Goal: Task Accomplishment & Management: Manage account settings

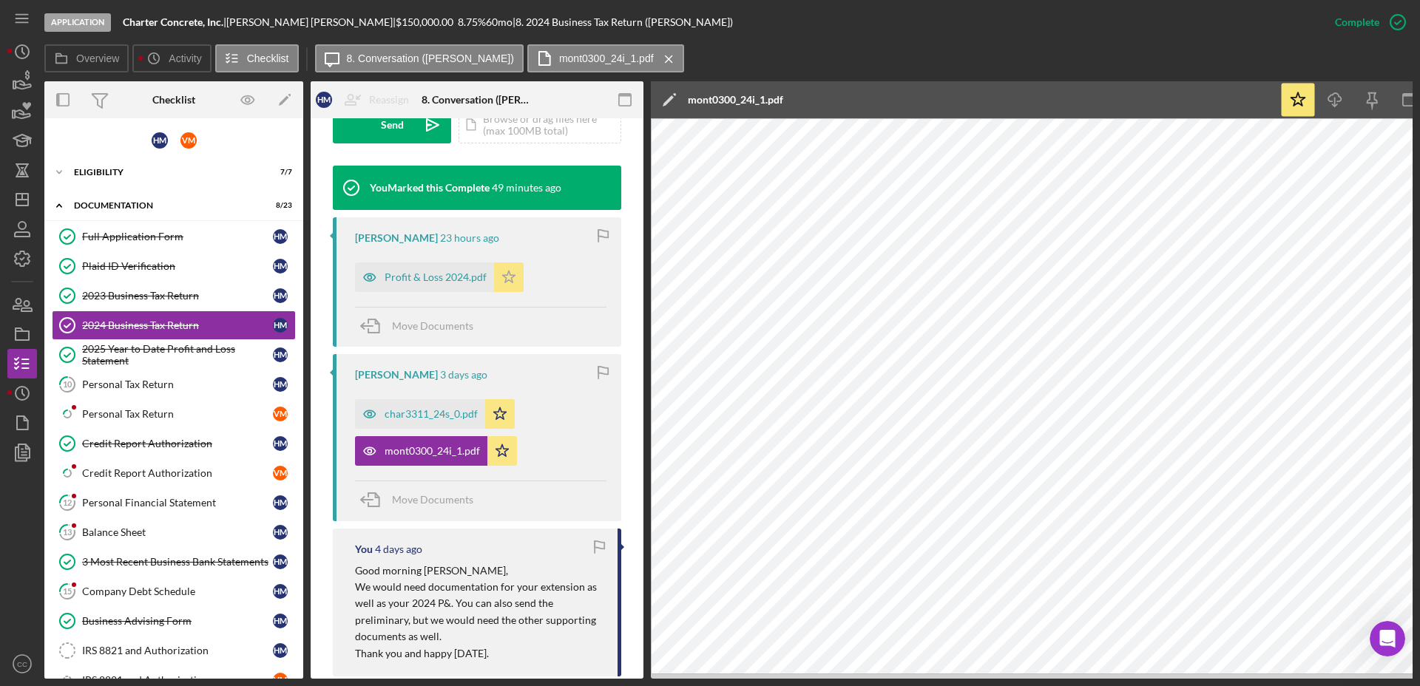
click at [514, 271] on icon "Icon/Star" at bounding box center [509, 277] width 30 height 30
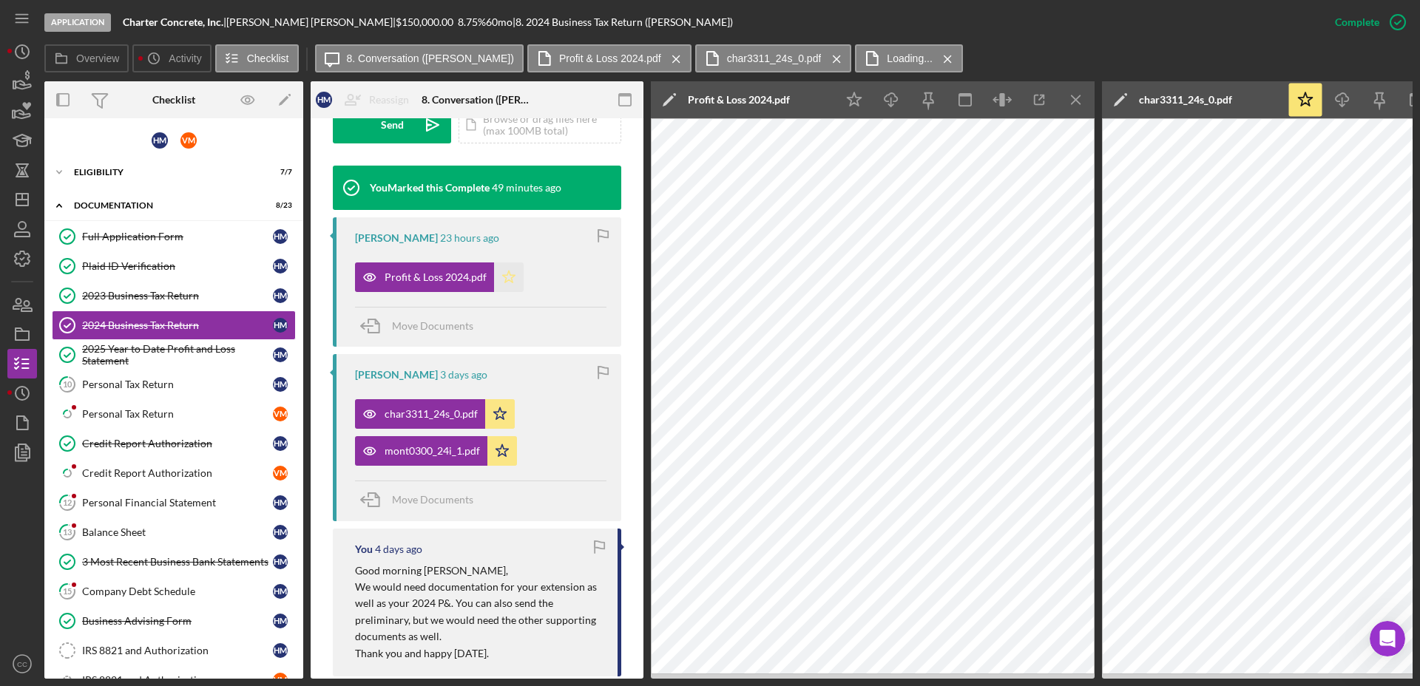
click at [511, 273] on icon "Icon/Star" at bounding box center [509, 277] width 30 height 30
click at [503, 282] on polygon "button" at bounding box center [509, 277] width 13 height 12
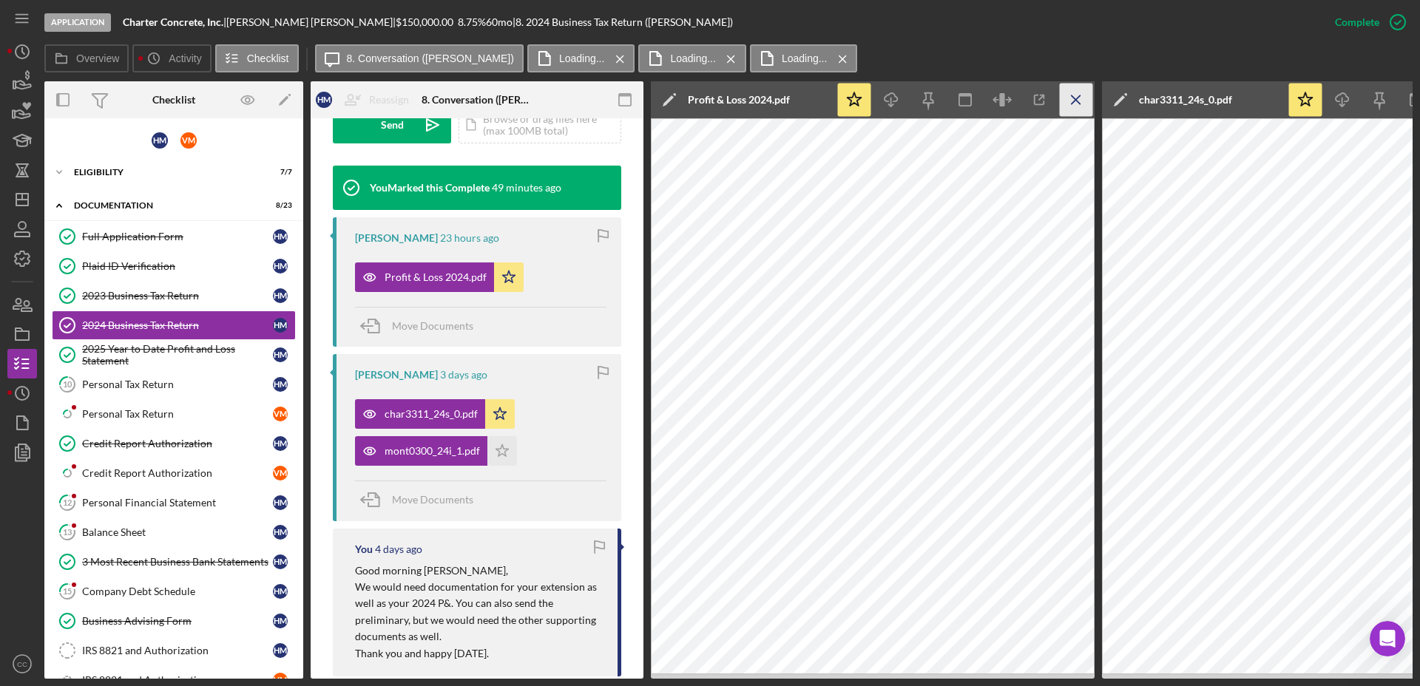
click at [1075, 99] on line "button" at bounding box center [1075, 99] width 8 height 8
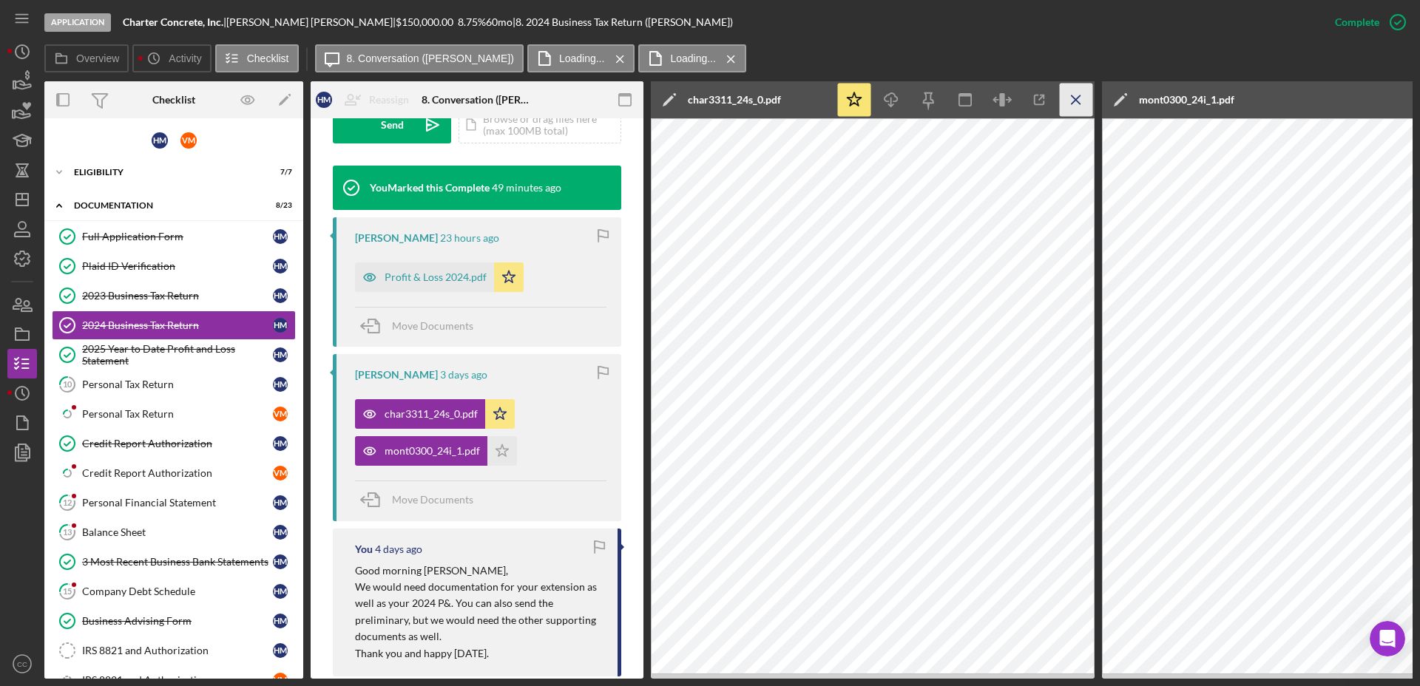
click at [1077, 99] on icon "Icon/Menu Close" at bounding box center [1075, 100] width 33 height 33
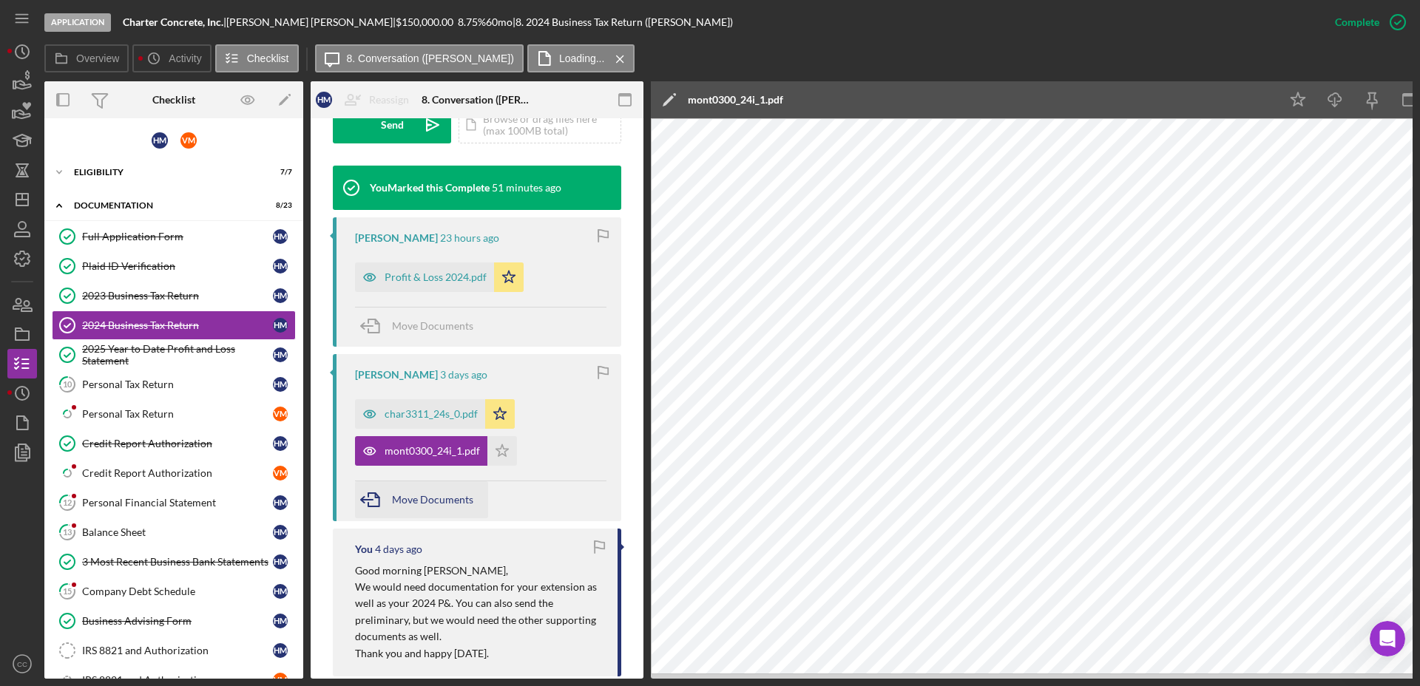
click at [434, 499] on span "Move Documents" at bounding box center [432, 499] width 81 height 13
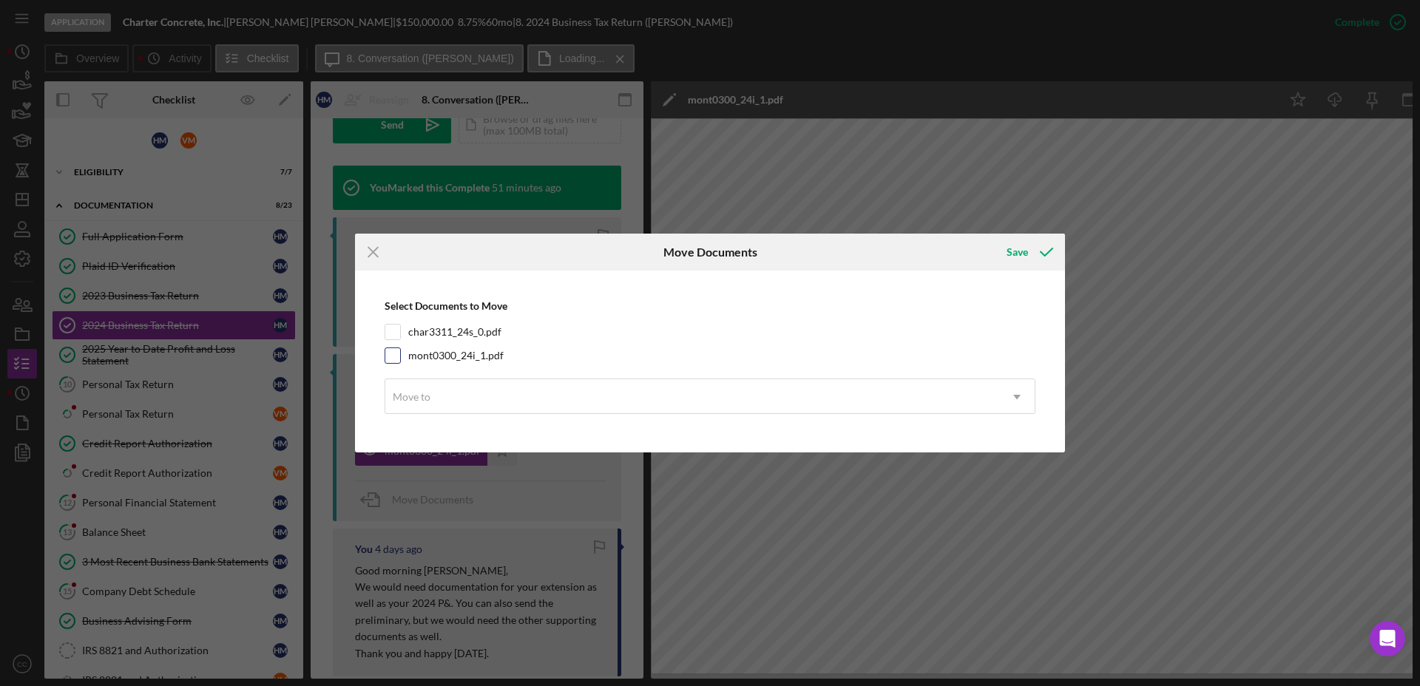
click at [389, 353] on input "mont0300_24i_1.pdf" at bounding box center [392, 355] width 15 height 15
checkbox input "true"
click at [850, 386] on div "Move to" at bounding box center [692, 397] width 614 height 34
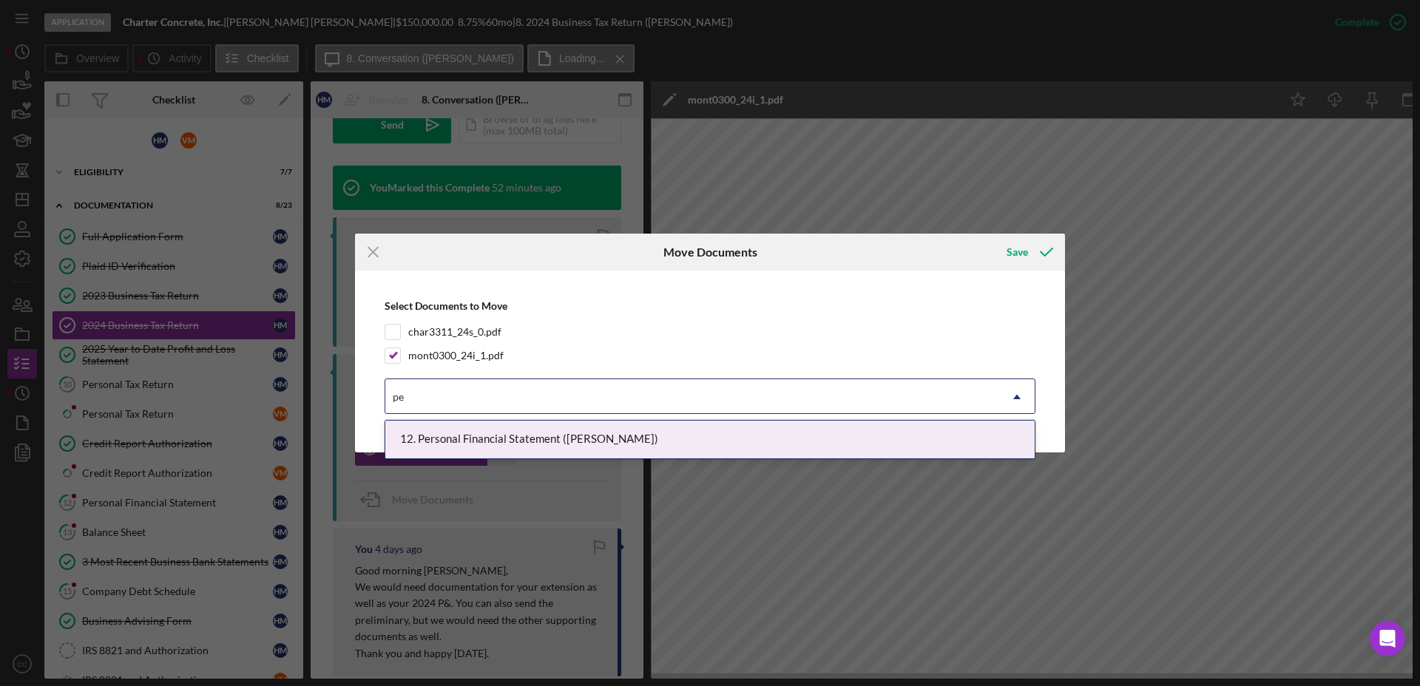
type input "p"
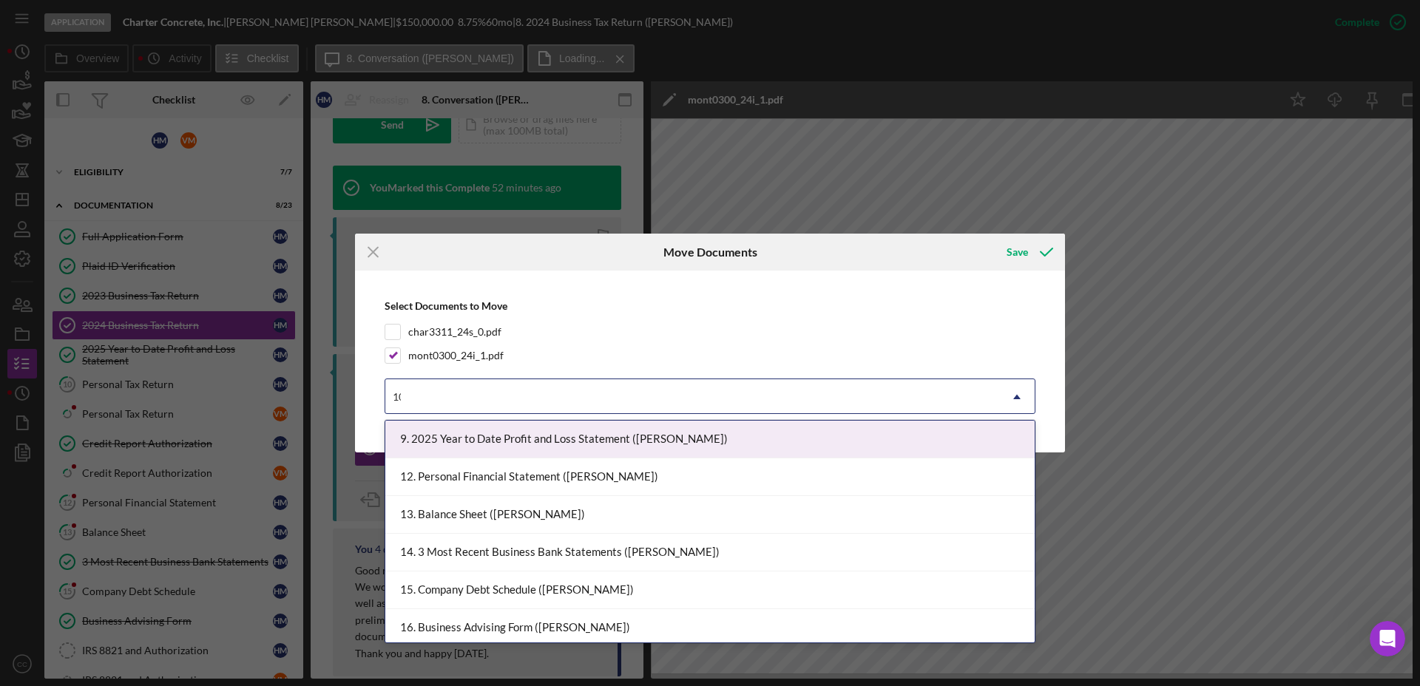
type input "1"
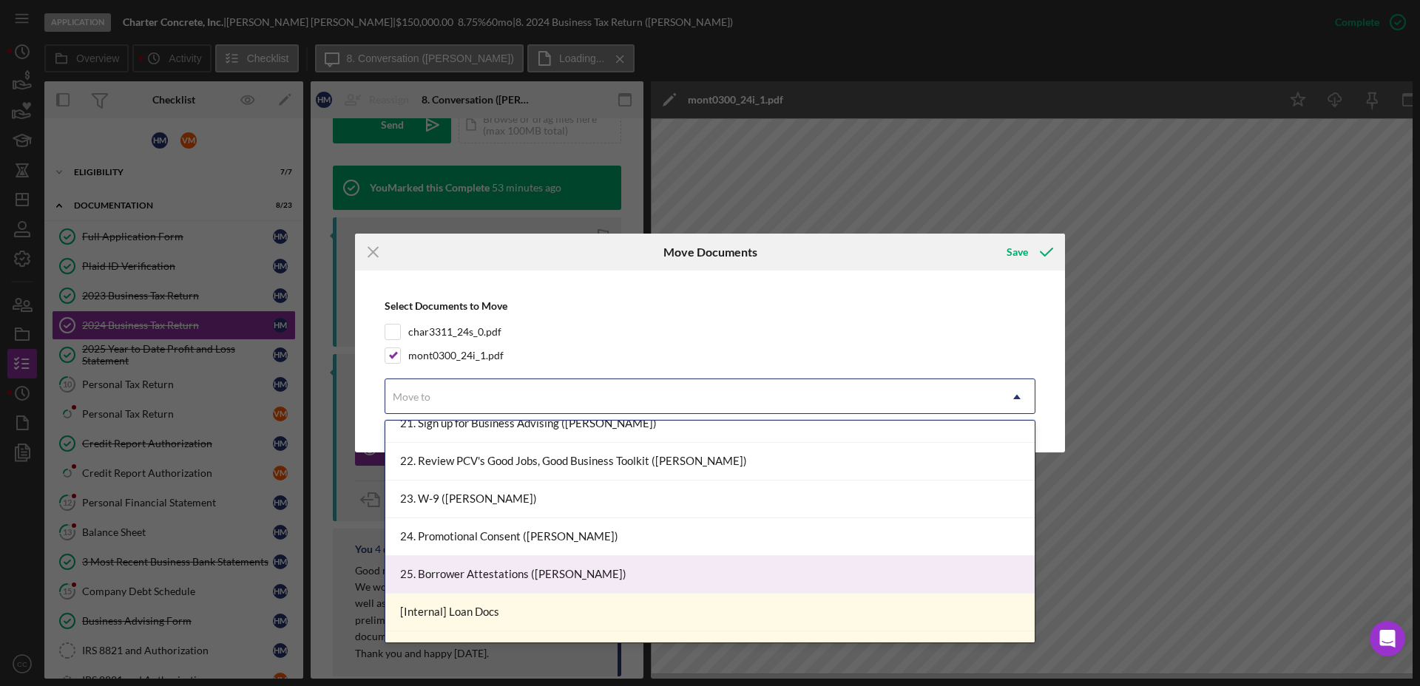
scroll to position [1201, 0]
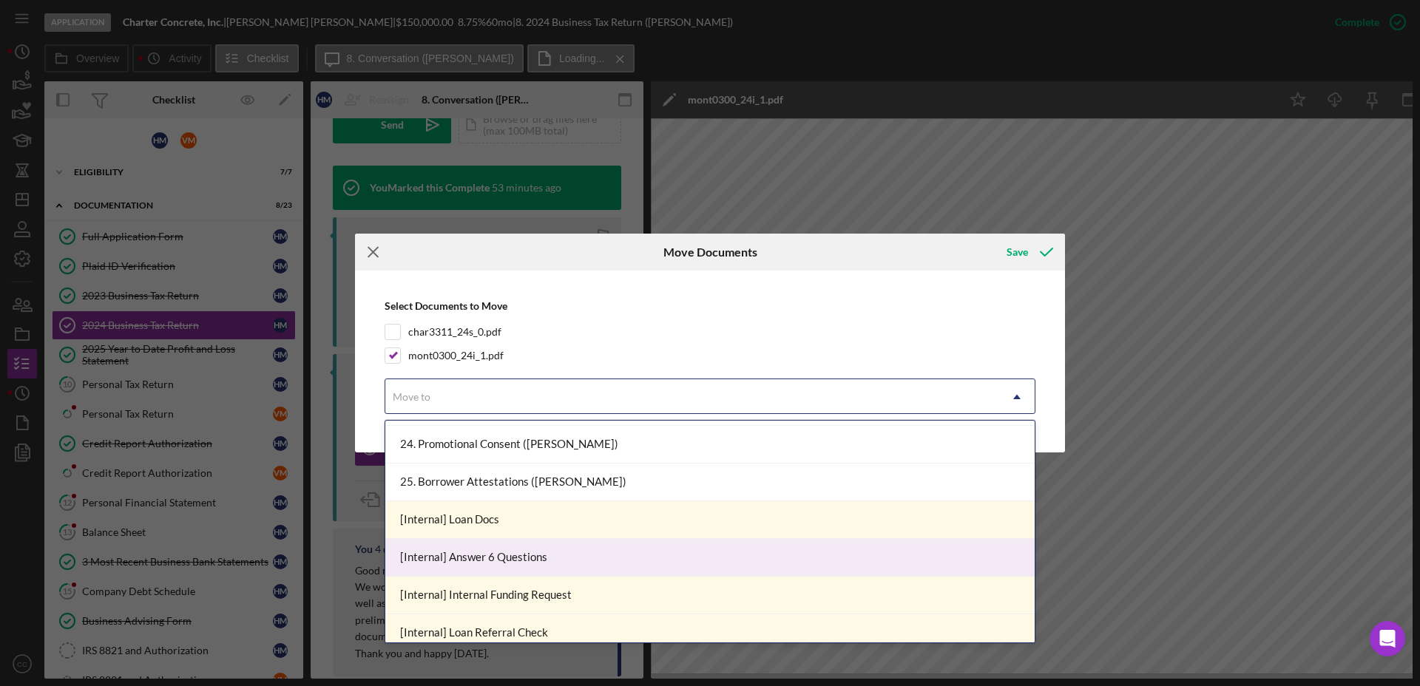
click at [372, 246] on icon "Icon/Menu Close" at bounding box center [373, 252] width 37 height 37
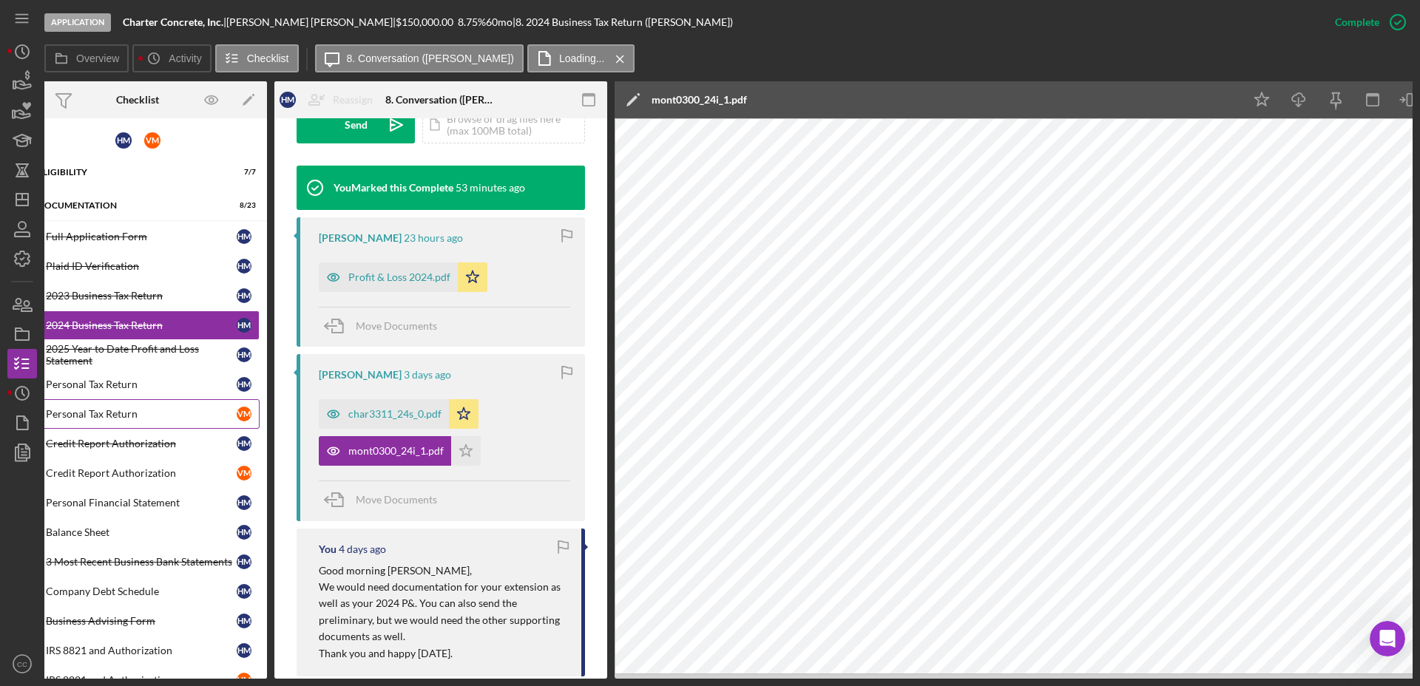
scroll to position [0, 0]
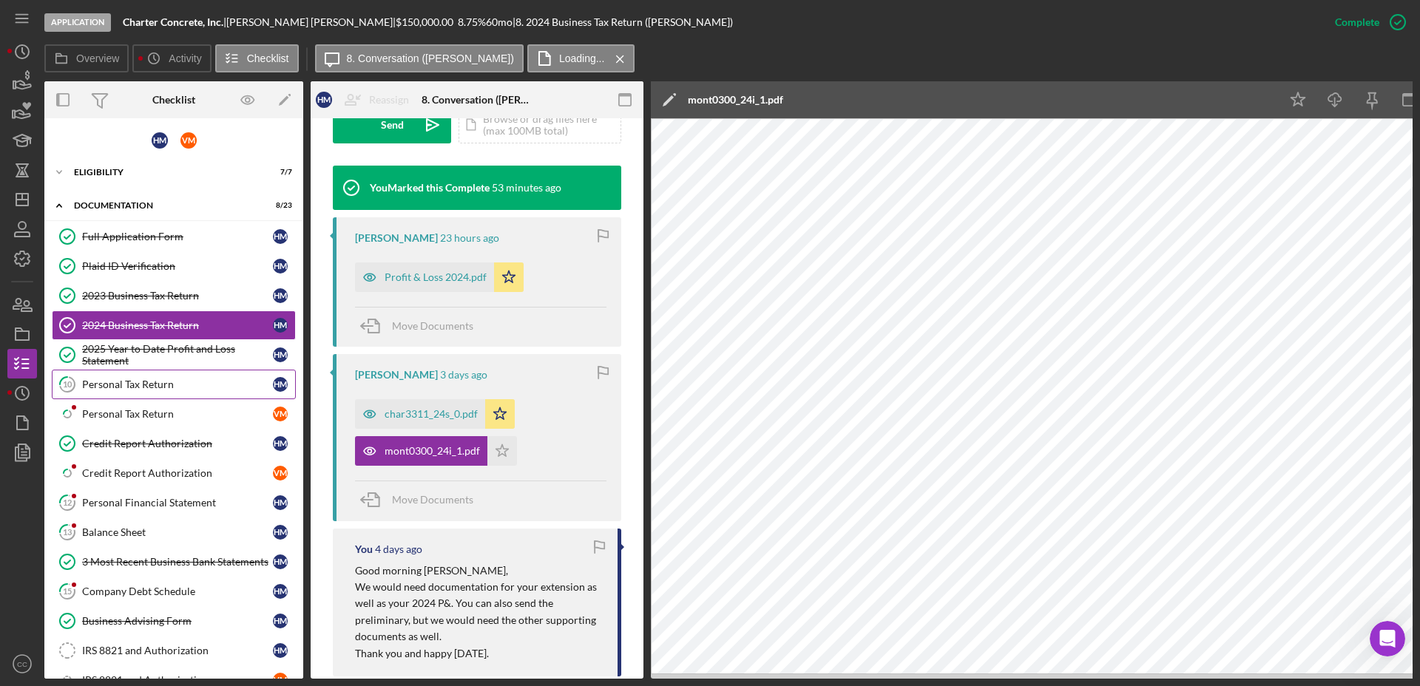
click at [138, 375] on link "10 Personal Tax Return H M" at bounding box center [174, 385] width 244 height 30
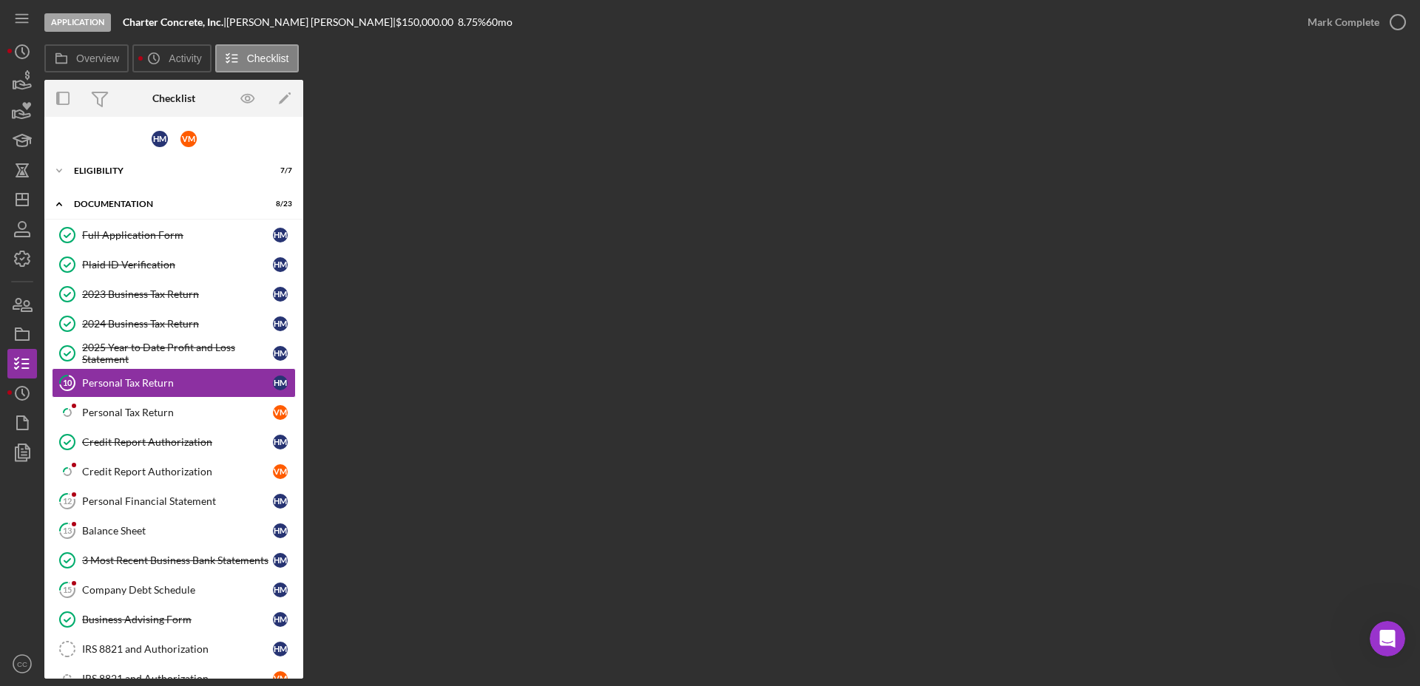
click at [558, 332] on div "Overview Internal Workflow Stage Application Icon/Dropdown Arrow Archive (can u…" at bounding box center [728, 379] width 1368 height 599
click at [129, 418] on div "Personal Tax Return" at bounding box center [177, 413] width 191 height 12
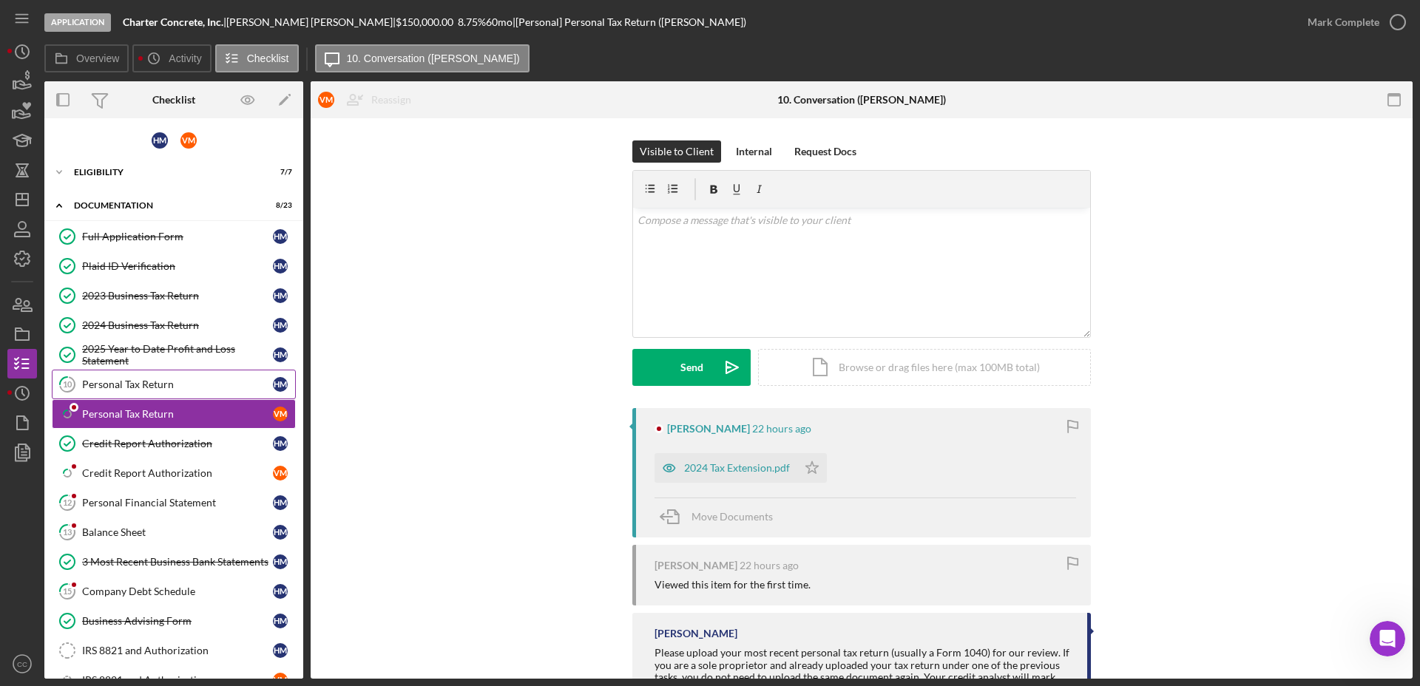
click at [127, 383] on div "Personal Tax Return" at bounding box center [177, 385] width 191 height 12
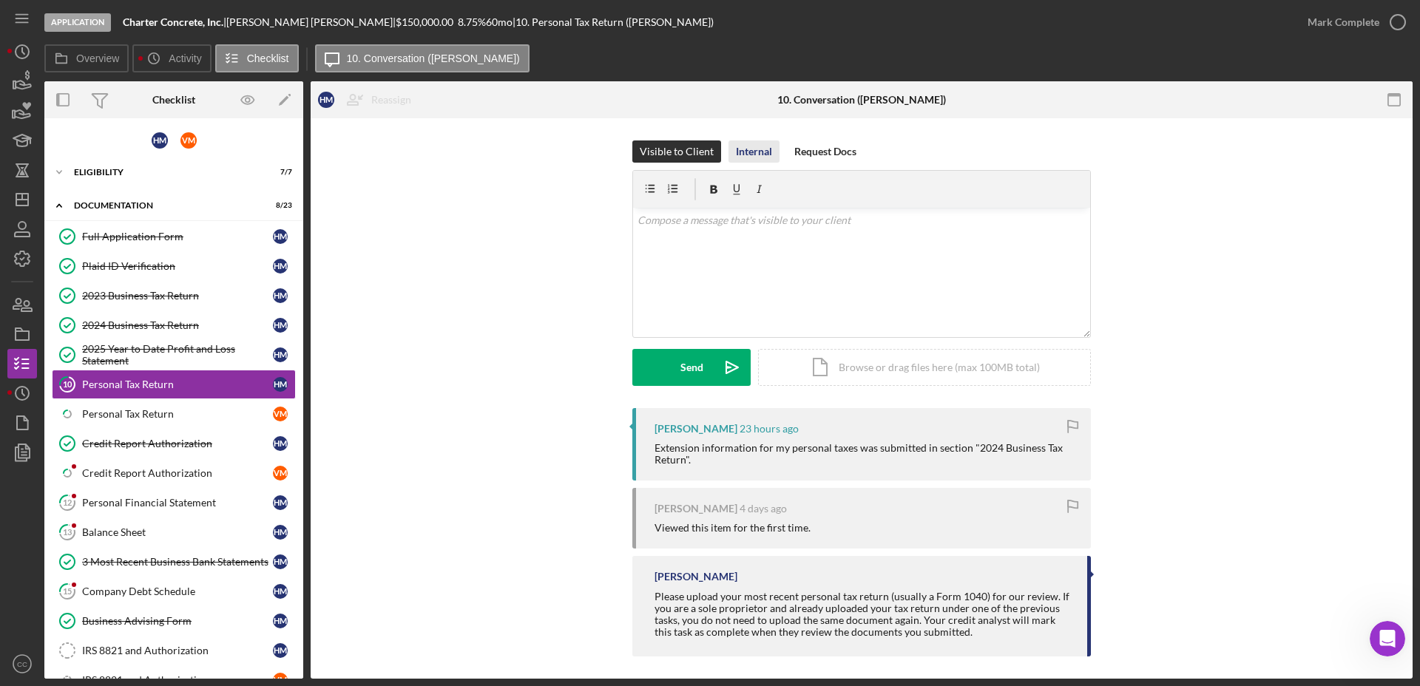
click at [754, 152] on div "Internal" at bounding box center [754, 151] width 36 height 22
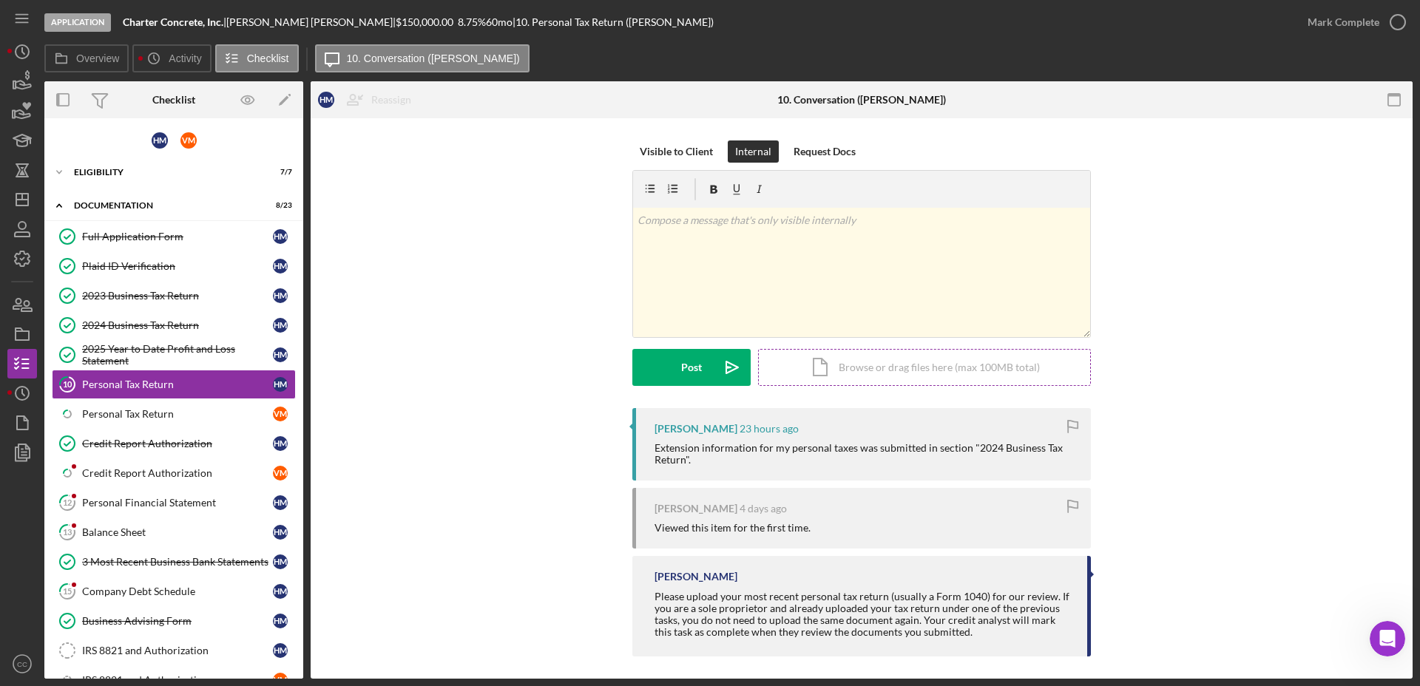
click at [850, 370] on div "Icon/Document Browse or drag files here (max 100MB total) Tap to choose files o…" at bounding box center [924, 367] width 333 height 37
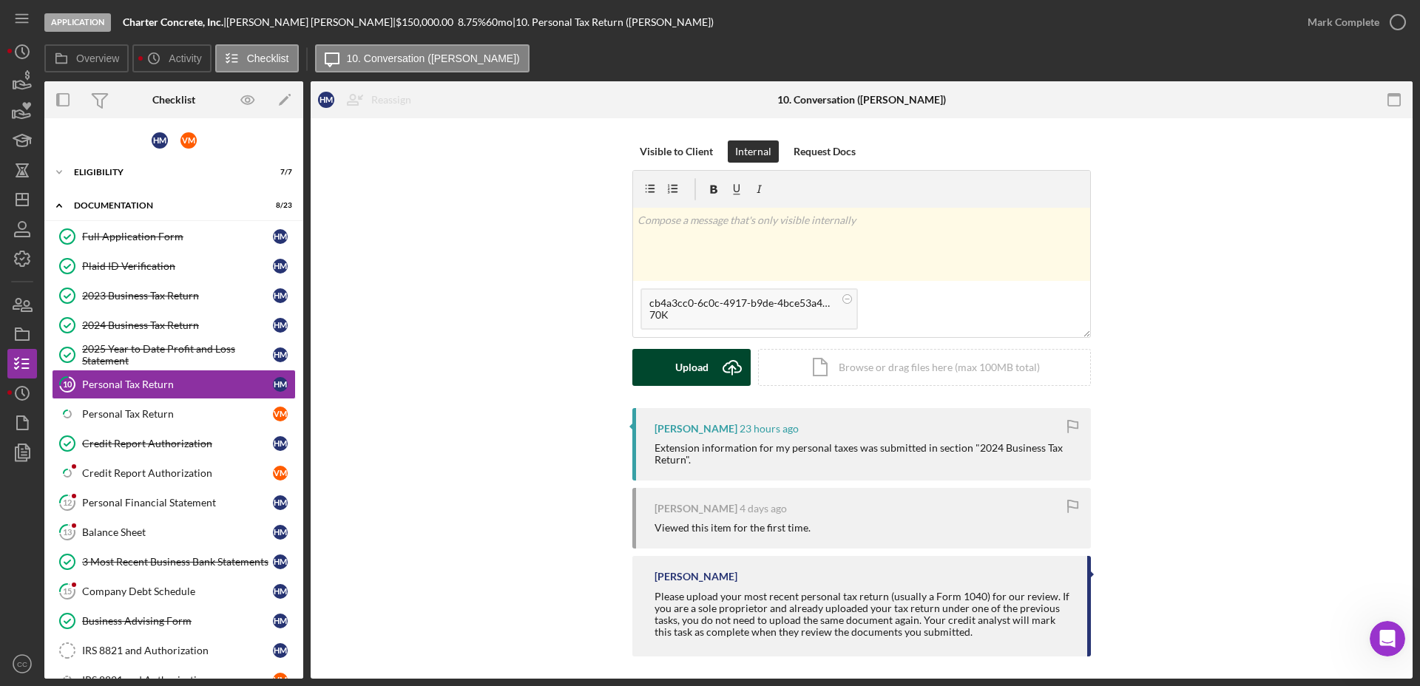
click at [646, 384] on button "Upload Icon/Upload" at bounding box center [691, 367] width 118 height 37
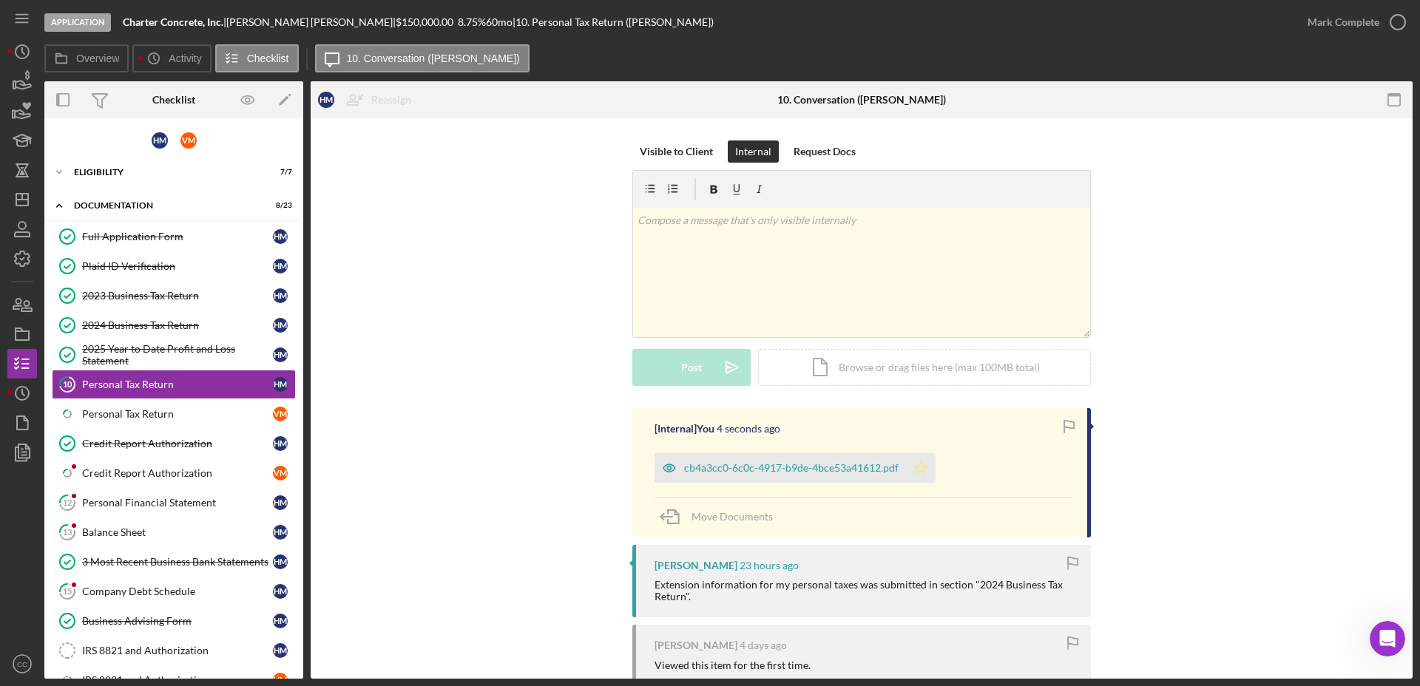
click at [926, 469] on icon "Icon/Star" at bounding box center [921, 468] width 30 height 30
click at [132, 325] on div "2024 Business Tax Return" at bounding box center [177, 325] width 191 height 12
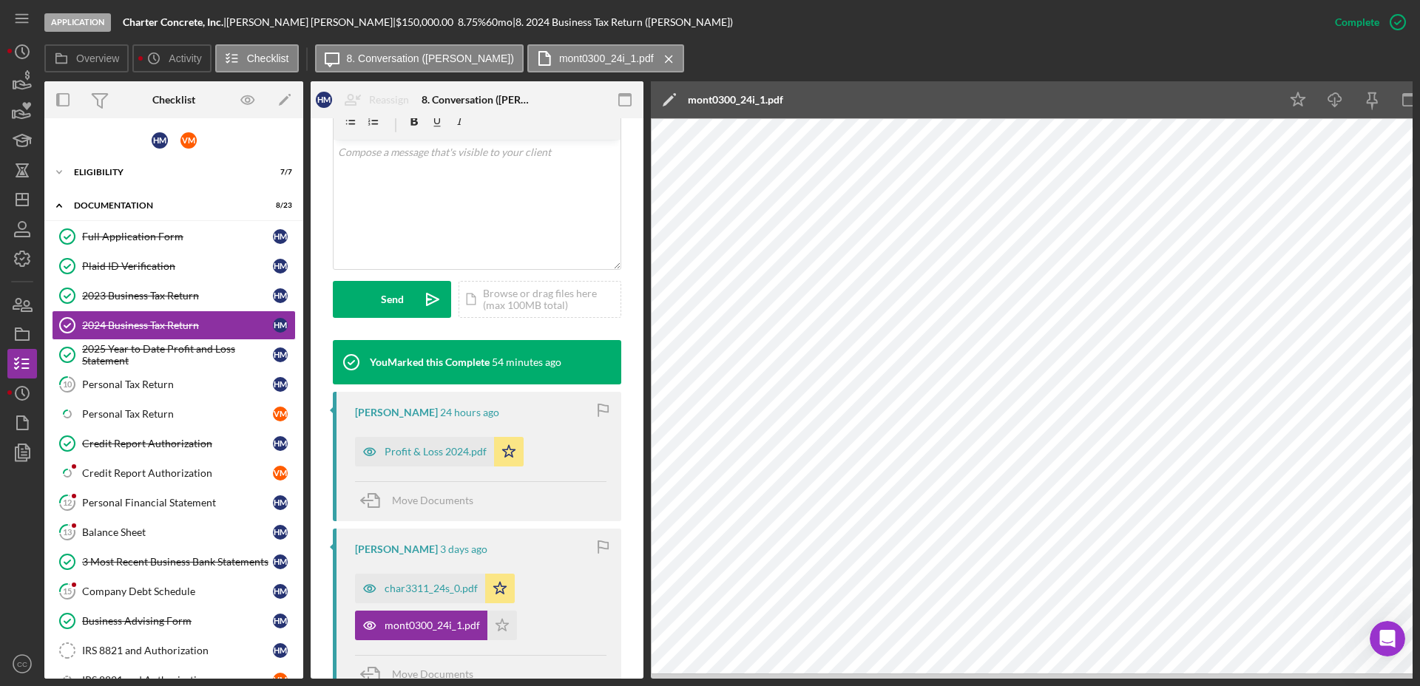
scroll to position [370, 0]
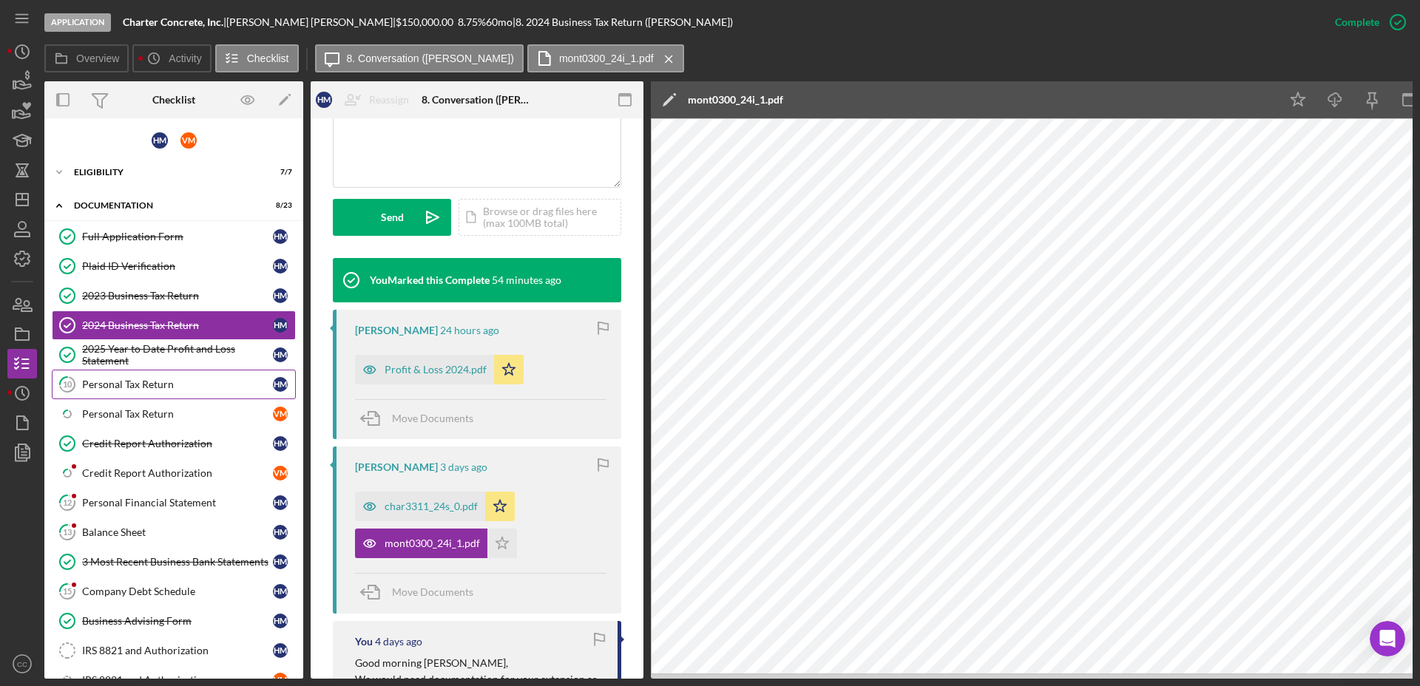
click at [141, 382] on div "Personal Tax Return" at bounding box center [177, 385] width 191 height 12
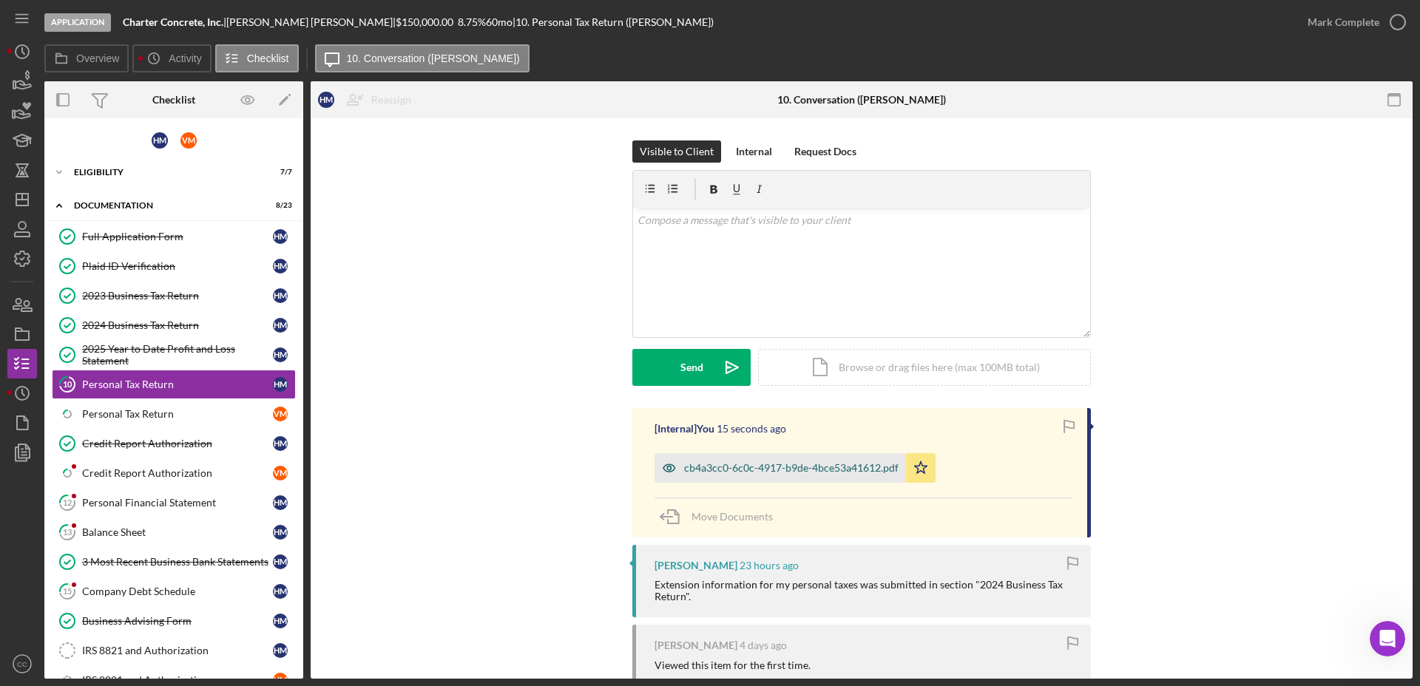
click at [767, 472] on div "cb4a3cc0-6c0c-4917-b9de-4bce53a41612.pdf" at bounding box center [791, 468] width 214 height 12
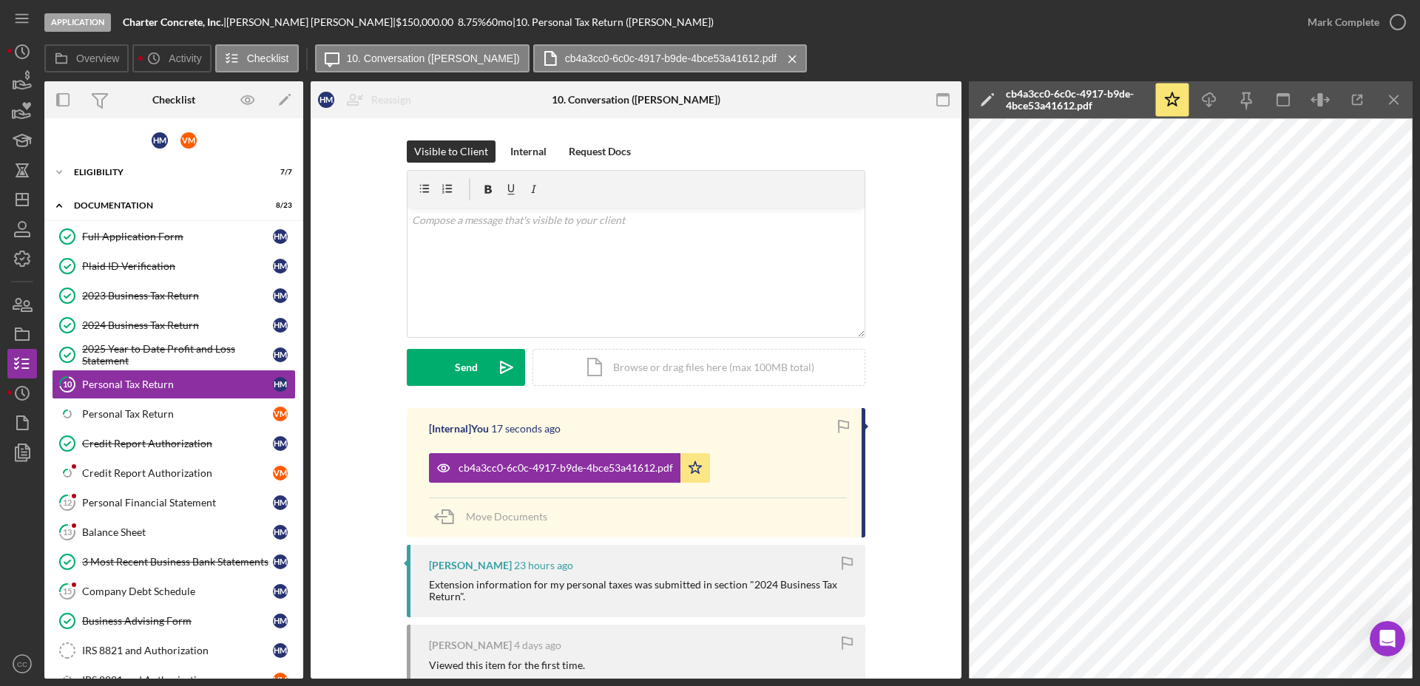
click at [983, 105] on icon "Icon/Edit" at bounding box center [987, 99] width 37 height 37
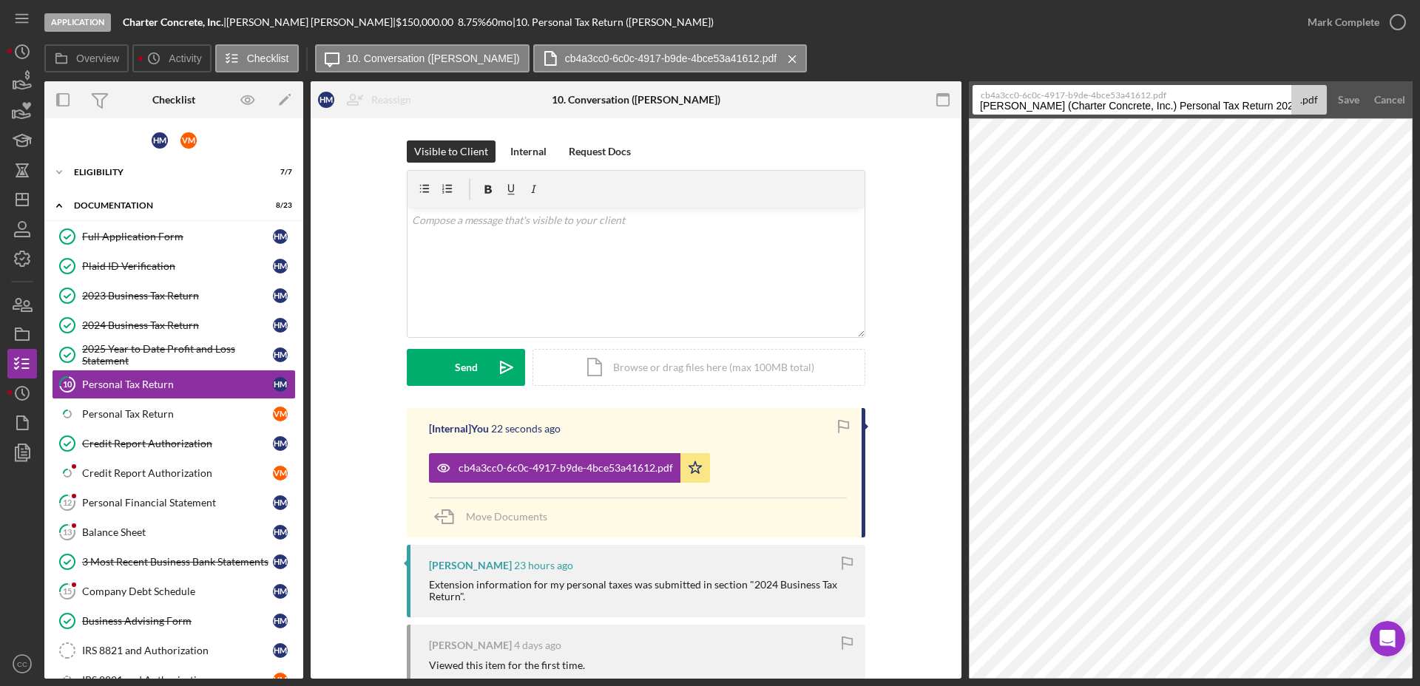
drag, startPoint x: 1181, startPoint y: 106, endPoint x: 1069, endPoint y: 106, distance: 112.4
click at [1069, 106] on input "Montiel, Humberto (Charter Concrete, Inc.) Personal Tax Return 20250902" at bounding box center [1131, 100] width 319 height 30
click at [1224, 102] on input "Montiel, Humberto Personal Tax Return 20250902" at bounding box center [1131, 100] width 319 height 30
click at [1227, 103] on input "Montiel, Humberto Personal Tax Return 20250902" at bounding box center [1131, 100] width 319 height 30
click at [1187, 102] on input "Montiel, Humberto Personal Tax Return 20250902" at bounding box center [1131, 100] width 319 height 30
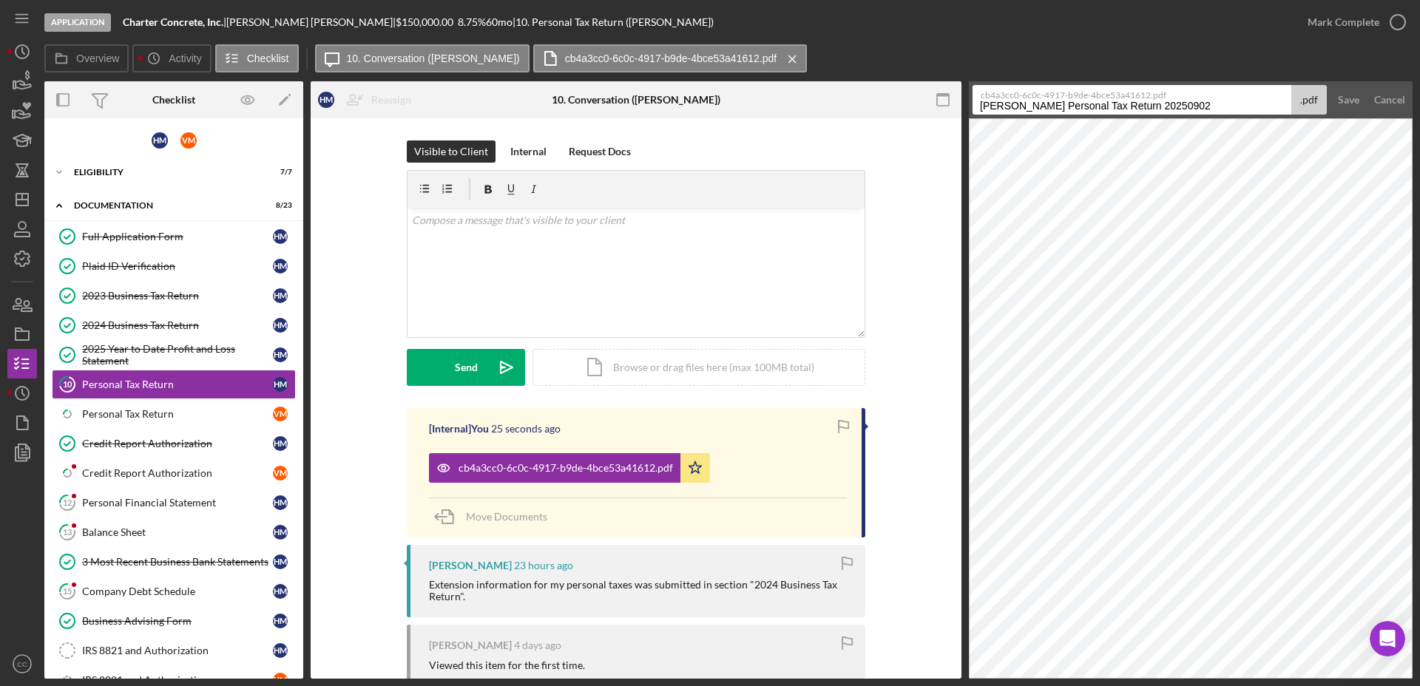
click at [1187, 102] on input "Montiel, Humberto Personal Tax Return 20250902" at bounding box center [1131, 100] width 319 height 30
type input "Montiel, Humberto Personal Tax Return"
click at [1330, 85] on button "Save" at bounding box center [1348, 100] width 36 height 30
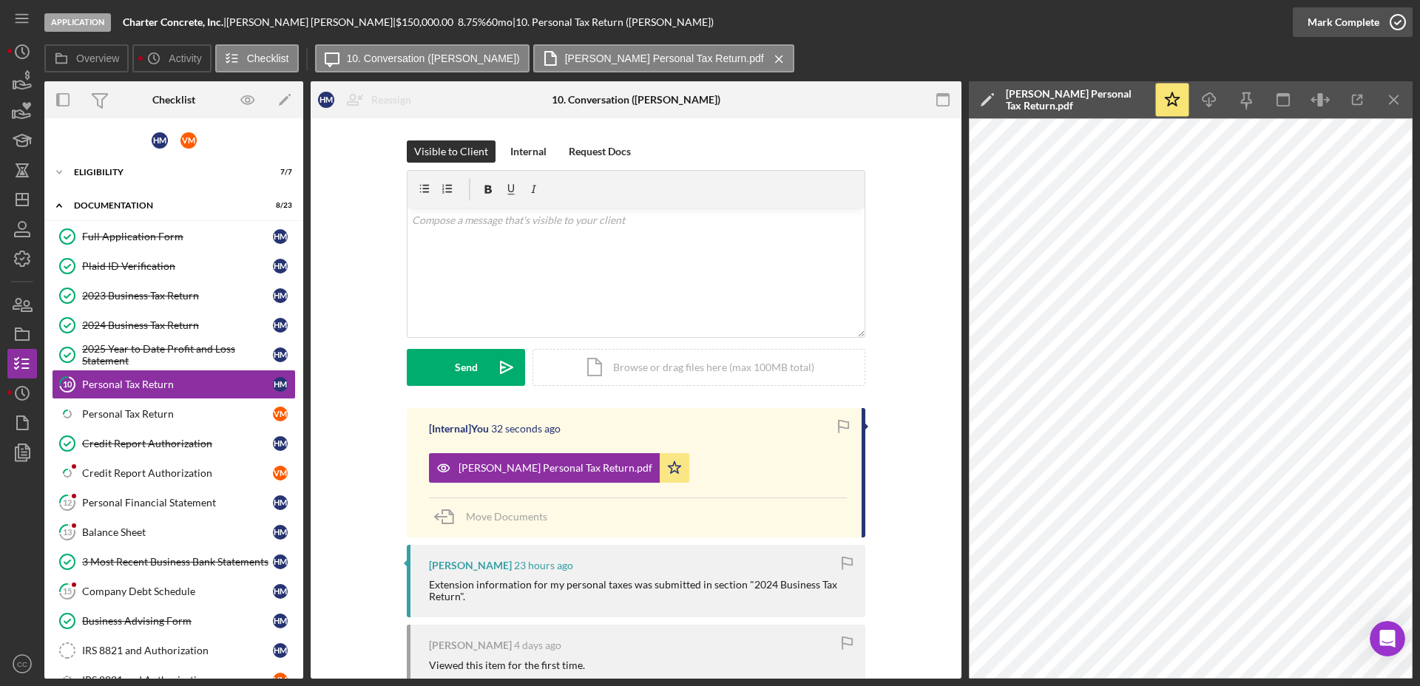
drag, startPoint x: 1356, startPoint y: 20, endPoint x: 1345, endPoint y: 23, distance: 11.5
click at [1356, 20] on div "Mark Complete" at bounding box center [1343, 22] width 72 height 30
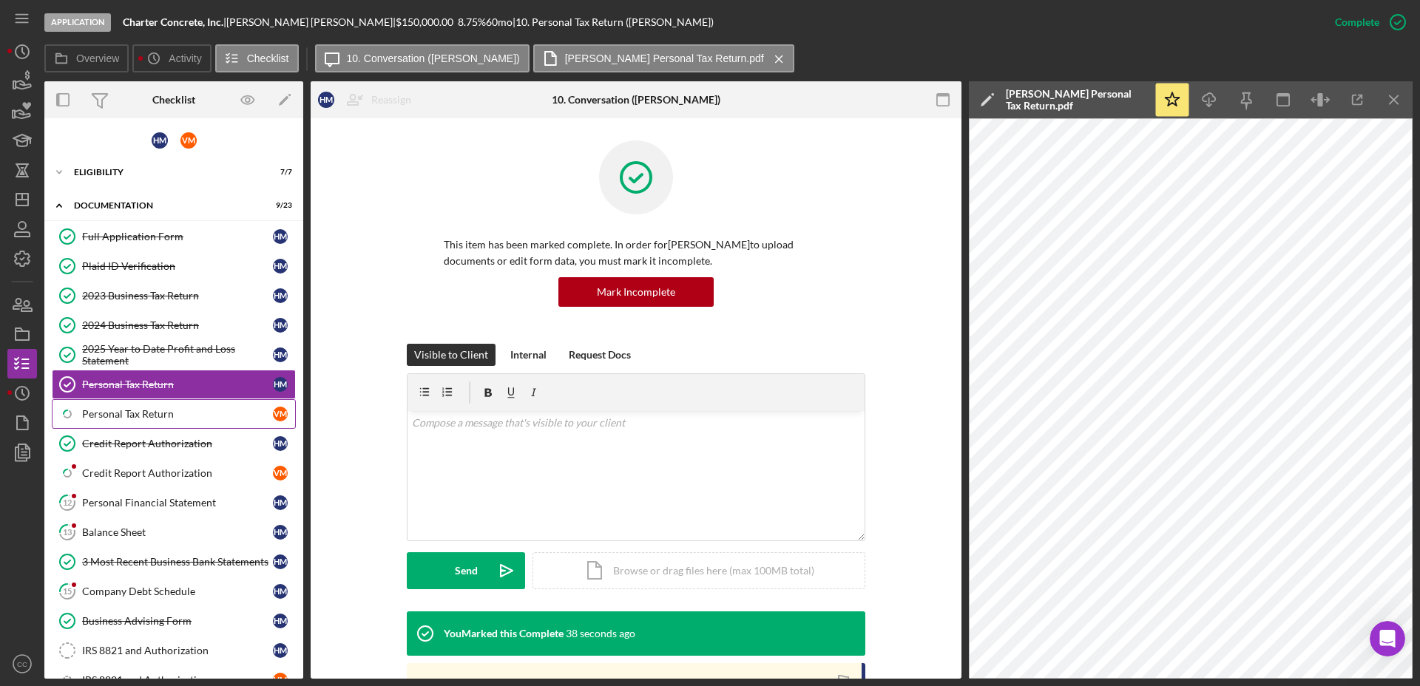
drag, startPoint x: 145, startPoint y: 417, endPoint x: 160, endPoint y: 413, distance: 15.2
click at [145, 416] on div "Personal Tax Return" at bounding box center [177, 414] width 191 height 12
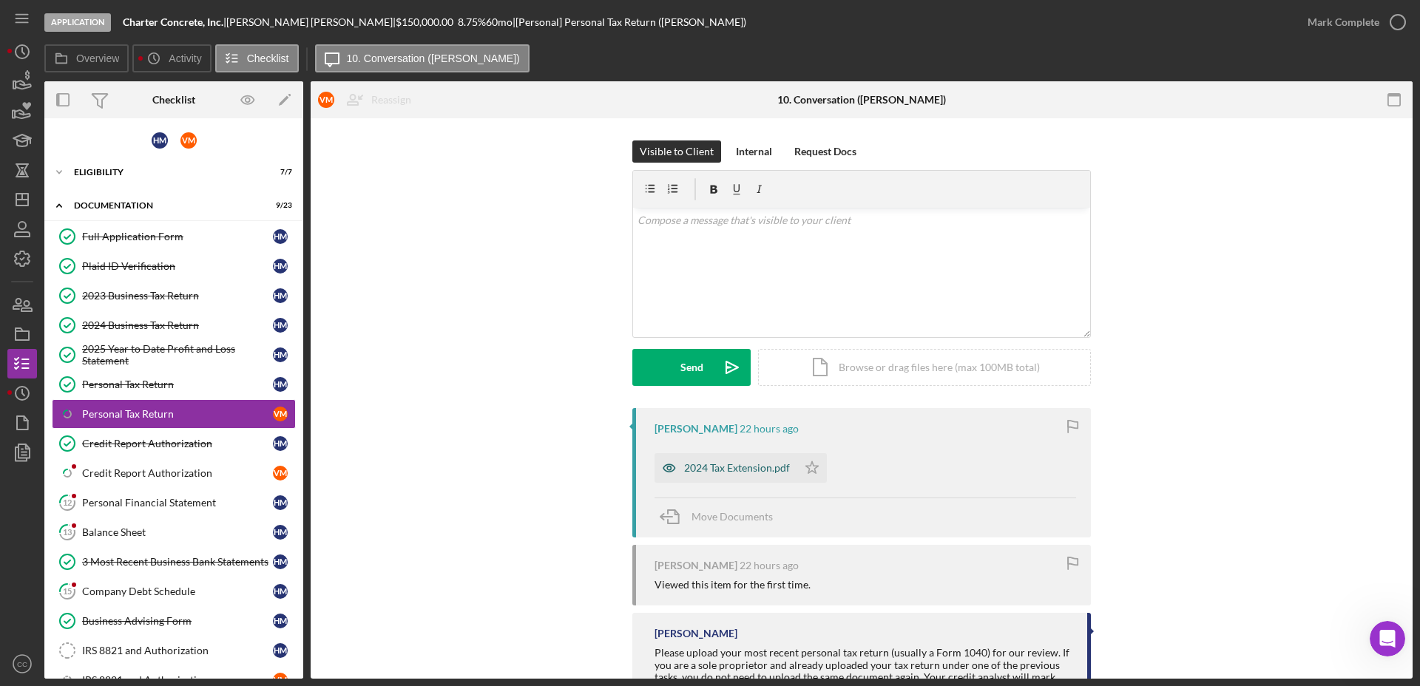
click at [753, 468] on div "2024 Tax Extension.pdf" at bounding box center [737, 468] width 106 height 12
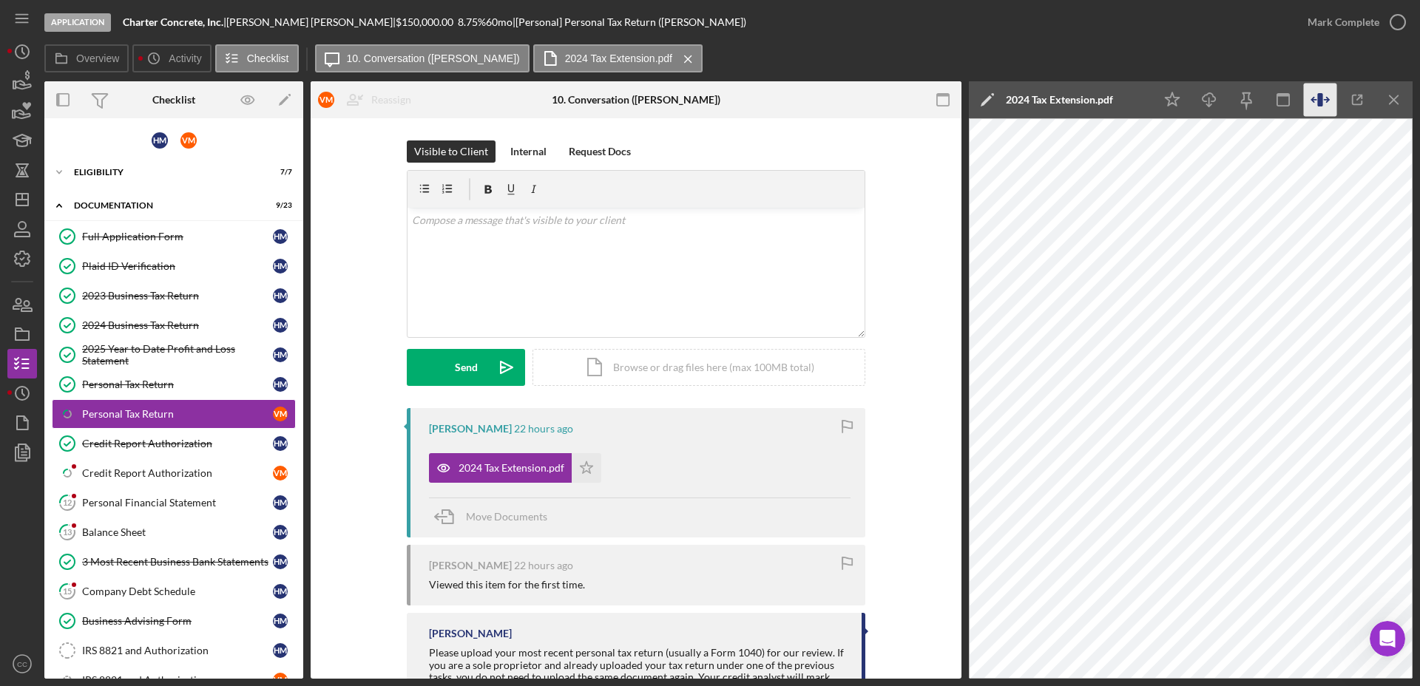
click at [1315, 101] on icon "button" at bounding box center [1319, 100] width 33 height 33
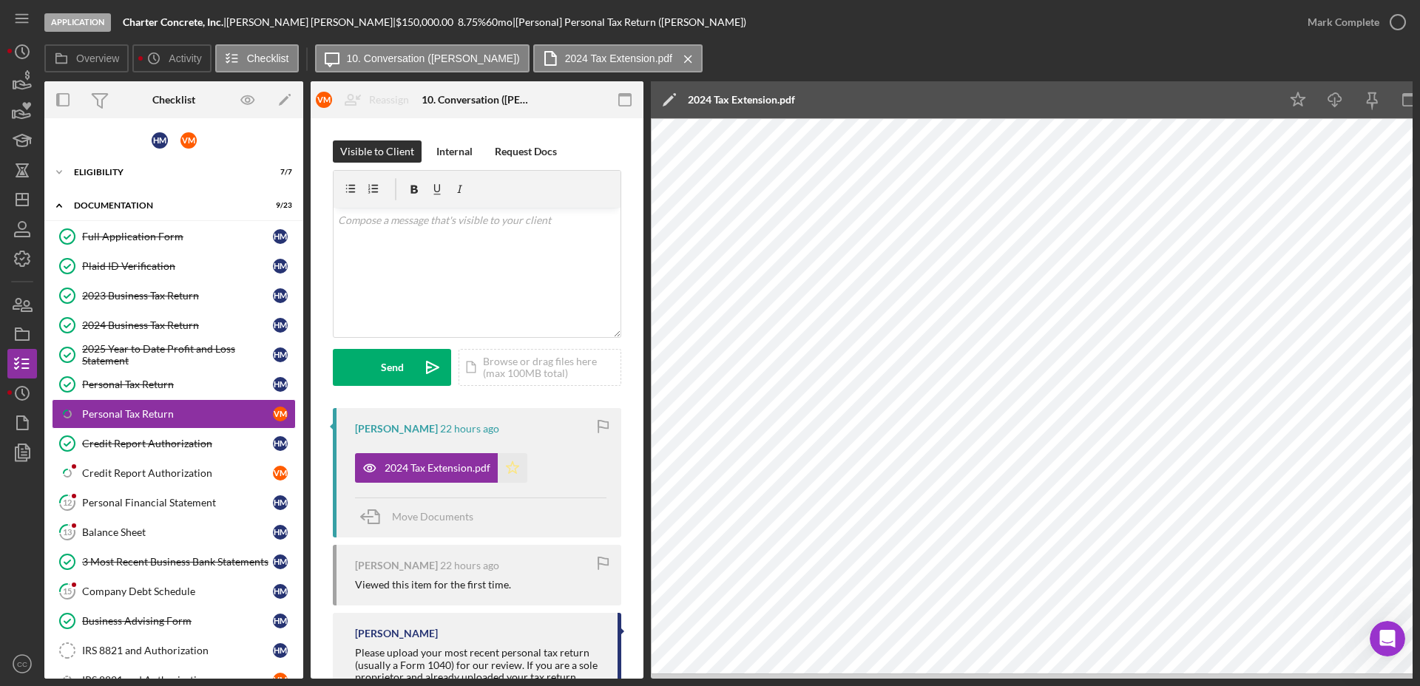
click at [513, 469] on icon "Icon/Star" at bounding box center [513, 468] width 30 height 30
click at [189, 388] on div "Personal Tax Return" at bounding box center [177, 385] width 191 height 12
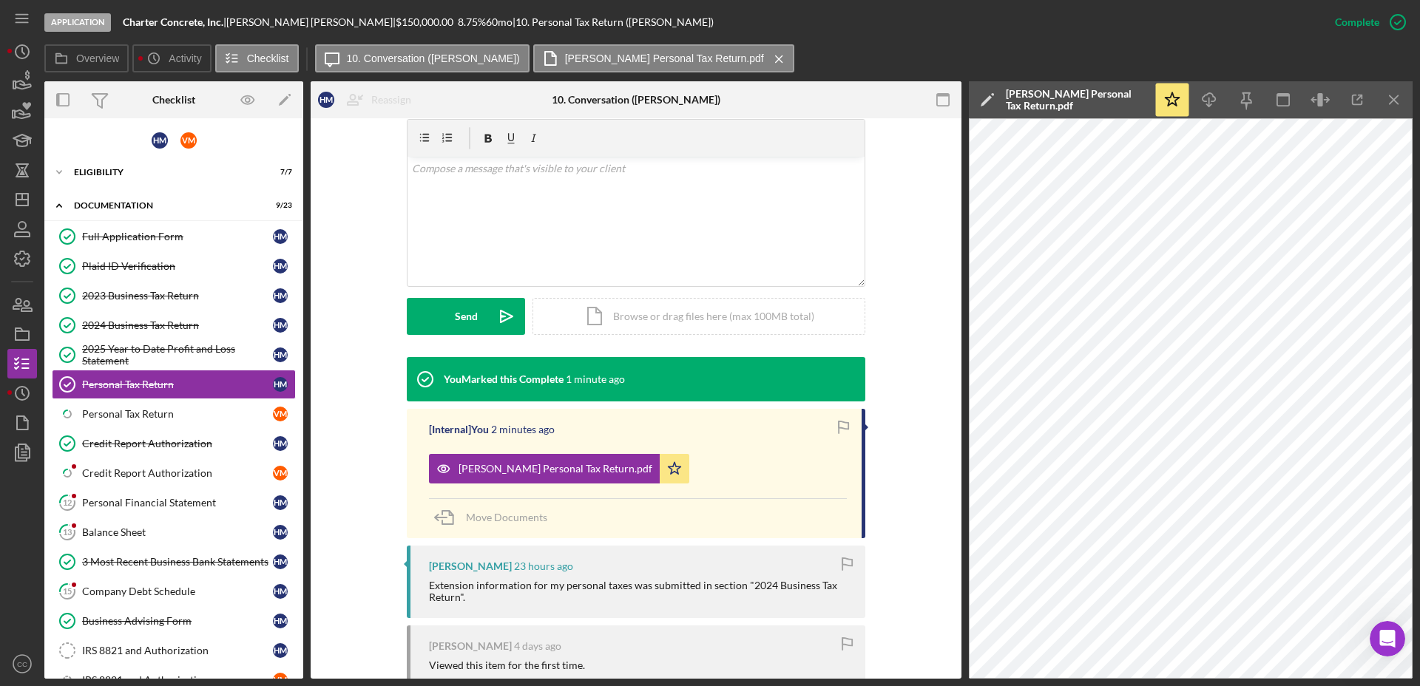
scroll to position [277, 0]
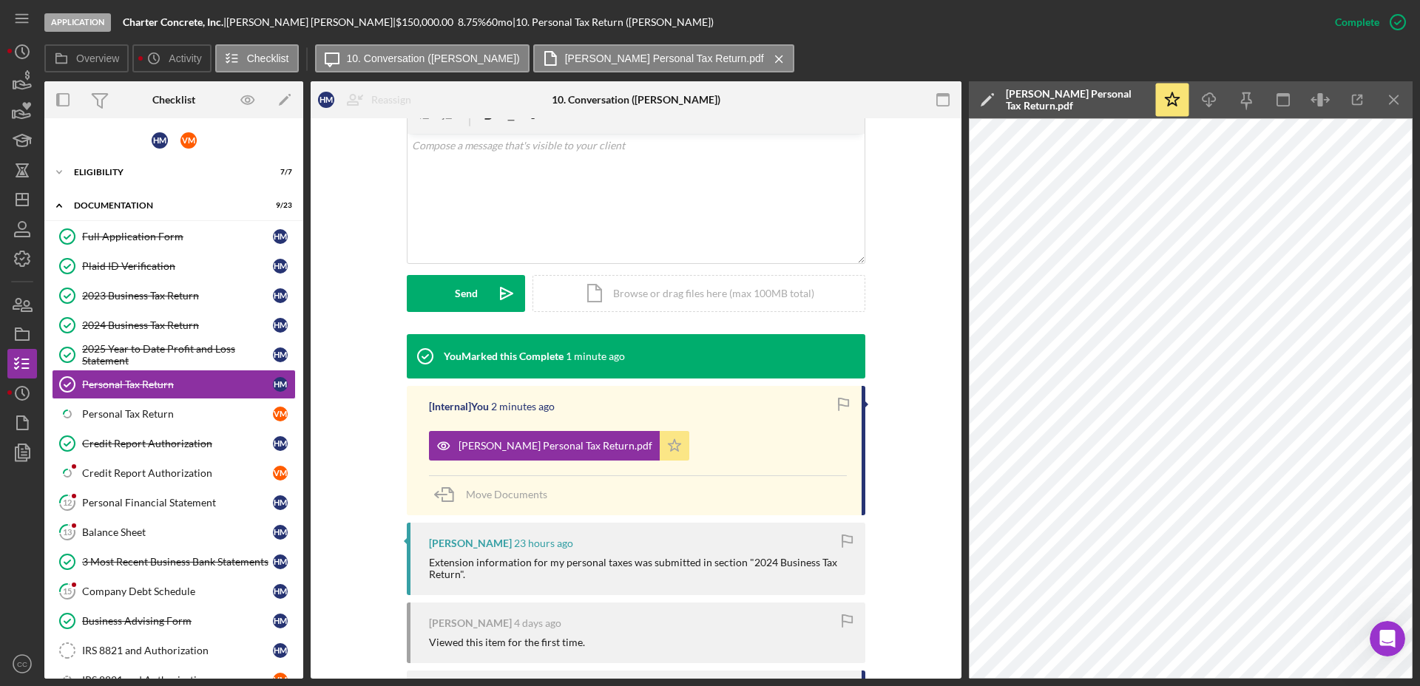
click at [675, 443] on icon "Icon/Star" at bounding box center [674, 446] width 30 height 30
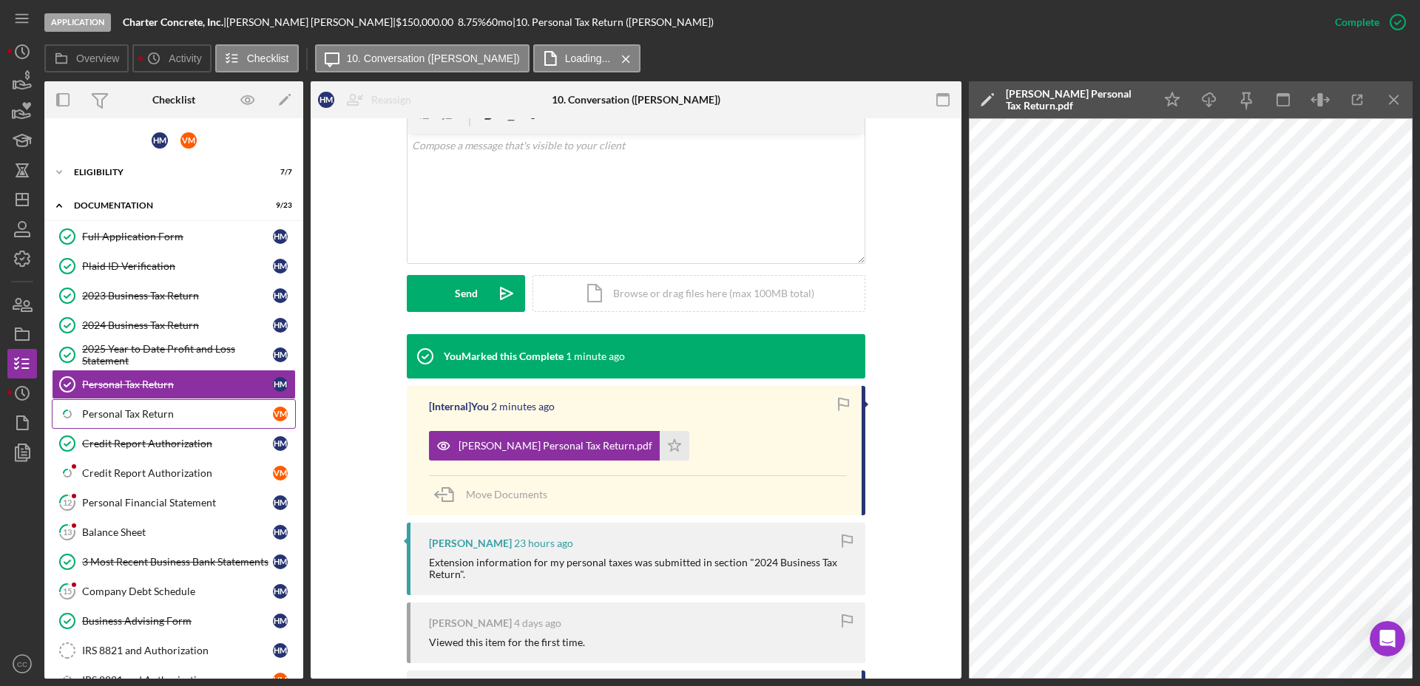
click at [146, 415] on div "Personal Tax Return" at bounding box center [177, 414] width 191 height 12
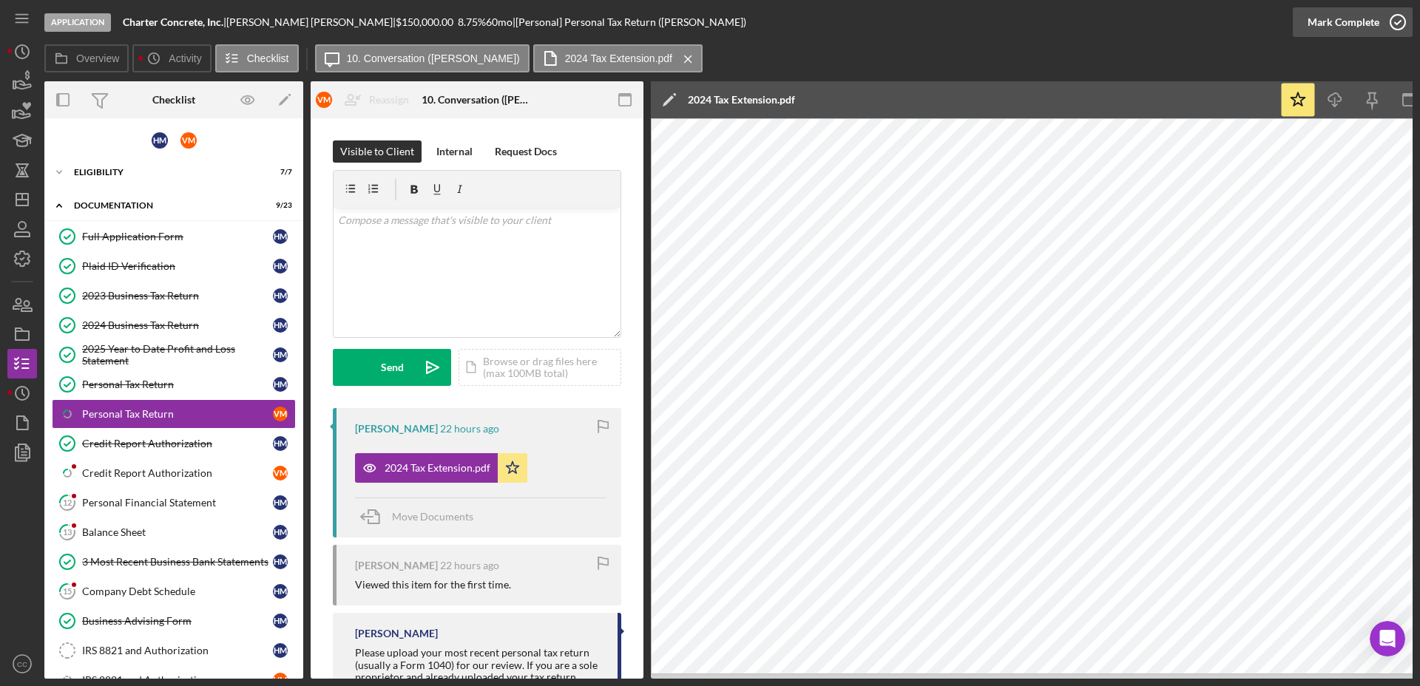
click at [1399, 29] on icon "button" at bounding box center [1397, 22] width 37 height 37
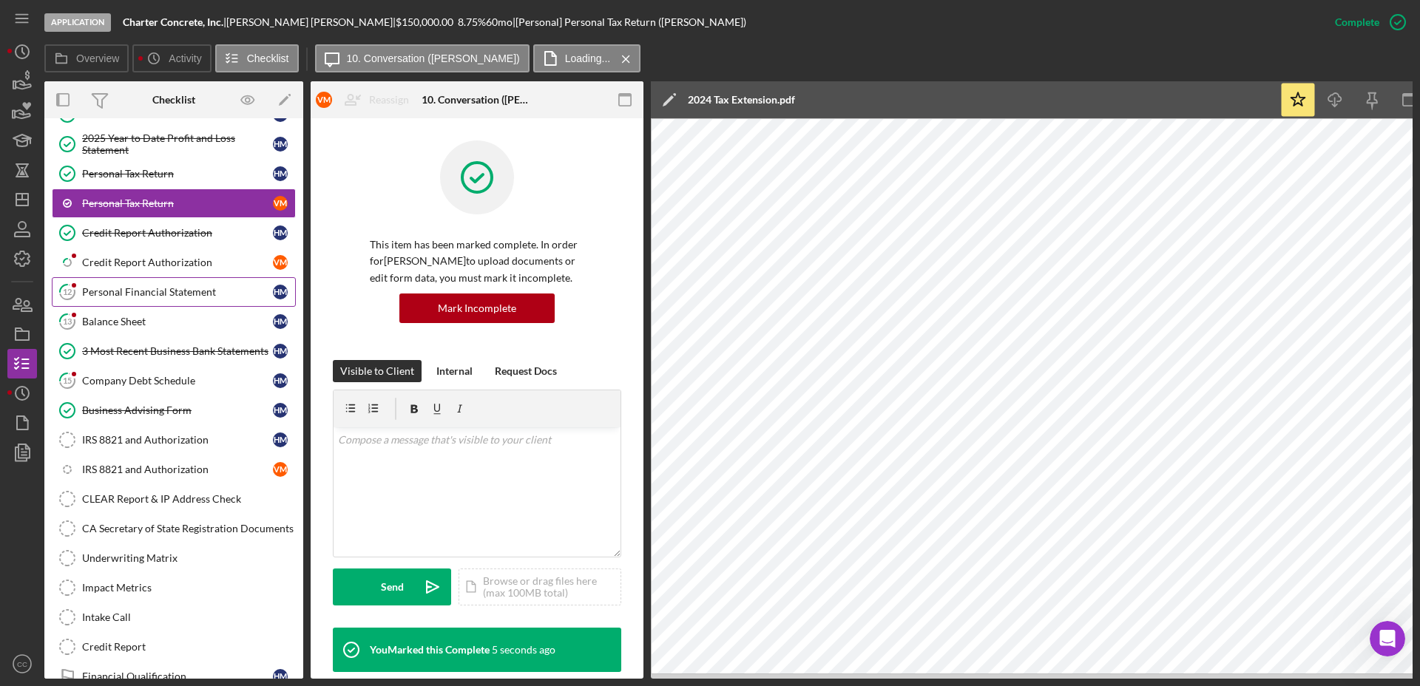
scroll to position [277, 0]
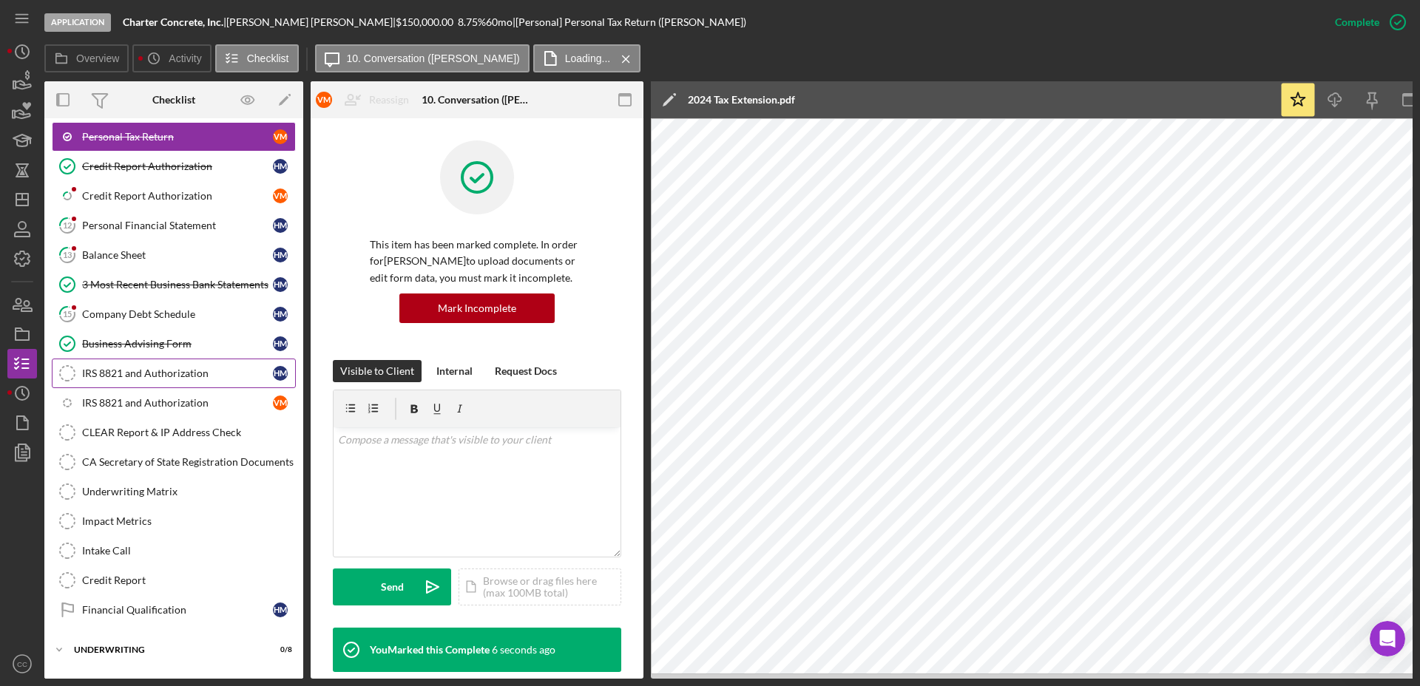
click at [163, 376] on div "IRS 8821 and Authorization" at bounding box center [177, 373] width 191 height 12
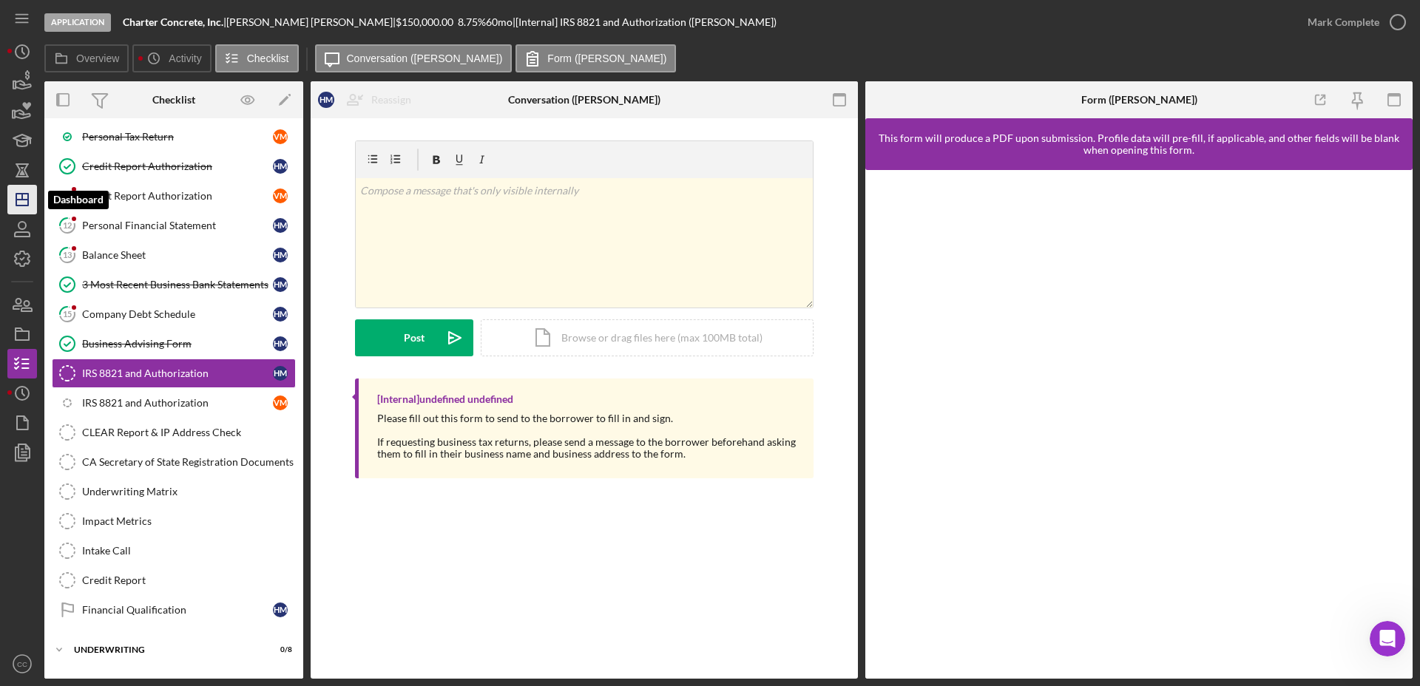
click at [27, 195] on icon "Icon/Dashboard" at bounding box center [22, 199] width 37 height 37
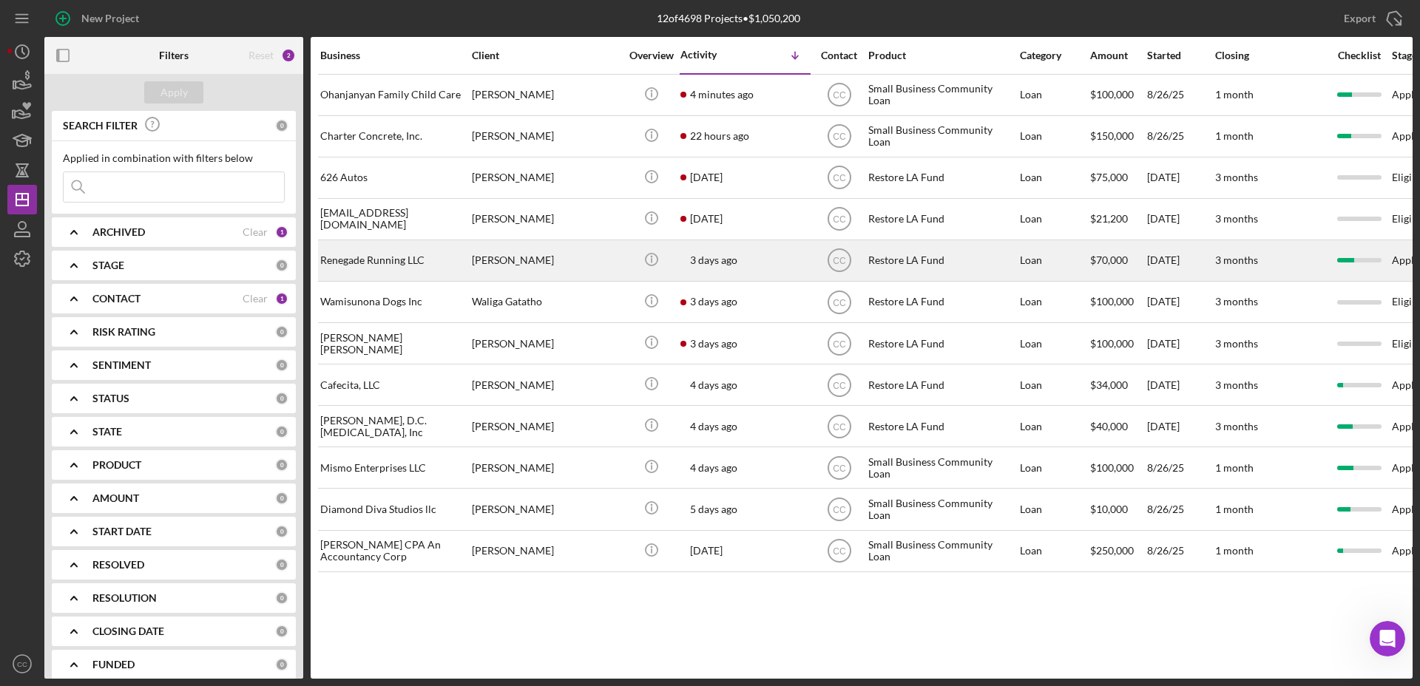
click at [407, 258] on div "Renegade Running LLC" at bounding box center [394, 260] width 148 height 39
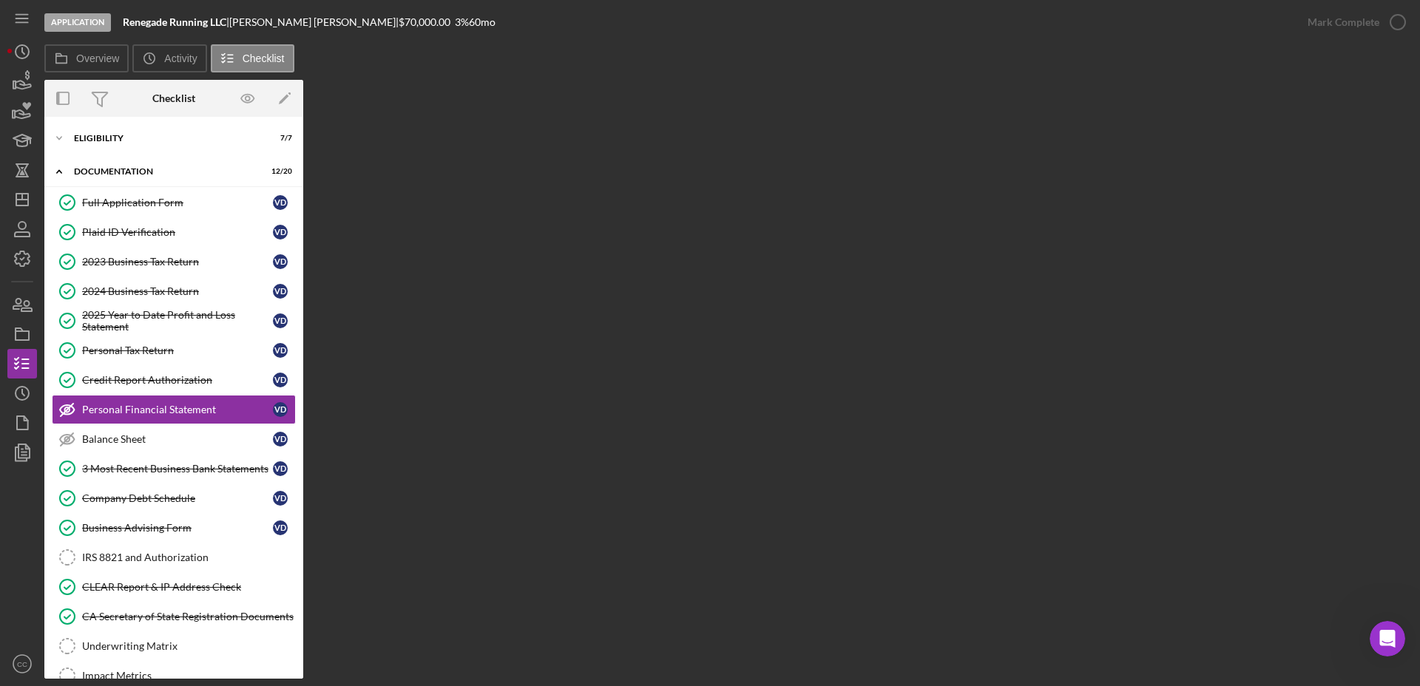
scroll to position [13, 0]
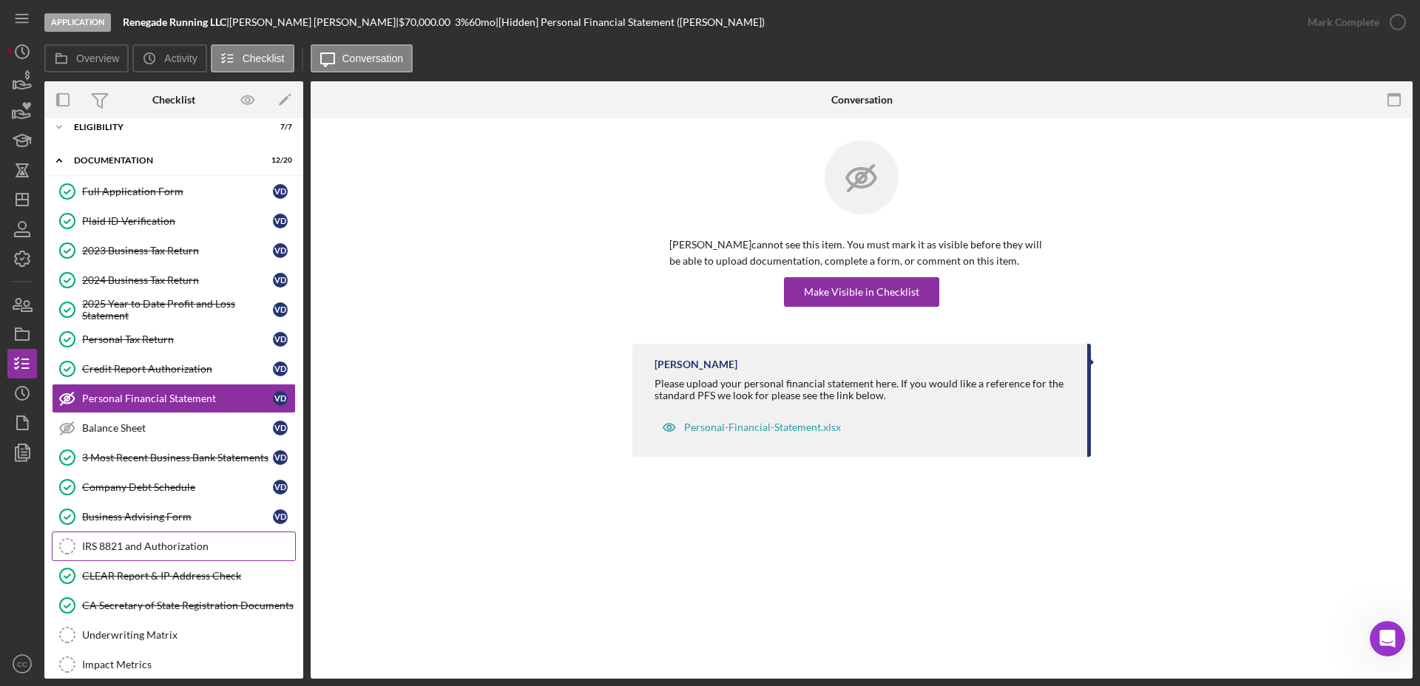
click at [132, 546] on div "IRS 8821 and Authorization" at bounding box center [188, 546] width 213 height 12
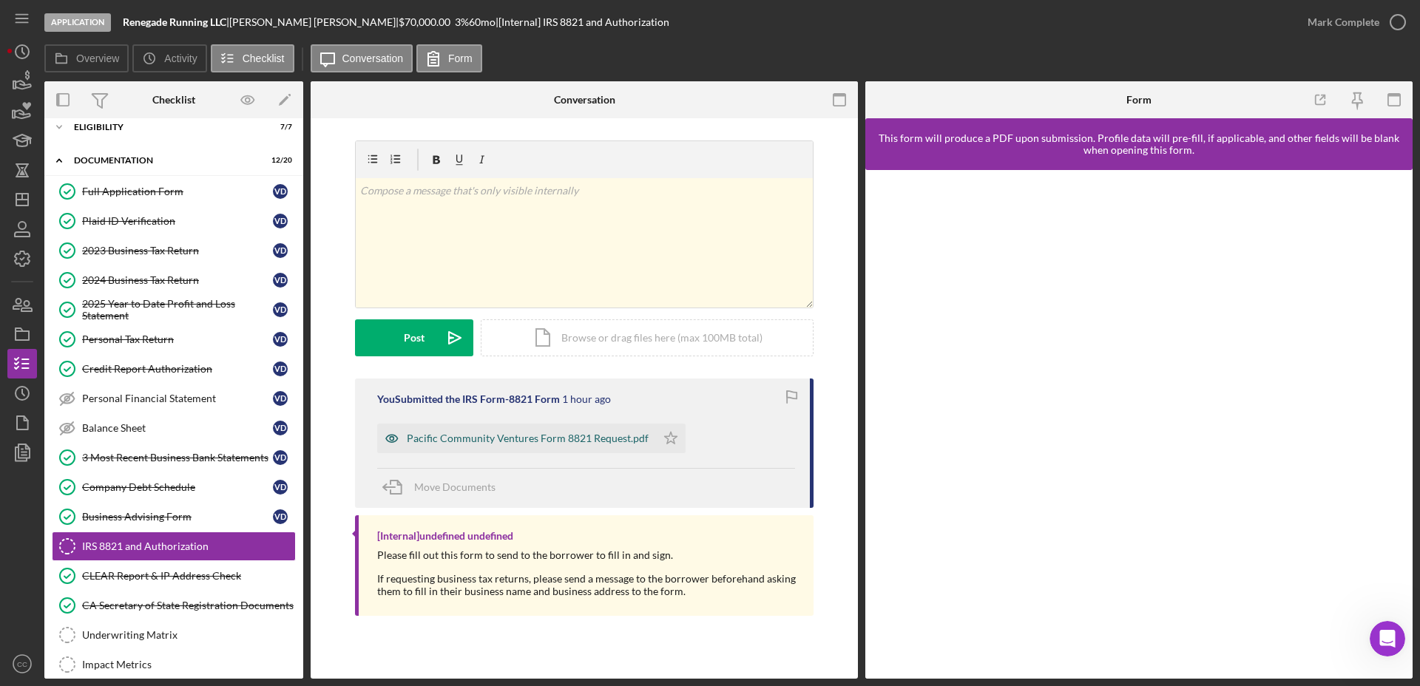
click at [509, 438] on div "Pacific Community Ventures Form 8821 Request.pdf" at bounding box center [528, 439] width 242 height 12
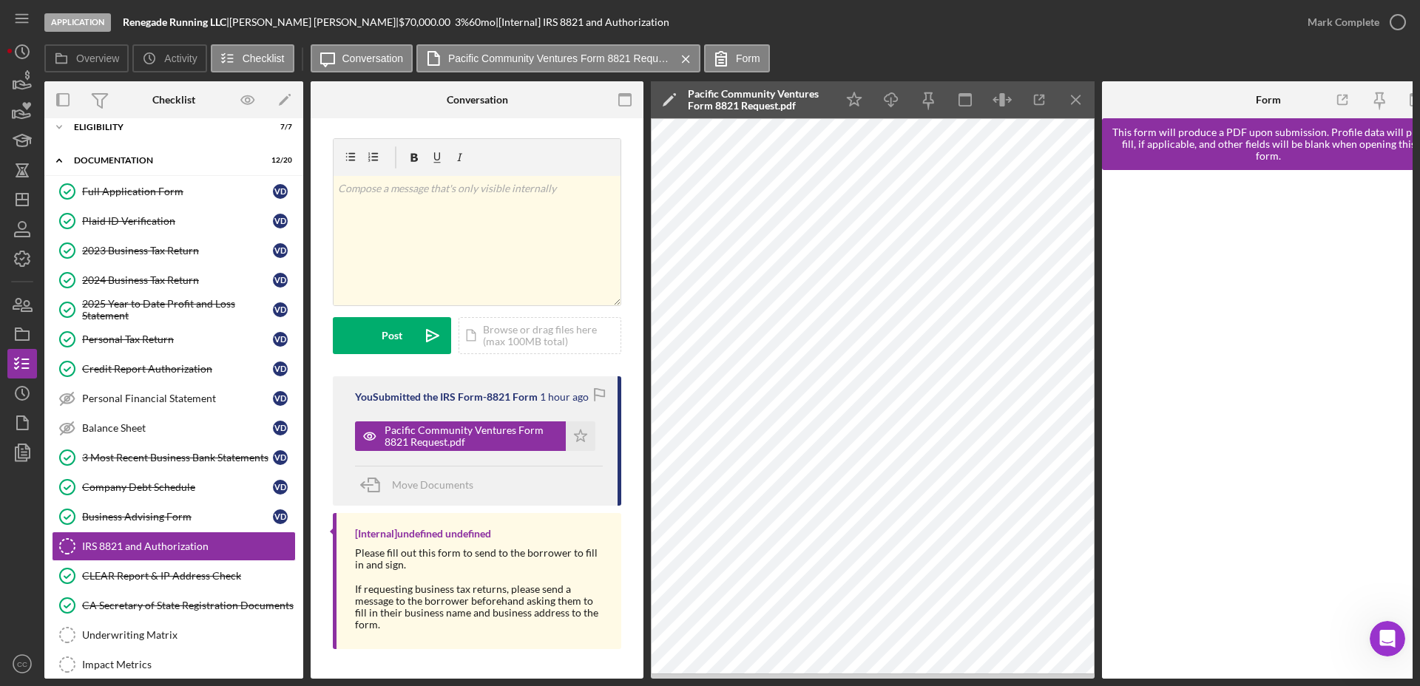
scroll to position [7, 0]
click at [1006, 95] on icon "button" at bounding box center [1002, 100] width 33 height 33
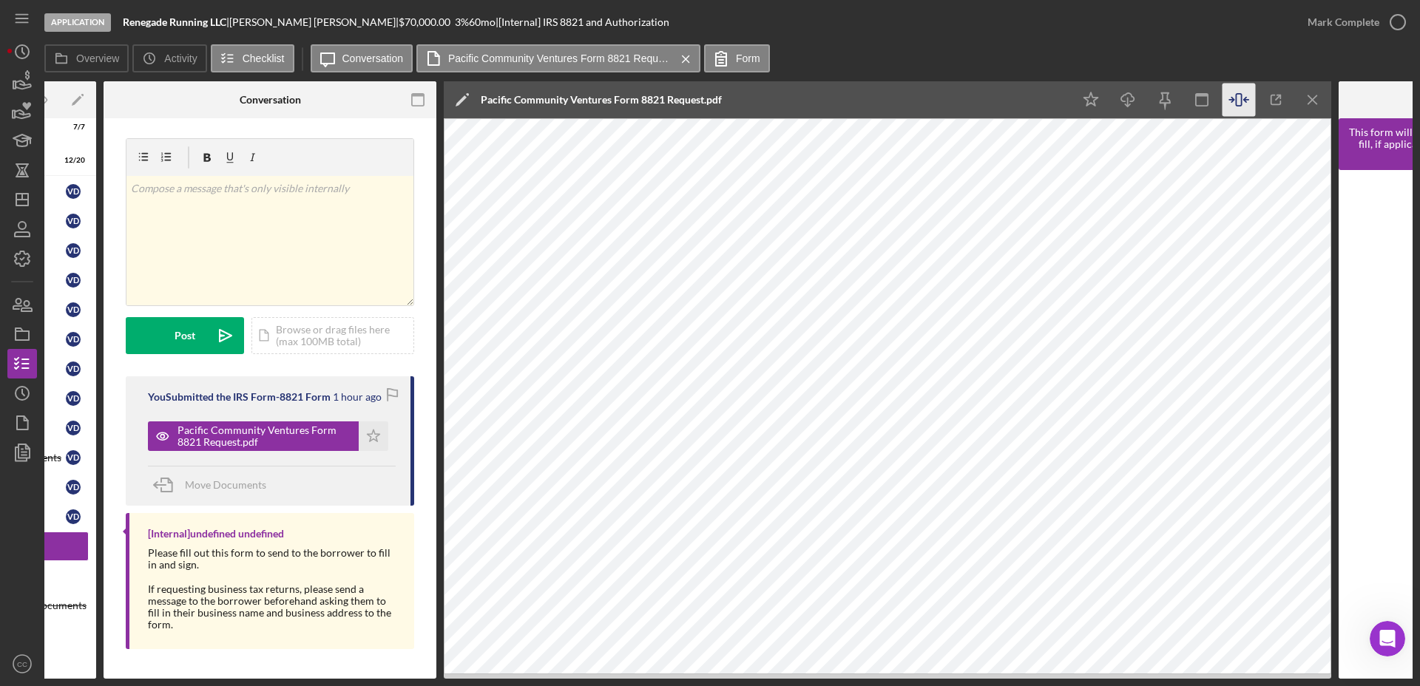
scroll to position [0, 370]
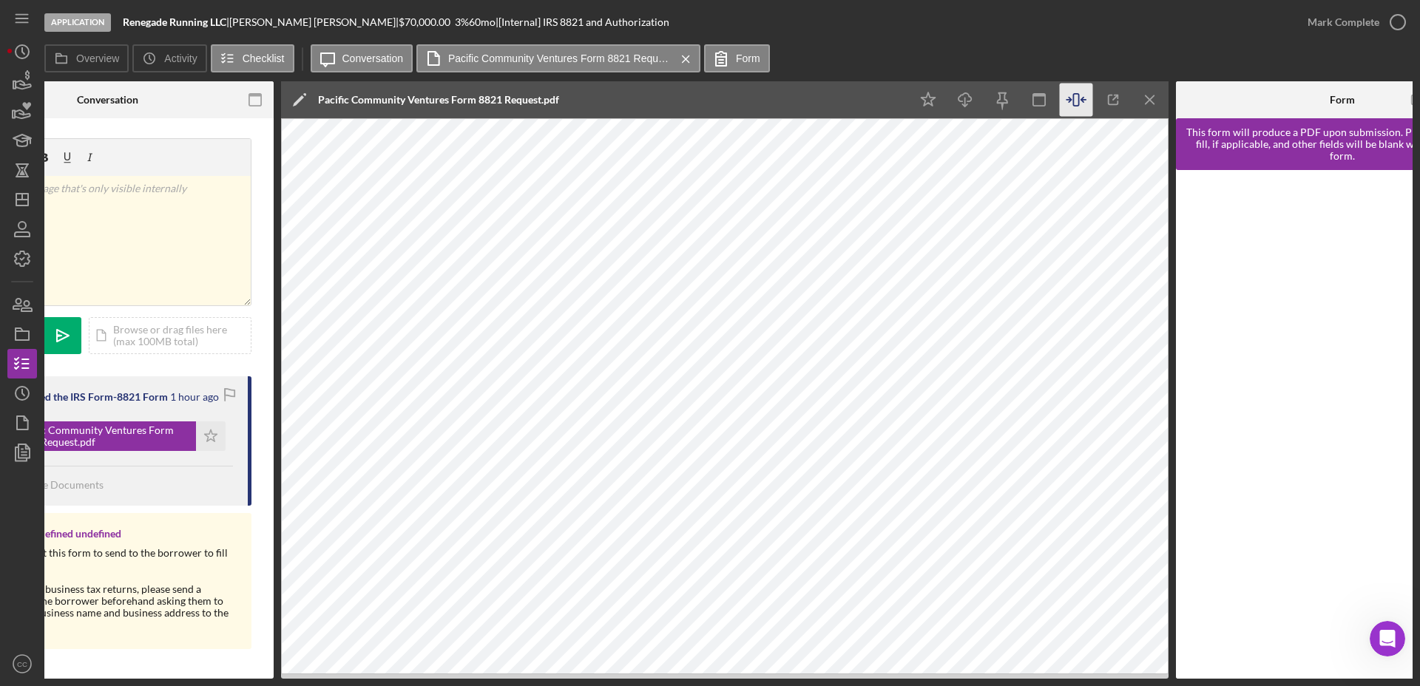
click at [1071, 100] on icon "button" at bounding box center [1068, 100] width 4 height 4
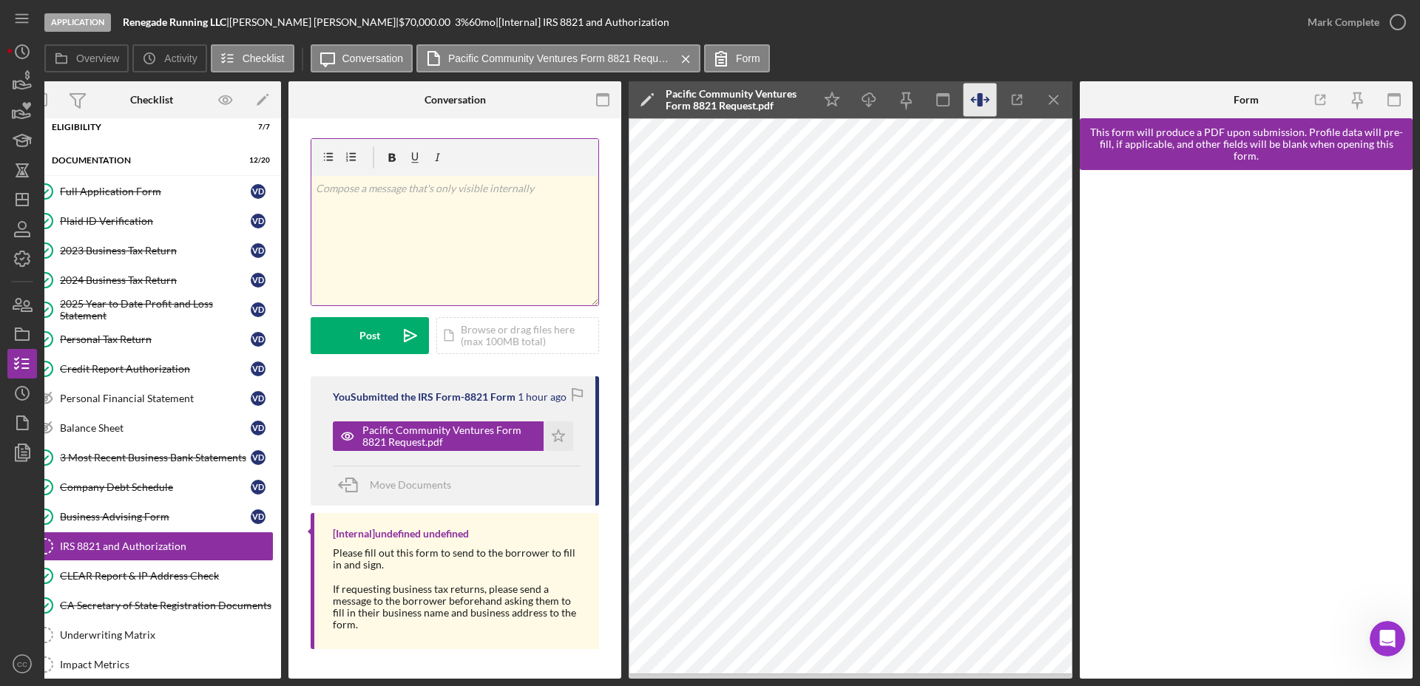
scroll to position [0, 0]
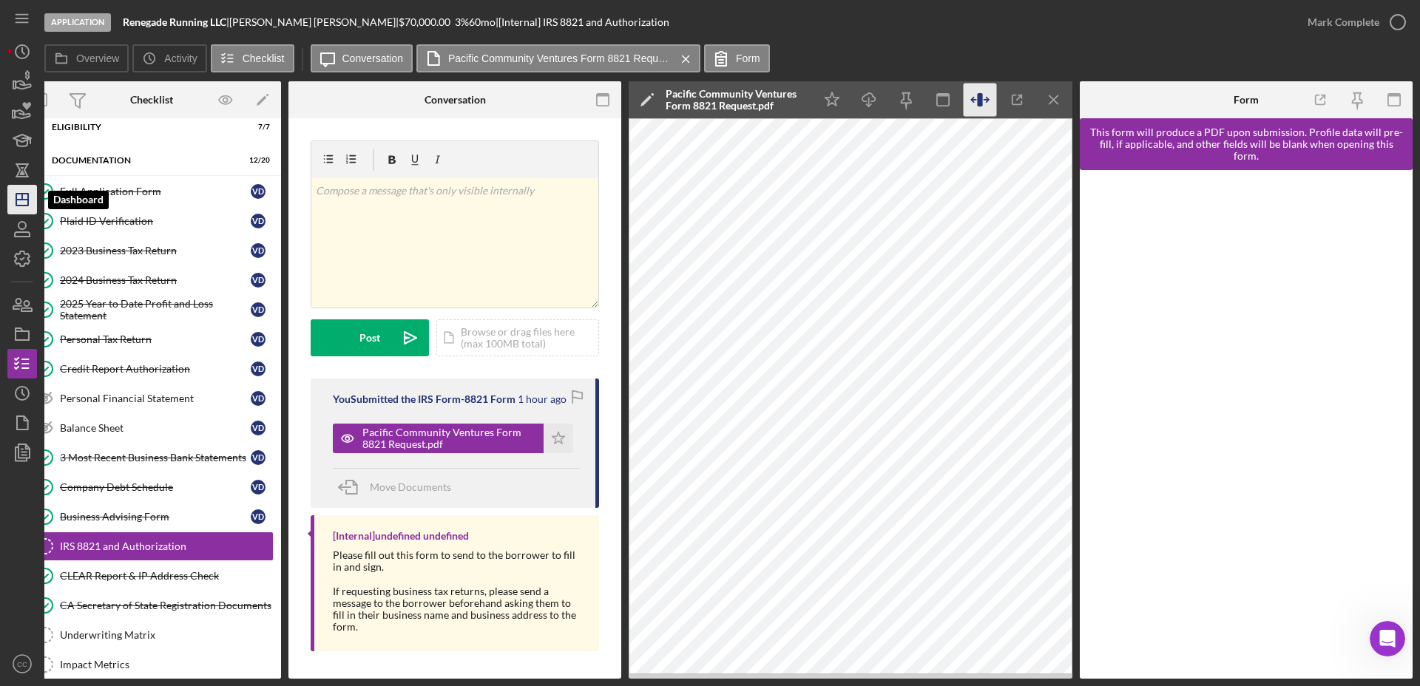
click at [27, 195] on icon "Icon/Dashboard" at bounding box center [22, 199] width 37 height 37
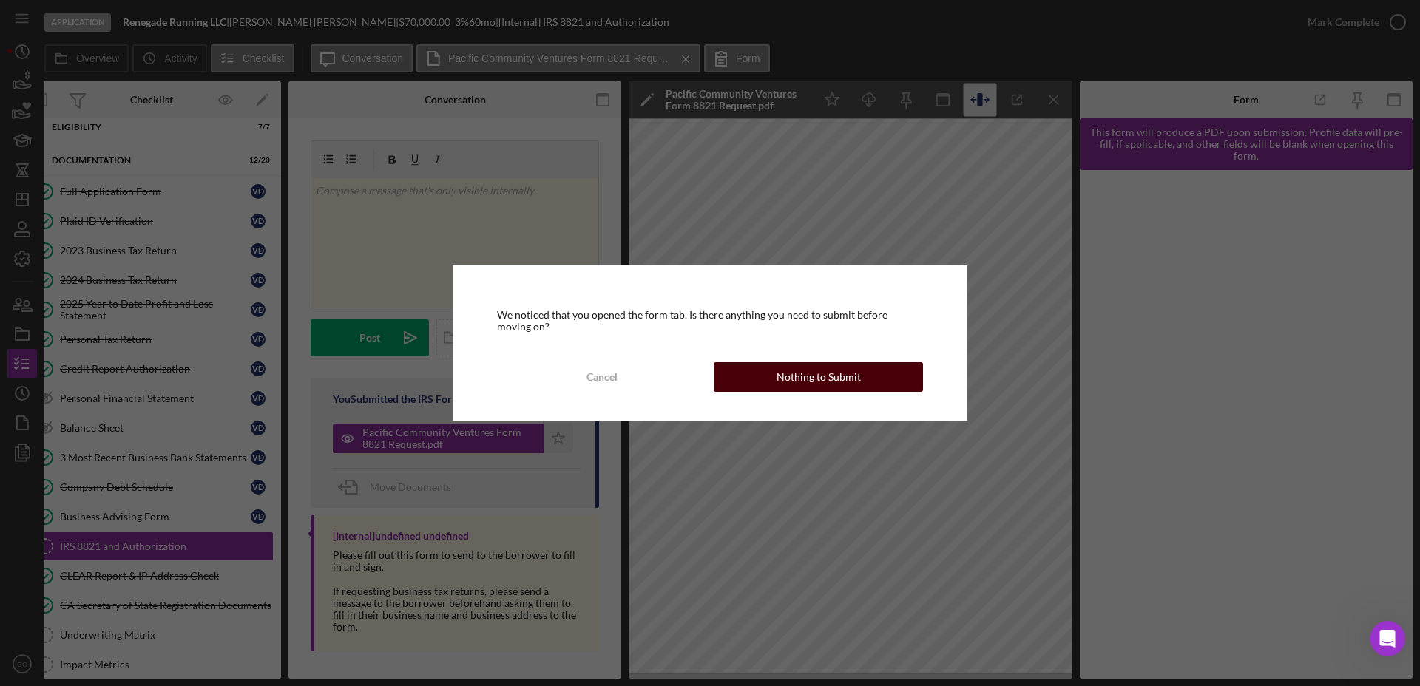
click at [818, 366] on div "Nothing to Submit" at bounding box center [818, 377] width 84 height 30
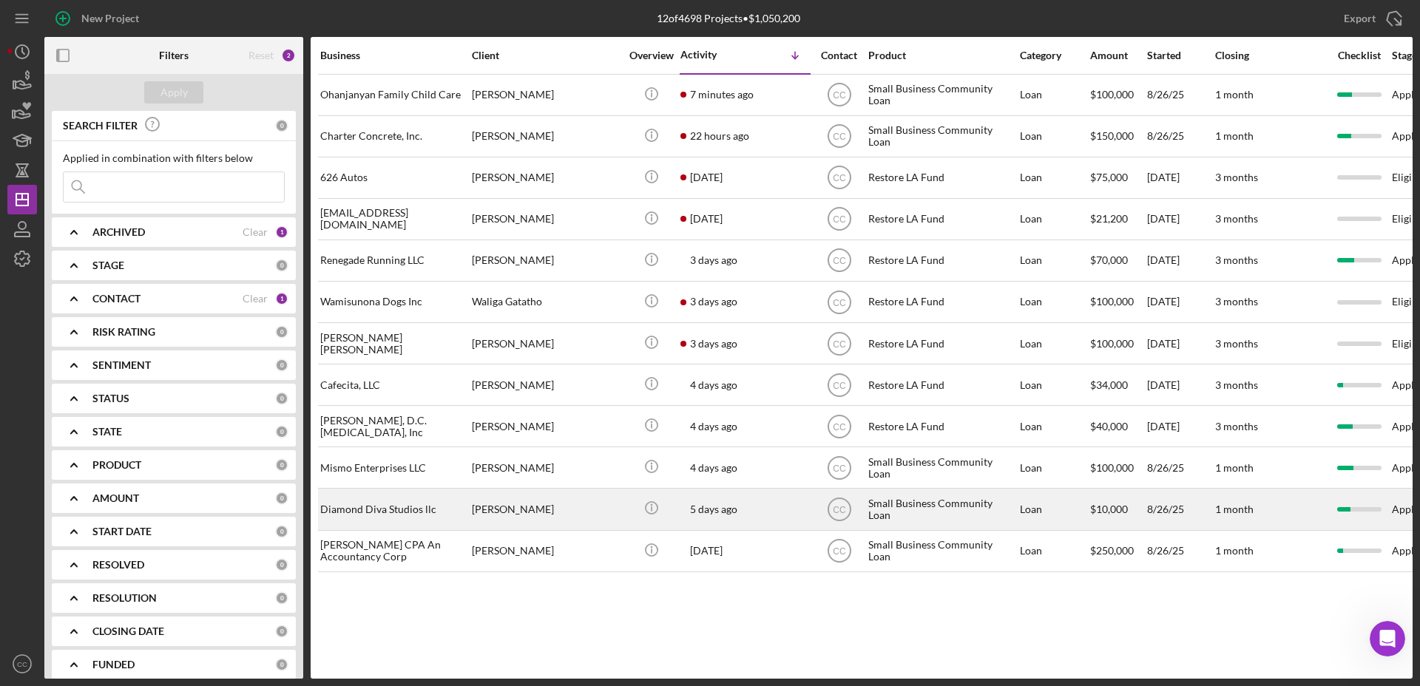
click at [401, 503] on div "Diamond Diva Studios llc" at bounding box center [394, 508] width 148 height 39
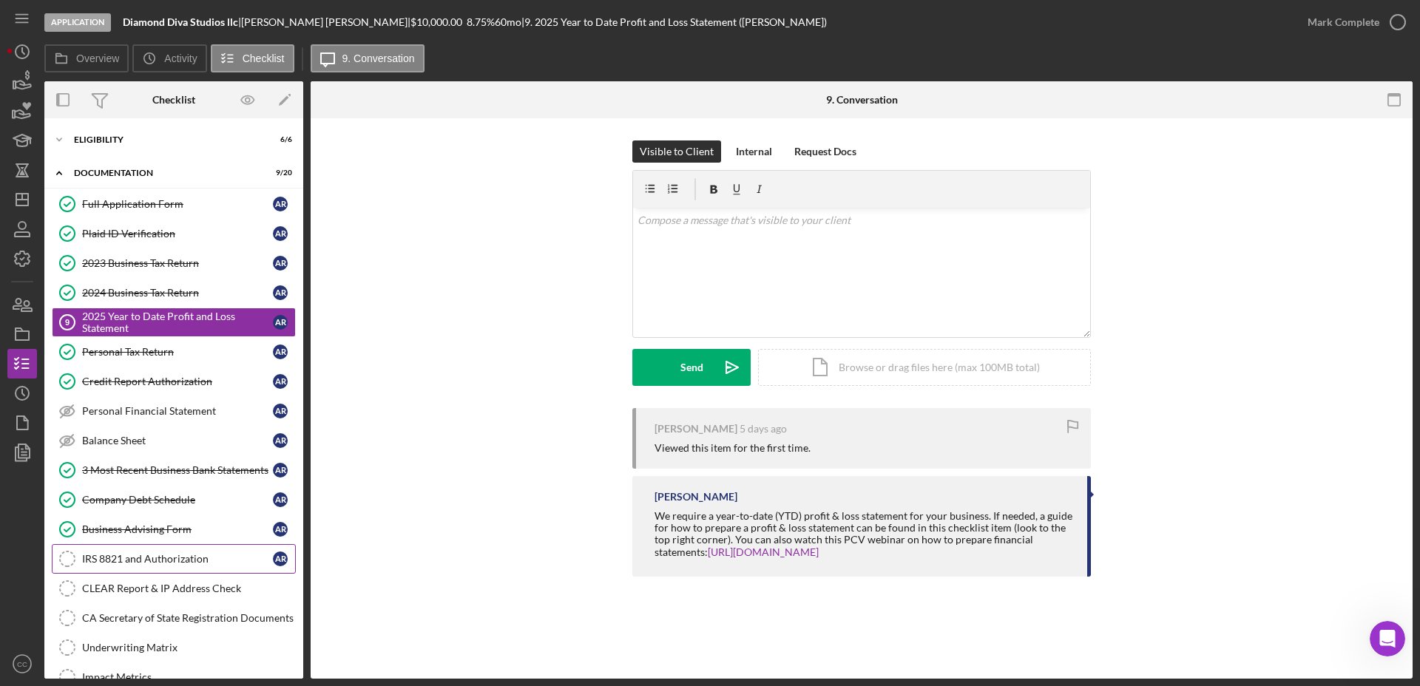
click at [156, 550] on link "IRS 8821 and Authorization IRS 8821 and Authorization A R" at bounding box center [174, 559] width 244 height 30
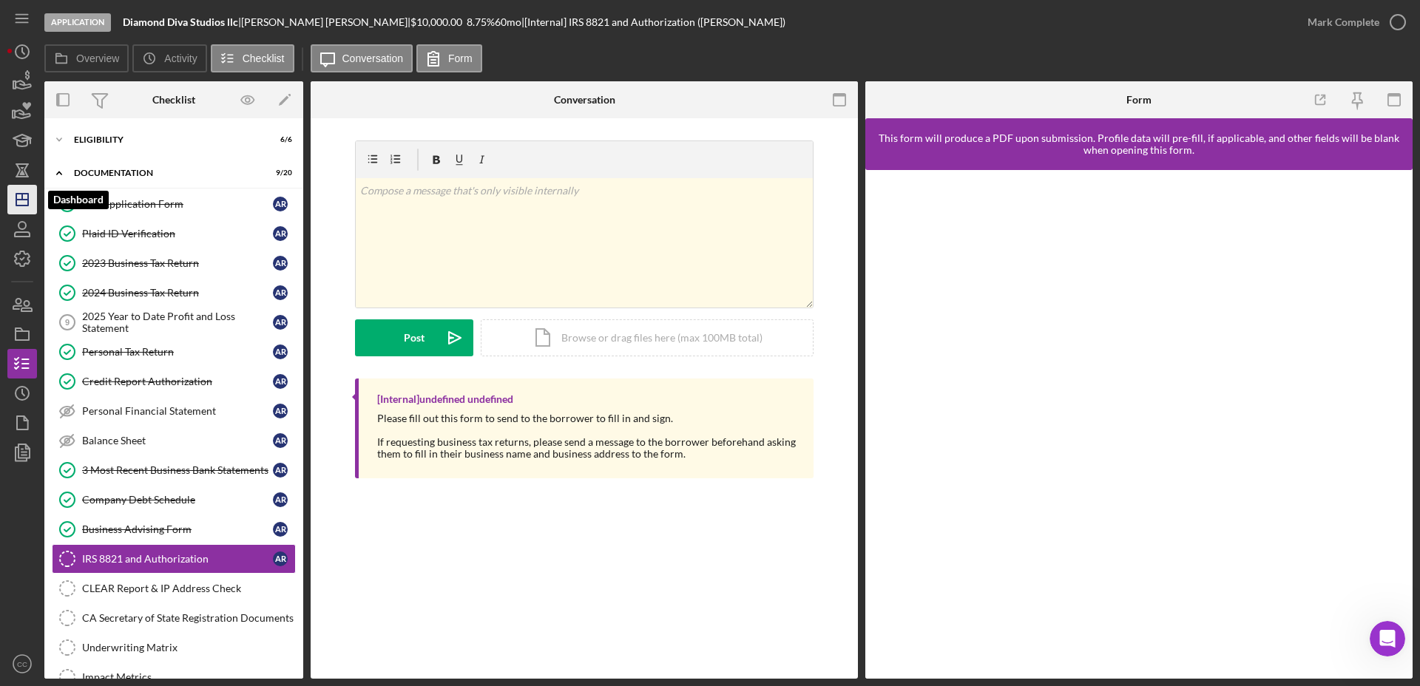
click at [16, 197] on polygon "button" at bounding box center [22, 200] width 12 height 12
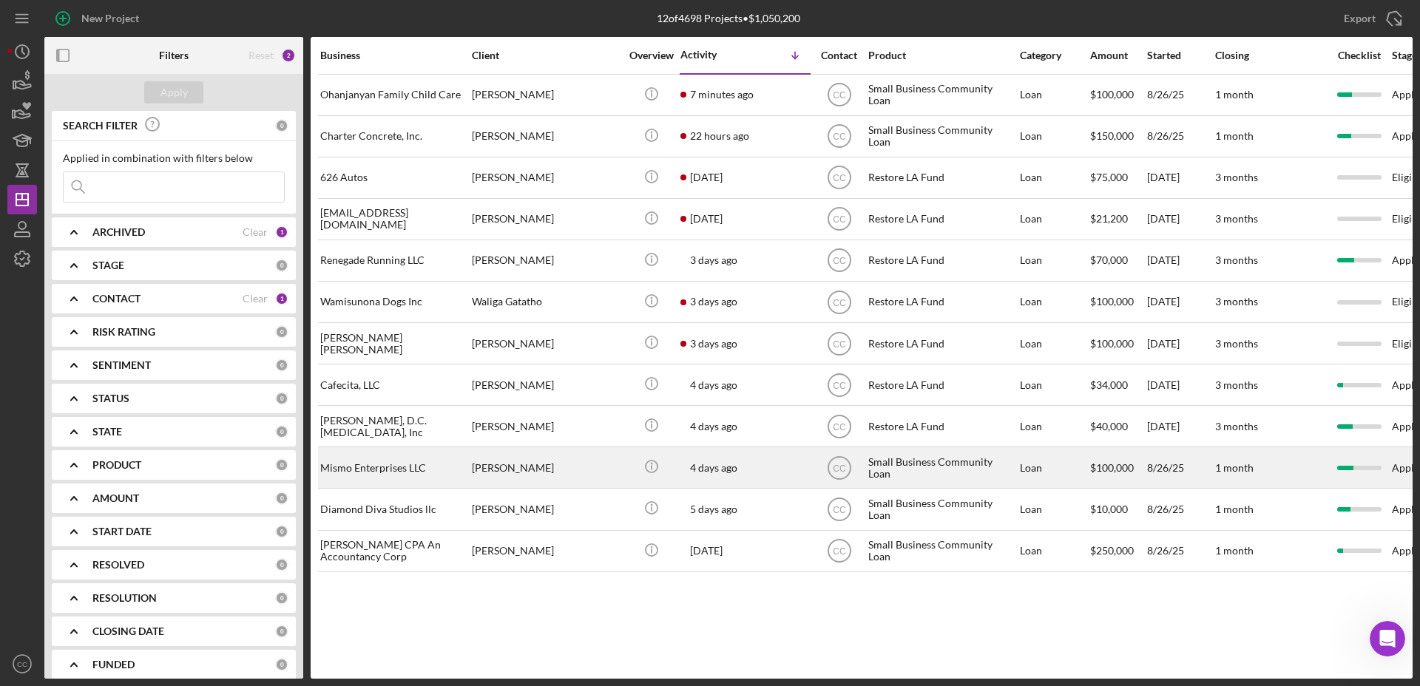
click at [399, 475] on div "Mismo Enterprises LLC" at bounding box center [394, 467] width 148 height 39
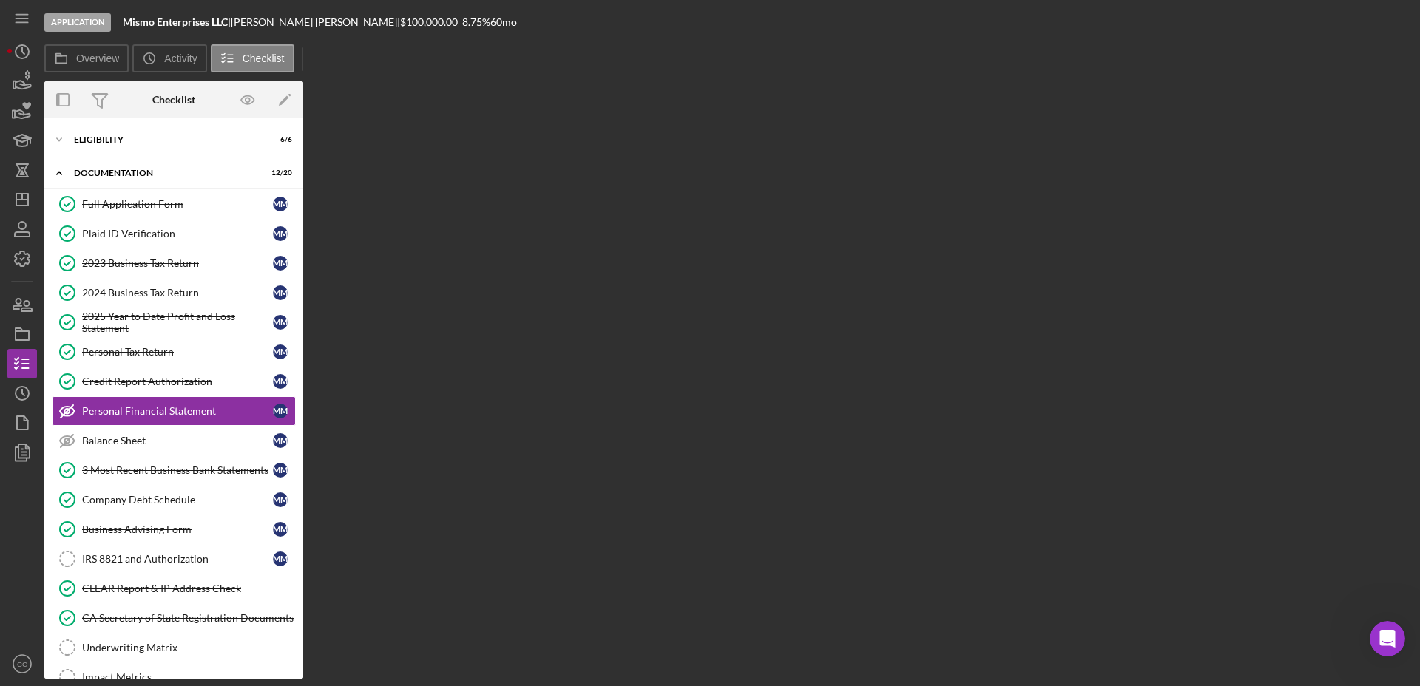
scroll to position [13, 0]
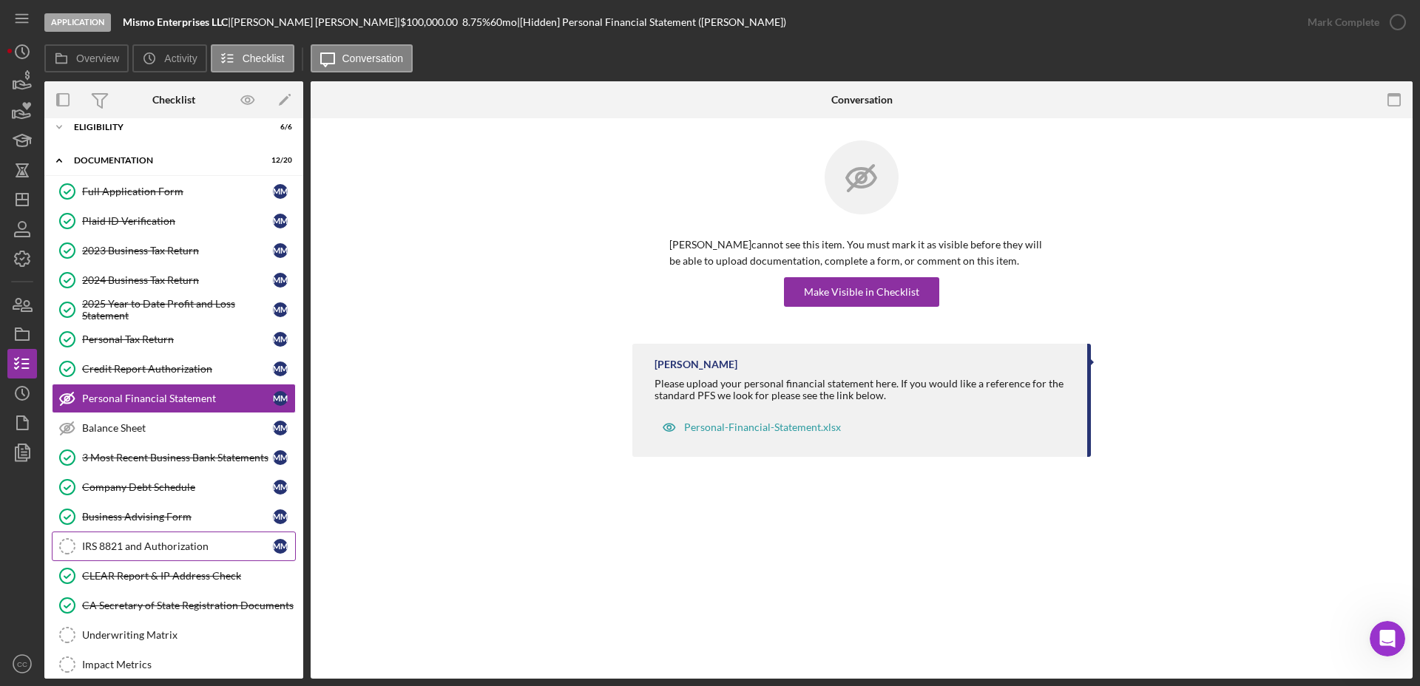
click at [128, 555] on link "IRS 8821 and Authorization IRS 8821 and Authorization M M" at bounding box center [174, 547] width 244 height 30
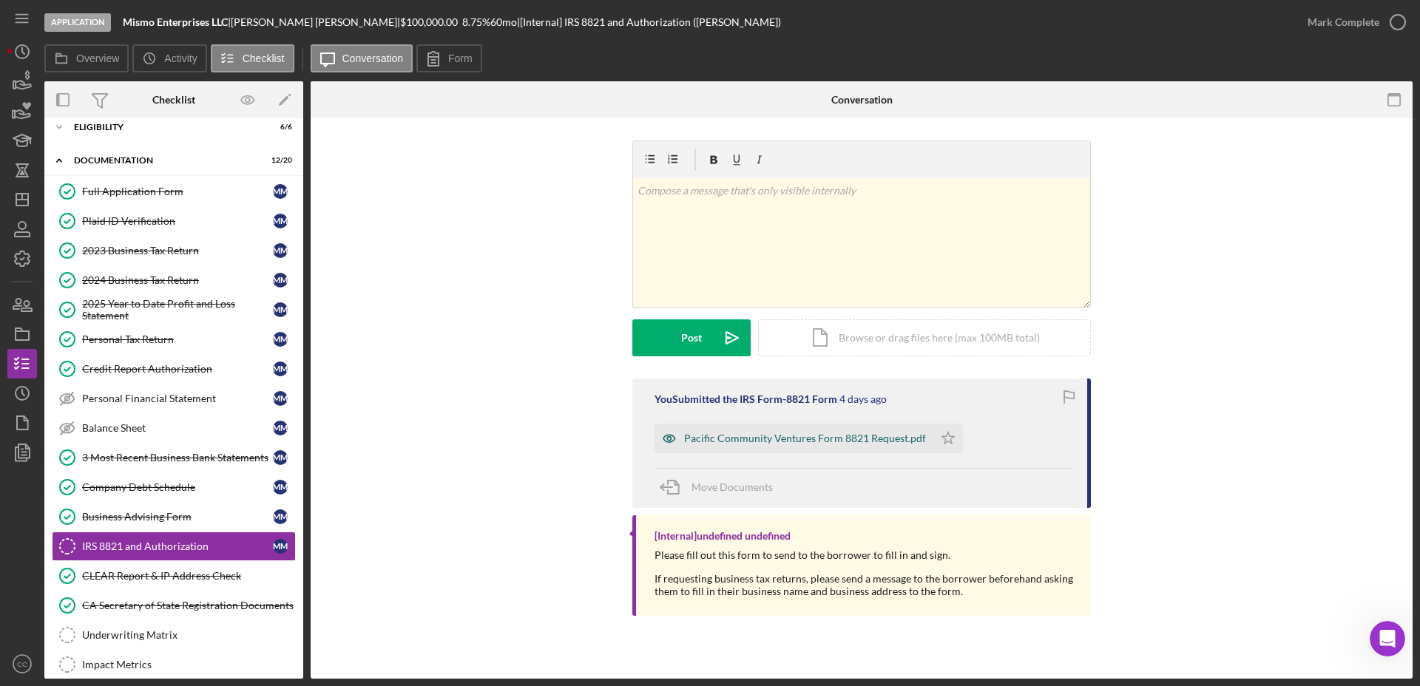
click at [790, 428] on div "Pacific Community Ventures Form 8821 Request.pdf" at bounding box center [793, 439] width 279 height 30
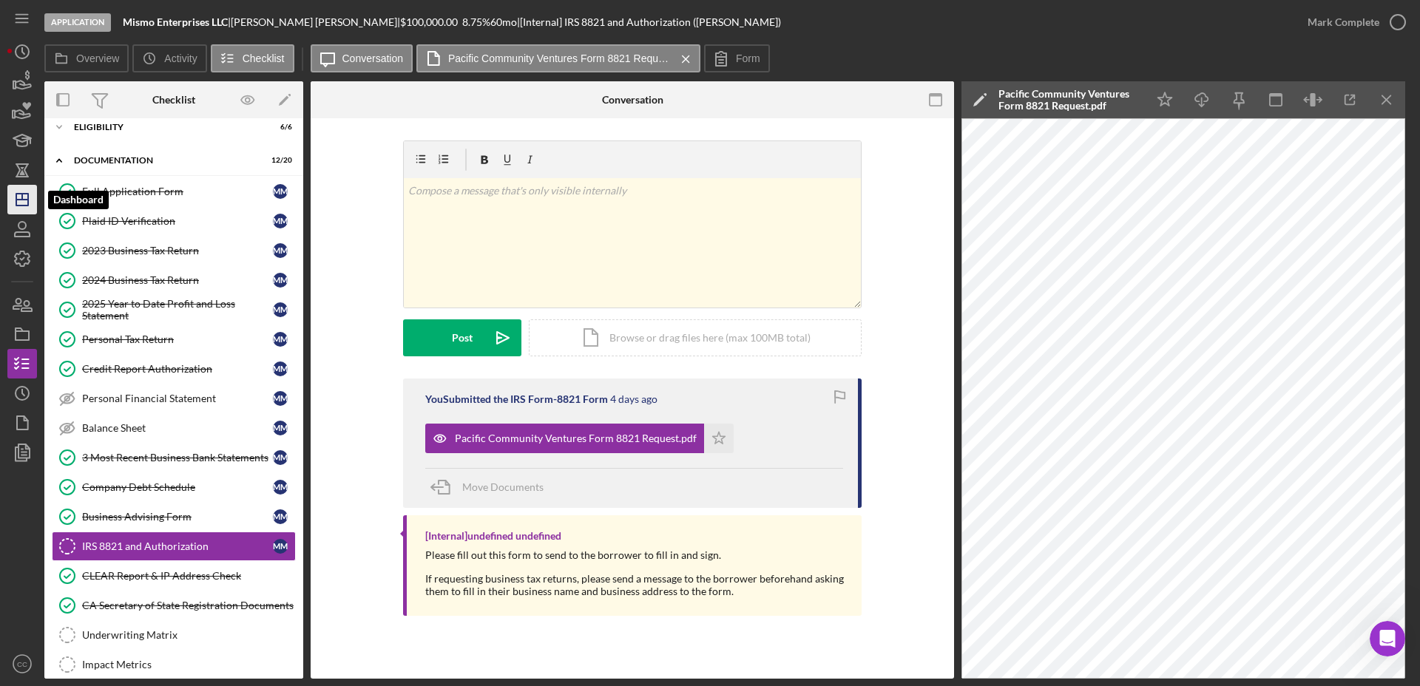
click at [26, 200] on icon "Icon/Dashboard" at bounding box center [22, 199] width 37 height 37
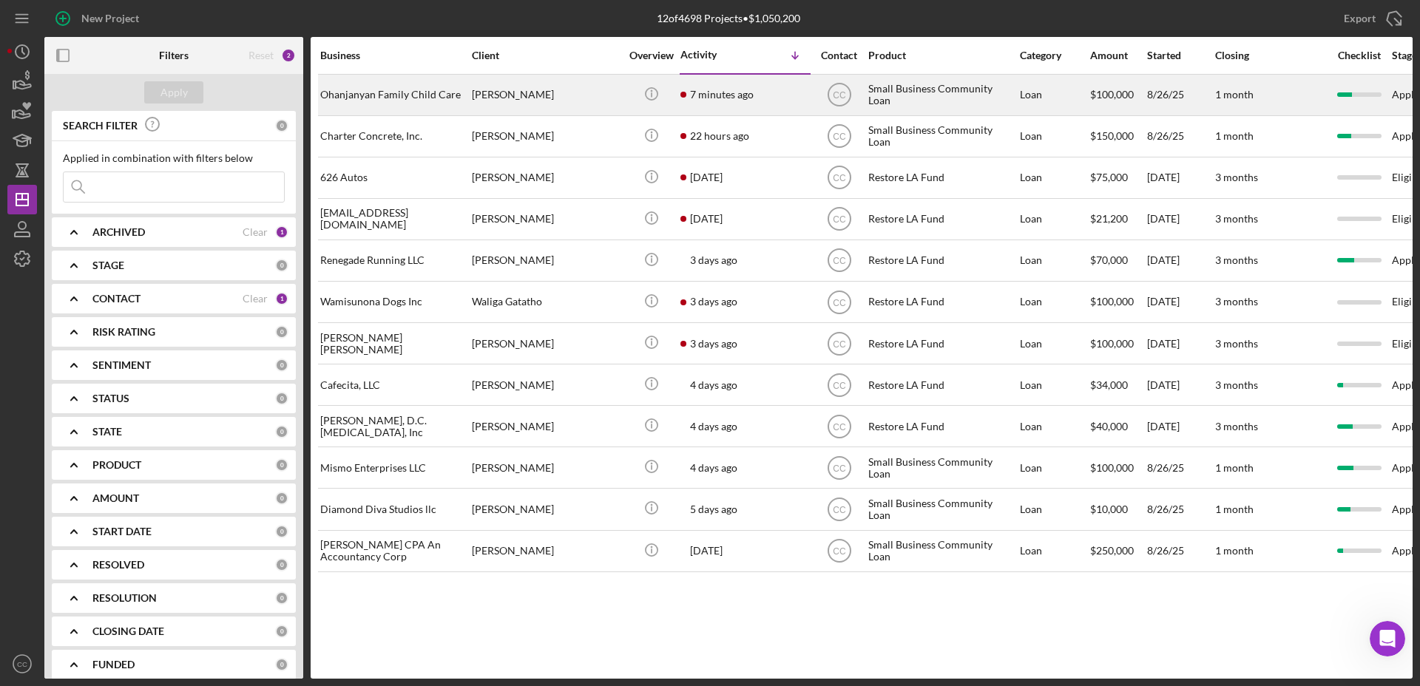
click at [424, 98] on div "Ohanjanyan Family Child Care" at bounding box center [394, 94] width 148 height 39
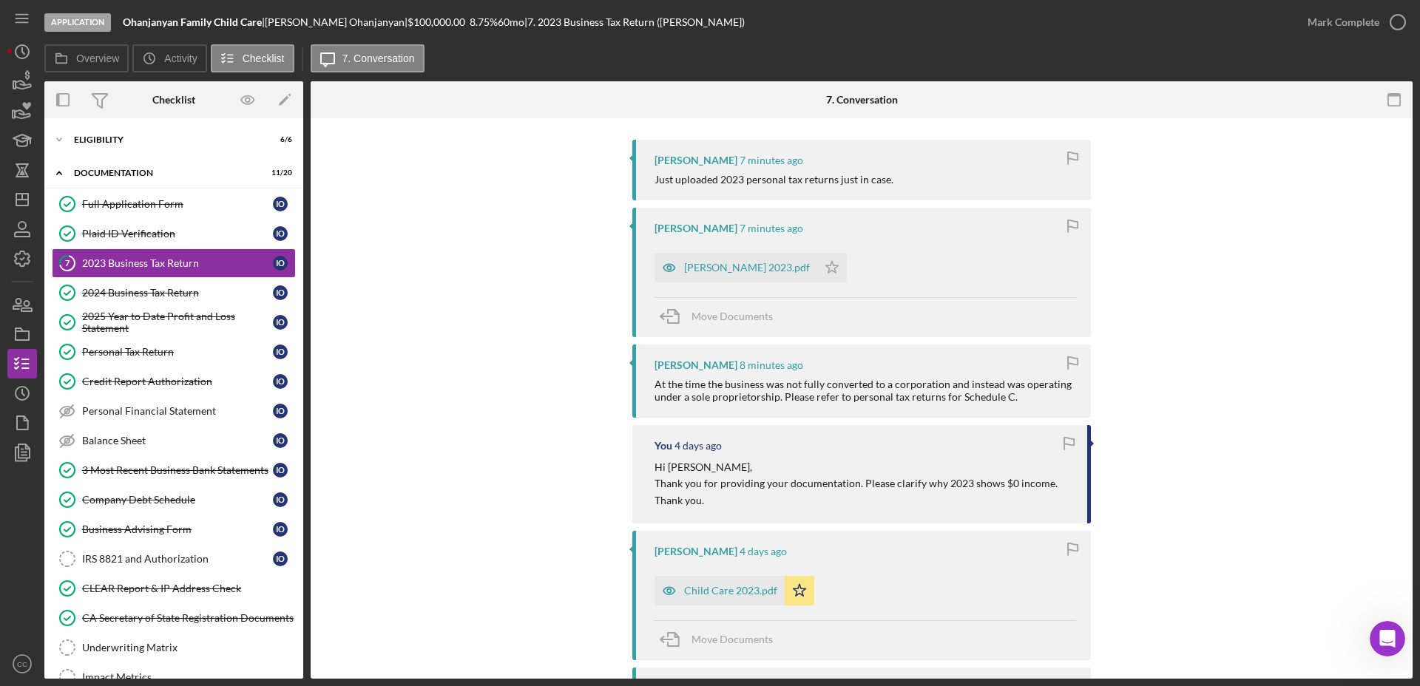
scroll to position [277, 0]
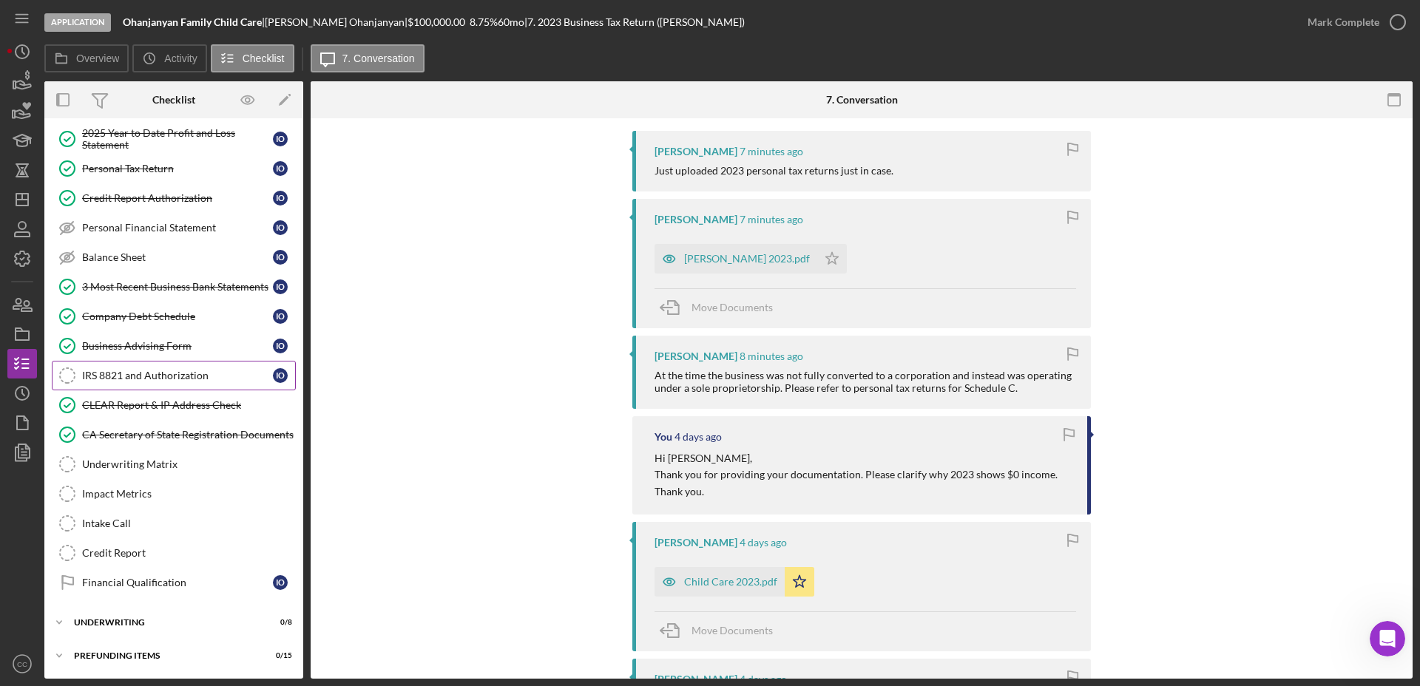
click at [135, 376] on div "IRS 8821 and Authorization" at bounding box center [177, 376] width 191 height 12
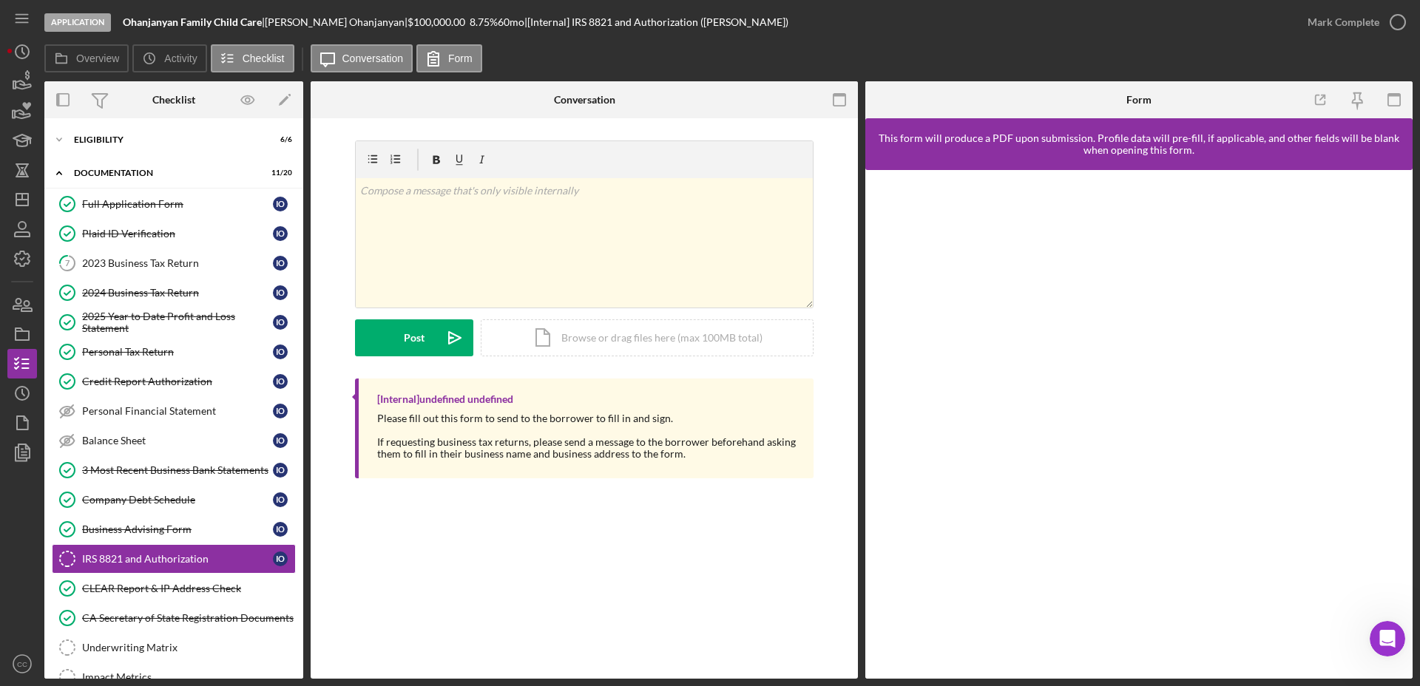
drag, startPoint x: 503, startPoint y: 606, endPoint x: 20, endPoint y: 559, distance: 485.0
click at [503, 606] on div "IRS 8821 and Authorization IRS 8821 and Authorization v Color teal Color pink R…" at bounding box center [584, 398] width 547 height 560
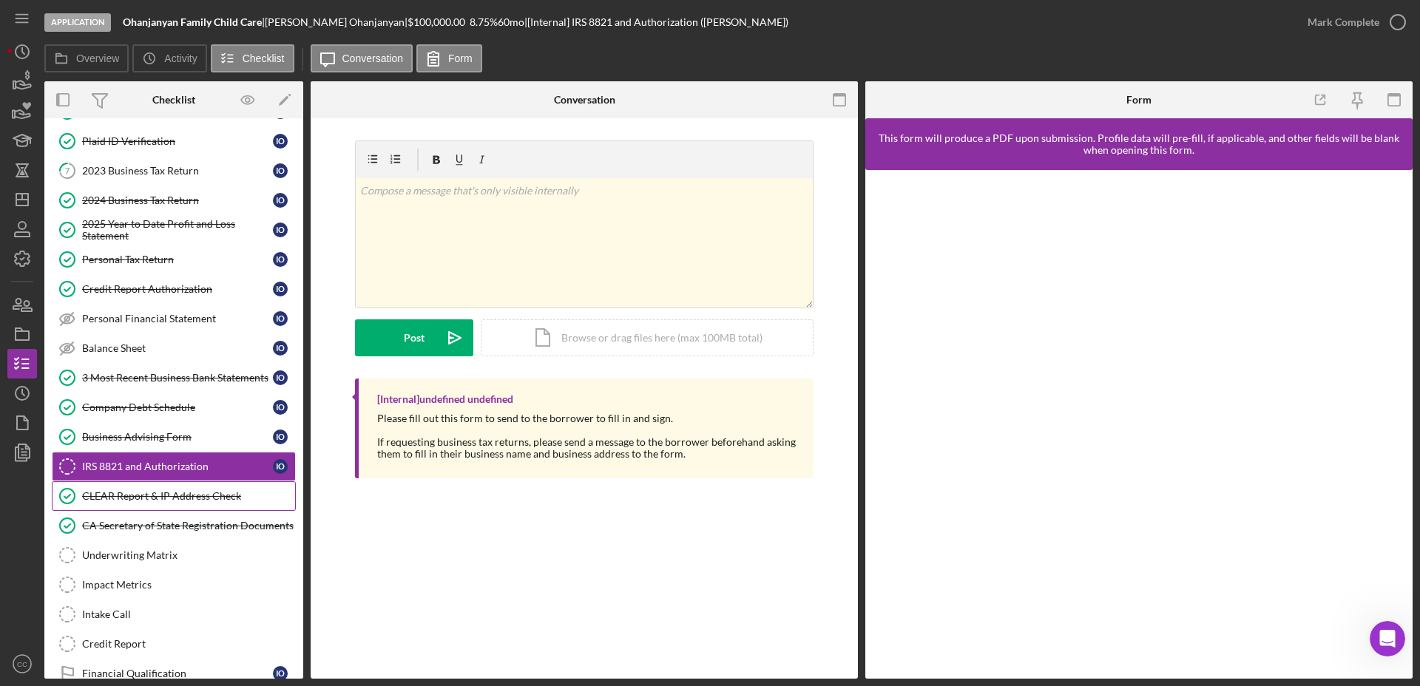
click at [143, 500] on div "CLEAR Report & IP Address Check" at bounding box center [188, 496] width 213 height 12
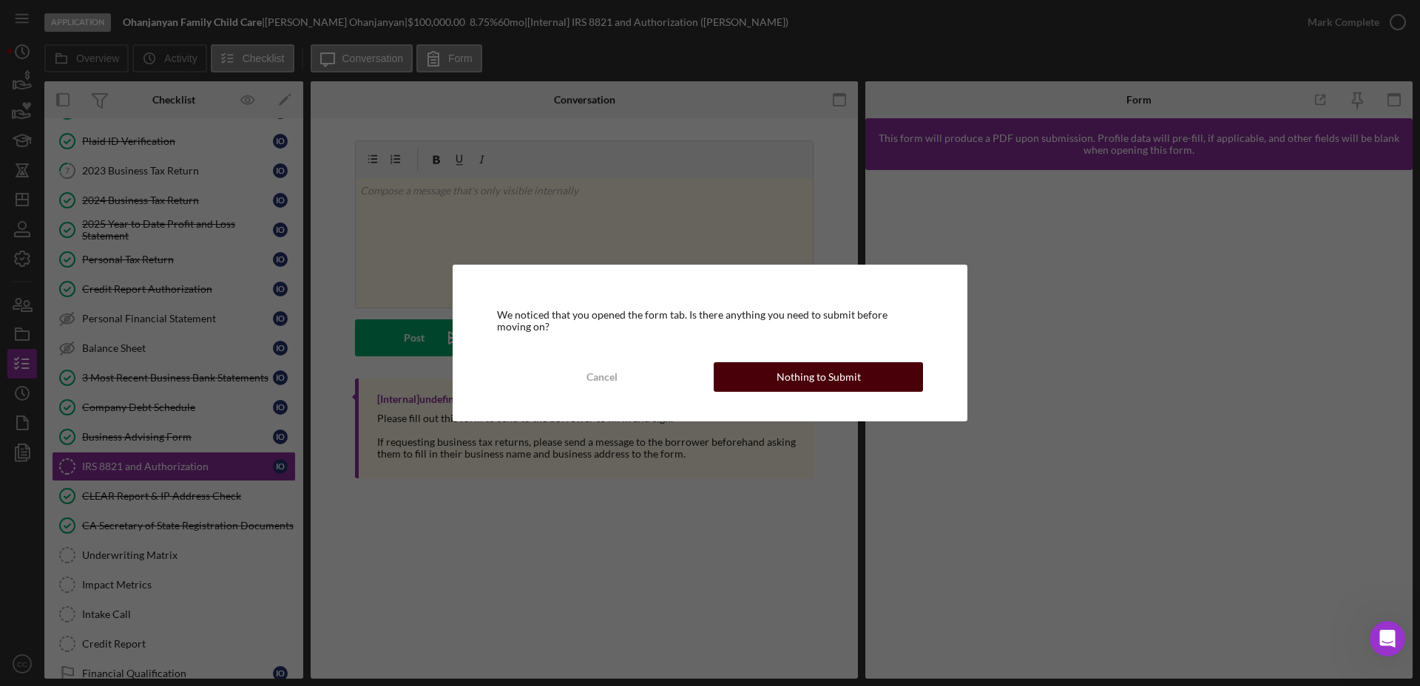
click at [855, 384] on div "Nothing to Submit" at bounding box center [818, 377] width 84 height 30
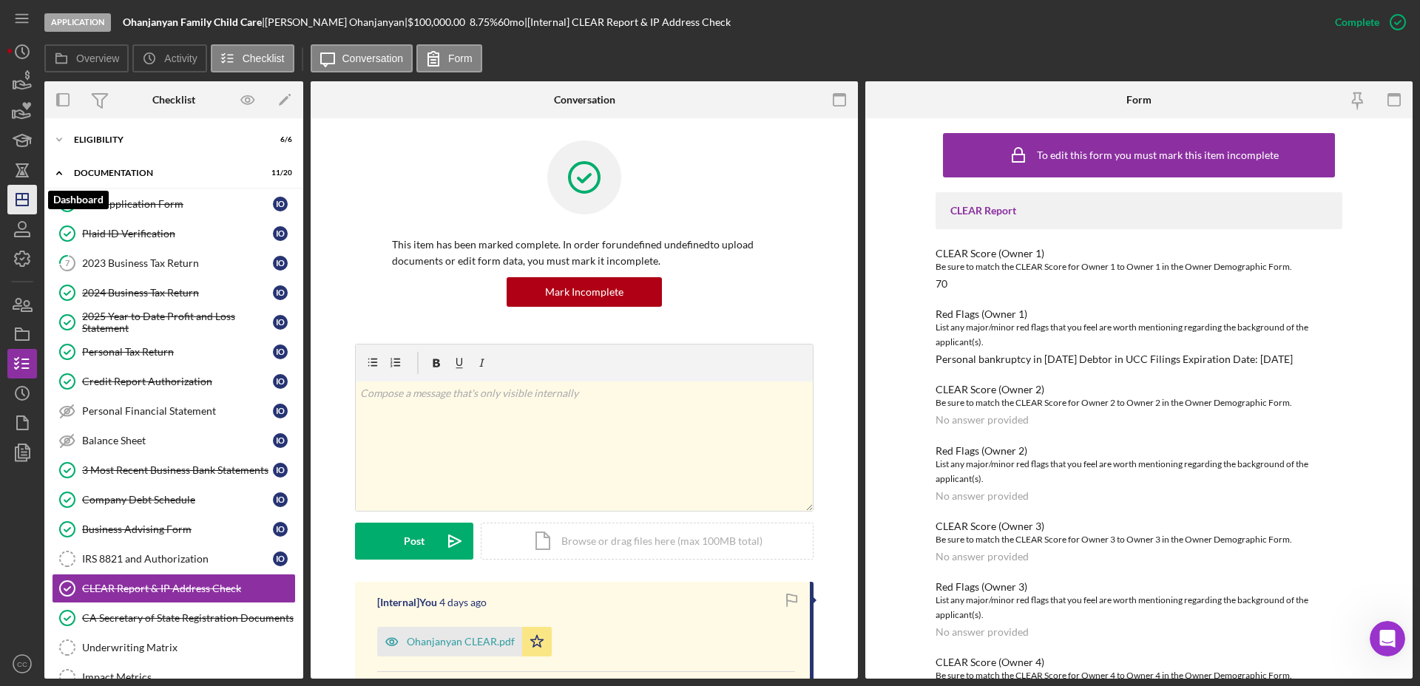
click at [19, 195] on icon "Icon/Dashboard" at bounding box center [22, 199] width 37 height 37
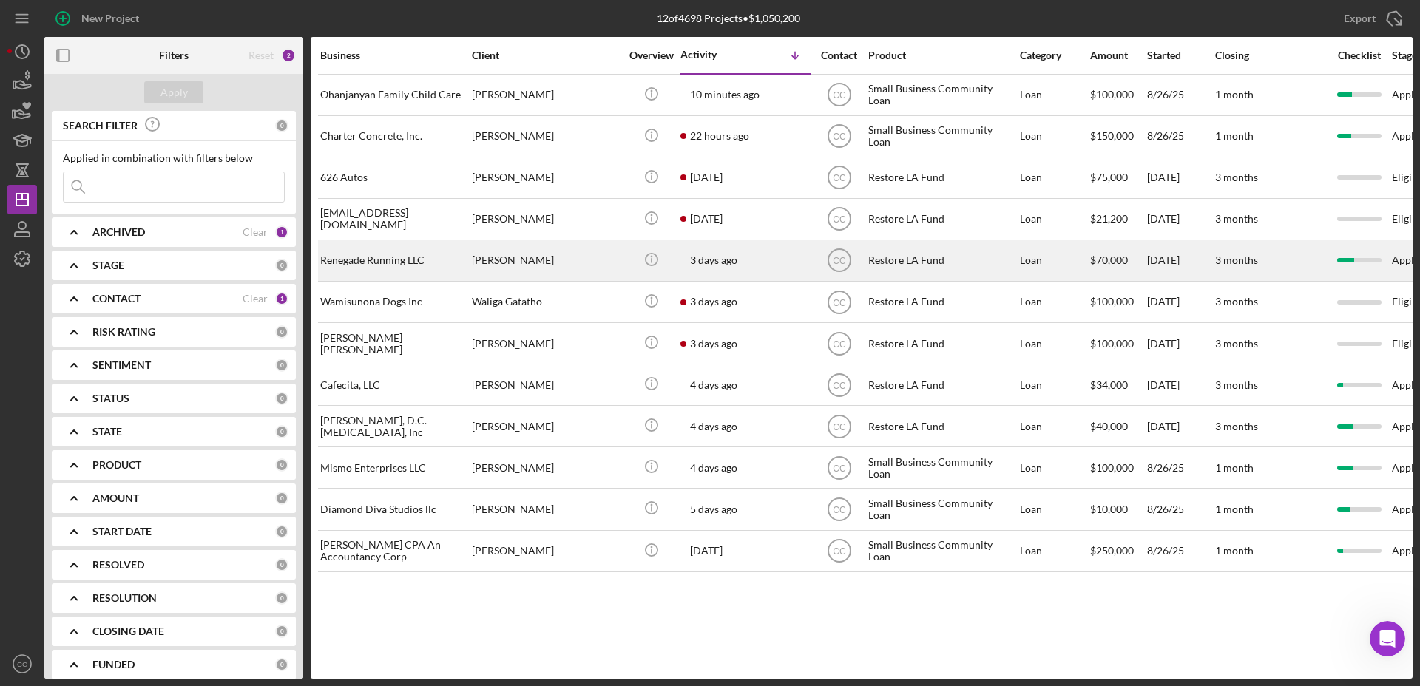
click at [375, 268] on div "Renegade Running LLC" at bounding box center [394, 260] width 148 height 39
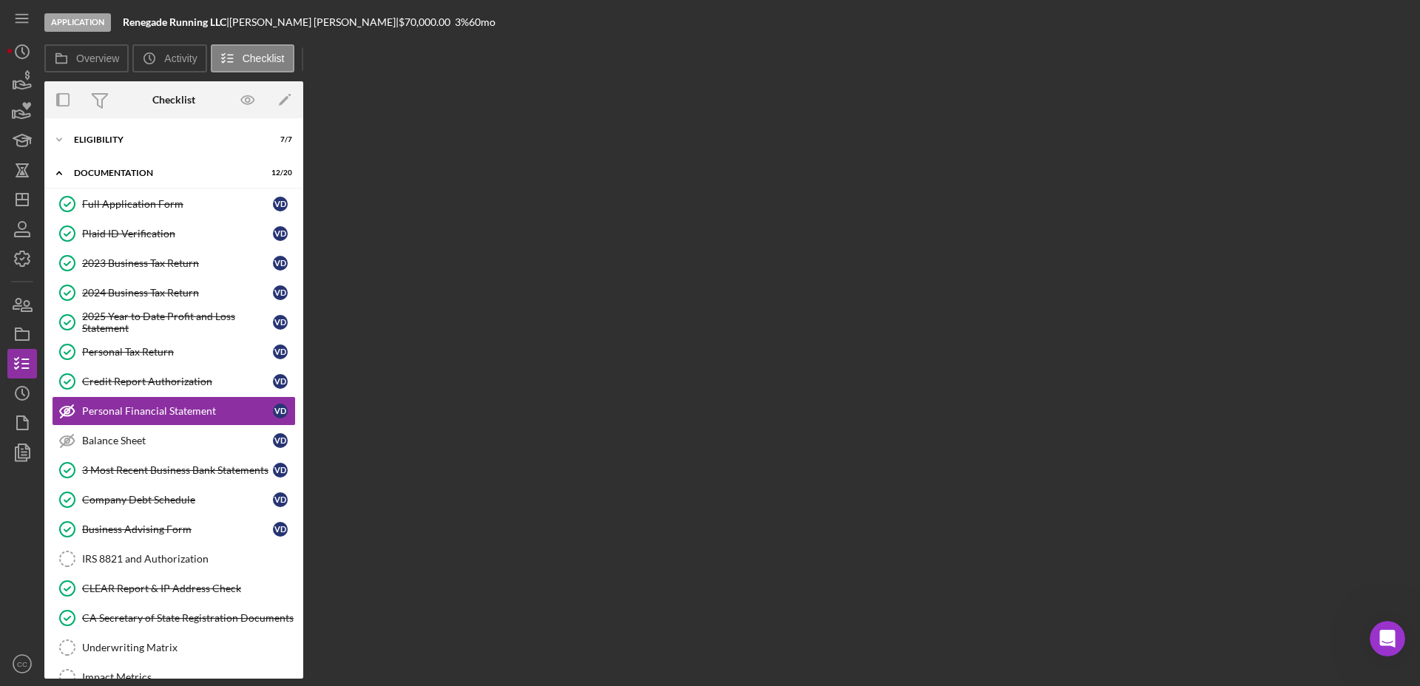
scroll to position [13, 0]
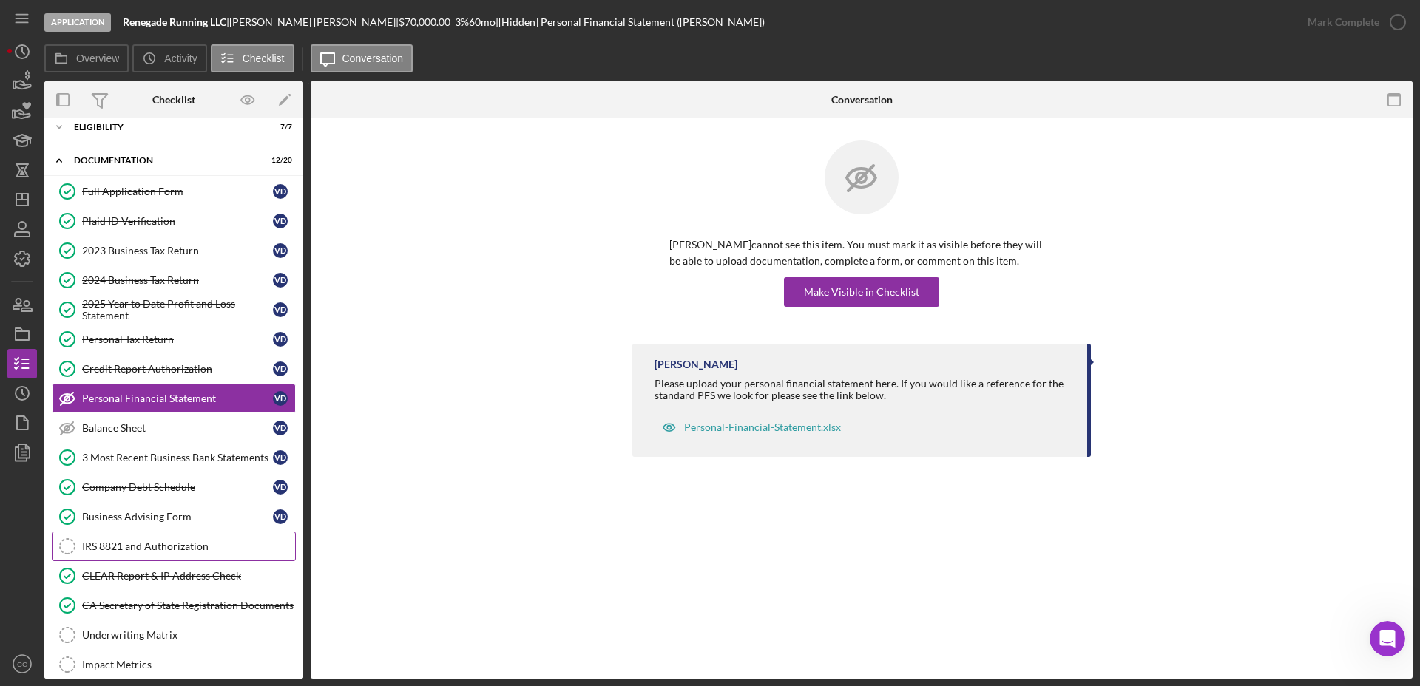
click at [115, 545] on div "IRS 8821 and Authorization" at bounding box center [188, 546] width 213 height 12
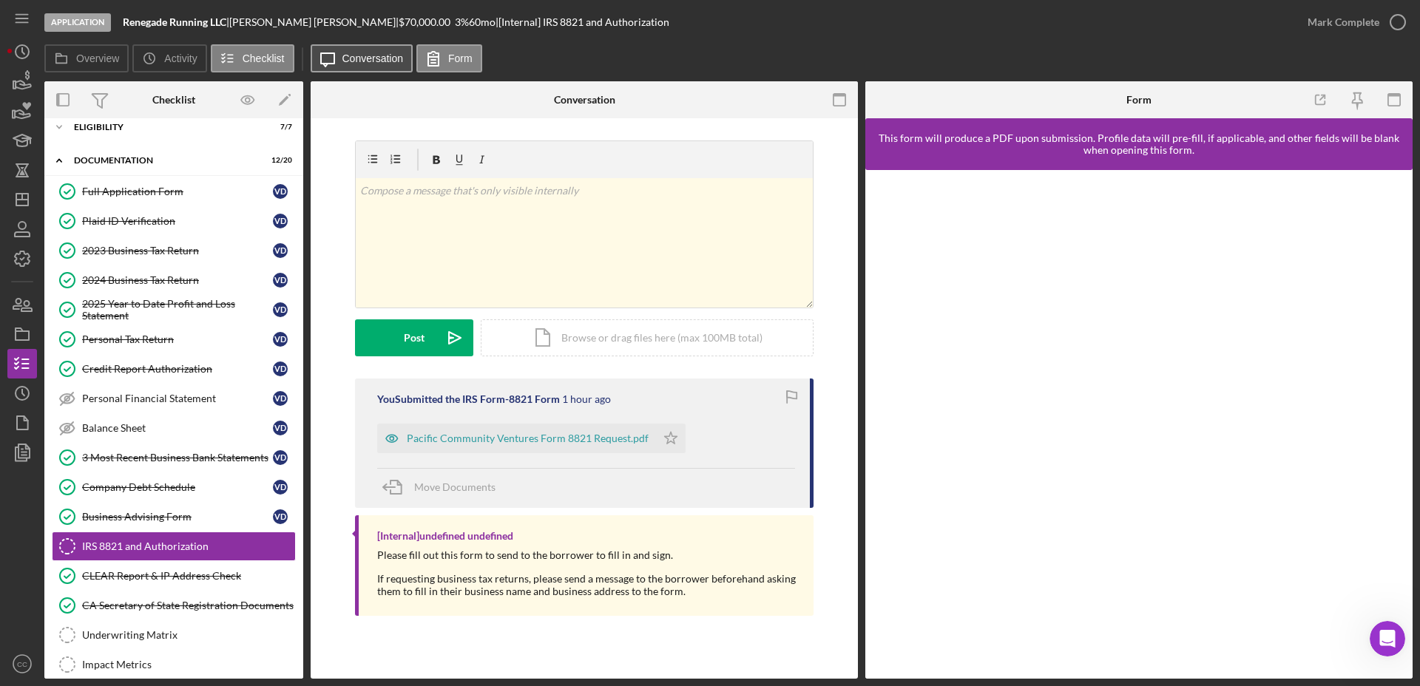
click at [353, 56] on label "Conversation" at bounding box center [372, 58] width 61 height 12
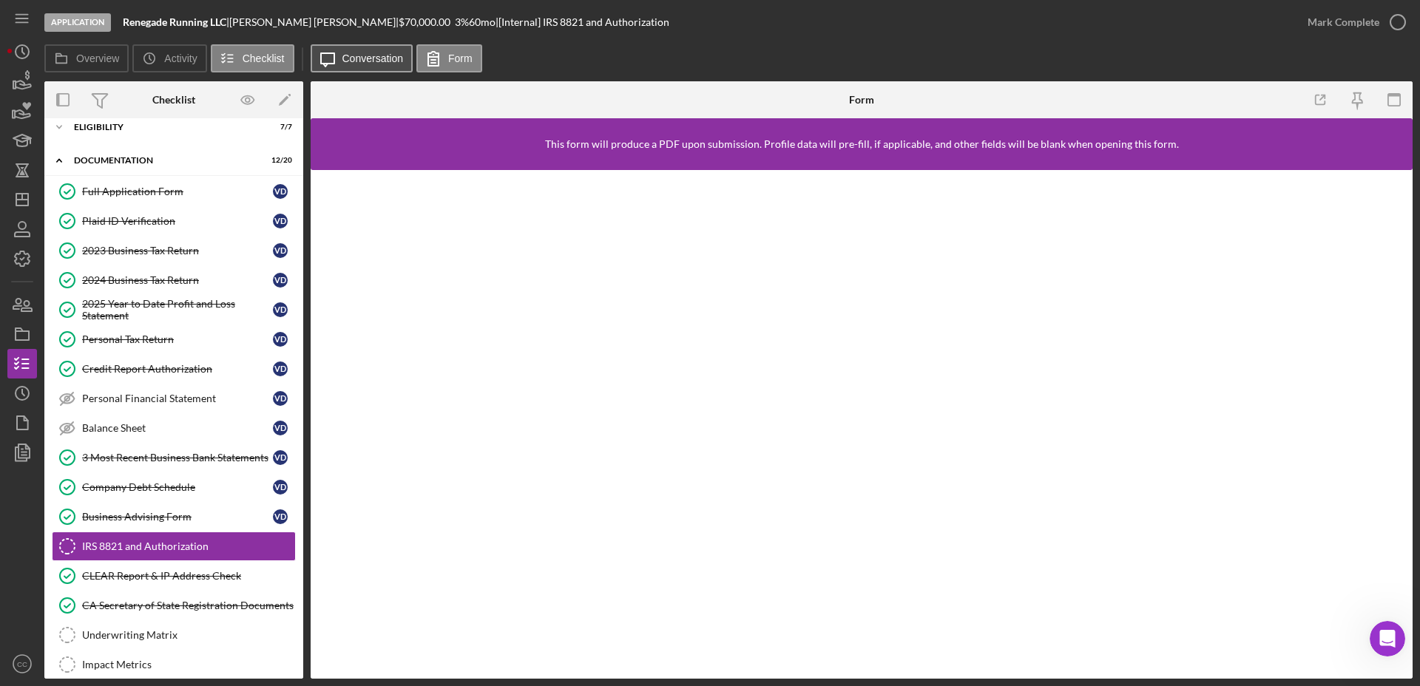
click at [346, 67] on button "Icon/Message Conversation" at bounding box center [362, 58] width 103 height 28
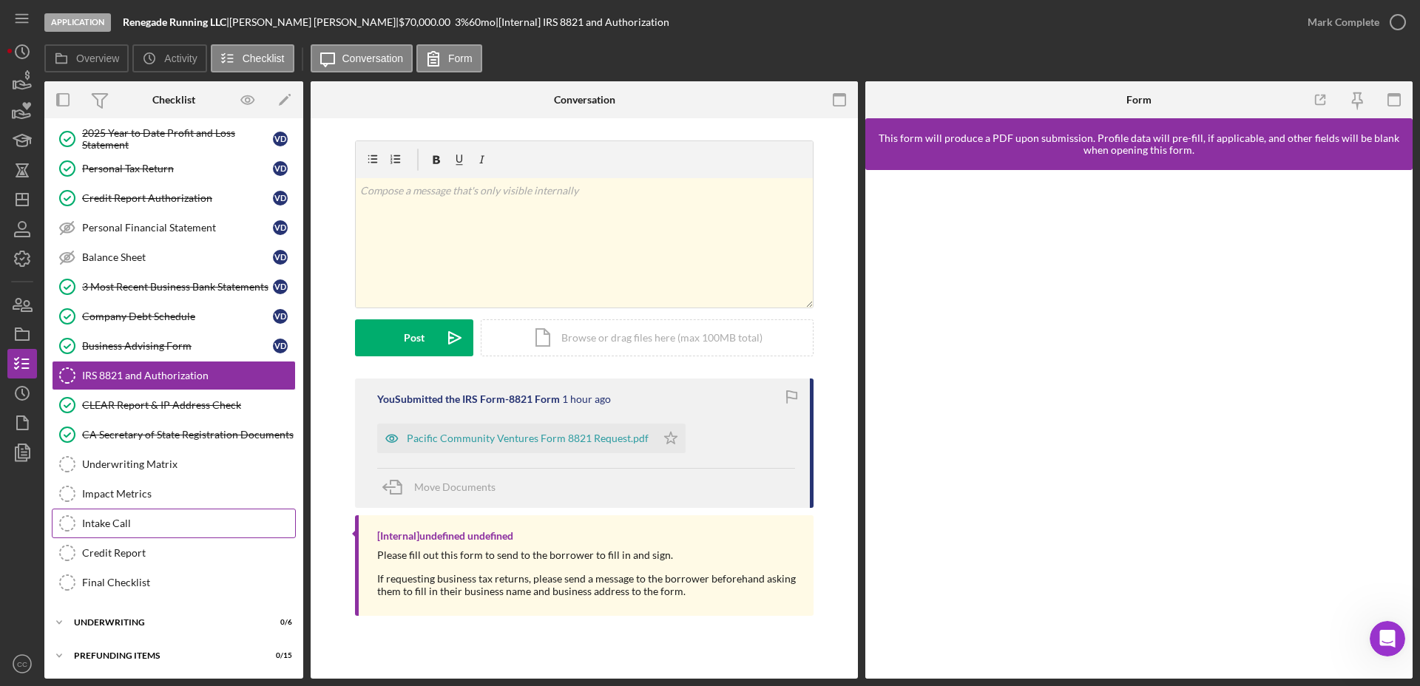
scroll to position [91, 0]
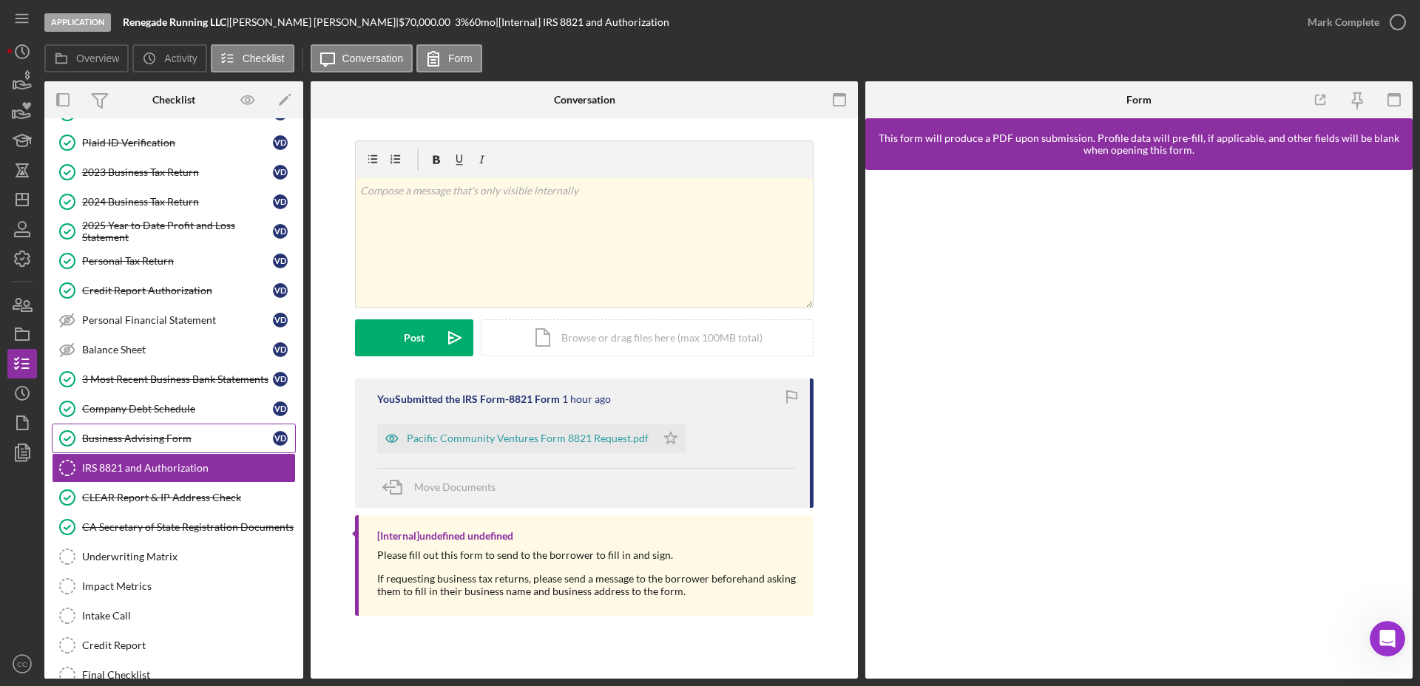
click at [125, 438] on div "Business Advising Form" at bounding box center [177, 439] width 191 height 12
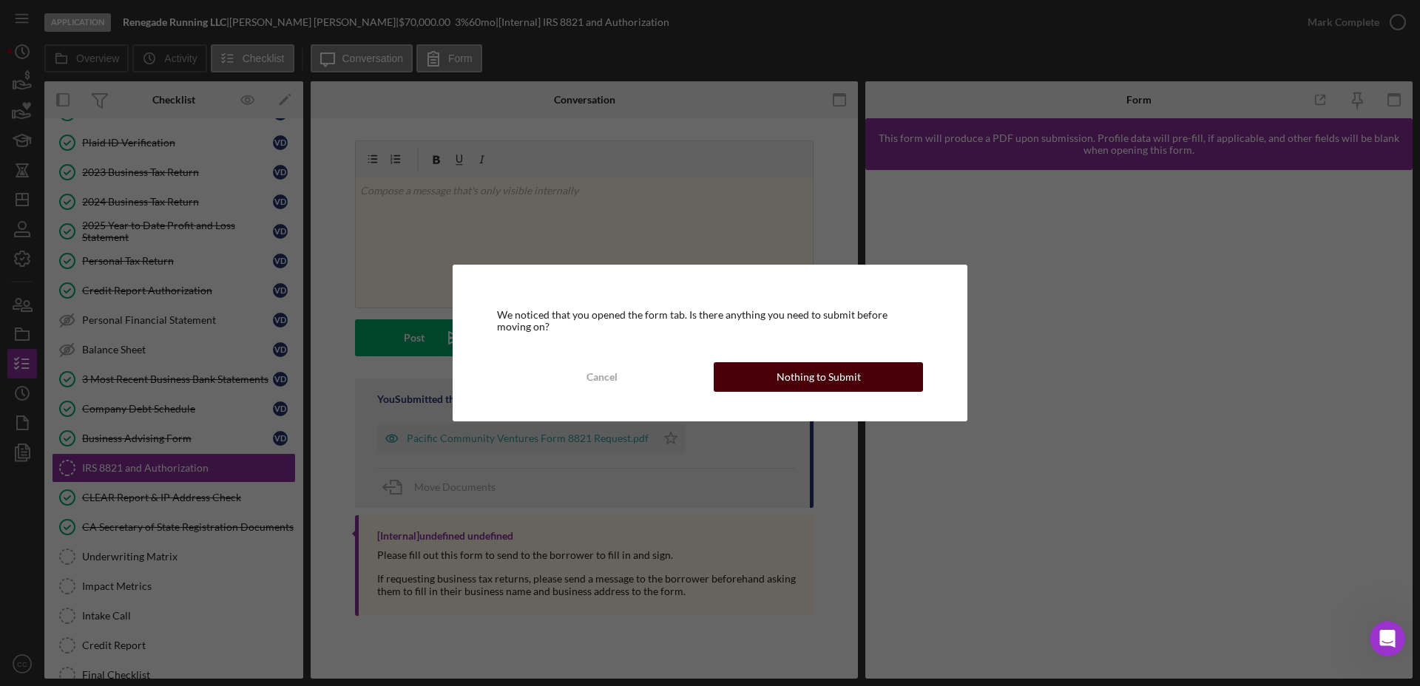
click at [789, 373] on div "Nothing to Submit" at bounding box center [818, 377] width 84 height 30
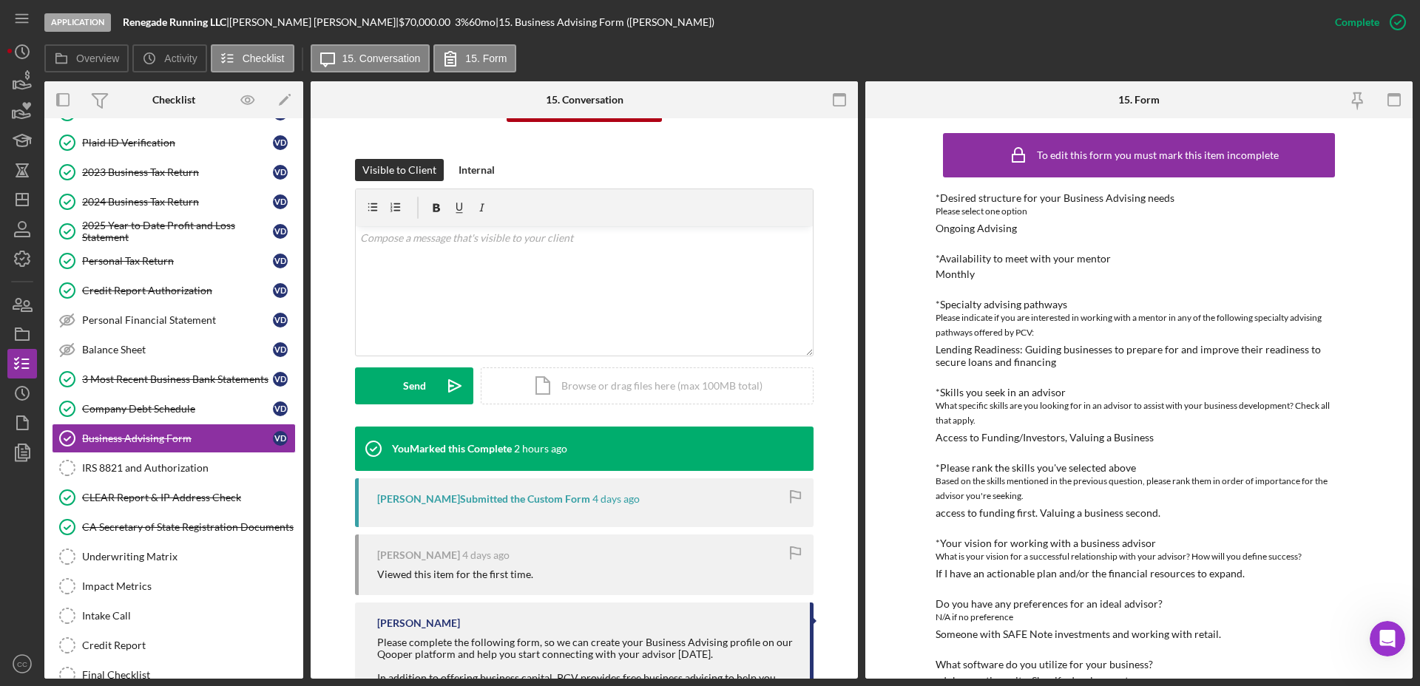
scroll to position [92, 0]
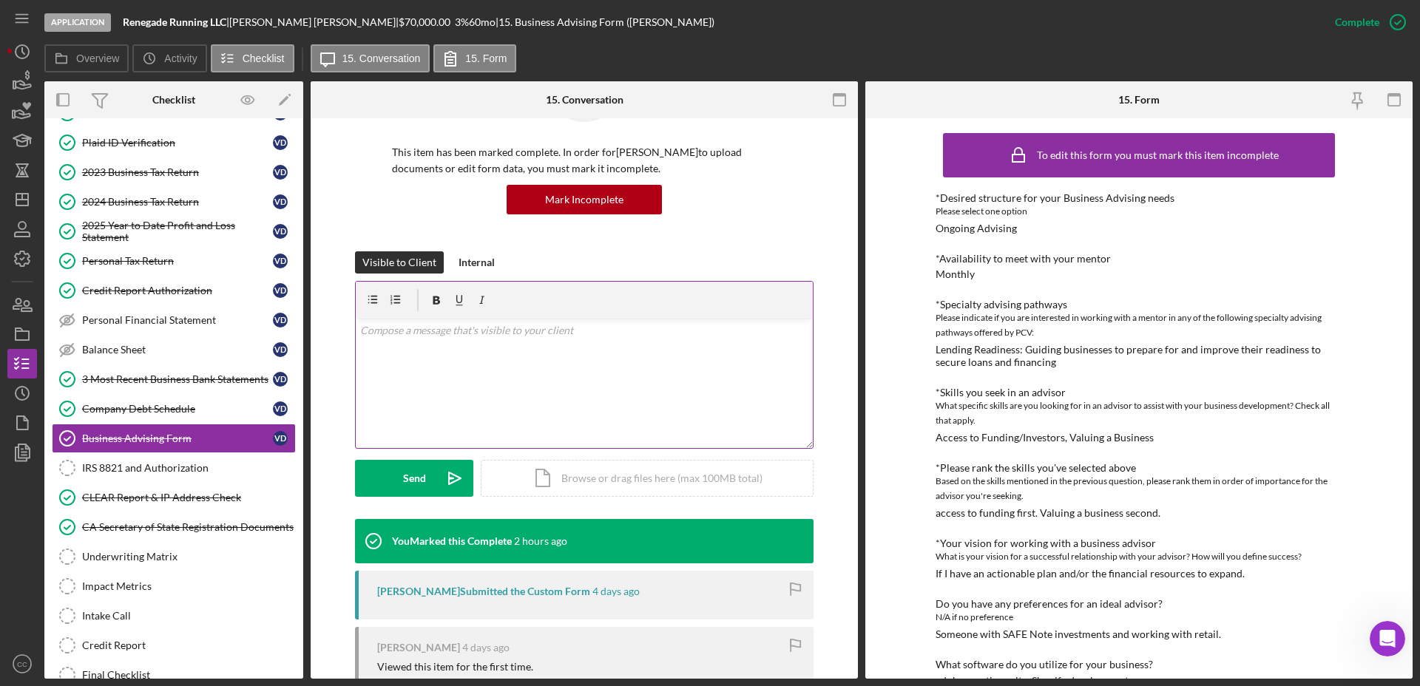
click at [461, 362] on div "v Color teal Color pink Remove color Add row above Add row below Add column bef…" at bounding box center [584, 383] width 457 height 129
drag, startPoint x: 461, startPoint y: 361, endPoint x: 498, endPoint y: 350, distance: 38.6
click at [498, 346] on p "Regarding the 8821 form" at bounding box center [584, 351] width 449 height 16
click at [657, 354] on p "Regarding the 8821 form, it needs to have the business name" at bounding box center [584, 351] width 449 height 16
click at [509, 353] on p "Regarding the 8821 form, it needs to have the business name" at bounding box center [584, 351] width 449 height 16
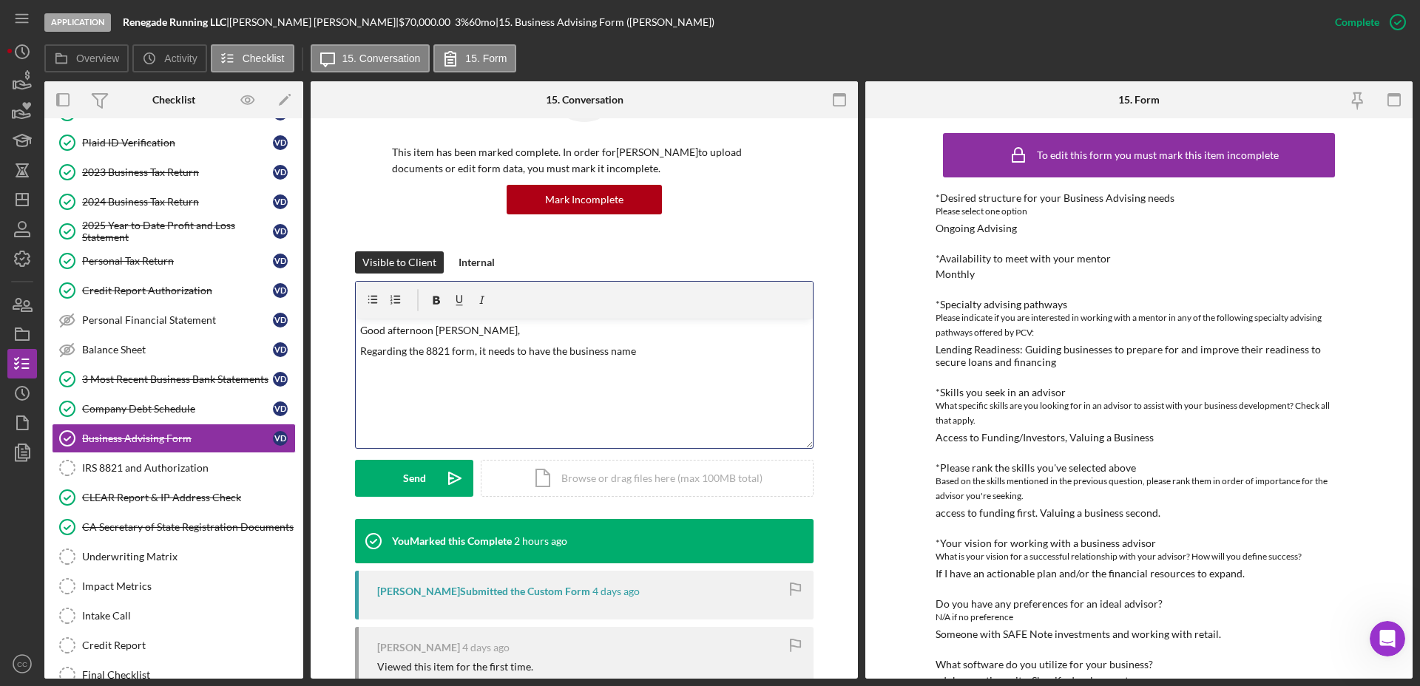
click at [650, 362] on div "v Color teal Color pink Remove color Add row above Add row below Add column bef…" at bounding box center [584, 383] width 457 height 129
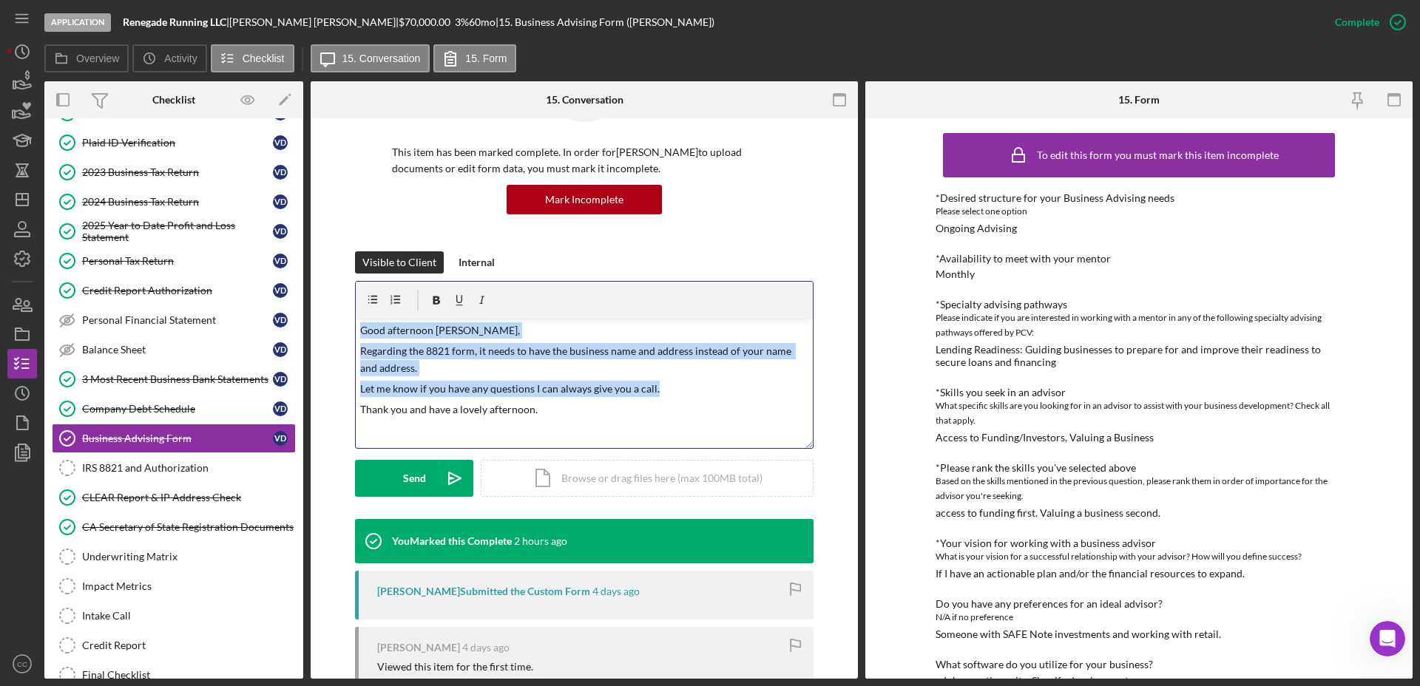
copy div "v Color teal Color pink Remove color Add row above Add row below Add column bef…"
click at [413, 486] on div "Send" at bounding box center [414, 478] width 23 height 37
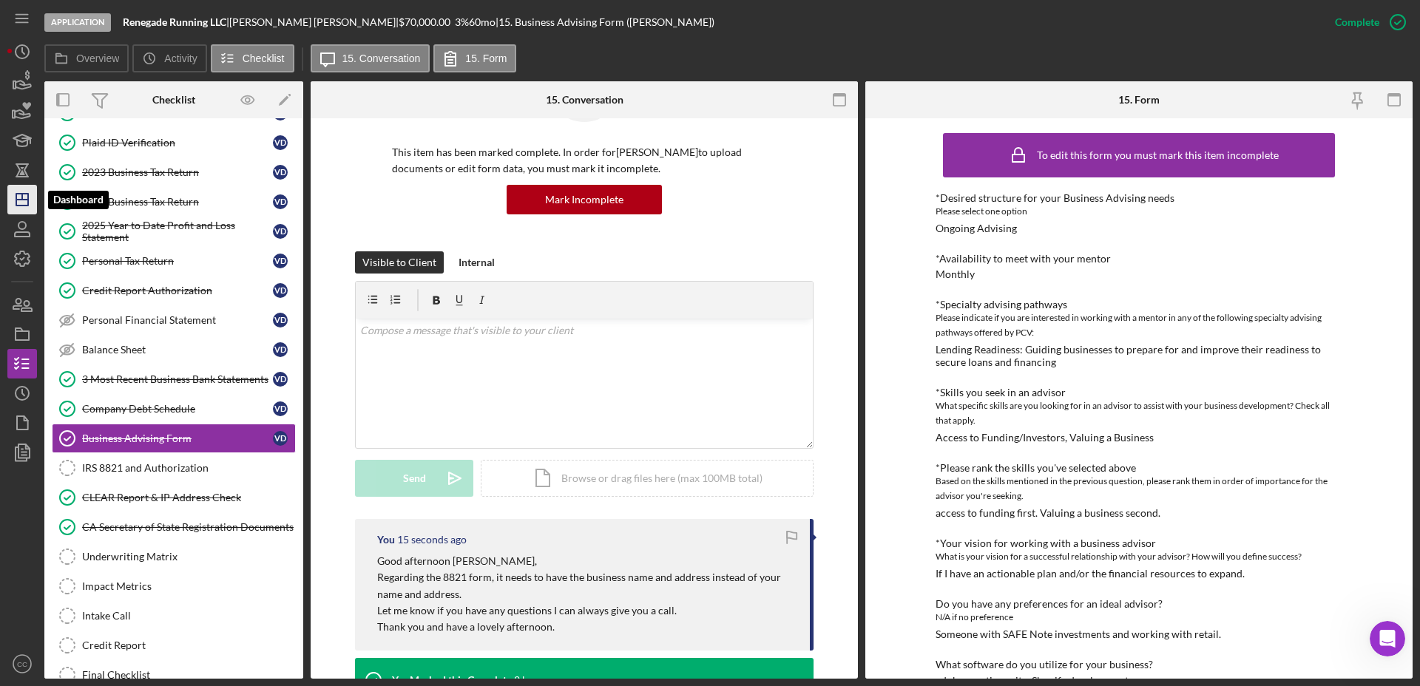
click at [16, 199] on polygon "button" at bounding box center [22, 200] width 12 height 12
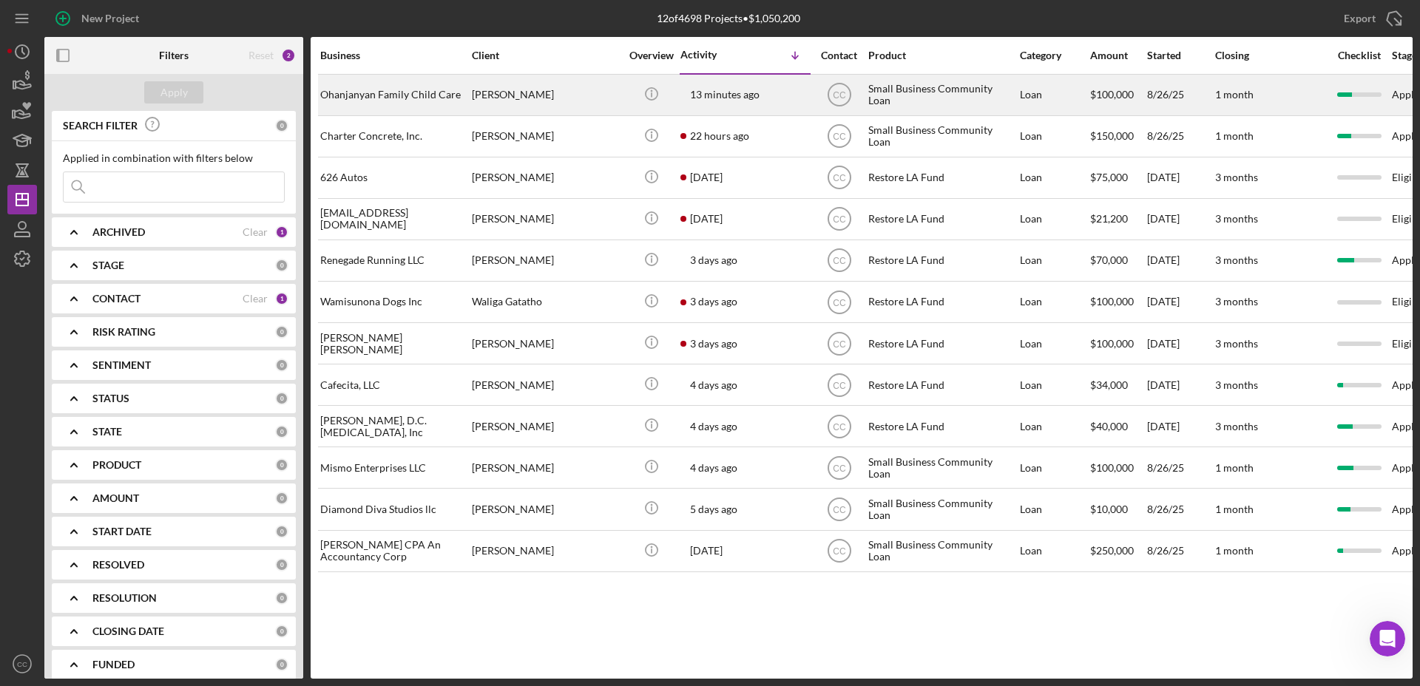
click at [397, 99] on div "Ohanjanyan Family Child Care" at bounding box center [394, 94] width 148 height 39
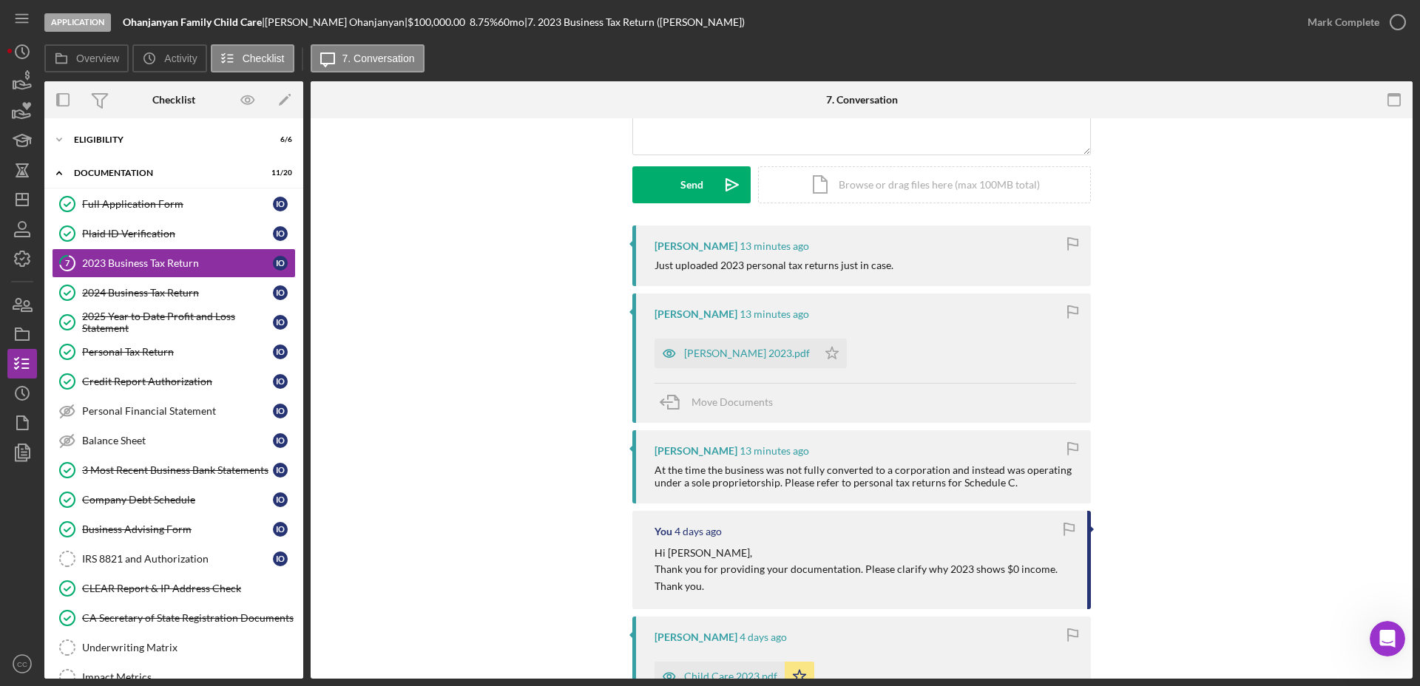
scroll to position [185, 0]
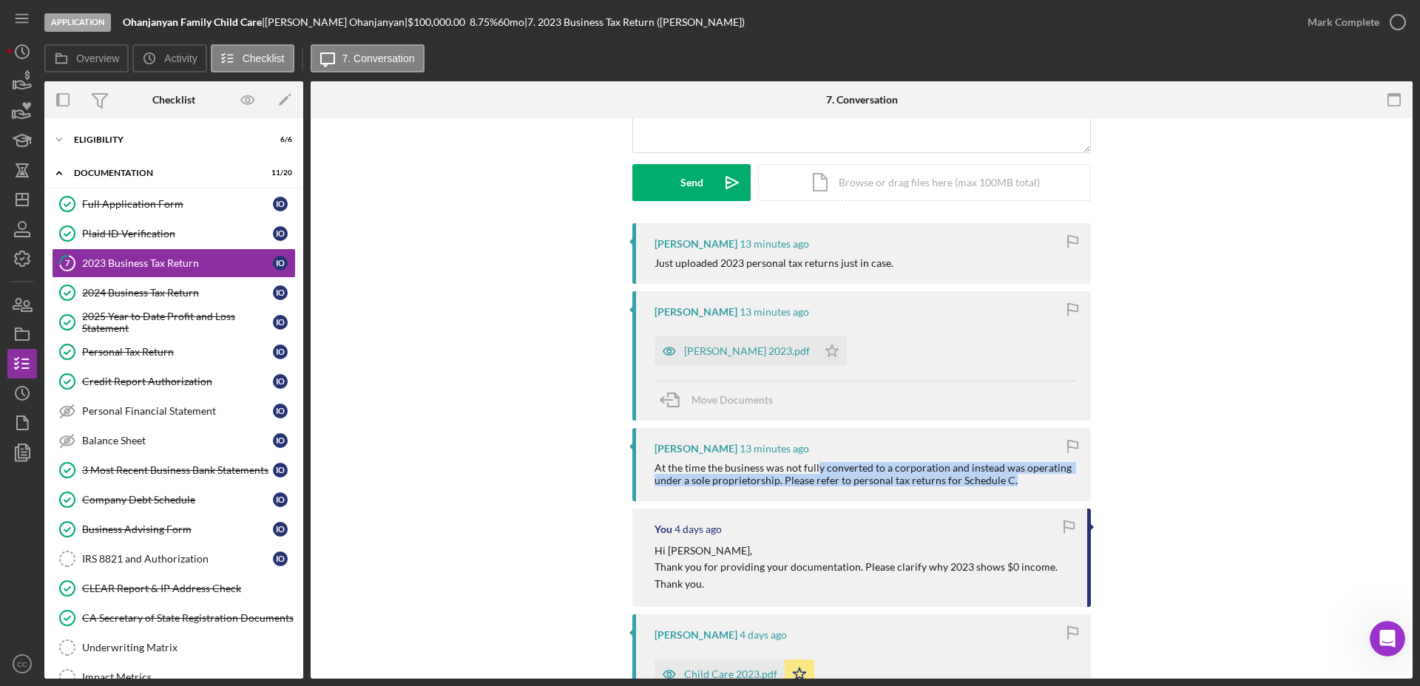
drag, startPoint x: 814, startPoint y: 470, endPoint x: 1008, endPoint y: 481, distance: 194.0
click at [1008, 481] on div "At the time the business was not fully converted to a corporation and instead w…" at bounding box center [864, 474] width 421 height 24
click at [743, 360] on div "[PERSON_NAME] 2023.pdf" at bounding box center [735, 351] width 163 height 30
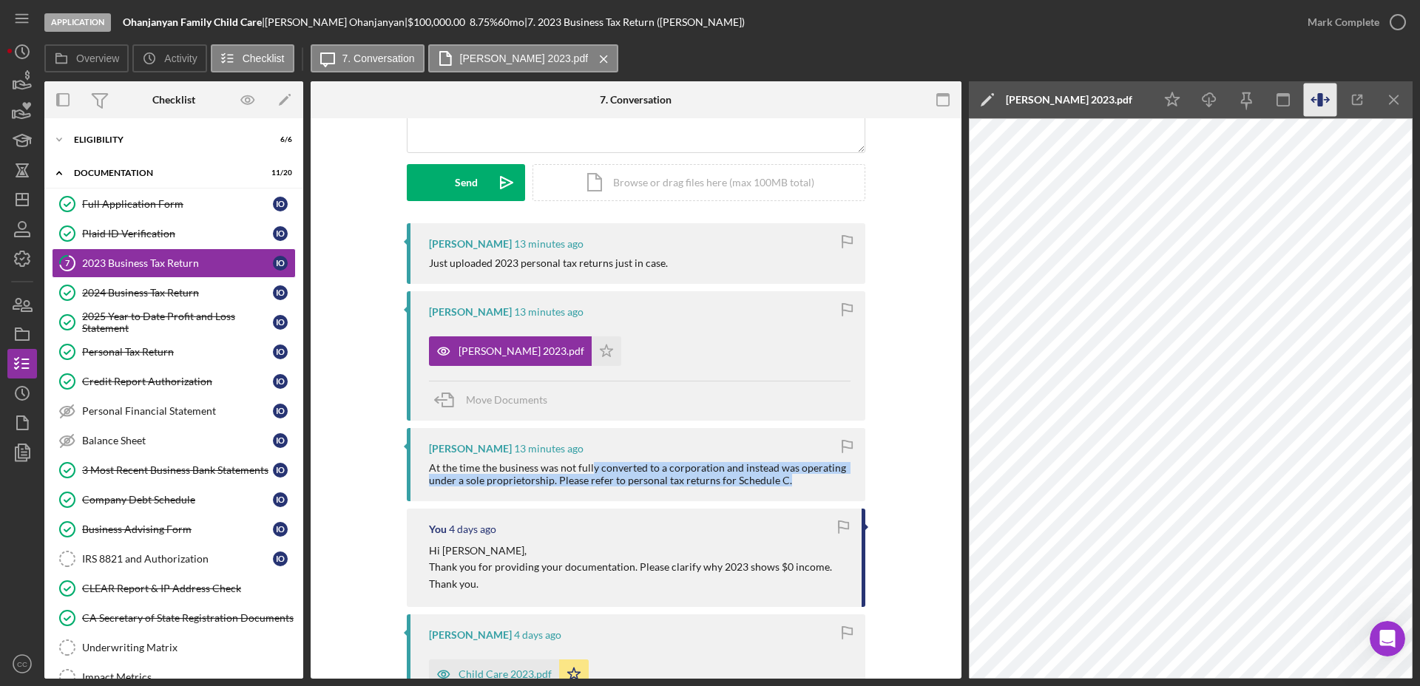
click at [1325, 98] on icon "button" at bounding box center [1319, 100] width 33 height 33
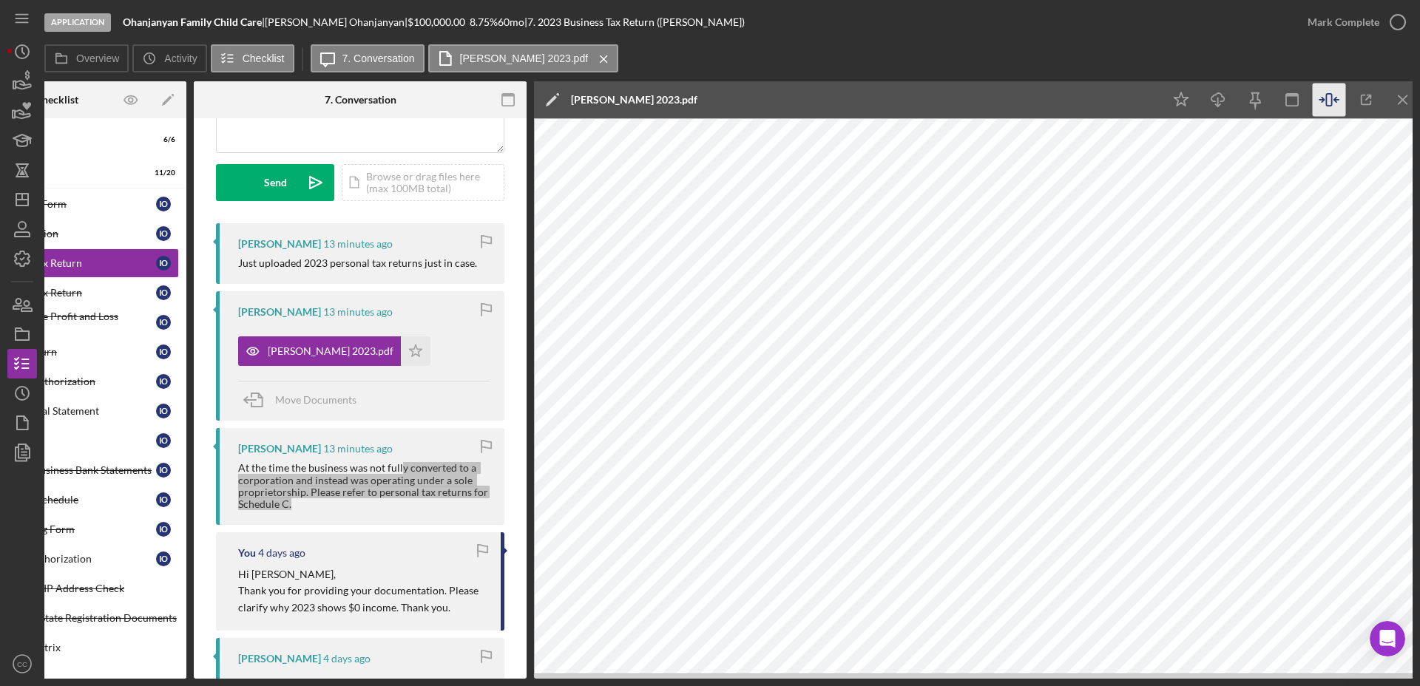
scroll to position [0, 126]
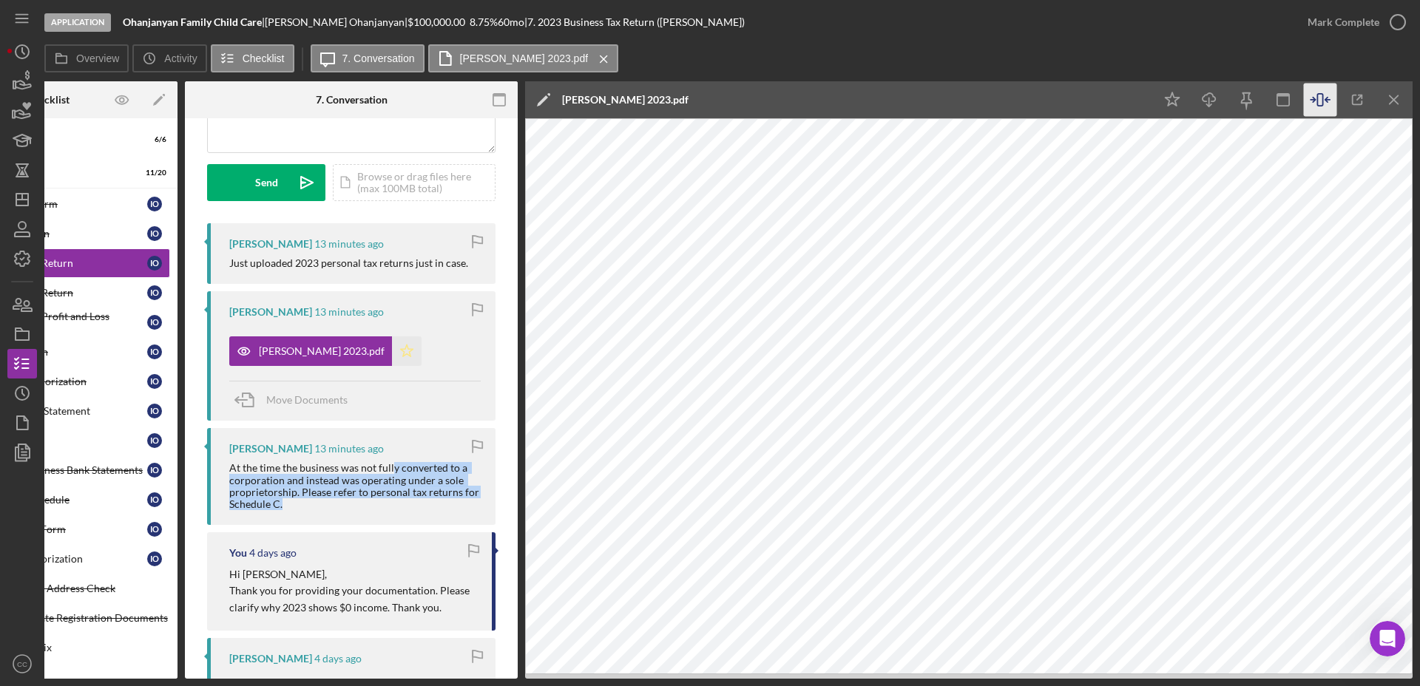
click at [397, 357] on icon "Icon/Star" at bounding box center [407, 351] width 30 height 30
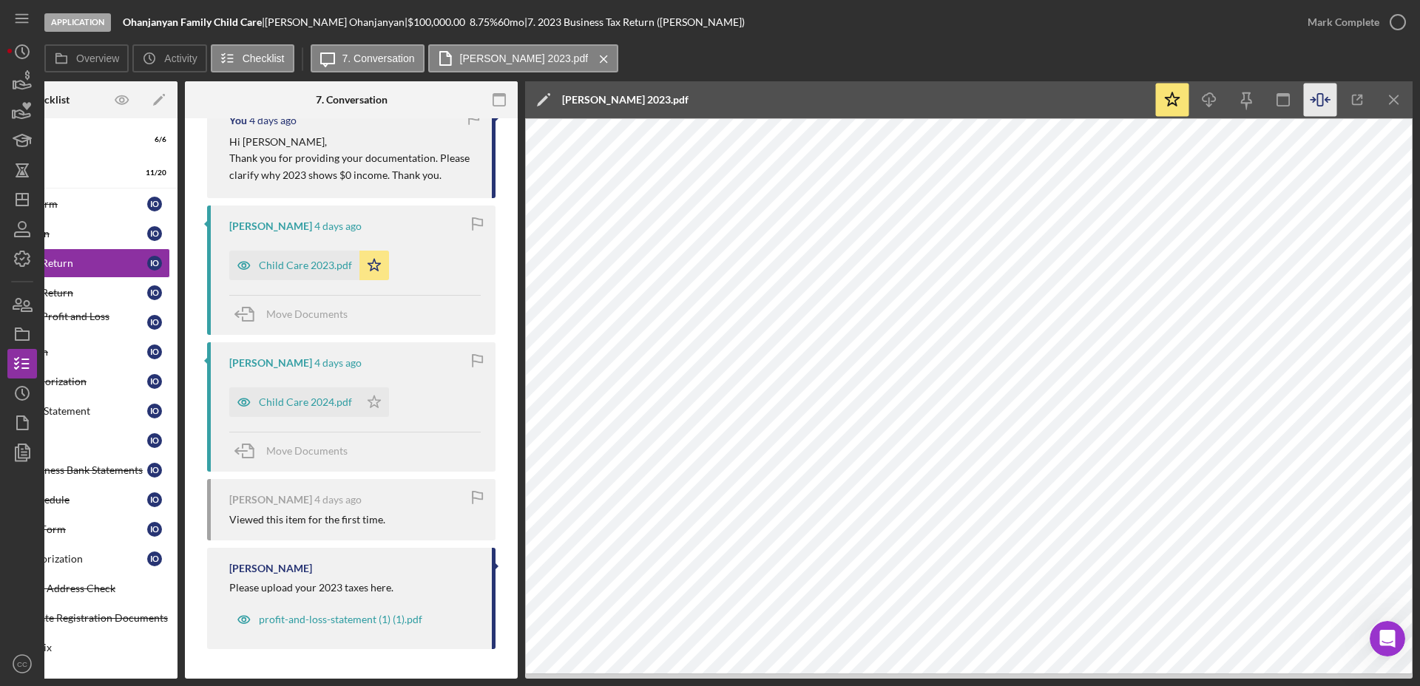
scroll to position [622, 0]
click at [368, 263] on icon "Icon/Star" at bounding box center [374, 266] width 30 height 30
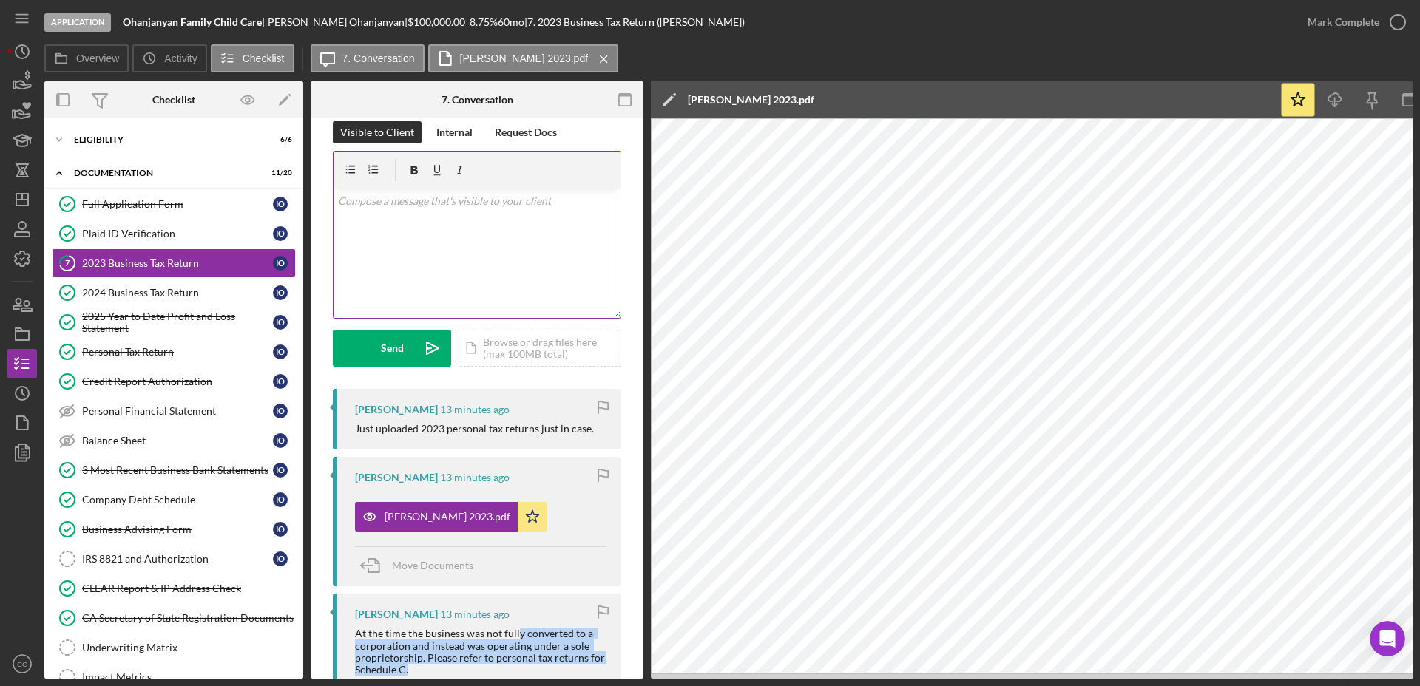
scroll to position [0, 0]
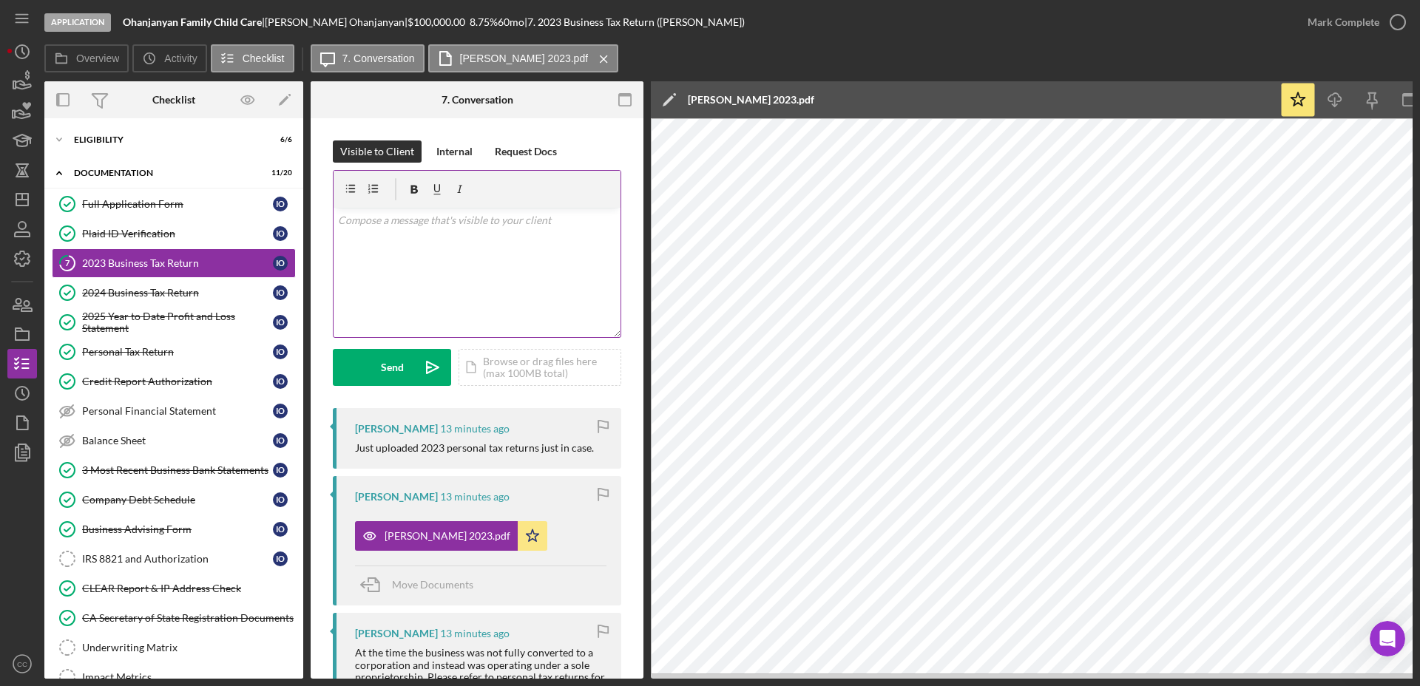
click at [427, 283] on div "v Color teal Color pink Remove color Add row above Add row below Add column bef…" at bounding box center [476, 272] width 287 height 129
click at [399, 373] on div "Send" at bounding box center [392, 367] width 23 height 37
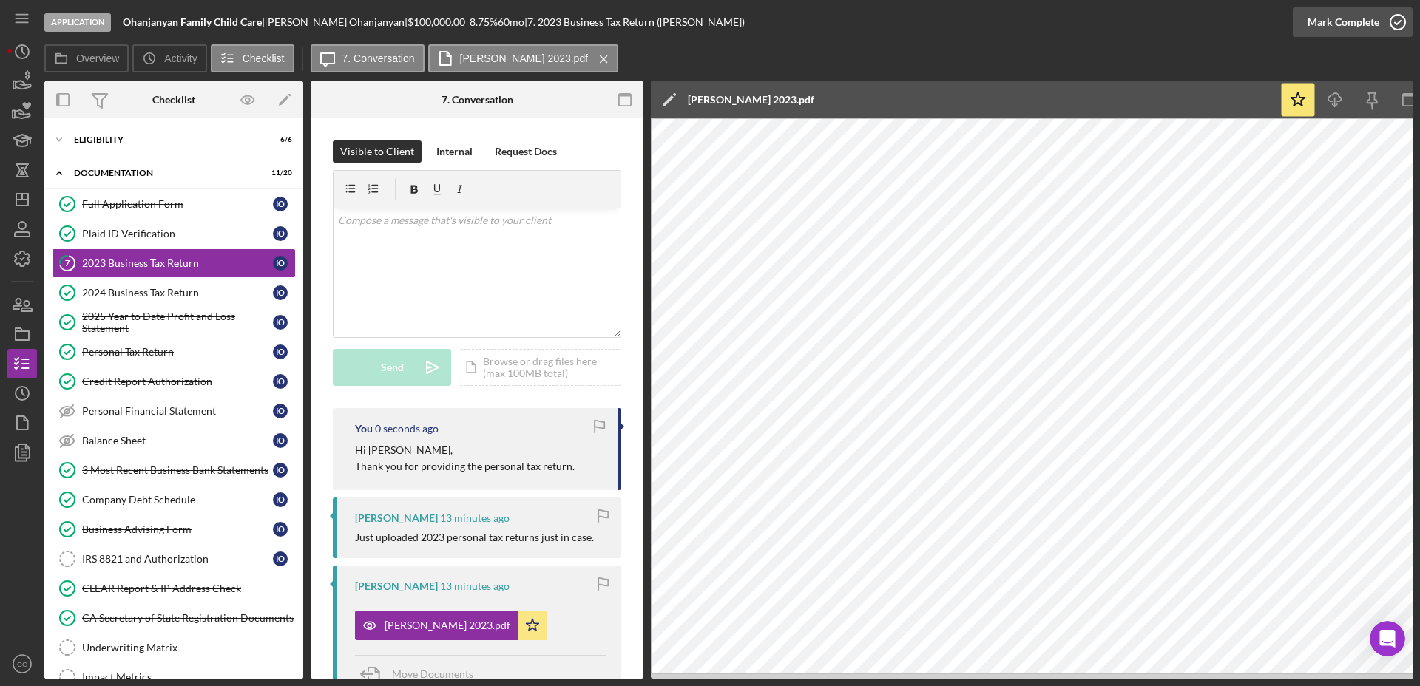
click at [1400, 23] on icon "button" at bounding box center [1397, 22] width 37 height 37
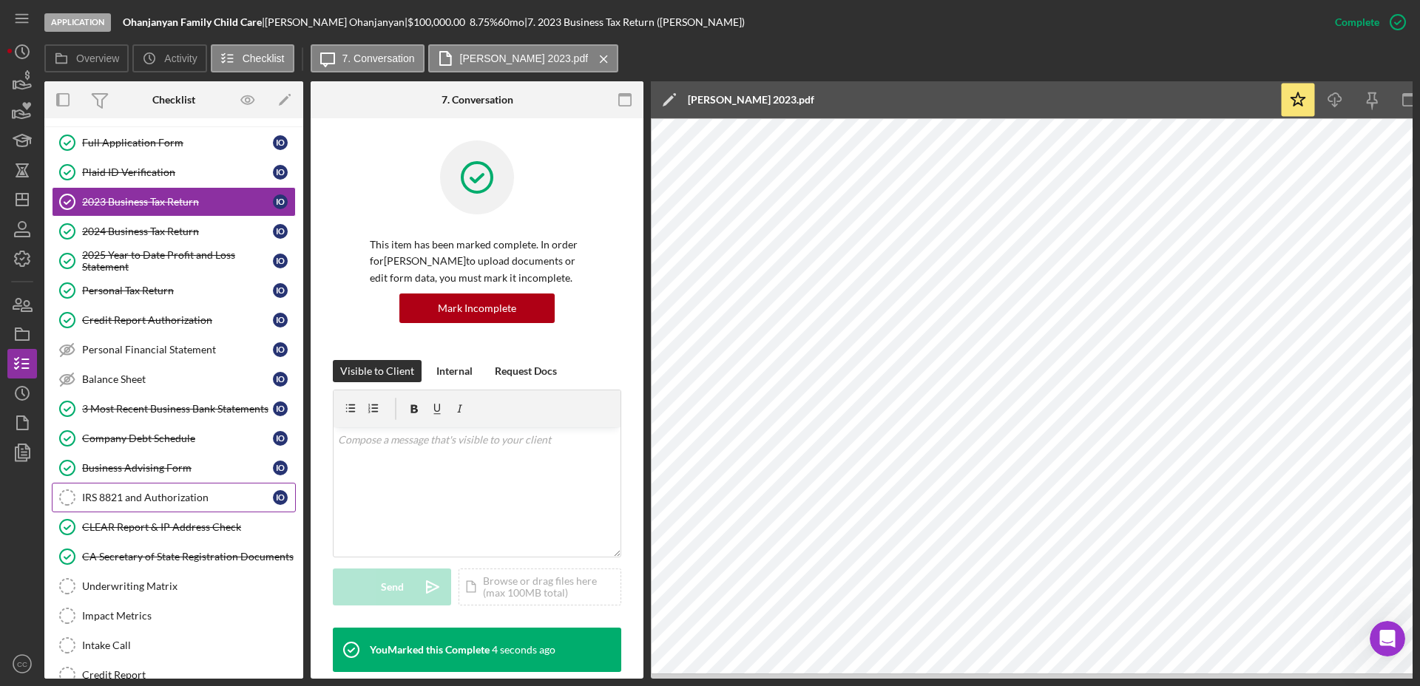
scroll to position [92, 0]
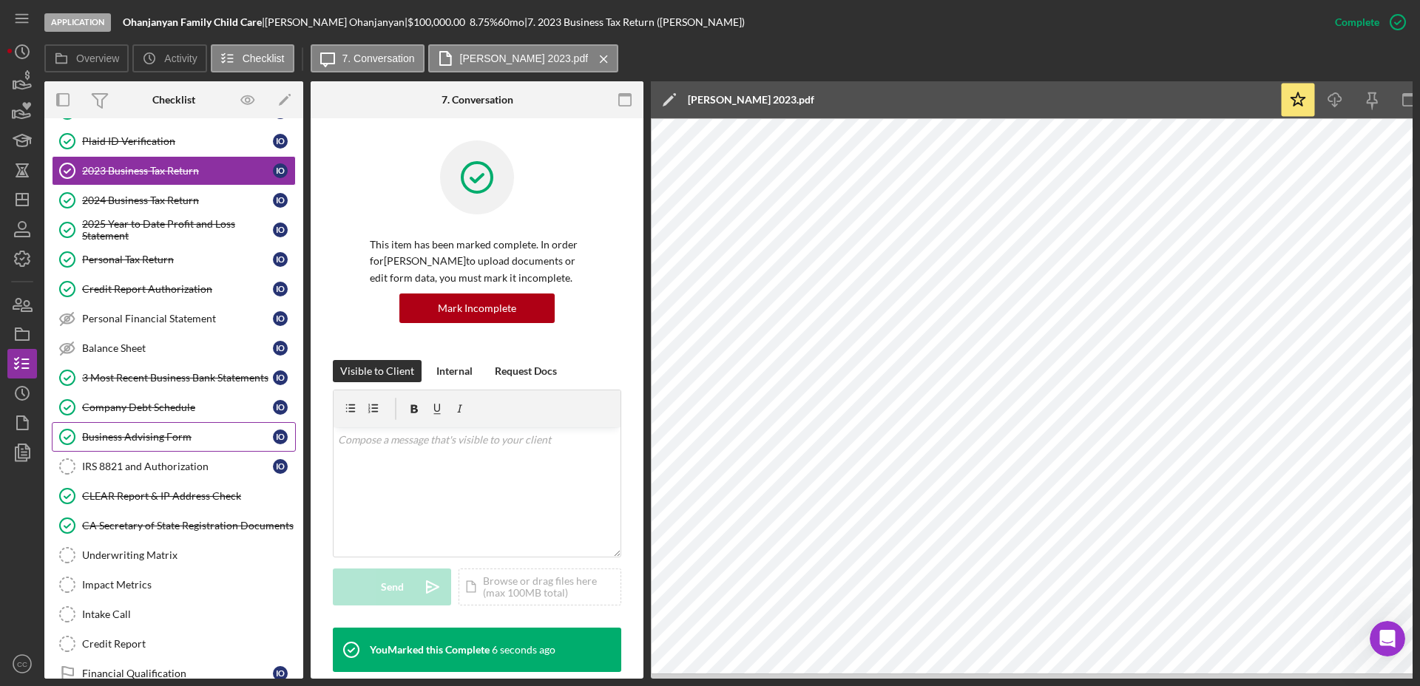
click at [158, 440] on div "Business Advising Form" at bounding box center [177, 437] width 191 height 12
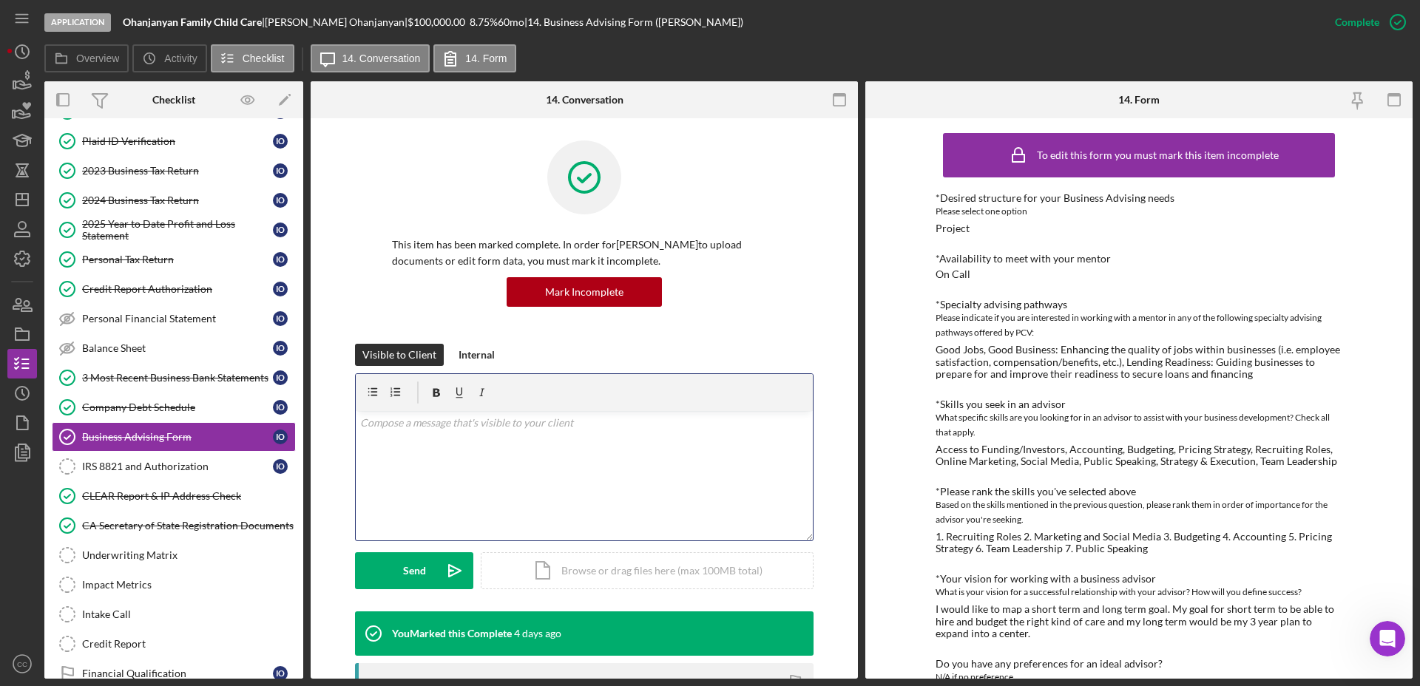
click at [529, 458] on div "v Color teal Color pink Remove color Add row above Add row below Add column bef…" at bounding box center [584, 475] width 457 height 129
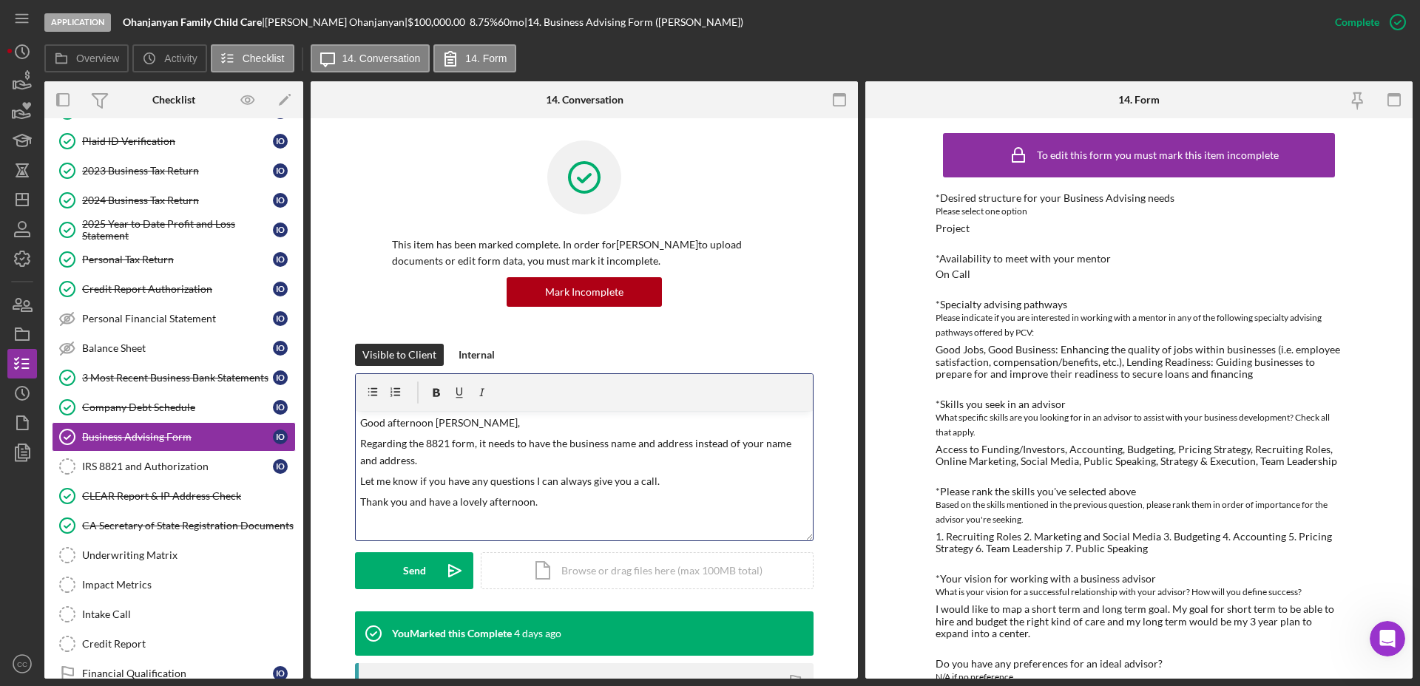
click at [443, 419] on p "Good afternoon Victor," at bounding box center [584, 423] width 449 height 16
click at [443, 425] on p "Good afternoon Victor," at bounding box center [584, 423] width 449 height 16
click at [411, 580] on div "Send" at bounding box center [414, 570] width 23 height 37
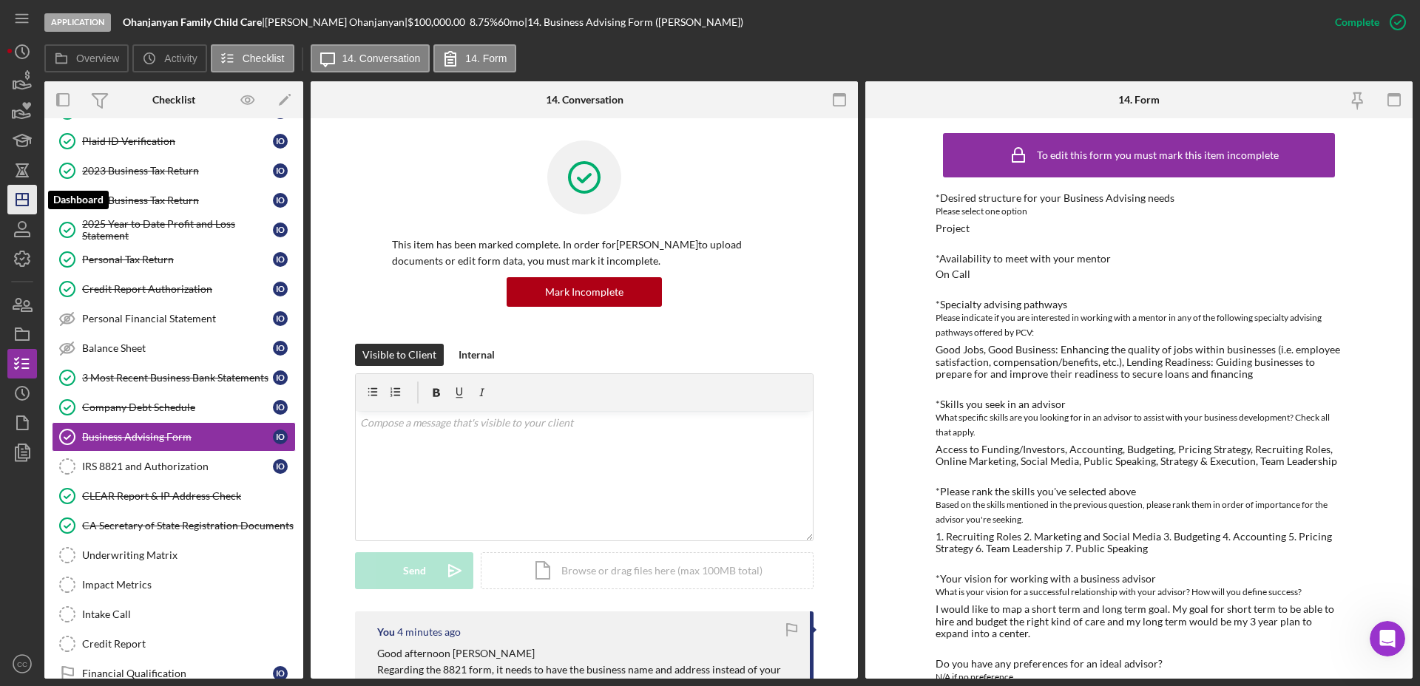
click at [18, 206] on polygon "button" at bounding box center [22, 200] width 12 height 12
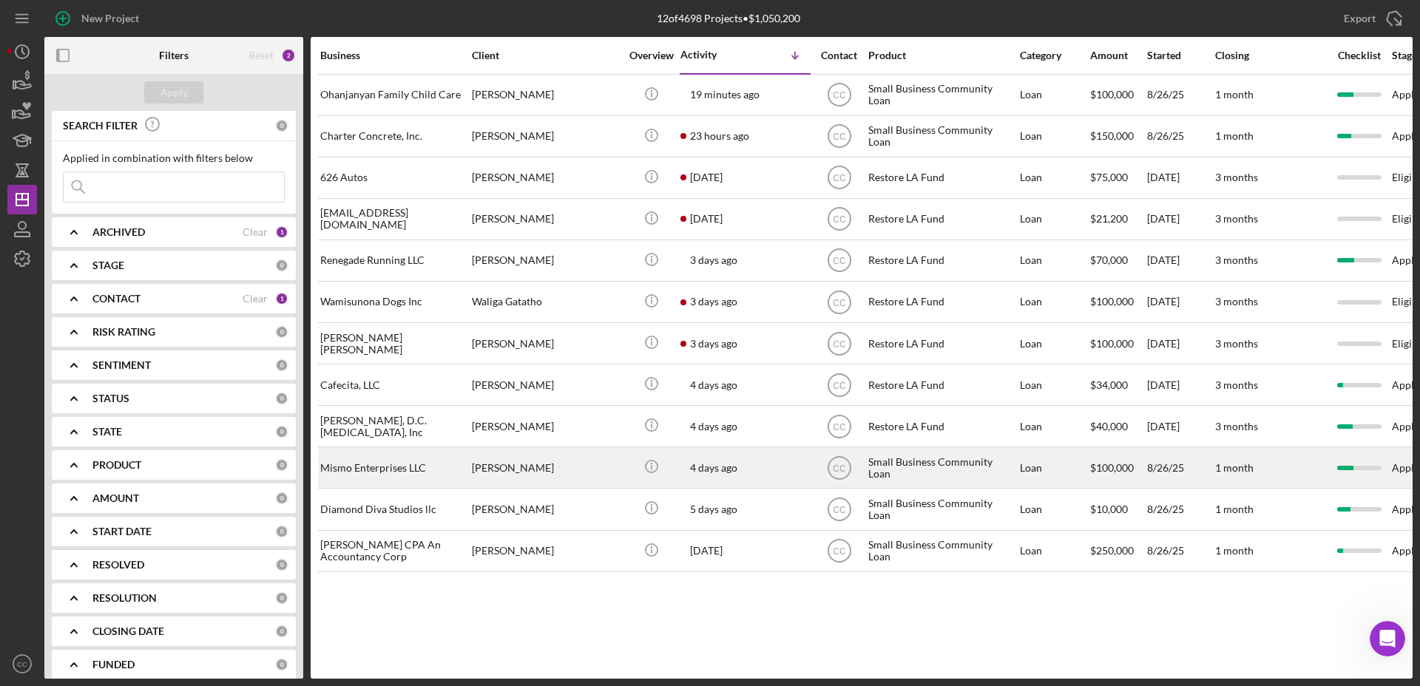
click at [389, 464] on div "Mismo Enterprises LLC" at bounding box center [394, 467] width 148 height 39
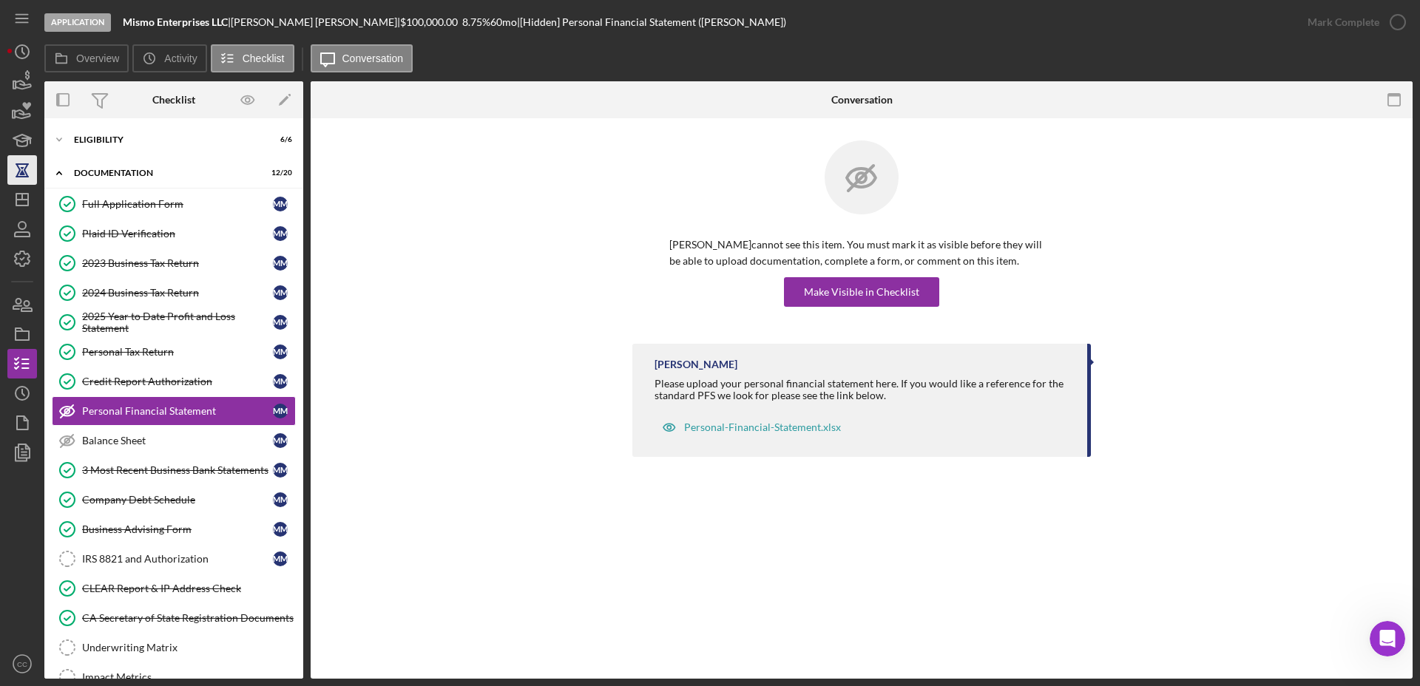
scroll to position [13, 0]
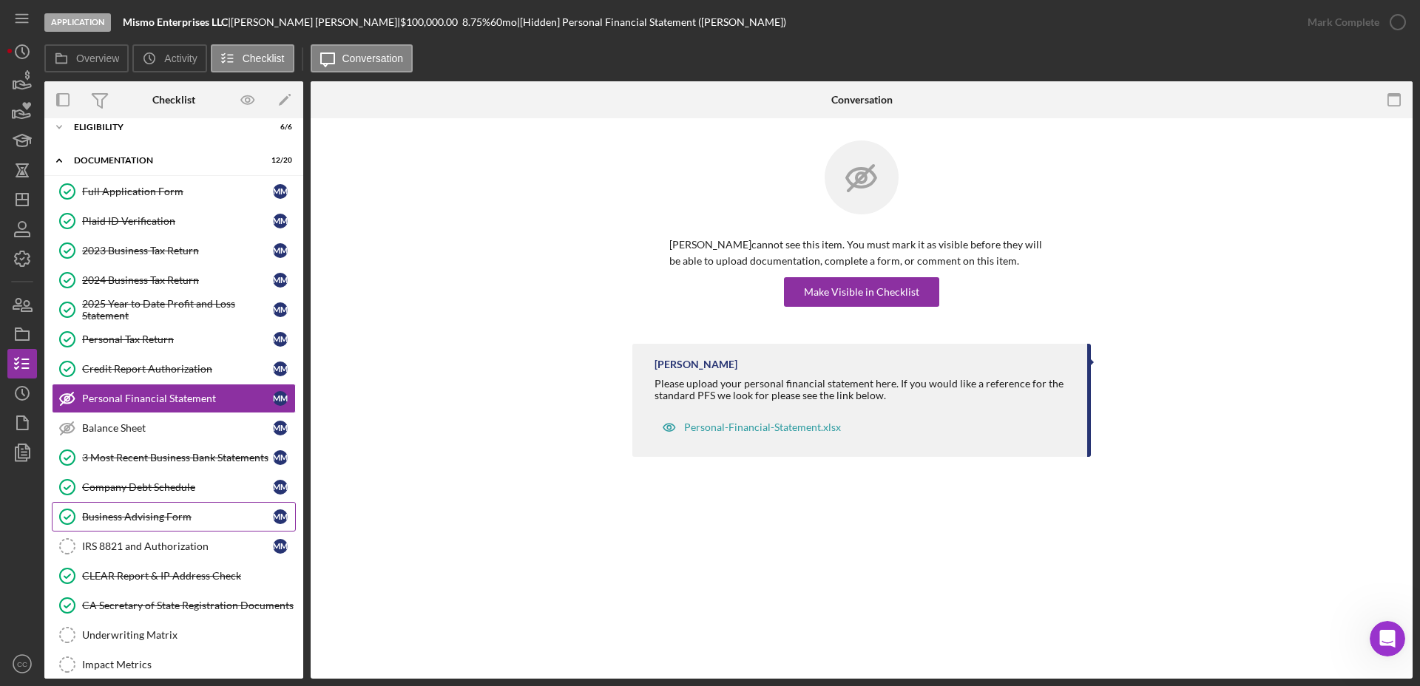
click at [135, 516] on div "Business Advising Form" at bounding box center [177, 517] width 191 height 12
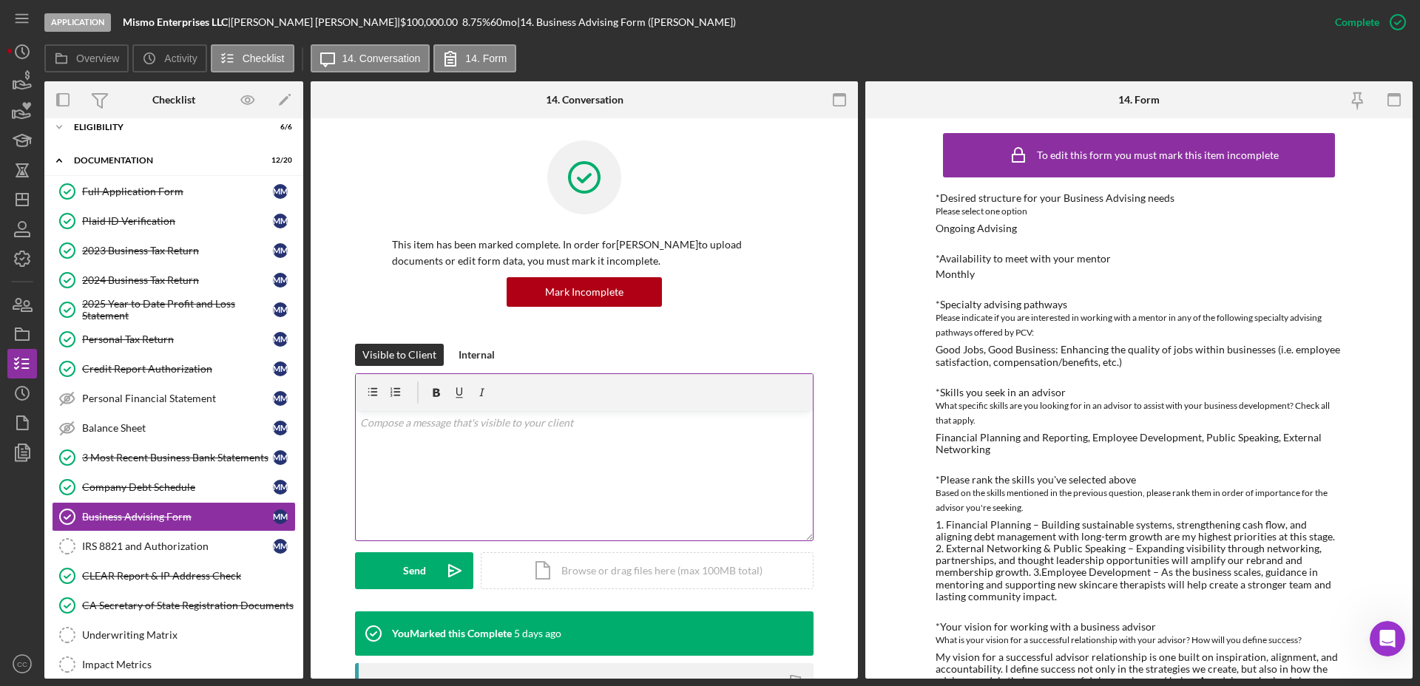
click at [495, 462] on div "v Color teal Color pink Remove color Add row above Add row below Add column bef…" at bounding box center [584, 475] width 457 height 129
click at [15, 201] on icon "Icon/Dashboard" at bounding box center [22, 199] width 37 height 37
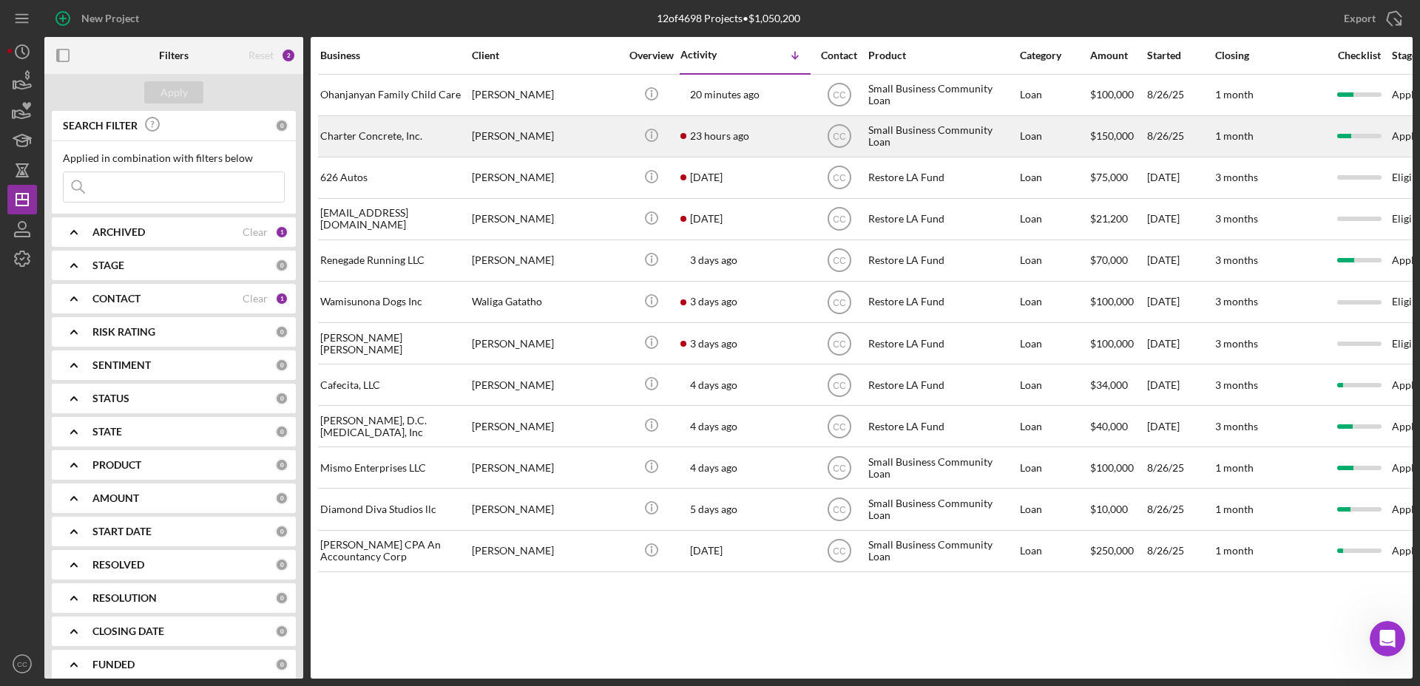
click at [568, 132] on div "[PERSON_NAME]" at bounding box center [546, 136] width 148 height 39
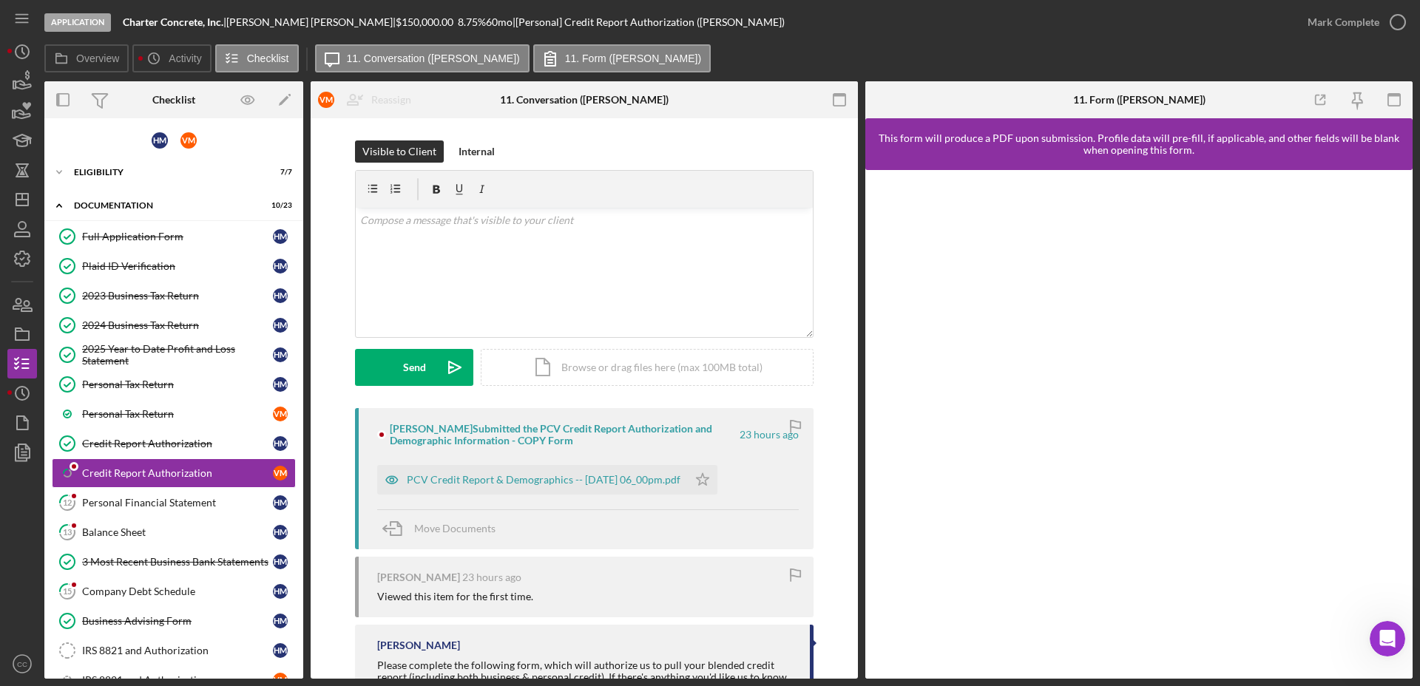
scroll to position [75, 0]
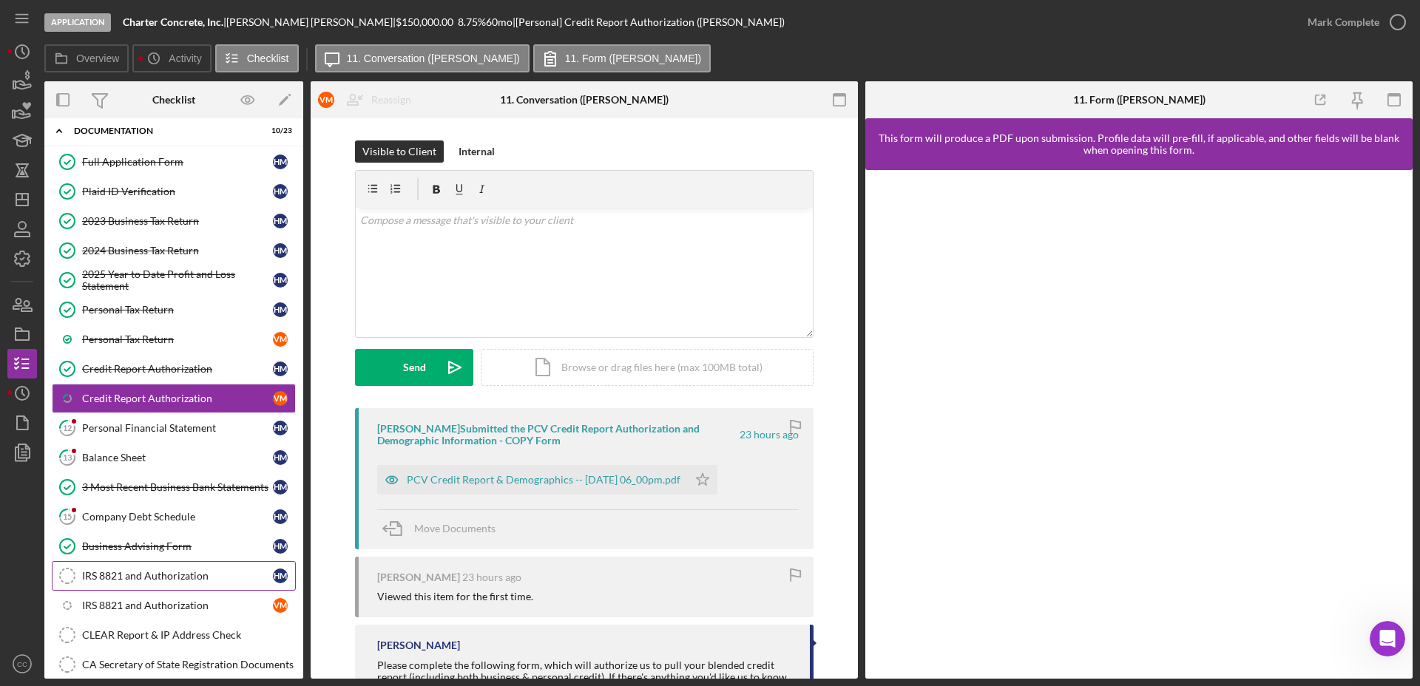
click at [161, 572] on div "IRS 8821 and Authorization" at bounding box center [177, 576] width 191 height 12
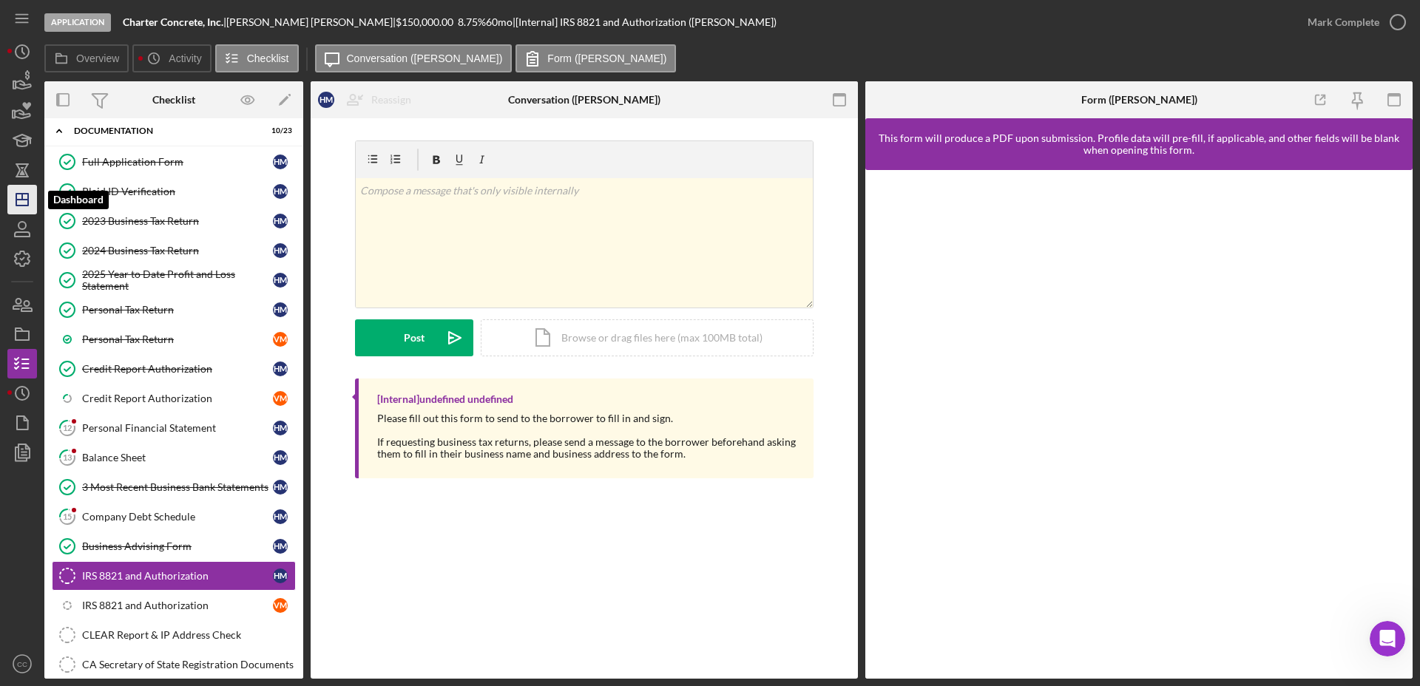
click at [24, 197] on icon "Icon/Dashboard" at bounding box center [22, 199] width 37 height 37
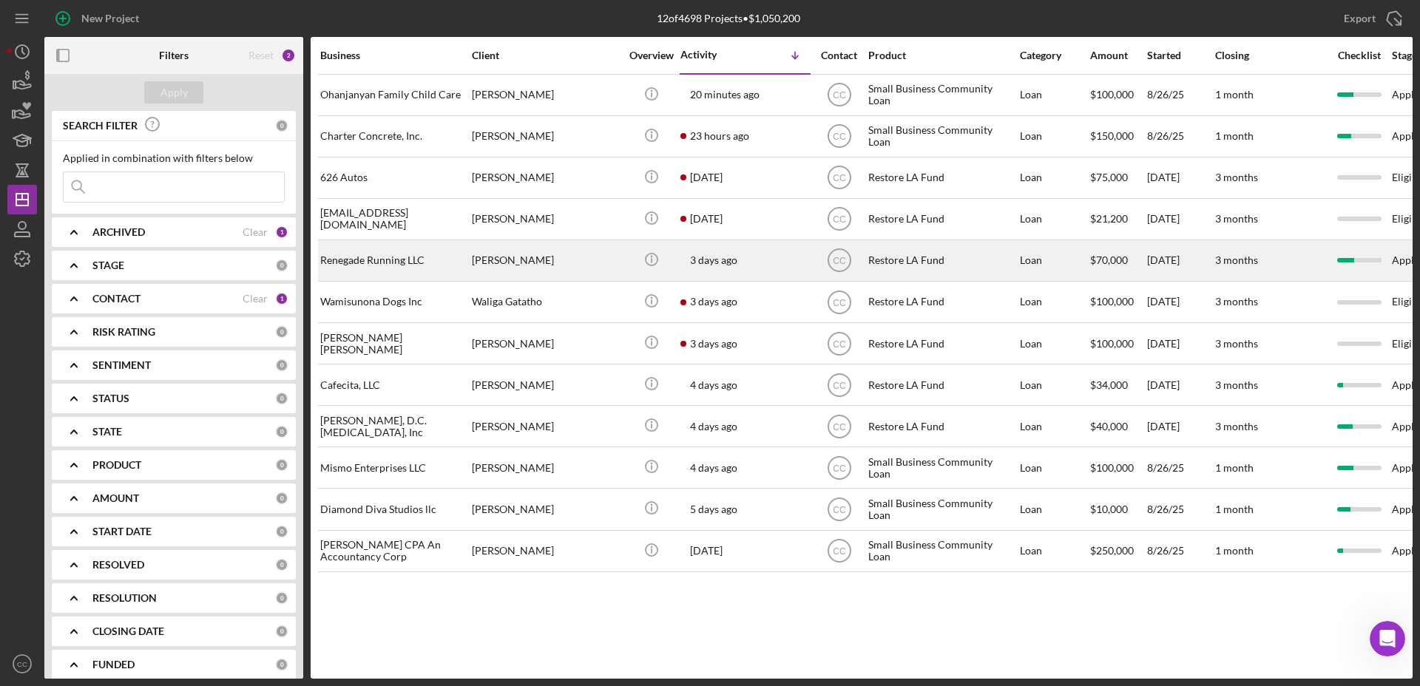
click at [506, 260] on div "[PERSON_NAME]" at bounding box center [546, 260] width 148 height 39
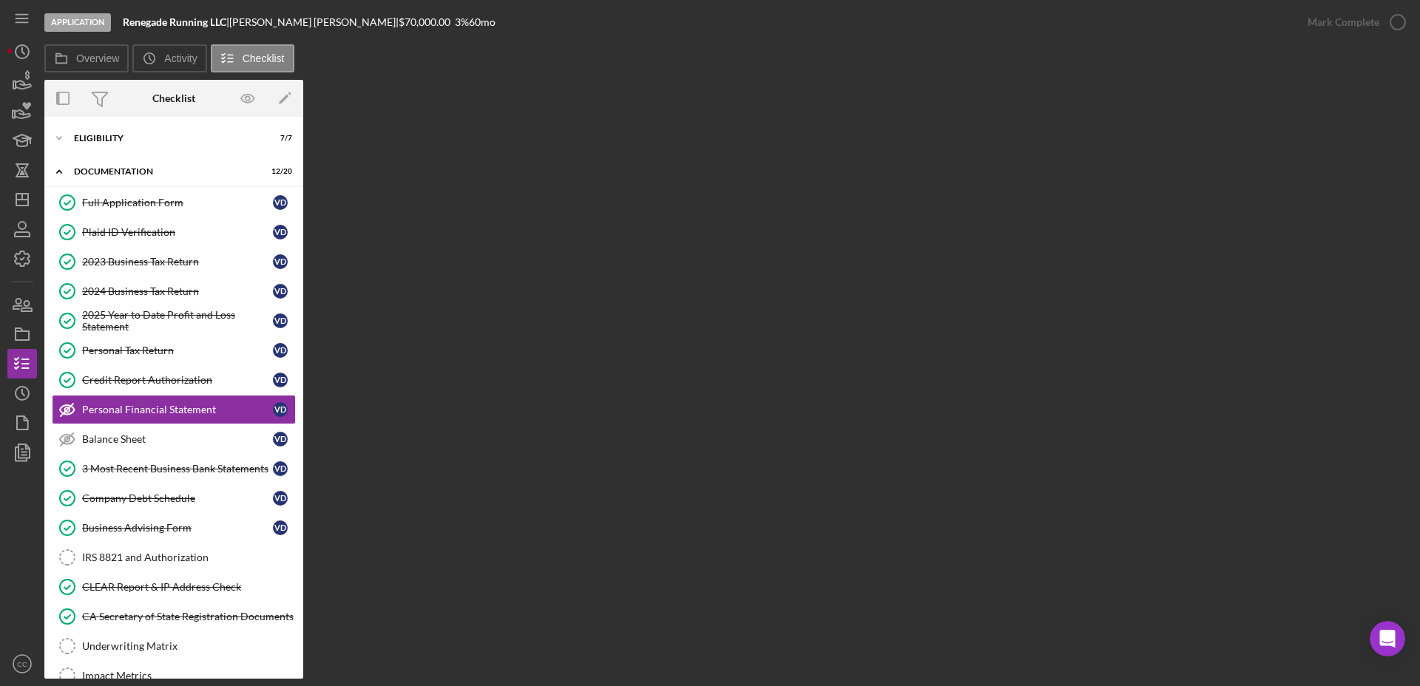
scroll to position [13, 0]
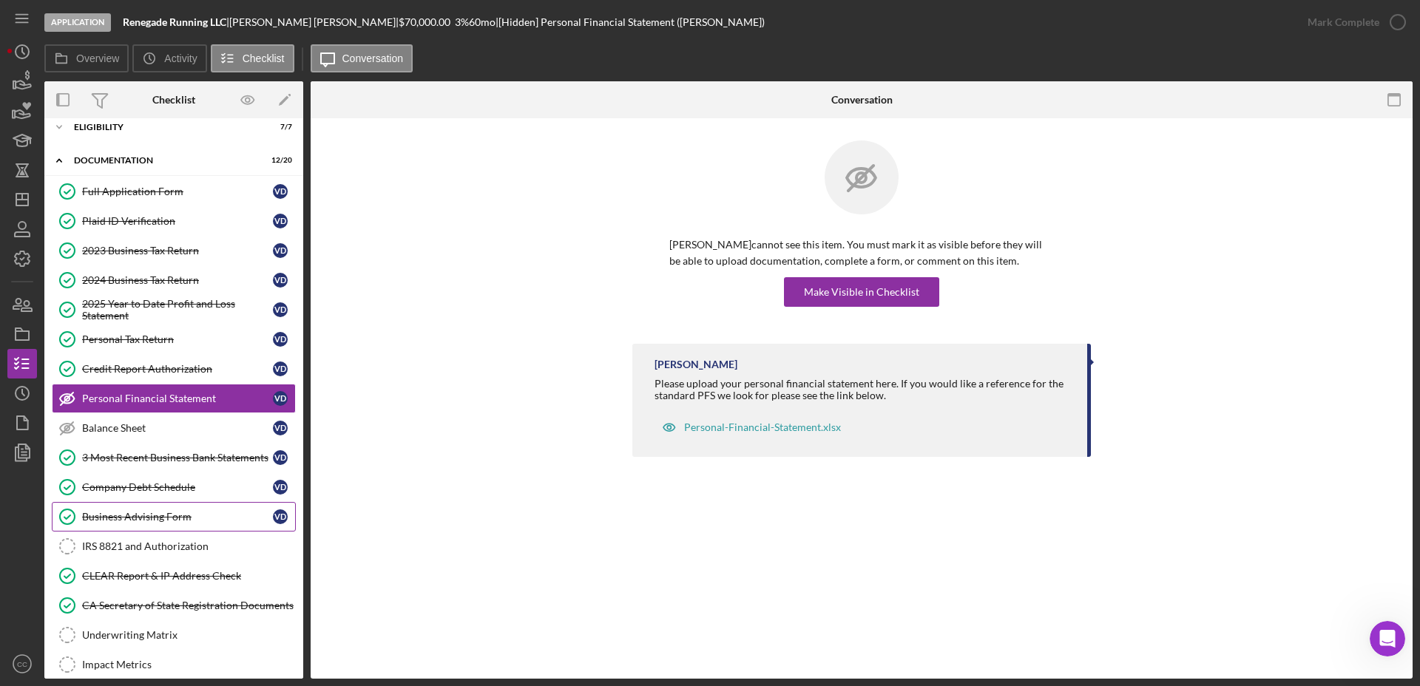
click at [155, 515] on div "Business Advising Form" at bounding box center [177, 517] width 191 height 12
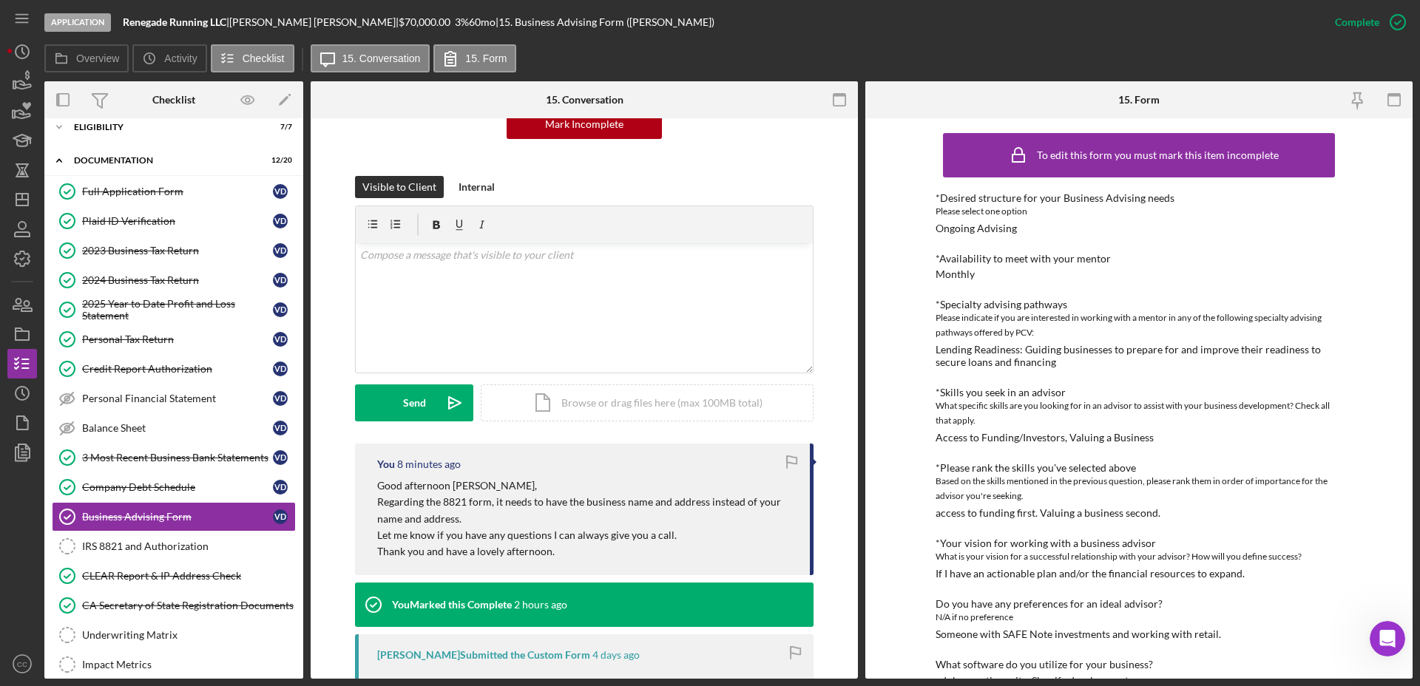
scroll to position [185, 0]
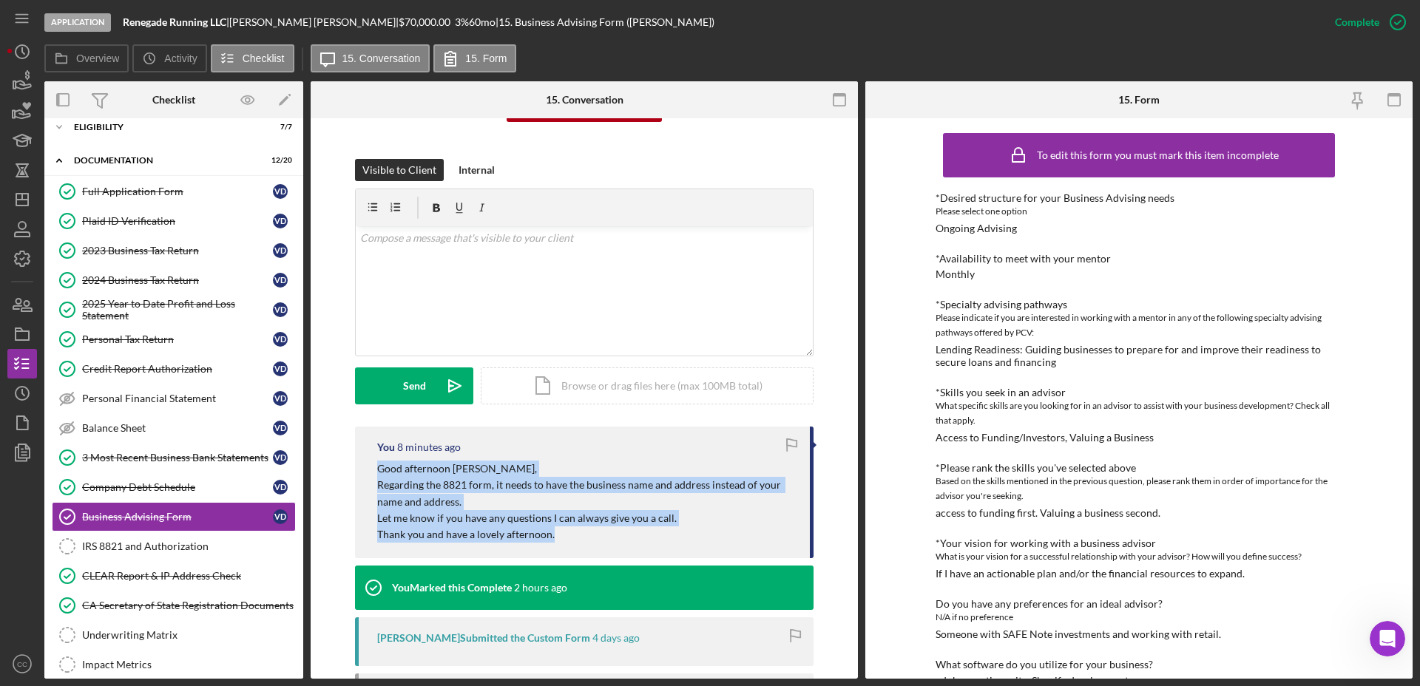
drag, startPoint x: 560, startPoint y: 538, endPoint x: 366, endPoint y: 472, distance: 204.6
click at [366, 472] on div "You 8 minutes ago Good afternoon Victor, Regarding the 8821 form, it needs to h…" at bounding box center [584, 493] width 458 height 132
copy div "Good afternoon Victor, Regarding the 8821 form, it needs to have the business n…"
click at [21, 188] on icon "Icon/Dashboard" at bounding box center [22, 199] width 37 height 37
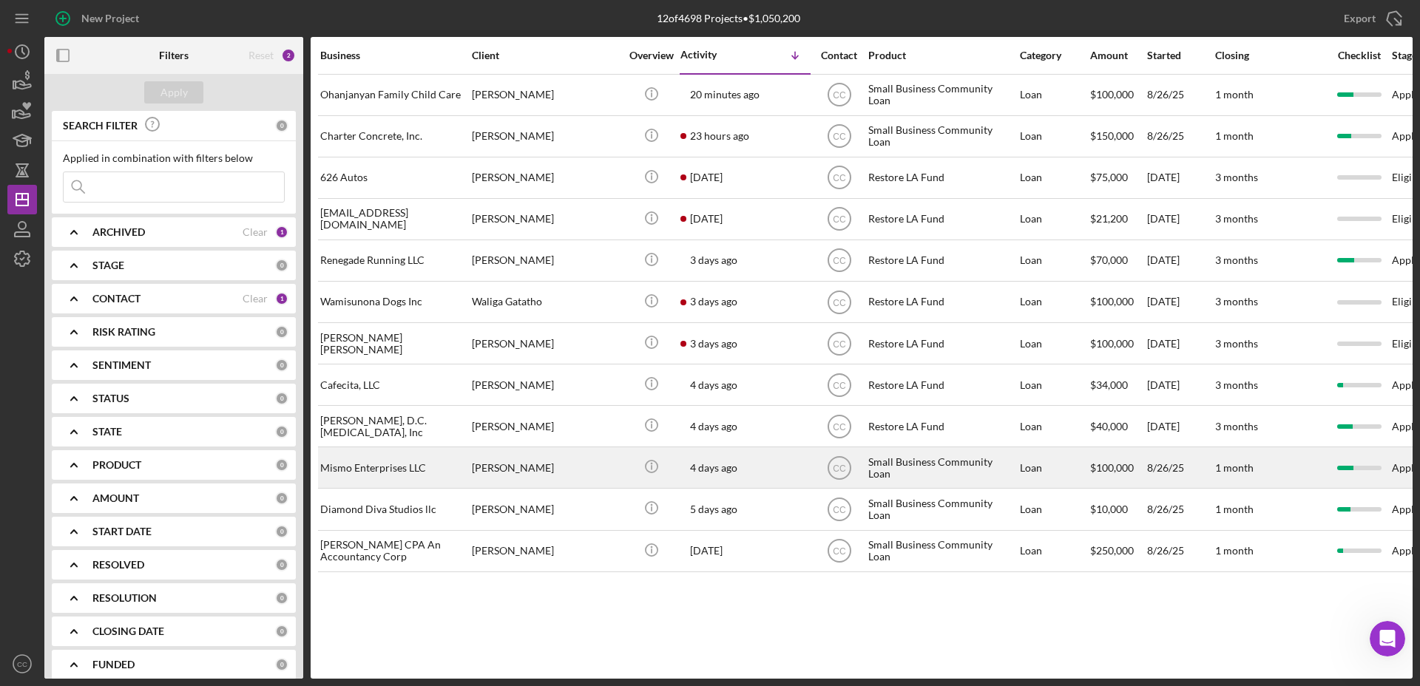
click at [413, 472] on div "Mismo Enterprises LLC" at bounding box center [394, 467] width 148 height 39
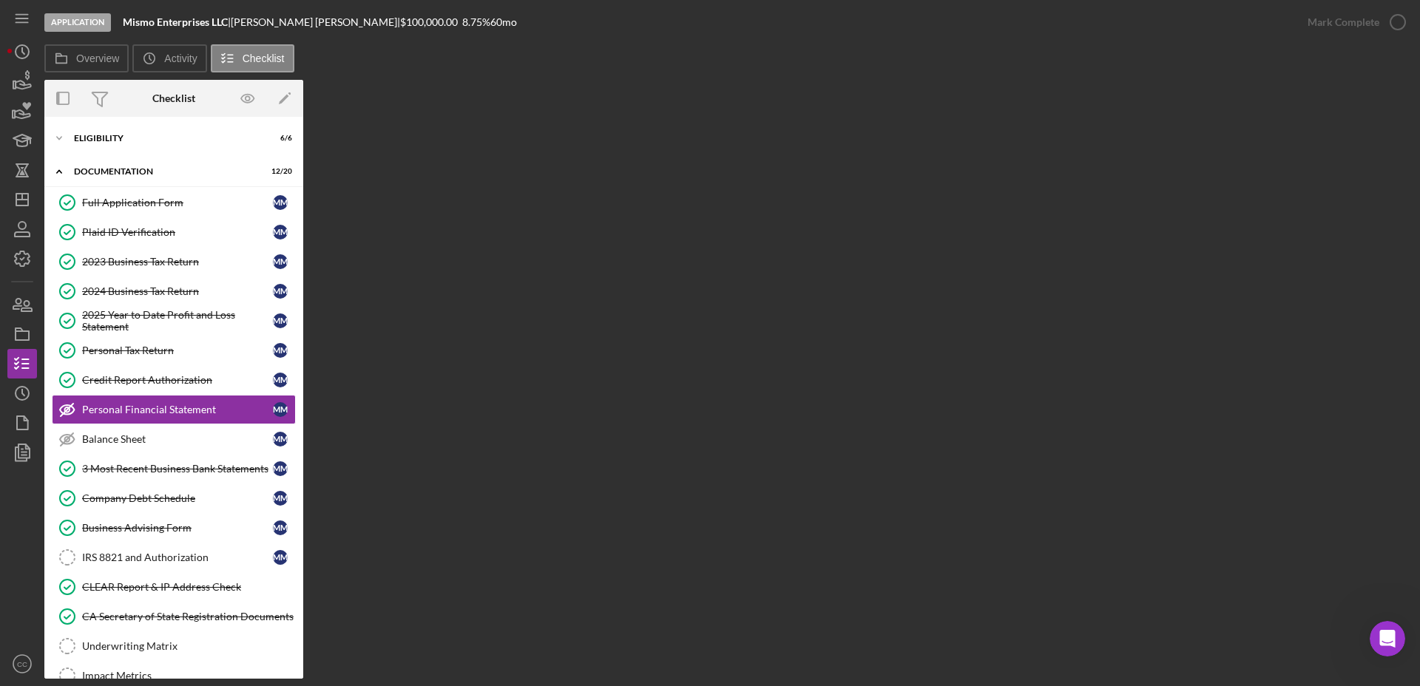
scroll to position [13, 0]
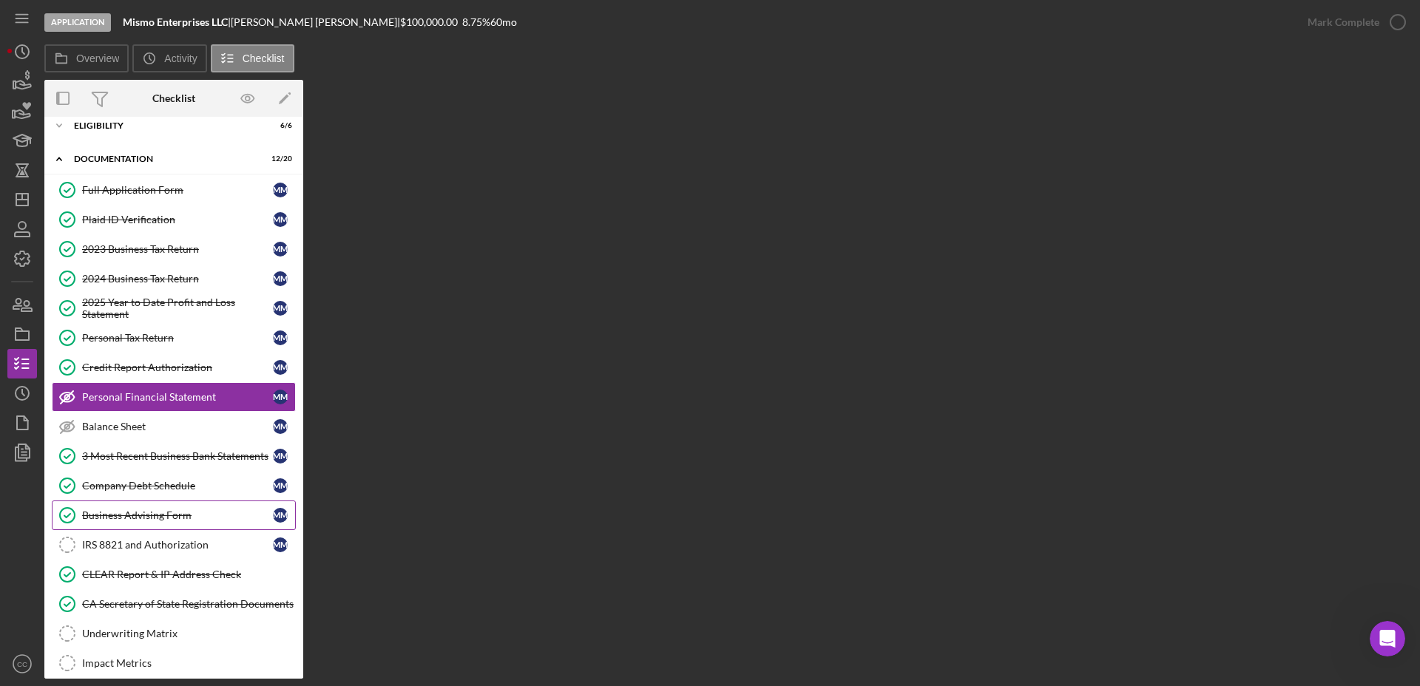
click at [146, 511] on div "Business Advising Form" at bounding box center [177, 515] width 191 height 12
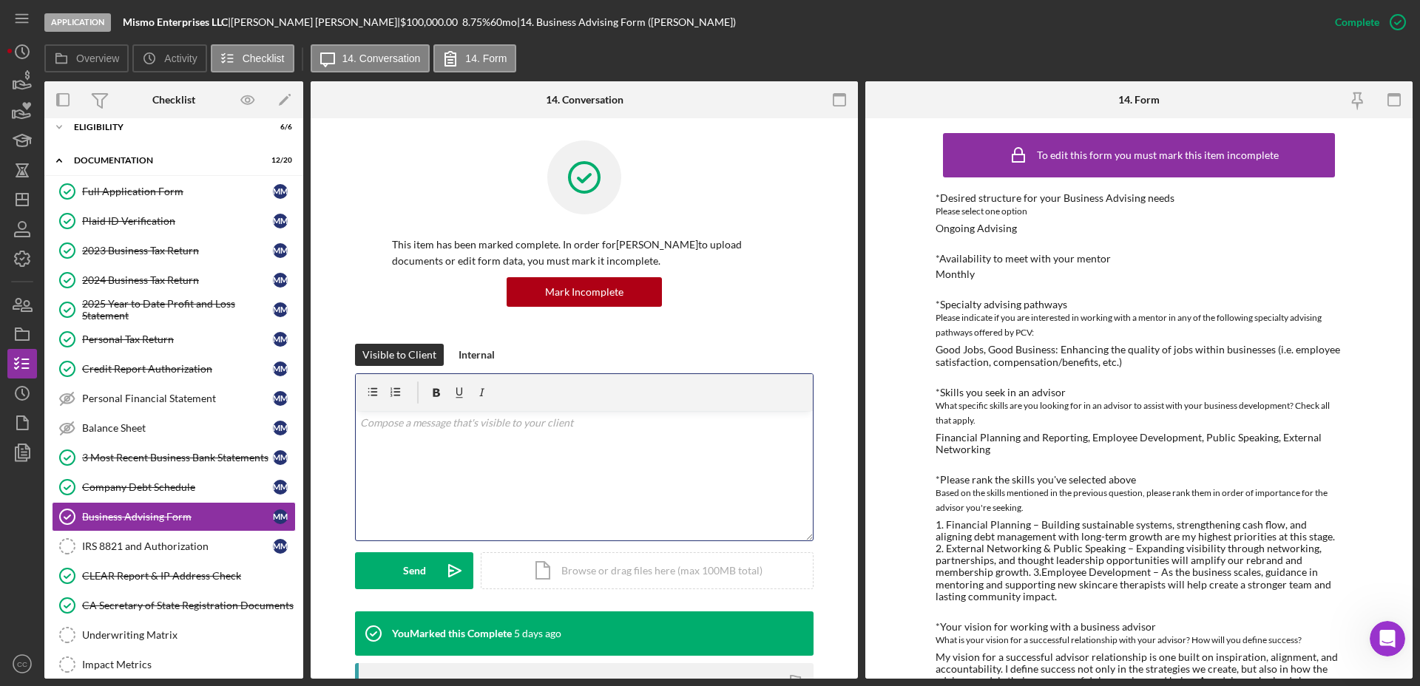
click at [523, 455] on div "v Color teal Color pink Remove color Add row above Add row below Add column bef…" at bounding box center [584, 475] width 457 height 129
paste div
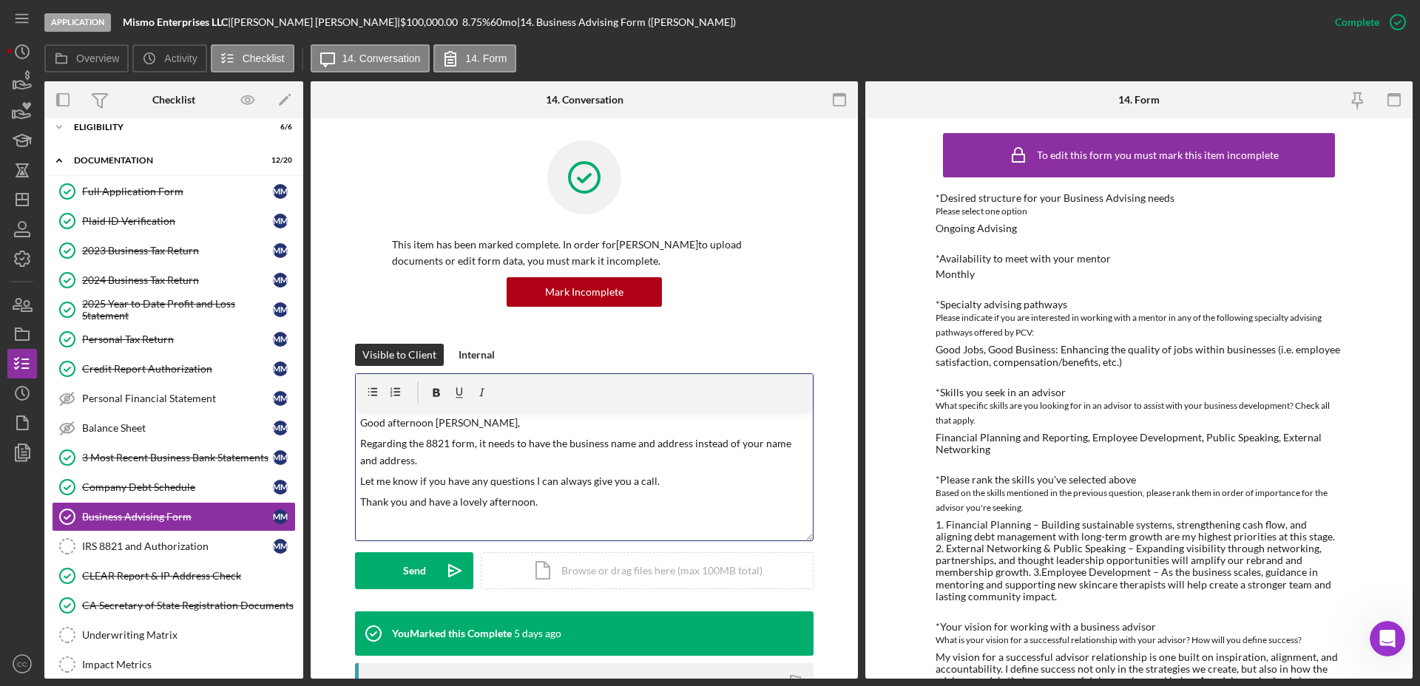
click at [443, 424] on p "Good afternoon Victor," at bounding box center [584, 423] width 449 height 16
click at [410, 572] on div "Send" at bounding box center [414, 570] width 23 height 37
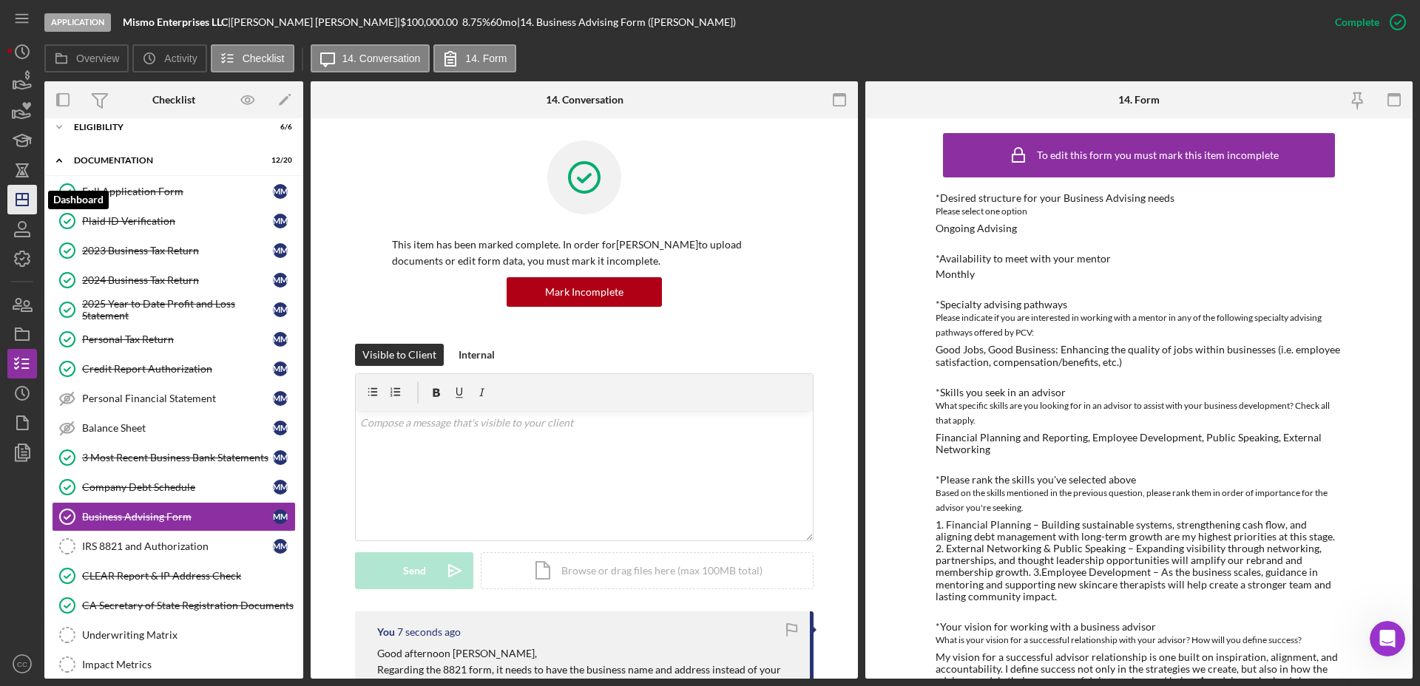
click at [21, 201] on icon "Icon/Dashboard" at bounding box center [22, 199] width 37 height 37
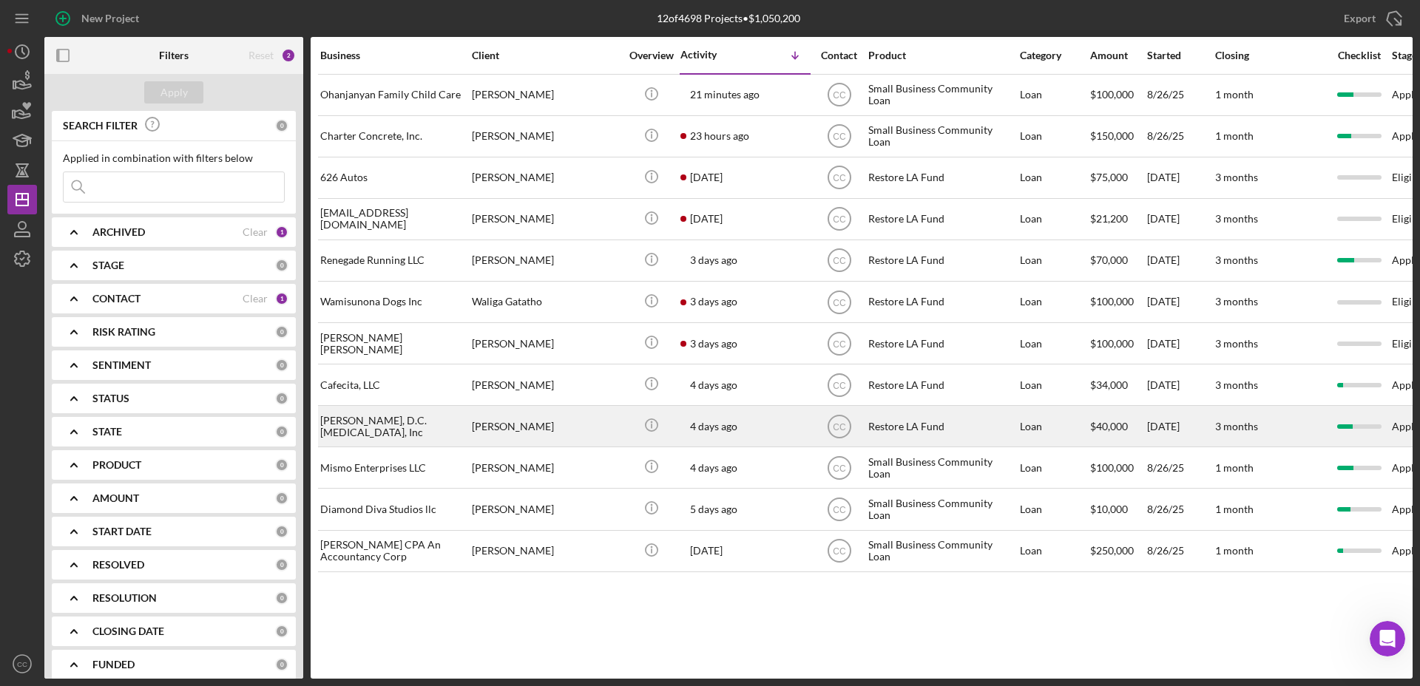
click at [416, 427] on div "[PERSON_NAME], D.C. [MEDICAL_DATA], Inc" at bounding box center [394, 426] width 148 height 39
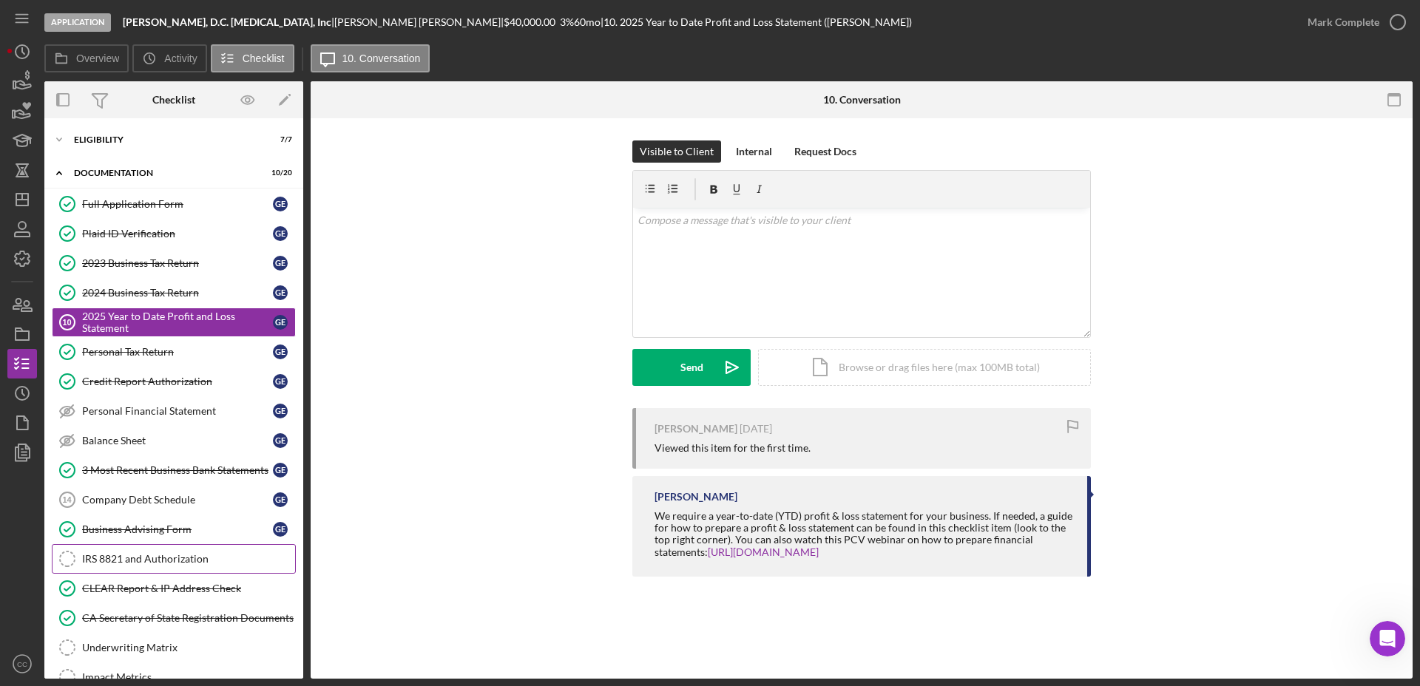
click at [129, 568] on link "IRS 8821 and Authorization IRS 8821 and Authorization" at bounding box center [174, 559] width 244 height 30
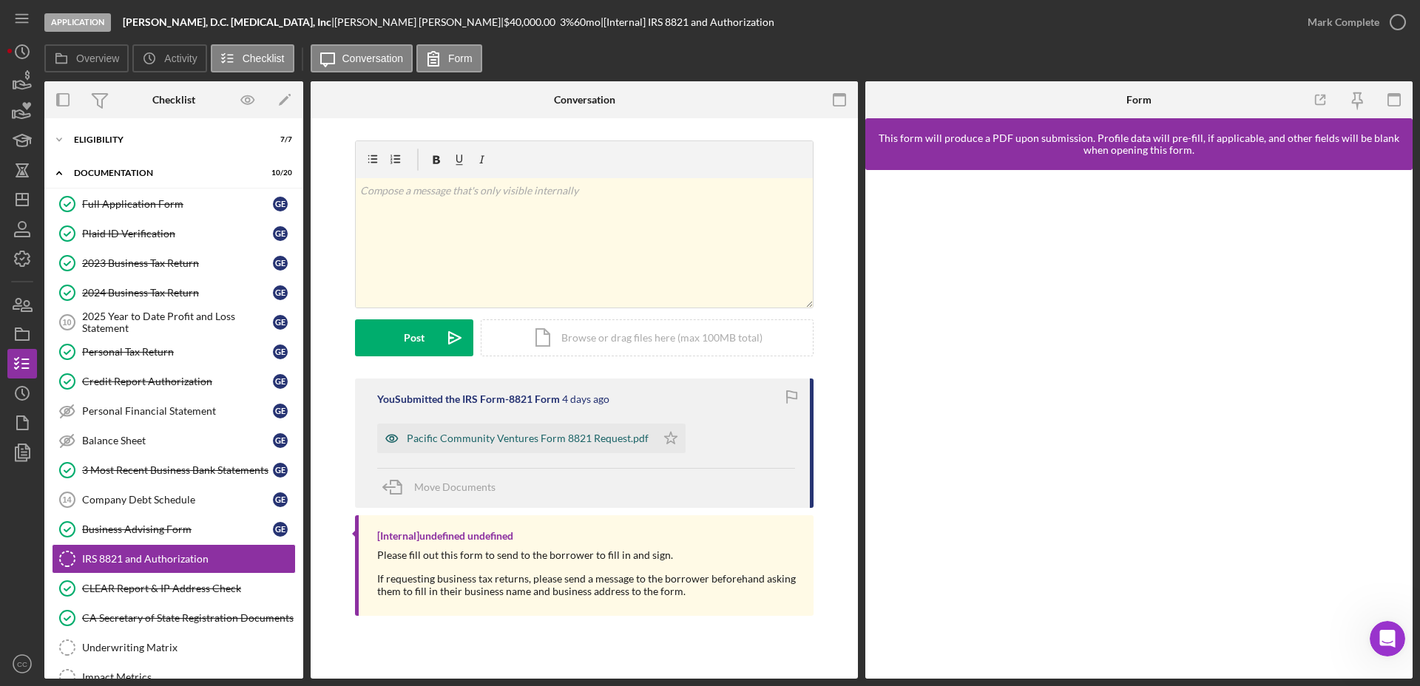
click at [531, 440] on div "Pacific Community Ventures Form 8821 Request.pdf" at bounding box center [528, 439] width 242 height 12
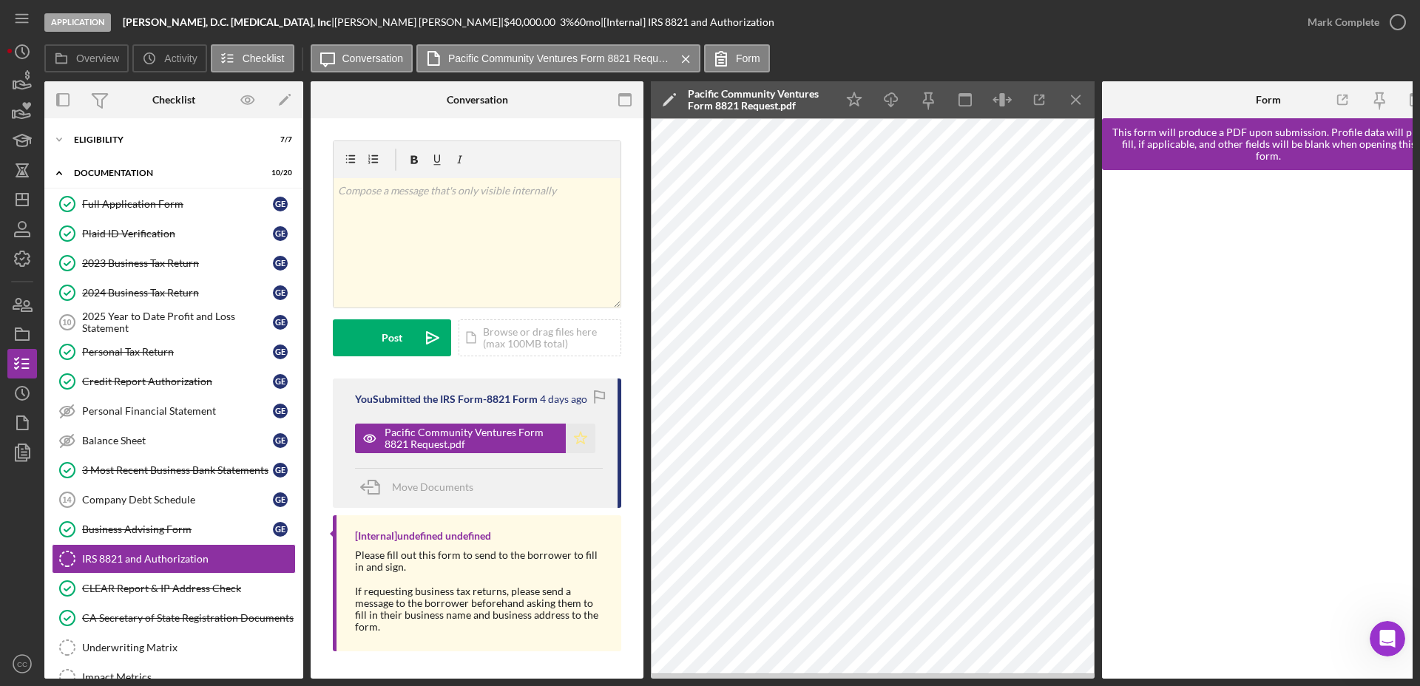
click at [574, 437] on icon "Icon/Star" at bounding box center [581, 439] width 30 height 30
click at [1351, 16] on div "Mark Complete" at bounding box center [1343, 22] width 72 height 30
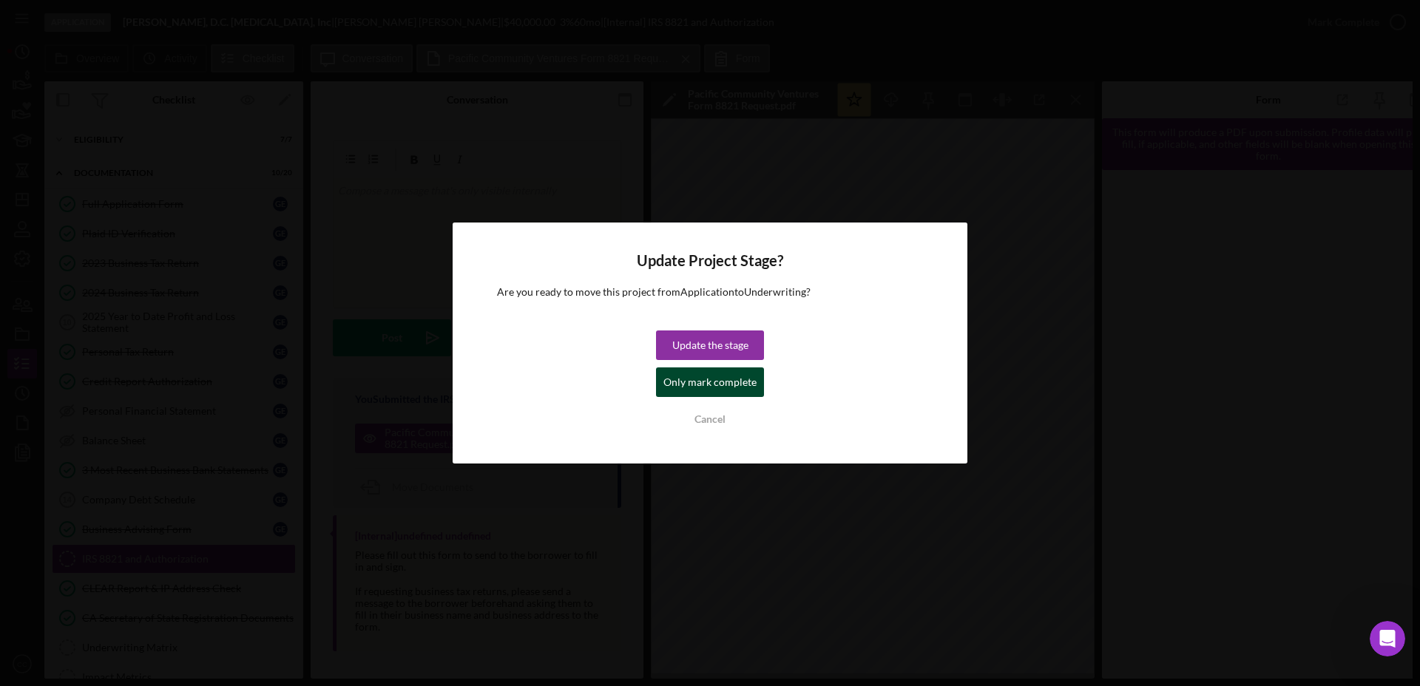
click at [696, 384] on div "Only mark complete" at bounding box center [709, 382] width 93 height 30
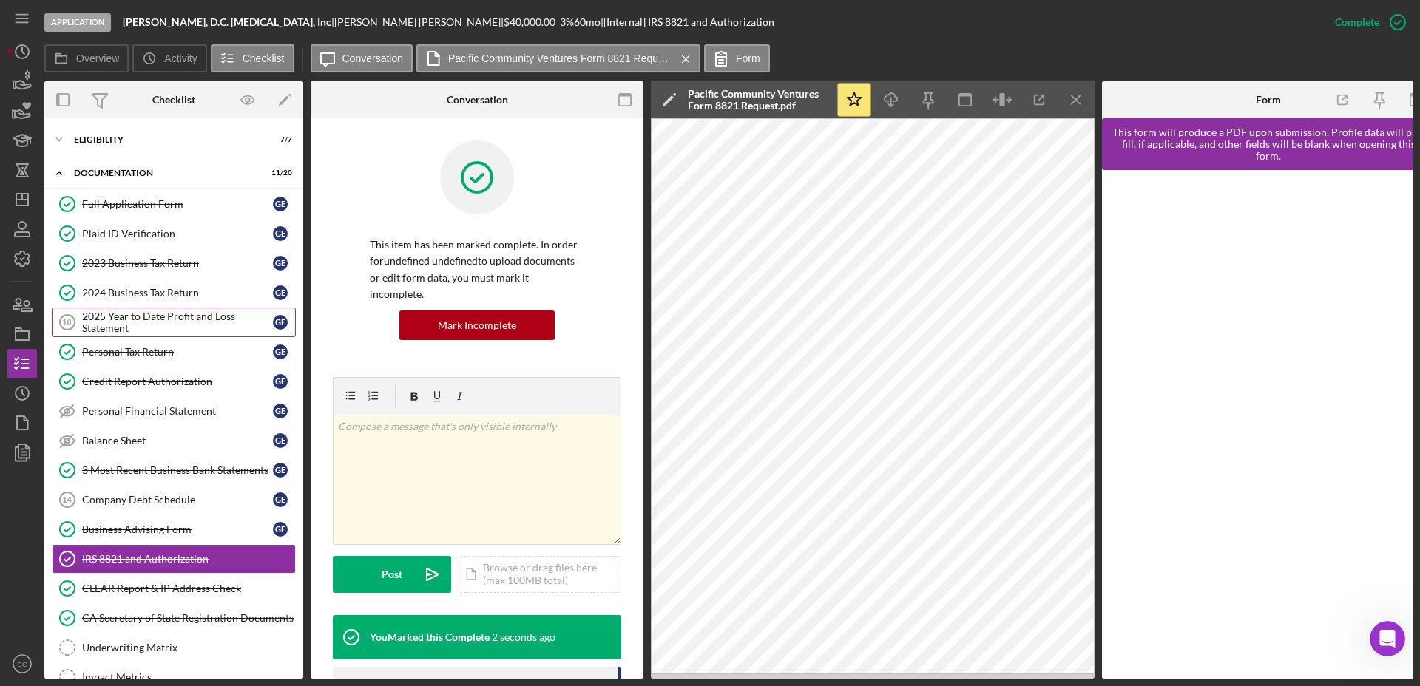
click at [147, 319] on div "2025 Year to Date Profit and Loss Statement" at bounding box center [177, 323] width 191 height 24
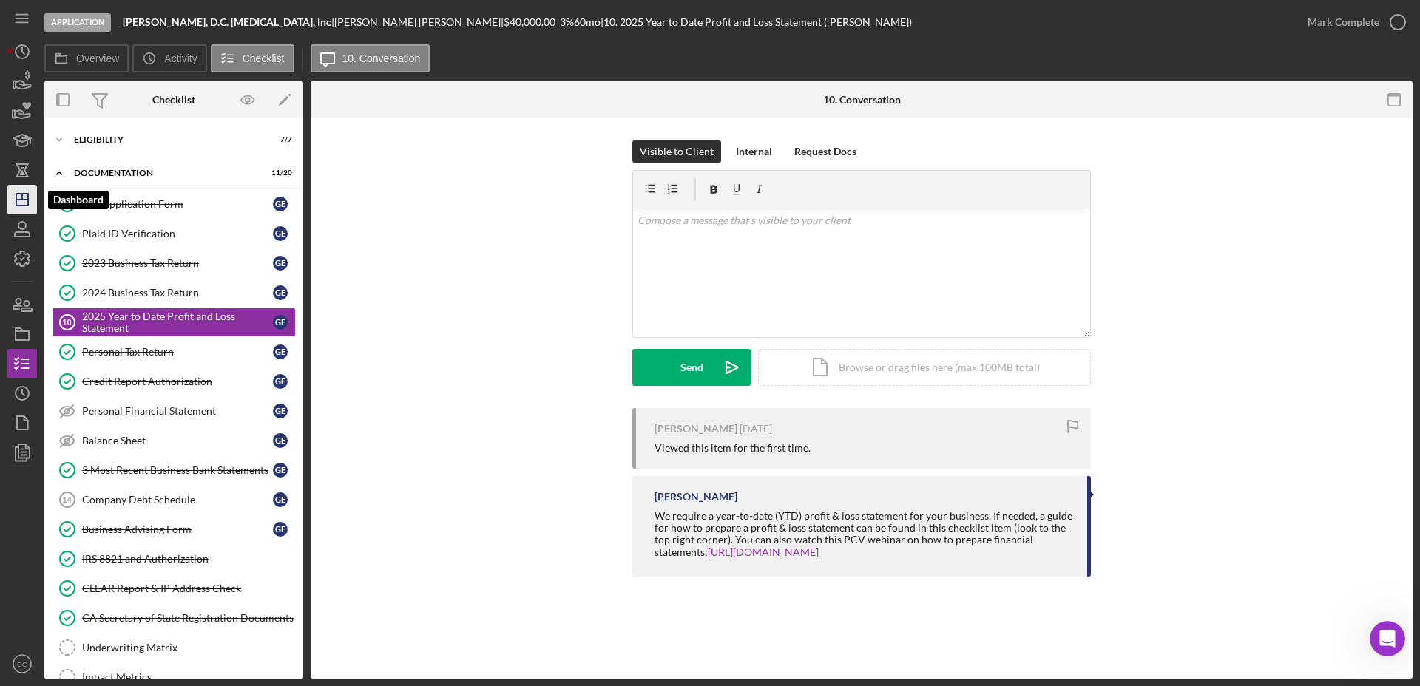
click at [27, 192] on icon "Icon/Dashboard" at bounding box center [22, 199] width 37 height 37
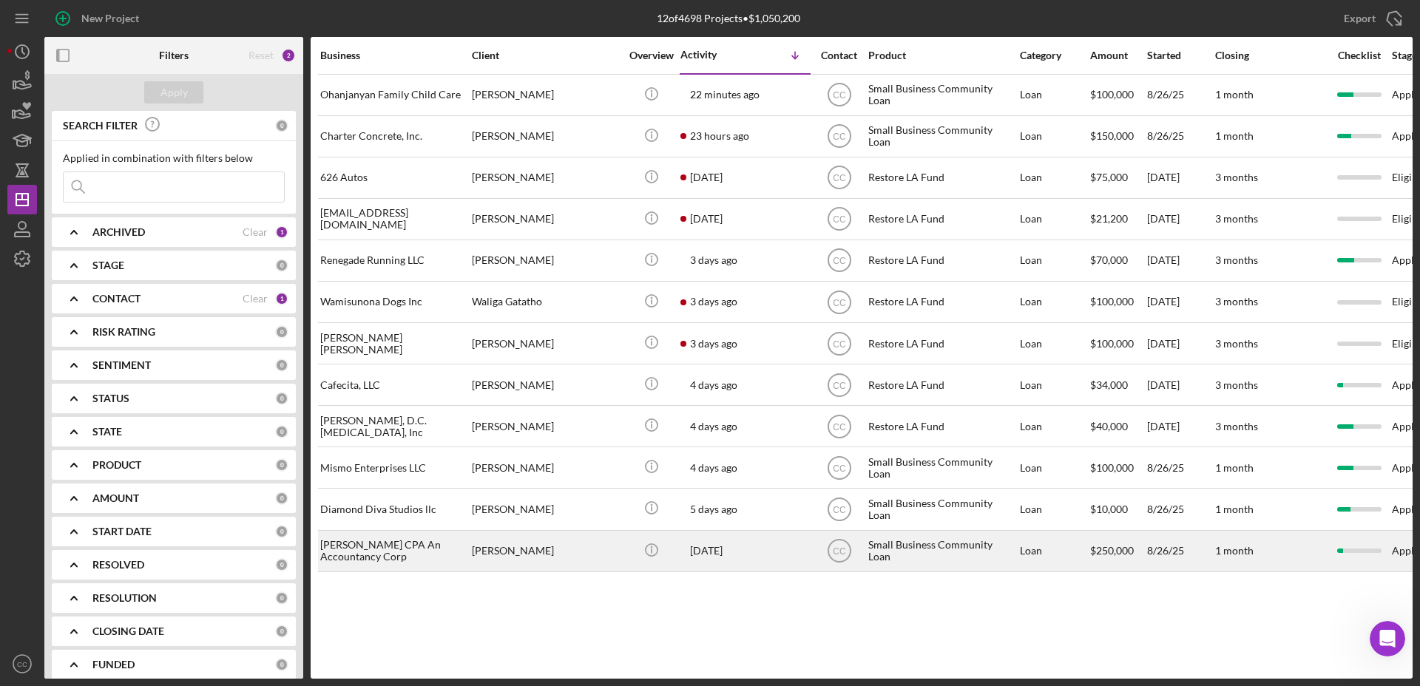
click at [390, 545] on div "[PERSON_NAME] CPA An Accountancy Corp" at bounding box center [394, 551] width 148 height 39
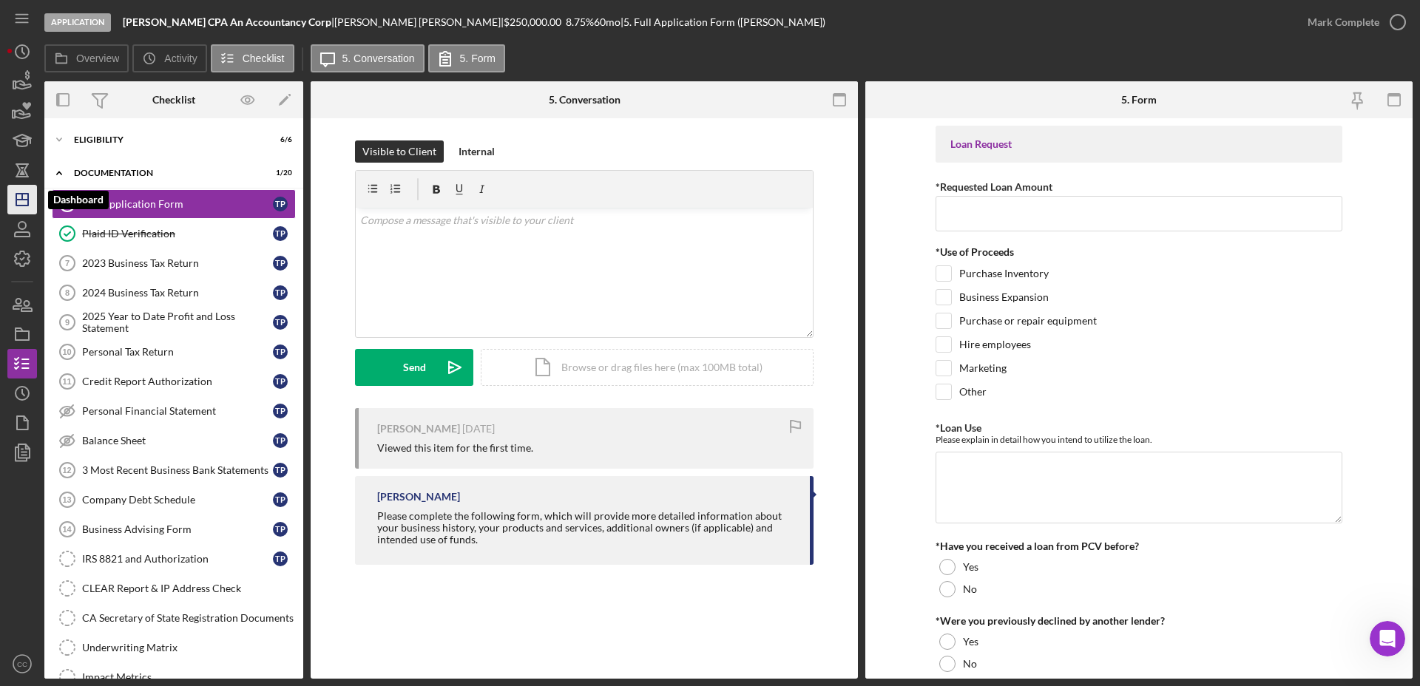
click at [24, 197] on icon "Icon/Dashboard" at bounding box center [22, 199] width 37 height 37
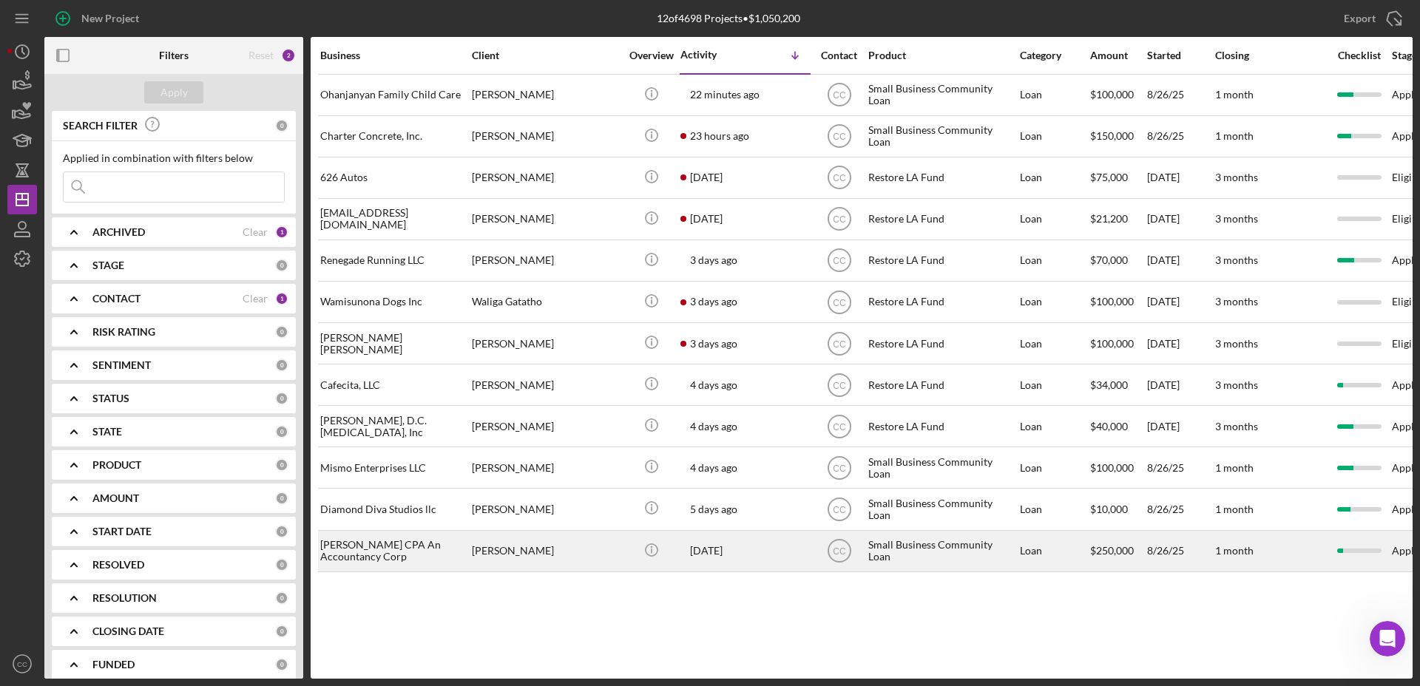
click at [412, 546] on div "[PERSON_NAME] CPA An Accountancy Corp" at bounding box center [394, 551] width 148 height 39
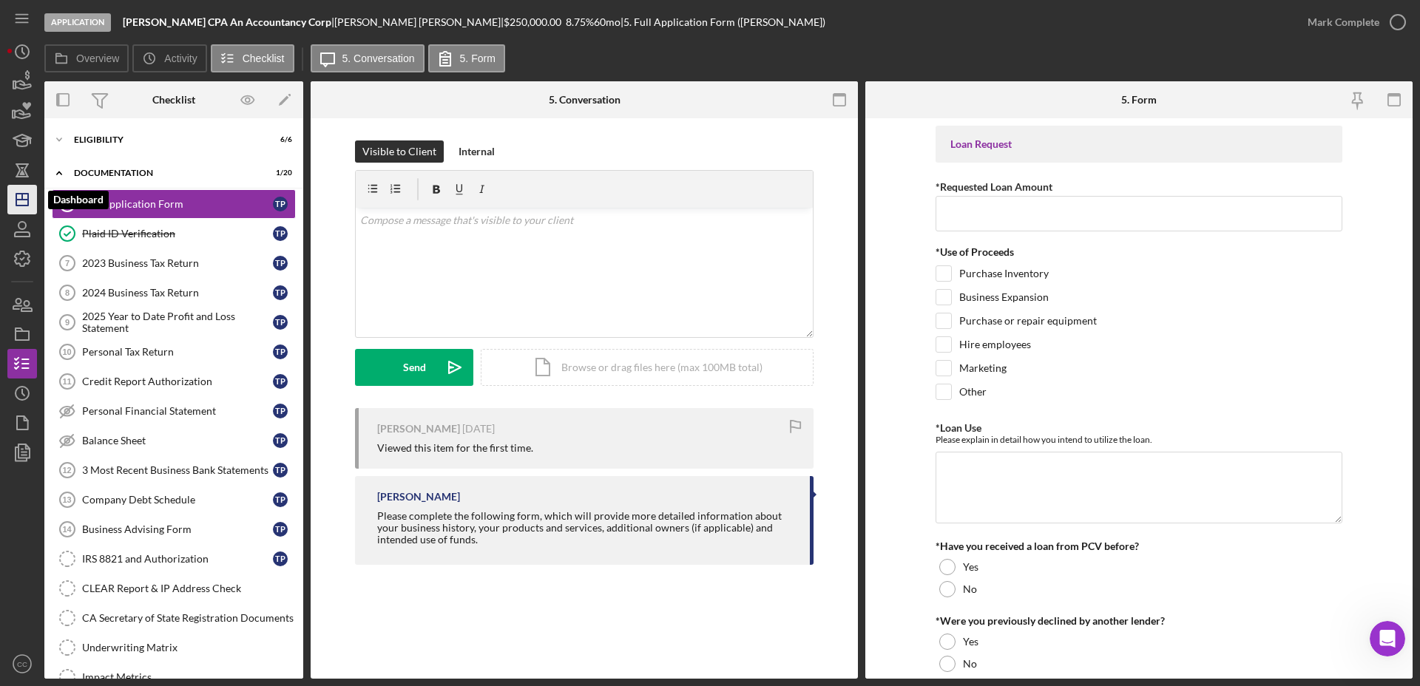
click at [21, 197] on icon "Icon/Dashboard" at bounding box center [22, 199] width 37 height 37
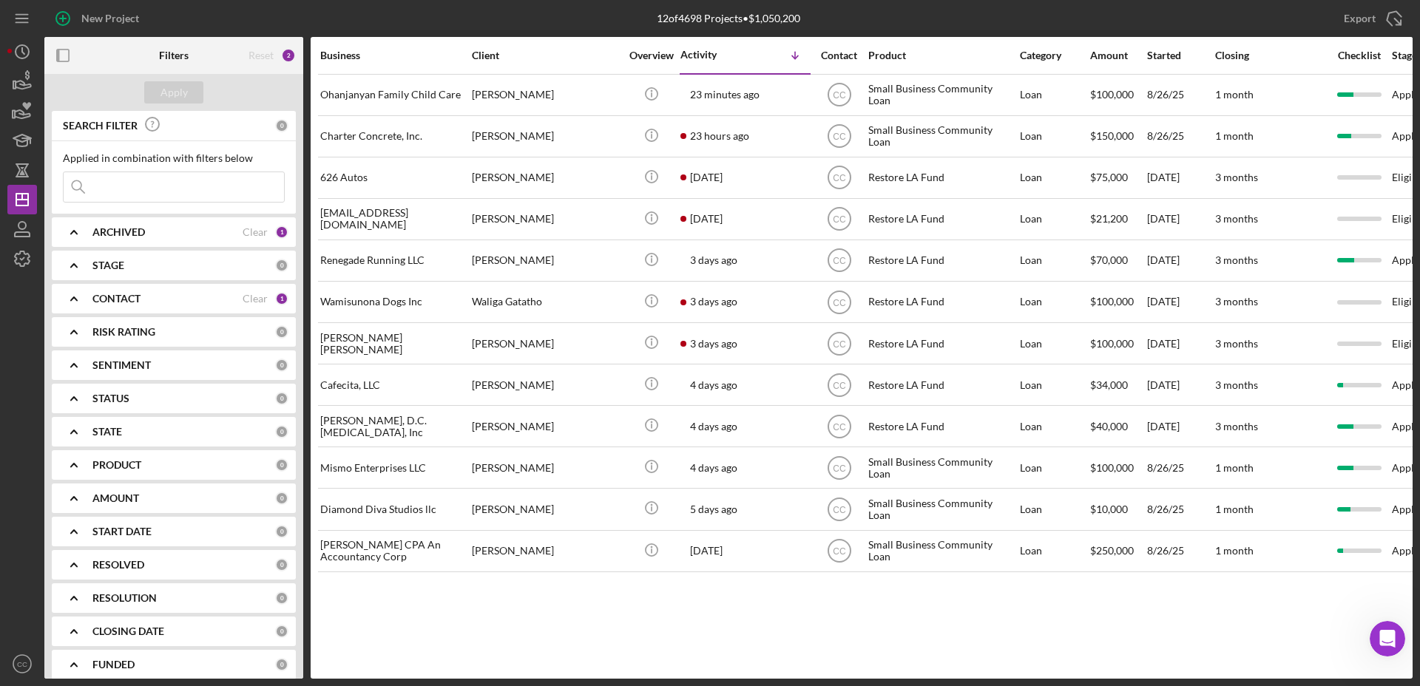
click at [1032, 596] on div "Business Client Overview Activity Icon/Table Sort Arrow Contact Product Categor…" at bounding box center [862, 358] width 1102 height 642
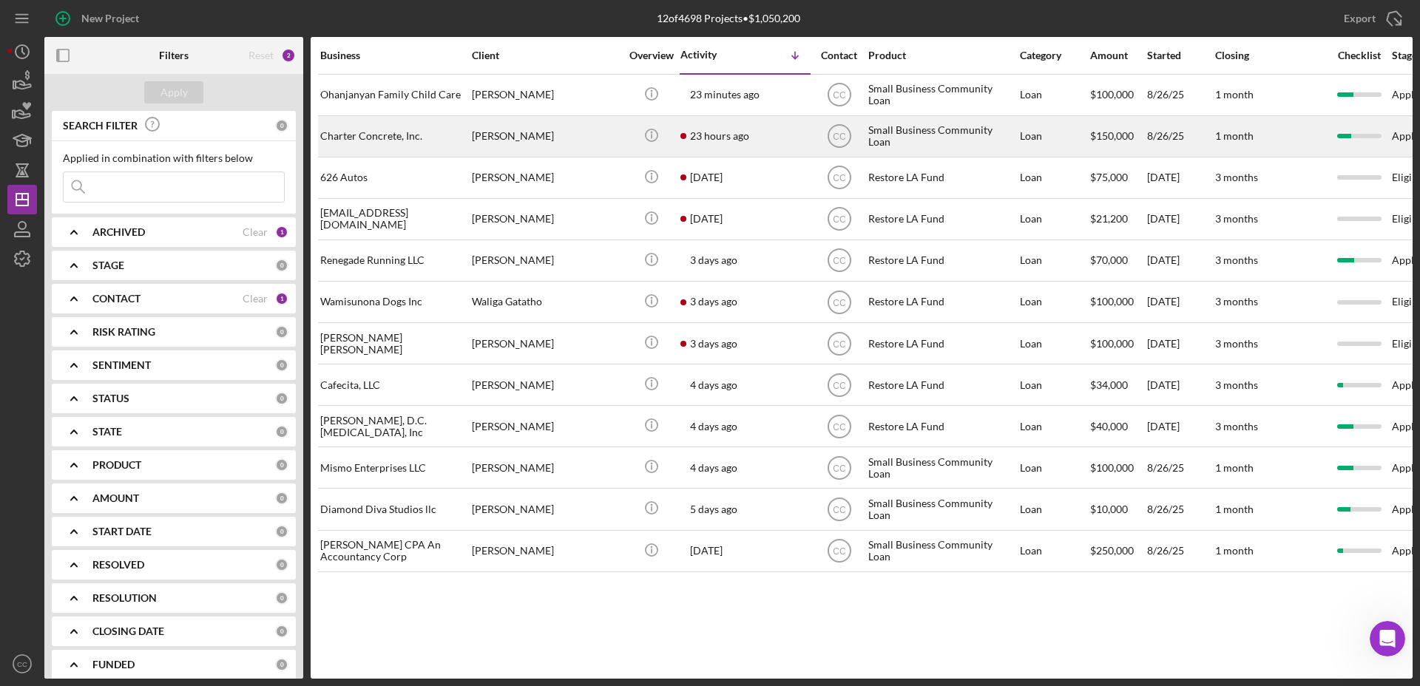
click at [422, 137] on div "Charter Concrete, Inc." at bounding box center [394, 136] width 148 height 39
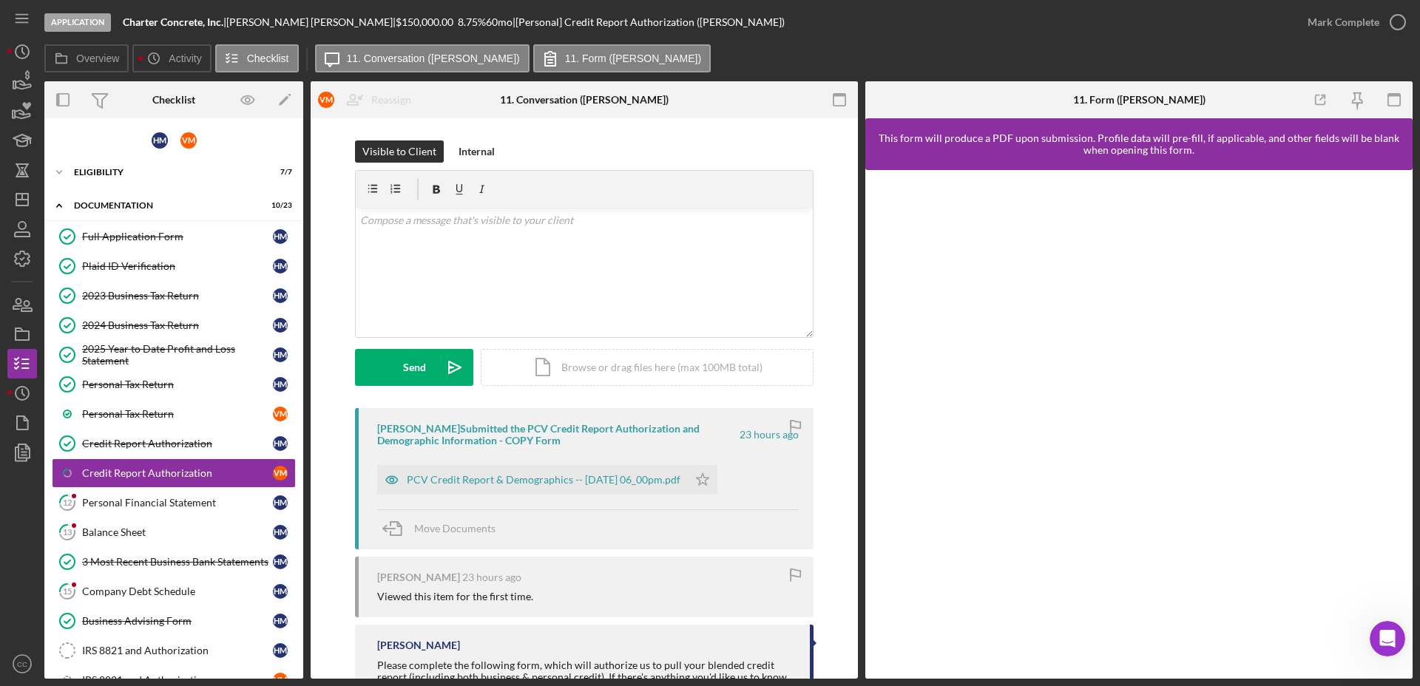
scroll to position [75, 0]
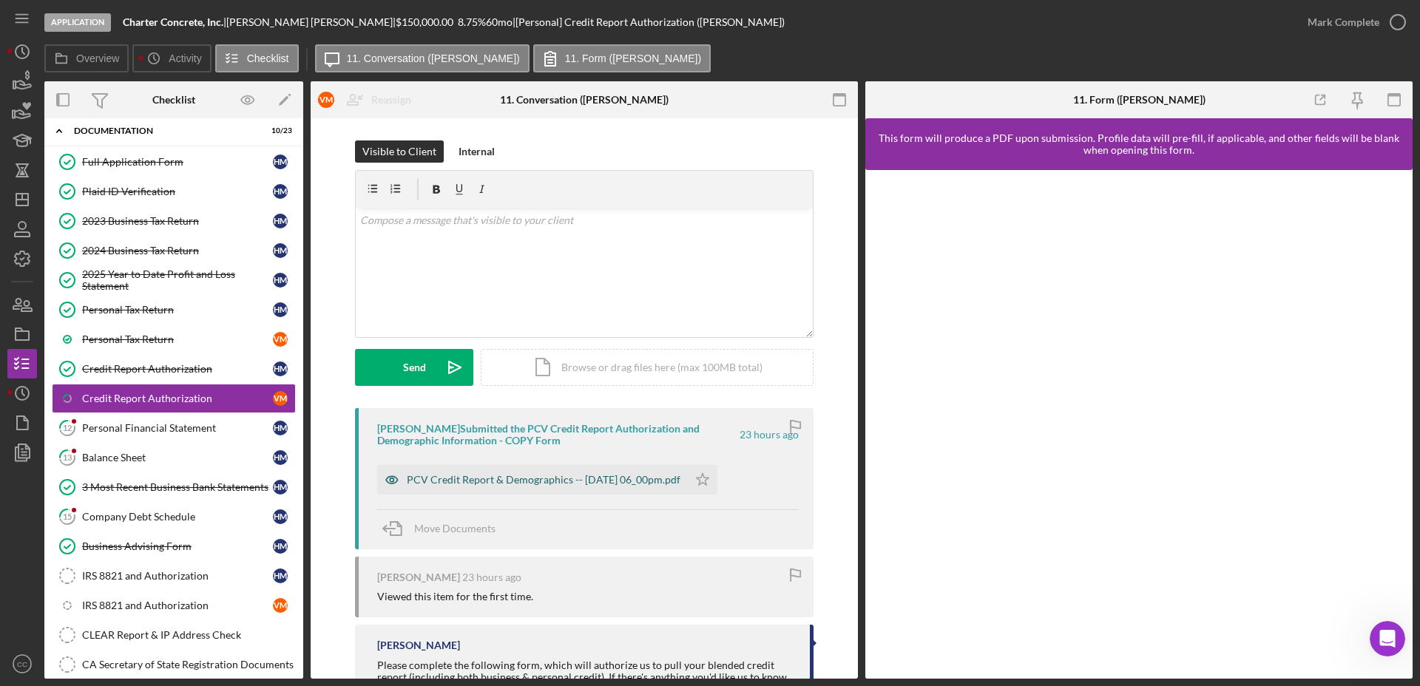
click at [586, 479] on div "PCV Credit Report & Demographics -- 2025-09-01 06_00pm.pdf" at bounding box center [544, 480] width 274 height 12
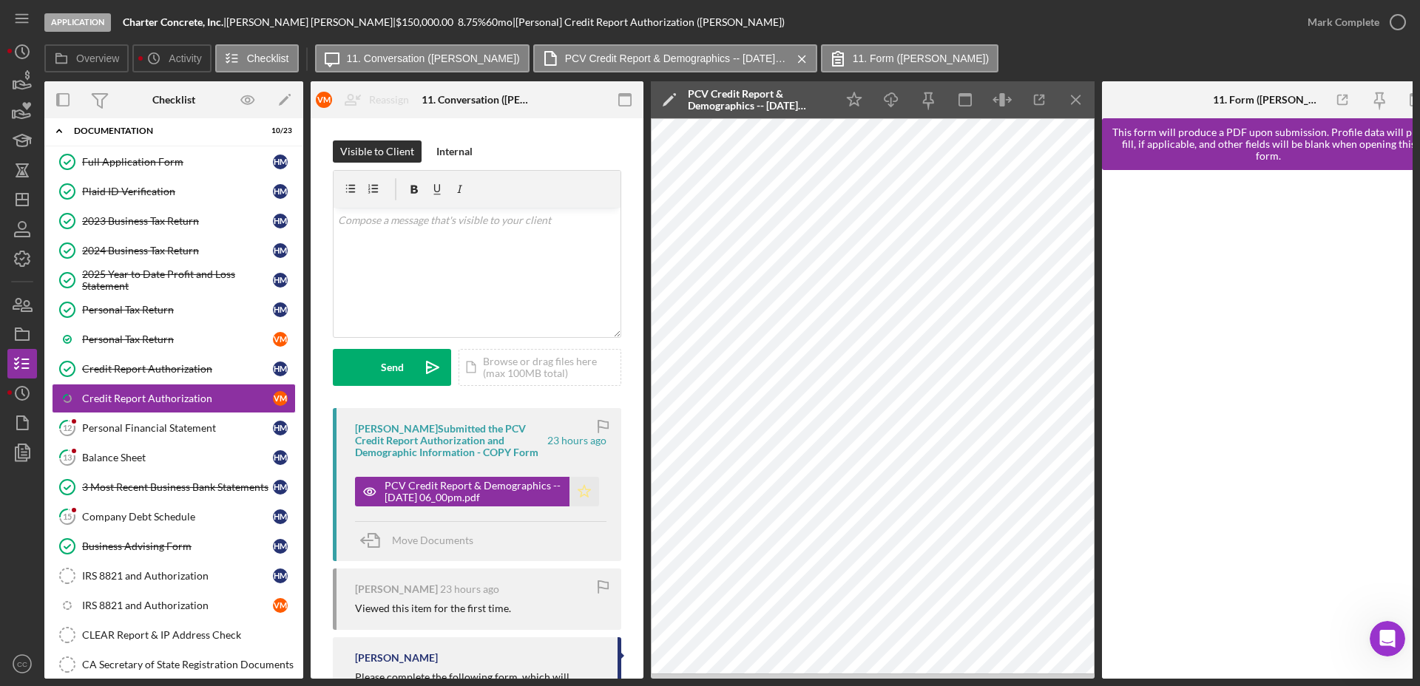
click at [580, 494] on polygon "button" at bounding box center [584, 491] width 13 height 12
click at [1340, 30] on div "Mark Complete" at bounding box center [1343, 22] width 72 height 30
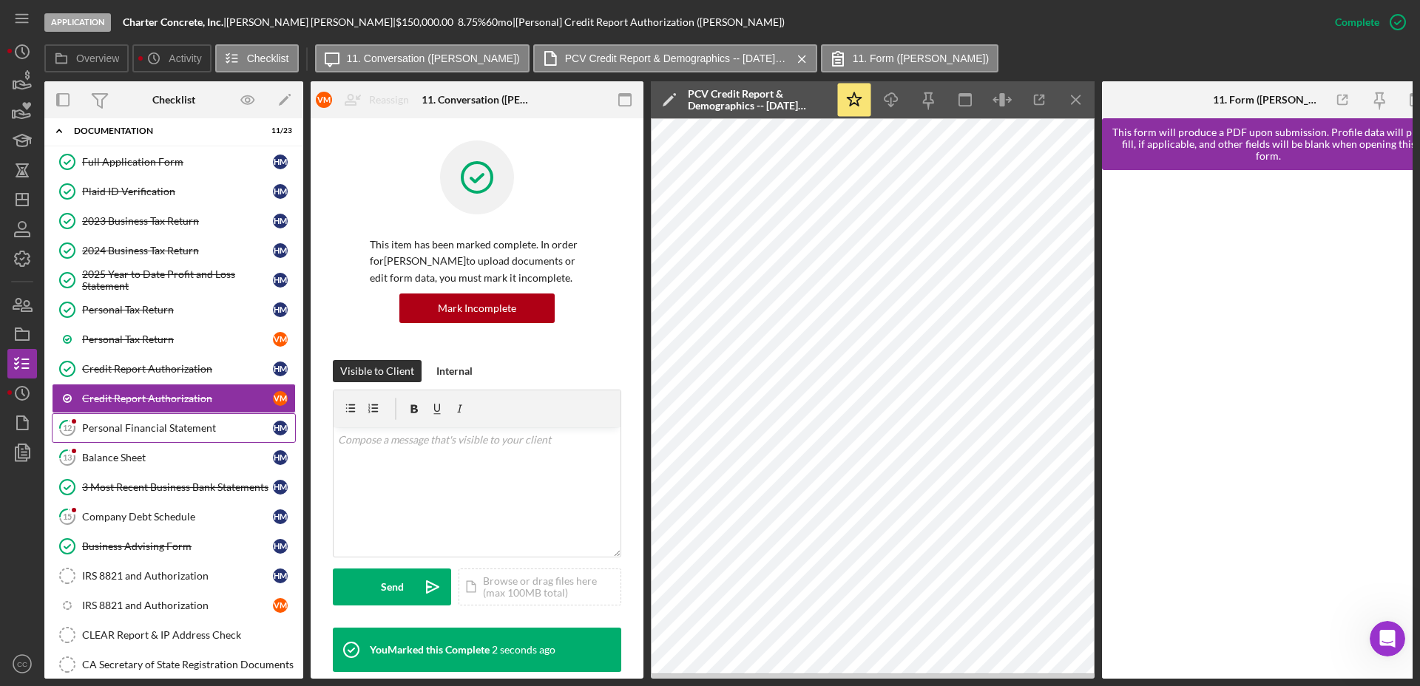
click at [173, 423] on div "Personal Financial Statement" at bounding box center [177, 428] width 191 height 12
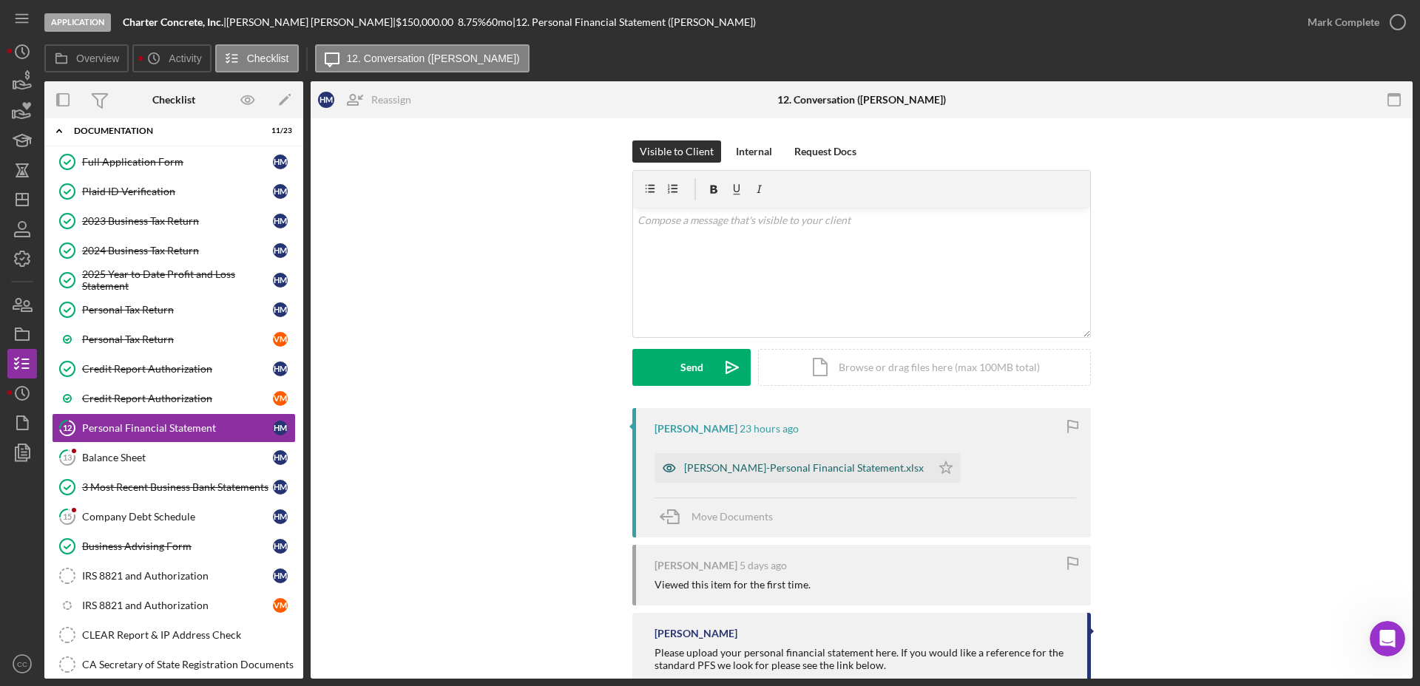
click at [744, 467] on div "Humberto-Personal Financial Statement.xlsx" at bounding box center [804, 468] width 240 height 12
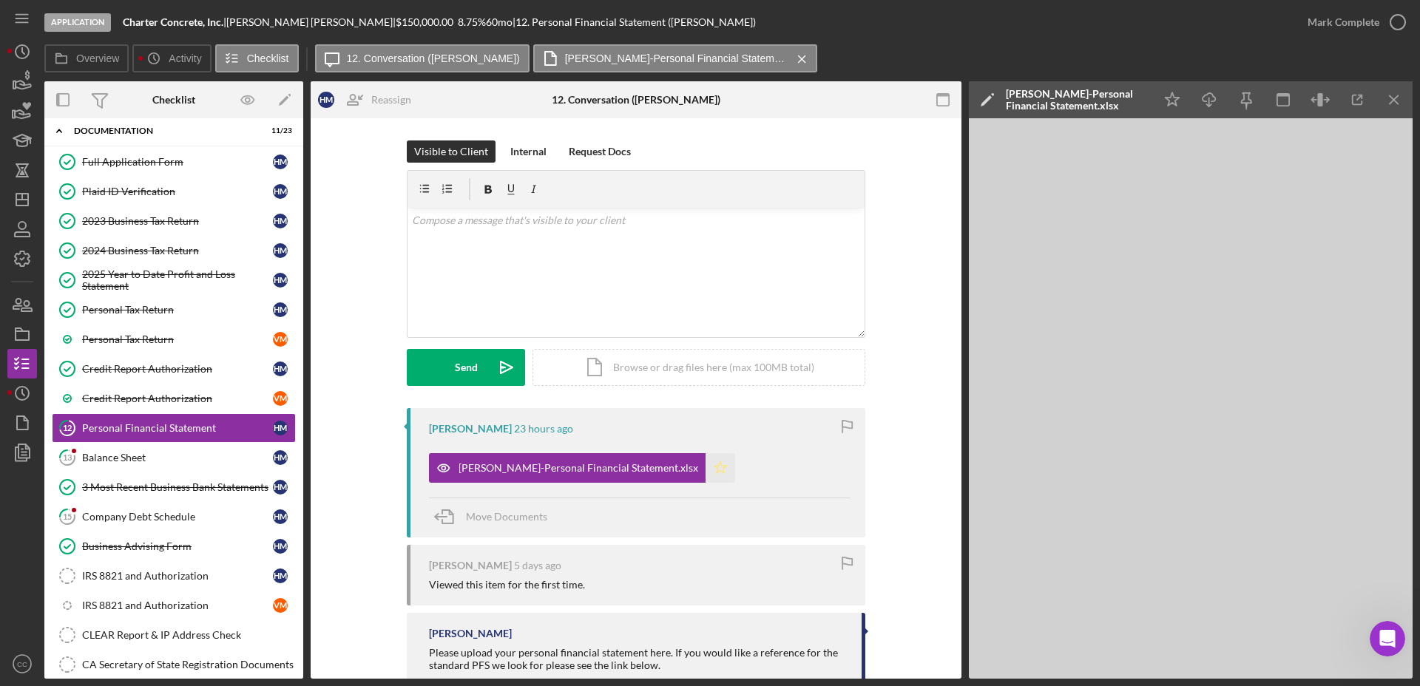
click at [714, 472] on polygon "button" at bounding box center [720, 467] width 13 height 12
click at [1366, 28] on div "Mark Complete" at bounding box center [1343, 22] width 72 height 30
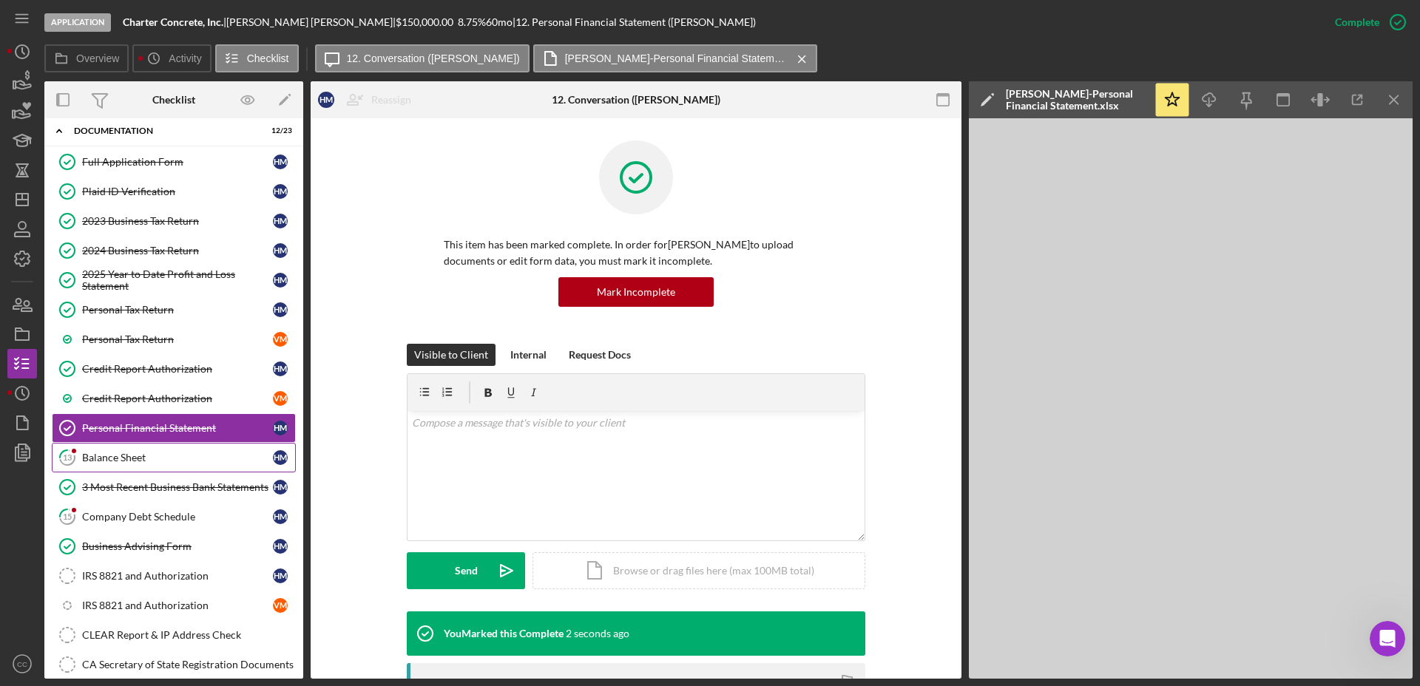
click at [154, 456] on div "Balance Sheet" at bounding box center [177, 458] width 191 height 12
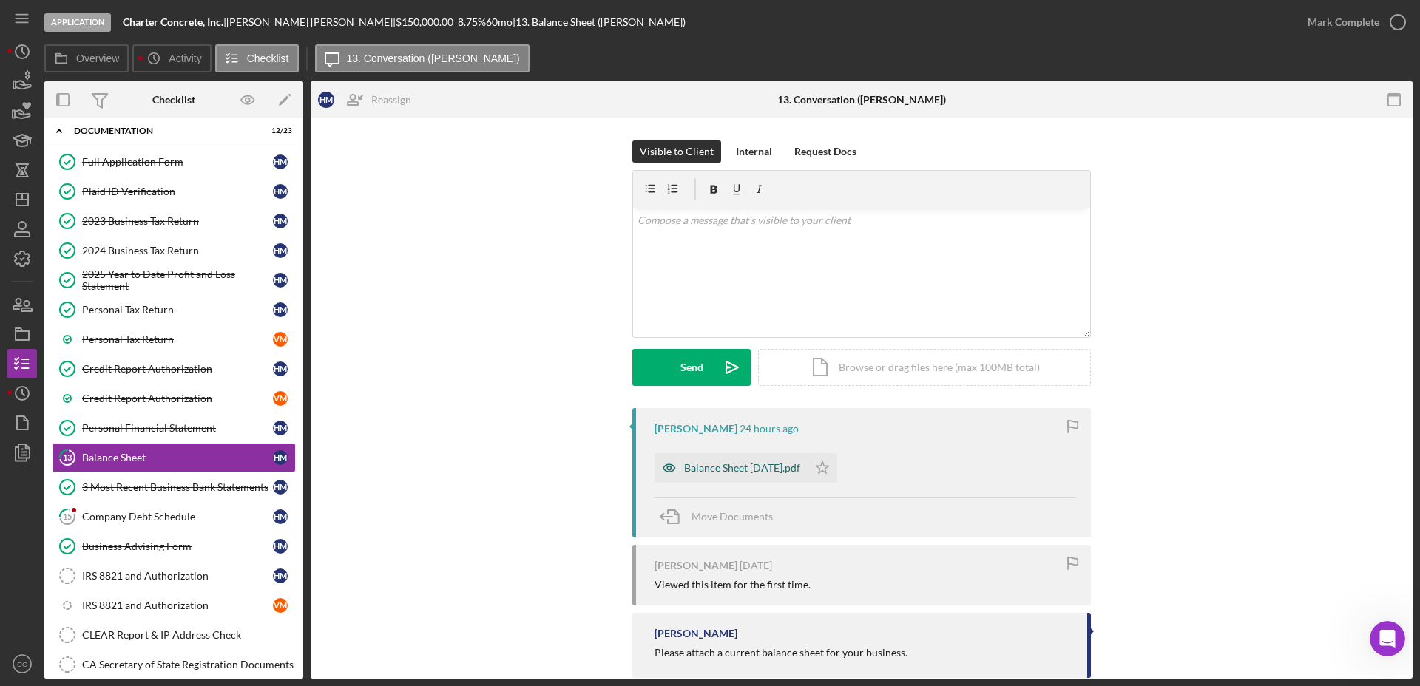
click at [748, 469] on div "Balance Sheet 09-01-2025.pdf" at bounding box center [742, 468] width 116 height 12
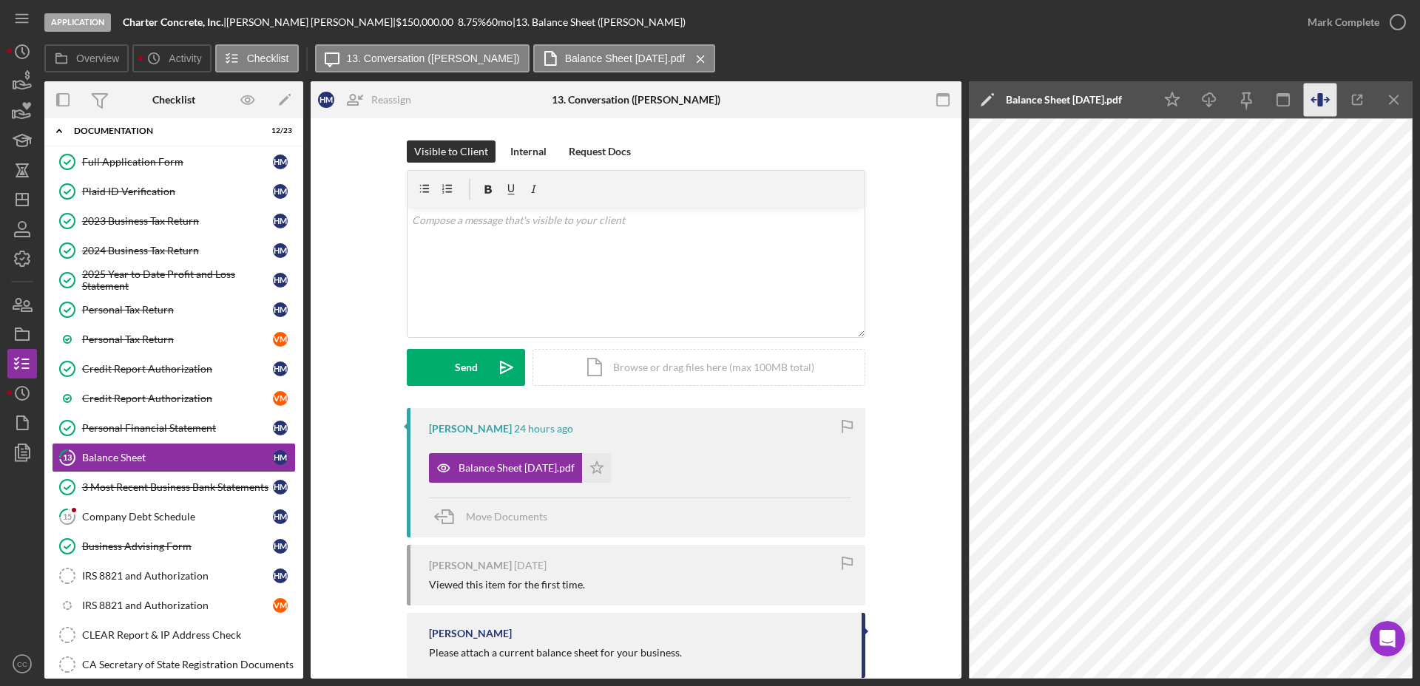
click at [1323, 106] on icon "button" at bounding box center [1319, 100] width 33 height 33
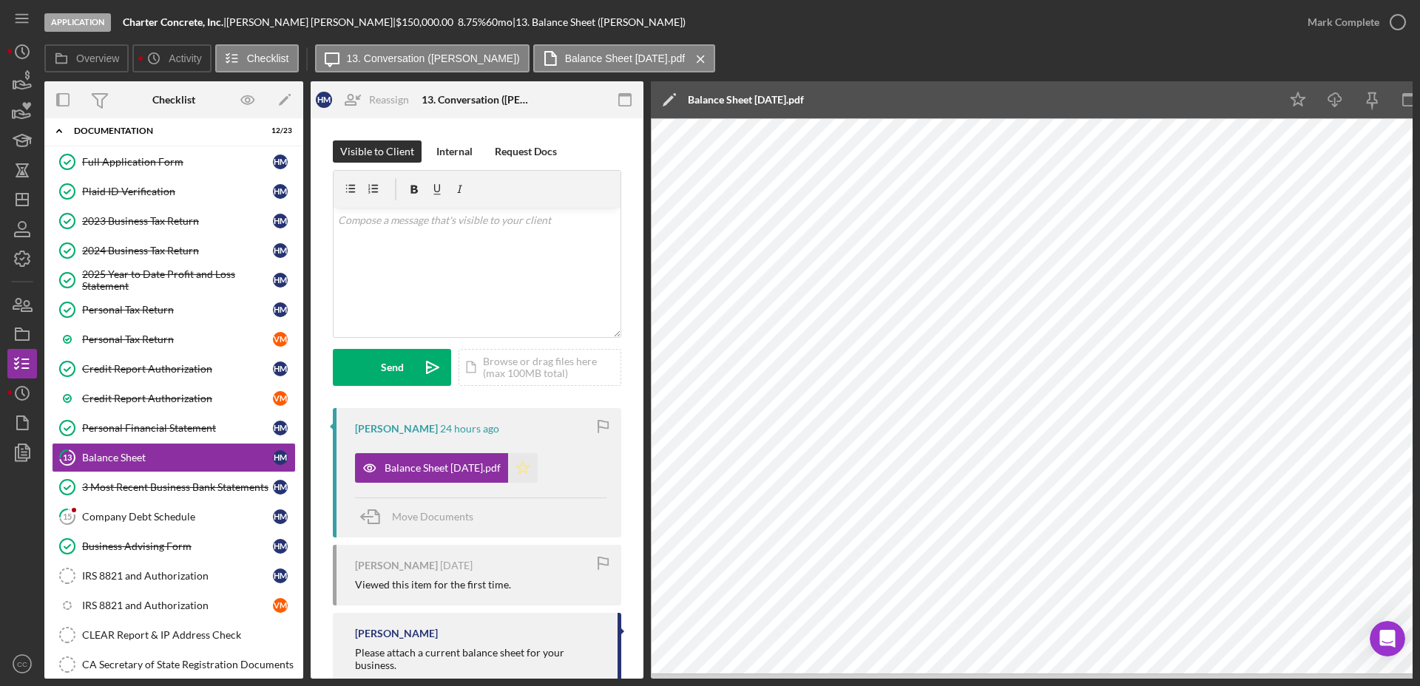
click at [529, 467] on polygon "button" at bounding box center [523, 467] width 13 height 12
click at [1370, 26] on div "Mark Complete" at bounding box center [1343, 22] width 72 height 30
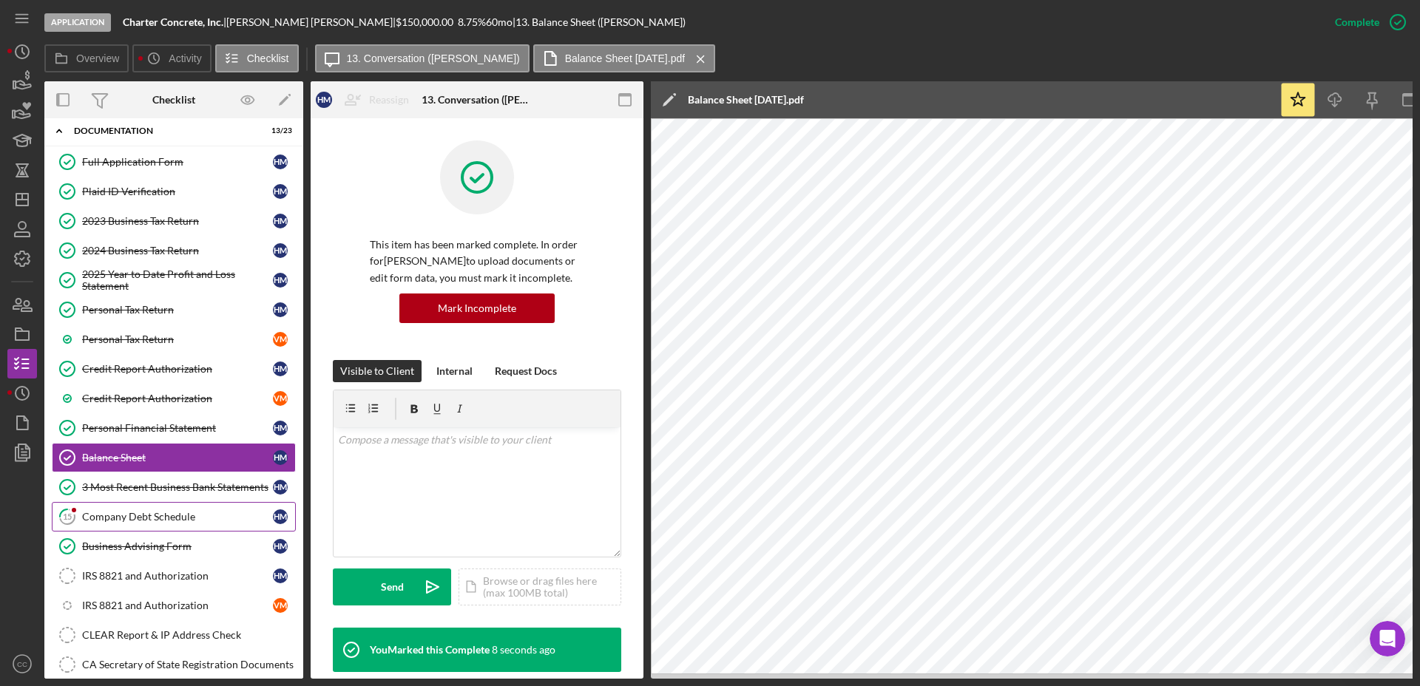
click at [125, 523] on link "15 Company Debt Schedule H M" at bounding box center [174, 517] width 244 height 30
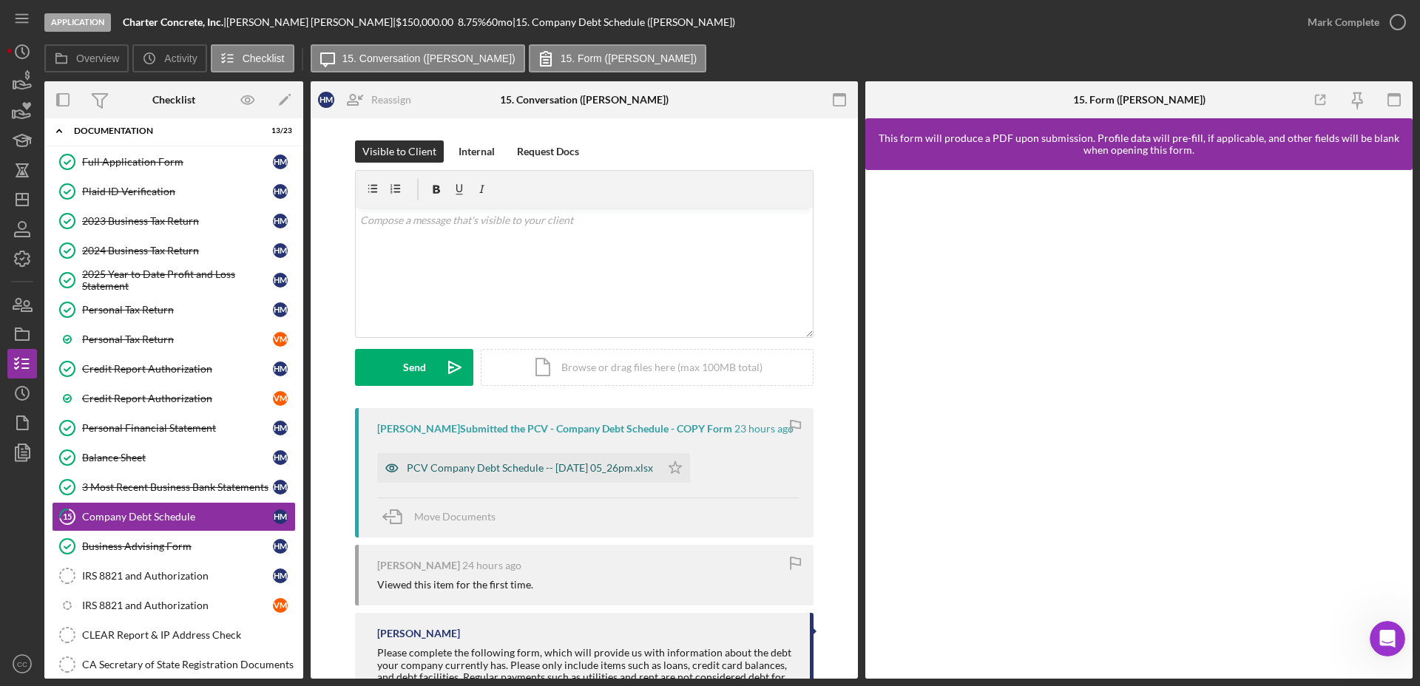
click at [610, 468] on div "PCV Company Debt Schedule -- 2025-09-01 05_26pm.xlsx" at bounding box center [530, 468] width 246 height 12
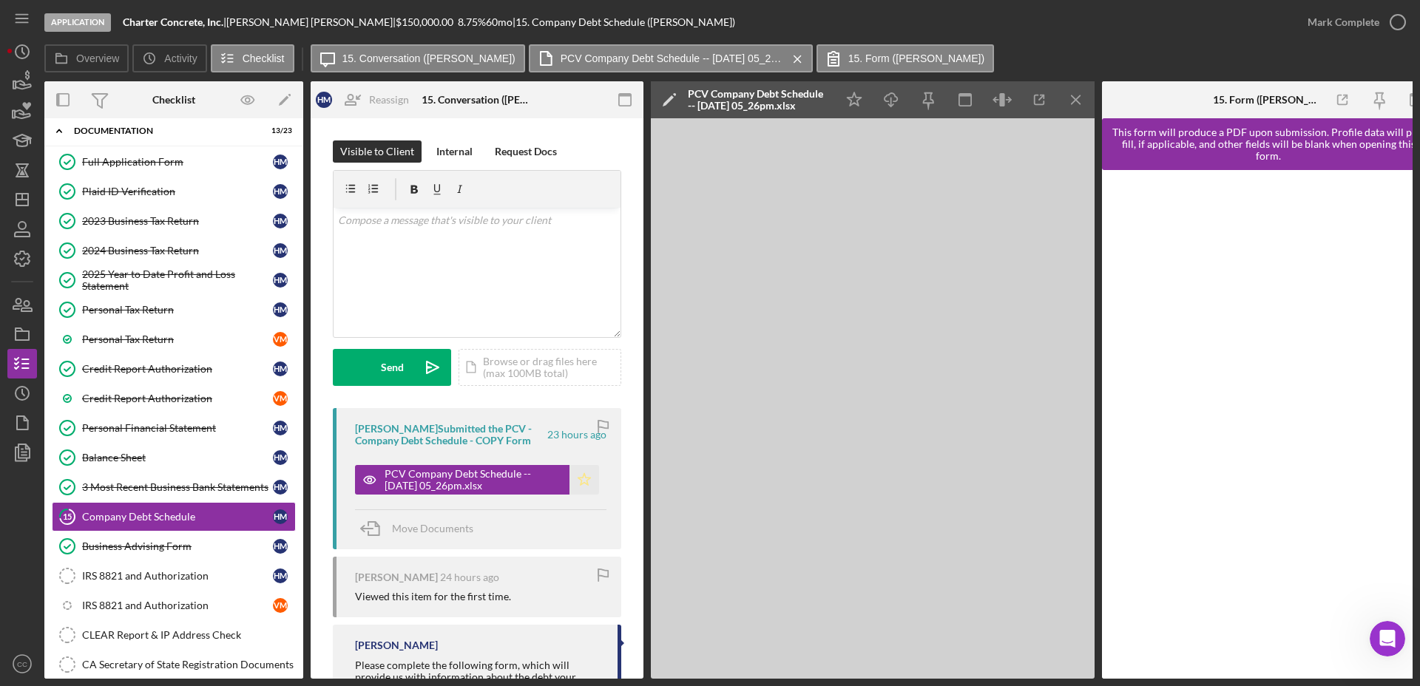
click at [572, 484] on icon "Icon/Star" at bounding box center [584, 480] width 30 height 30
click at [1360, 30] on div "Mark Complete" at bounding box center [1343, 22] width 72 height 30
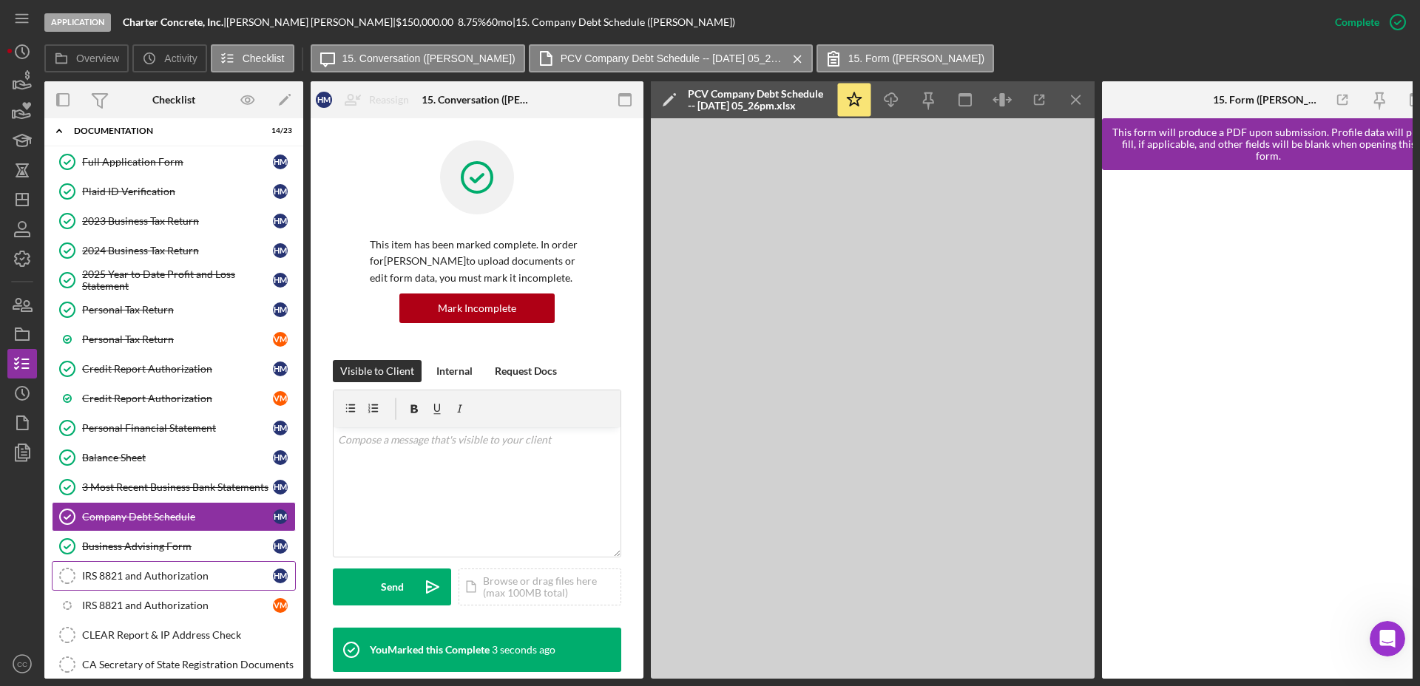
click at [148, 576] on div "IRS 8821 and Authorization" at bounding box center [177, 576] width 191 height 12
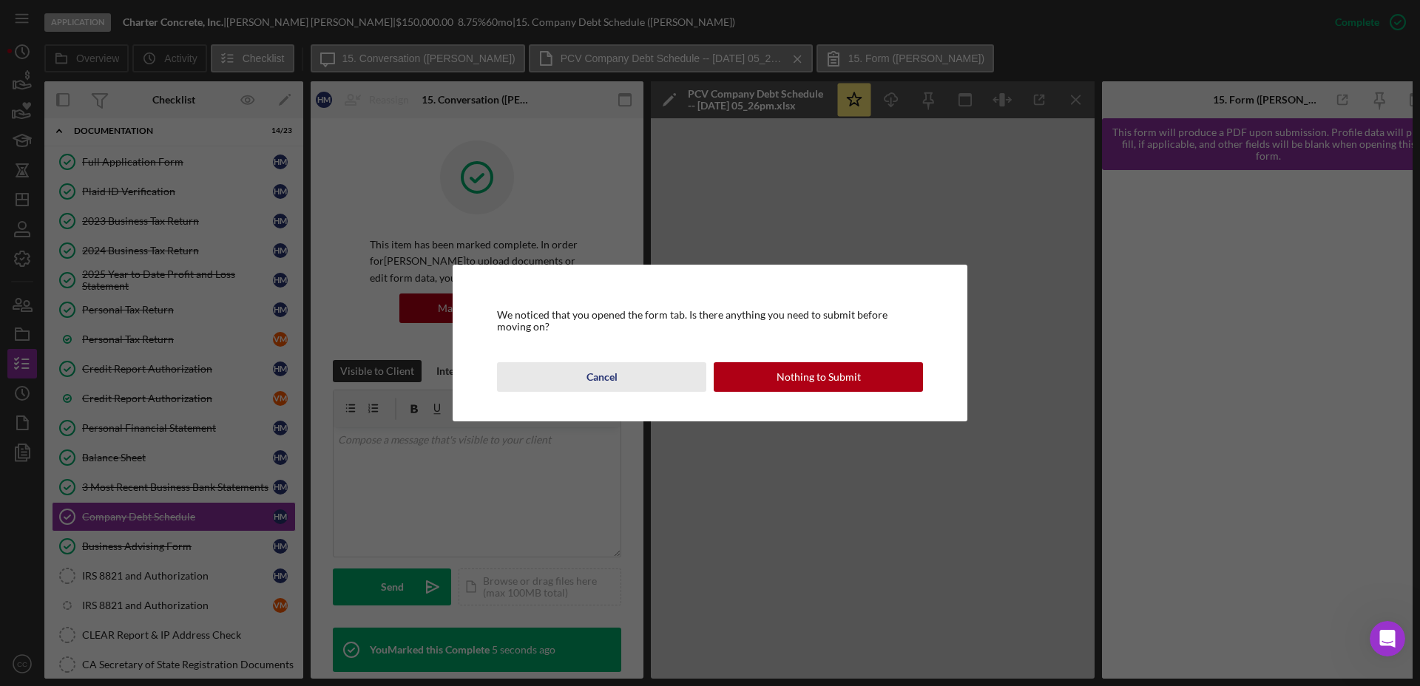
click at [621, 379] on button "Cancel" at bounding box center [601, 377] width 209 height 30
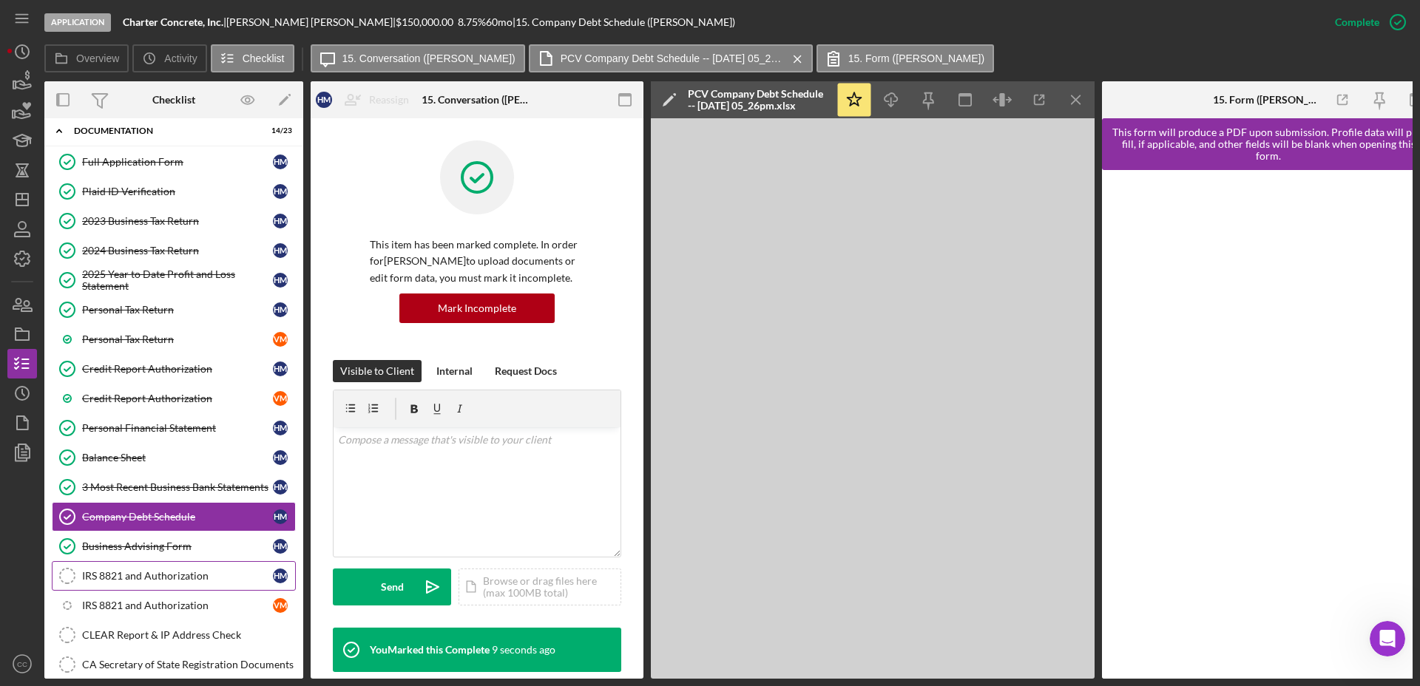
click at [114, 576] on div "IRS 8821 and Authorization" at bounding box center [177, 576] width 191 height 12
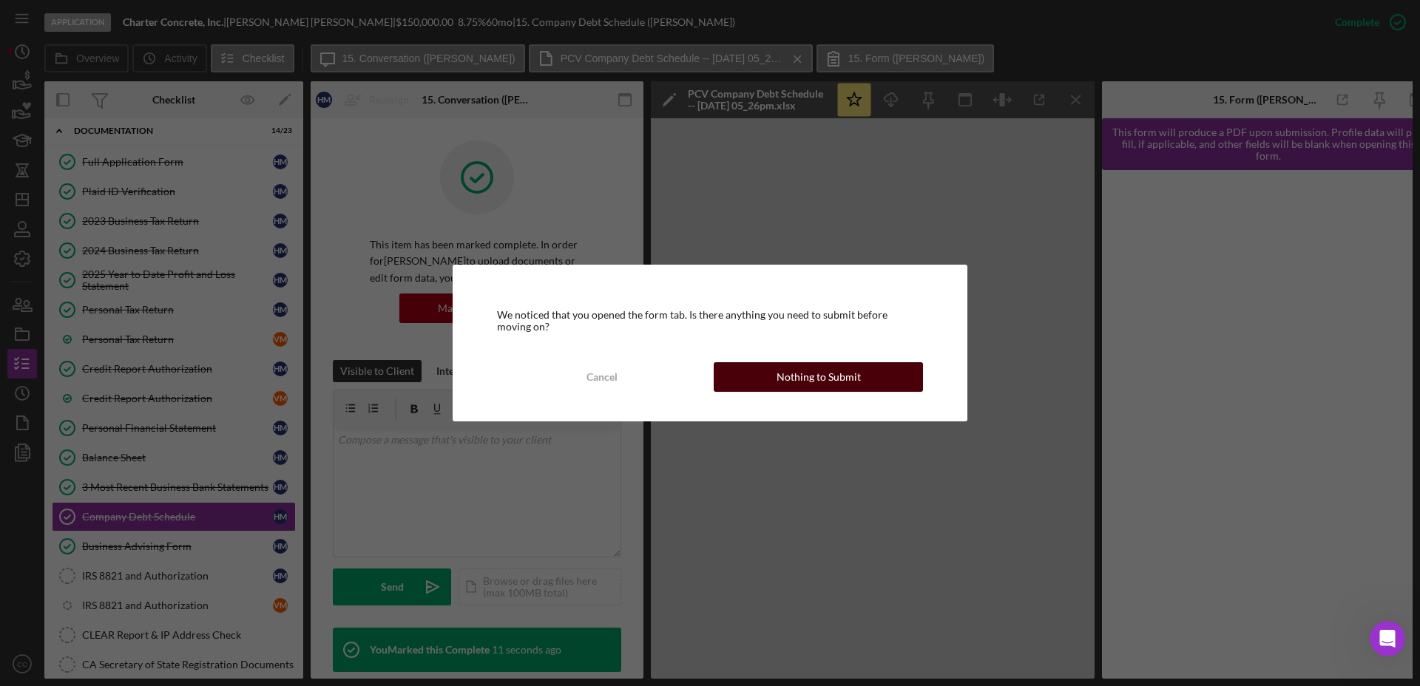
click at [810, 370] on div "Nothing to Submit" at bounding box center [818, 377] width 84 height 30
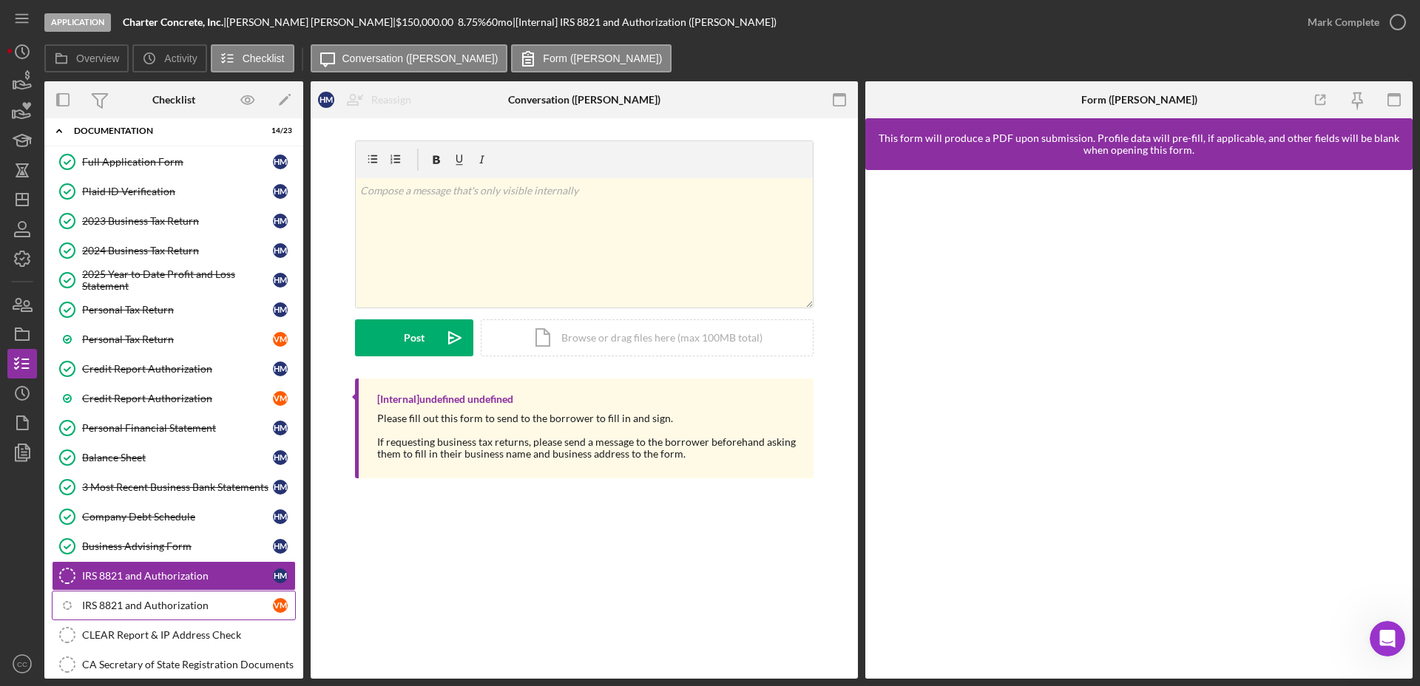
click at [138, 603] on div "IRS 8821 and Authorization" at bounding box center [177, 606] width 191 height 12
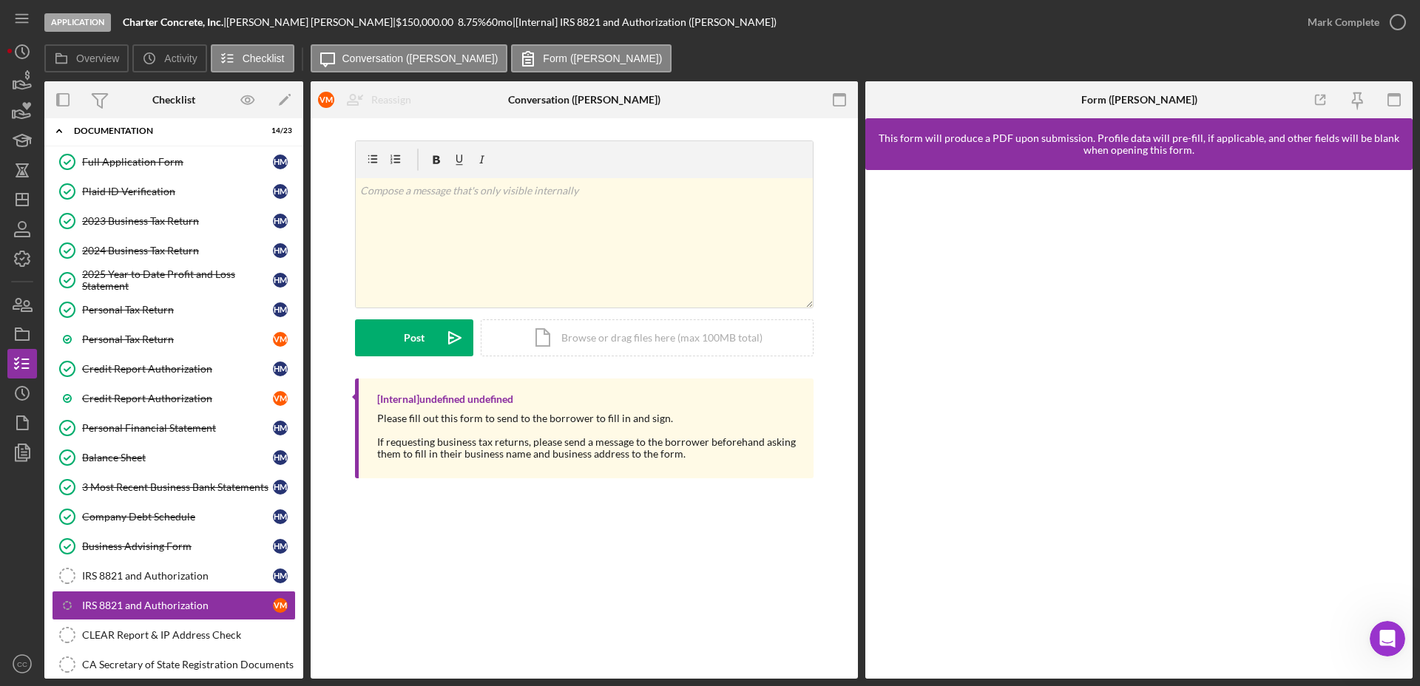
drag, startPoint x: 138, startPoint y: 603, endPoint x: 666, endPoint y: 537, distance: 532.0
click at [666, 537] on div "Icon/Checklist Item Sub Internal IRS 8821 and Authorization V M Reassign H M Hu…" at bounding box center [584, 398] width 547 height 560
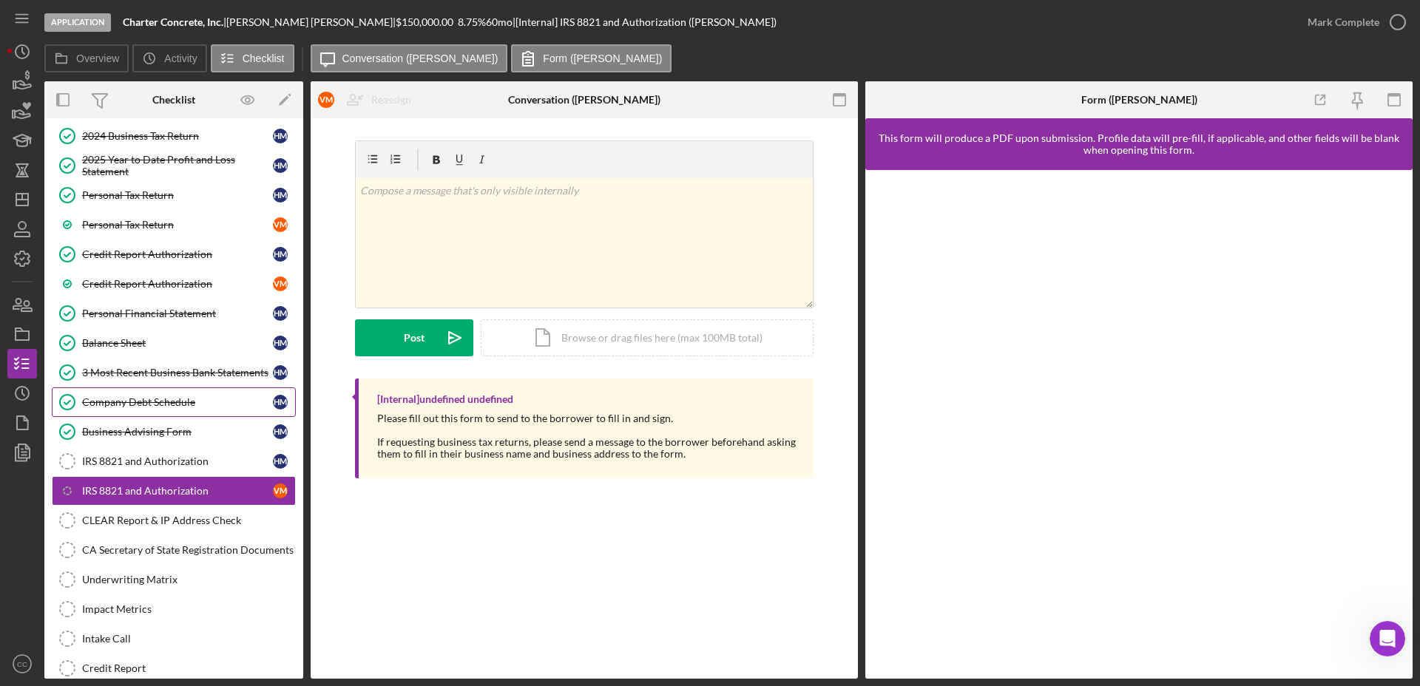
scroll to position [191, 0]
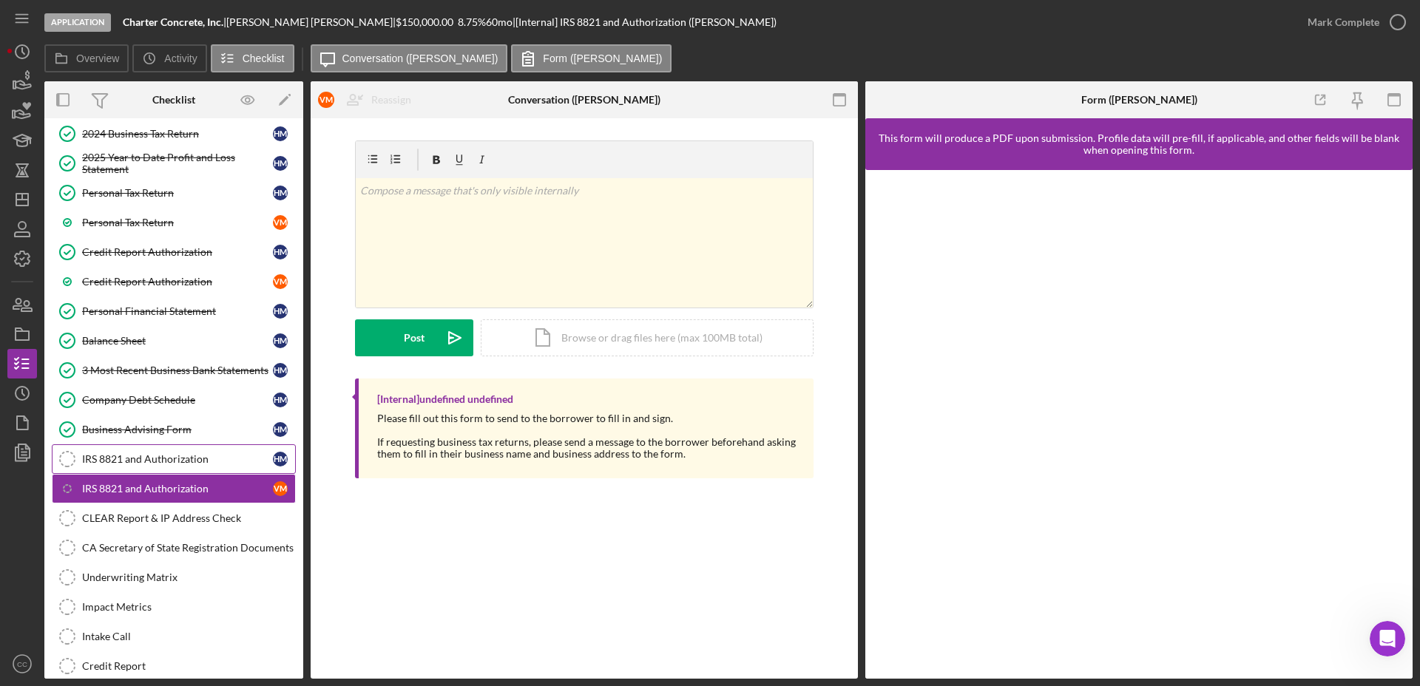
click at [168, 454] on div "IRS 8821 and Authorization" at bounding box center [177, 459] width 191 height 12
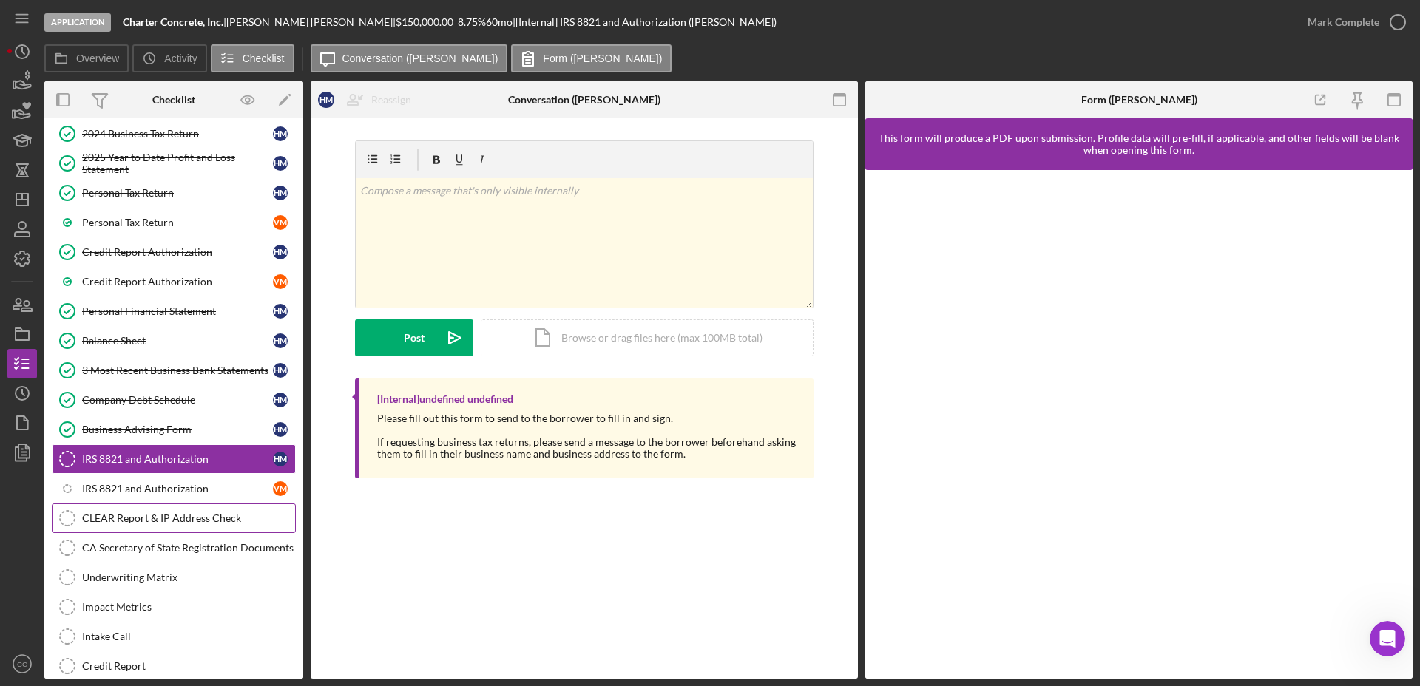
click at [167, 520] on div "CLEAR Report & IP Address Check" at bounding box center [188, 518] width 213 height 12
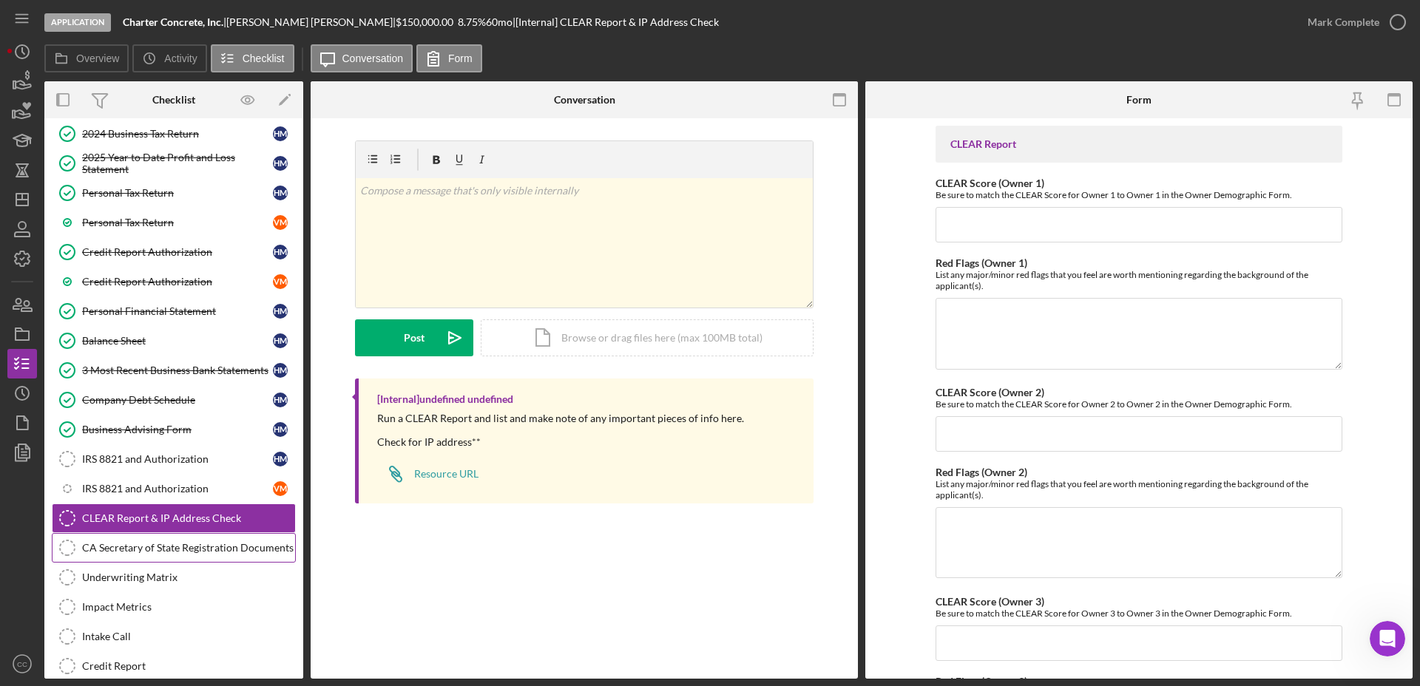
click at [160, 552] on div "CA Secretary of State Registration Documents" at bounding box center [188, 548] width 213 height 12
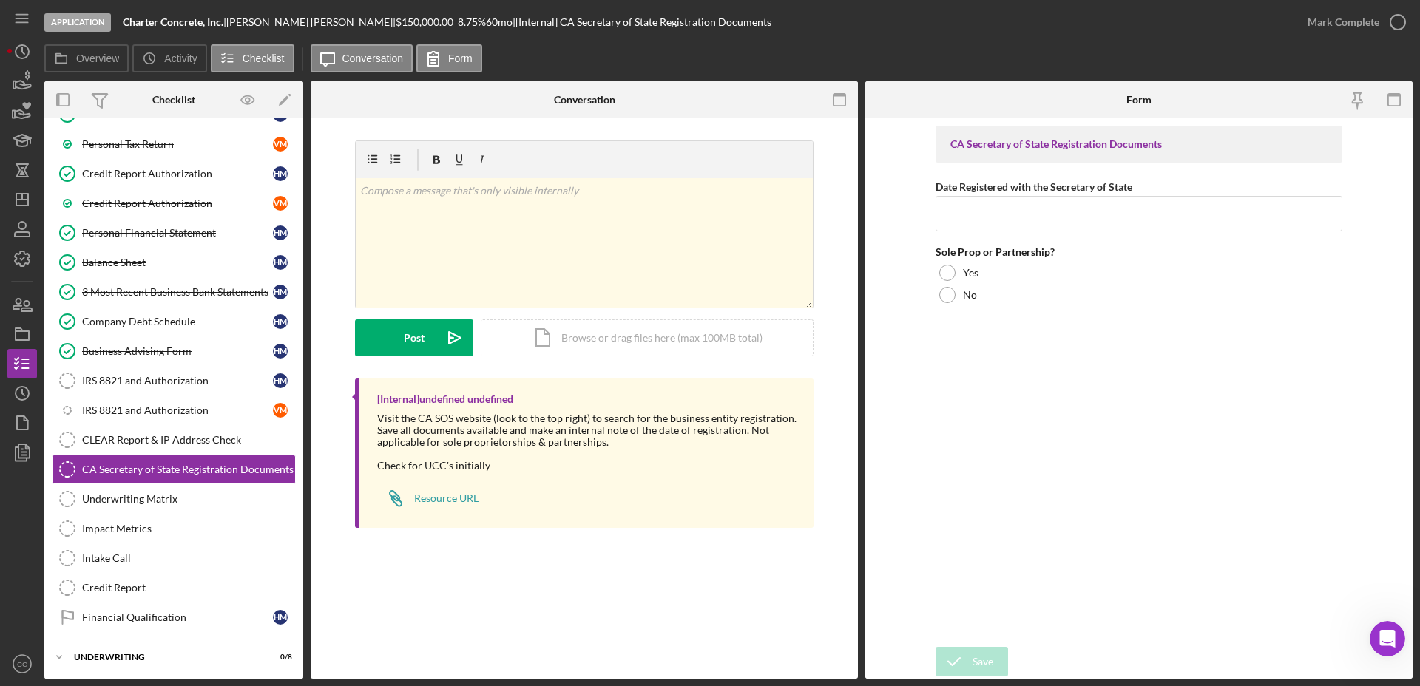
scroll to position [282, 0]
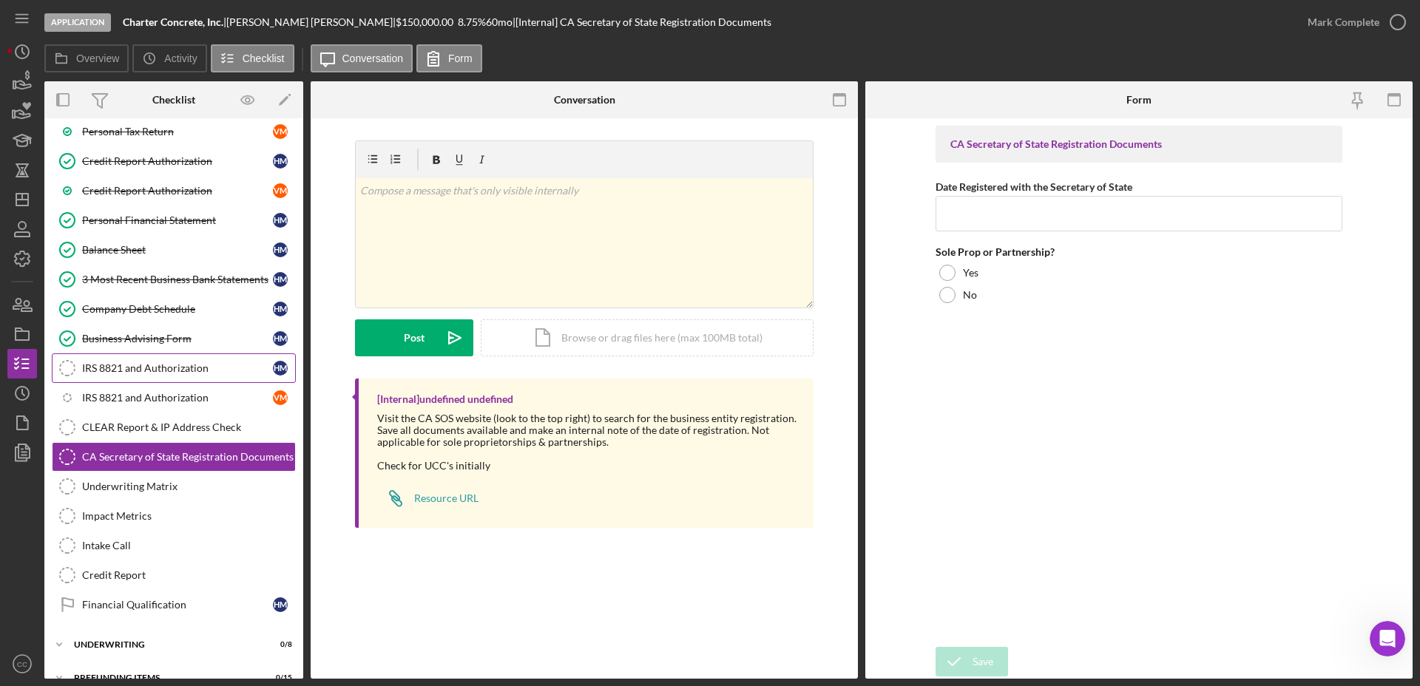
click at [135, 365] on div "IRS 8821 and Authorization" at bounding box center [177, 368] width 191 height 12
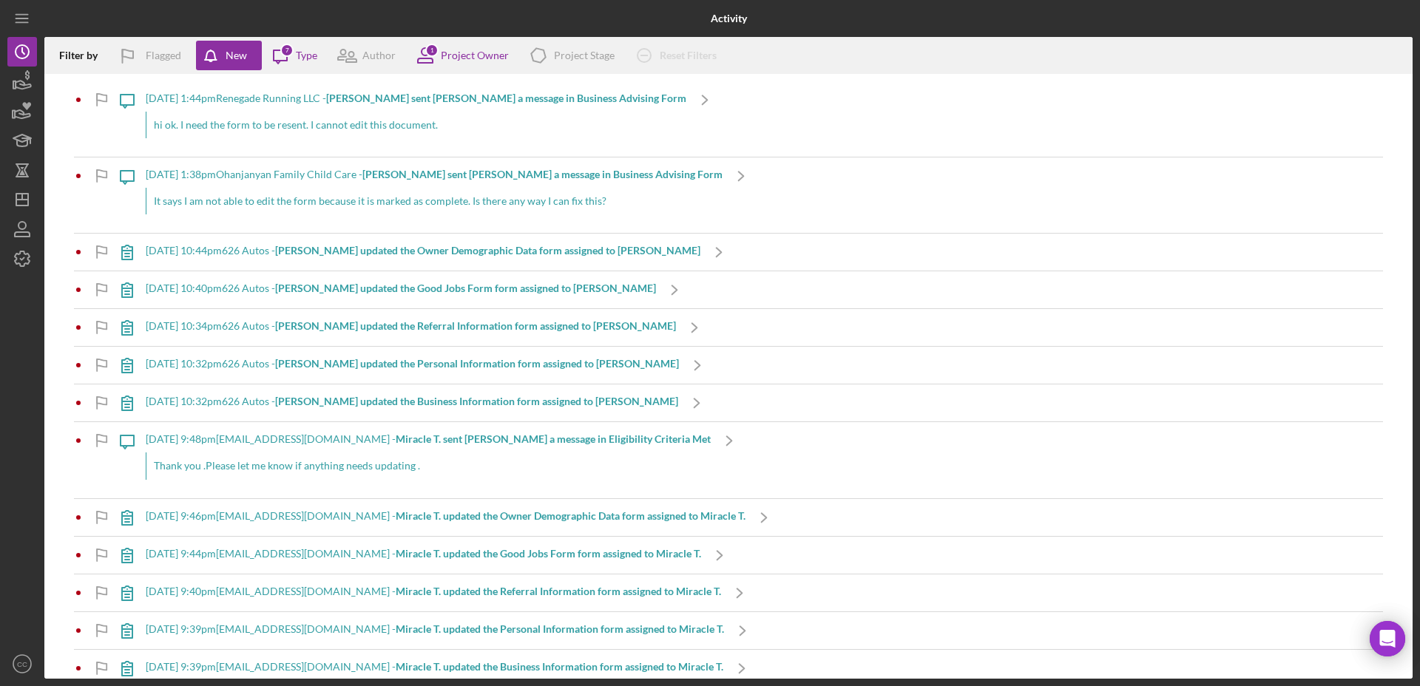
click at [301, 202] on div "It says I am not able to edit the form because it is marked as complete. Is the…" at bounding box center [434, 201] width 577 height 27
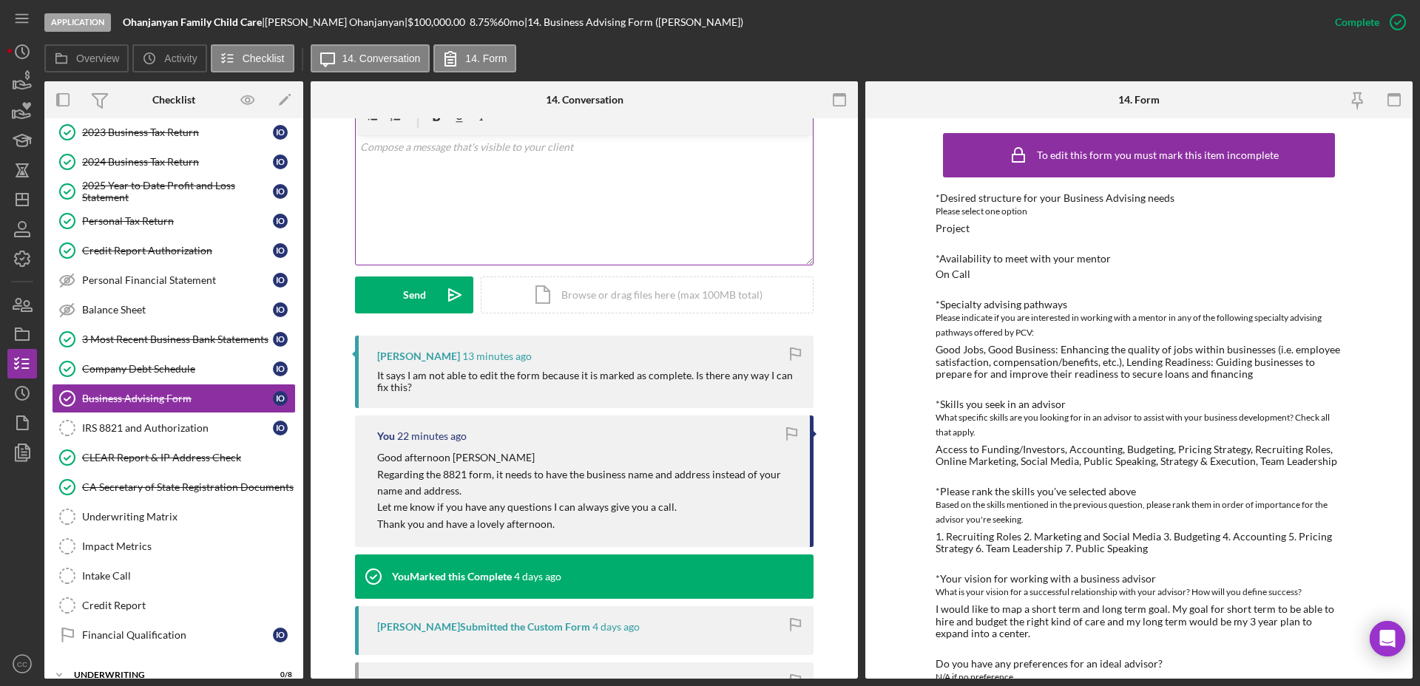
scroll to position [277, 0]
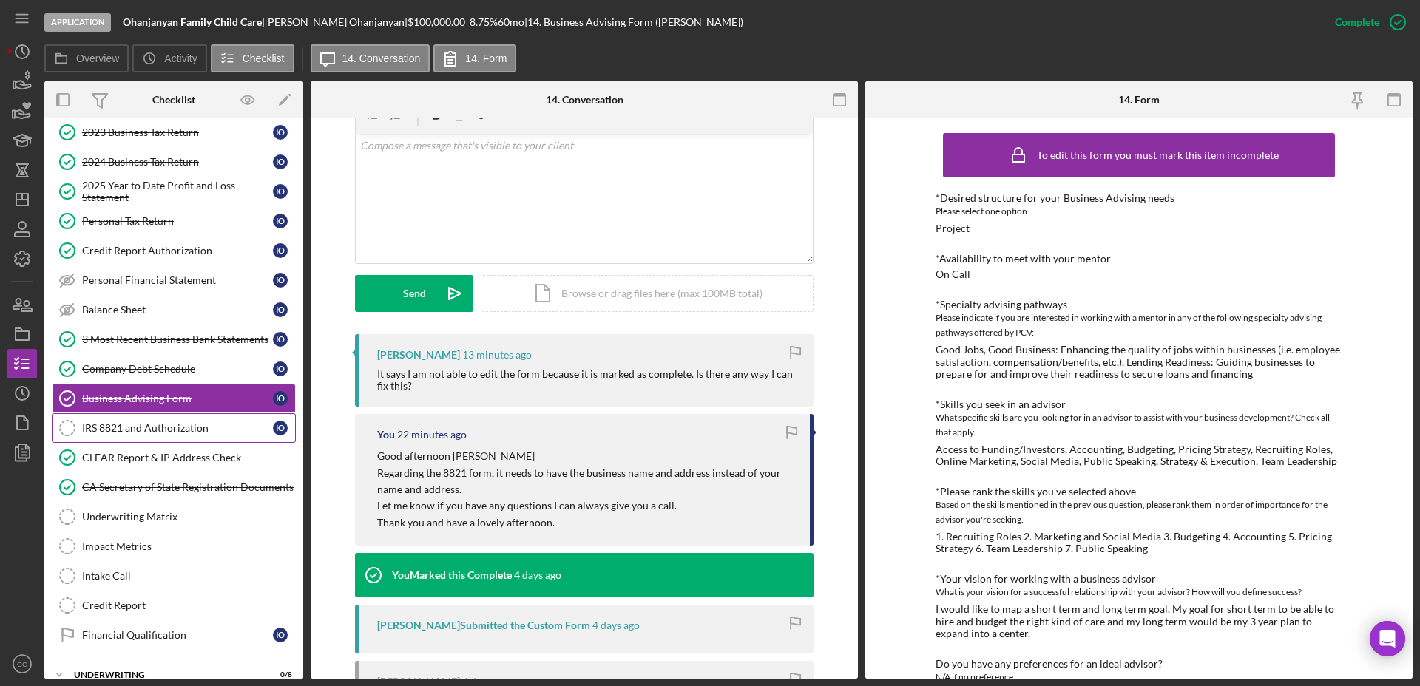
click at [157, 435] on link "IRS 8821 and Authorization IRS 8821 and Authorization I O" at bounding box center [174, 428] width 244 height 30
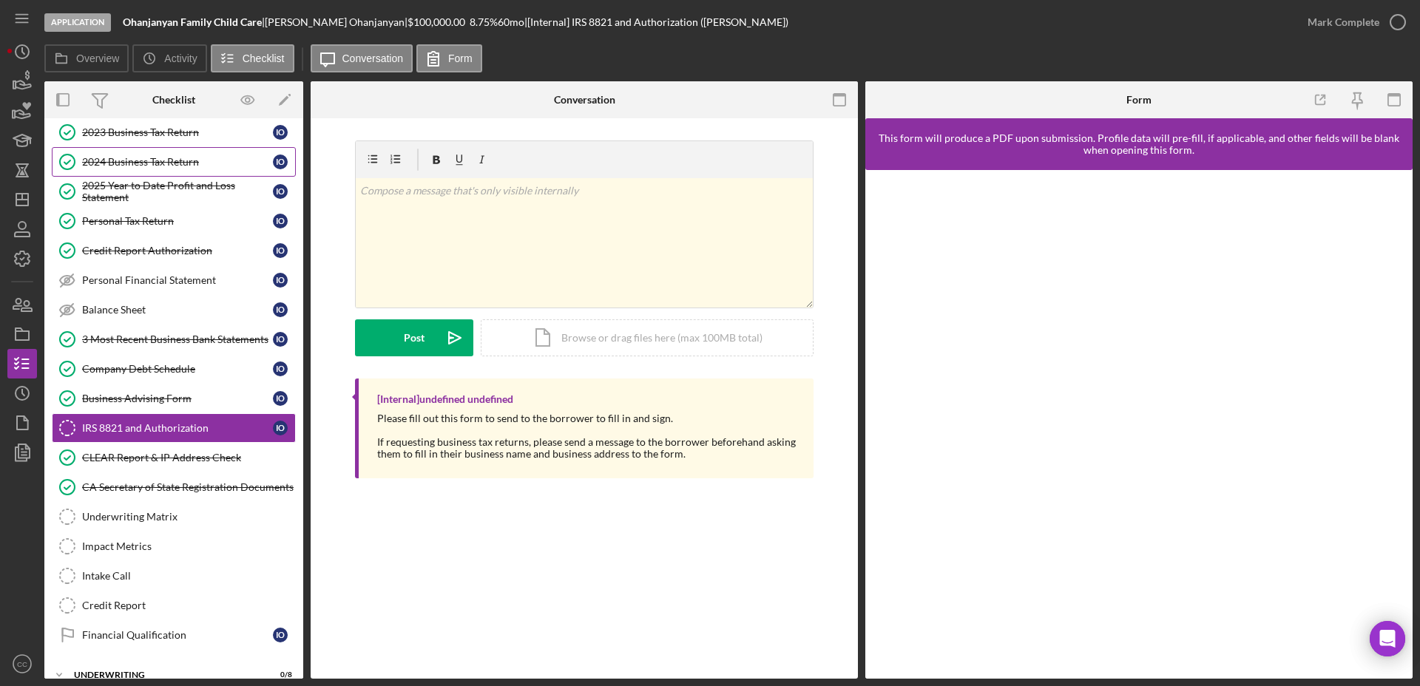
click at [172, 167] on div "2024 Business Tax Return" at bounding box center [177, 162] width 191 height 12
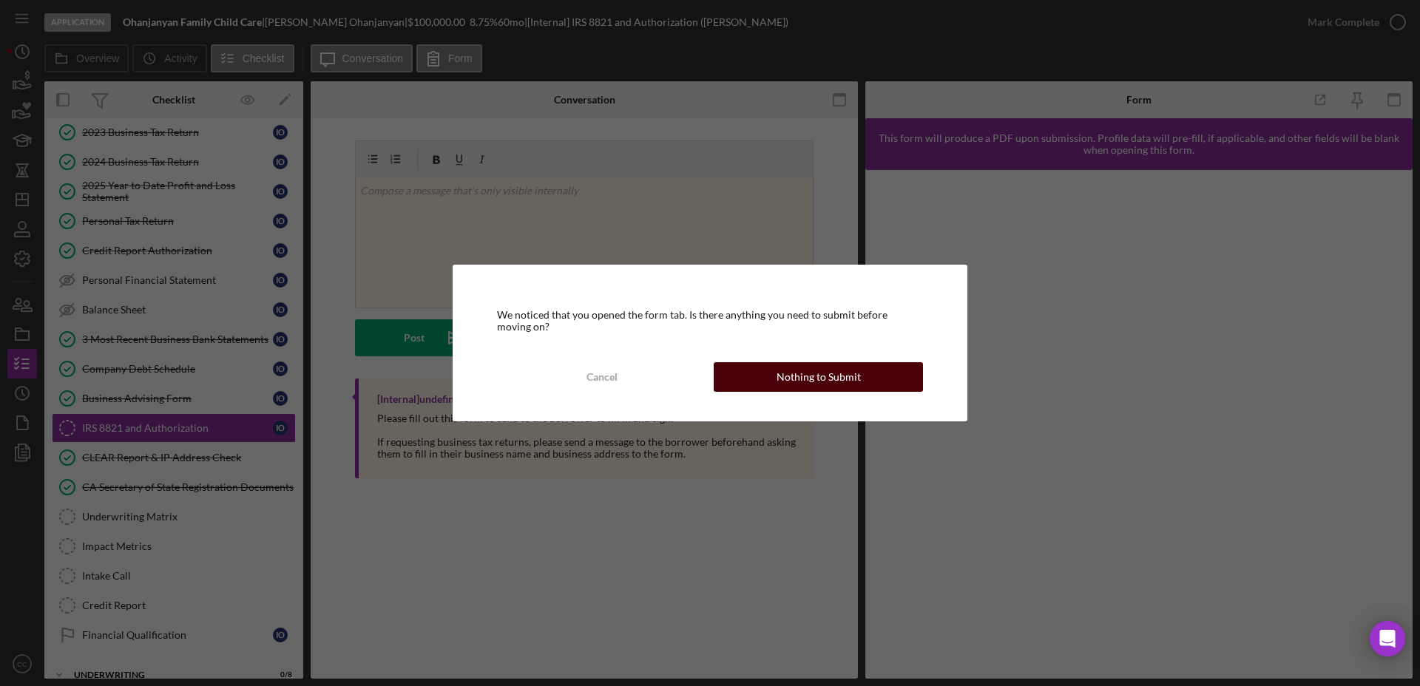
click at [852, 371] on div "Nothing to Submit" at bounding box center [818, 377] width 84 height 30
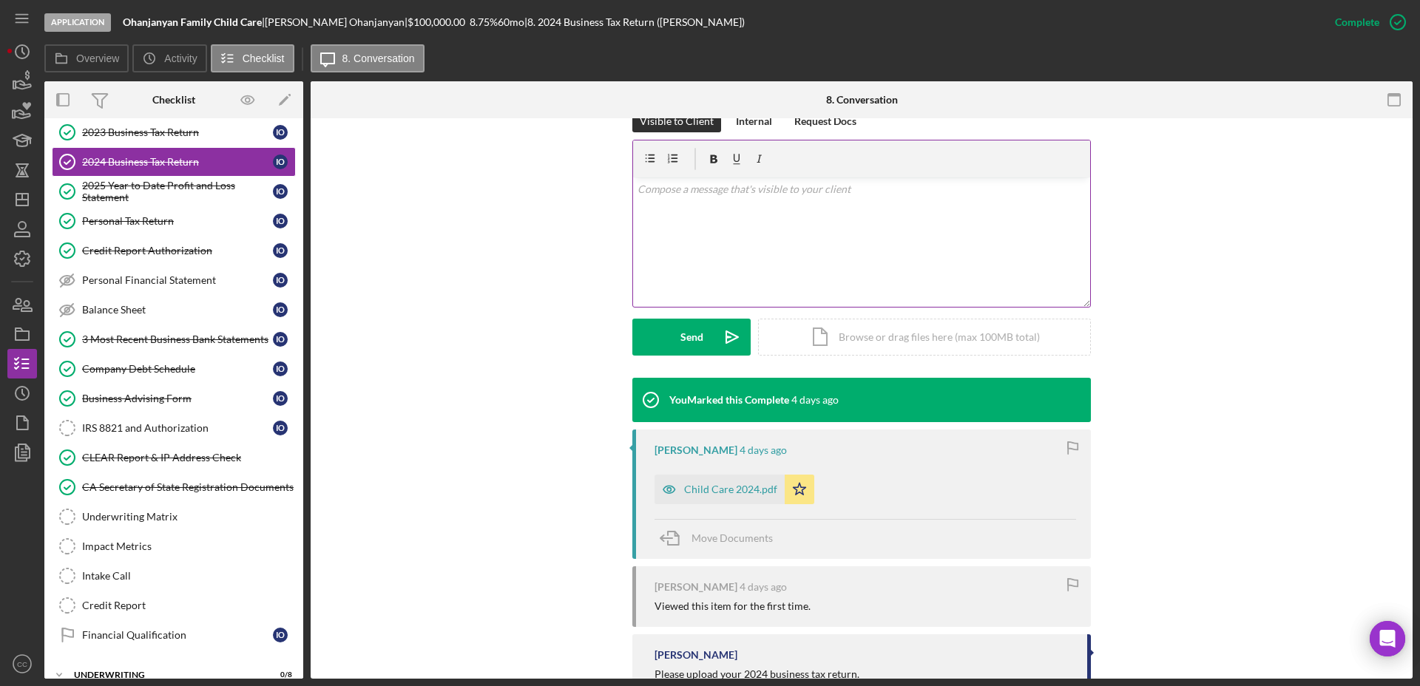
scroll to position [244, 0]
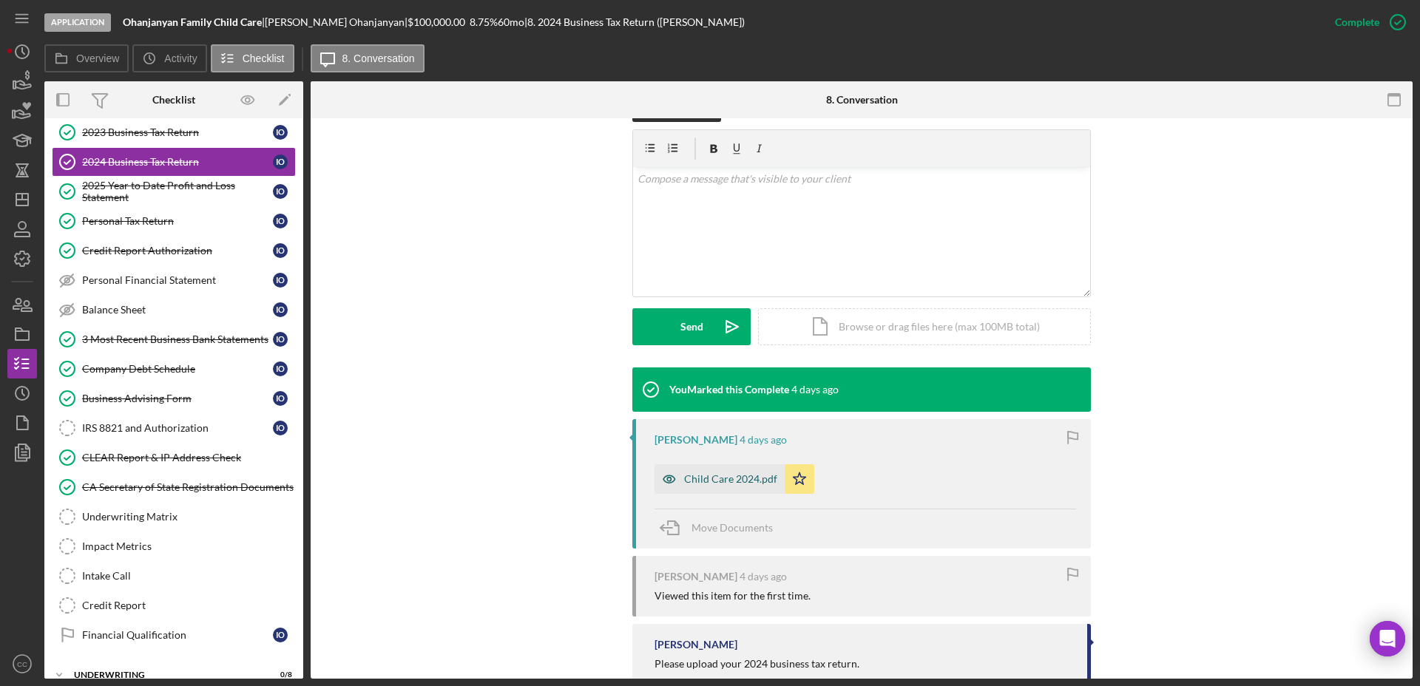
click at [721, 473] on div "Child Care 2024.pdf" at bounding box center [730, 479] width 93 height 12
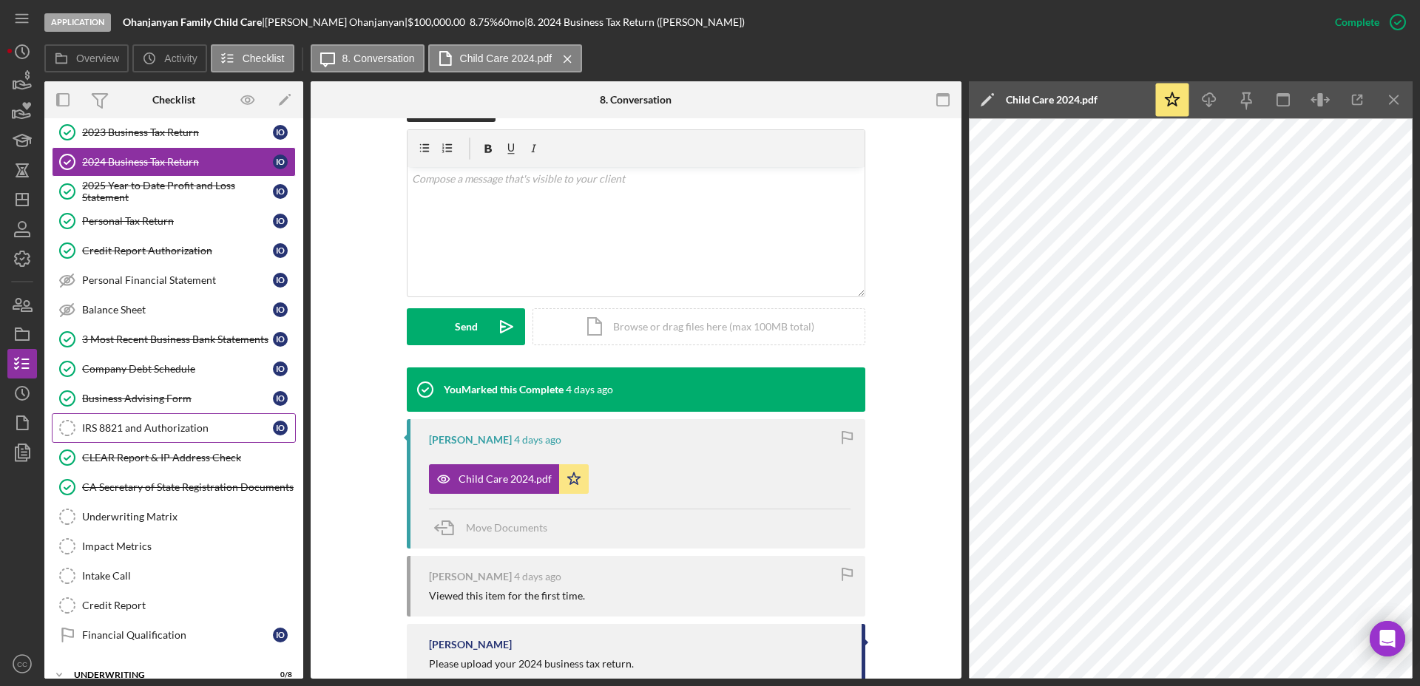
click at [163, 434] on link "IRS 8821 and Authorization IRS 8821 and Authorization I O" at bounding box center [174, 428] width 244 height 30
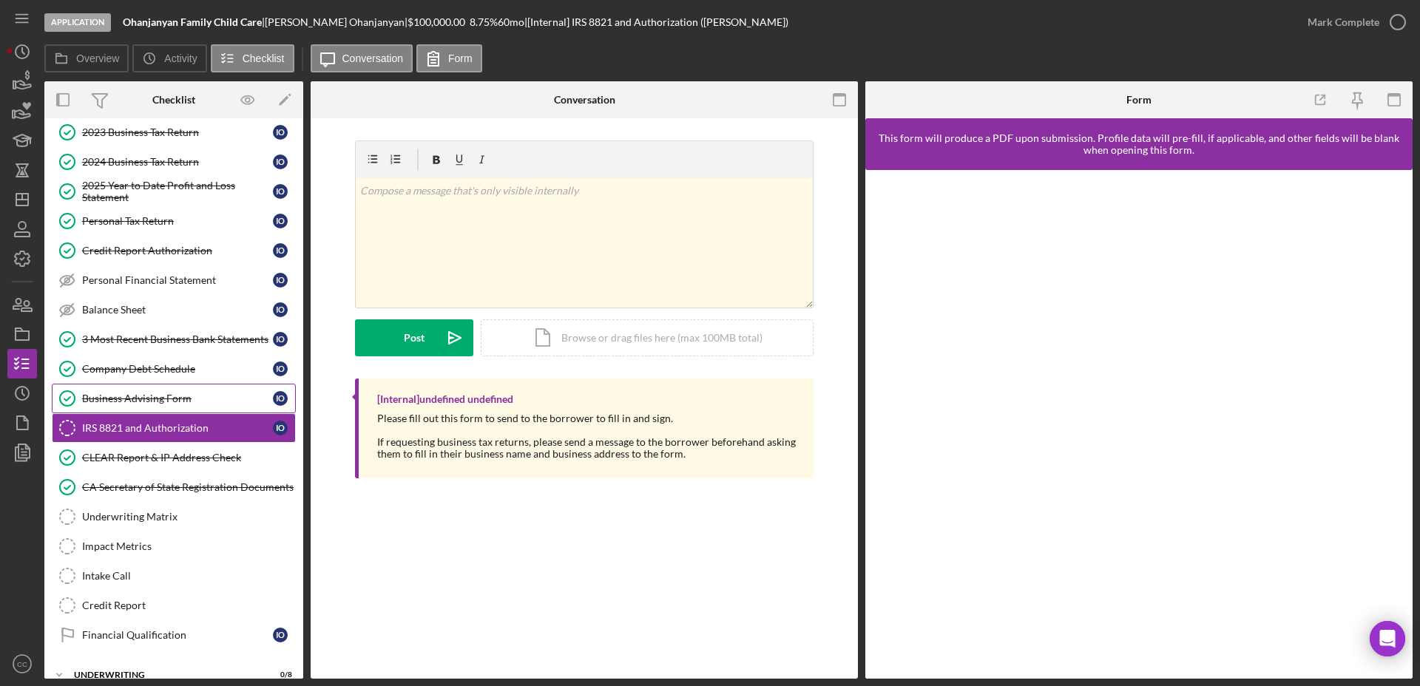
click at [180, 393] on div "Business Advising Form" at bounding box center [177, 399] width 191 height 12
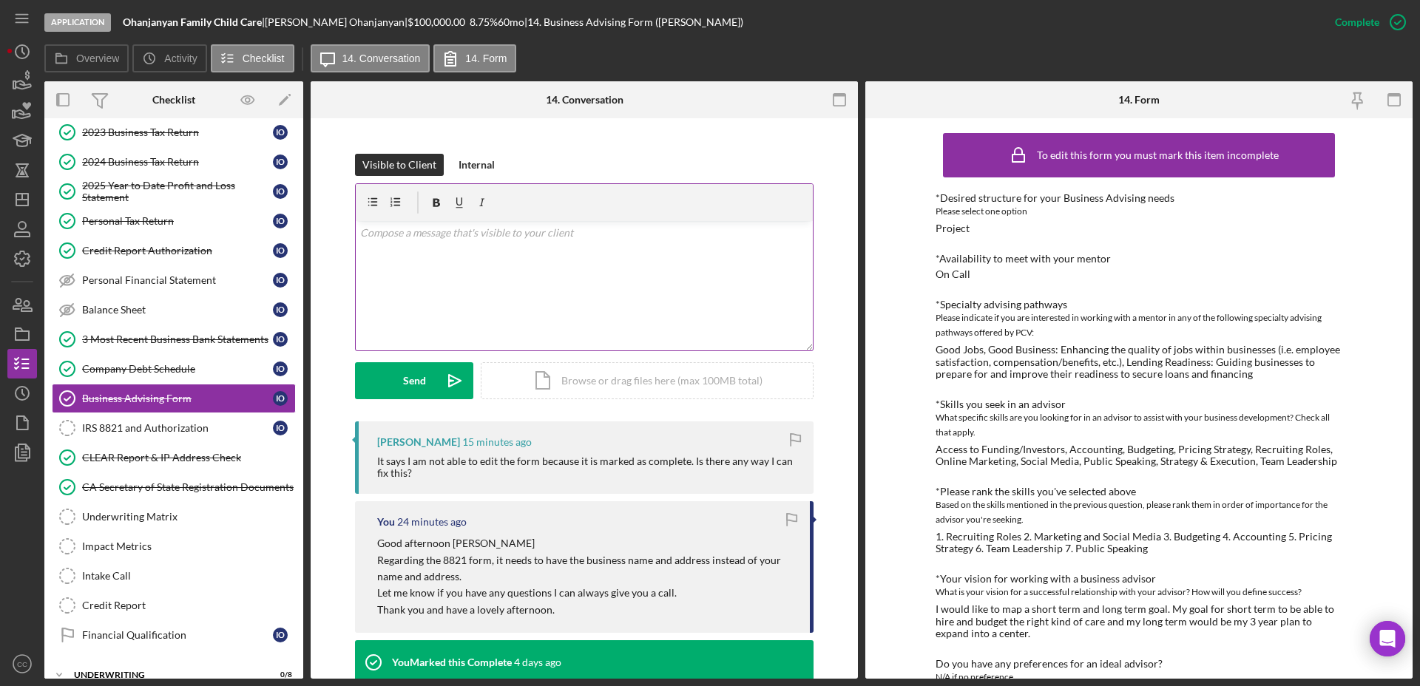
scroll to position [189, 0]
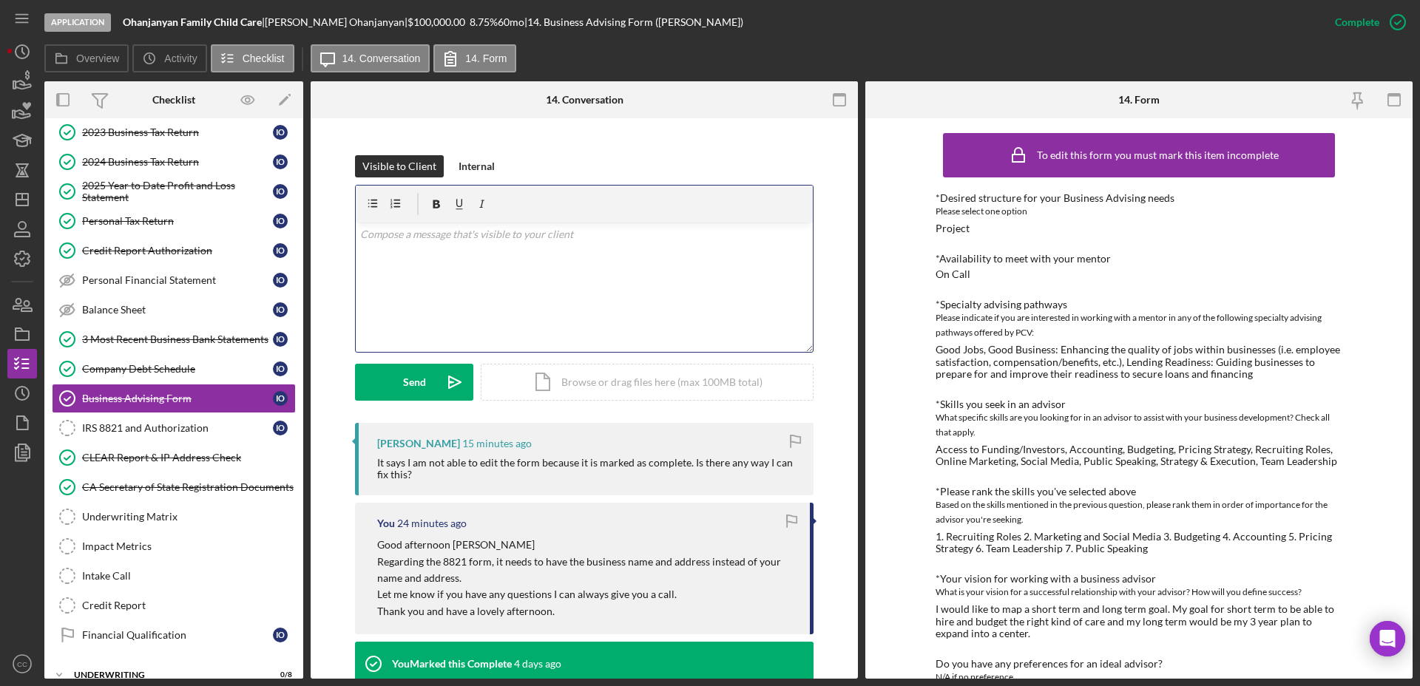
click at [506, 268] on div "v Color teal Color pink Remove color Add row above Add row below Add column bef…" at bounding box center [584, 287] width 457 height 129
click at [506, 270] on p "Let me know if you have any quesions." at bounding box center [584, 276] width 449 height 16
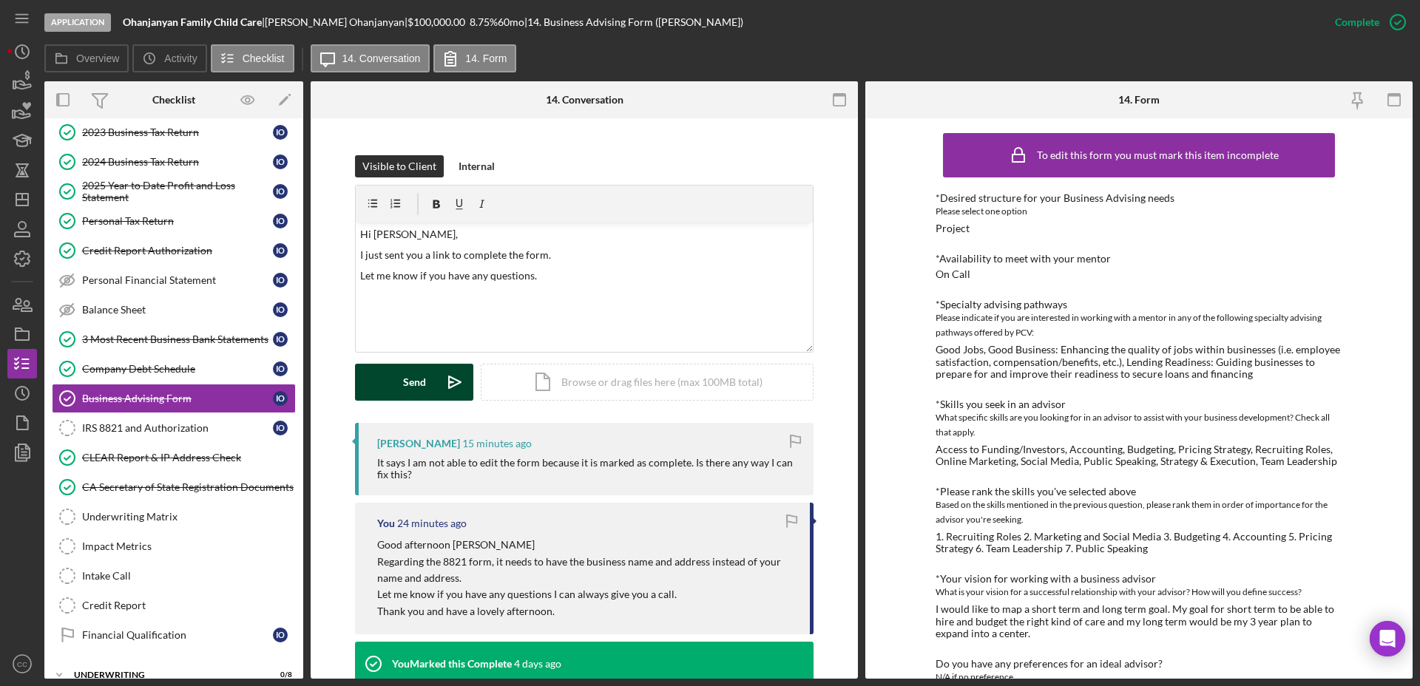
click at [417, 390] on div "Send" at bounding box center [414, 382] width 23 height 37
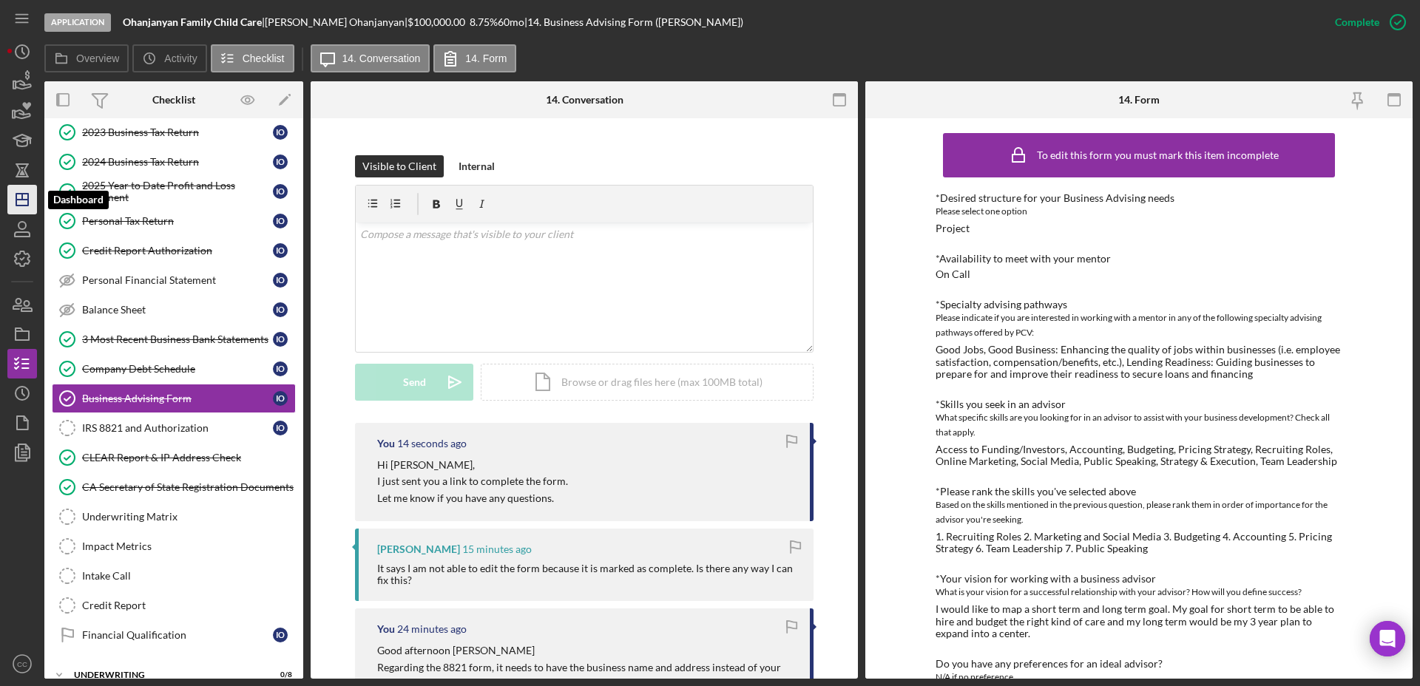
click at [23, 204] on icon "Icon/Dashboard" at bounding box center [22, 199] width 37 height 37
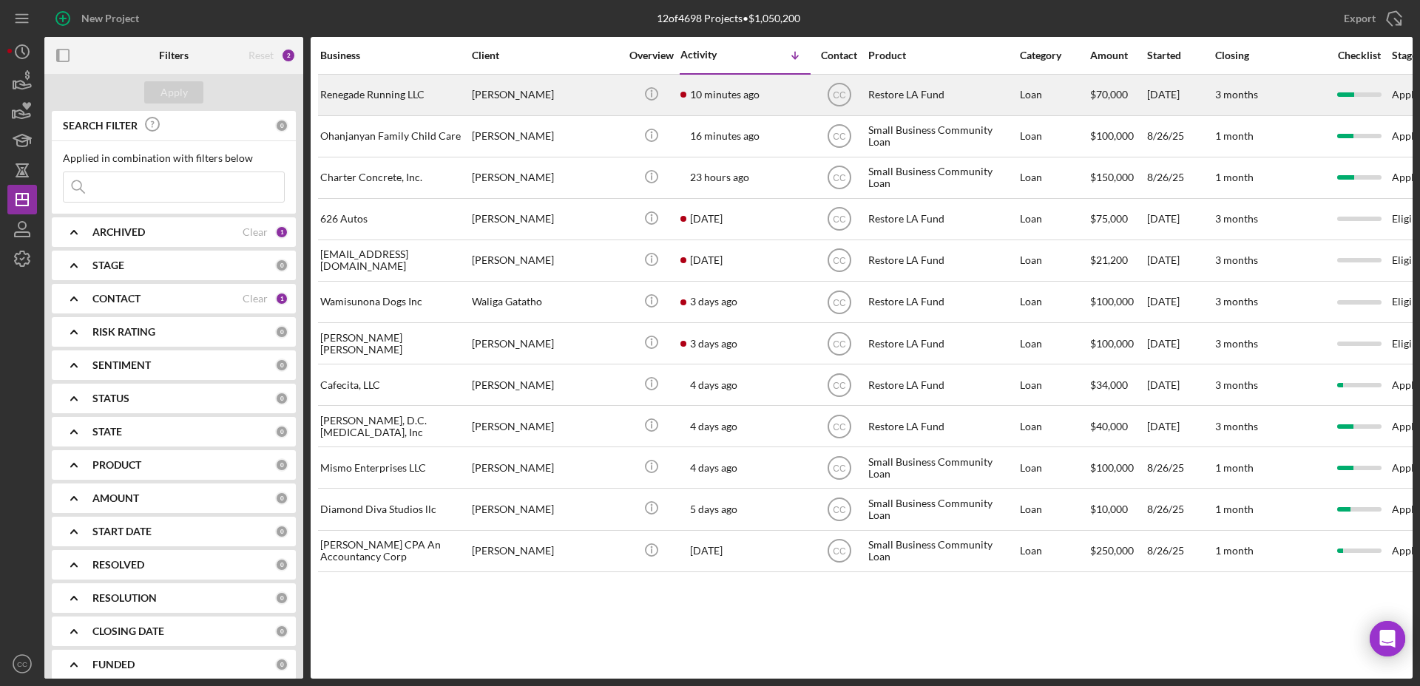
click at [406, 95] on div "Renegade Running LLC" at bounding box center [394, 94] width 148 height 39
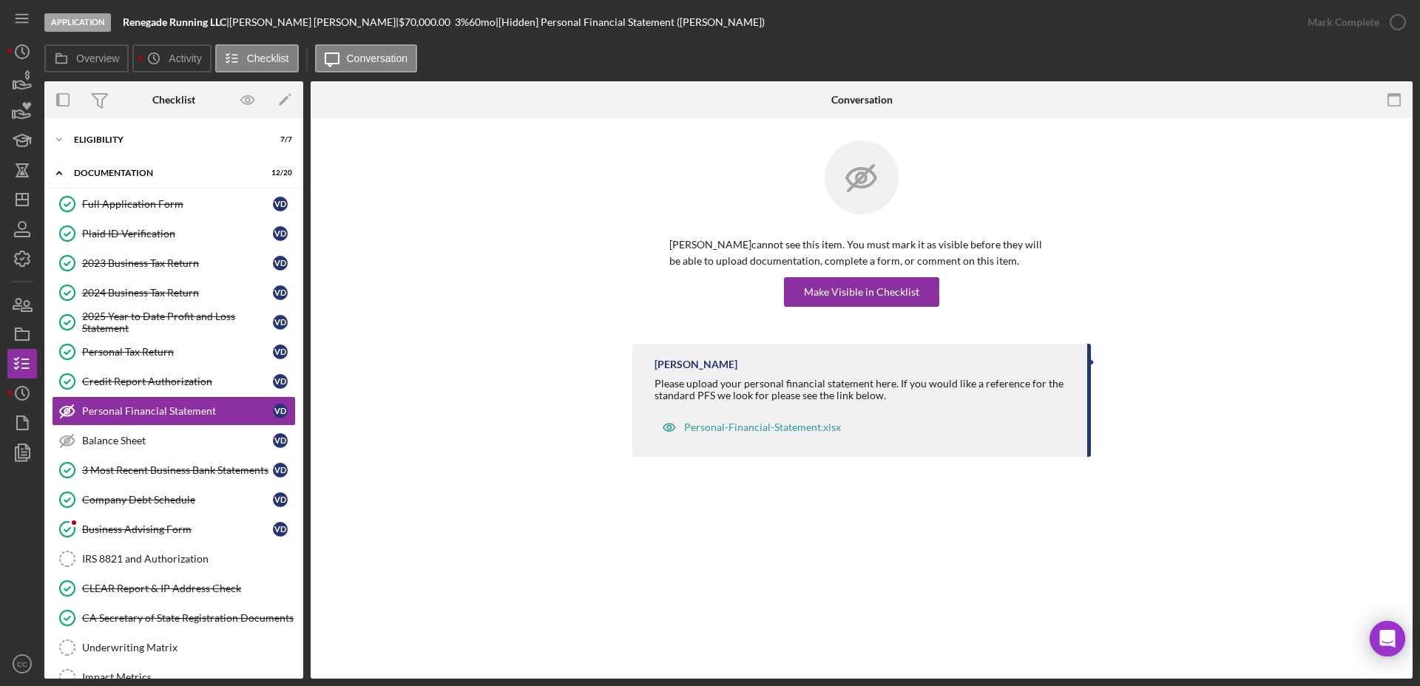
scroll to position [13, 0]
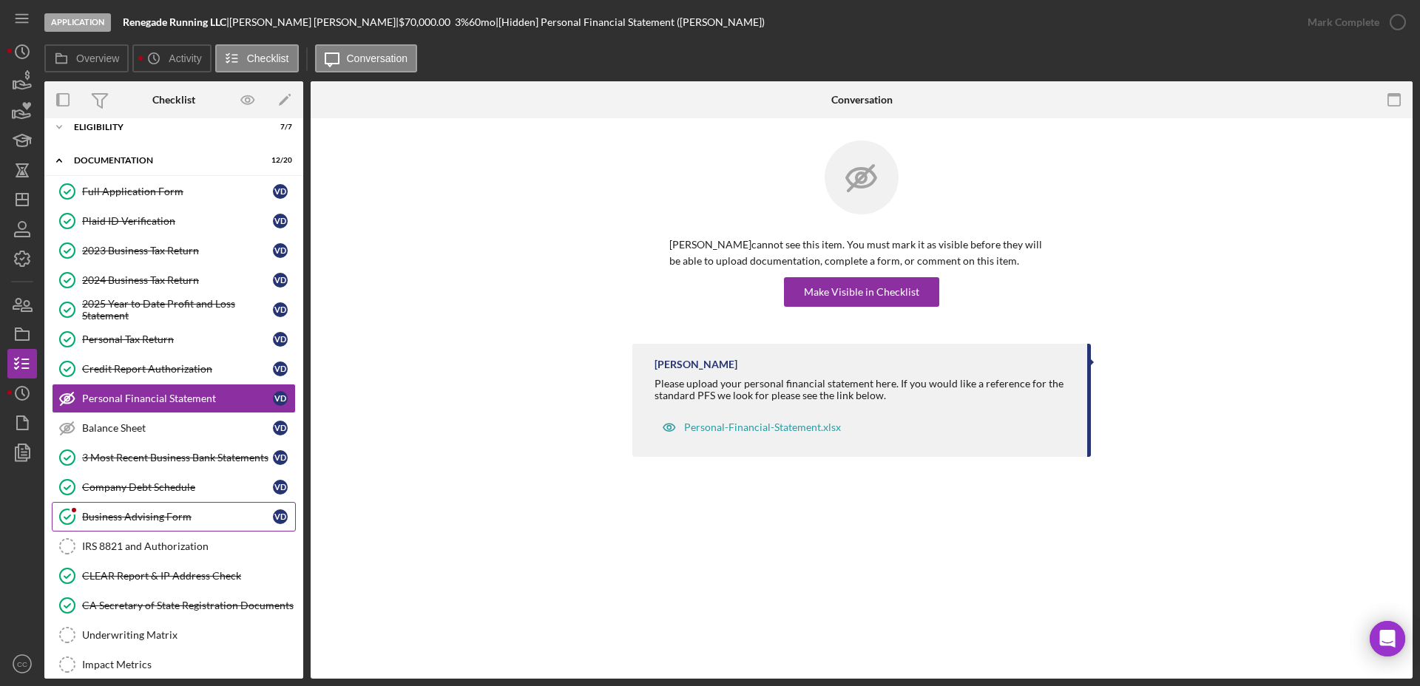
click at [132, 514] on div "Business Advising Form" at bounding box center [177, 517] width 191 height 12
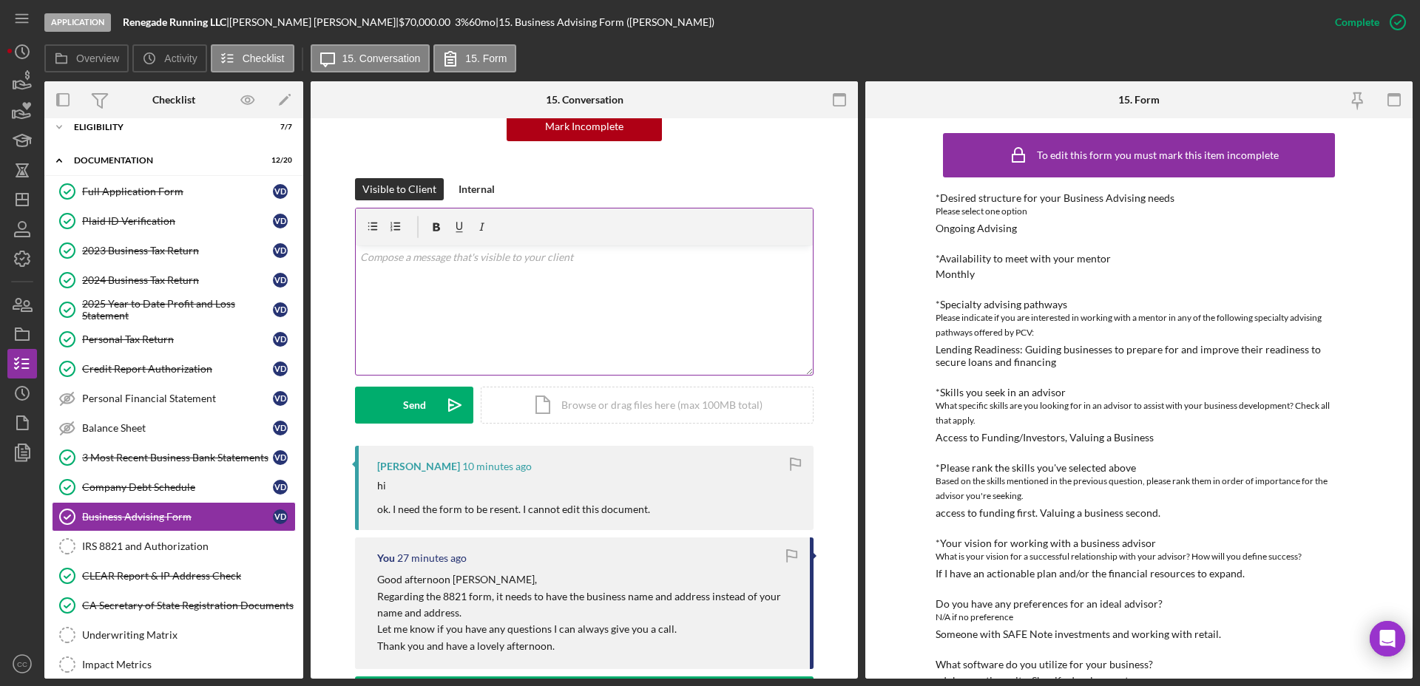
scroll to position [166, 0]
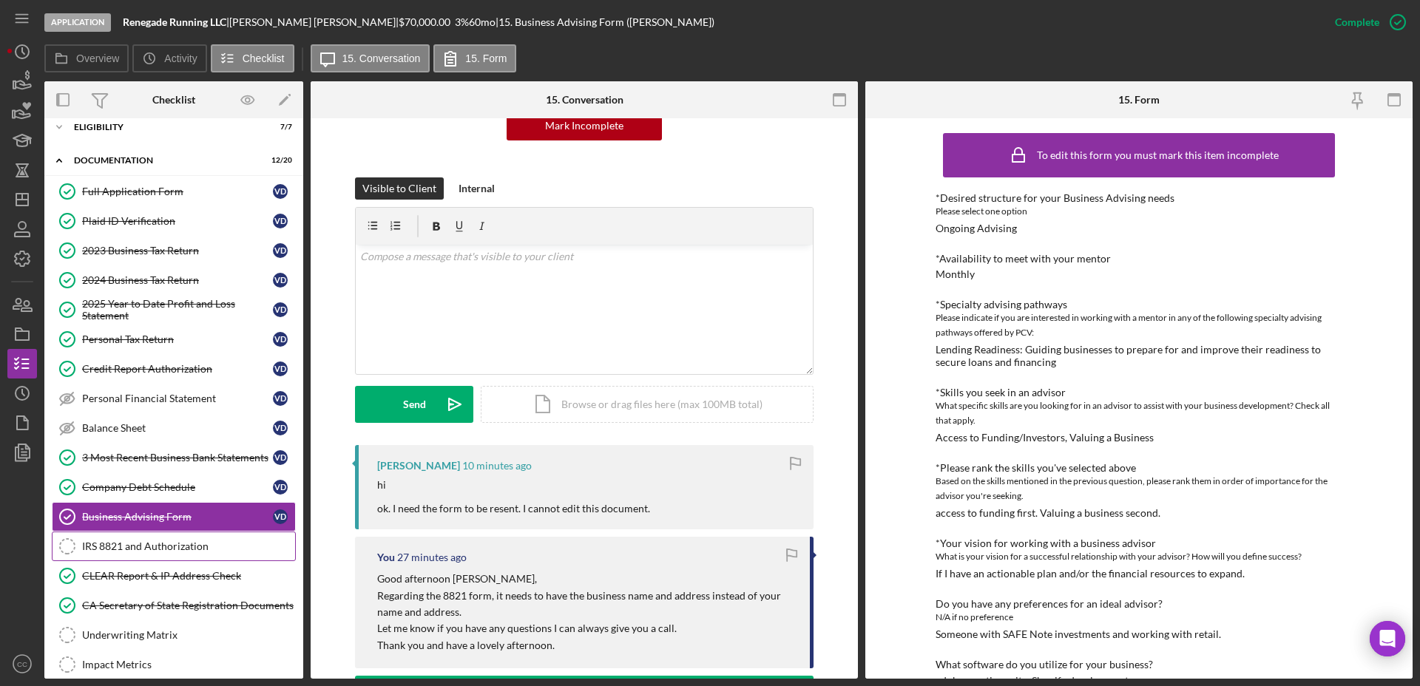
click at [121, 546] on div "IRS 8821 and Authorization" at bounding box center [188, 546] width 213 height 12
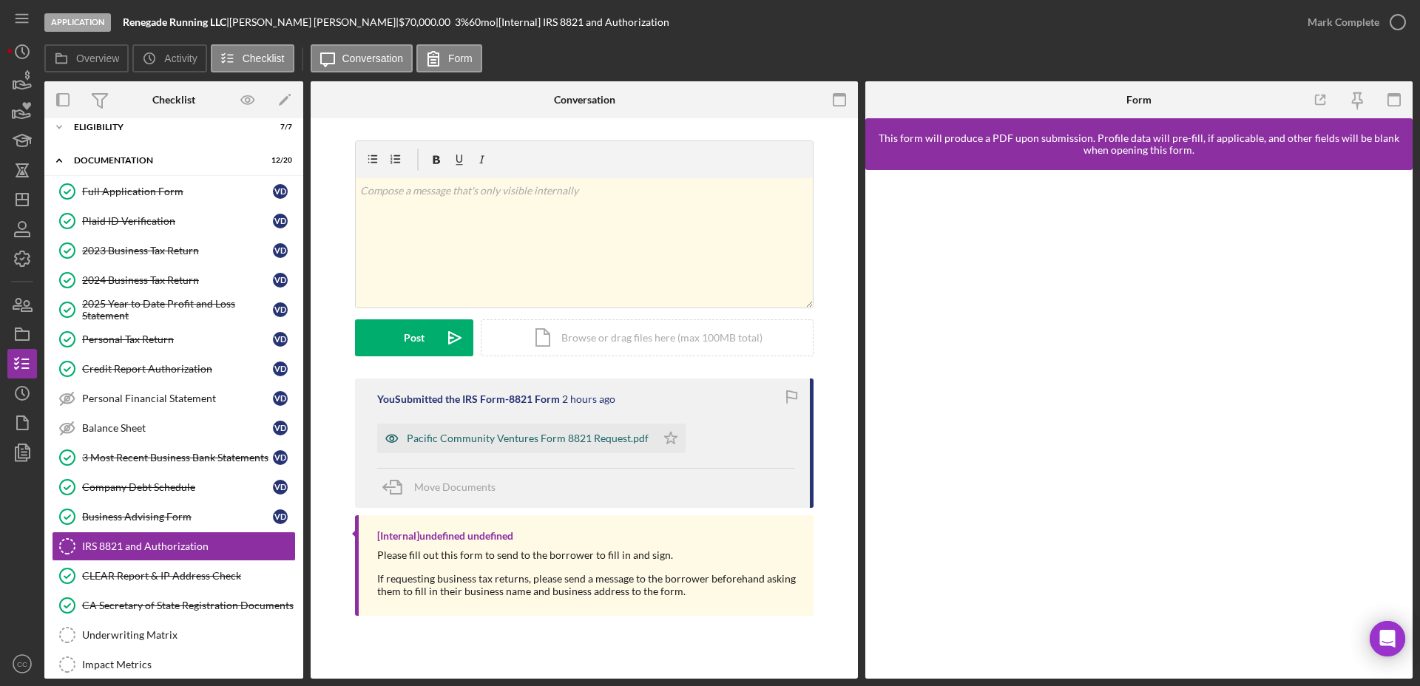
click at [592, 433] on div "Pacific Community Ventures Form 8821 Request.pdf" at bounding box center [528, 439] width 242 height 12
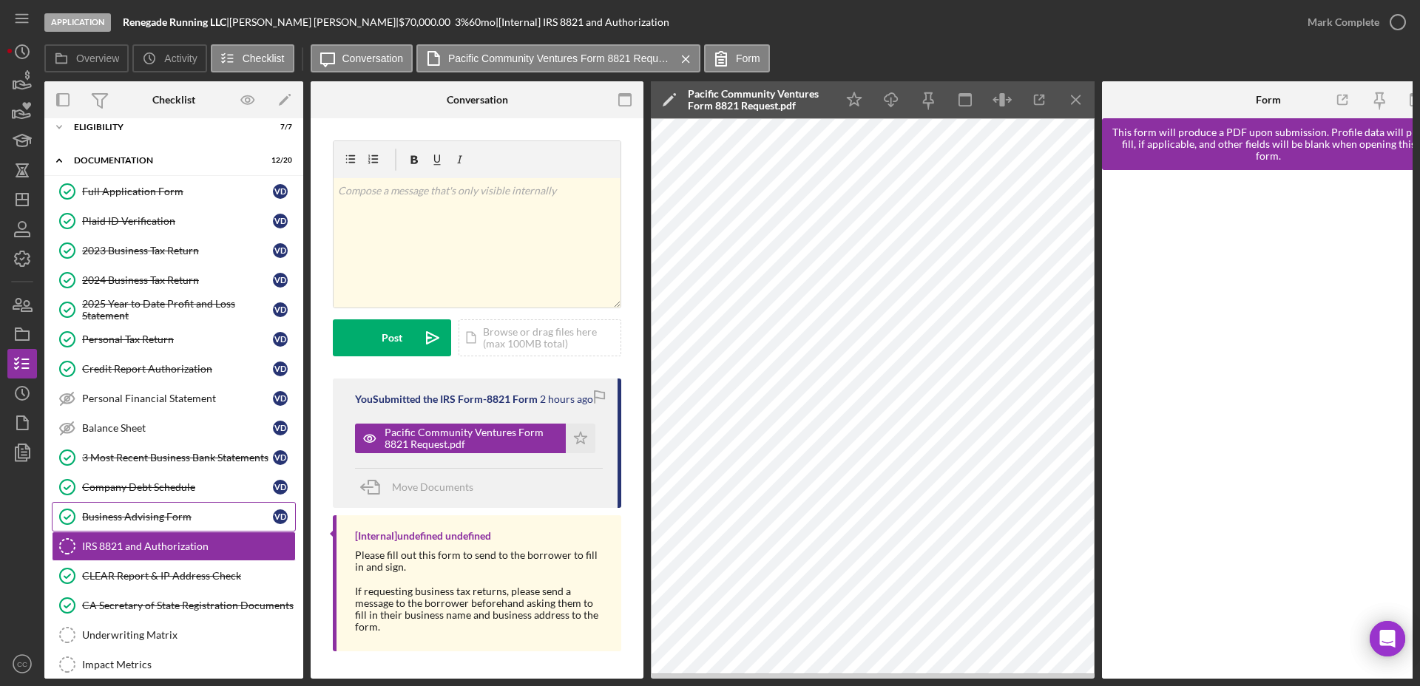
click at [149, 518] on div "Business Advising Form" at bounding box center [177, 517] width 191 height 12
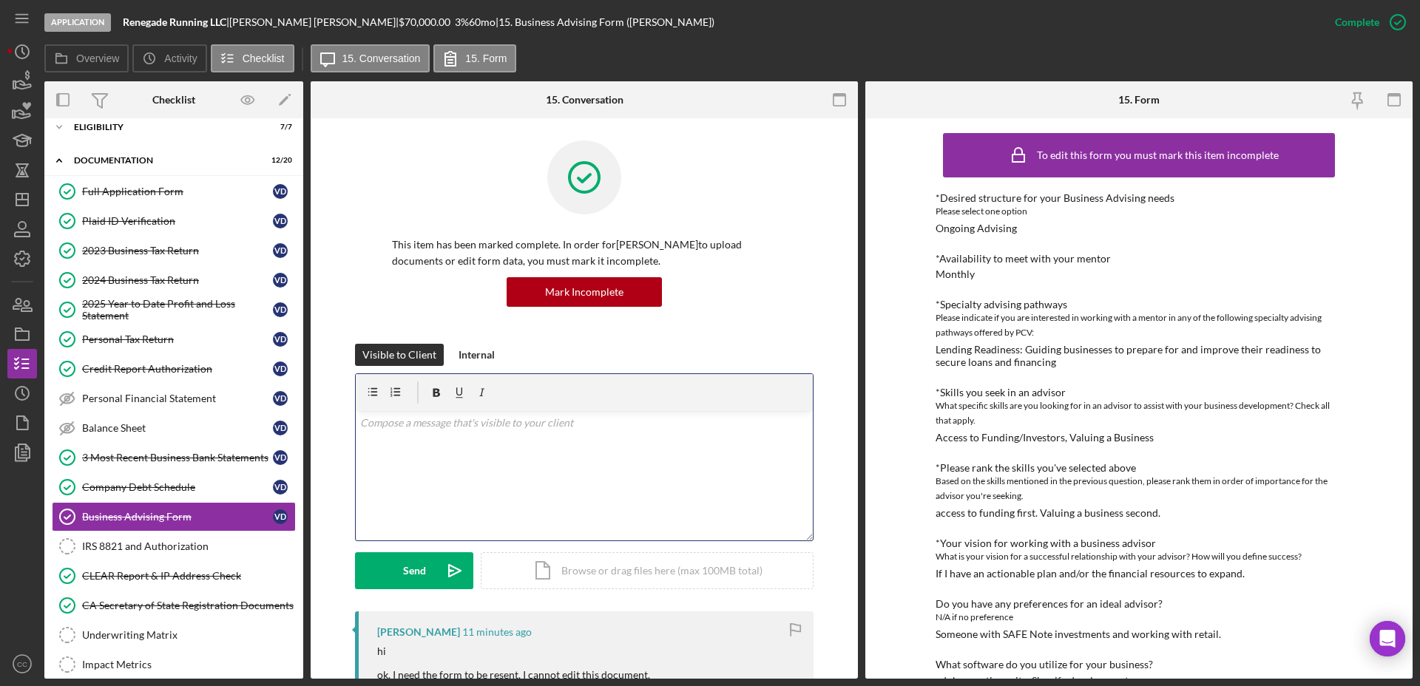
click at [472, 458] on div "v Color teal Color pink Remove color Add row above Add row below Add column bef…" at bounding box center [584, 475] width 457 height 129
click at [378, 574] on button "Send Icon/icon-invite-send" at bounding box center [414, 570] width 118 height 37
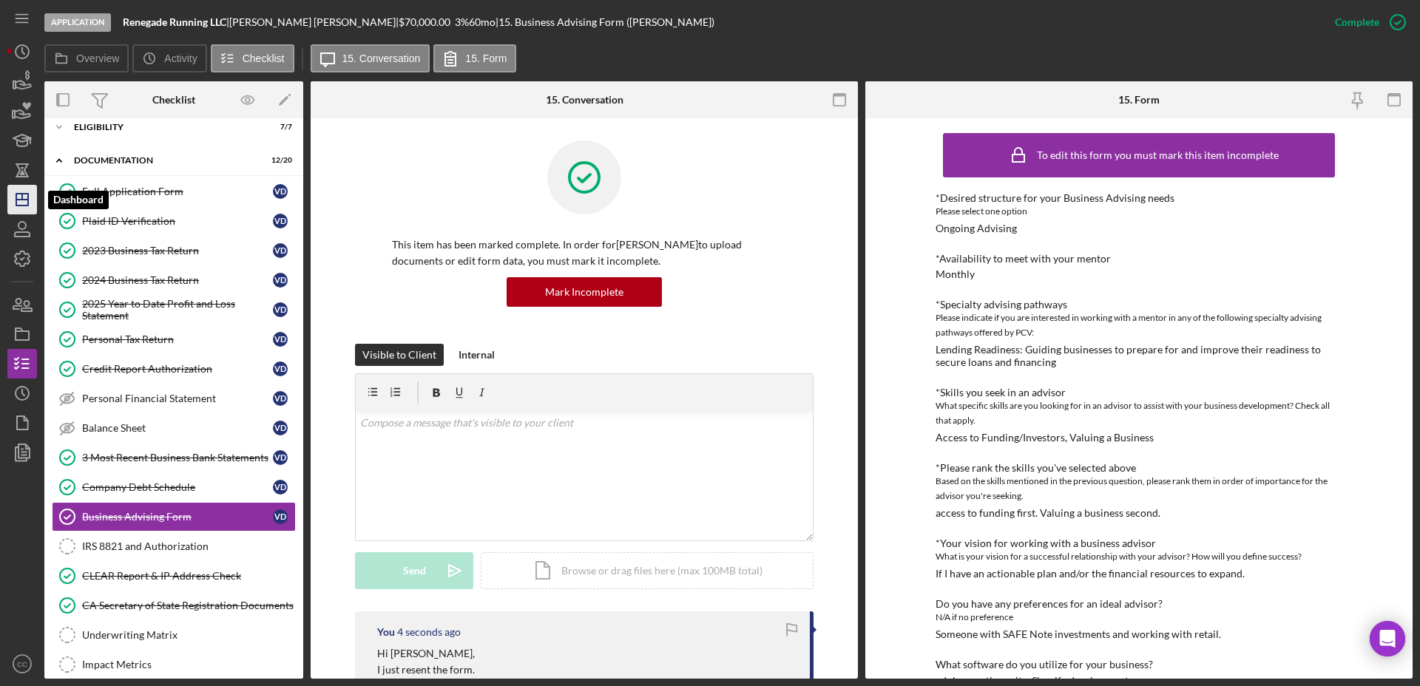
click at [24, 205] on polygon "button" at bounding box center [22, 200] width 12 height 12
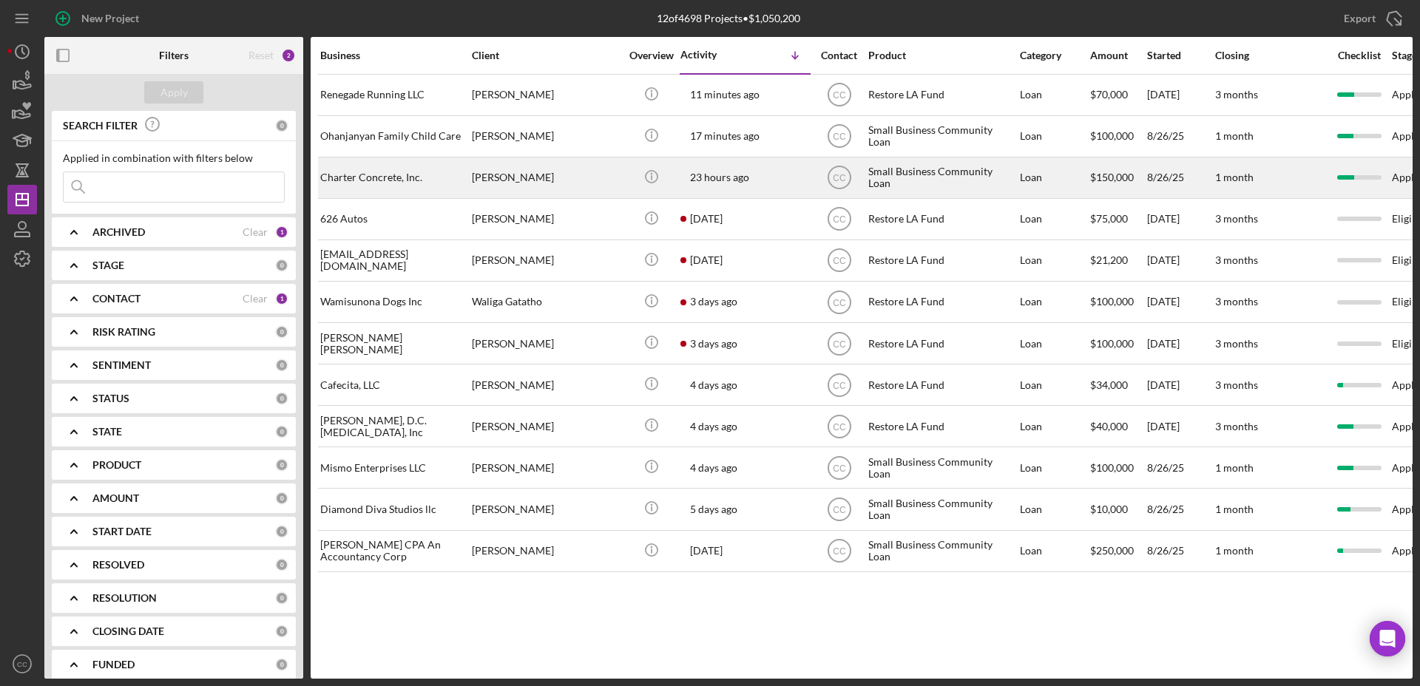
click at [418, 189] on div "Charter Concrete, Inc." at bounding box center [394, 177] width 148 height 39
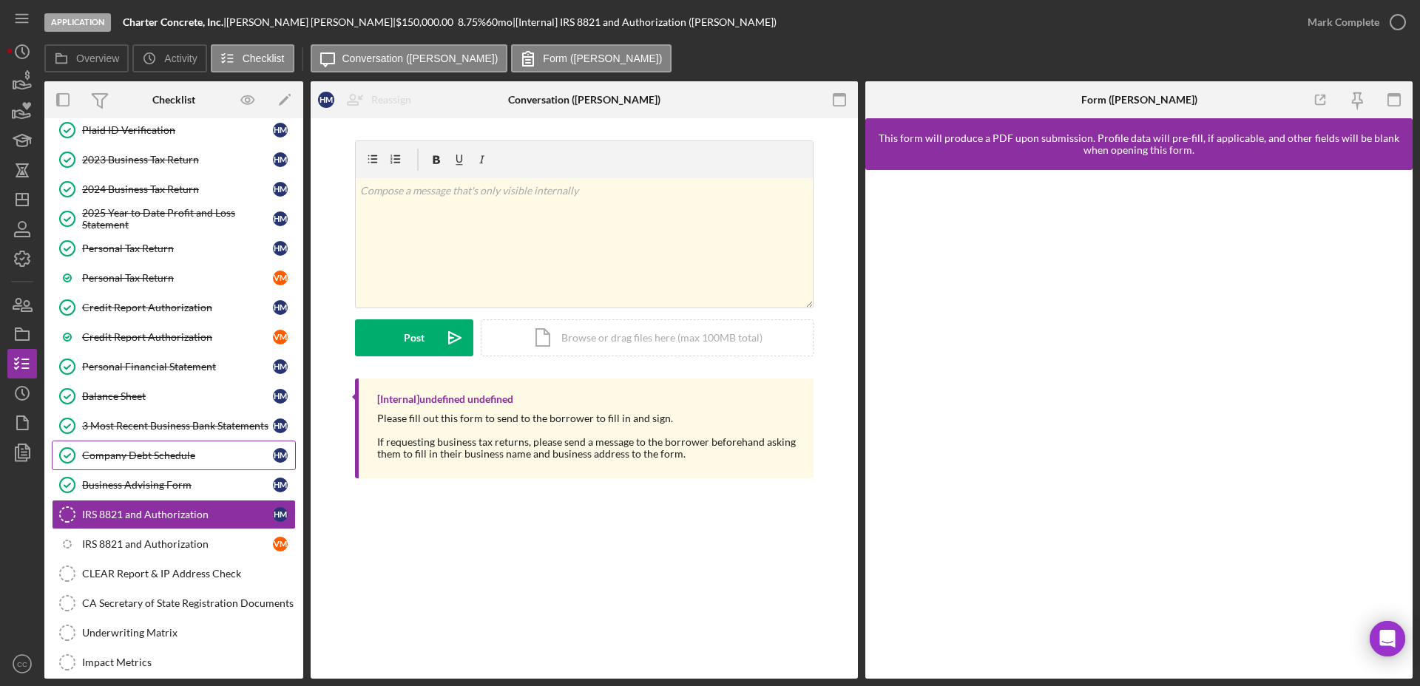
scroll to position [125, 0]
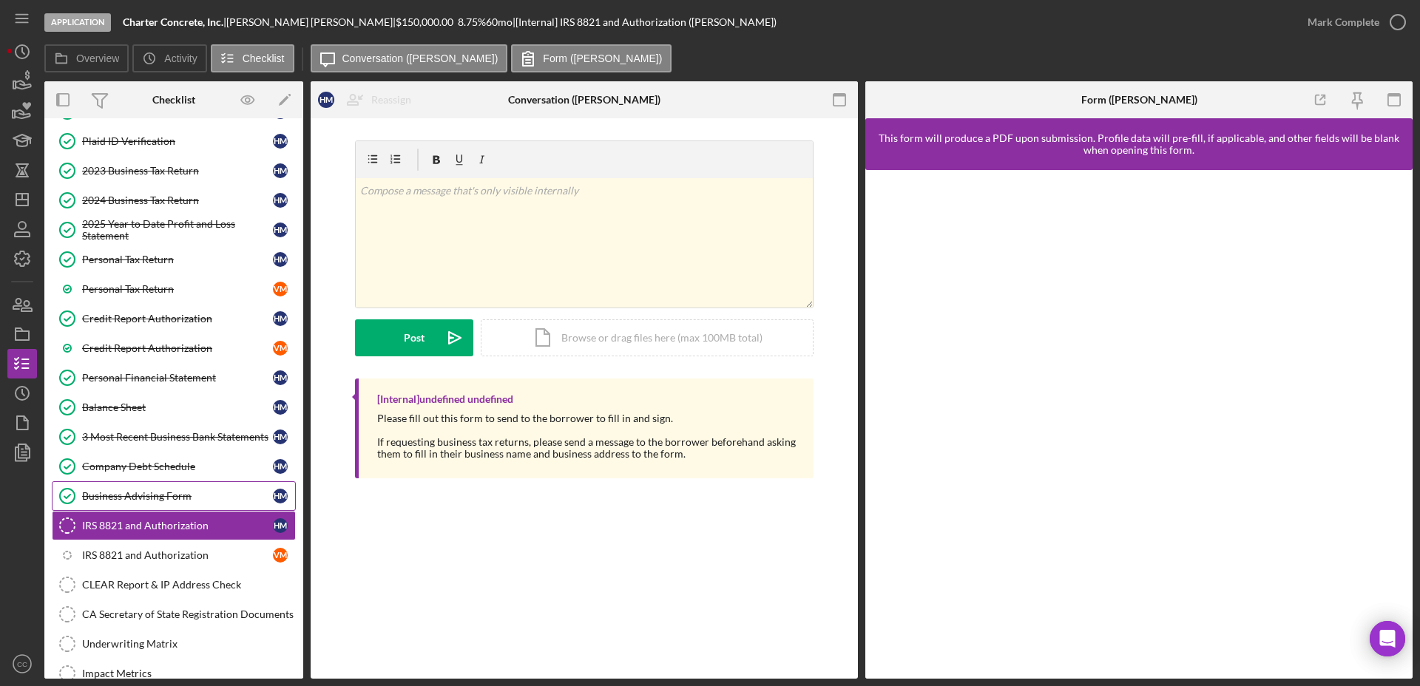
click at [151, 493] on div "Business Advising Form" at bounding box center [177, 496] width 191 height 12
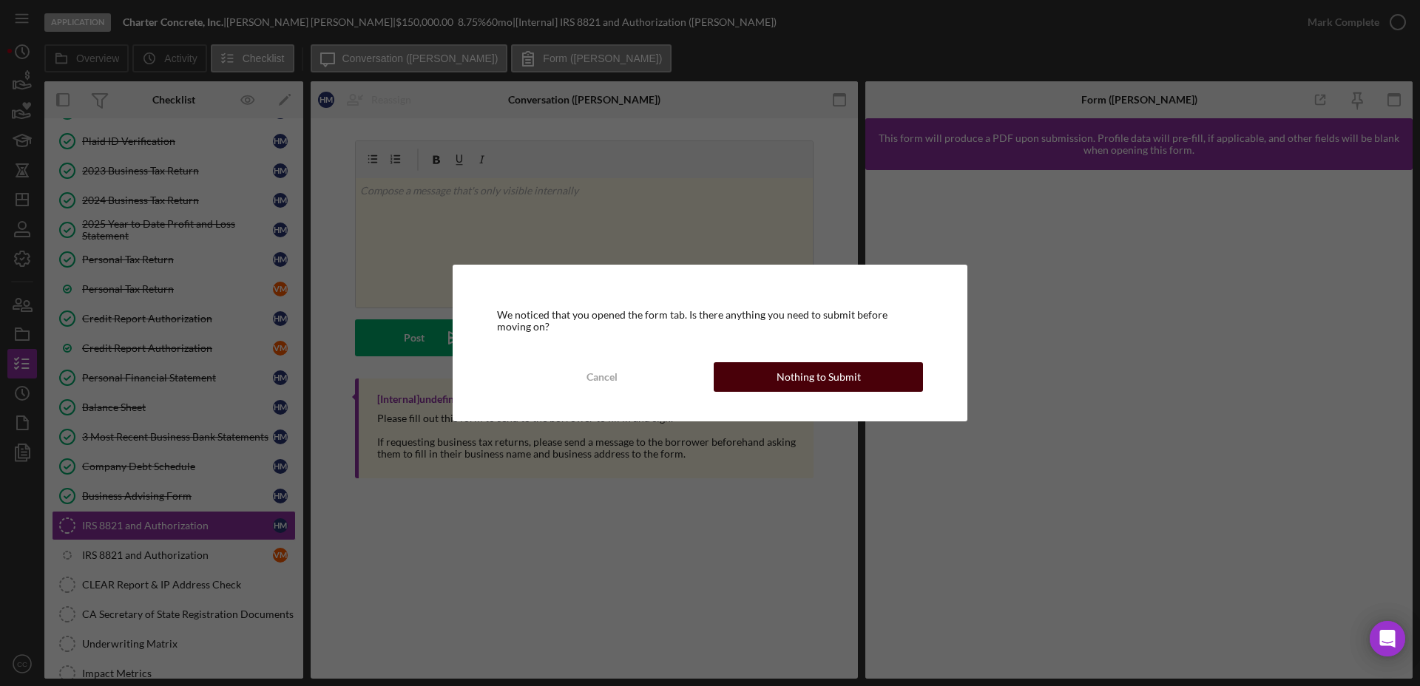
click at [818, 371] on div "Nothing to Submit" at bounding box center [818, 377] width 84 height 30
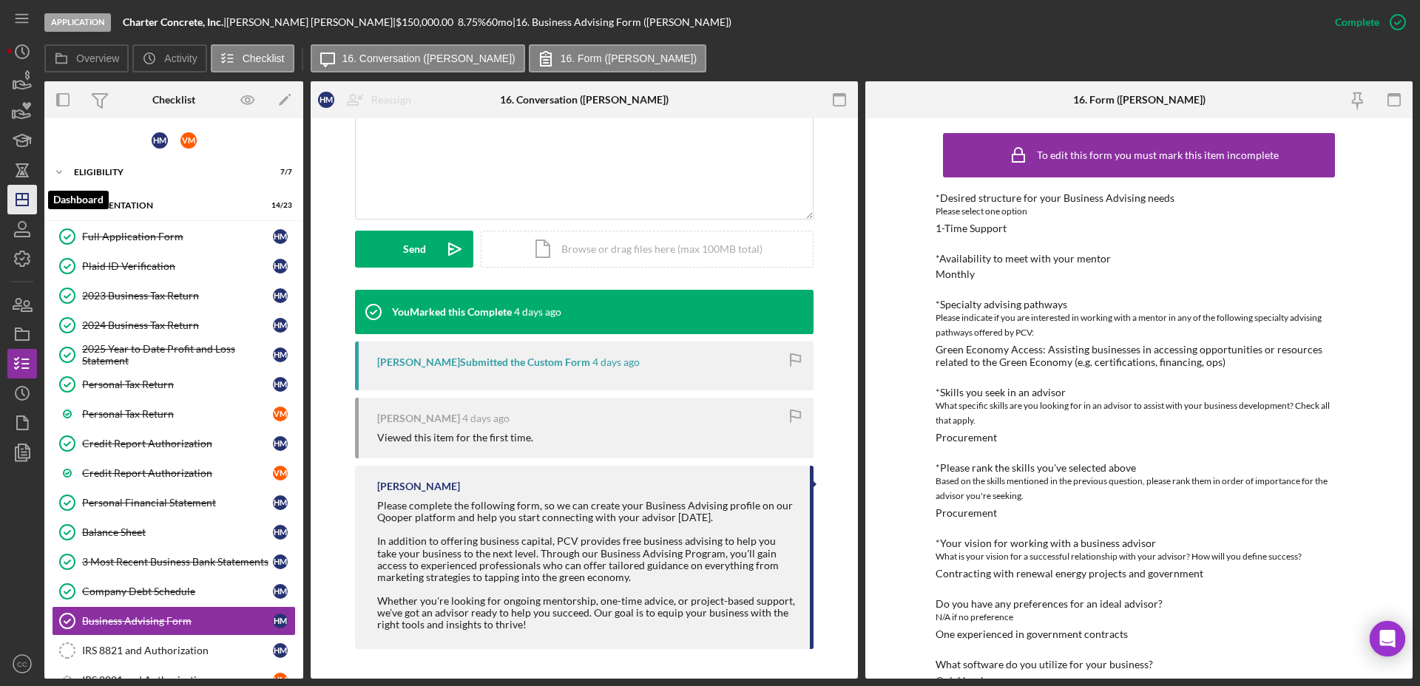
click at [18, 203] on icon "Icon/Dashboard" at bounding box center [22, 199] width 37 height 37
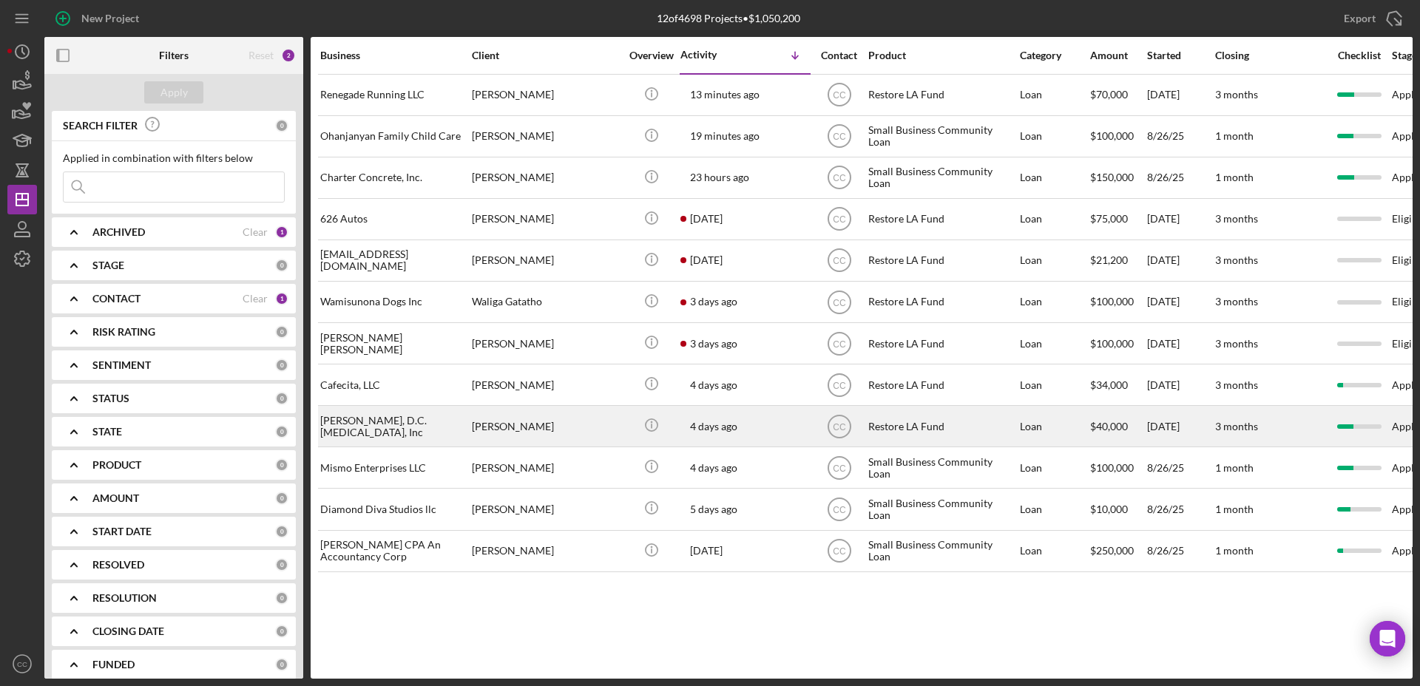
click at [571, 417] on div "[PERSON_NAME]" at bounding box center [546, 426] width 148 height 39
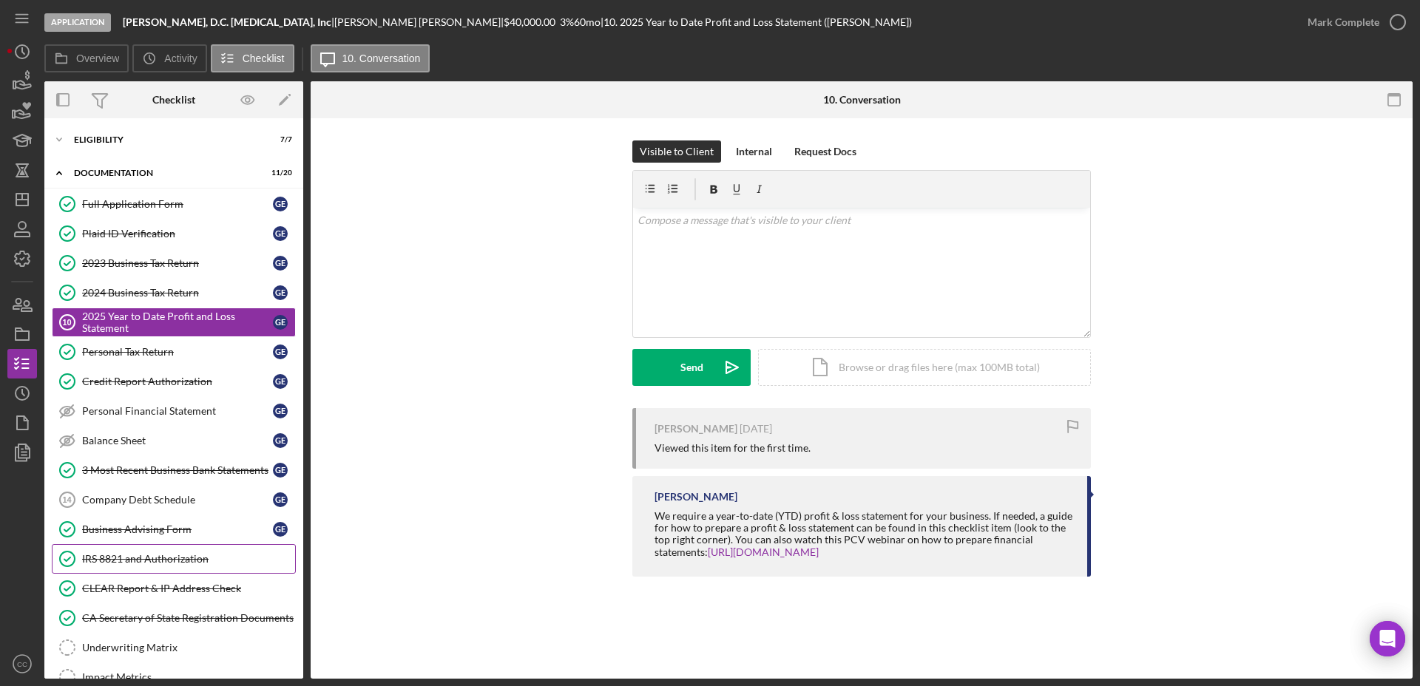
click at [173, 551] on link "IRS 8821 and Authorization IRS 8821 and Authorization" at bounding box center [174, 559] width 244 height 30
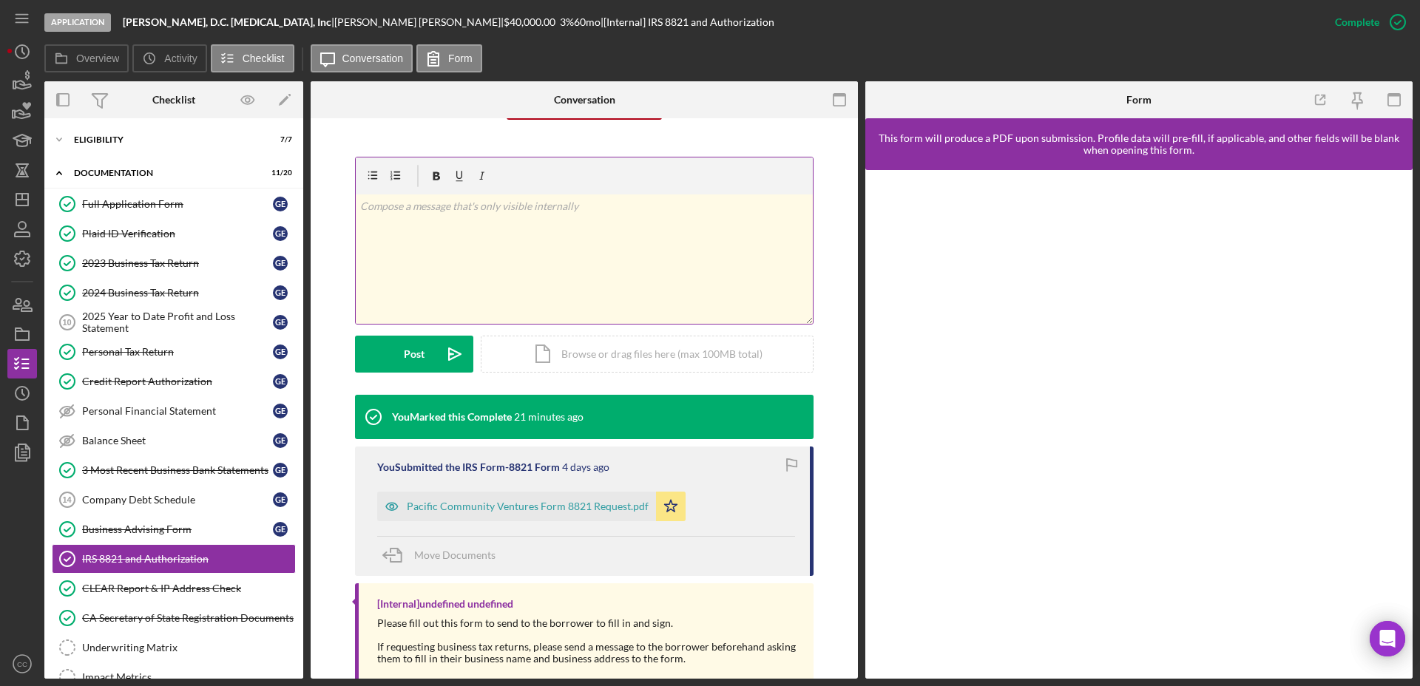
scroll to position [221, 0]
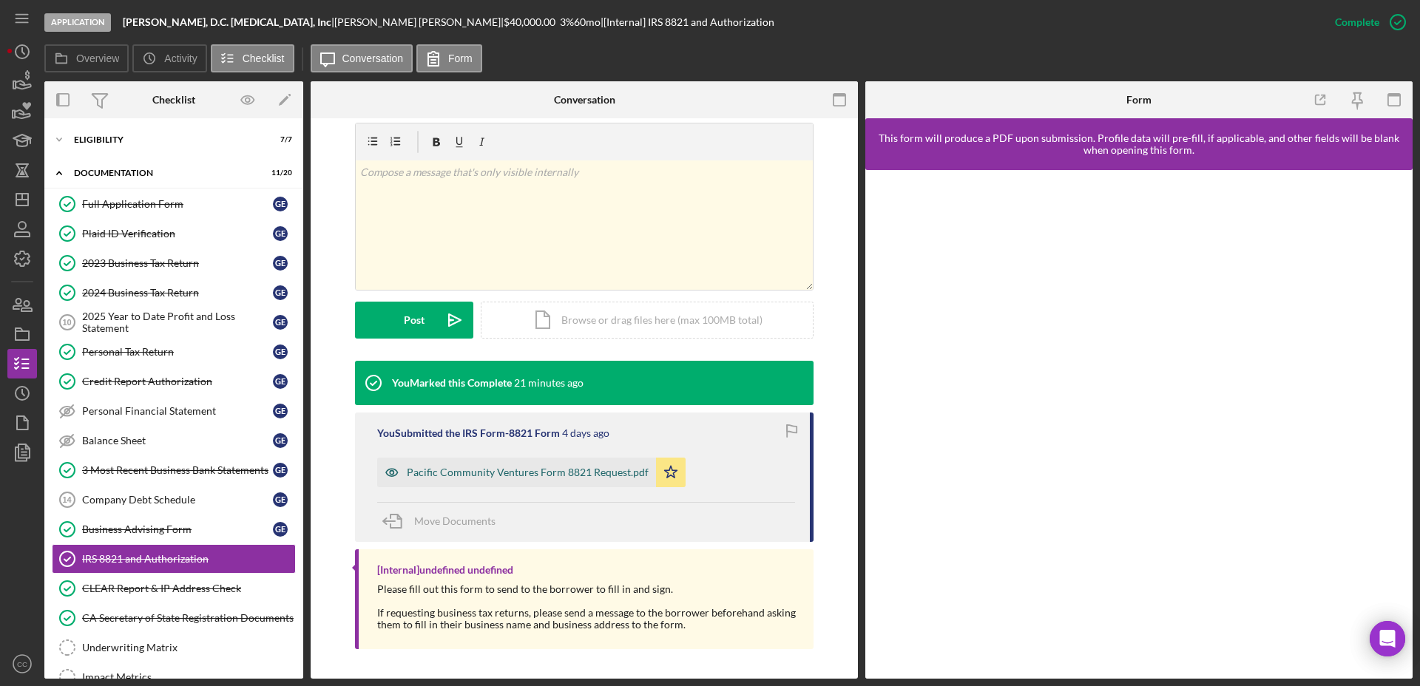
click at [586, 474] on div "Pacific Community Ventures Form 8821 Request.pdf" at bounding box center [528, 473] width 242 height 12
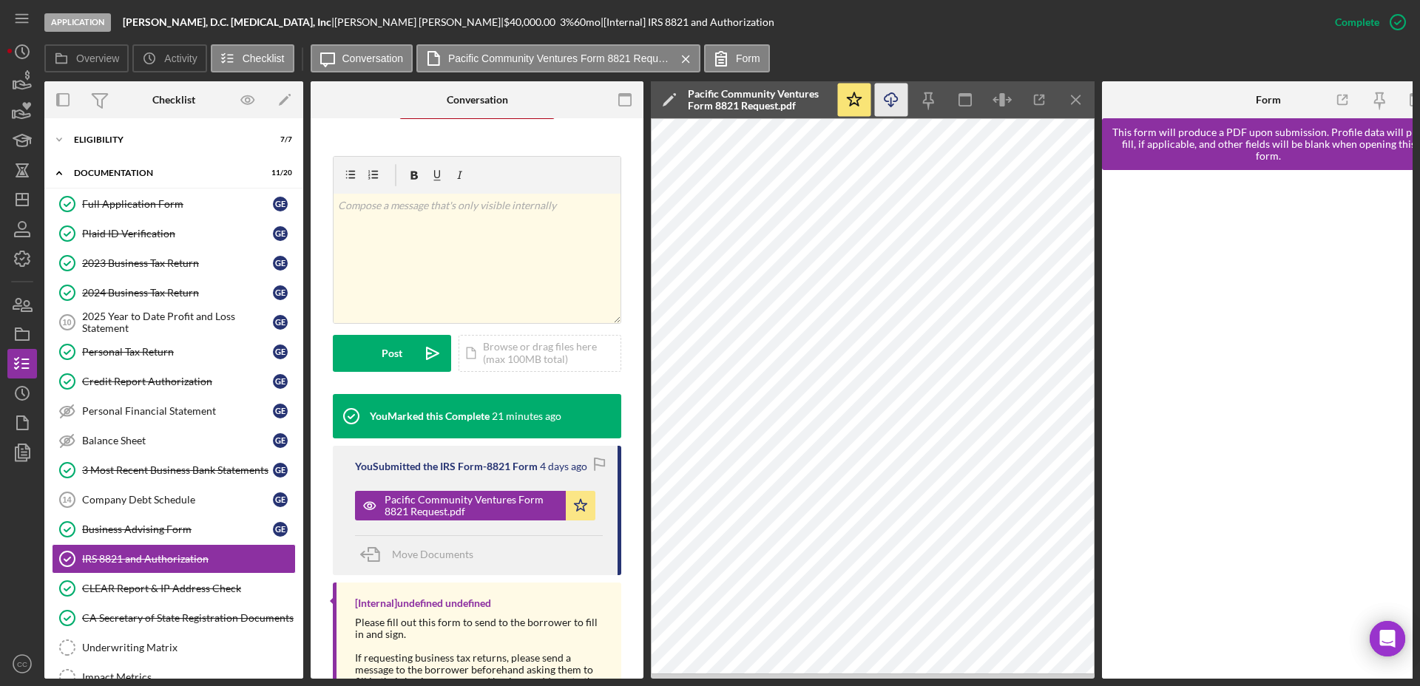
click at [886, 101] on icon "button" at bounding box center [890, 97] width 13 height 8
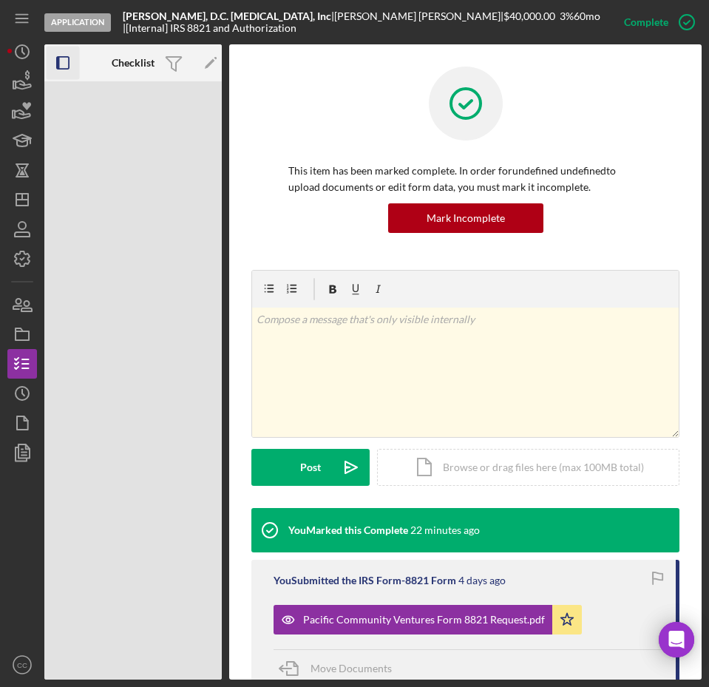
click at [62, 68] on rect "button" at bounding box center [63, 63] width 12 height 12
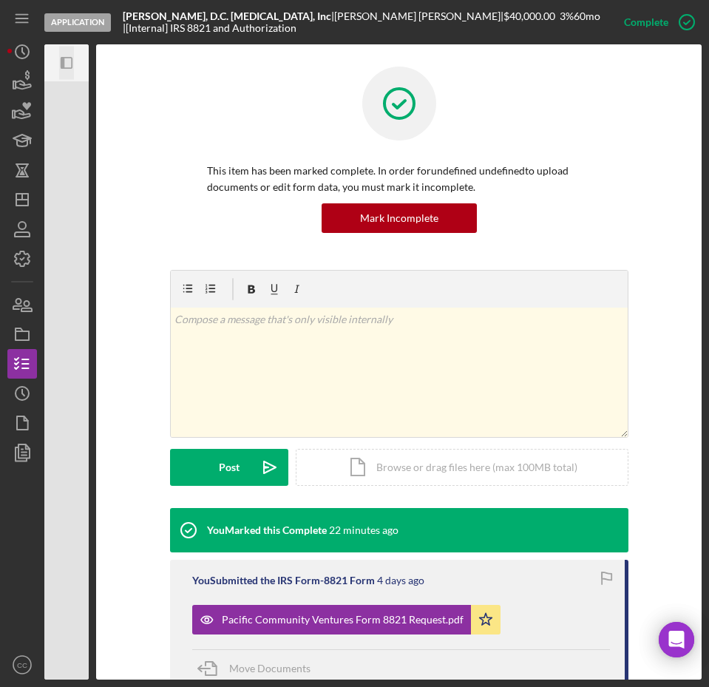
click at [62, 68] on icon "button" at bounding box center [63, 63] width 4 height 12
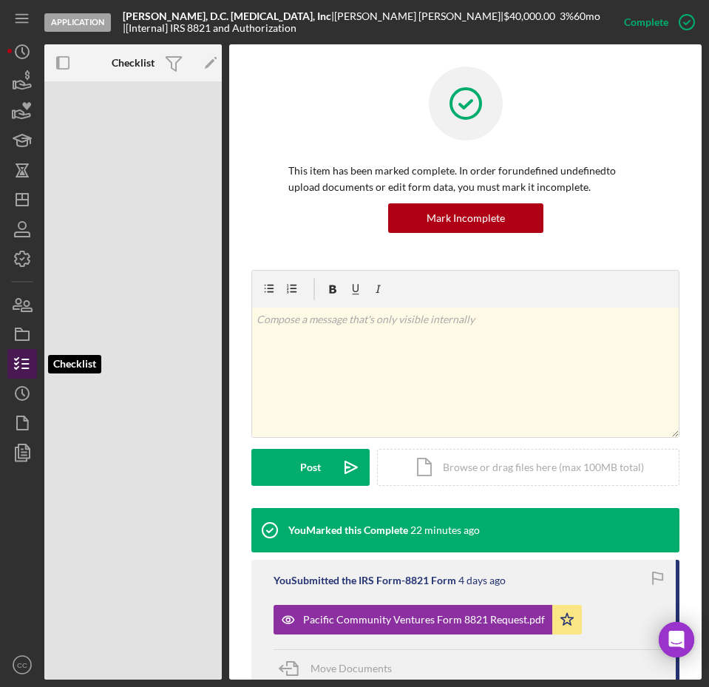
click at [18, 361] on icon "button" at bounding box center [22, 363] width 37 height 37
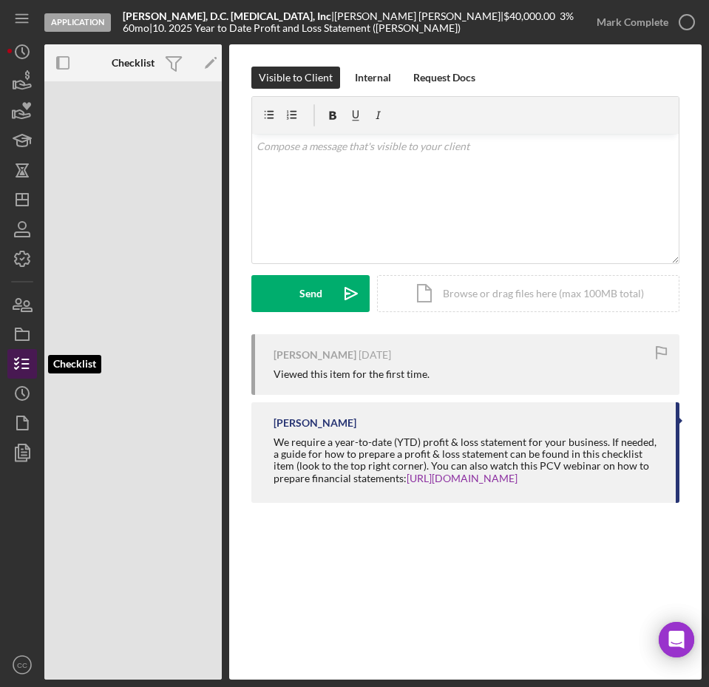
click at [18, 361] on icon "button" at bounding box center [22, 363] width 37 height 37
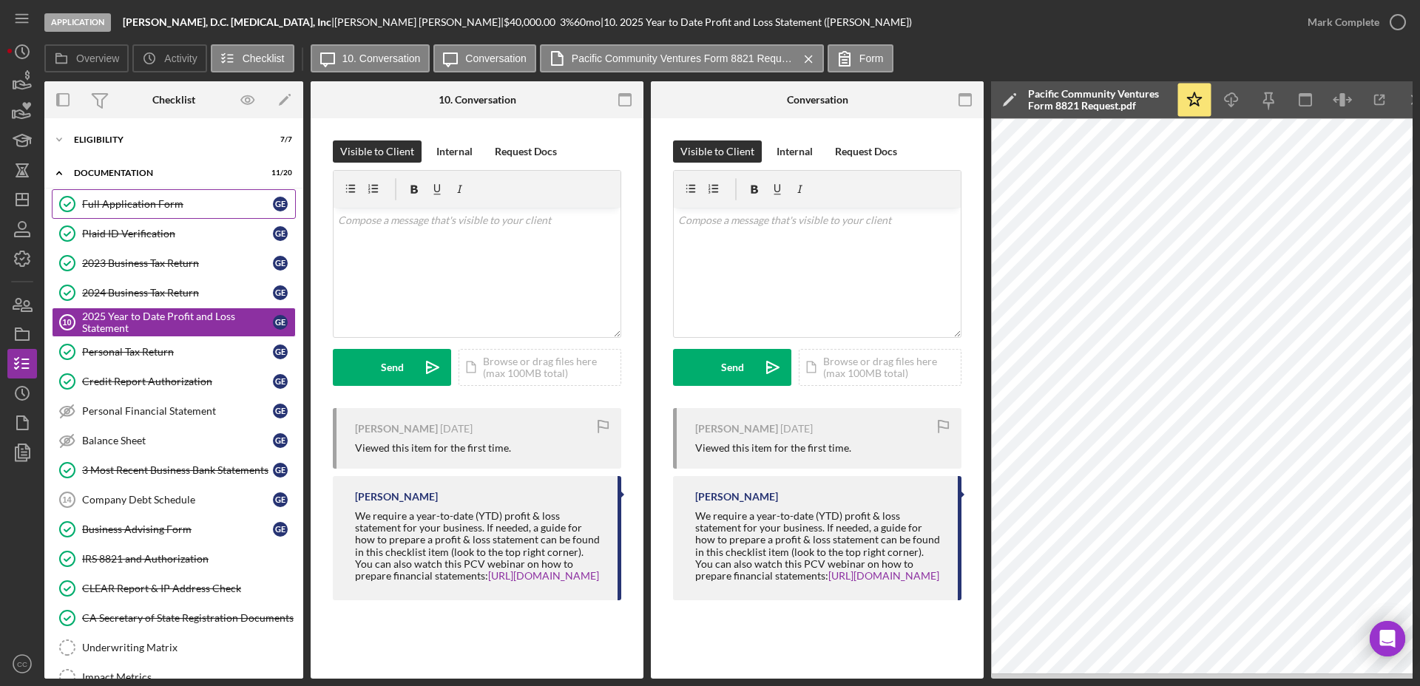
click at [158, 211] on link "Full Application Form Full Application Form G E" at bounding box center [174, 204] width 244 height 30
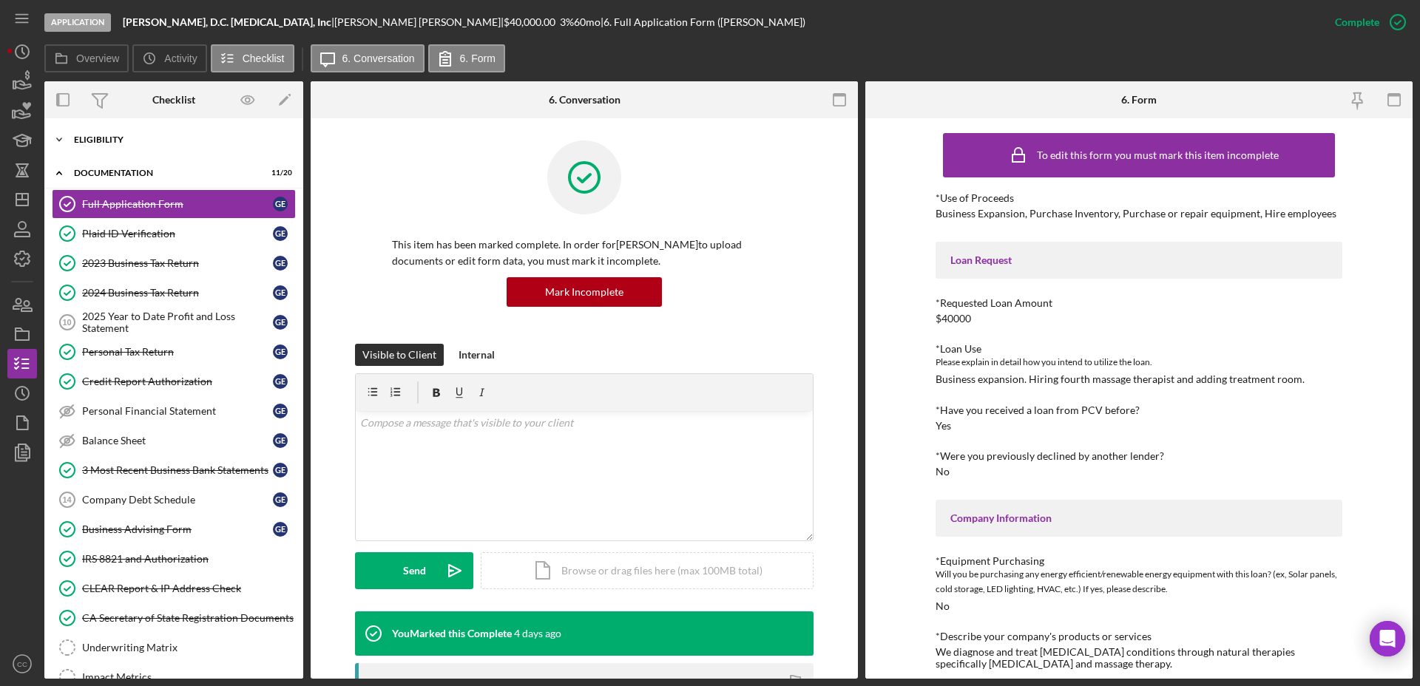
click at [87, 138] on div "Eligibility" at bounding box center [179, 139] width 211 height 9
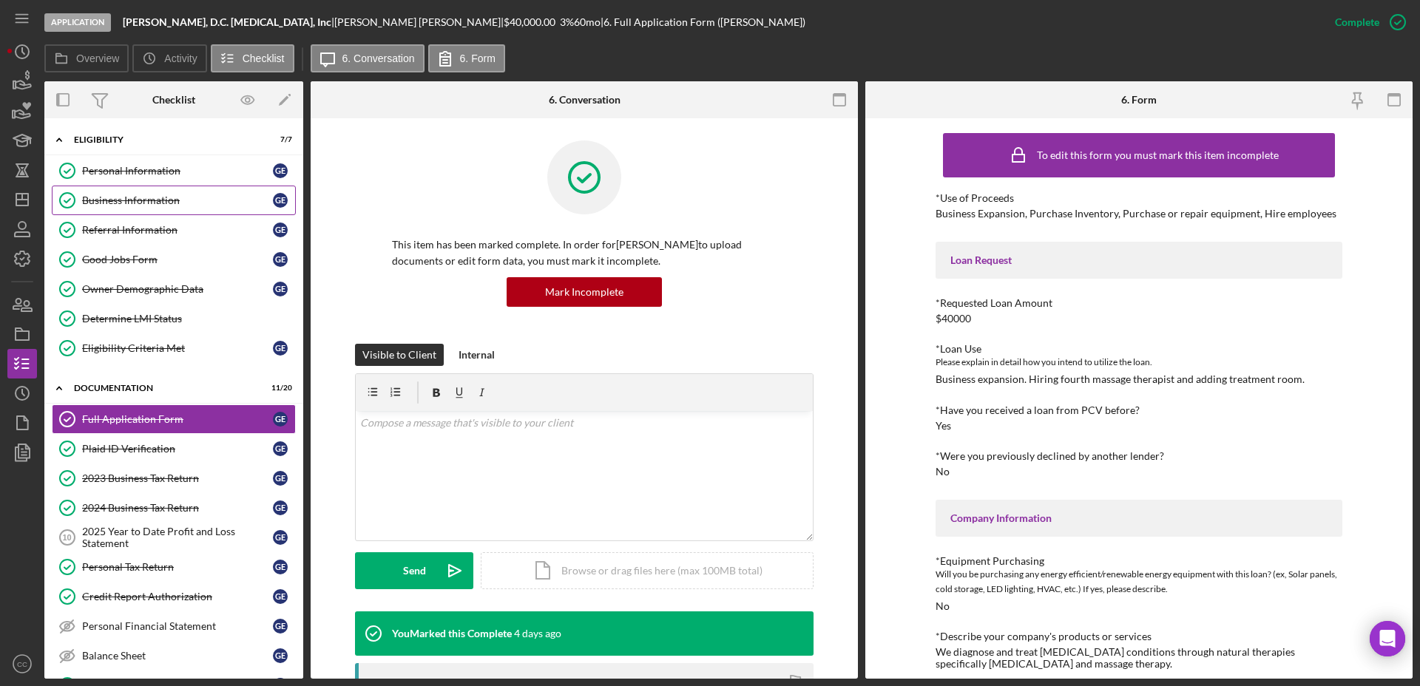
click at [121, 186] on link "Business Information Business Information G E" at bounding box center [174, 201] width 244 height 30
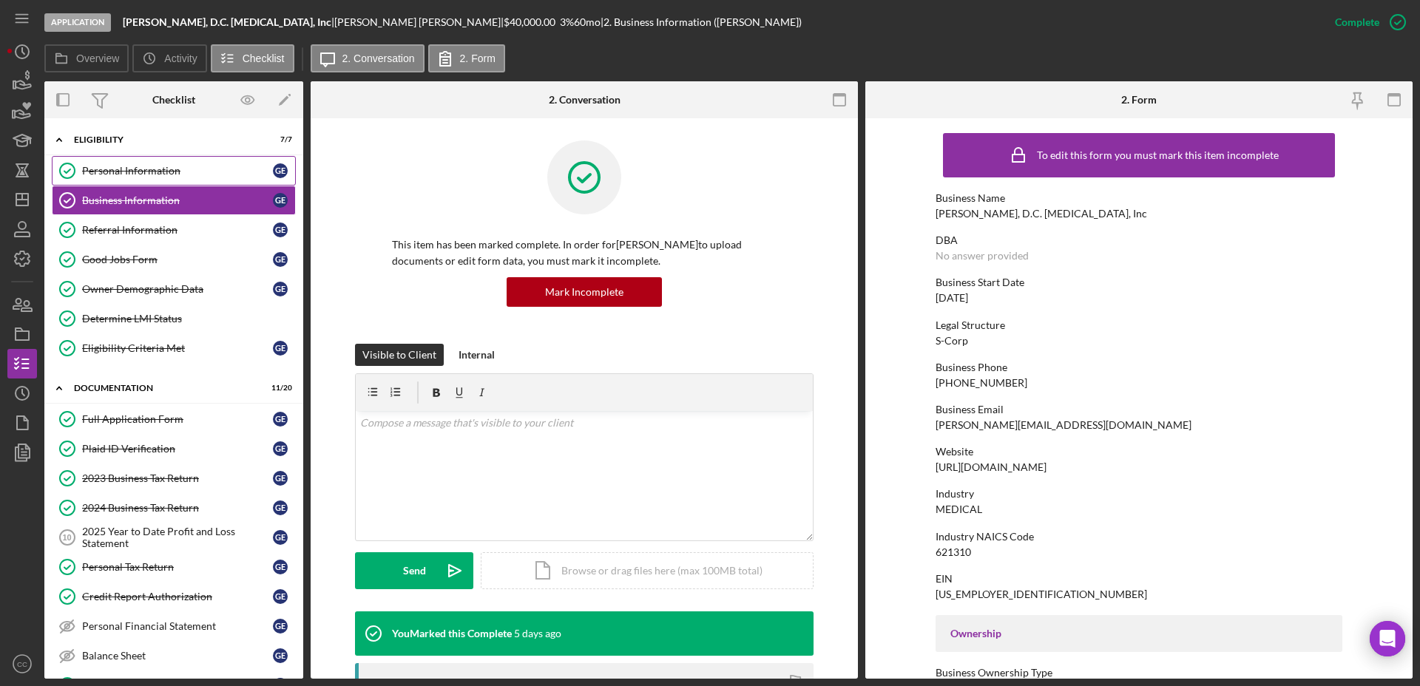
click at [141, 169] on div "Personal Information" at bounding box center [177, 171] width 191 height 12
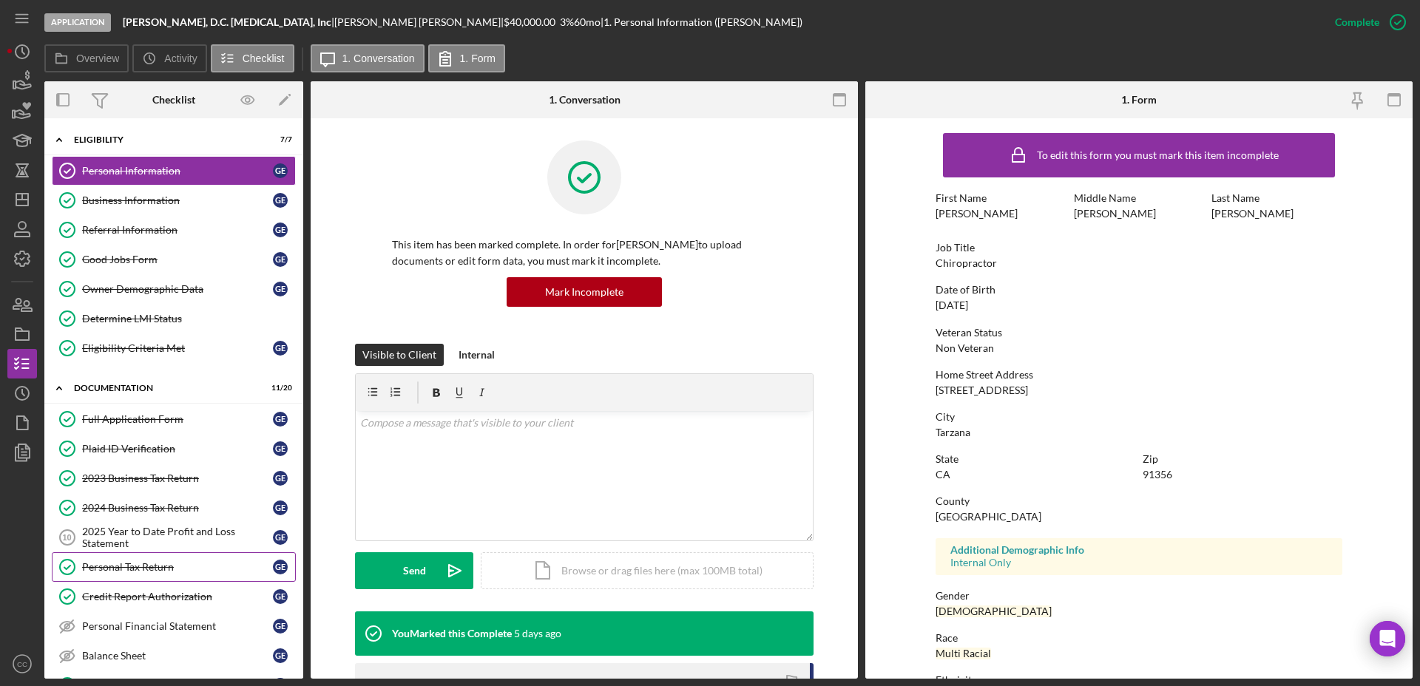
click at [152, 575] on link "Personal Tax Return Personal Tax Return G E" at bounding box center [174, 567] width 244 height 30
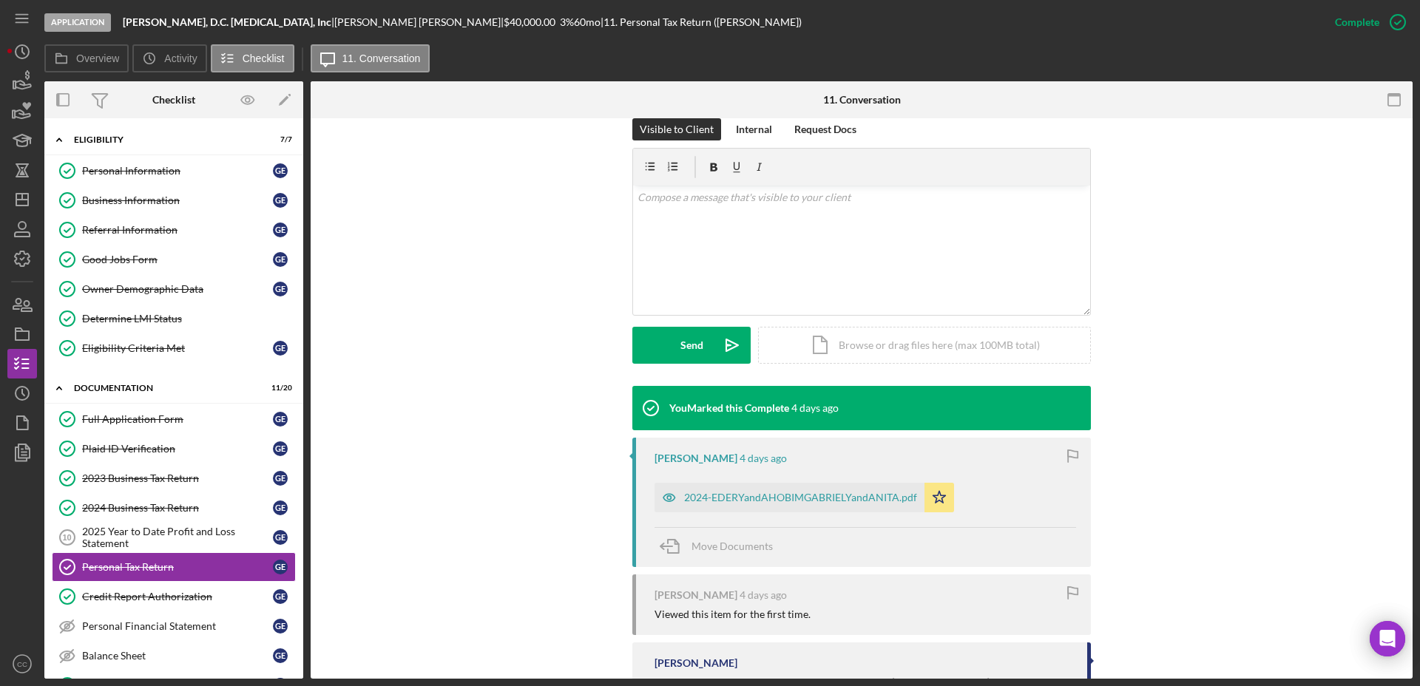
scroll to position [319, 0]
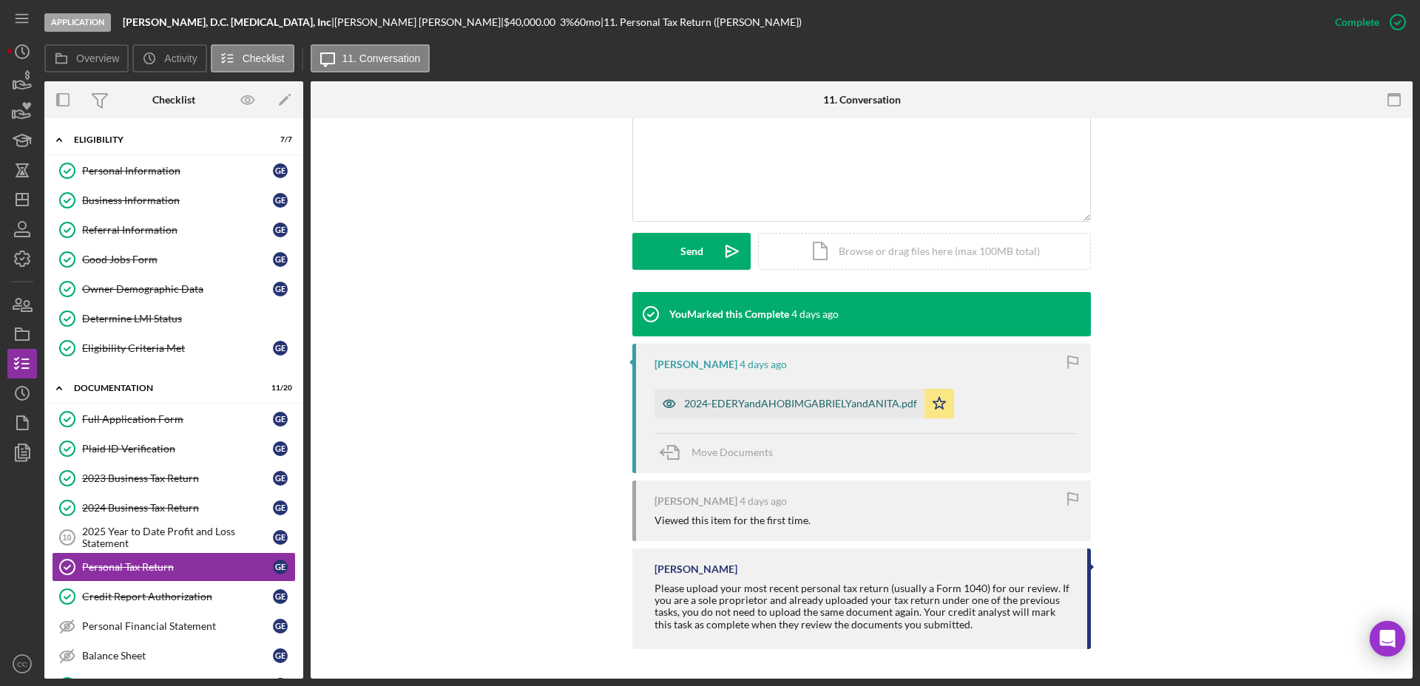
click at [821, 399] on div "2024-EDERYandAHOBIMGABRIELYandANITA.pdf" at bounding box center [800, 404] width 233 height 12
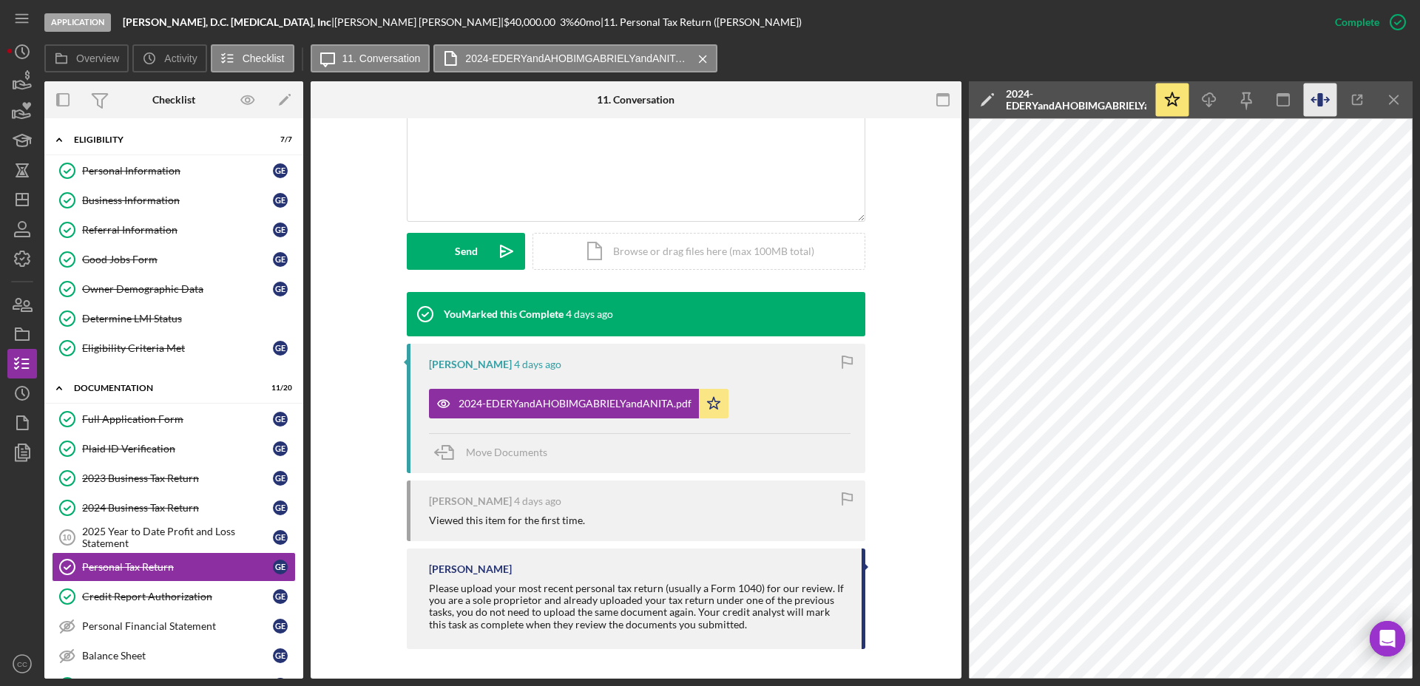
click at [1323, 99] on icon "button" at bounding box center [1319, 100] width 33 height 33
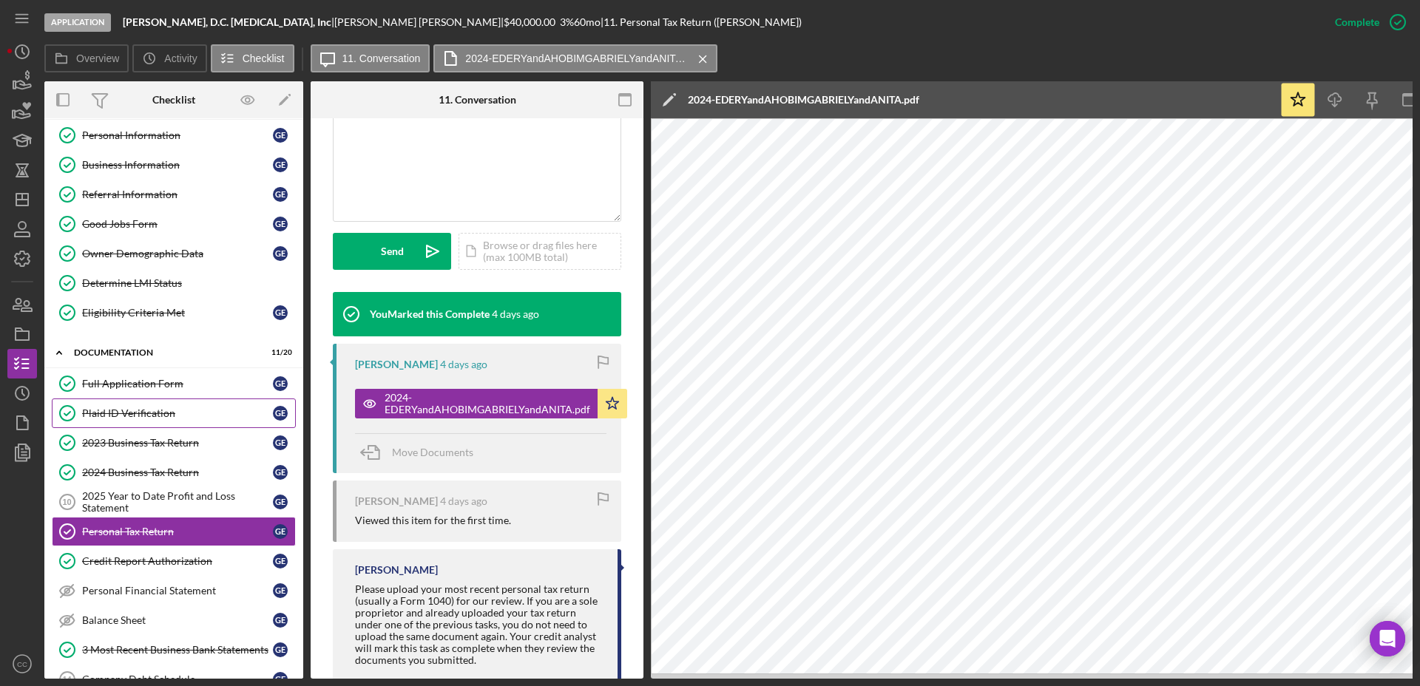
scroll to position [33, 0]
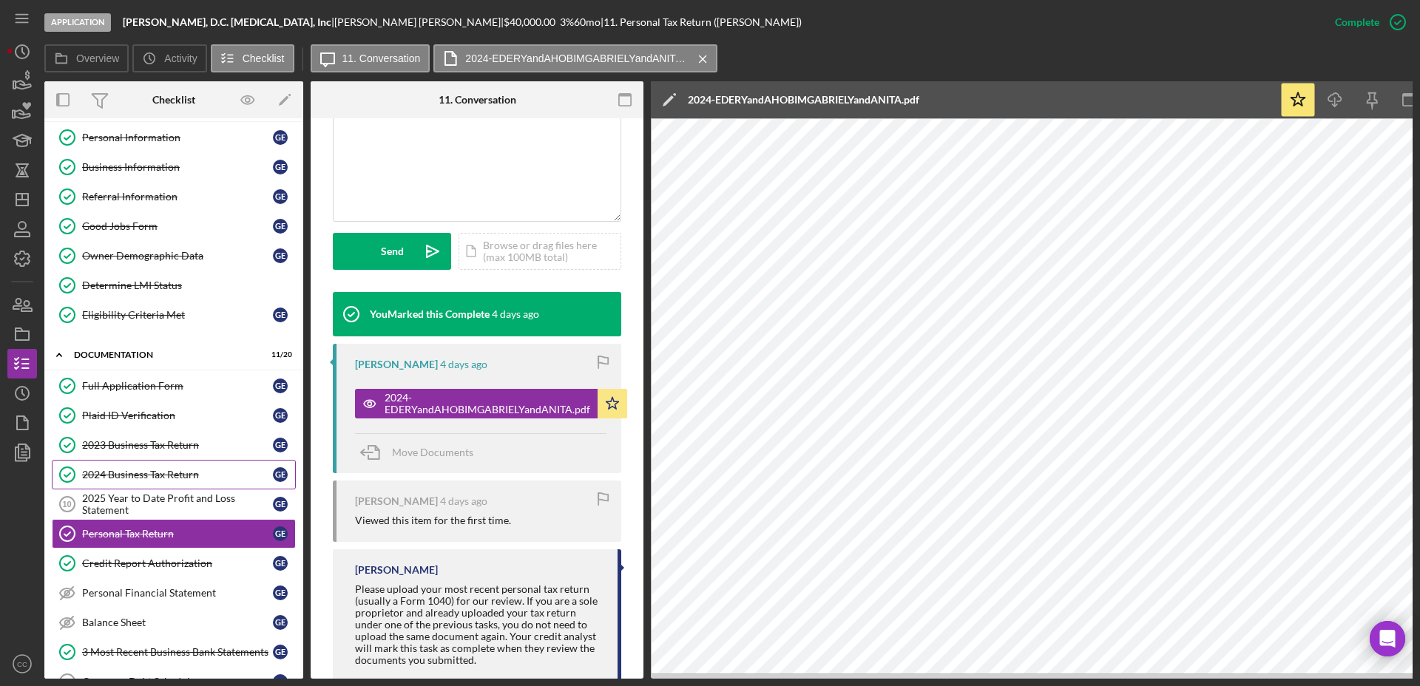
click at [163, 464] on link "2024 Business Tax Return 2024 Business Tax Return G E" at bounding box center [174, 475] width 244 height 30
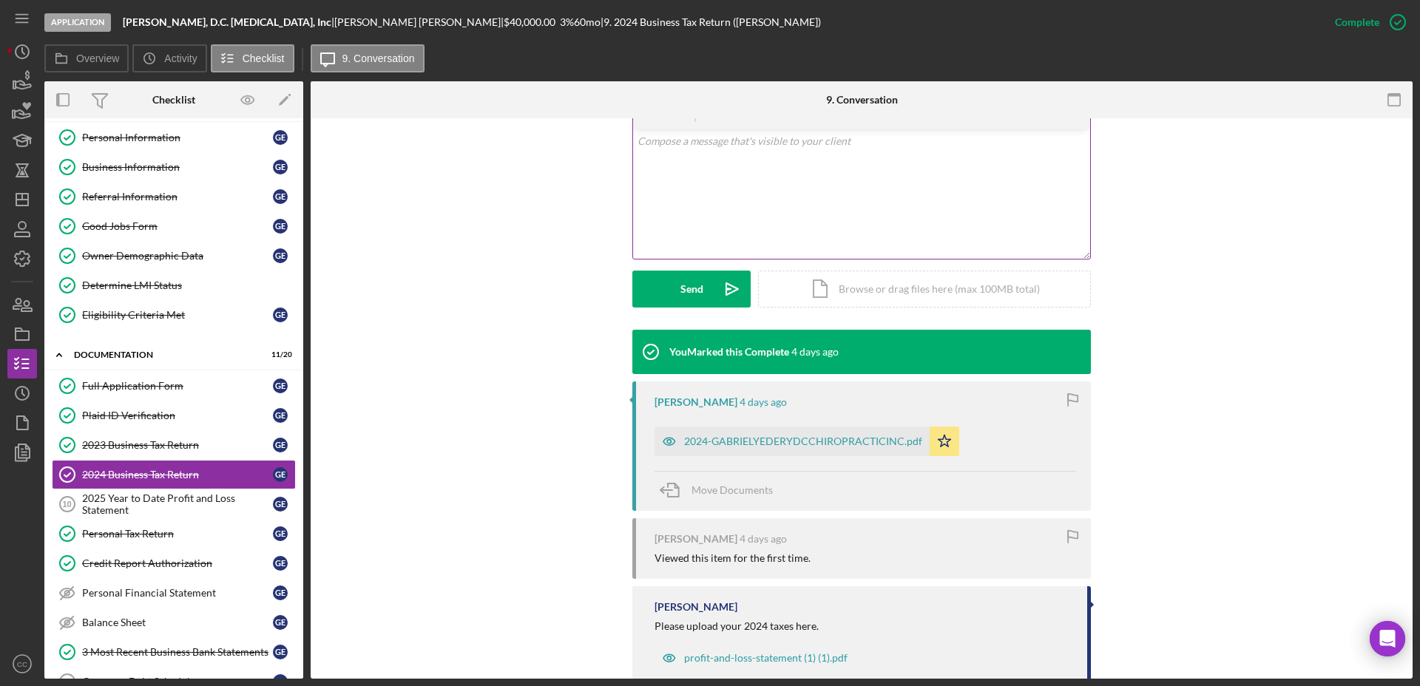
scroll to position [284, 0]
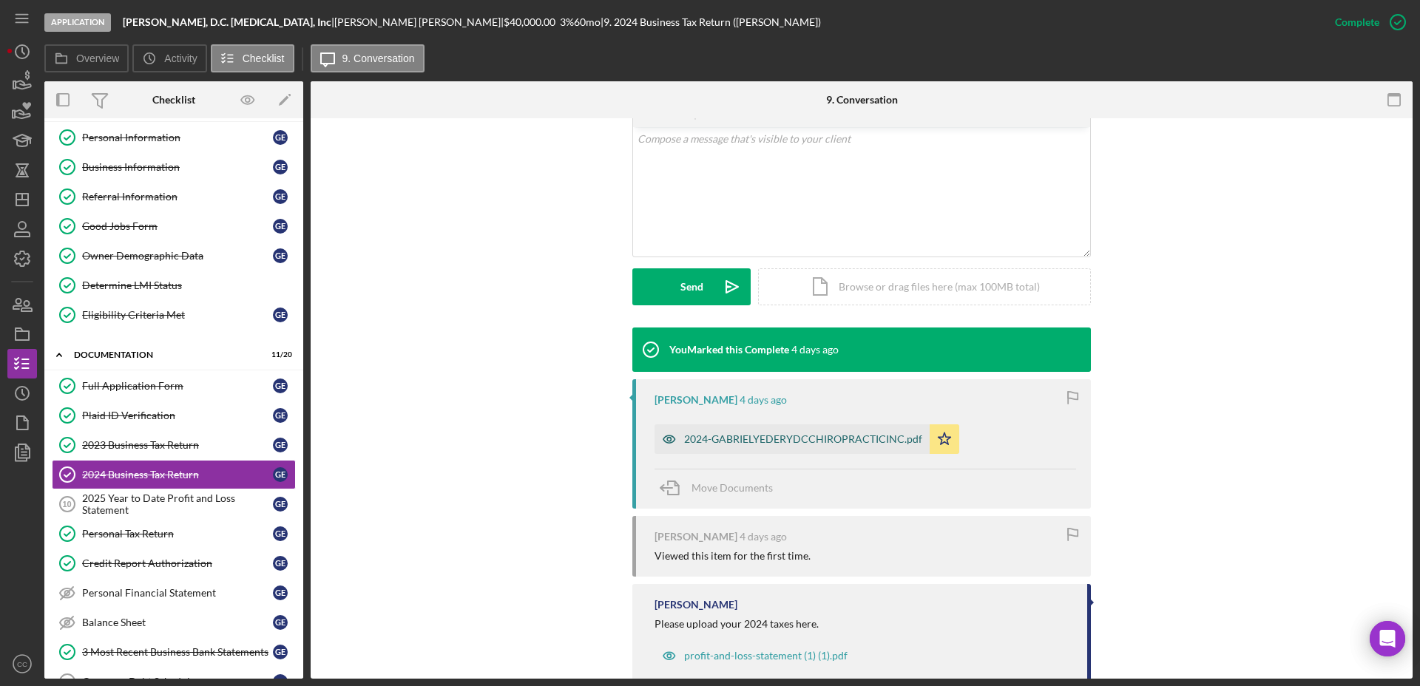
click at [747, 434] on div "2024-GABRIELYEDERYDCCHIROPRACTICINC.pdf" at bounding box center [803, 439] width 238 height 12
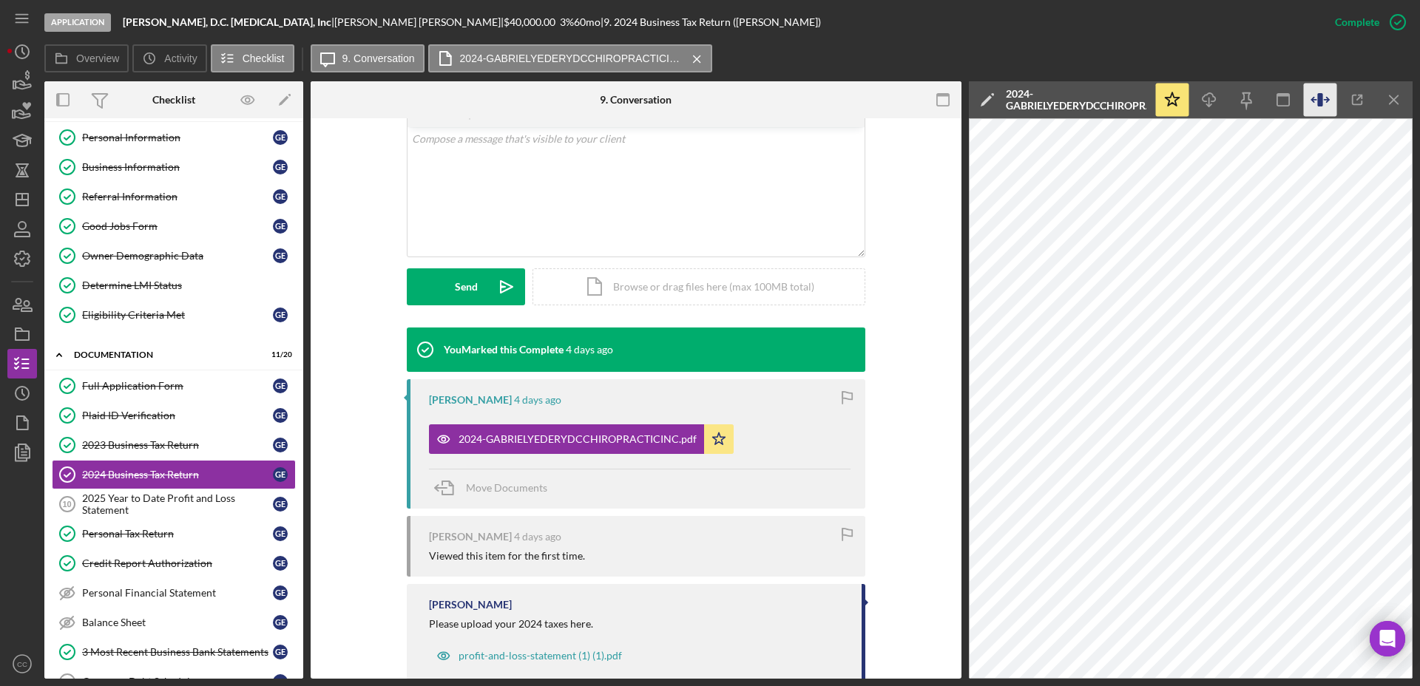
click at [1327, 96] on icon "button" at bounding box center [1319, 100] width 33 height 33
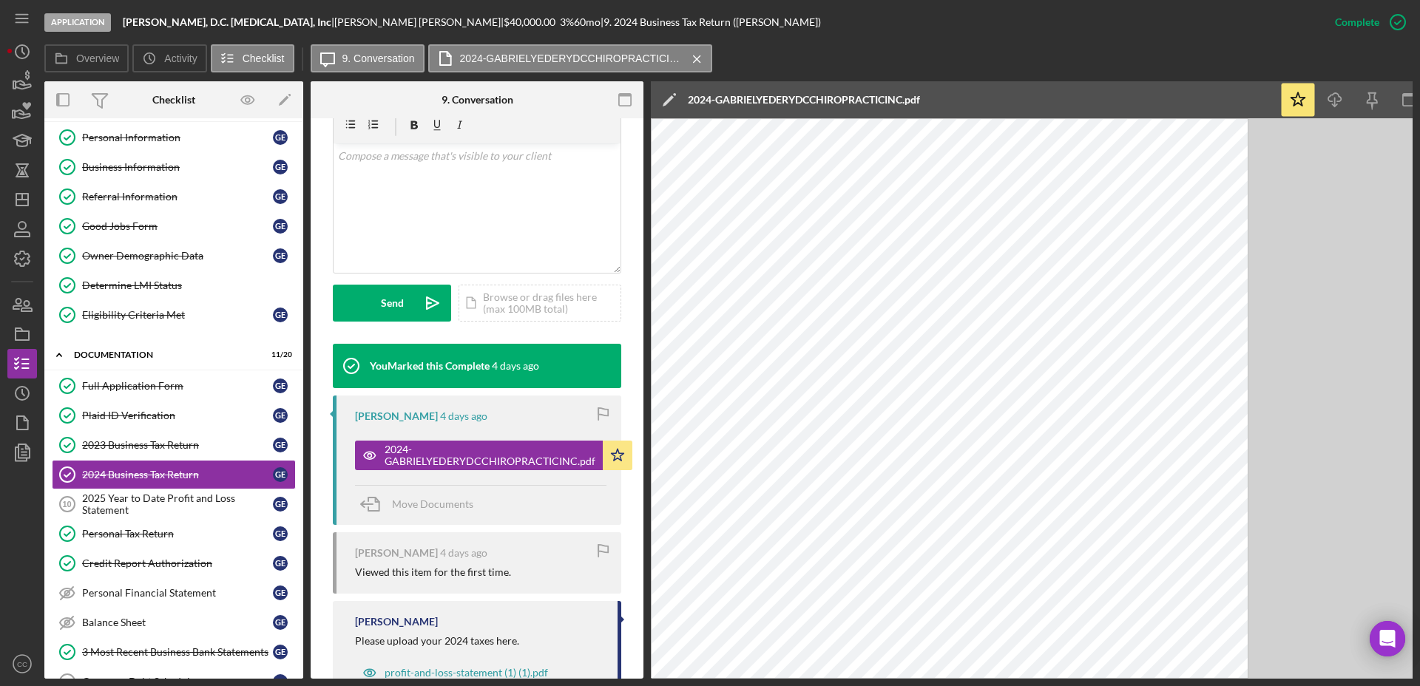
scroll to position [300, 0]
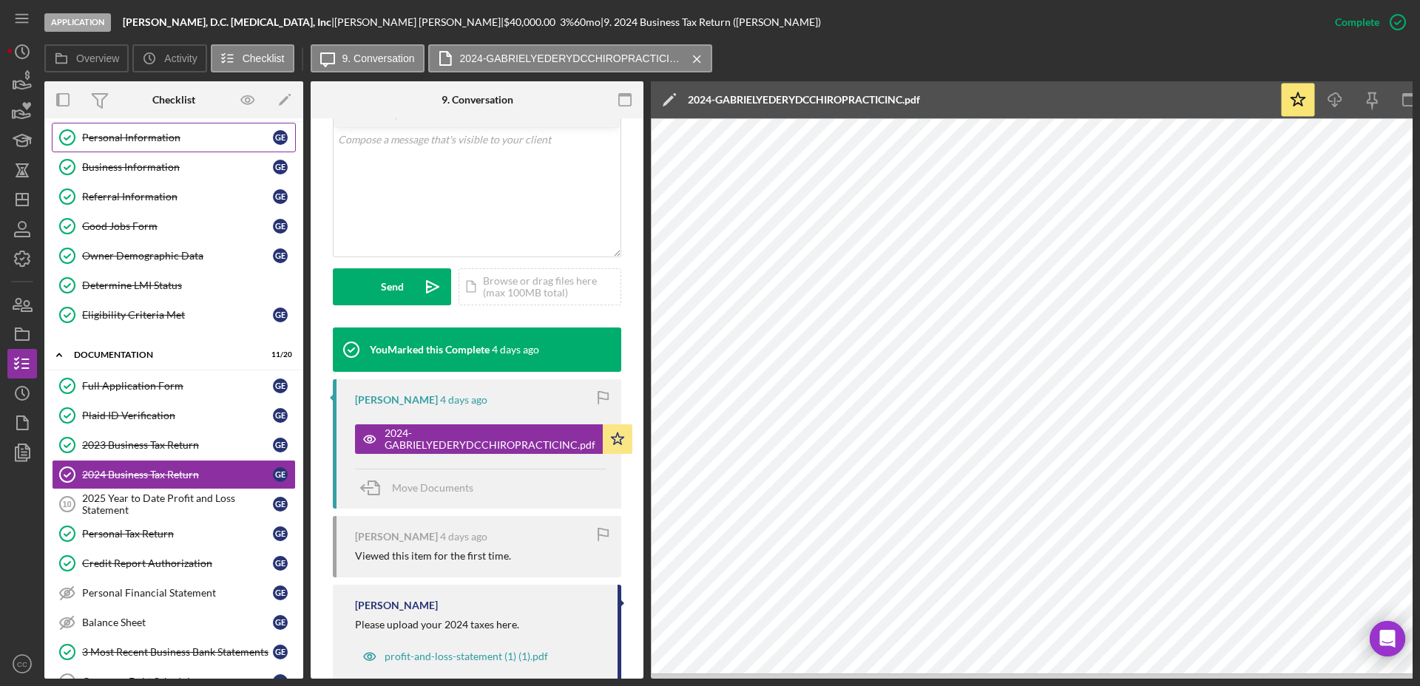
click at [160, 149] on link "Personal Information Personal Information G E" at bounding box center [174, 138] width 244 height 30
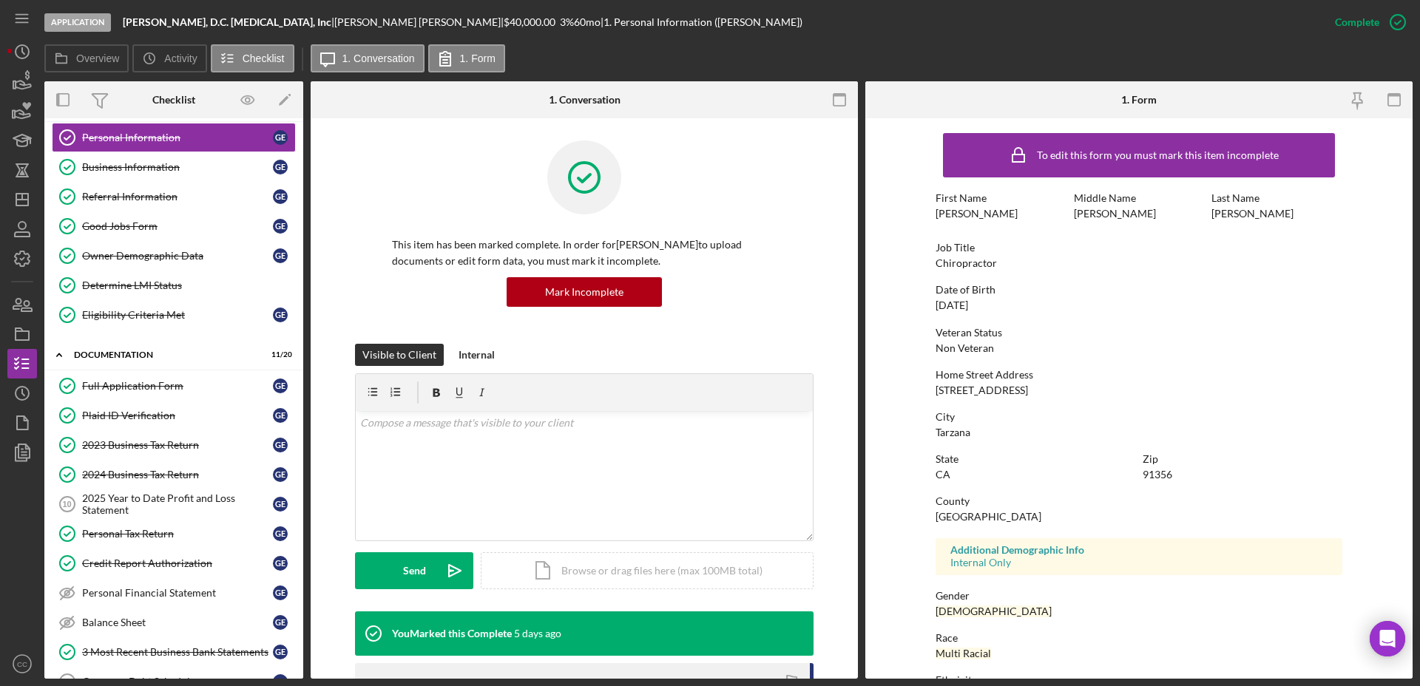
scroll to position [1, 0]
click at [132, 169] on div "Business Information" at bounding box center [177, 167] width 191 height 12
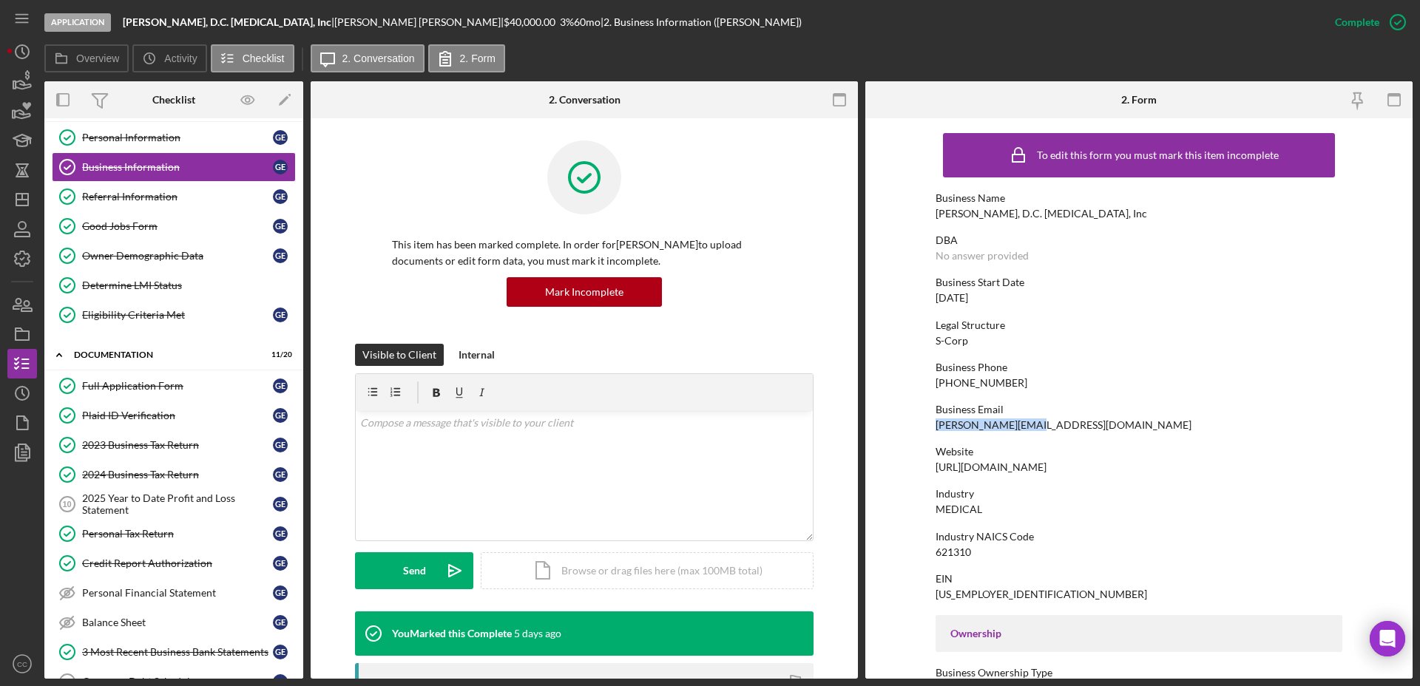
drag, startPoint x: 1027, startPoint y: 423, endPoint x: 929, endPoint y: 420, distance: 98.4
click at [929, 420] on form "To edit this form you must mark this item incomplete Business Name Gabriel Y. E…" at bounding box center [1138, 398] width 547 height 560
copy div "dr.edery@gmail.com"
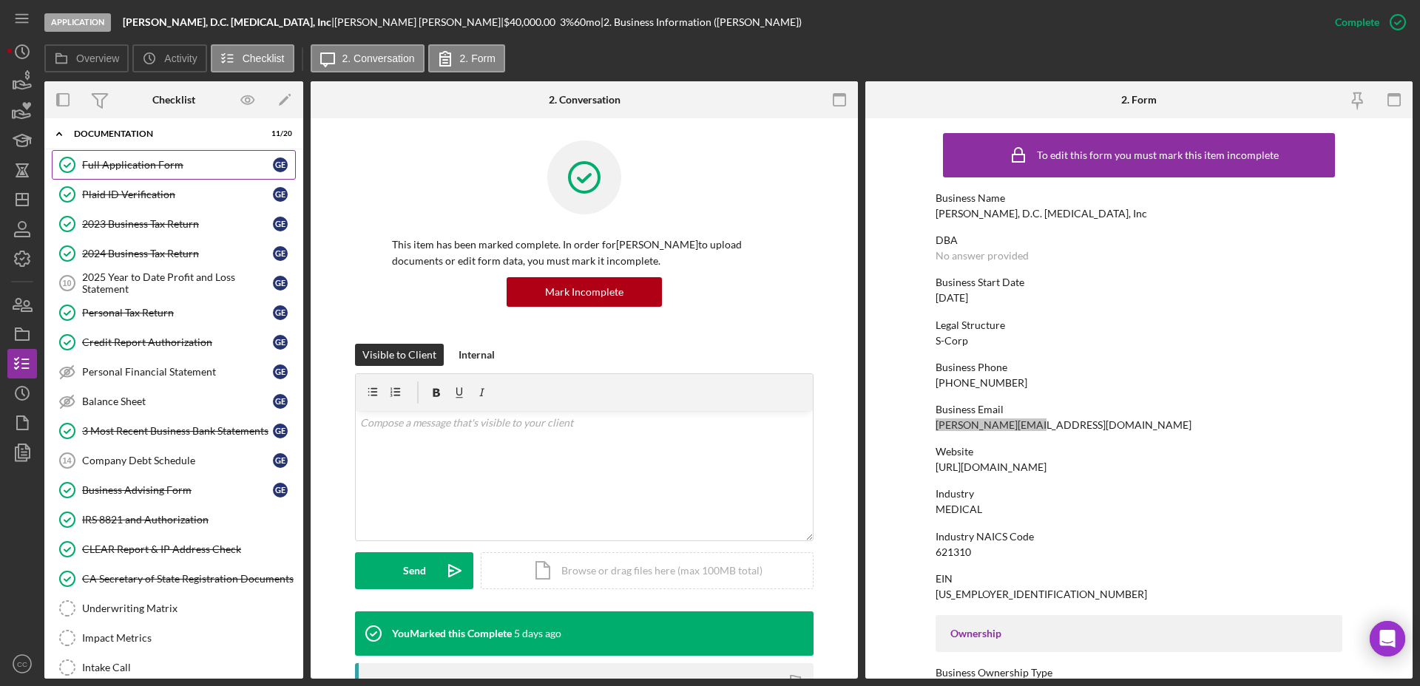
scroll to position [259, 0]
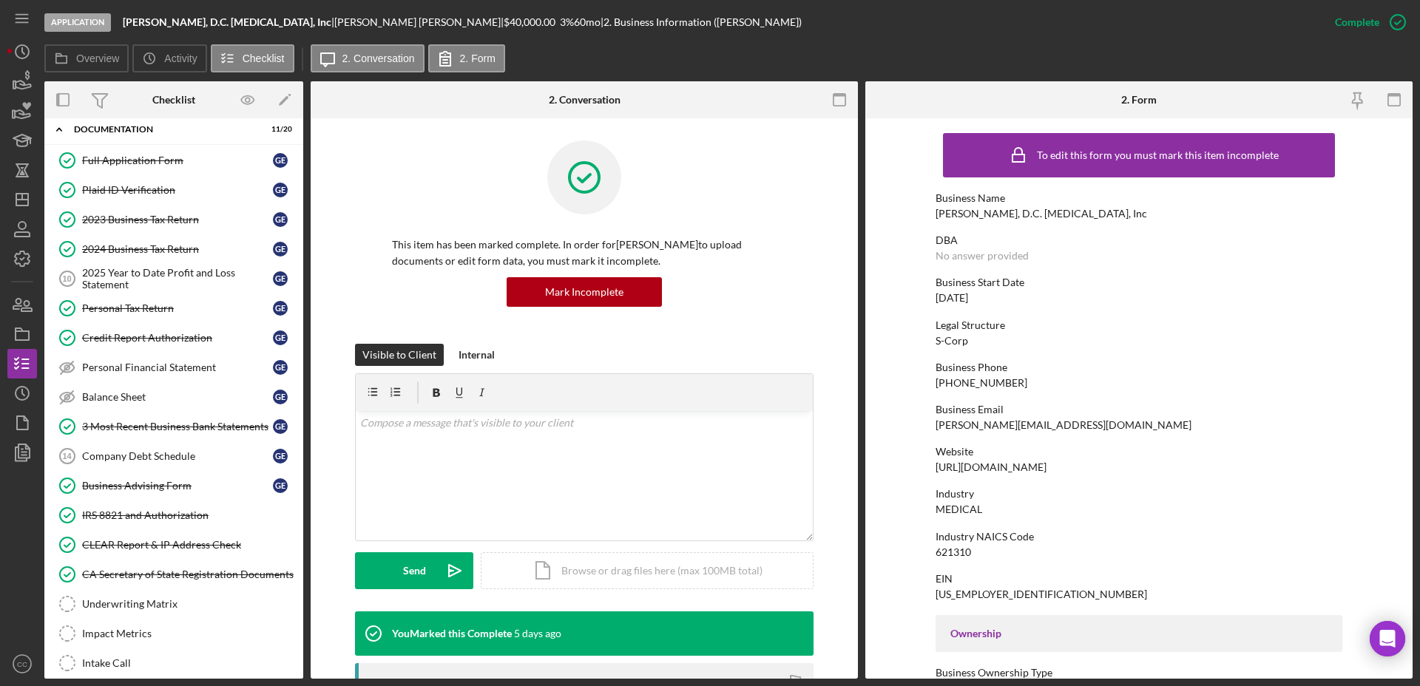
click at [328, 621] on div "This item has been marked complete. In order for Gabriel Edery to upload docume…" at bounding box center [584, 555] width 547 height 875
click at [160, 513] on div "IRS 8821 and Authorization" at bounding box center [188, 515] width 213 height 12
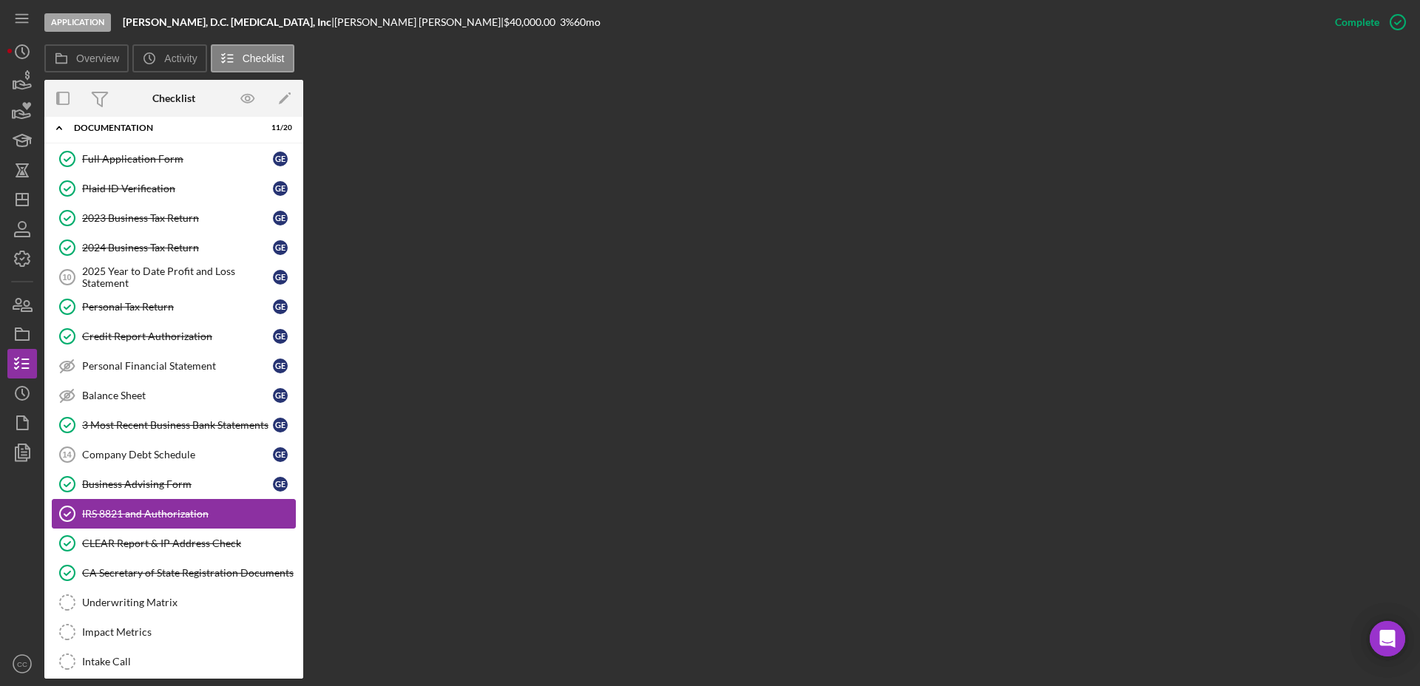
click at [172, 515] on div "IRS 8821 and Authorization" at bounding box center [188, 514] width 213 height 12
click at [164, 486] on div "Business Advising Form" at bounding box center [177, 484] width 191 height 12
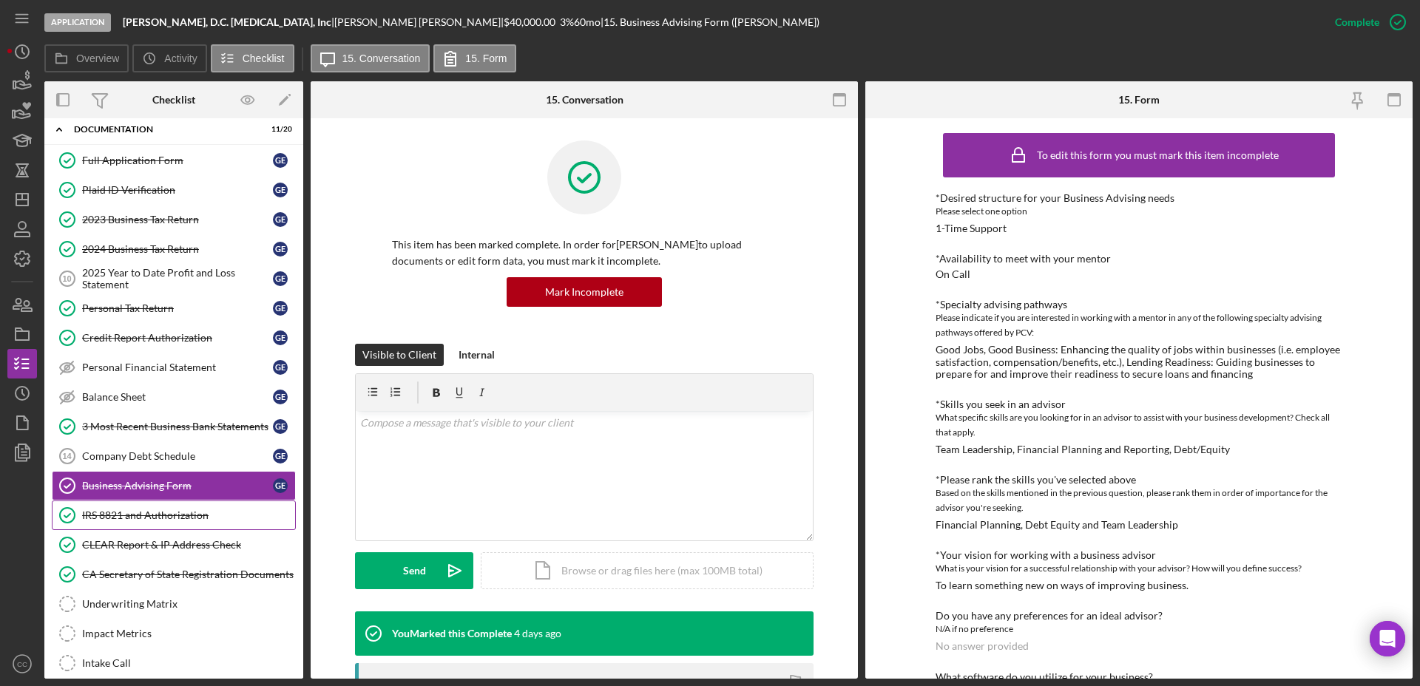
click at [162, 516] on div "IRS 8821 and Authorization" at bounding box center [188, 515] width 213 height 12
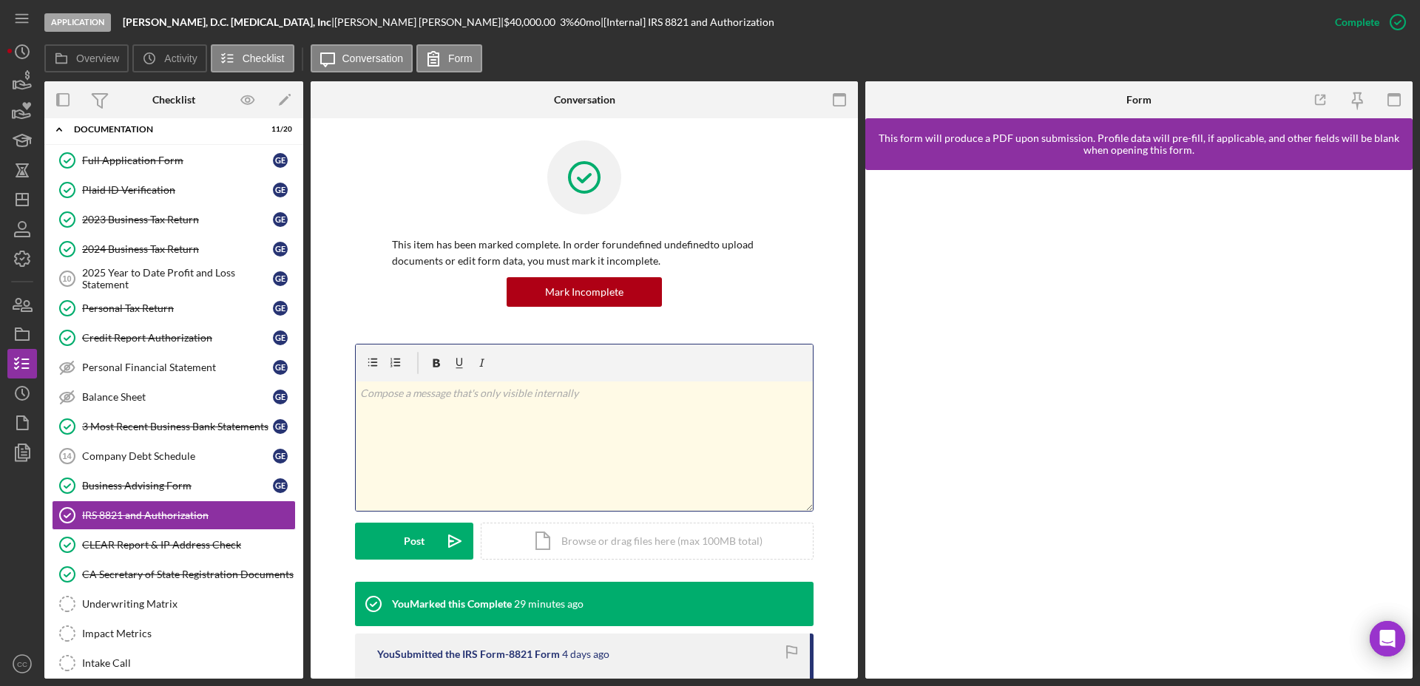
click at [476, 433] on div "v Color teal Color pink Remove color Add row above Add row below Add column bef…" at bounding box center [584, 446] width 457 height 129
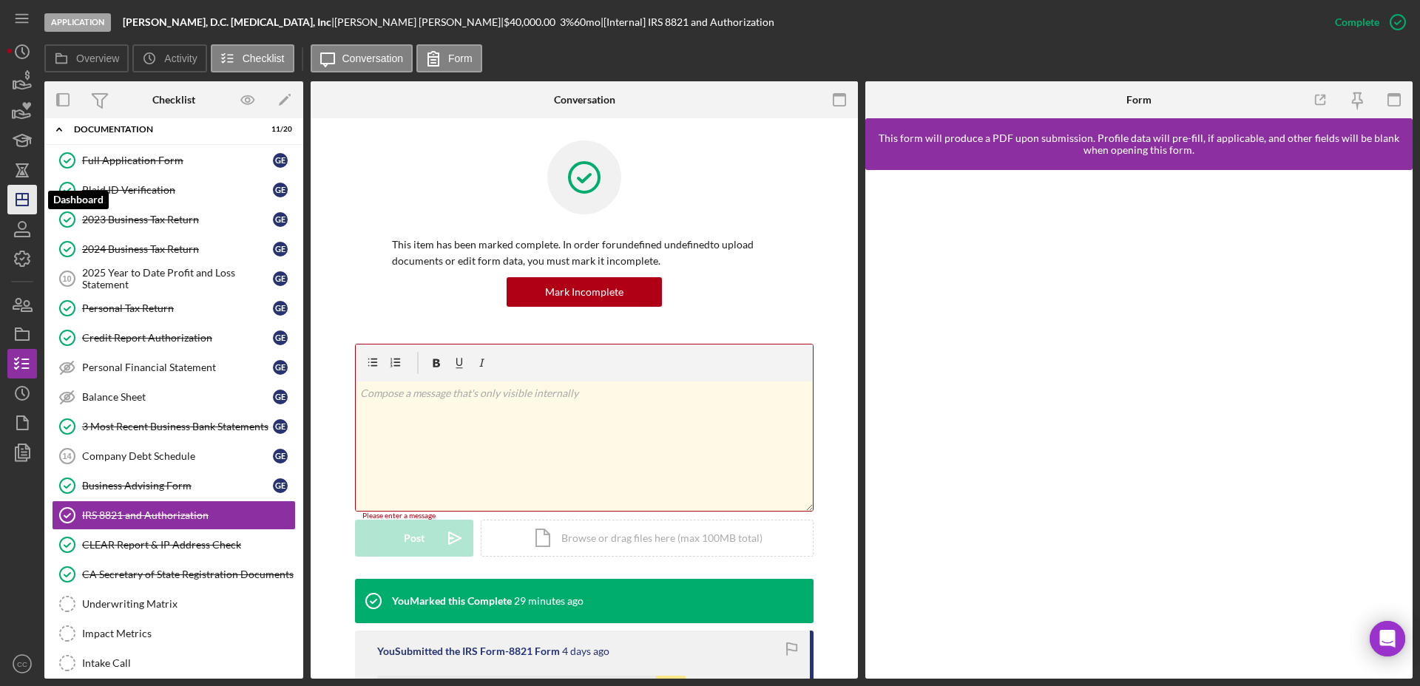
click at [19, 194] on icon "Icon/Dashboard" at bounding box center [22, 199] width 37 height 37
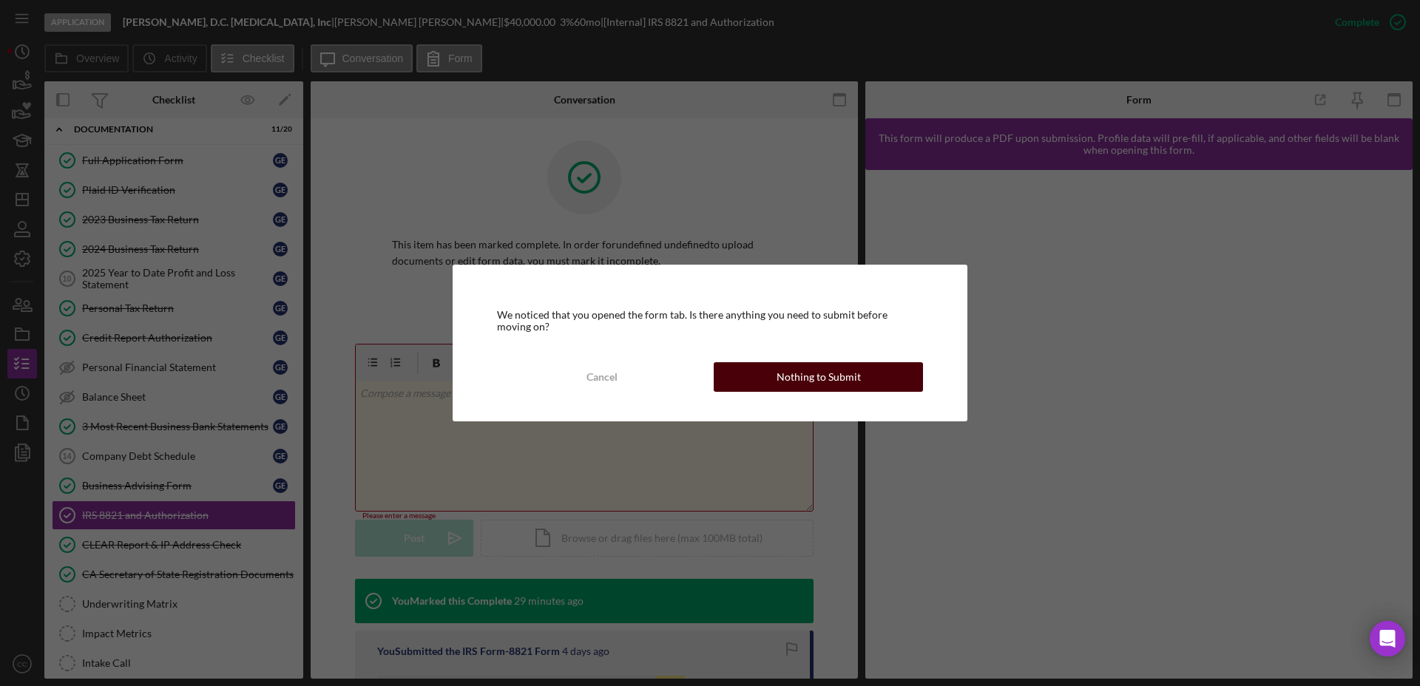
click at [830, 374] on div "Nothing to Submit" at bounding box center [818, 377] width 84 height 30
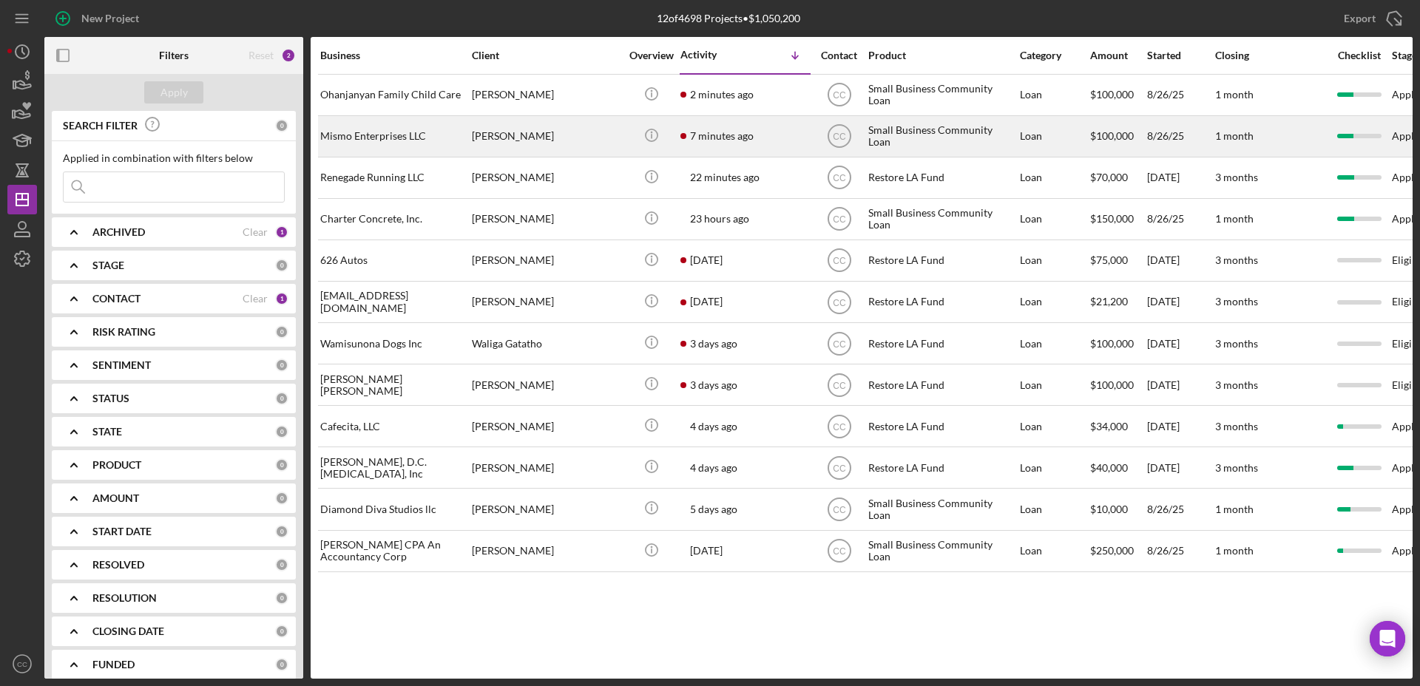
click at [558, 129] on div "[PERSON_NAME]" at bounding box center [546, 136] width 148 height 39
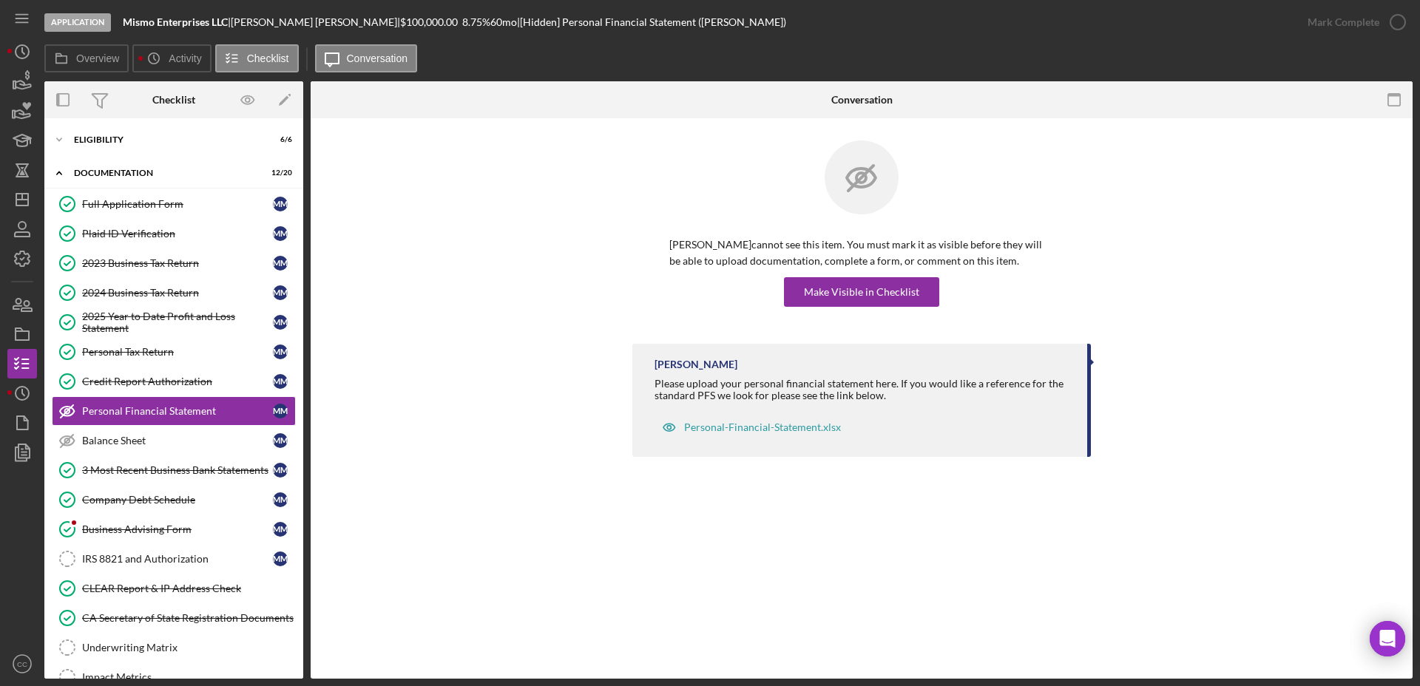
scroll to position [13, 0]
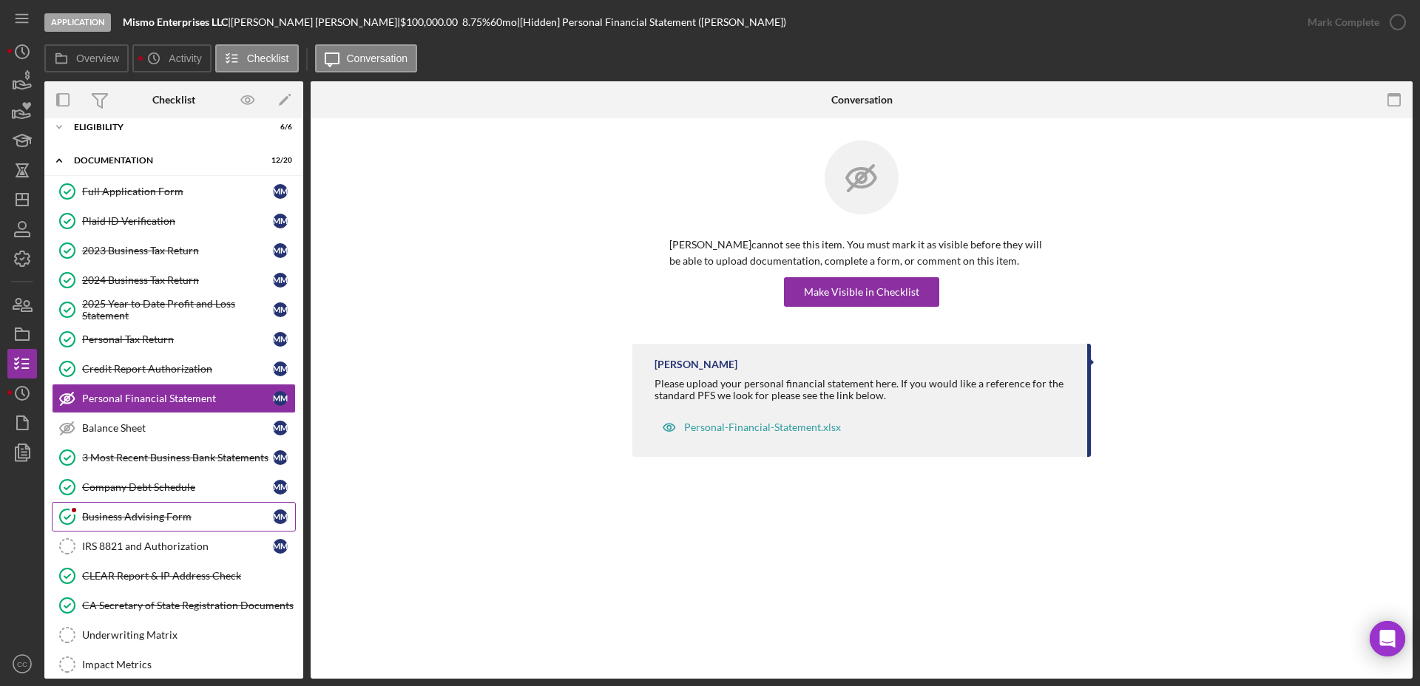
click at [148, 526] on link "Business Advising Form Business Advising Form M M" at bounding box center [174, 517] width 244 height 30
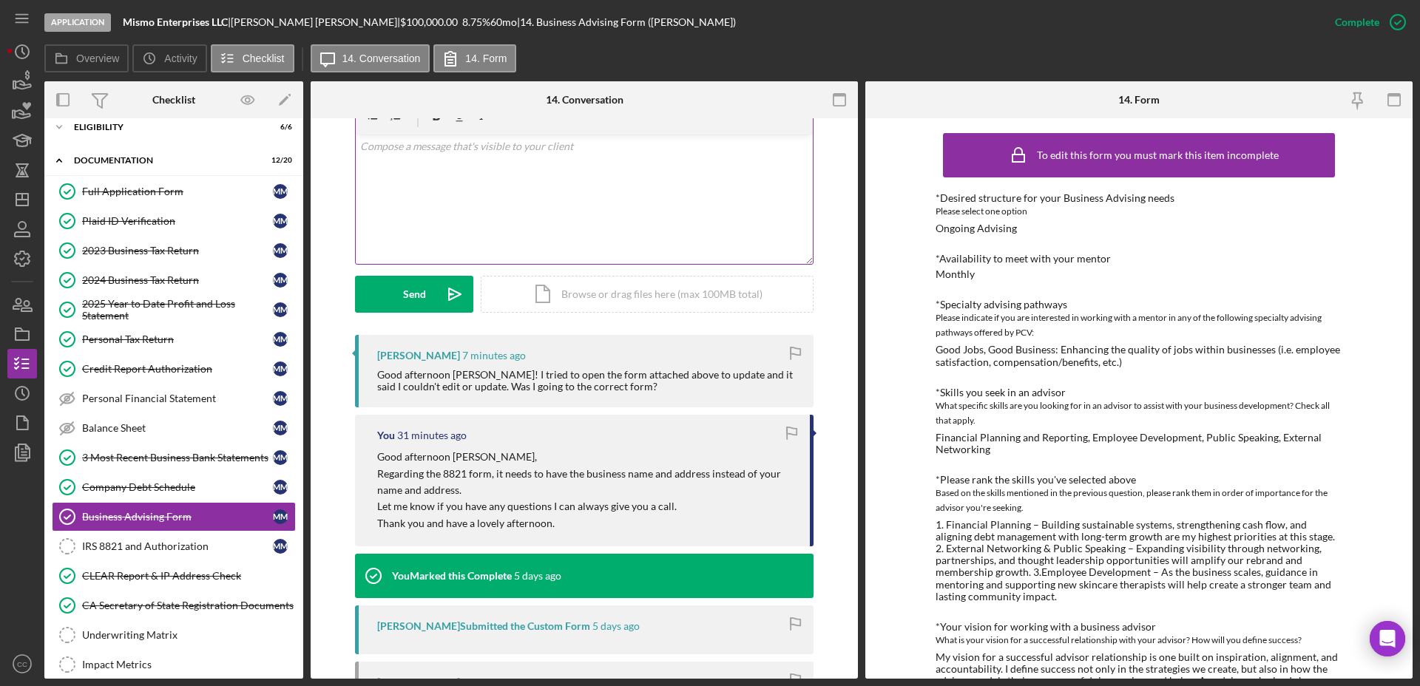
scroll to position [277, 0]
click at [148, 542] on div "IRS 8821 and Authorization" at bounding box center [177, 546] width 191 height 12
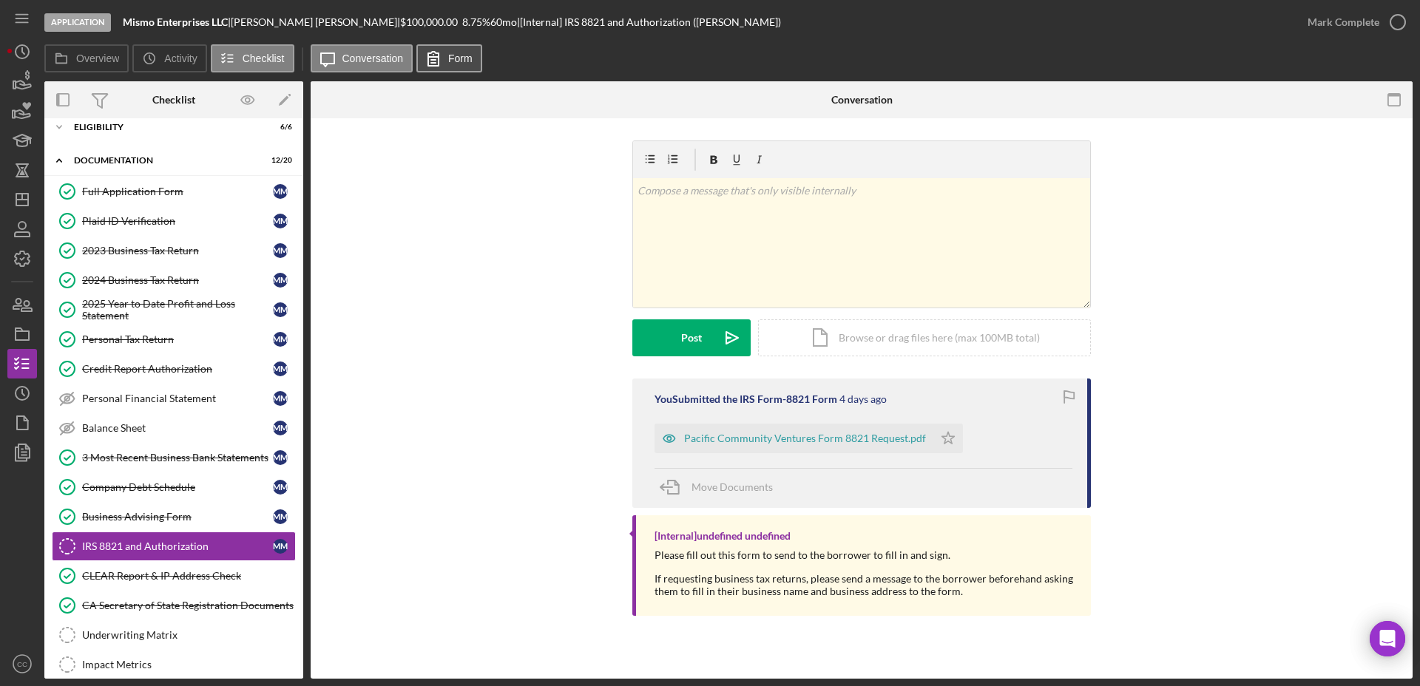
click at [444, 55] on icon at bounding box center [433, 58] width 37 height 37
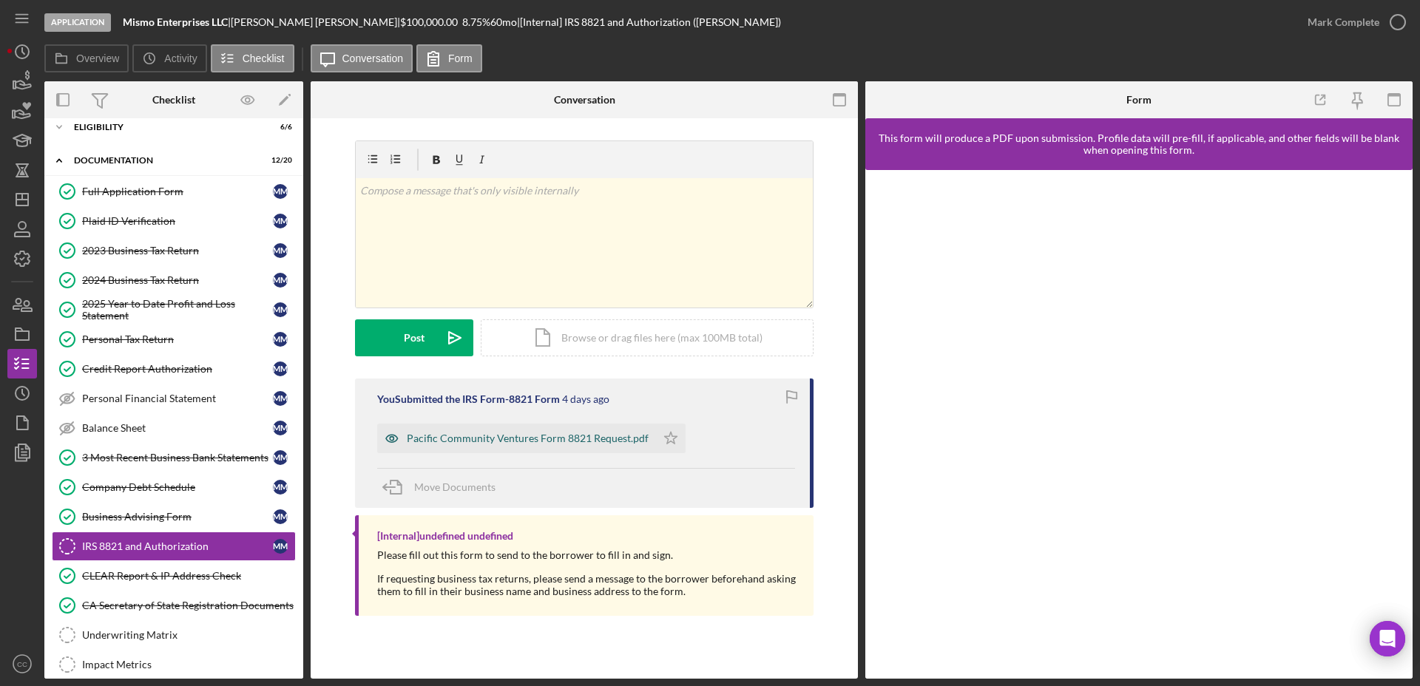
click at [563, 444] on div "Pacific Community Ventures Form 8821 Request.pdf" at bounding box center [516, 439] width 279 height 30
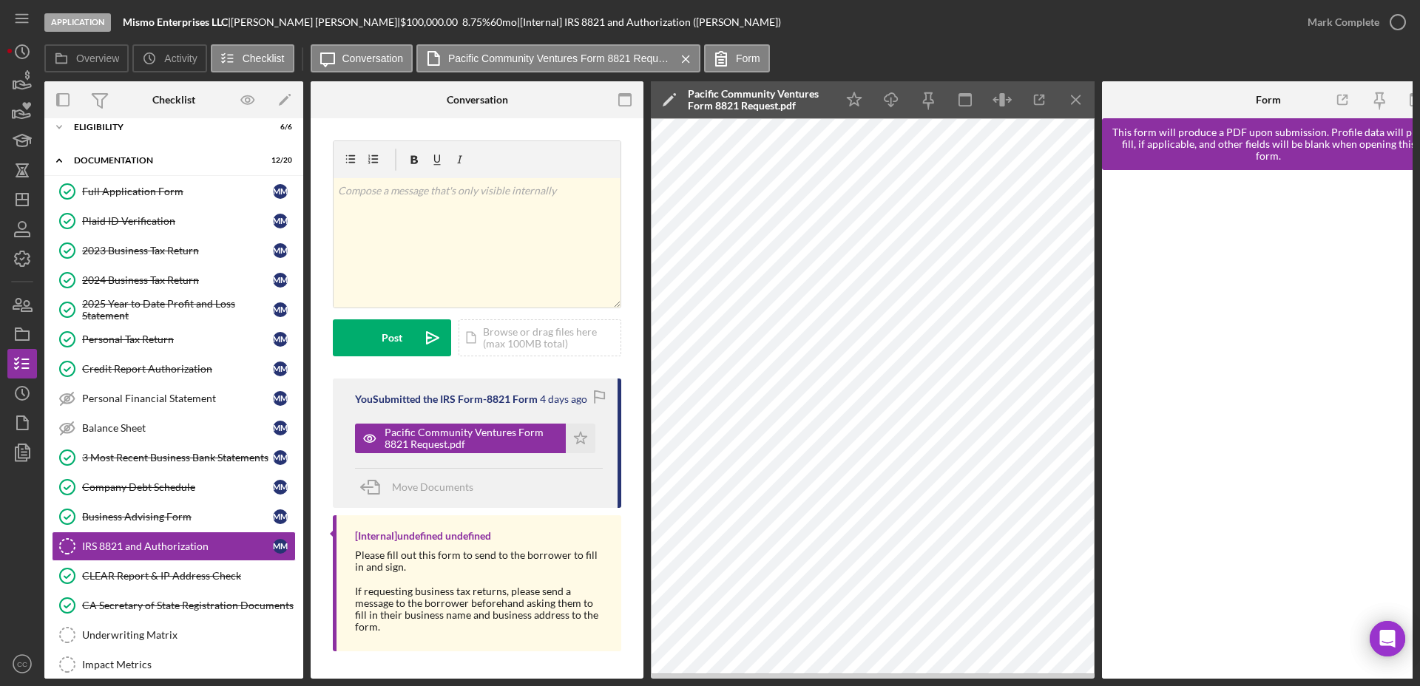
scroll to position [0, 22]
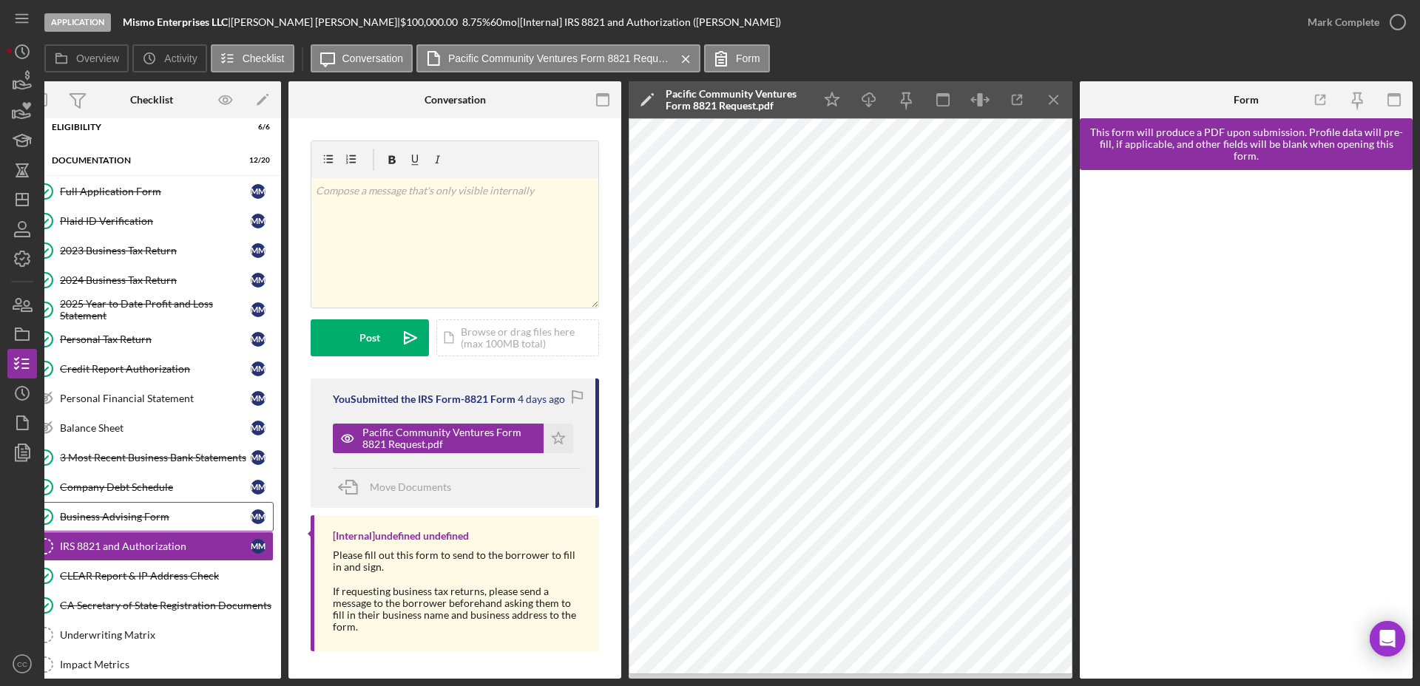
click at [126, 515] on div "Business Advising Form" at bounding box center [155, 517] width 191 height 12
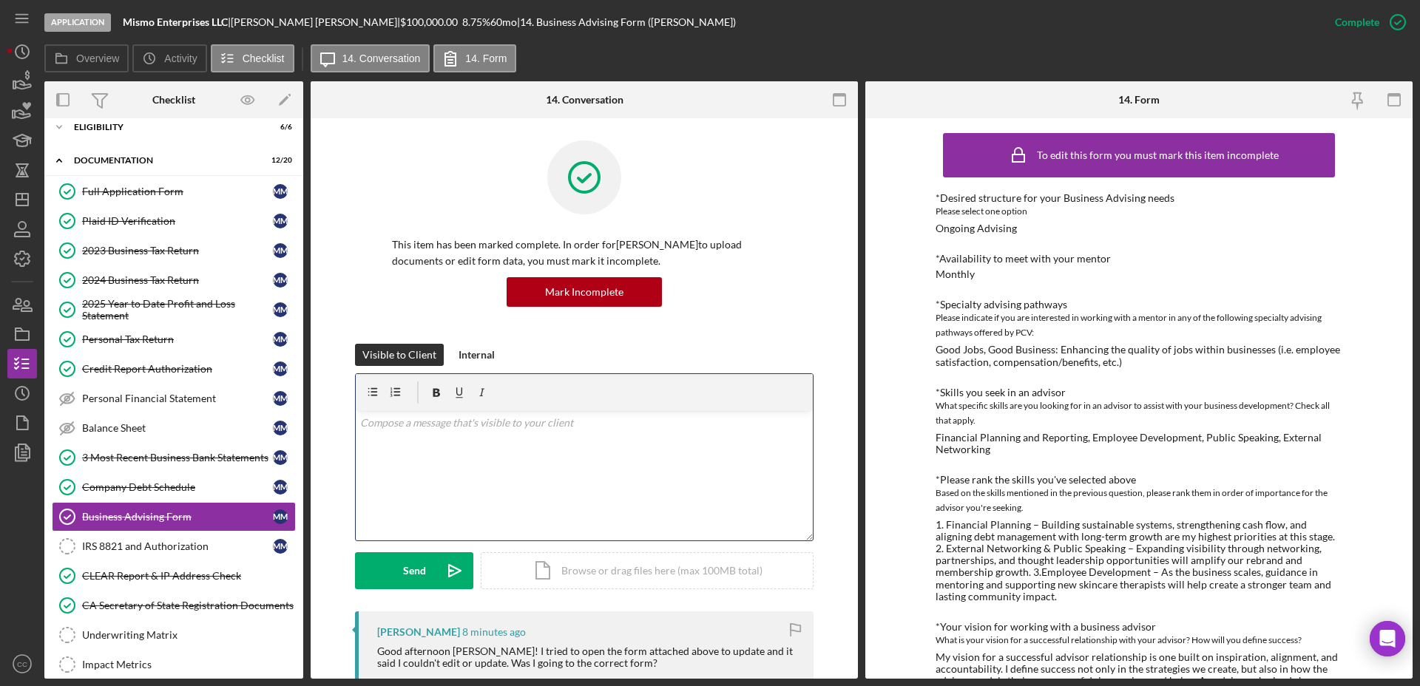
click at [518, 440] on div "v Color teal Color pink Remove color Add row above Add row below Add column bef…" at bounding box center [584, 475] width 457 height 129
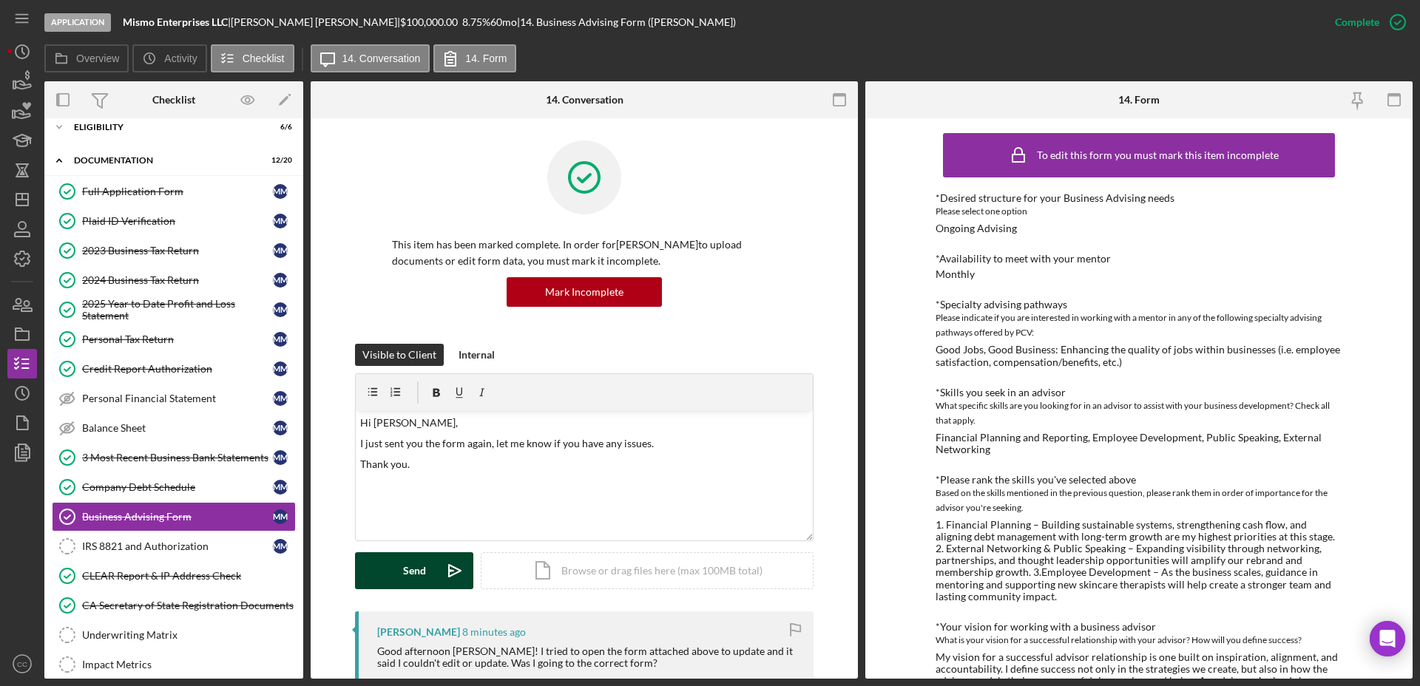
click at [397, 572] on button "Send Icon/icon-invite-send" at bounding box center [414, 570] width 118 height 37
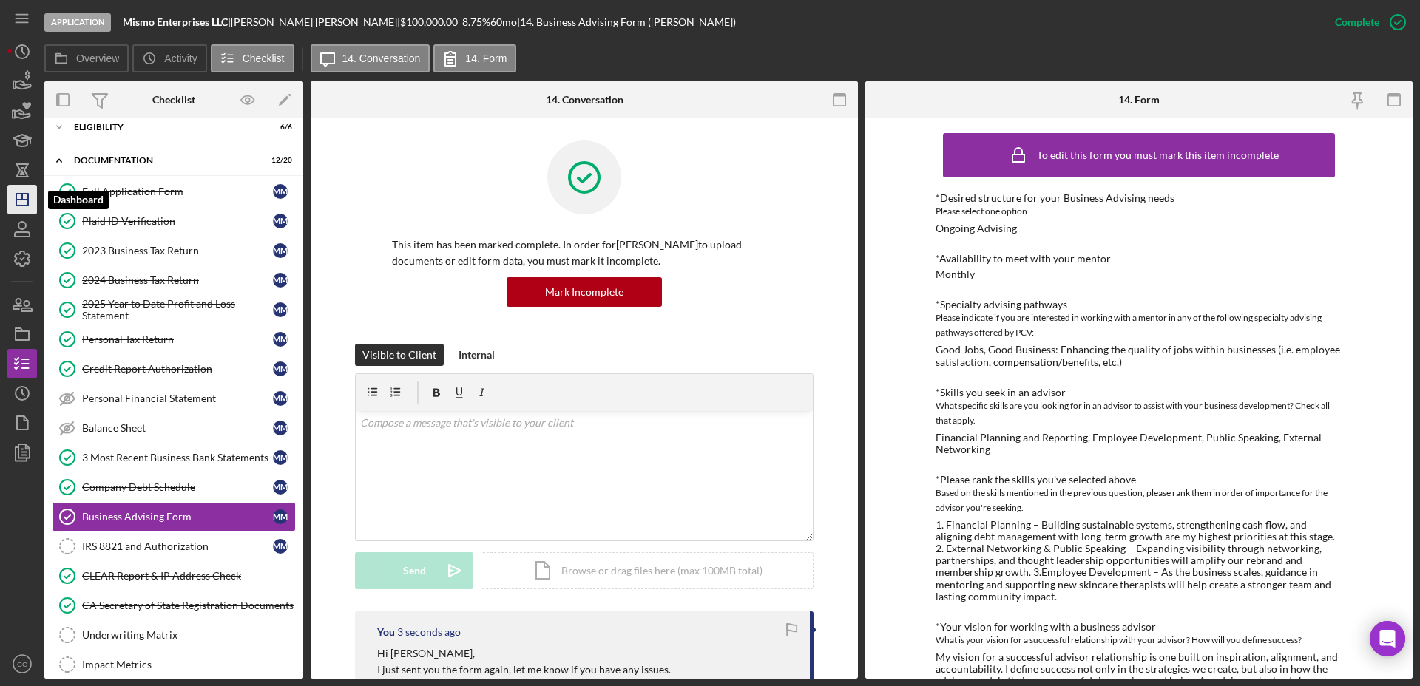
click at [19, 211] on icon "Icon/Dashboard" at bounding box center [22, 199] width 37 height 37
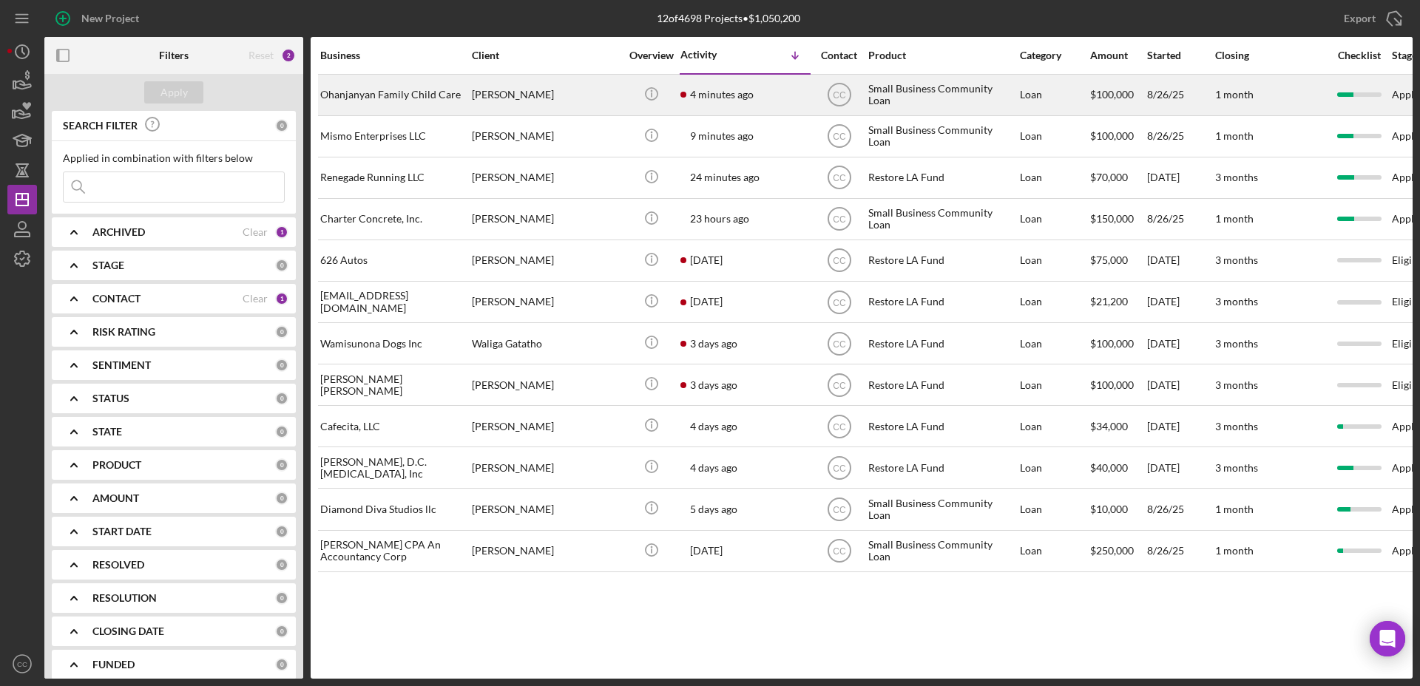
click at [616, 100] on div "[PERSON_NAME]" at bounding box center [546, 94] width 148 height 39
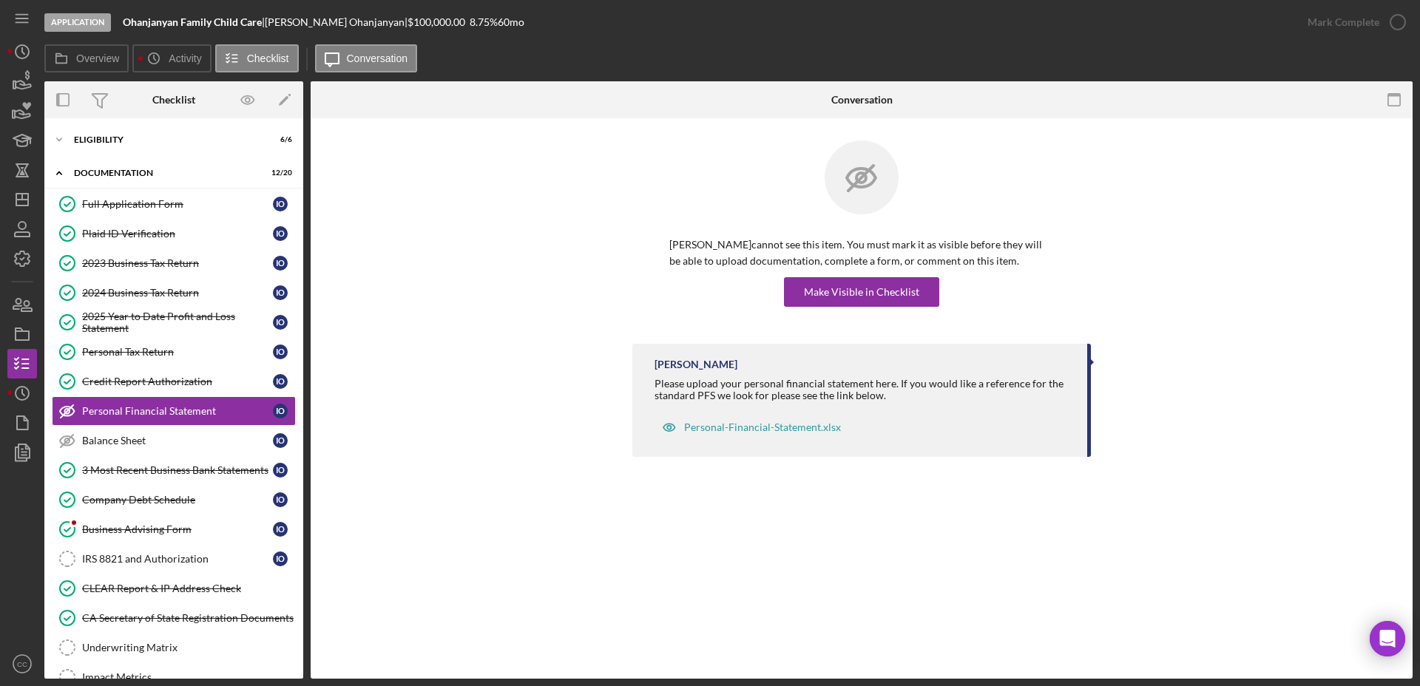
scroll to position [13, 0]
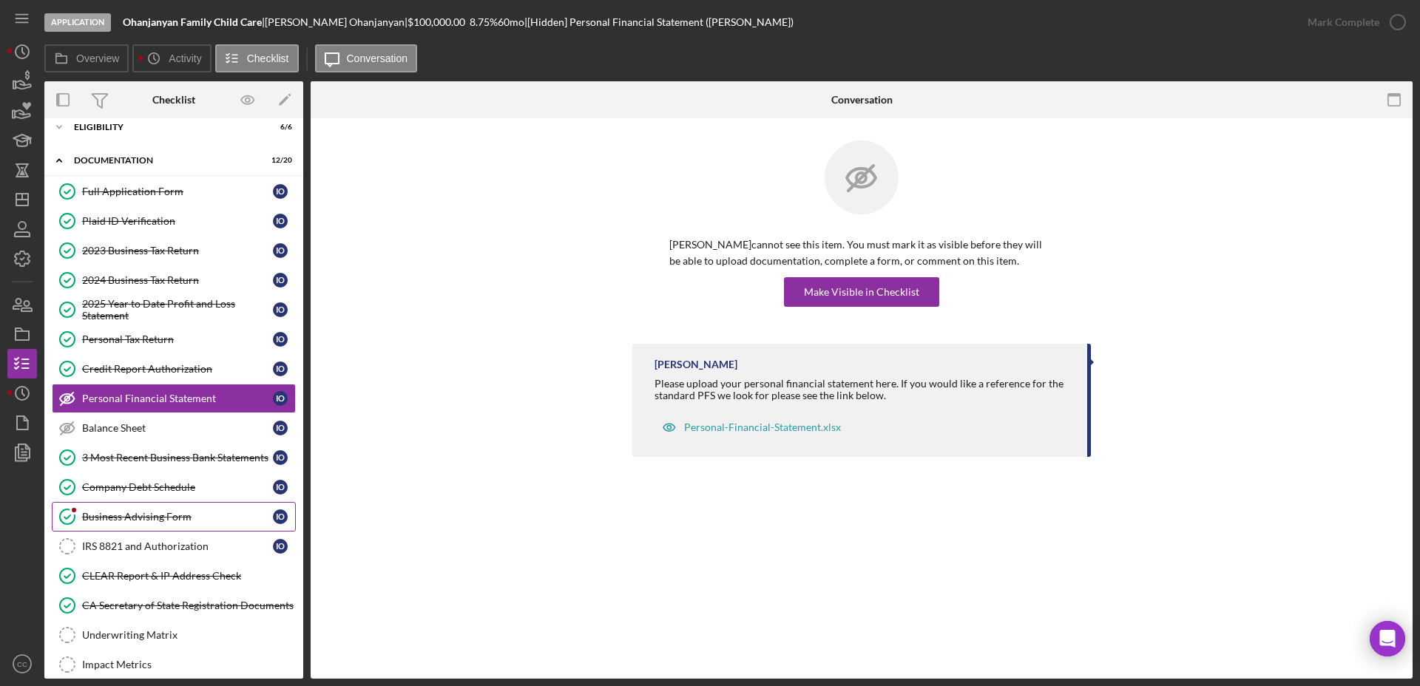
click at [140, 511] on div "Business Advising Form" at bounding box center [177, 517] width 191 height 12
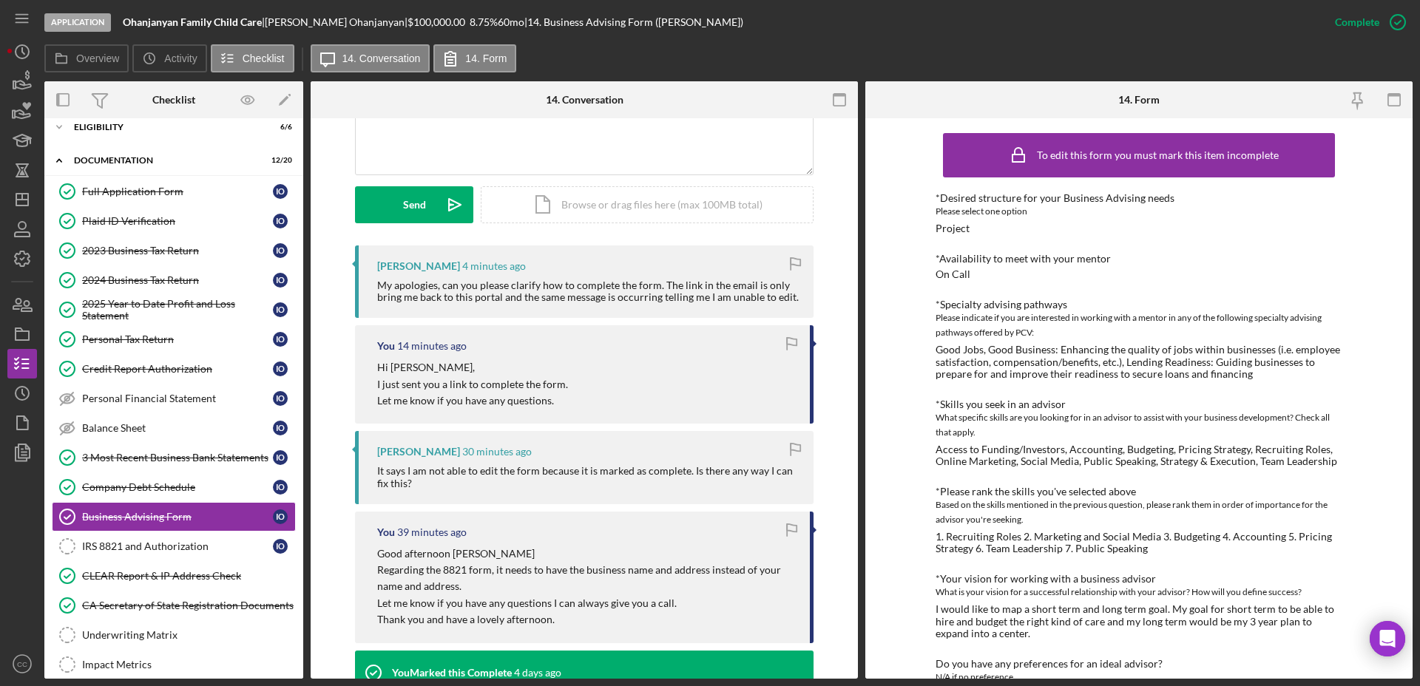
scroll to position [366, 0]
drag, startPoint x: 263, startPoint y: 20, endPoint x: 118, endPoint y: 20, distance: 144.9
click at [118, 20] on div "Application Ohanjanyan Family Child Care | Ira Ohanjanyan | $100,000.00 8.75 % …" at bounding box center [681, 22] width 1275 height 44
copy b "Ohanjanyan Family Child Care"
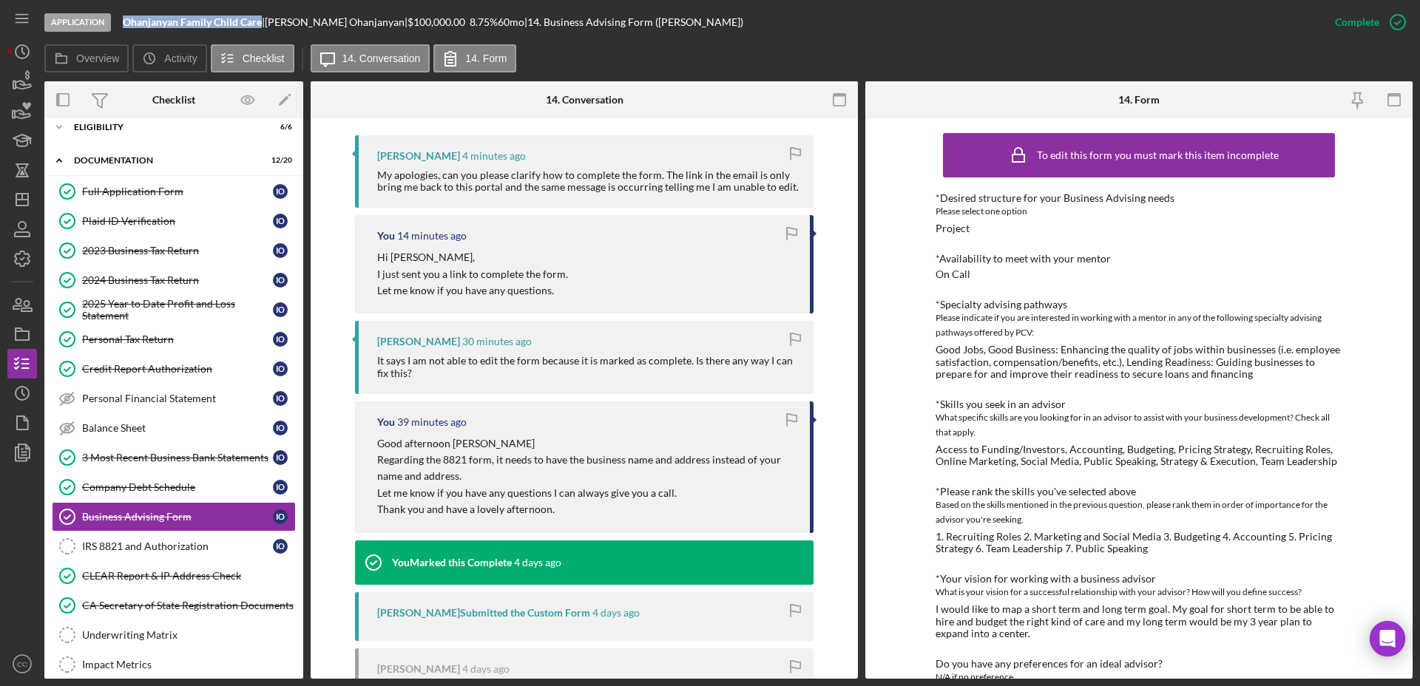
scroll to position [478, 0]
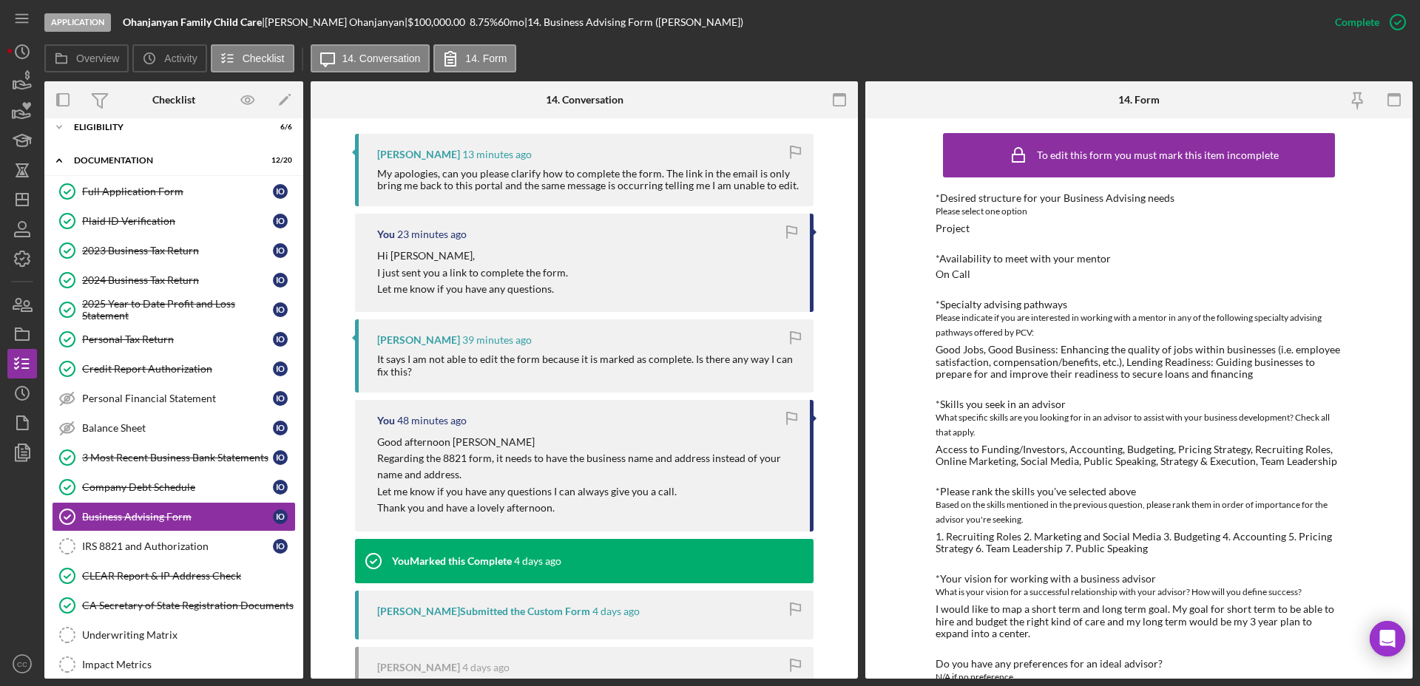
click at [1043, 364] on div "Good Jobs, Good Business: Enhancing the quality of jobs within businesses (i.e.…" at bounding box center [1138, 361] width 407 height 35
click at [27, 200] on line "button" at bounding box center [22, 200] width 12 height 0
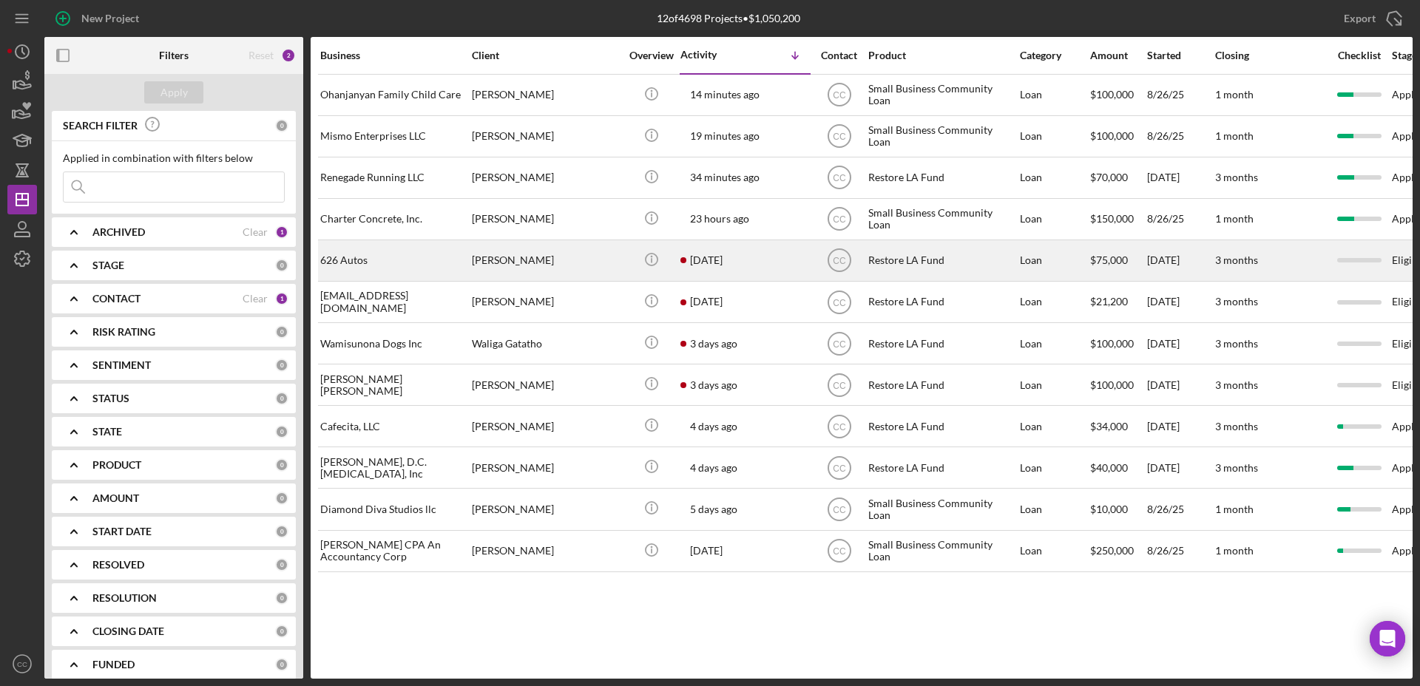
click at [579, 261] on div "[PERSON_NAME]" at bounding box center [546, 260] width 148 height 39
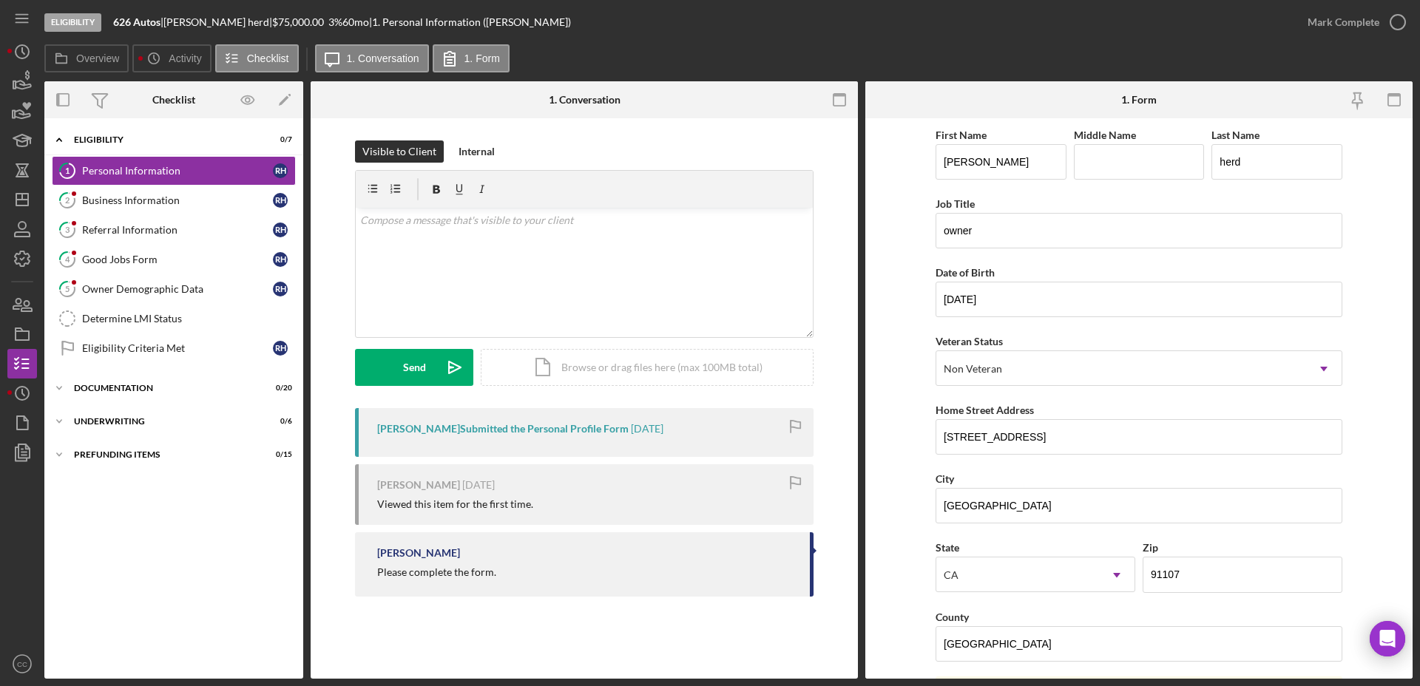
click at [1357, 312] on form "First Name rasheedah Middle Name Last Name herd Job Title owner Date of Birth 0…" at bounding box center [1138, 398] width 547 height 560
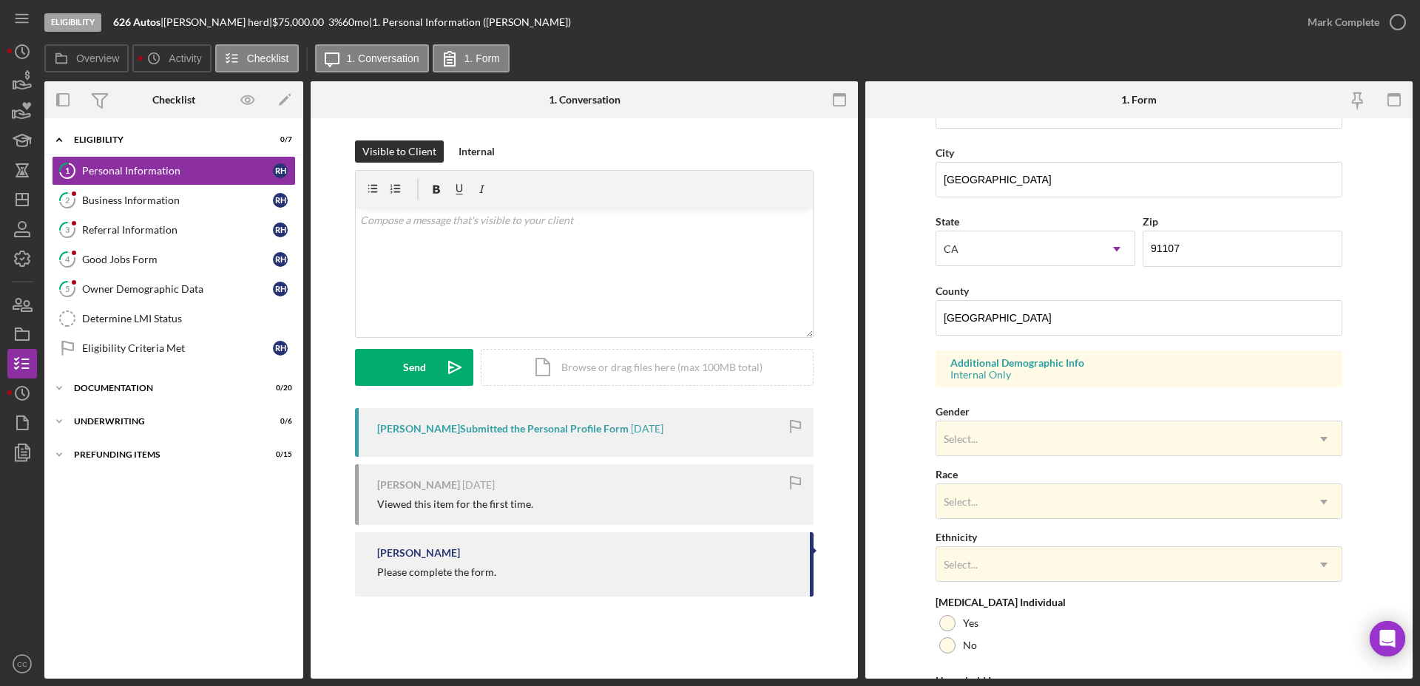
scroll to position [427, 0]
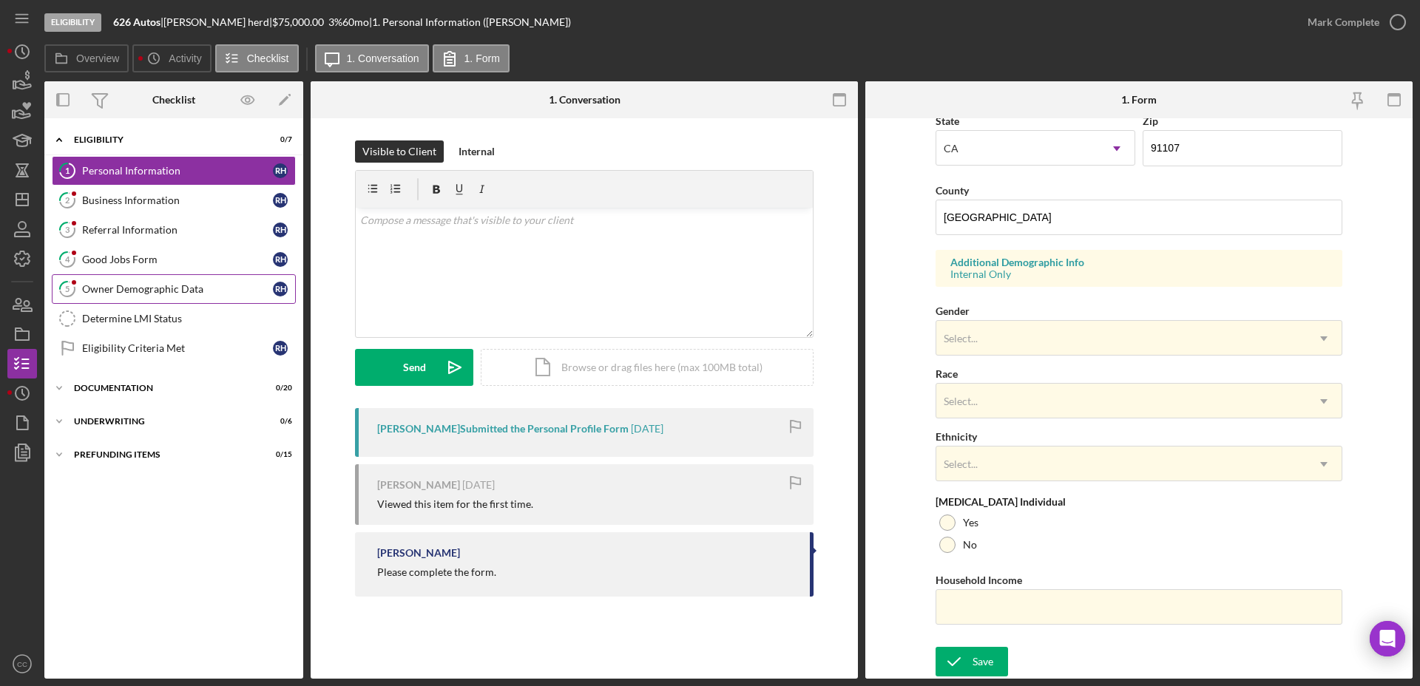
click at [147, 296] on link "5 Owner Demographic Data r h" at bounding box center [174, 289] width 244 height 30
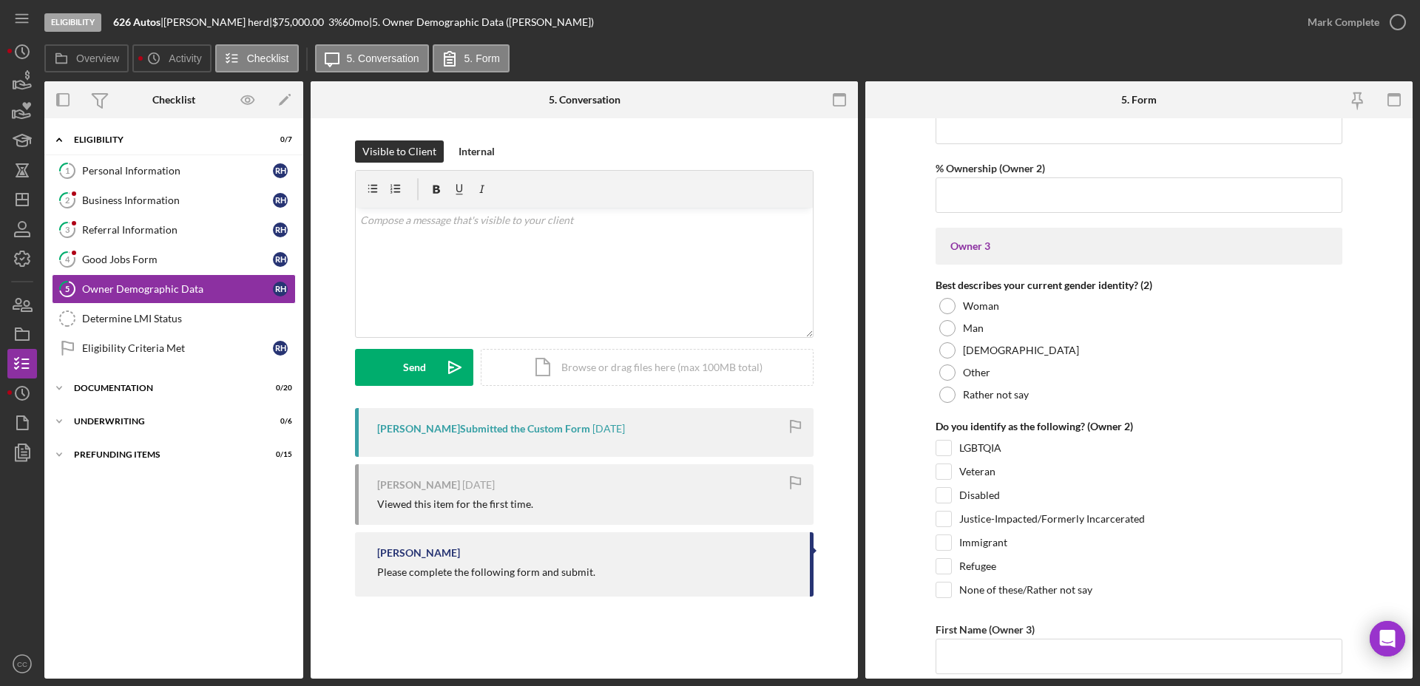
scroll to position [2257, 0]
drag, startPoint x: 1219, startPoint y: 336, endPoint x: 1266, endPoint y: 401, distance: 79.4
click at [1266, 401] on div "Rather not say" at bounding box center [1138, 395] width 407 height 22
click at [142, 170] on div "Personal Information" at bounding box center [177, 171] width 191 height 12
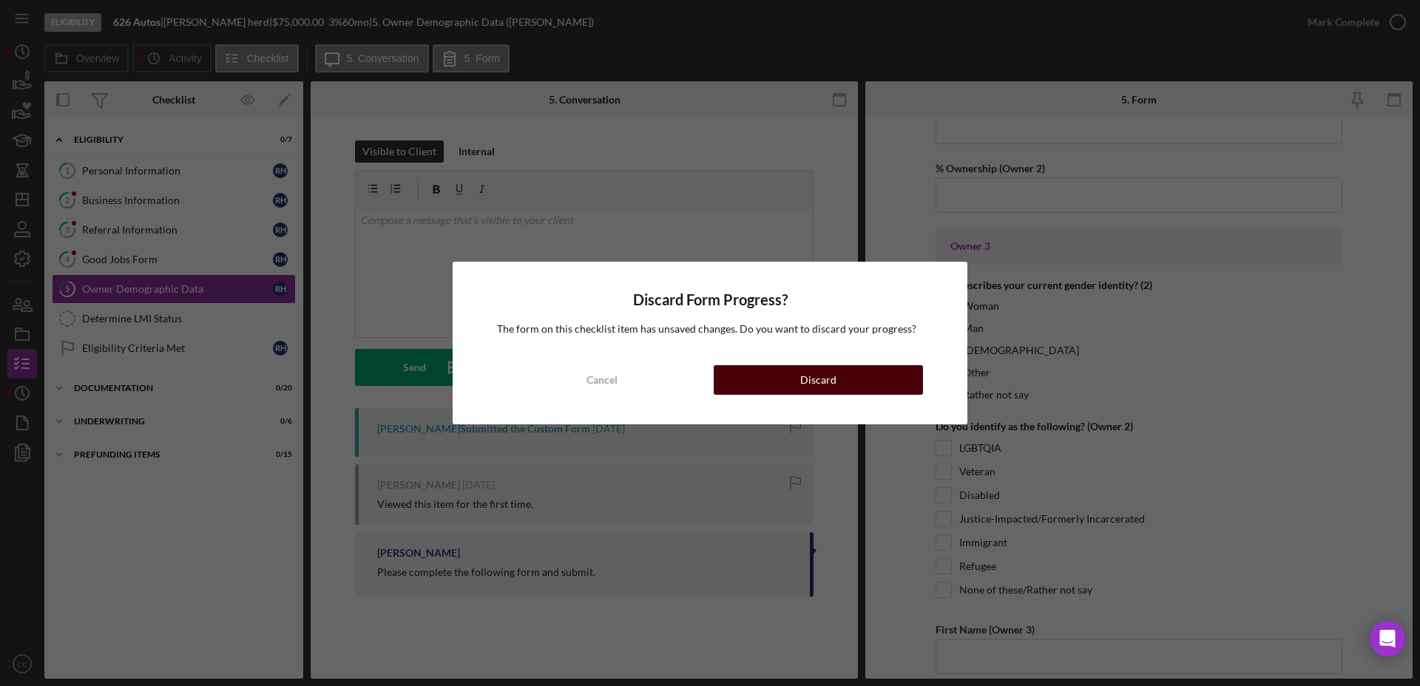
click at [832, 382] on div "Discard" at bounding box center [818, 380] width 36 height 30
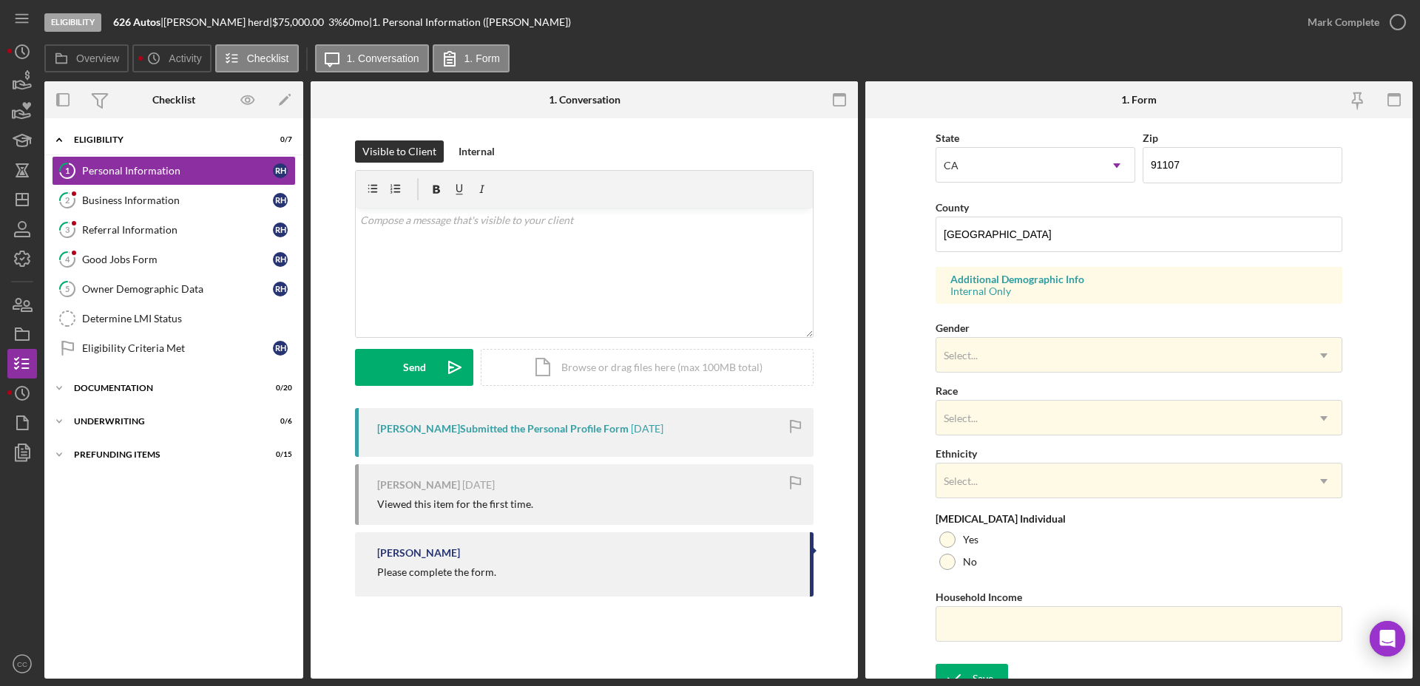
scroll to position [410, 0]
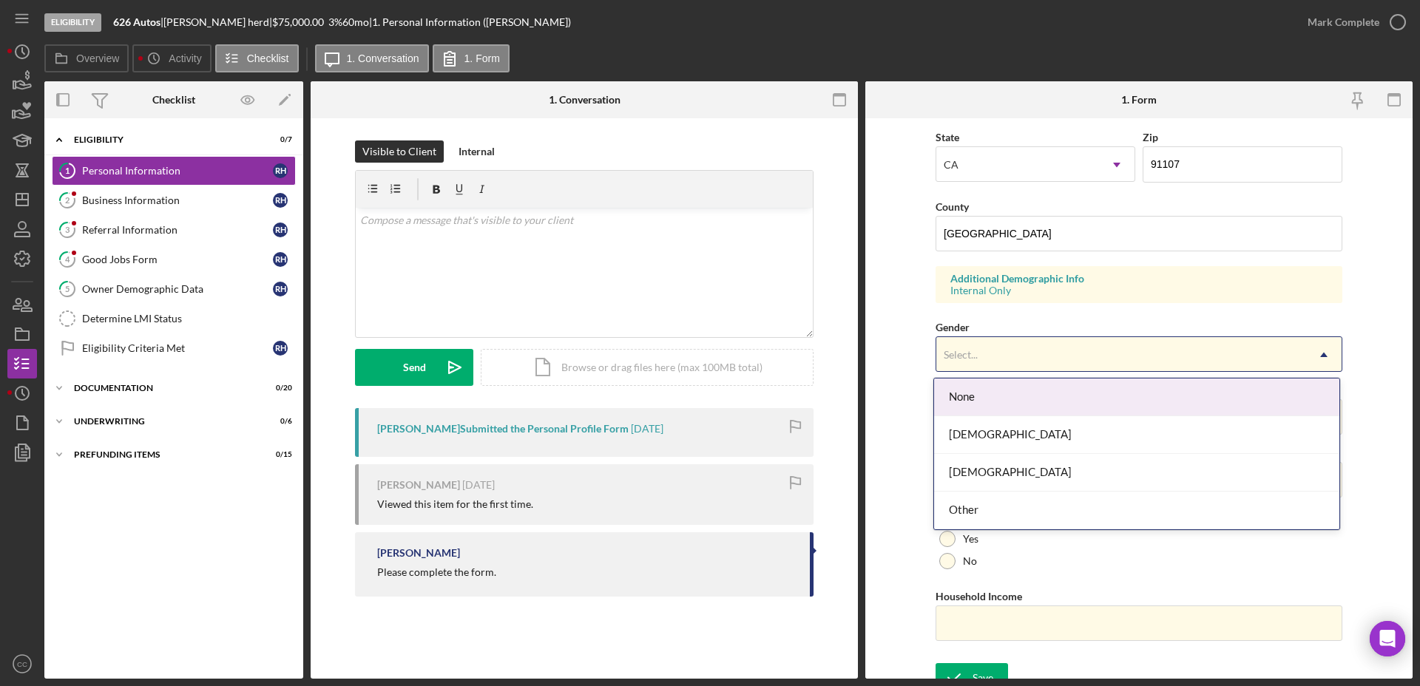
click at [1045, 354] on div "Select..." at bounding box center [1121, 355] width 370 height 34
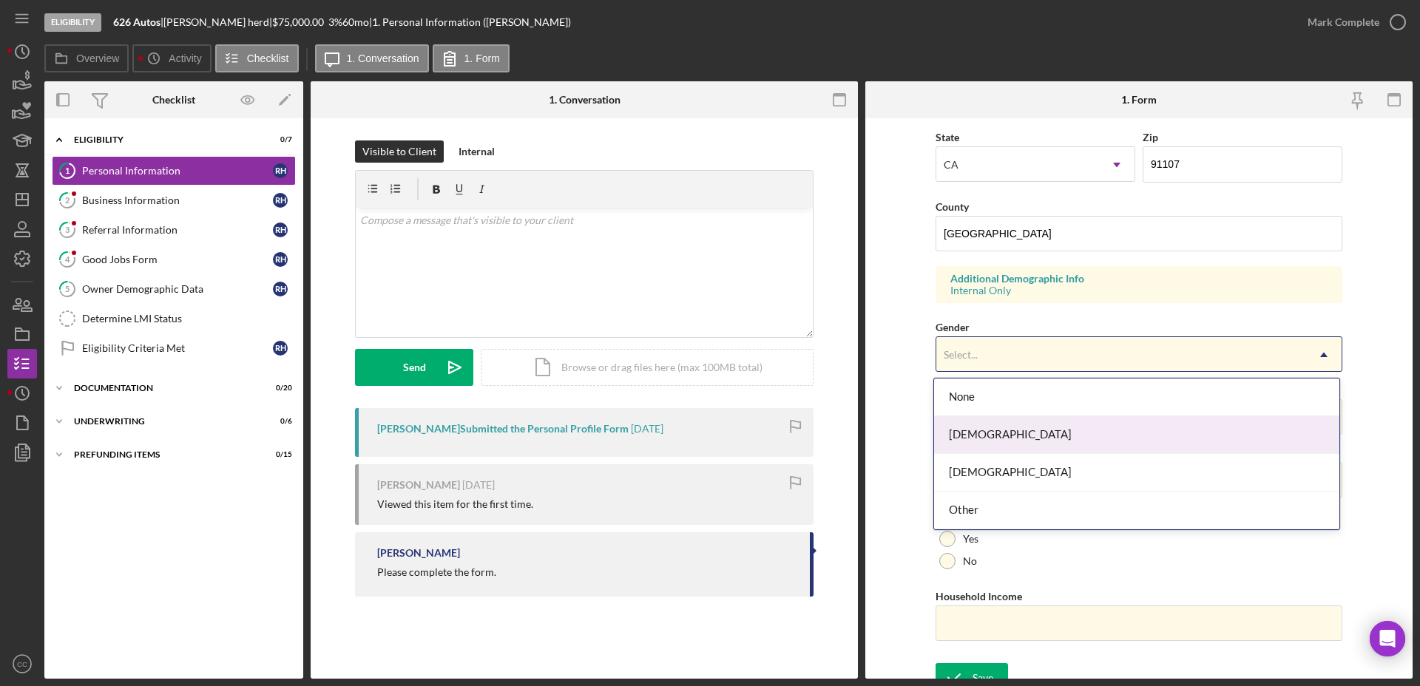
click at [987, 433] on div "Female" at bounding box center [1136, 435] width 405 height 38
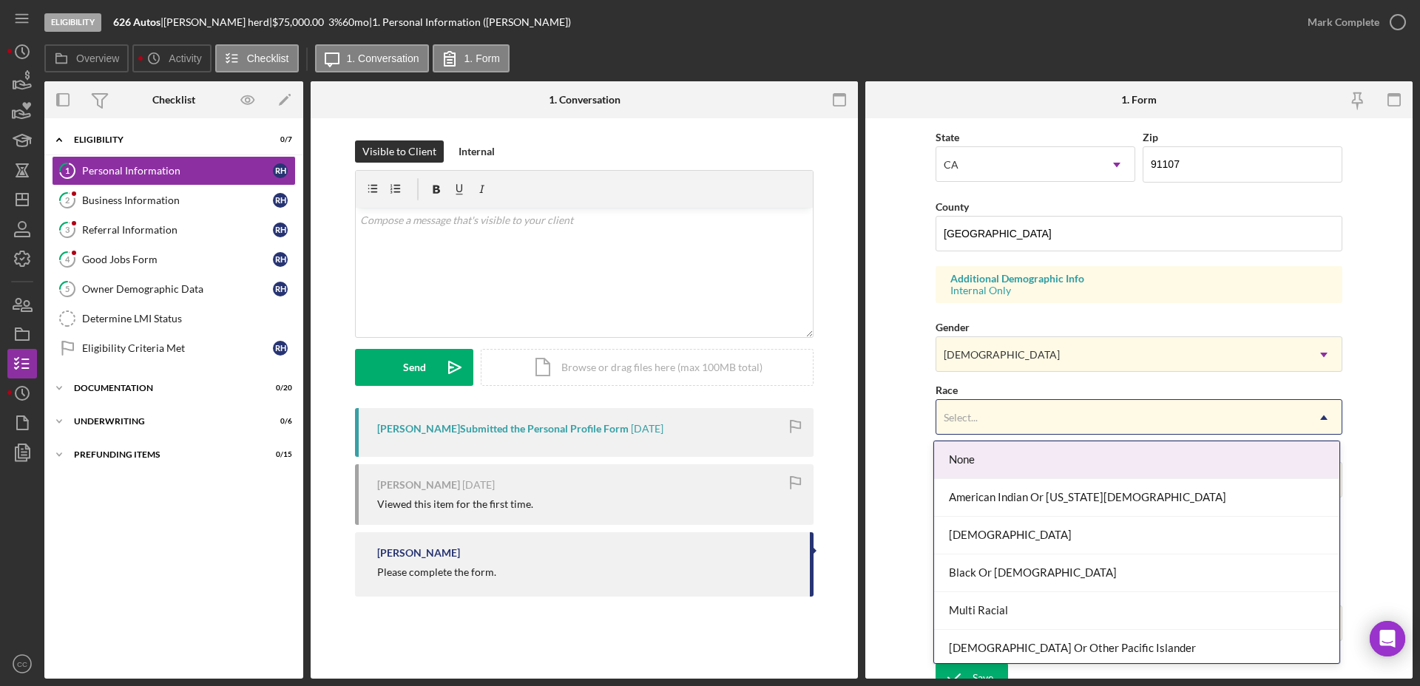
click at [990, 414] on div "Select..." at bounding box center [1121, 418] width 370 height 34
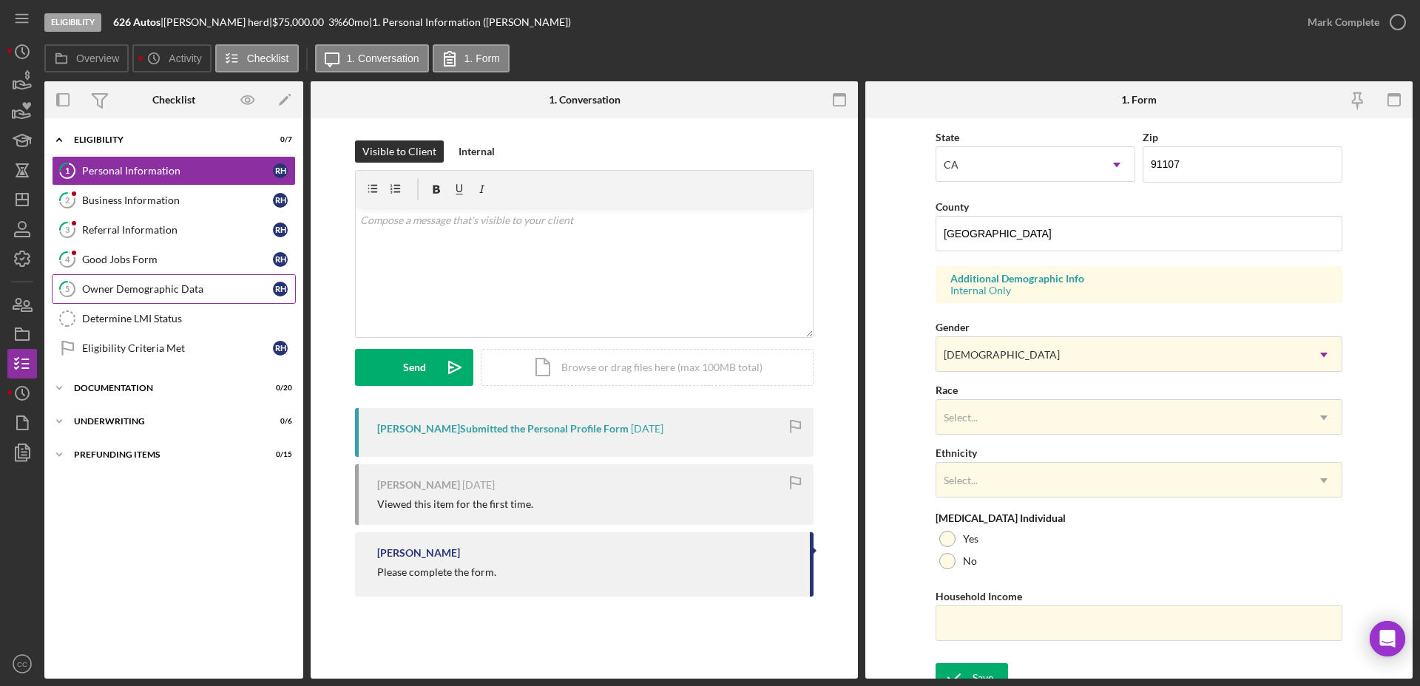
click at [138, 294] on div "Owner Demographic Data" at bounding box center [177, 289] width 191 height 12
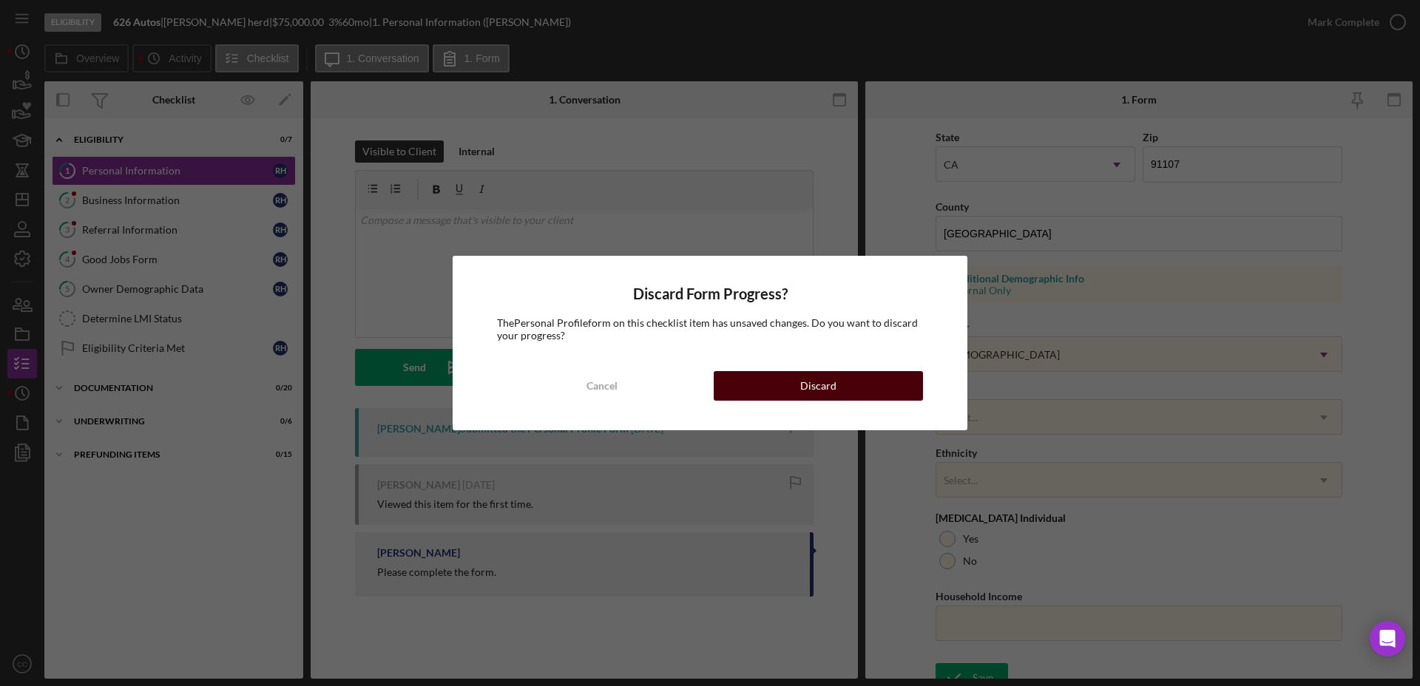
click at [823, 389] on div "Discard" at bounding box center [818, 386] width 36 height 30
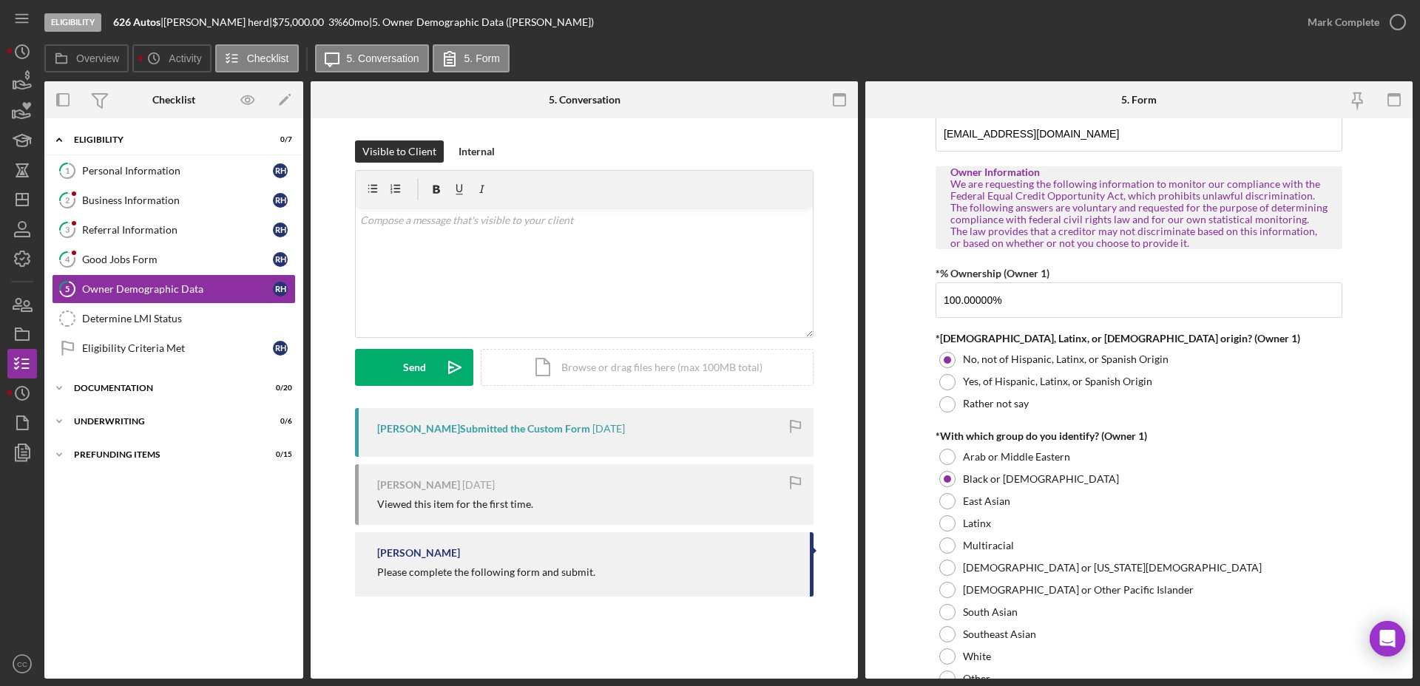
scroll to position [566, 0]
click at [169, 160] on link "1 Personal Information r h" at bounding box center [174, 171] width 244 height 30
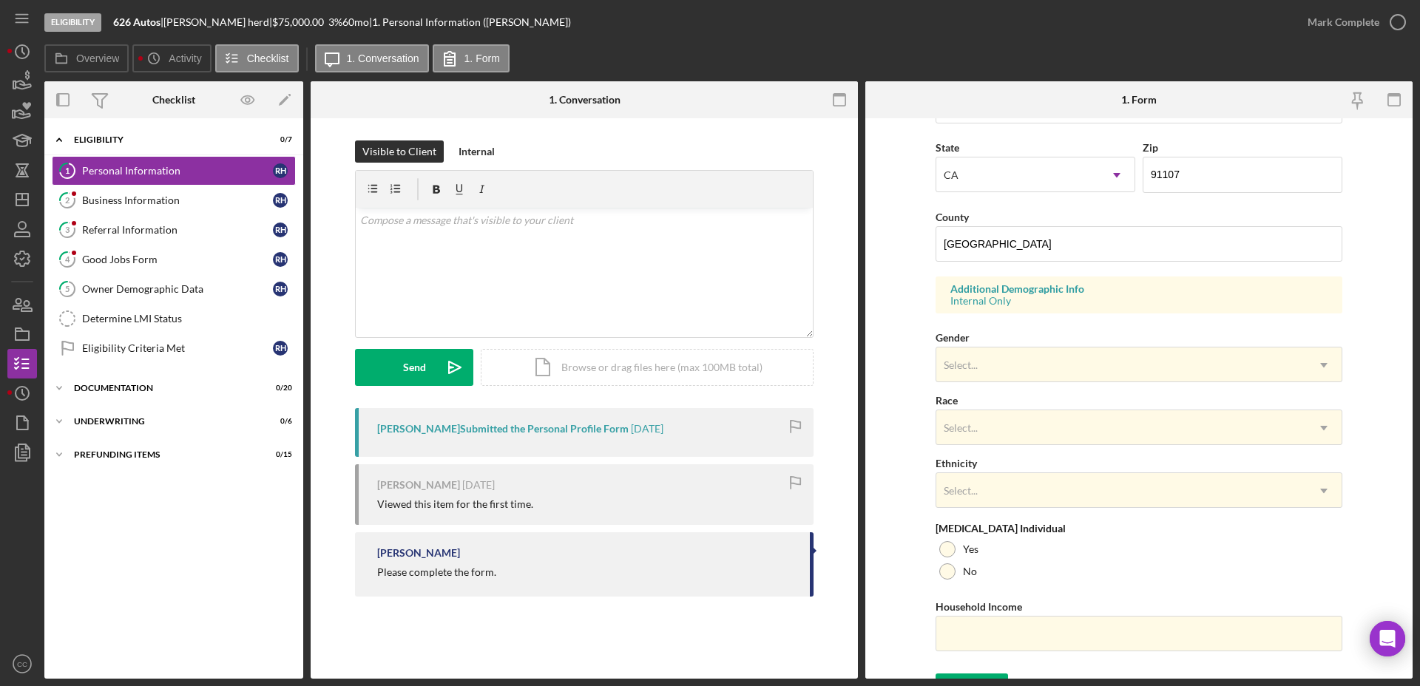
scroll to position [427, 0]
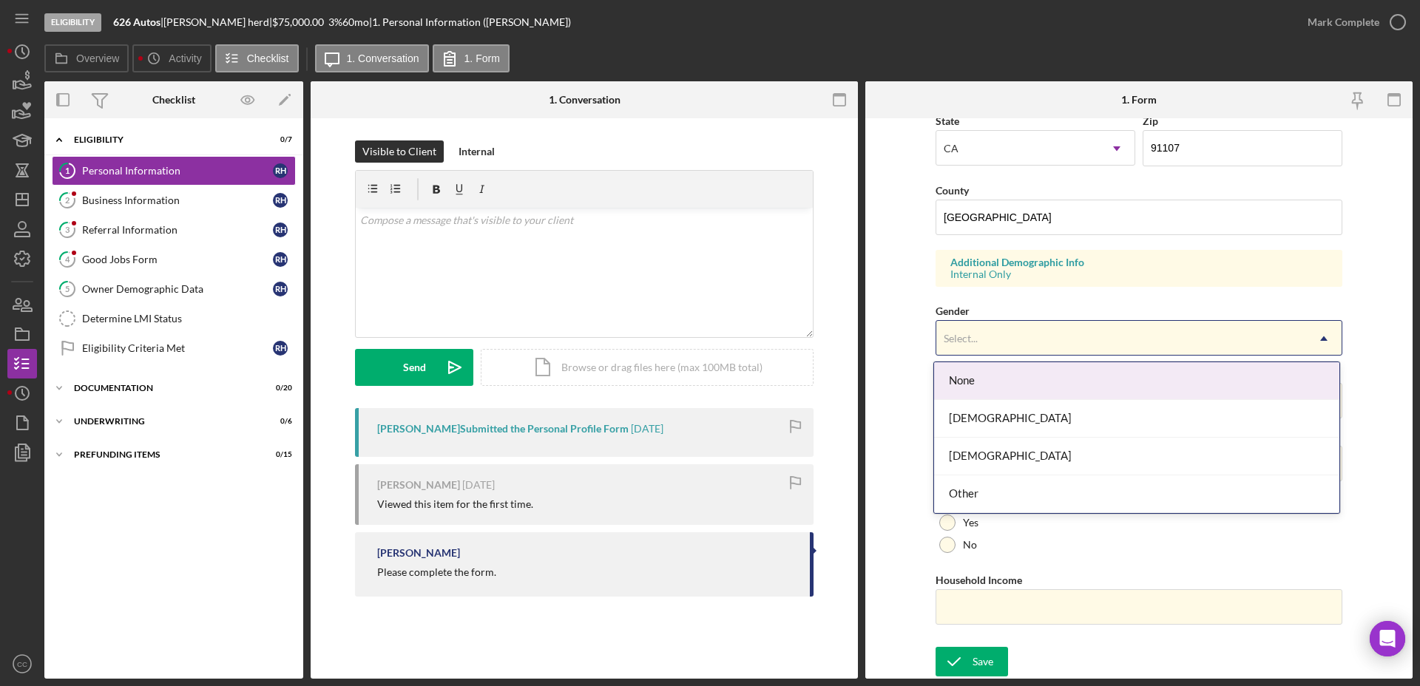
click at [1020, 336] on div "Select..." at bounding box center [1121, 339] width 370 height 34
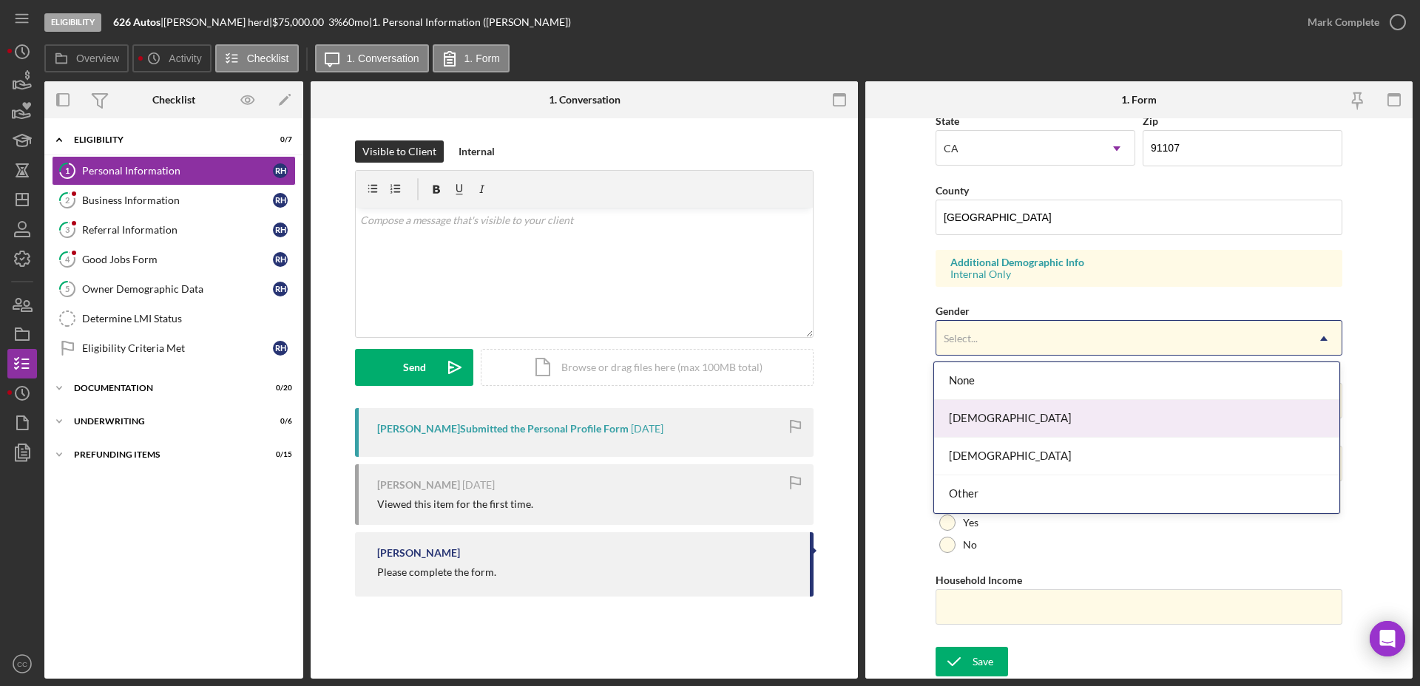
click at [976, 416] on div "Female" at bounding box center [1136, 419] width 405 height 38
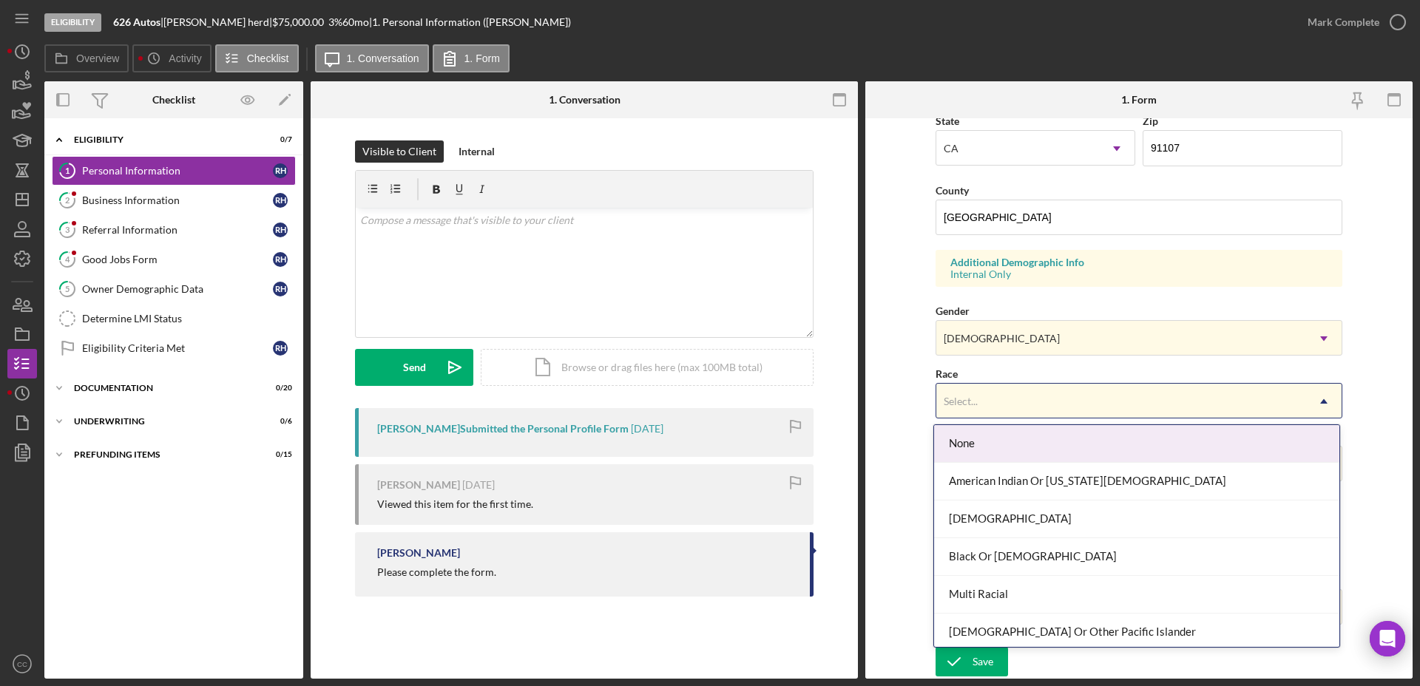
click at [976, 407] on div "Select..." at bounding box center [1121, 401] width 370 height 34
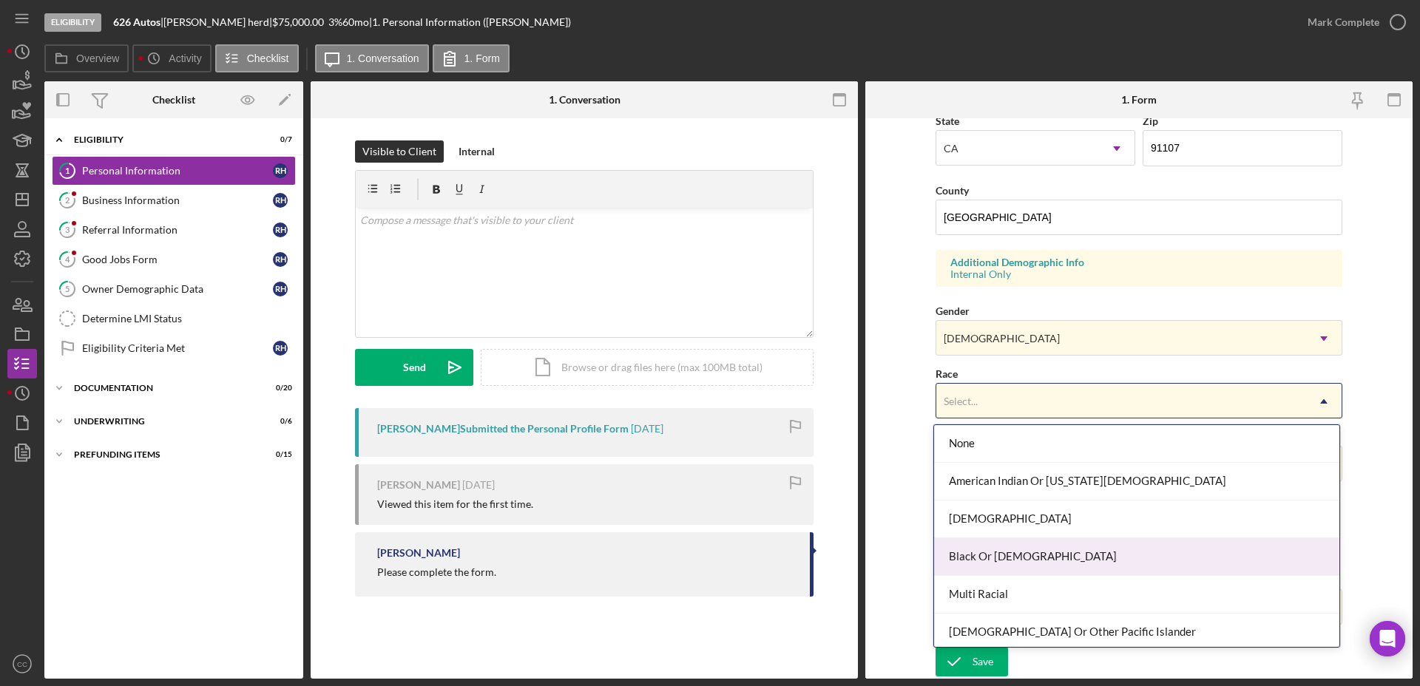
click at [1004, 560] on div "Black Or African American" at bounding box center [1136, 557] width 405 height 38
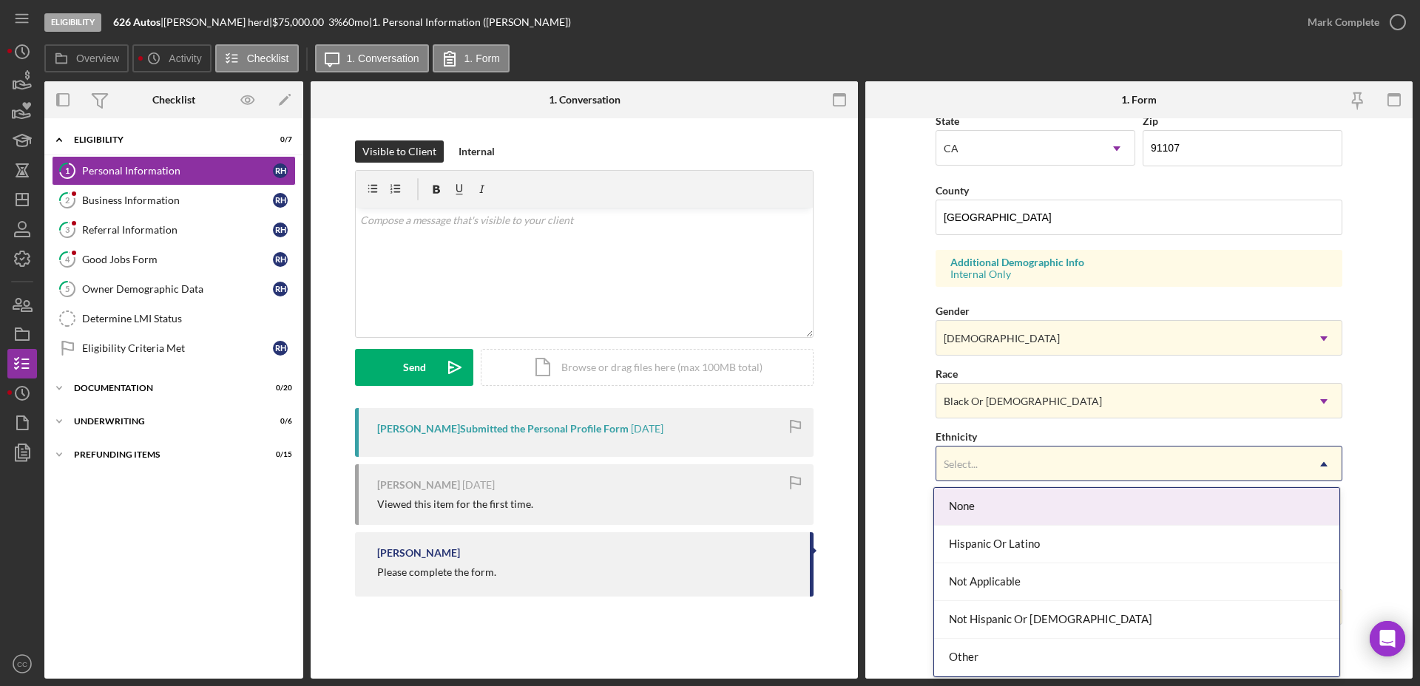
click at [981, 452] on div "Select..." at bounding box center [1121, 464] width 370 height 34
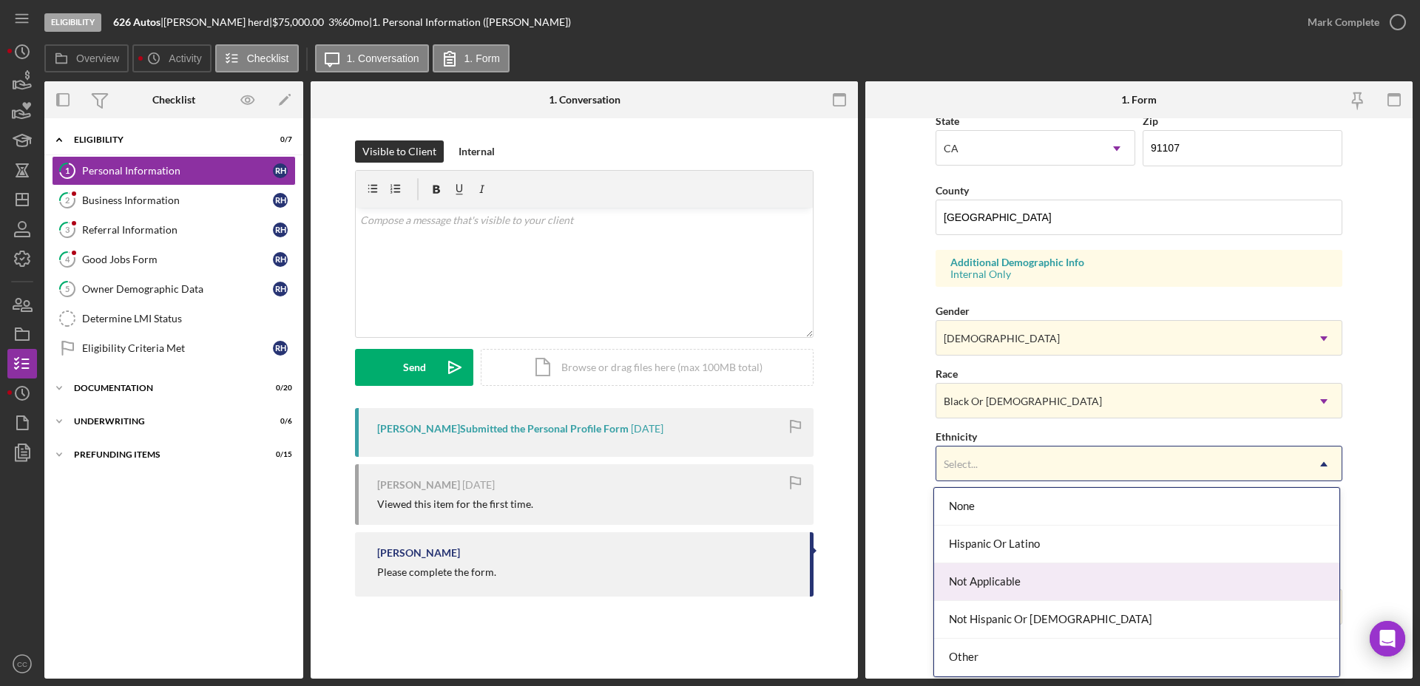
click at [1009, 569] on div "Not Applicable" at bounding box center [1136, 582] width 405 height 38
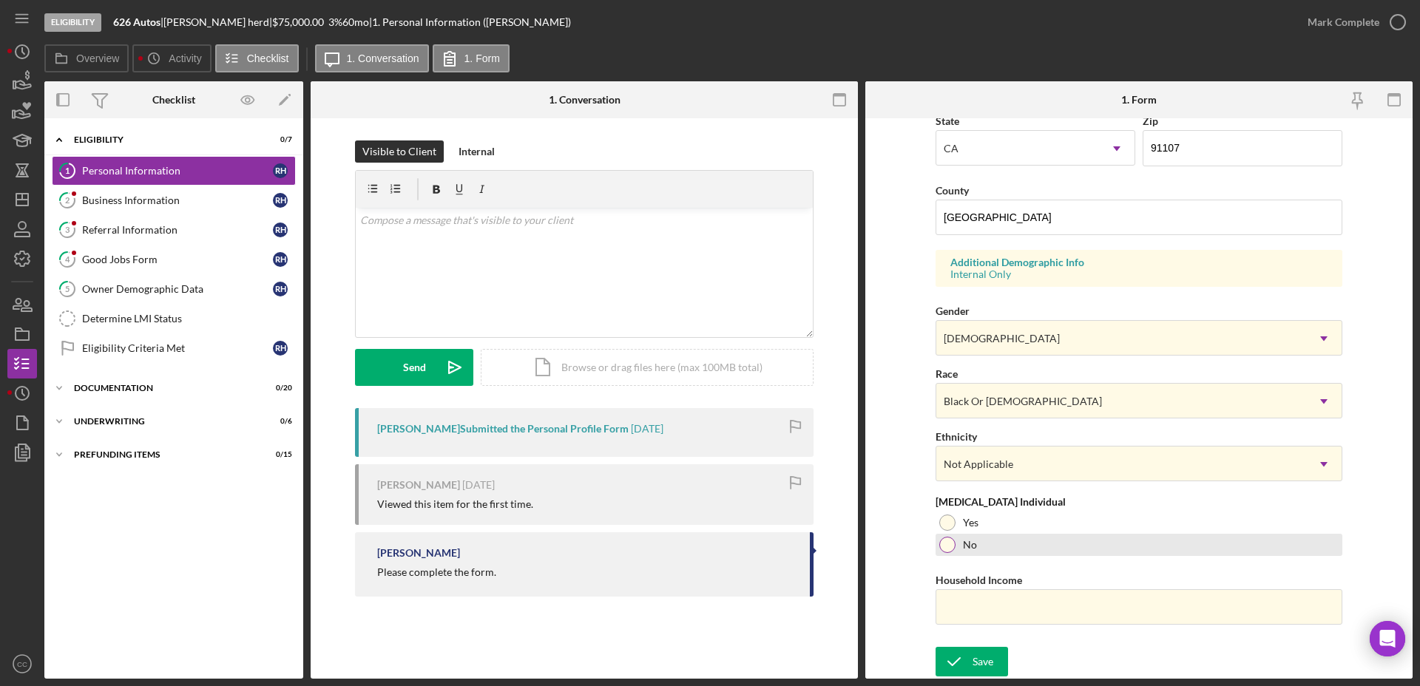
click at [949, 546] on div at bounding box center [947, 545] width 16 height 16
click at [960, 666] on icon "submit" at bounding box center [953, 661] width 37 height 37
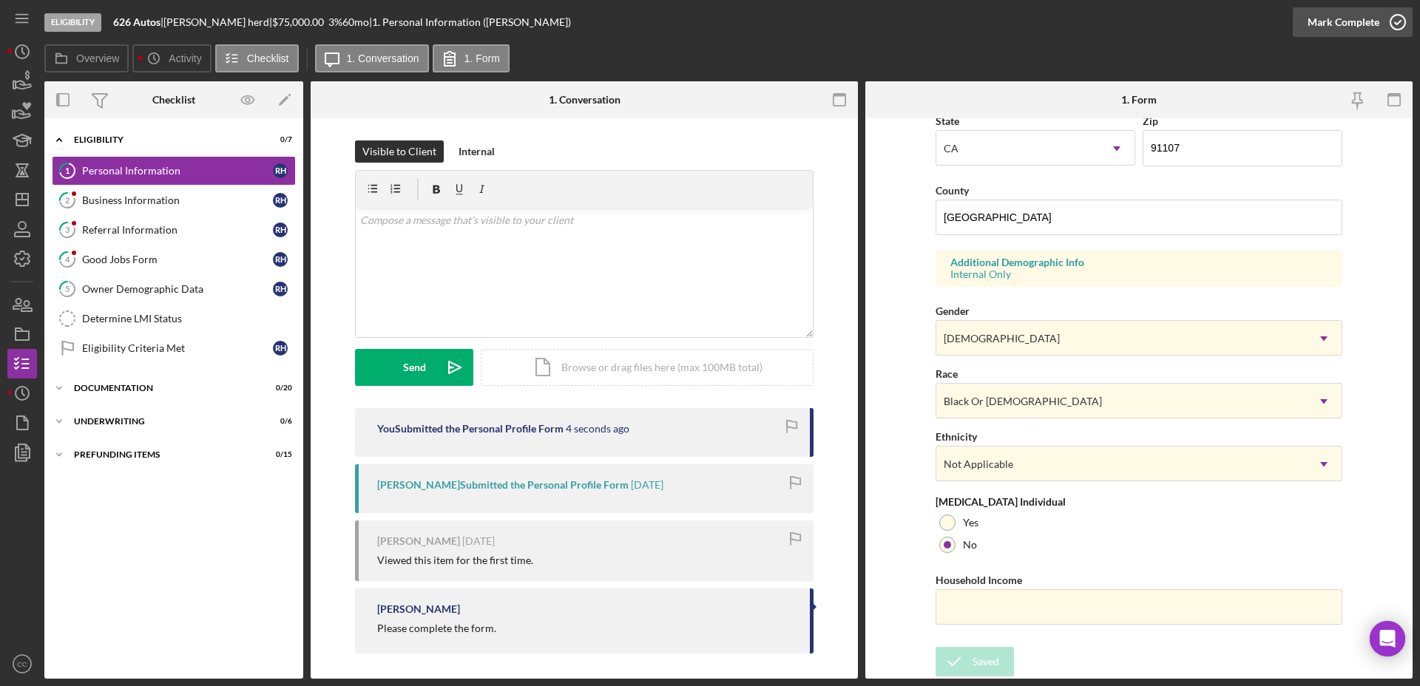
click at [1391, 27] on icon "button" at bounding box center [1397, 22] width 37 height 37
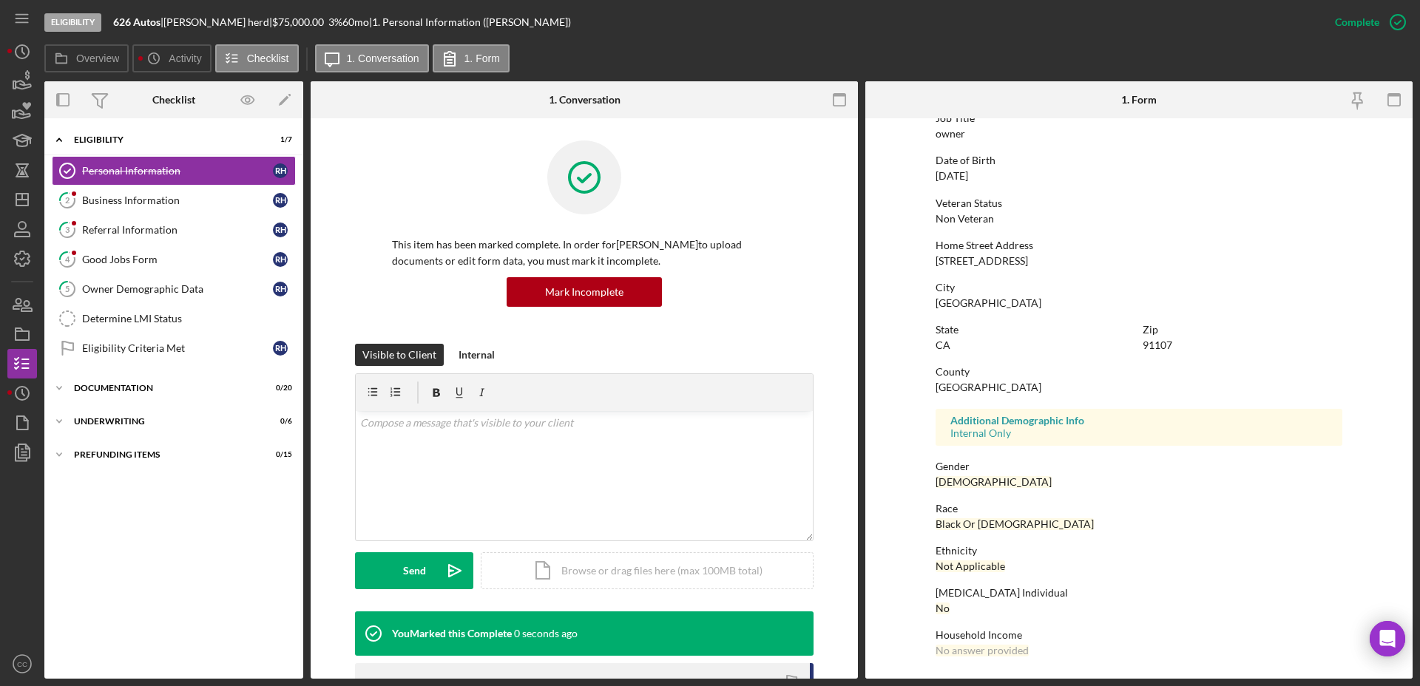
scroll to position [129, 0]
click at [163, 289] on div "Owner Demographic Data" at bounding box center [177, 289] width 191 height 12
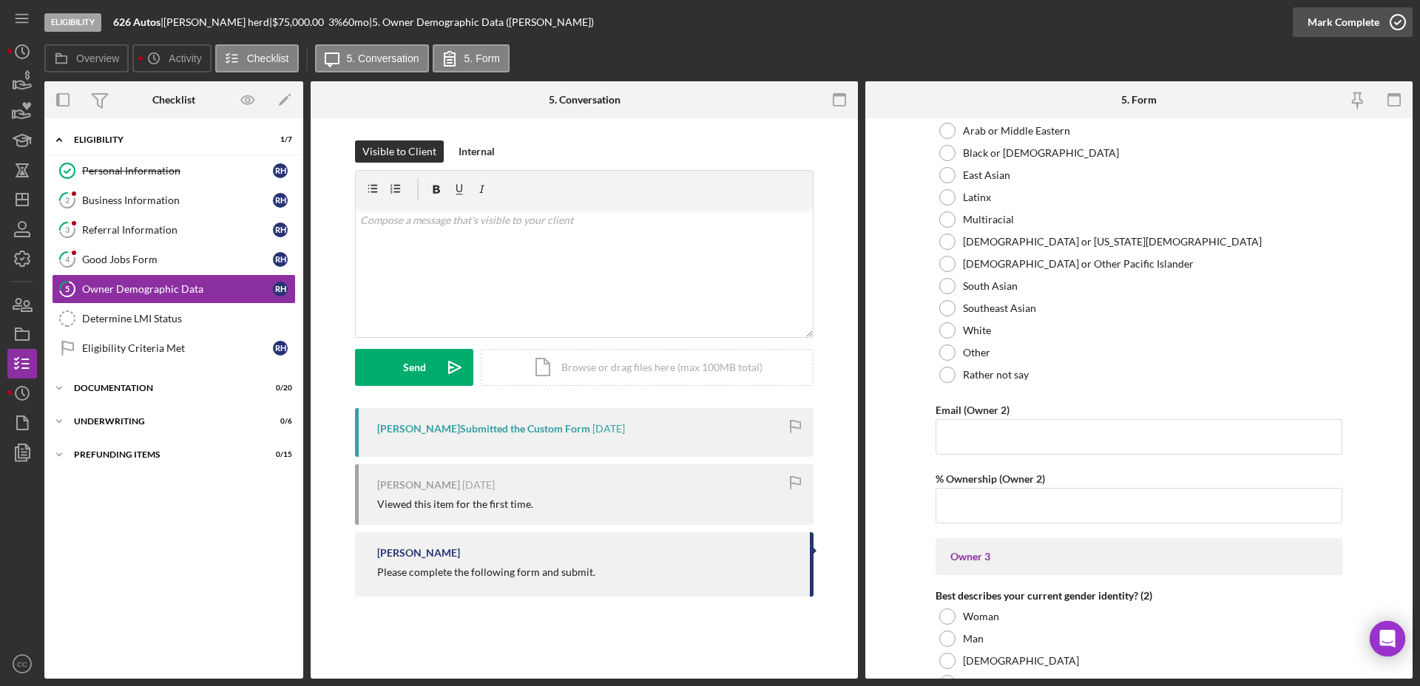
scroll to position [1927, 0]
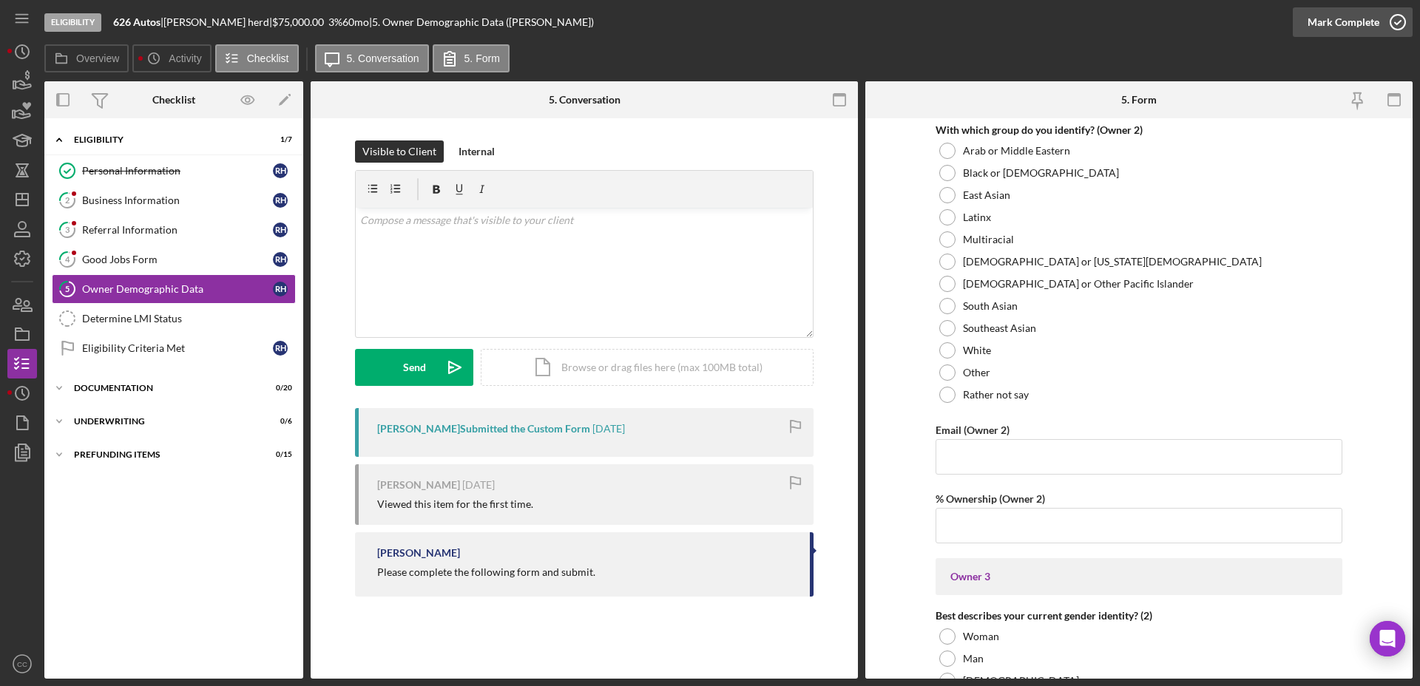
click at [1389, 27] on icon "button" at bounding box center [1397, 22] width 37 height 37
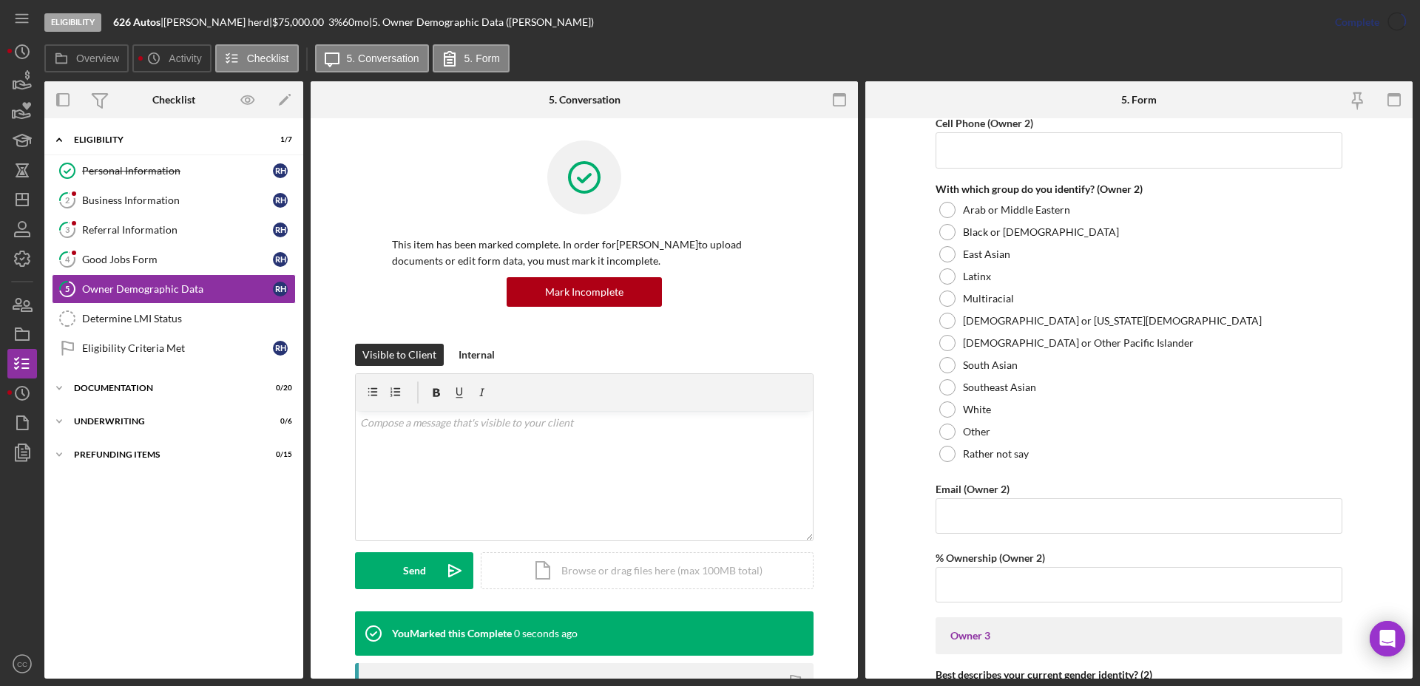
scroll to position [1986, 0]
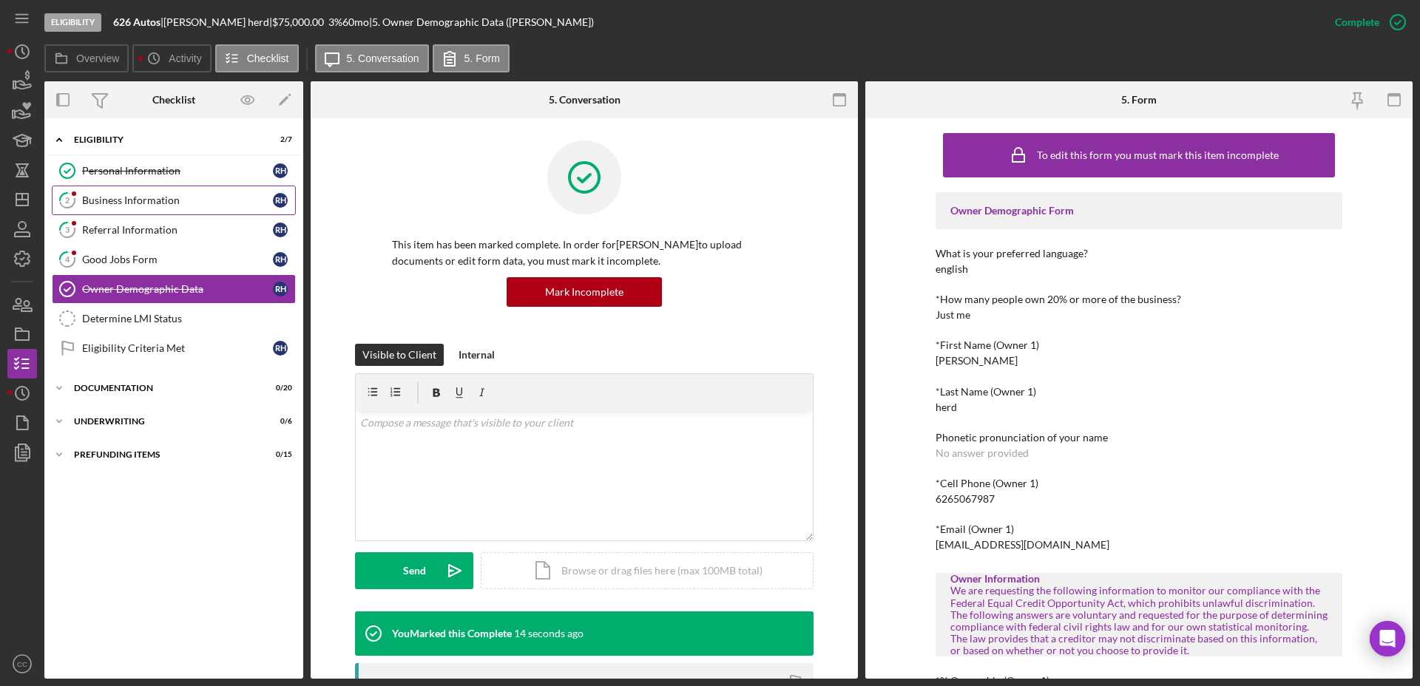
click at [156, 206] on link "2 Business Information r h" at bounding box center [174, 201] width 244 height 30
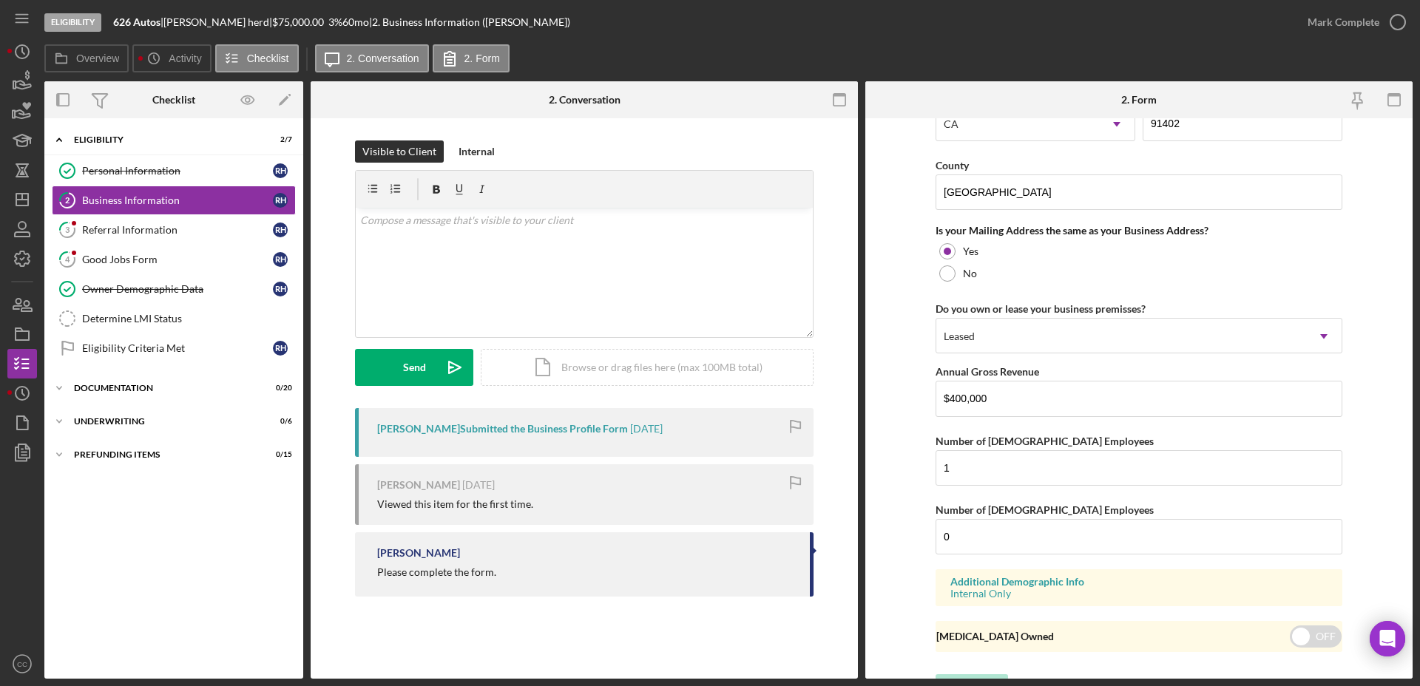
scroll to position [1081, 0]
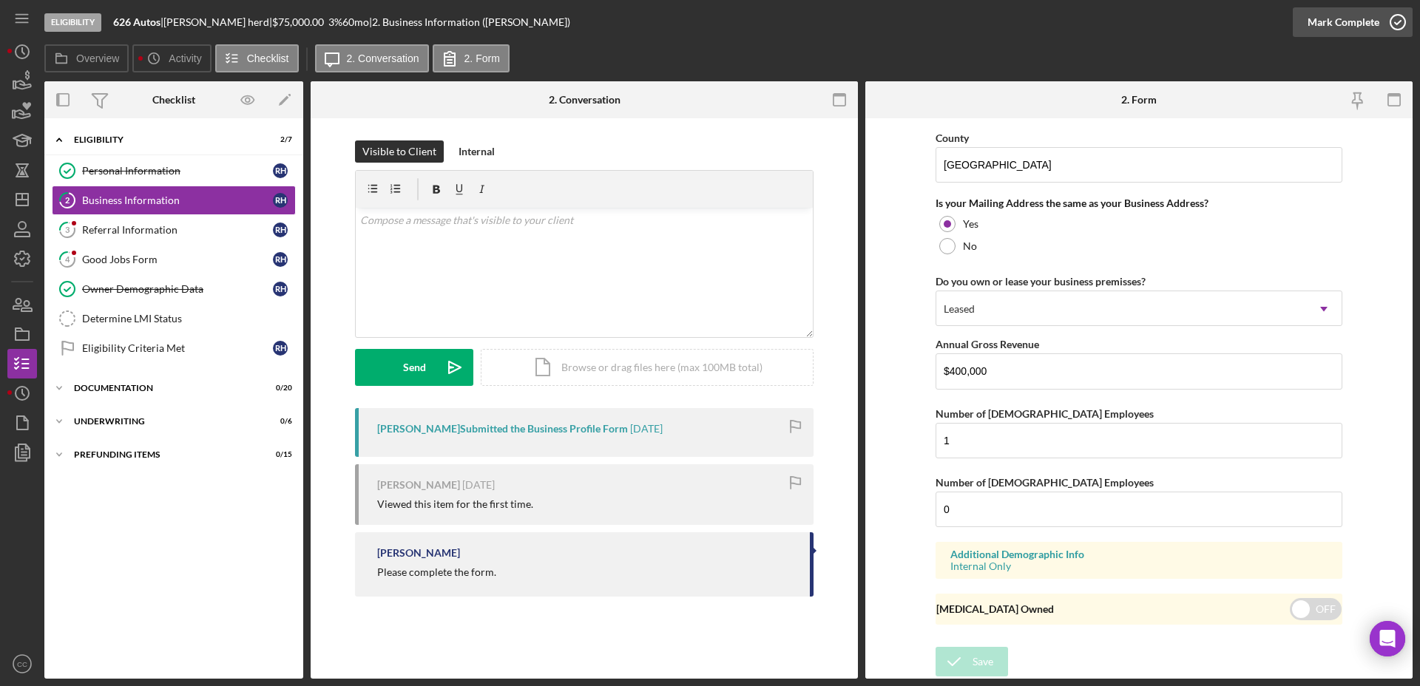
click at [1405, 11] on icon "button" at bounding box center [1397, 22] width 37 height 37
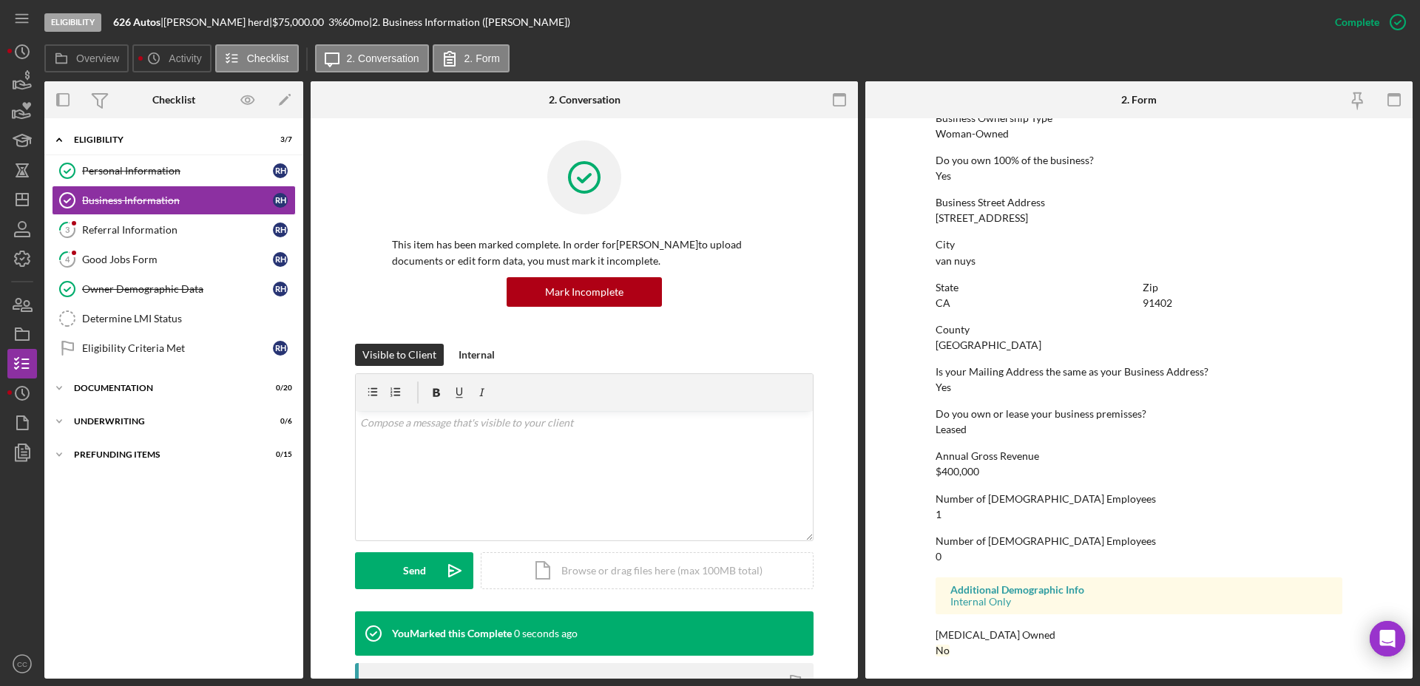
scroll to position [555, 0]
click at [137, 231] on div "Referral Information" at bounding box center [177, 230] width 191 height 12
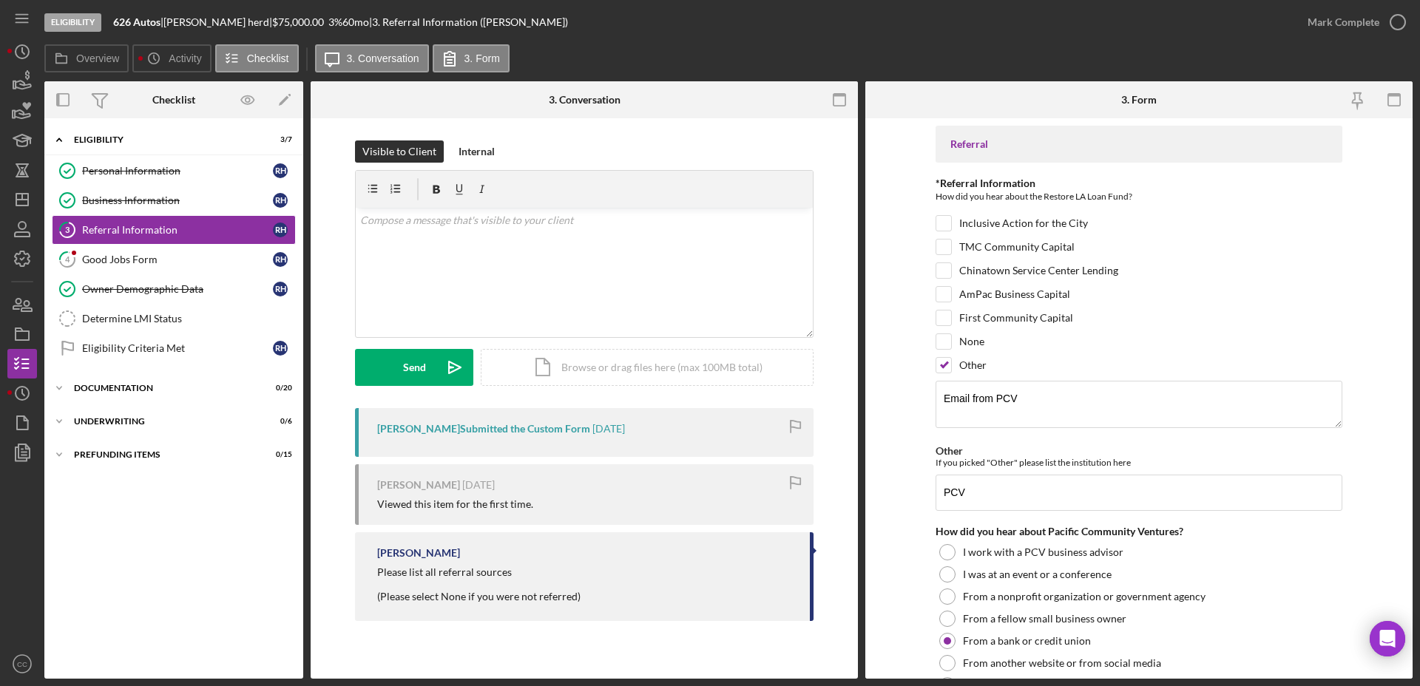
click at [910, 387] on form "Referral *Referral Information How did you hear about the Restore LA Loan Fund?…" at bounding box center [1138, 398] width 547 height 560
click at [1371, 24] on div "Mark Complete" at bounding box center [1343, 22] width 72 height 30
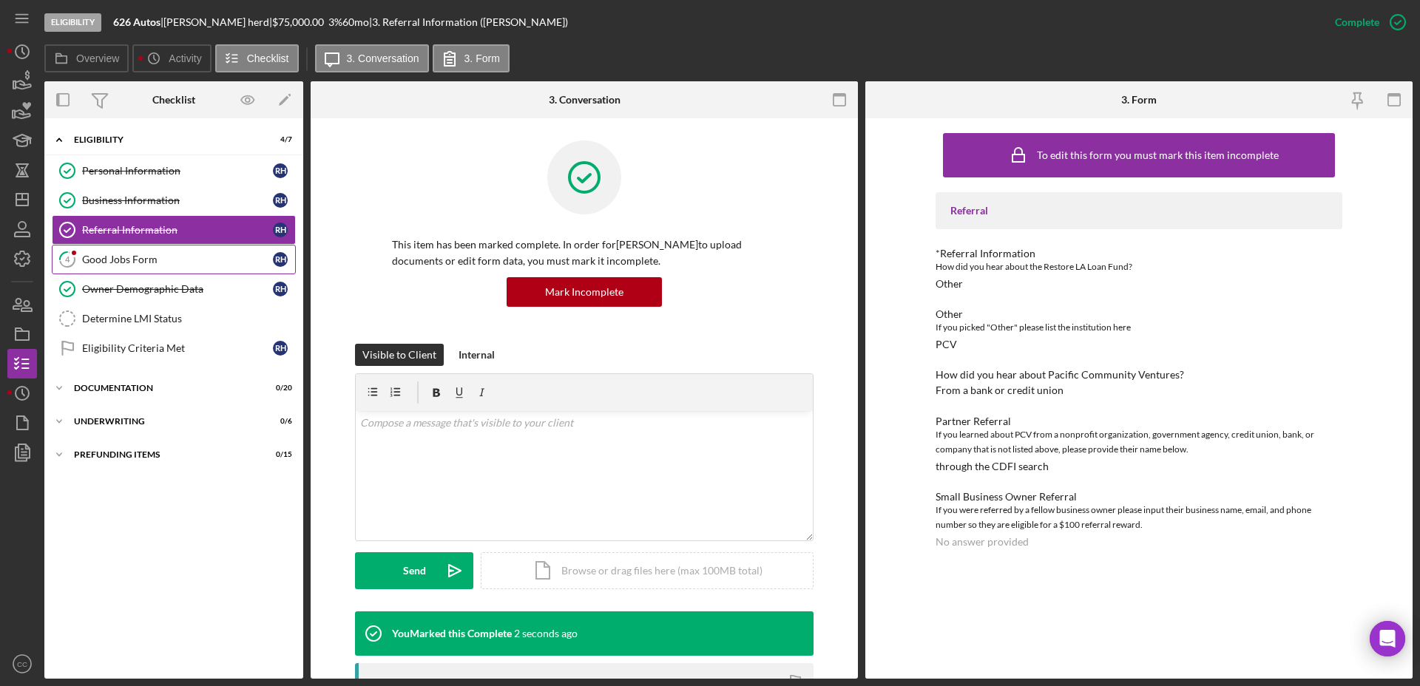
click at [135, 254] on div "Good Jobs Form" at bounding box center [177, 260] width 191 height 12
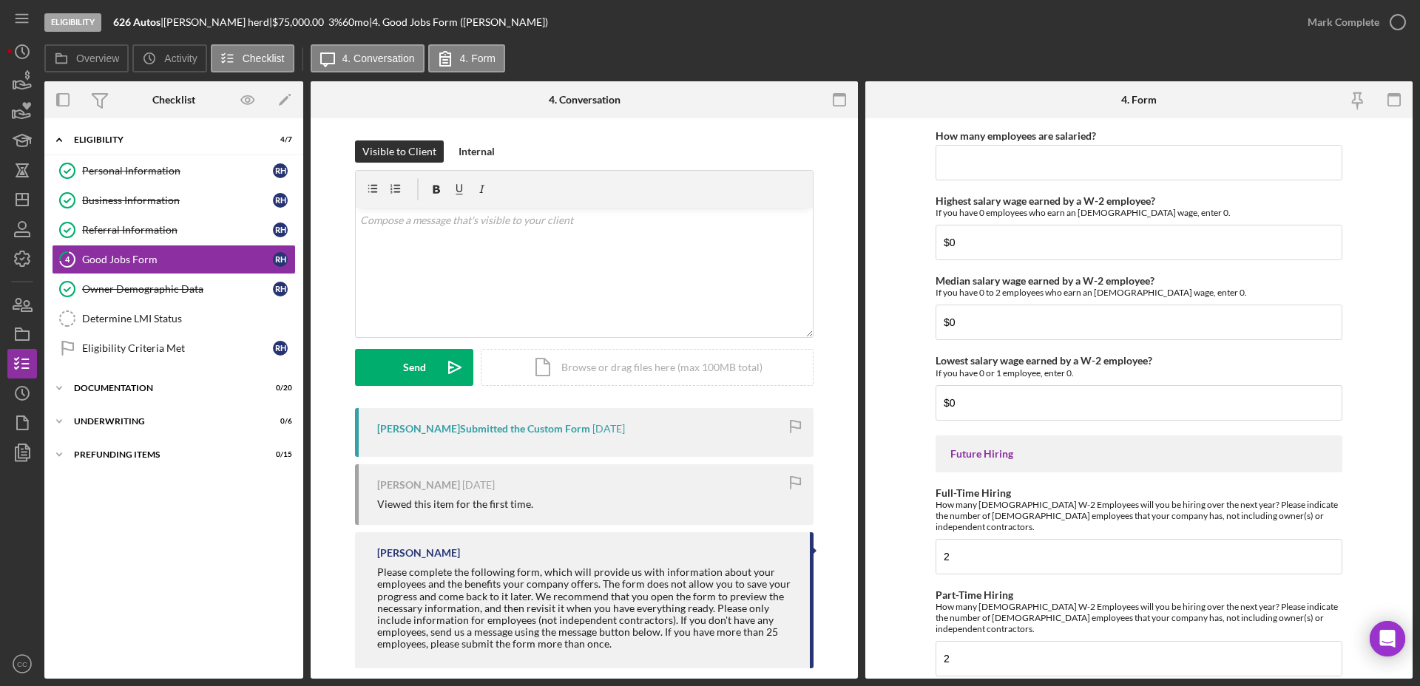
scroll to position [3198, 0]
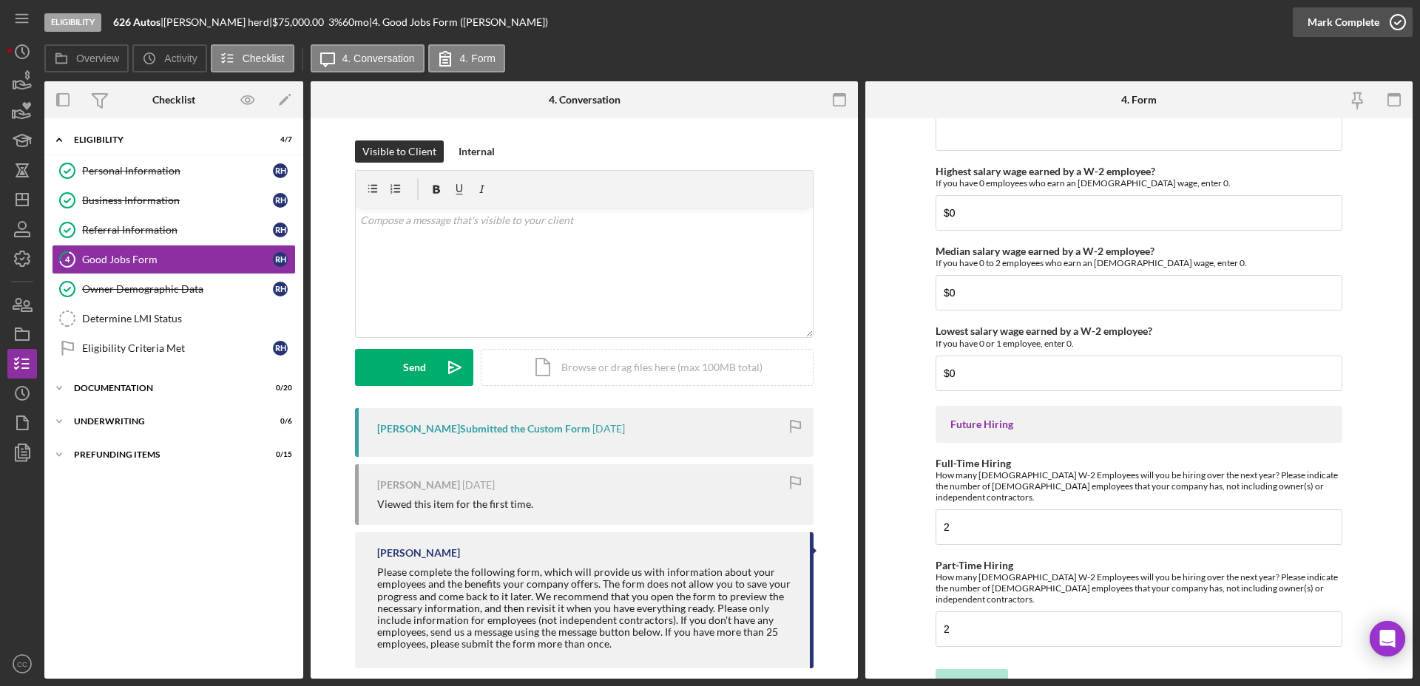
click at [1388, 24] on icon "button" at bounding box center [1397, 22] width 37 height 37
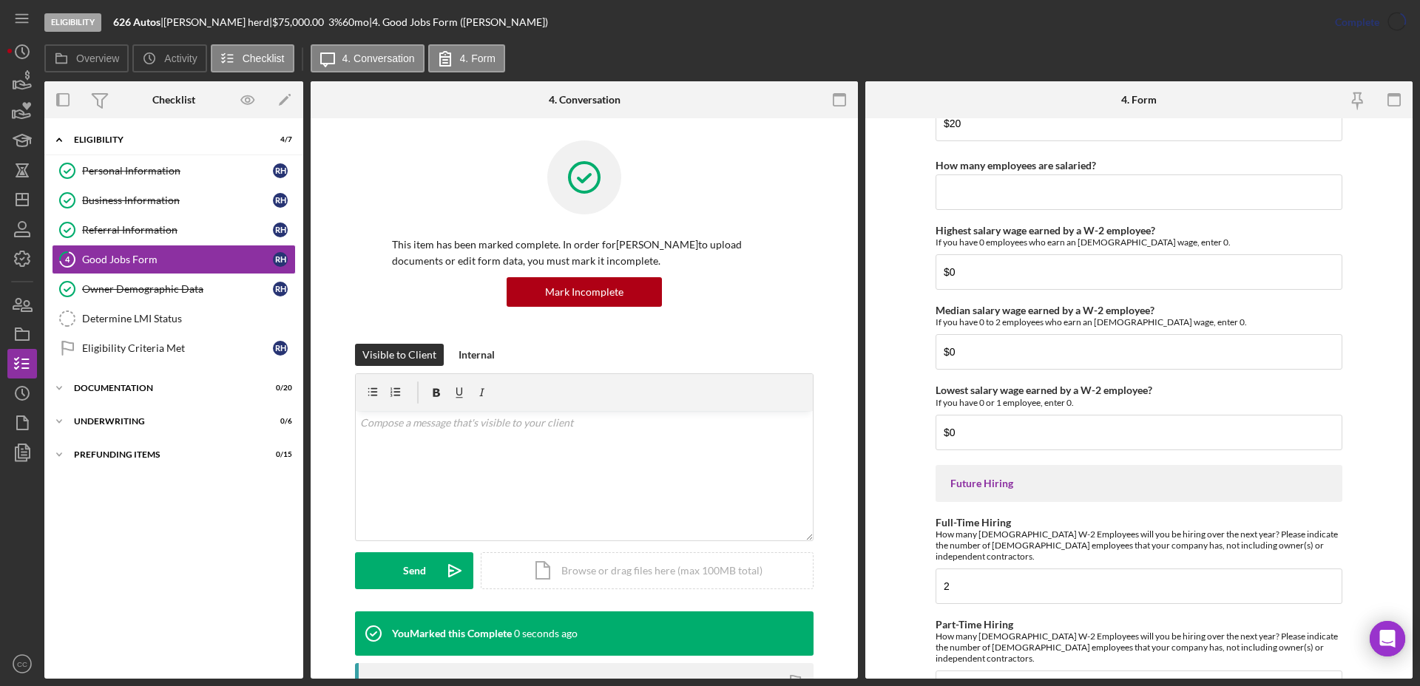
scroll to position [3257, 0]
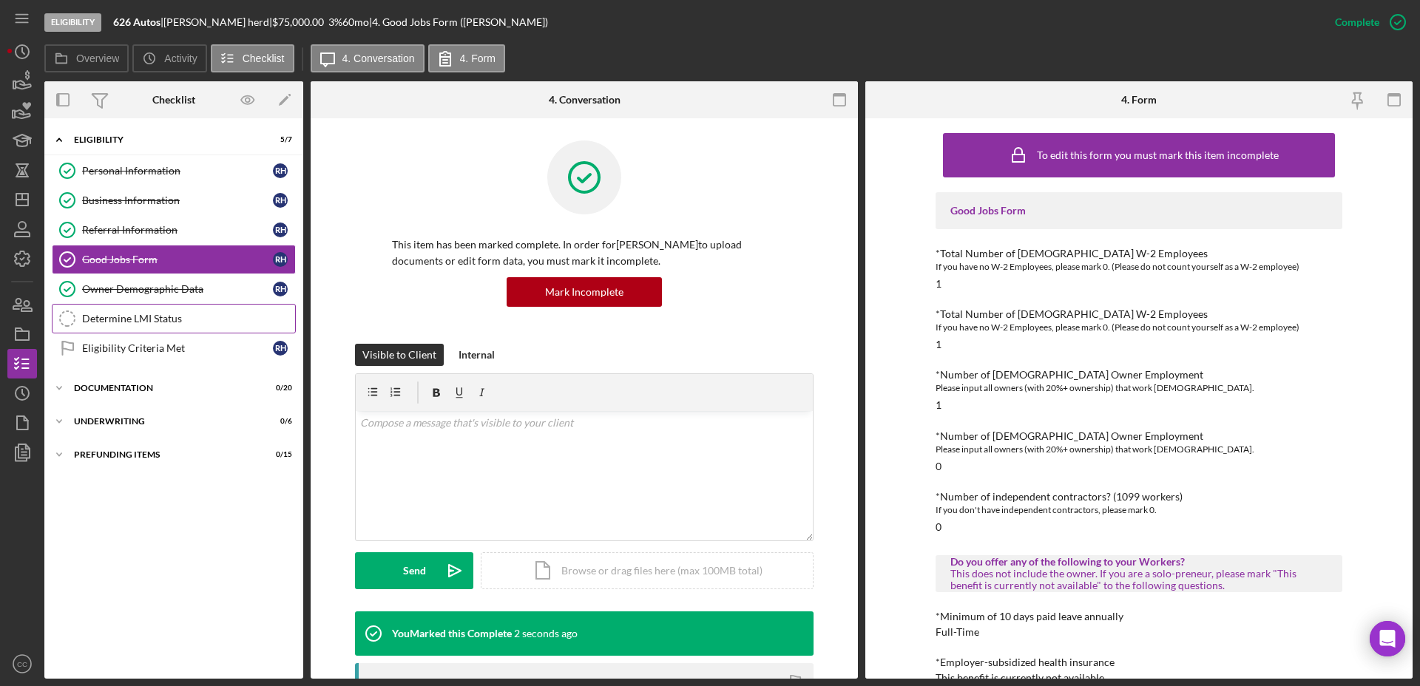
click at [172, 313] on div "Determine LMI Status" at bounding box center [188, 319] width 213 height 12
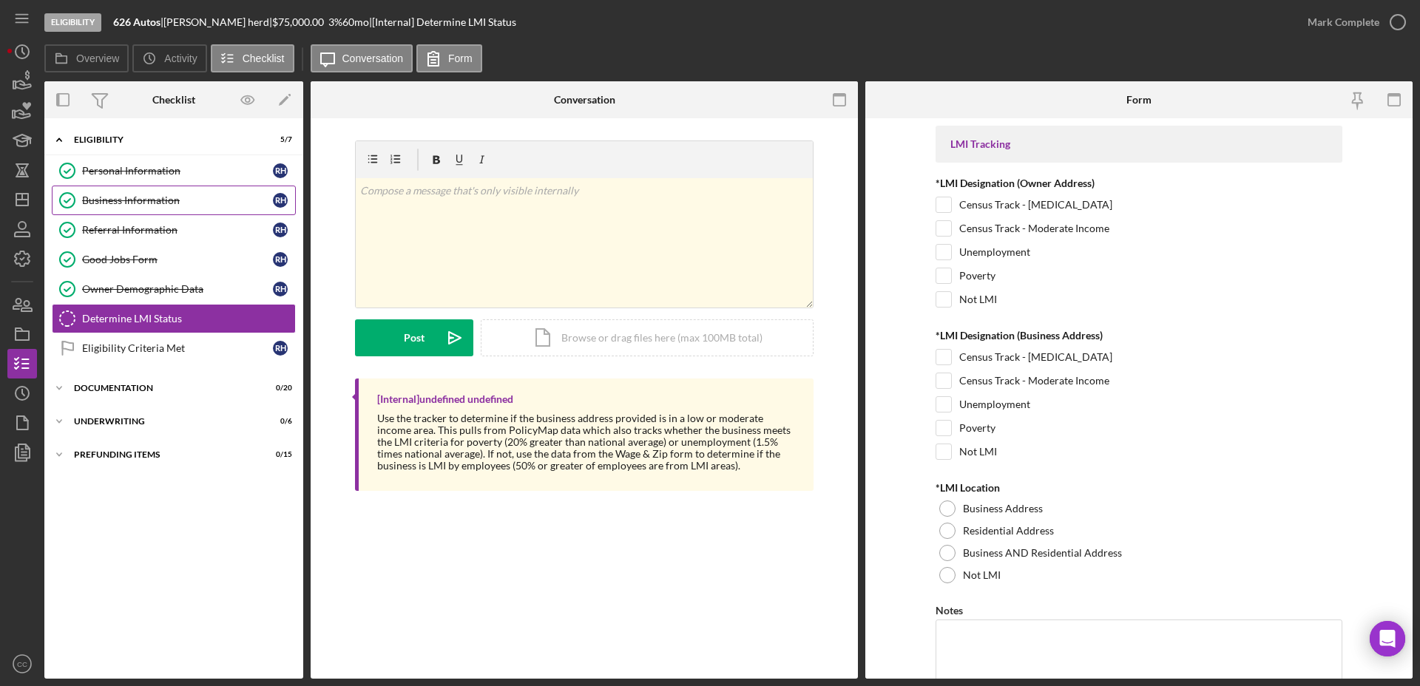
click at [129, 200] on div "Business Information" at bounding box center [177, 200] width 191 height 12
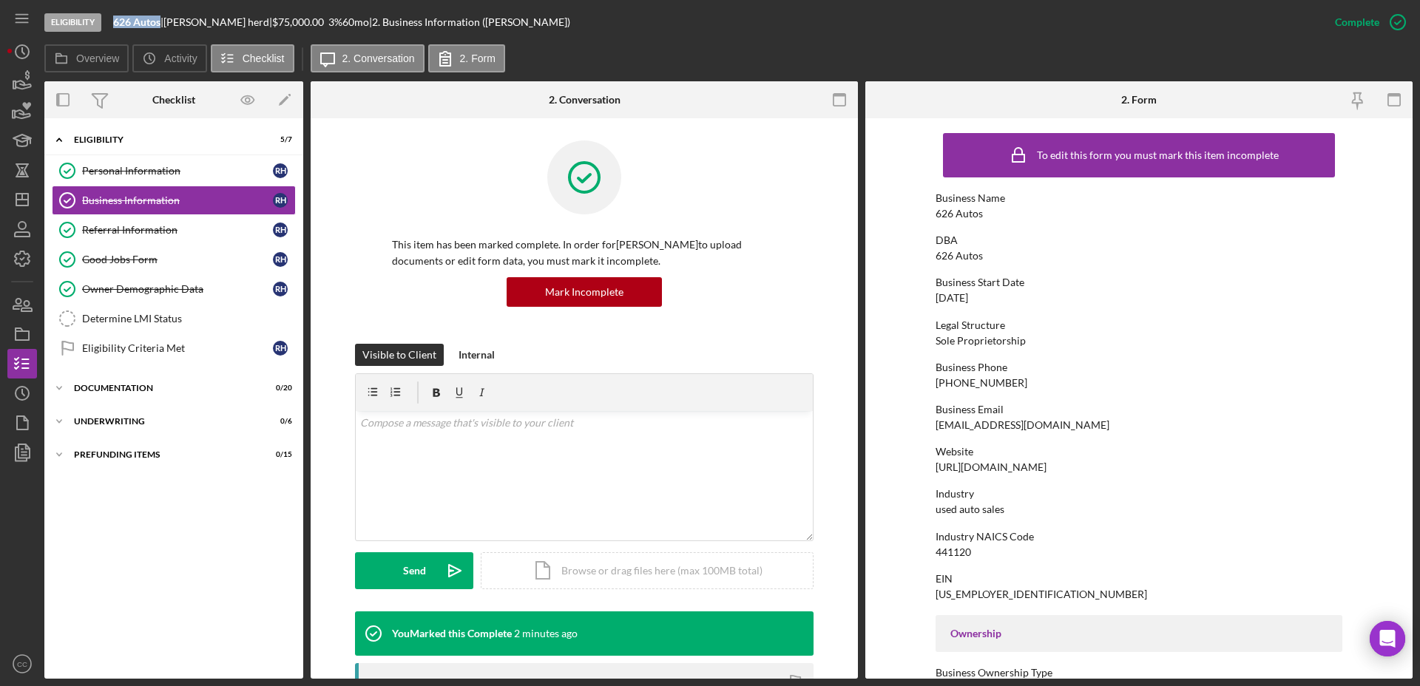
drag, startPoint x: 163, startPoint y: 21, endPoint x: 109, endPoint y: 22, distance: 54.0
click at [109, 22] on div "Eligibility 626 Autos | rasheedah herd | $75,000.00 3 % 60 mo | 2. Business Inf…" at bounding box center [681, 22] width 1275 height 44
copy b "626 Autos"
click at [129, 324] on div "Determine LMI Status" at bounding box center [188, 319] width 213 height 12
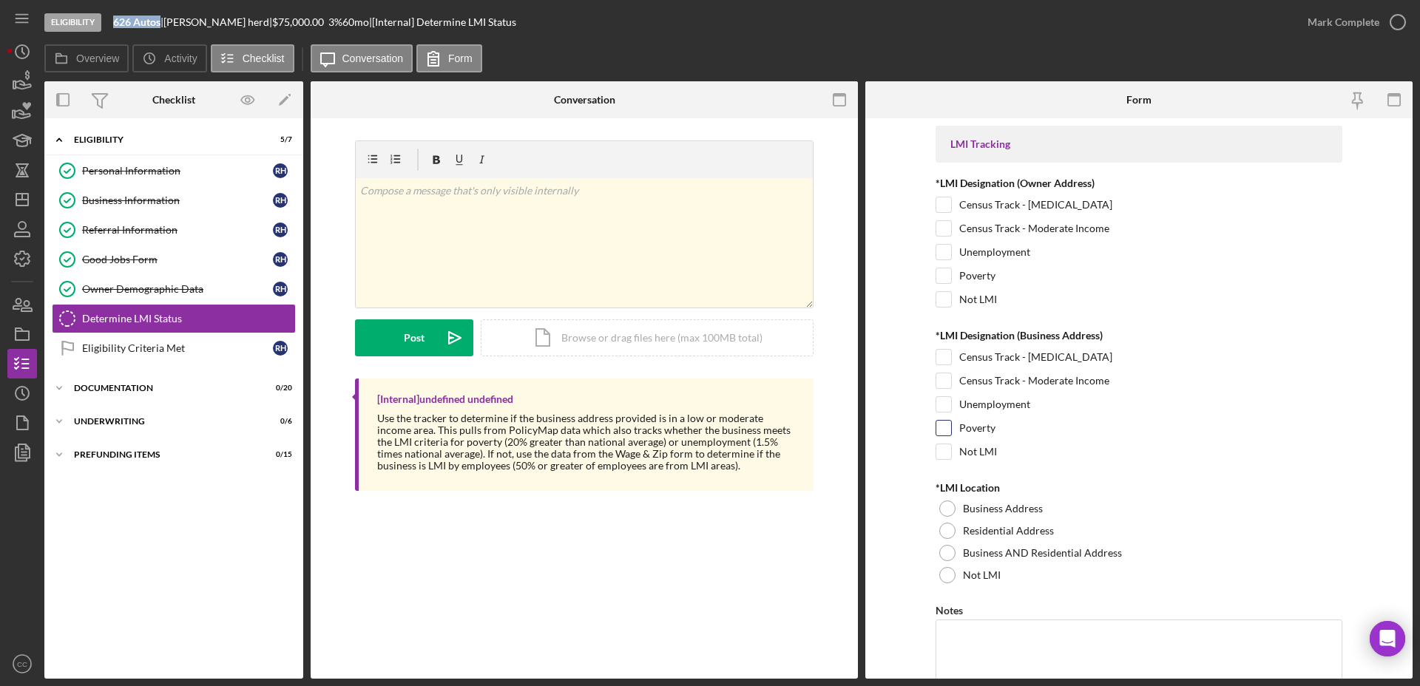
click at [936, 430] on input "Poverty" at bounding box center [943, 428] width 15 height 15
checkbox input "true"
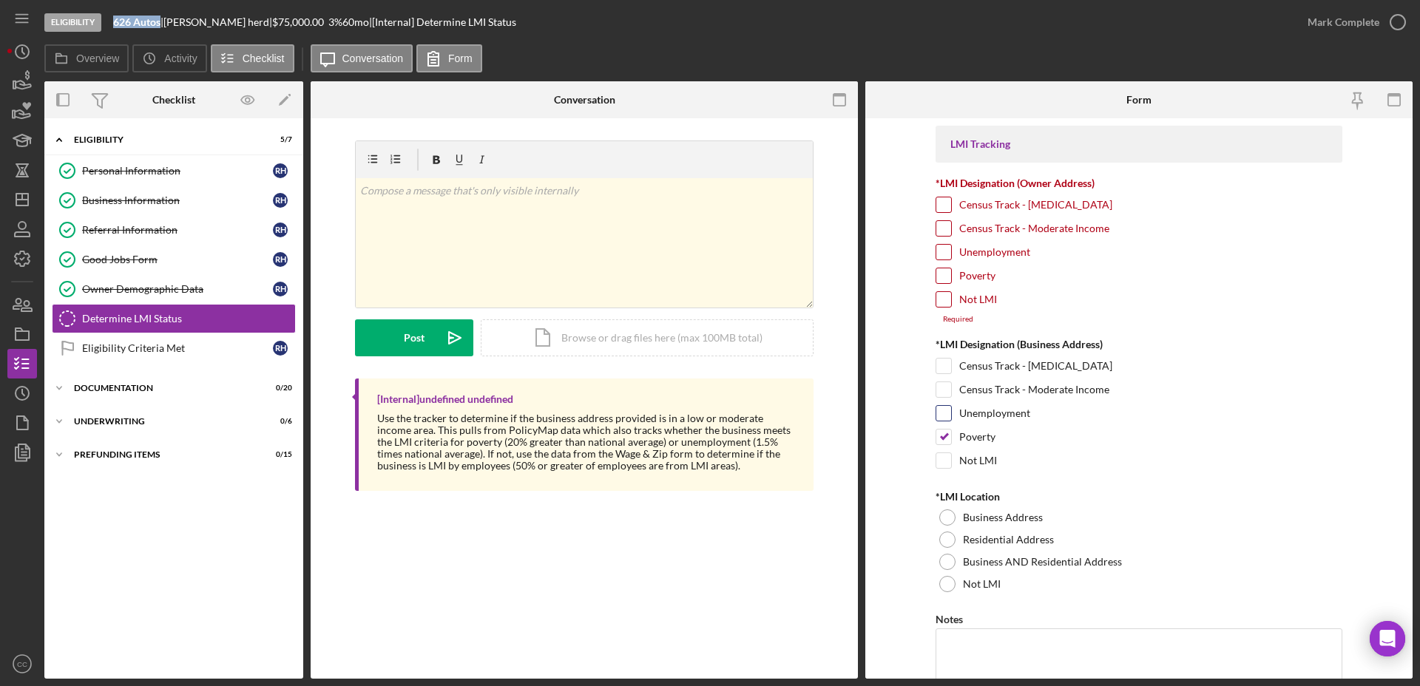
click at [944, 408] on input "Unemployment" at bounding box center [943, 413] width 15 height 15
checkbox input "true"
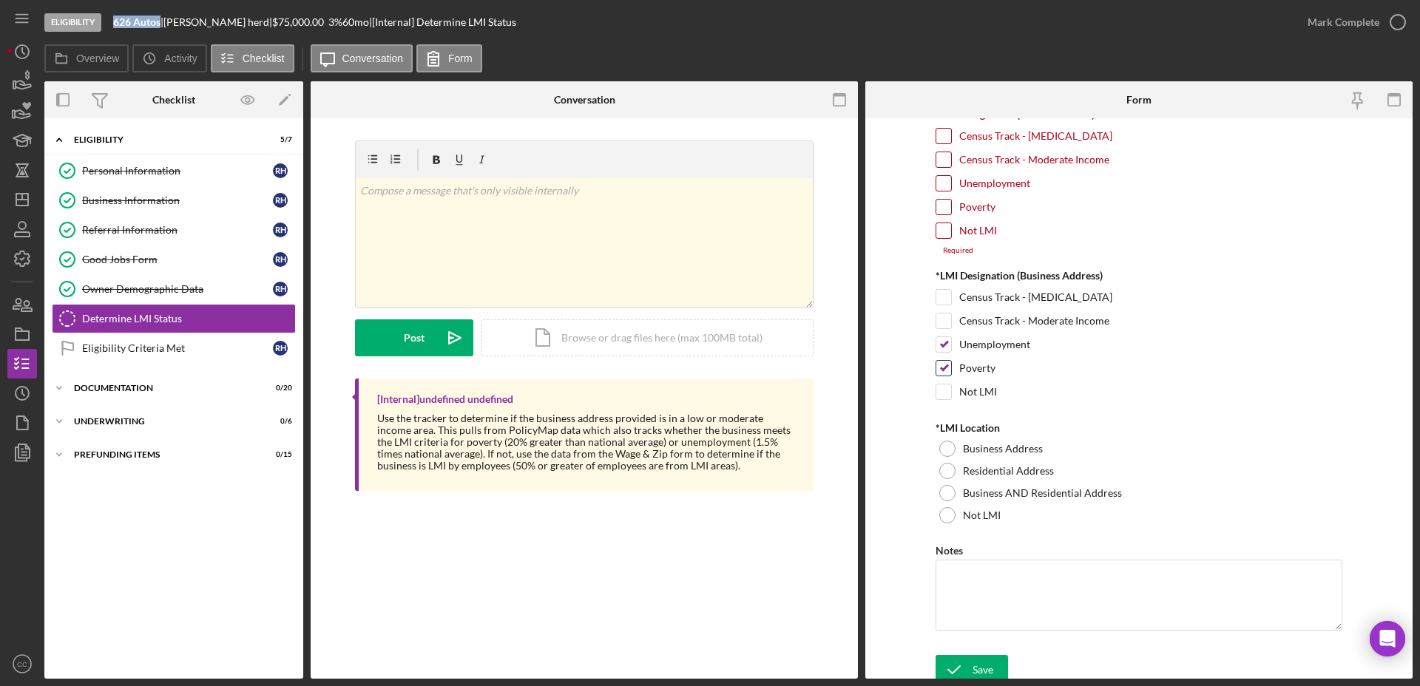
scroll to position [77, 0]
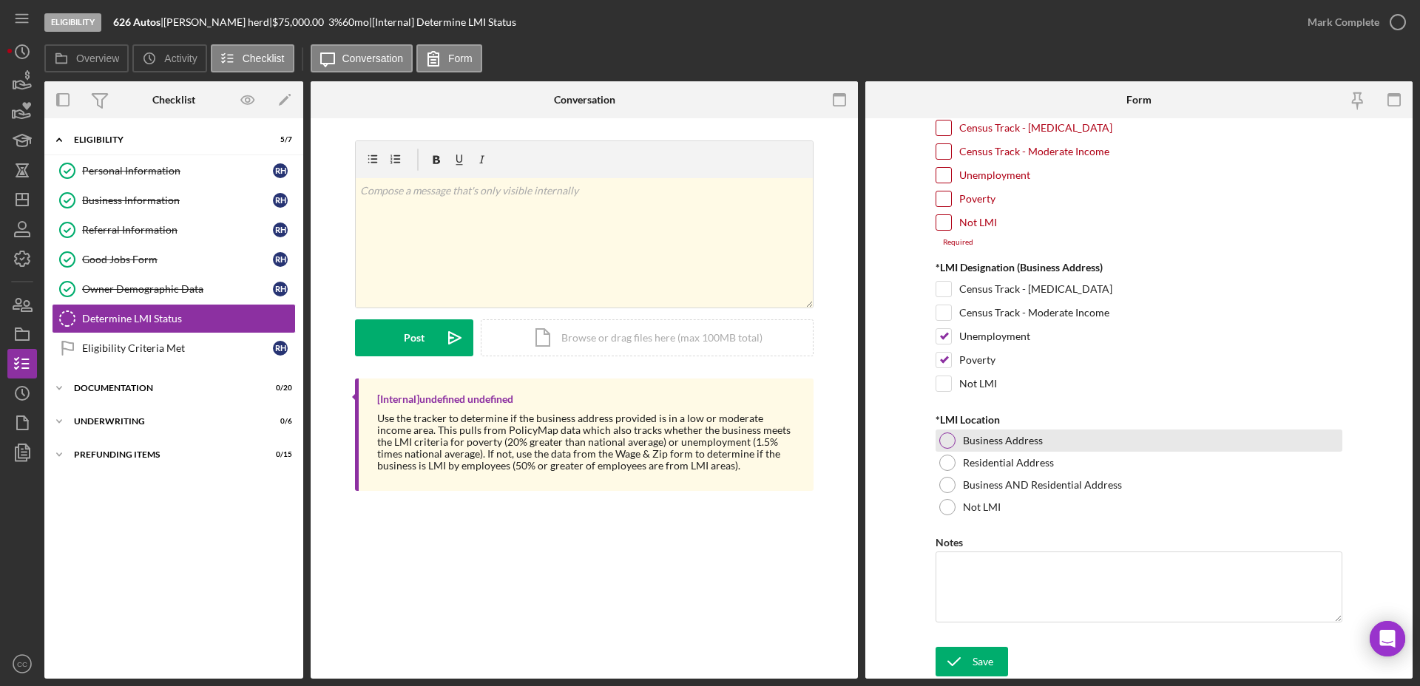
click at [940, 437] on div at bounding box center [947, 441] width 16 height 16
click at [135, 166] on div "Personal Information" at bounding box center [177, 171] width 191 height 12
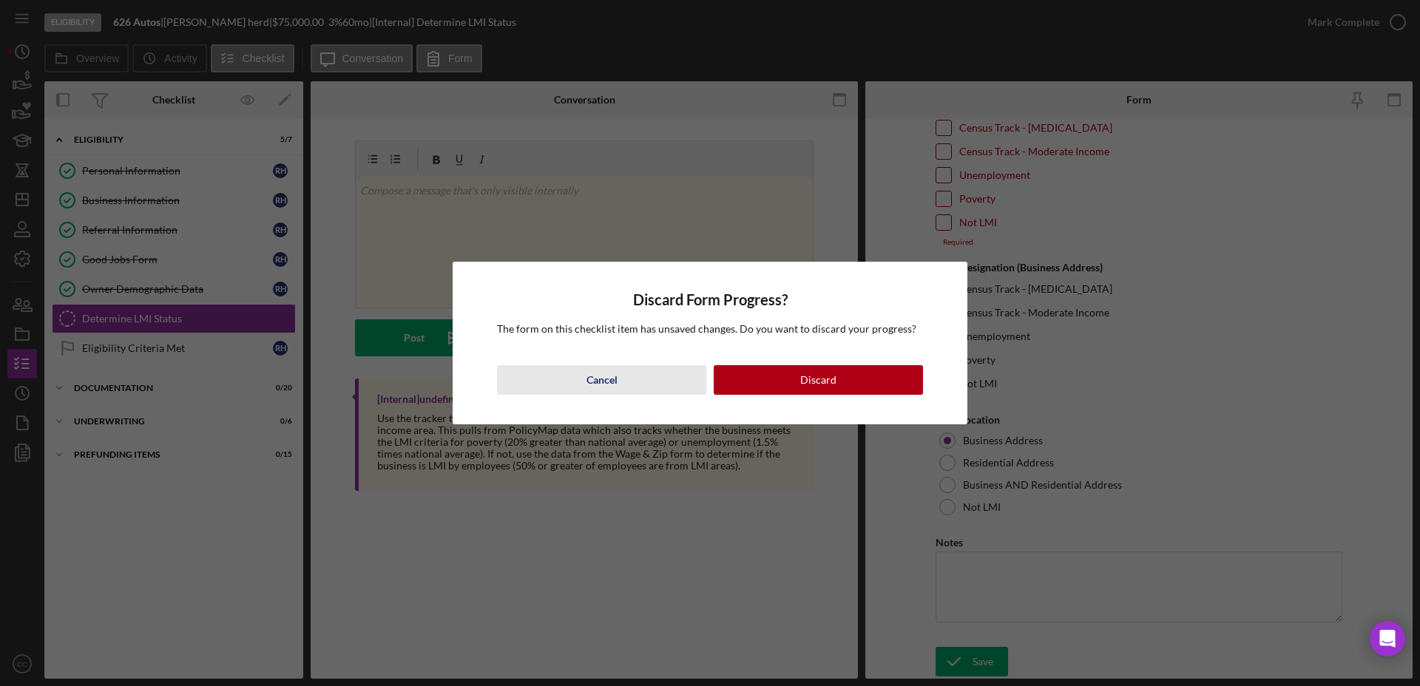
click at [620, 386] on button "Cancel" at bounding box center [601, 380] width 209 height 30
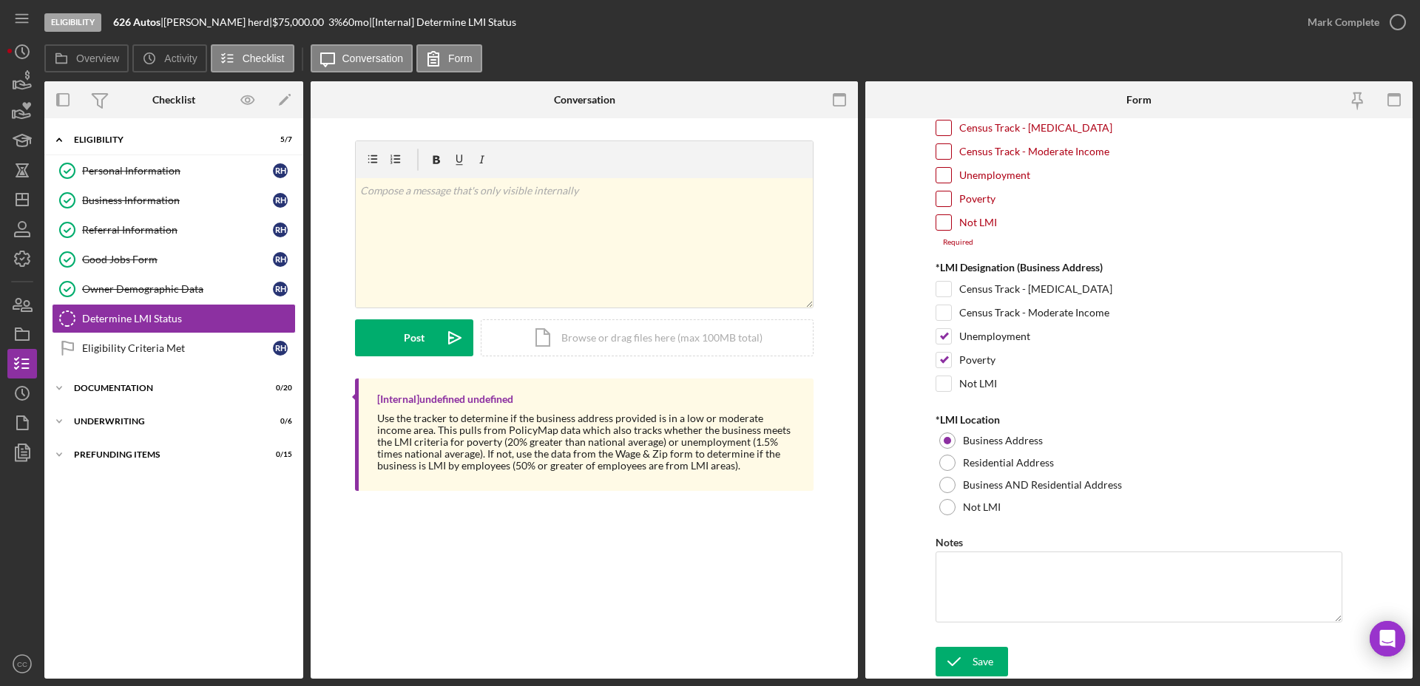
click at [938, 226] on input "Not LMI" at bounding box center [943, 222] width 15 height 15
checkbox input "true"
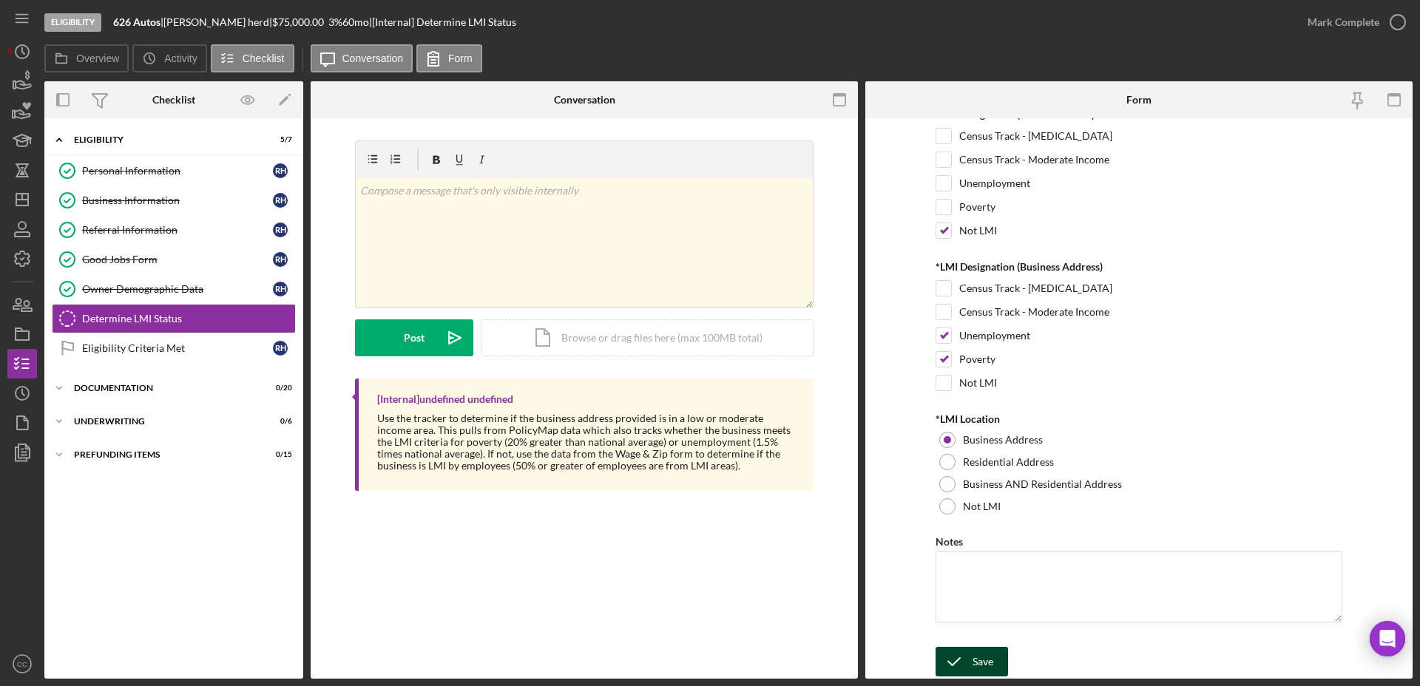
click at [964, 667] on icon "submit" at bounding box center [953, 661] width 37 height 37
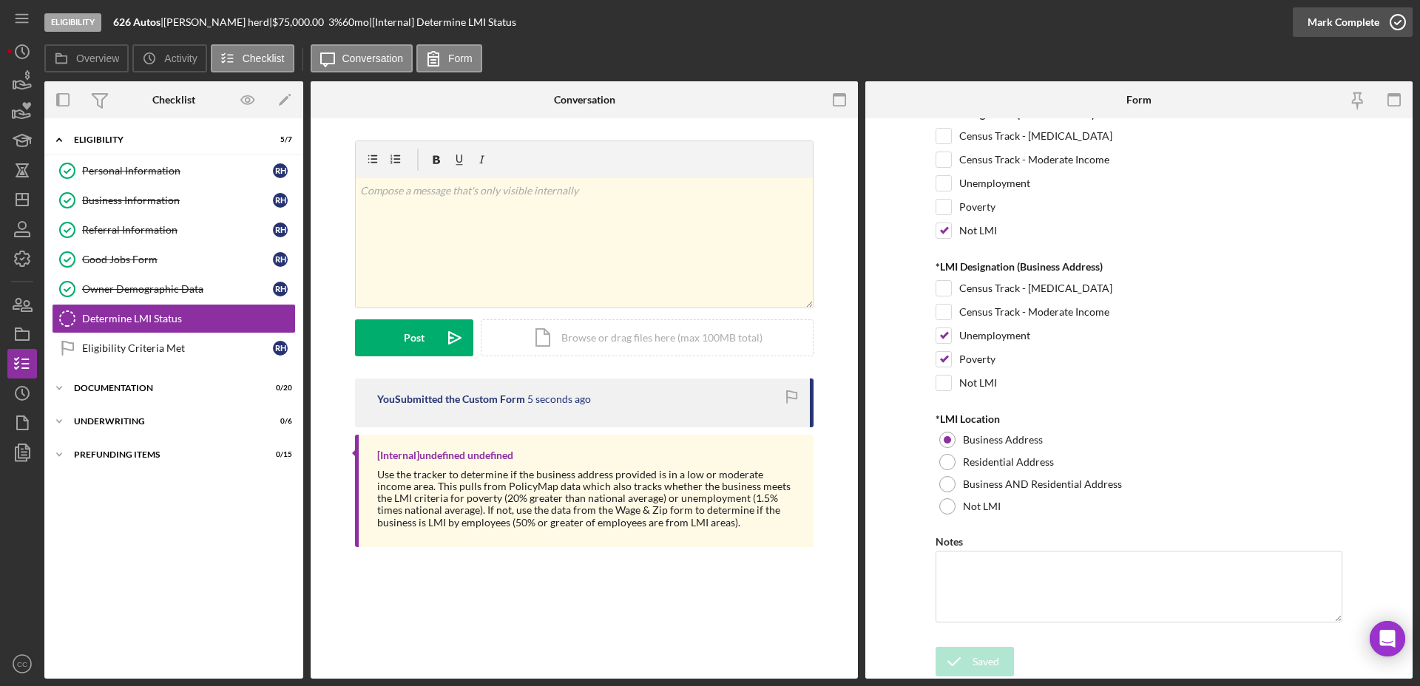
click at [1386, 19] on icon "button" at bounding box center [1397, 22] width 37 height 37
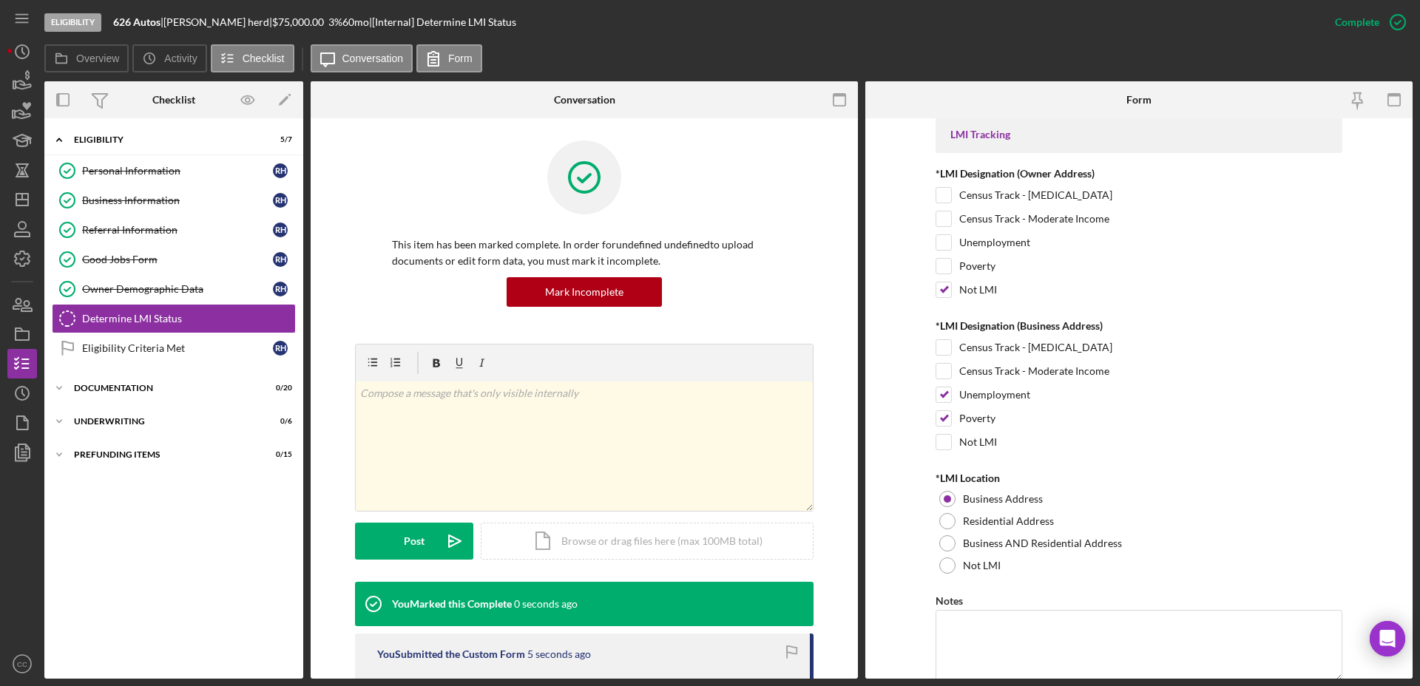
scroll to position [128, 0]
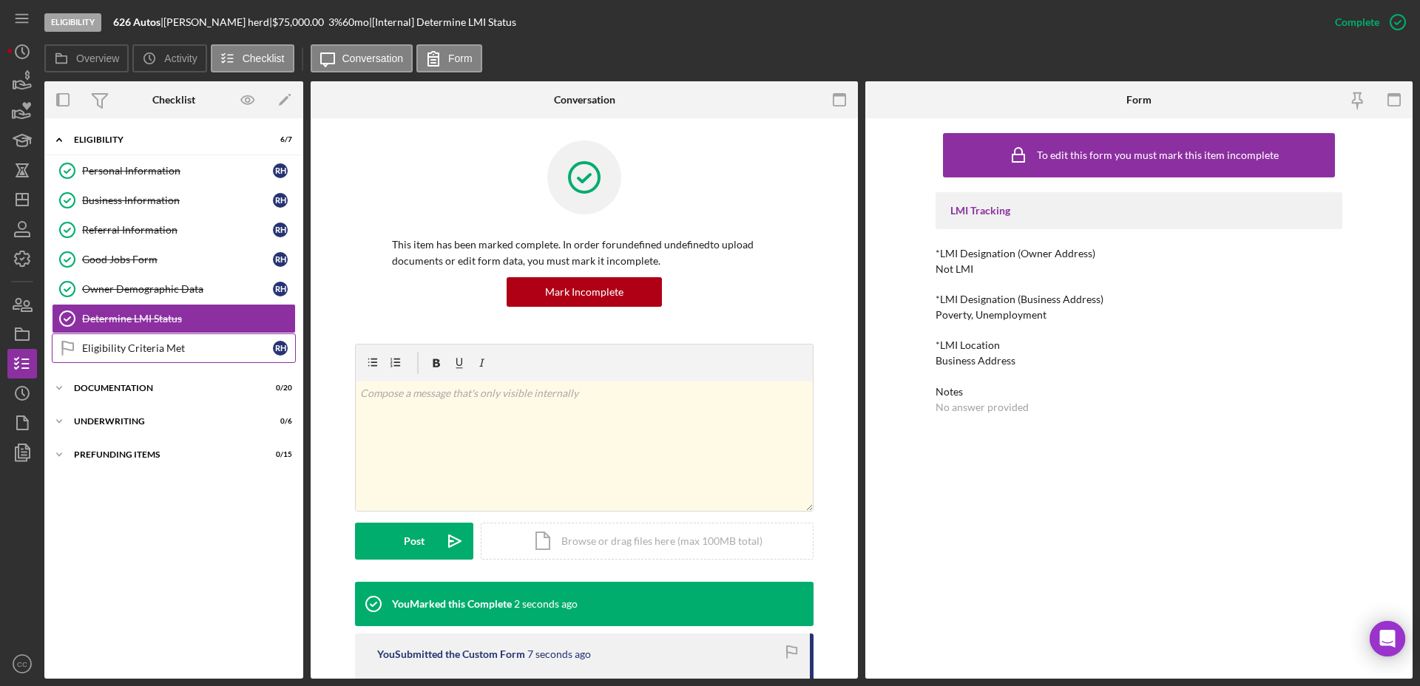
click at [143, 360] on link "Eligibility Criteria Met Eligibility Criteria Met r h" at bounding box center [174, 348] width 244 height 30
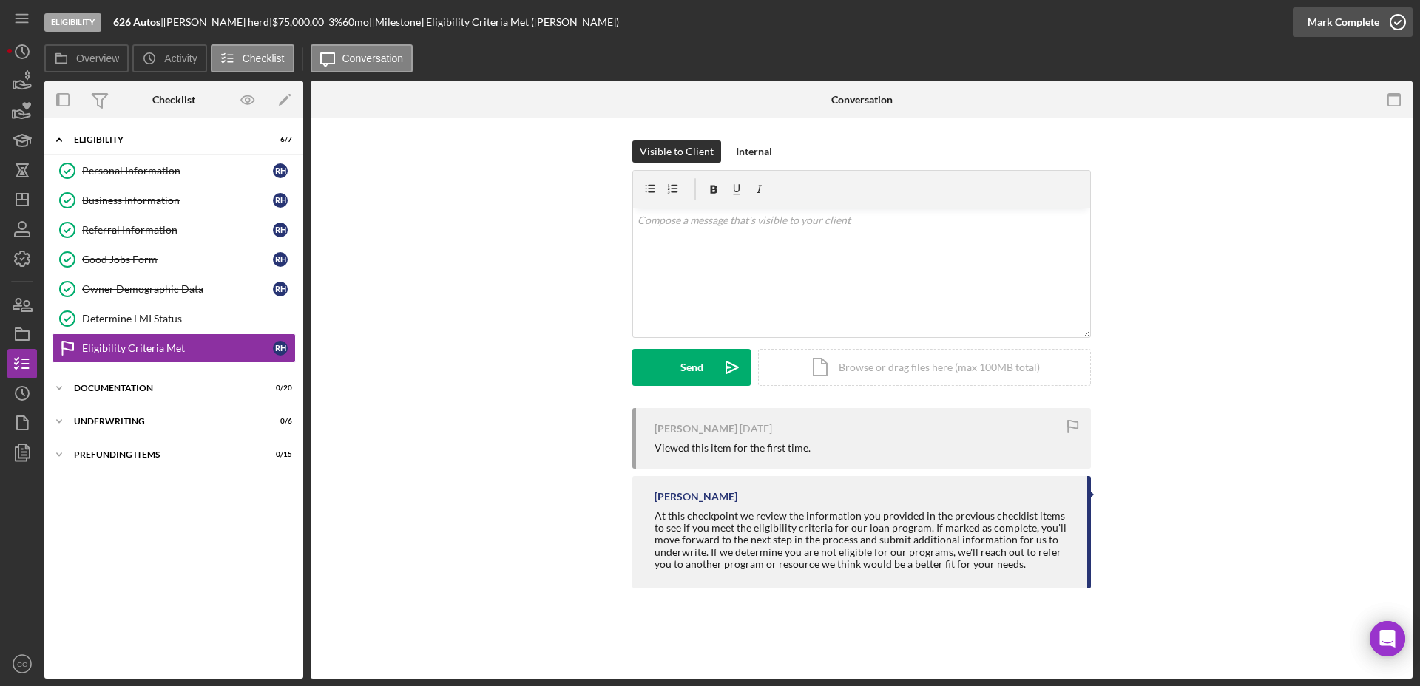
click at [1351, 31] on div "Mark Complete" at bounding box center [1343, 22] width 72 height 30
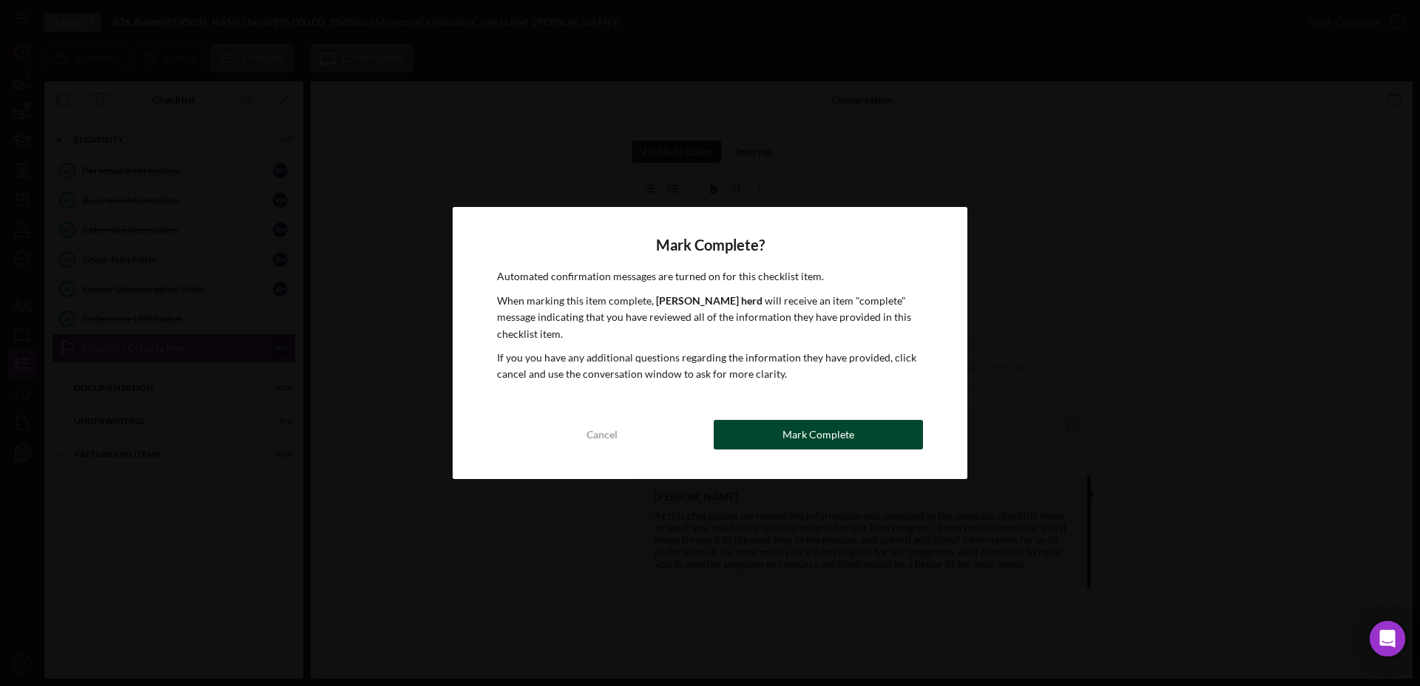
click at [831, 446] on div "Mark Complete" at bounding box center [818, 435] width 72 height 30
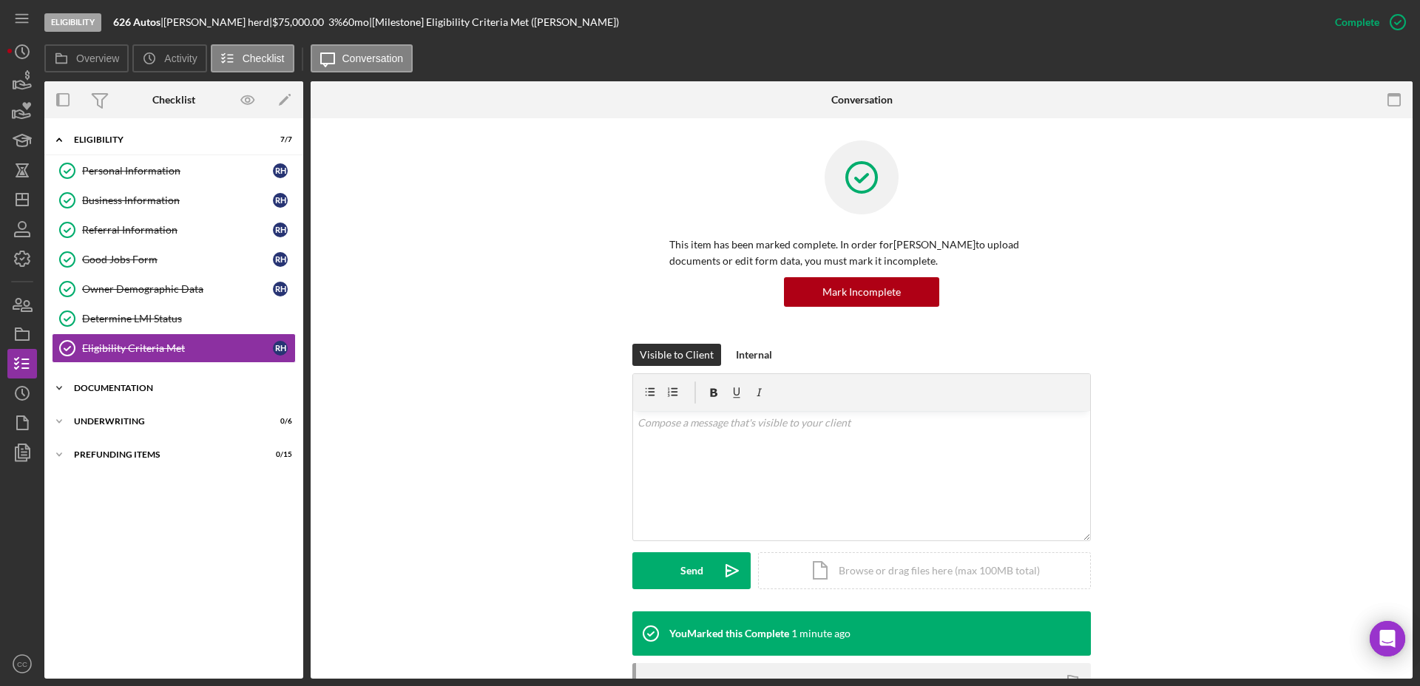
click at [92, 387] on div "Documentation" at bounding box center [179, 388] width 211 height 9
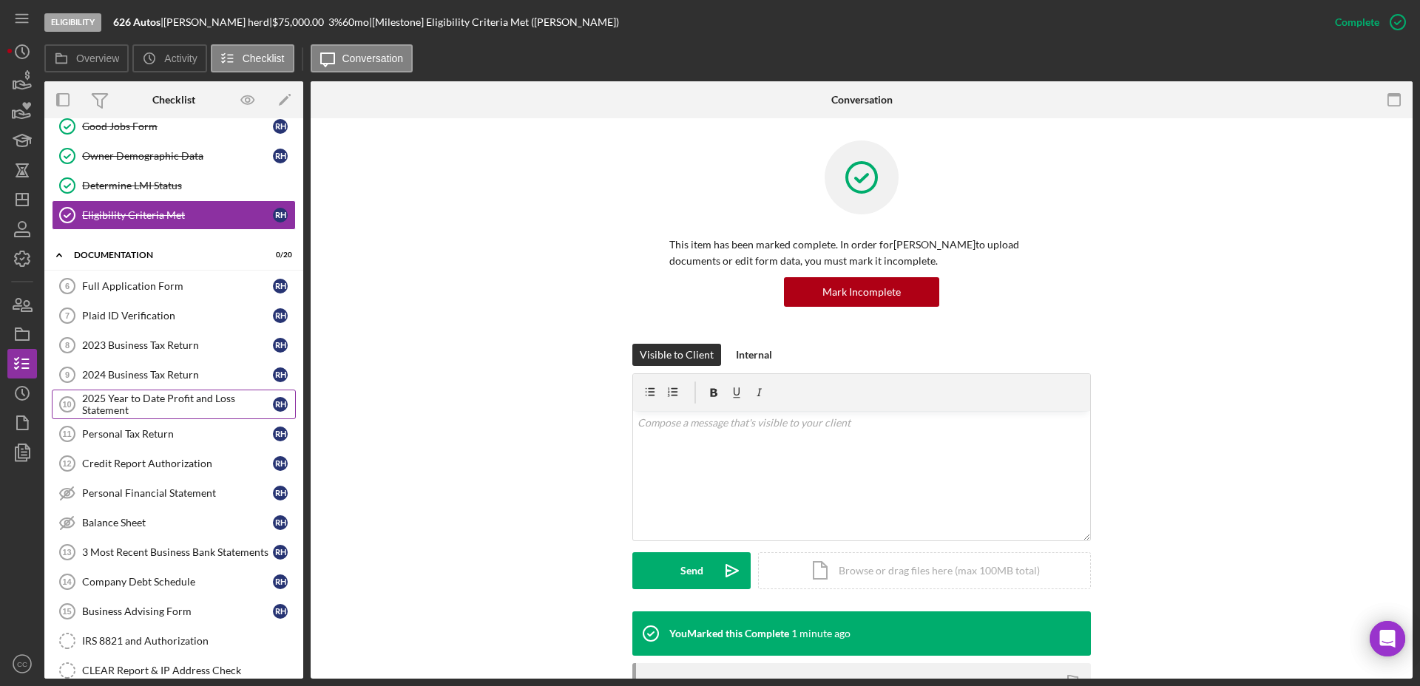
scroll to position [135, 0]
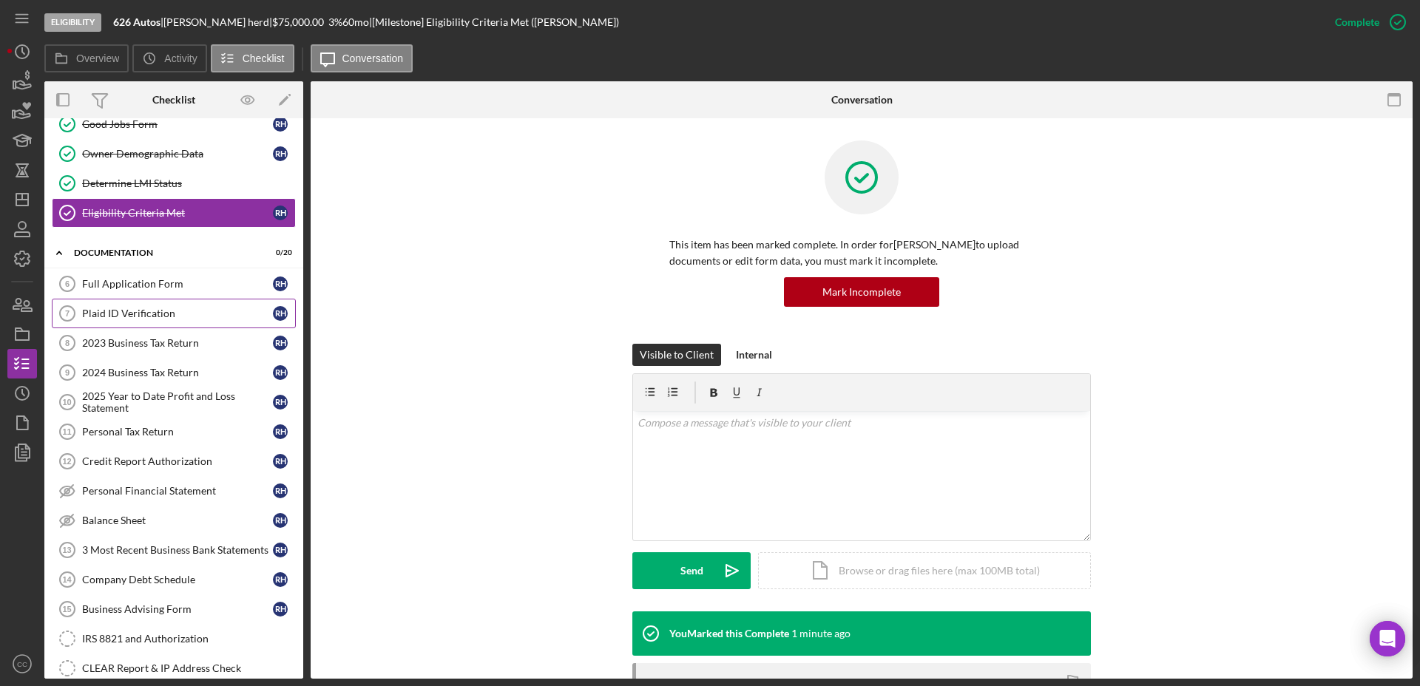
click at [176, 310] on div "Plaid ID Verification" at bounding box center [177, 314] width 191 height 12
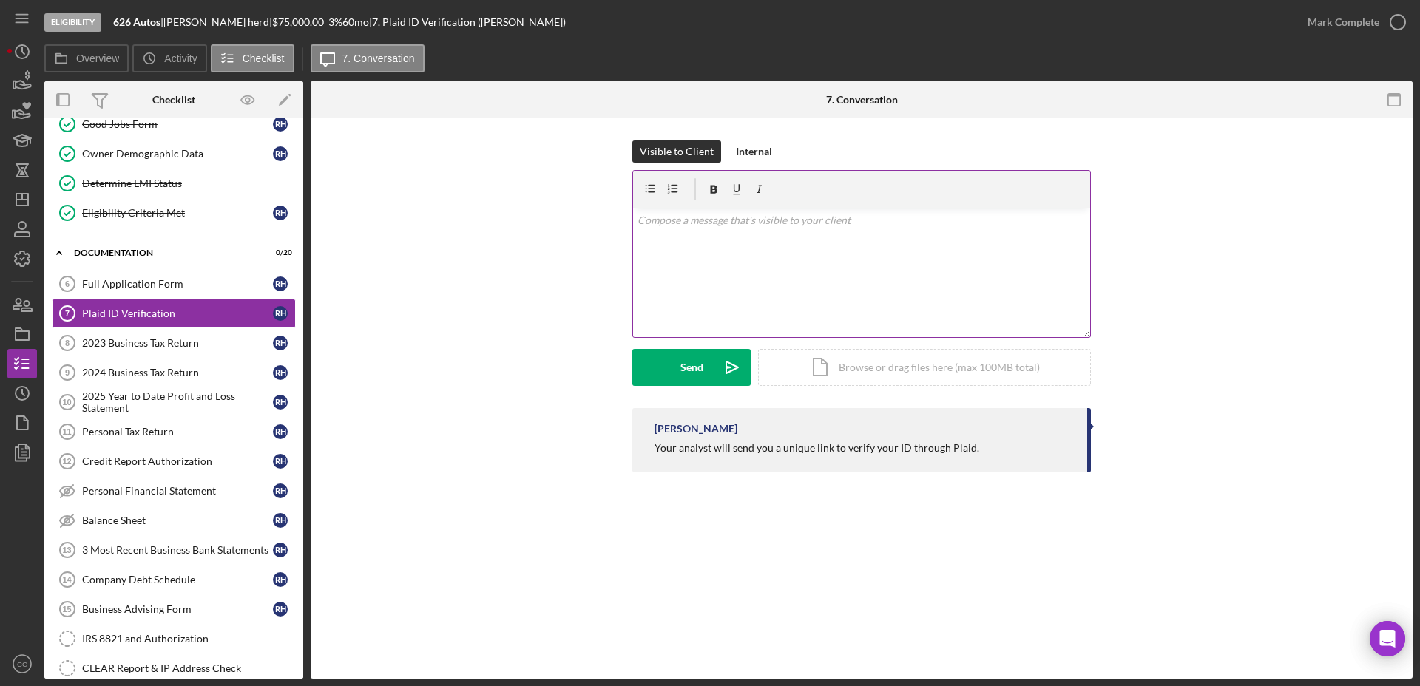
click at [806, 223] on p at bounding box center [861, 220] width 449 height 16
click at [690, 362] on div "Send" at bounding box center [691, 367] width 23 height 37
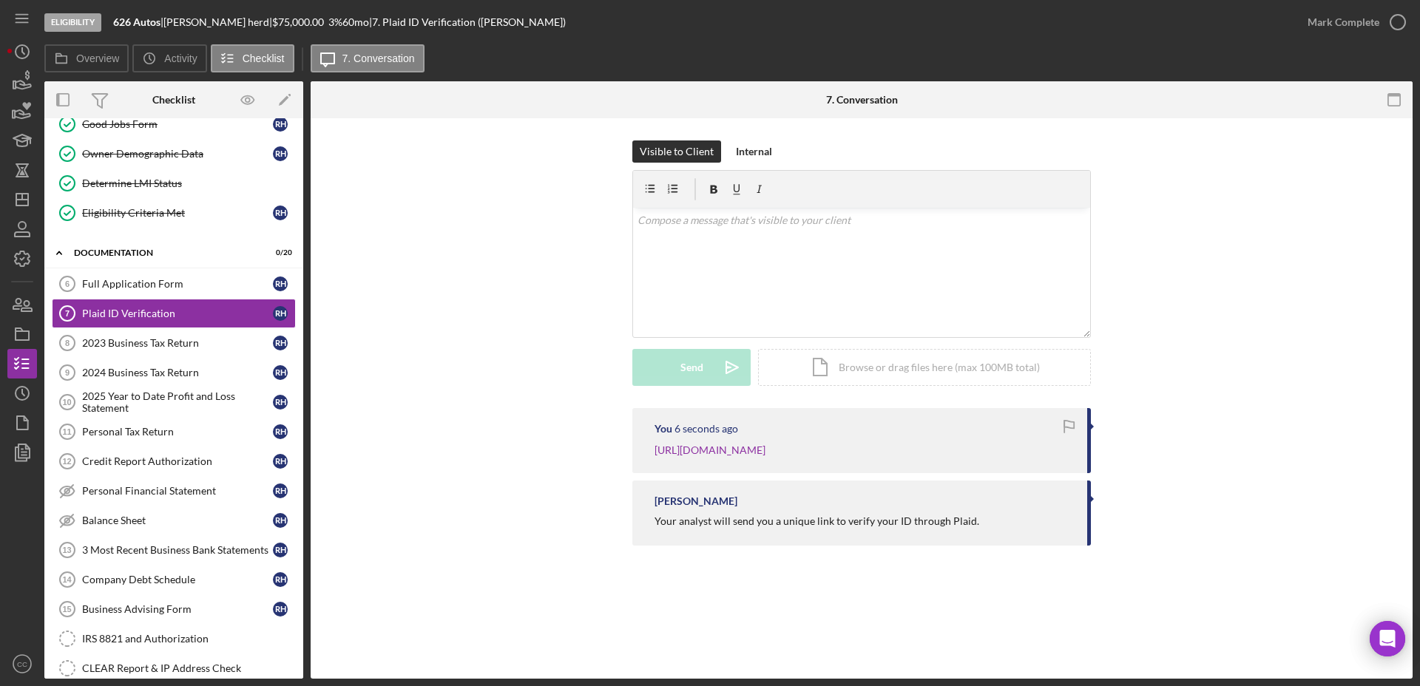
click at [488, 435] on div "You 6 seconds ago https://verify.plaid.com/verify/idv_8ARjuTKSvk4htW?key=2ae6b4…" at bounding box center [861, 480] width 1057 height 145
click at [138, 347] on div "2023 Business Tax Return" at bounding box center [177, 343] width 191 height 12
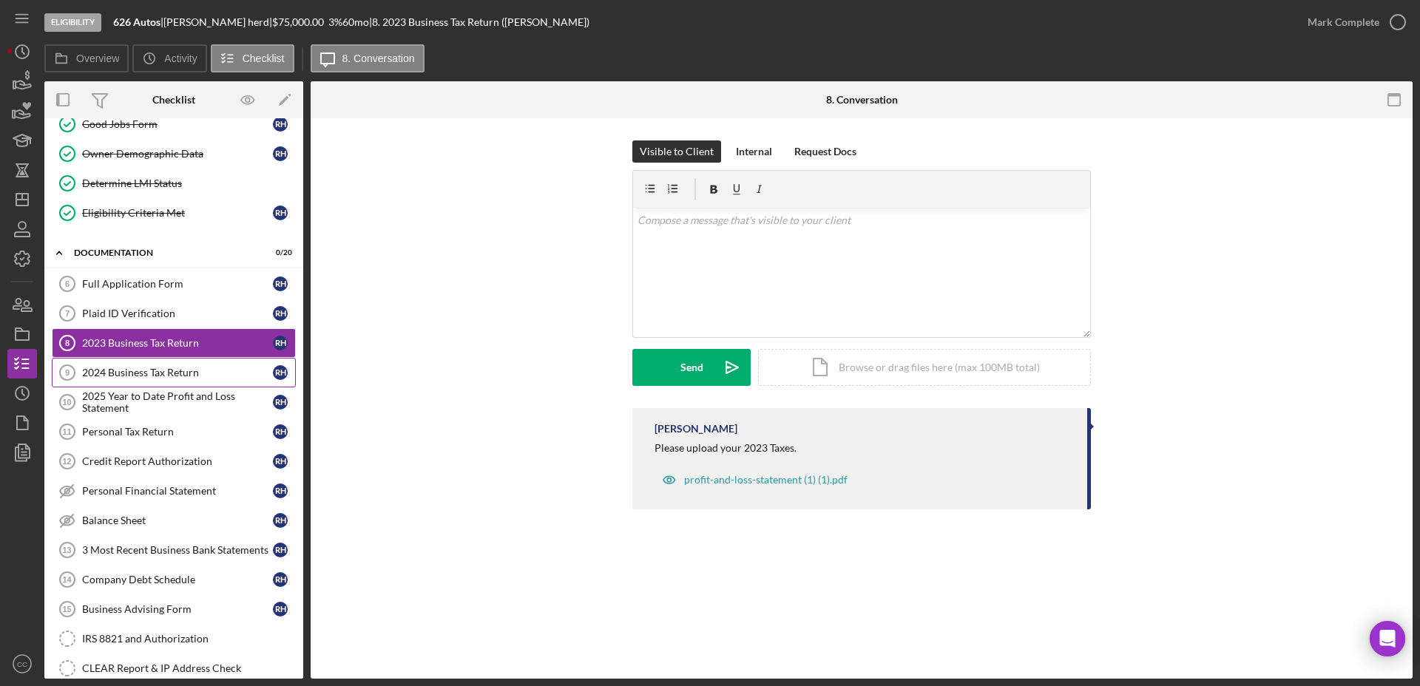
click at [144, 372] on div "2024 Business Tax Return" at bounding box center [177, 373] width 191 height 12
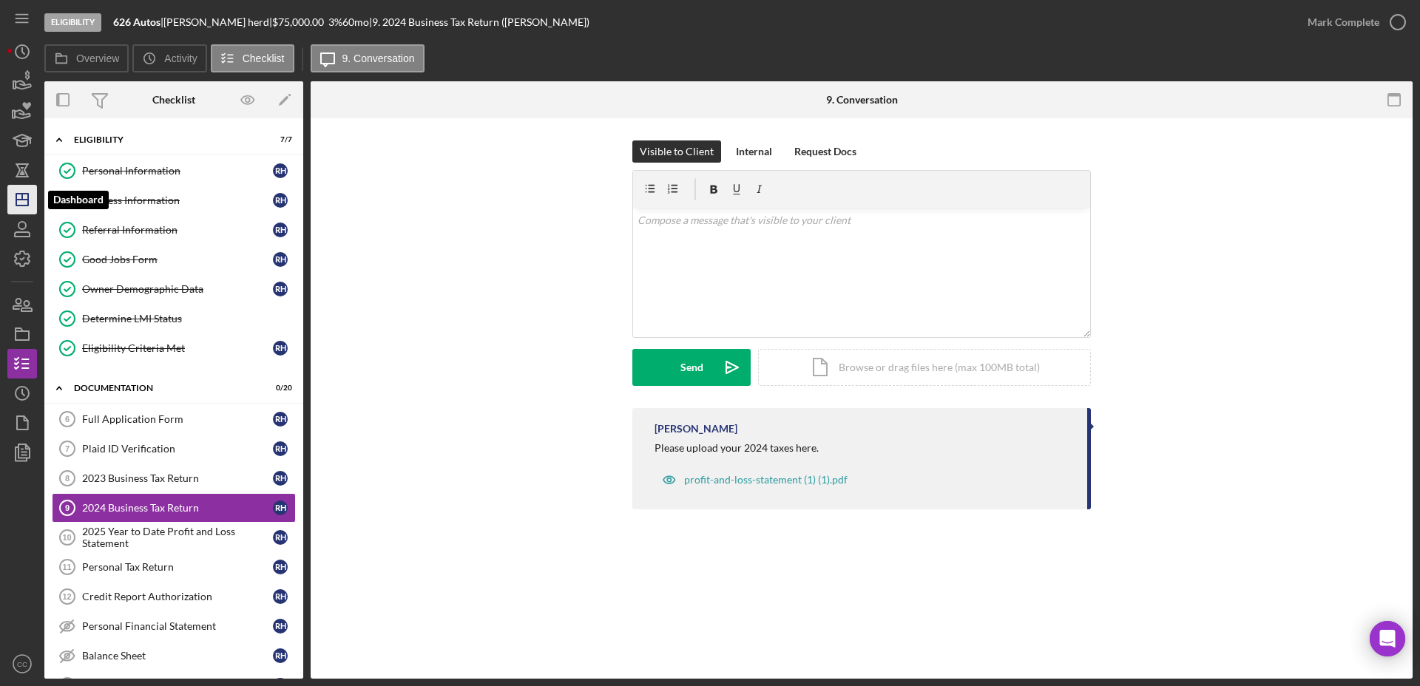
click at [14, 201] on icon "Icon/Dashboard" at bounding box center [22, 199] width 37 height 37
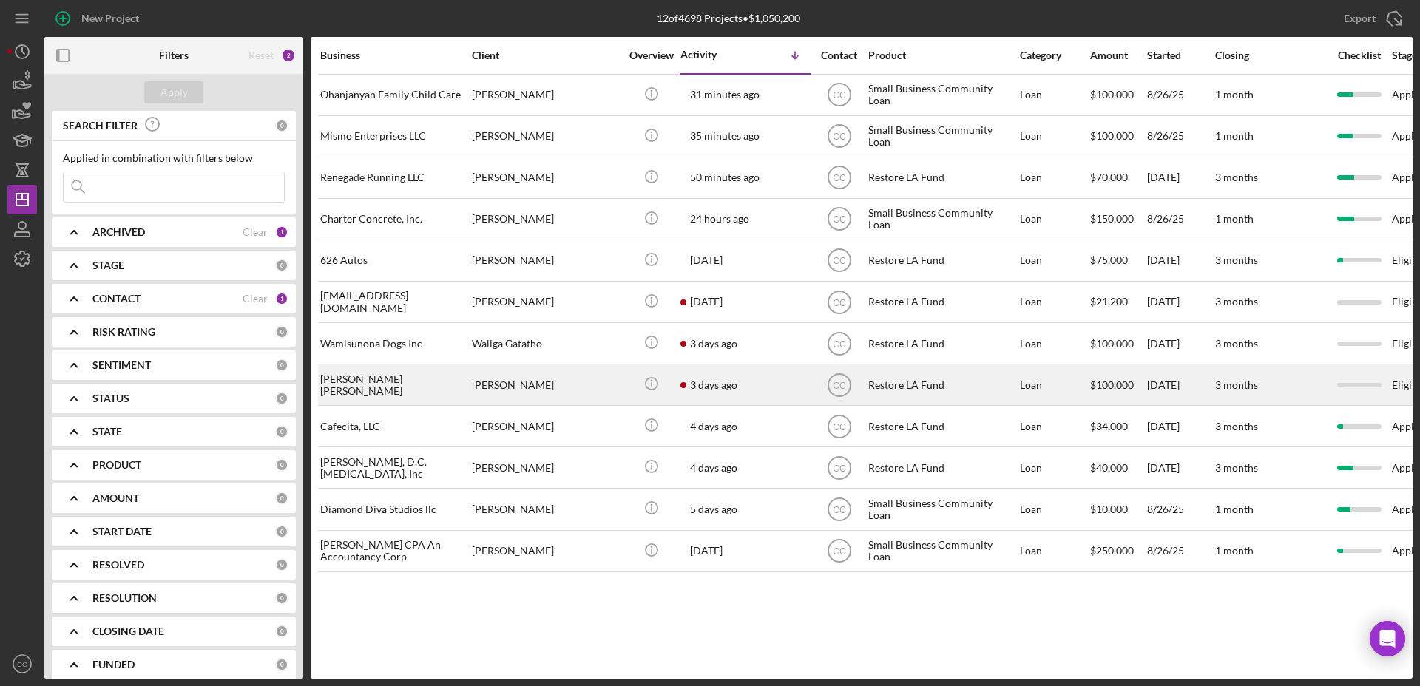
click at [598, 396] on div "[PERSON_NAME]" at bounding box center [546, 384] width 148 height 39
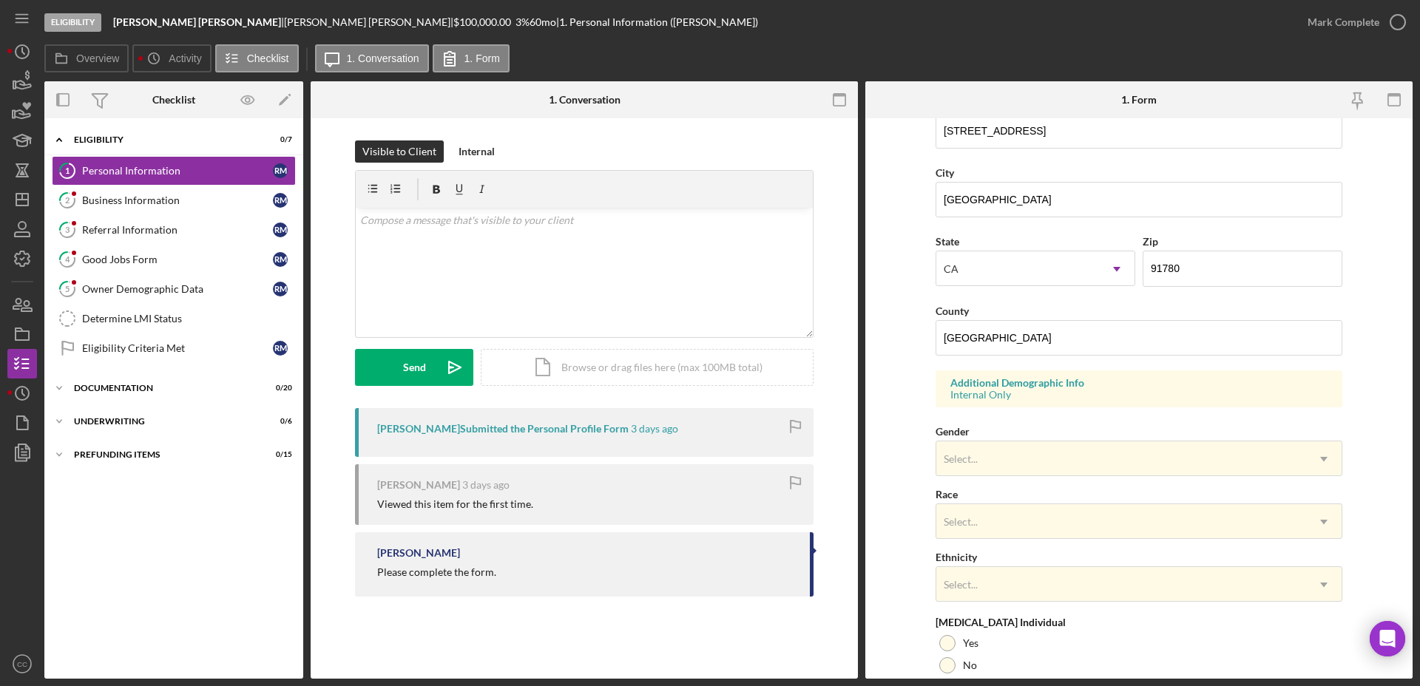
scroll to position [392, 0]
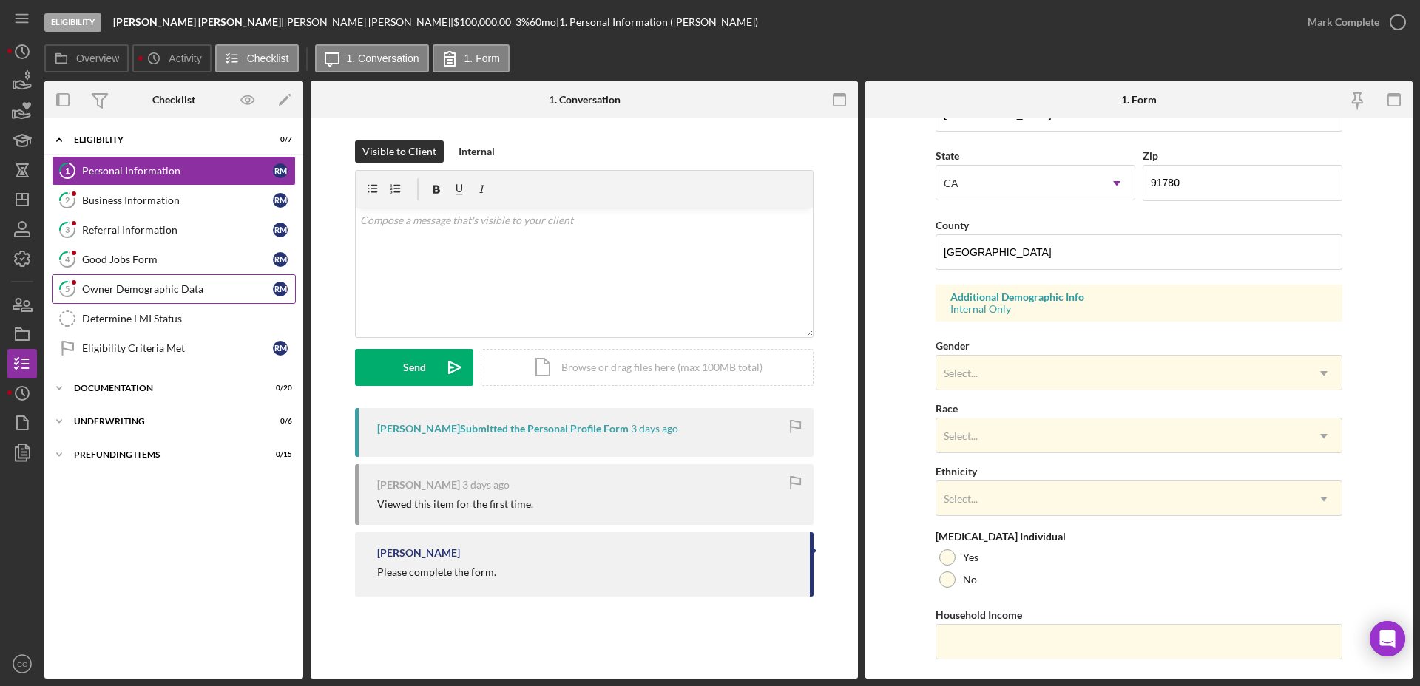
click at [130, 289] on div "Owner Demographic Data" at bounding box center [177, 289] width 191 height 12
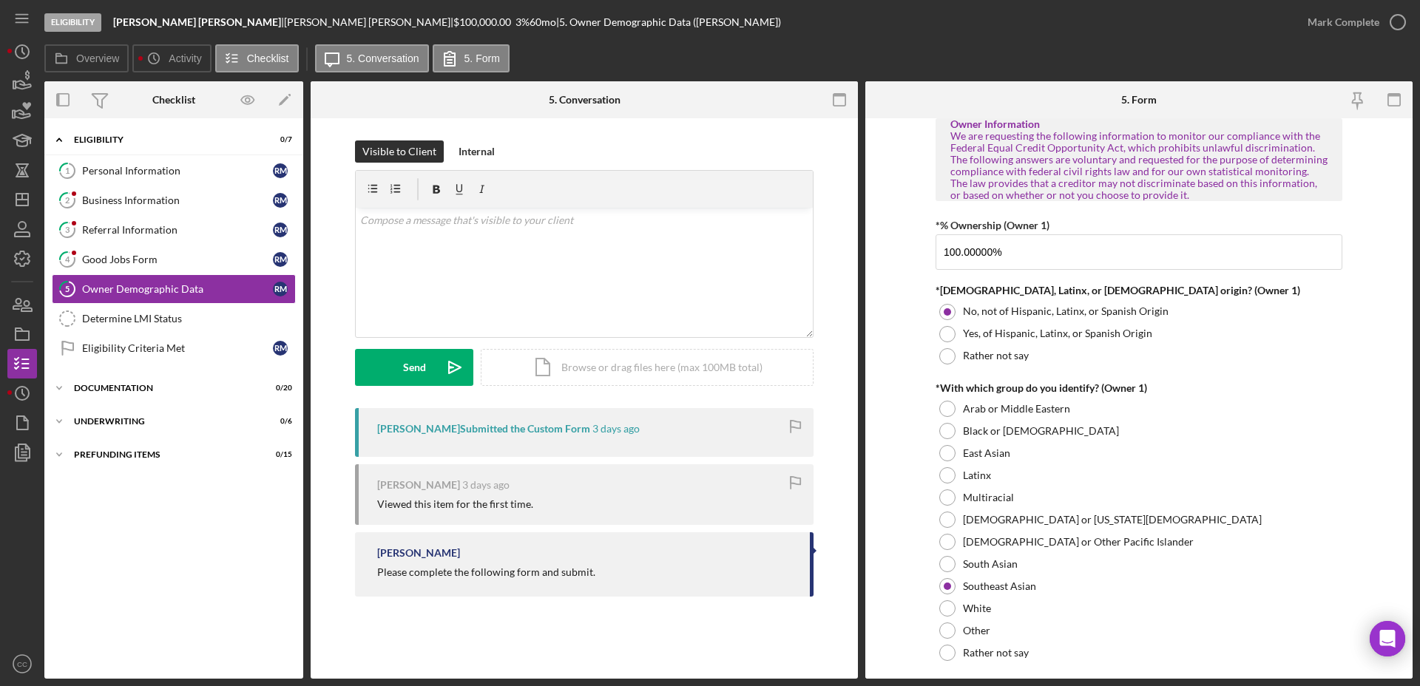
scroll to position [614, 0]
click at [901, 226] on form "Owner Demographic Form What is your preferred language? English *How many peopl…" at bounding box center [1138, 398] width 547 height 560
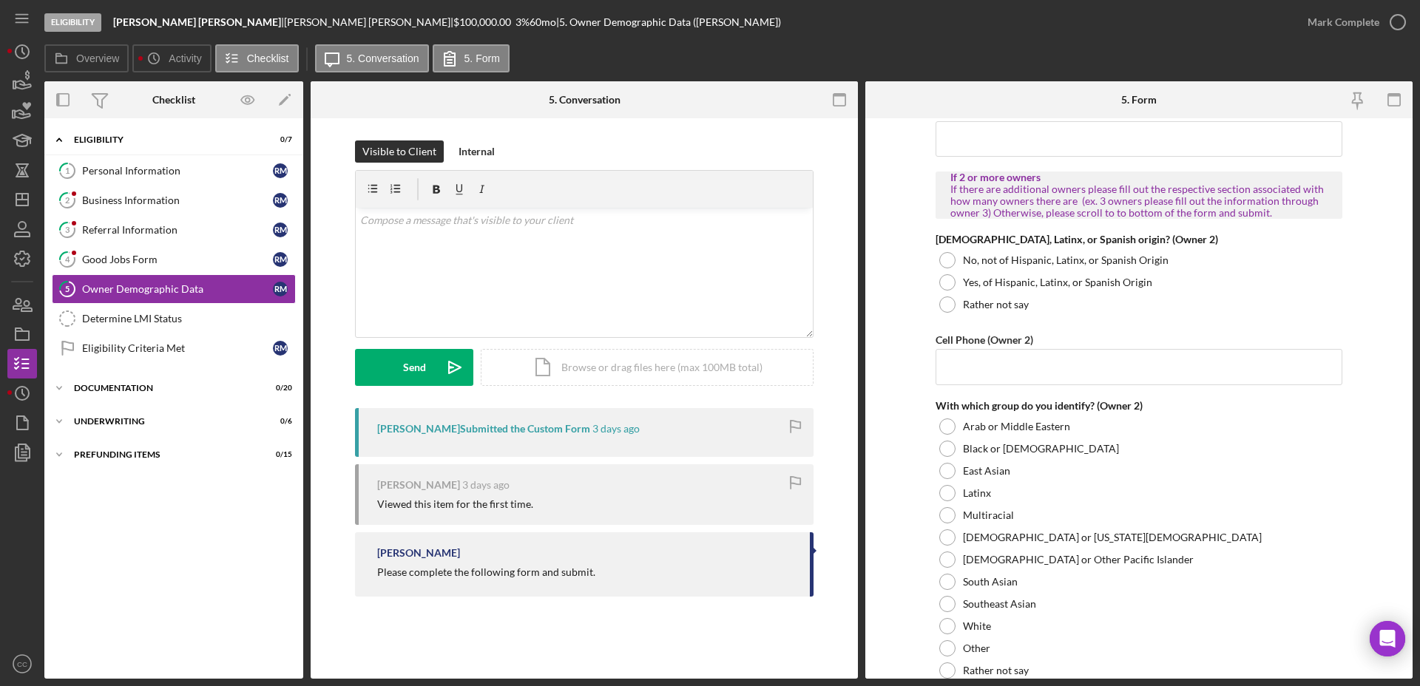
scroll to position [1652, 0]
click at [1358, 28] on div "Mark Complete" at bounding box center [1343, 22] width 72 height 30
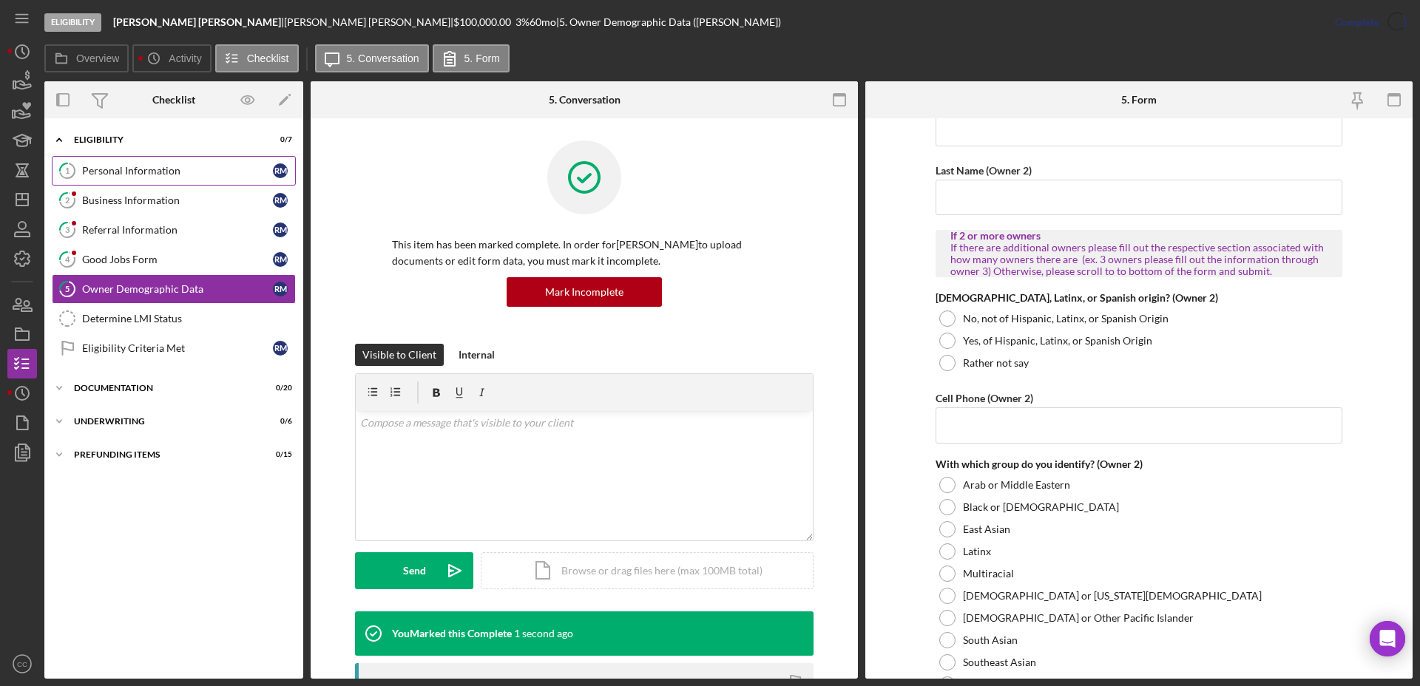
scroll to position [1711, 0]
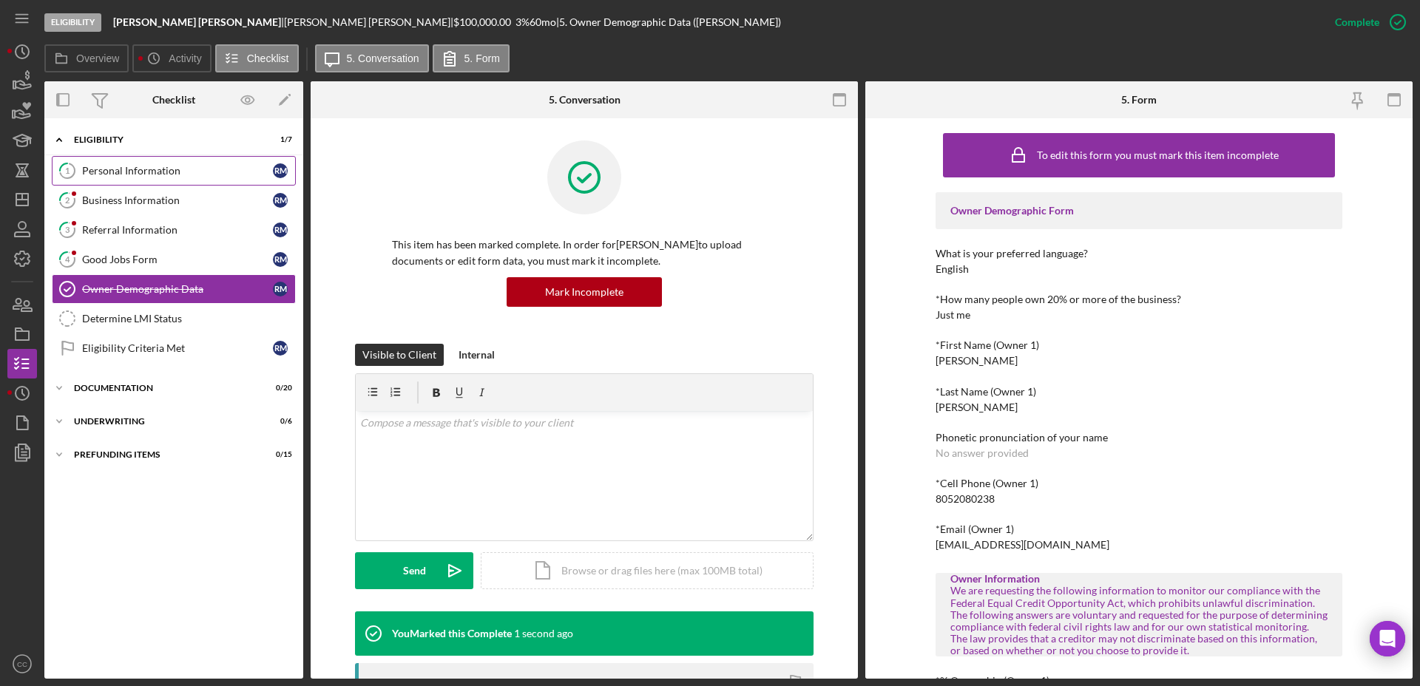
click at [157, 172] on div "Personal Information" at bounding box center [177, 171] width 191 height 12
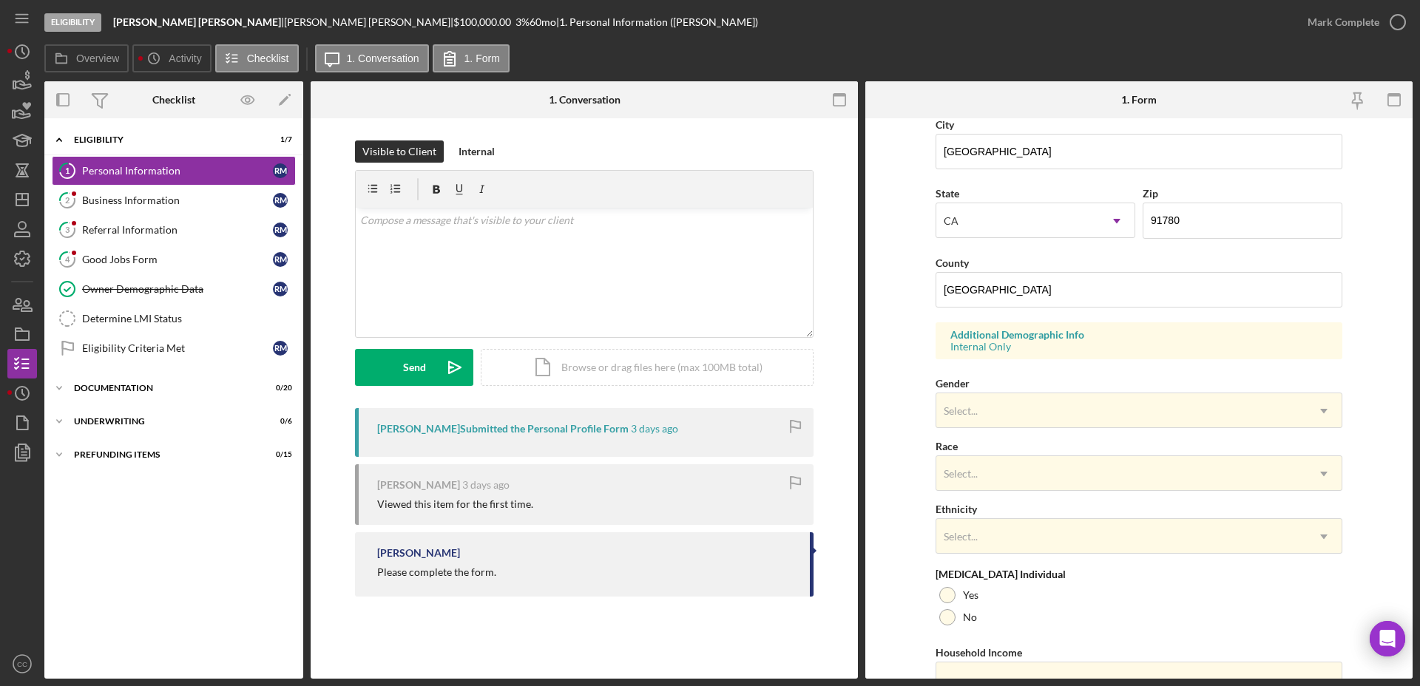
scroll to position [362, 0]
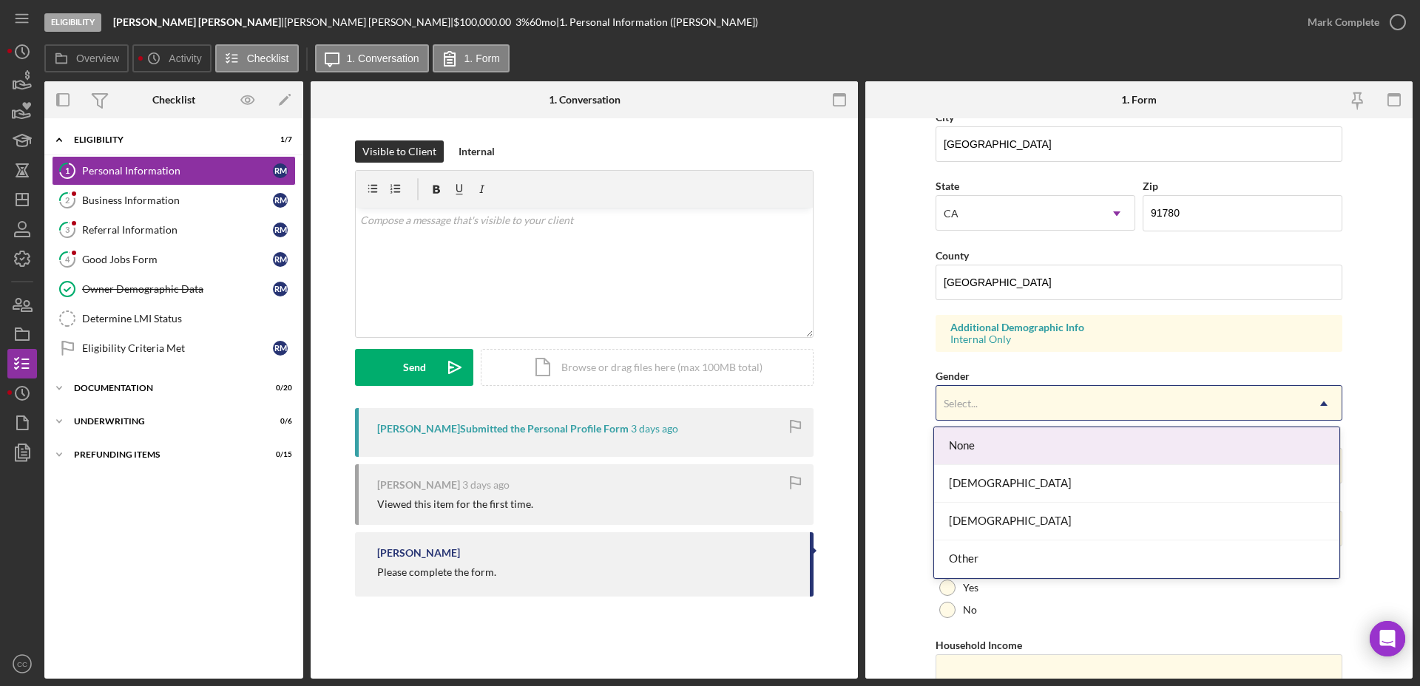
click at [977, 407] on div "Select..." at bounding box center [961, 404] width 38 height 12
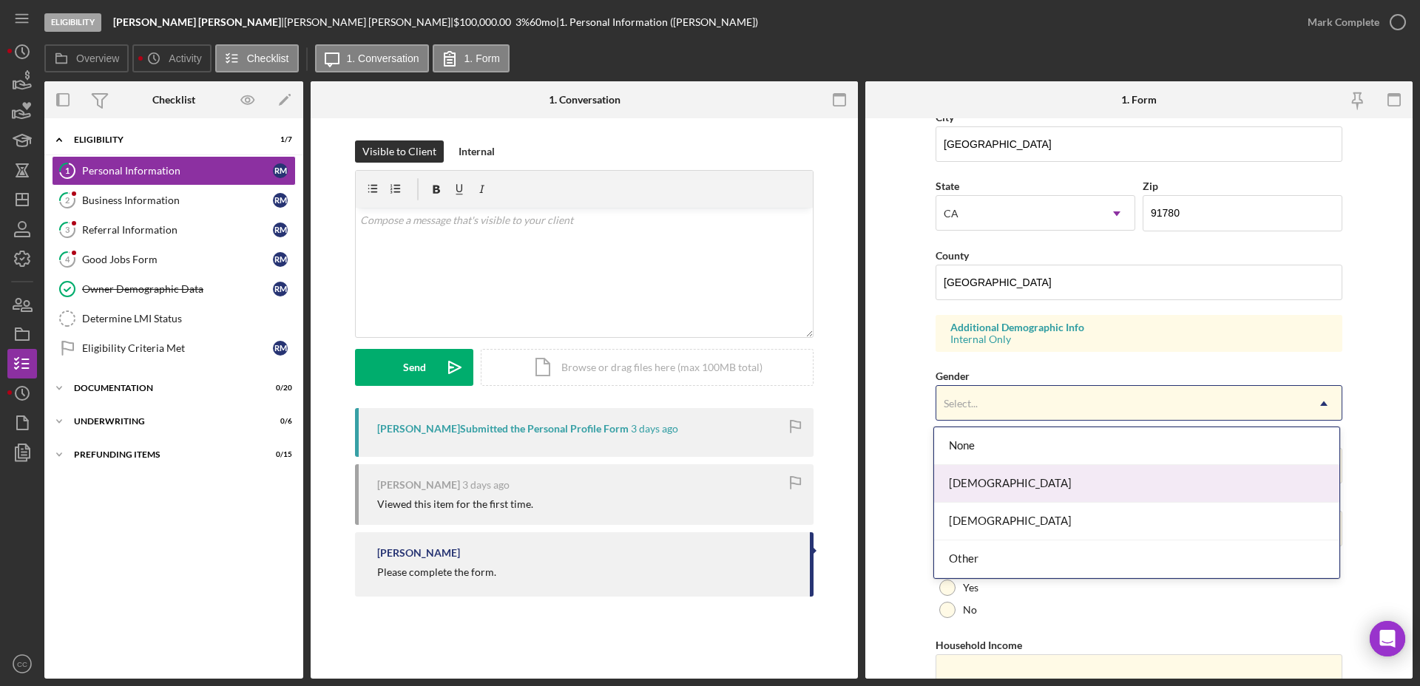
click at [978, 489] on div "Female" at bounding box center [1136, 484] width 405 height 38
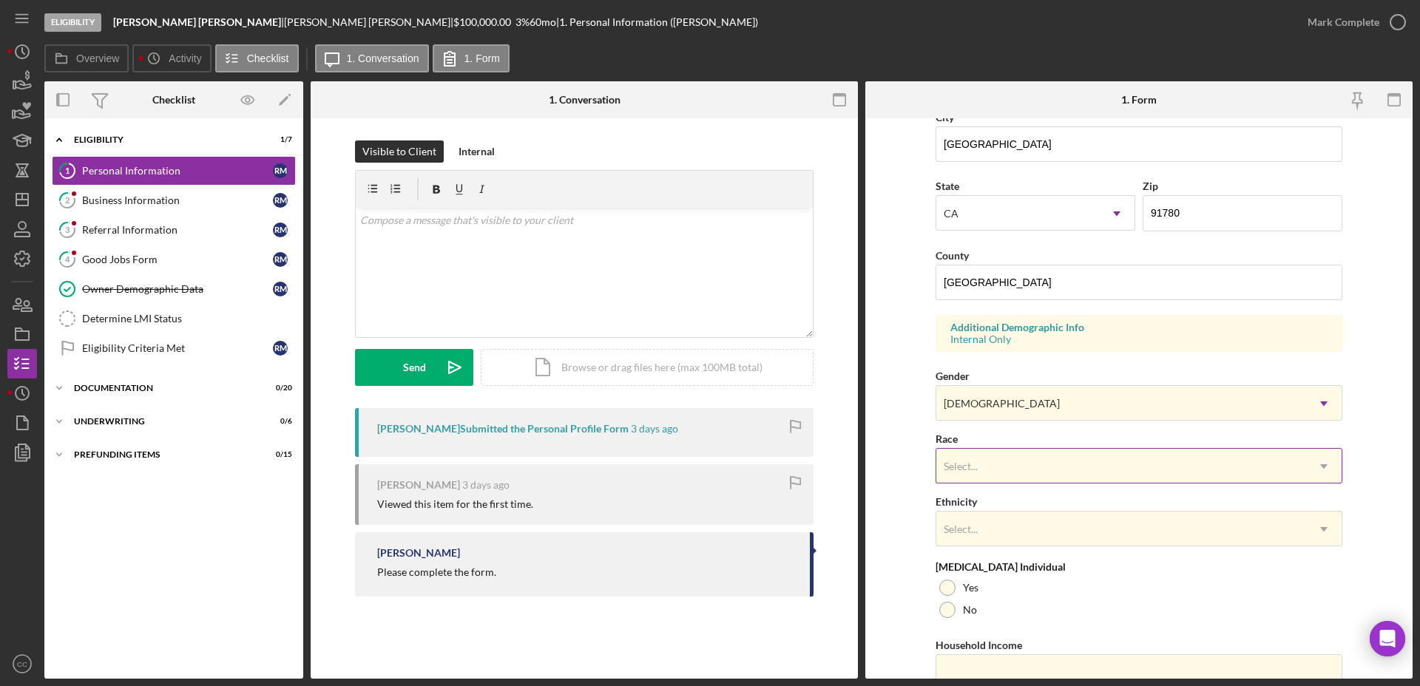
click at [975, 475] on div "Select..." at bounding box center [1121, 467] width 370 height 34
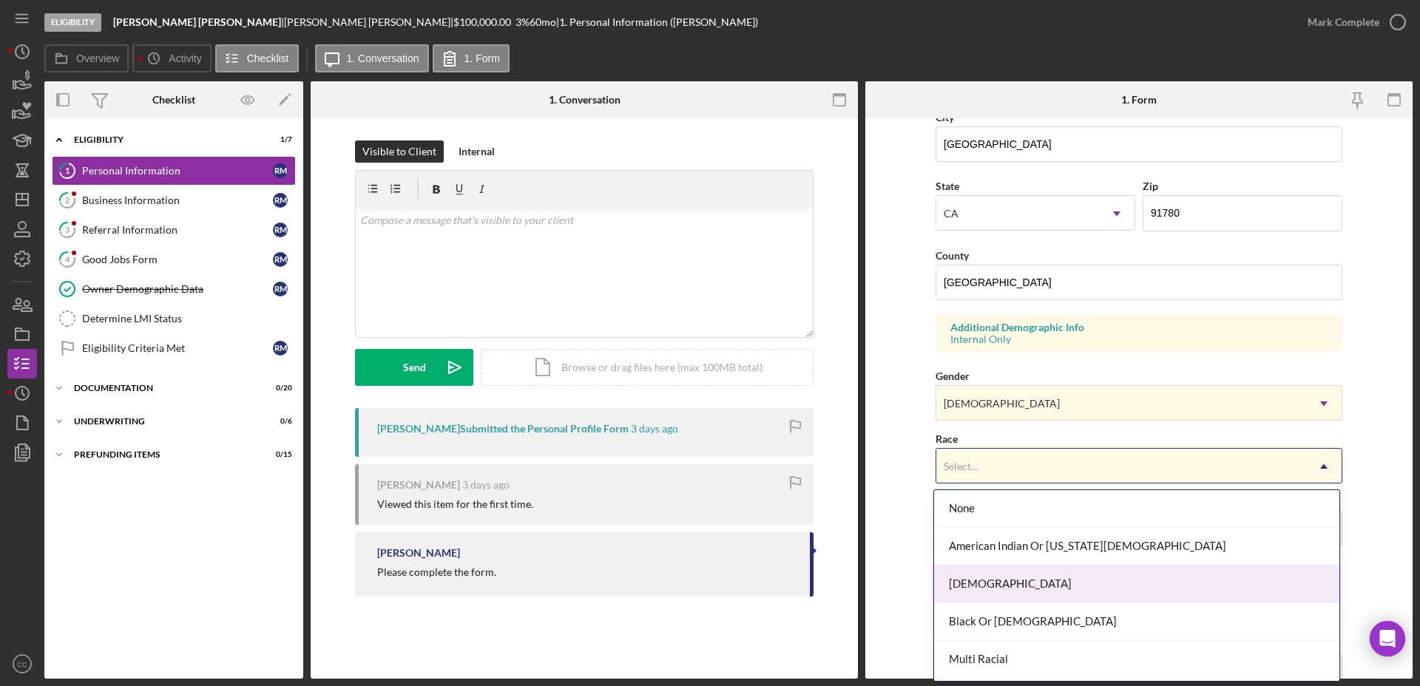
click at [971, 583] on div "Asian" at bounding box center [1136, 585] width 405 height 38
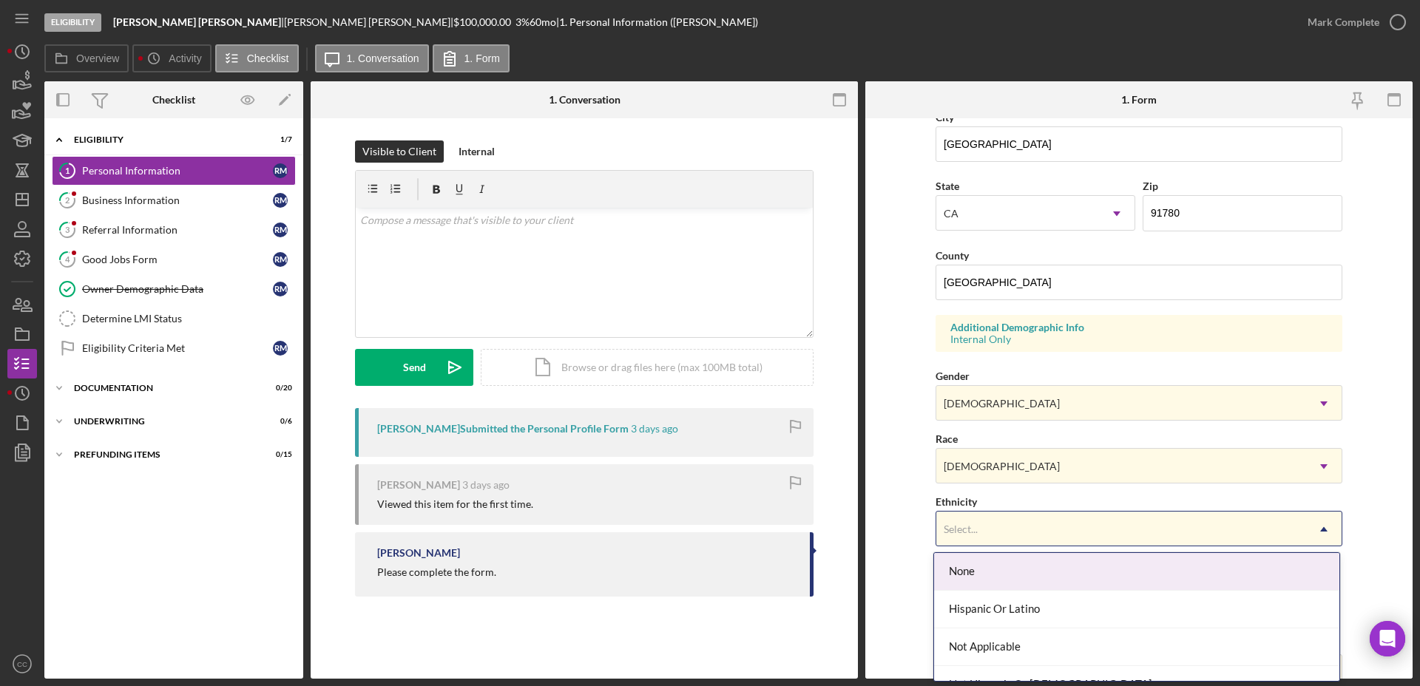
click at [991, 533] on div "Select..." at bounding box center [1121, 529] width 370 height 34
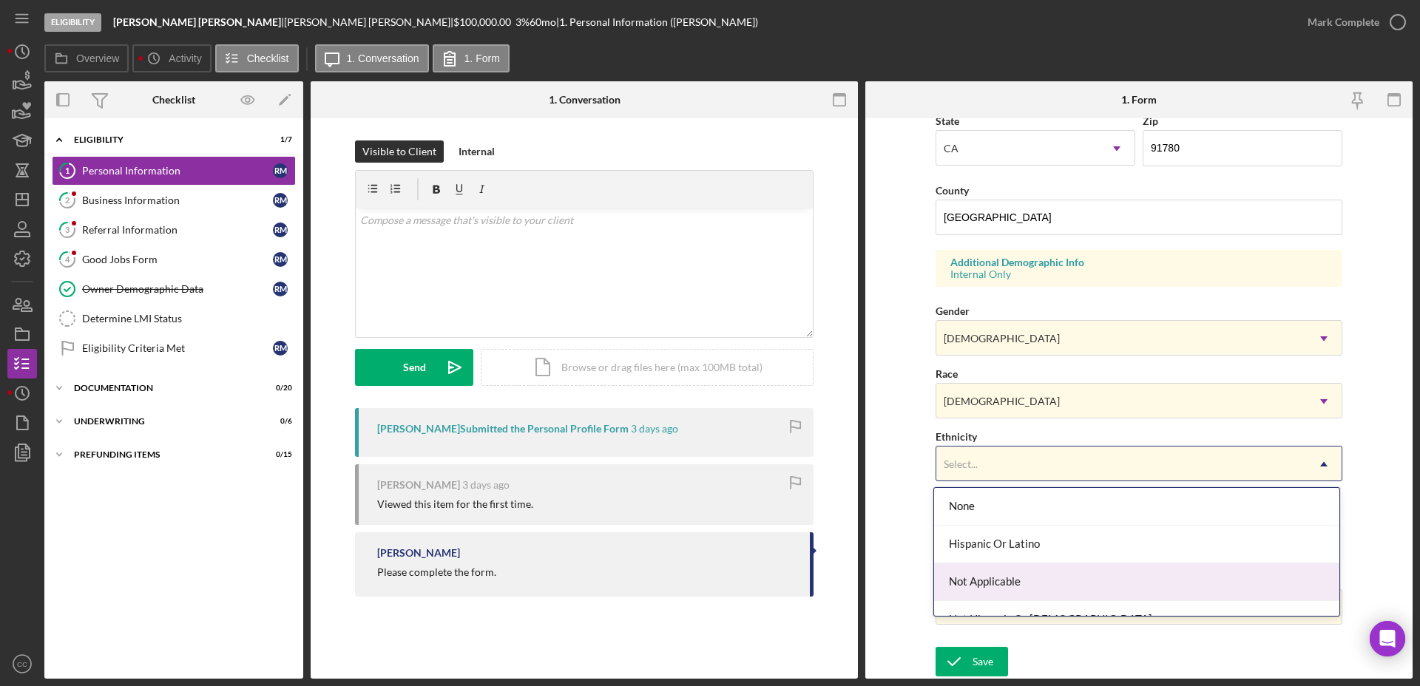
scroll to position [61, 0]
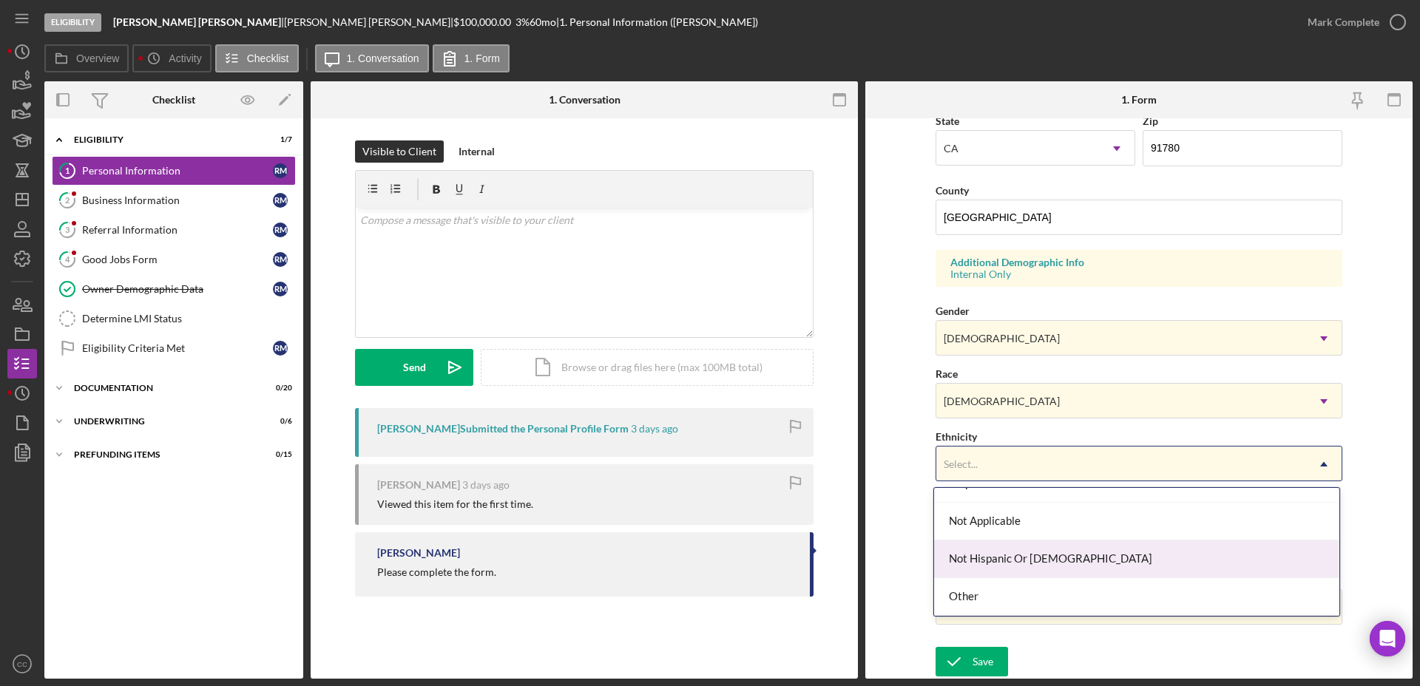
click at [1006, 553] on div "Not Hispanic Or Latino" at bounding box center [1136, 559] width 405 height 38
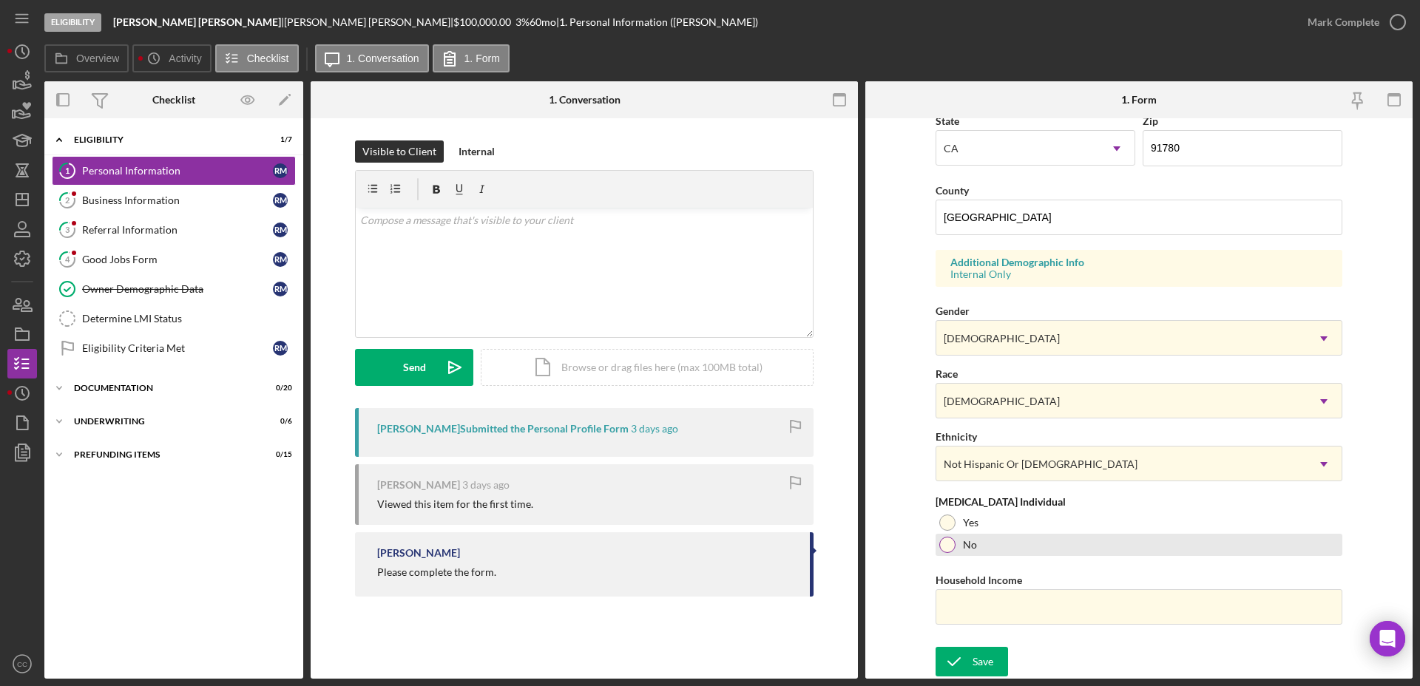
click at [950, 541] on div at bounding box center [947, 545] width 16 height 16
click at [954, 667] on icon "submit" at bounding box center [953, 661] width 37 height 37
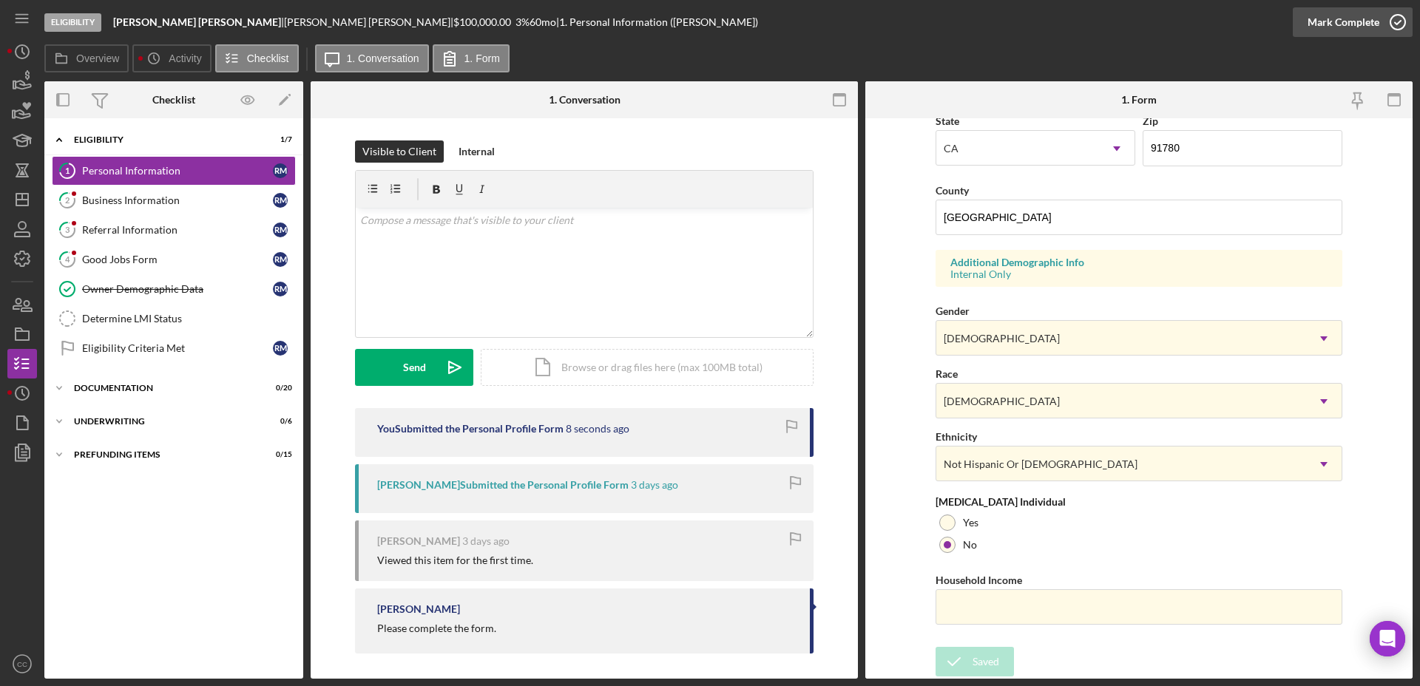
click at [1349, 27] on div "Mark Complete" at bounding box center [1343, 22] width 72 height 30
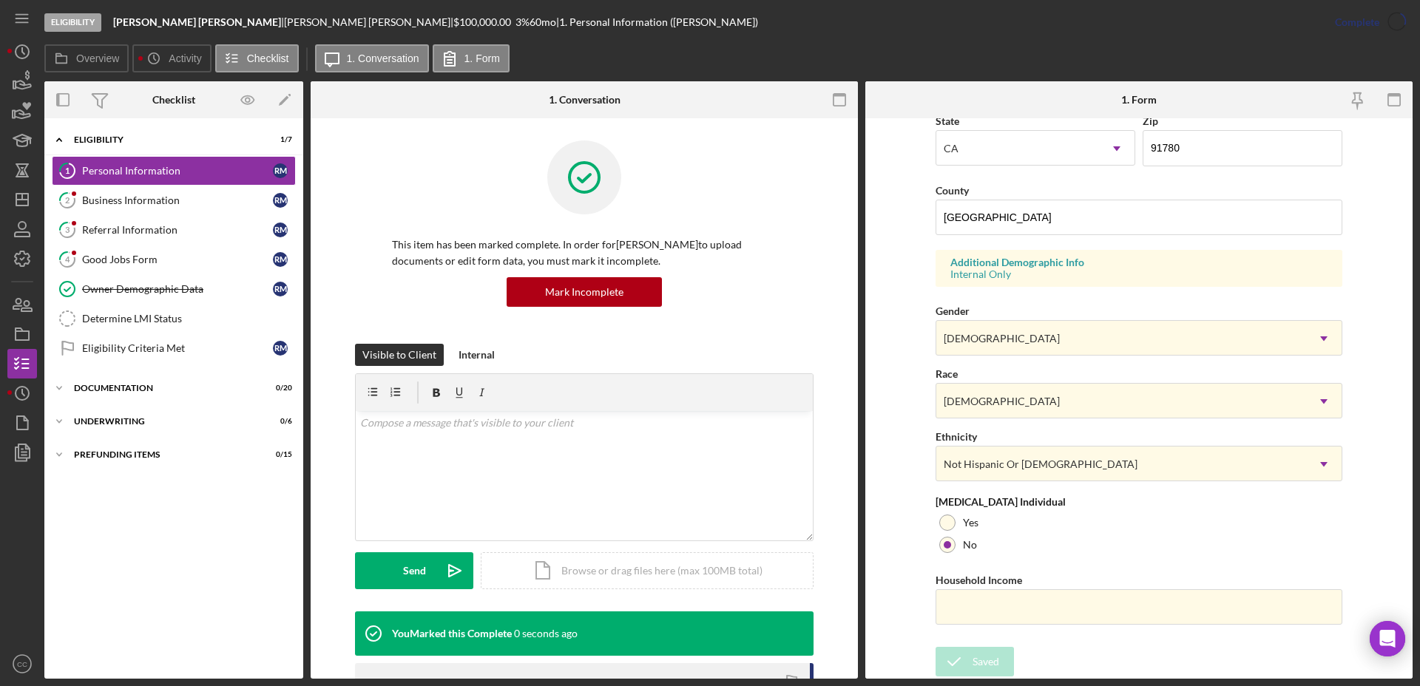
scroll to position [129, 0]
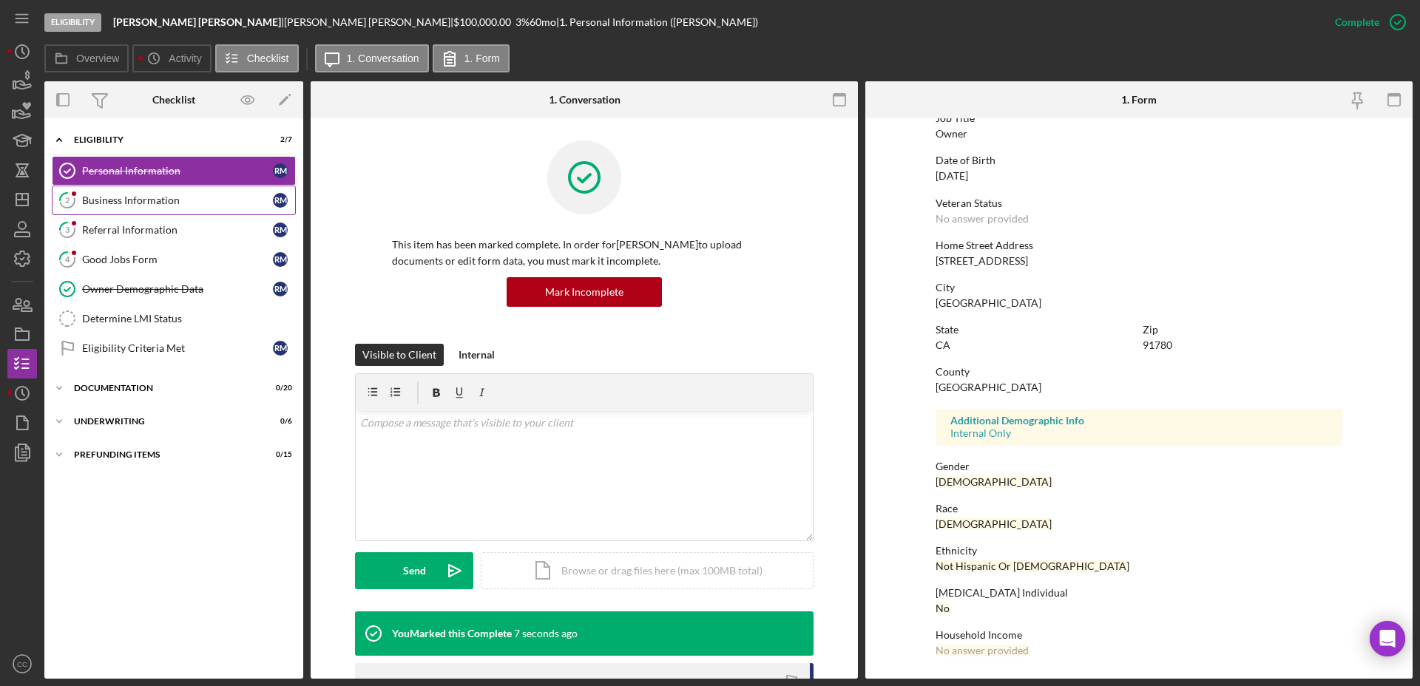
click at [133, 206] on div "Business Information" at bounding box center [177, 200] width 191 height 12
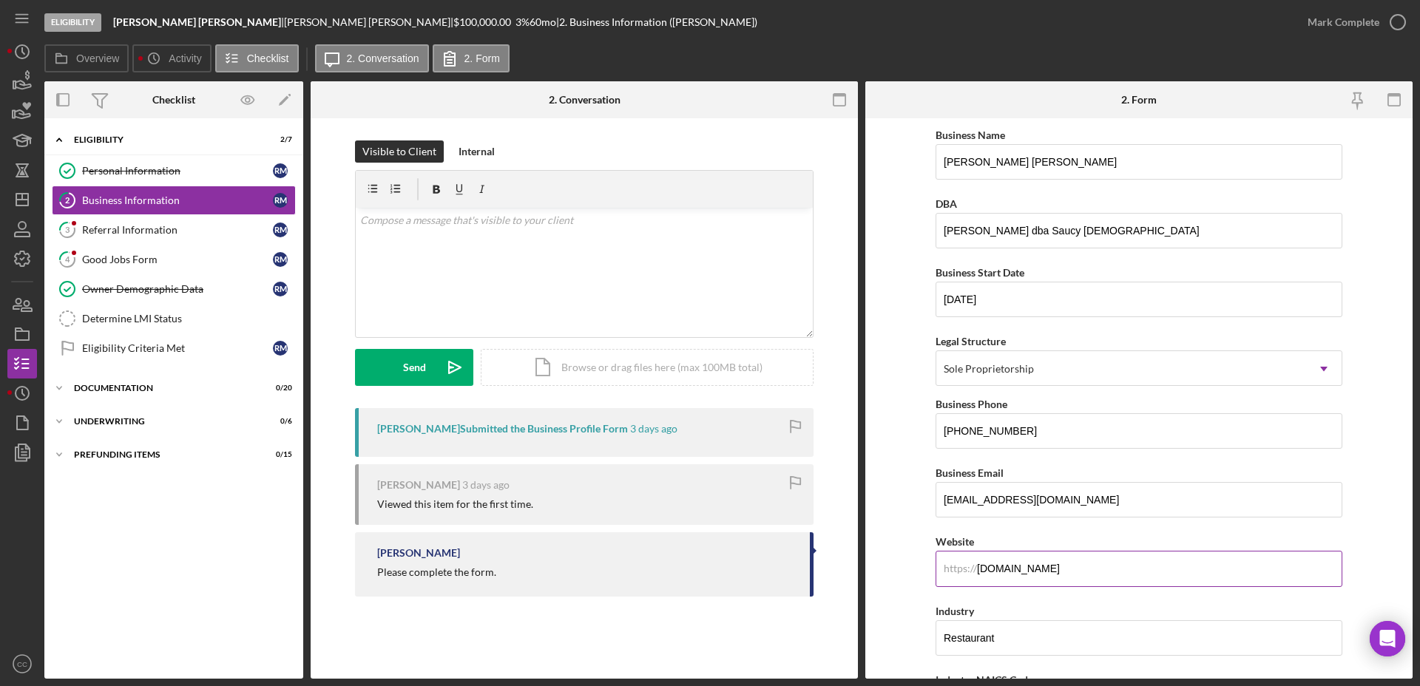
click at [1130, 574] on input "eatatsaucychick.com" at bounding box center [1138, 568] width 407 height 35
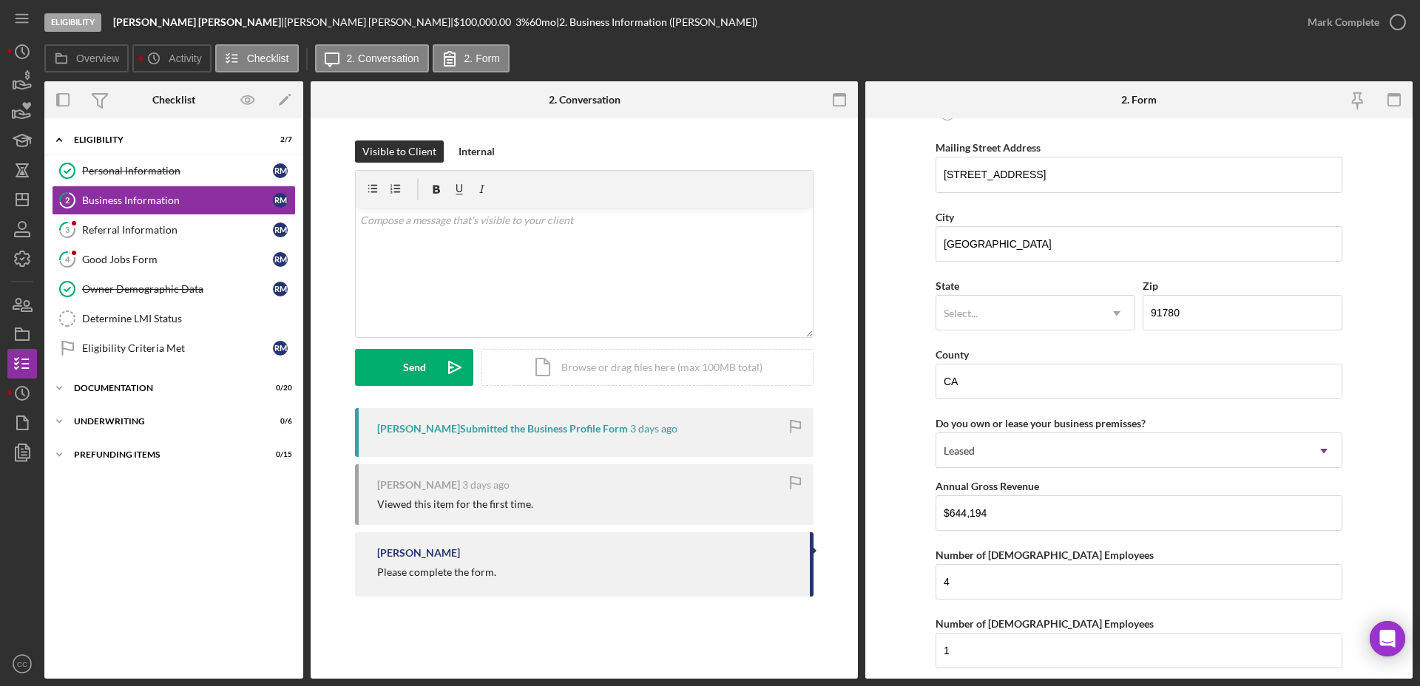
scroll to position [1356, 0]
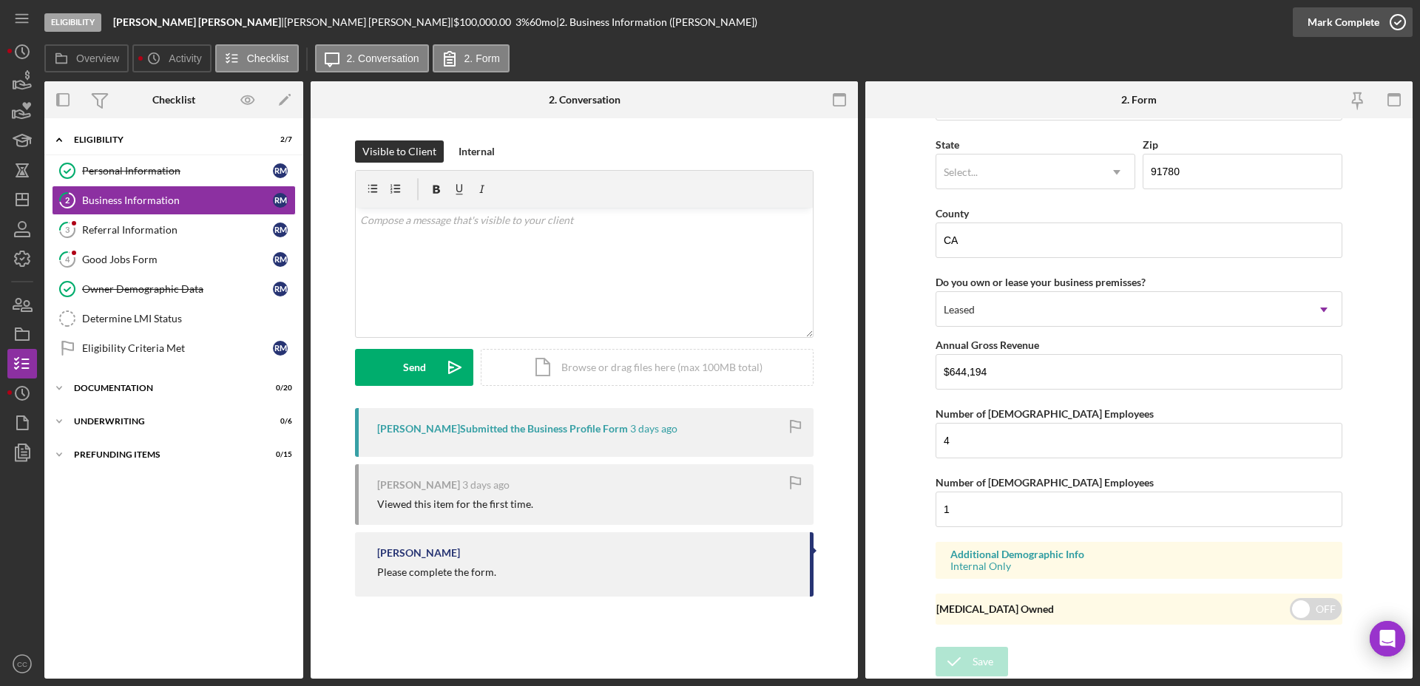
click at [1357, 24] on div "Mark Complete" at bounding box center [1343, 22] width 72 height 30
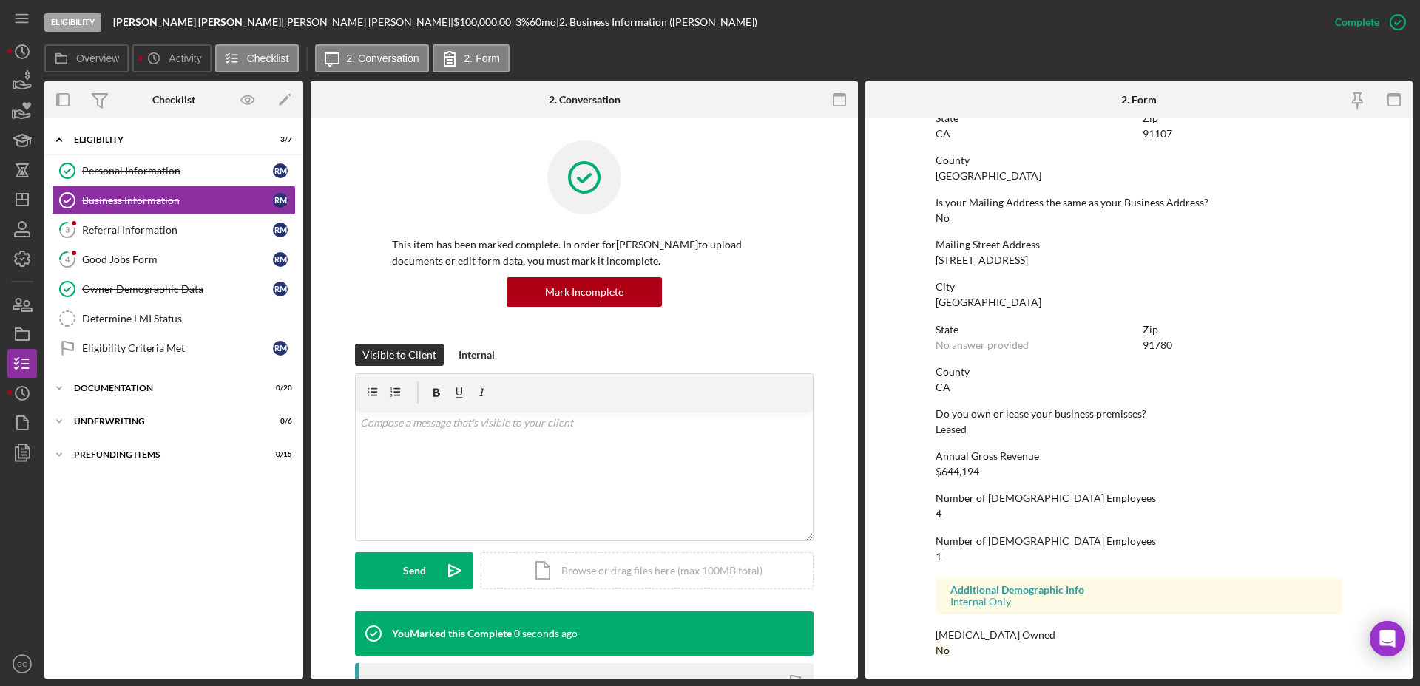
scroll to position [724, 0]
click at [135, 234] on div "Referral Information" at bounding box center [177, 230] width 191 height 12
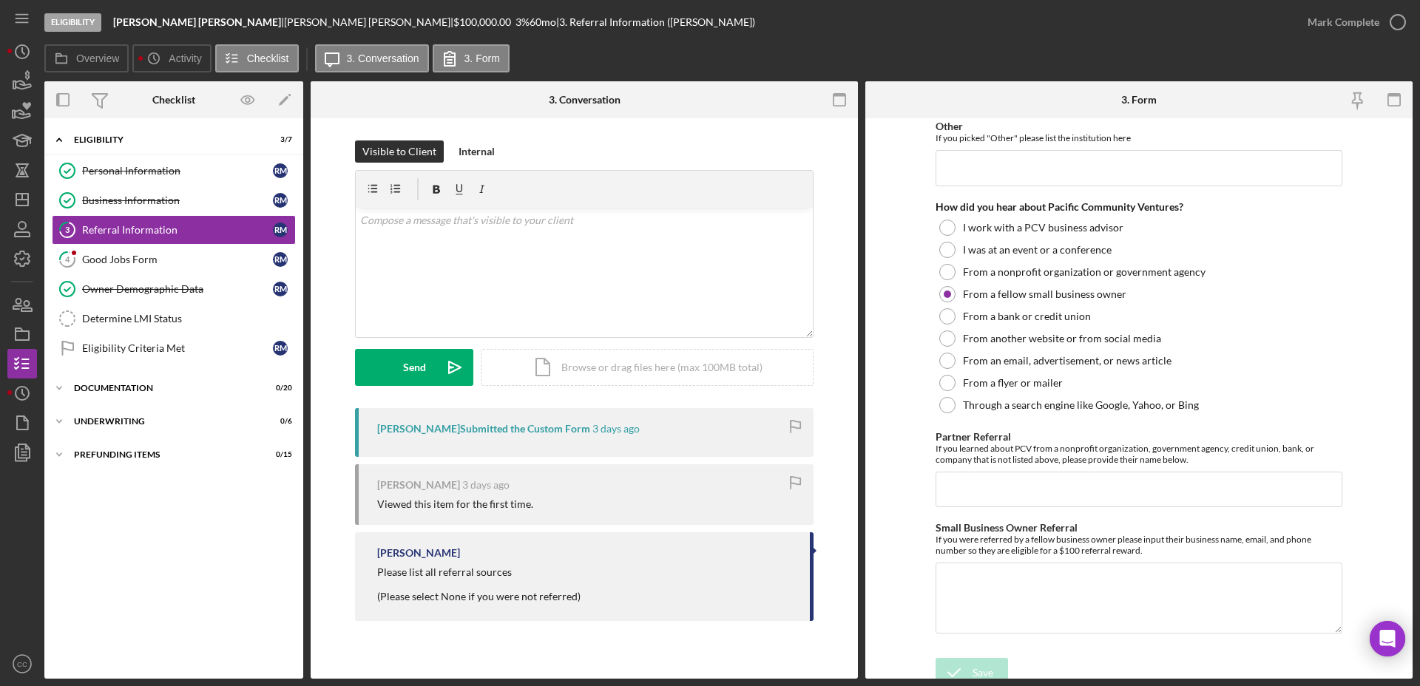
scroll to position [336, 0]
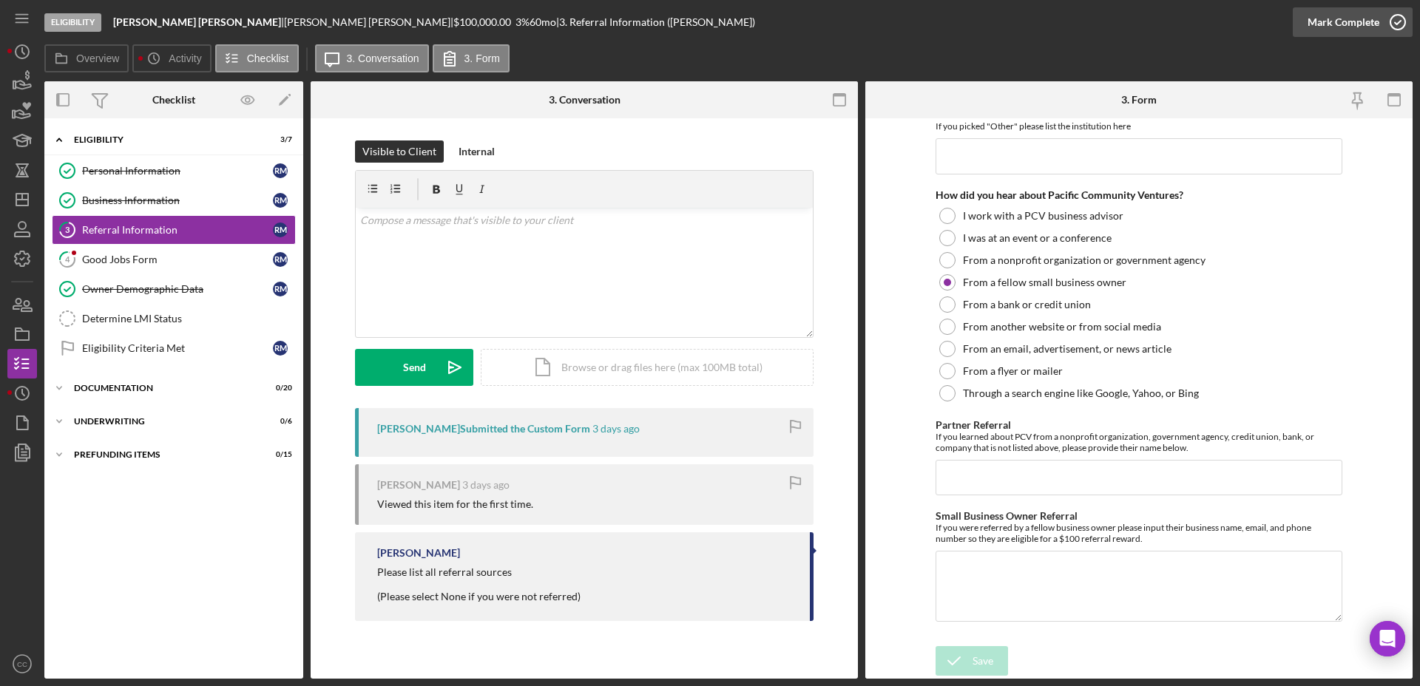
click at [1368, 28] on div "Mark Complete" at bounding box center [1343, 22] width 72 height 30
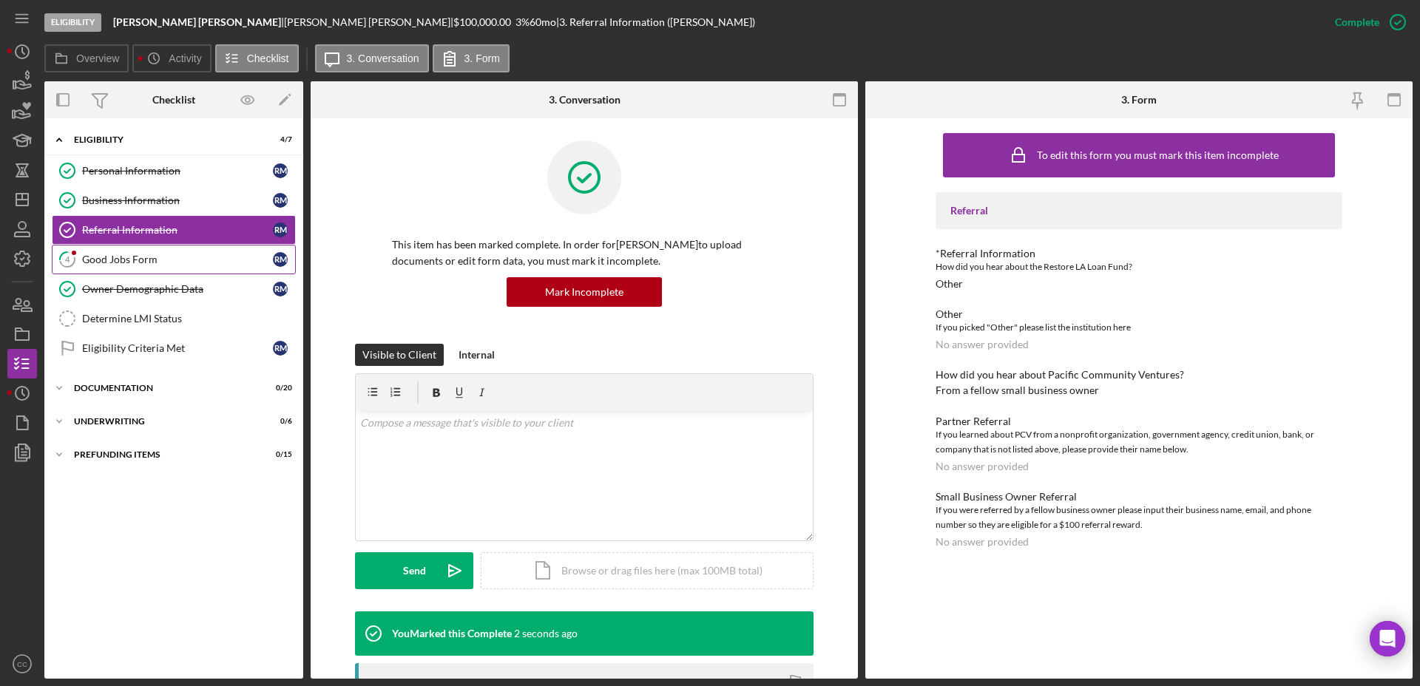
click at [148, 254] on div "Good Jobs Form" at bounding box center [177, 260] width 191 height 12
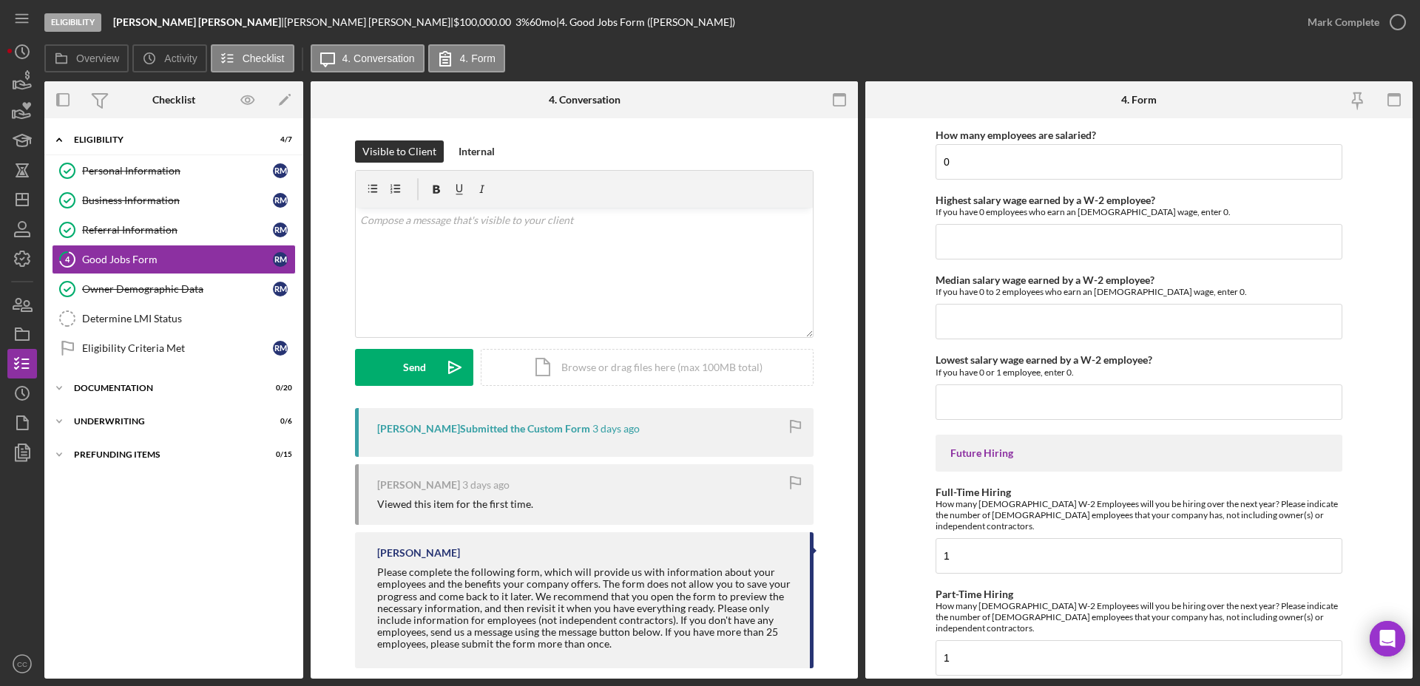
scroll to position [3198, 0]
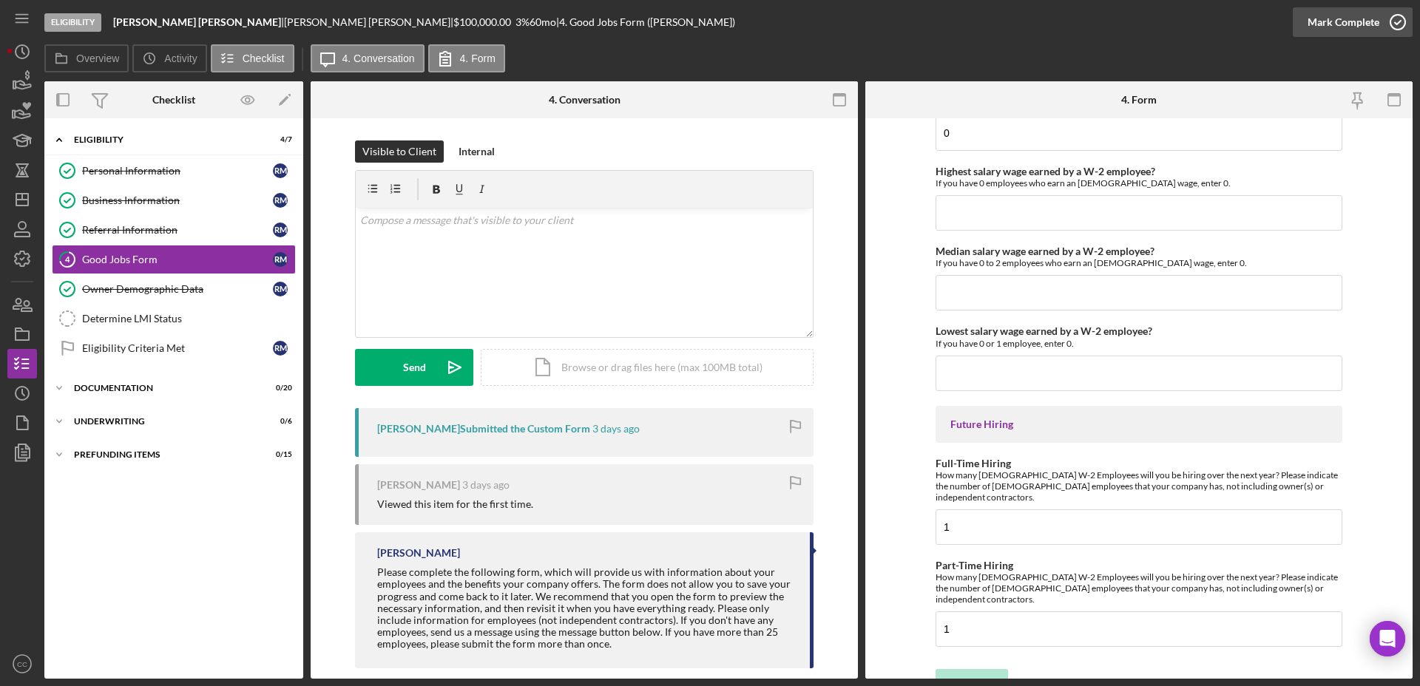
click at [1380, 20] on icon "button" at bounding box center [1397, 22] width 37 height 37
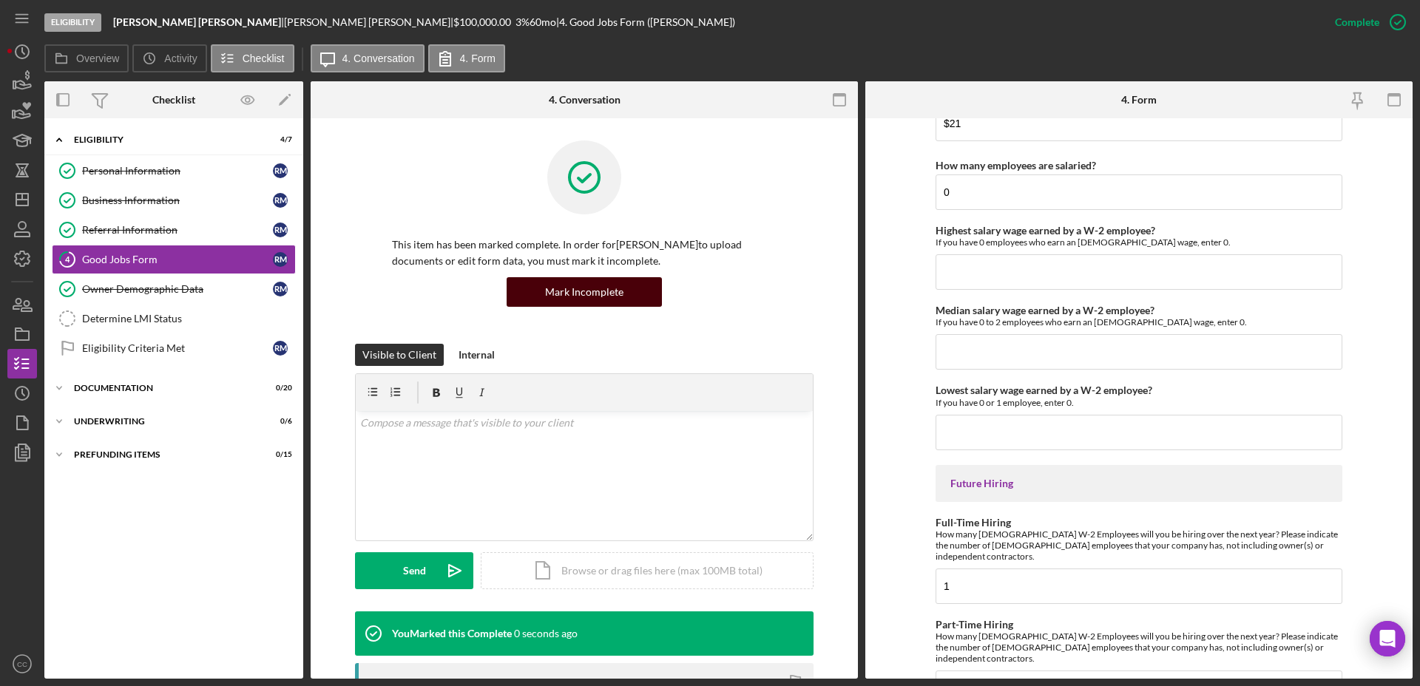
scroll to position [3257, 0]
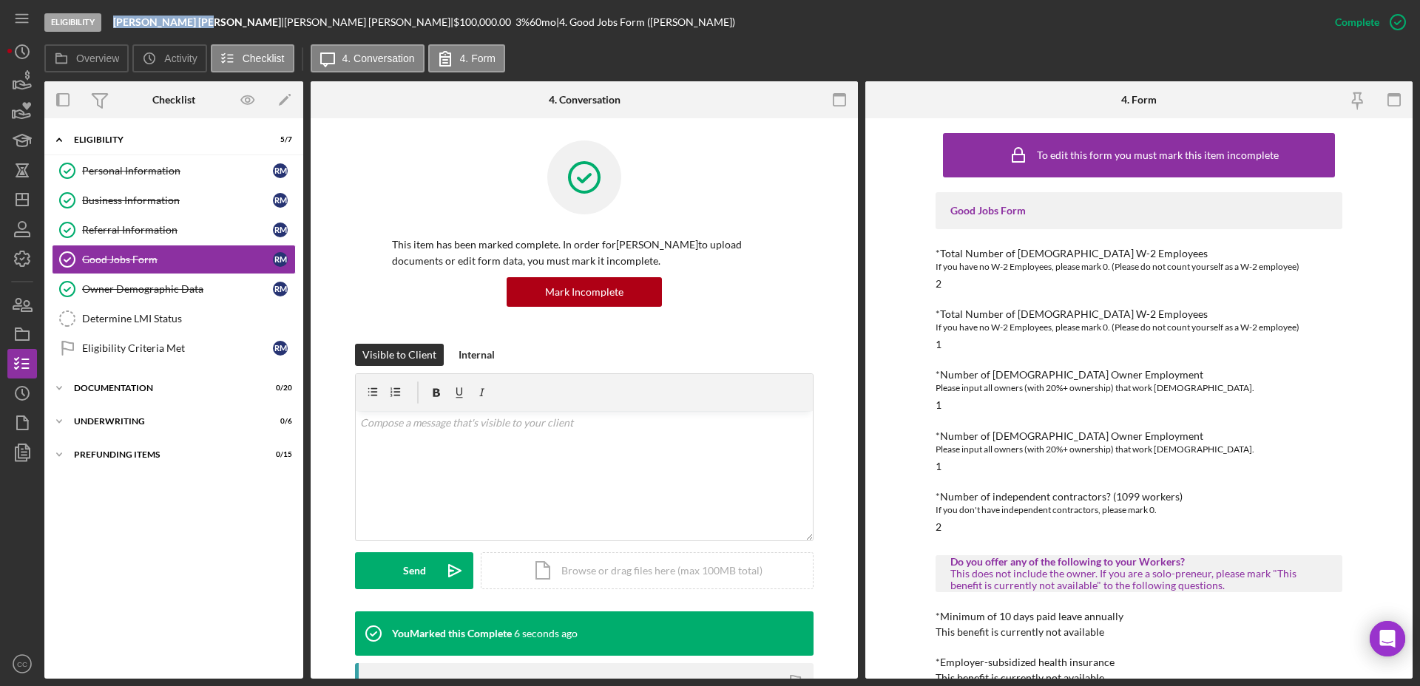
drag, startPoint x: 196, startPoint y: 16, endPoint x: 110, endPoint y: 17, distance: 85.8
click at [110, 17] on div "Eligibility Rhea Patel Michel | Rhea Michel | $100,000.00 3 % 60 mo | 4. Good J…" at bounding box center [681, 22] width 1275 height 44
copy b "[PERSON_NAME] [PERSON_NAME]"
click at [134, 193] on link "Business Information Business Information R M" at bounding box center [174, 201] width 244 height 30
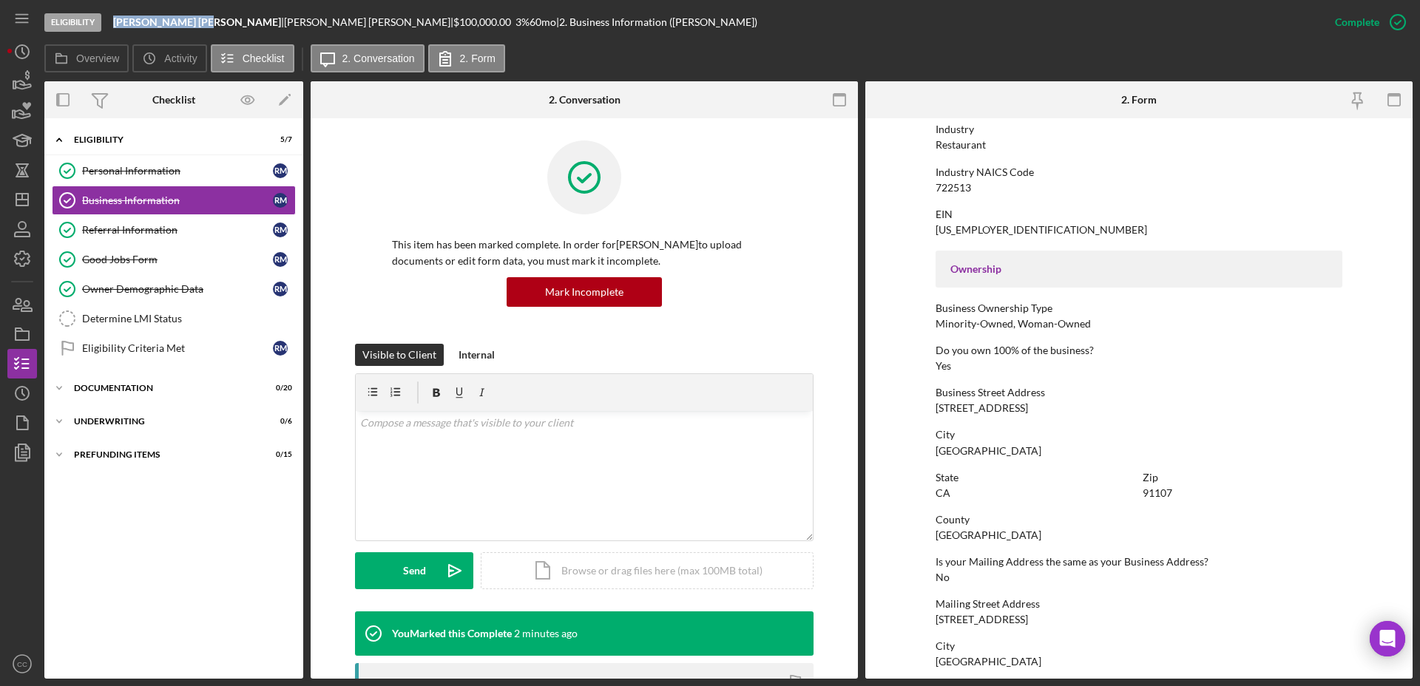
scroll to position [365, 0]
drag, startPoint x: 1040, startPoint y: 410, endPoint x: 932, endPoint y: 410, distance: 107.2
click at [932, 410] on form "To edit this form you must mark this item incomplete Business Name Rhea Patel M…" at bounding box center [1138, 398] width 547 height 560
copy div "203 S. Rosemead Blvd"
click at [152, 166] on div "Personal Information" at bounding box center [177, 171] width 191 height 12
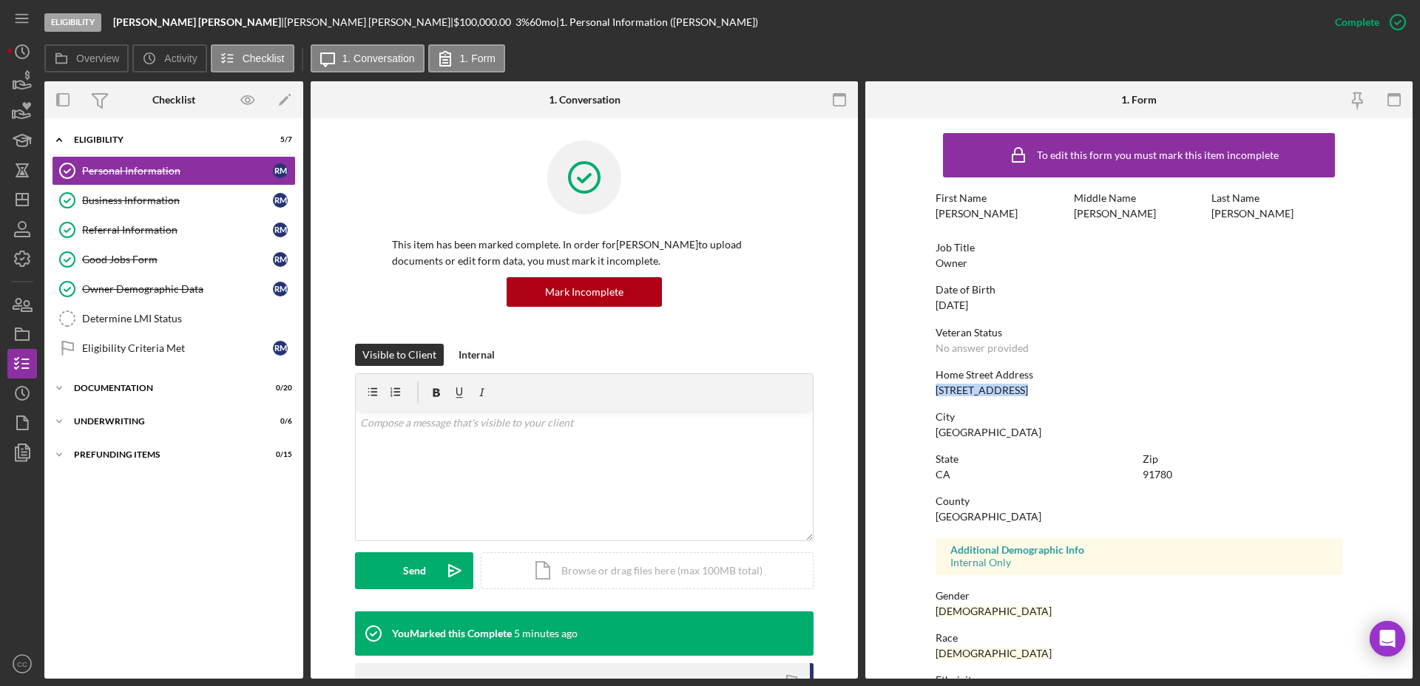
drag, startPoint x: 1031, startPoint y: 388, endPoint x: 929, endPoint y: 386, distance: 102.1
click at [929, 386] on form "To edit this form you must mark this item incomplete First Name Rhea Middle Nam…" at bounding box center [1138, 398] width 547 height 560
copy div "5453 Sultana Ave"
click at [112, 200] on div "Business Information" at bounding box center [177, 200] width 191 height 12
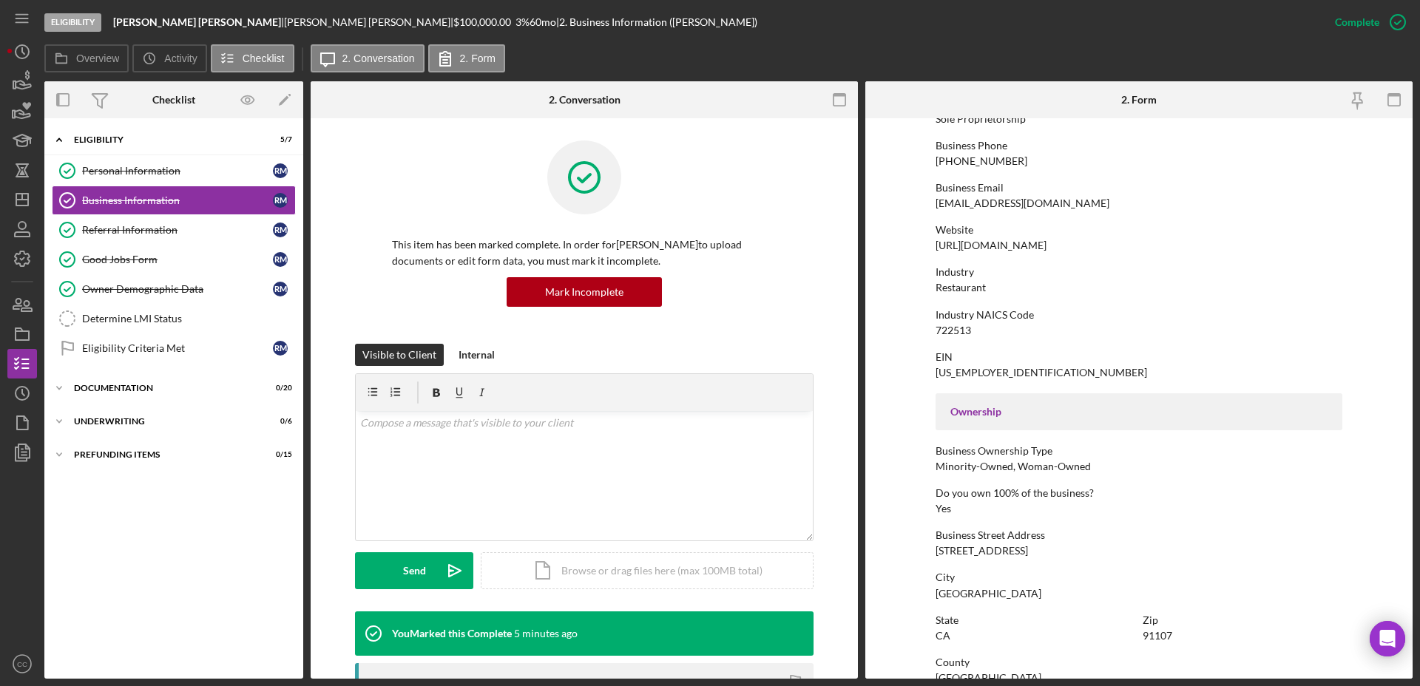
scroll to position [260, 0]
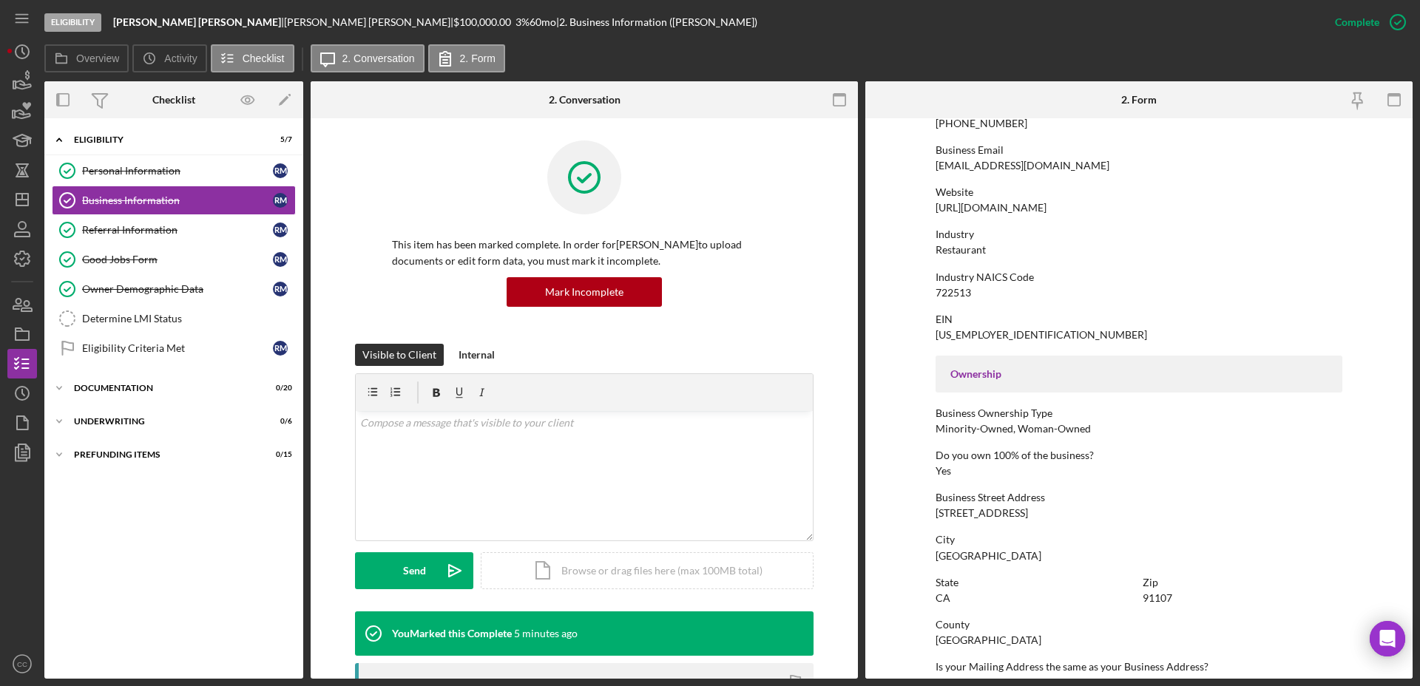
drag, startPoint x: 1032, startPoint y: 512, endPoint x: 926, endPoint y: 511, distance: 105.7
click at [926, 511] on form "To edit this form you must mark this item incomplete Business Name Rhea Patel M…" at bounding box center [1138, 398] width 547 height 560
copy div "203 S. Rosemead Blvd"
click at [132, 314] on div "Determine LMI Status" at bounding box center [188, 319] width 213 height 12
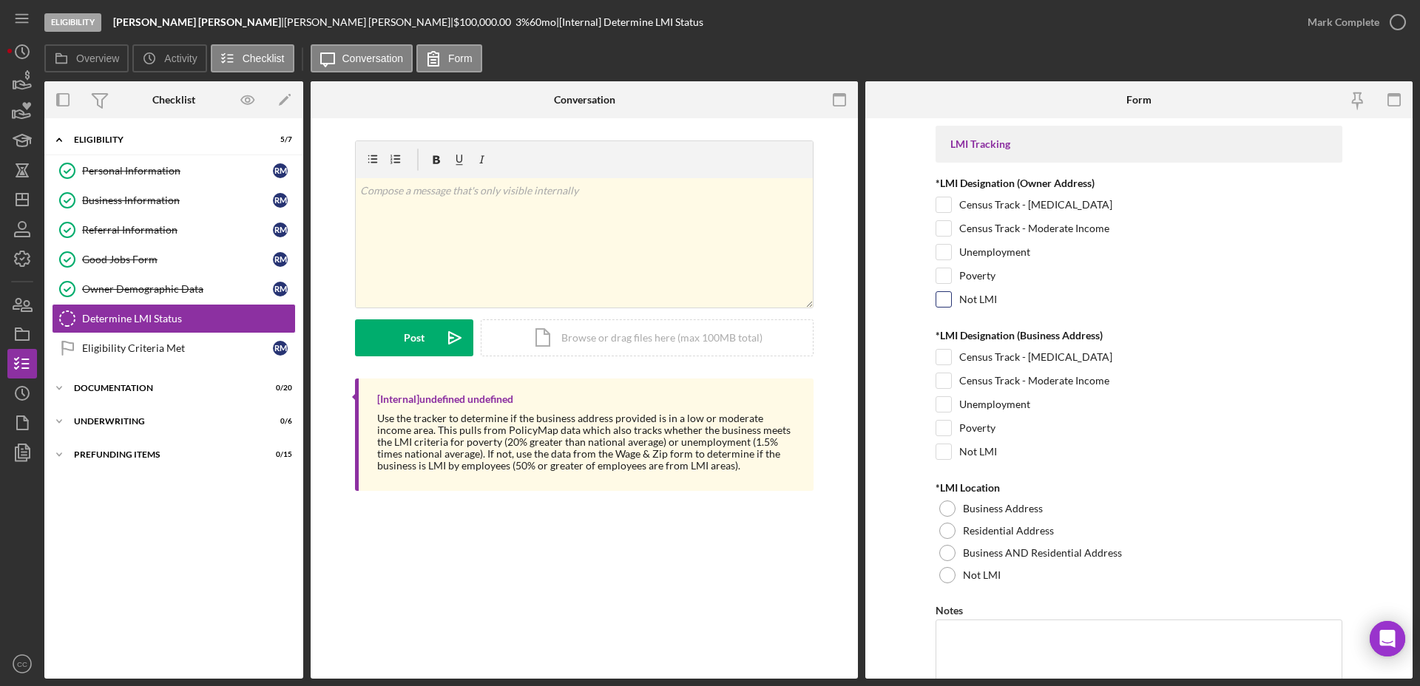
click at [940, 299] on input "Not LMI" at bounding box center [943, 299] width 15 height 15
checkbox input "true"
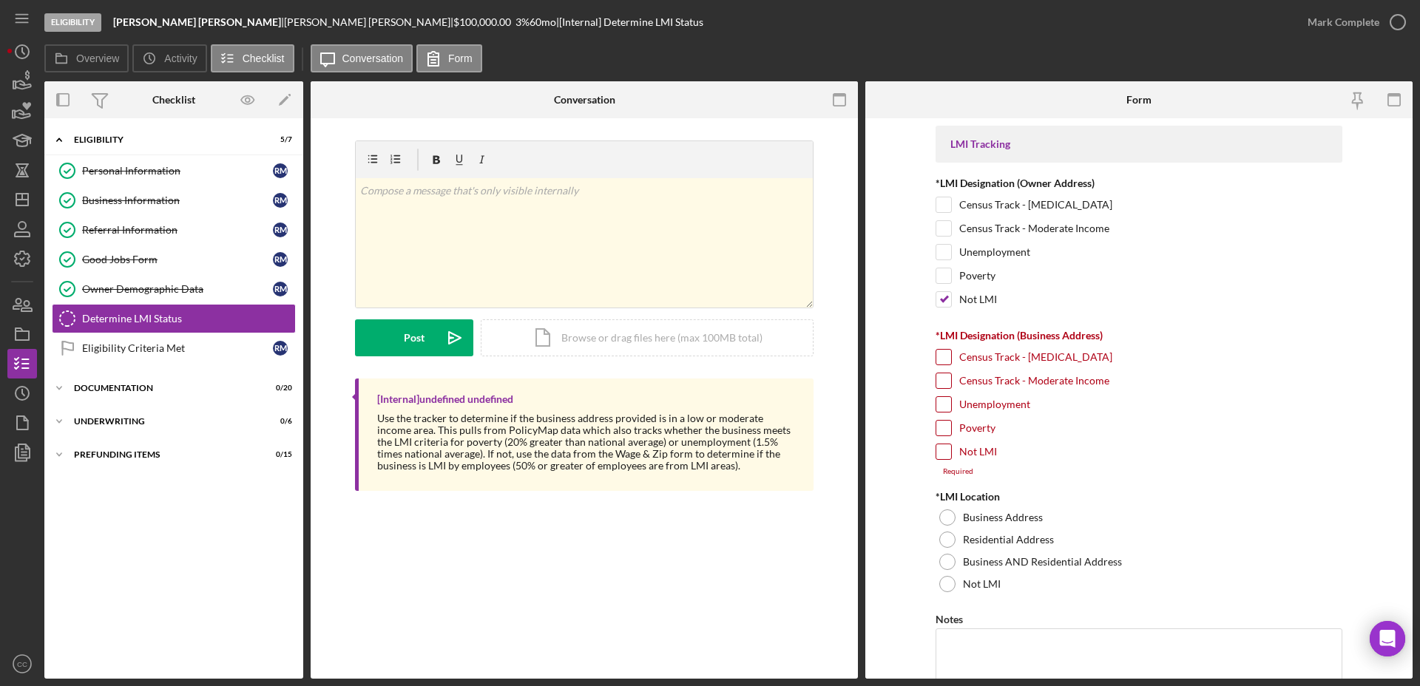
click at [942, 467] on div "Required" at bounding box center [1138, 471] width 407 height 9
click at [942, 444] on input "Not LMI" at bounding box center [943, 451] width 15 height 15
checkbox input "true"
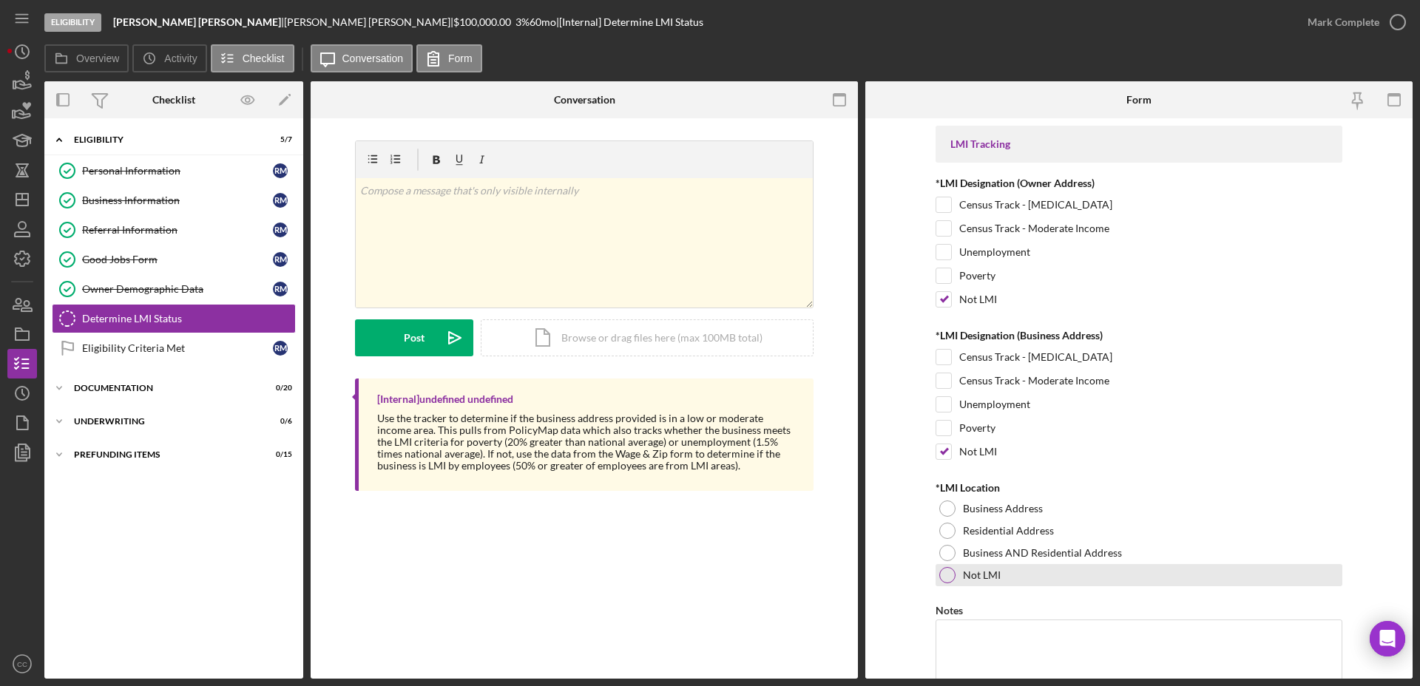
click at [946, 576] on div at bounding box center [947, 575] width 16 height 16
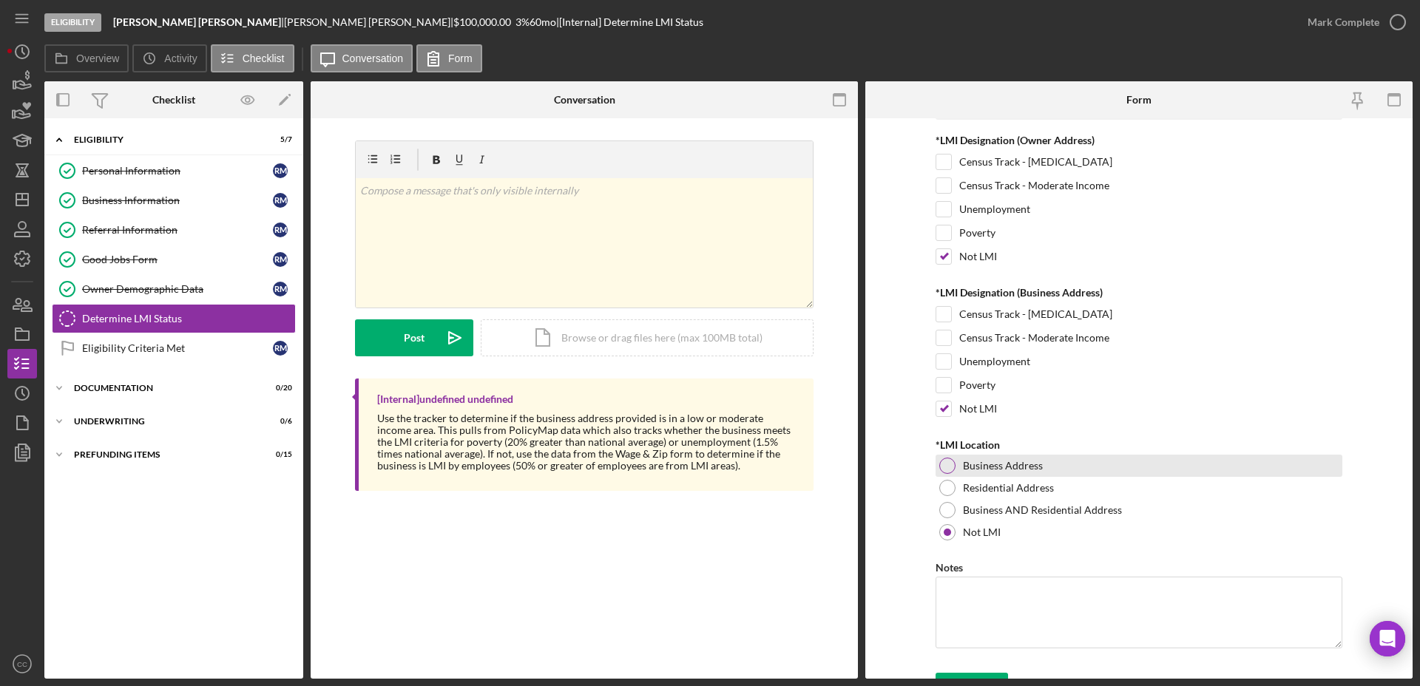
scroll to position [69, 0]
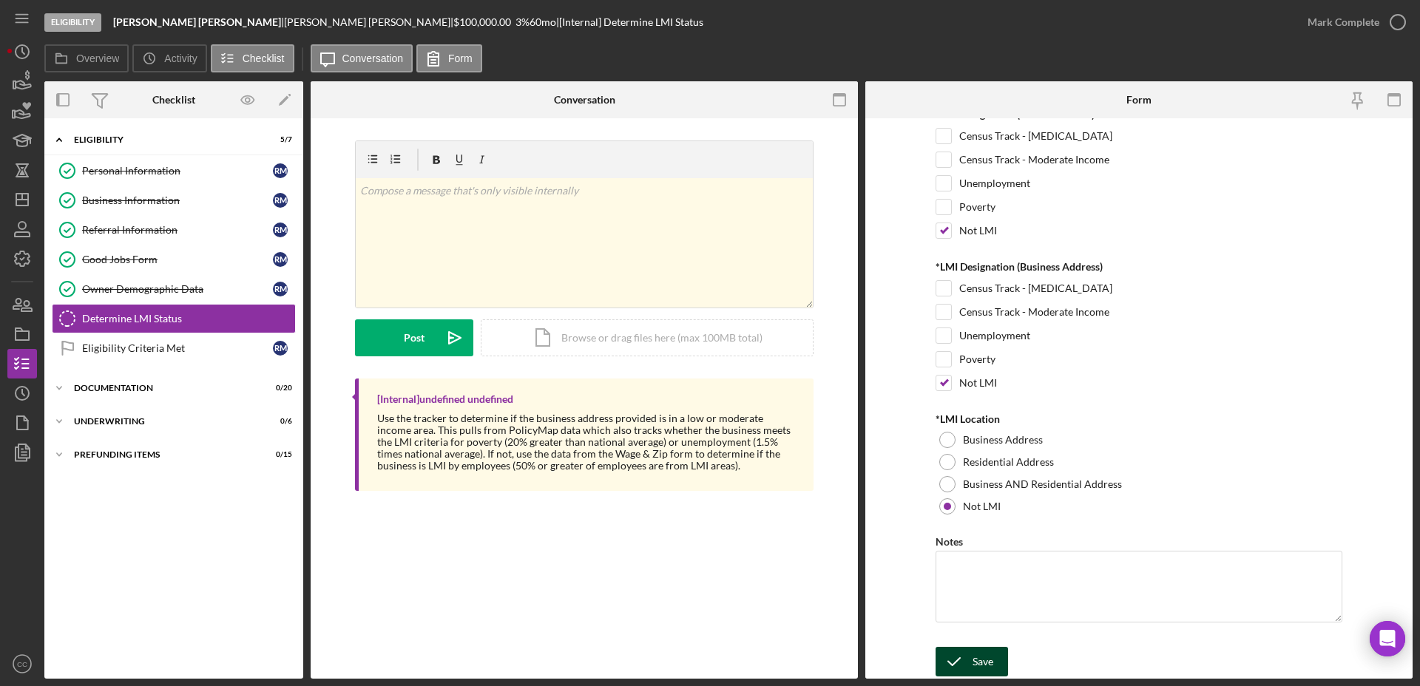
click at [977, 650] on div "Save" at bounding box center [982, 662] width 21 height 30
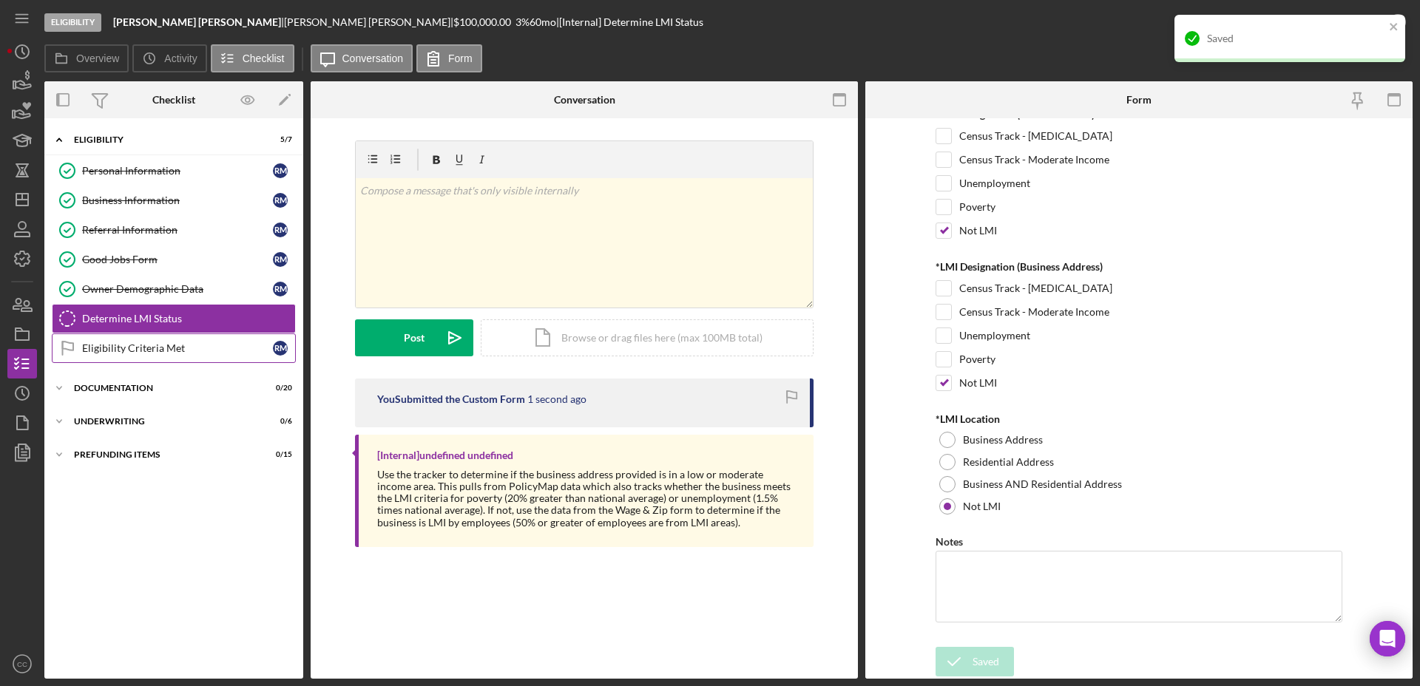
click at [160, 350] on div "Eligibility Criteria Met" at bounding box center [177, 348] width 191 height 12
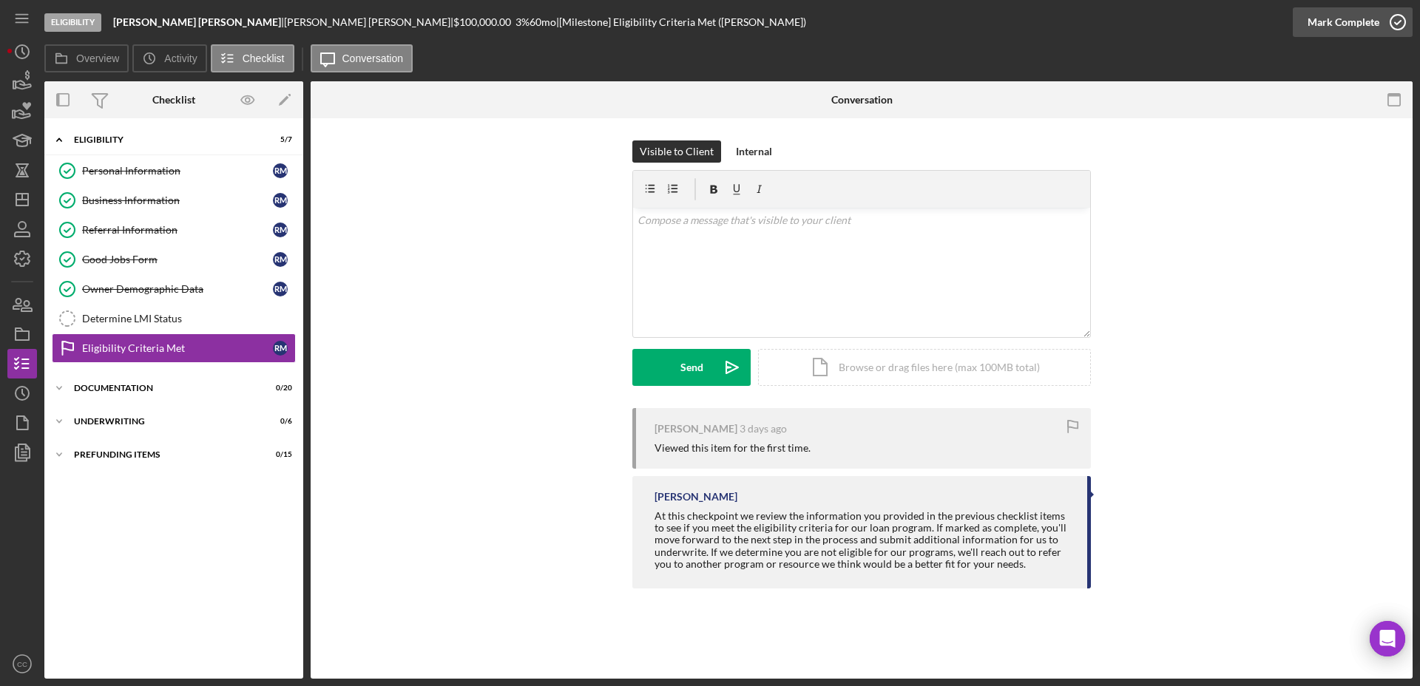
click at [1380, 18] on icon "button" at bounding box center [1397, 22] width 37 height 37
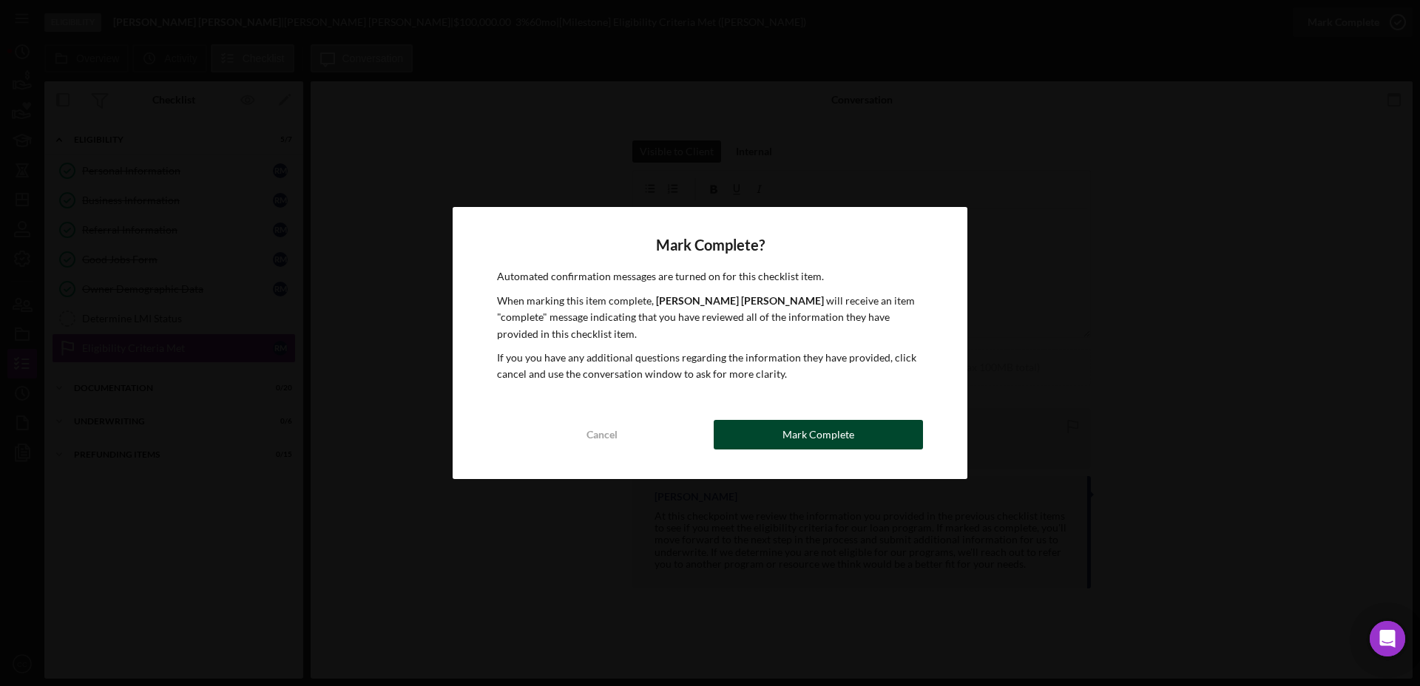
click at [834, 430] on div "Mark Complete" at bounding box center [818, 435] width 72 height 30
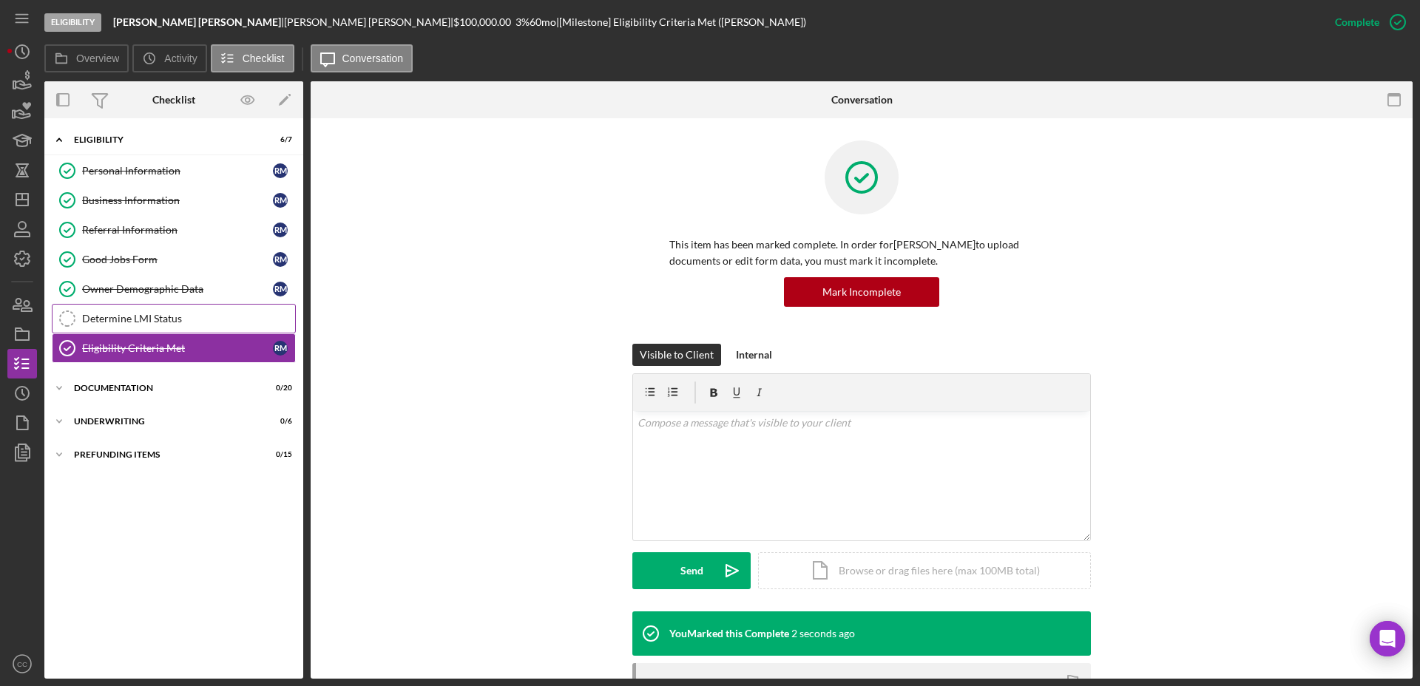
click at [172, 313] on div "Determine LMI Status" at bounding box center [188, 319] width 213 height 12
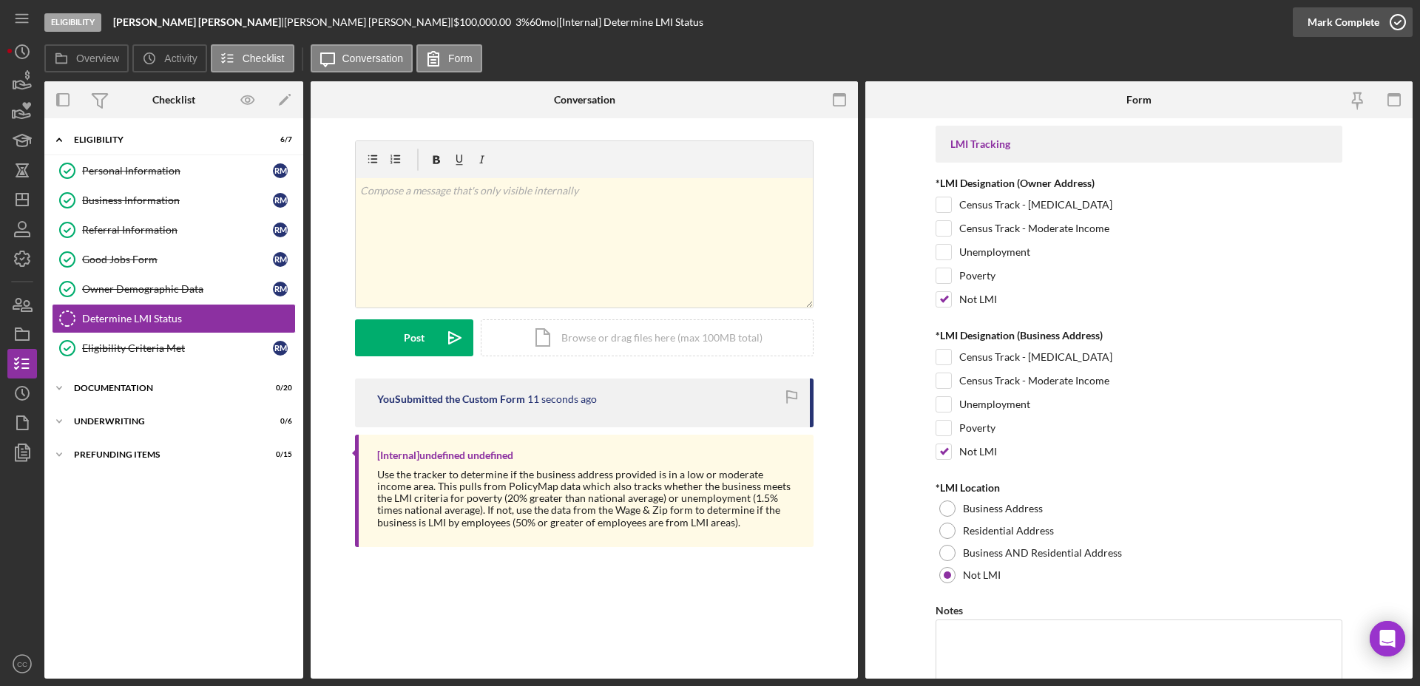
click at [1374, 24] on div "Mark Complete" at bounding box center [1343, 22] width 72 height 30
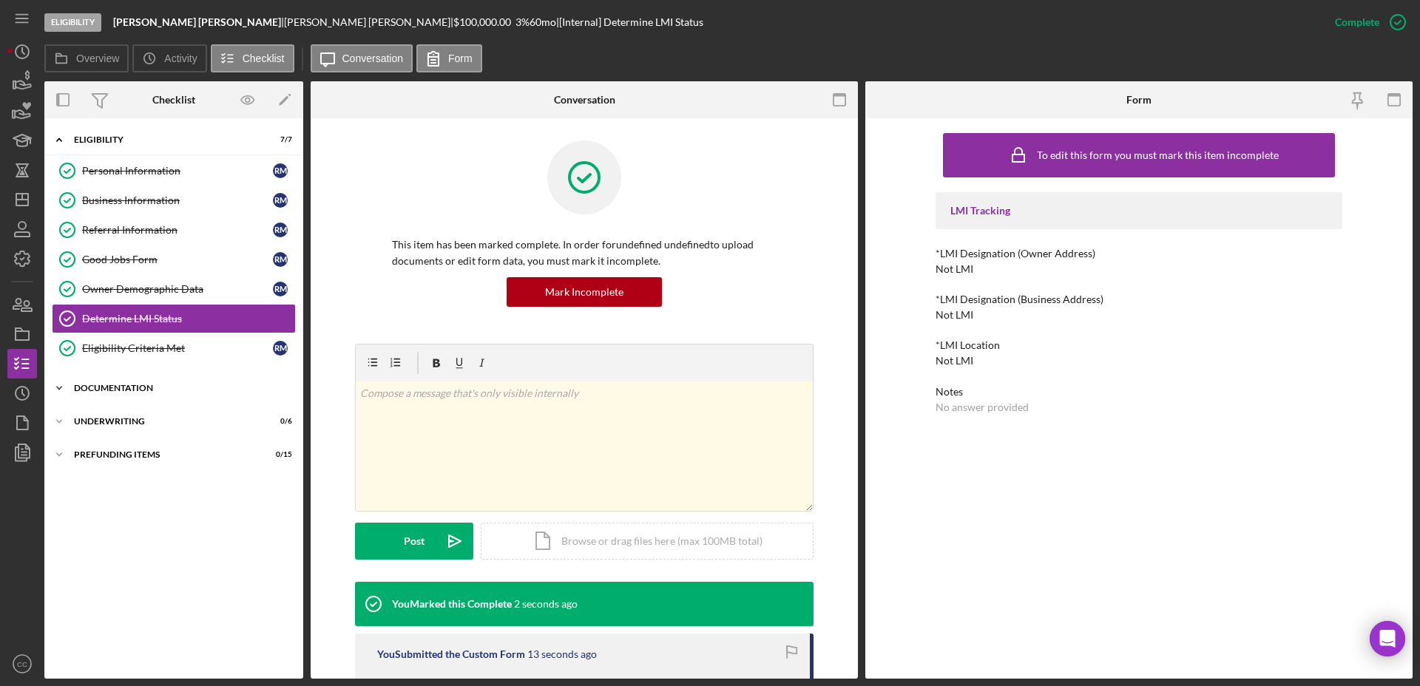
click at [80, 384] on div "Documentation" at bounding box center [179, 388] width 211 height 9
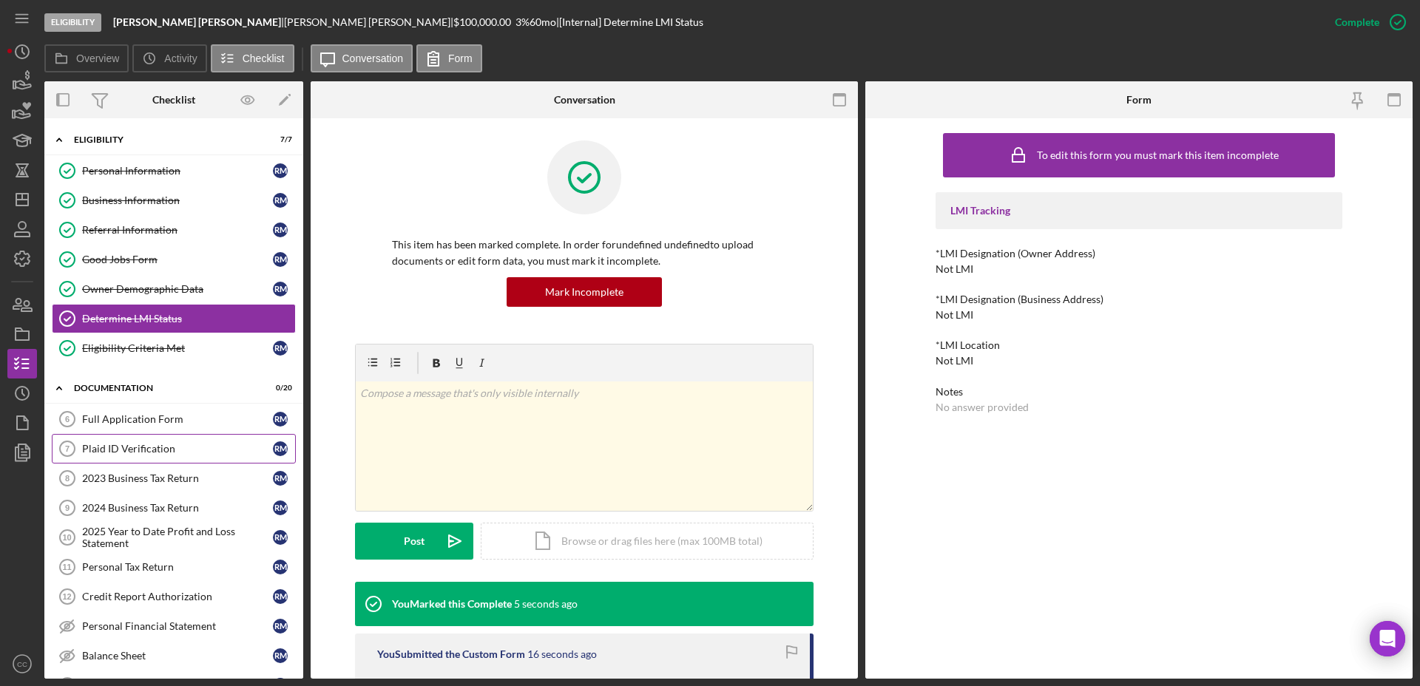
click at [132, 459] on link "Plaid ID Verification 7 Plaid ID Verification R M" at bounding box center [174, 449] width 244 height 30
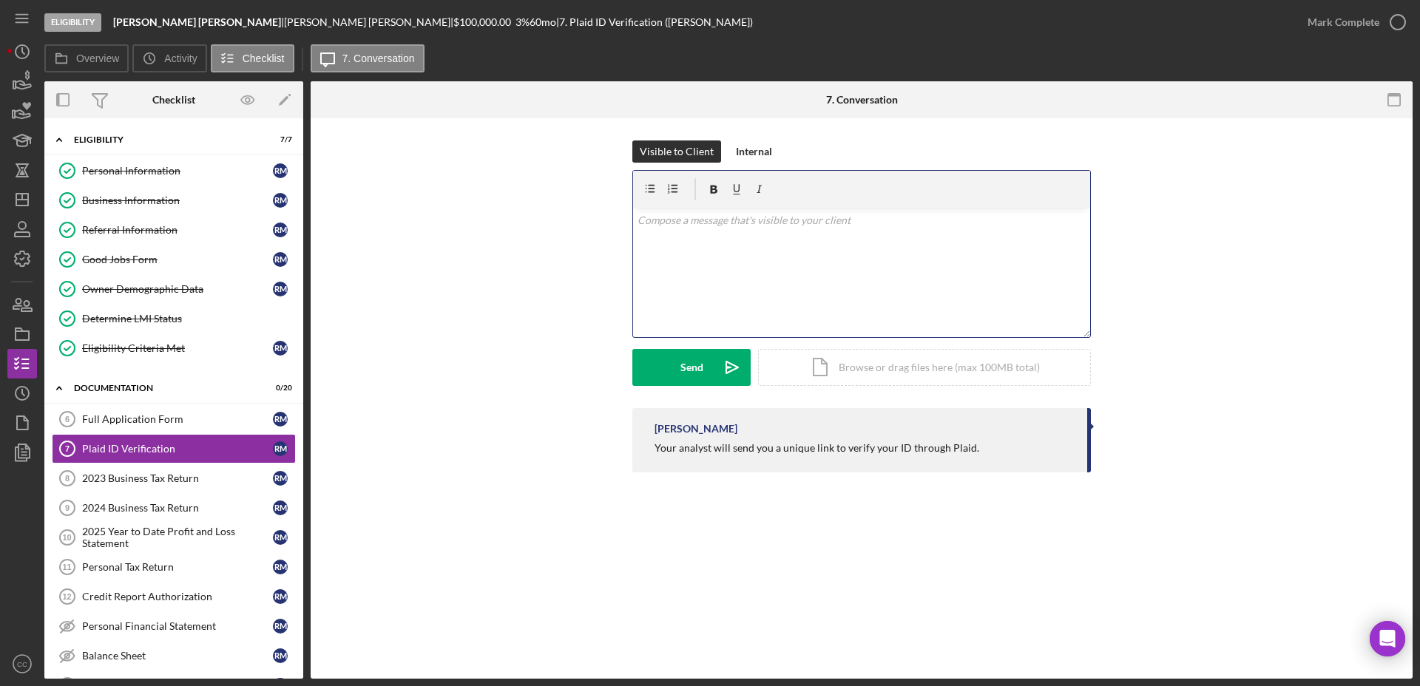
click at [739, 270] on div "v Color teal Color pink Remove color Add row above Add row below Add column bef…" at bounding box center [861, 272] width 457 height 129
click at [699, 371] on div "Send" at bounding box center [691, 367] width 23 height 37
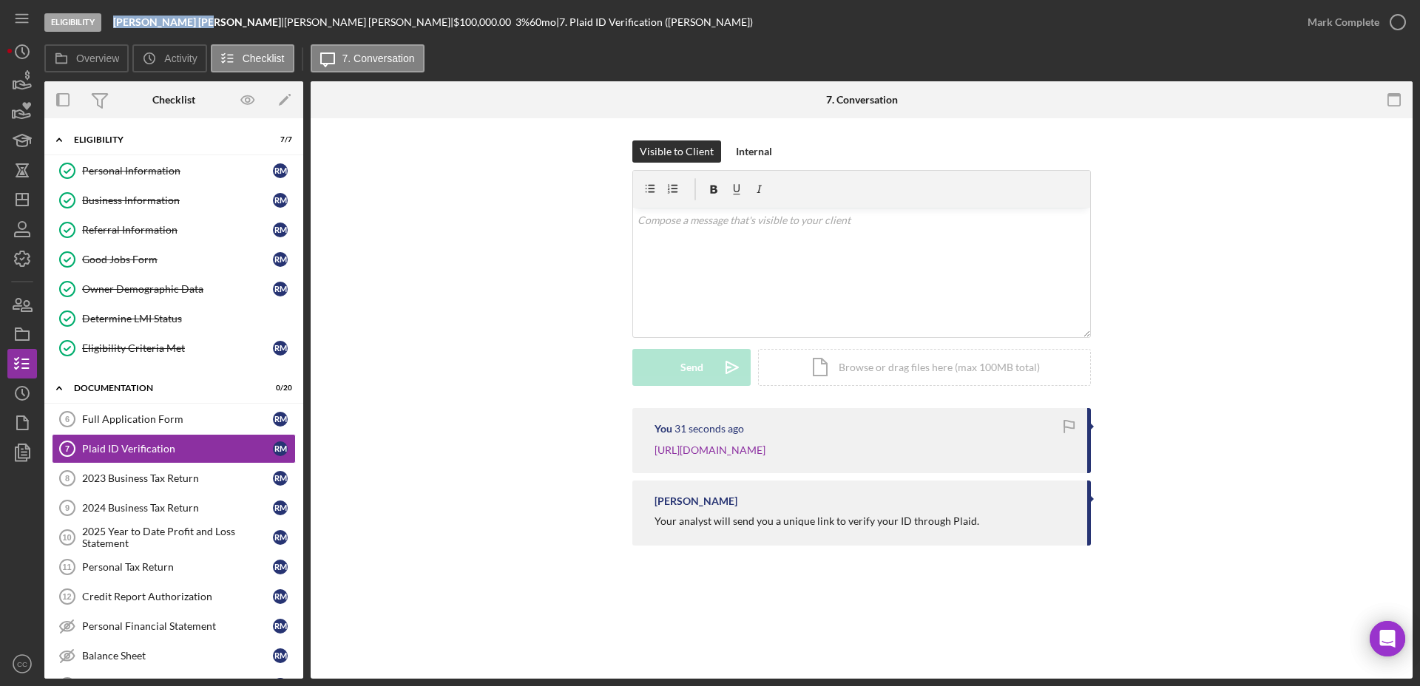
drag, startPoint x: 196, startPoint y: 22, endPoint x: 110, endPoint y: 29, distance: 86.0
click at [110, 29] on div "Eligibility Rhea Patel Michel | Rhea Michel | $100,000.00 3 % 60 mo | 7. Plaid …" at bounding box center [668, 22] width 1248 height 44
copy b "[PERSON_NAME] [PERSON_NAME]"
click at [389, 362] on div "Visible to Client Internal v Color teal Color pink Remove color Add row above A…" at bounding box center [861, 274] width 1057 height 268
click at [21, 189] on icon "Icon/Dashboard" at bounding box center [22, 199] width 37 height 37
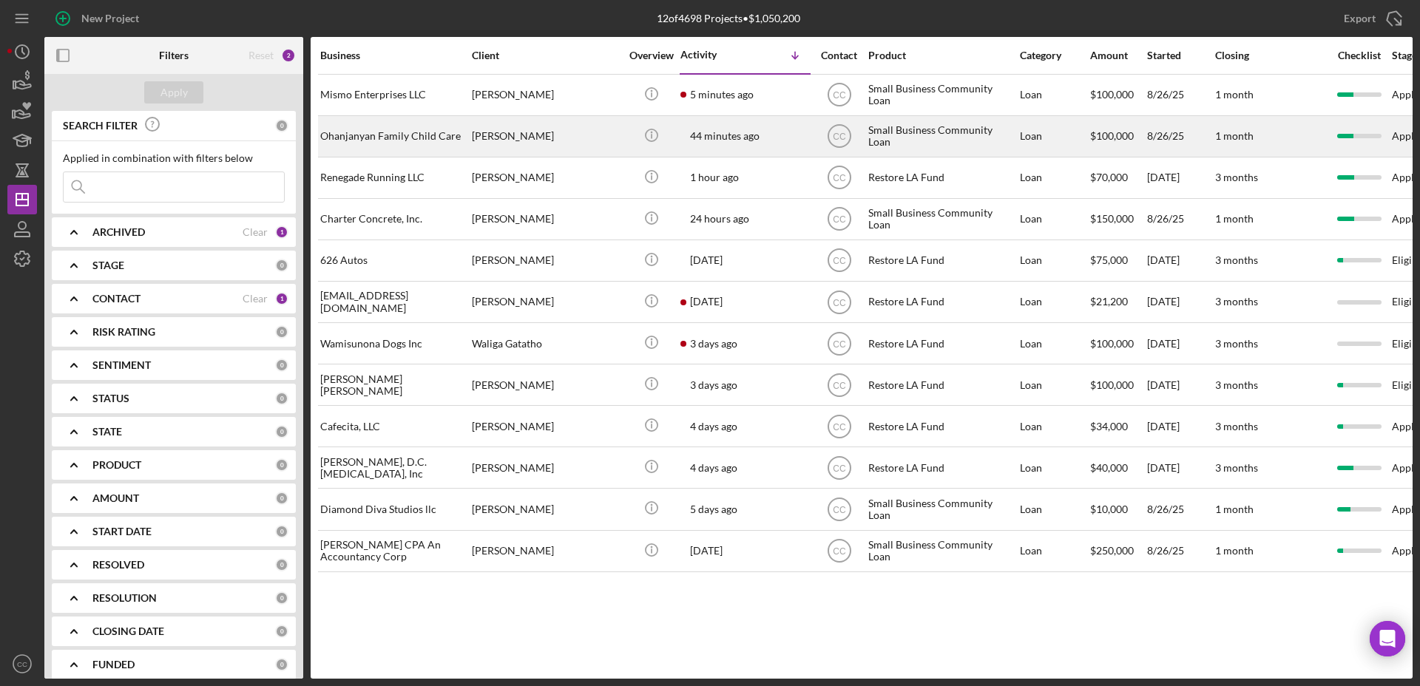
click at [412, 140] on div "Ohanjanyan Family Child Care" at bounding box center [394, 136] width 148 height 39
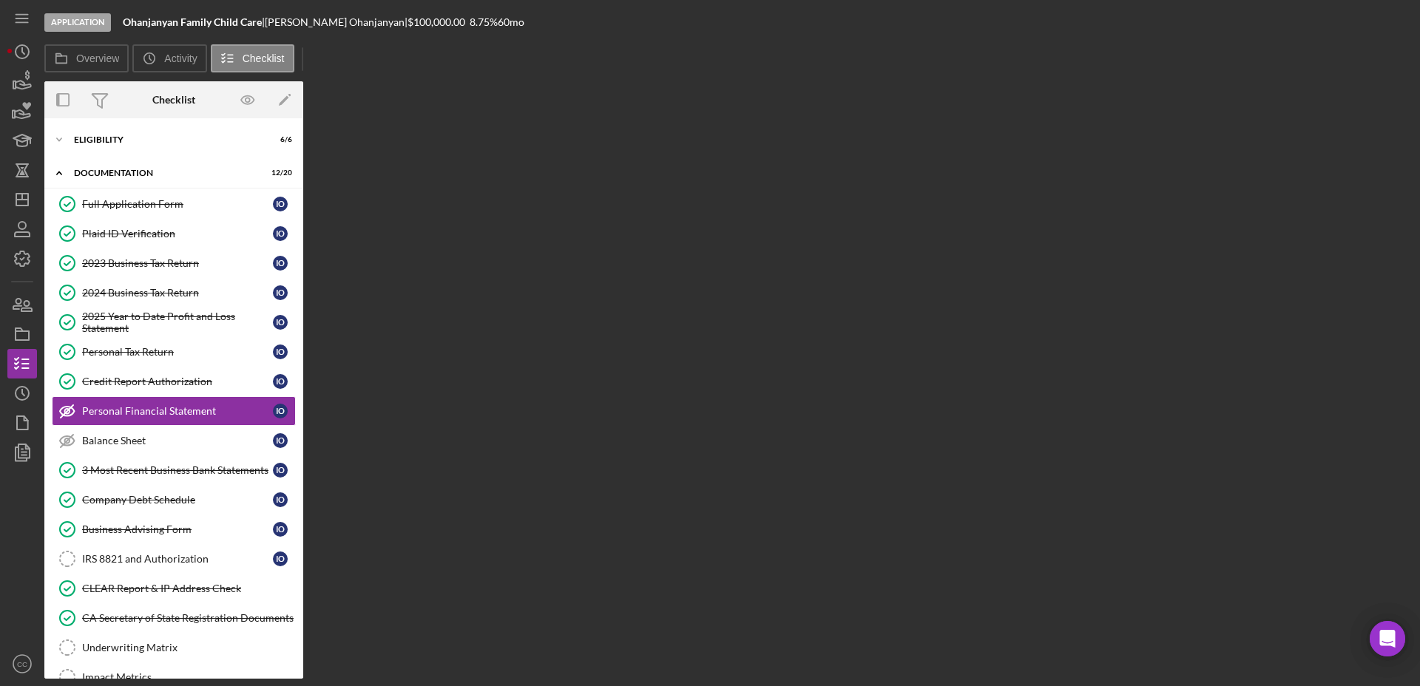
scroll to position [13, 0]
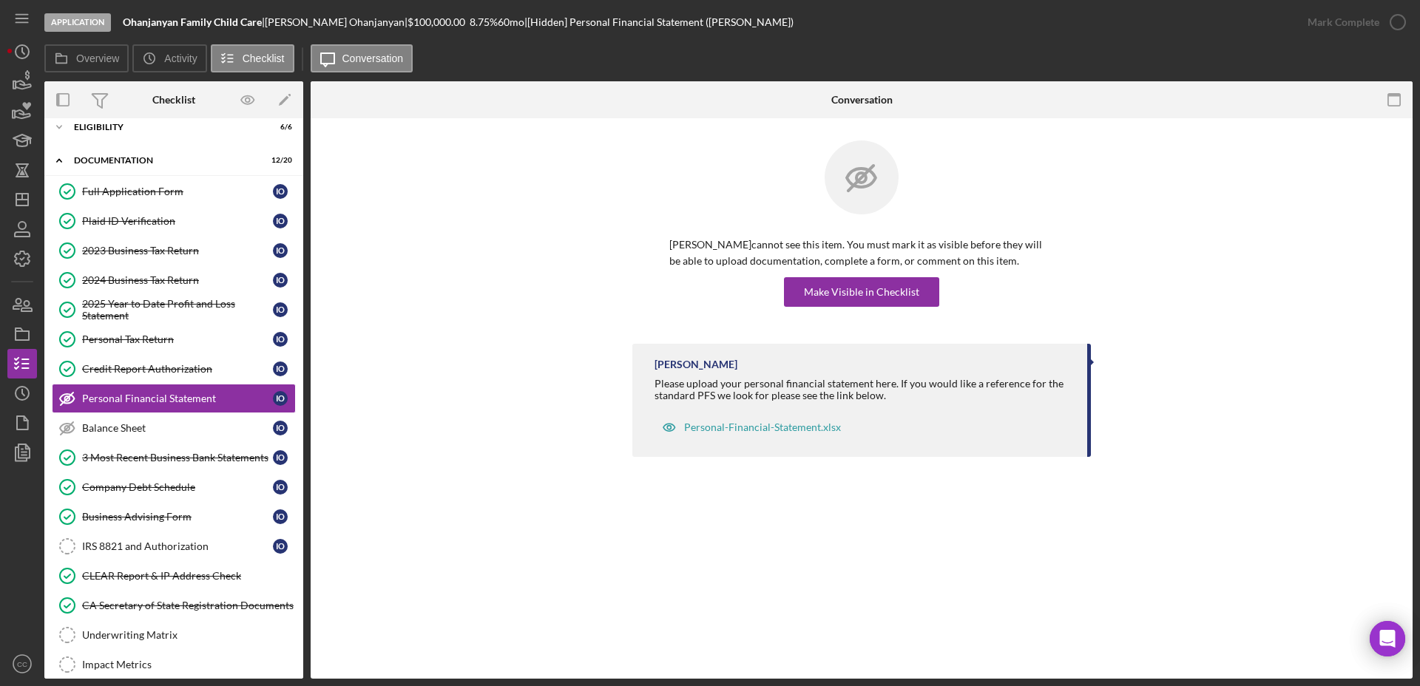
drag, startPoint x: 266, startPoint y: 22, endPoint x: 124, endPoint y: 30, distance: 142.2
click at [124, 30] on div "Application Ohanjanyan Family Child Care | Ira Ohanjanyan | $100,000.00 8.75 % …" at bounding box center [668, 22] width 1248 height 44
copy div "Ohanjanyan Family Child Care"
click at [1016, 525] on div "Personal Financial Statement Personal Financial Statement Ira Ohanjanyan cannot…" at bounding box center [862, 398] width 1102 height 560
click at [149, 549] on div "IRS 8821 and Authorization" at bounding box center [177, 546] width 191 height 12
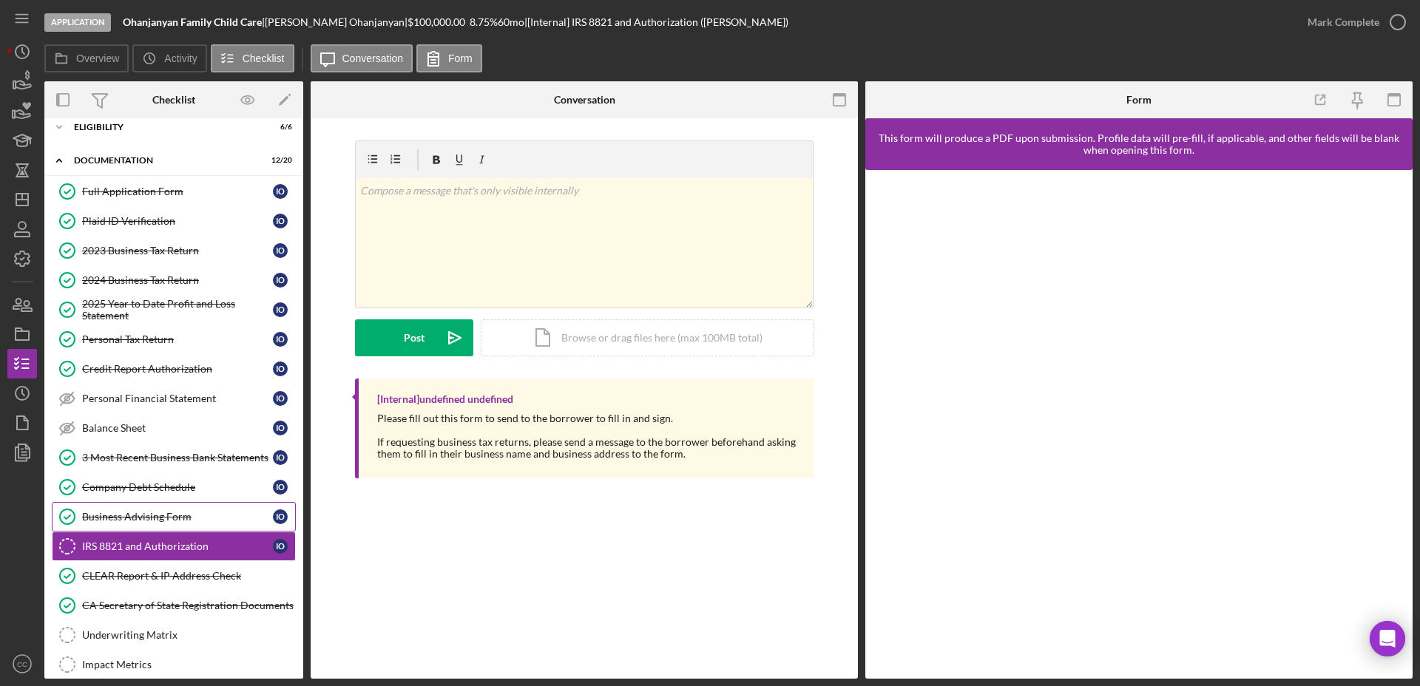
click at [143, 509] on link "Business Advising Form Business Advising Form I O" at bounding box center [174, 517] width 244 height 30
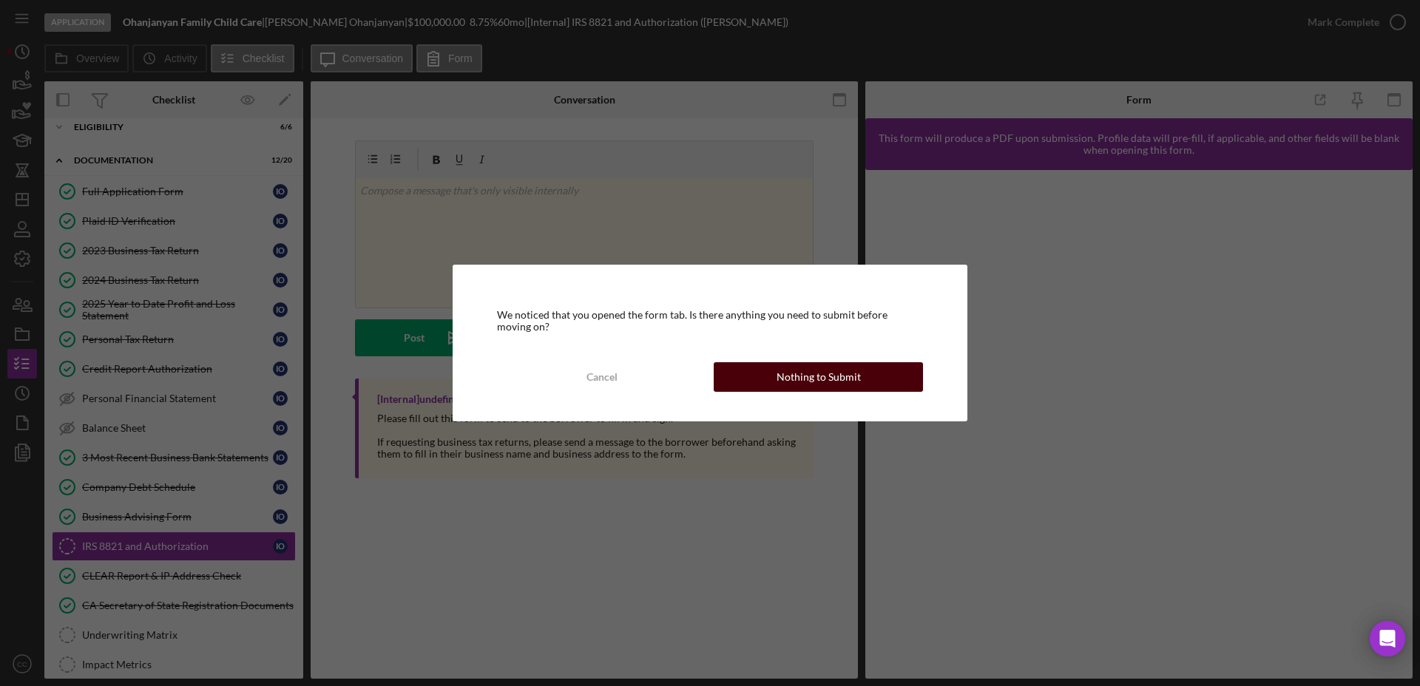
click at [764, 374] on button "Nothing to Submit" at bounding box center [817, 377] width 209 height 30
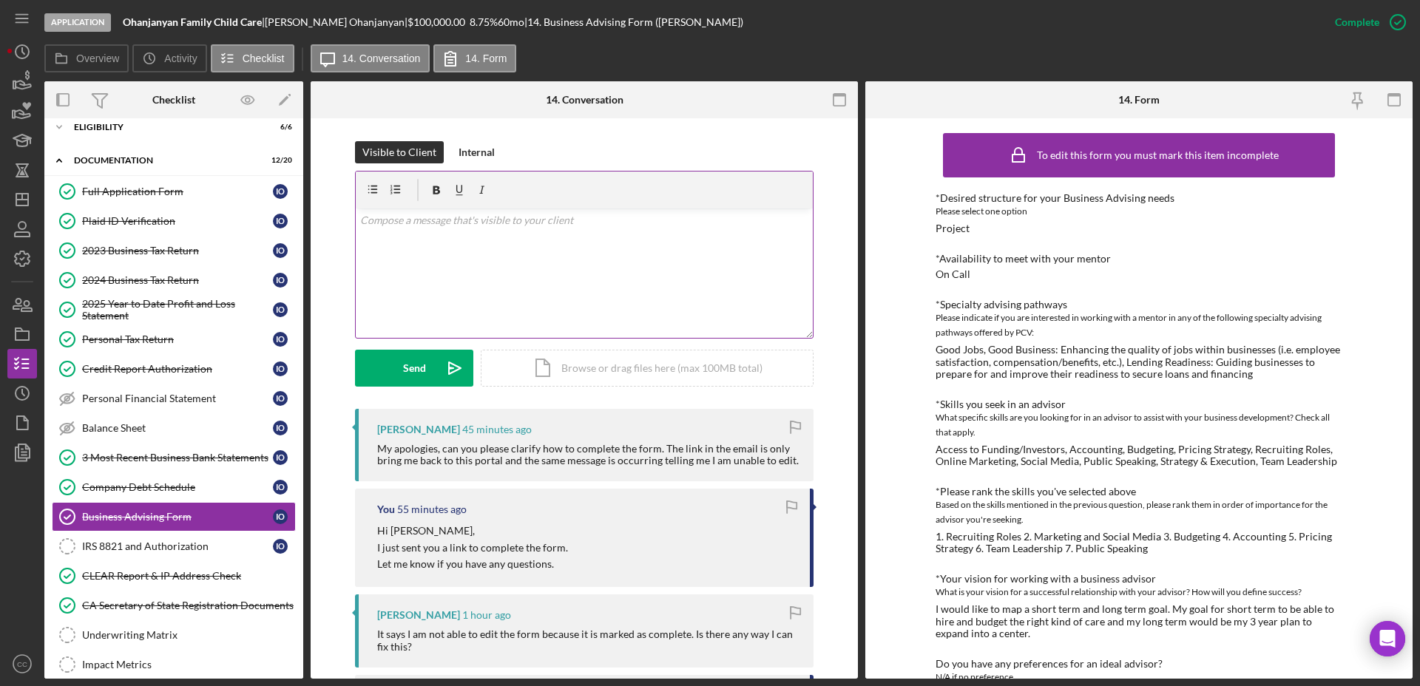
scroll to position [191, 0]
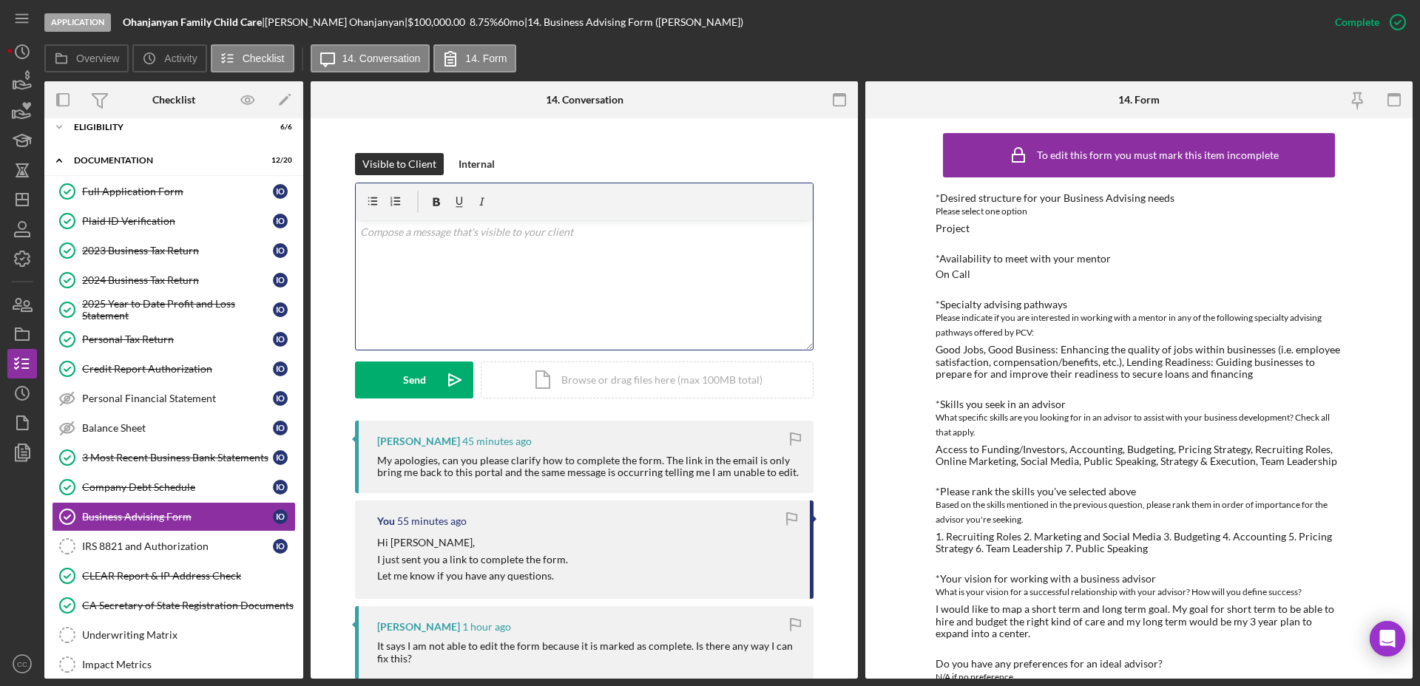
click at [455, 263] on div "v Color teal Color pink Remove color Add row above Add row below Add column bef…" at bounding box center [584, 284] width 457 height 129
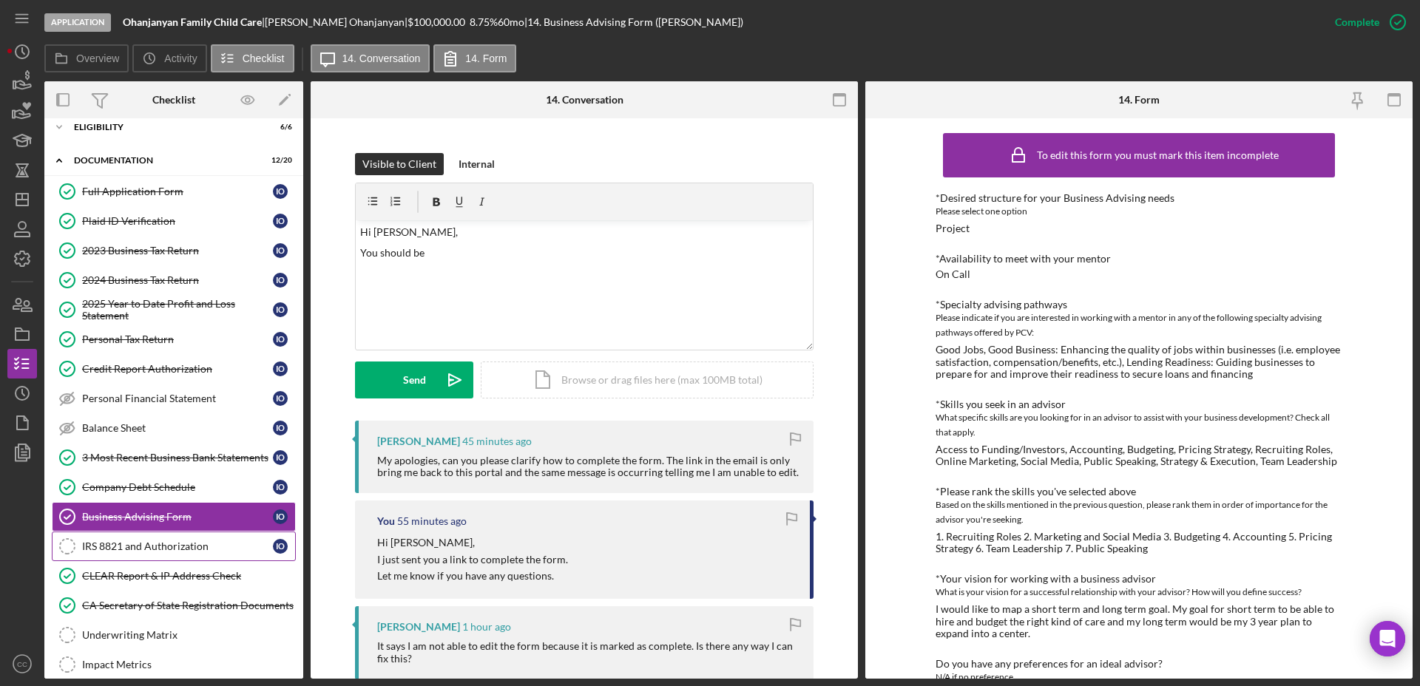
click at [152, 549] on div "IRS 8821 and Authorization" at bounding box center [177, 546] width 191 height 12
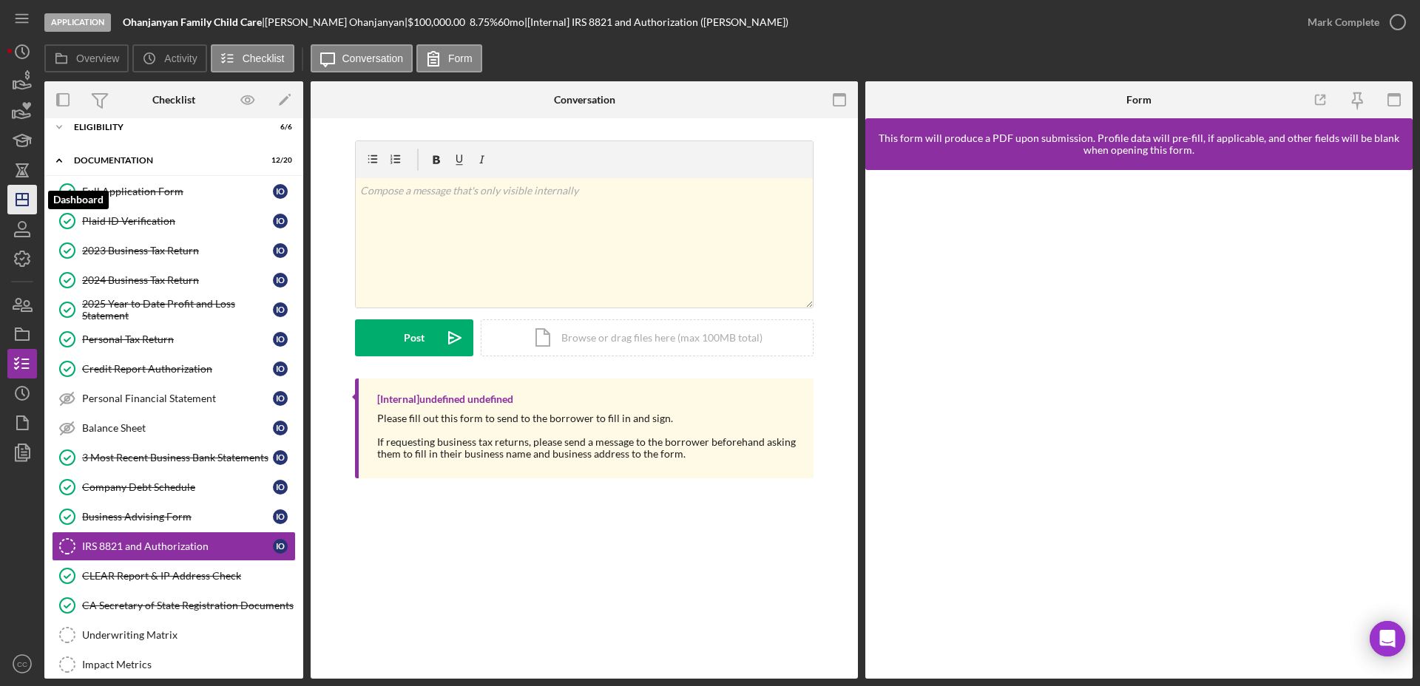
click at [18, 197] on icon "Icon/Dashboard" at bounding box center [22, 199] width 37 height 37
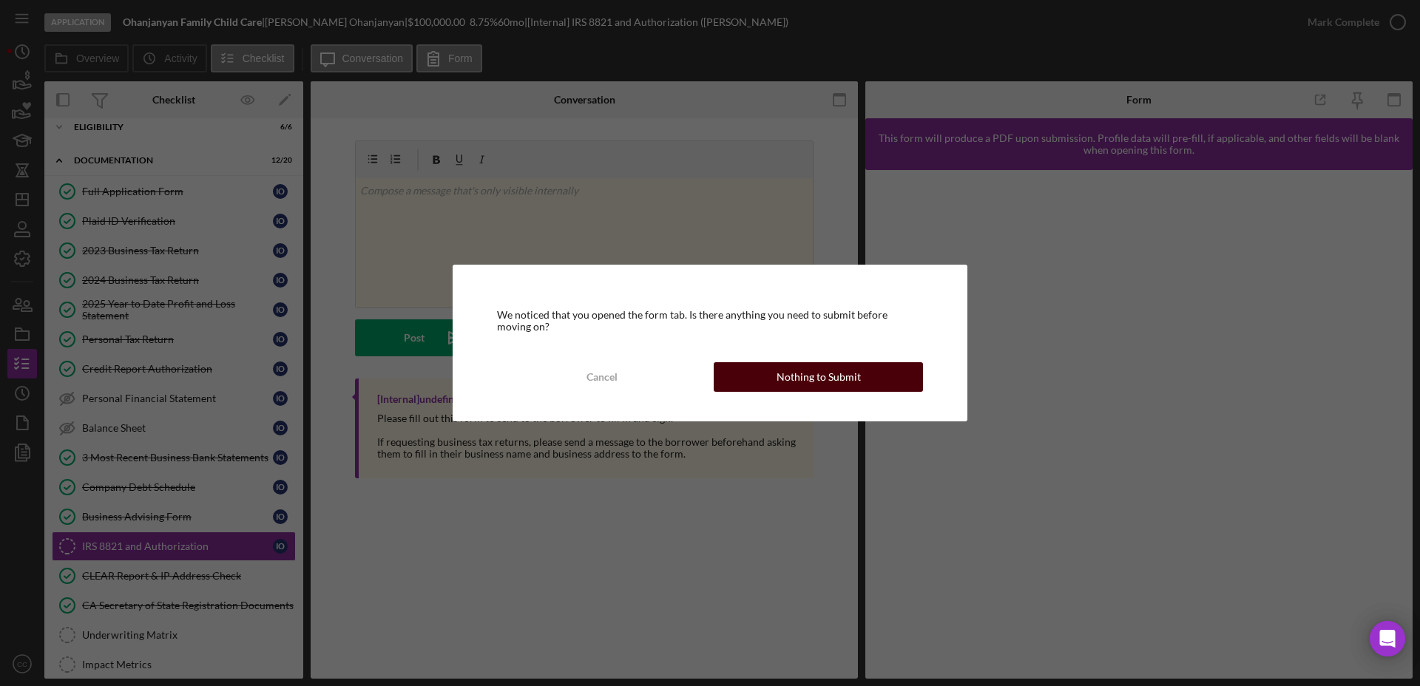
click at [842, 370] on div "Nothing to Submit" at bounding box center [818, 377] width 84 height 30
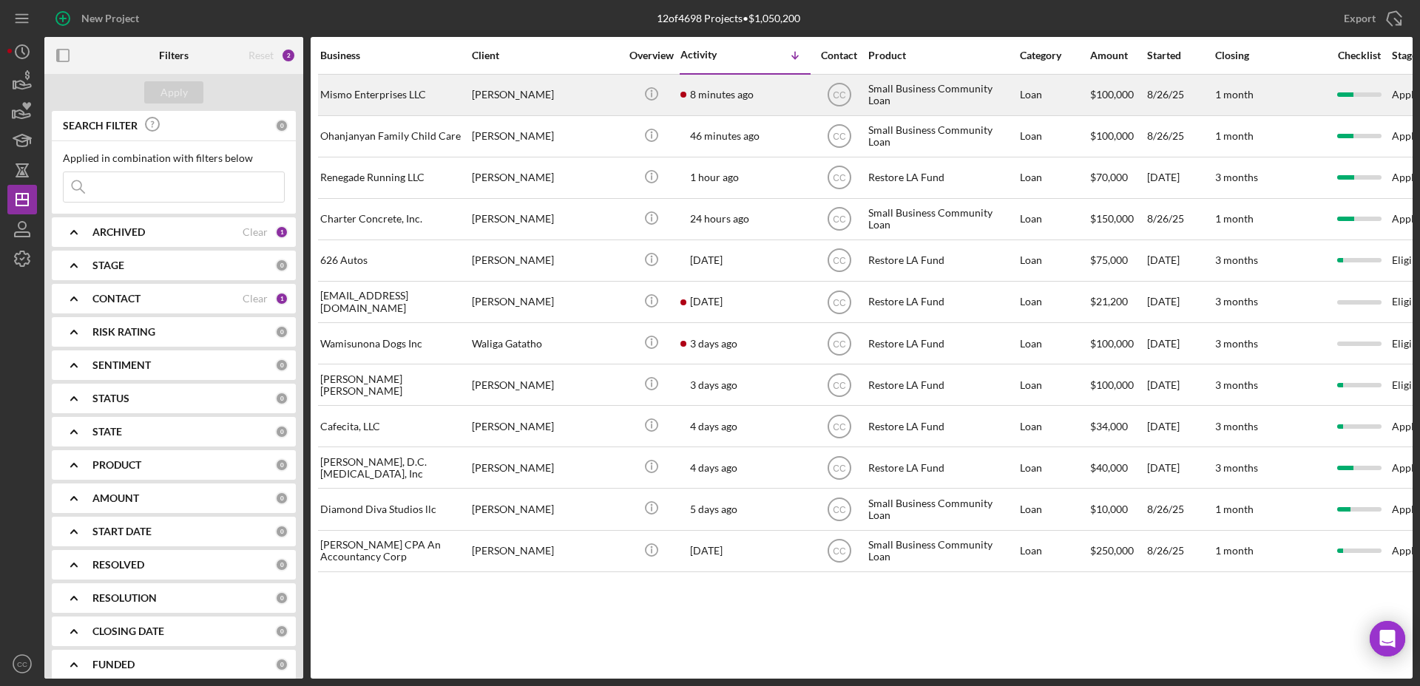
click at [603, 102] on div "[PERSON_NAME]" at bounding box center [546, 94] width 148 height 39
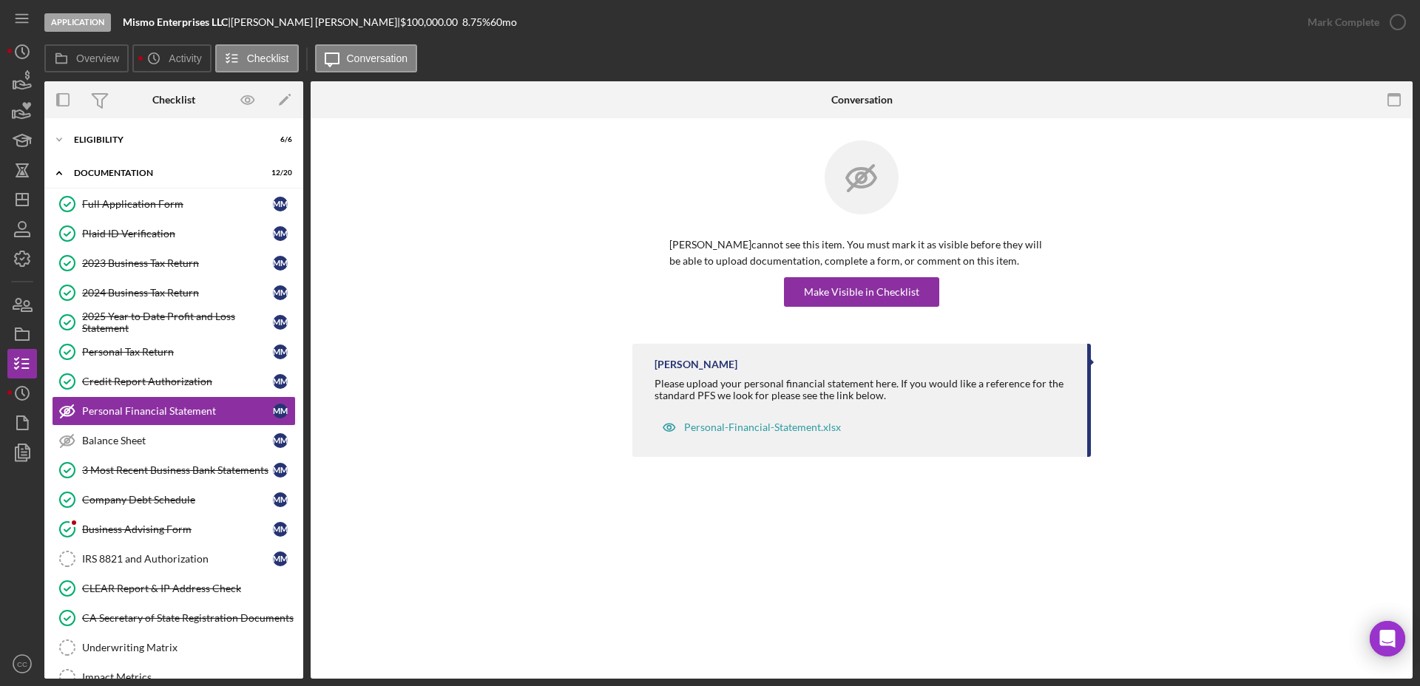
scroll to position [13, 0]
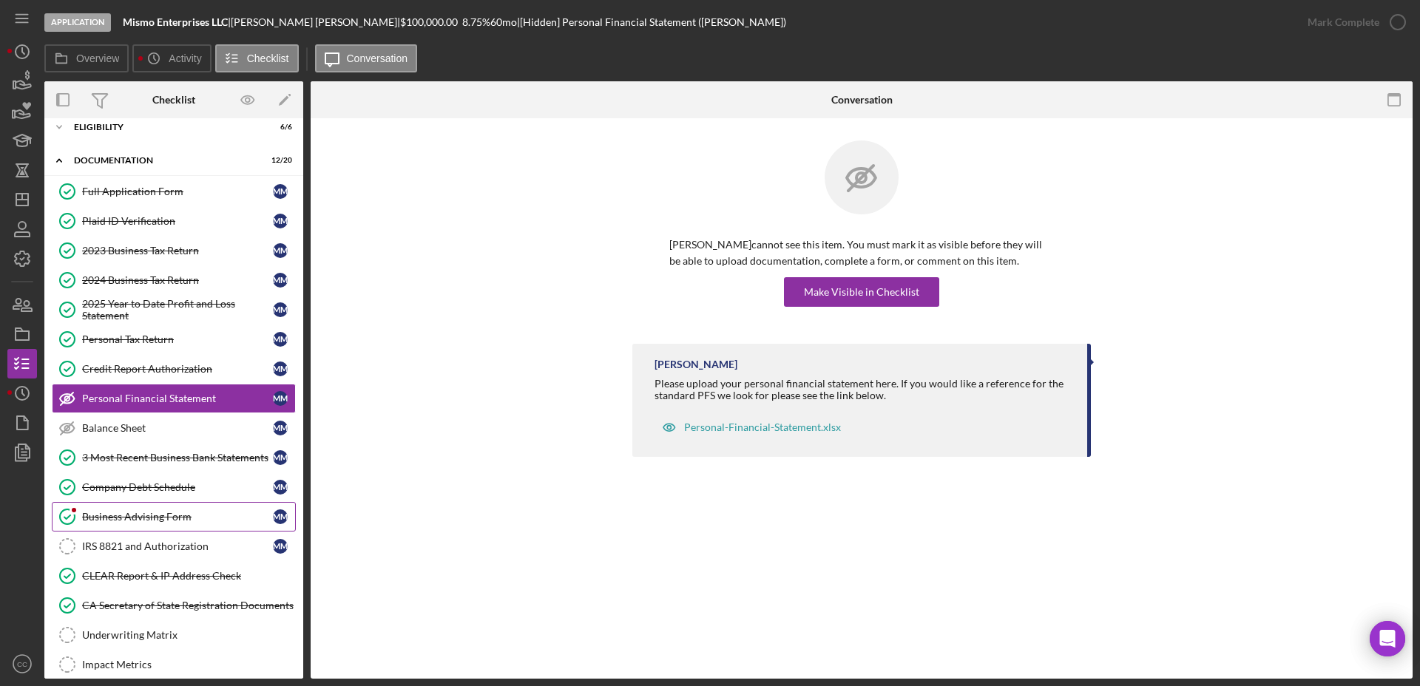
click at [146, 515] on div "Business Advising Form" at bounding box center [177, 517] width 191 height 12
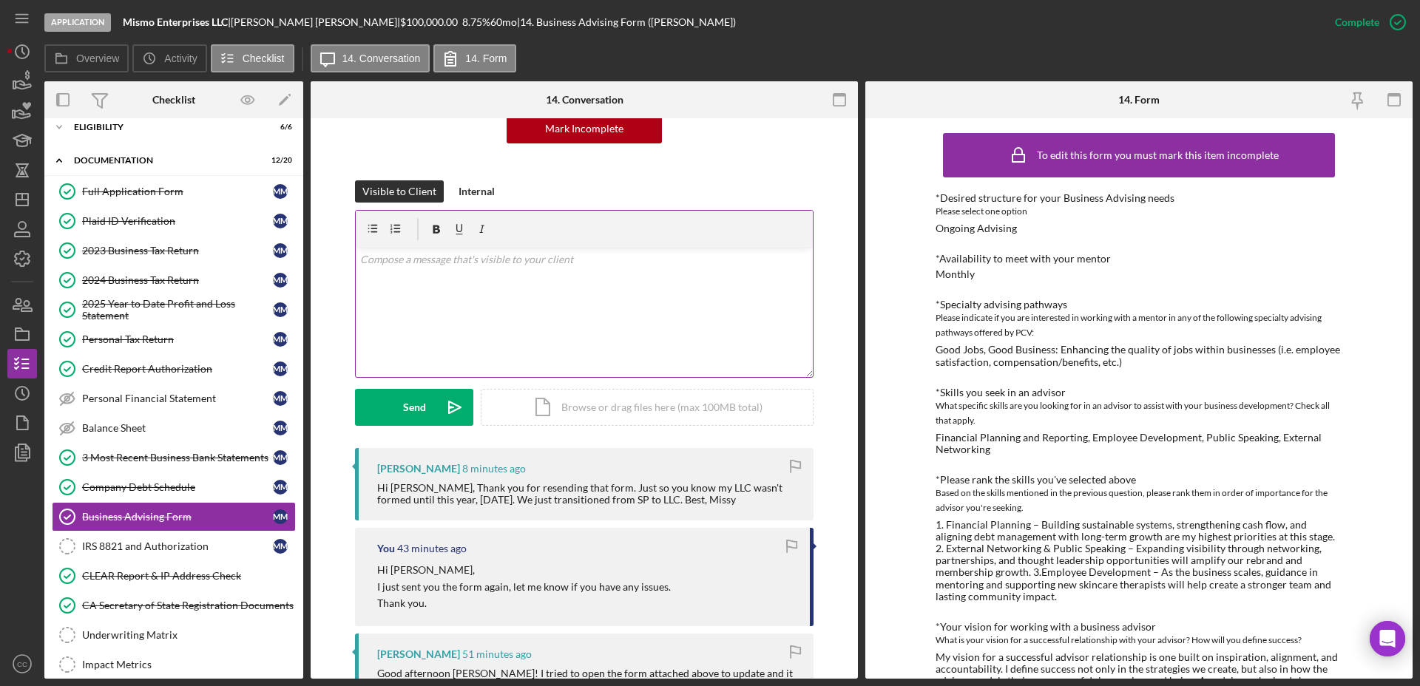
scroll to position [163, 0]
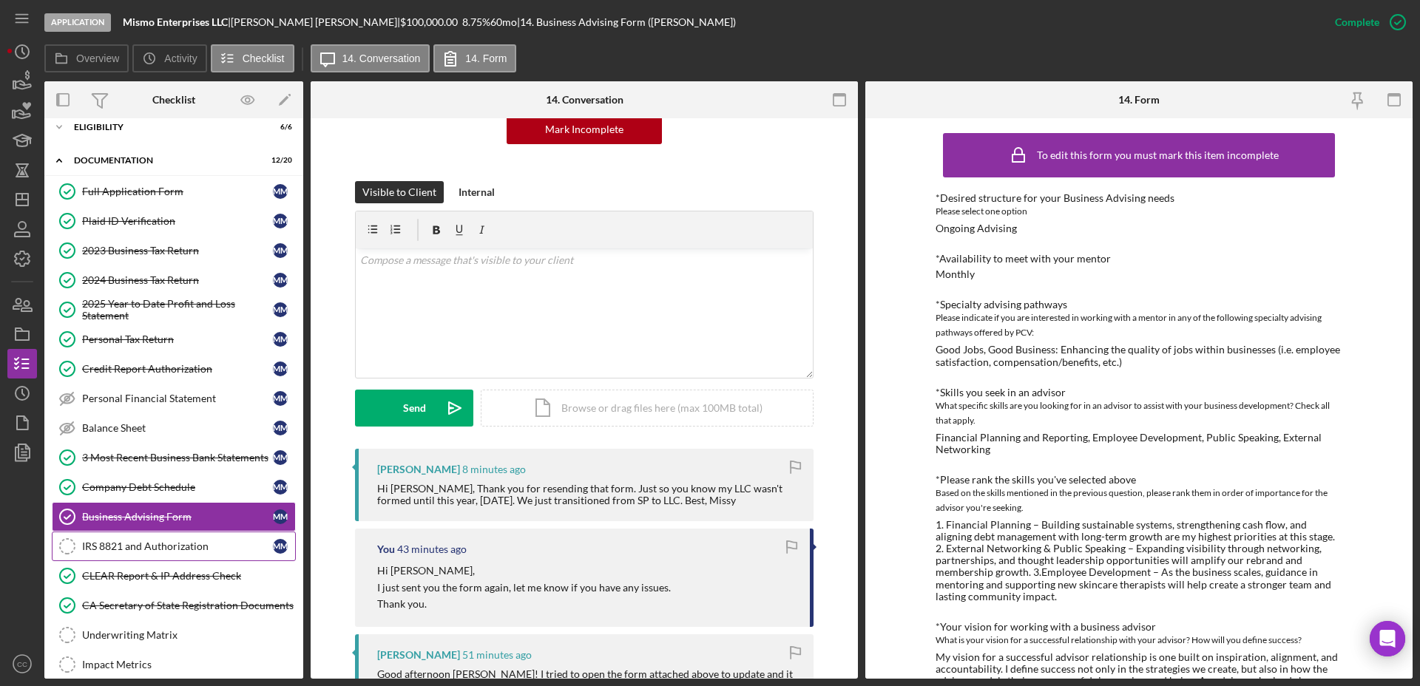
click at [143, 544] on div "IRS 8821 and Authorization" at bounding box center [177, 546] width 191 height 12
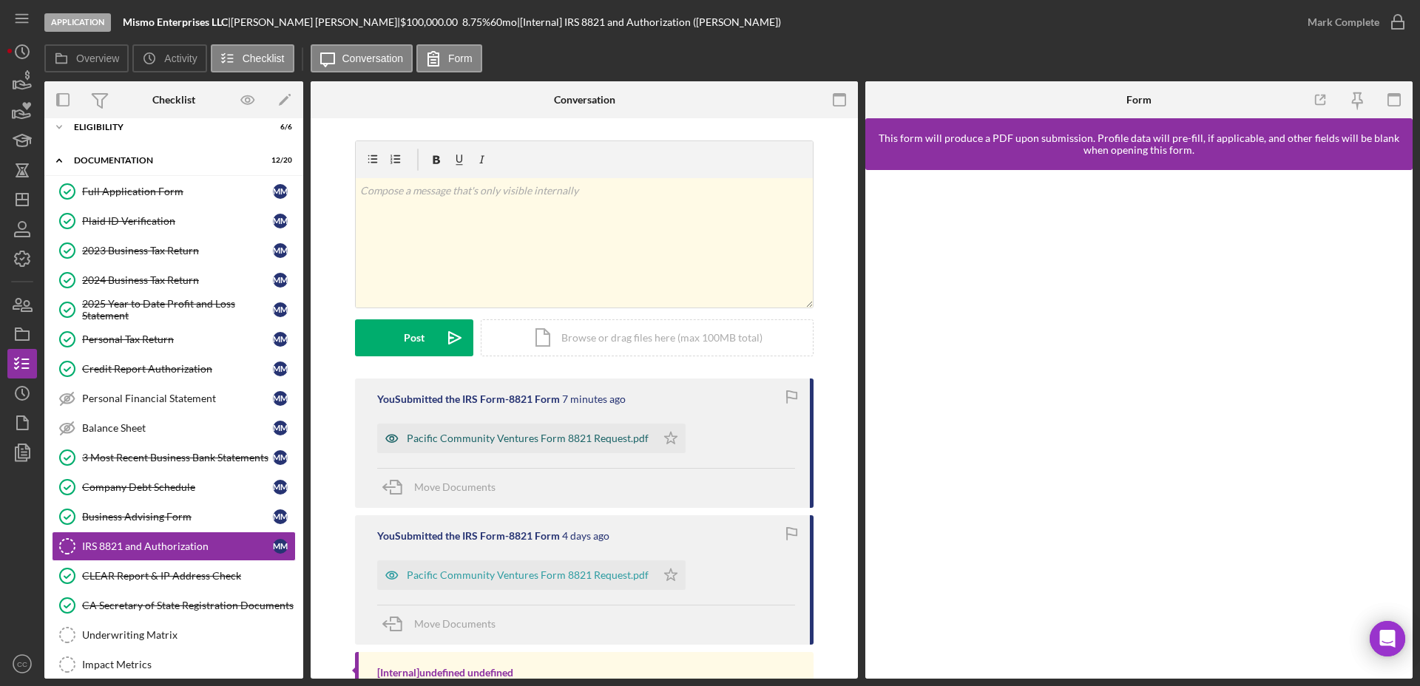
click at [593, 436] on div "Pacific Community Ventures Form 8821 Request.pdf" at bounding box center [528, 439] width 242 height 12
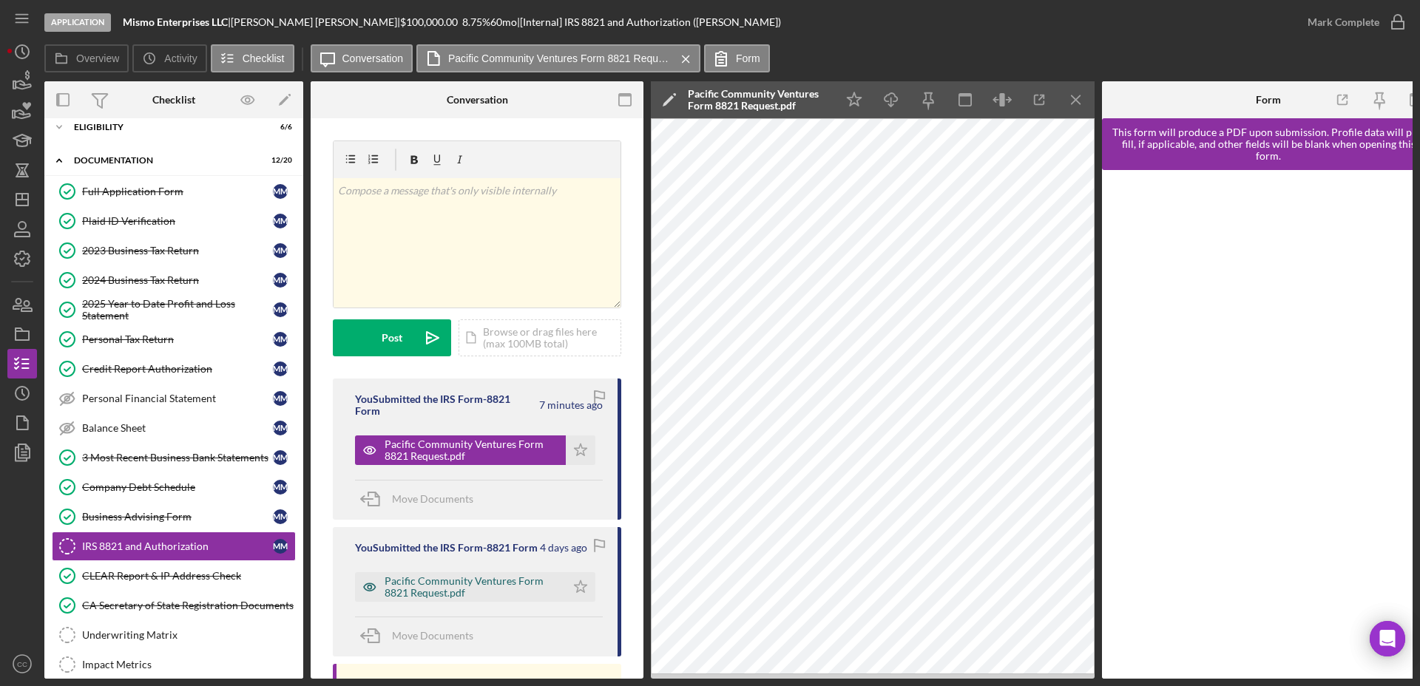
click at [469, 591] on div "Pacific Community Ventures Form 8821 Request.pdf" at bounding box center [471, 587] width 174 height 24
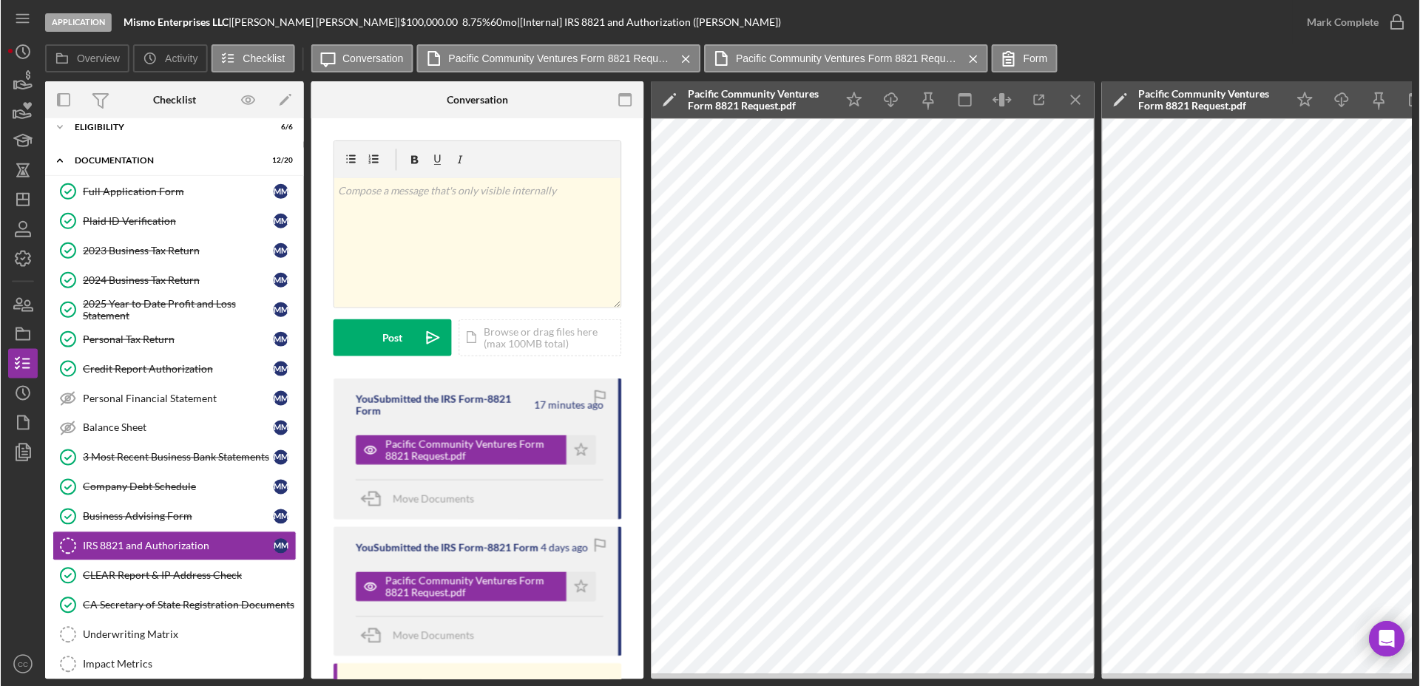
scroll to position [13, 0]
click at [1003, 101] on icon "button" at bounding box center [1001, 99] width 5 height 13
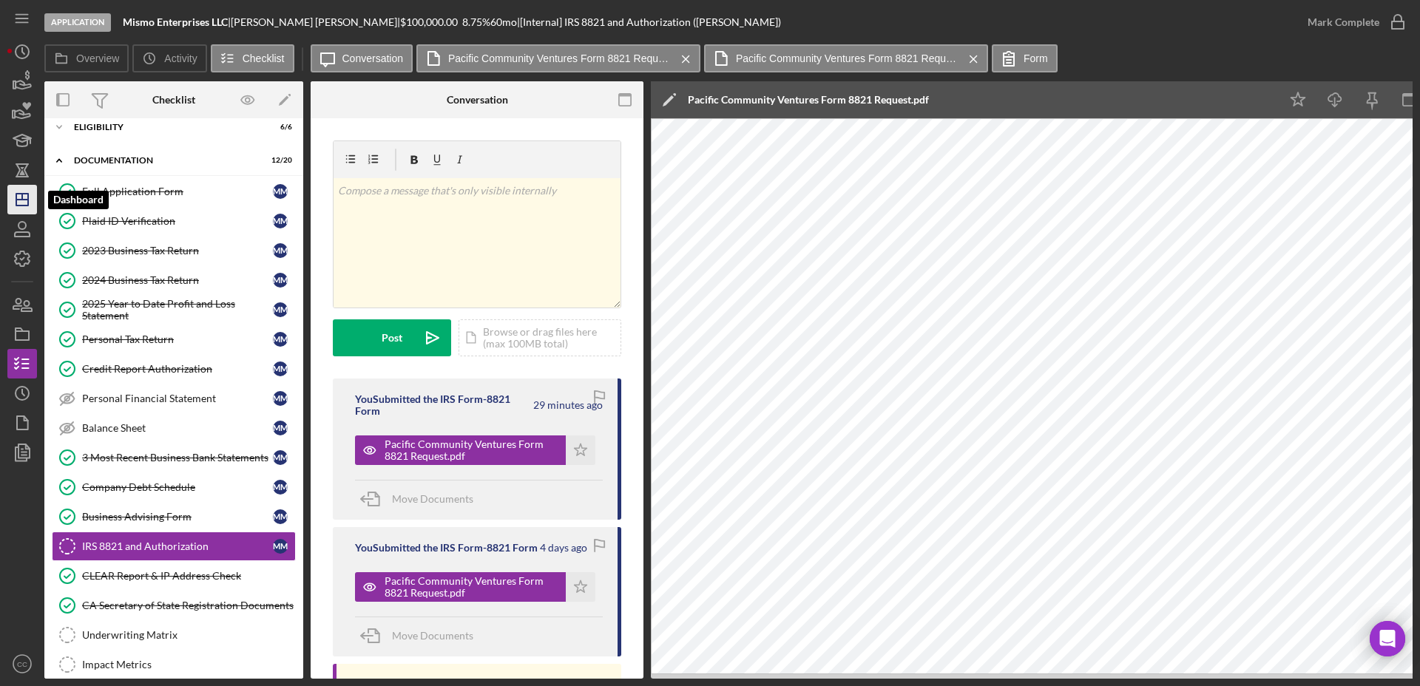
click at [12, 191] on icon "Icon/Dashboard" at bounding box center [22, 199] width 37 height 37
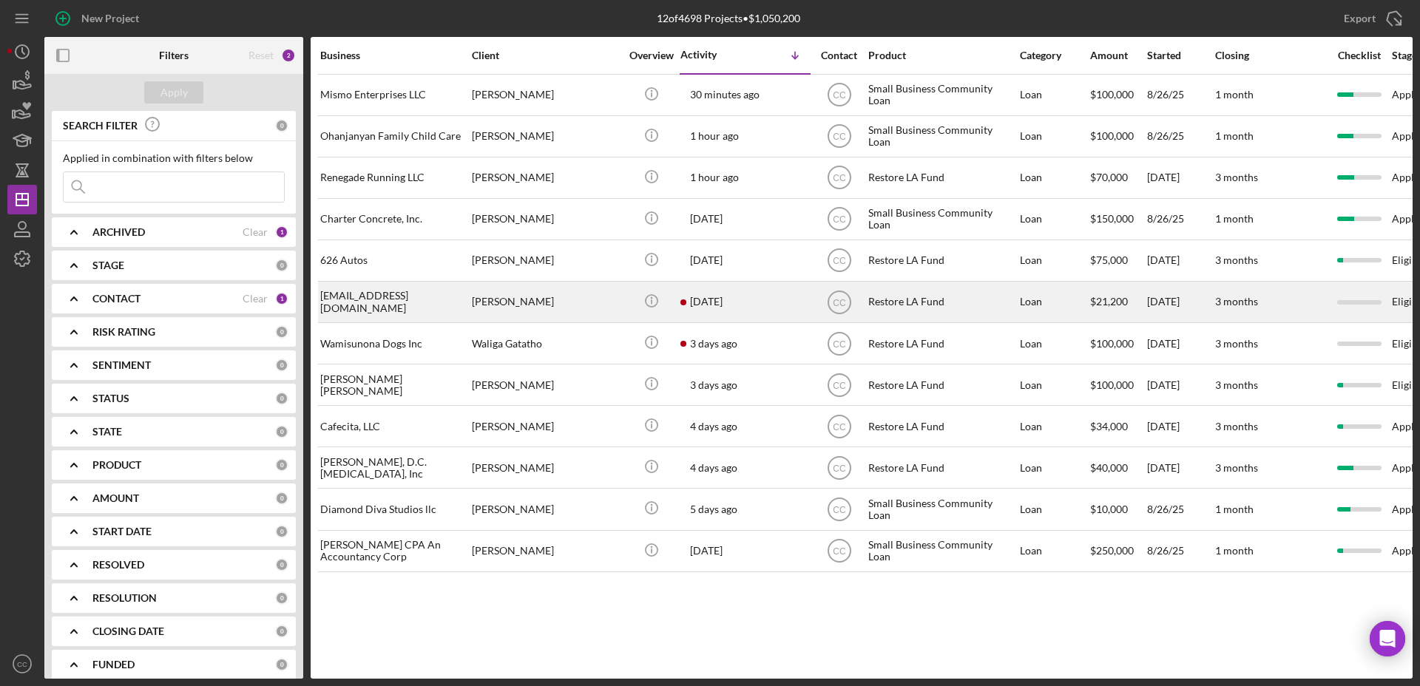
click at [583, 299] on div "[PERSON_NAME]" at bounding box center [546, 301] width 148 height 39
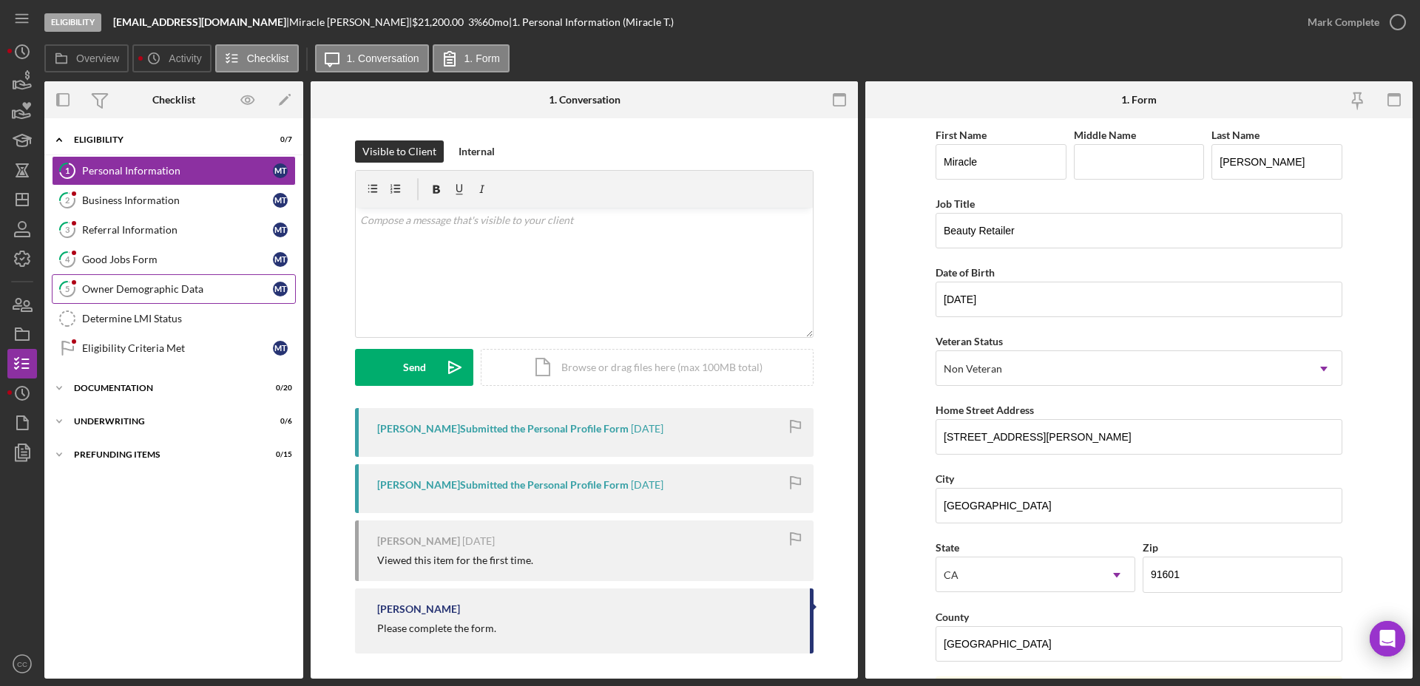
click at [155, 290] on div "Owner Demographic Data" at bounding box center [177, 289] width 191 height 12
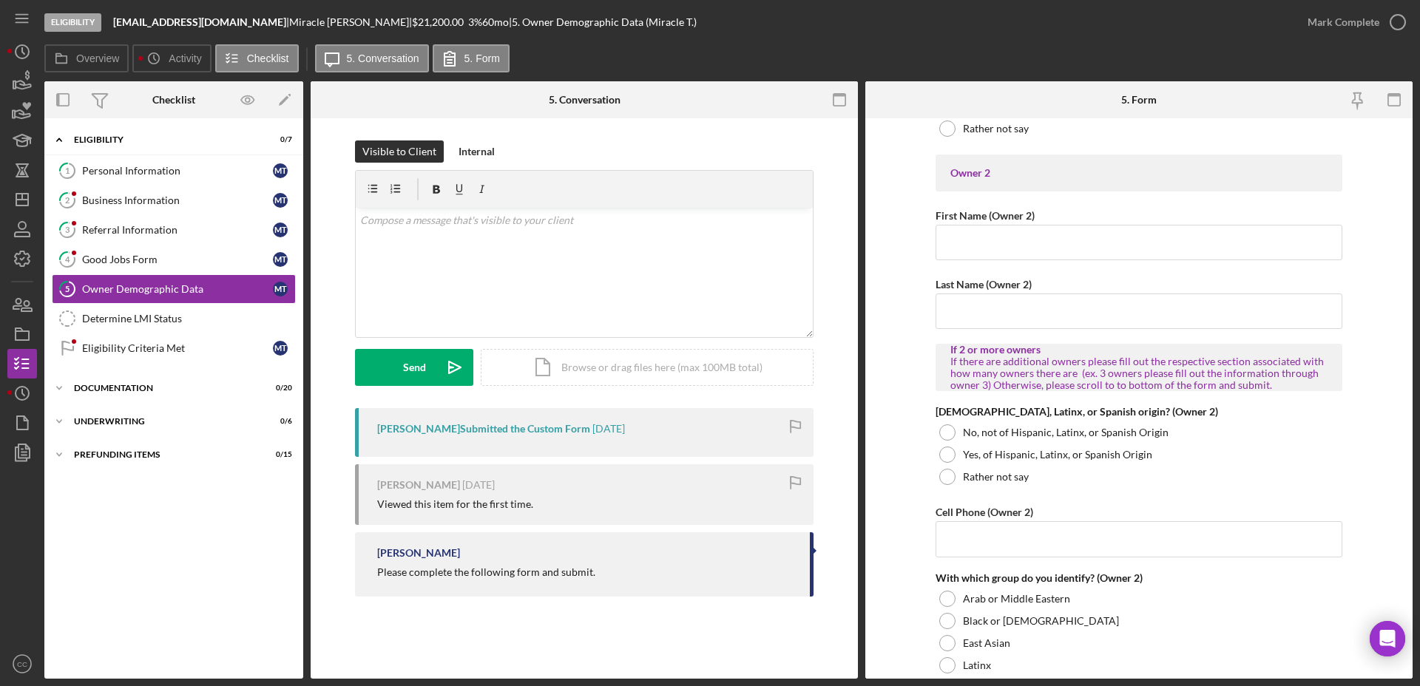
scroll to position [1756, 0]
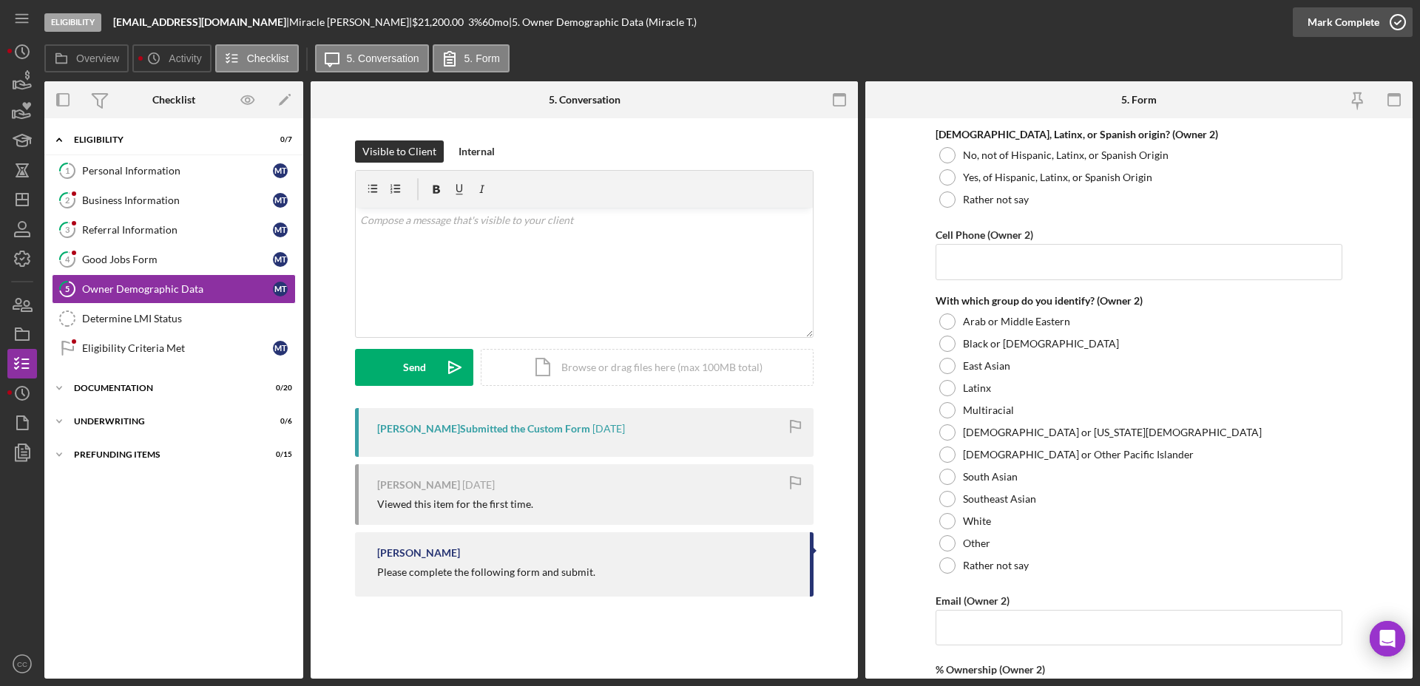
click at [1369, 19] on div "Mark Complete" at bounding box center [1343, 22] width 72 height 30
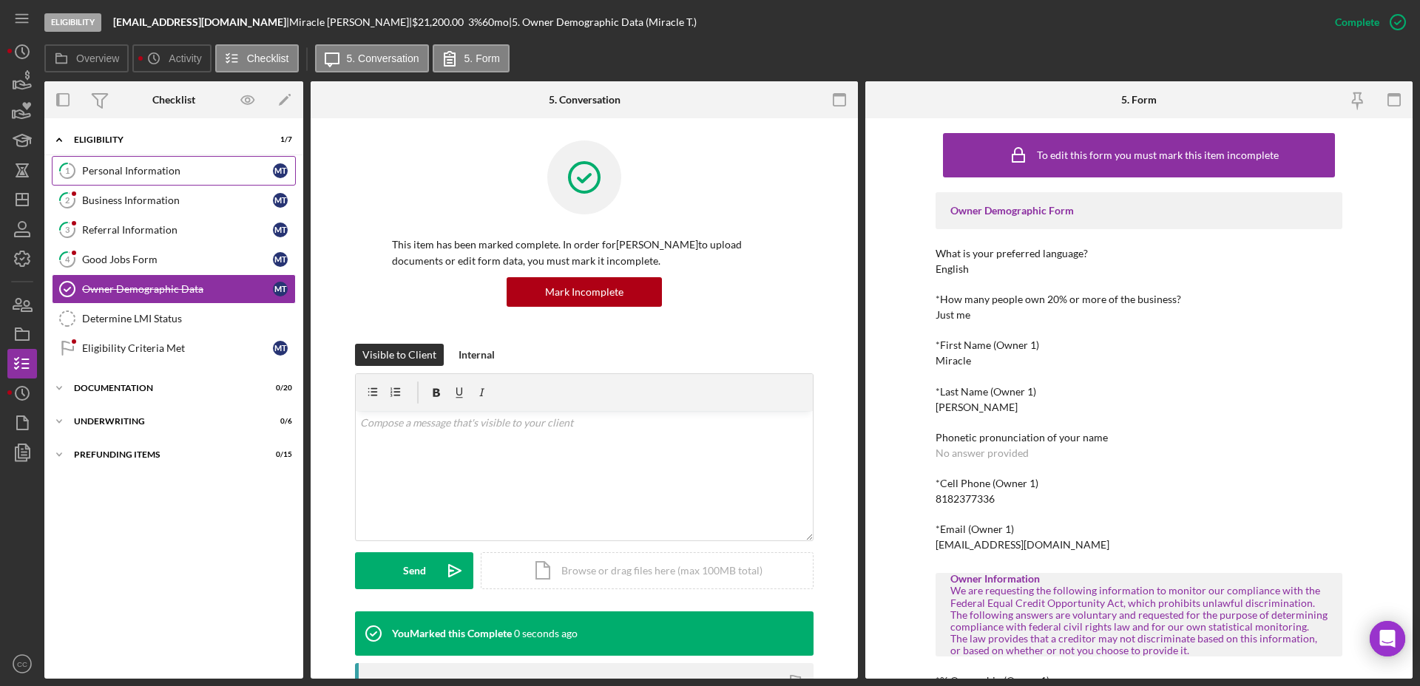
drag, startPoint x: 151, startPoint y: 174, endPoint x: 171, endPoint y: 172, distance: 20.1
click at [151, 174] on div "Personal Information" at bounding box center [177, 171] width 191 height 12
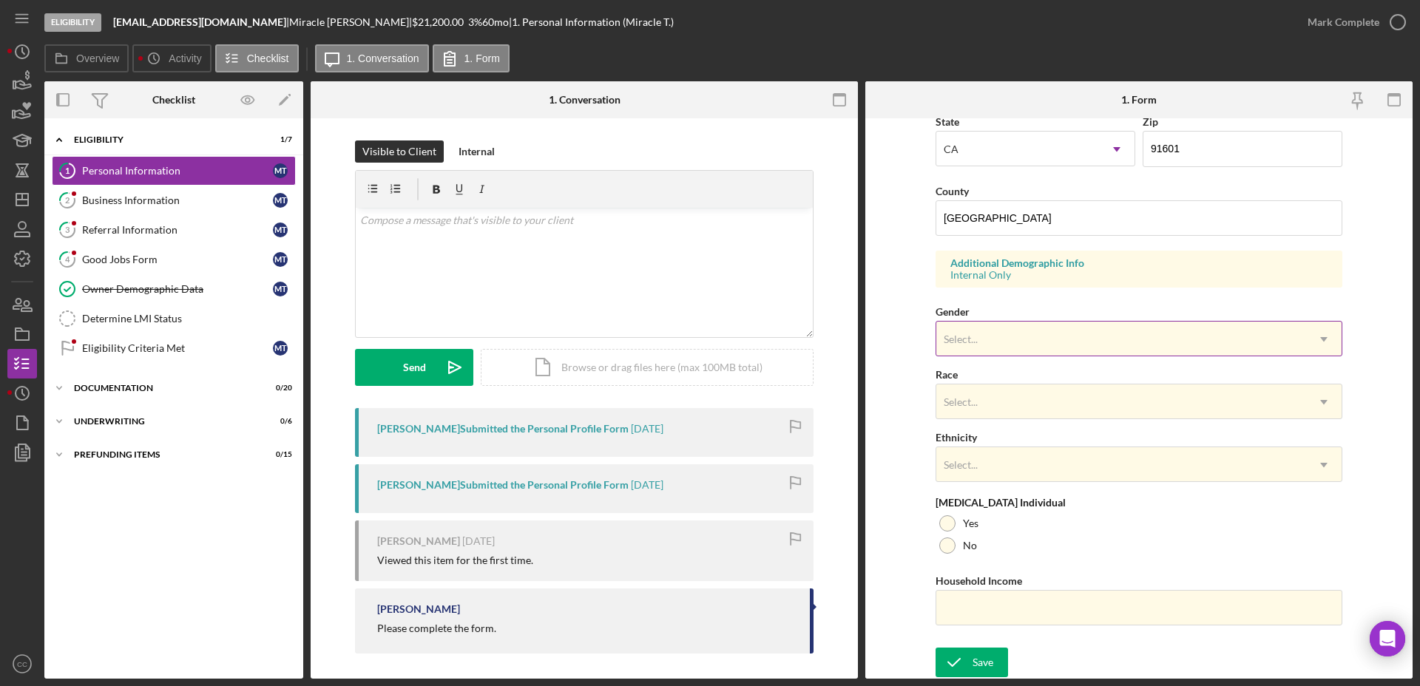
scroll to position [427, 0]
click at [1136, 353] on div "Select..." at bounding box center [1121, 339] width 370 height 34
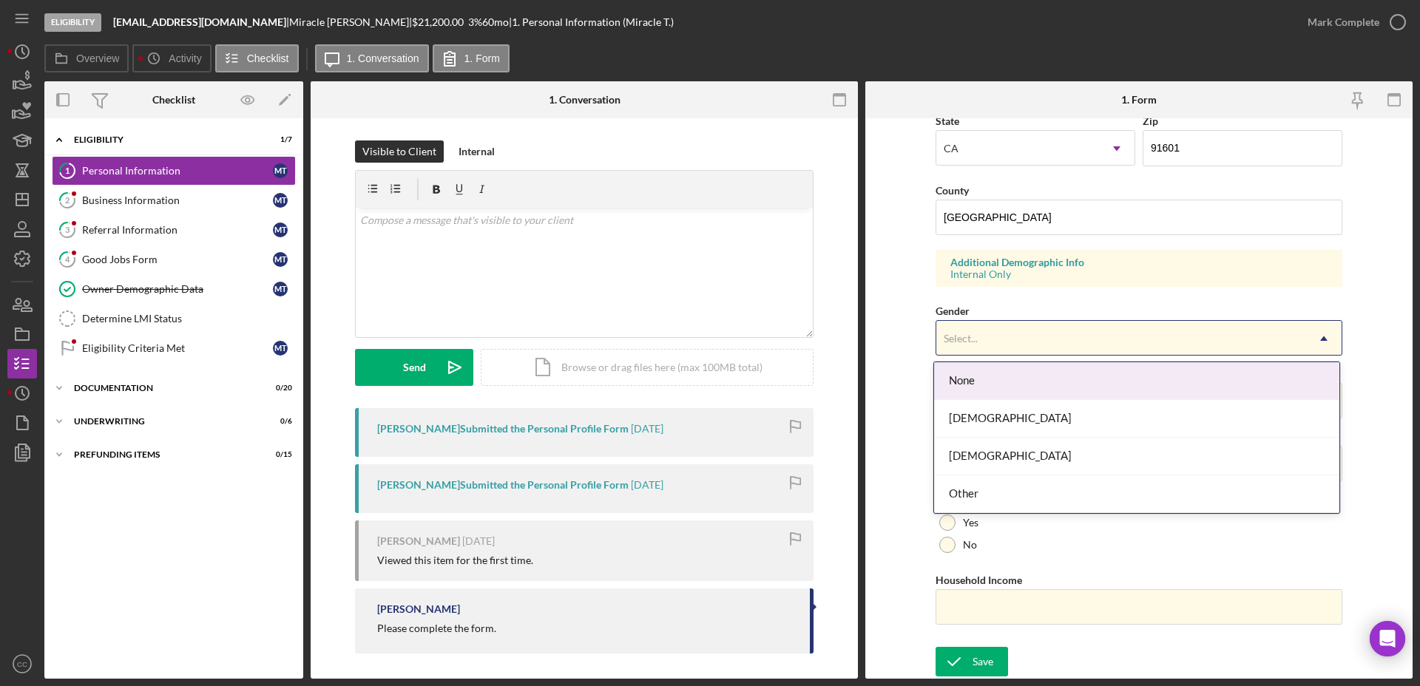
click at [978, 421] on div "Female" at bounding box center [1136, 419] width 405 height 38
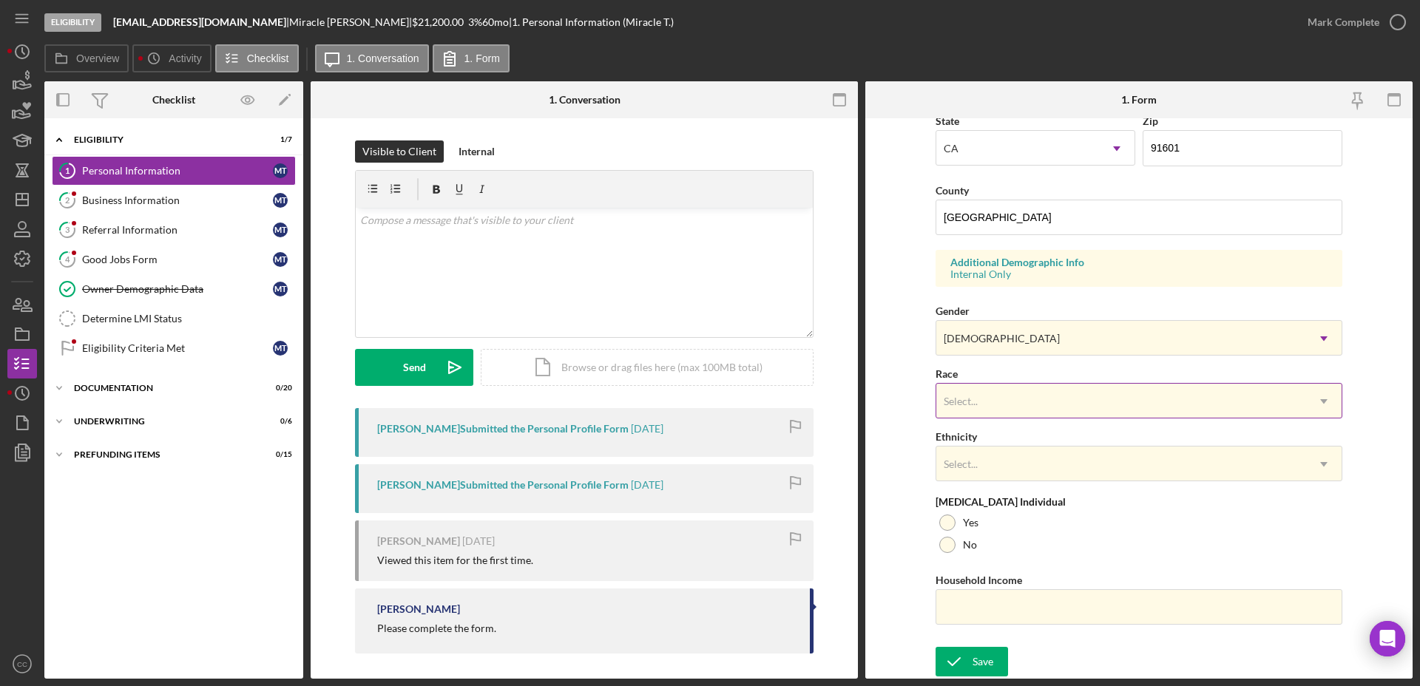
click at [995, 401] on div "Select..." at bounding box center [1121, 401] width 370 height 34
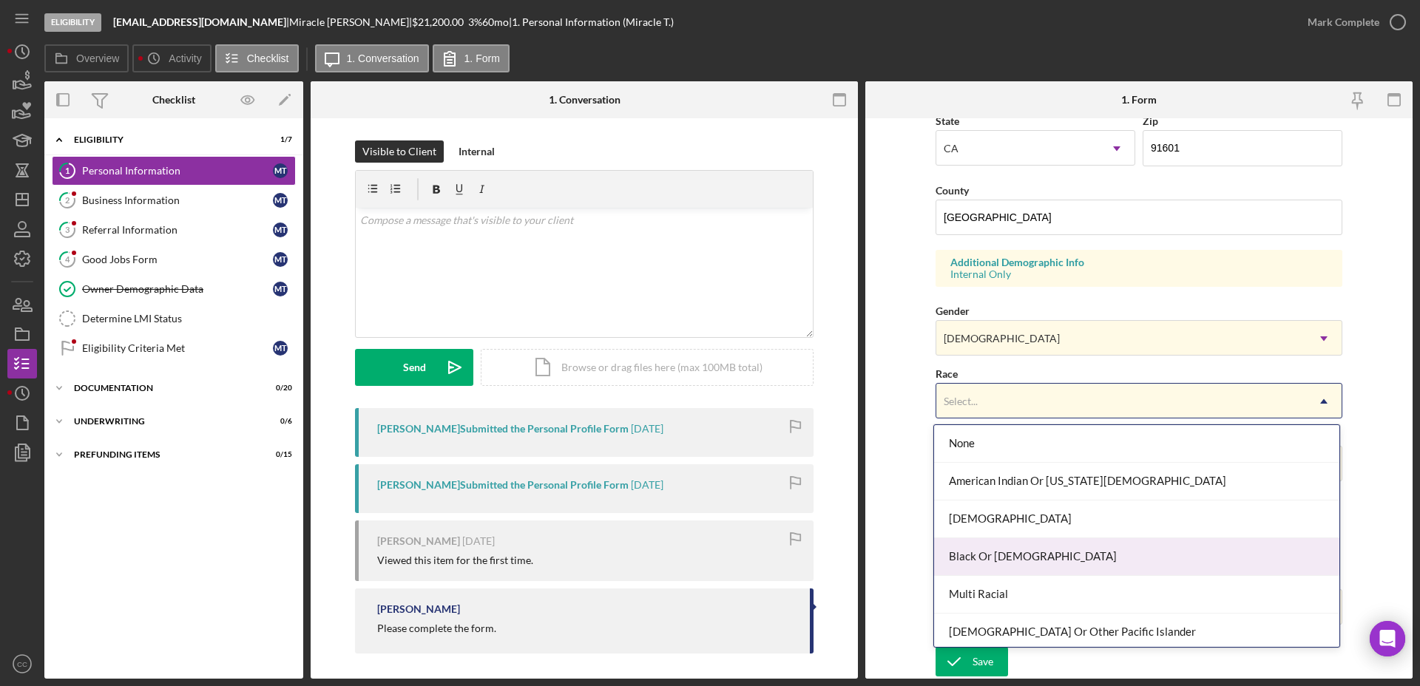
click at [997, 564] on div "Black Or African American" at bounding box center [1136, 557] width 405 height 38
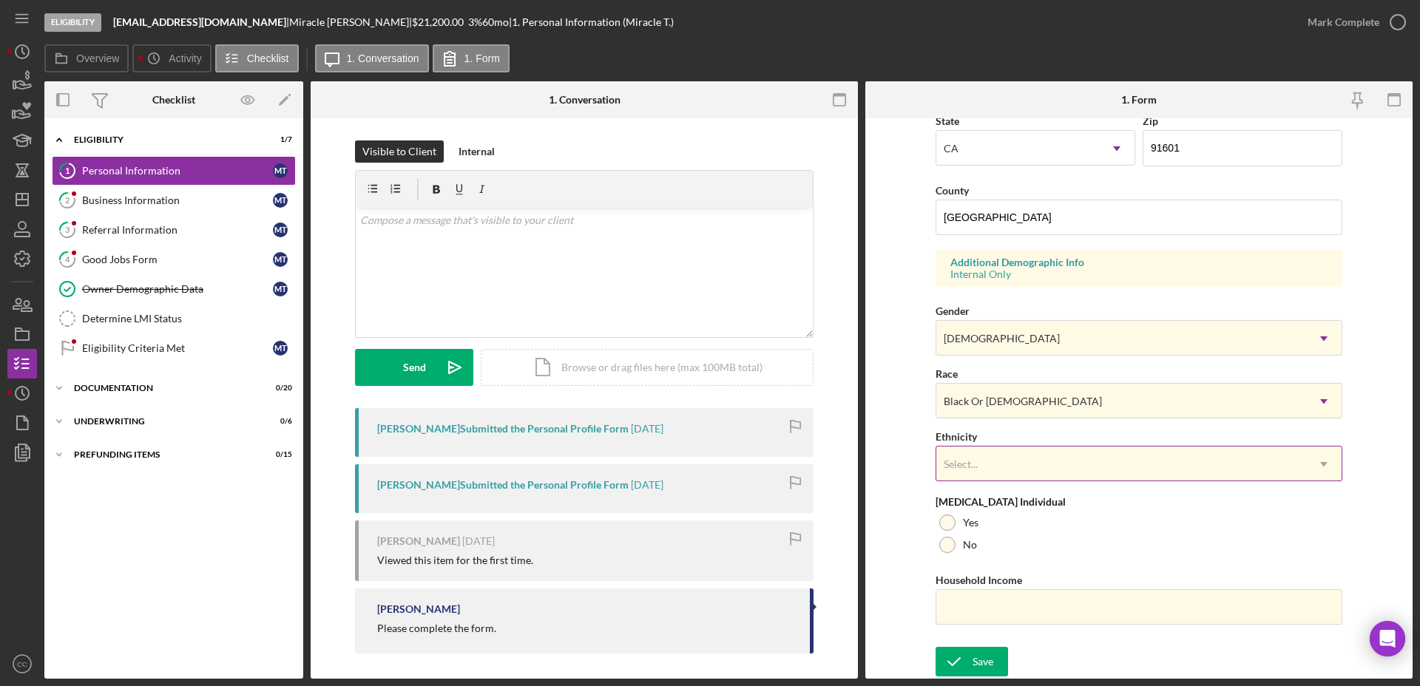
click at [997, 470] on div "Select..." at bounding box center [1121, 464] width 370 height 34
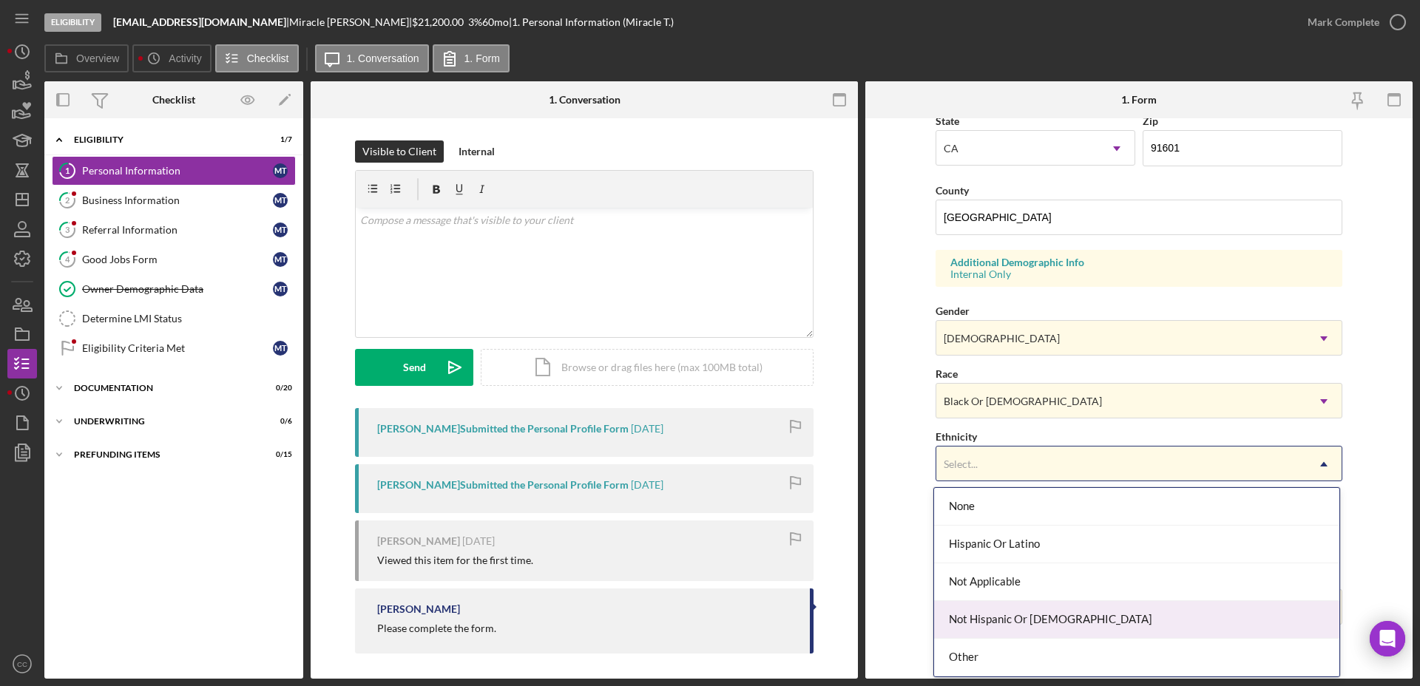
click at [991, 620] on div "Not Hispanic Or Latino" at bounding box center [1136, 620] width 405 height 38
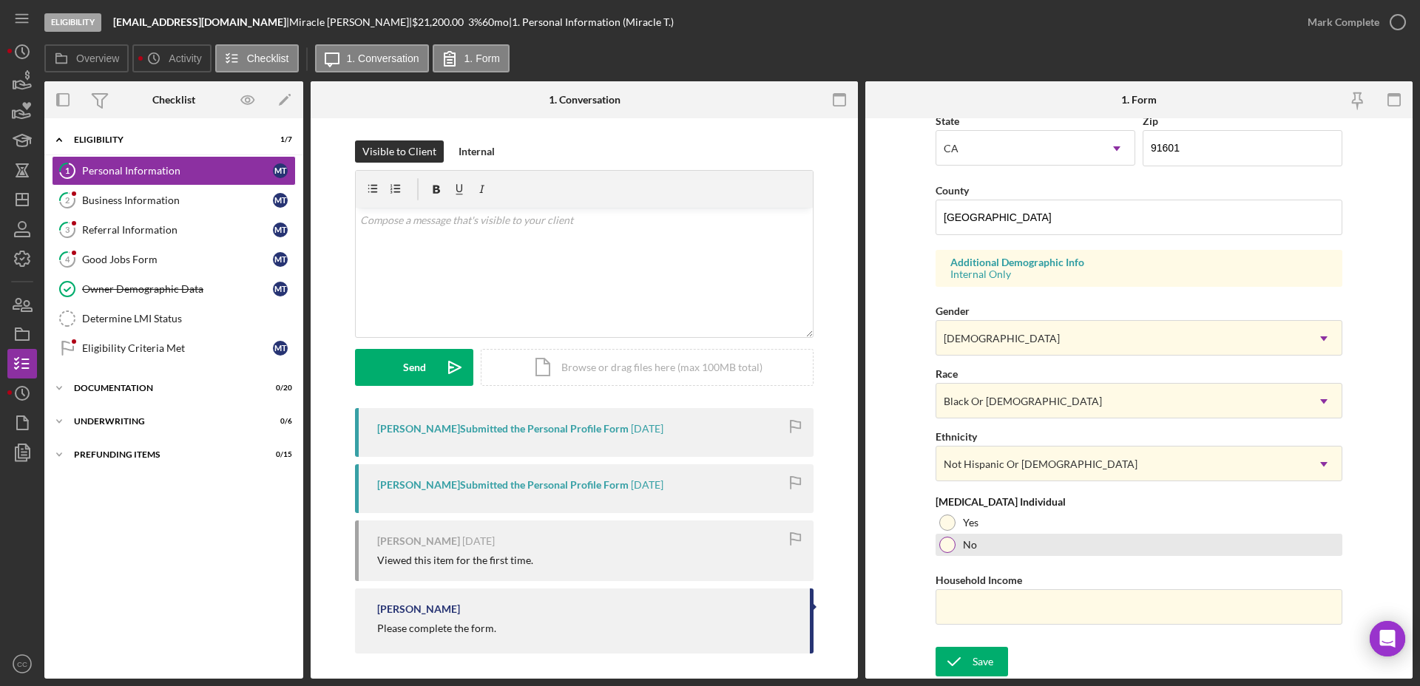
click at [943, 546] on div at bounding box center [947, 545] width 16 height 16
click at [980, 660] on div "Save" at bounding box center [982, 662] width 21 height 30
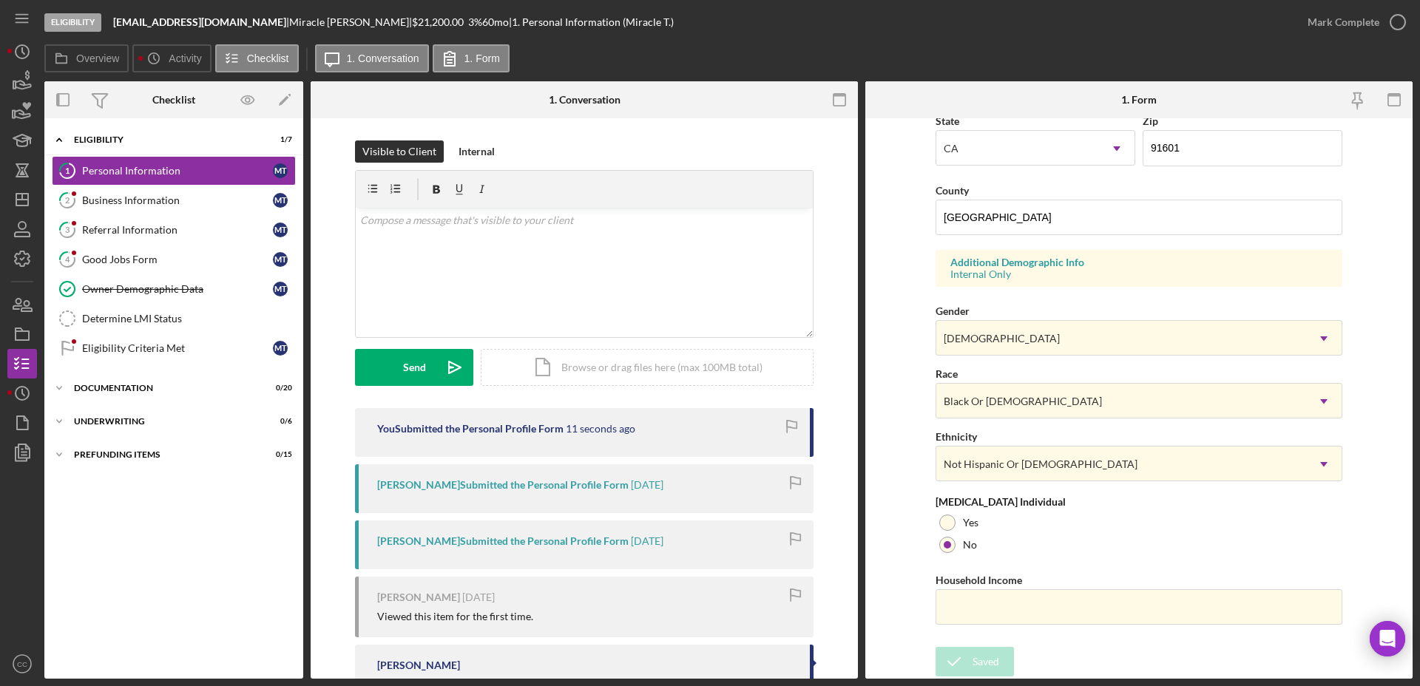
scroll to position [0, 0]
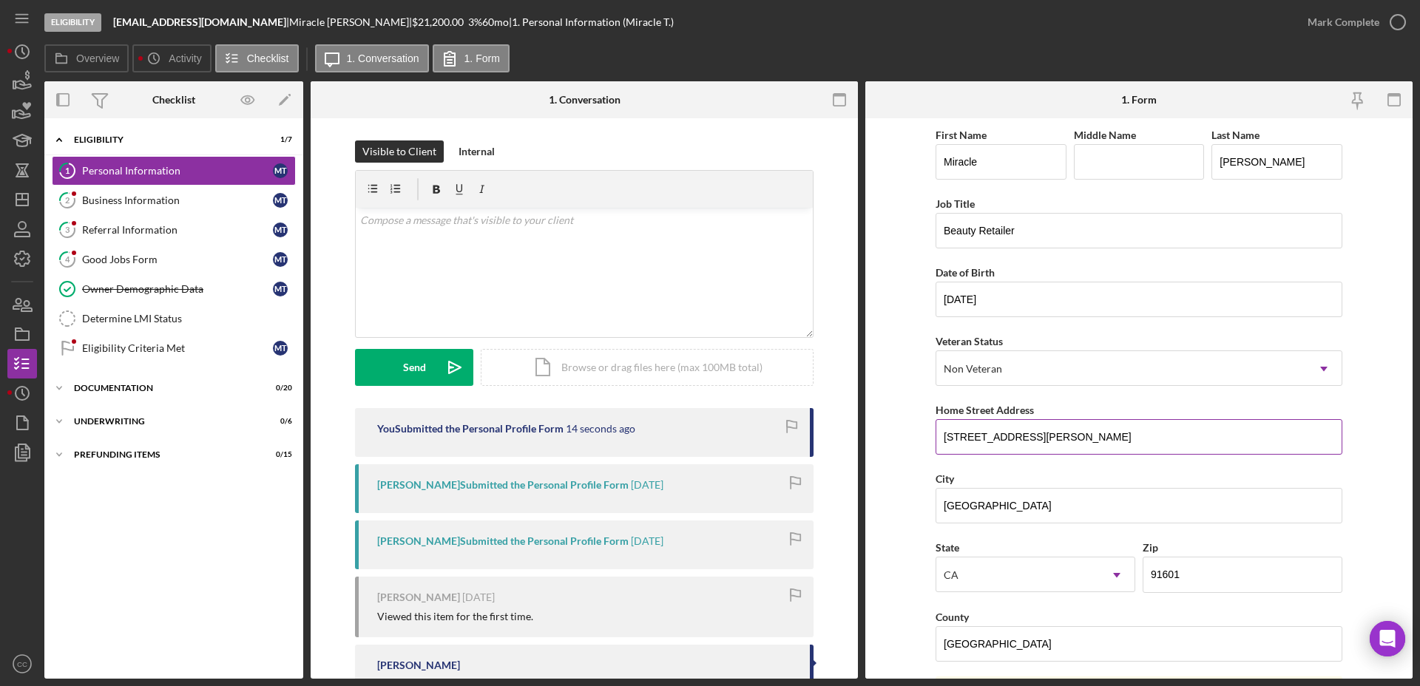
click at [1101, 433] on input "5049 Denny ave apt 4" at bounding box center [1138, 436] width 407 height 35
click at [1383, 21] on icon "button" at bounding box center [1397, 22] width 37 height 37
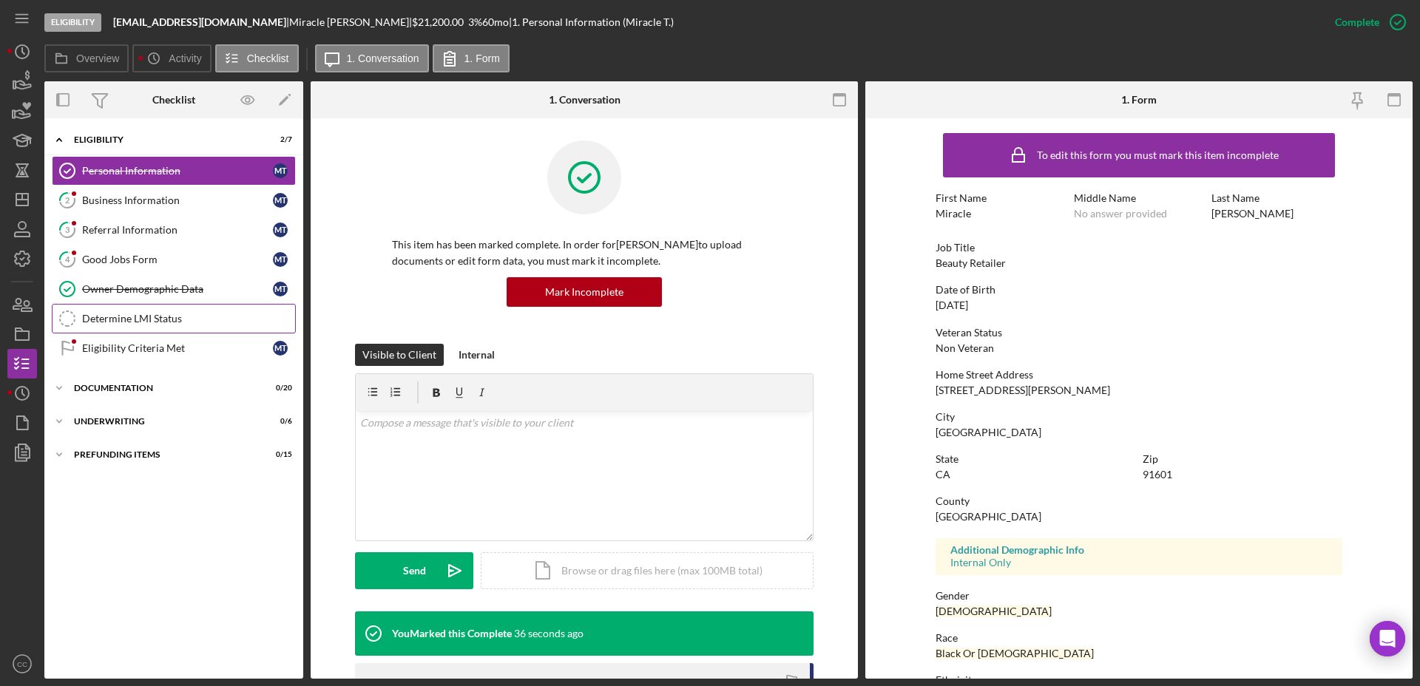
click at [112, 315] on div "Determine LMI Status" at bounding box center [188, 319] width 213 height 12
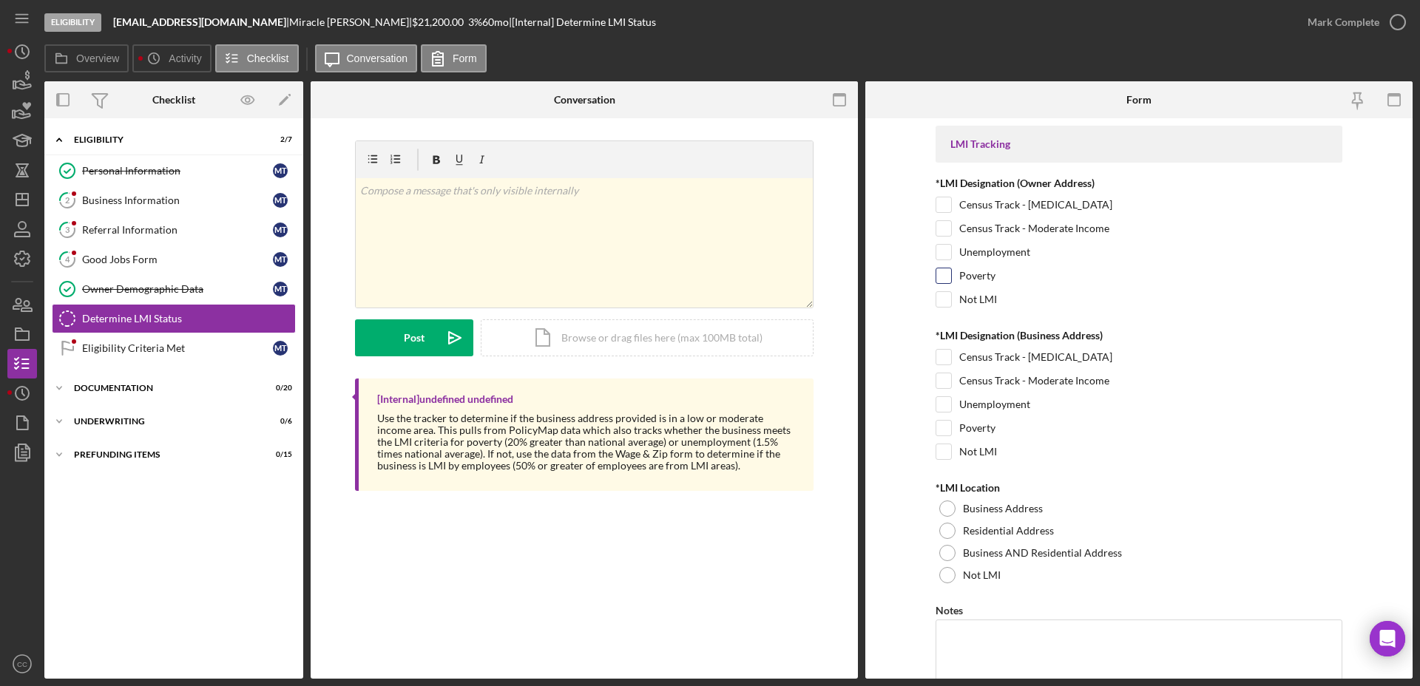
click at [949, 275] on div "Poverty" at bounding box center [1138, 280] width 407 height 24
click at [940, 251] on input "Unemployment" at bounding box center [943, 252] width 15 height 15
checkbox input "true"
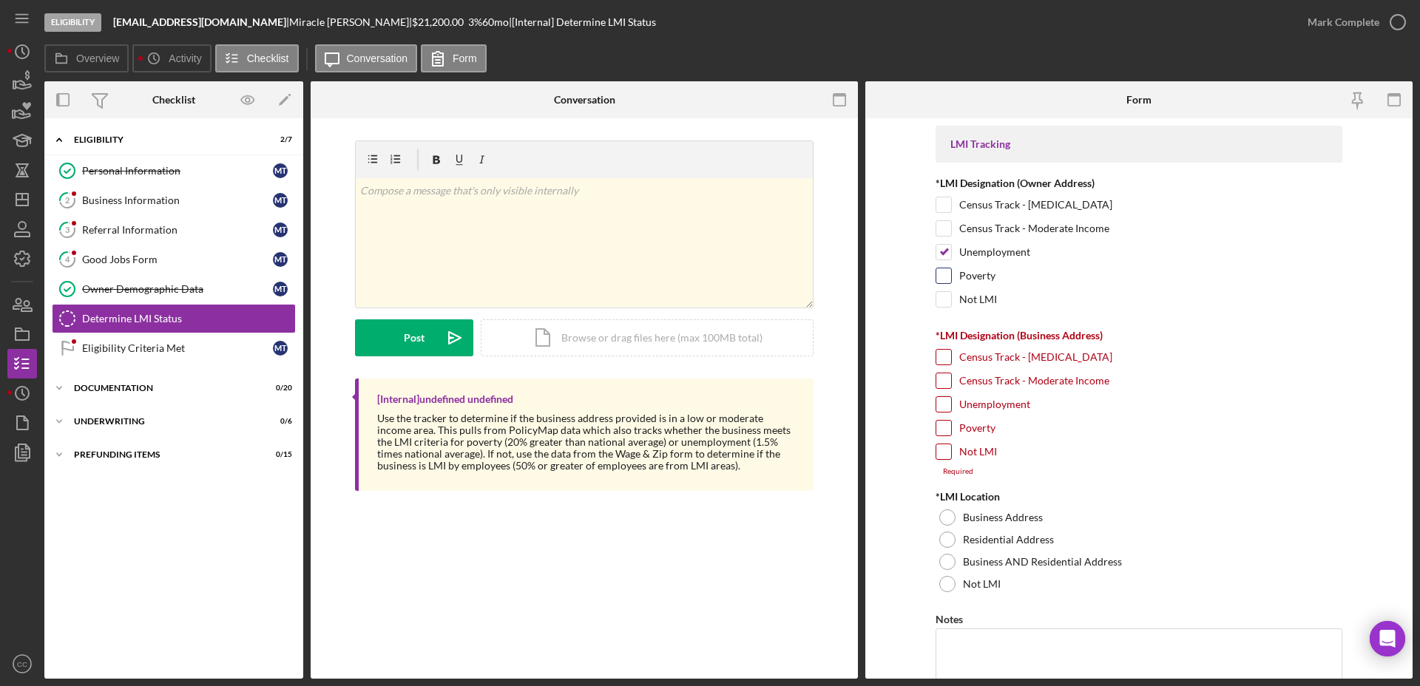
click at [937, 284] on div "Poverty" at bounding box center [1138, 280] width 407 height 24
click at [941, 274] on input "Poverty" at bounding box center [943, 275] width 15 height 15
checkbox input "true"
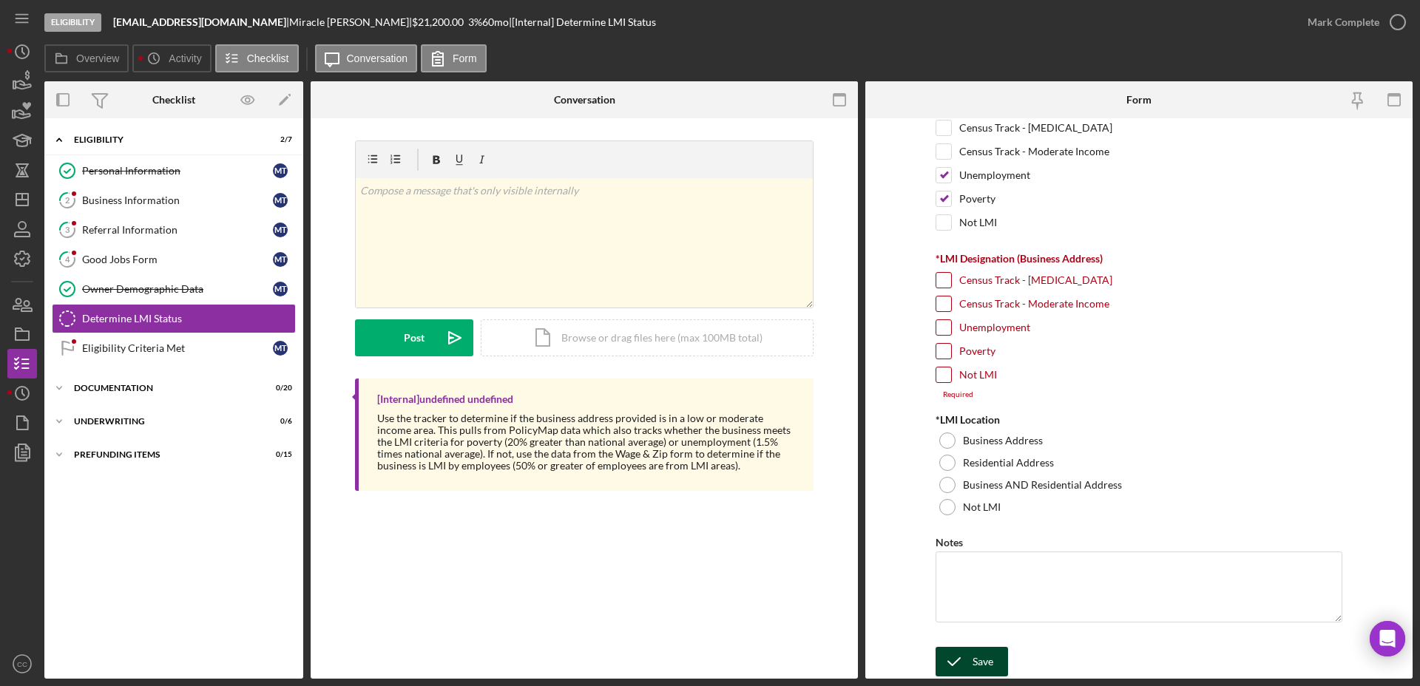
click at [963, 658] on icon "submit" at bounding box center [953, 661] width 37 height 37
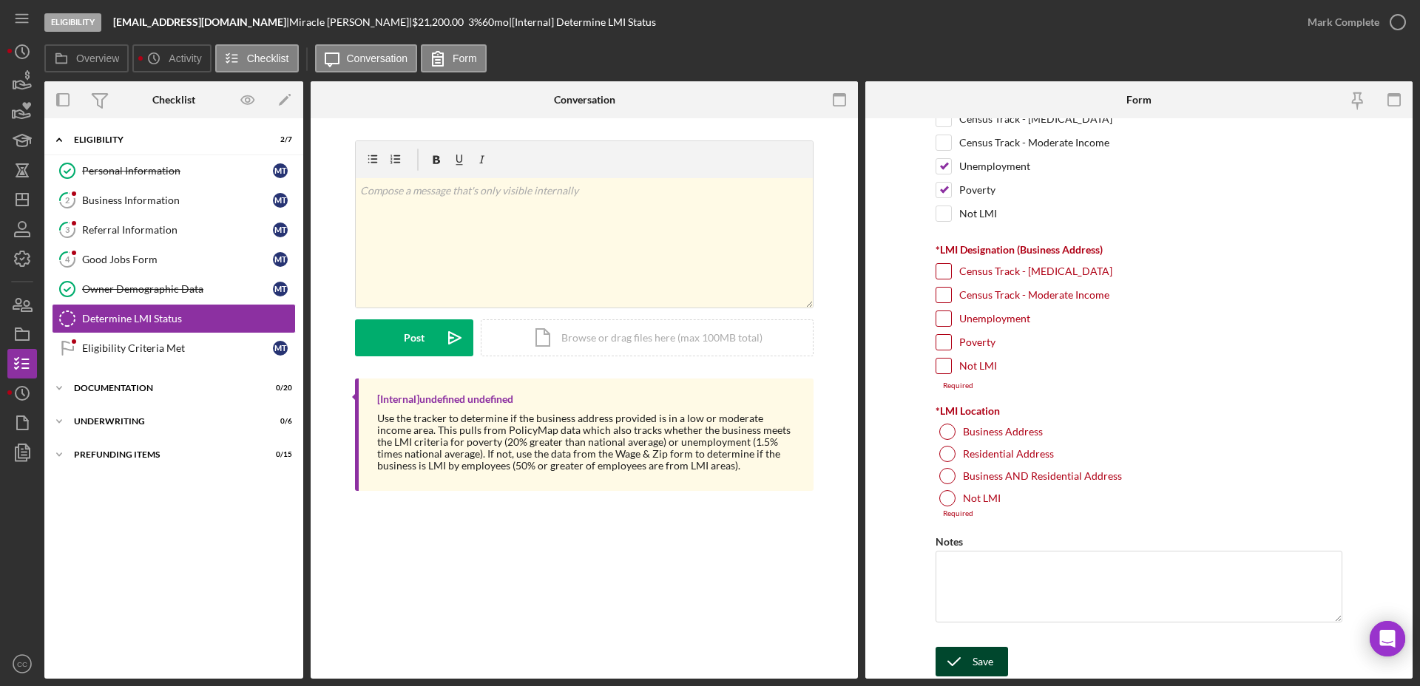
click at [963, 658] on icon "submit" at bounding box center [953, 661] width 37 height 37
click at [946, 370] on input "Not LMI" at bounding box center [943, 366] width 15 height 15
checkbox input "true"
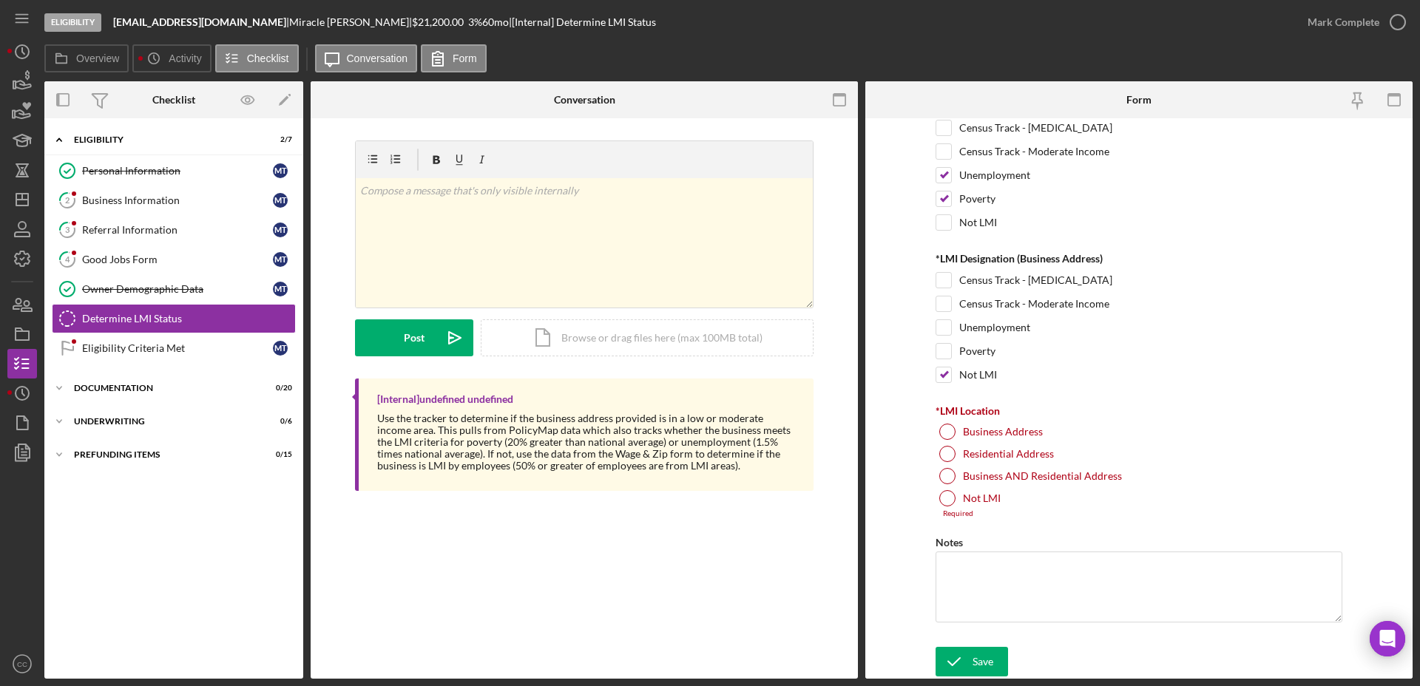
scroll to position [77, 0]
click at [946, 453] on div at bounding box center [947, 454] width 16 height 16
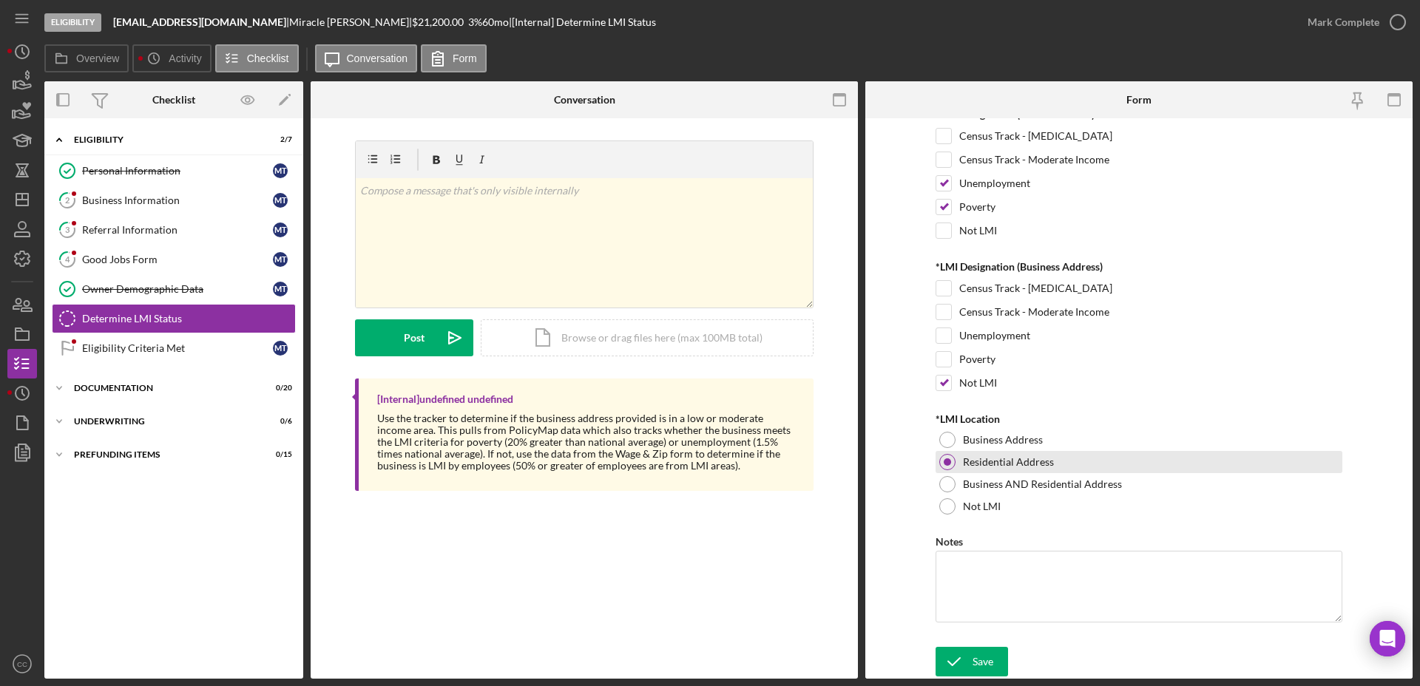
scroll to position [69, 0]
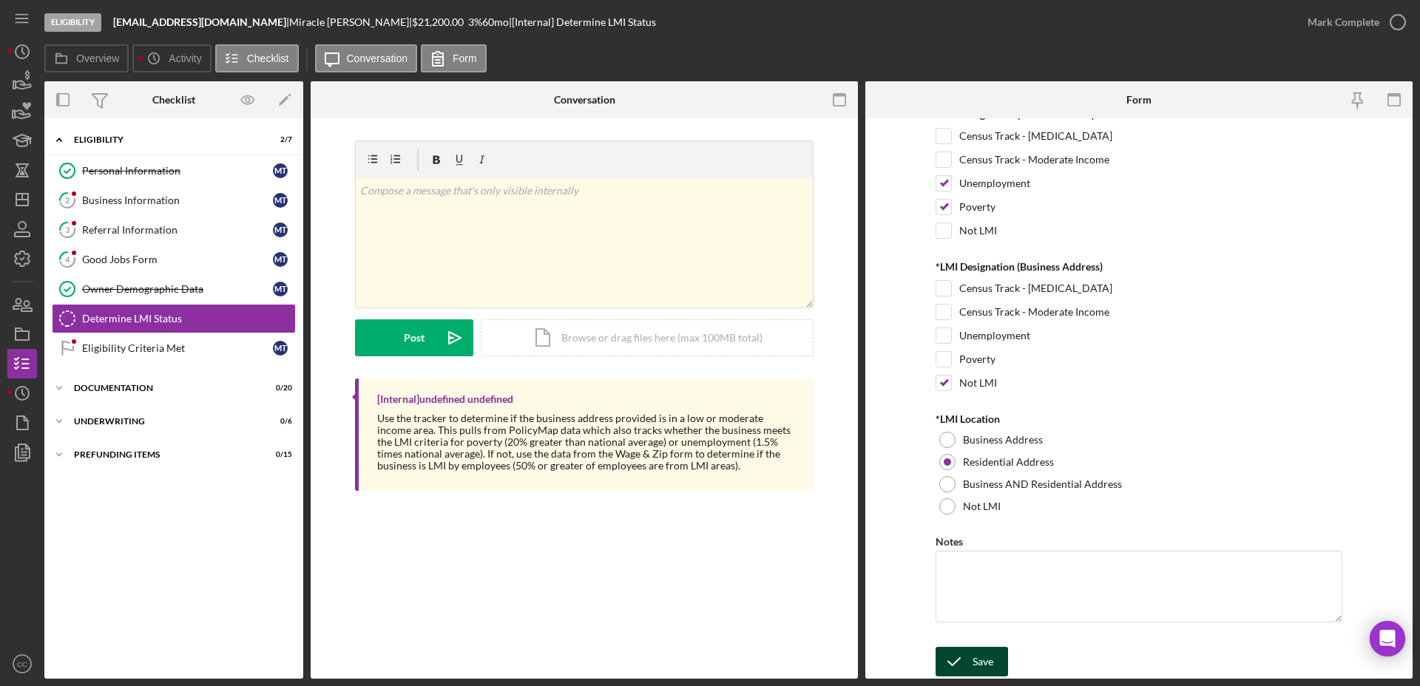
click at [984, 660] on div "Save" at bounding box center [982, 662] width 21 height 30
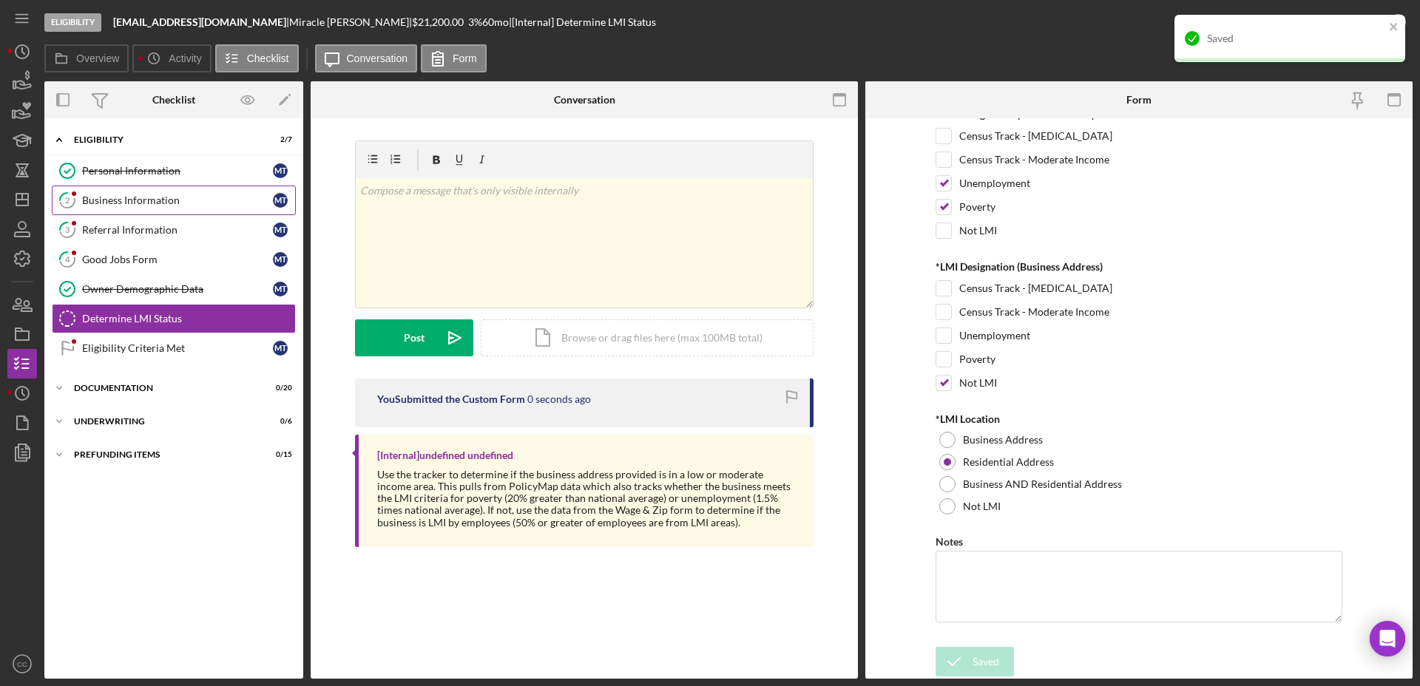
click at [112, 204] on div "Business Information" at bounding box center [177, 200] width 191 height 12
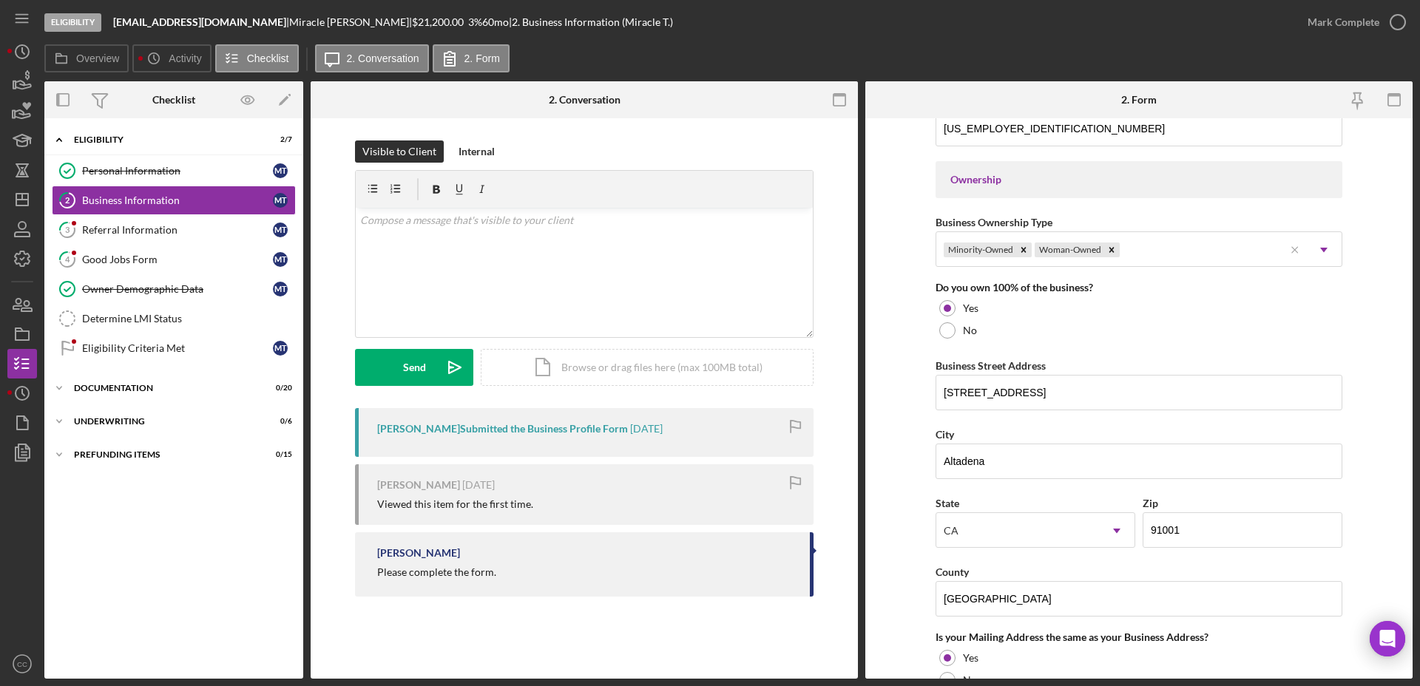
scroll to position [739, 0]
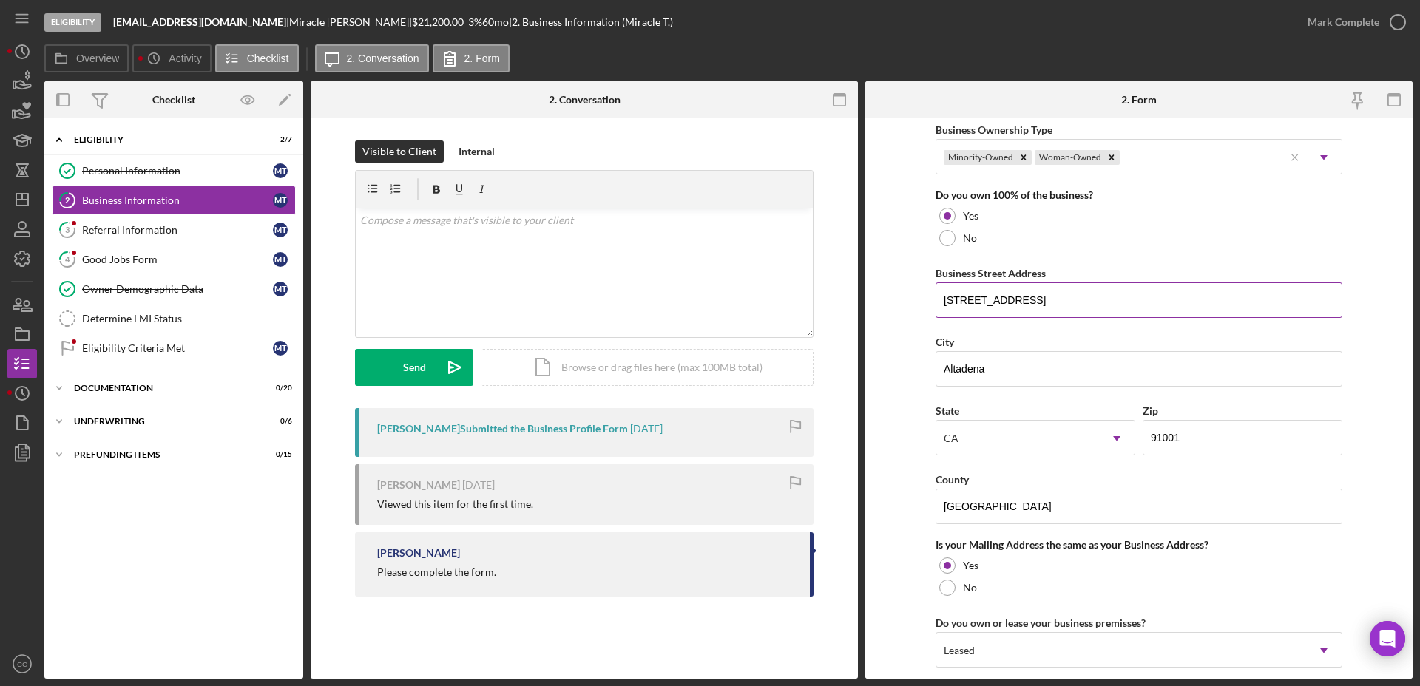
click at [1051, 302] on input "2235 N Lake ave" at bounding box center [1138, 299] width 407 height 35
click at [971, 368] on input "Altadena" at bounding box center [1138, 368] width 407 height 35
click at [971, 367] on input "Altadena" at bounding box center [1138, 368] width 407 height 35
drag, startPoint x: 129, startPoint y: 311, endPoint x: 143, endPoint y: 316, distance: 15.0
click at [129, 311] on link "Determine LMI Status Determine LMI Status" at bounding box center [174, 319] width 244 height 30
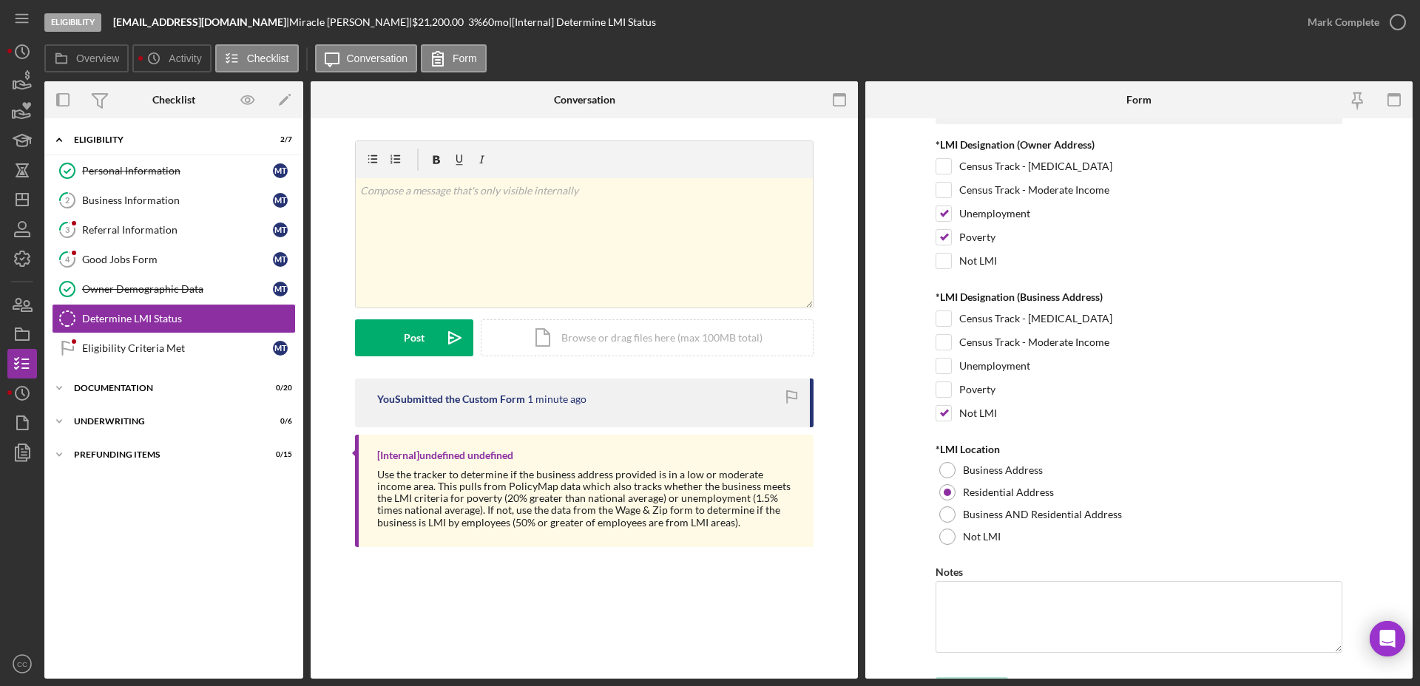
scroll to position [69, 0]
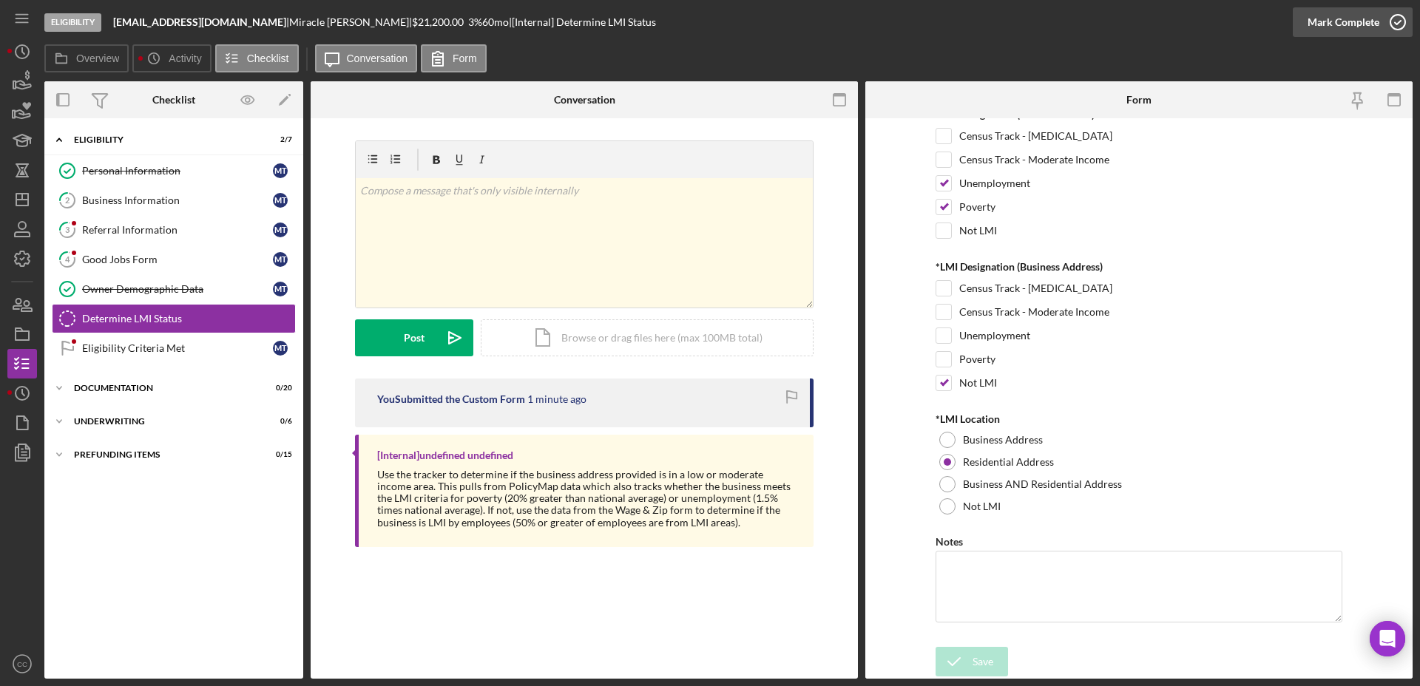
click at [1337, 34] on div "Mark Complete" at bounding box center [1343, 22] width 72 height 30
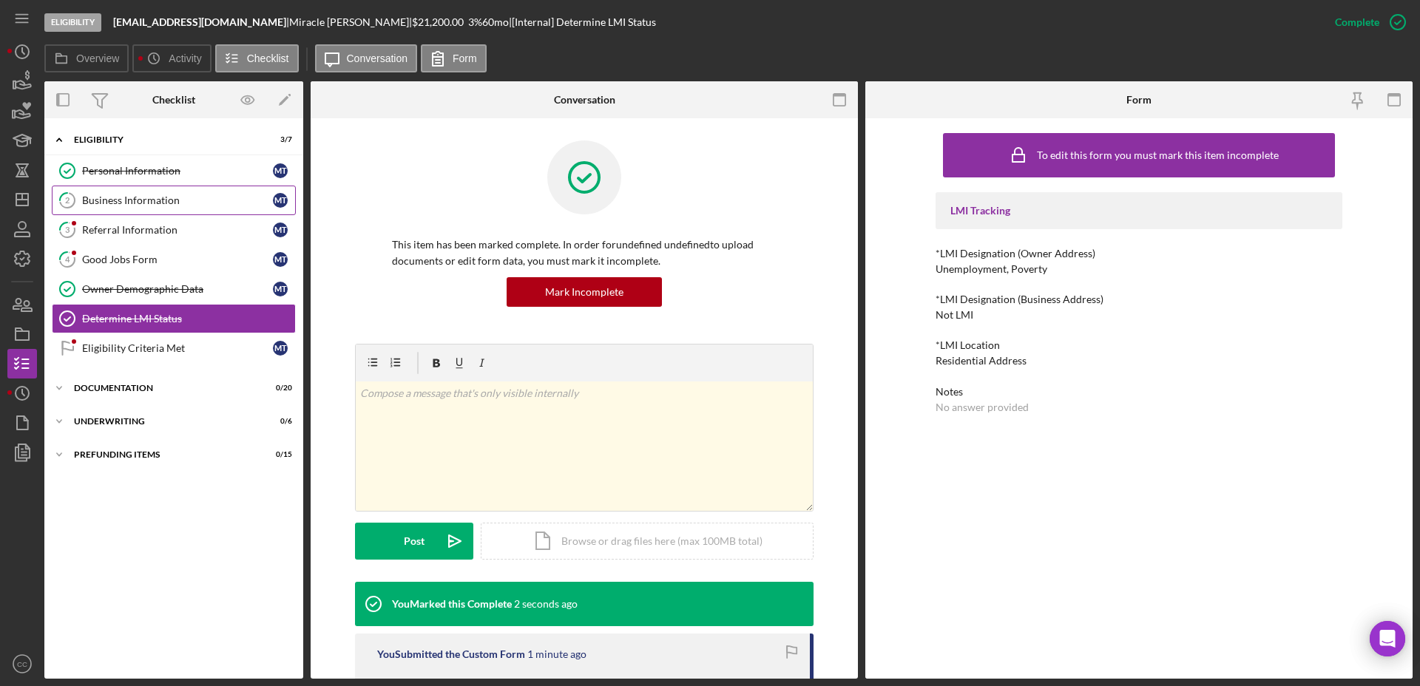
click at [132, 196] on div "Business Information" at bounding box center [177, 200] width 191 height 12
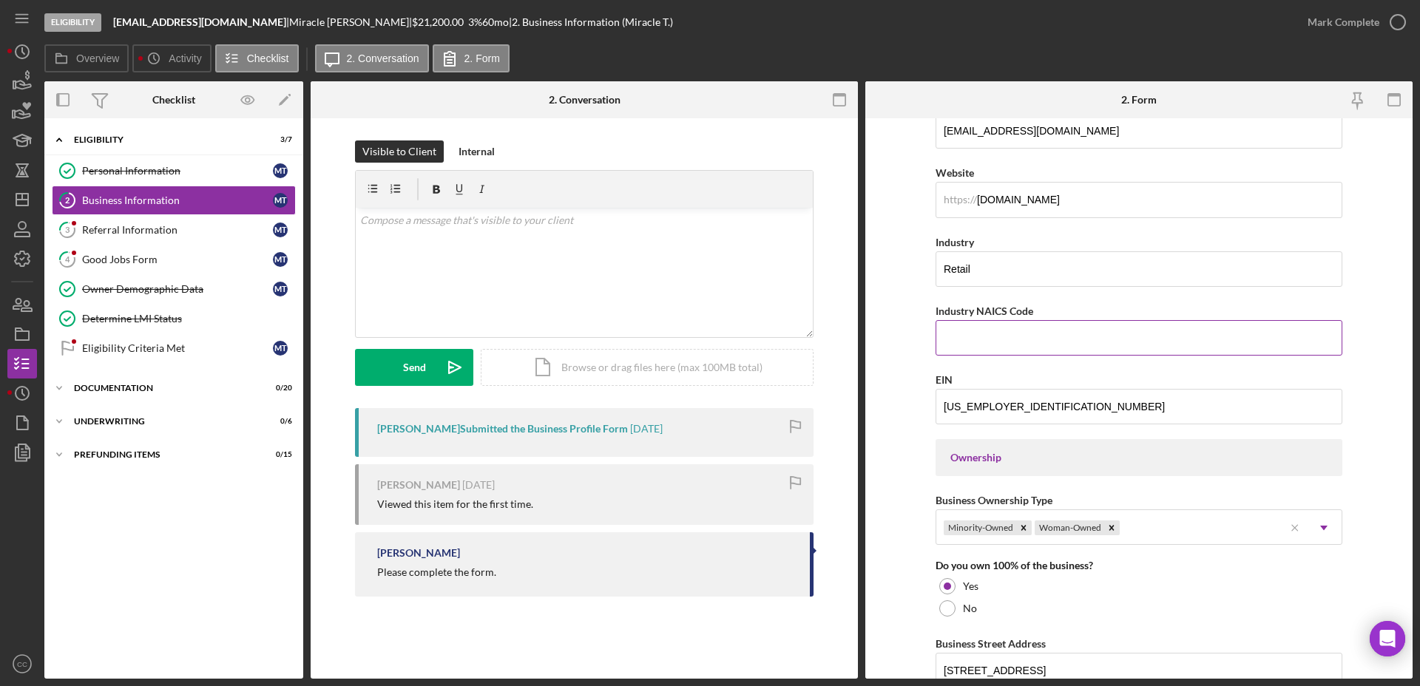
scroll to position [370, 0]
click at [1110, 193] on input "Miraculousbeauty.com" at bounding box center [1138, 198] width 407 height 35
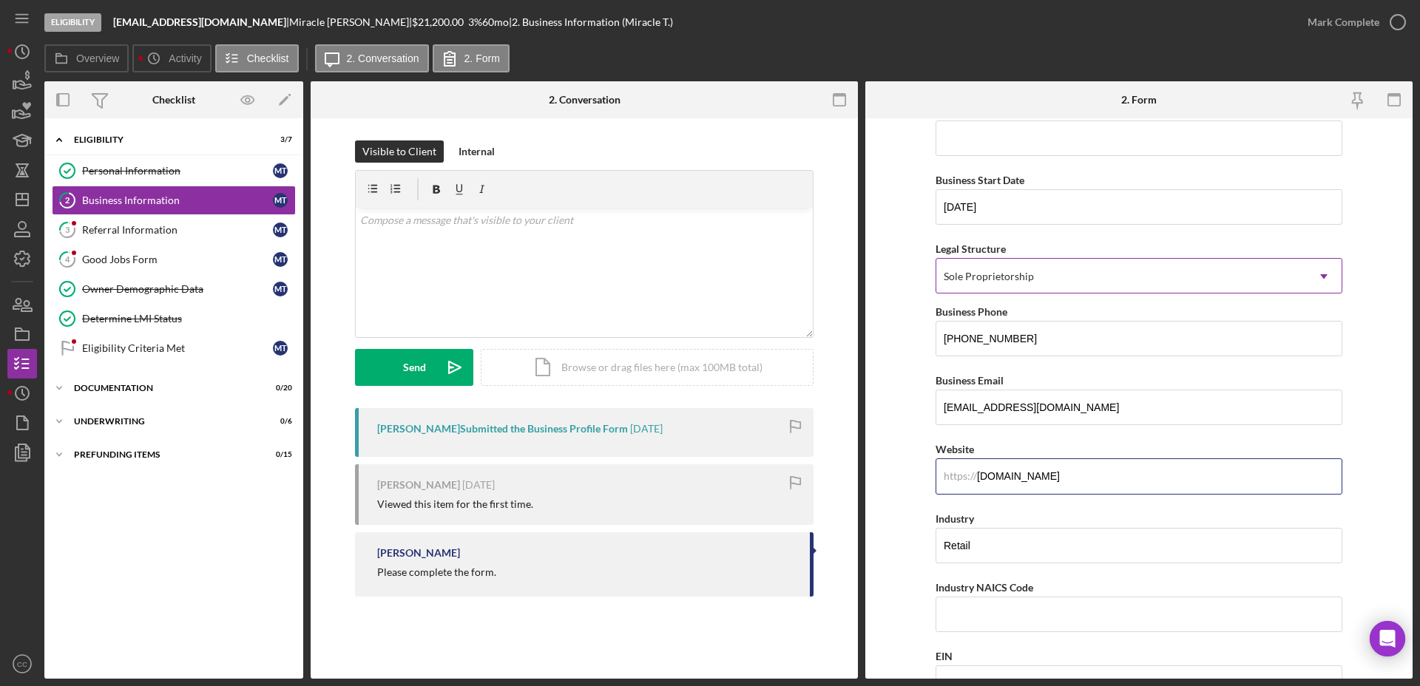
scroll to position [0, 0]
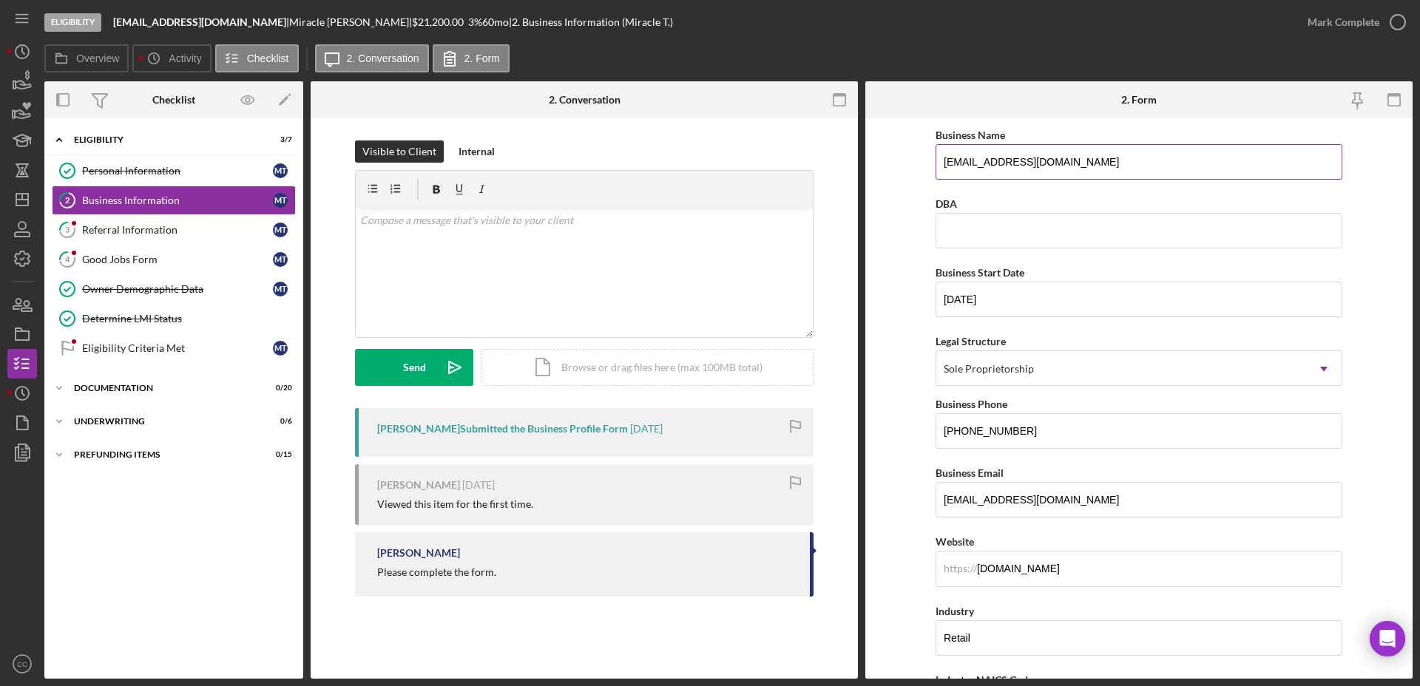
click at [1156, 154] on input "[EMAIL_ADDRESS][DOMAIN_NAME]" at bounding box center [1138, 161] width 407 height 35
click at [501, 243] on div "v Color teal Color pink Remove color Add row above Add row below Add column bef…" at bounding box center [584, 272] width 457 height 129
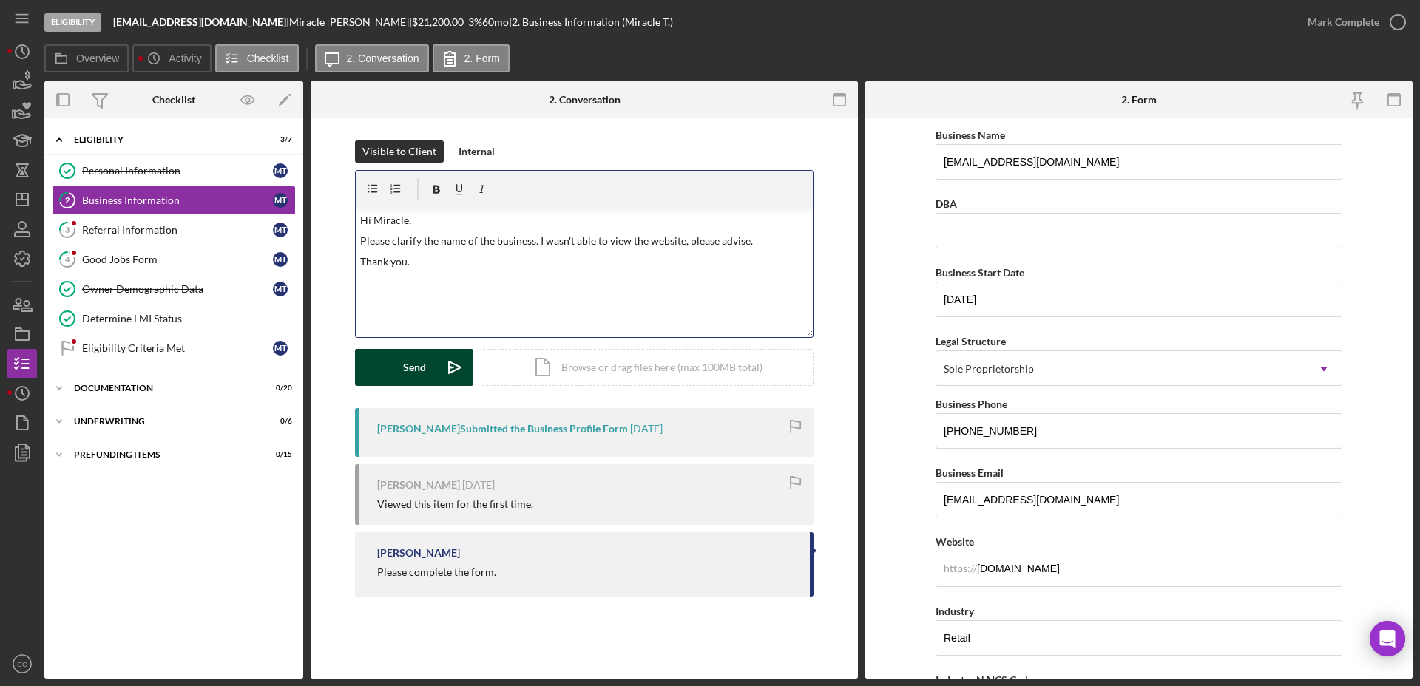
click at [414, 367] on div "Send" at bounding box center [414, 367] width 23 height 37
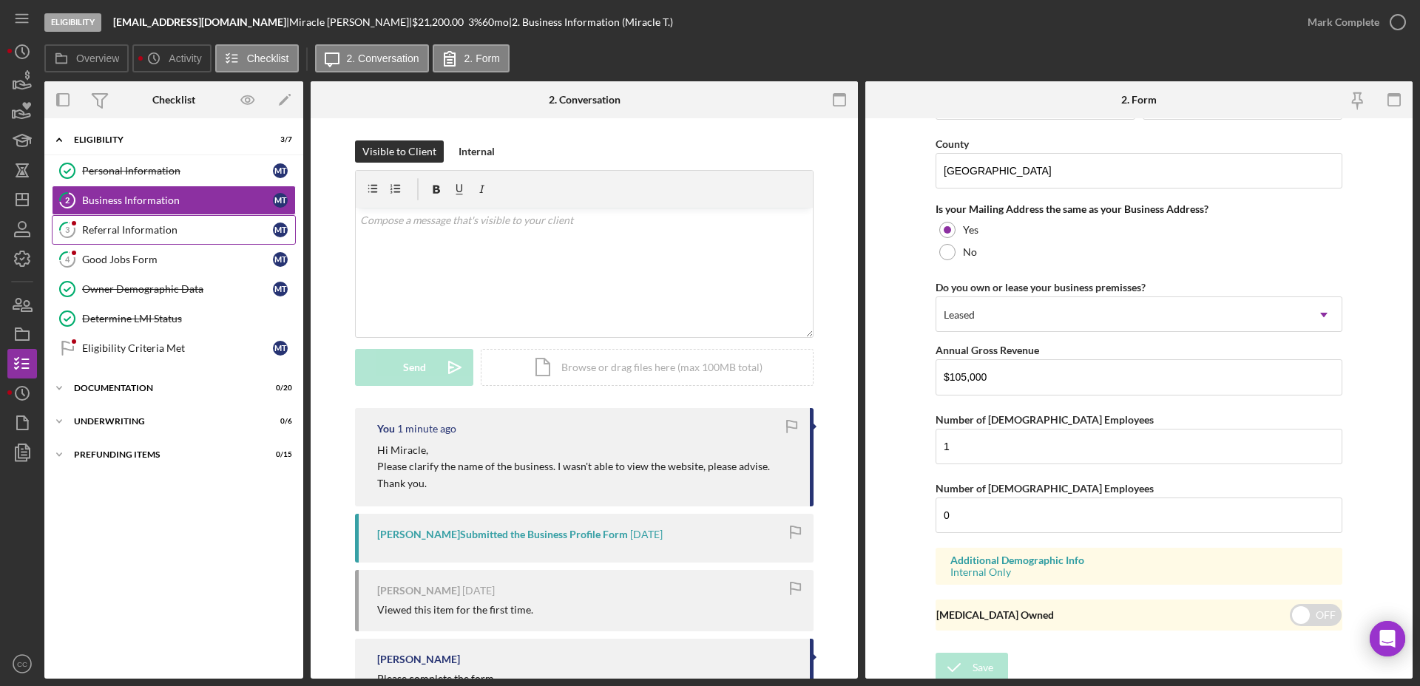
scroll to position [1081, 0]
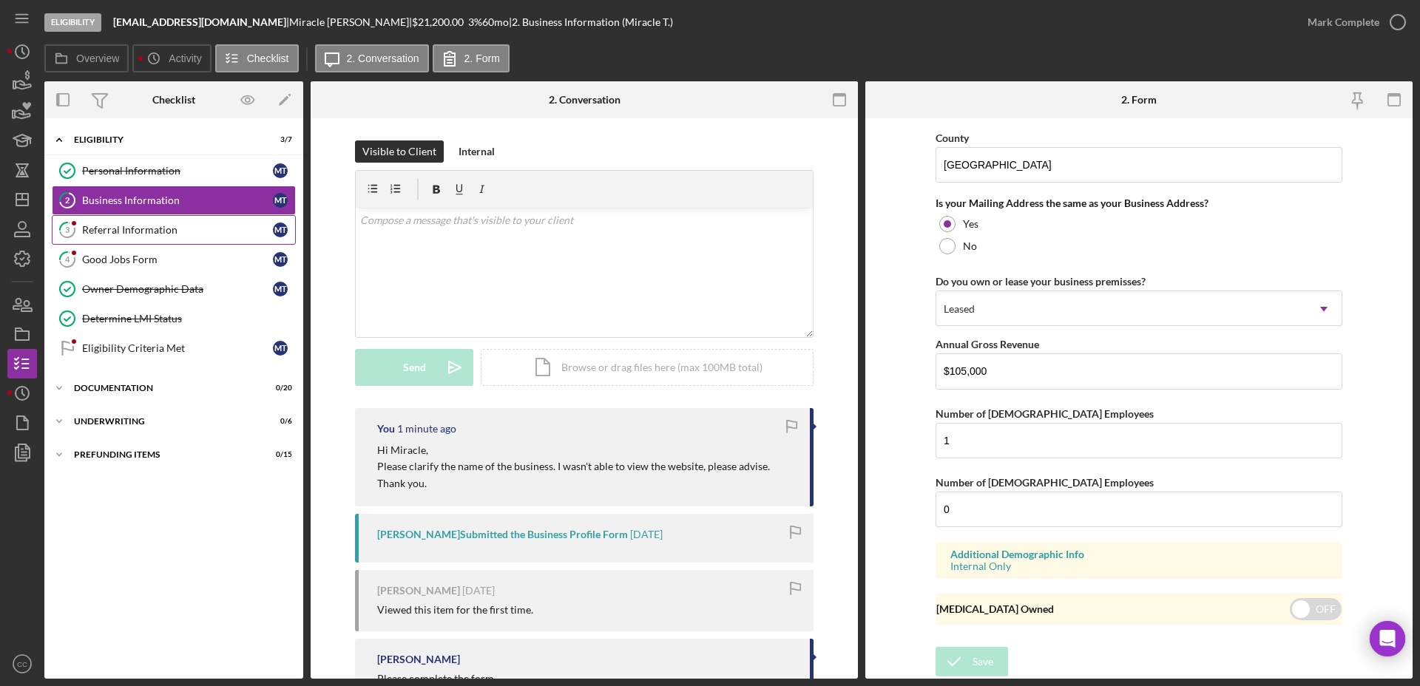
click at [110, 230] on div "Referral Information" at bounding box center [177, 230] width 191 height 12
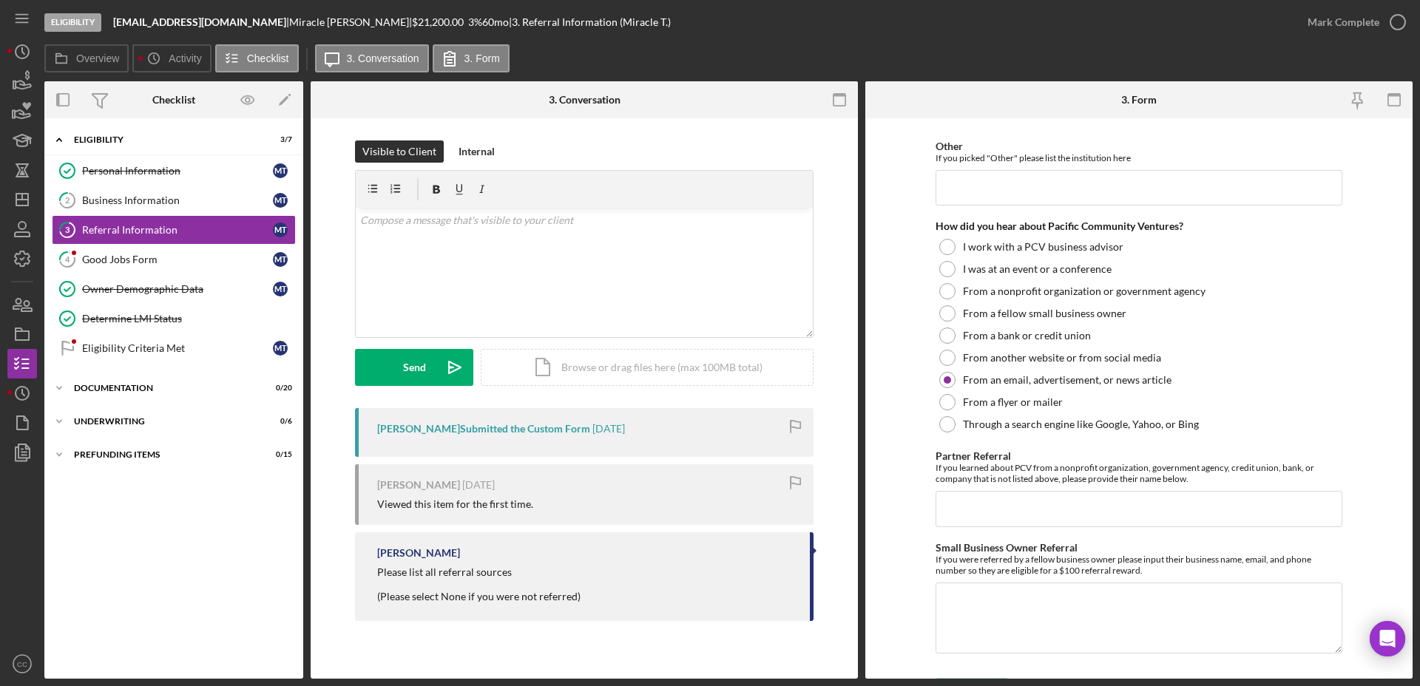
scroll to position [286, 0]
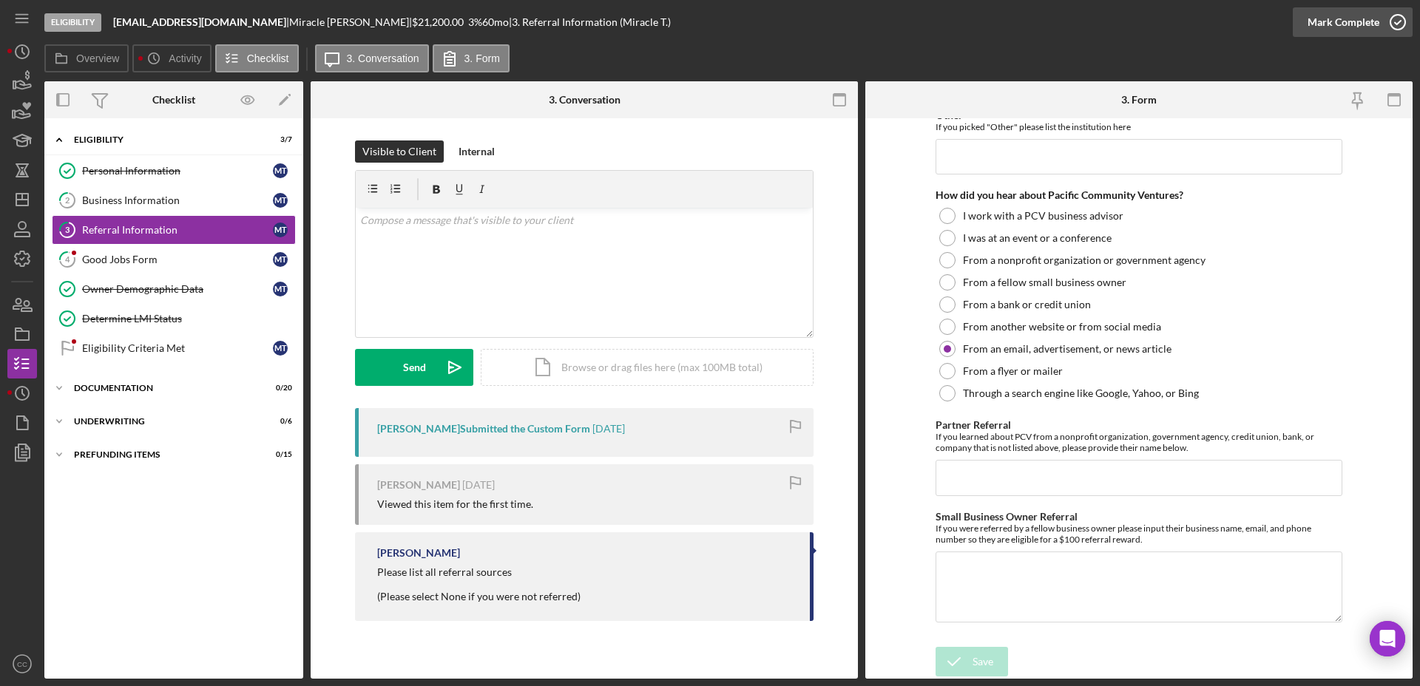
click at [1358, 21] on div "Mark Complete" at bounding box center [1343, 22] width 72 height 30
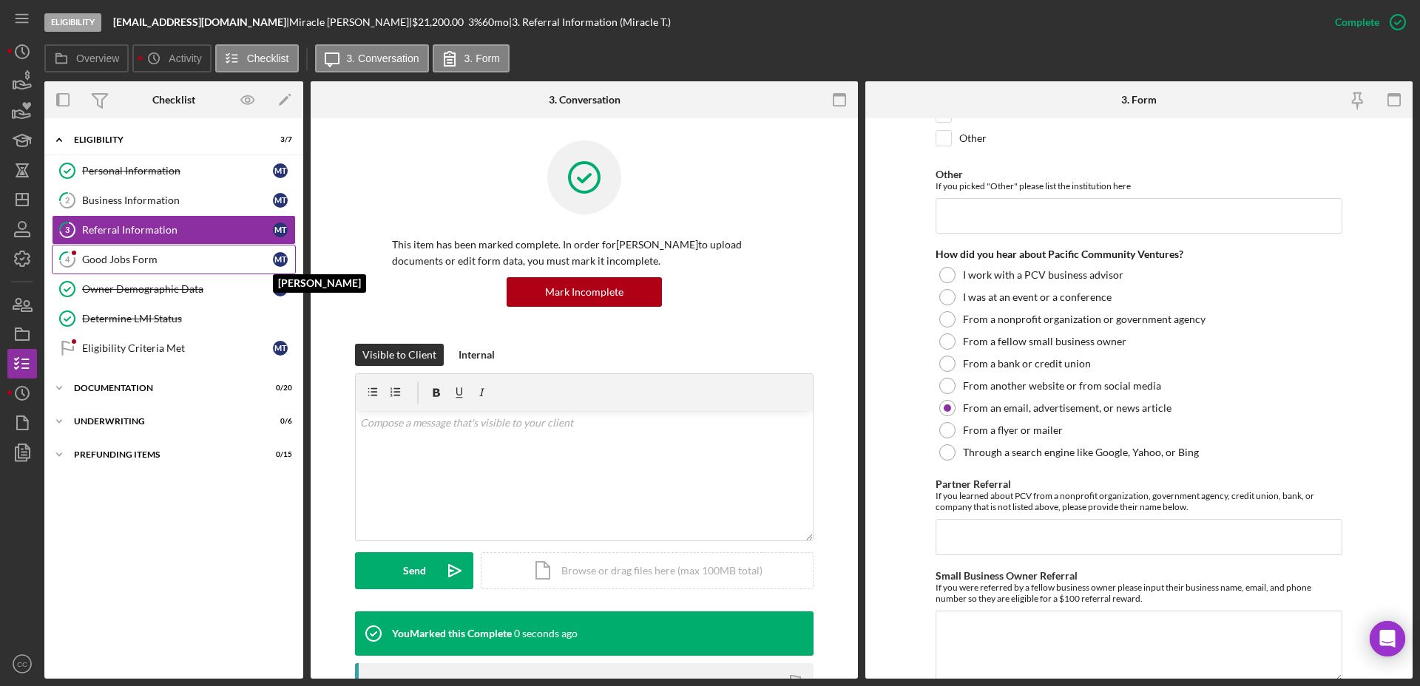
scroll to position [345, 0]
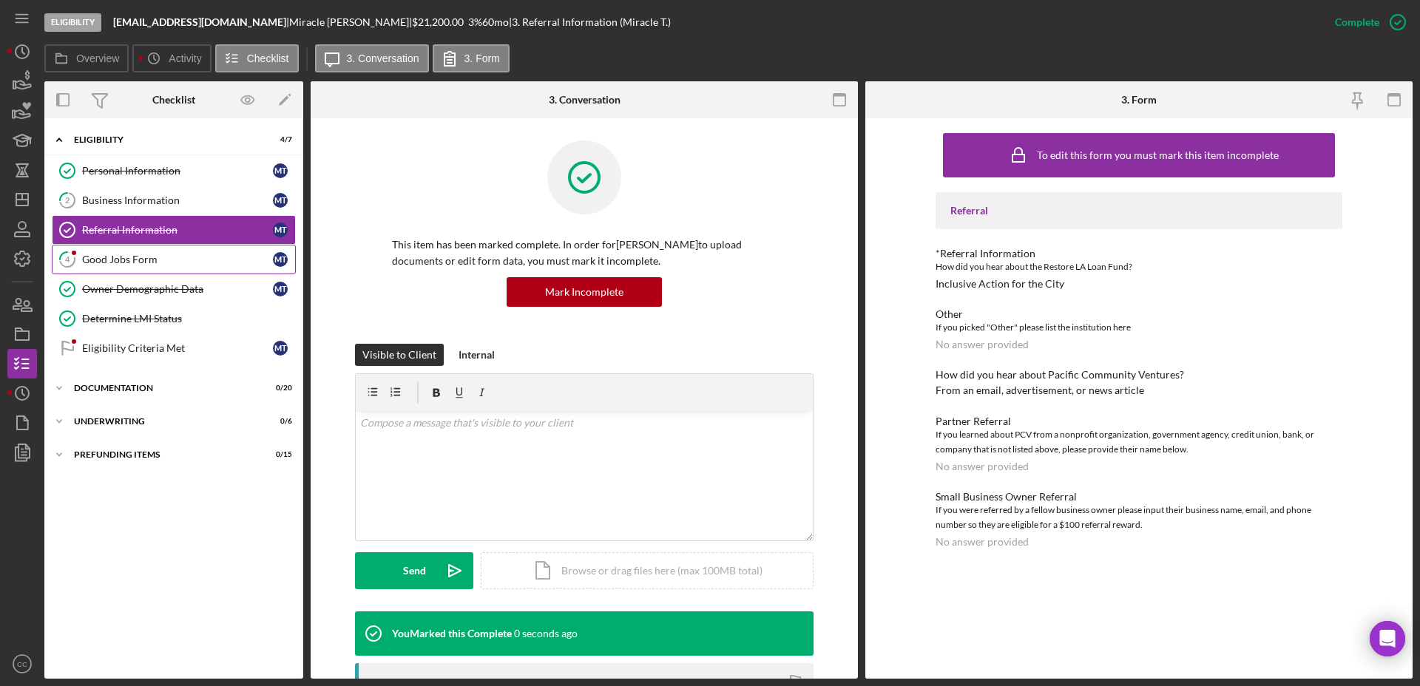
click at [164, 262] on div "Good Jobs Form" at bounding box center [177, 260] width 191 height 12
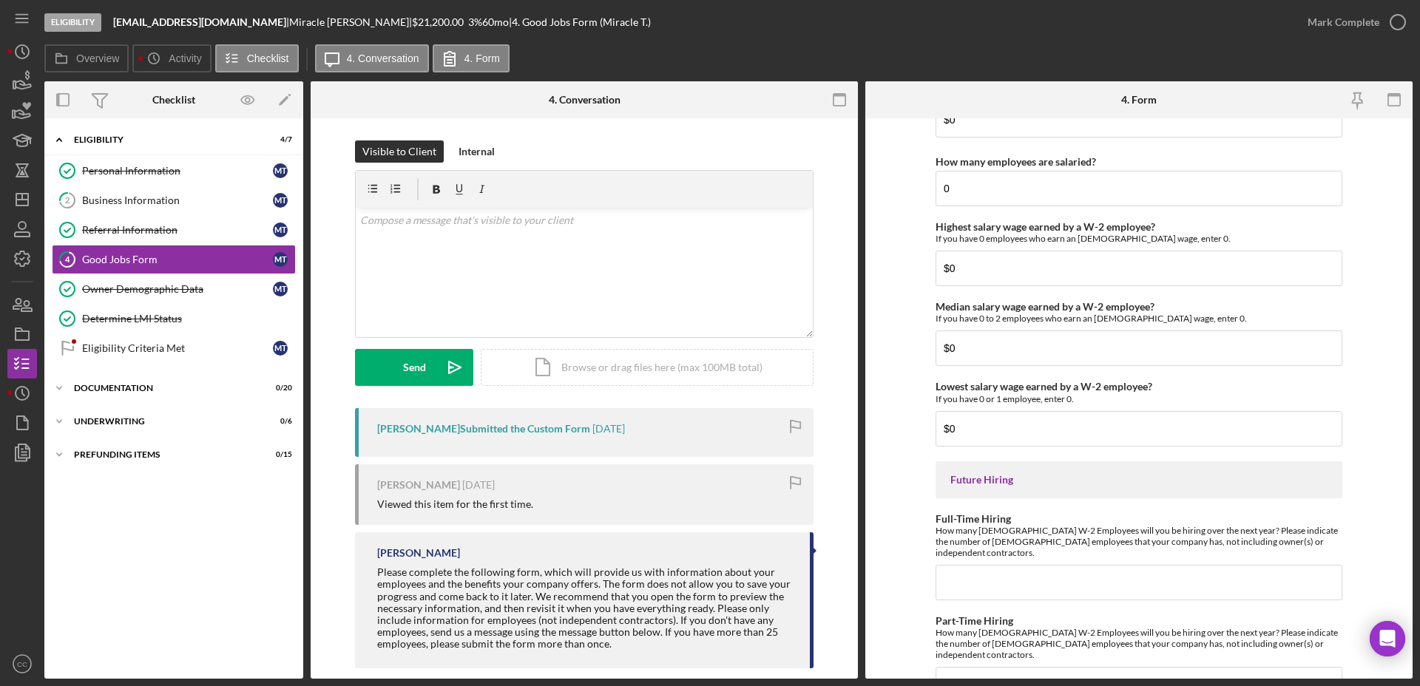
scroll to position [3198, 0]
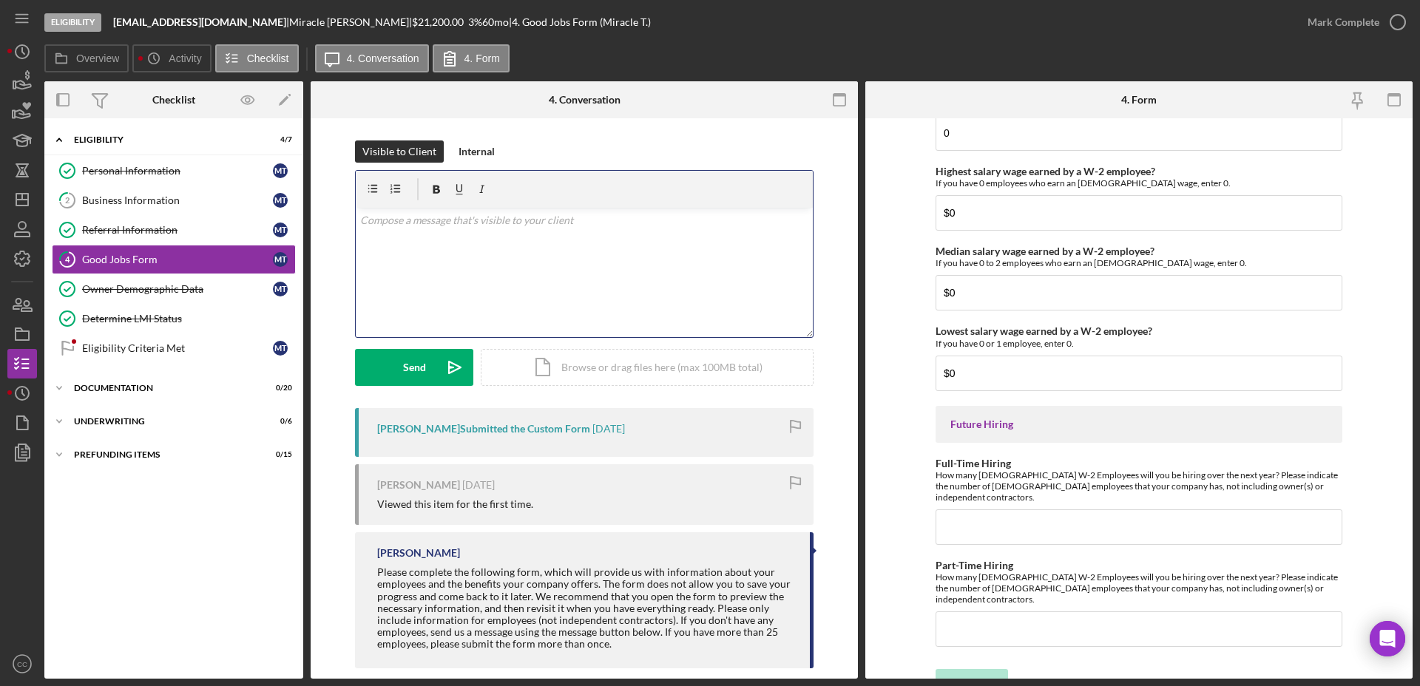
click at [452, 228] on p at bounding box center [584, 220] width 449 height 16
click at [389, 358] on button "Send Icon/icon-invite-send" at bounding box center [414, 367] width 118 height 37
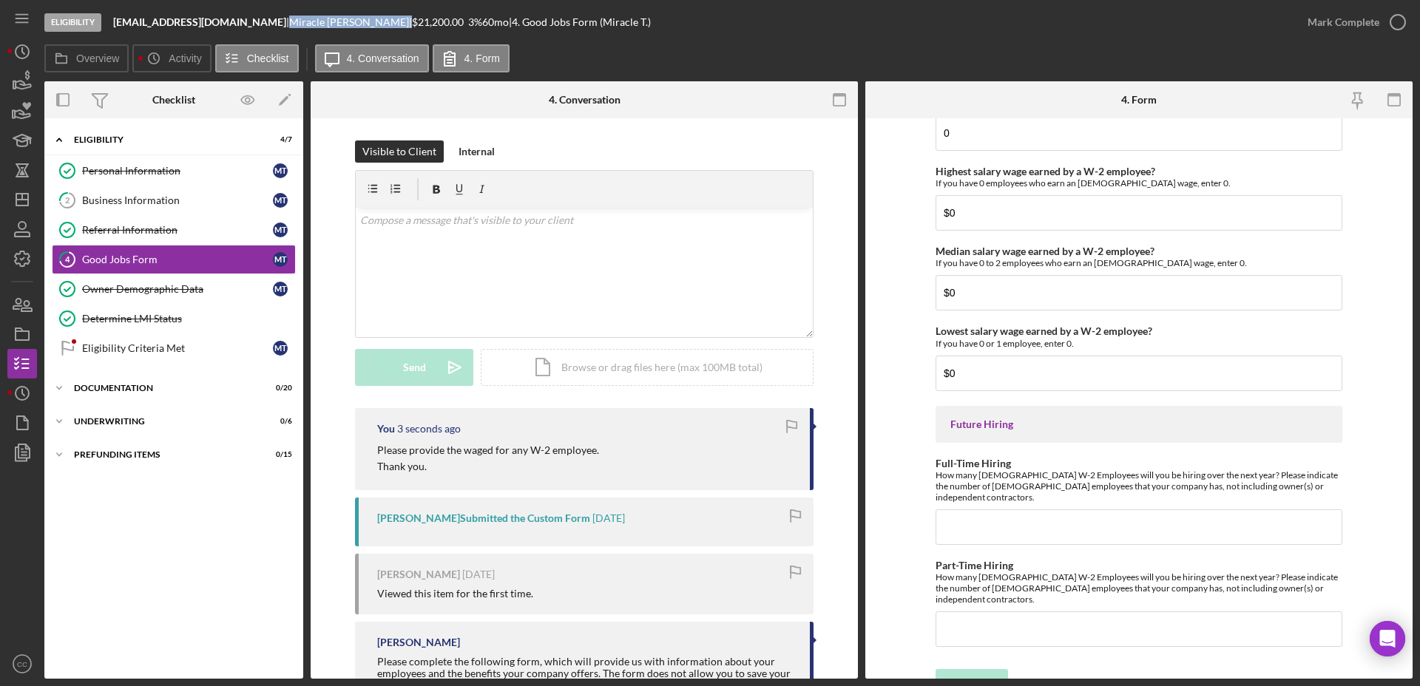
drag, startPoint x: 376, startPoint y: 21, endPoint x: 295, endPoint y: 25, distance: 80.7
click at [295, 25] on div "Miracle Thornton |" at bounding box center [350, 22] width 123 height 12
copy div "Miracle Thornton"
click at [123, 348] on div "Eligibility Criteria Met" at bounding box center [177, 348] width 191 height 12
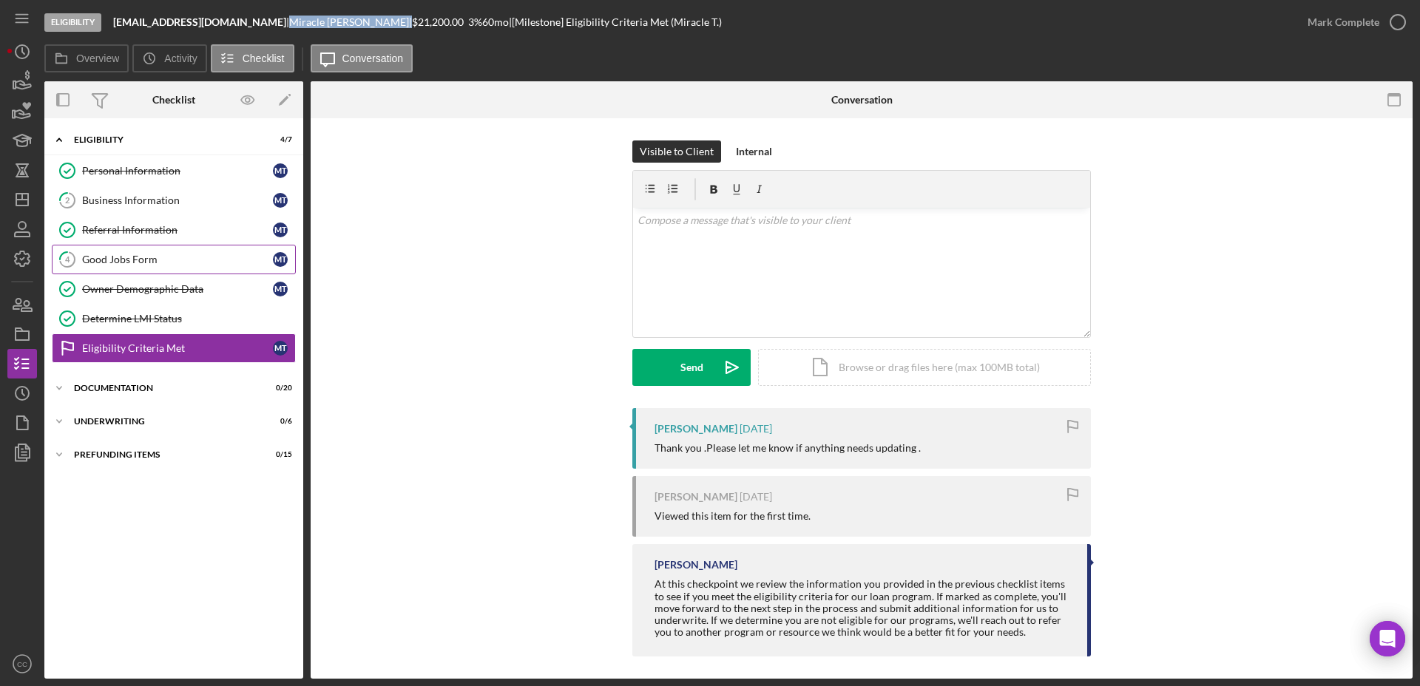
click at [165, 257] on div "Good Jobs Form" at bounding box center [177, 260] width 191 height 12
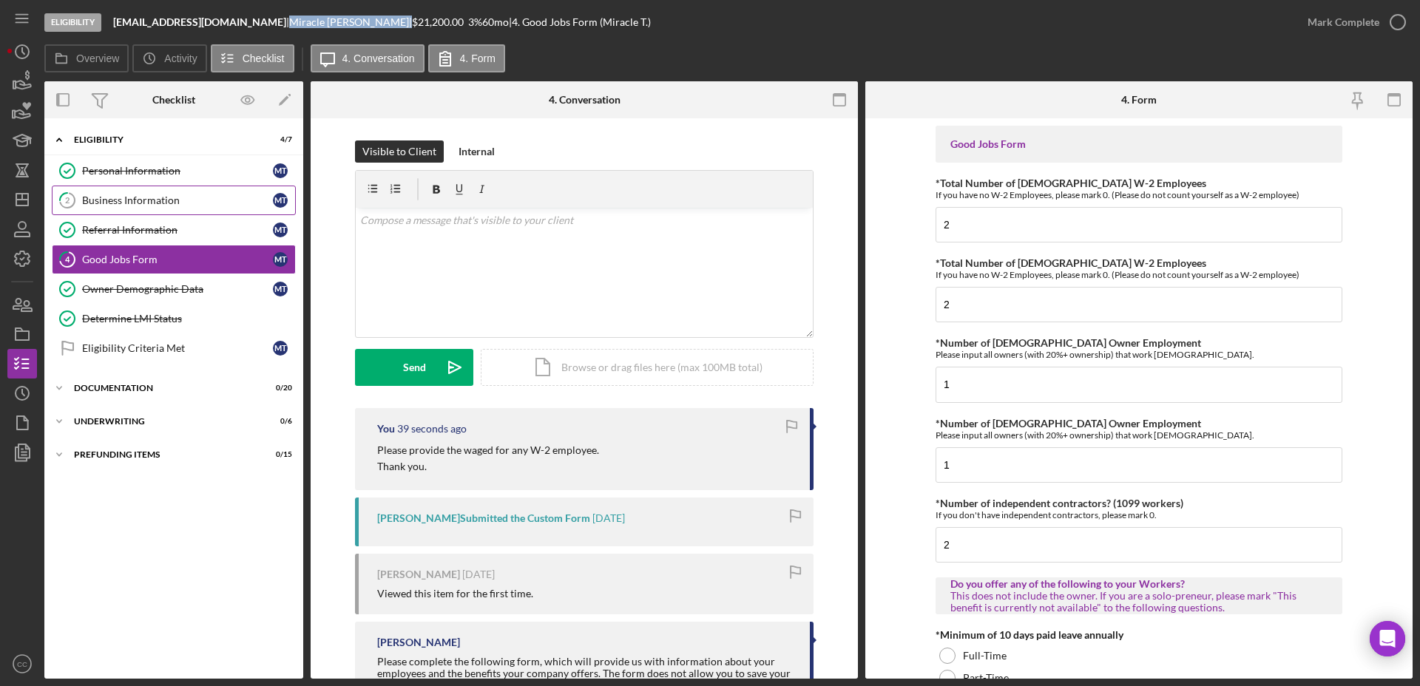
click at [111, 195] on div "Business Information" at bounding box center [177, 200] width 191 height 12
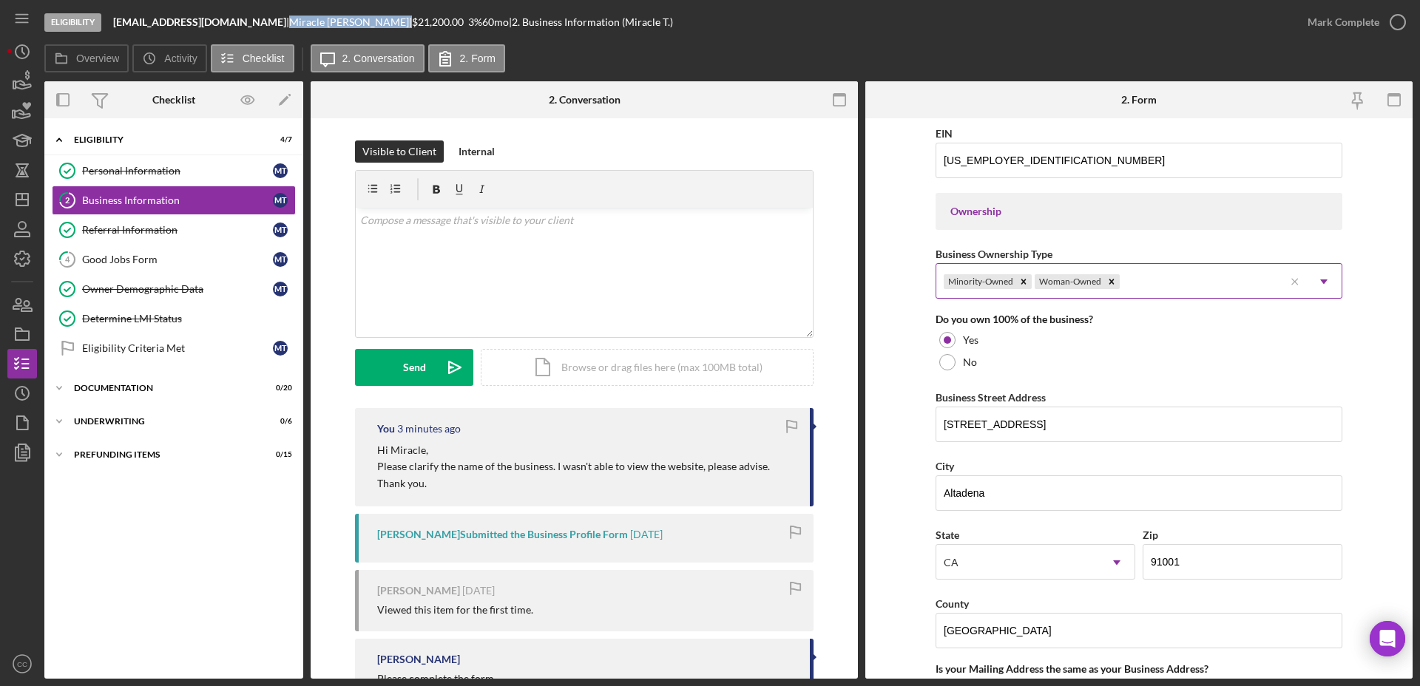
scroll to position [647, 0]
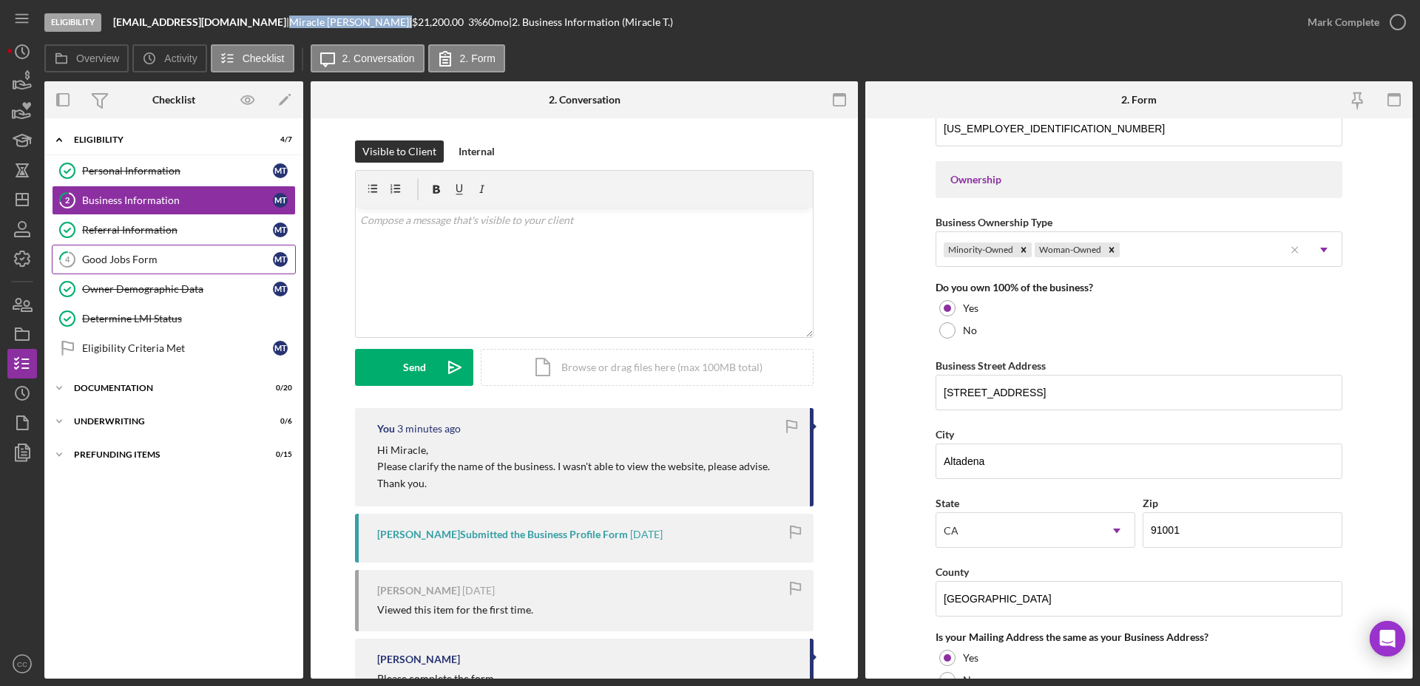
click at [138, 256] on div "Good Jobs Form" at bounding box center [177, 260] width 191 height 12
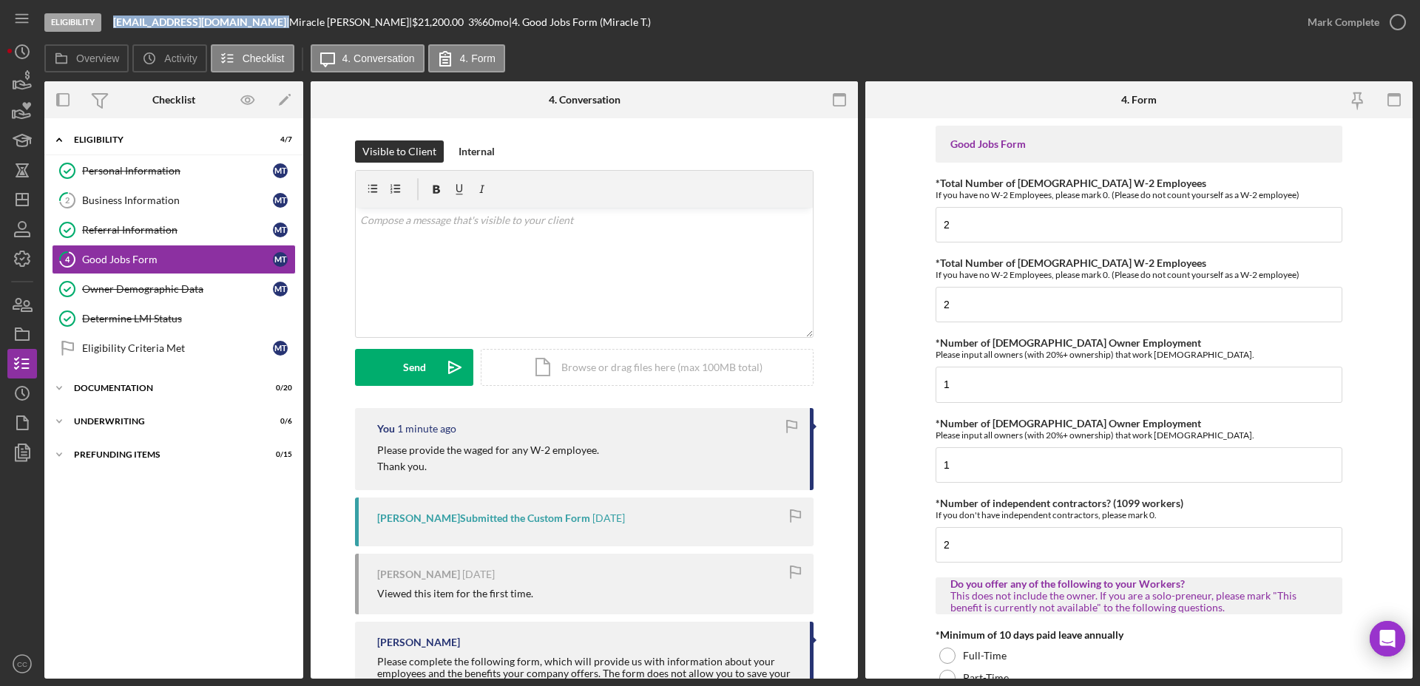
drag, startPoint x: 286, startPoint y: 19, endPoint x: 117, endPoint y: 20, distance: 169.3
click at [117, 20] on div "WeaveologywithMiracle@gmail.com |" at bounding box center [201, 22] width 176 height 12
click at [27, 200] on line "button" at bounding box center [22, 200] width 12 height 0
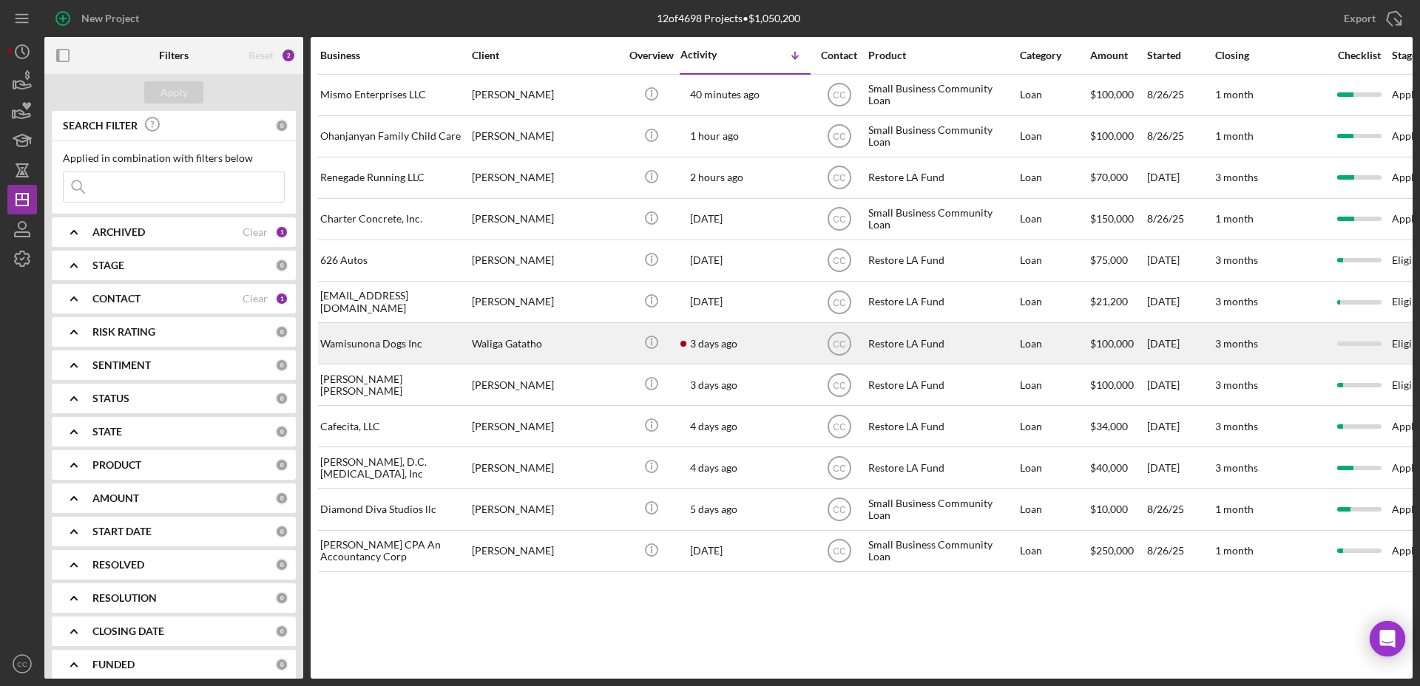
click at [587, 345] on div "Waliga Gatatho" at bounding box center [546, 343] width 148 height 39
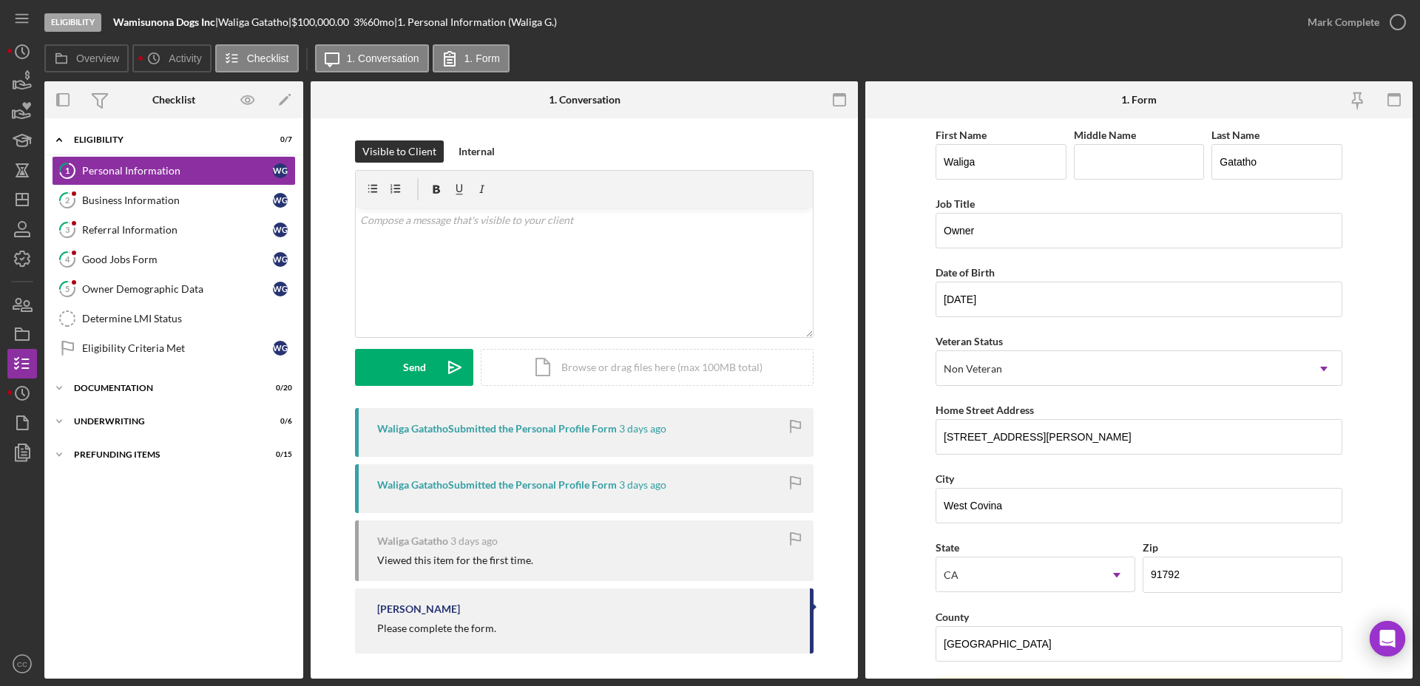
drag, startPoint x: 218, startPoint y: 22, endPoint x: 112, endPoint y: 18, distance: 105.8
click at [112, 18] on div "Eligibility Wamisunona Dogs Inc | Waliga Gatatho | $100,000.00 3 % 60 mo | 1. P…" at bounding box center [668, 22] width 1248 height 44
drag, startPoint x: 300, startPoint y: 20, endPoint x: 232, endPoint y: 24, distance: 68.2
click at [232, 24] on div "Waliga Gatatho |" at bounding box center [254, 22] width 73 height 12
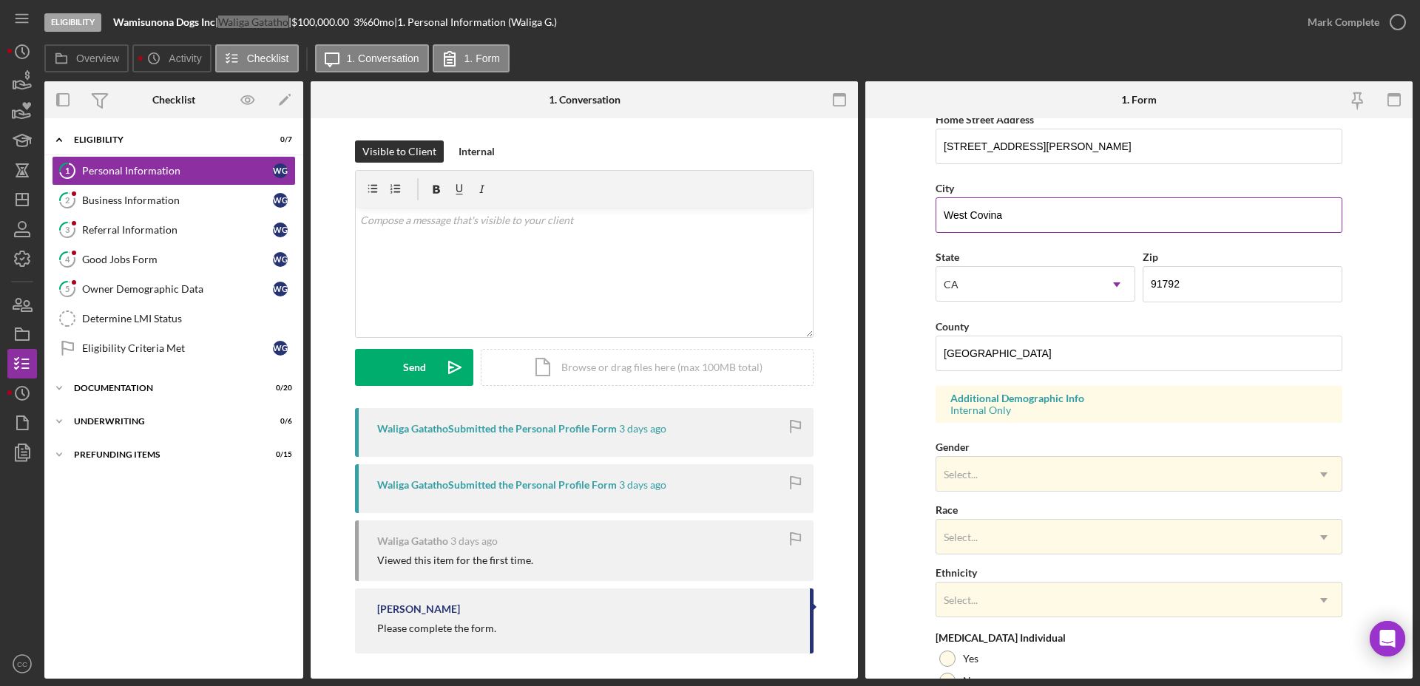
scroll to position [185, 0]
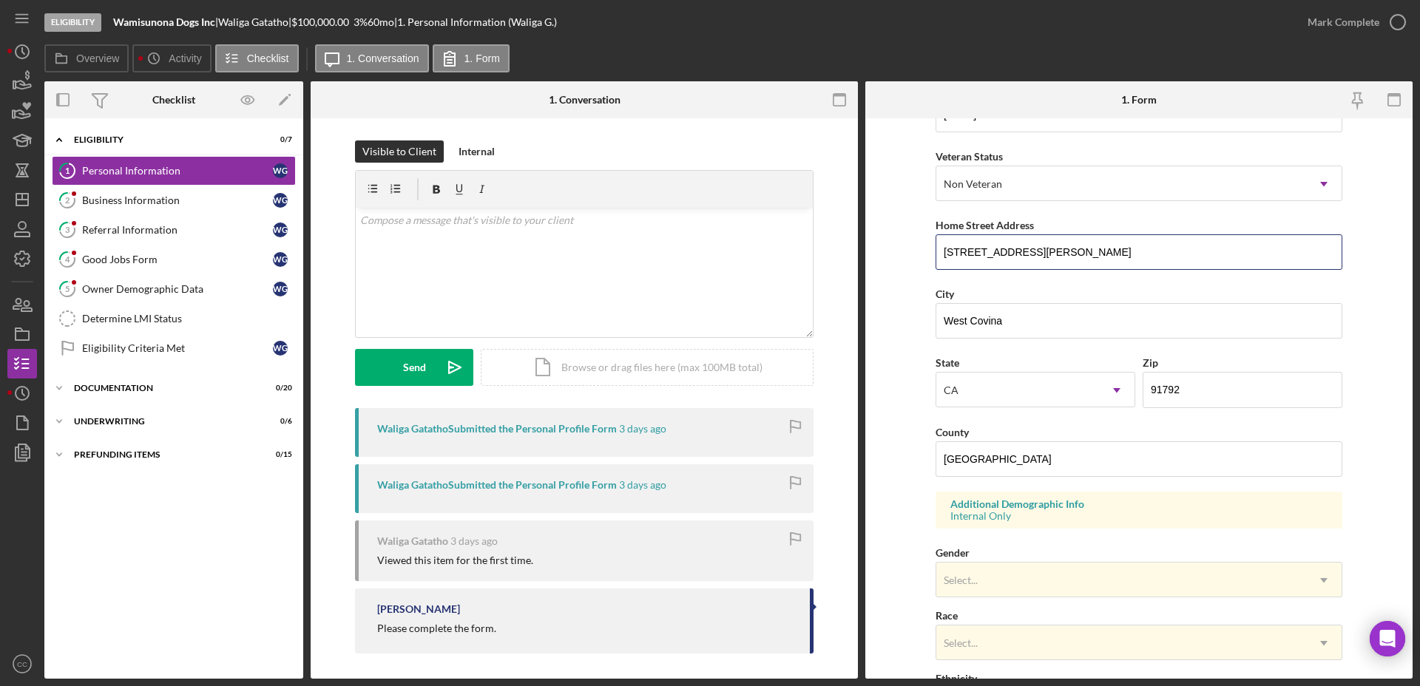
drag, startPoint x: 1084, startPoint y: 251, endPoint x: 817, endPoint y: 244, distance: 267.0
click at [817, 244] on div "Overview Internal Workflow Stage Eligibility Icon/Dropdown Arrow Archive (can u…" at bounding box center [728, 379] width 1368 height 597
click at [1034, 319] on input "West Covina" at bounding box center [1138, 320] width 407 height 35
click at [146, 317] on div "Determine LMI Status" at bounding box center [188, 319] width 213 height 12
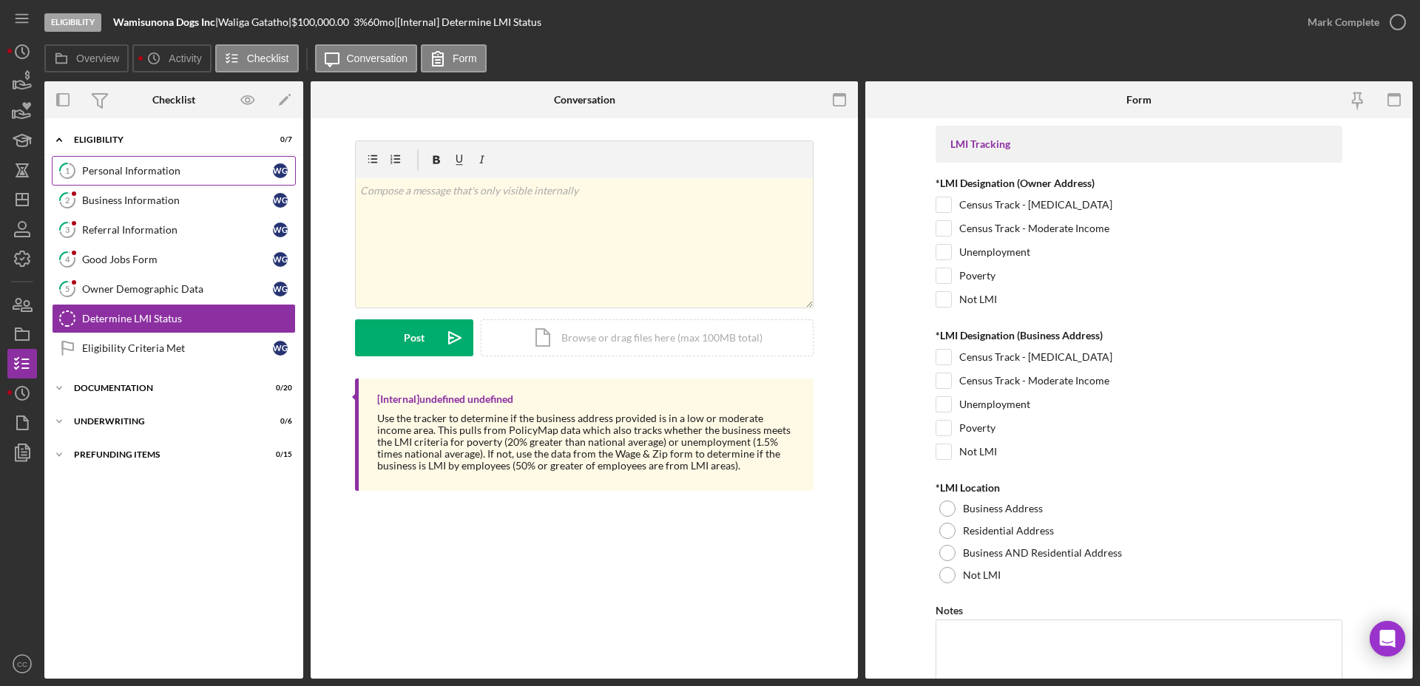
click at [115, 172] on div "Personal Information" at bounding box center [177, 171] width 191 height 12
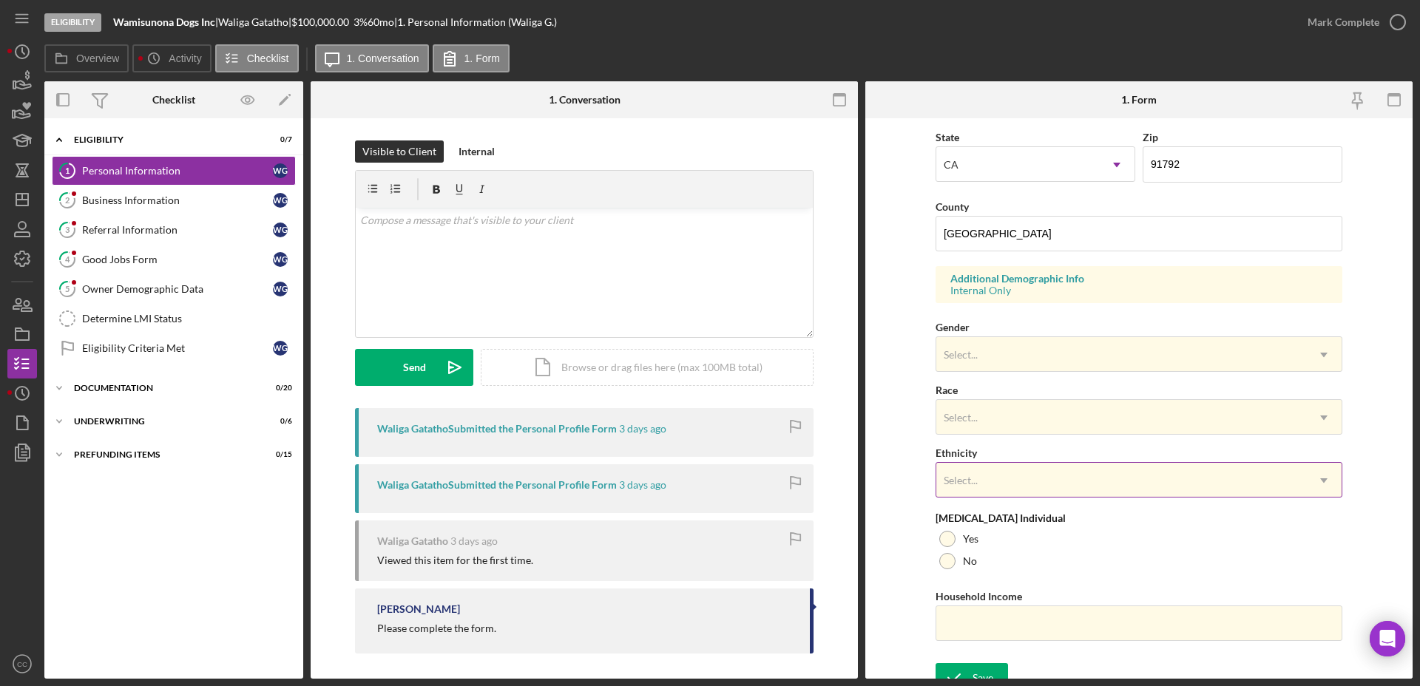
scroll to position [427, 0]
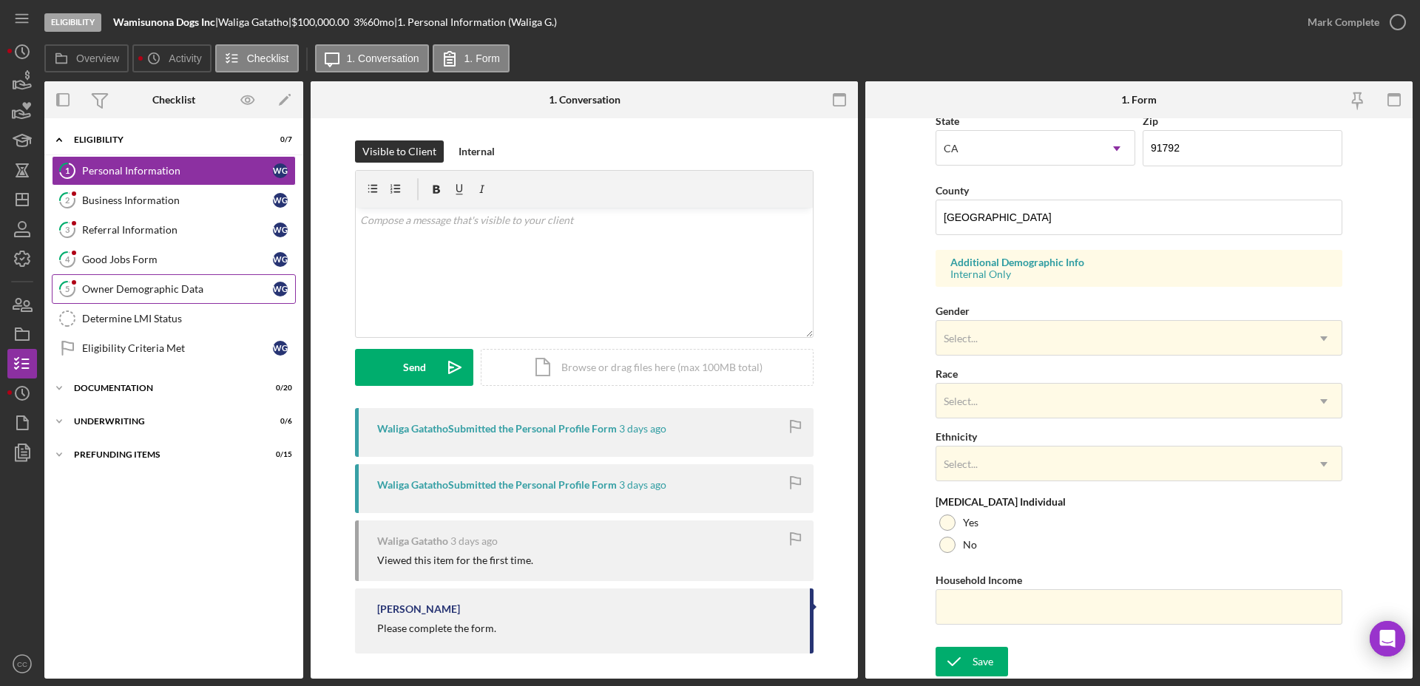
click at [153, 293] on div "Owner Demographic Data" at bounding box center [177, 289] width 191 height 12
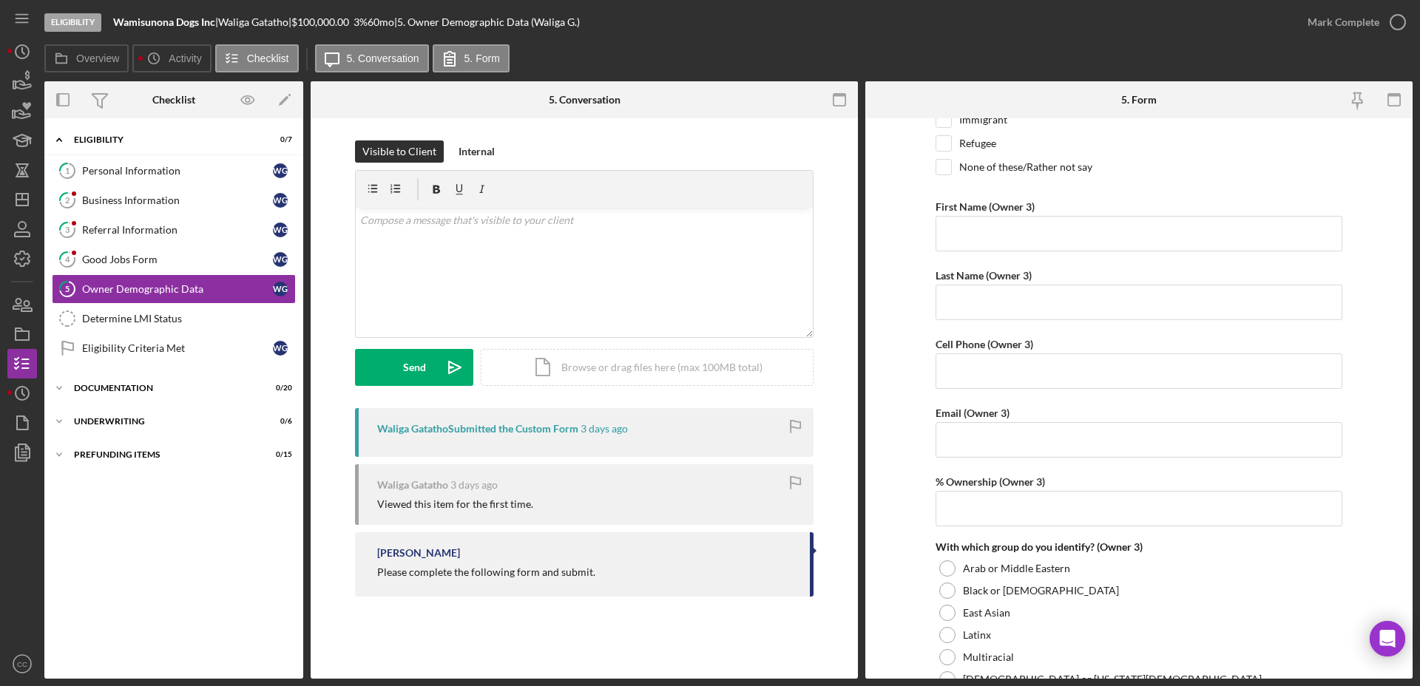
scroll to position [2773, 0]
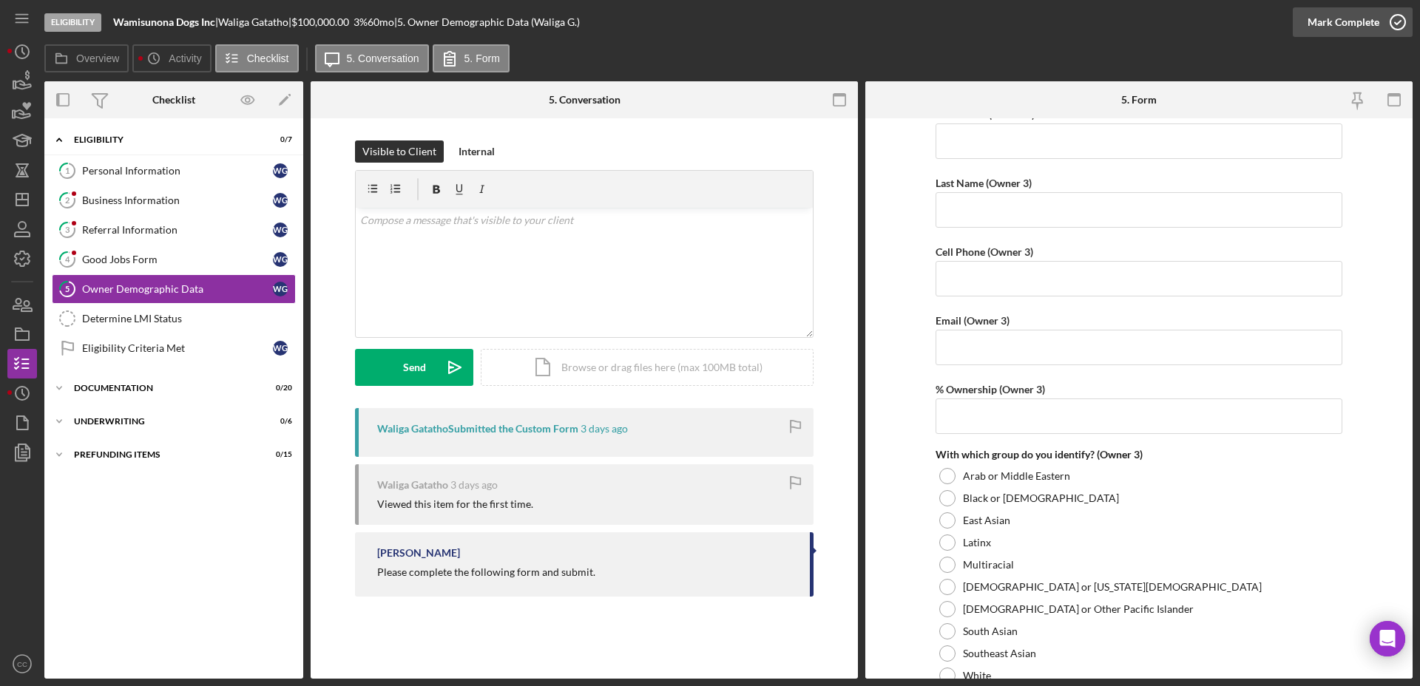
click at [1366, 24] on div "Mark Complete" at bounding box center [1343, 22] width 72 height 30
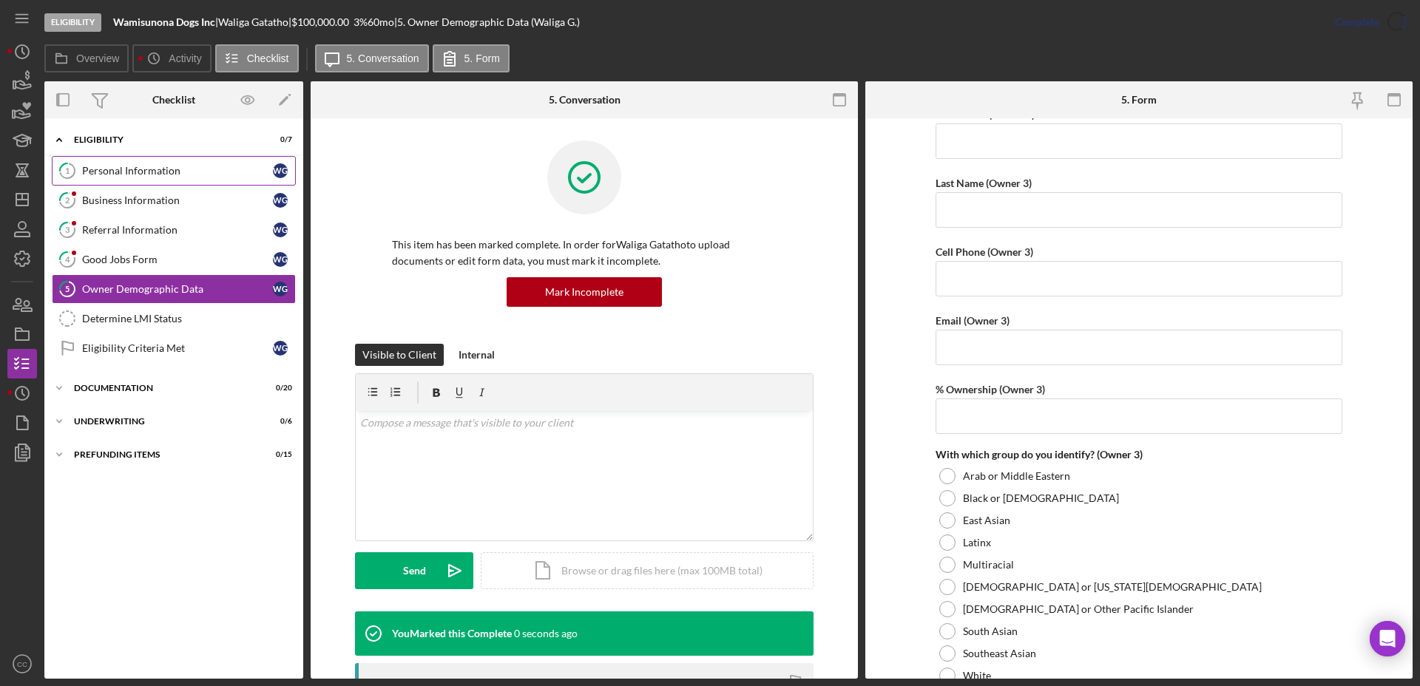
click at [127, 169] on div "Personal Information" at bounding box center [177, 171] width 191 height 12
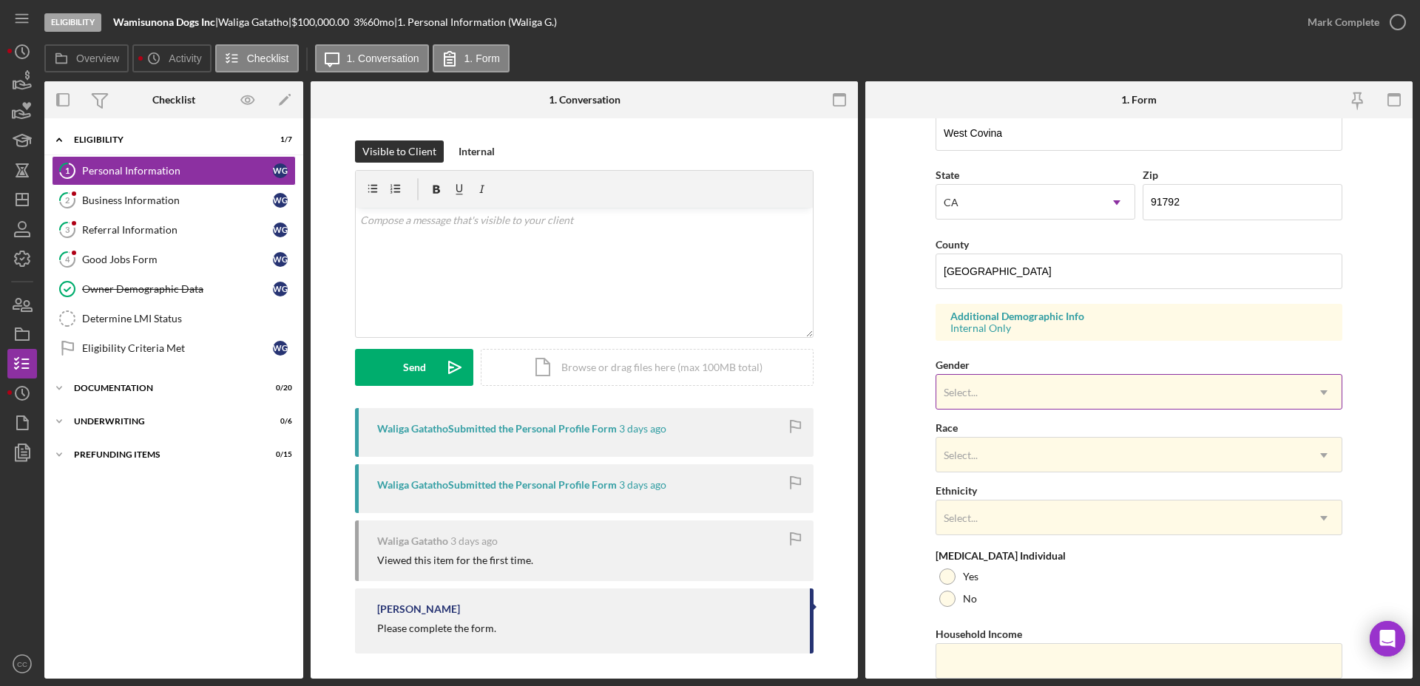
scroll to position [427, 0]
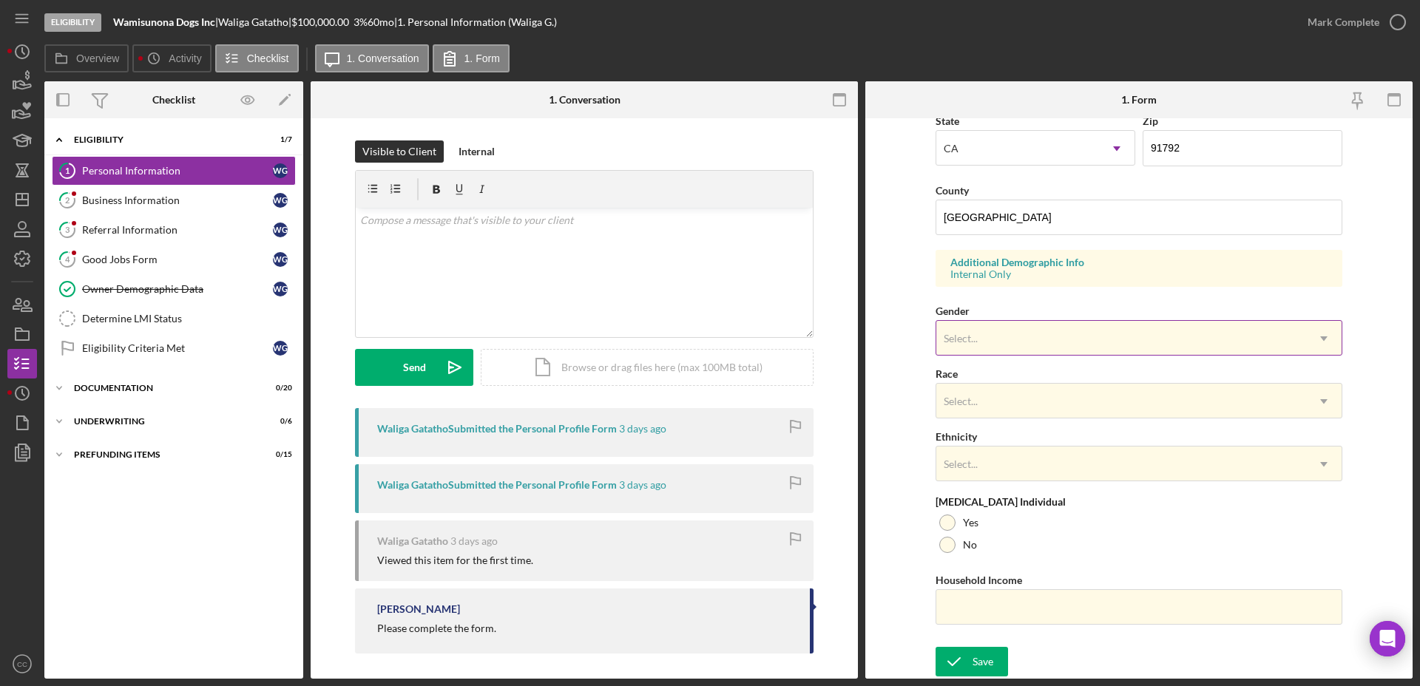
click at [1049, 332] on div "Select..." at bounding box center [1121, 339] width 370 height 34
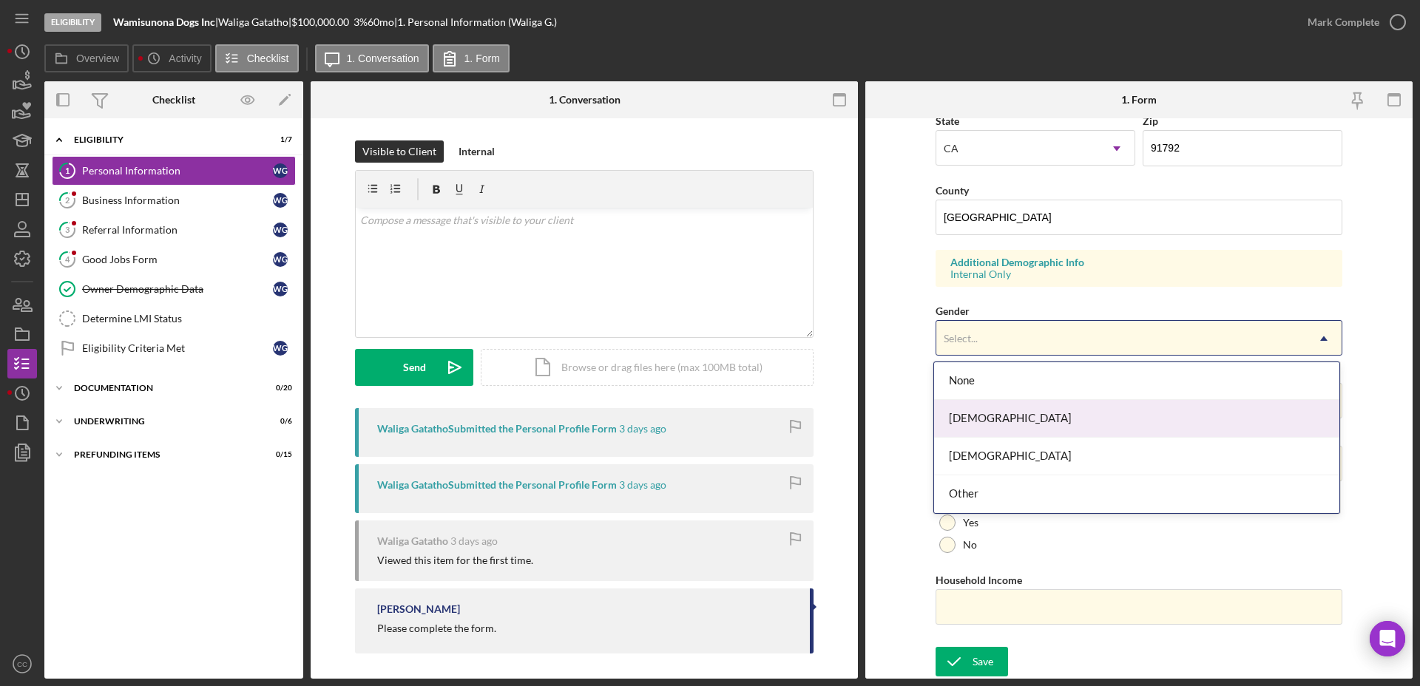
click at [990, 414] on div "Female" at bounding box center [1136, 419] width 405 height 38
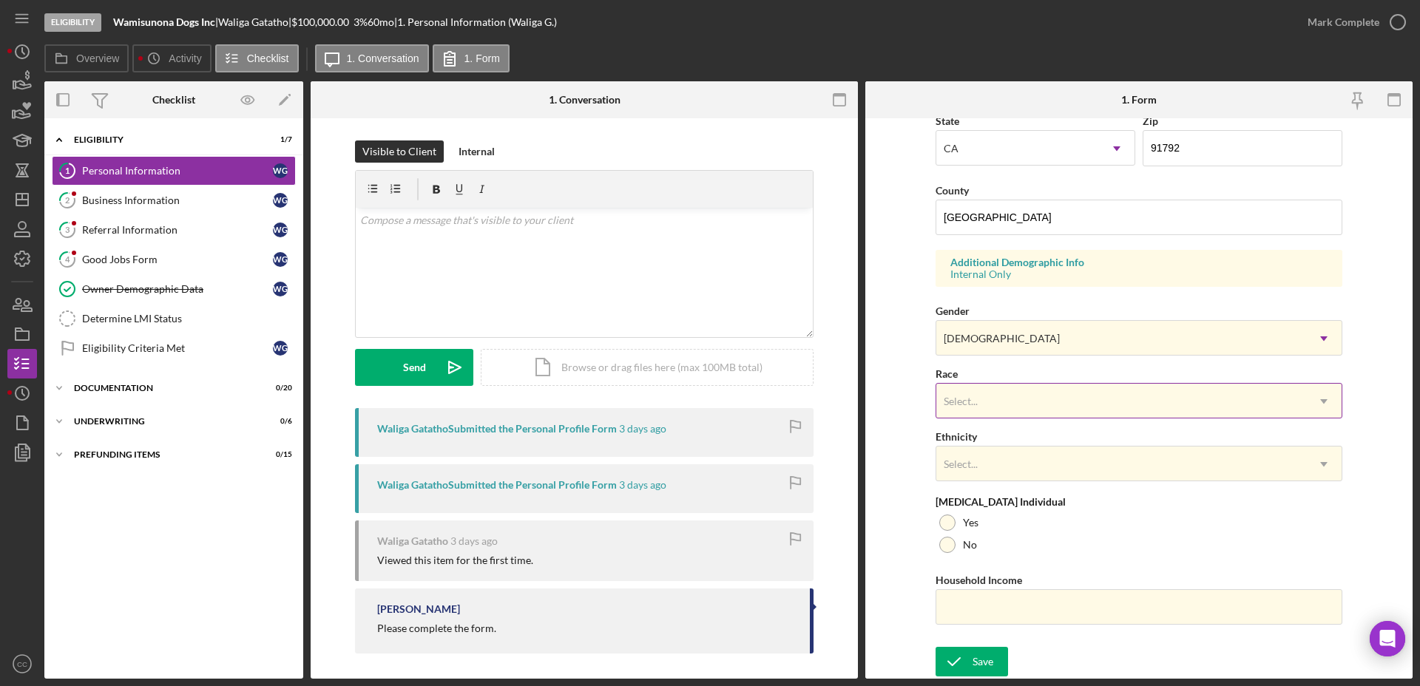
click at [1006, 391] on div "Select..." at bounding box center [1121, 401] width 370 height 34
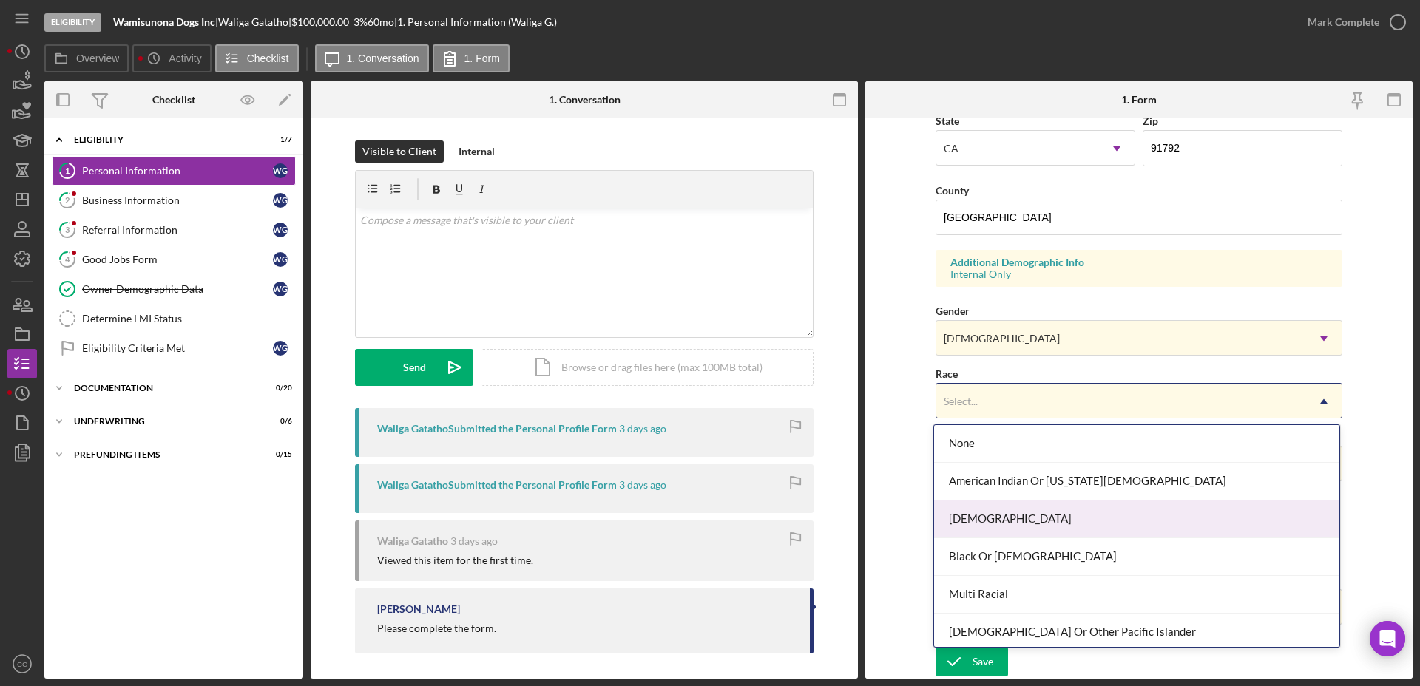
click at [962, 506] on div "Asian" at bounding box center [1136, 520] width 405 height 38
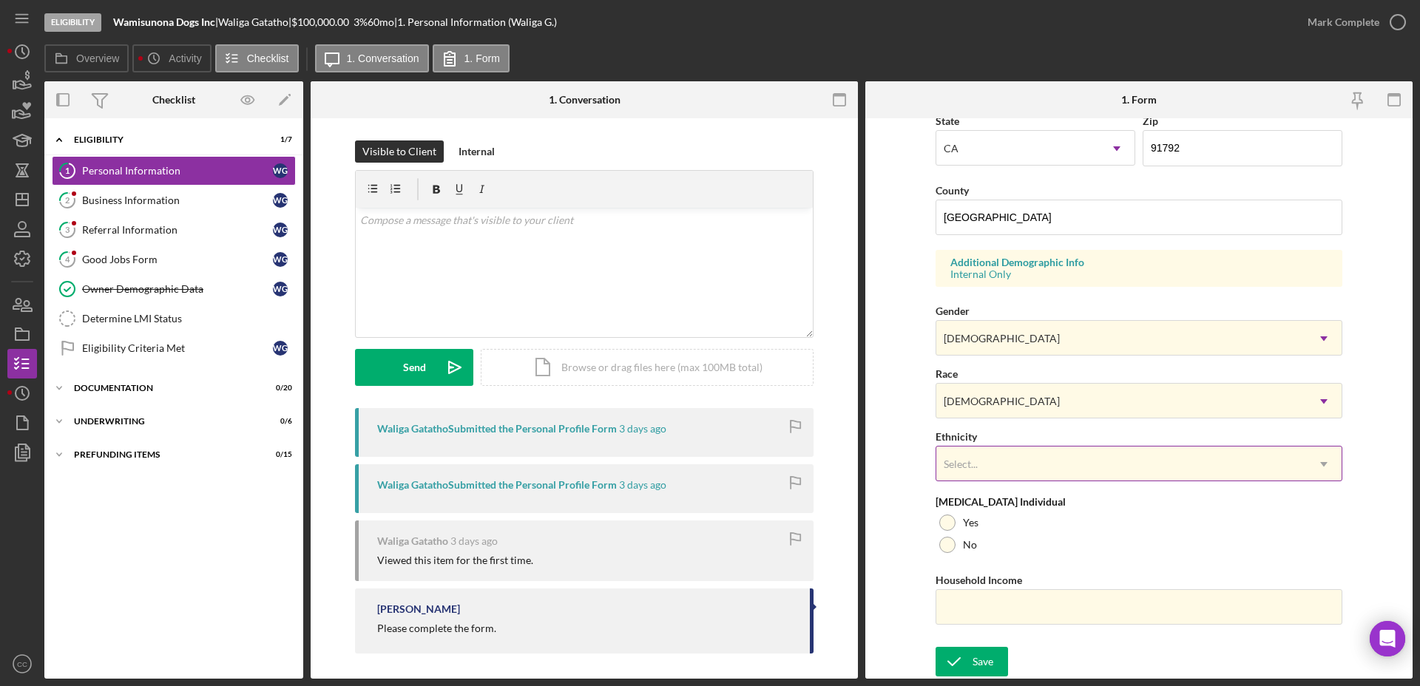
click at [997, 466] on div "Select..." at bounding box center [1121, 464] width 370 height 34
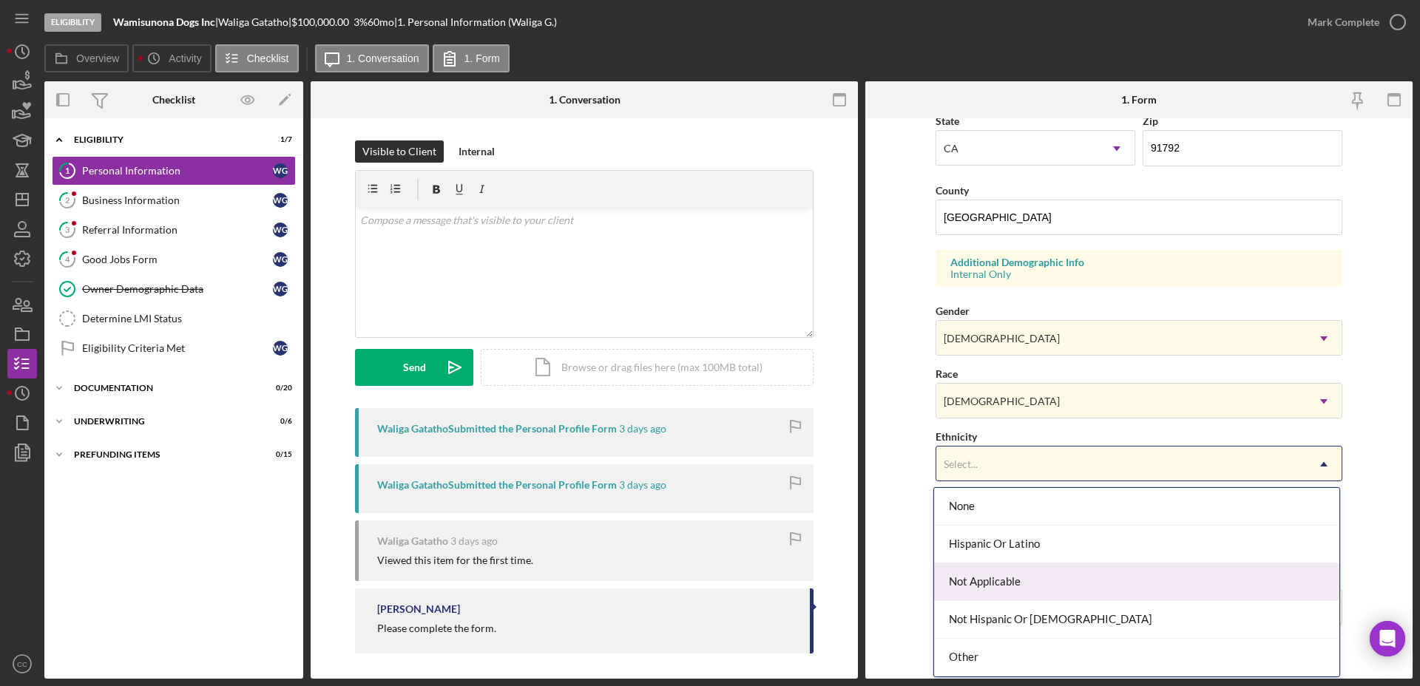
click at [1015, 581] on div "Not Applicable" at bounding box center [1136, 582] width 405 height 38
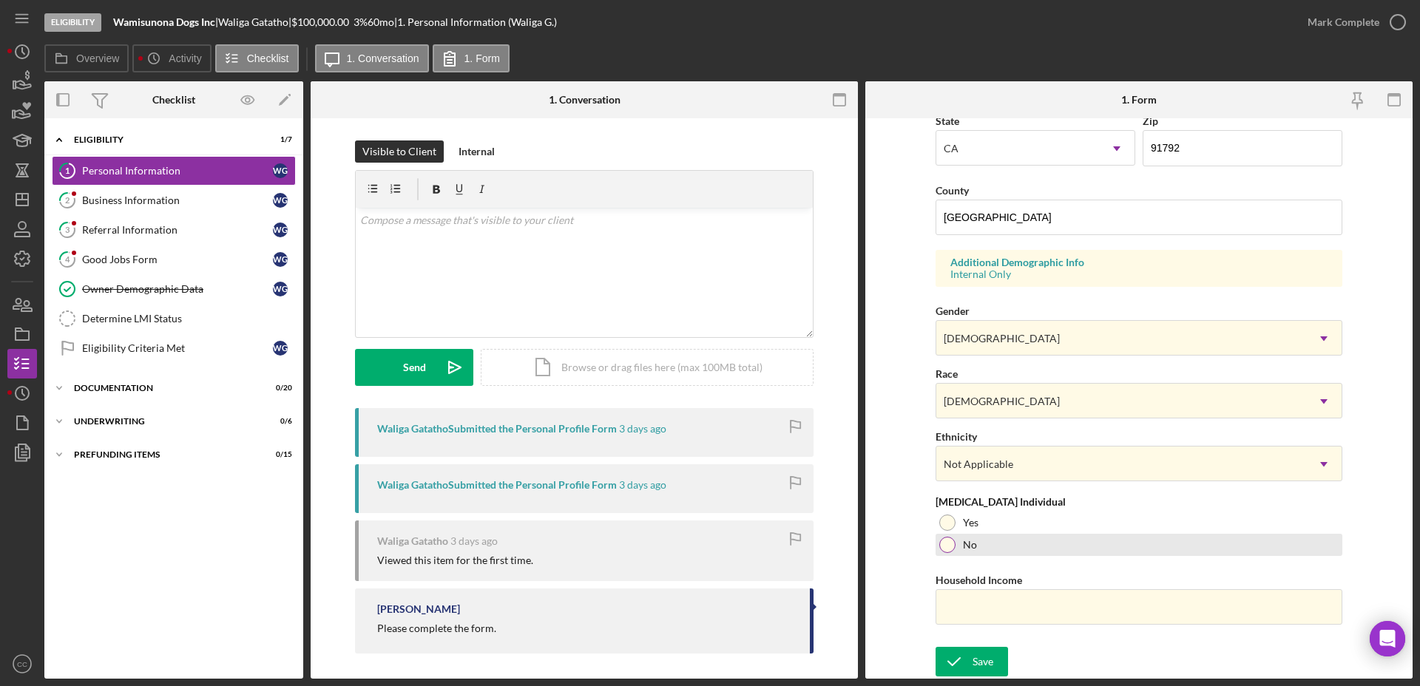
click at [939, 547] on div at bounding box center [947, 545] width 16 height 16
click at [974, 657] on div "Save" at bounding box center [982, 662] width 21 height 30
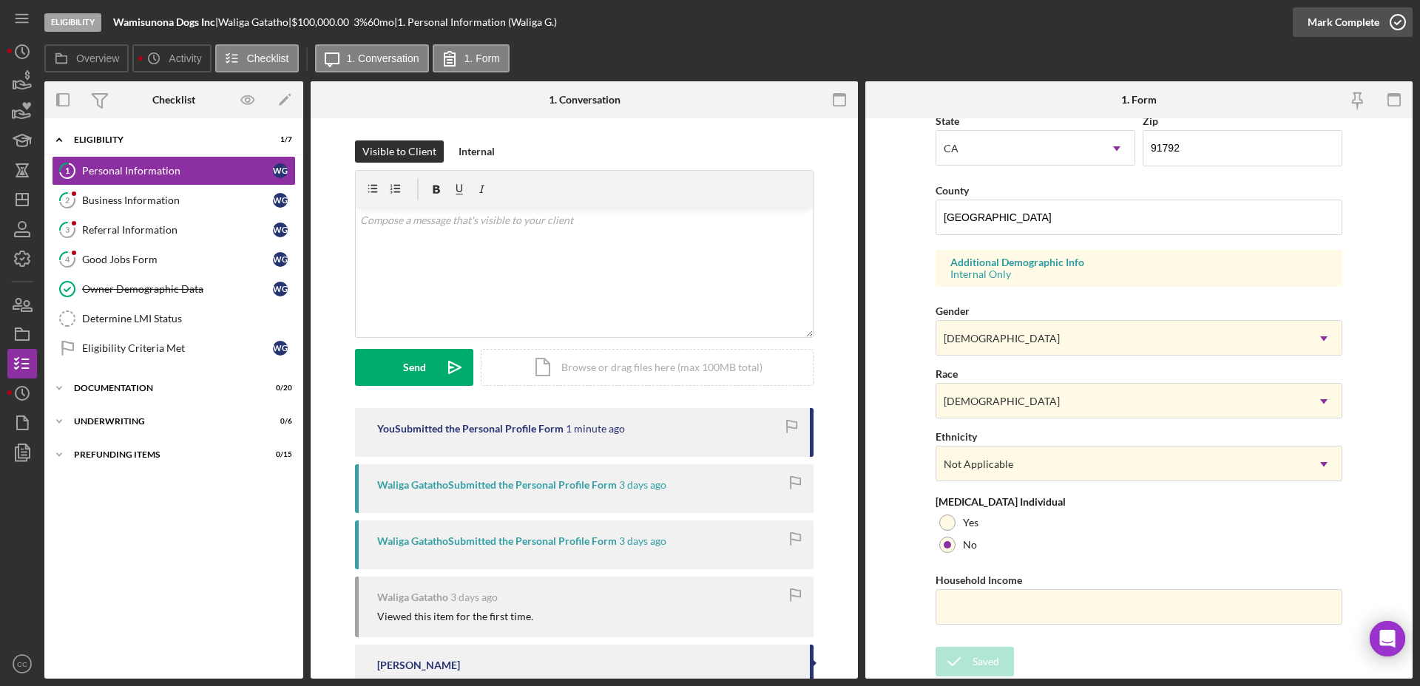
click at [1347, 10] on div "Mark Complete" at bounding box center [1352, 22] width 120 height 44
click at [1348, 20] on div "Mark Complete" at bounding box center [1343, 22] width 72 height 30
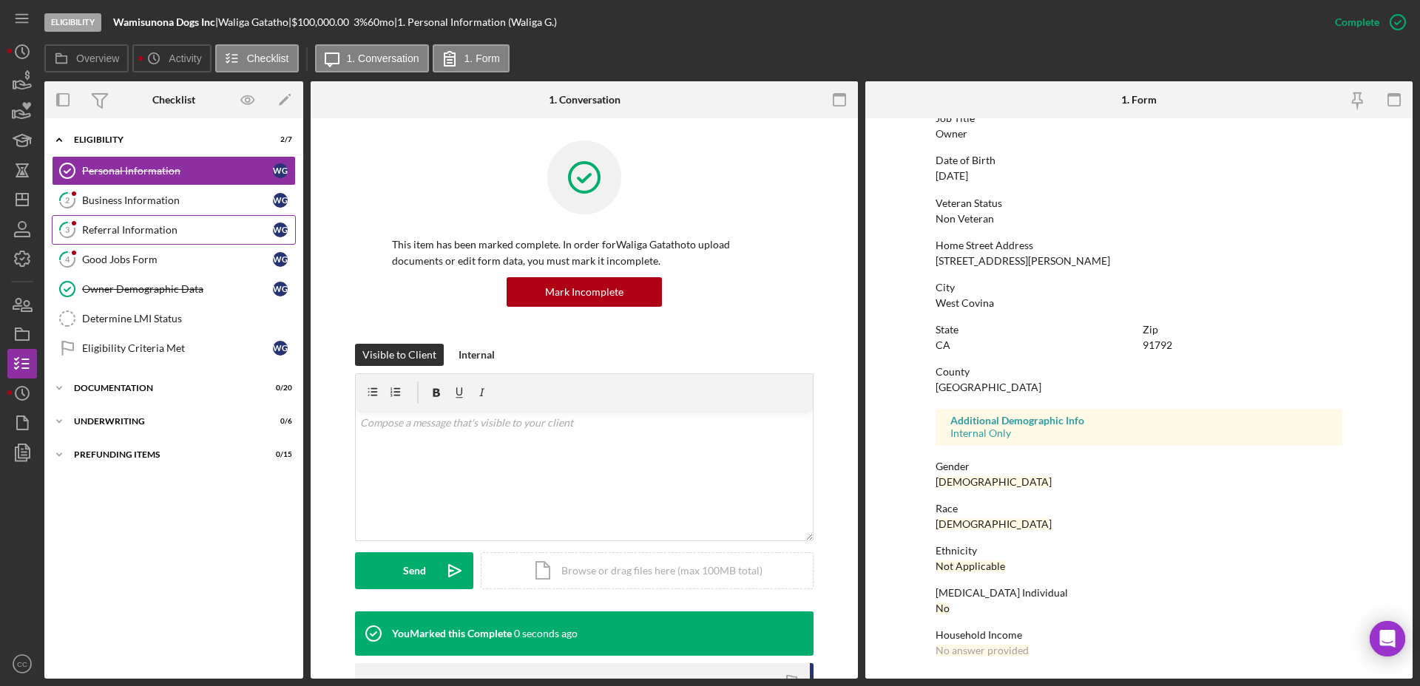
scroll to position [129, 0]
click at [161, 203] on div "Business Information" at bounding box center [177, 200] width 191 height 12
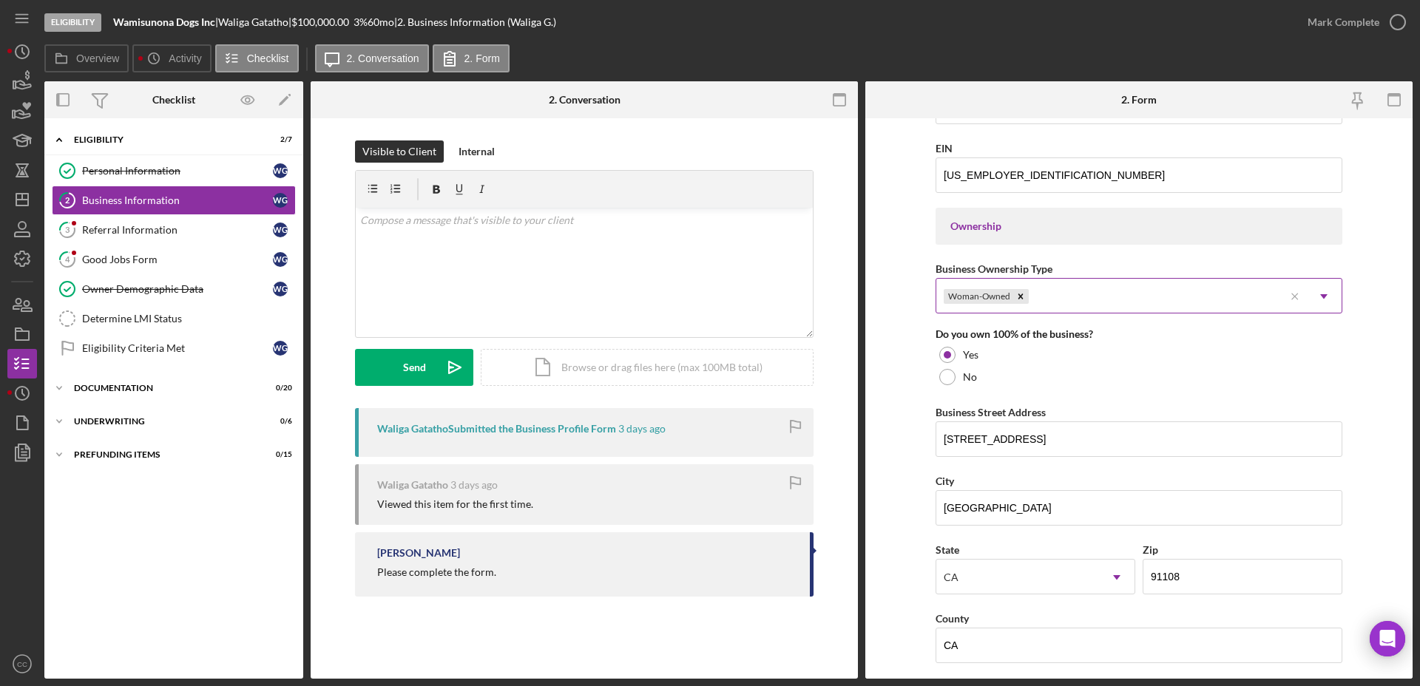
scroll to position [739, 0]
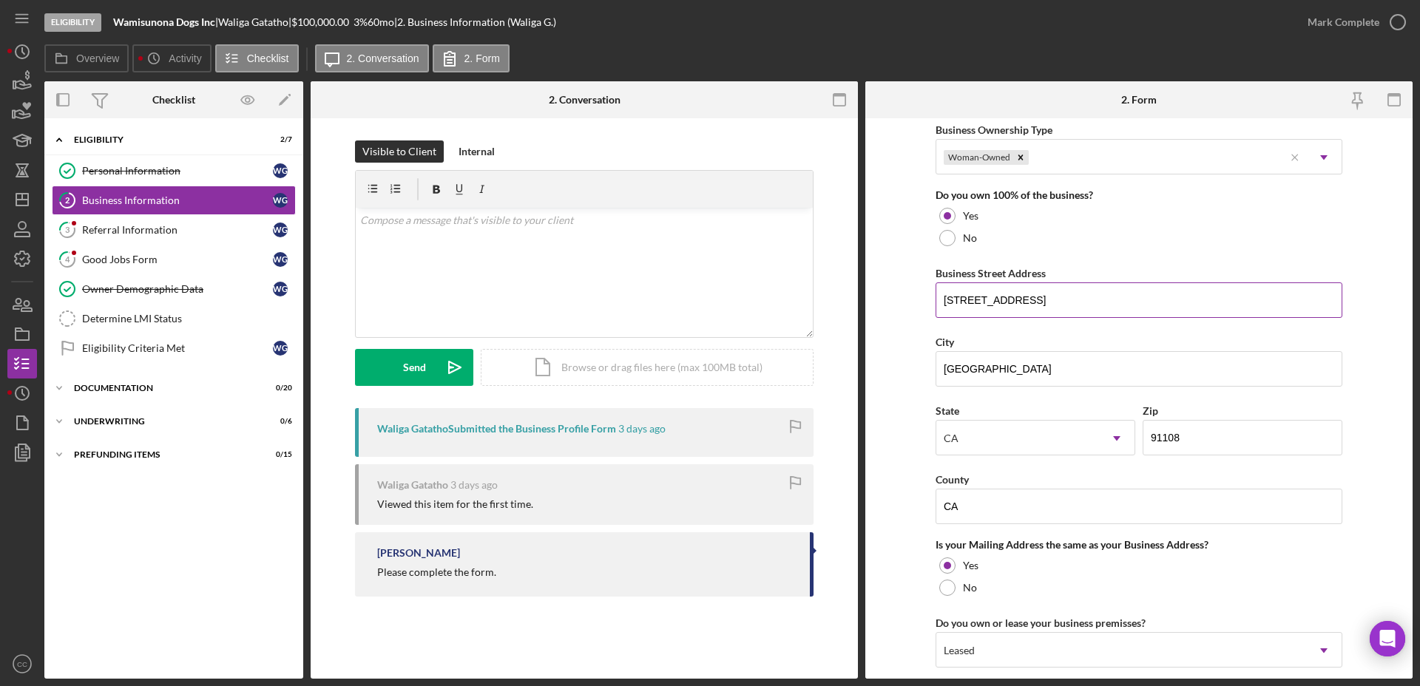
click at [1054, 294] on input "2126 Huntington Dr" at bounding box center [1138, 299] width 407 height 35
click at [1059, 294] on input "2126 Huntington Dr" at bounding box center [1138, 299] width 407 height 35
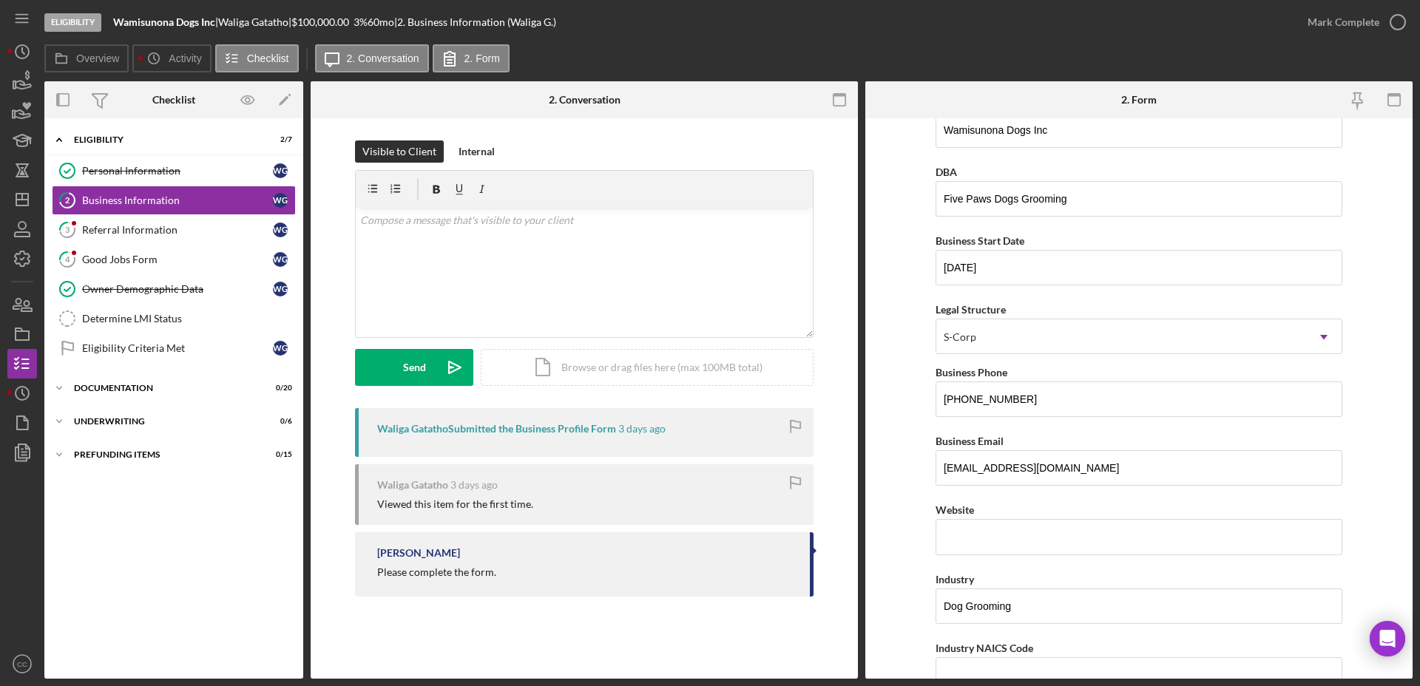
scroll to position [0, 0]
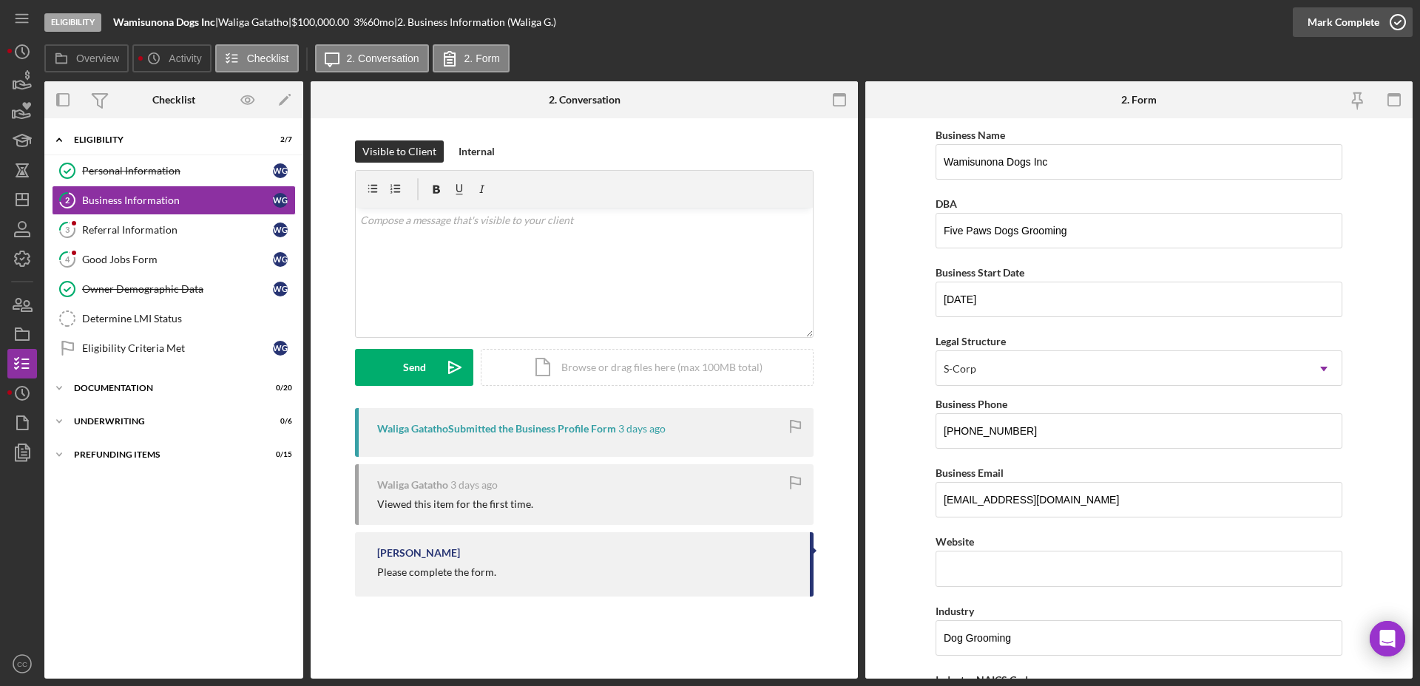
click at [1366, 21] on div "Mark Complete" at bounding box center [1343, 22] width 72 height 30
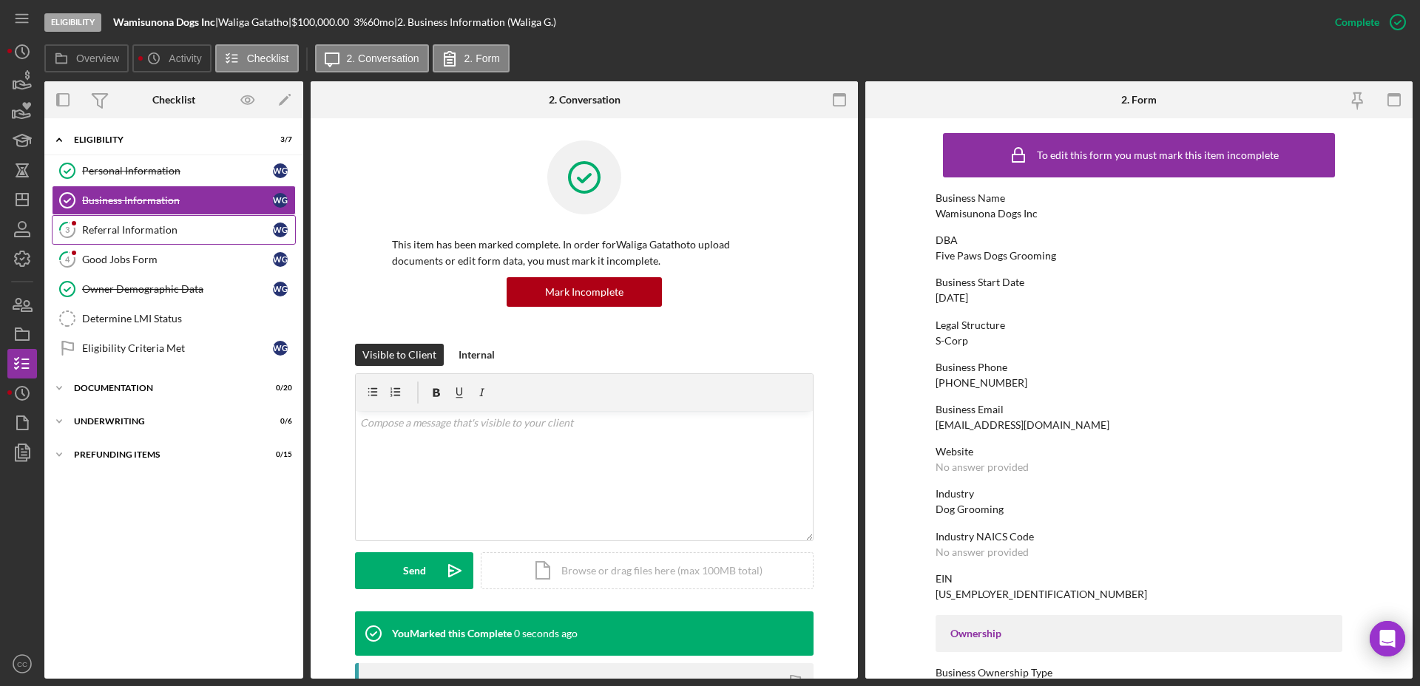
click at [137, 232] on div "Referral Information" at bounding box center [177, 230] width 191 height 12
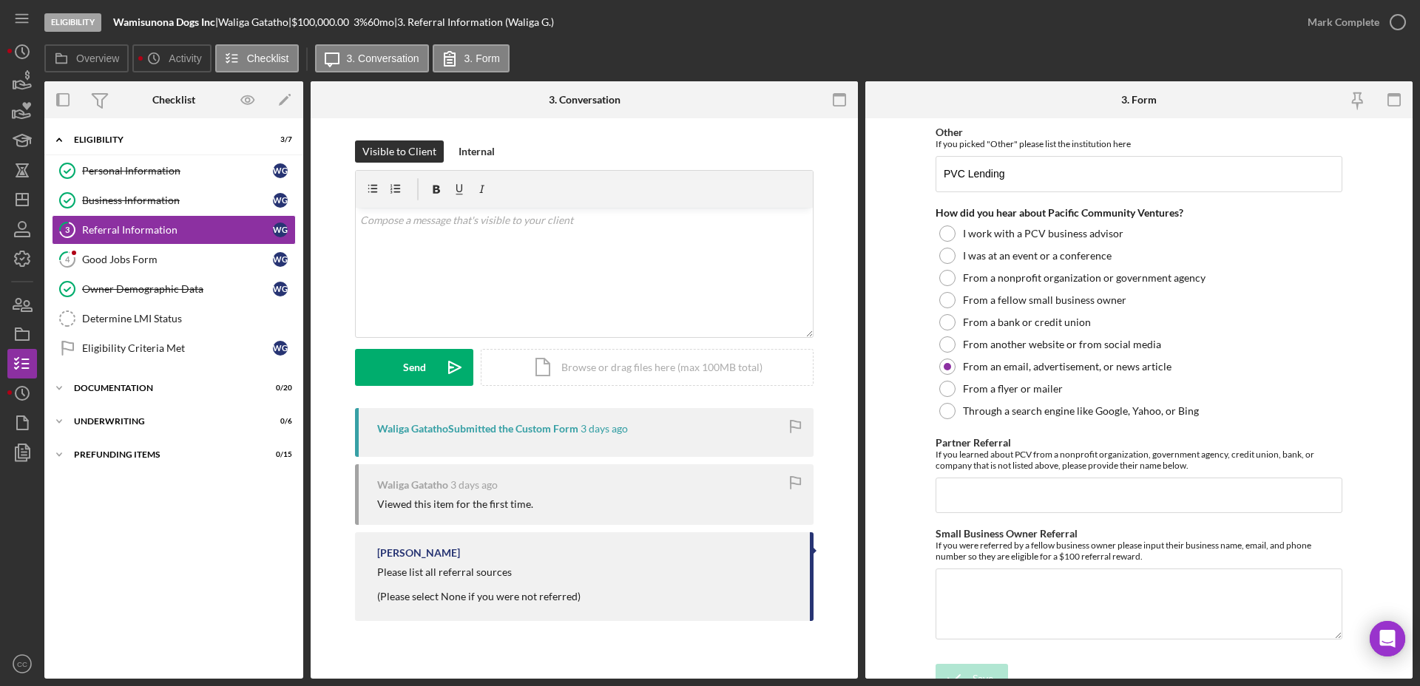
scroll to position [336, 0]
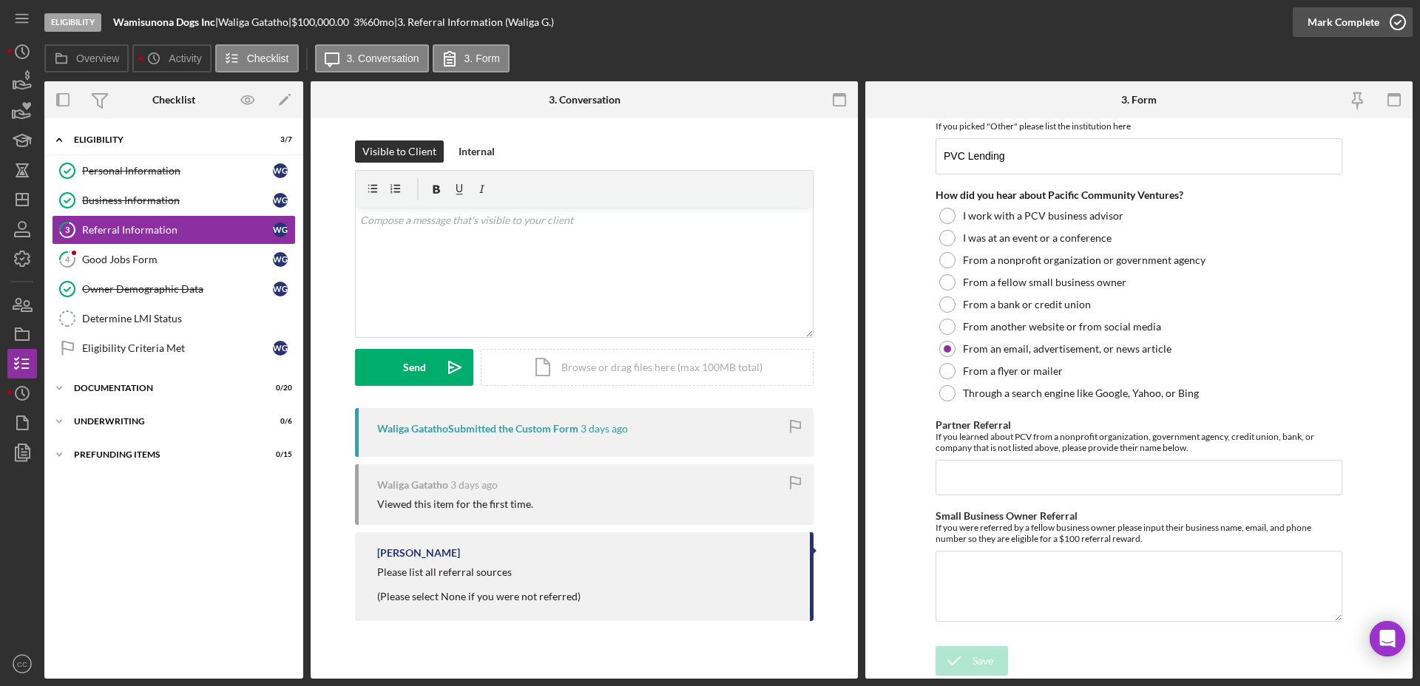
click at [1354, 27] on div "Mark Complete" at bounding box center [1343, 22] width 72 height 30
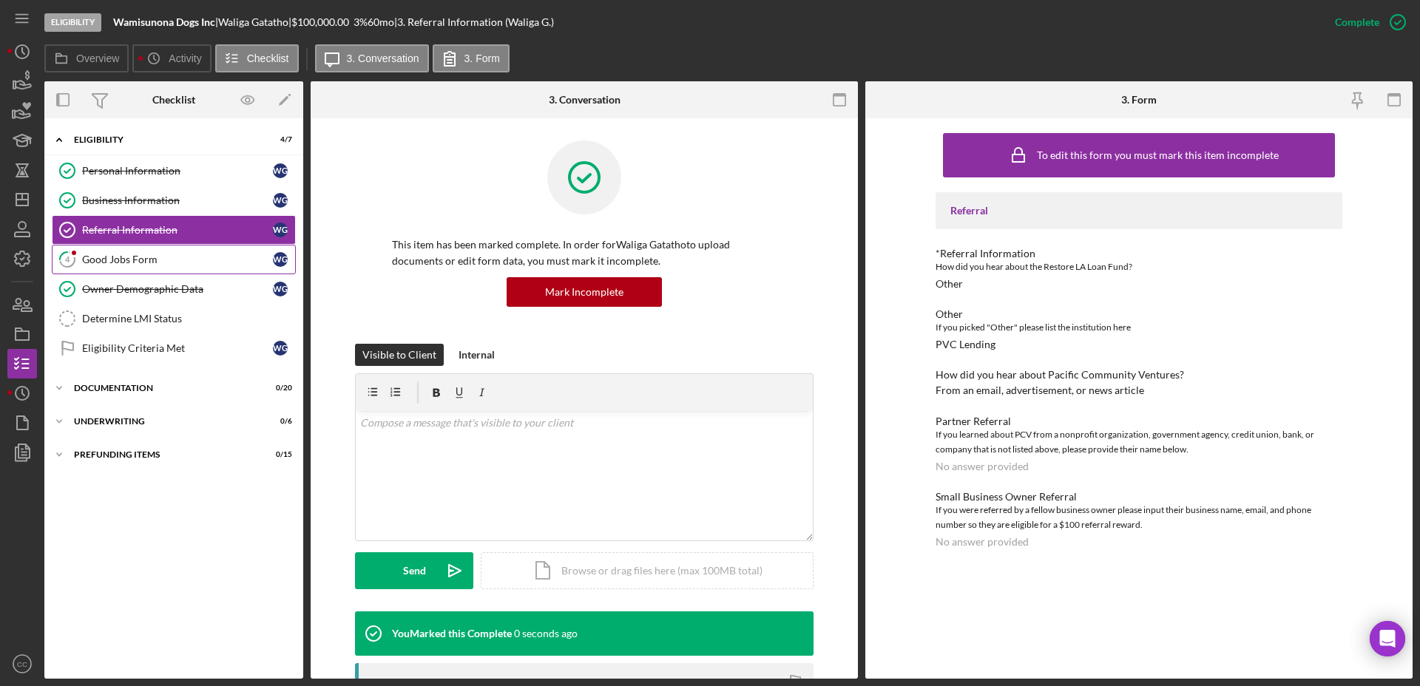
click at [115, 263] on div "Good Jobs Form" at bounding box center [177, 260] width 191 height 12
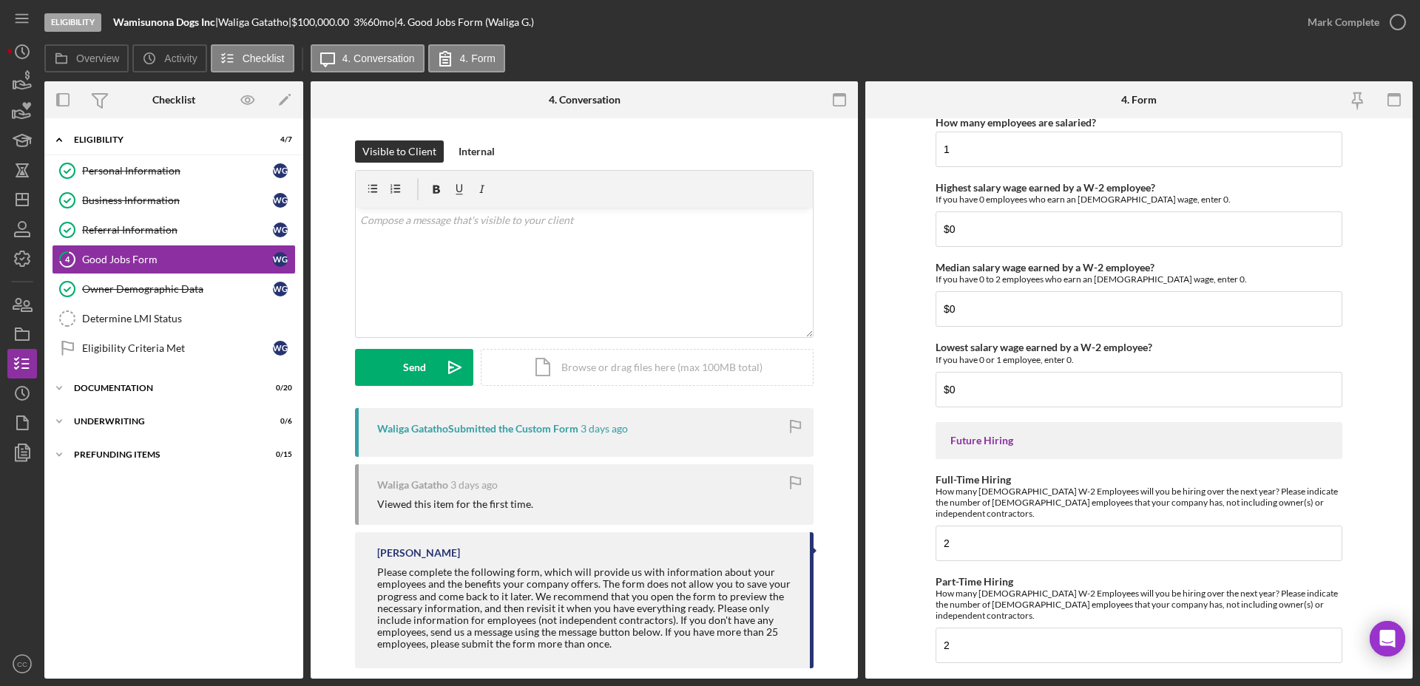
scroll to position [3198, 0]
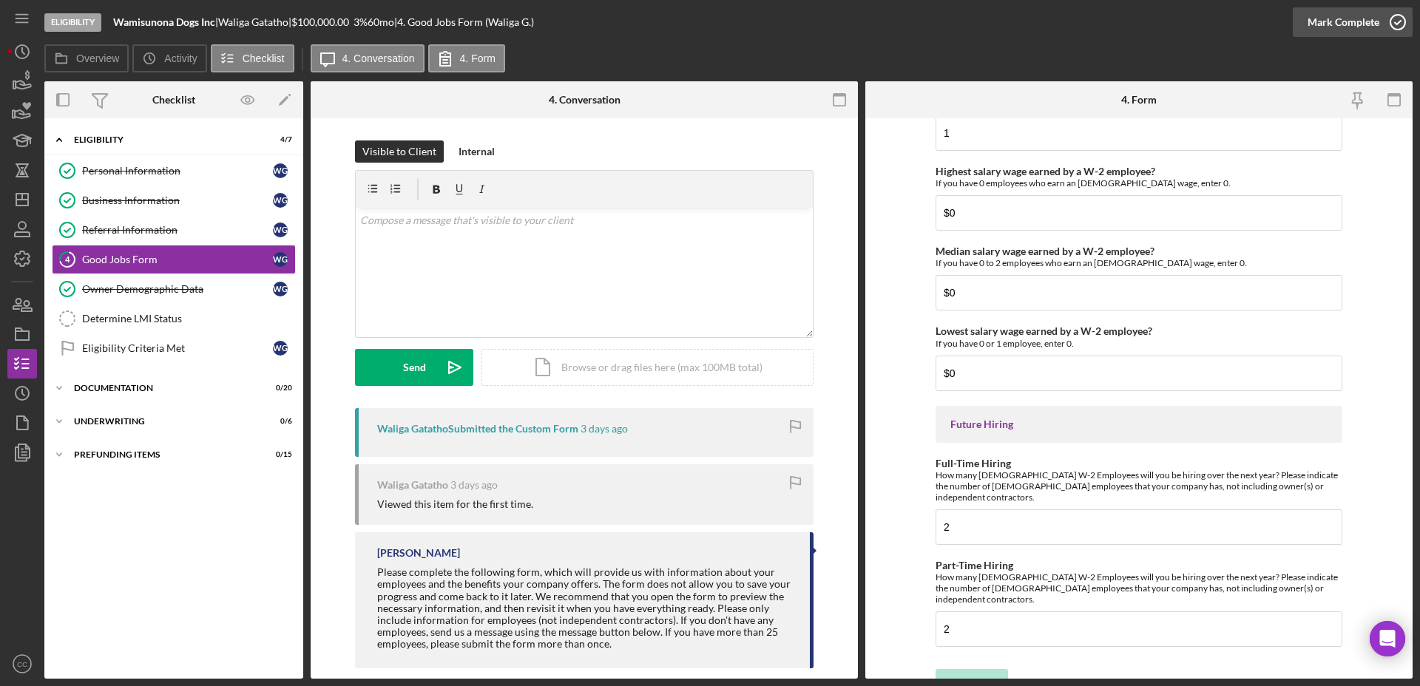
click at [1350, 23] on div "Mark Complete" at bounding box center [1343, 22] width 72 height 30
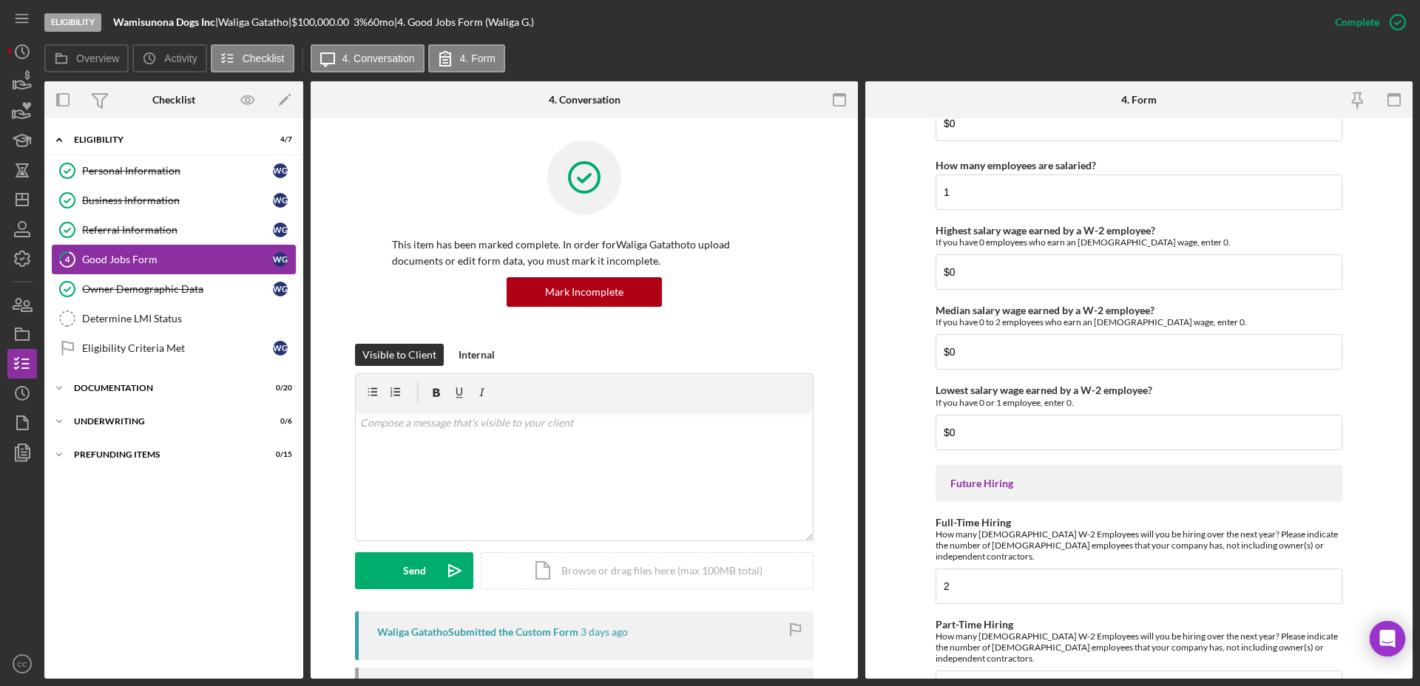
scroll to position [3257, 0]
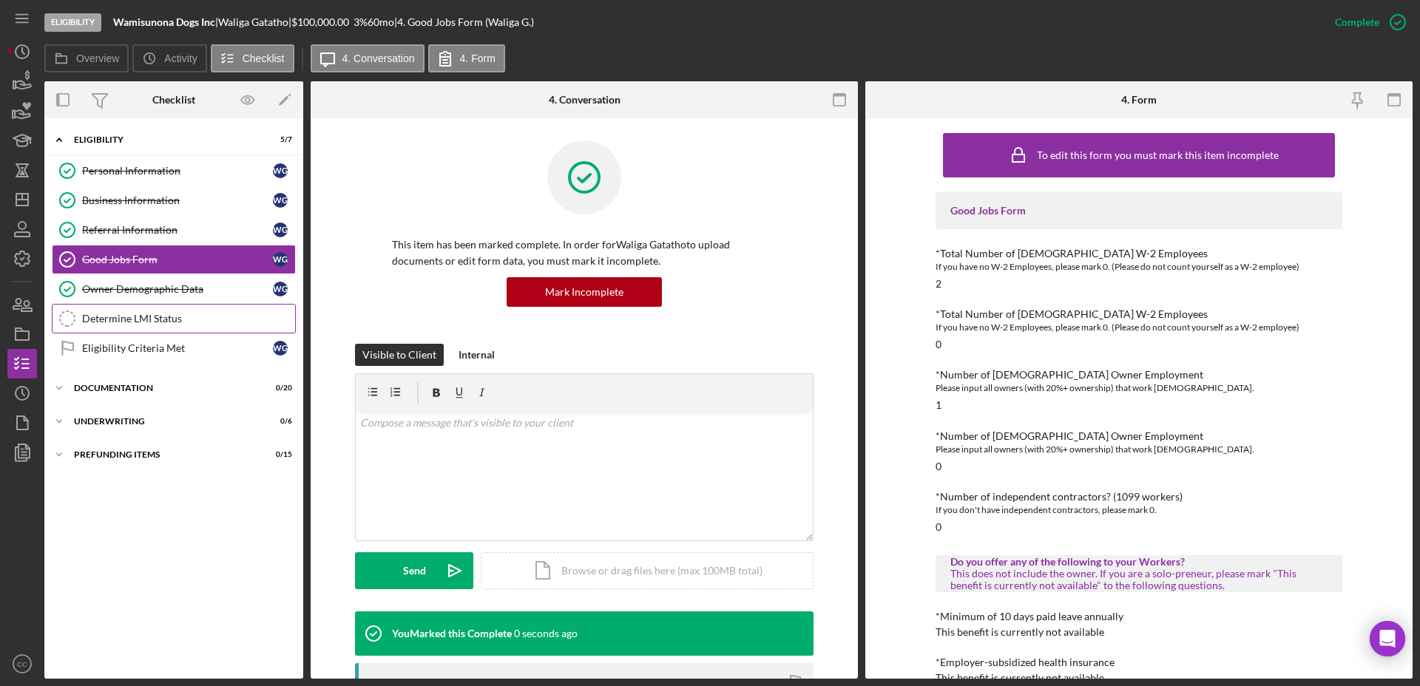
click at [189, 319] on div "Determine LMI Status" at bounding box center [188, 319] width 213 height 12
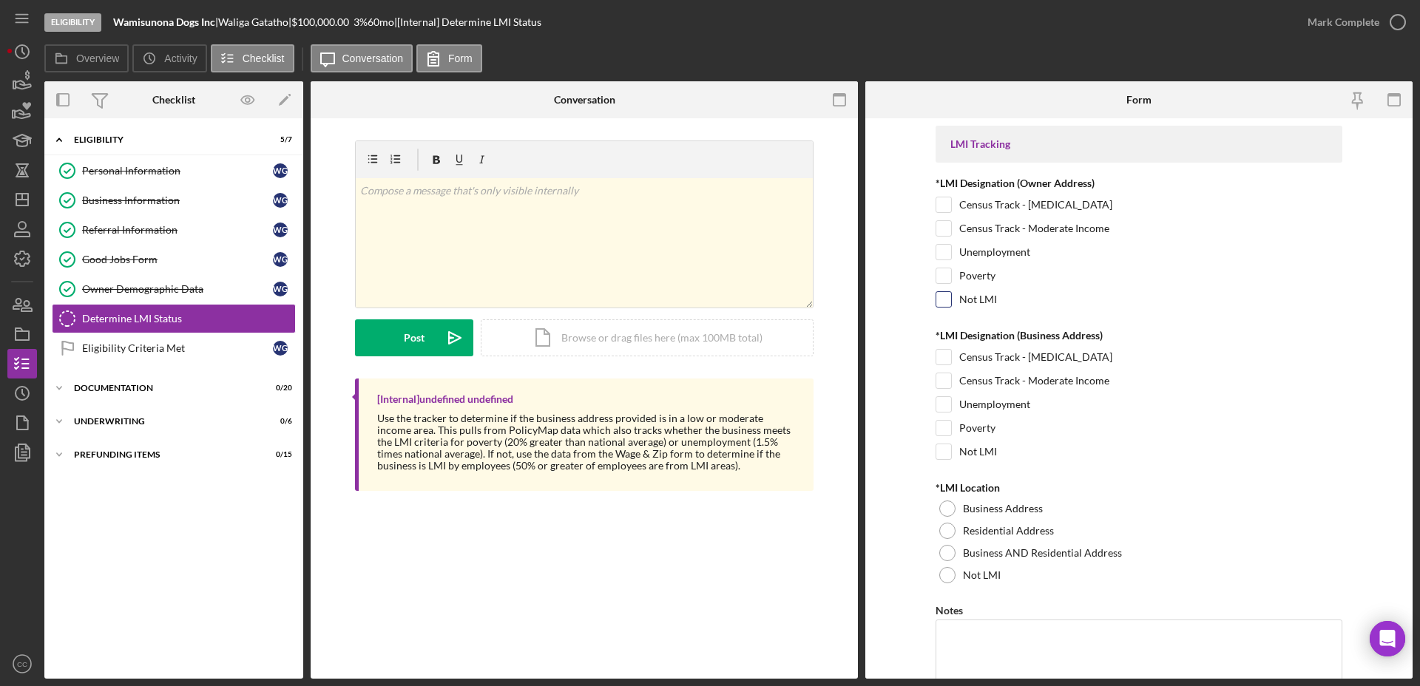
click at [940, 303] on input "Not LMI" at bounding box center [943, 299] width 15 height 15
checkbox input "true"
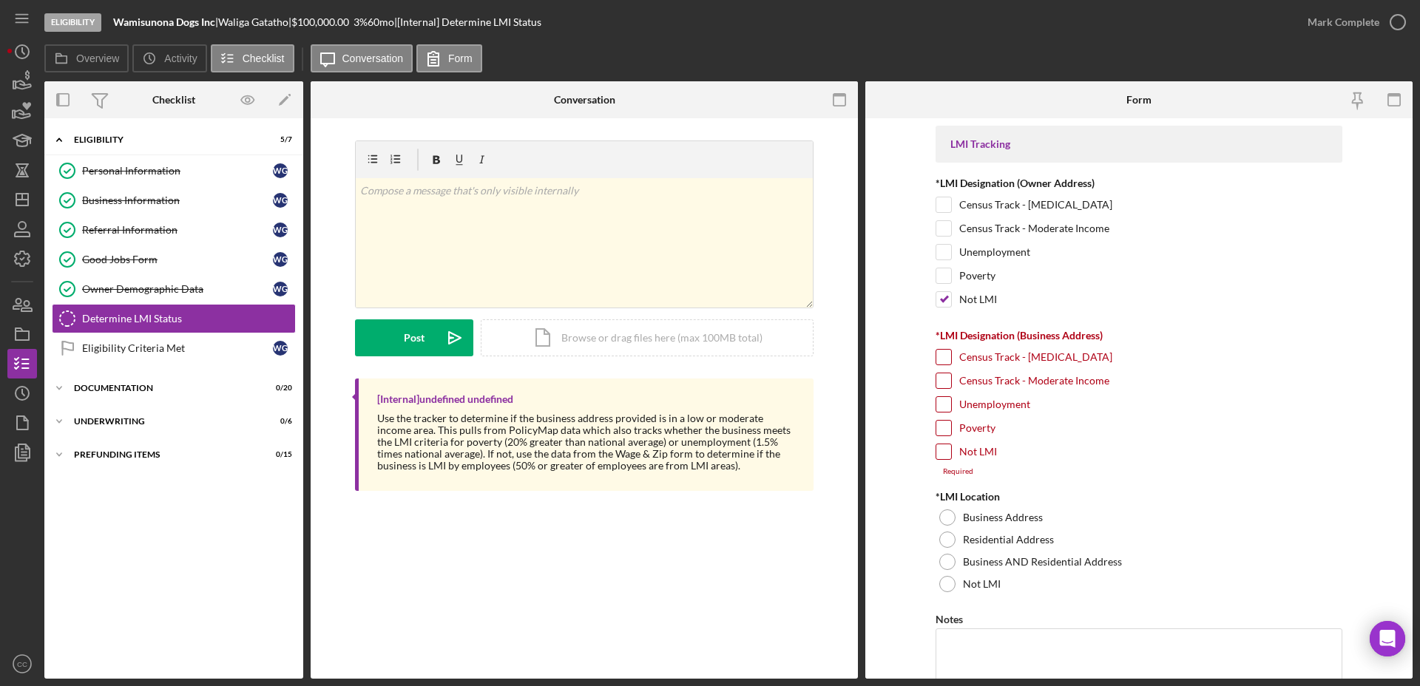
click at [940, 454] on input "Not LMI" at bounding box center [943, 451] width 15 height 15
checkbox input "true"
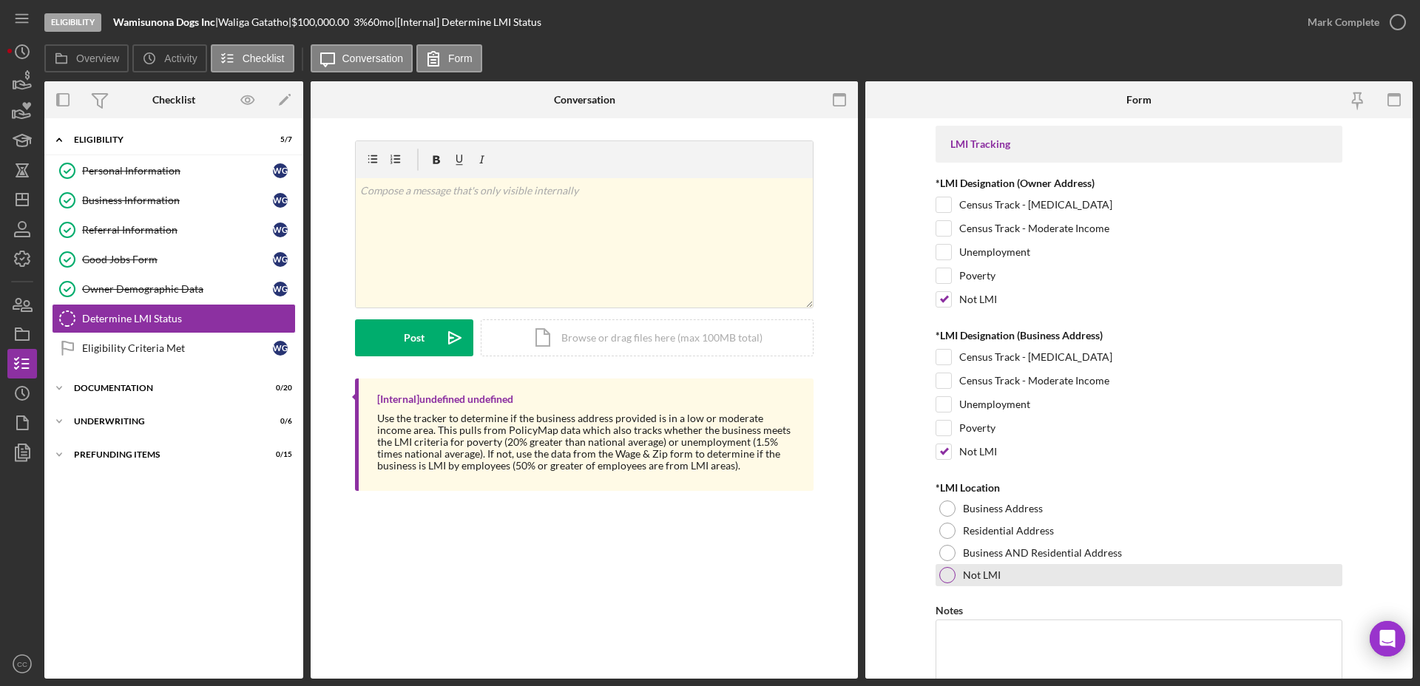
click at [943, 577] on div at bounding box center [947, 575] width 16 height 16
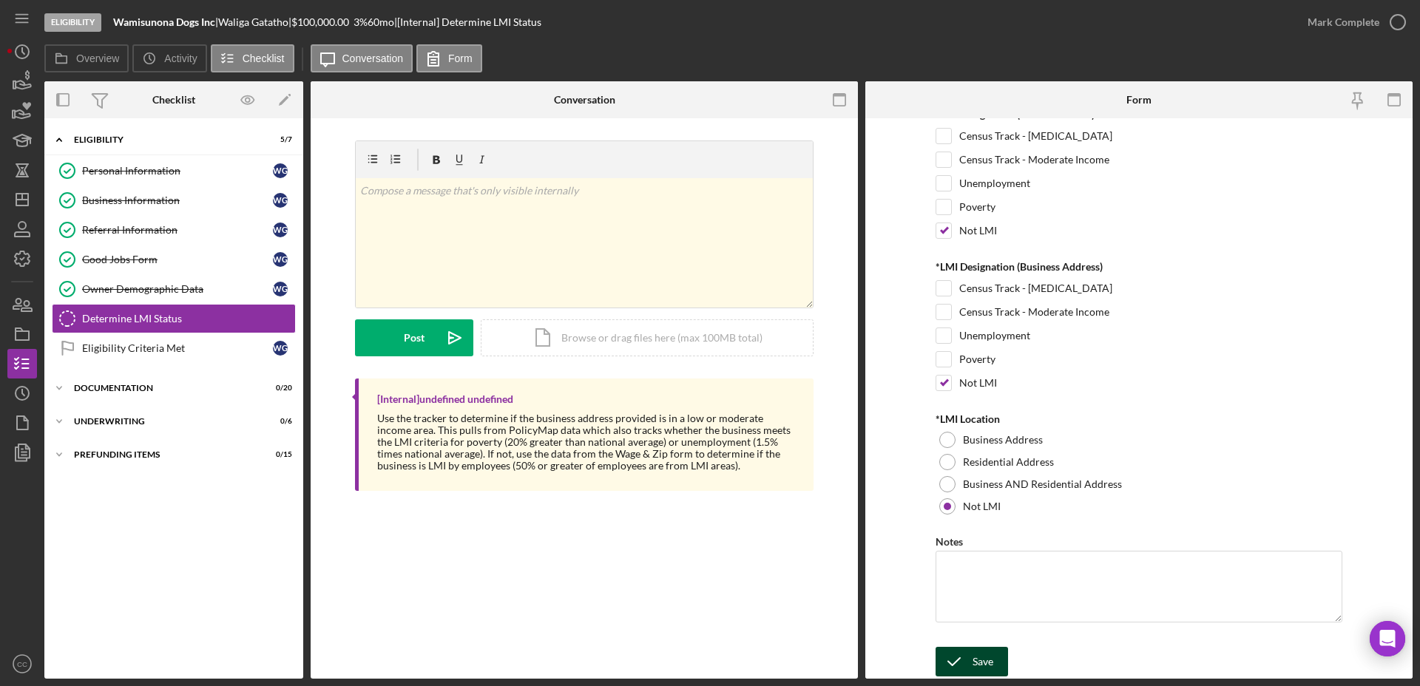
click at [966, 654] on icon "submit" at bounding box center [953, 661] width 37 height 37
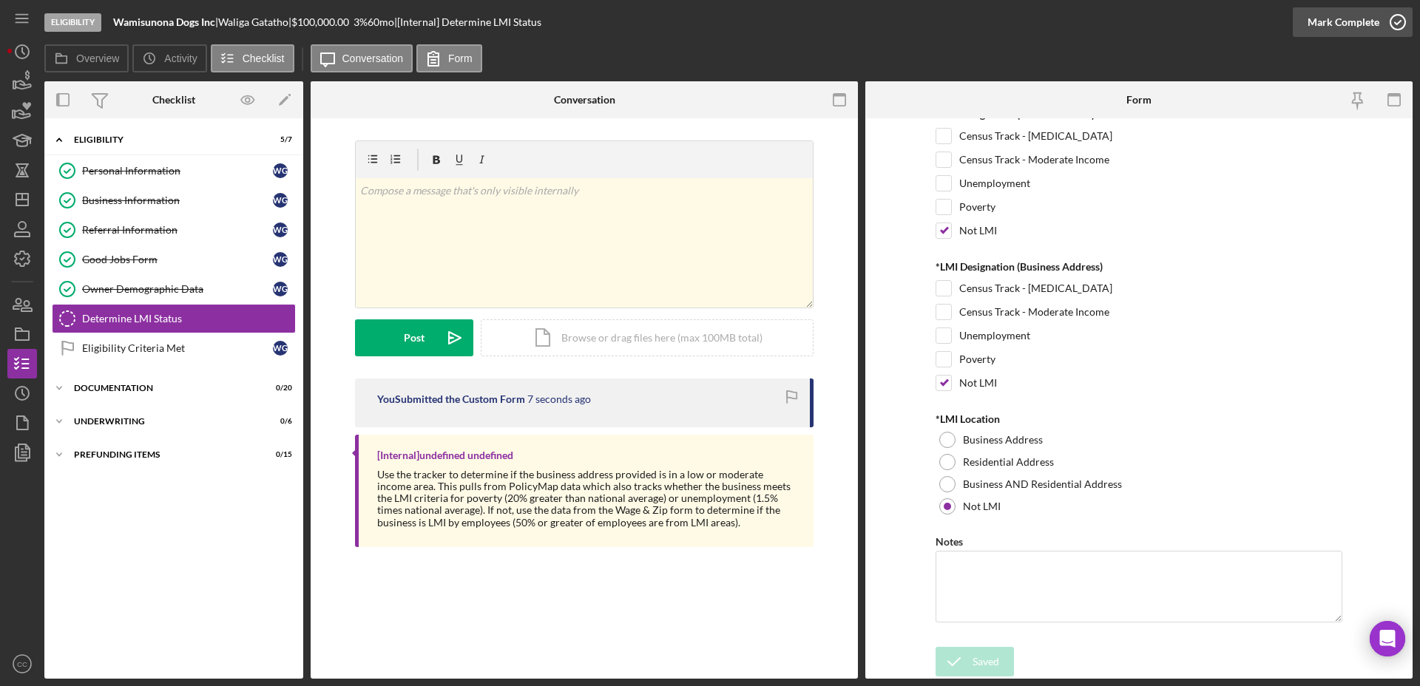
click at [1394, 19] on icon "button" at bounding box center [1397, 22] width 37 height 37
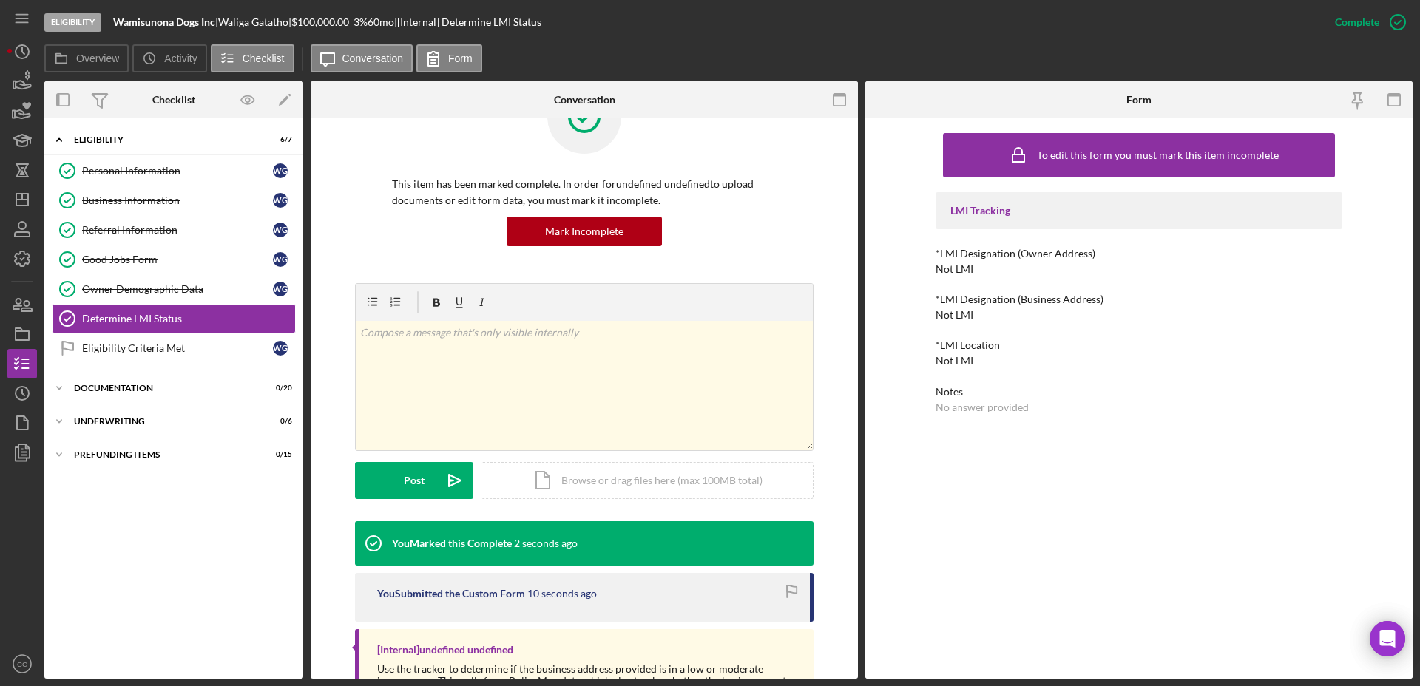
scroll to position [152, 0]
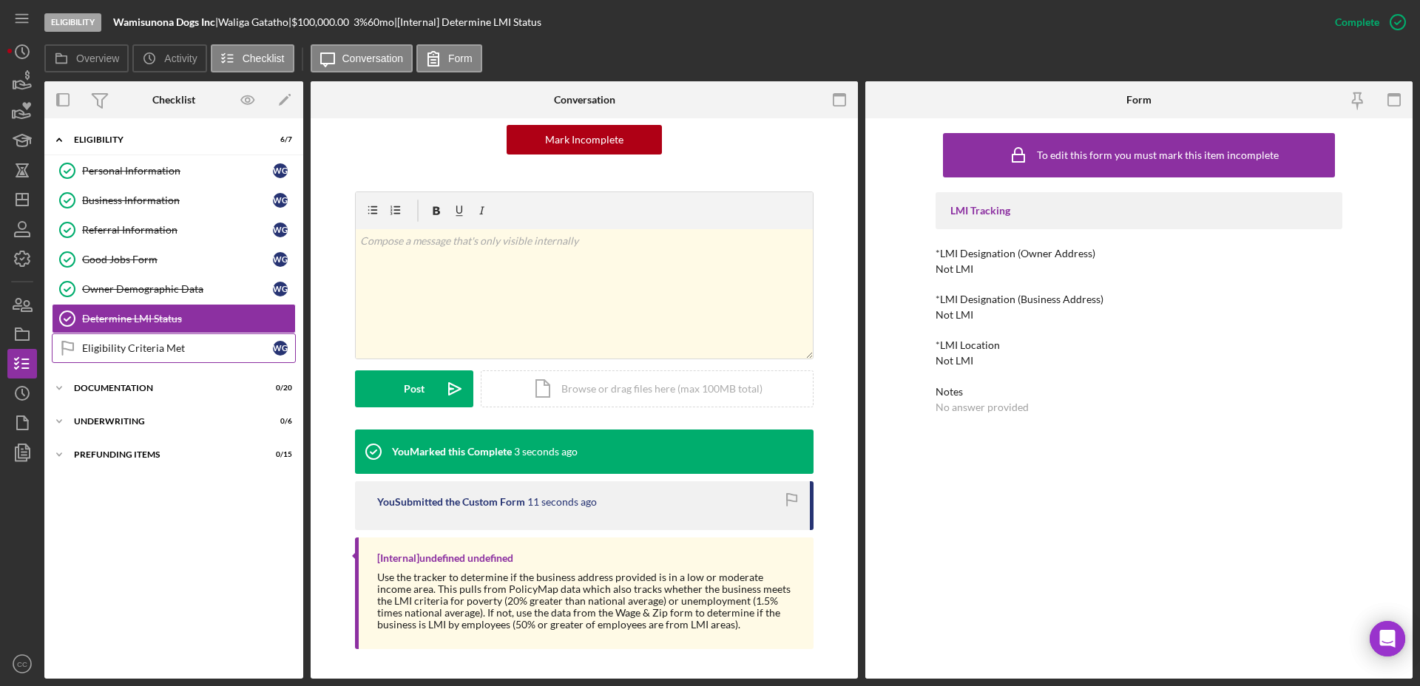
click at [177, 351] on div "Eligibility Criteria Met" at bounding box center [177, 348] width 191 height 12
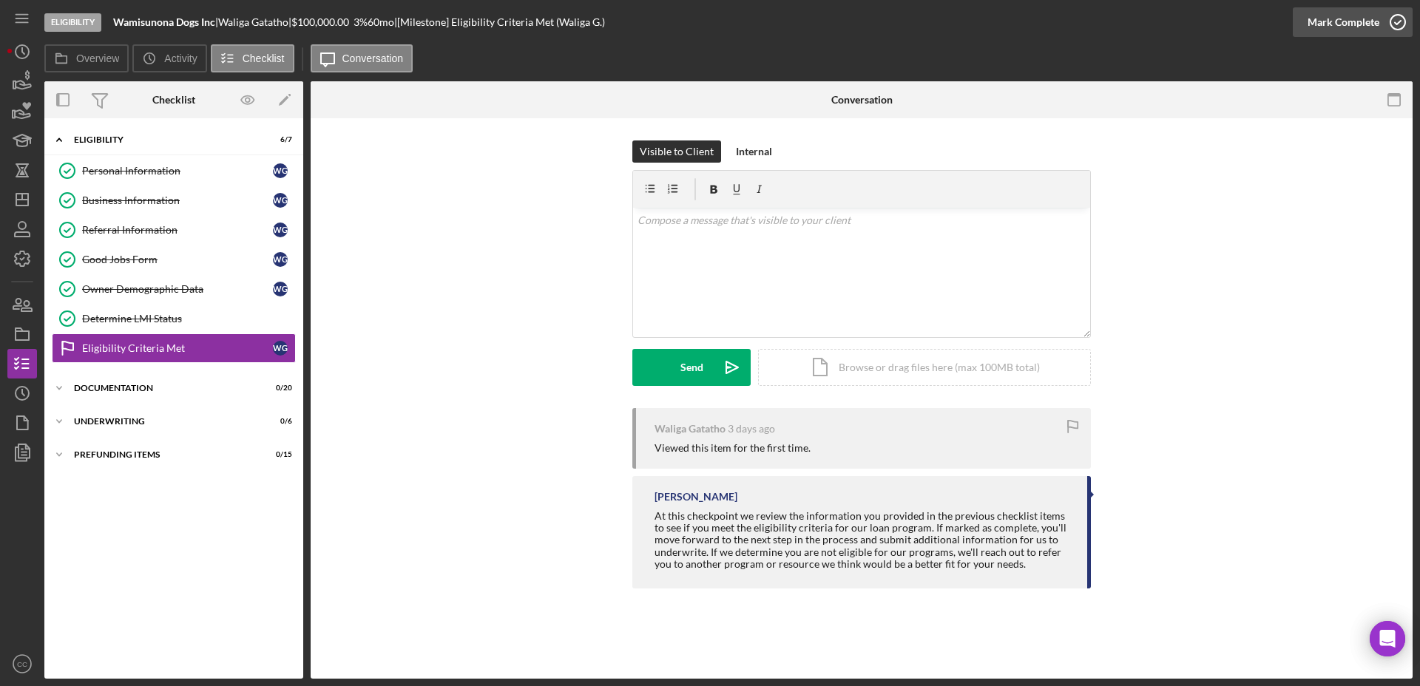
click at [1373, 23] on div "Mark Complete" at bounding box center [1343, 22] width 72 height 30
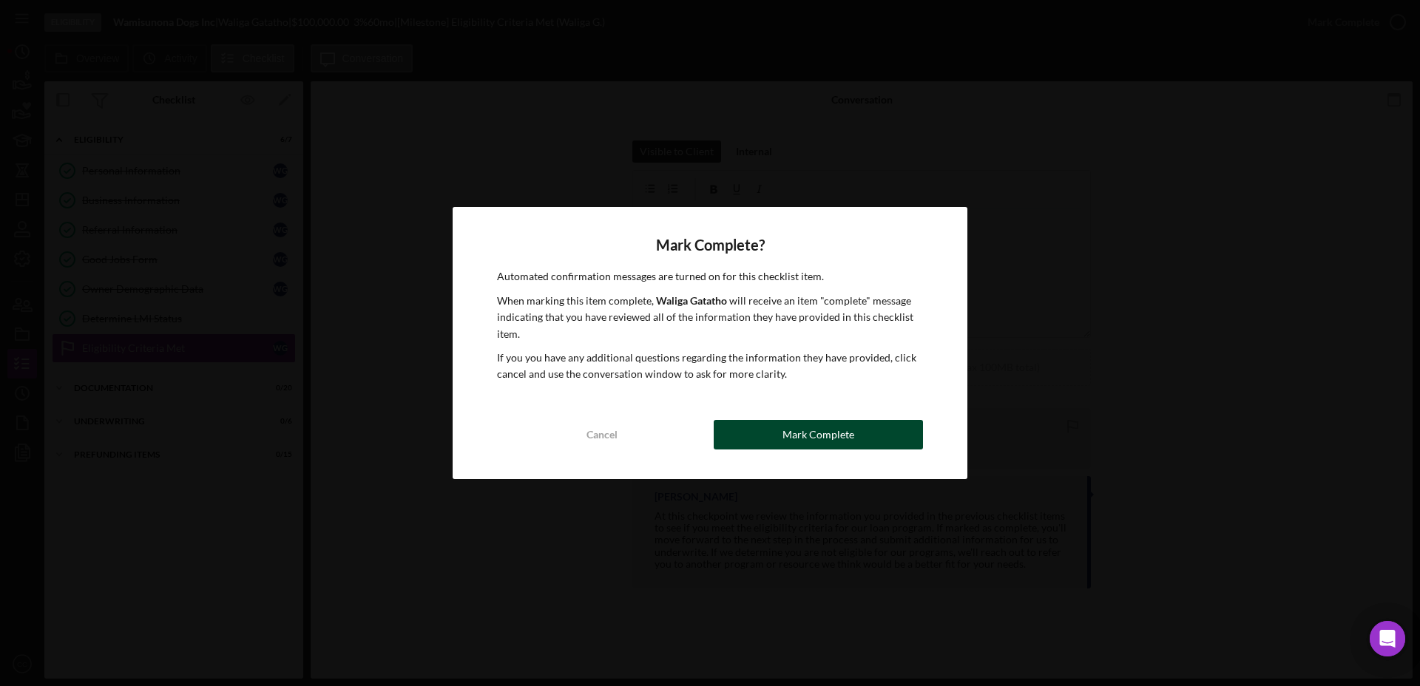
click at [861, 434] on button "Mark Complete" at bounding box center [817, 435] width 209 height 30
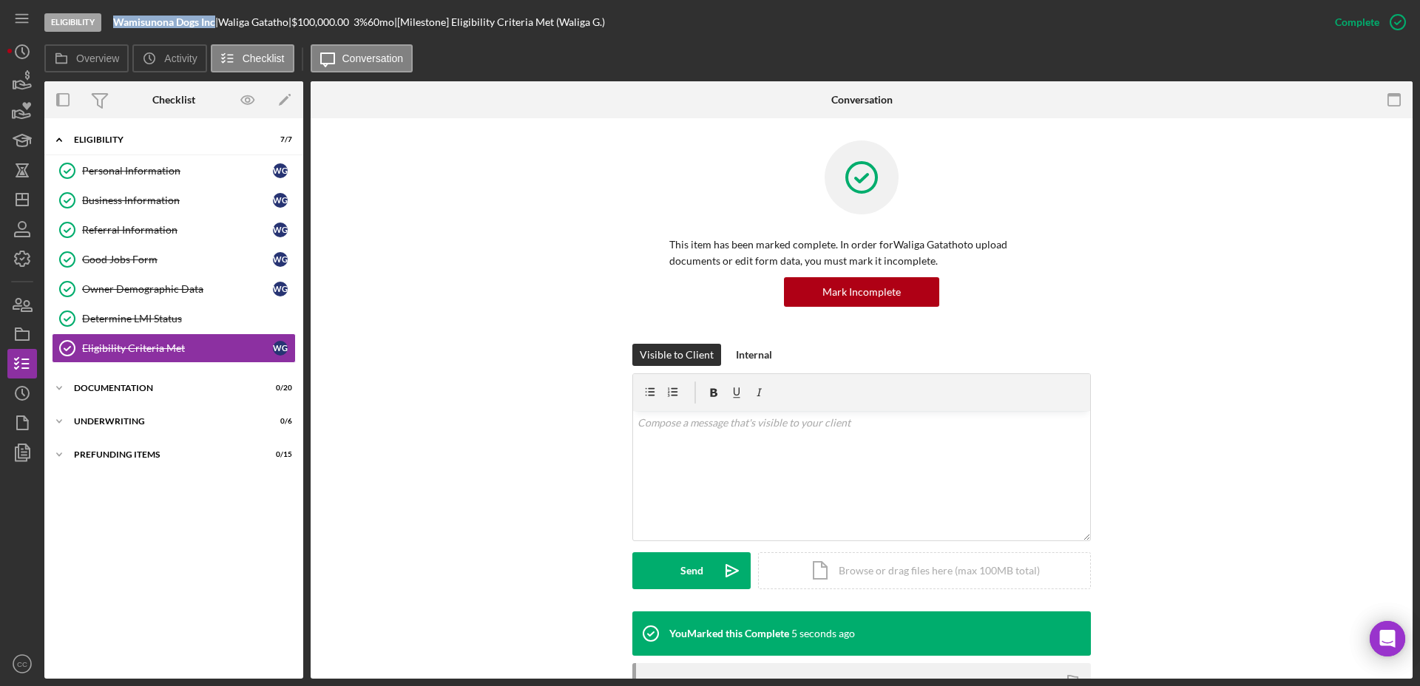
drag, startPoint x: 217, startPoint y: 21, endPoint x: 105, endPoint y: 20, distance: 112.4
click at [105, 20] on div "Eligibility Wamisunona Dogs Inc | Waliga Gatatho | $100,000.00 3 % 60 mo | [Mil…" at bounding box center [681, 22] width 1275 height 44
click at [147, 389] on div "Documentation" at bounding box center [179, 388] width 211 height 9
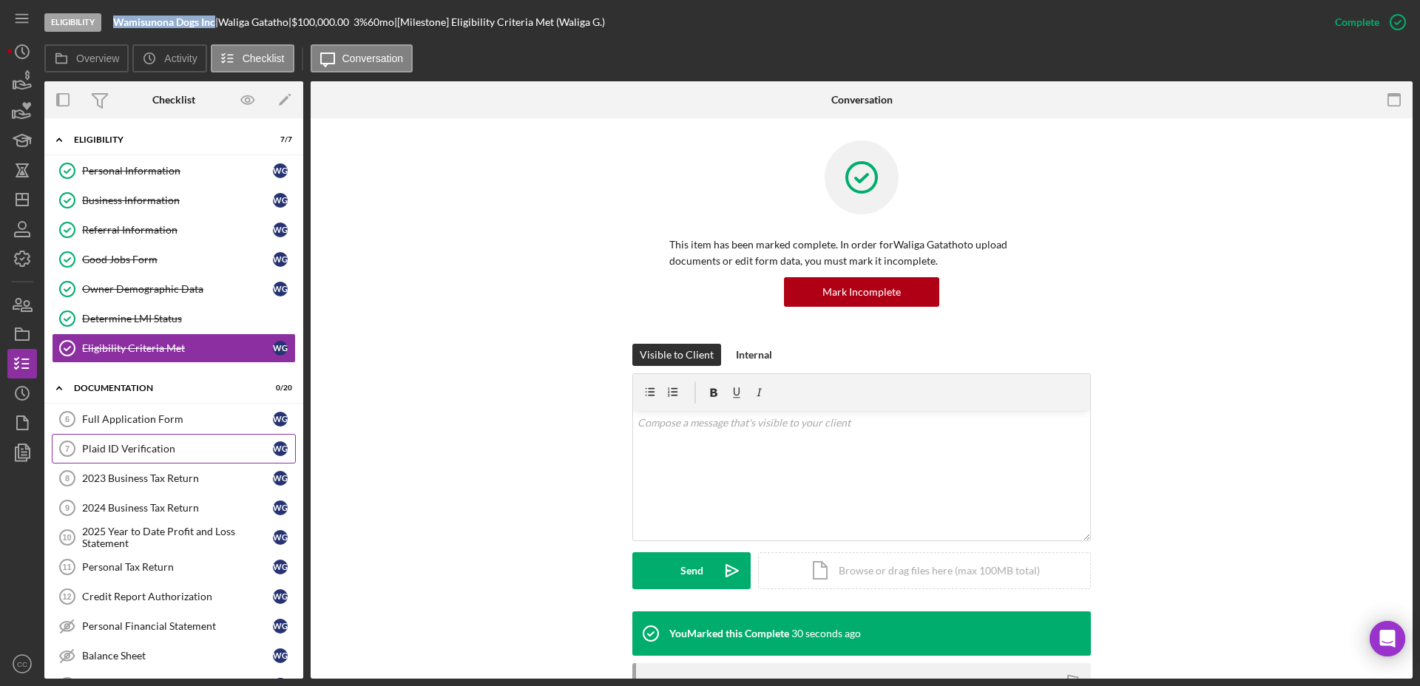
click at [126, 458] on link "Plaid ID Verification 7 Plaid ID Verification W G" at bounding box center [174, 449] width 244 height 30
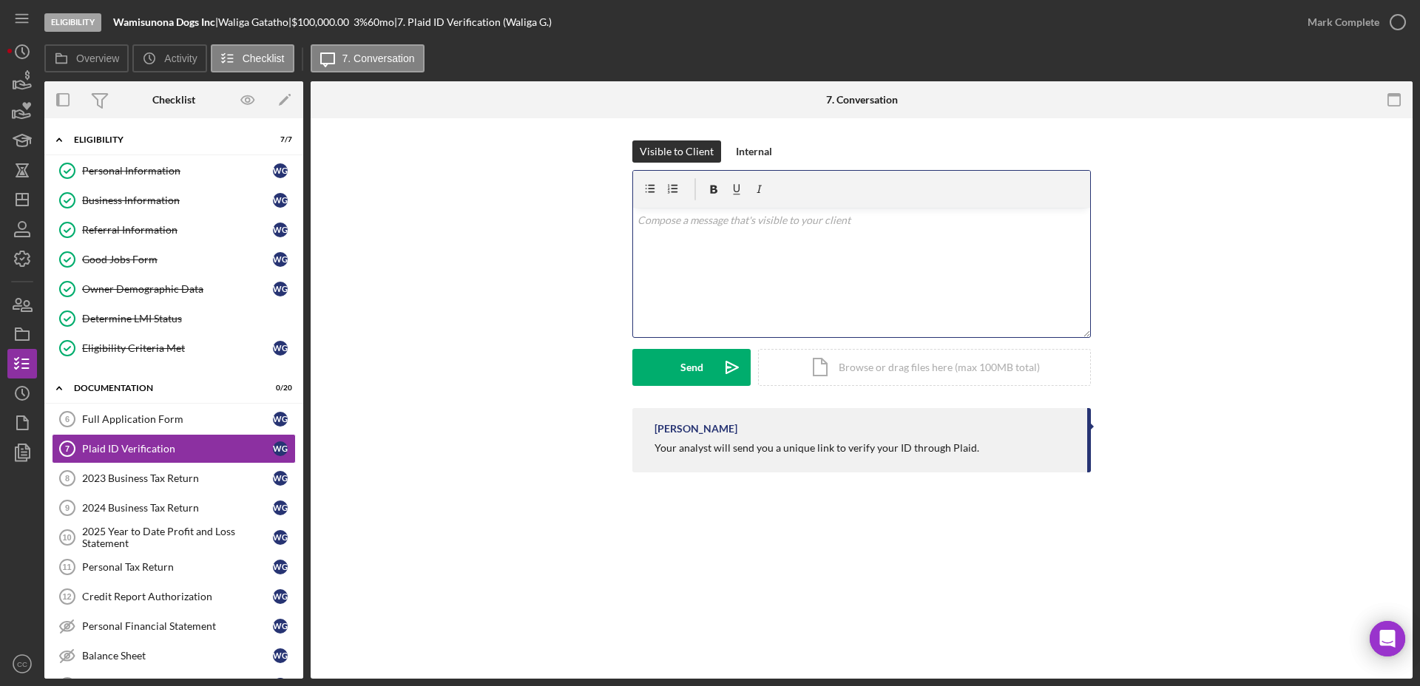
click at [938, 242] on div "v Color teal Color pink Remove color Add row above Add row below Add column bef…" at bounding box center [861, 272] width 457 height 129
click at [698, 373] on div "Send" at bounding box center [691, 367] width 23 height 37
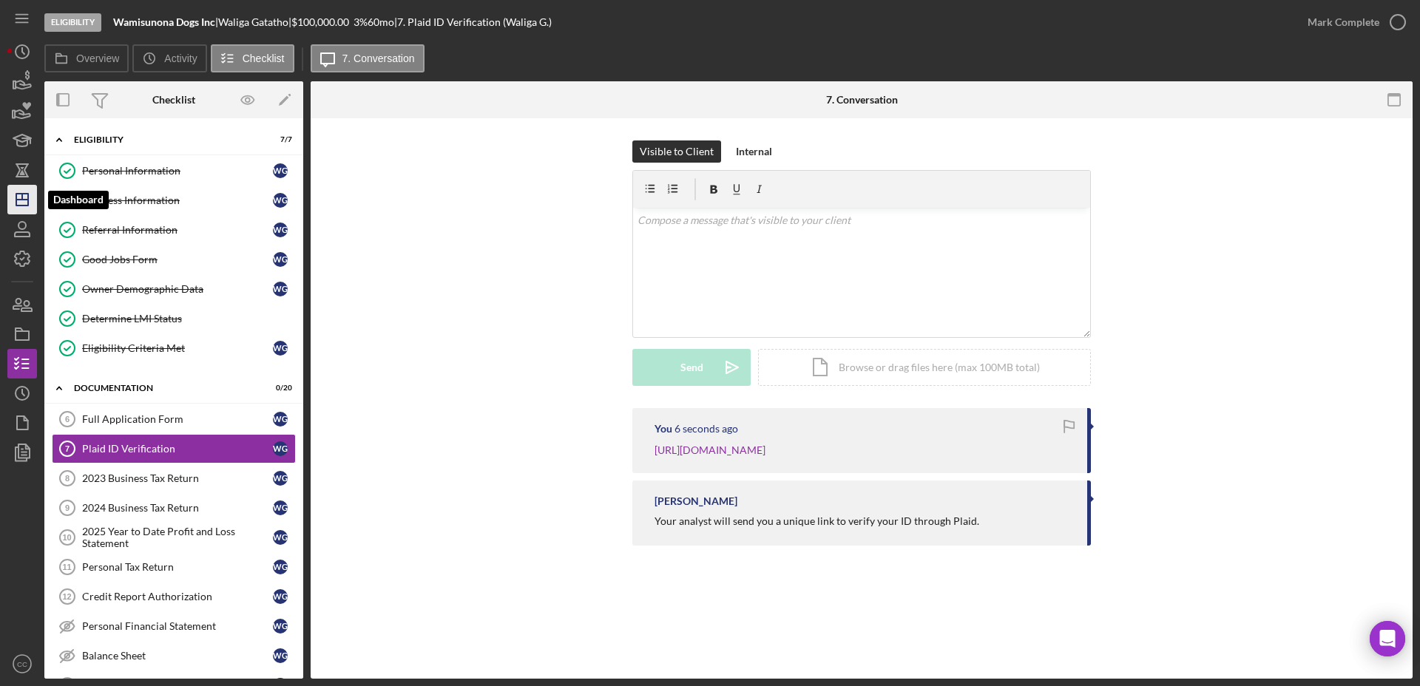
click at [18, 200] on line "button" at bounding box center [22, 200] width 12 height 0
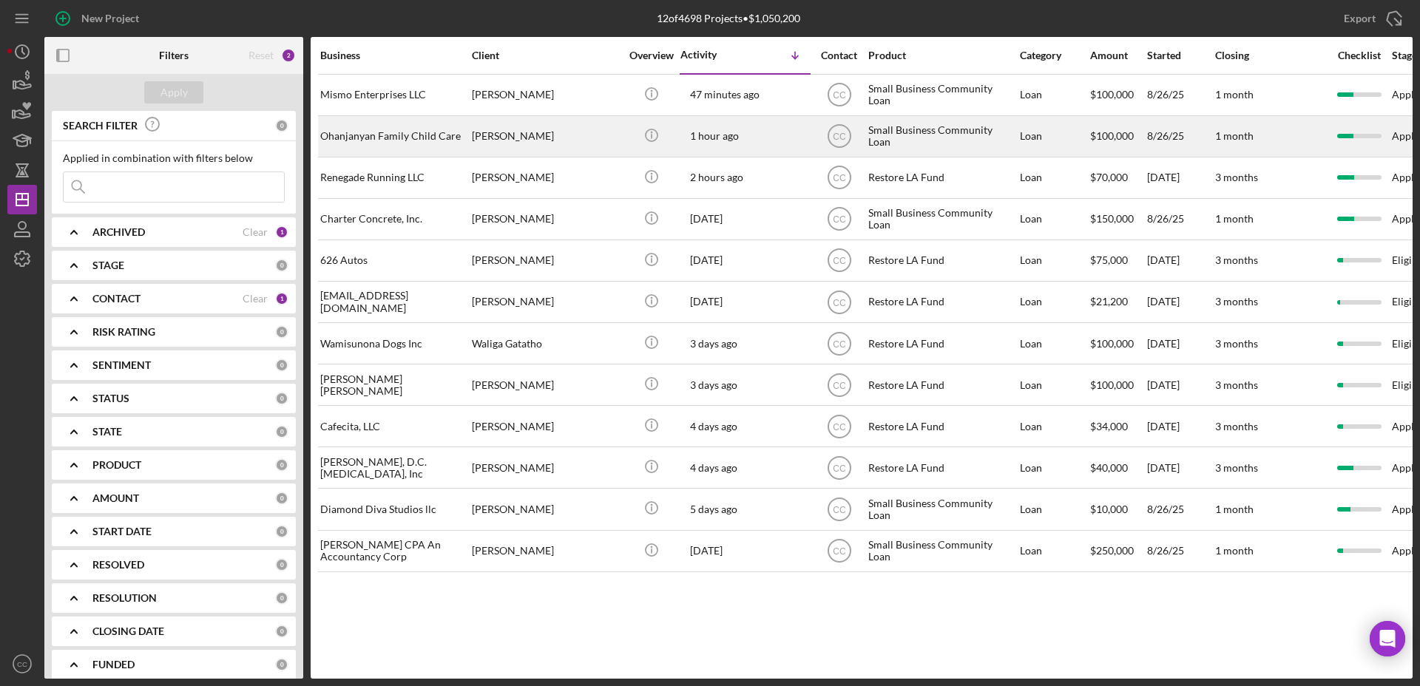
click at [388, 135] on div "Ohanjanyan Family Child Care" at bounding box center [394, 136] width 148 height 39
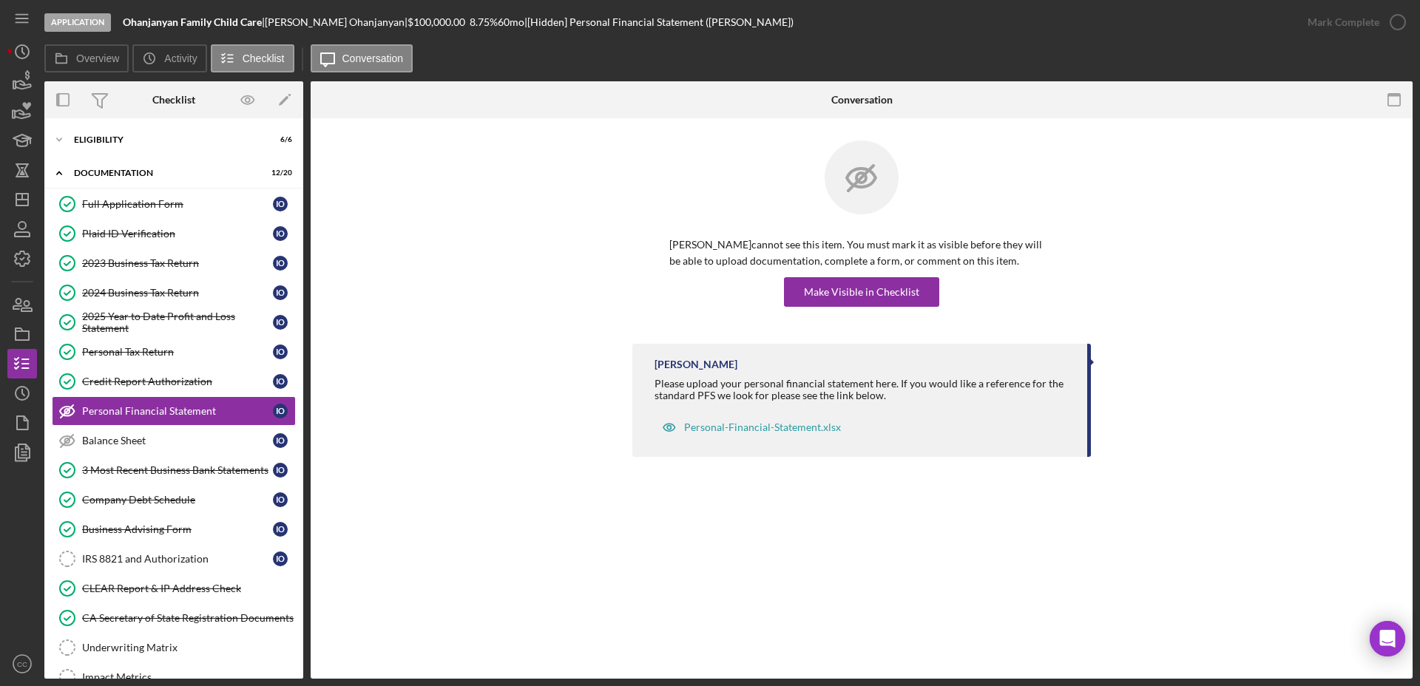
scroll to position [13, 0]
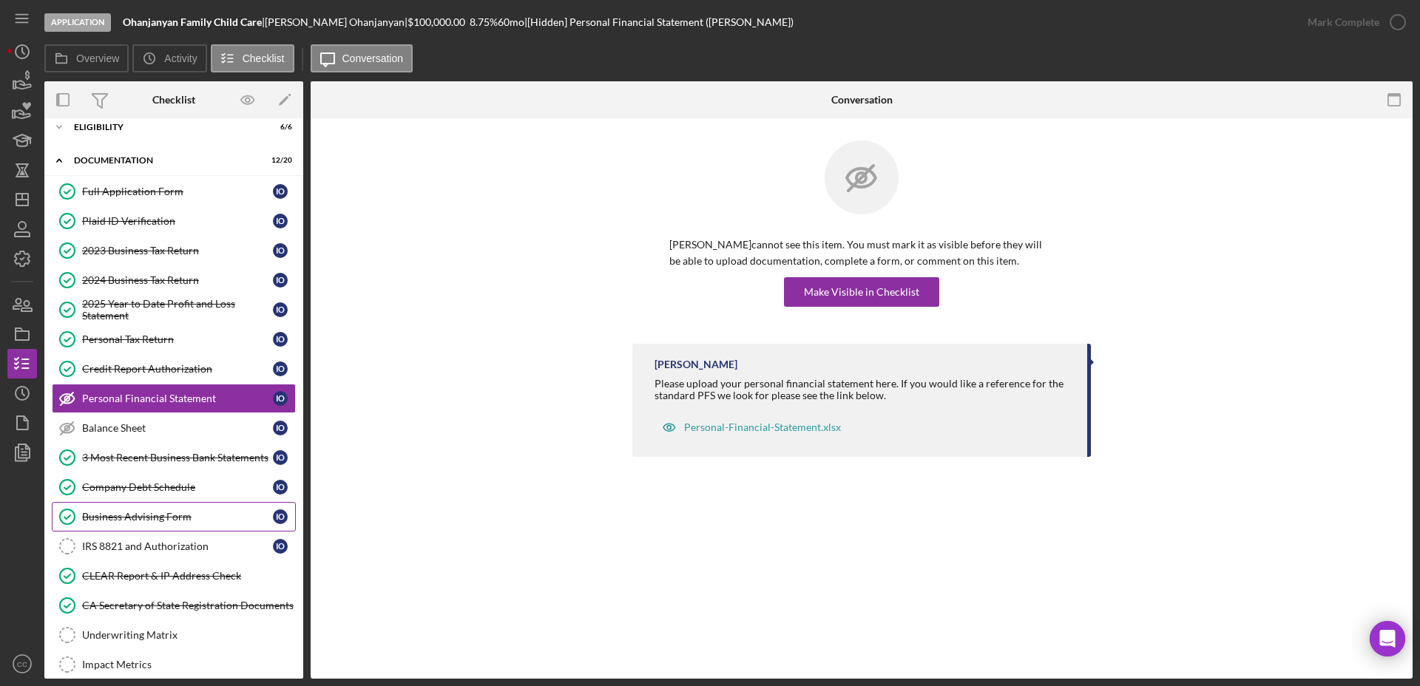
click at [155, 519] on div "Business Advising Form" at bounding box center [177, 517] width 191 height 12
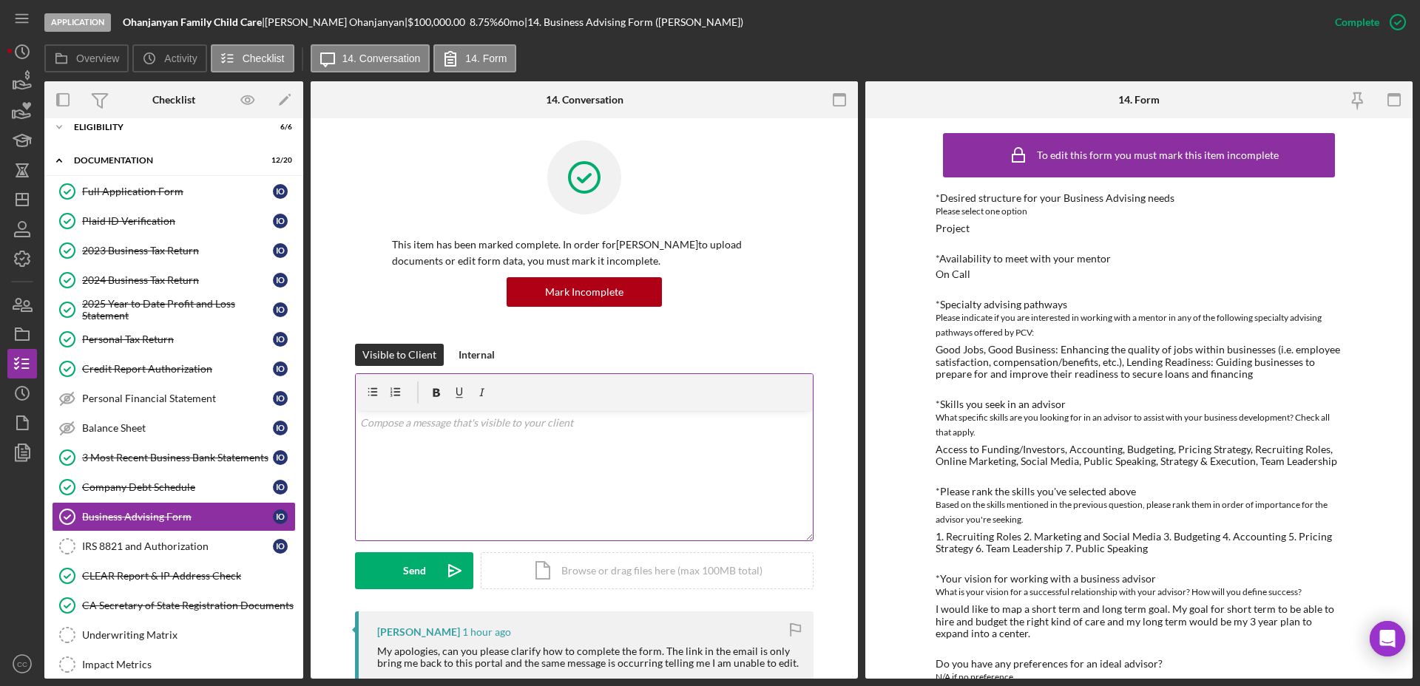
click at [569, 445] on div "v Color teal Color pink Remove color Add row above Add row below Add column bef…" at bounding box center [584, 475] width 457 height 129
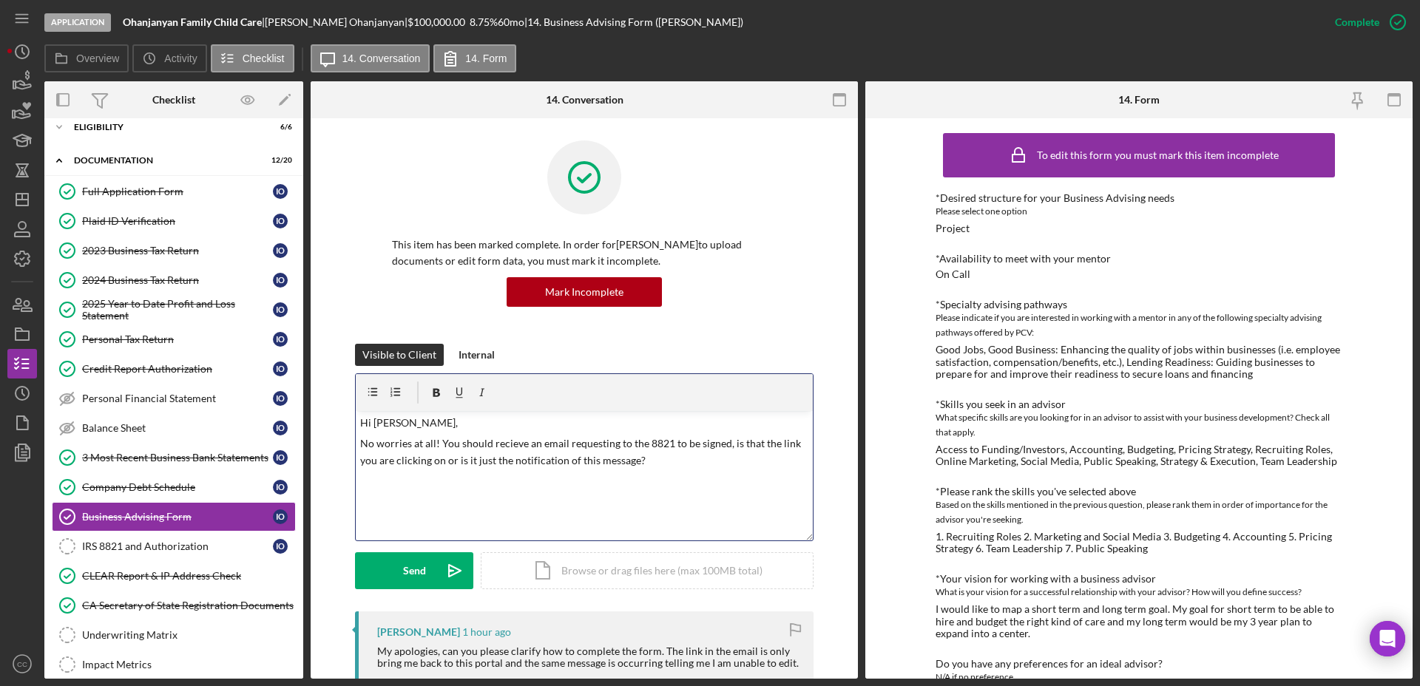
click at [533, 468] on p "No worries at all! You should recieve an email requesting to the 8821 to be sig…" at bounding box center [584, 451] width 449 height 33
click at [496, 442] on p "No worries at all! You should recieve an email requesting to the 8821 to be sig…" at bounding box center [584, 451] width 449 height 33
click at [687, 470] on div "v Color teal Color pink Remove color Add row above Add row below Add column bef…" at bounding box center [584, 475] width 457 height 129
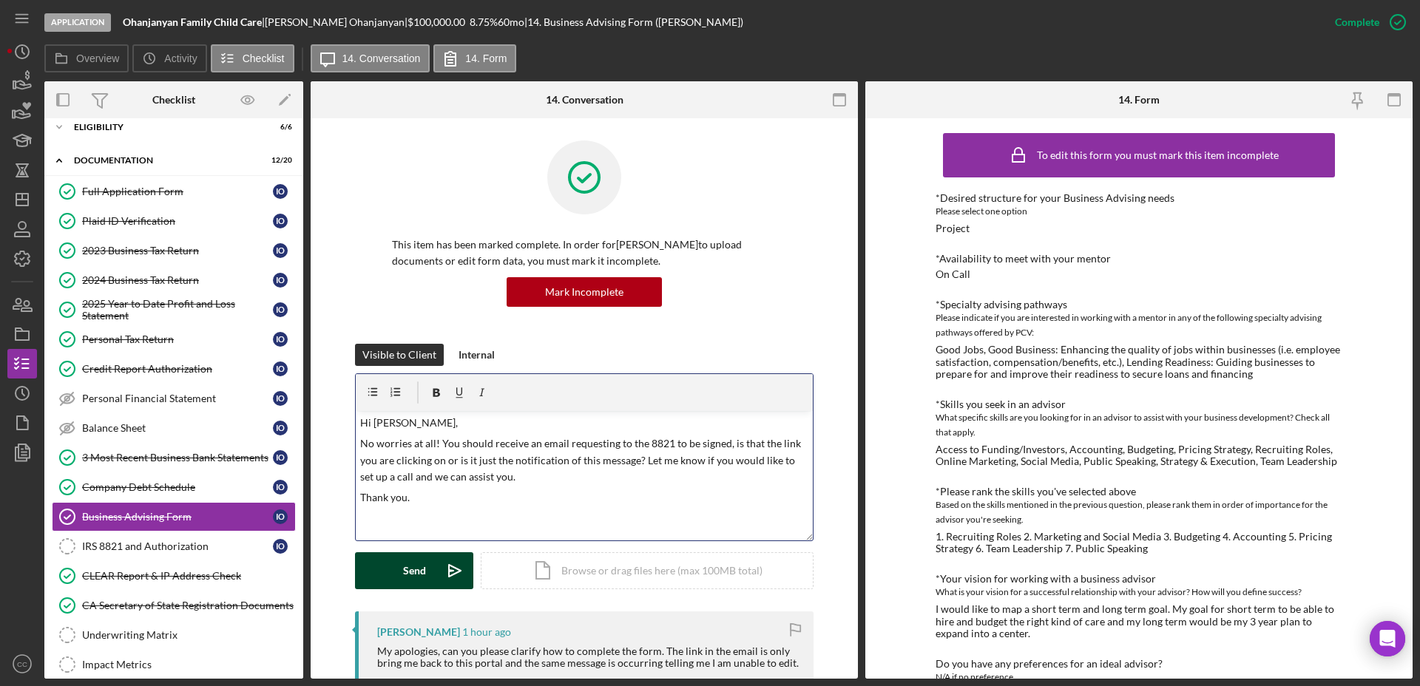
click at [453, 579] on icon "Icon/icon-invite-send" at bounding box center [454, 570] width 37 height 37
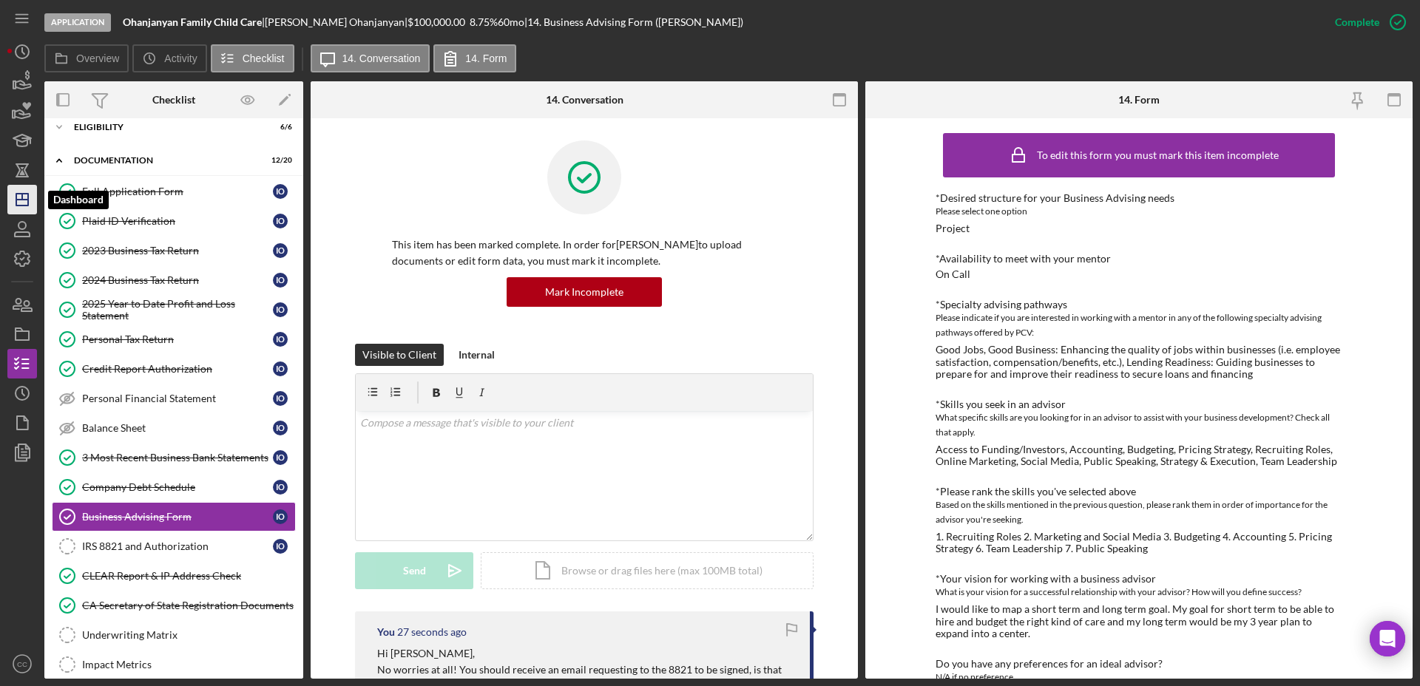
click at [28, 202] on polygon "button" at bounding box center [22, 200] width 12 height 12
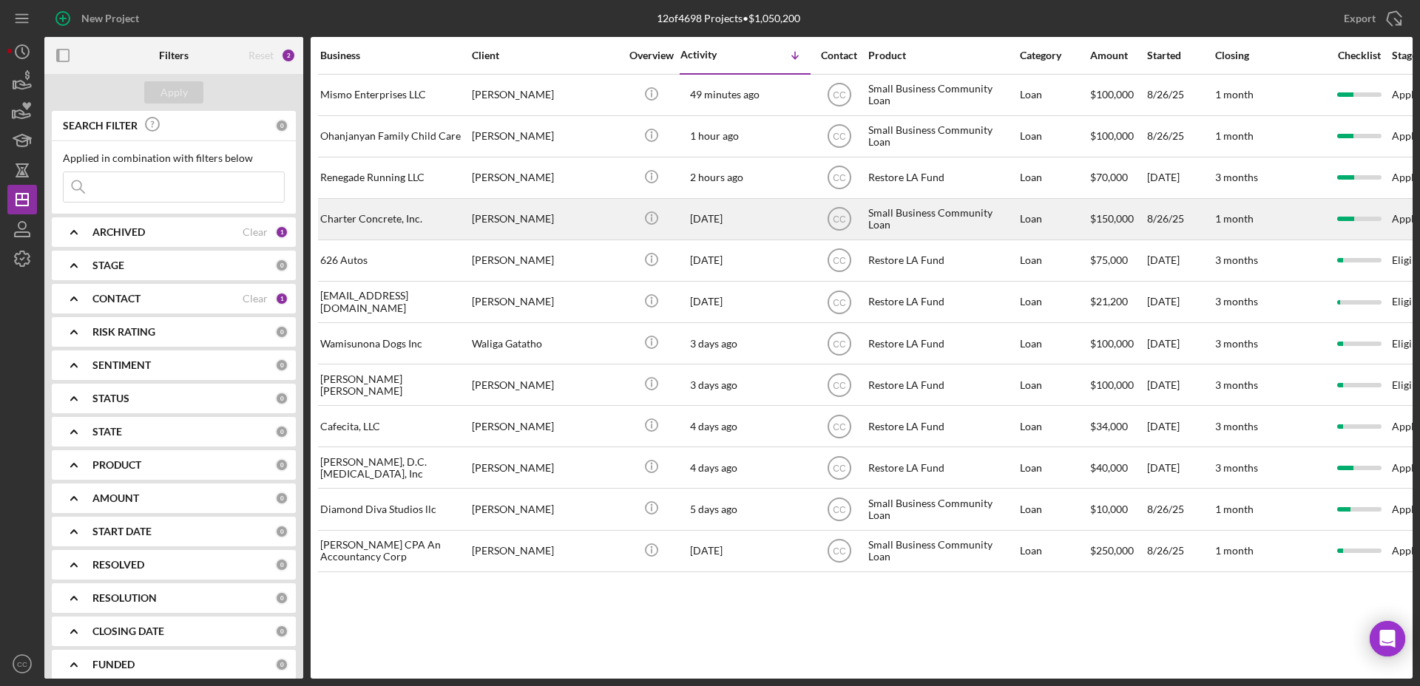
click at [558, 219] on div "[PERSON_NAME]" at bounding box center [546, 219] width 148 height 39
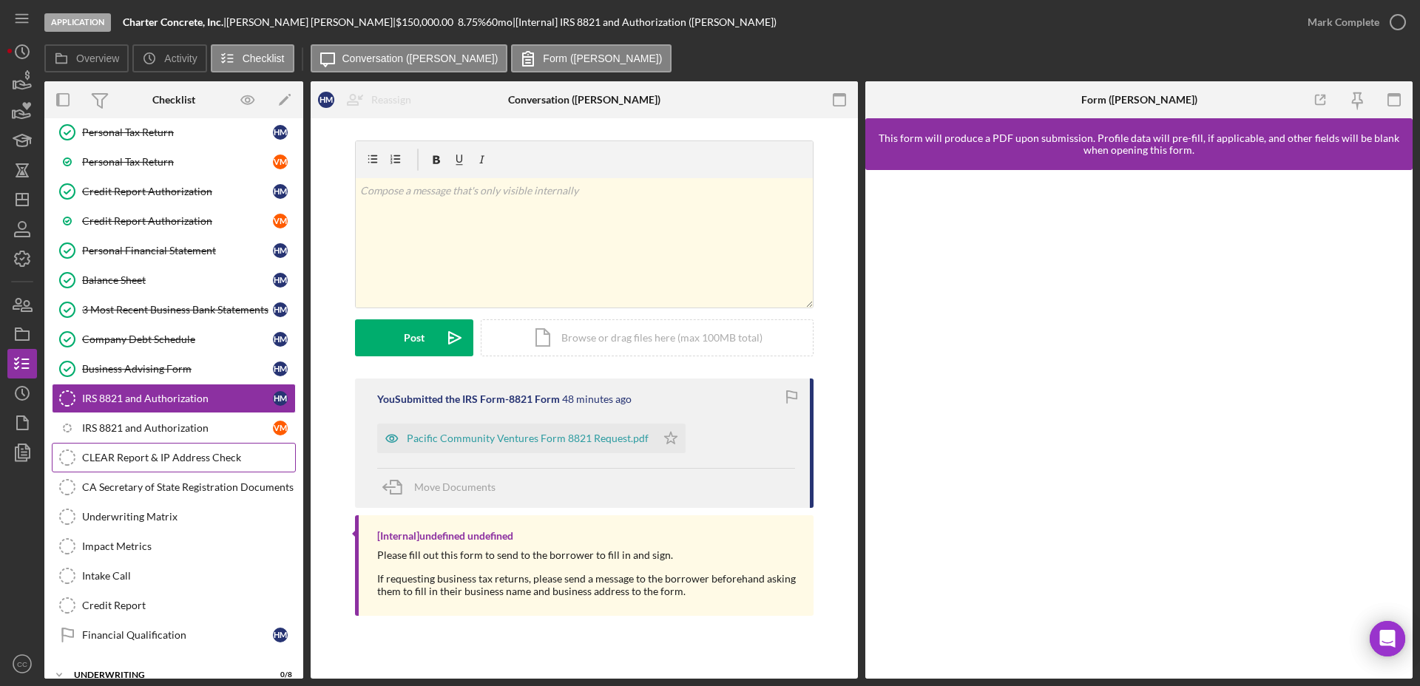
scroll to position [160, 0]
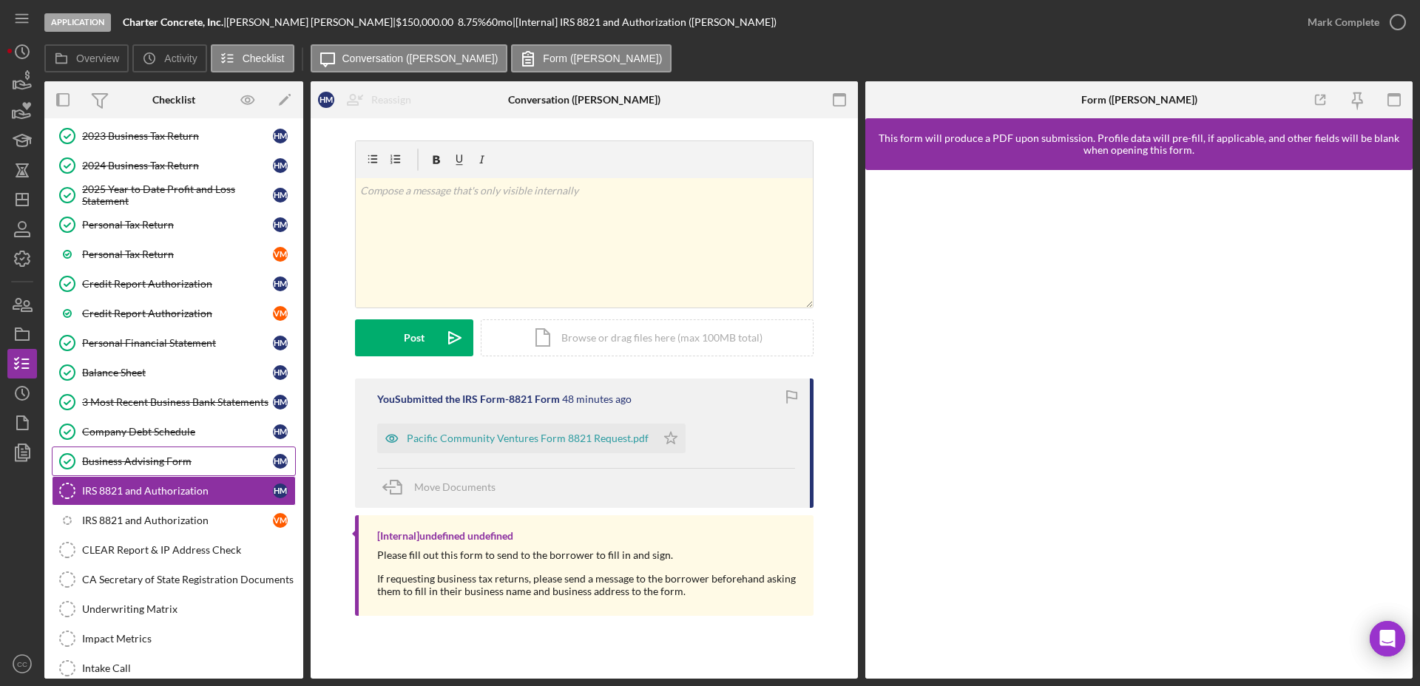
click at [151, 456] on div "Business Advising Form" at bounding box center [177, 461] width 191 height 12
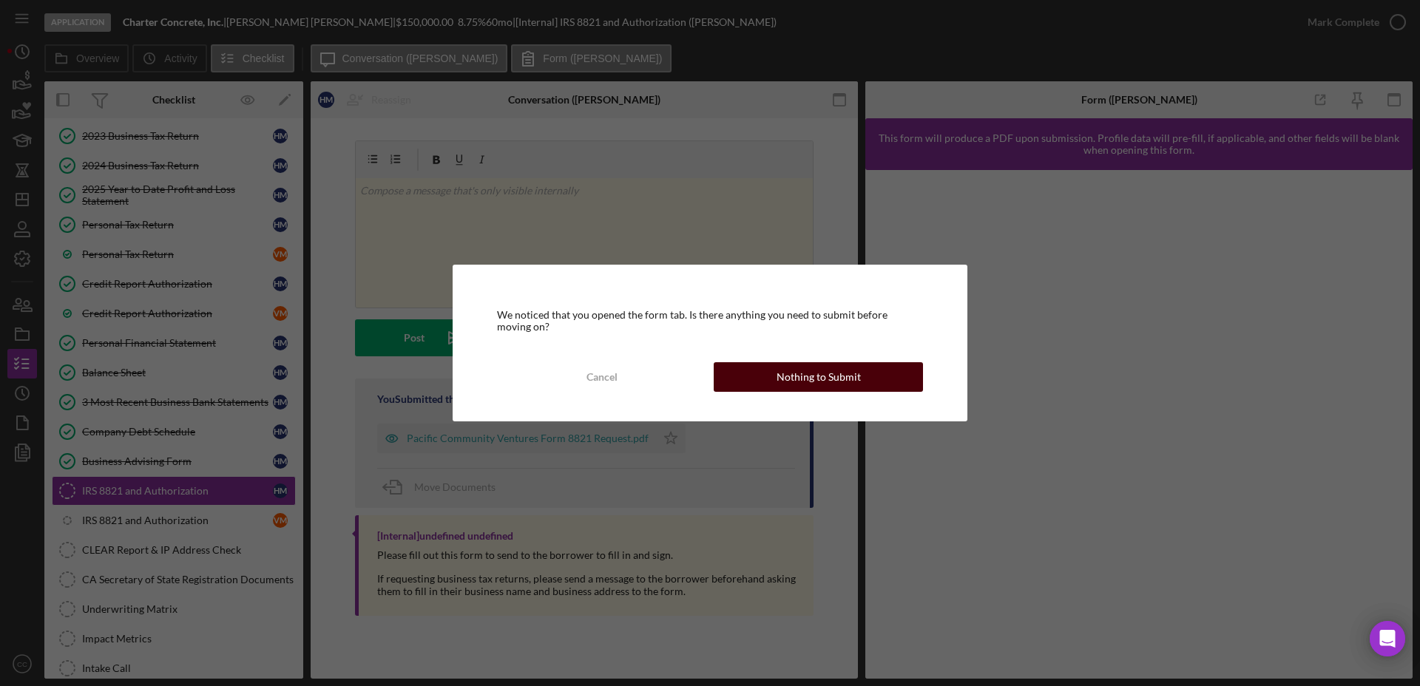
click at [822, 376] on div "Nothing to Submit" at bounding box center [818, 377] width 84 height 30
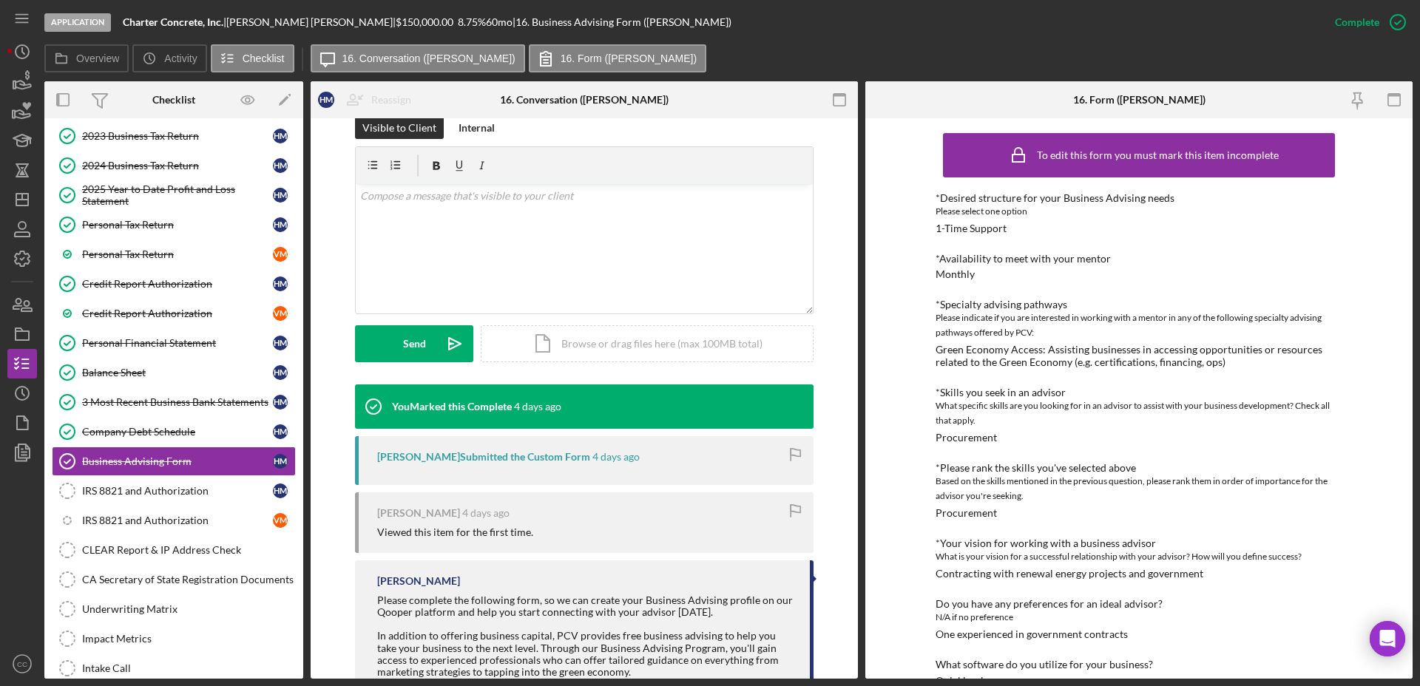
scroll to position [185, 0]
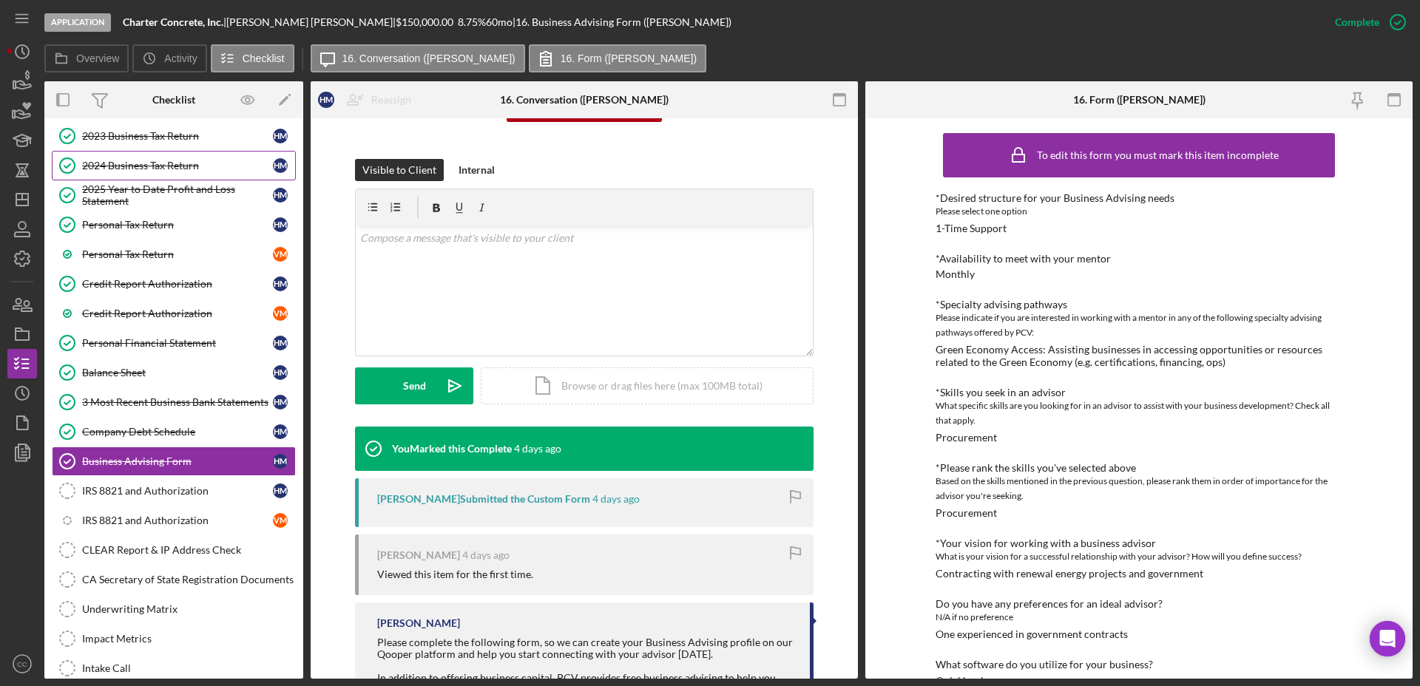
click at [136, 172] on link "2024 Business Tax Return 2024 Business Tax Return H M" at bounding box center [174, 166] width 244 height 30
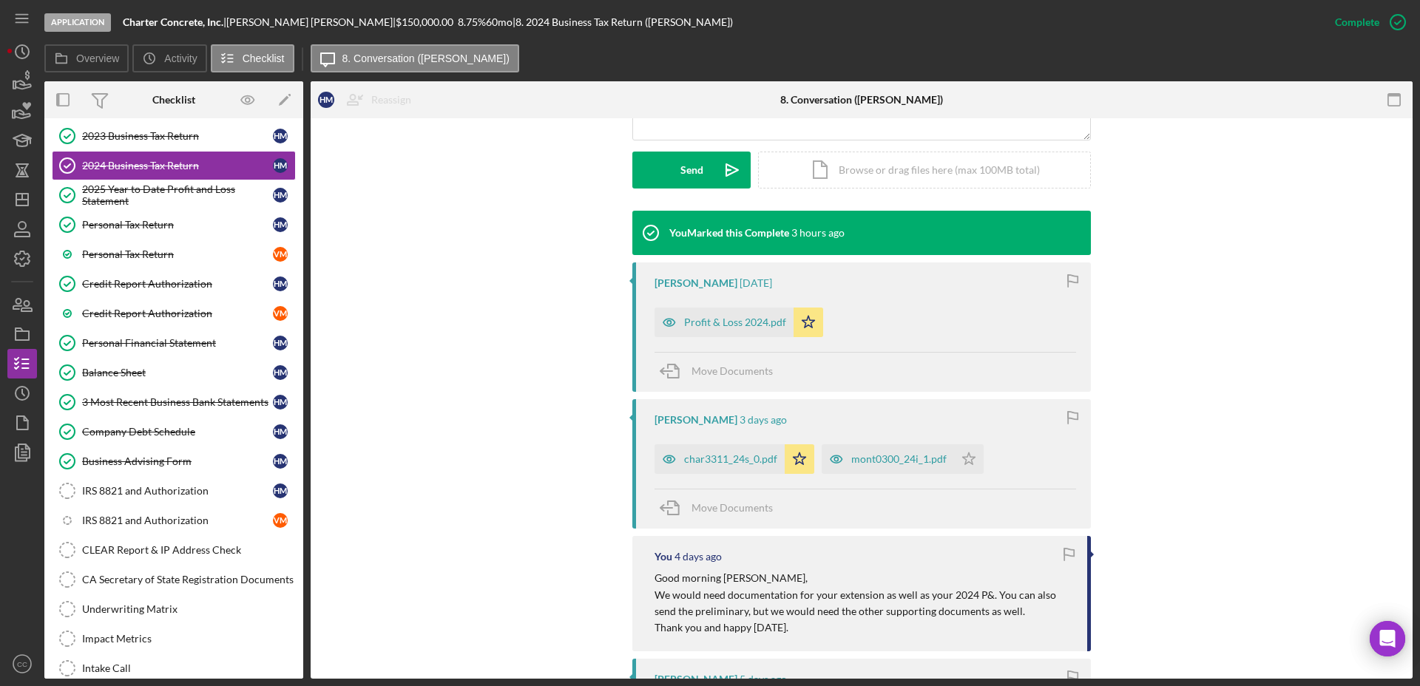
scroll to position [358, 0]
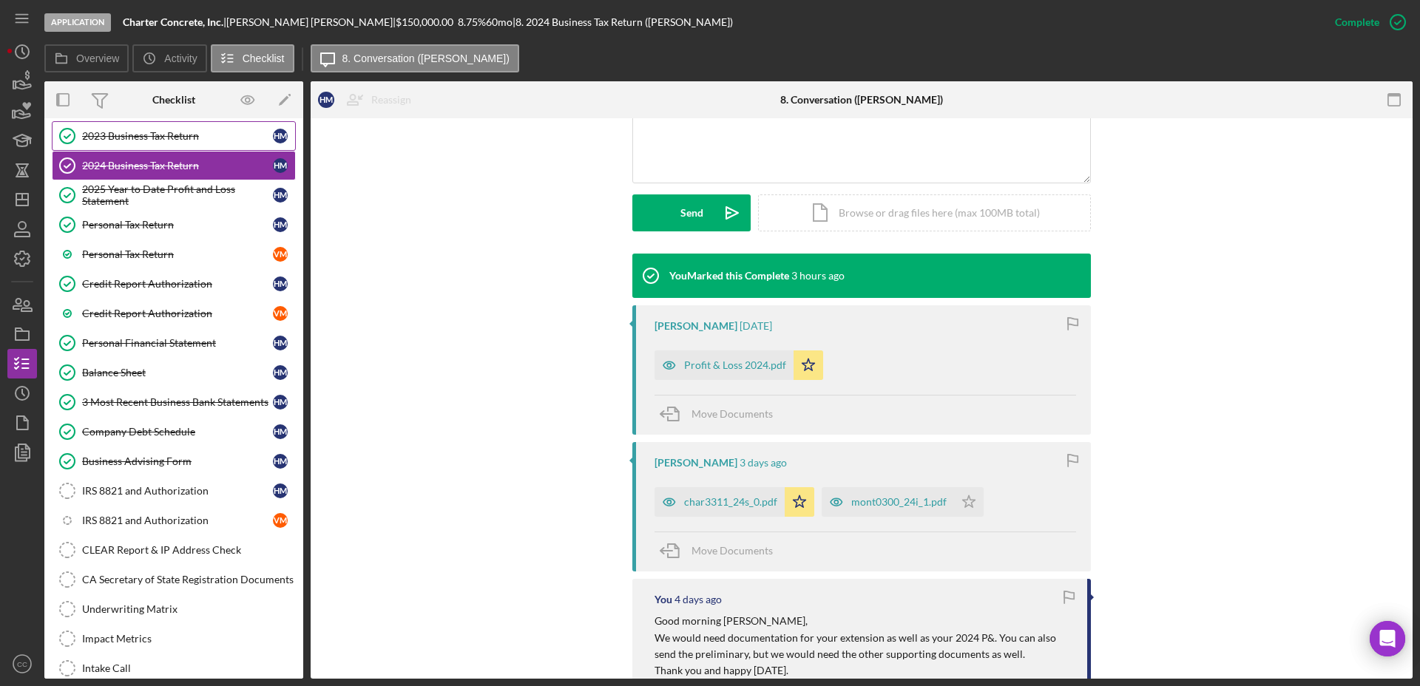
click at [146, 127] on link "2023 Business Tax Return 2023 Business Tax Return H M" at bounding box center [174, 136] width 244 height 30
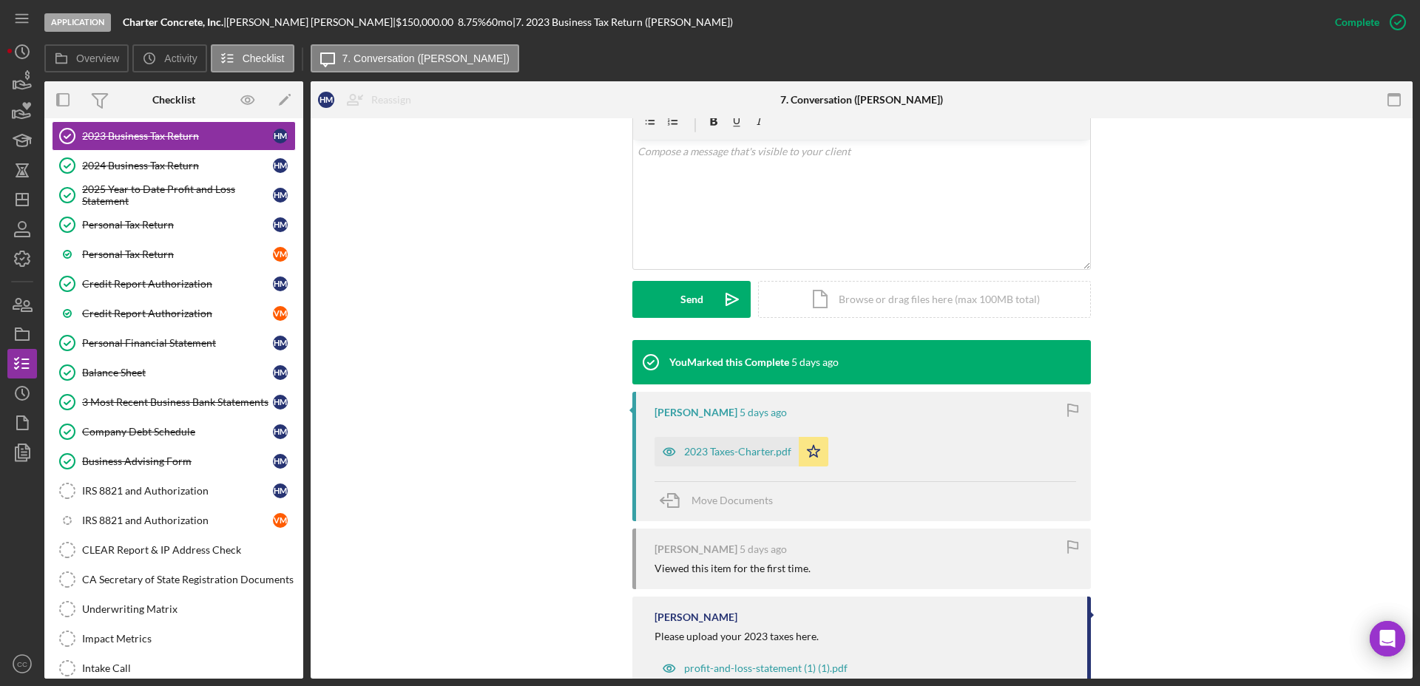
scroll to position [320, 0]
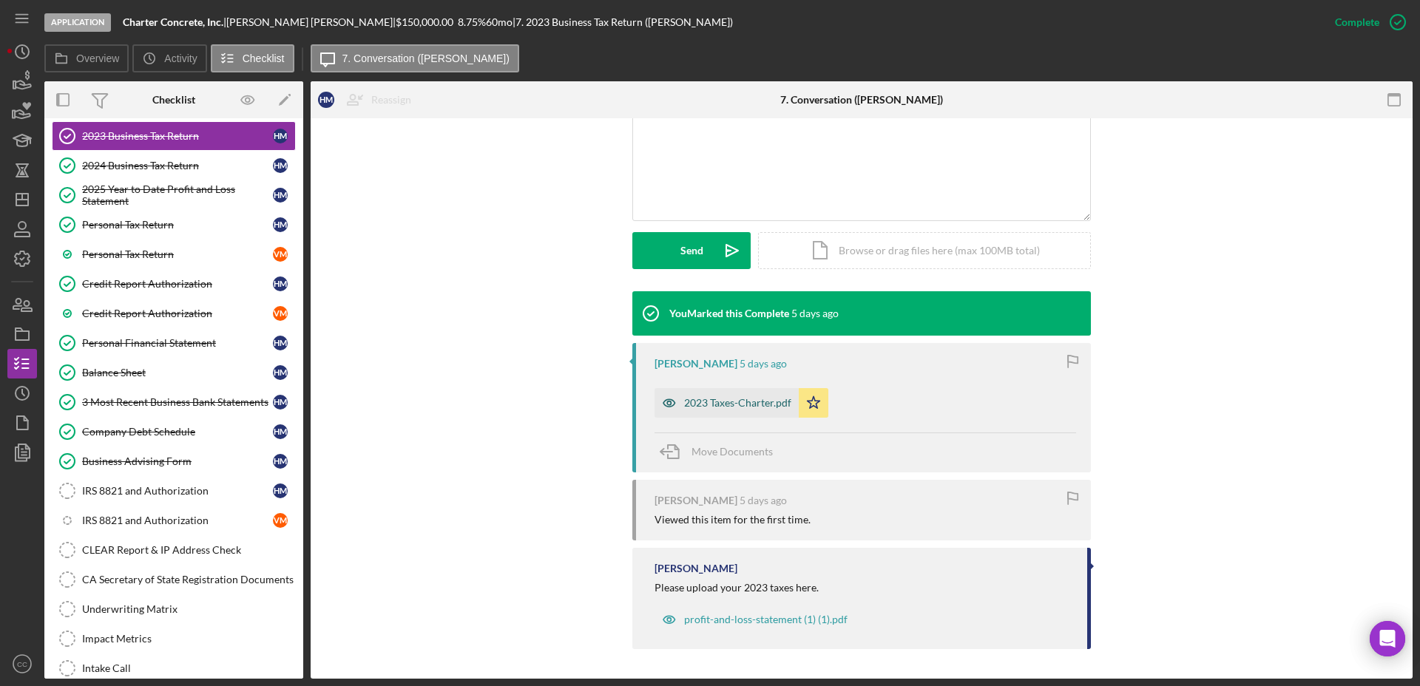
click at [748, 404] on div "2023 Taxes-Charter.pdf" at bounding box center [737, 403] width 107 height 12
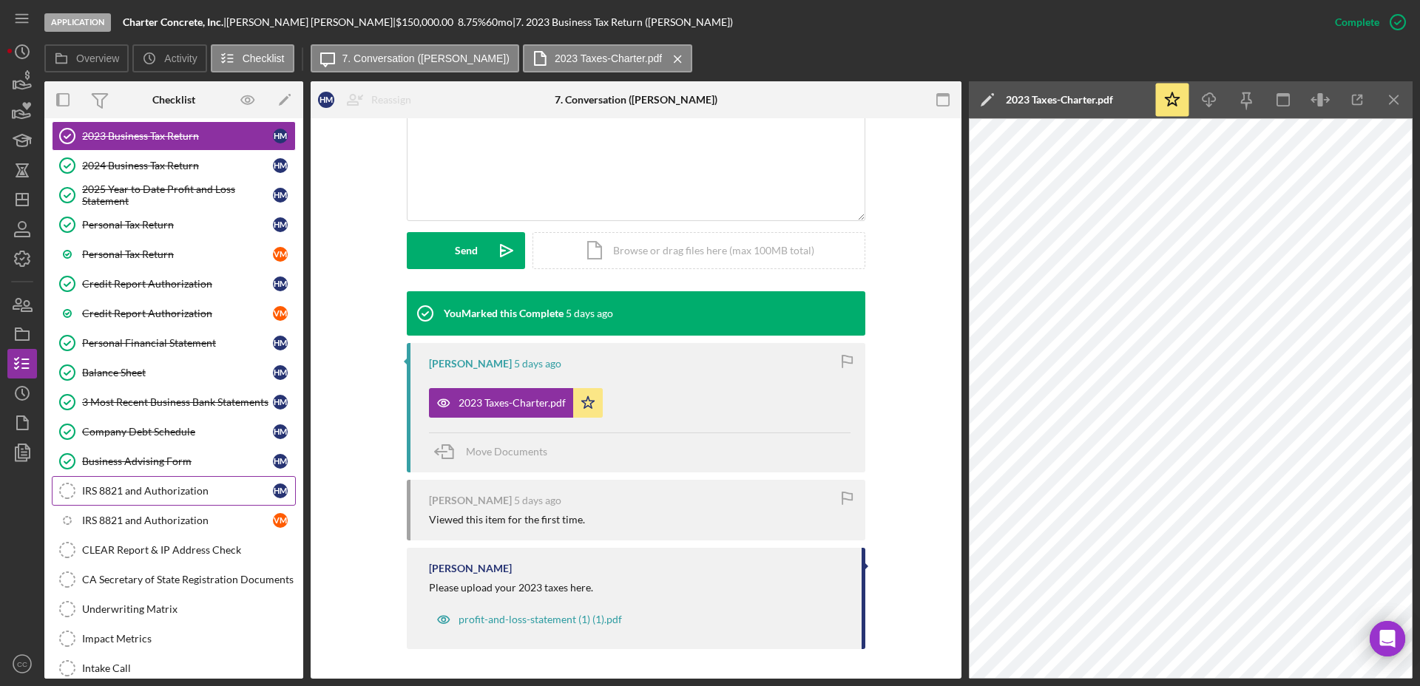
click at [150, 489] on div "IRS 8821 and Authorization" at bounding box center [177, 491] width 191 height 12
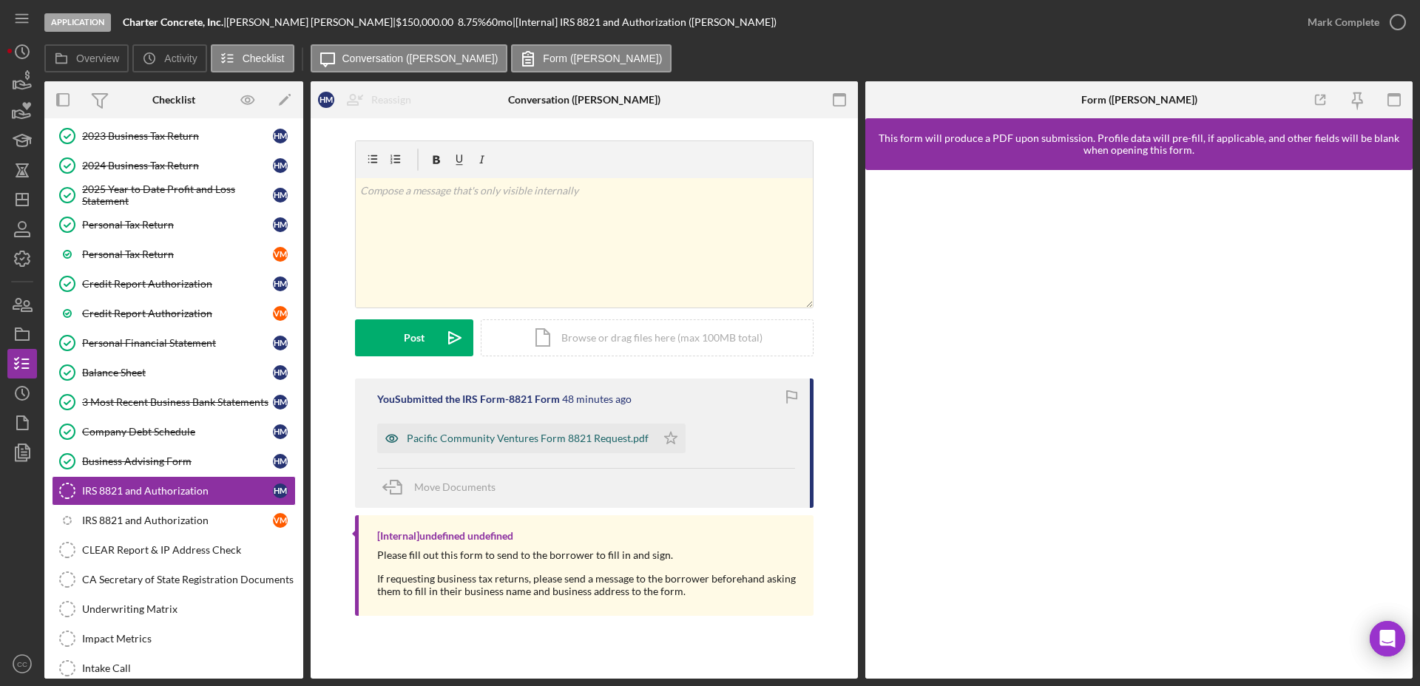
click at [537, 440] on div "Pacific Community Ventures Form 8821 Request.pdf" at bounding box center [528, 439] width 242 height 12
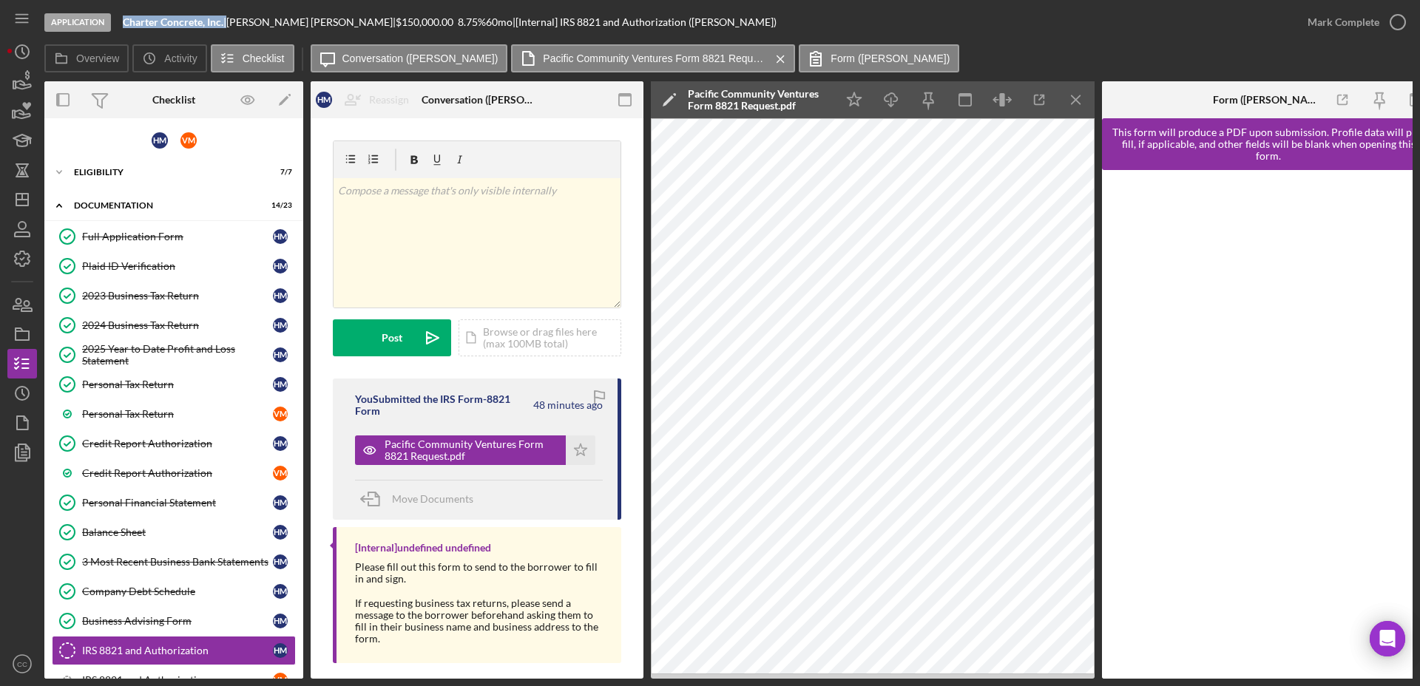
drag, startPoint x: 226, startPoint y: 20, endPoint x: 124, endPoint y: 23, distance: 102.1
click at [124, 23] on div "Charter Concrete, Inc. |" at bounding box center [175, 22] width 104 height 12
click at [1259, 50] on div "Overview Icon/History Activity Checklist Icon/Message Conversation (Humberto M.…" at bounding box center [728, 59] width 1368 height 30
click at [141, 622] on div "Business Advising Form" at bounding box center [177, 621] width 191 height 12
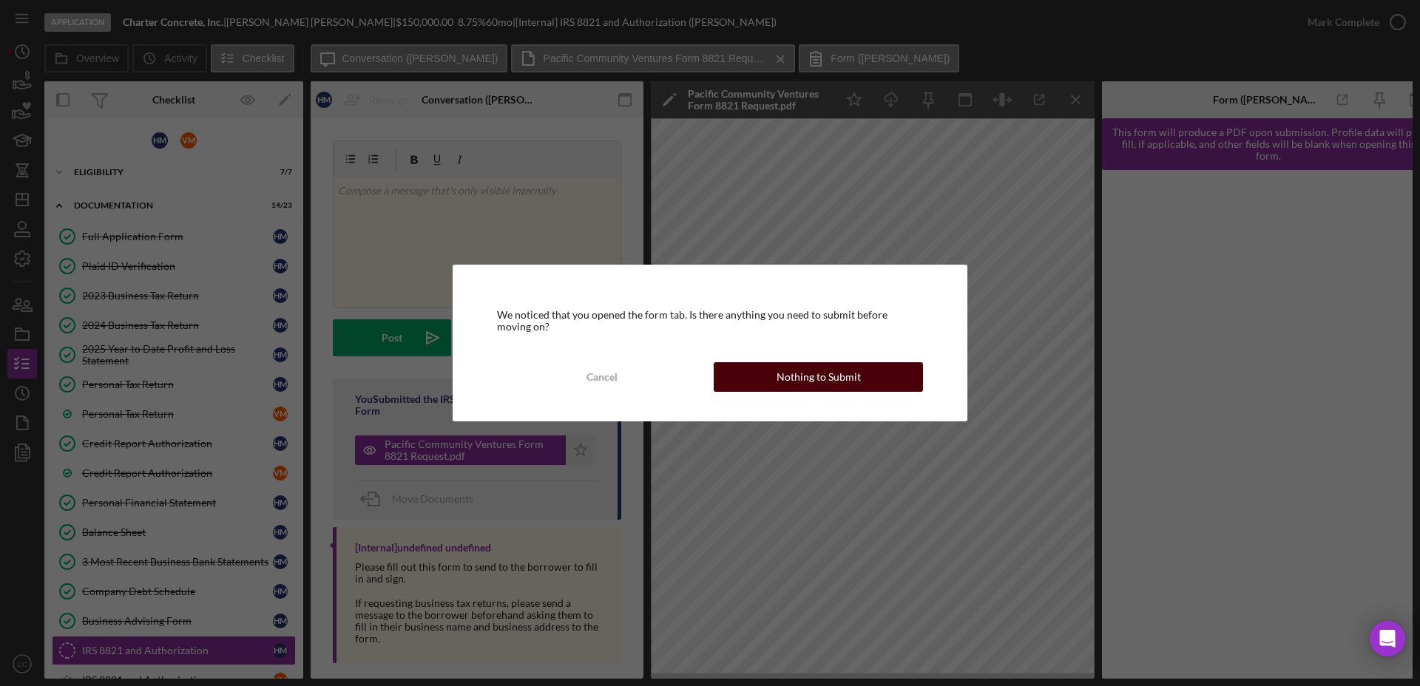
click at [821, 377] on div "Nothing to Submit" at bounding box center [818, 377] width 84 height 30
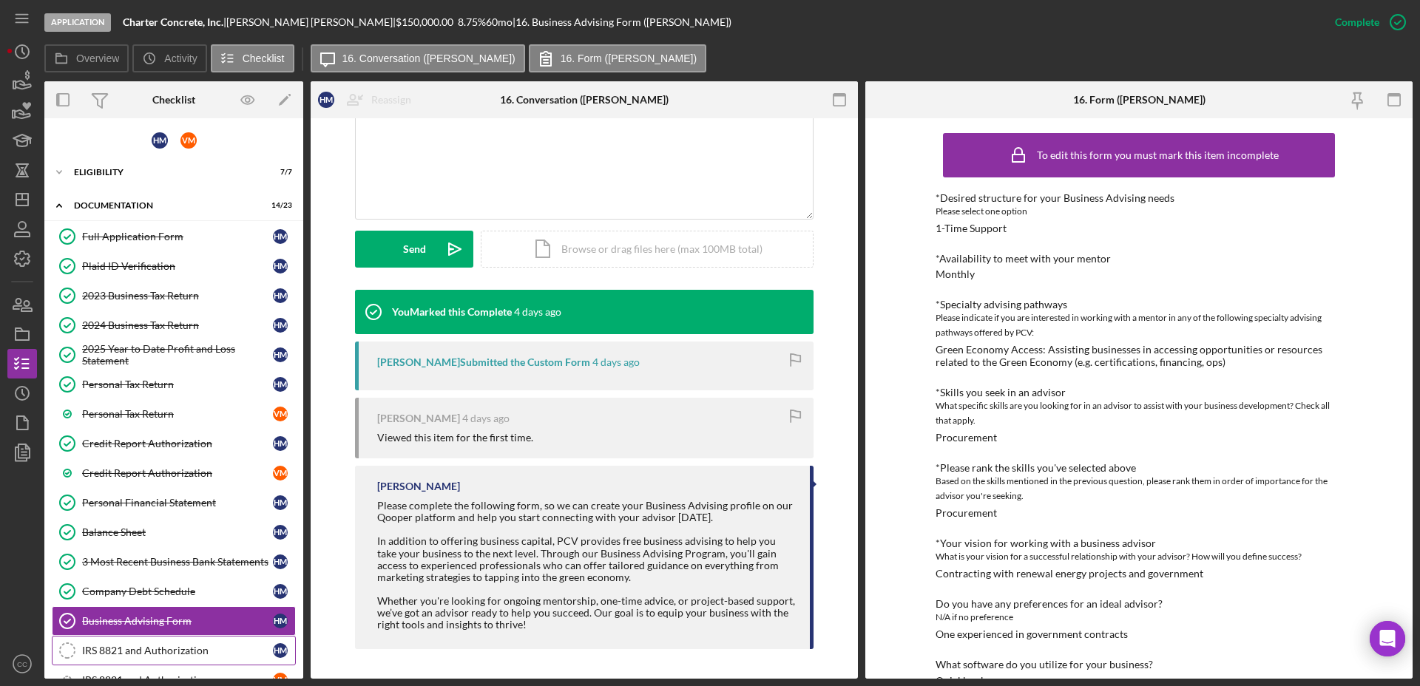
scroll to position [92, 0]
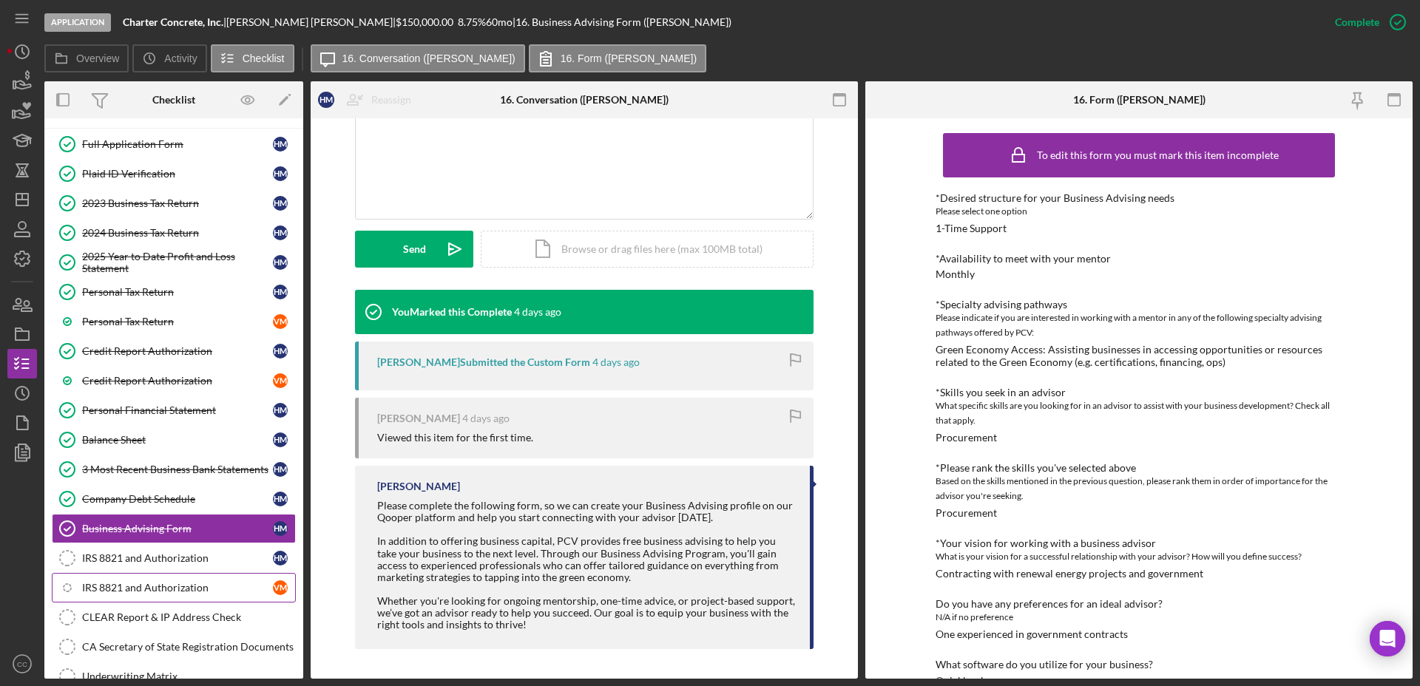
click at [135, 584] on div "IRS 8821 and Authorization" at bounding box center [177, 588] width 191 height 12
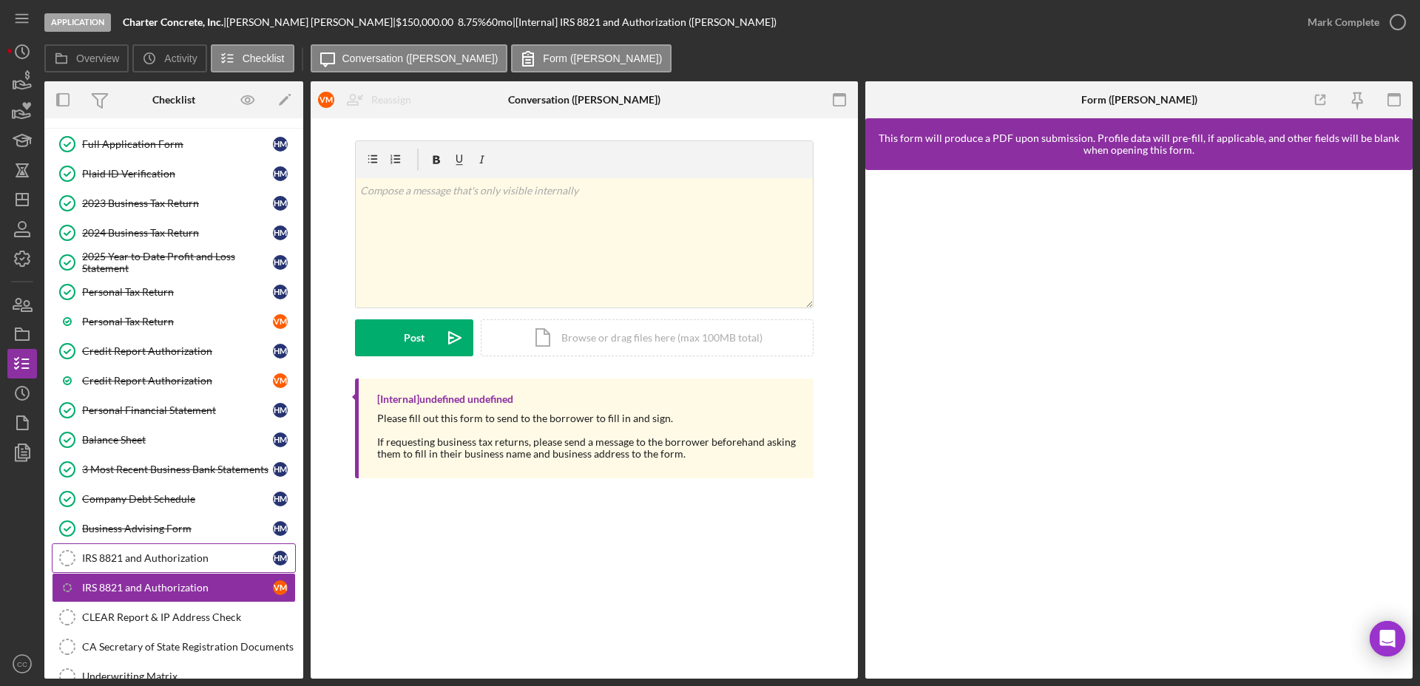
click at [176, 555] on div "IRS 8821 and Authorization" at bounding box center [177, 558] width 191 height 12
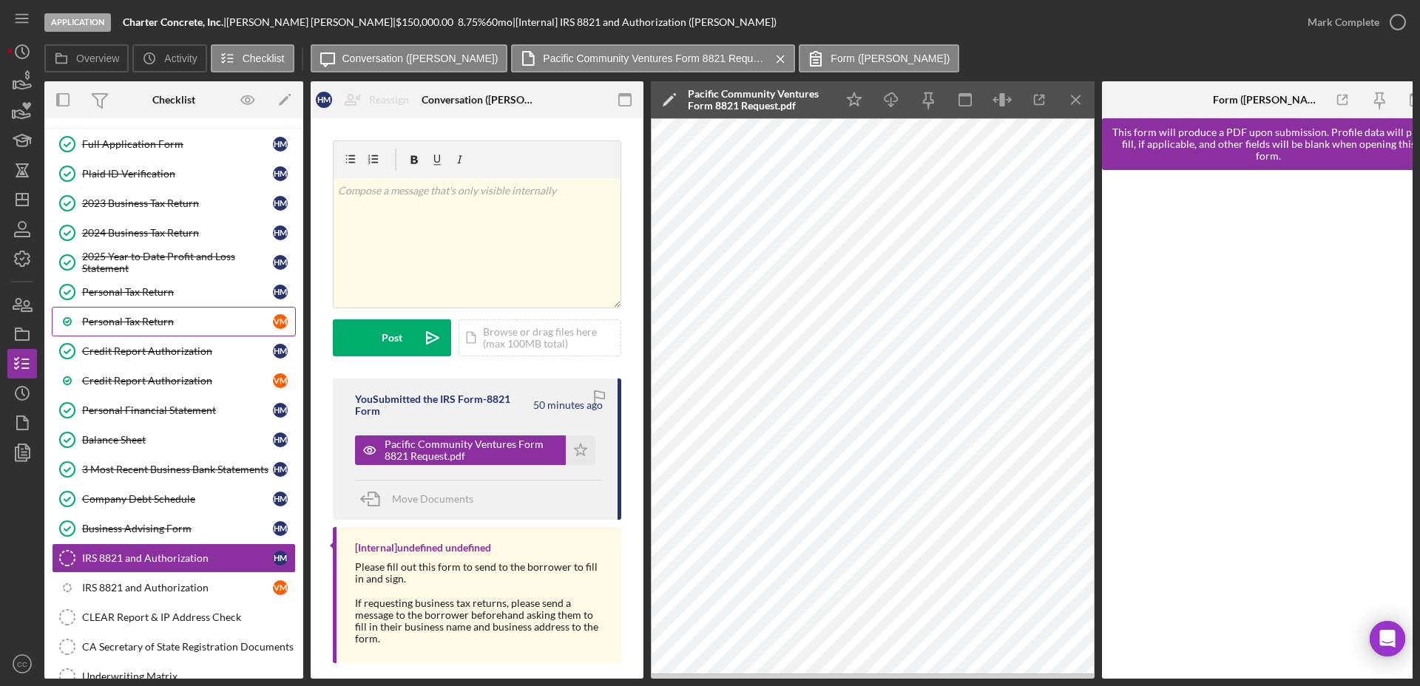
click at [170, 326] on div "Personal Tax Return" at bounding box center [177, 322] width 191 height 12
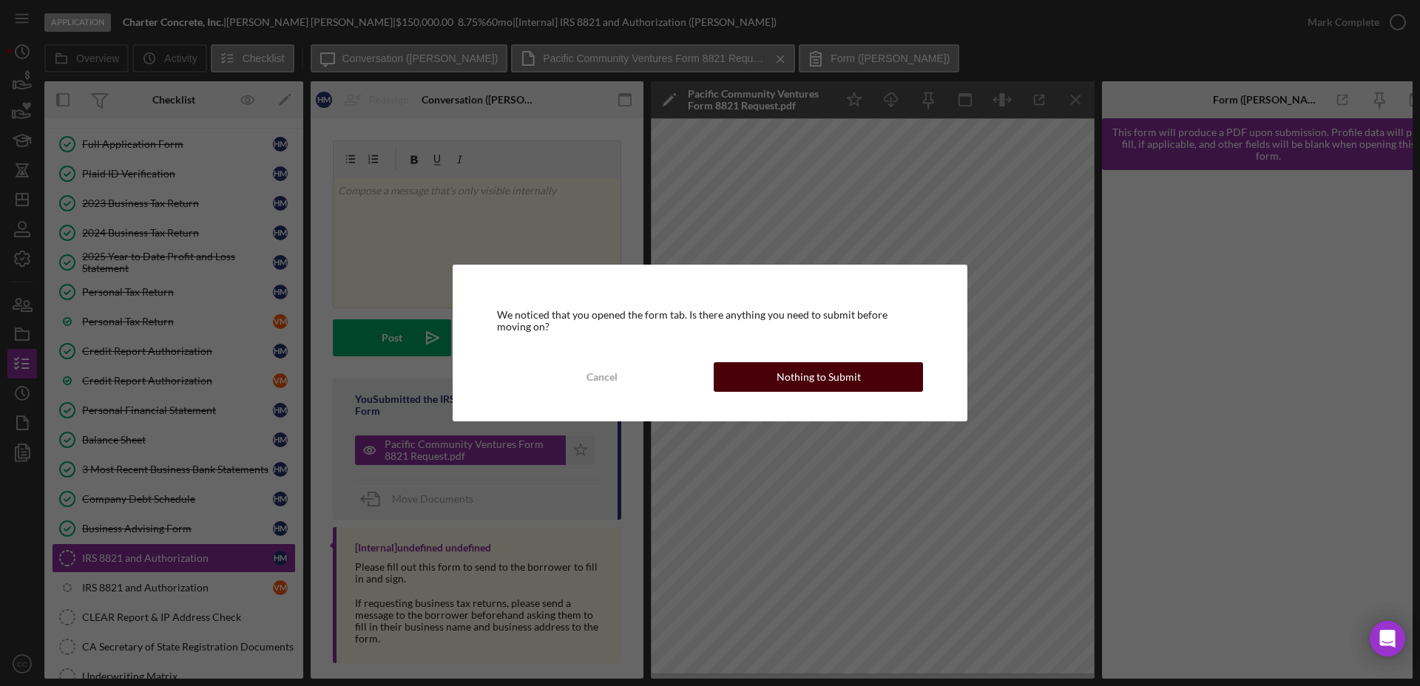
click at [804, 373] on div "Nothing to Submit" at bounding box center [818, 377] width 84 height 30
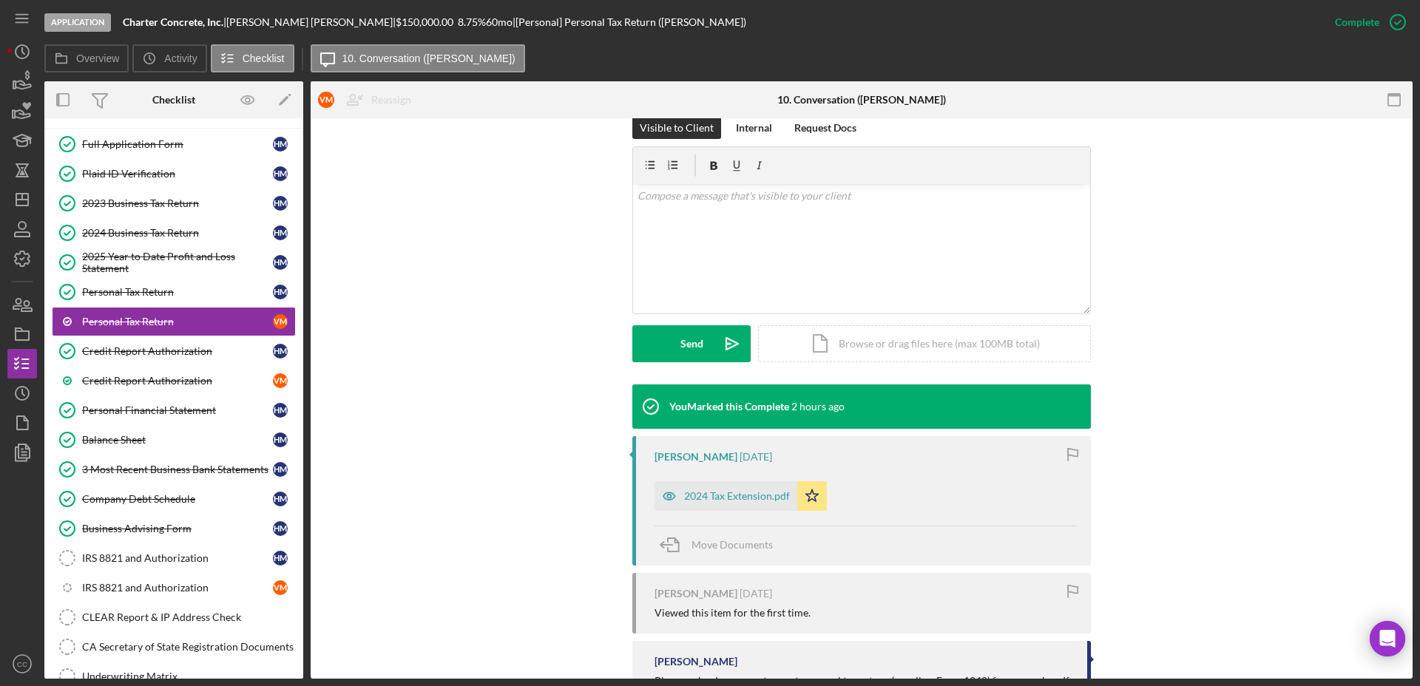
scroll to position [185, 0]
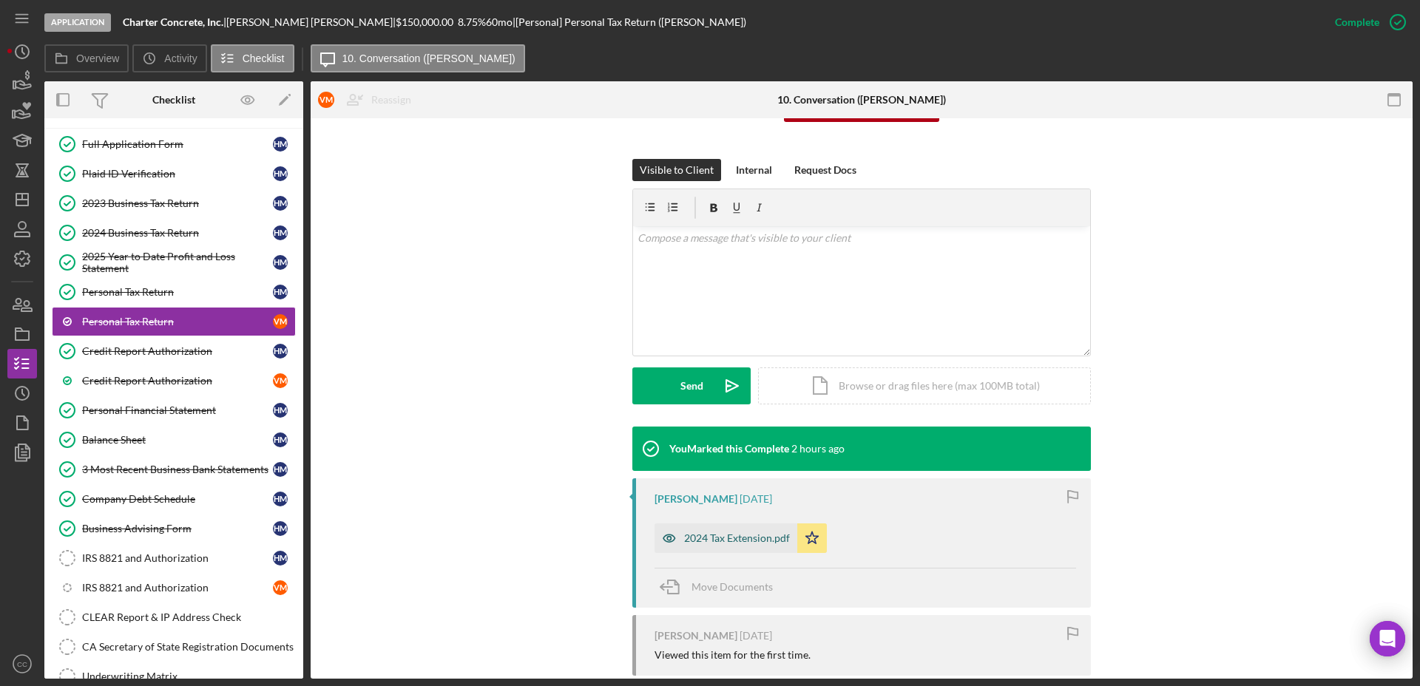
click at [716, 545] on div "2024 Tax Extension.pdf" at bounding box center [725, 538] width 143 height 30
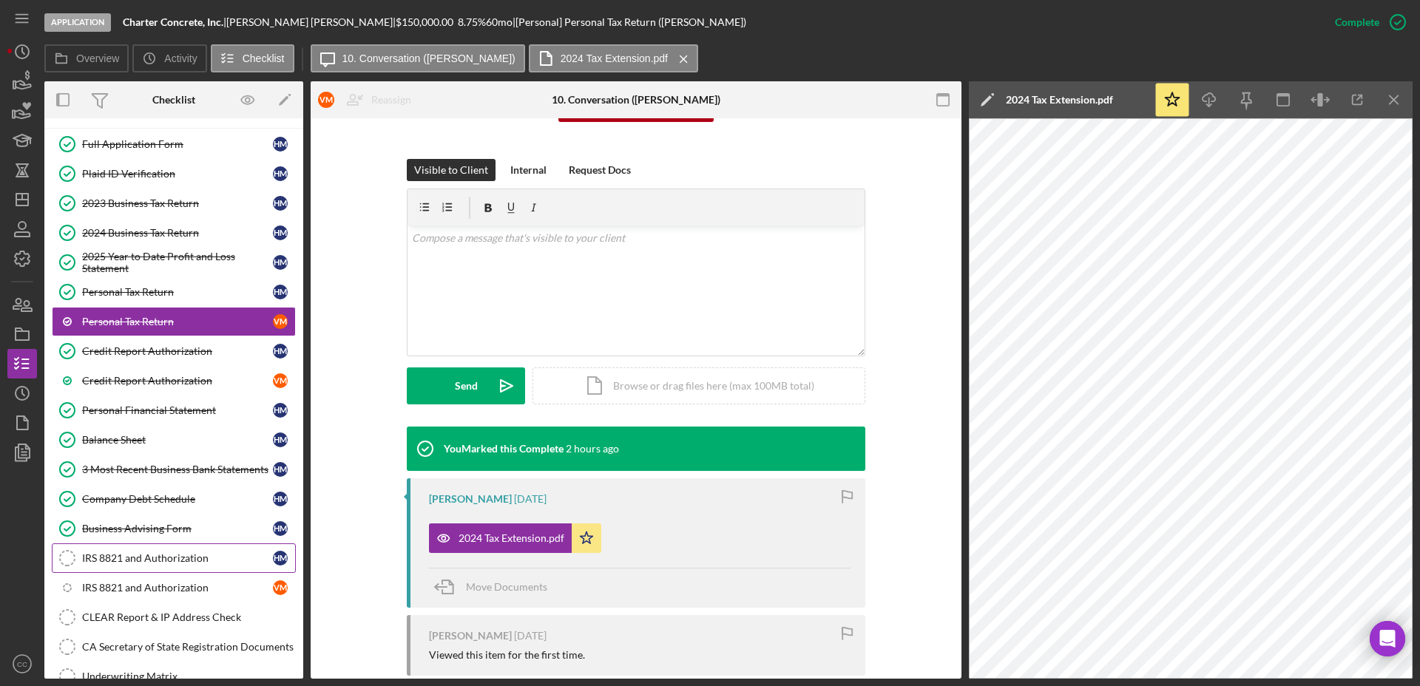
click at [146, 554] on div "IRS 8821 and Authorization" at bounding box center [177, 558] width 191 height 12
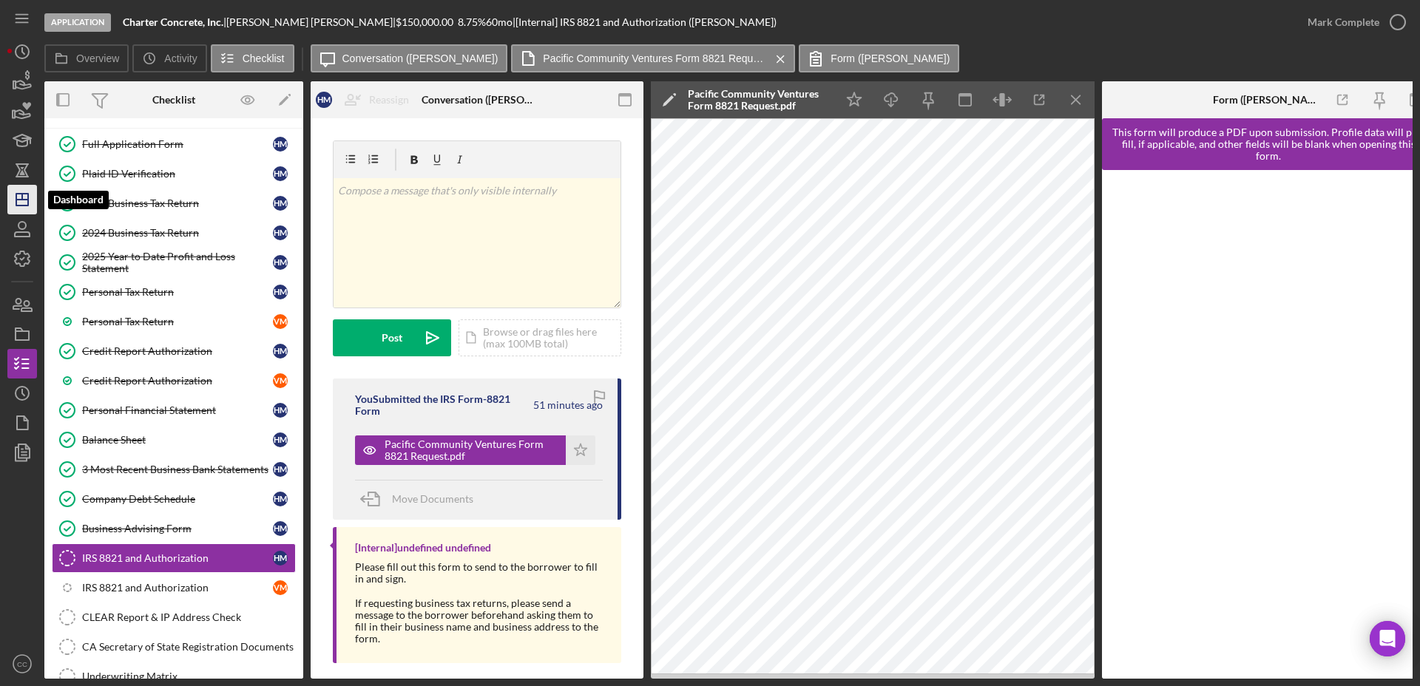
click at [21, 200] on icon "Icon/Dashboard" at bounding box center [22, 199] width 37 height 37
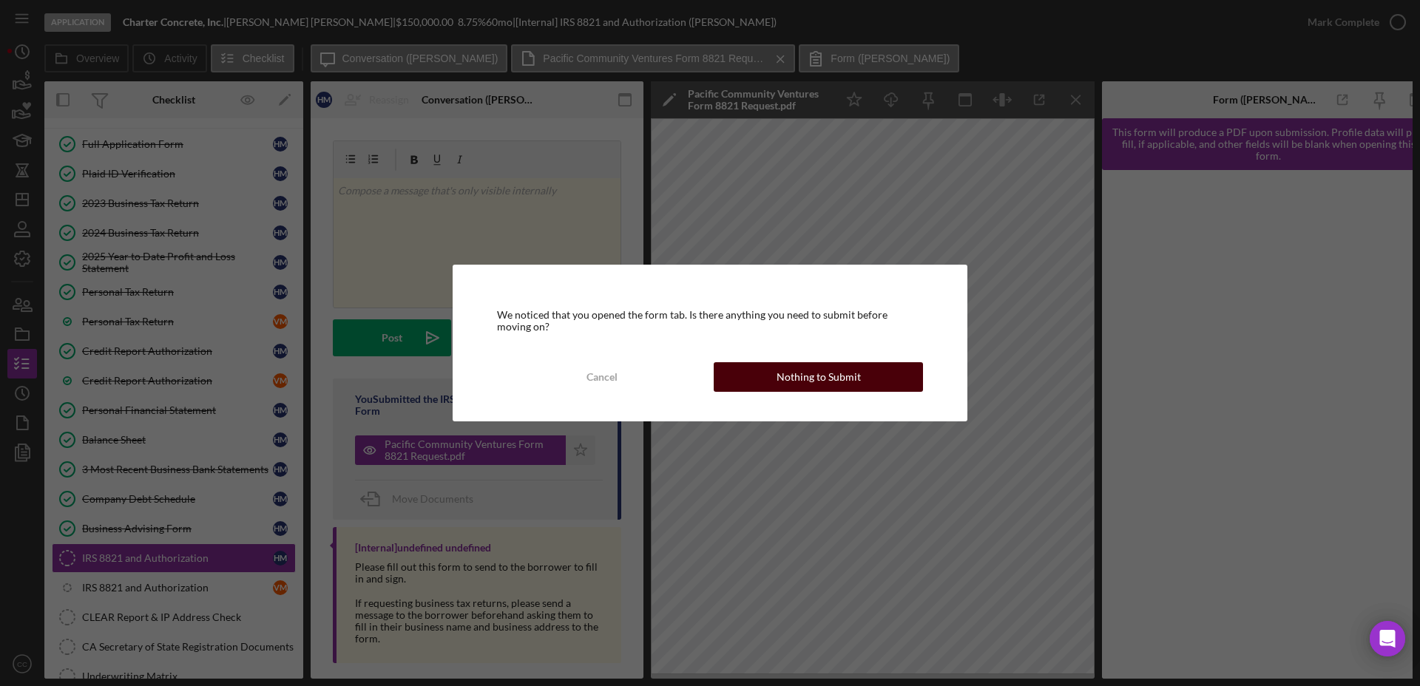
click at [845, 373] on div "Nothing to Submit" at bounding box center [818, 377] width 84 height 30
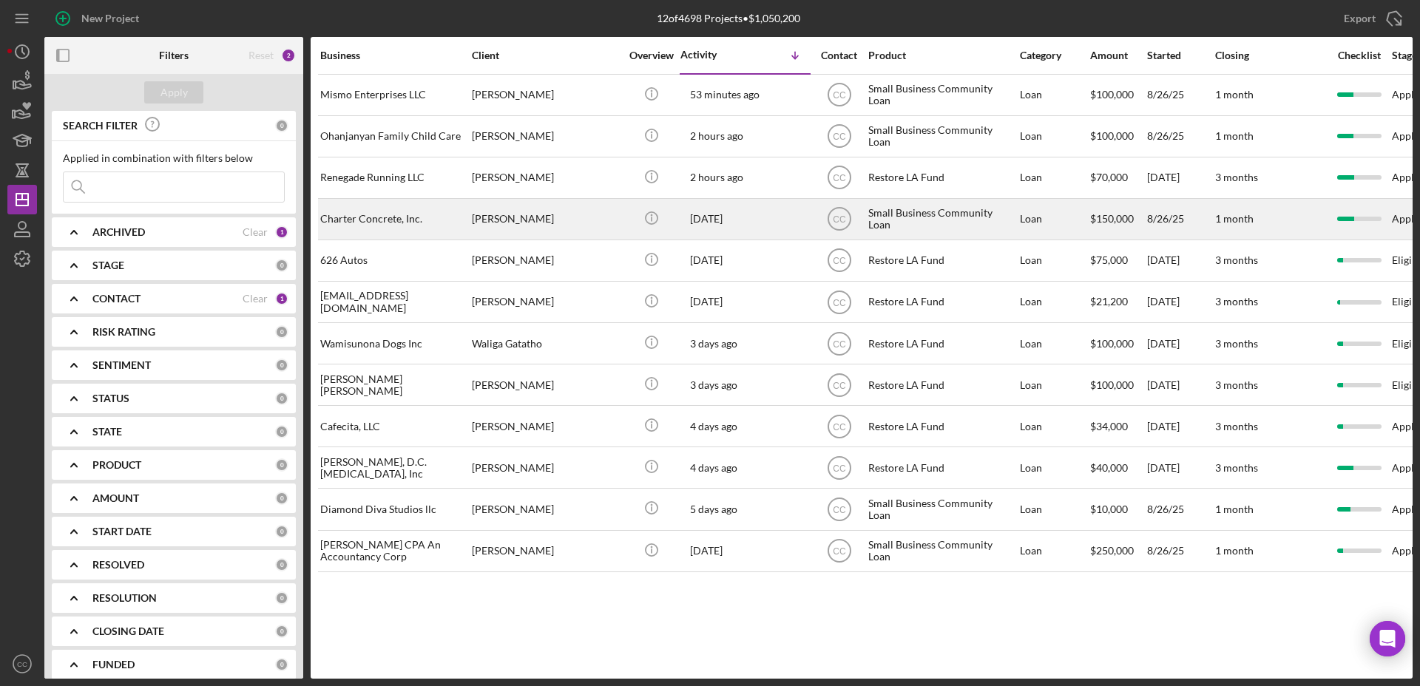
click at [401, 220] on div "Charter Concrete, Inc." at bounding box center [394, 219] width 148 height 39
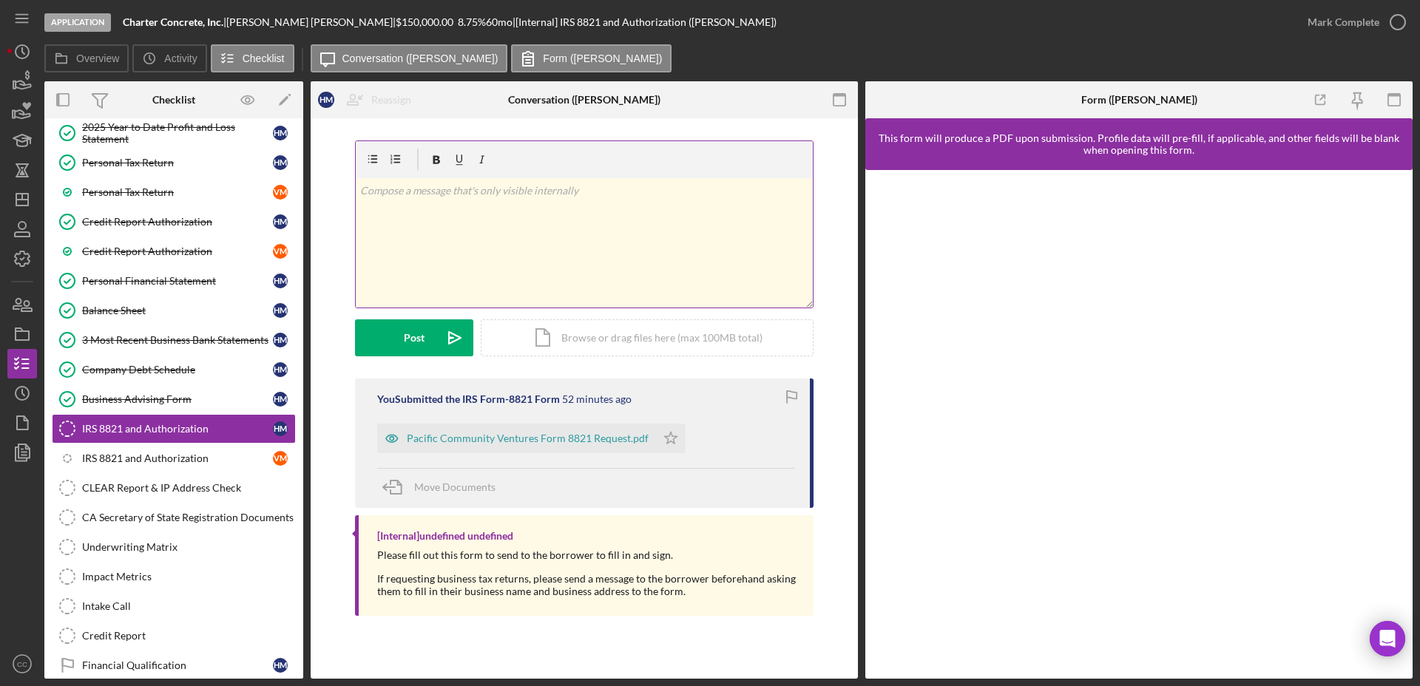
scroll to position [252, 0]
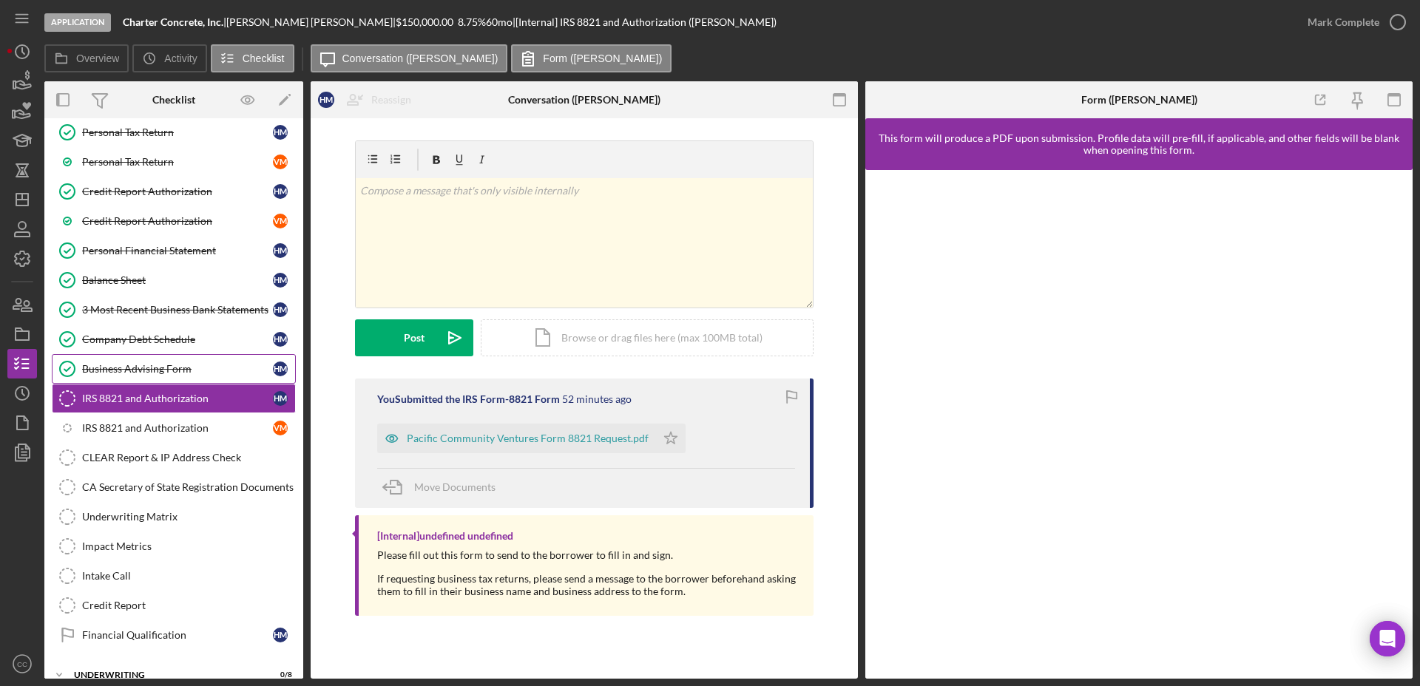
click at [123, 369] on div "Business Advising Form" at bounding box center [177, 369] width 191 height 12
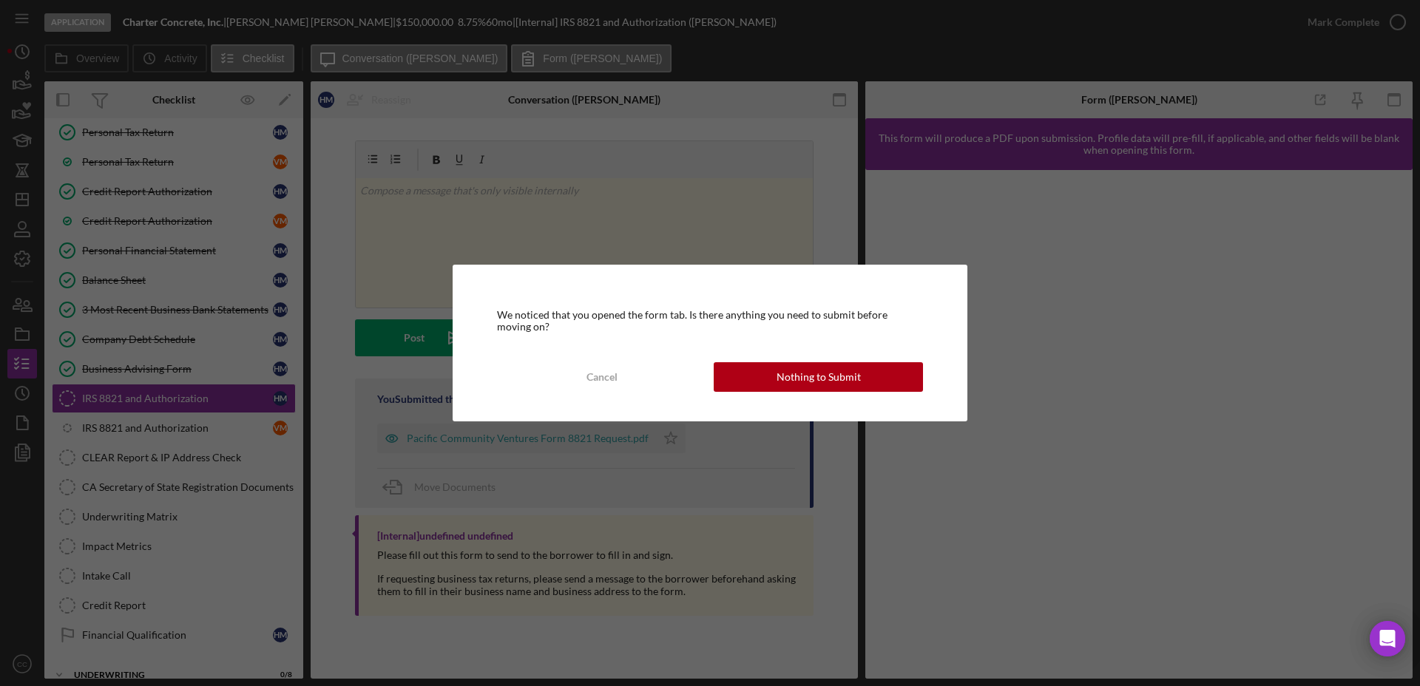
click at [855, 384] on div "Nothing to Submit" at bounding box center [818, 377] width 84 height 30
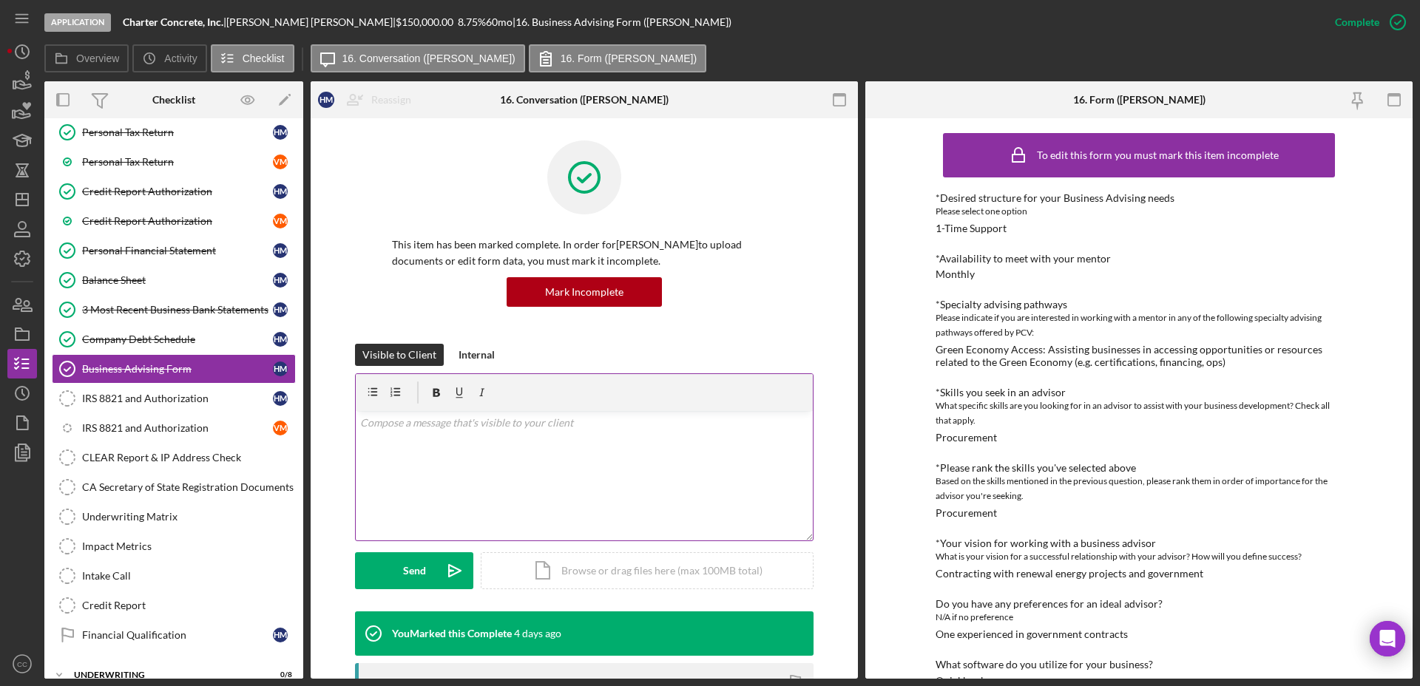
click at [501, 486] on div "v Color teal Color pink Remove color Add row above Add row below Add column bef…" at bounding box center [584, 475] width 457 height 129
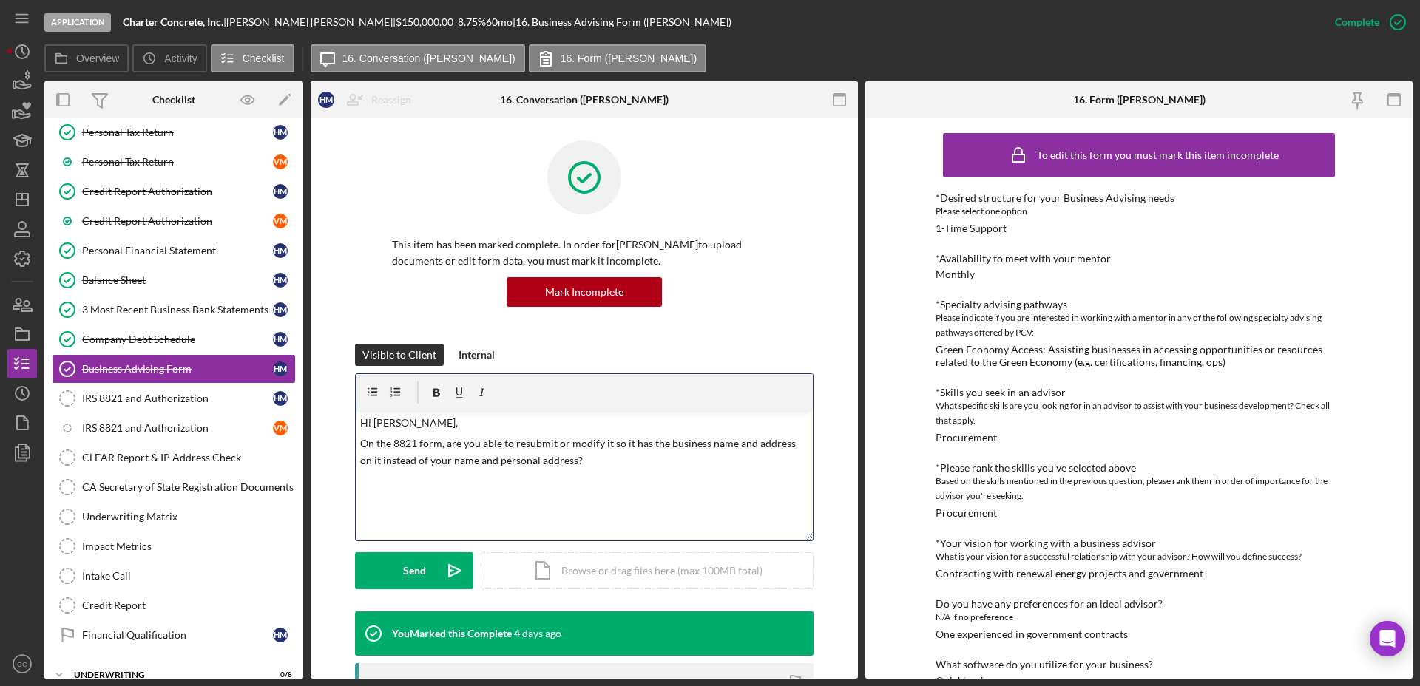
click at [603, 467] on p "On the 8821 form, are you able to resubmit or modify it so it has the business …" at bounding box center [584, 451] width 449 height 33
click at [430, 572] on button "Send Icon/icon-invite-send" at bounding box center [414, 570] width 118 height 37
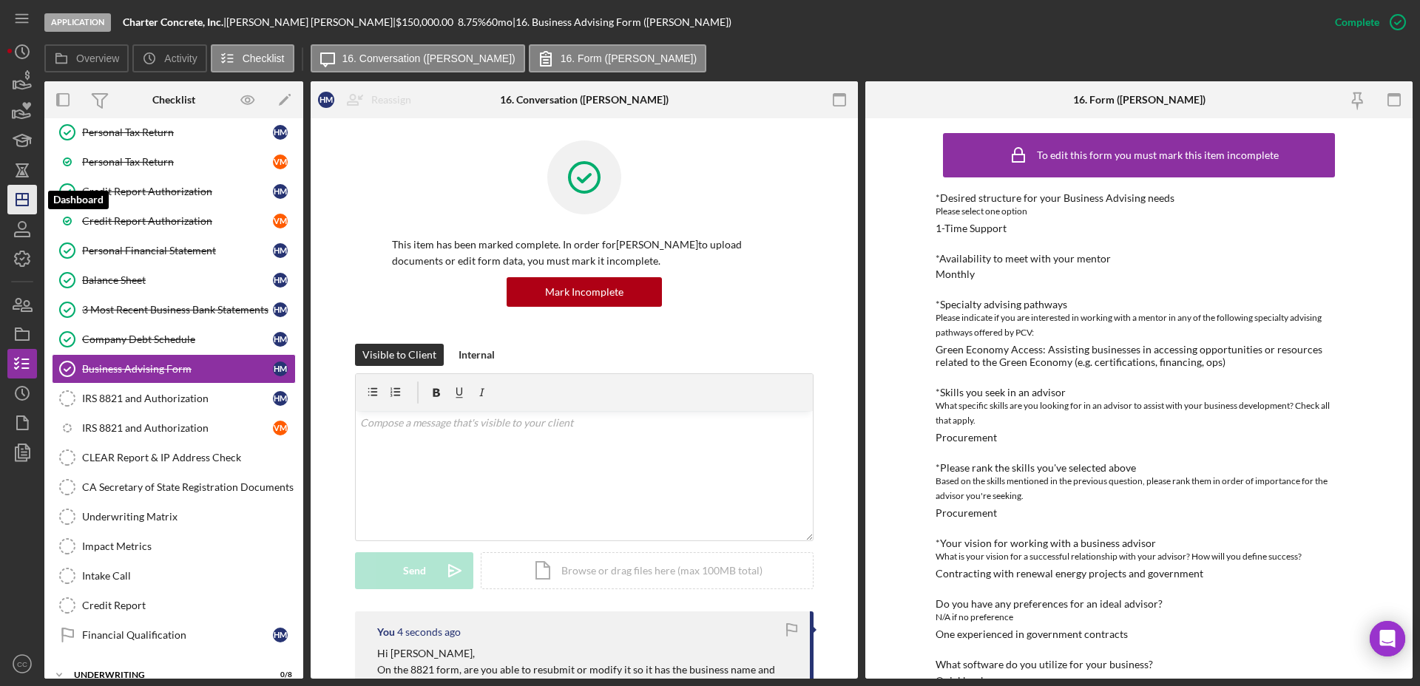
click at [27, 206] on polygon "button" at bounding box center [22, 200] width 12 height 12
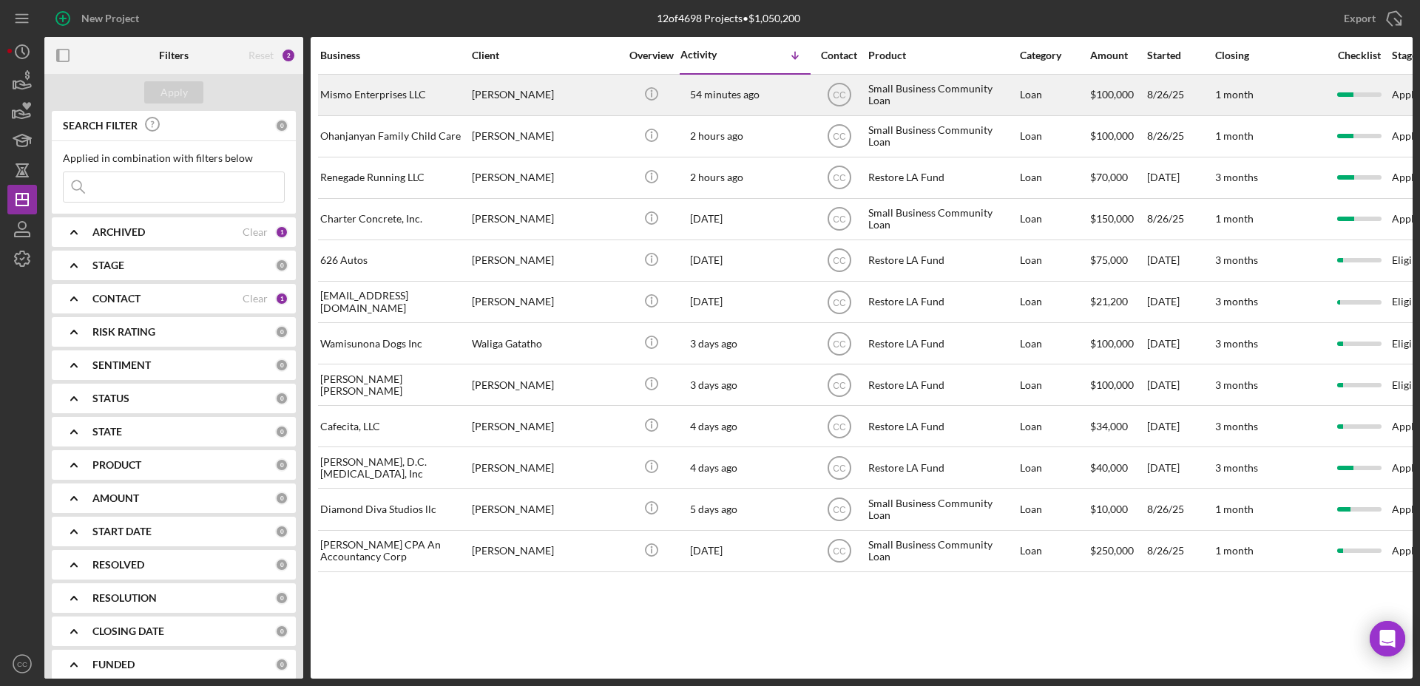
click at [391, 95] on div "Mismo Enterprises LLC" at bounding box center [394, 94] width 148 height 39
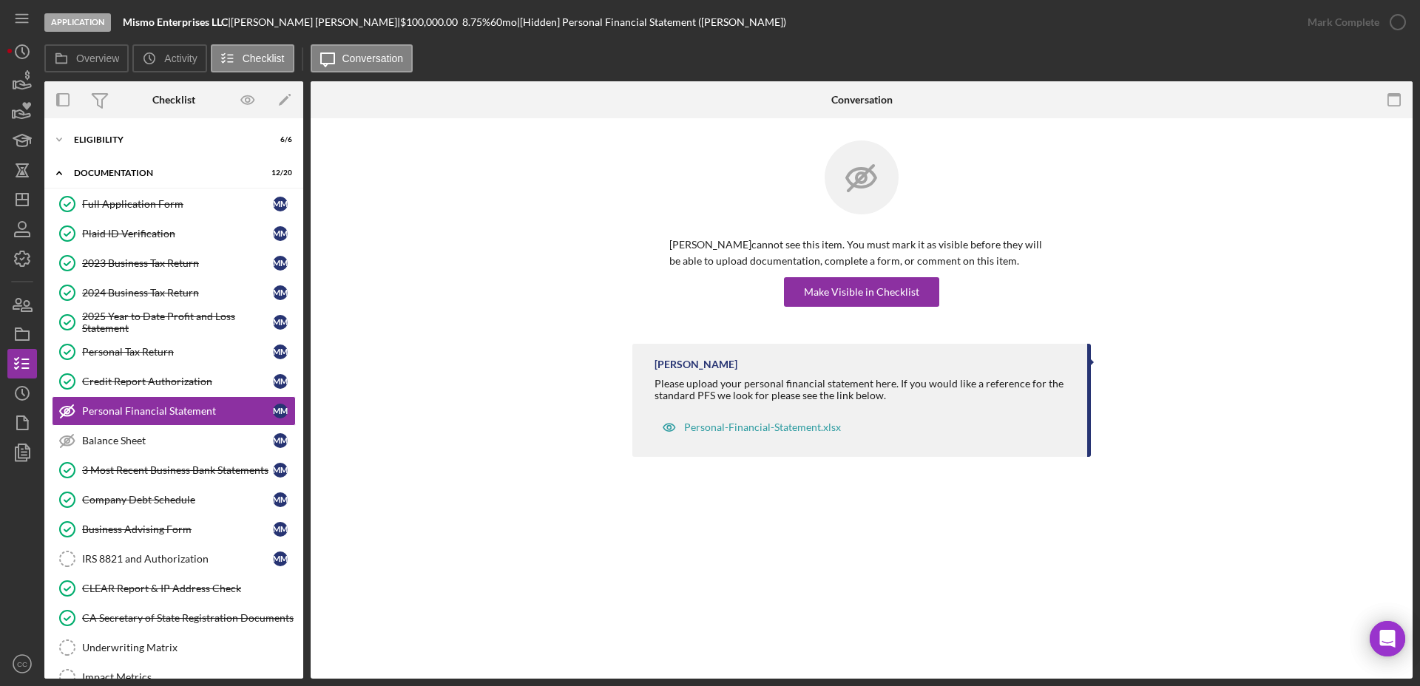
scroll to position [13, 0]
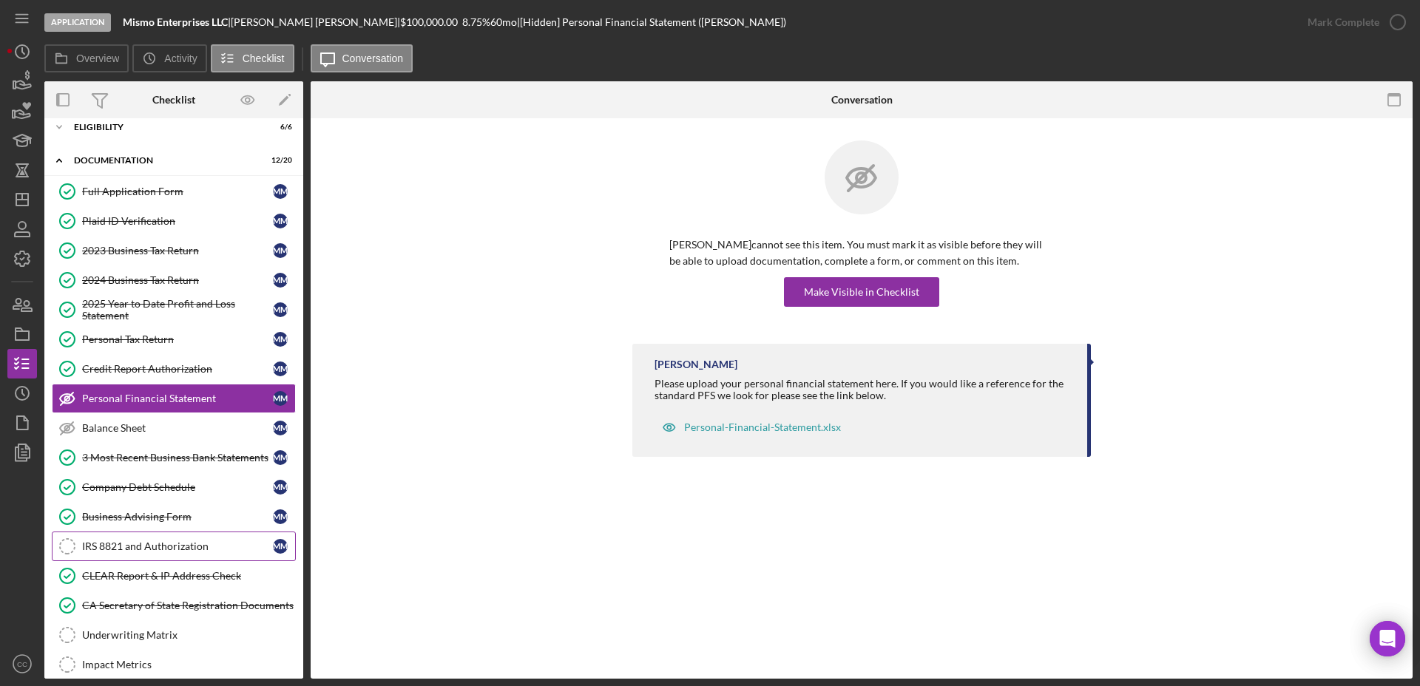
click at [147, 547] on div "IRS 8821 and Authorization" at bounding box center [177, 546] width 191 height 12
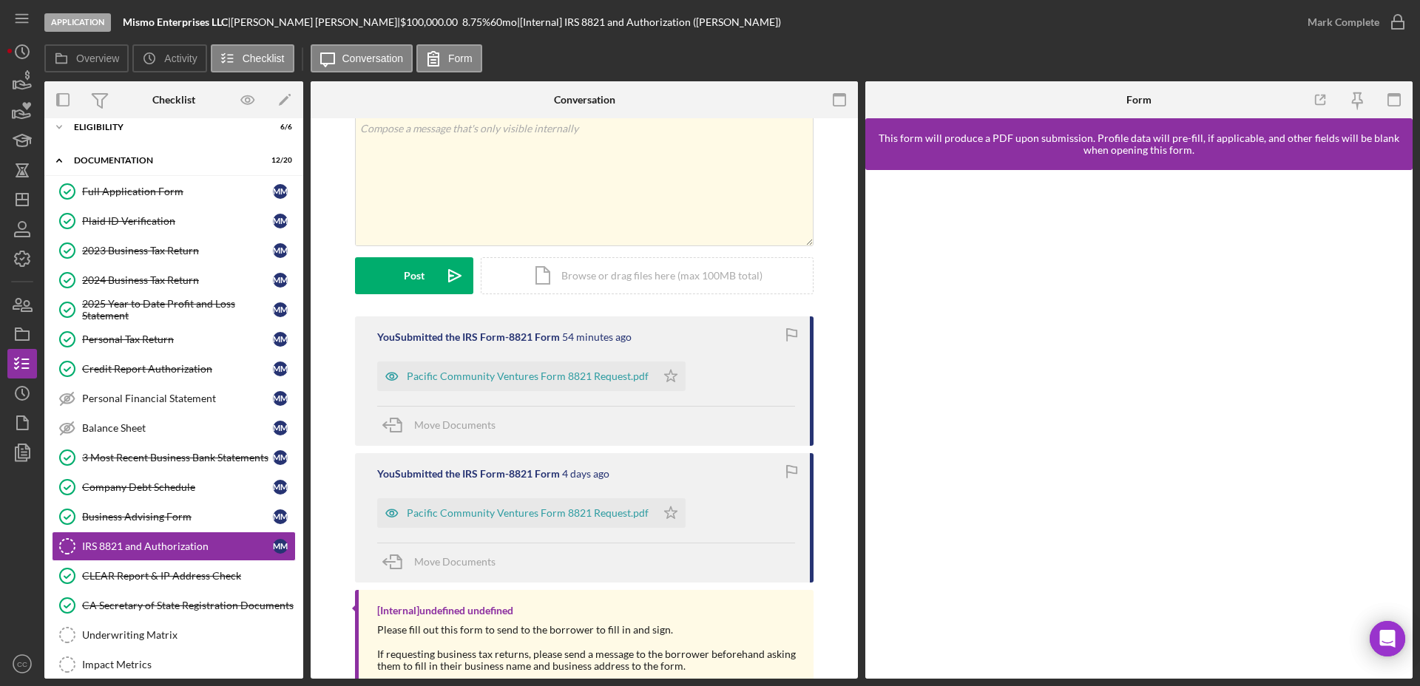
scroll to position [92, 0]
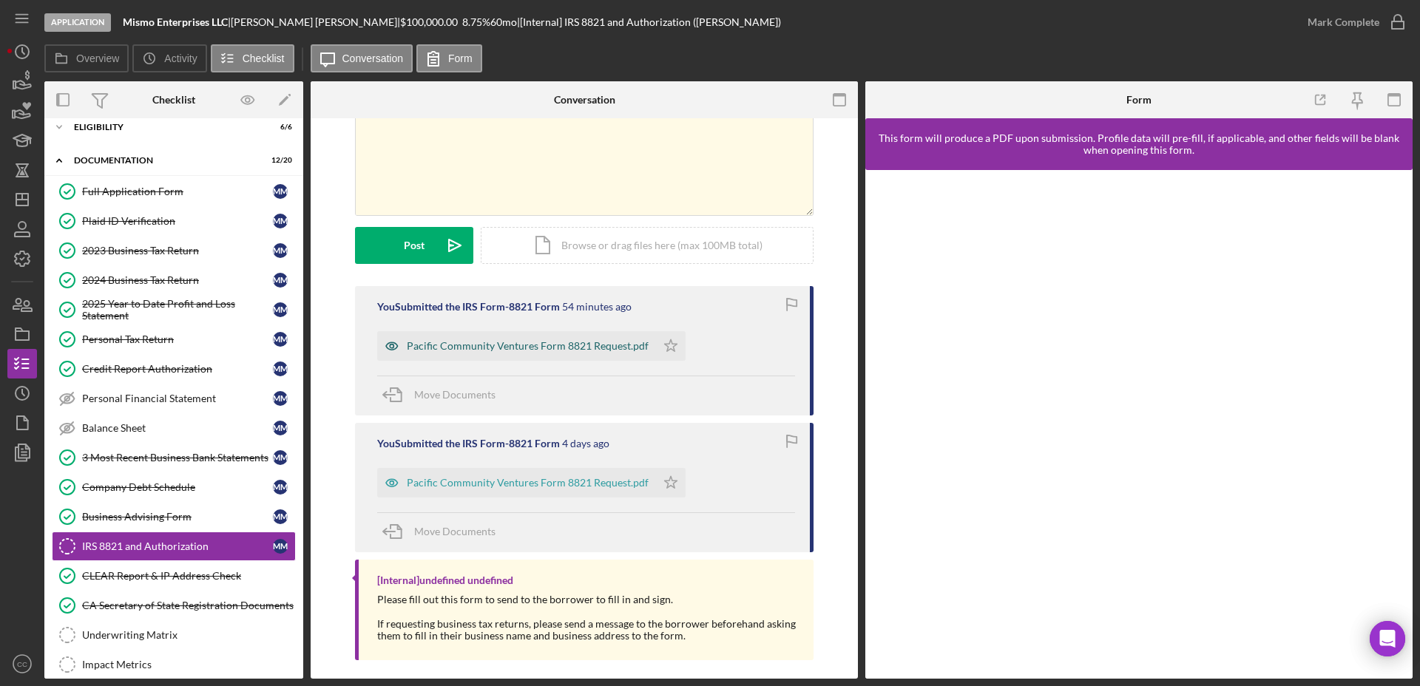
click at [561, 345] on div "Pacific Community Ventures Form 8821 Request.pdf" at bounding box center [528, 346] width 242 height 12
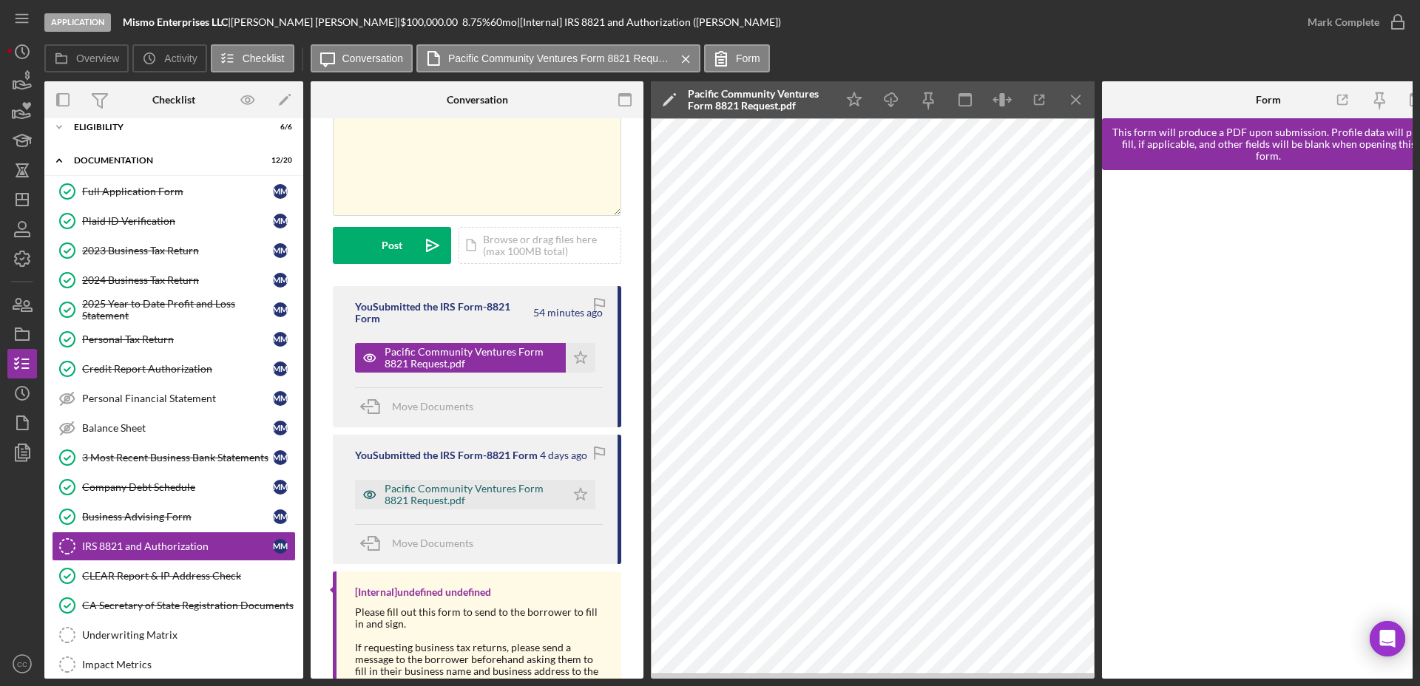
click at [432, 501] on div "Pacific Community Ventures Form 8821 Request.pdf" at bounding box center [471, 495] width 174 height 24
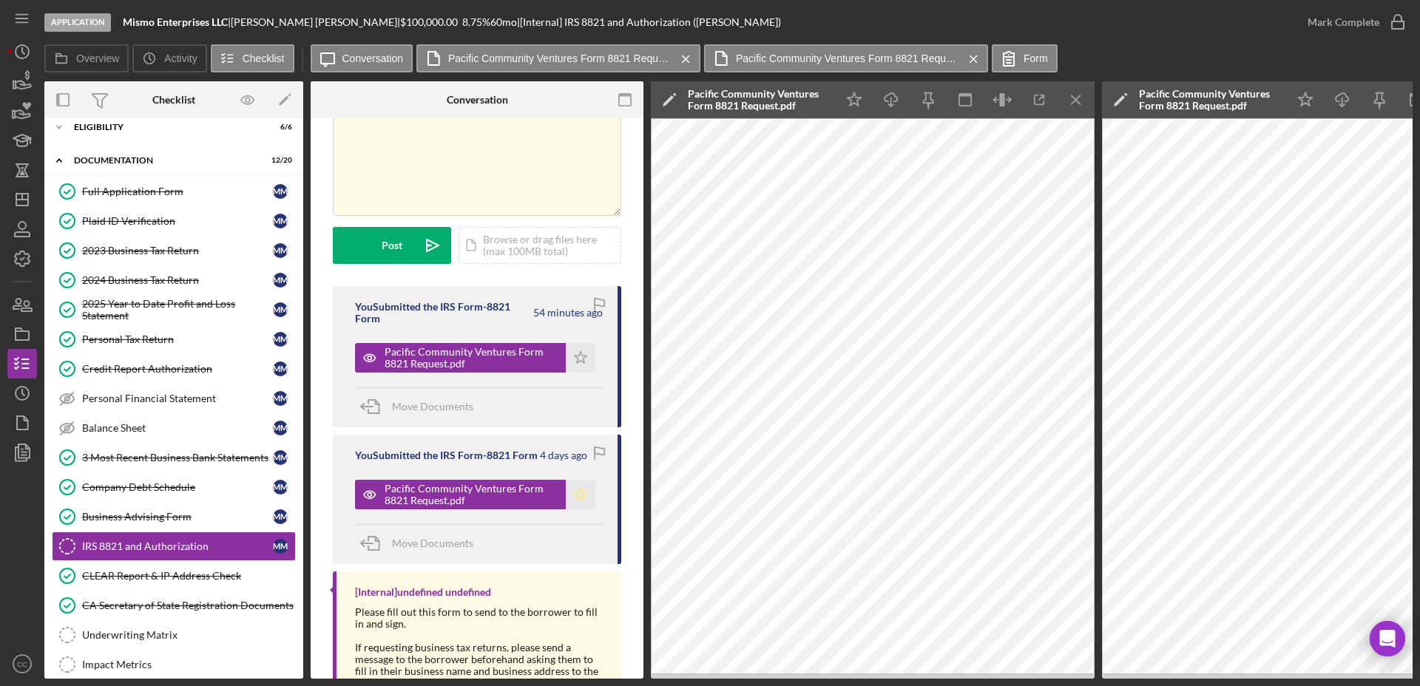
click at [574, 493] on icon "Icon/Star" at bounding box center [581, 495] width 30 height 30
click at [1001, 97] on icon "button" at bounding box center [1001, 99] width 5 height 13
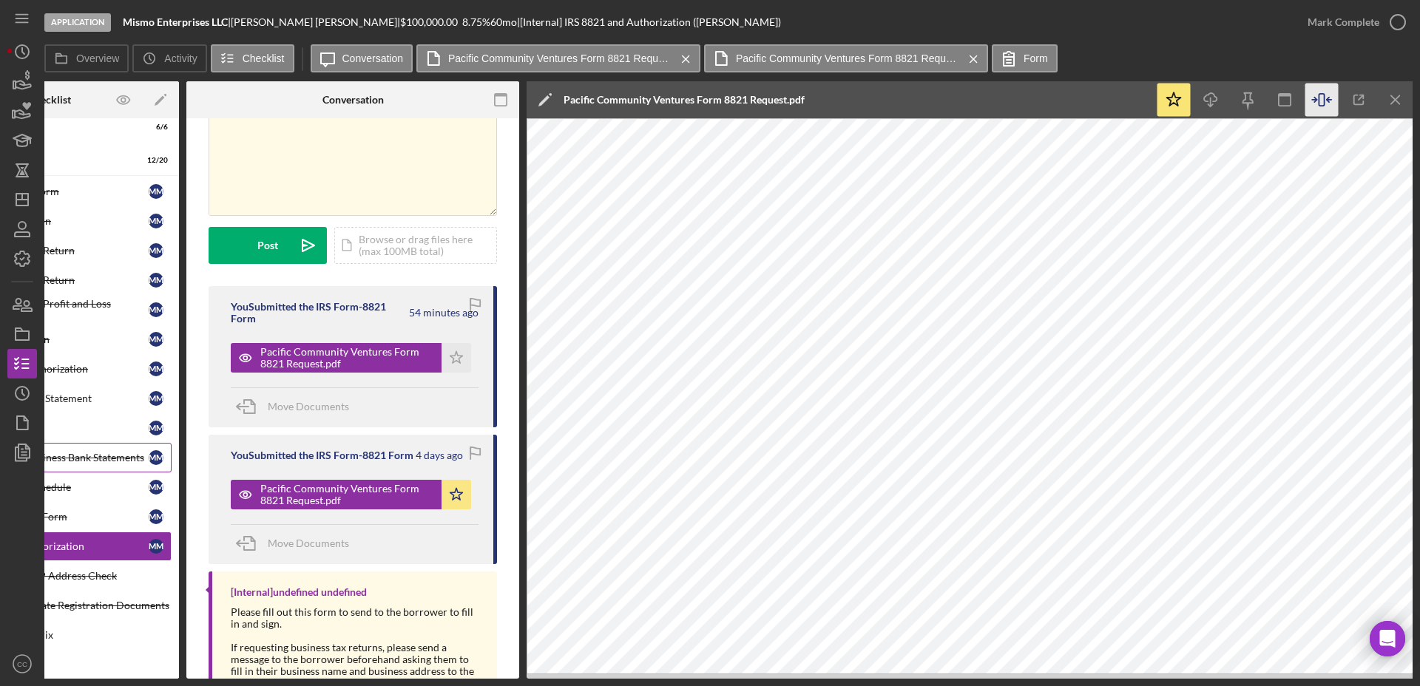
scroll to position [0, 0]
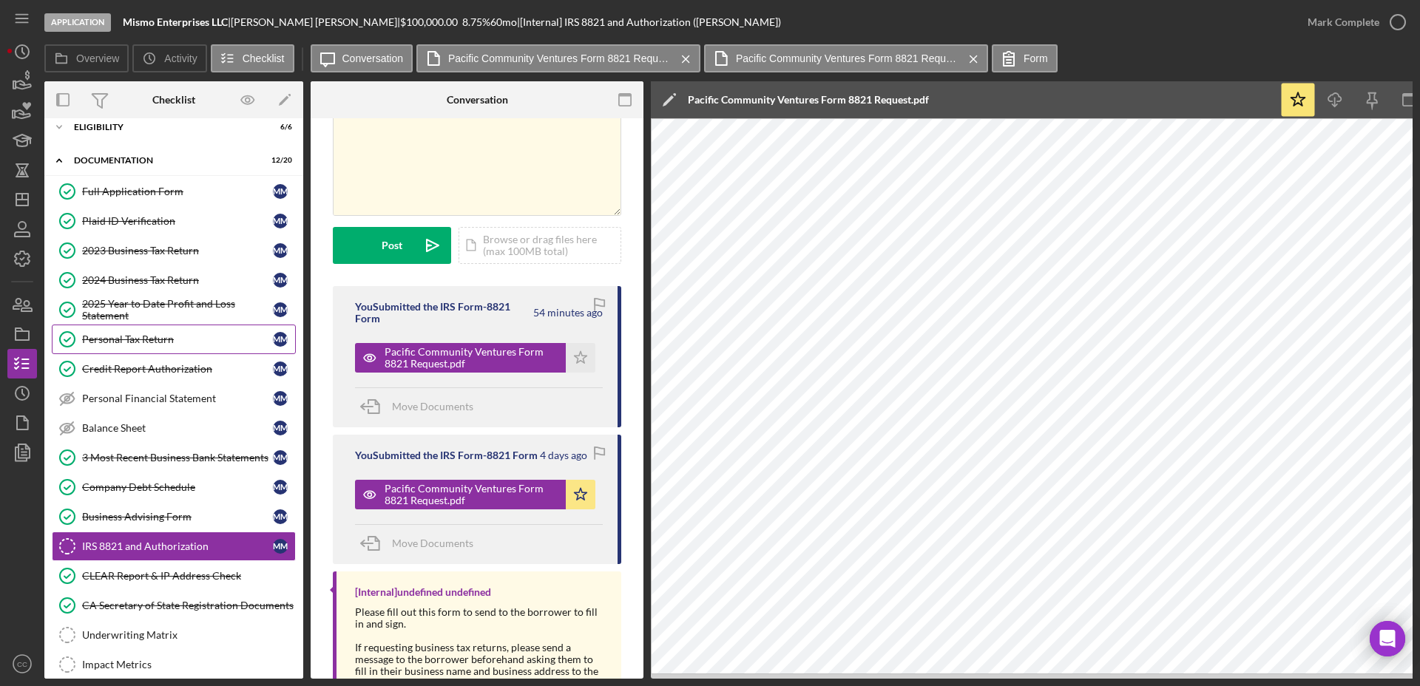
click at [146, 336] on div "Personal Tax Return" at bounding box center [177, 339] width 191 height 12
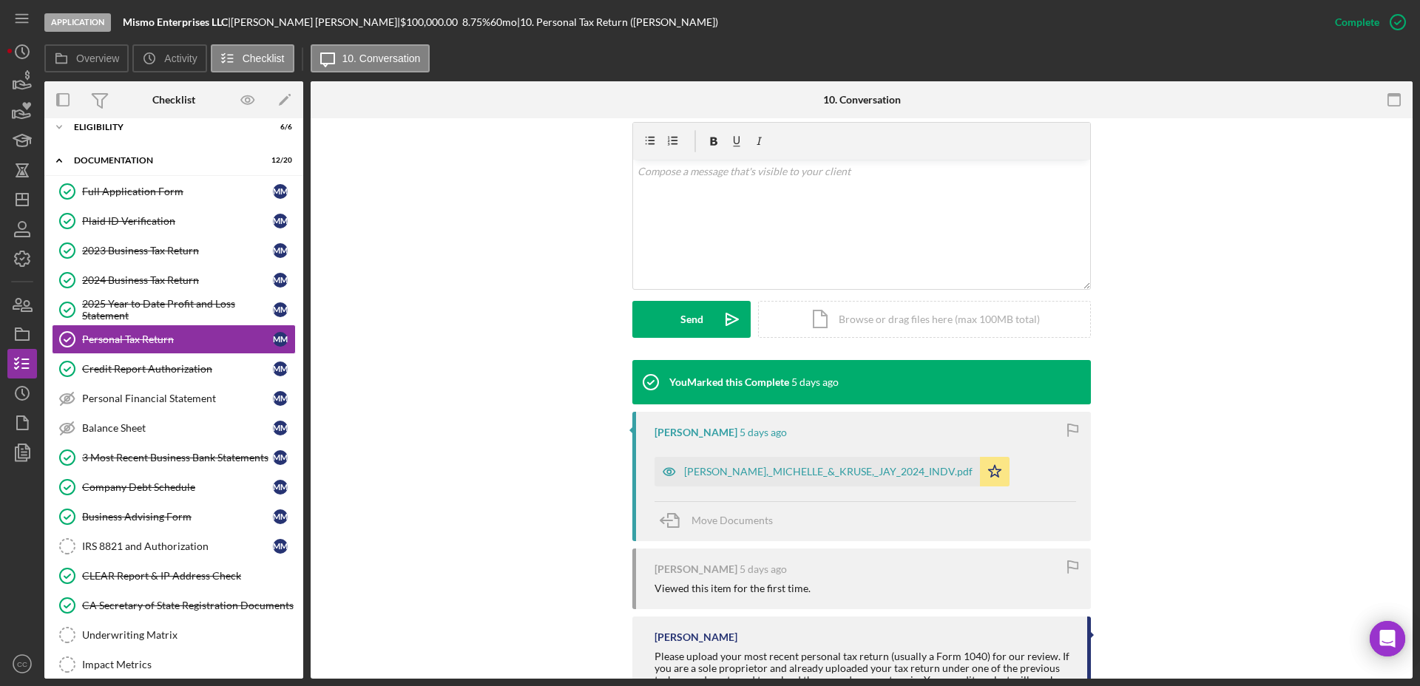
scroll to position [277, 0]
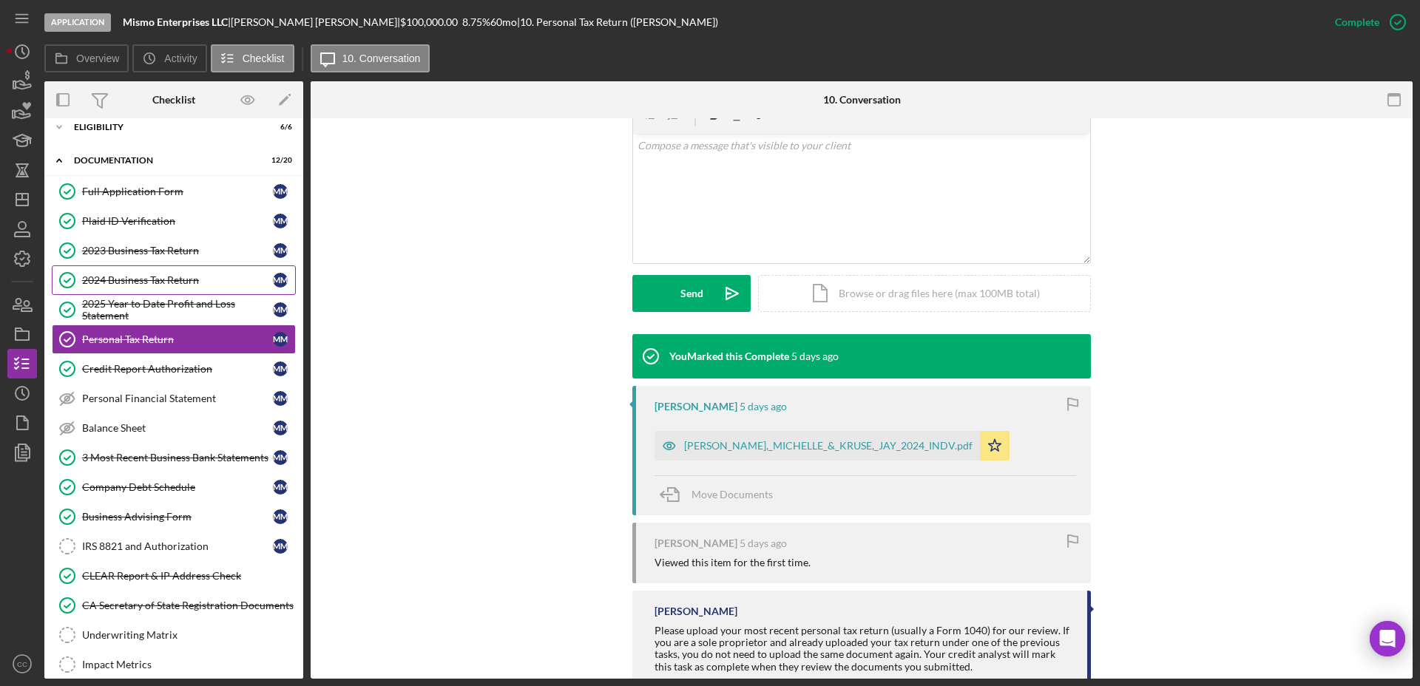
click at [123, 283] on div "2024 Business Tax Return" at bounding box center [177, 280] width 191 height 12
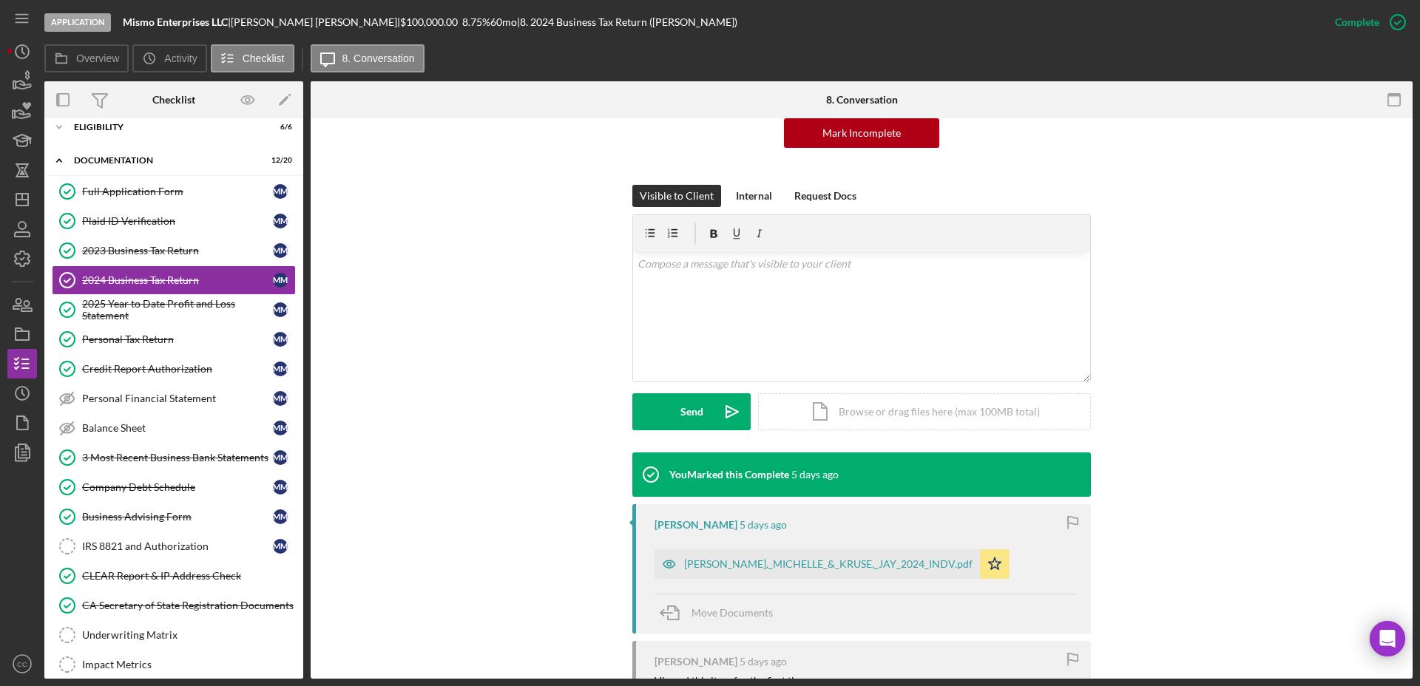
scroll to position [283, 0]
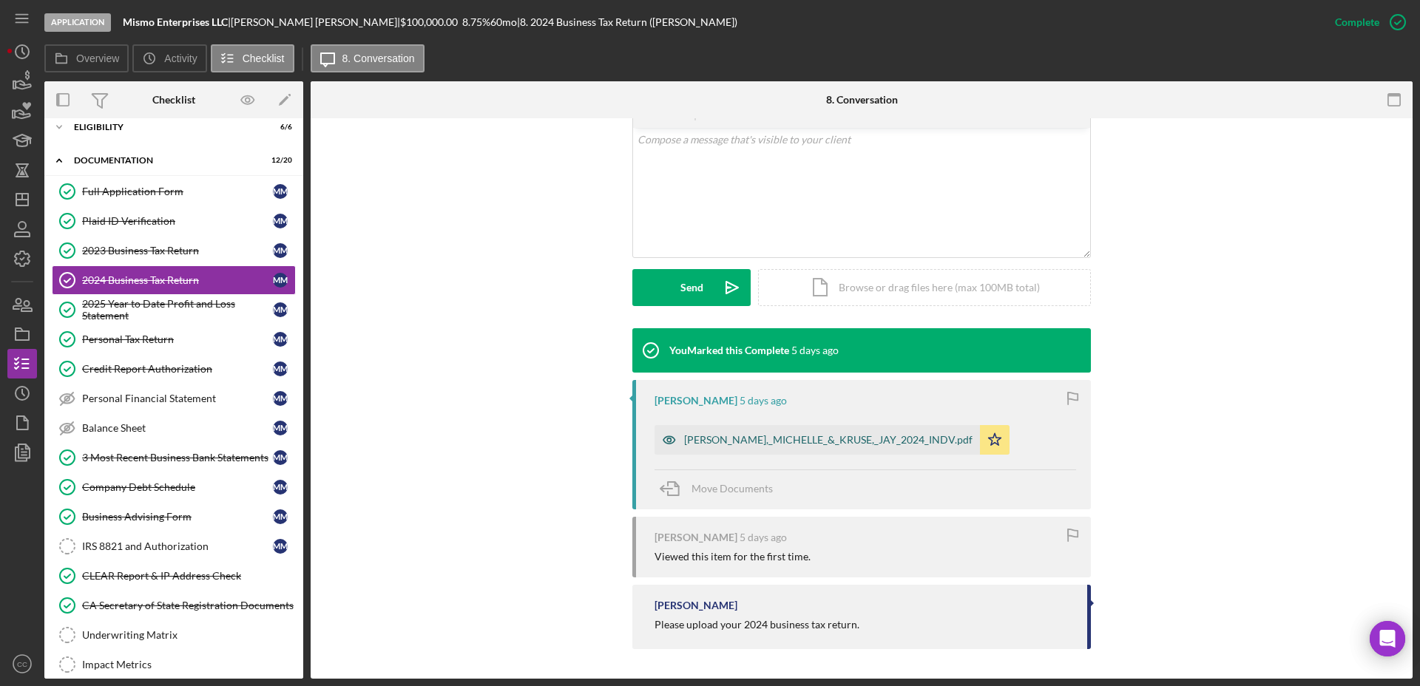
click at [793, 444] on div "MORAN,_MICHELLE_&_KRUSE,_JAY_2024_INDV.pdf" at bounding box center [828, 440] width 288 height 12
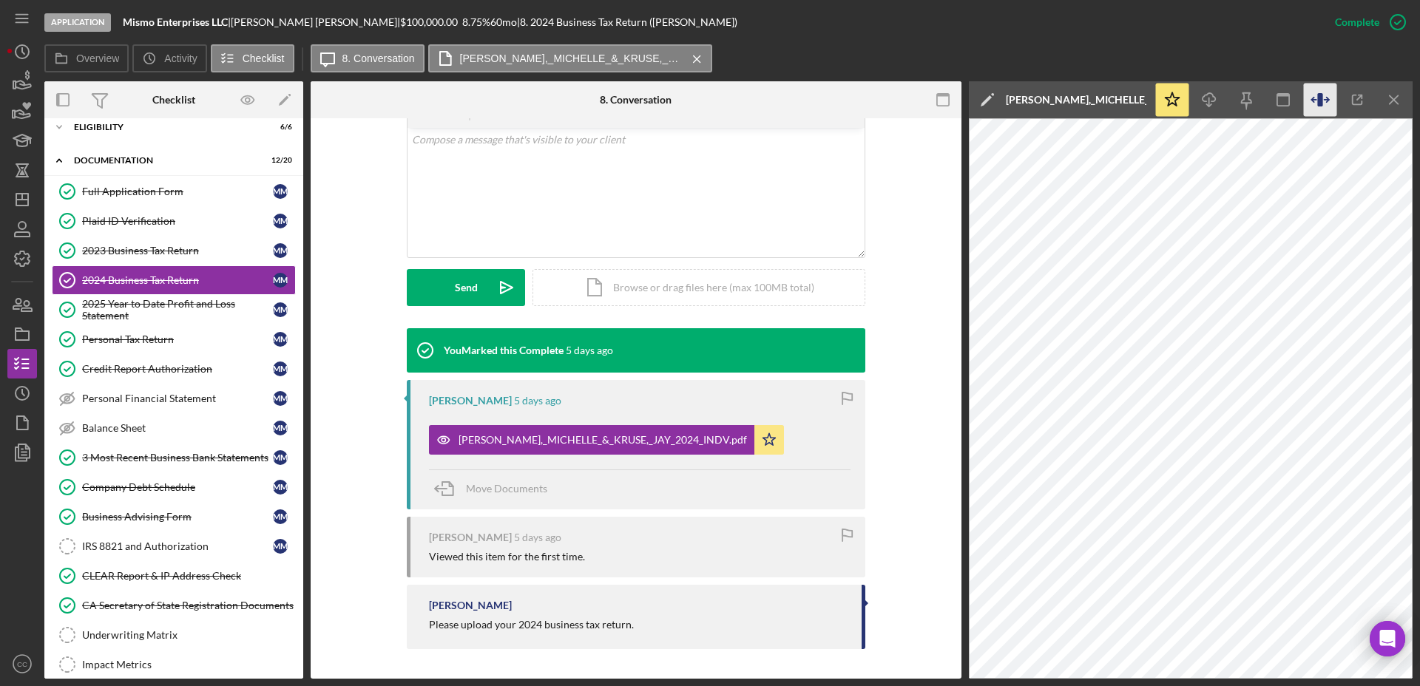
click at [1318, 103] on icon "button" at bounding box center [1319, 99] width 5 height 13
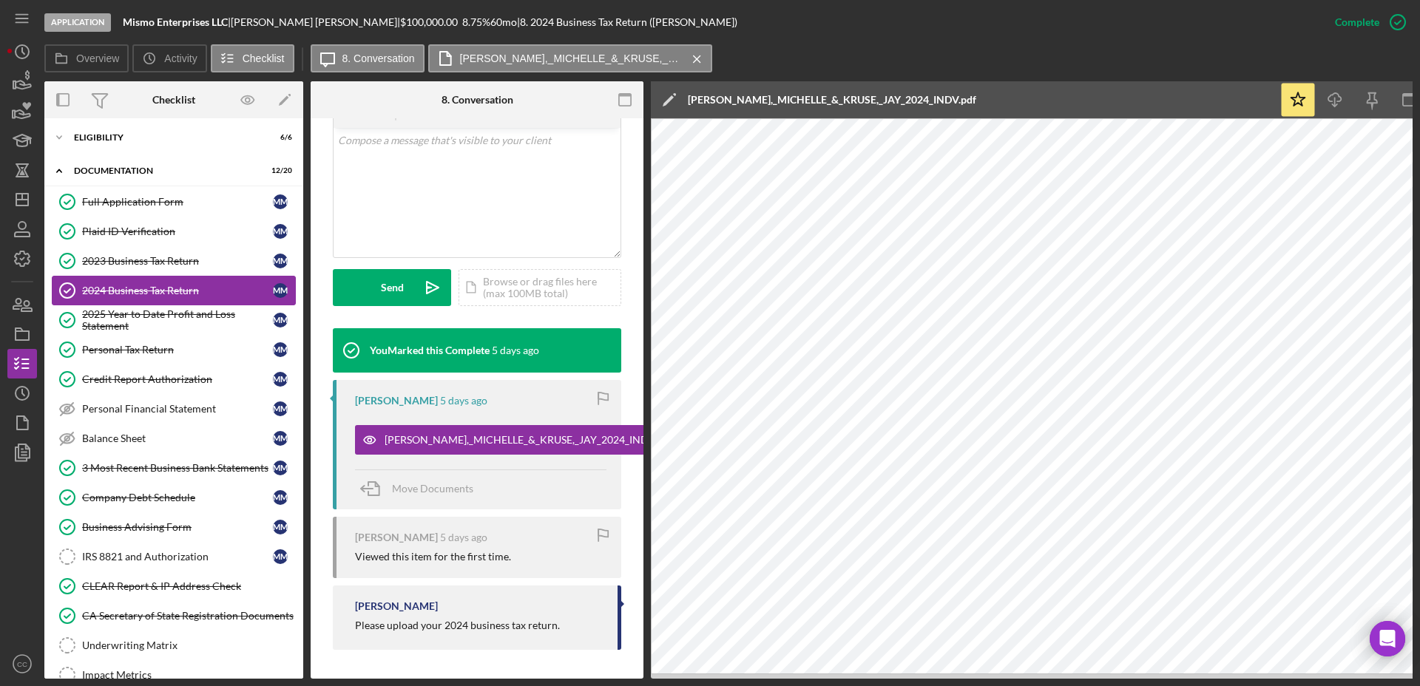
scroll to position [0, 0]
click at [112, 142] on div "Eligibility" at bounding box center [179, 139] width 211 height 9
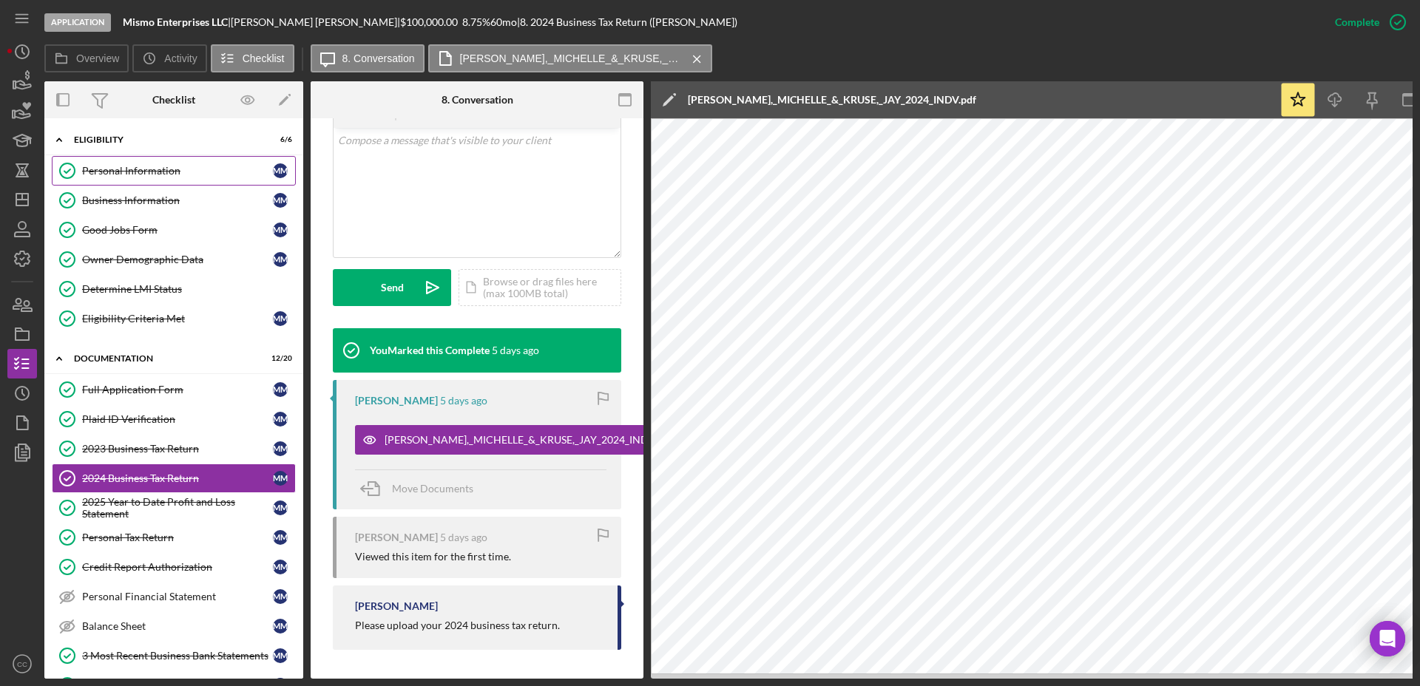
click at [109, 164] on link "Personal Information Personal Information M M" at bounding box center [174, 171] width 244 height 30
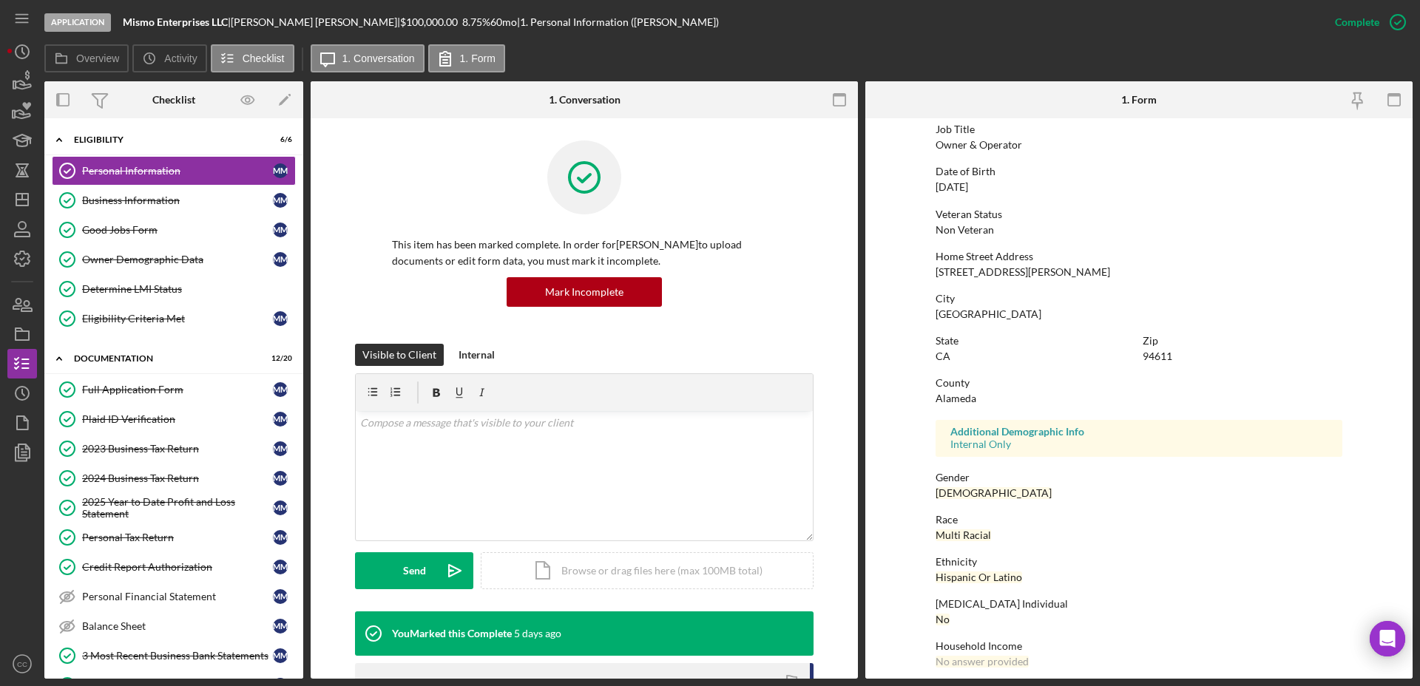
scroll to position [129, 0]
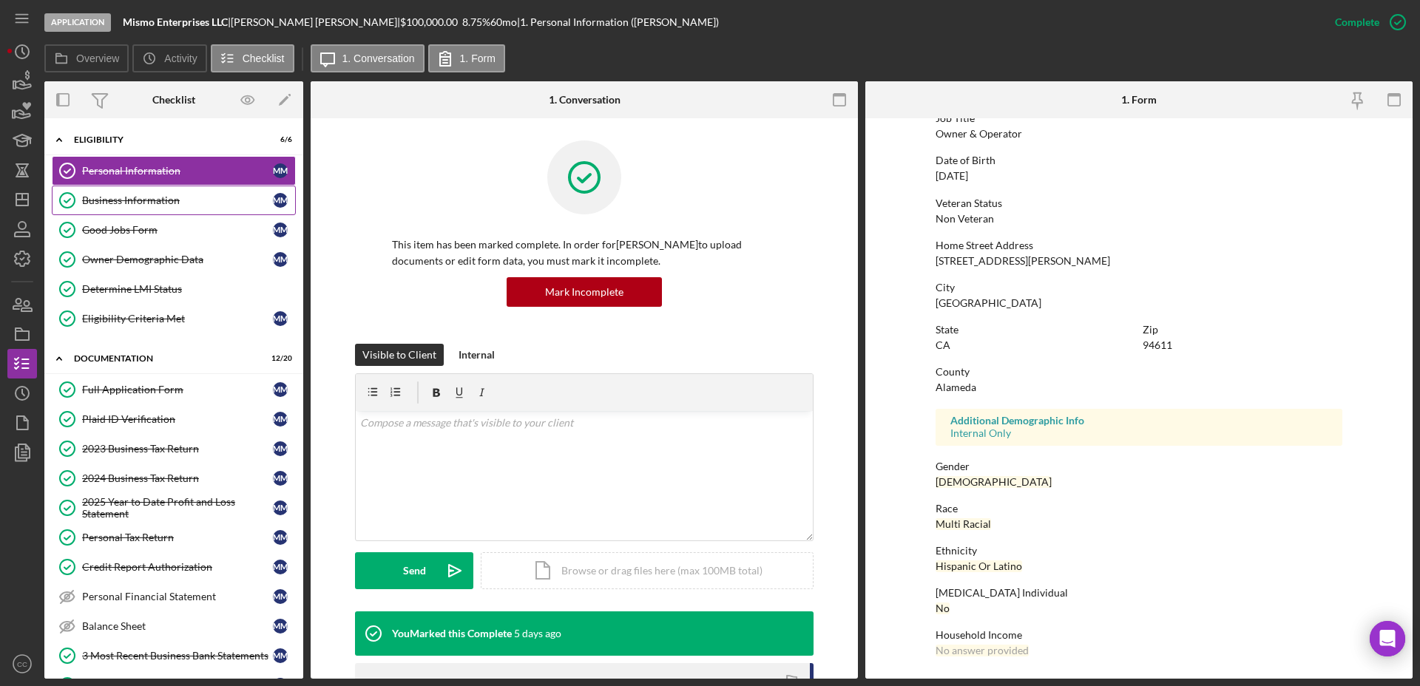
click at [130, 202] on div "Business Information" at bounding box center [177, 200] width 191 height 12
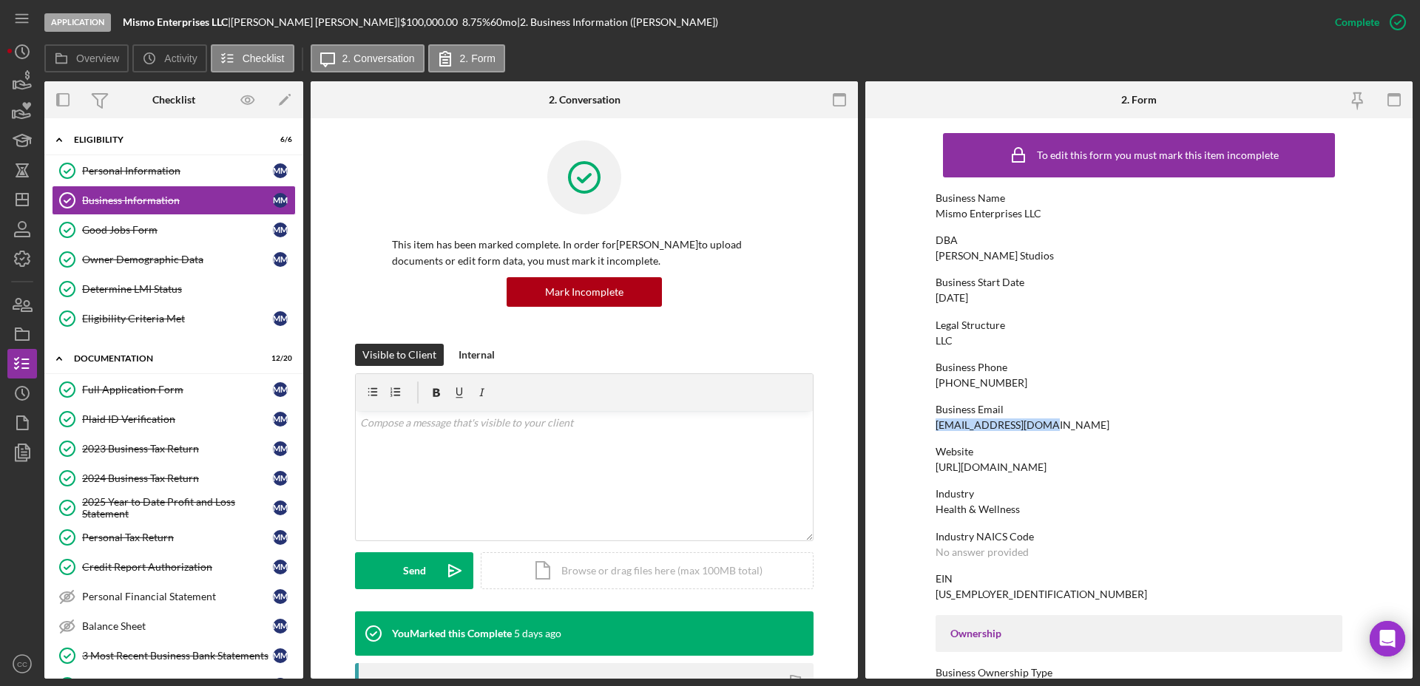
drag, startPoint x: 1055, startPoint y: 422, endPoint x: 932, endPoint y: 425, distance: 122.8
click at [932, 425] on form "To edit this form you must mark this item incomplete Business Name Mismo Enterp…" at bounding box center [1138, 398] width 547 height 560
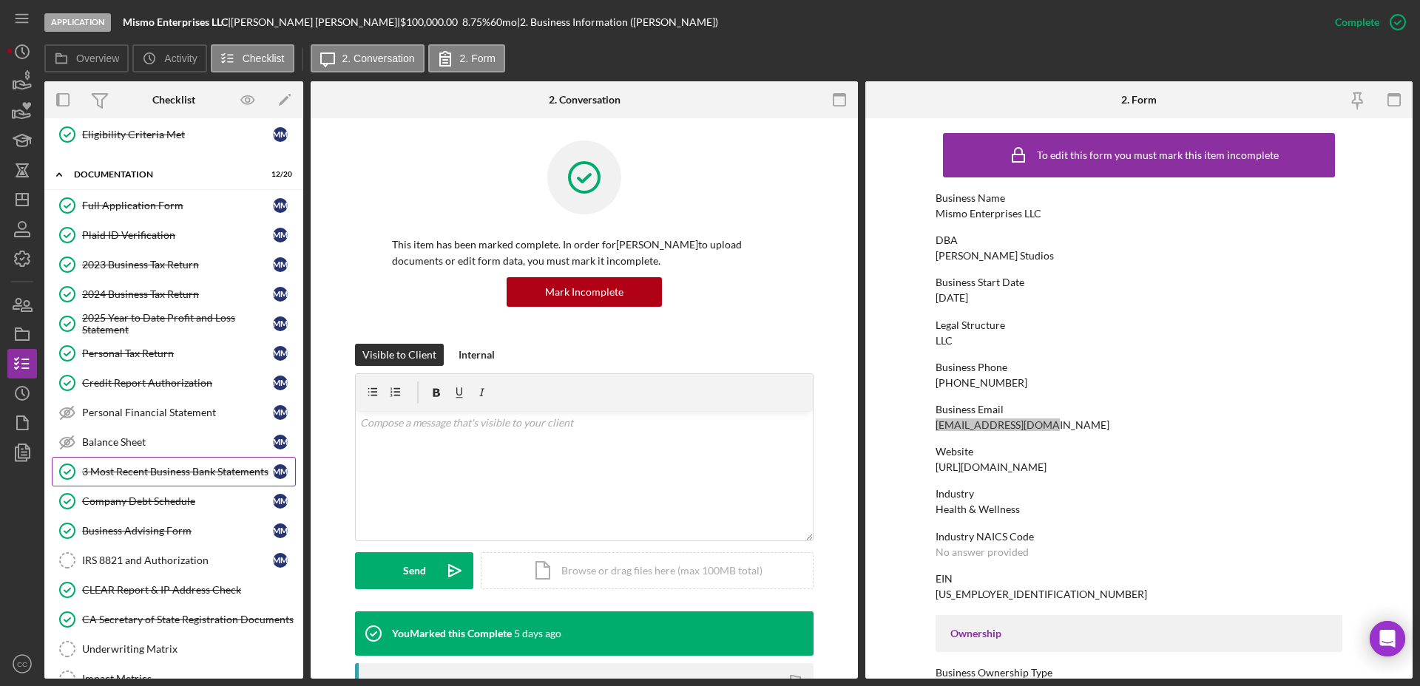
scroll to position [185, 0]
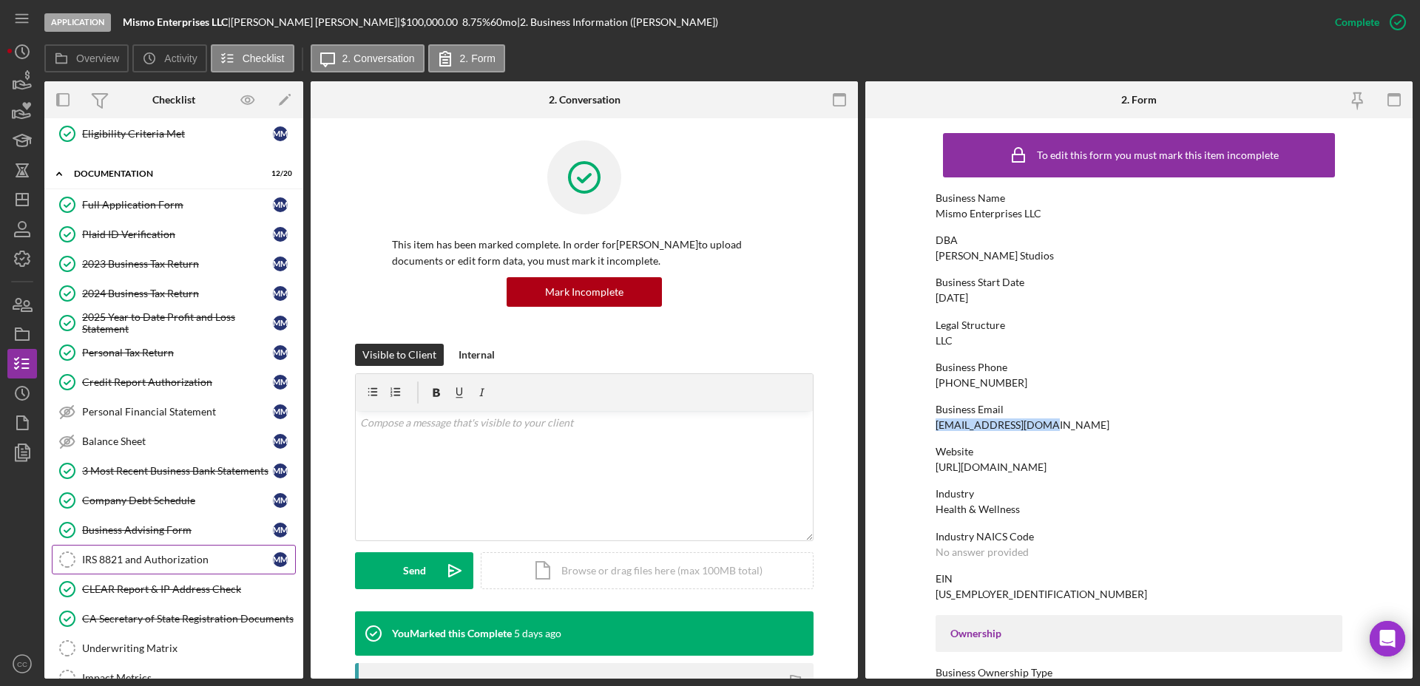
click at [139, 559] on div "IRS 8821 and Authorization" at bounding box center [177, 560] width 191 height 12
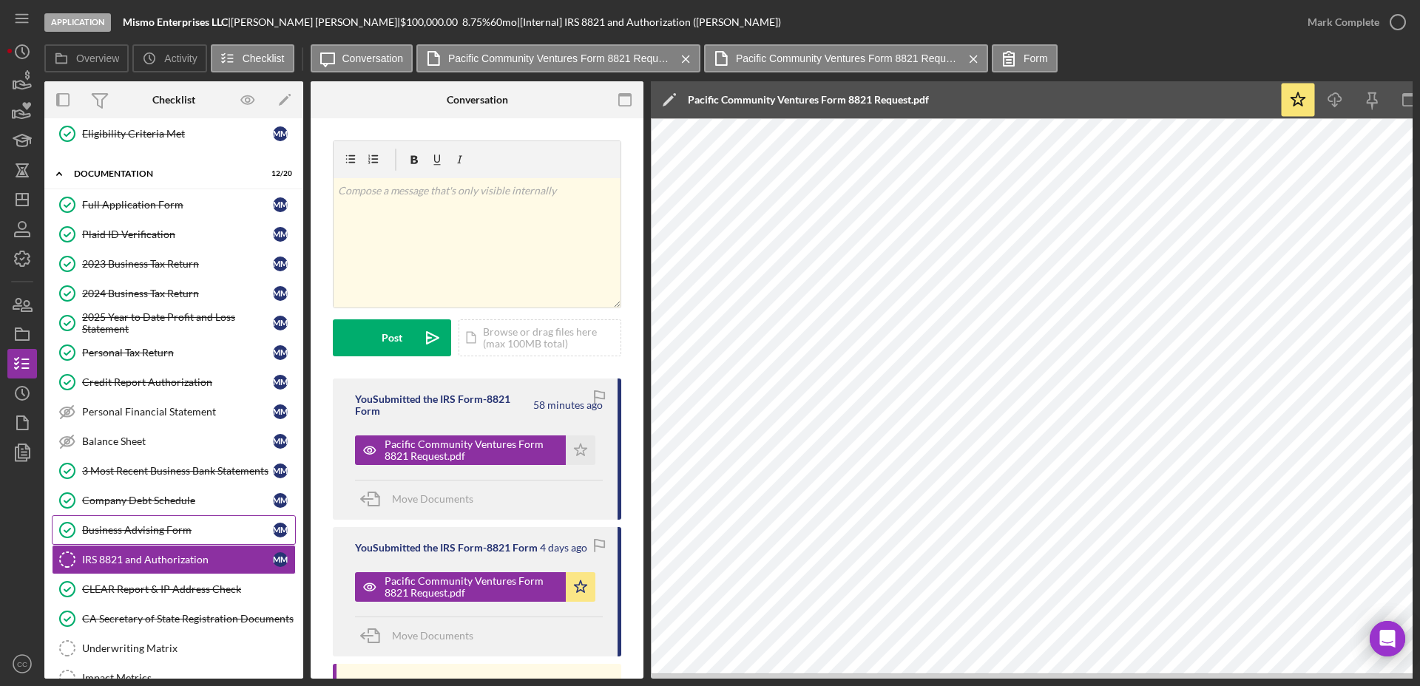
click at [182, 525] on div "Business Advising Form" at bounding box center [177, 530] width 191 height 12
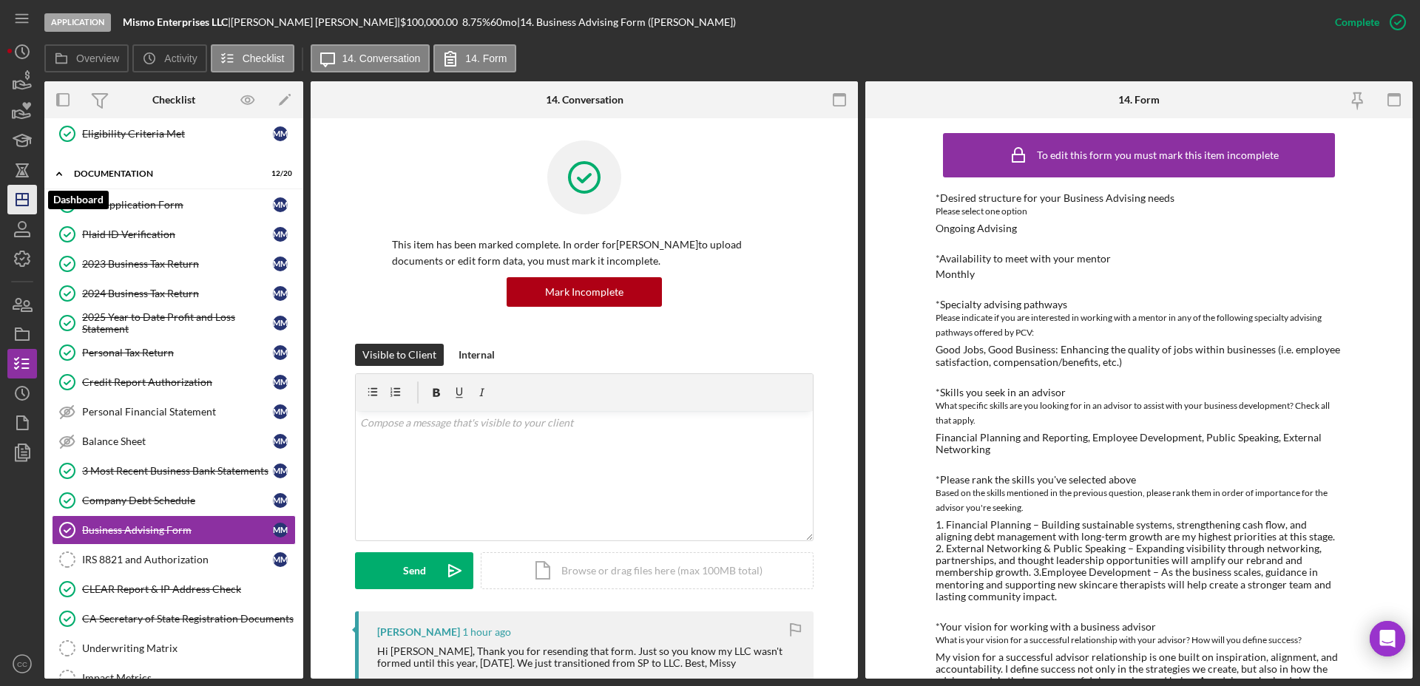
click at [16, 202] on polygon "button" at bounding box center [22, 200] width 12 height 12
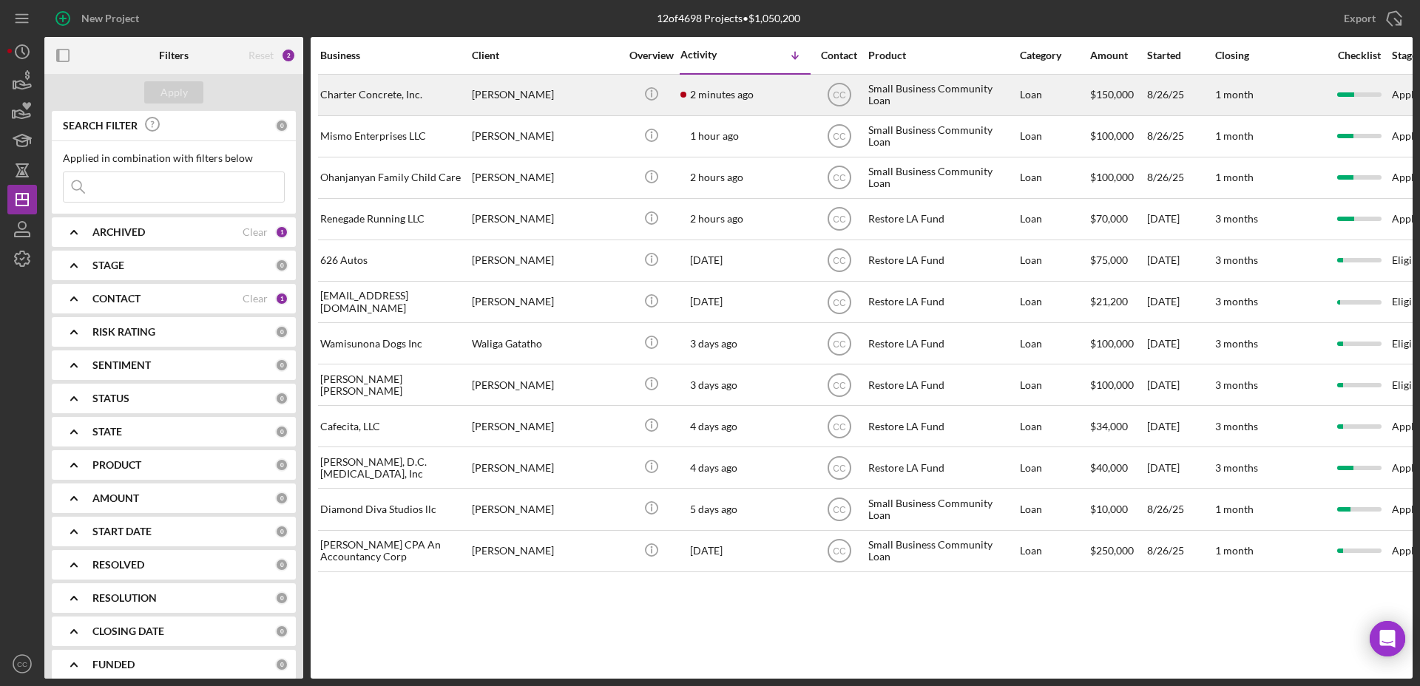
click at [571, 109] on div "[PERSON_NAME]" at bounding box center [546, 94] width 148 height 39
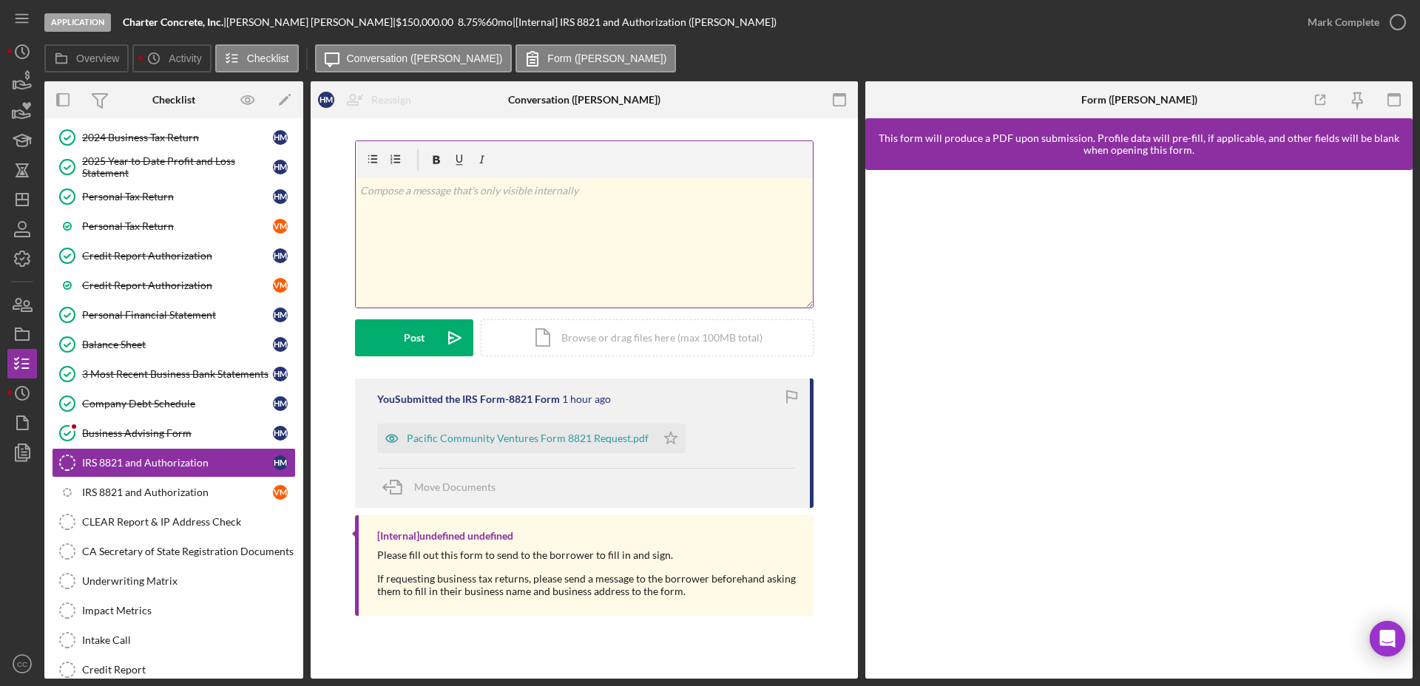
scroll to position [252, 0]
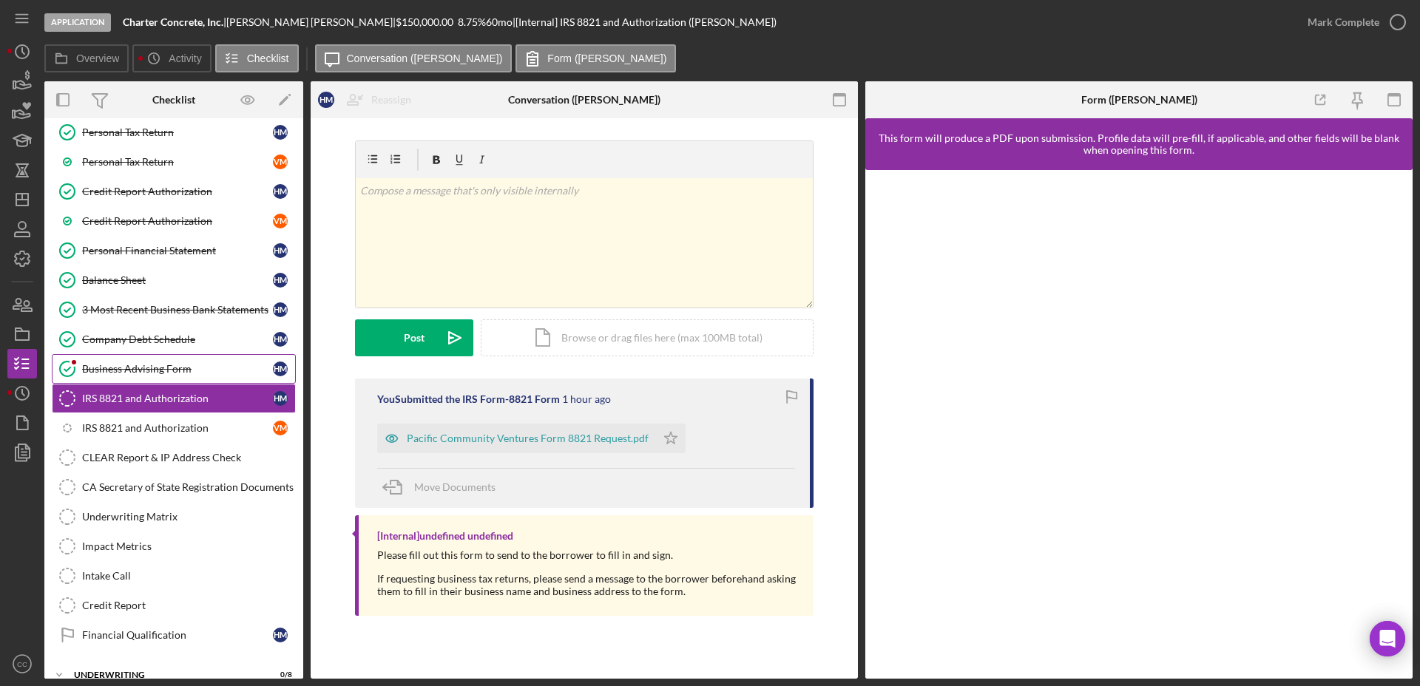
click at [169, 375] on link "Business Advising Form Business Advising Form H M" at bounding box center [174, 369] width 244 height 30
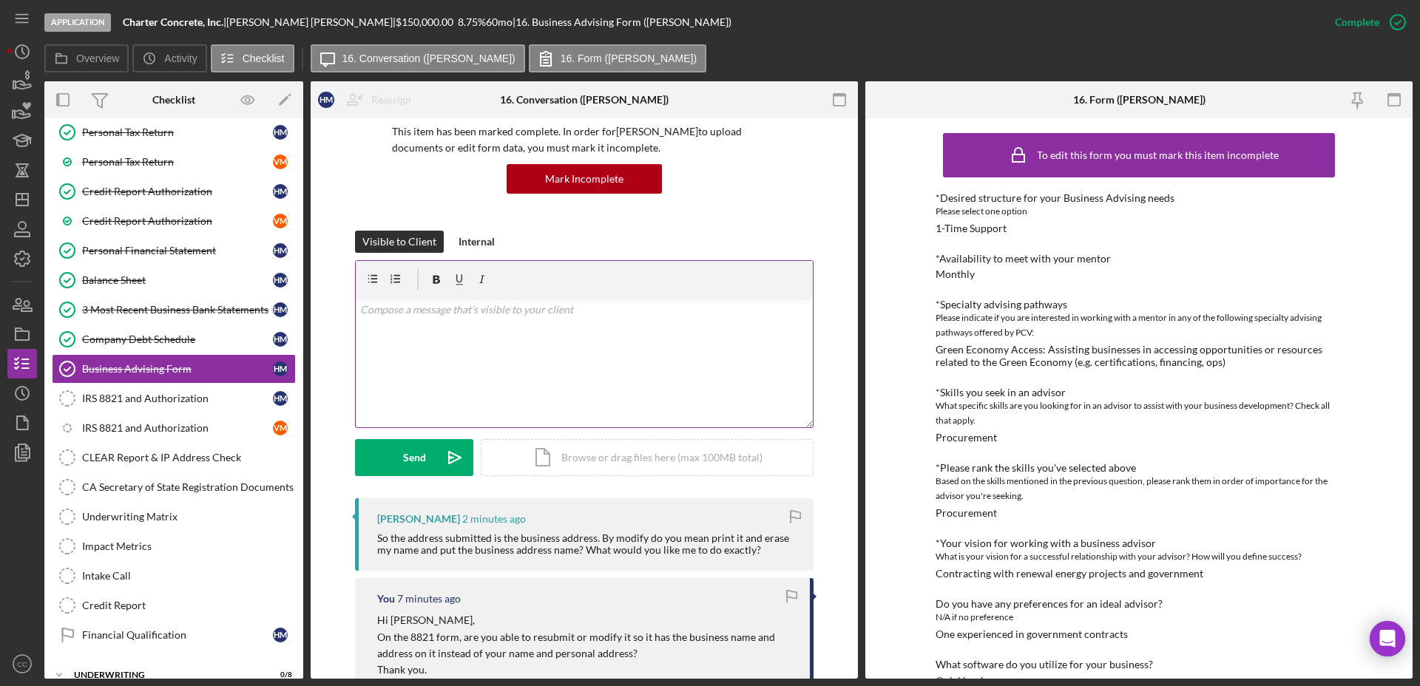
scroll to position [185, 0]
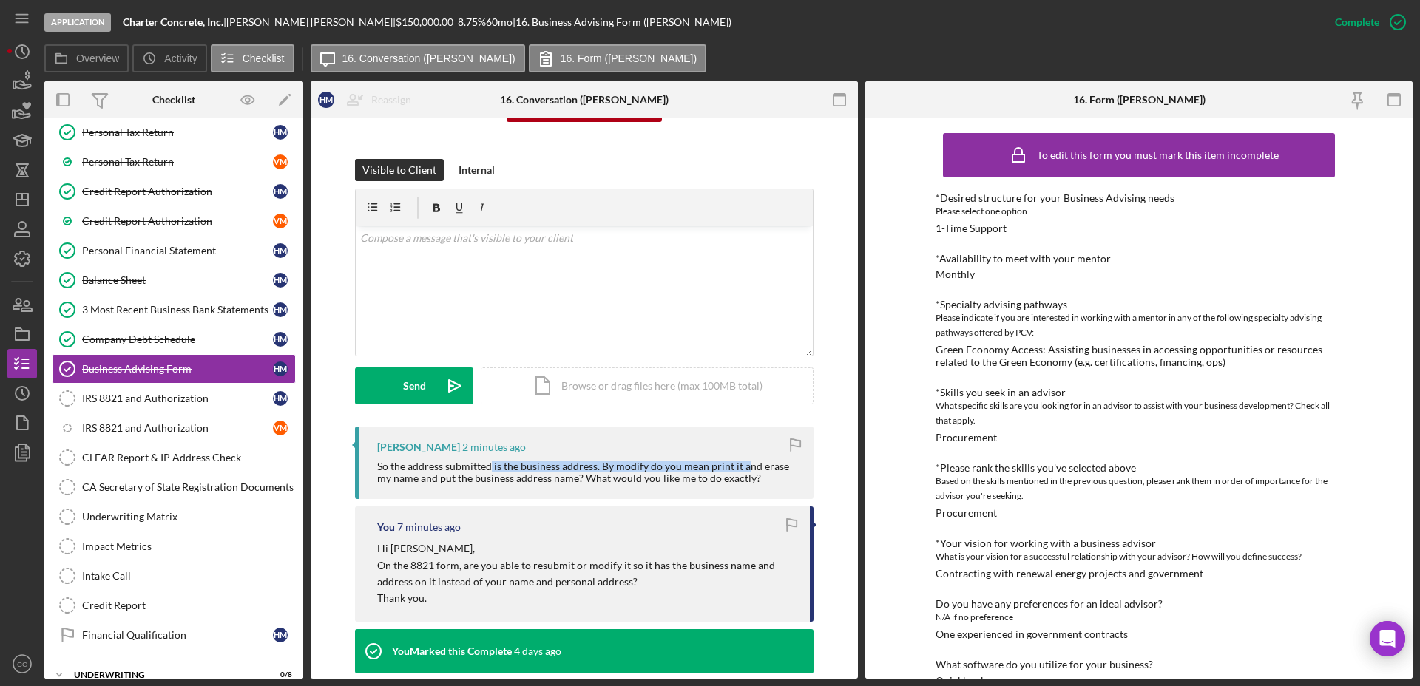
drag, startPoint x: 489, startPoint y: 467, endPoint x: 741, endPoint y: 468, distance: 252.1
click at [741, 468] on div "So the address submitted is the business address. By modify do you mean print i…" at bounding box center [587, 473] width 421 height 24
click at [394, 473] on div "So the address submitted is the business address. By modify do you mean print i…" at bounding box center [587, 473] width 421 height 24
drag, startPoint x: 376, startPoint y: 478, endPoint x: 722, endPoint y: 488, distance: 345.4
click at [722, 488] on div "Humberto Montiel 2 minutes ago So the address submitted is the business address…" at bounding box center [584, 463] width 458 height 72
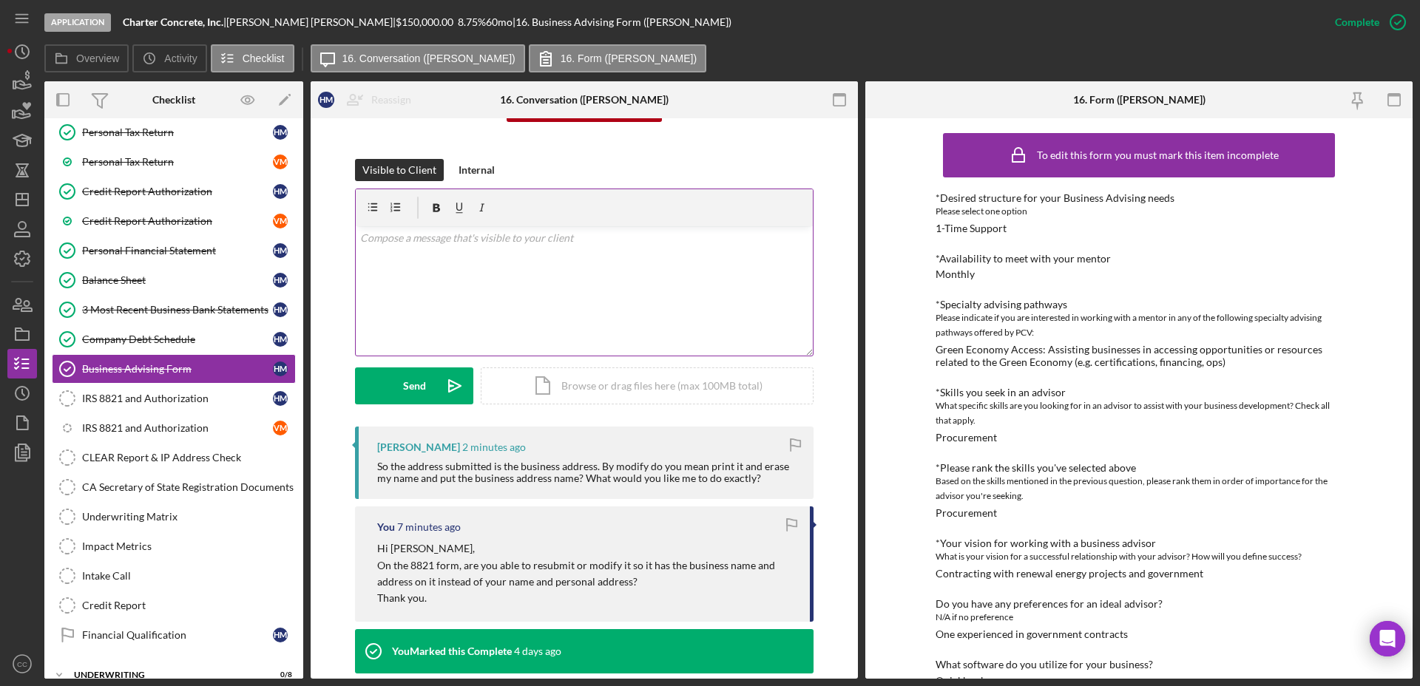
click at [589, 327] on div "v Color teal Color pink Remove color Add row above Add row below Add column bef…" at bounding box center [584, 290] width 457 height 129
click at [140, 406] on link "IRS 8821 and Authorization IRS 8821 and Authorization H M" at bounding box center [174, 399] width 244 height 30
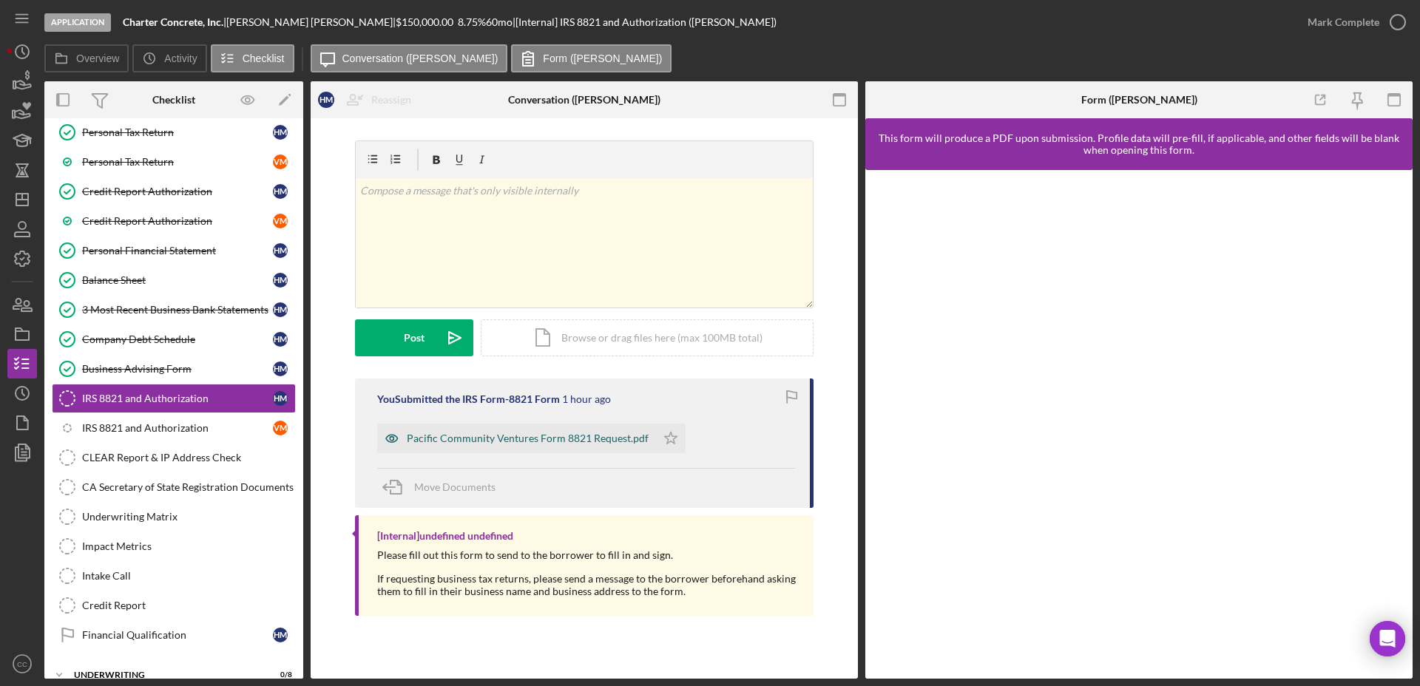
click at [545, 439] on div "Pacific Community Ventures Form 8821 Request.pdf" at bounding box center [528, 439] width 242 height 12
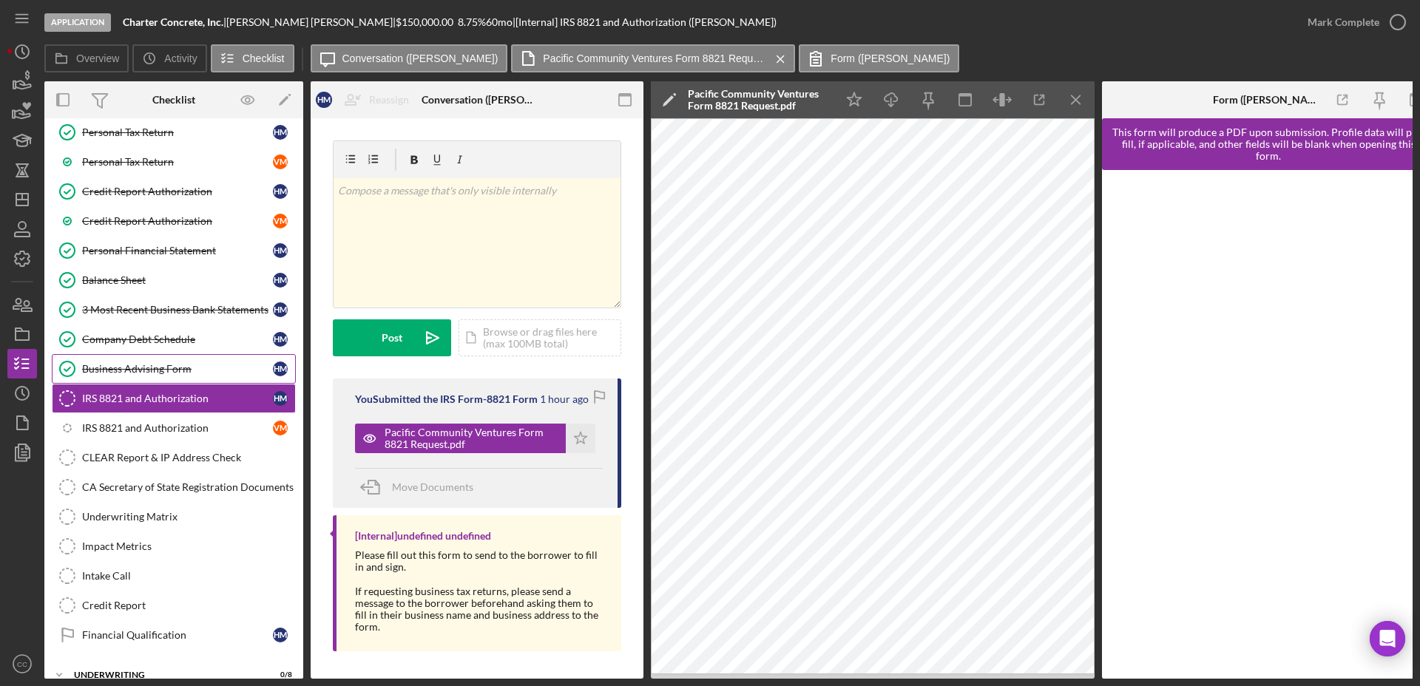
click at [121, 368] on div "Business Advising Form" at bounding box center [177, 369] width 191 height 12
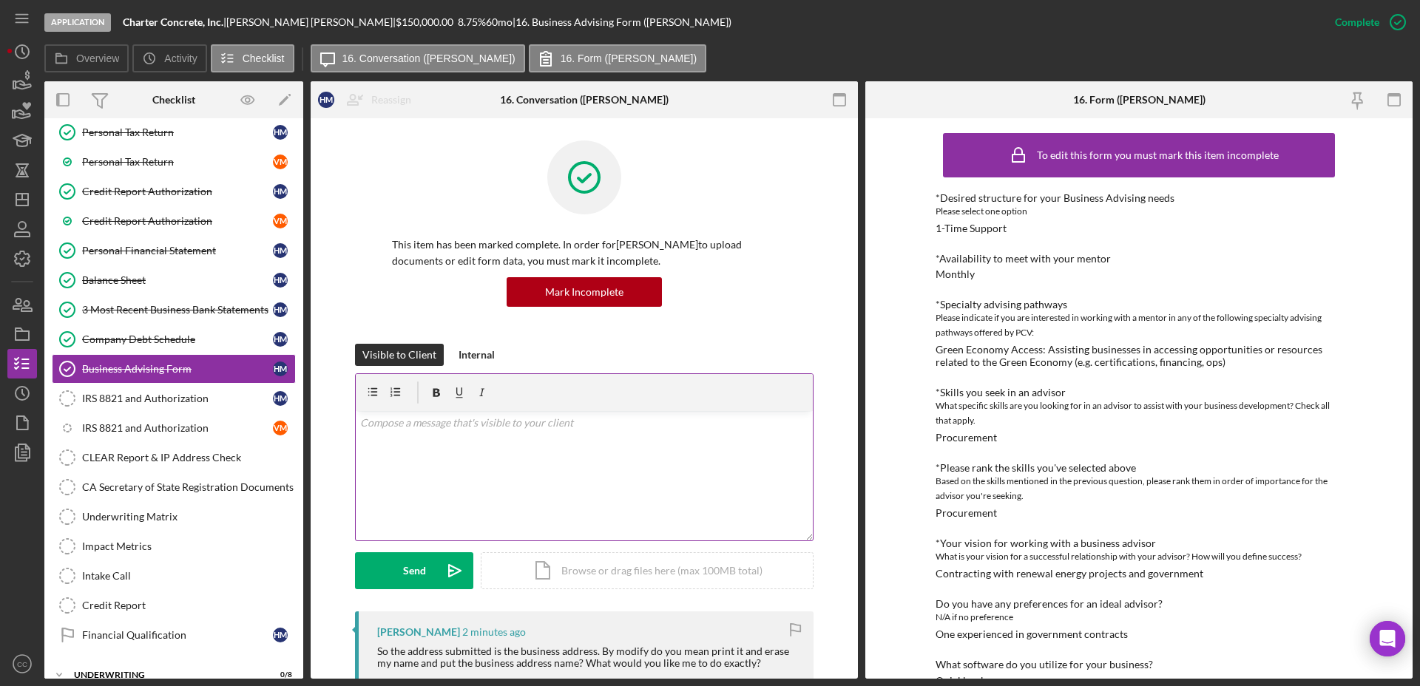
click at [430, 436] on div "v Color teal Color pink Remove color Add row above Add row below Add column bef…" at bounding box center [584, 475] width 457 height 129
click at [403, 444] on p "You are correct, the address is" at bounding box center [584, 443] width 449 height 16
click at [535, 437] on p "You are right, the address is" at bounding box center [584, 443] width 449 height 16
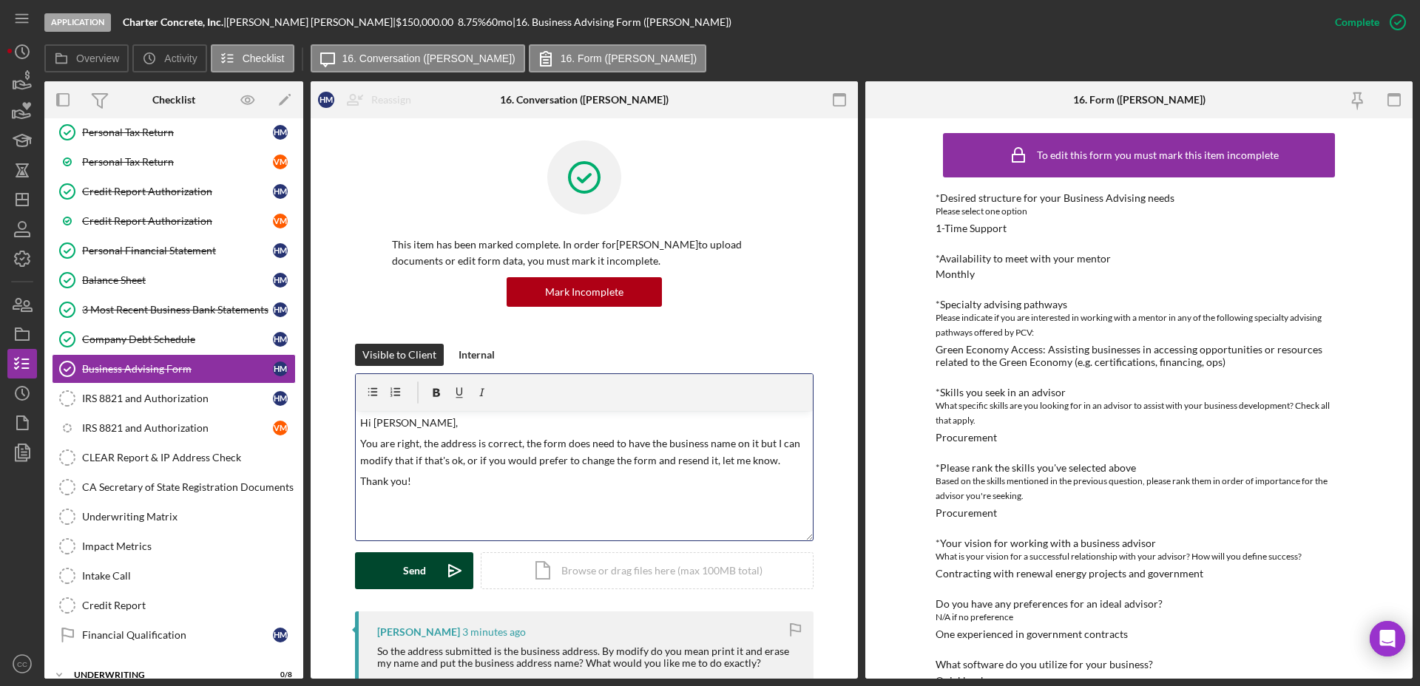
click at [418, 572] on div "Send" at bounding box center [414, 570] width 23 height 37
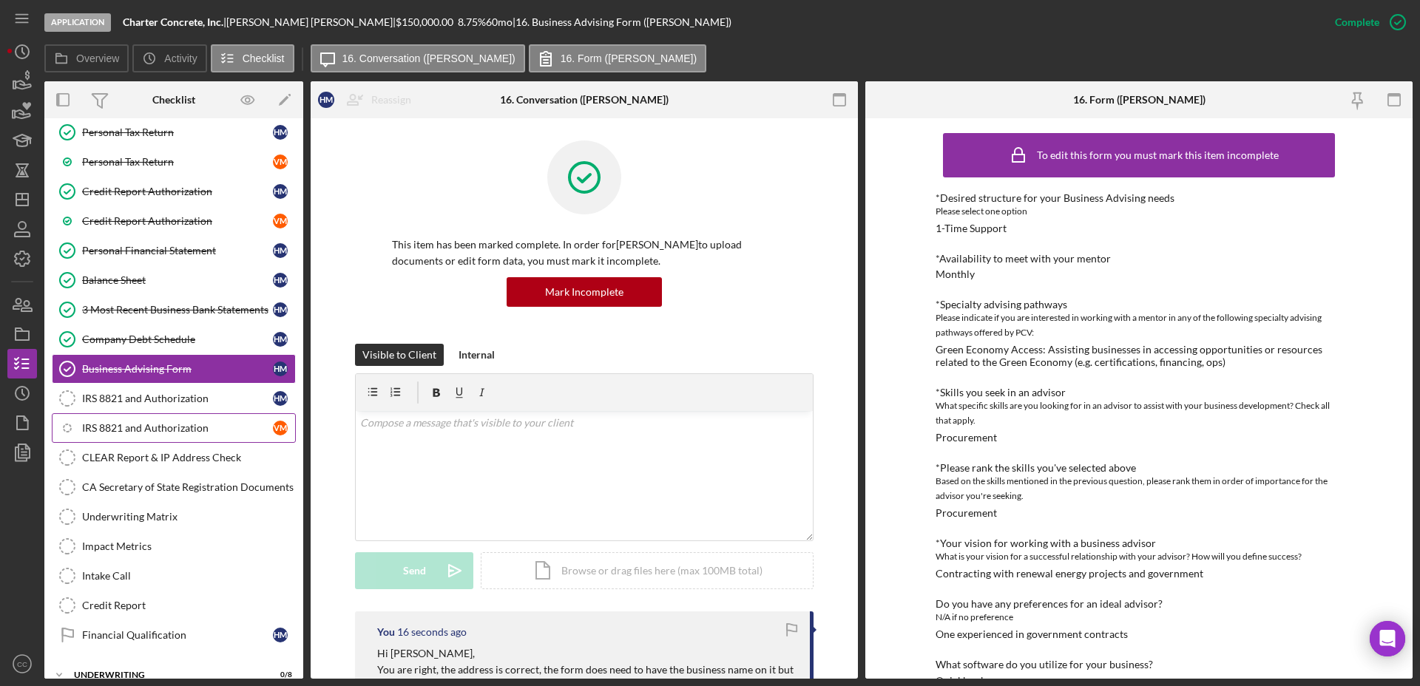
click at [152, 427] on div "IRS 8821 and Authorization" at bounding box center [177, 428] width 191 height 12
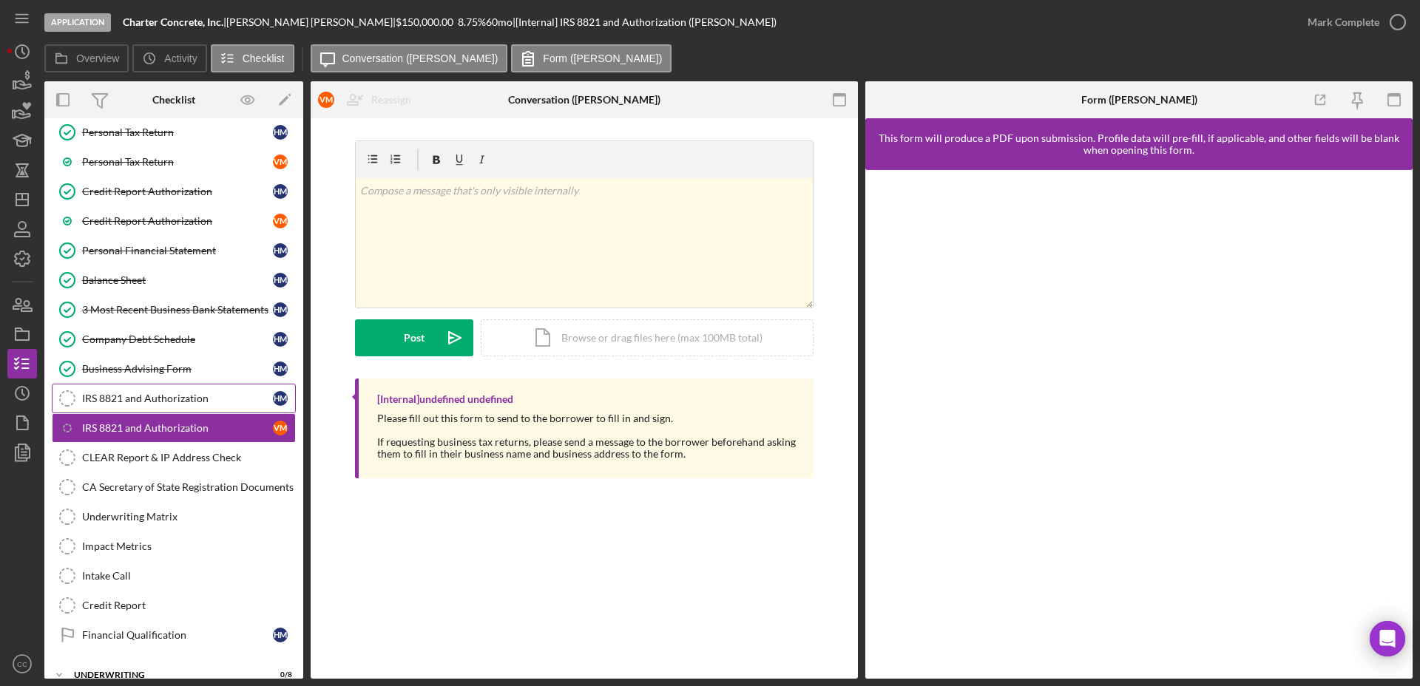
click at [155, 399] on div "IRS 8821 and Authorization" at bounding box center [177, 399] width 191 height 12
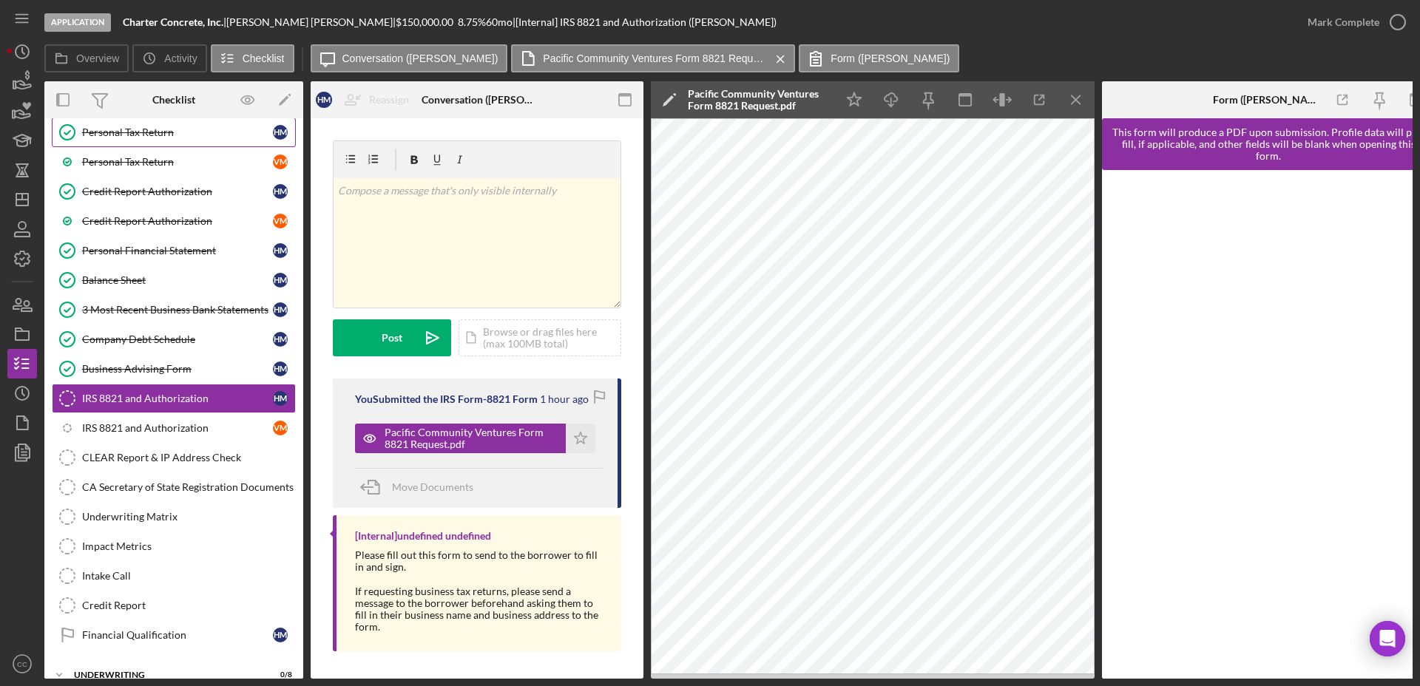
click at [155, 129] on div "Personal Tax Return" at bounding box center [177, 132] width 191 height 12
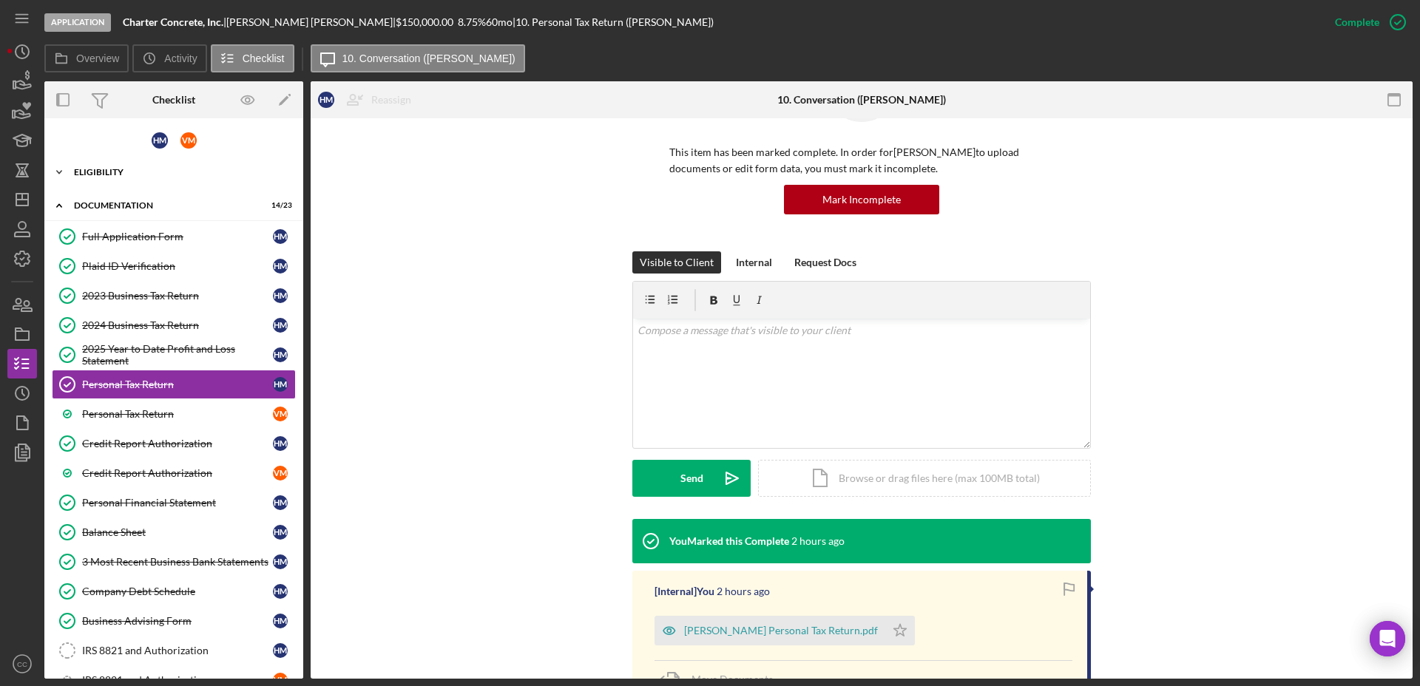
click at [109, 163] on div "Icon/Expander Eligibility 7 / 7" at bounding box center [173, 172] width 259 height 30
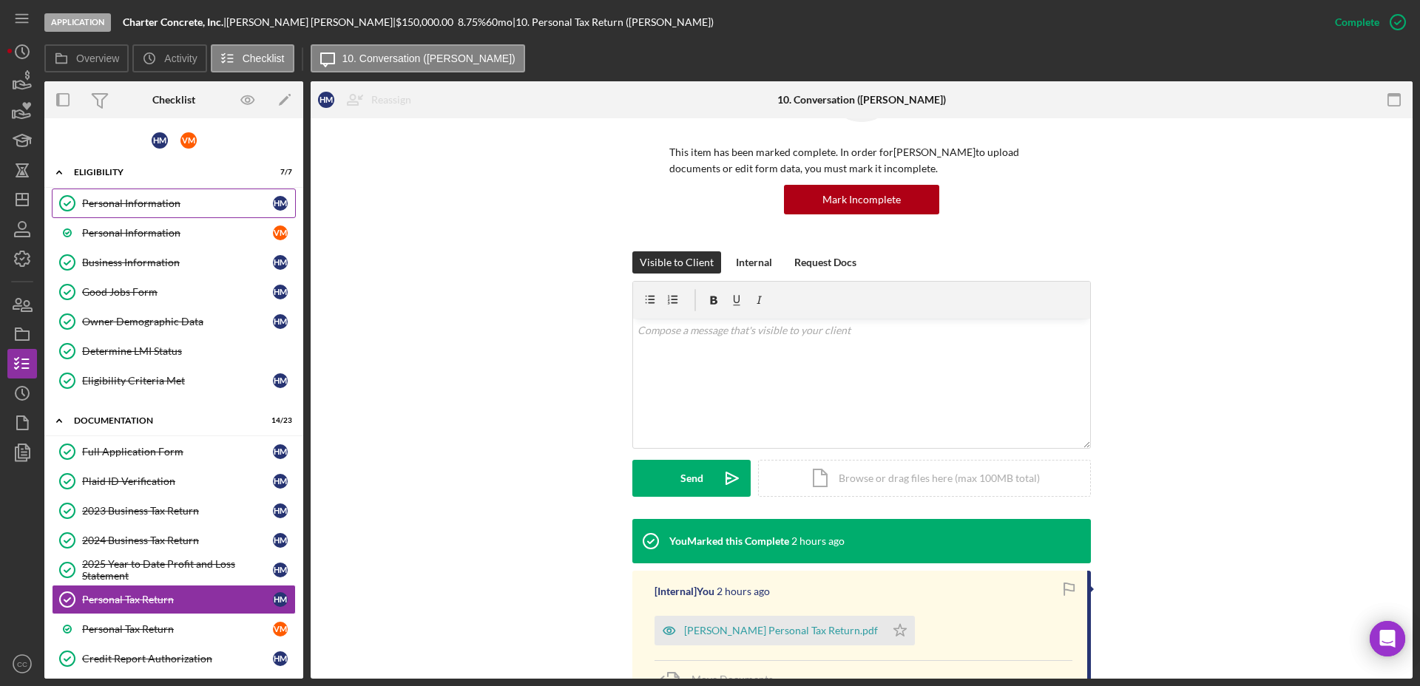
click at [105, 202] on div "Personal Information" at bounding box center [177, 203] width 191 height 12
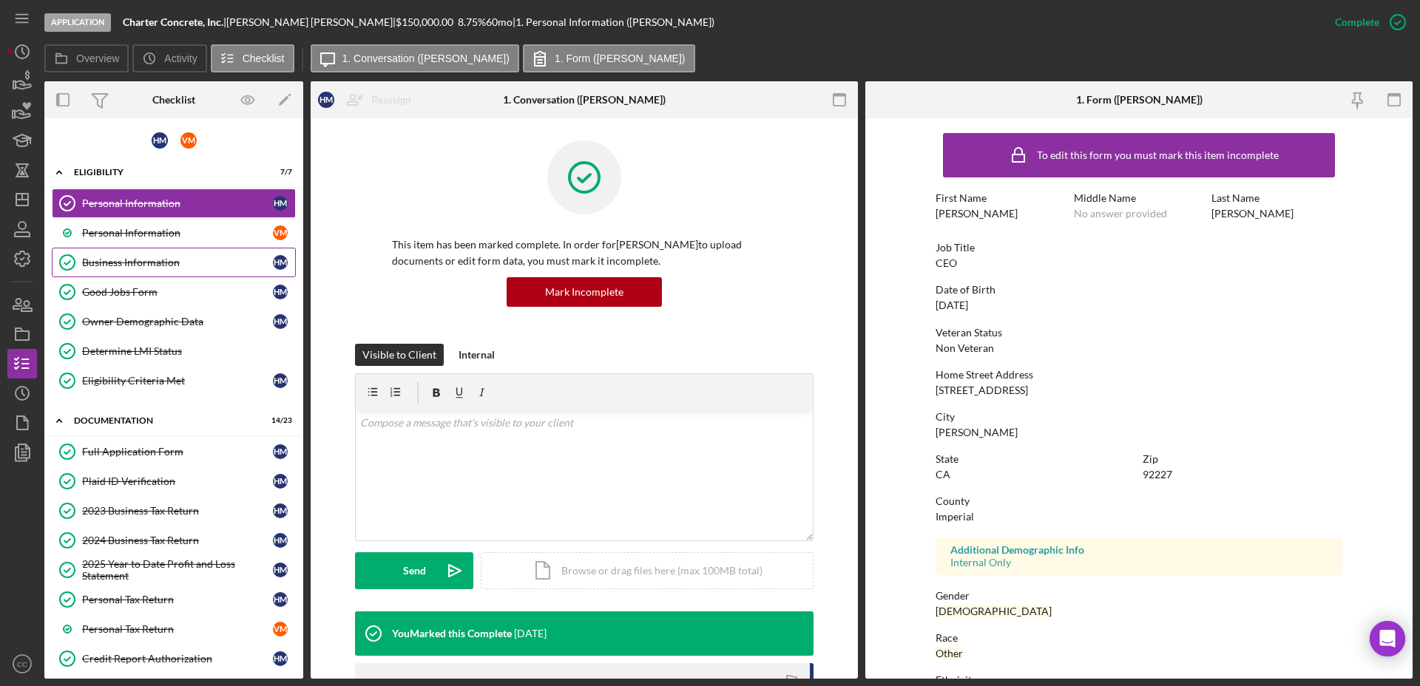
click at [103, 263] on div "Business Information" at bounding box center [177, 263] width 191 height 12
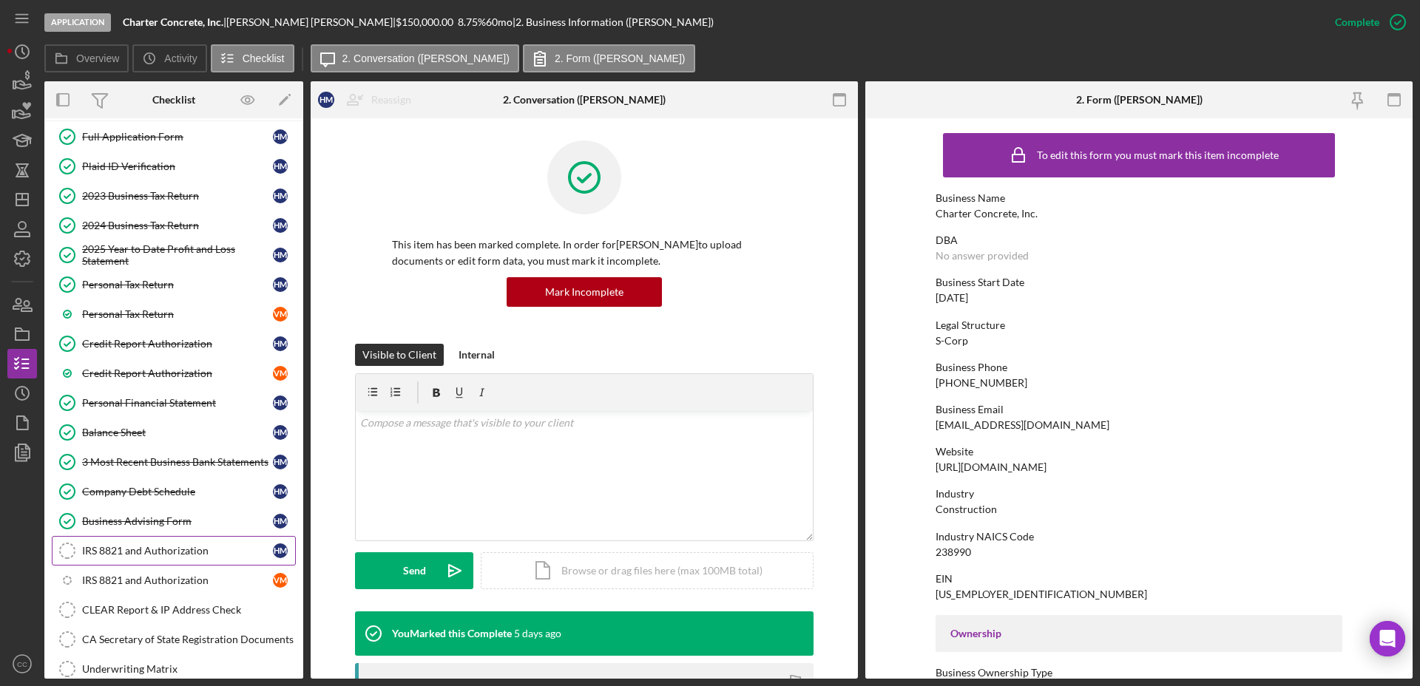
scroll to position [370, 0]
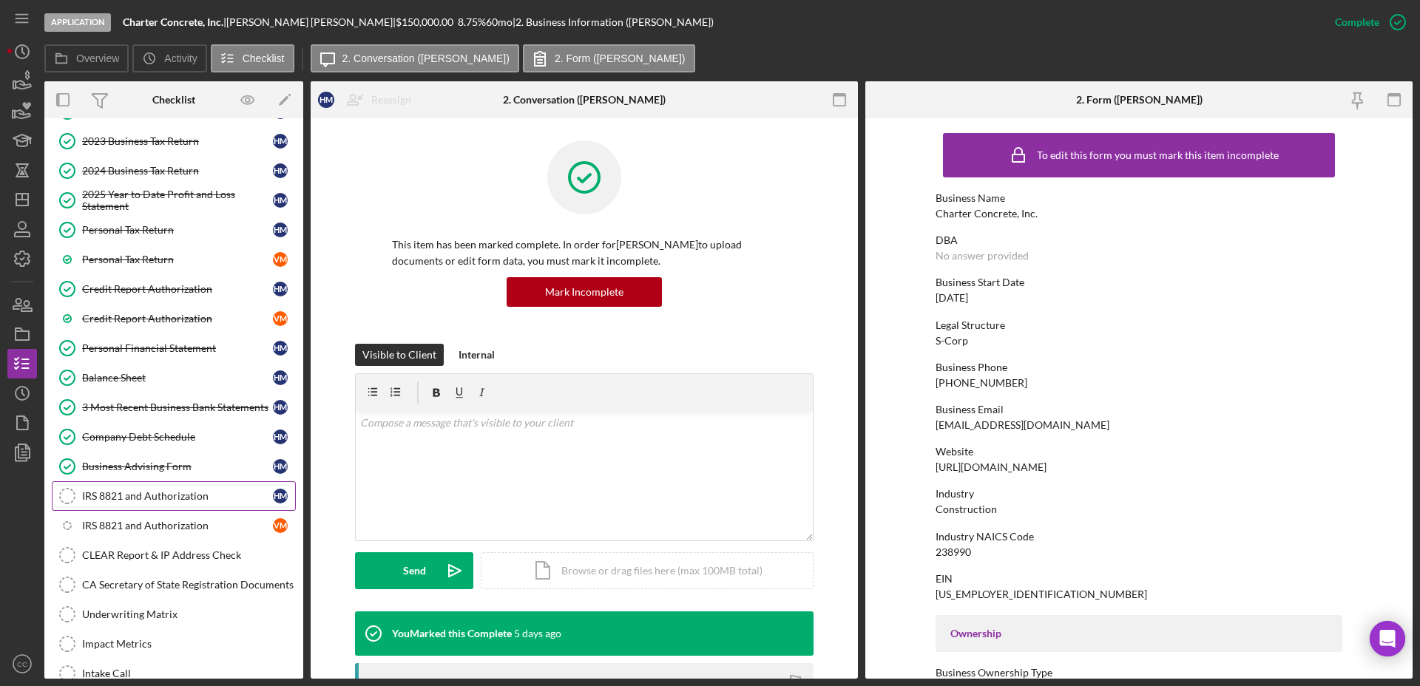
click at [150, 492] on div "IRS 8821 and Authorization" at bounding box center [177, 496] width 191 height 12
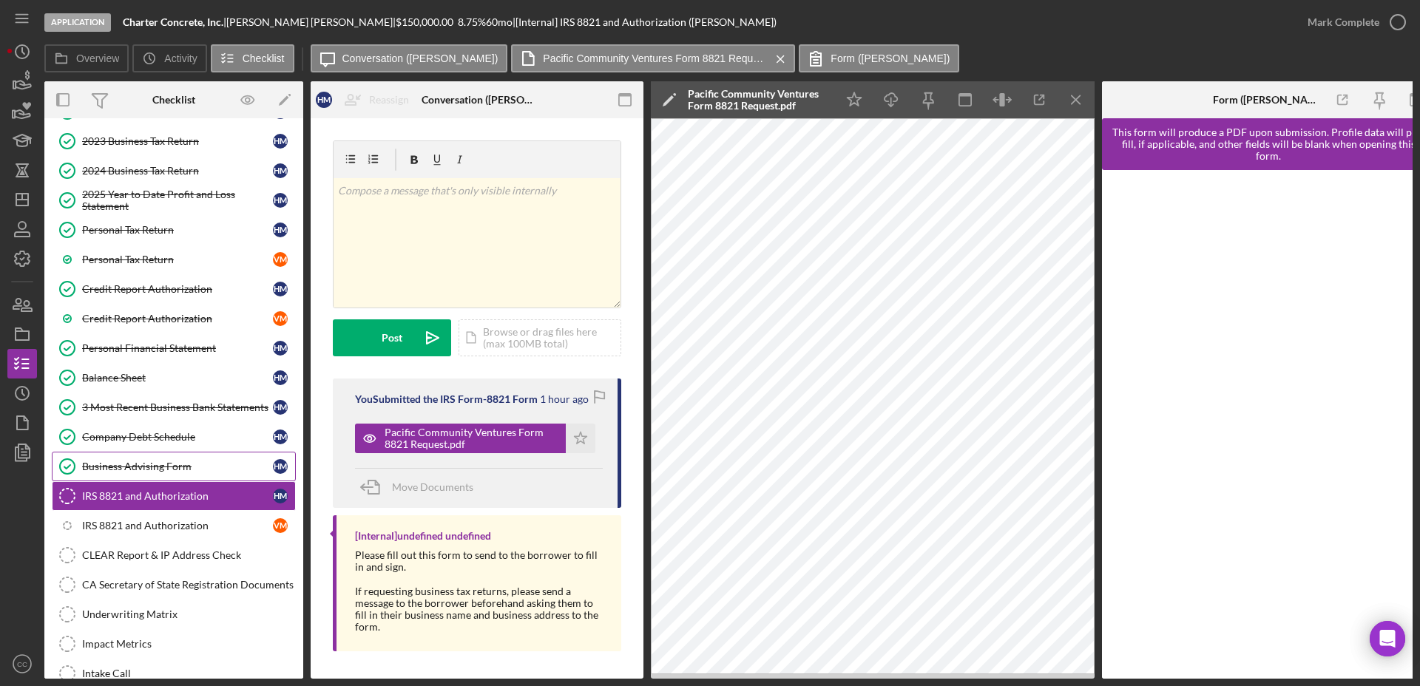
click at [146, 468] on div "Business Advising Form" at bounding box center [177, 467] width 191 height 12
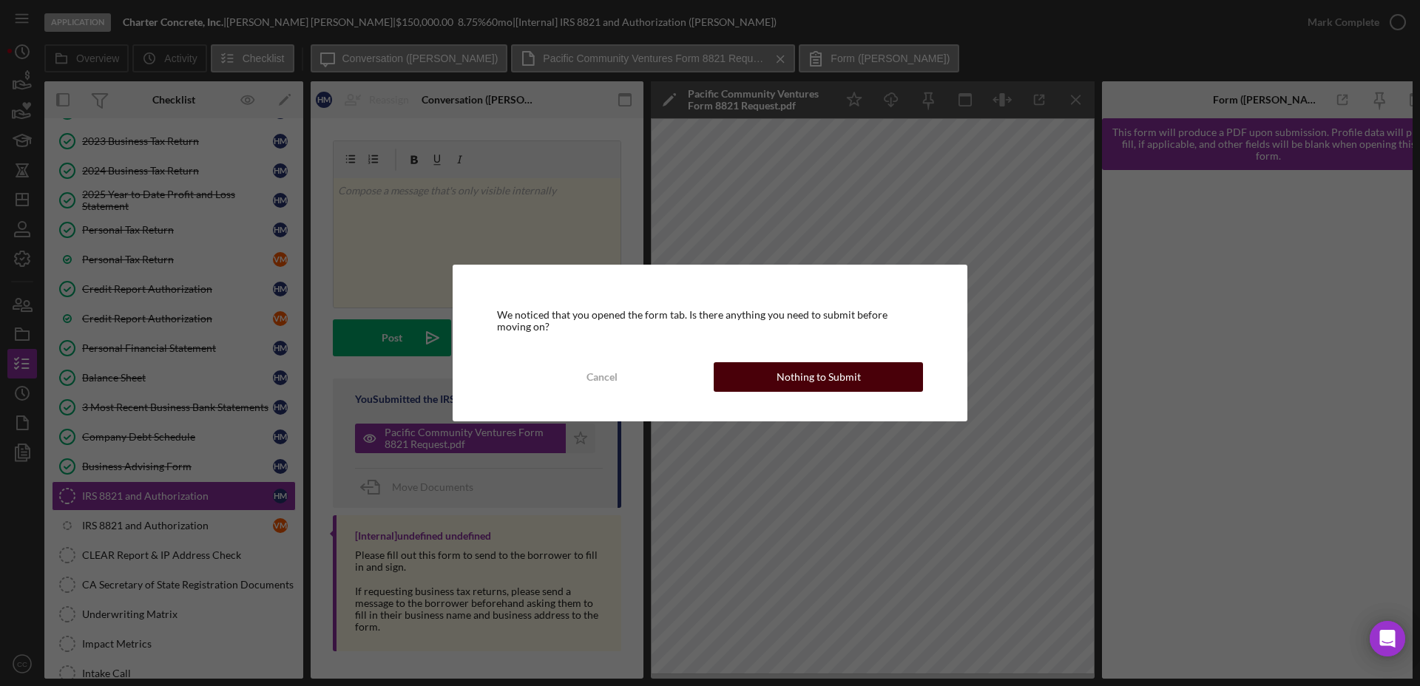
click at [847, 376] on div "Nothing to Submit" at bounding box center [818, 377] width 84 height 30
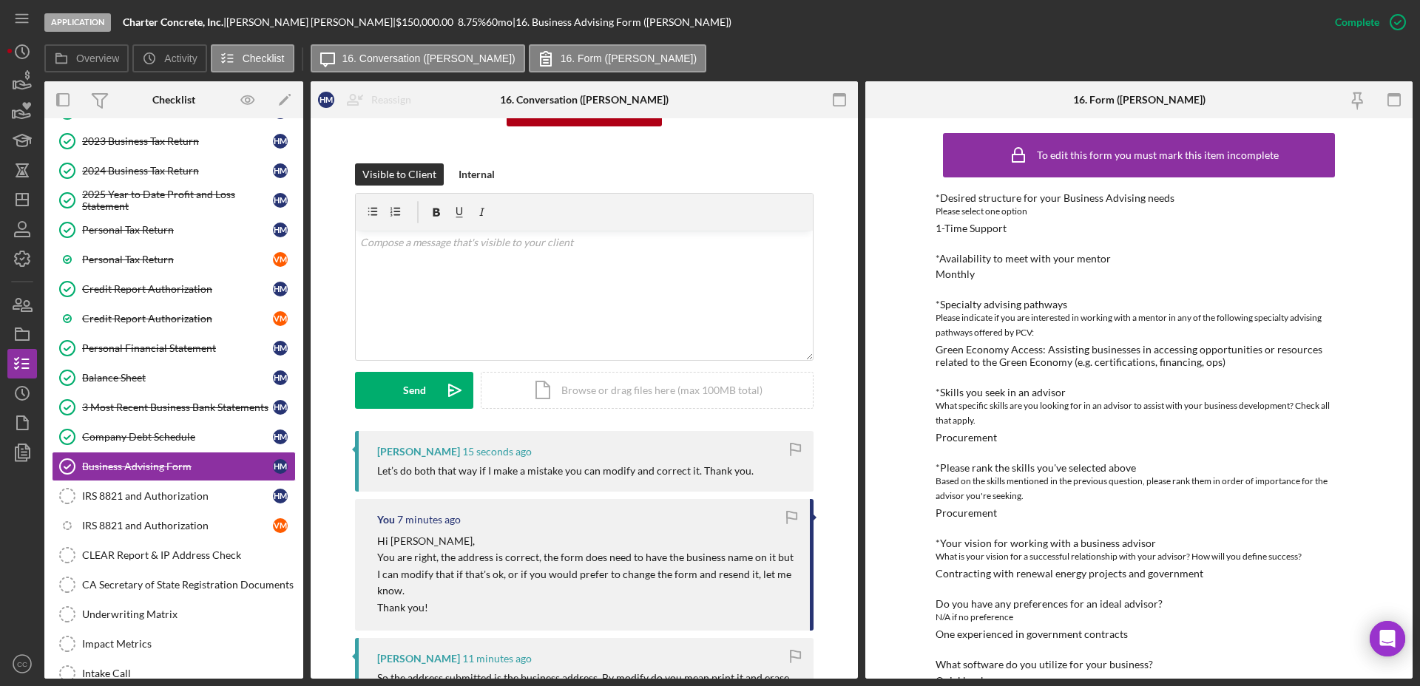
scroll to position [185, 0]
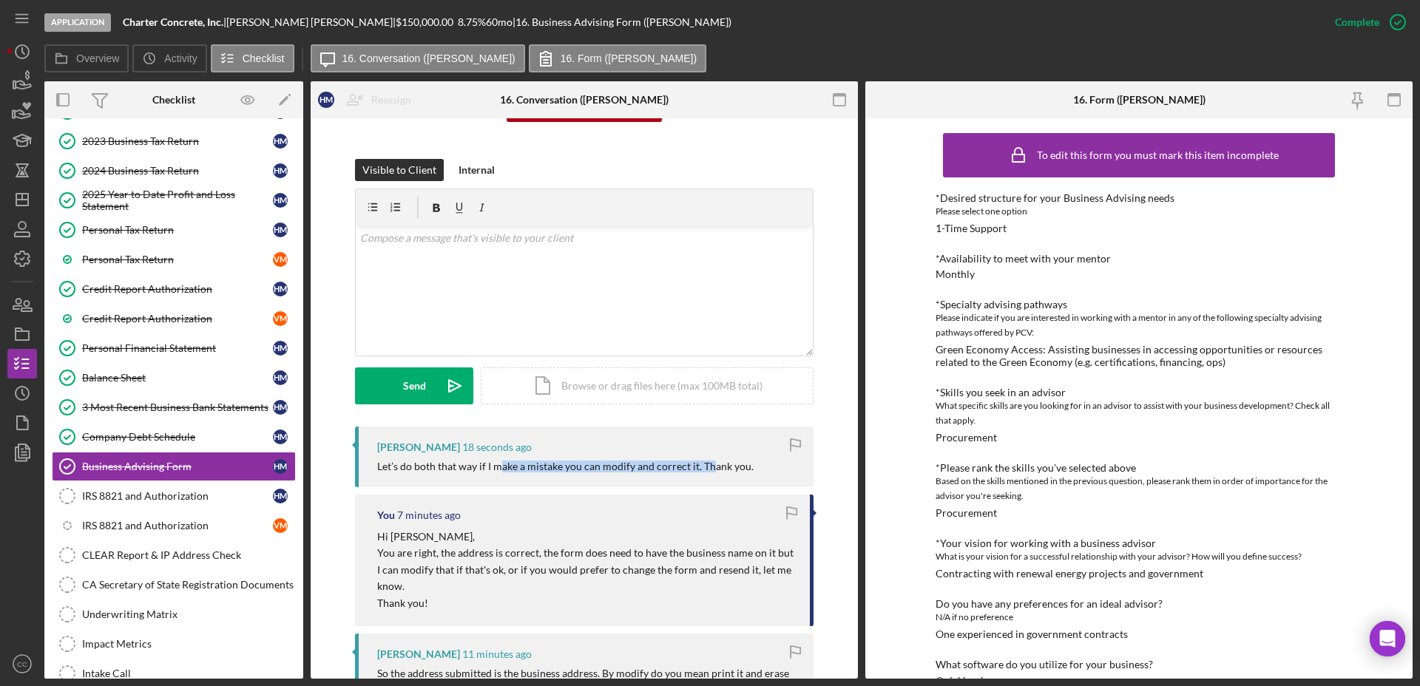
drag, startPoint x: 495, startPoint y: 465, endPoint x: 708, endPoint y: 473, distance: 213.1
click at [708, 473] on div "Humberto Montiel 18 seconds ago Let’s do both that way if I make a mistake you …" at bounding box center [584, 457] width 458 height 61
click at [725, 515] on div "You 7 minutes ago" at bounding box center [586, 515] width 418 height 12
drag, startPoint x: 135, startPoint y: 499, endPoint x: 203, endPoint y: 503, distance: 68.1
click at [135, 499] on div "IRS 8821 and Authorization" at bounding box center [177, 496] width 191 height 12
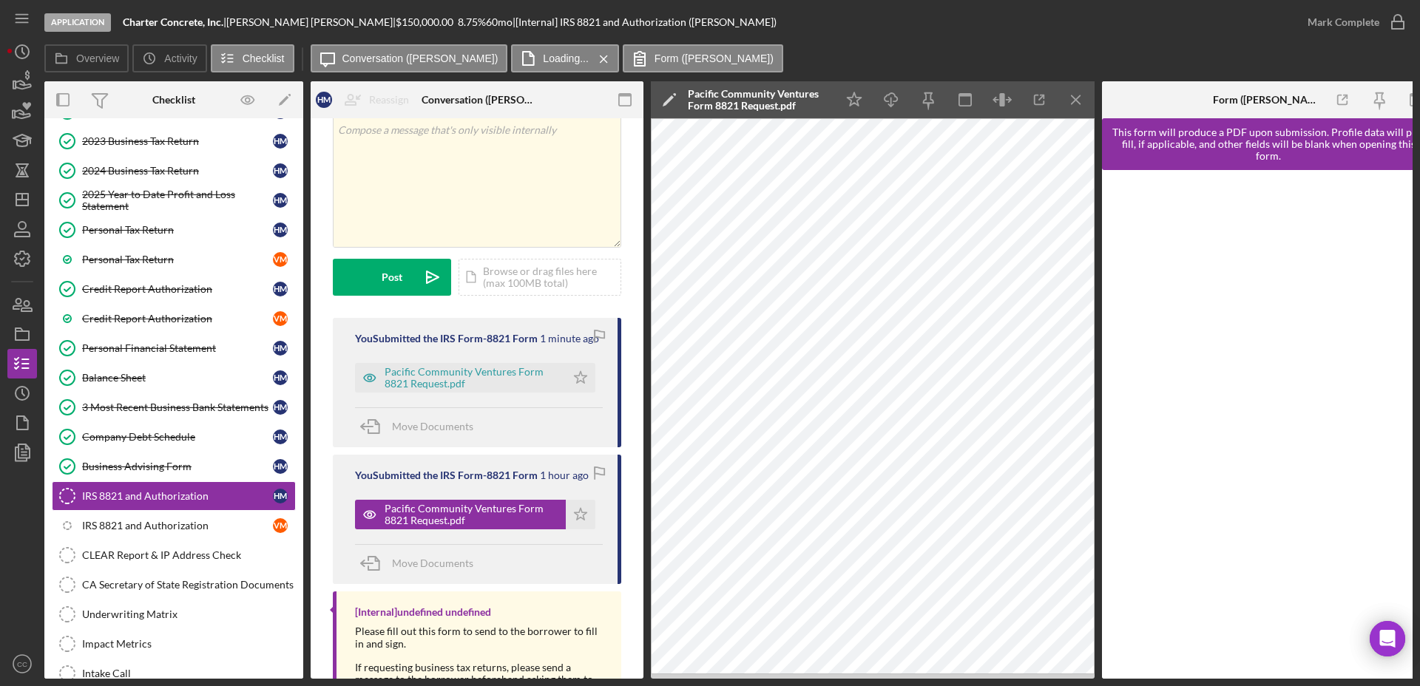
scroll to position [92, 0]
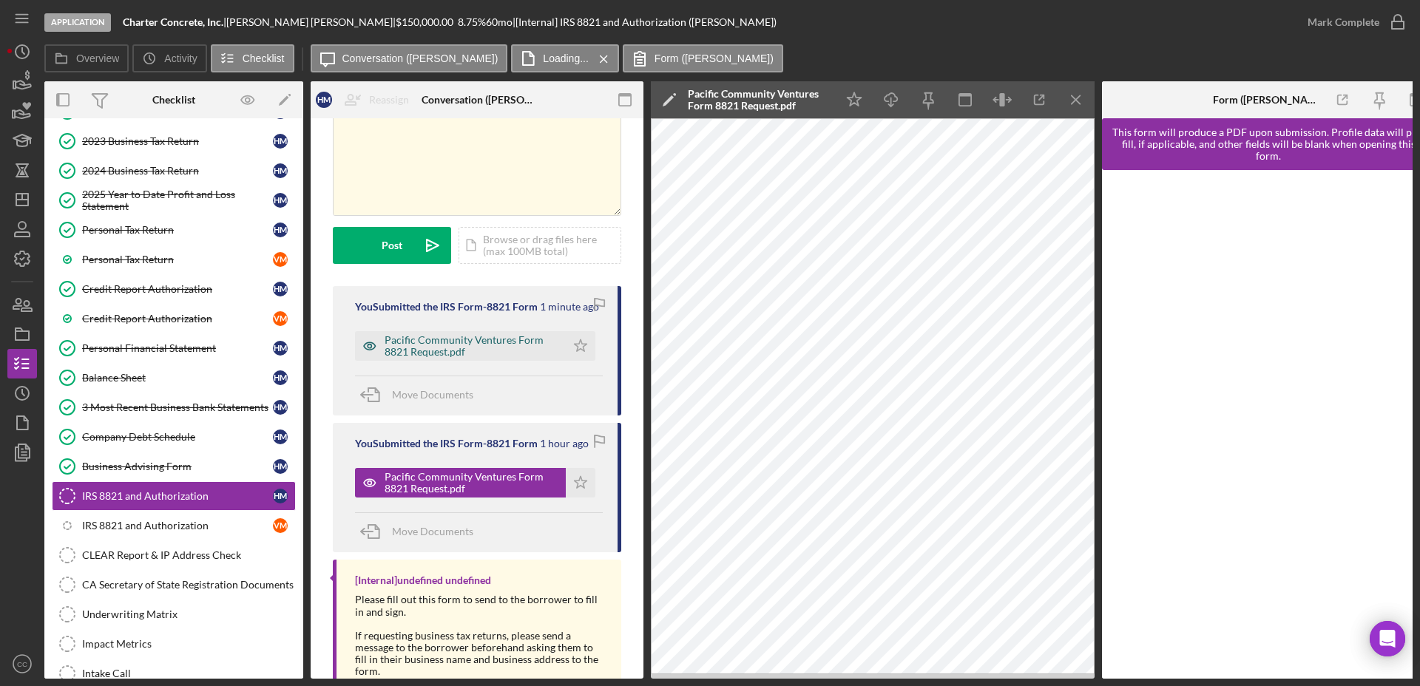
click at [471, 356] on div "Pacific Community Ventures Form 8821 Request.pdf" at bounding box center [471, 346] width 174 height 24
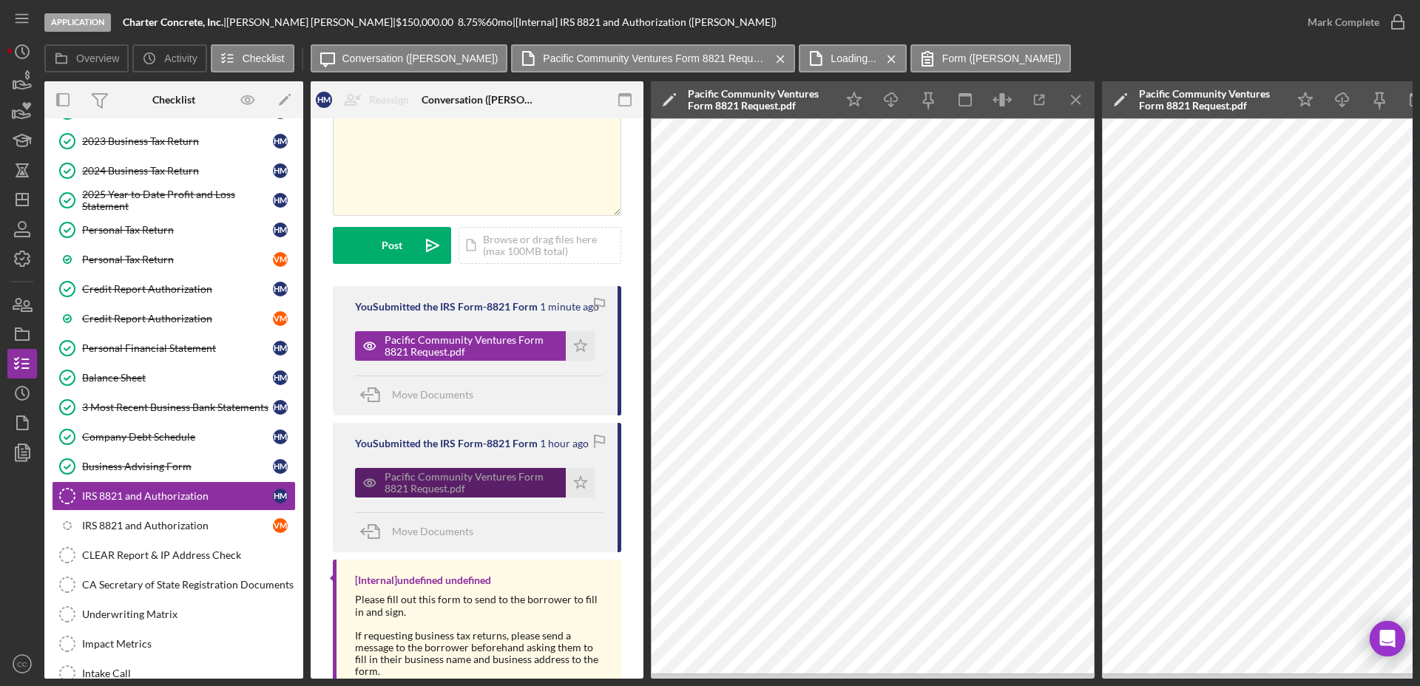
click at [500, 489] on div "Pacific Community Ventures Form 8821 Request.pdf" at bounding box center [471, 483] width 174 height 24
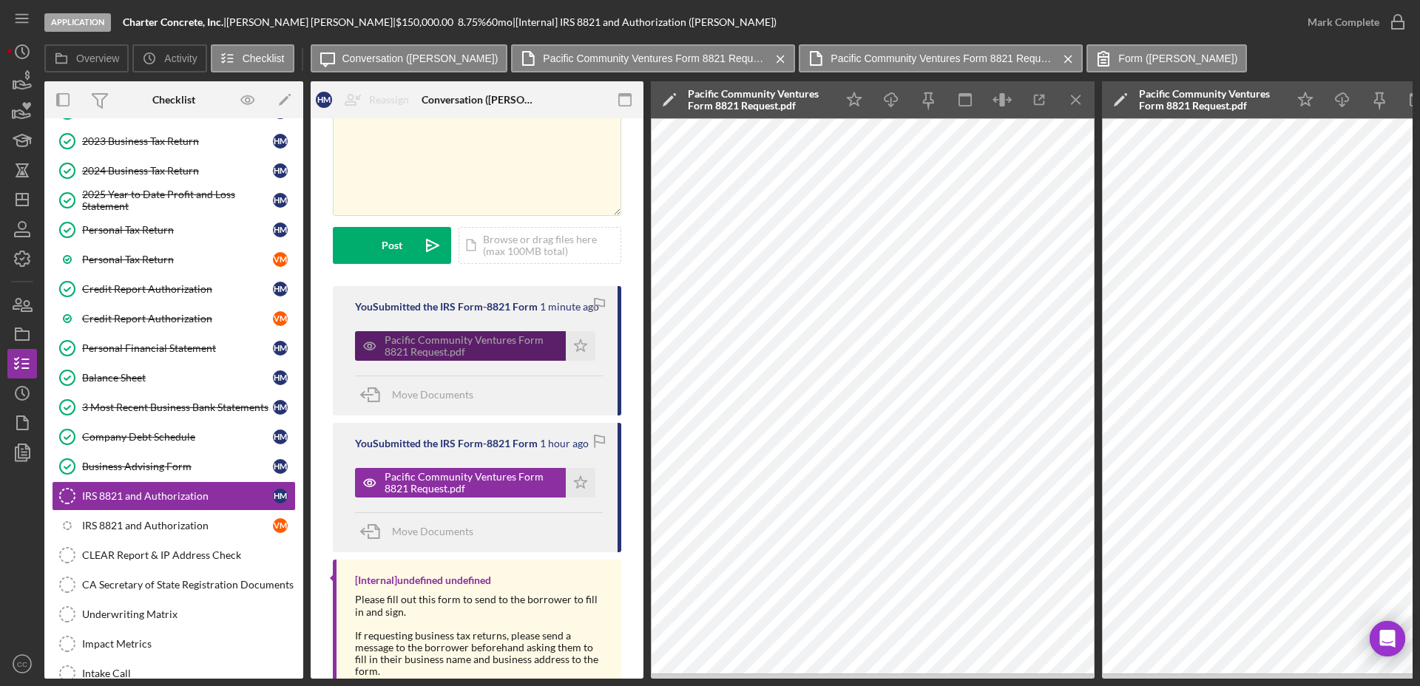
click at [444, 351] on div "Pacific Community Ventures Form 8821 Request.pdf" at bounding box center [471, 346] width 174 height 24
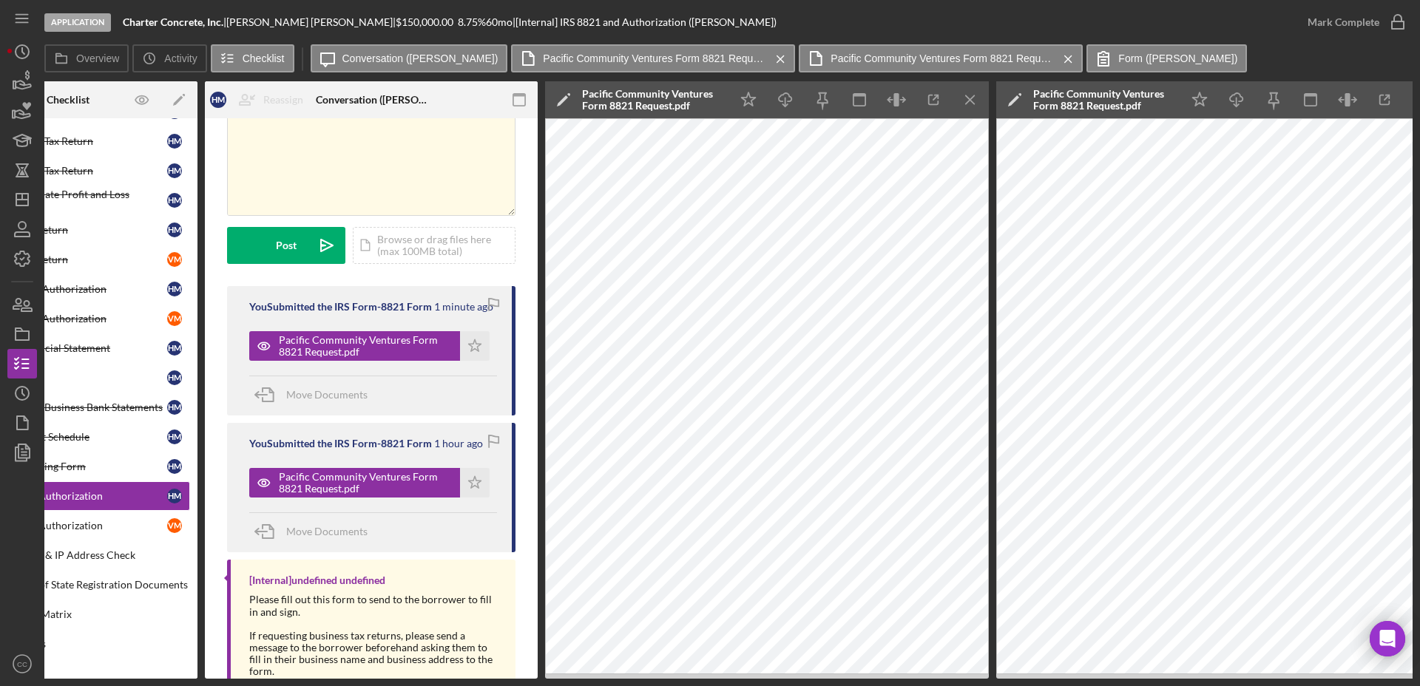
scroll to position [0, 462]
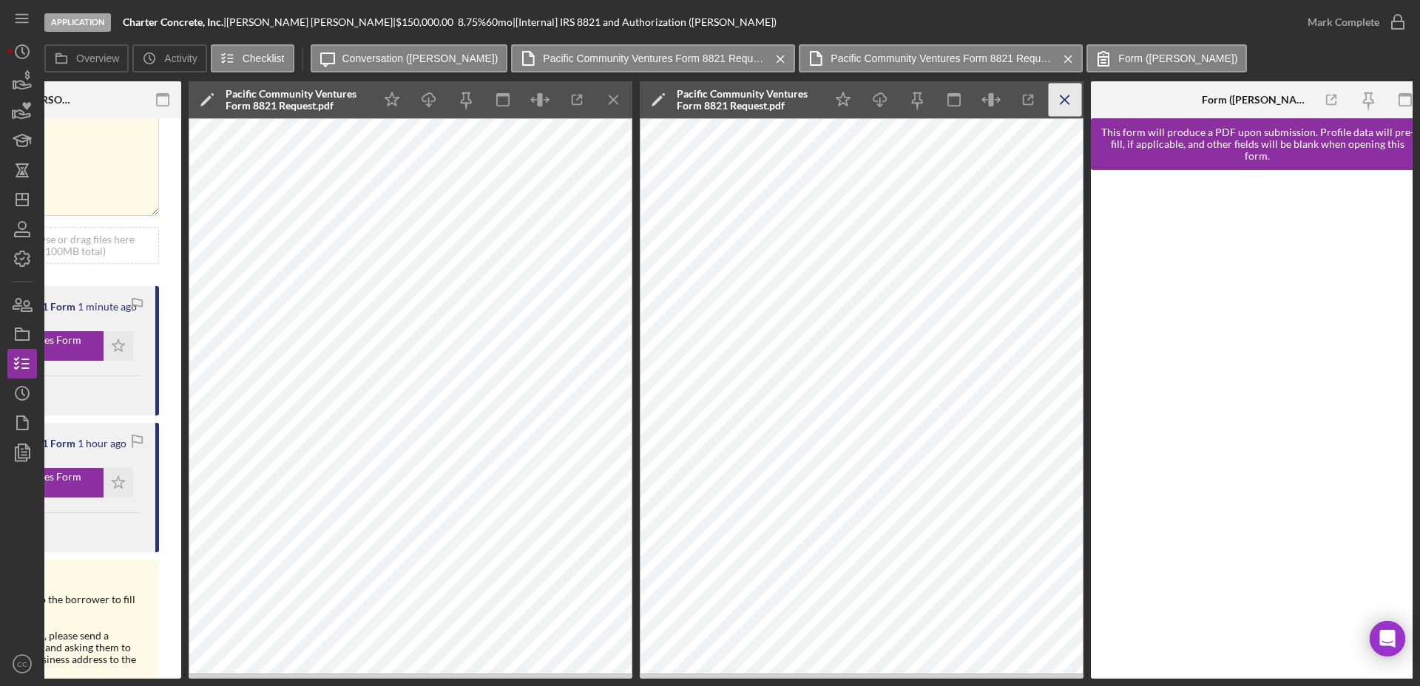
click at [1068, 102] on icon "Icon/Menu Close" at bounding box center [1064, 100] width 33 height 33
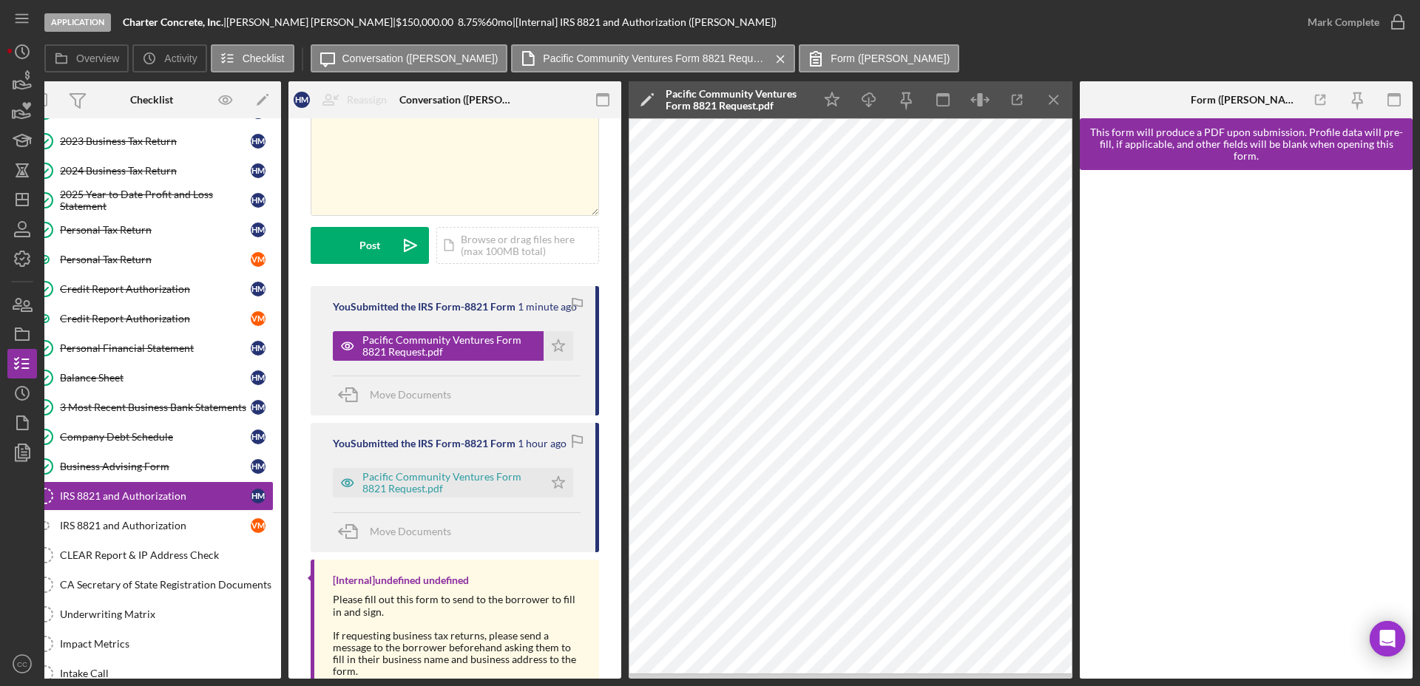
scroll to position [0, 0]
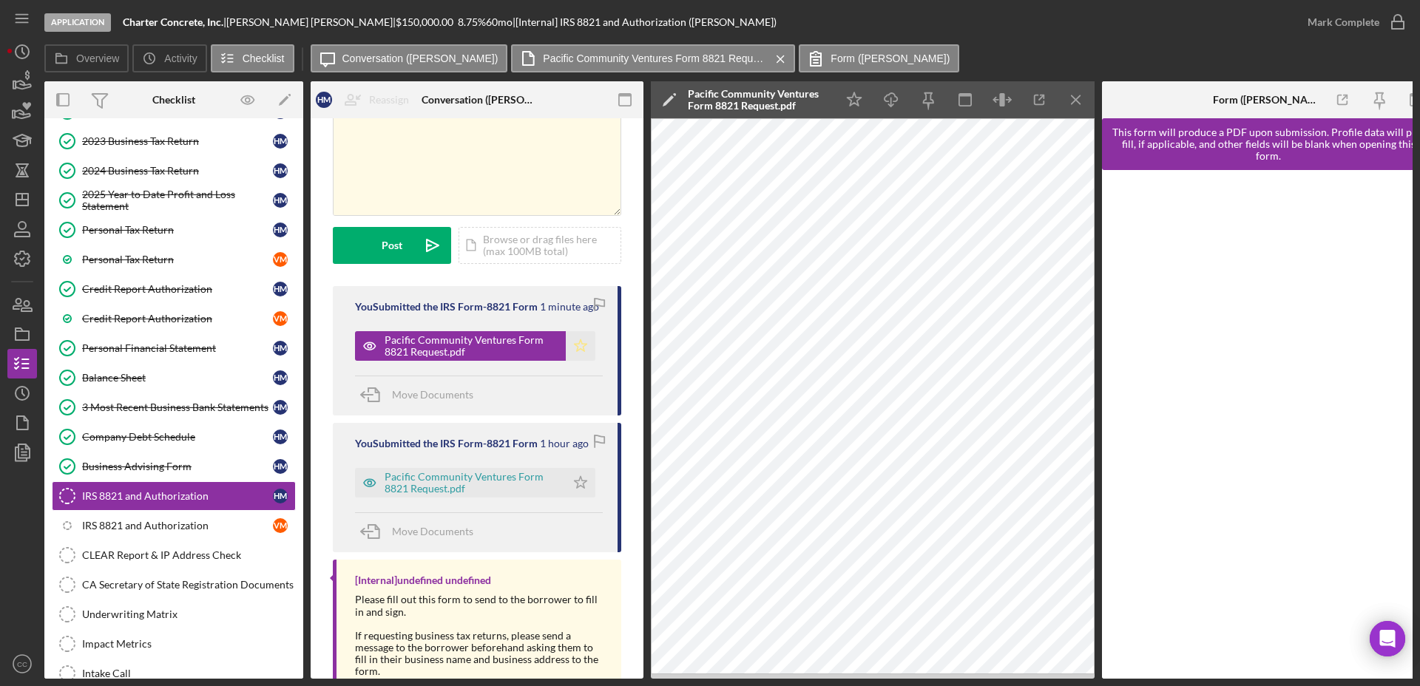
click at [576, 357] on icon "Icon/Star" at bounding box center [581, 346] width 30 height 30
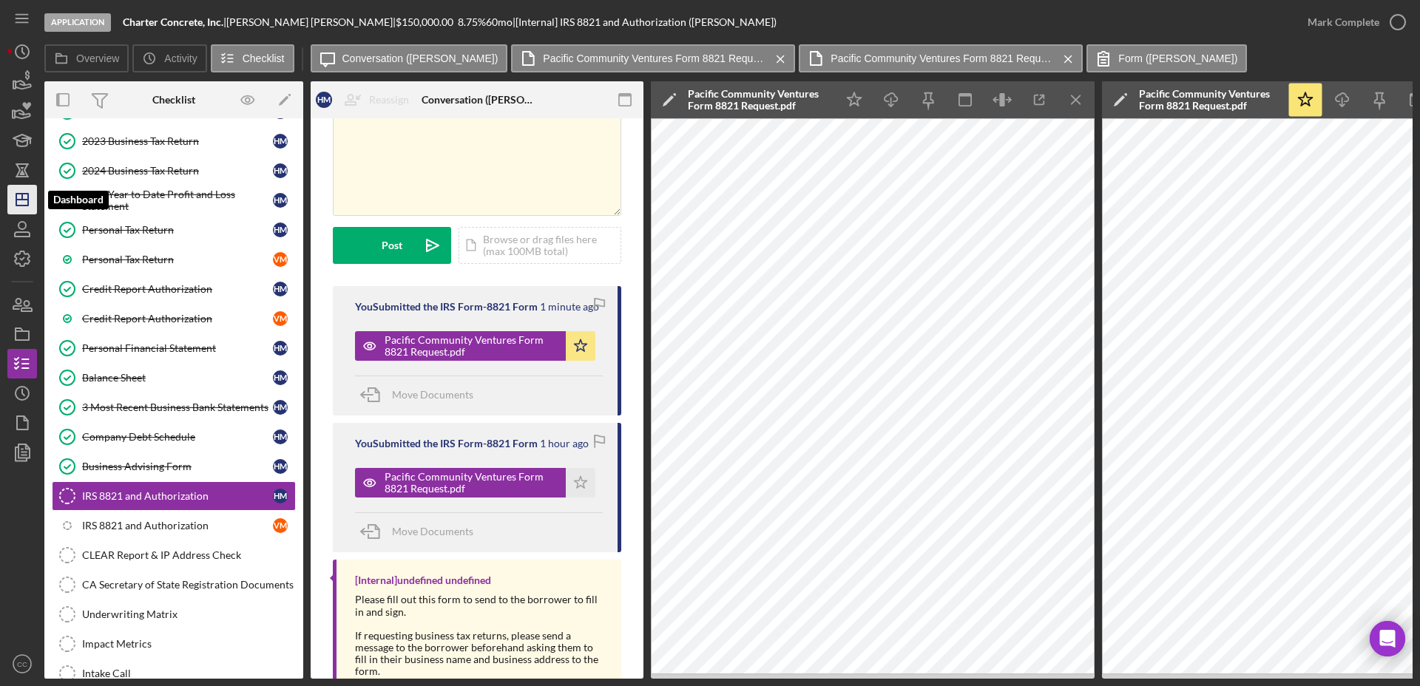
click at [26, 206] on icon "Icon/Dashboard" at bounding box center [22, 199] width 37 height 37
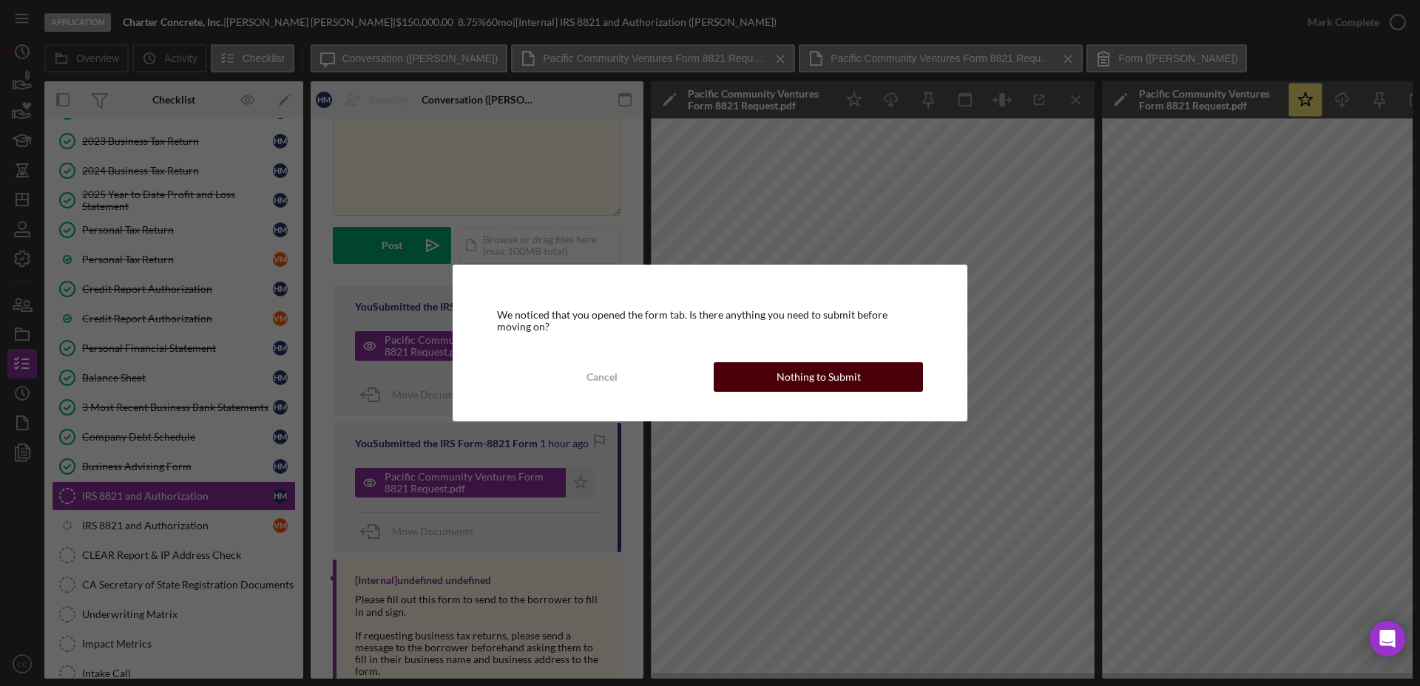
click at [869, 378] on button "Nothing to Submit" at bounding box center [817, 377] width 209 height 30
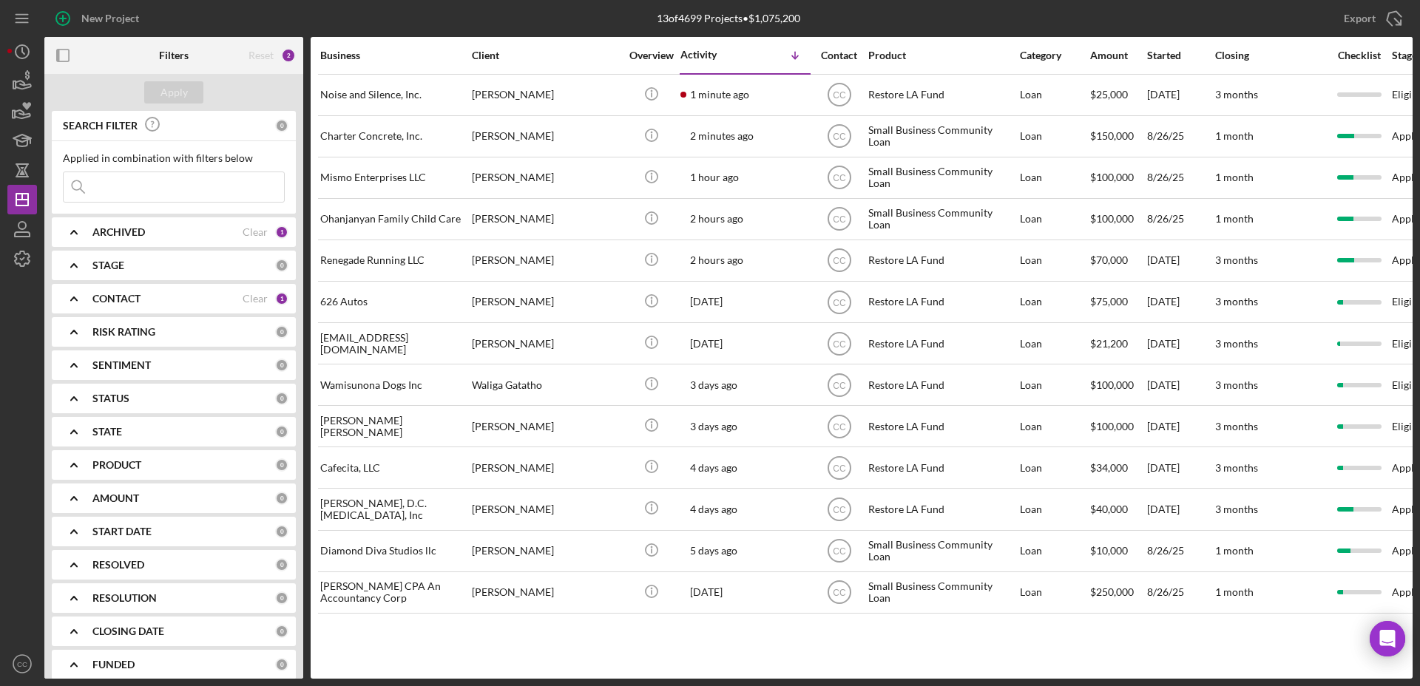
click at [176, 301] on div "CONTACT" at bounding box center [167, 299] width 150 height 12
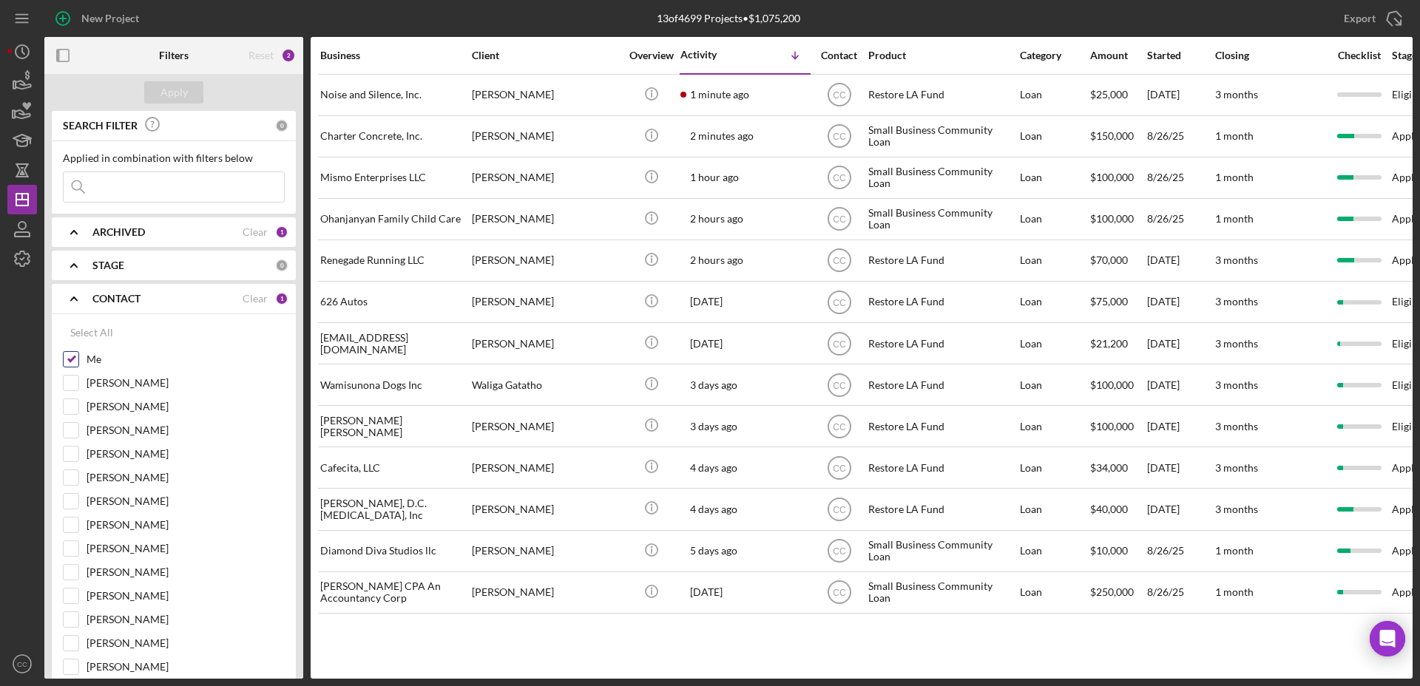
click at [75, 360] on input "Me" at bounding box center [71, 359] width 15 height 15
checkbox input "false"
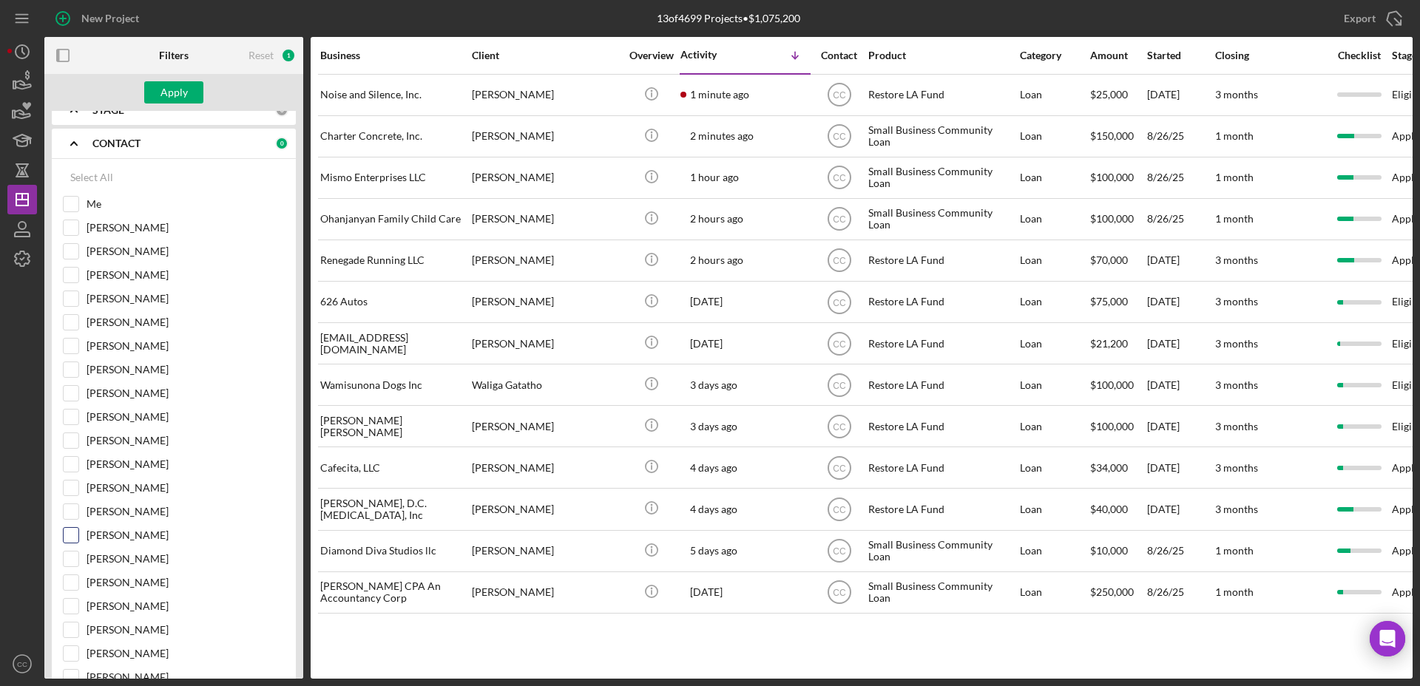
scroll to position [185, 0]
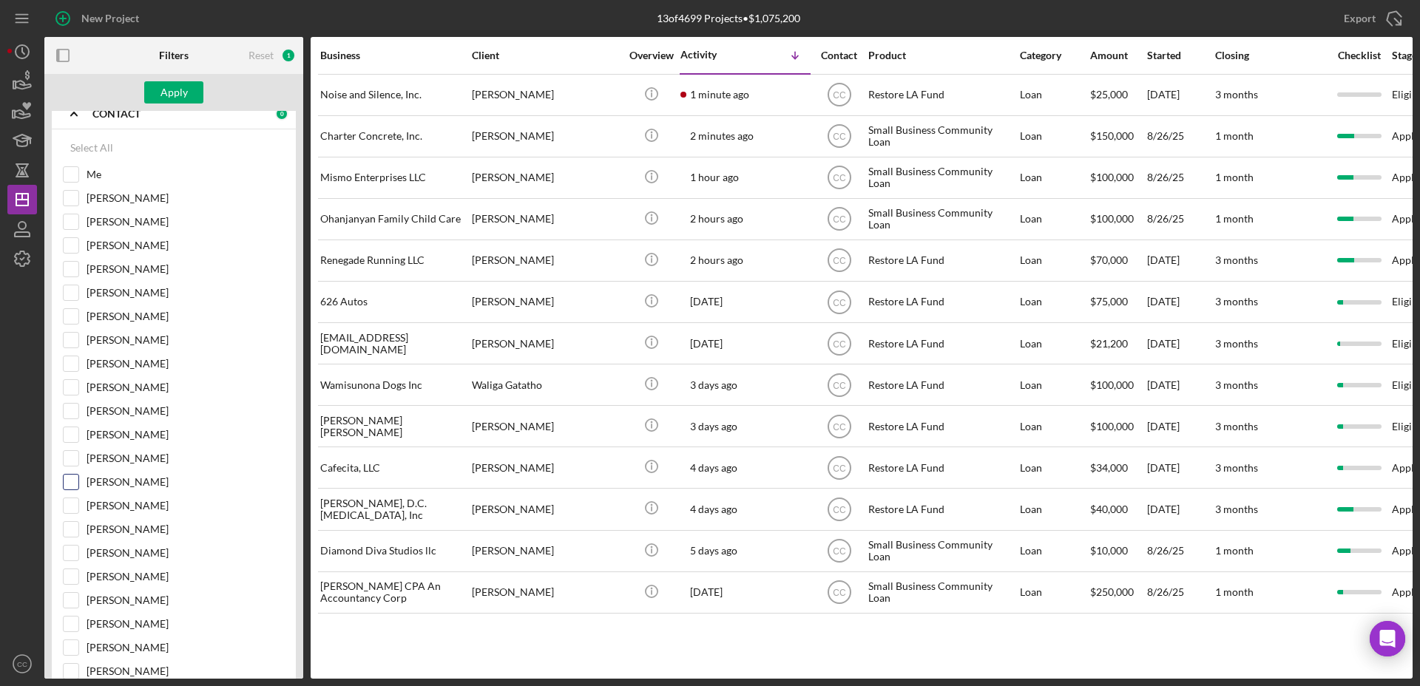
click at [72, 480] on input "Jaron Thexton" at bounding box center [71, 482] width 15 height 15
checkbox input "true"
click at [180, 94] on div "Apply" at bounding box center [173, 92] width 27 height 22
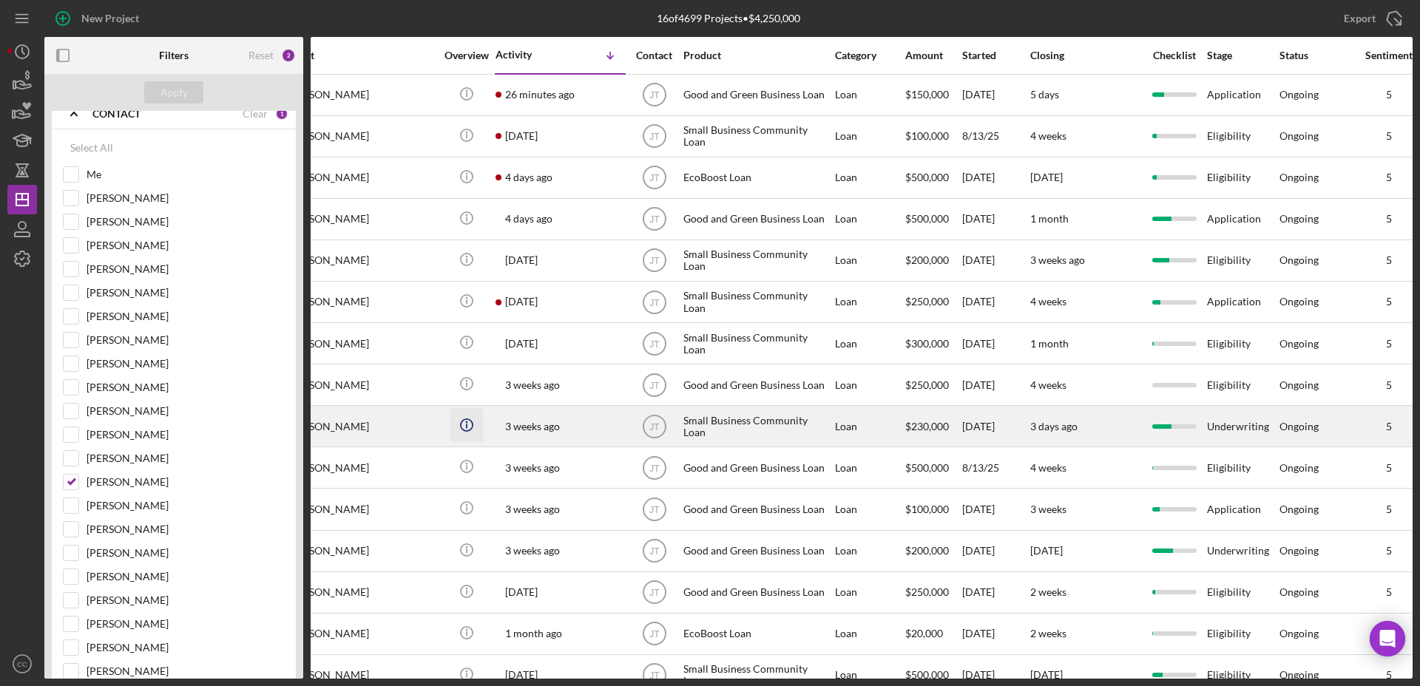
scroll to position [0, 0]
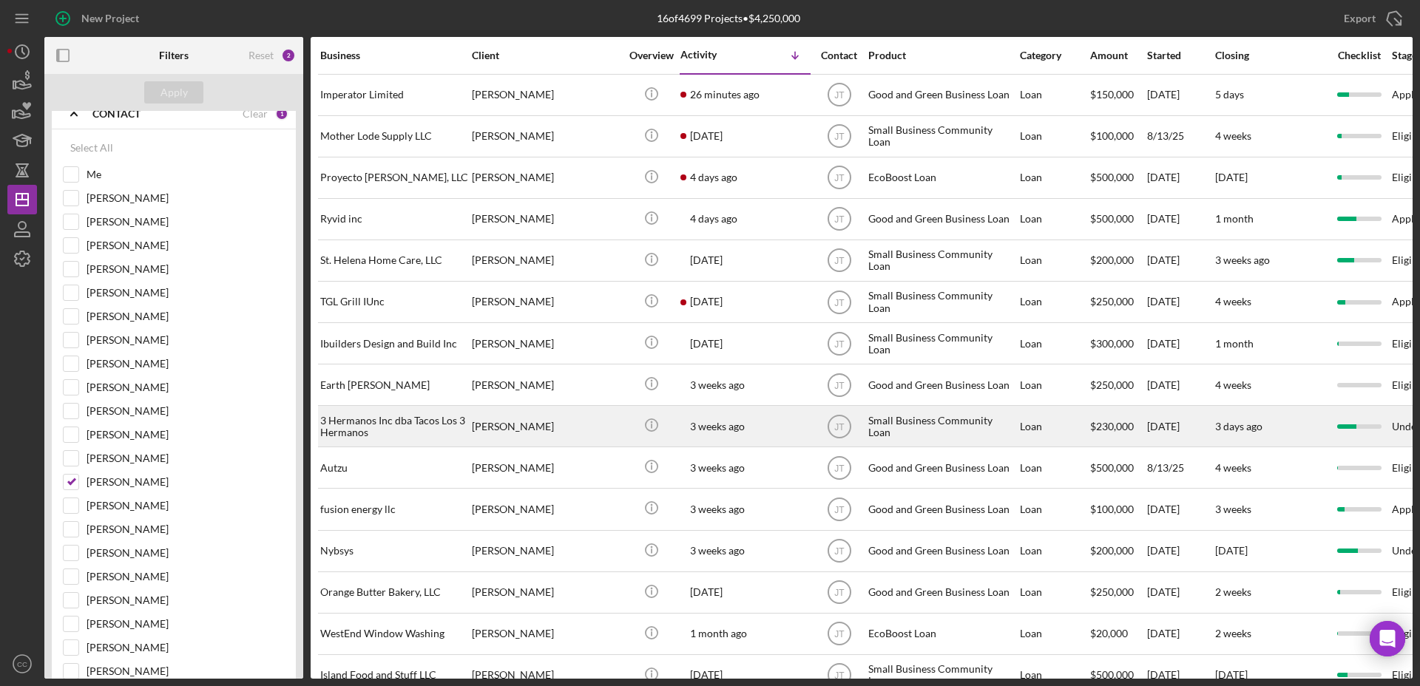
click at [364, 430] on div "3 Hermanos Inc dba Tacos Los 3 Hermanos" at bounding box center [394, 426] width 148 height 39
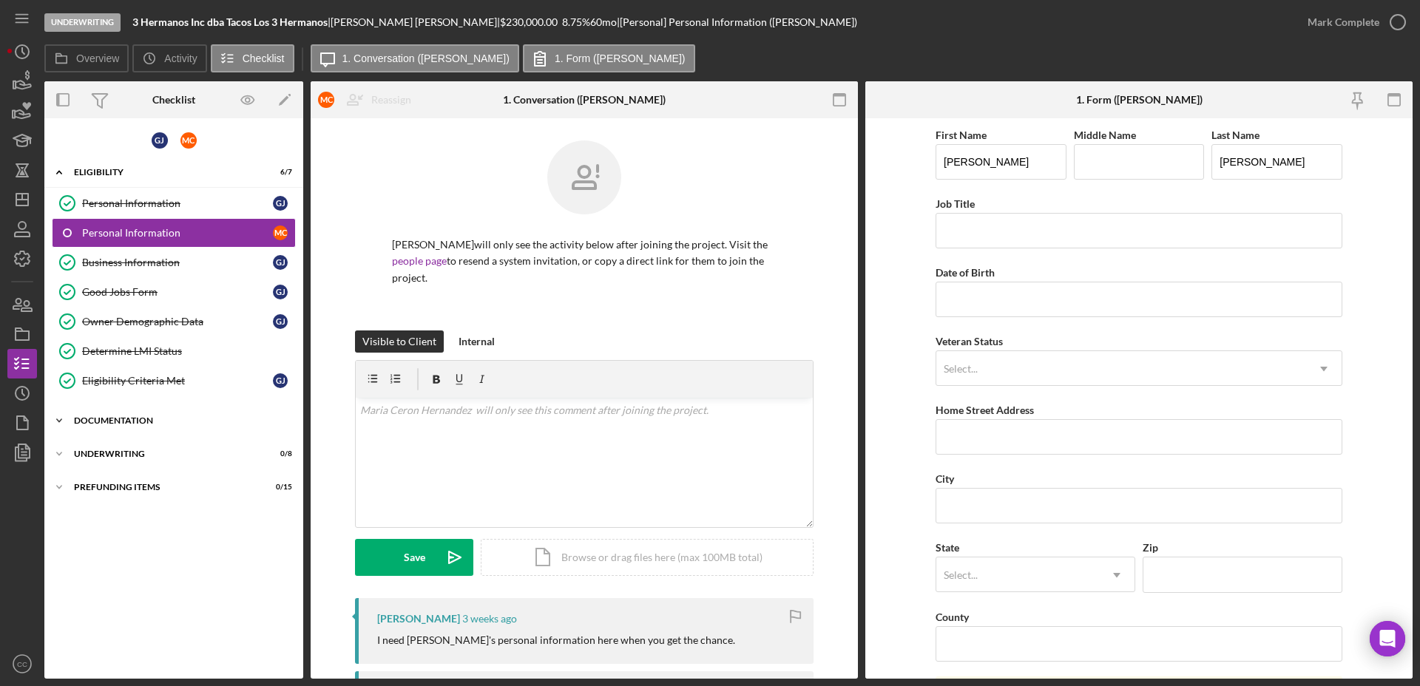
click at [92, 413] on div "Icon/Expander Documentation 17 / 23" at bounding box center [173, 421] width 259 height 30
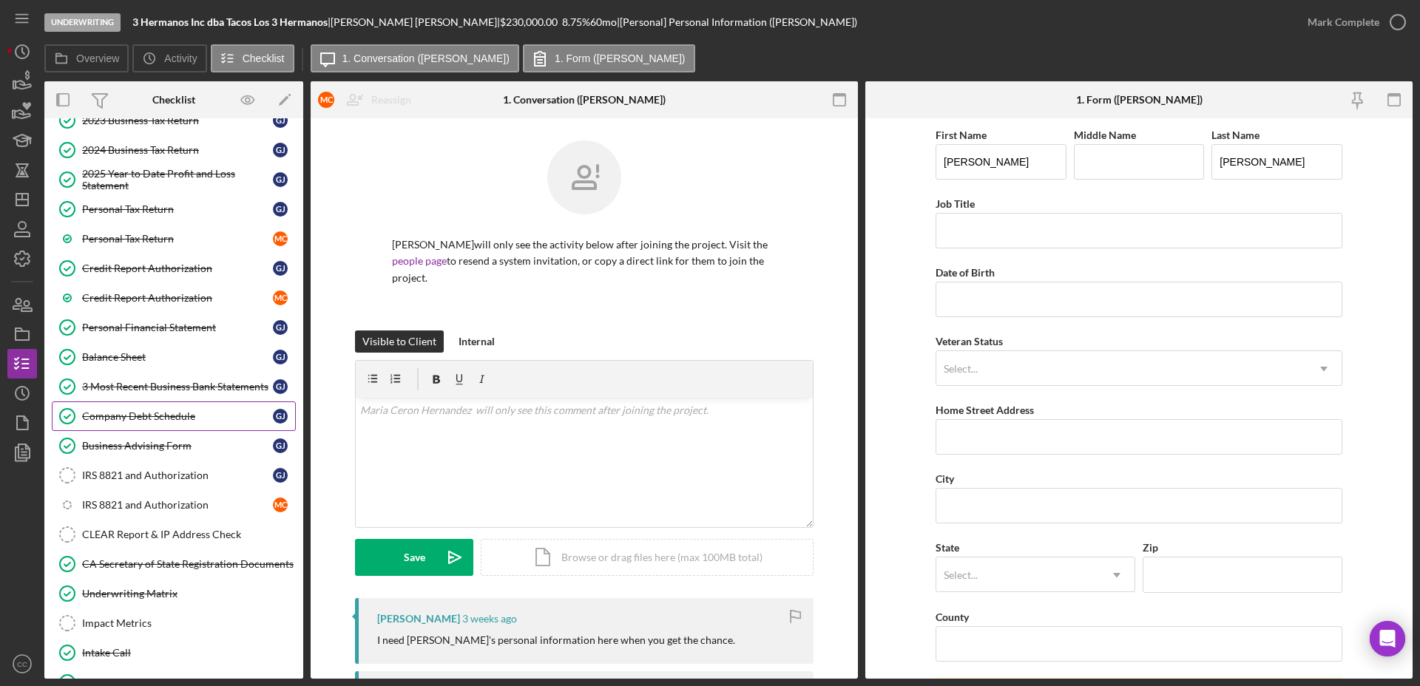
scroll to position [370, 0]
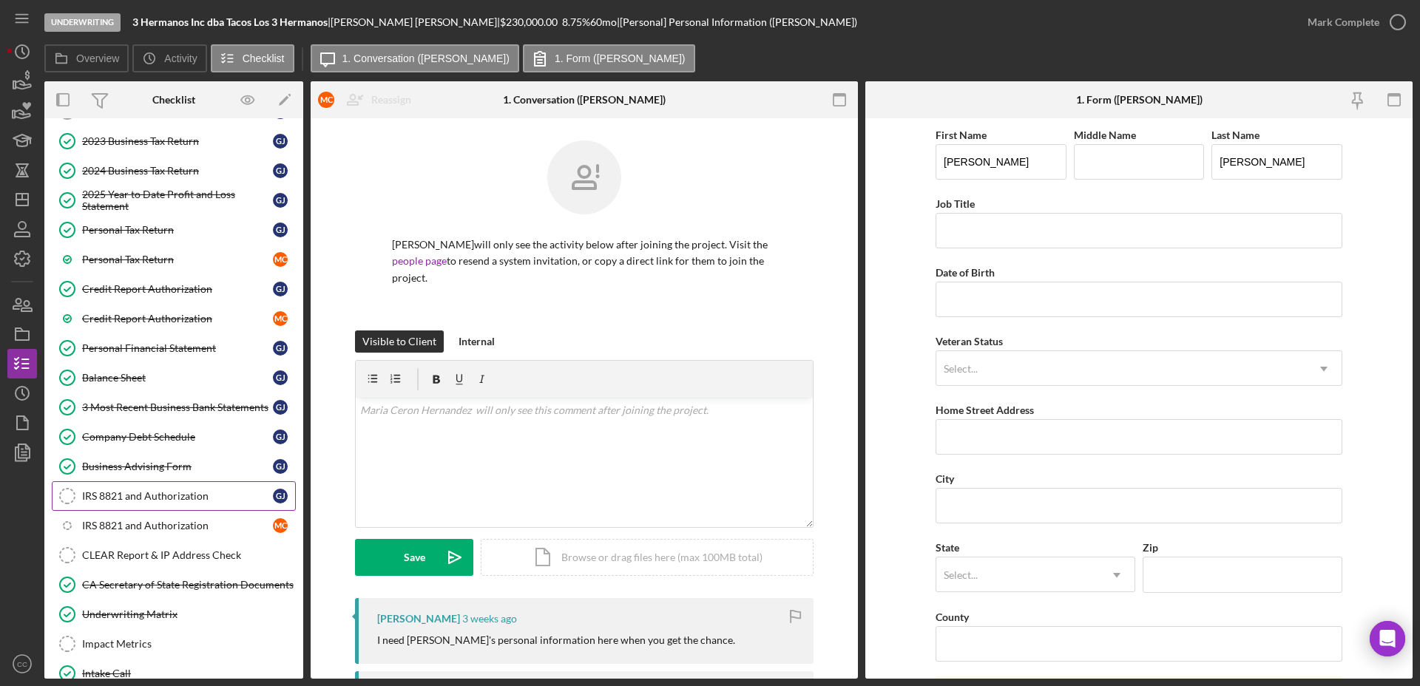
click at [160, 502] on link "IRS 8821 and Authorization IRS 8821 and Authorization G J" at bounding box center [174, 496] width 244 height 30
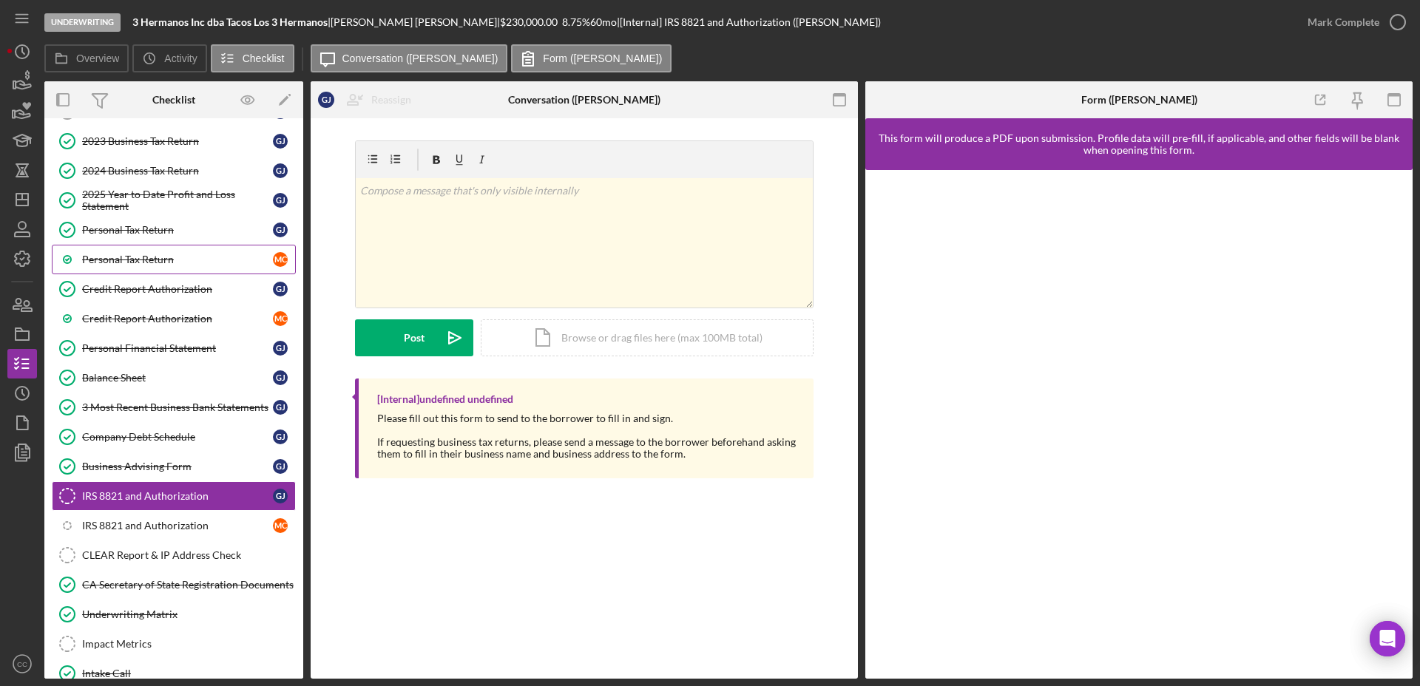
click at [147, 257] on div "Personal Tax Return" at bounding box center [177, 260] width 191 height 12
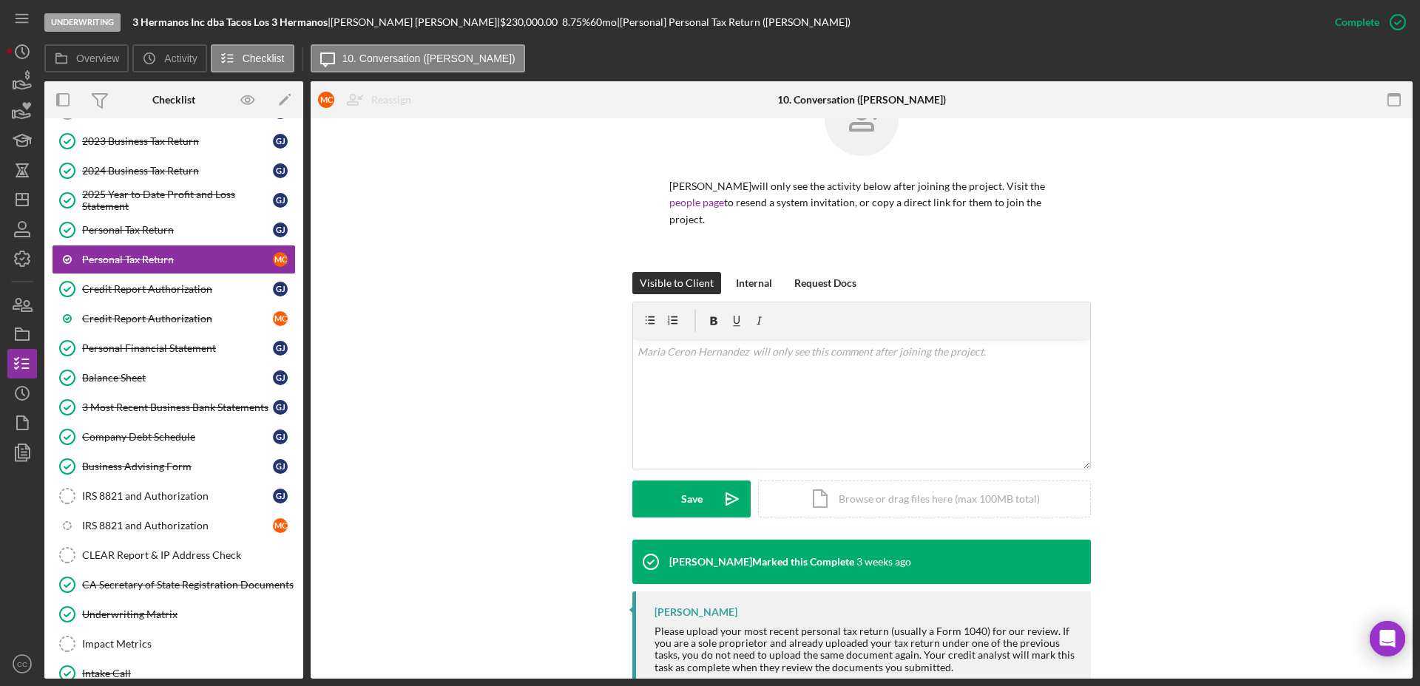
scroll to position [101, 0]
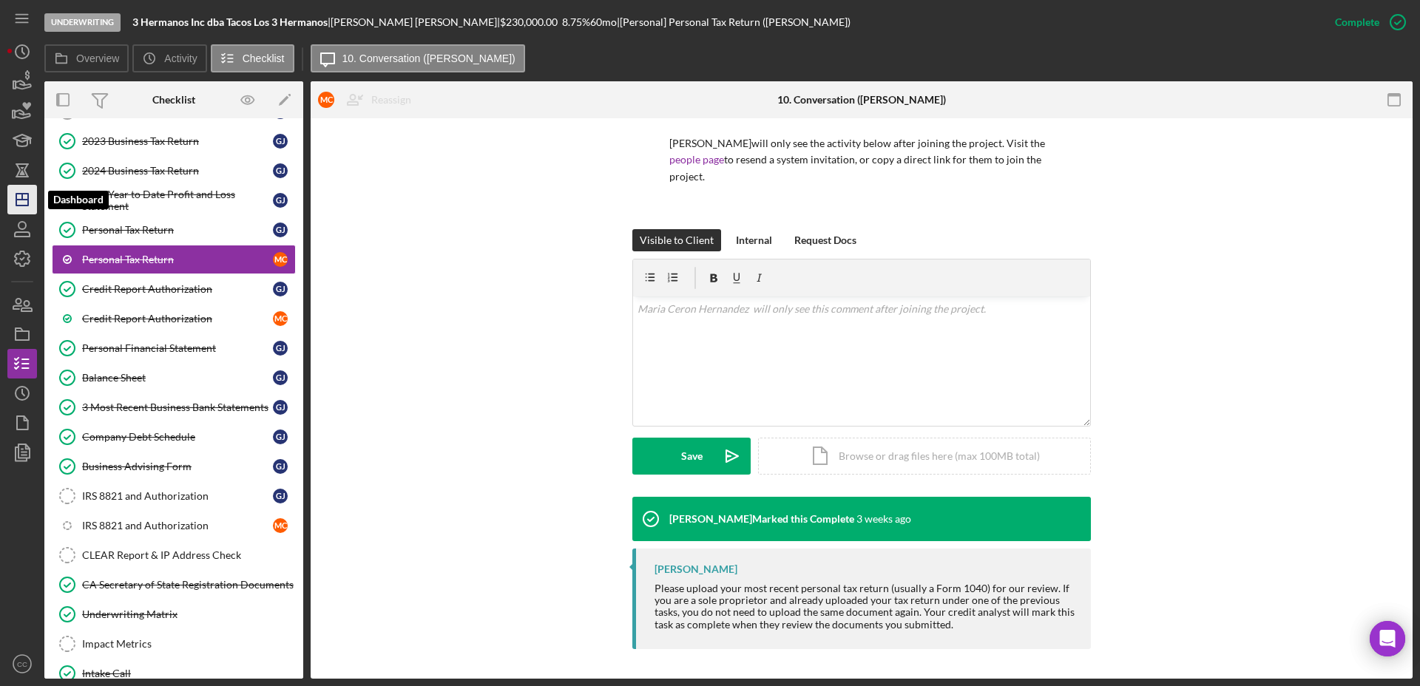
click at [23, 191] on icon "Icon/Dashboard" at bounding box center [22, 199] width 37 height 37
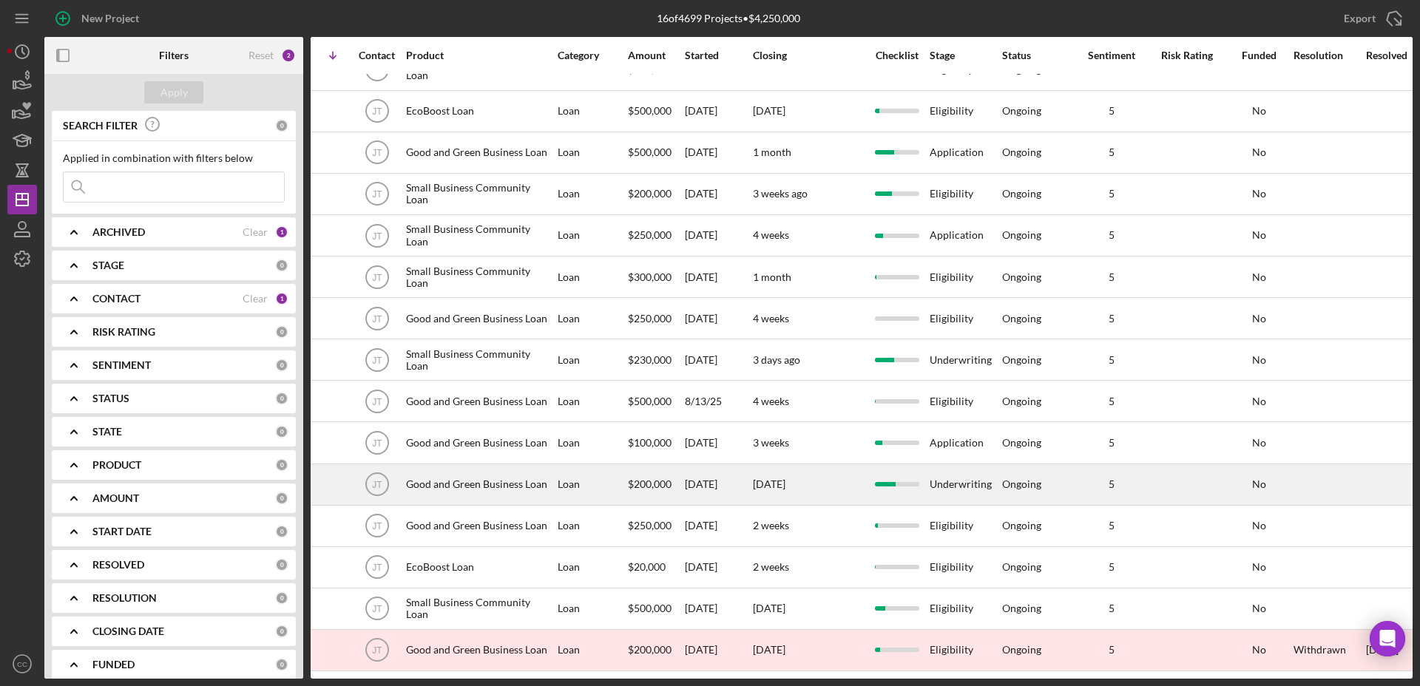
scroll to position [81, 0]
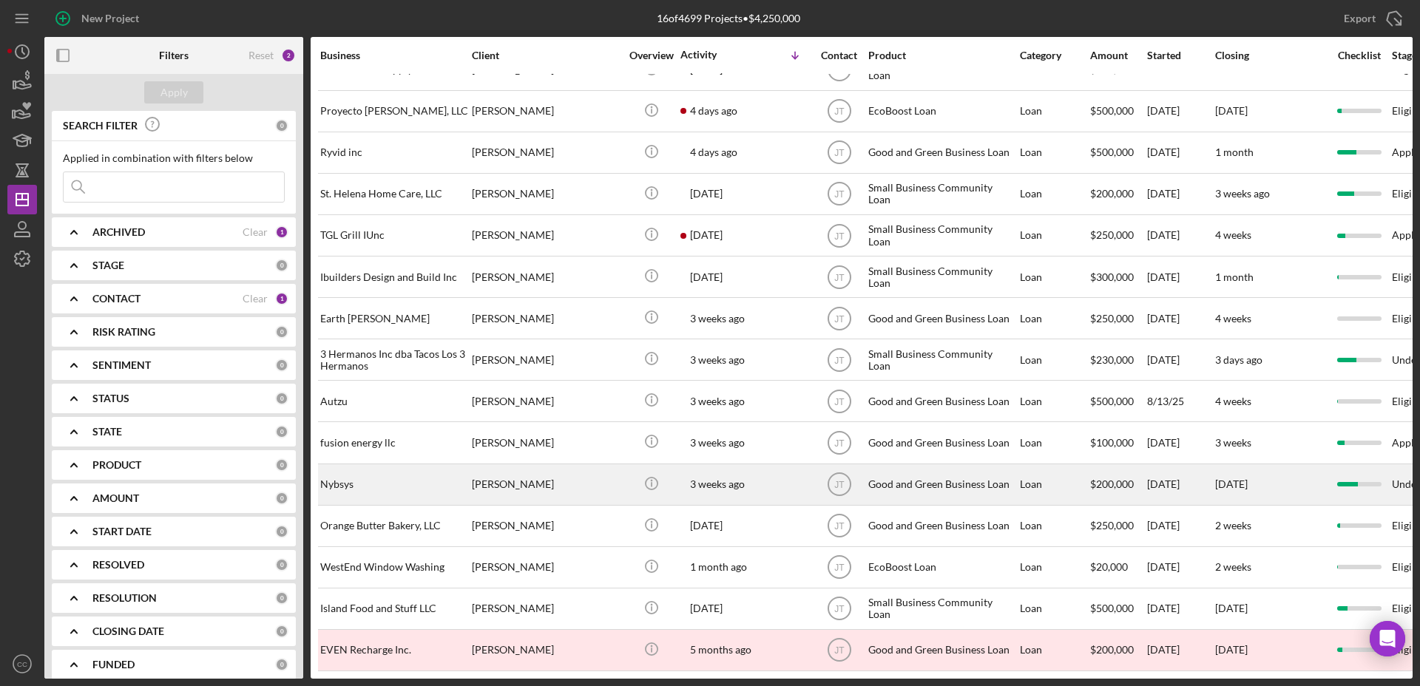
click at [401, 472] on div "Nybsys" at bounding box center [394, 484] width 148 height 39
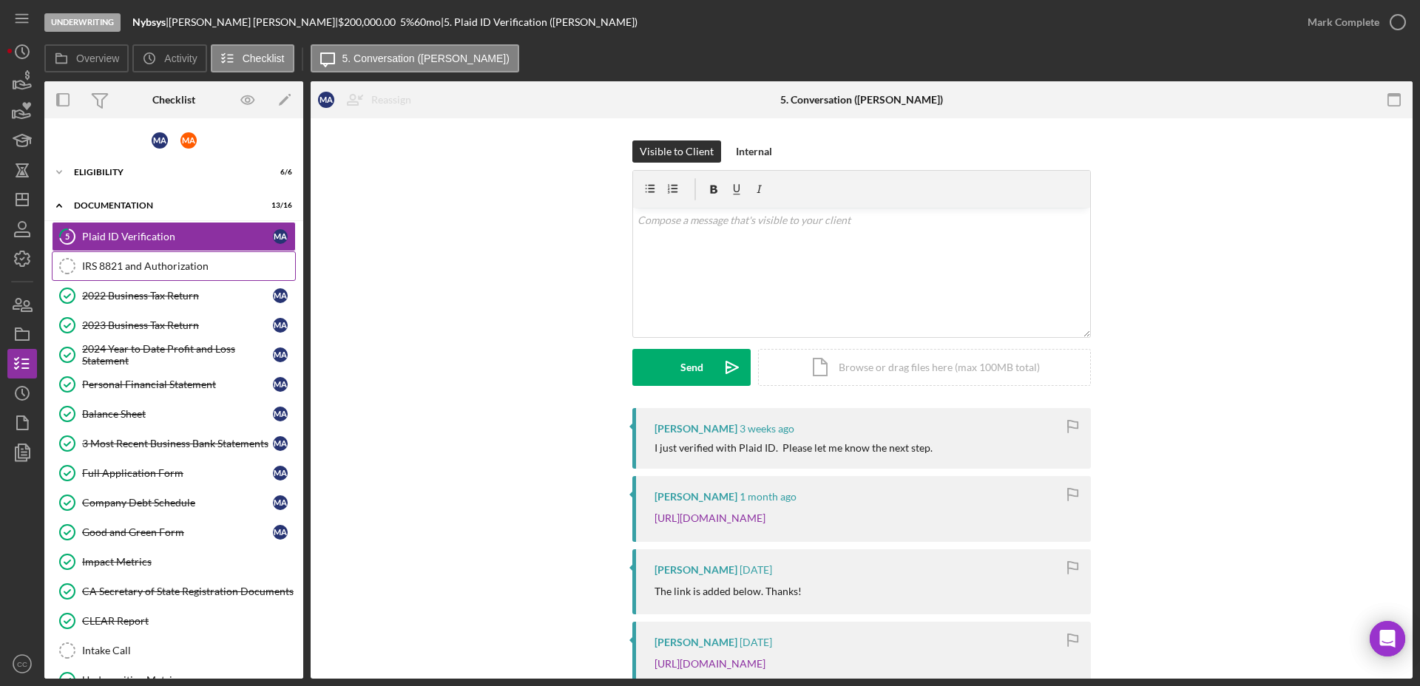
click at [133, 265] on div "IRS 8821 and Authorization" at bounding box center [188, 266] width 213 height 12
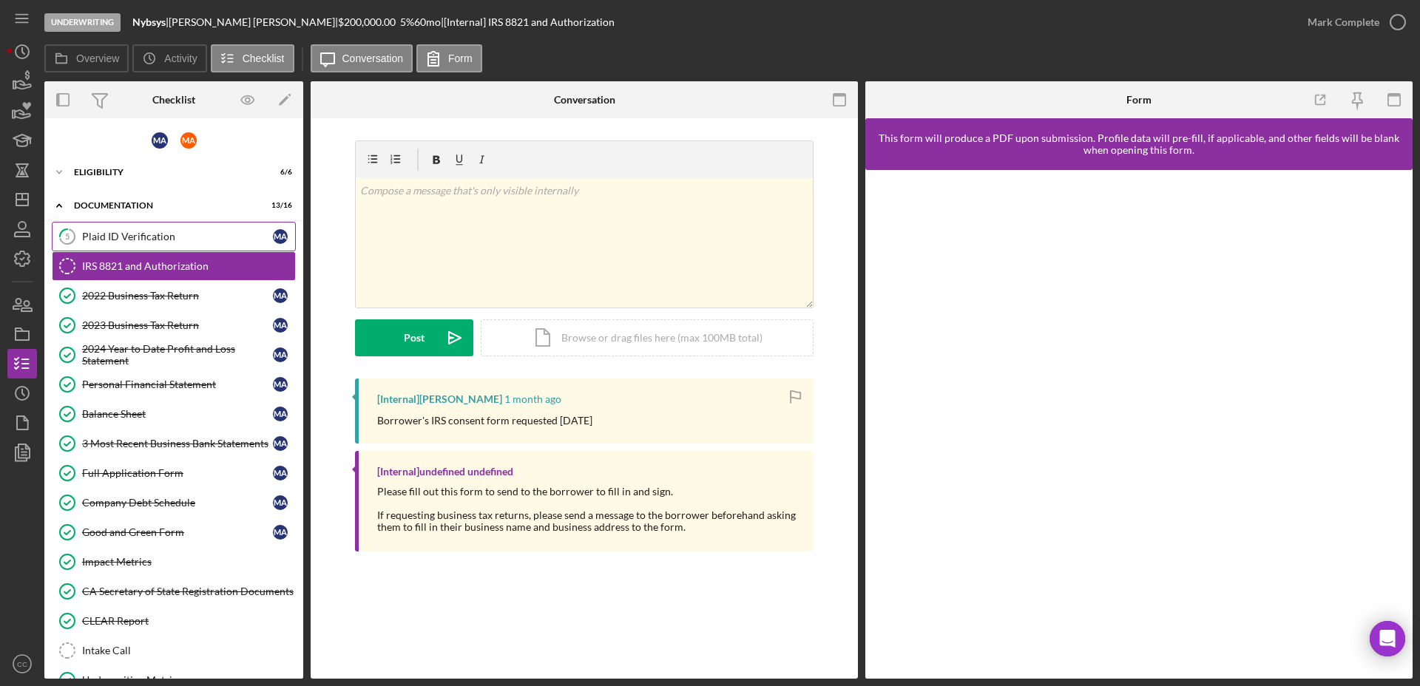
click at [128, 240] on div "Plaid ID Verification" at bounding box center [177, 237] width 191 height 12
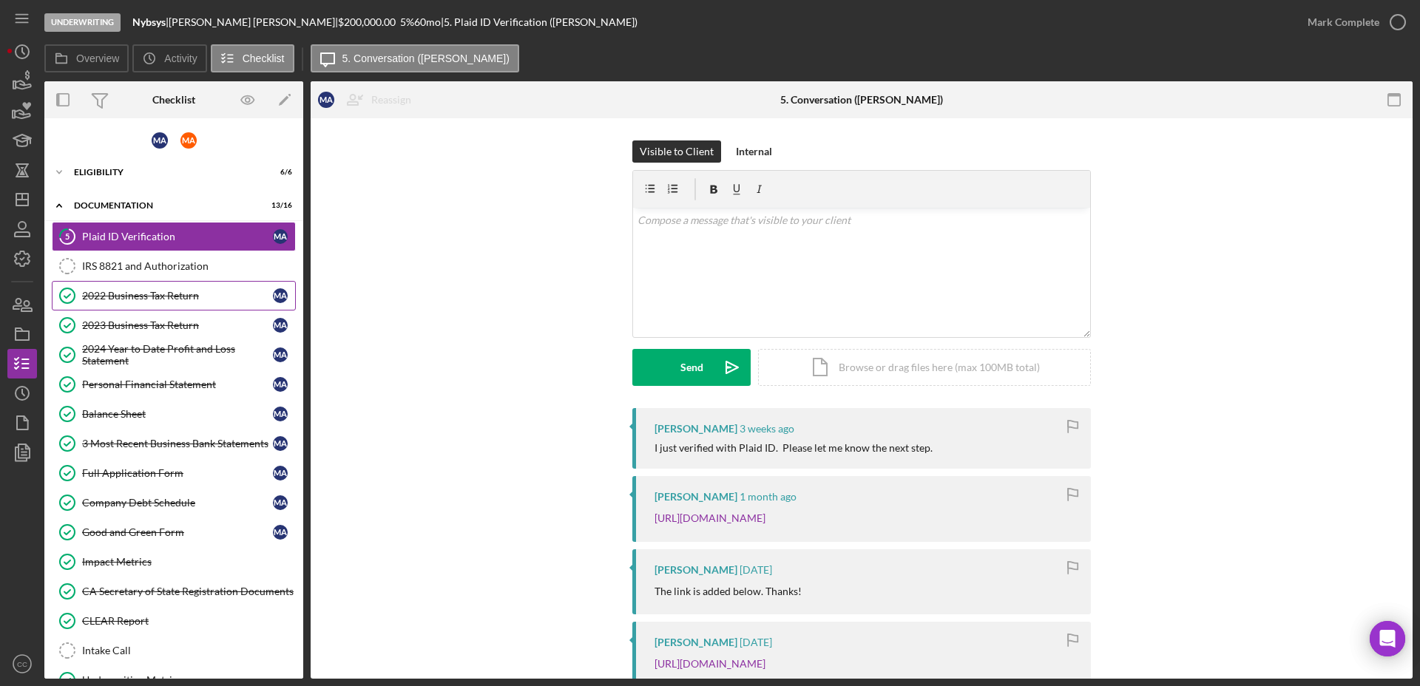
click at [135, 294] on div "2022 Business Tax Return" at bounding box center [177, 296] width 191 height 12
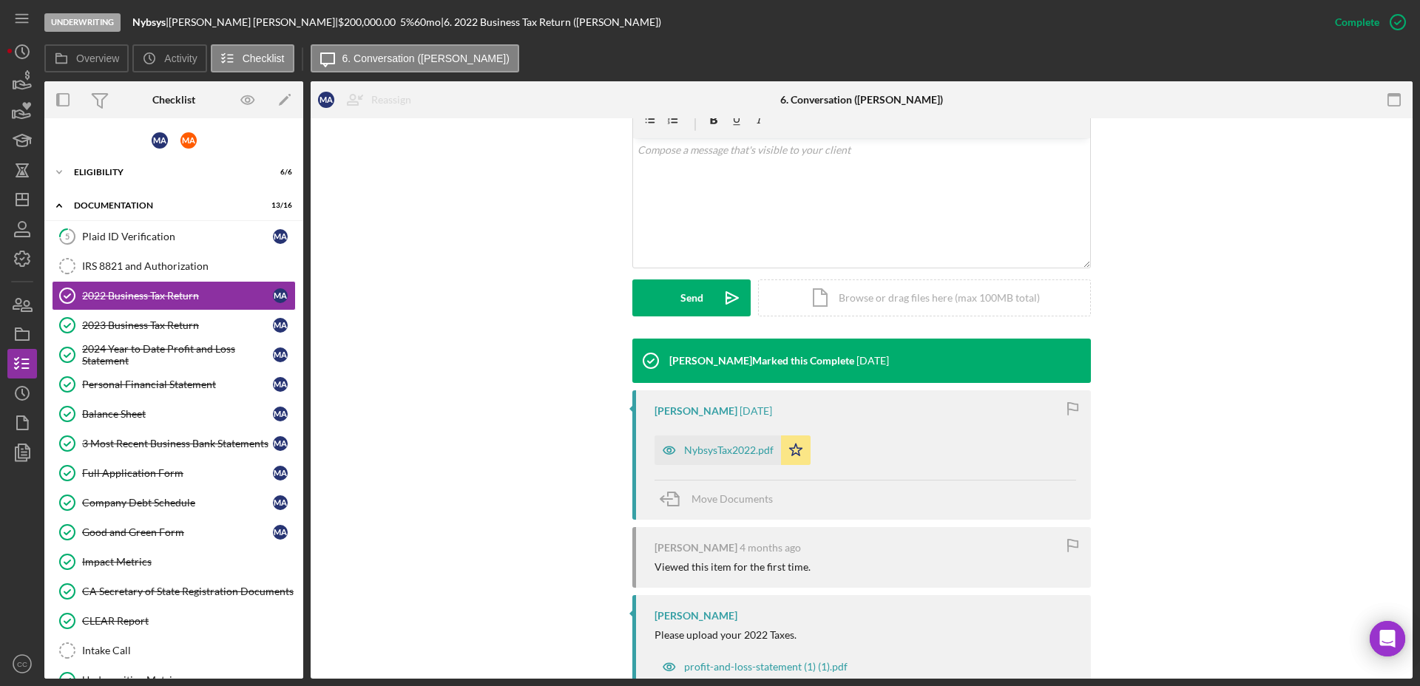
scroll to position [277, 0]
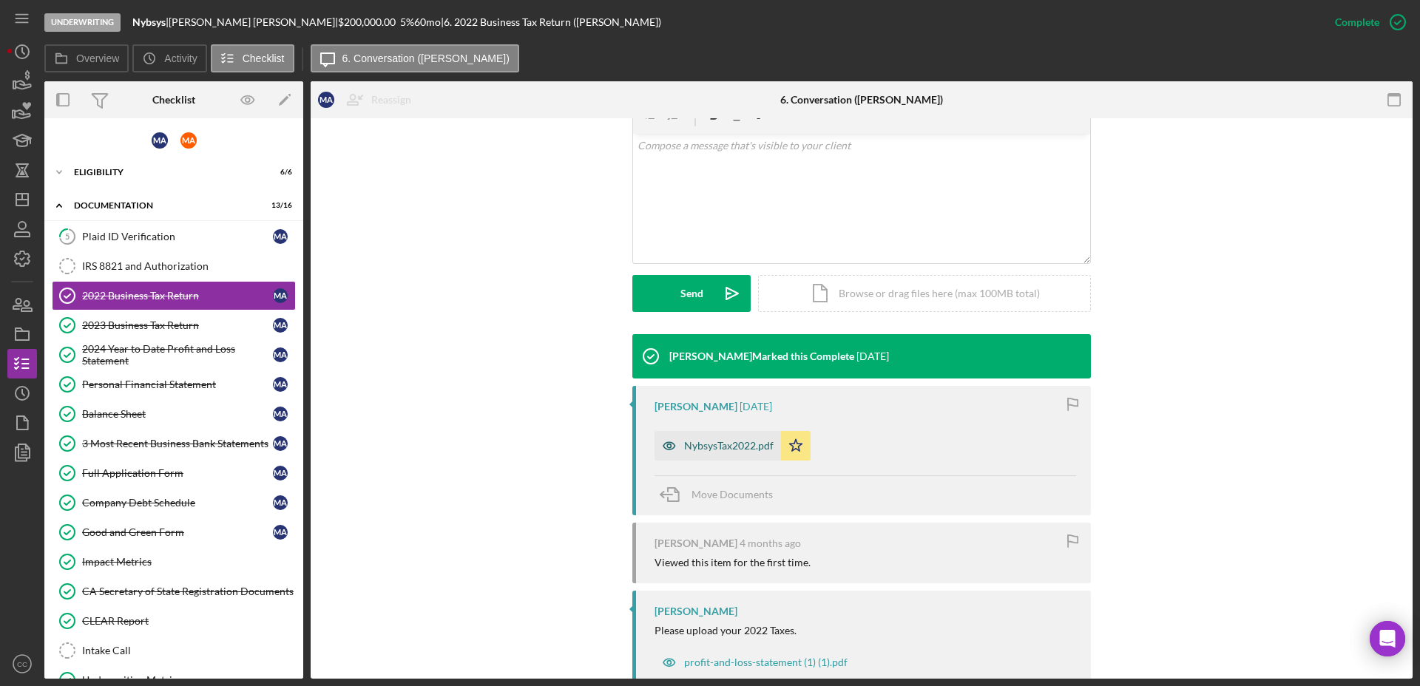
click at [719, 450] on div "NybsysTax2022.pdf" at bounding box center [728, 446] width 89 height 12
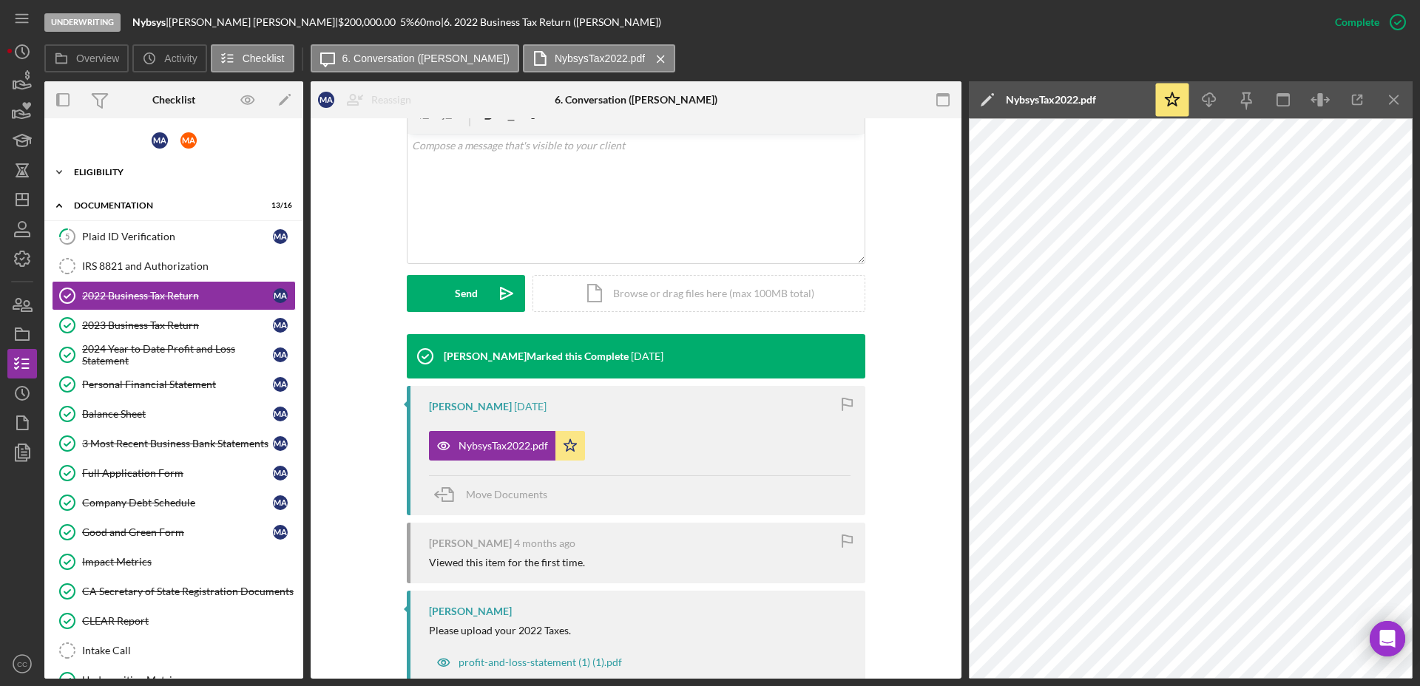
click at [84, 173] on div "Eligibility" at bounding box center [179, 172] width 211 height 9
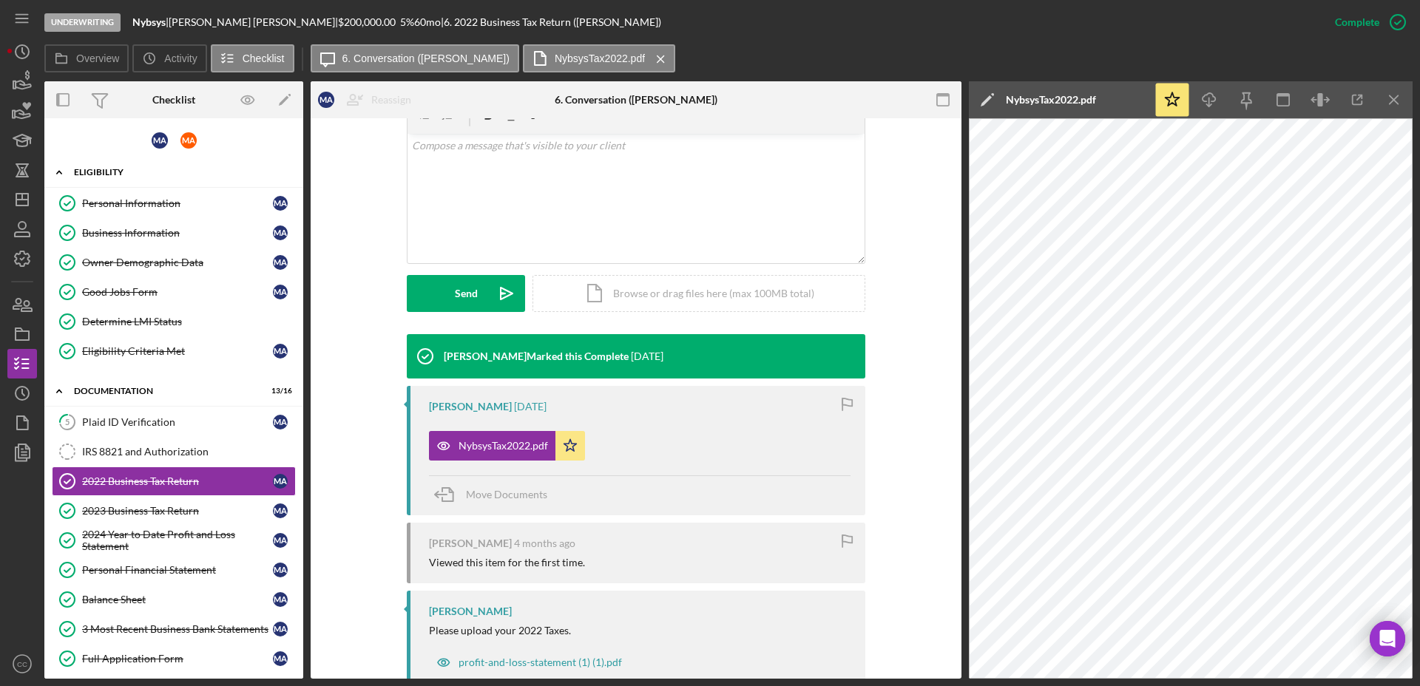
click at [87, 170] on div "Eligibility" at bounding box center [179, 172] width 211 height 9
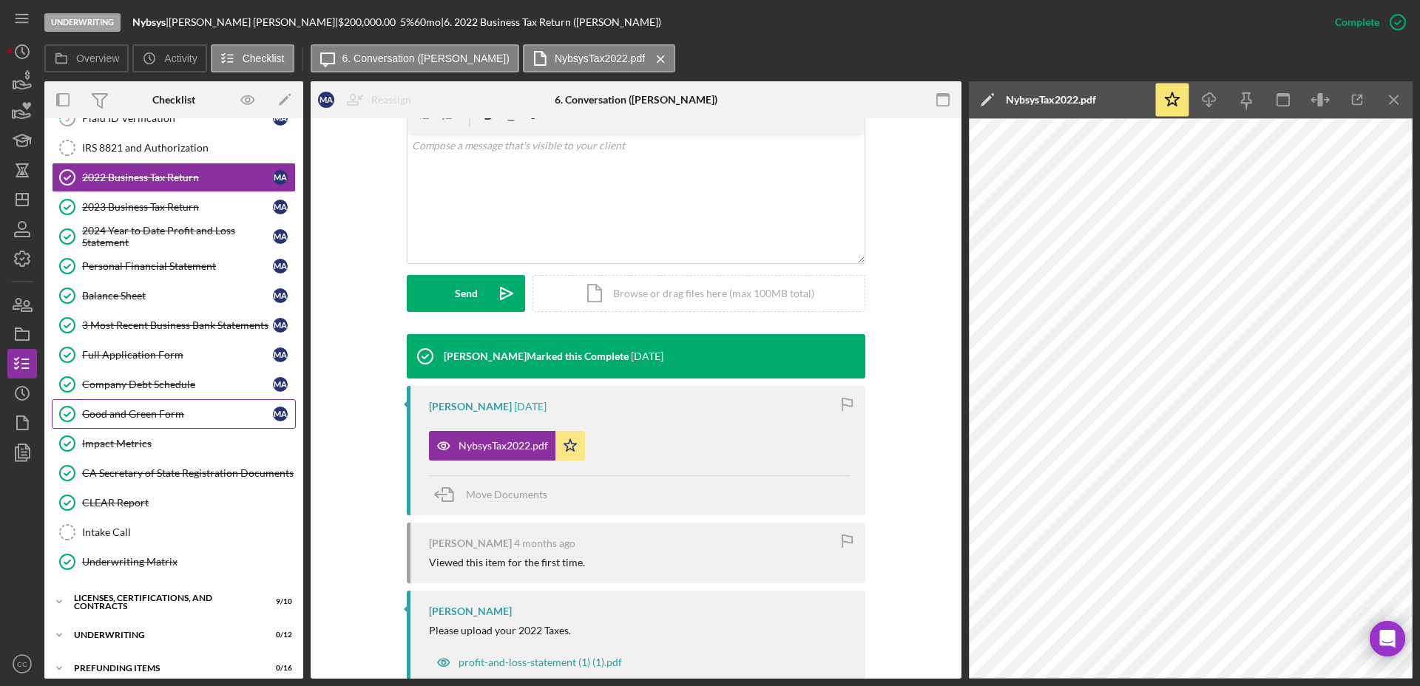
scroll to position [131, 0]
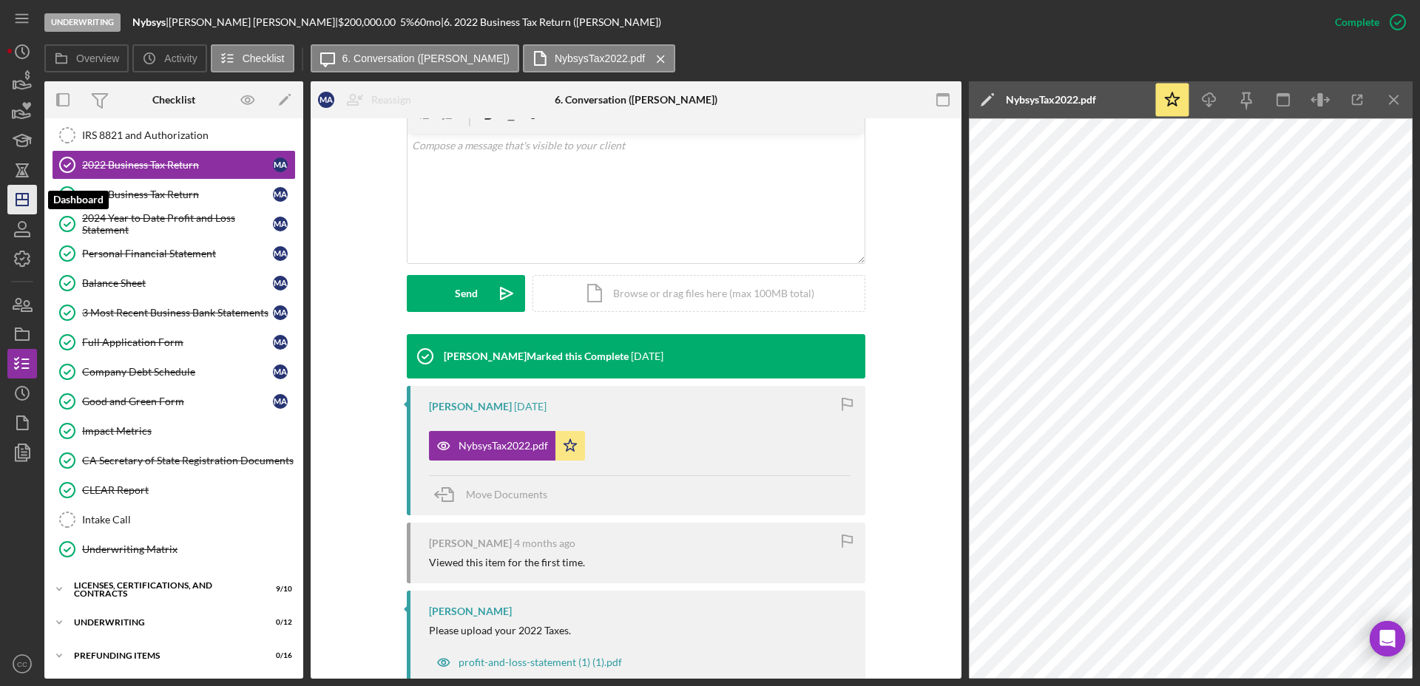
click at [22, 196] on line "button" at bounding box center [22, 197] width 0 height 6
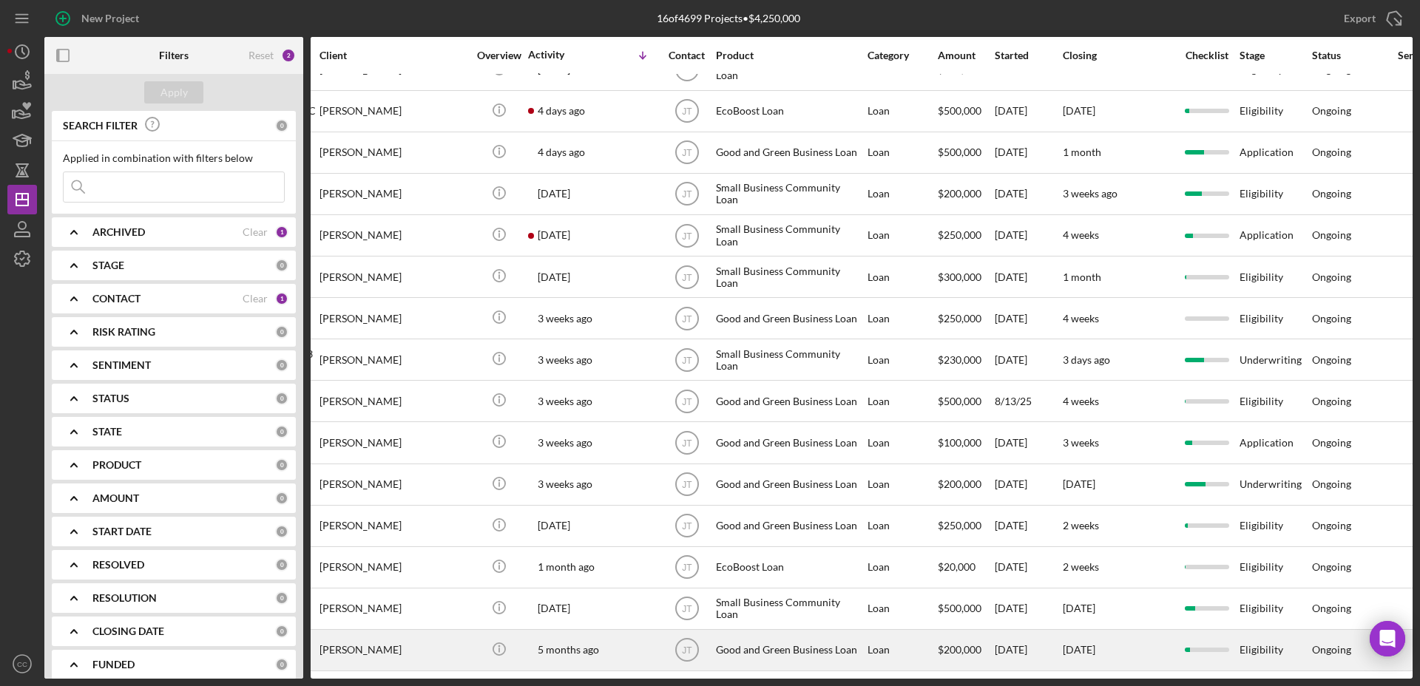
scroll to position [81, 0]
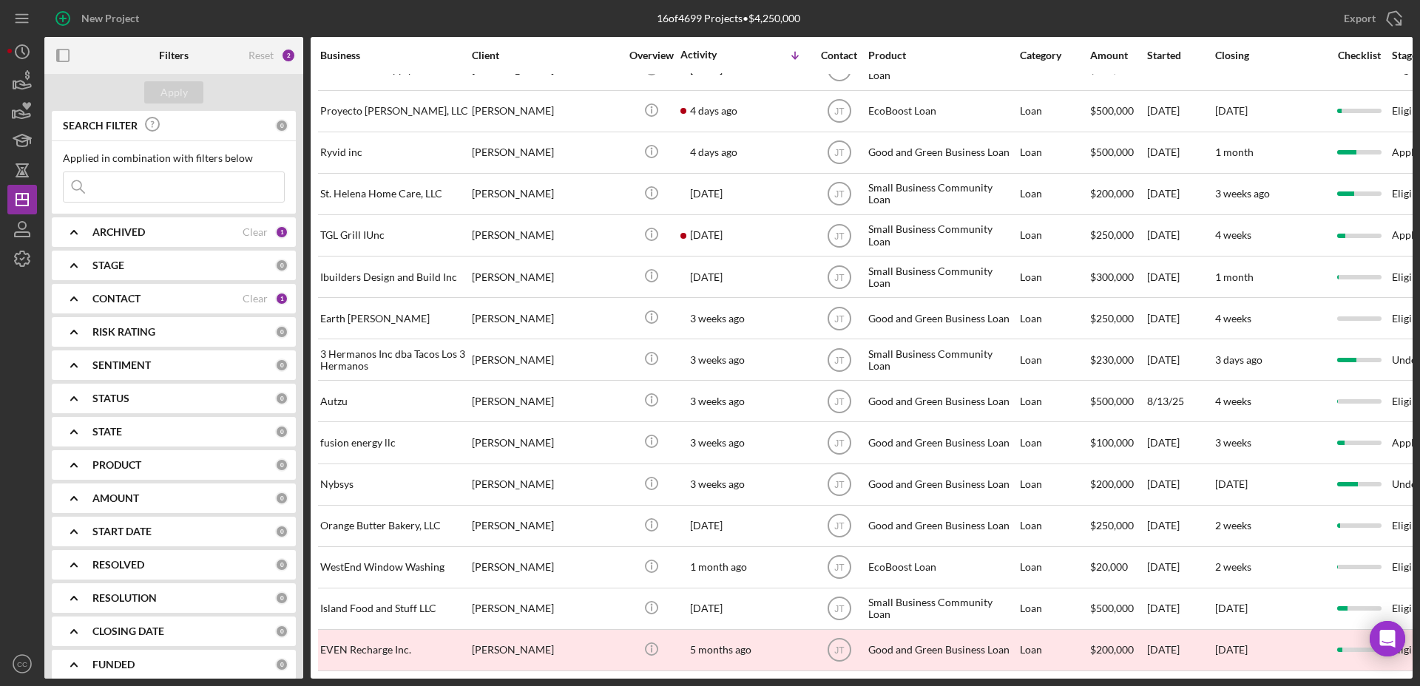
click at [115, 311] on div "CONTACT Clear 1" at bounding box center [190, 299] width 196 height 30
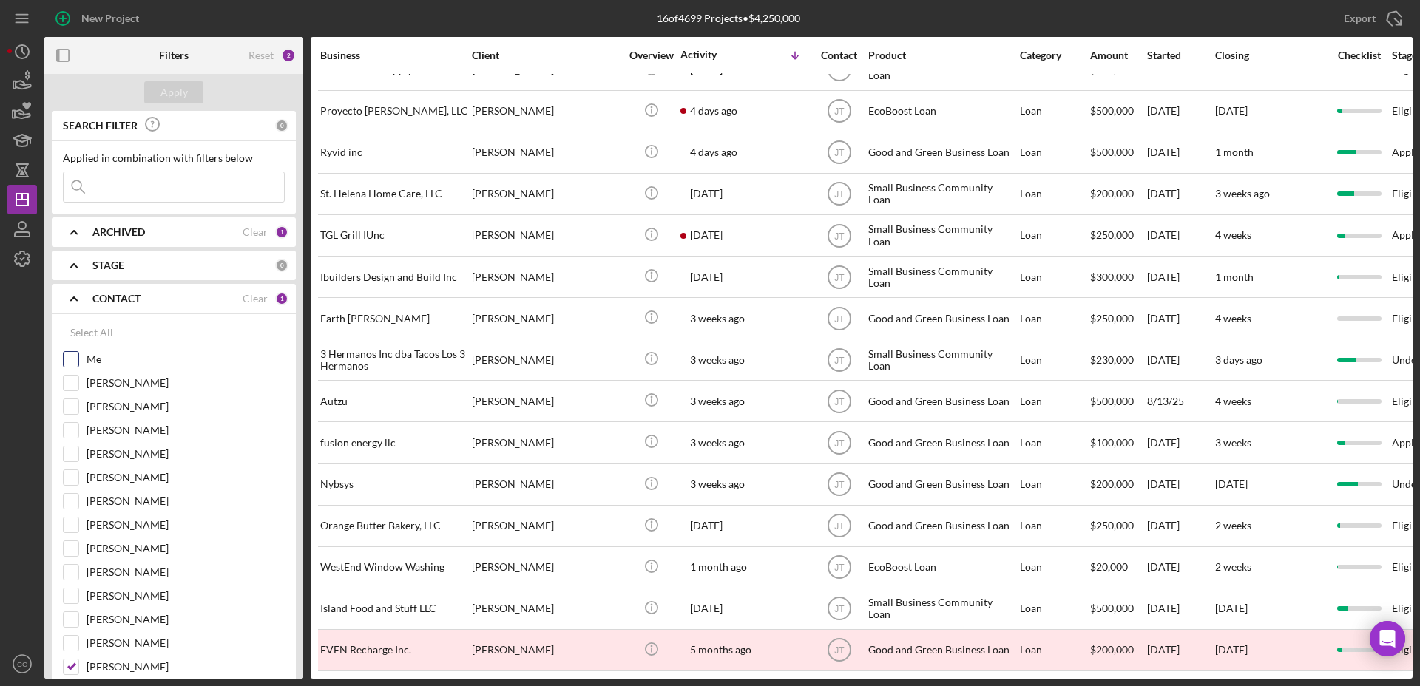
click at [75, 360] on input "Me" at bounding box center [71, 359] width 15 height 15
checkbox input "true"
click at [72, 668] on input "Jaron Thexton" at bounding box center [71, 666] width 15 height 15
checkbox input "false"
click at [168, 84] on div "Apply" at bounding box center [173, 92] width 27 height 22
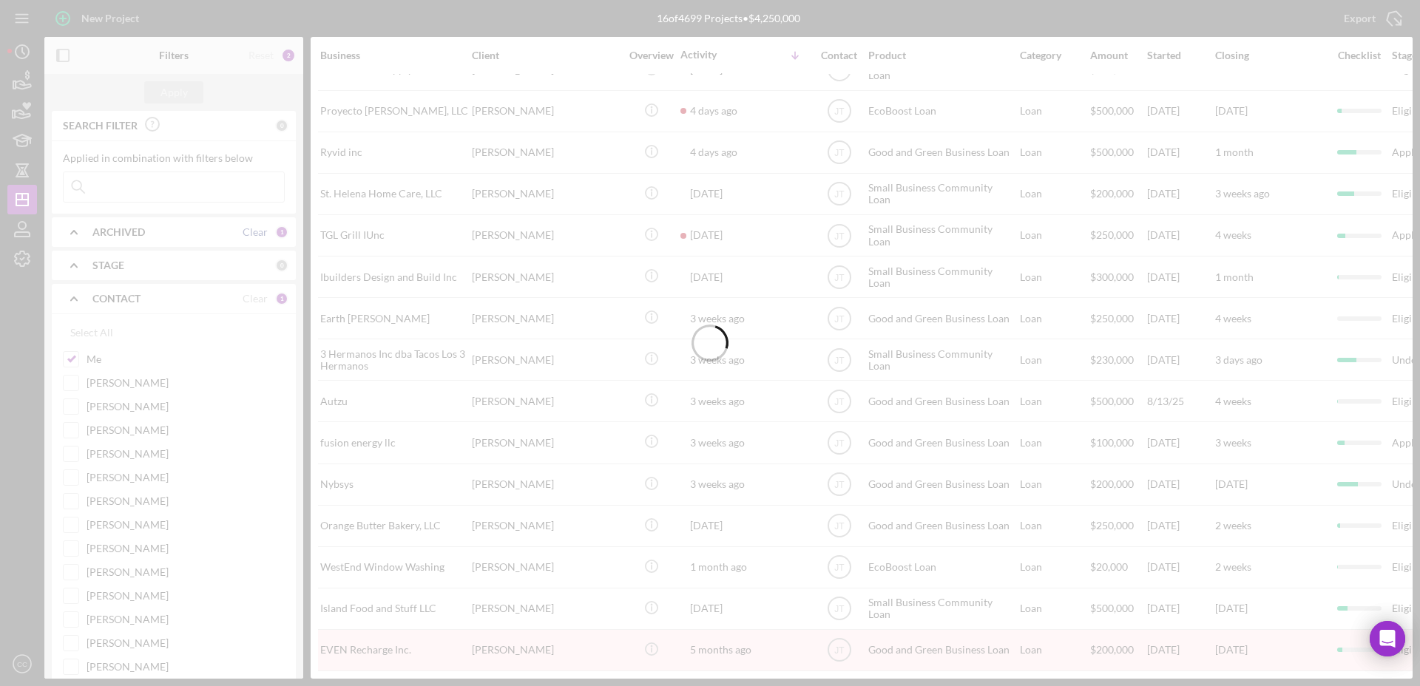
scroll to position [0, 0]
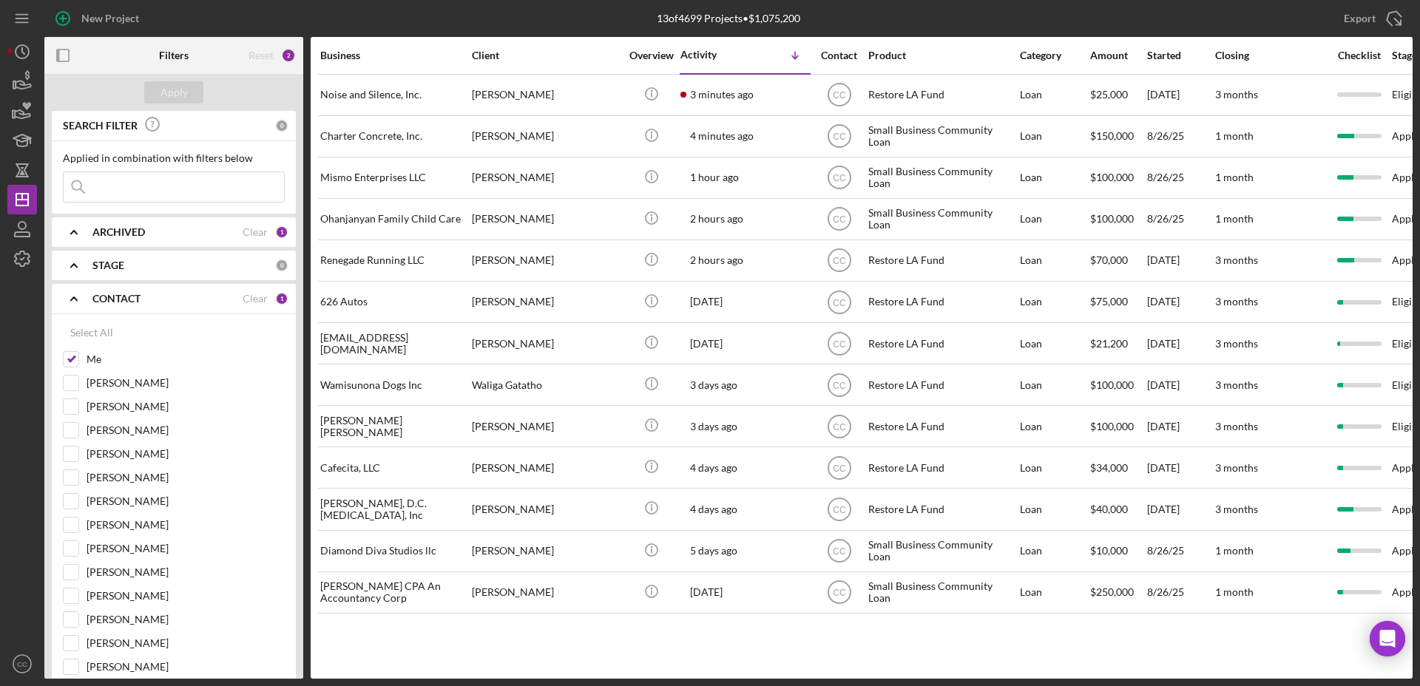
click at [76, 294] on icon "Icon/Expander" at bounding box center [73, 298] width 37 height 37
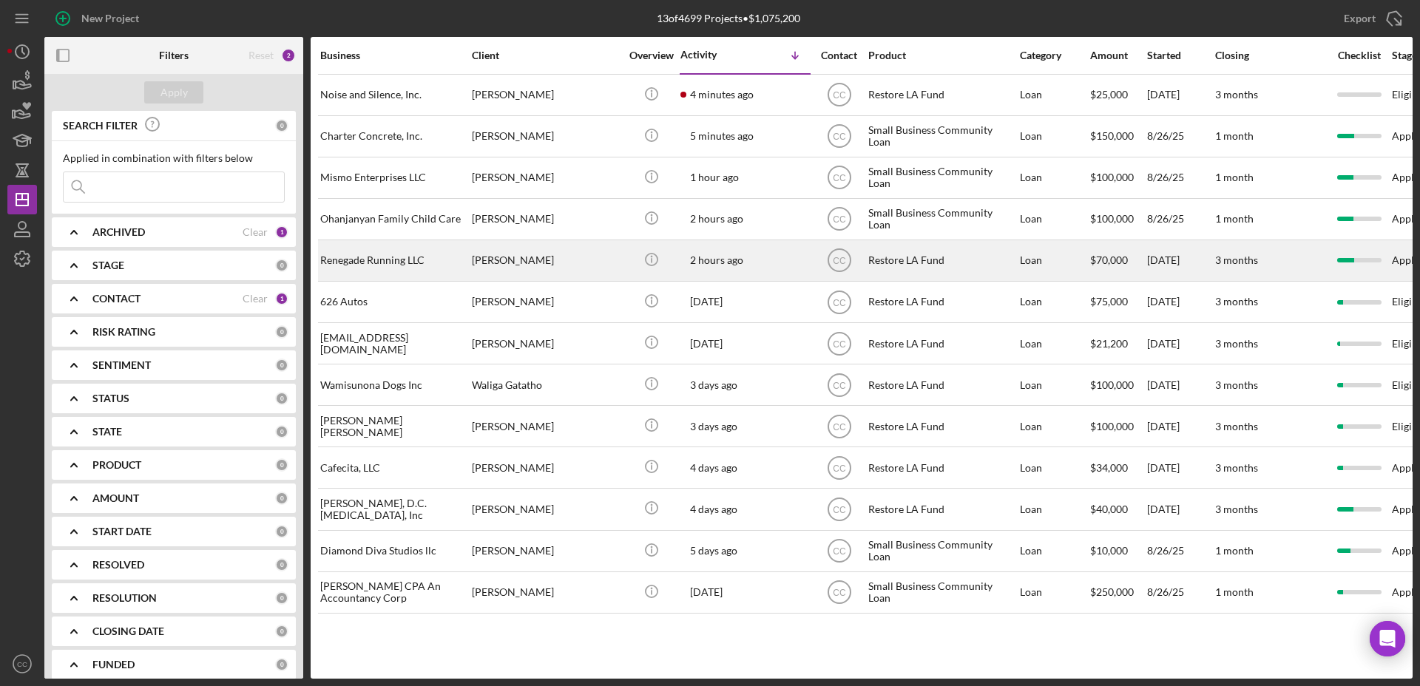
click at [513, 248] on div "[PERSON_NAME]" at bounding box center [546, 260] width 148 height 39
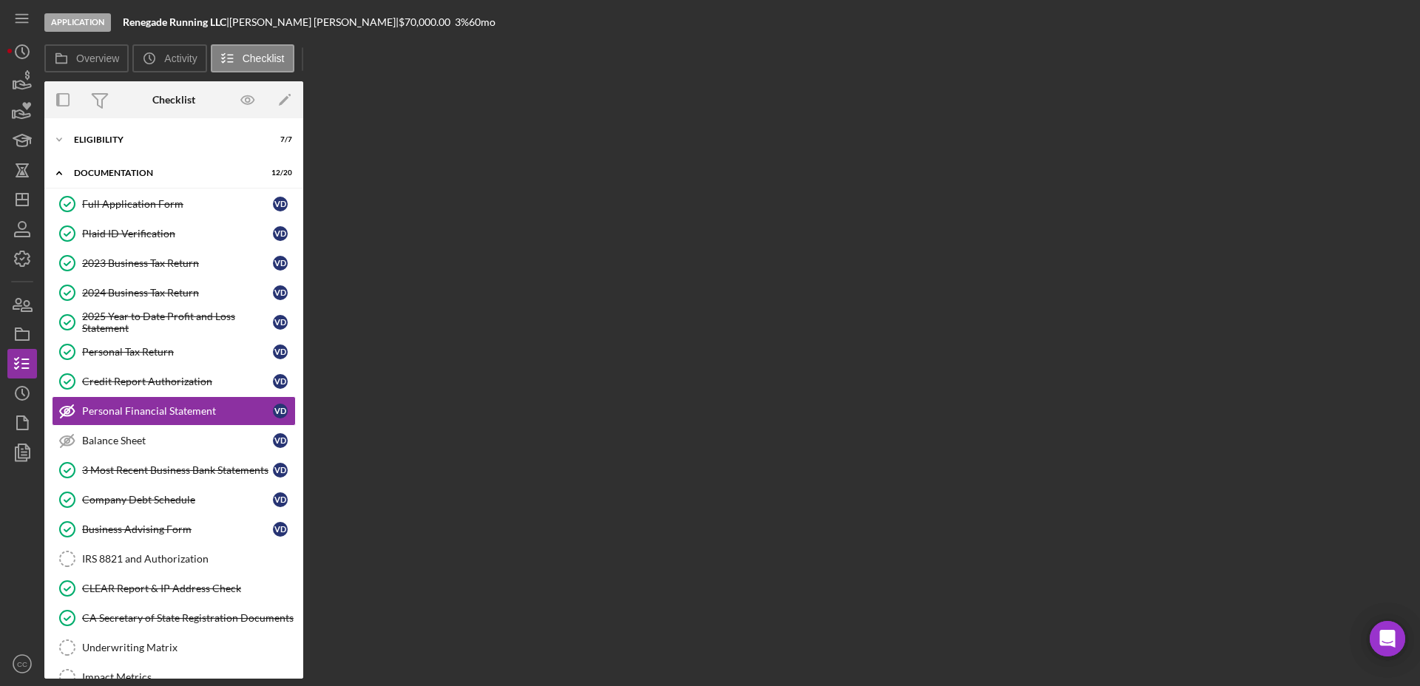
scroll to position [13, 0]
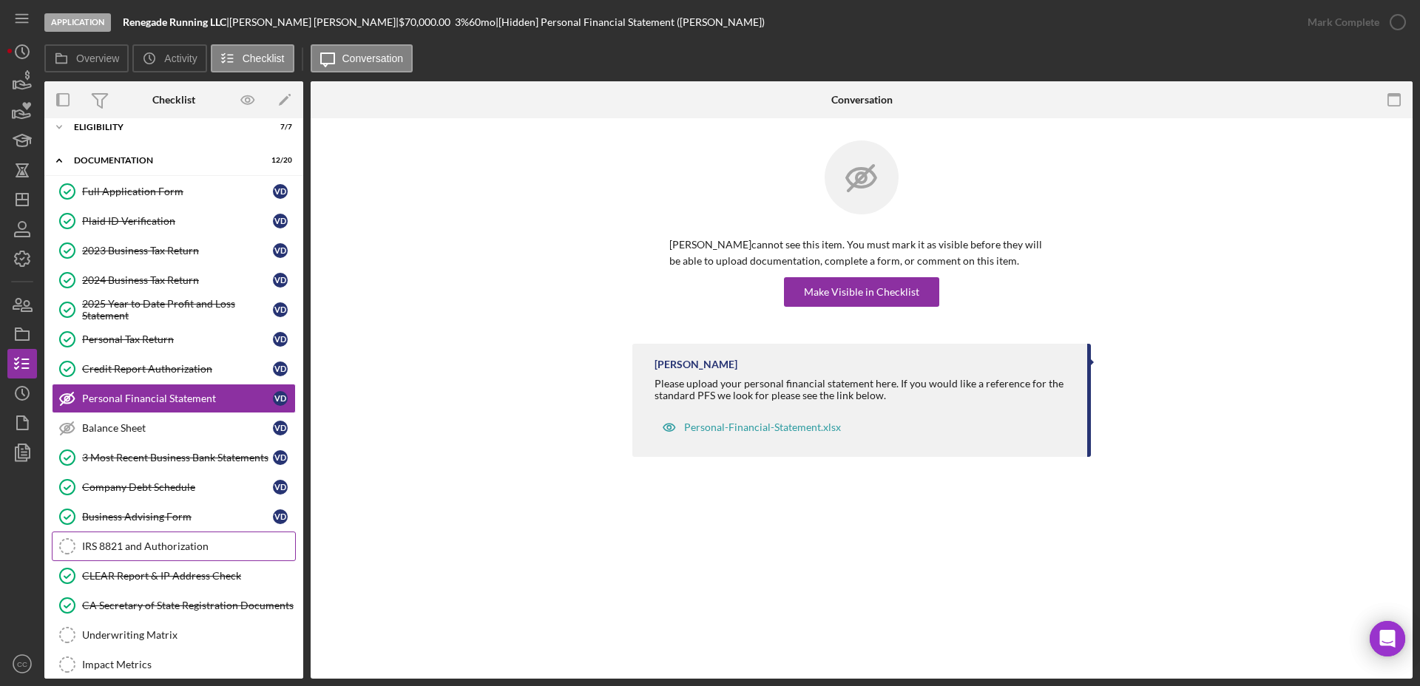
click at [135, 538] on link "IRS 8821 and Authorization IRS 8821 and Authorization" at bounding box center [174, 547] width 244 height 30
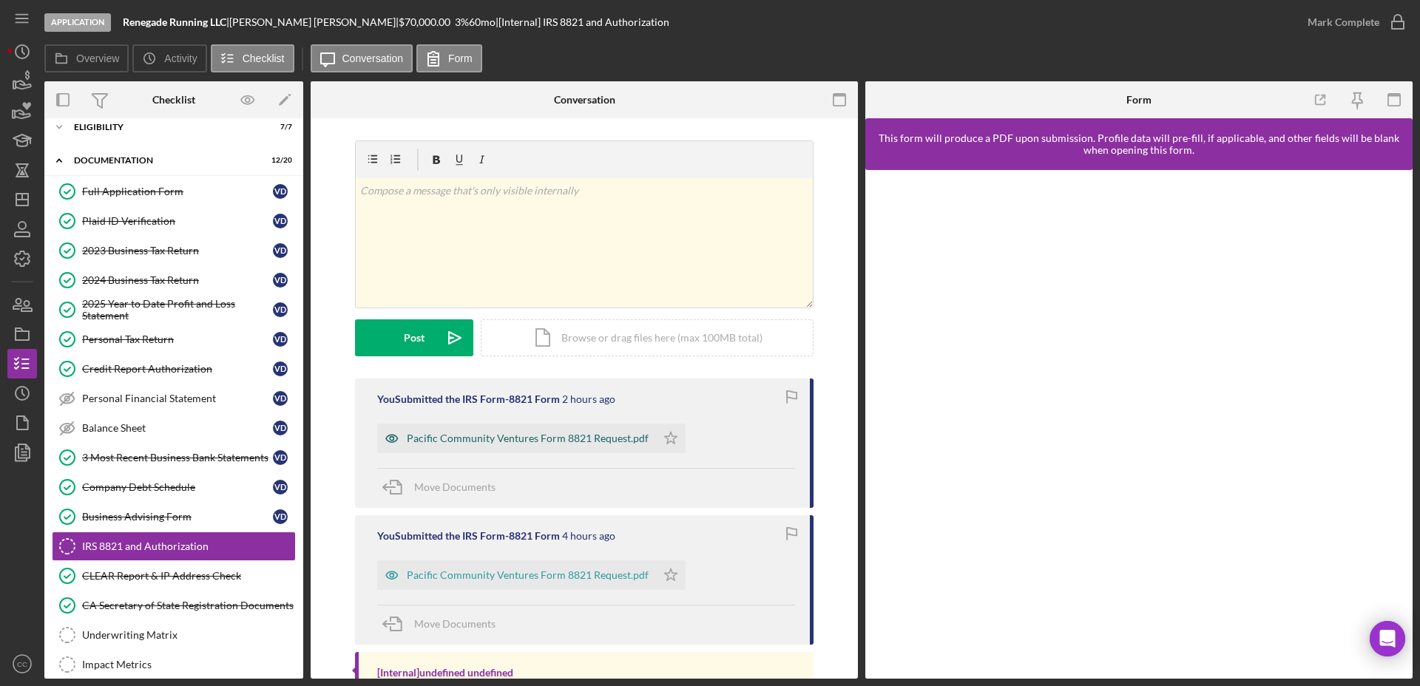
click at [489, 442] on div "Pacific Community Ventures Form 8821 Request.pdf" at bounding box center [528, 439] width 242 height 12
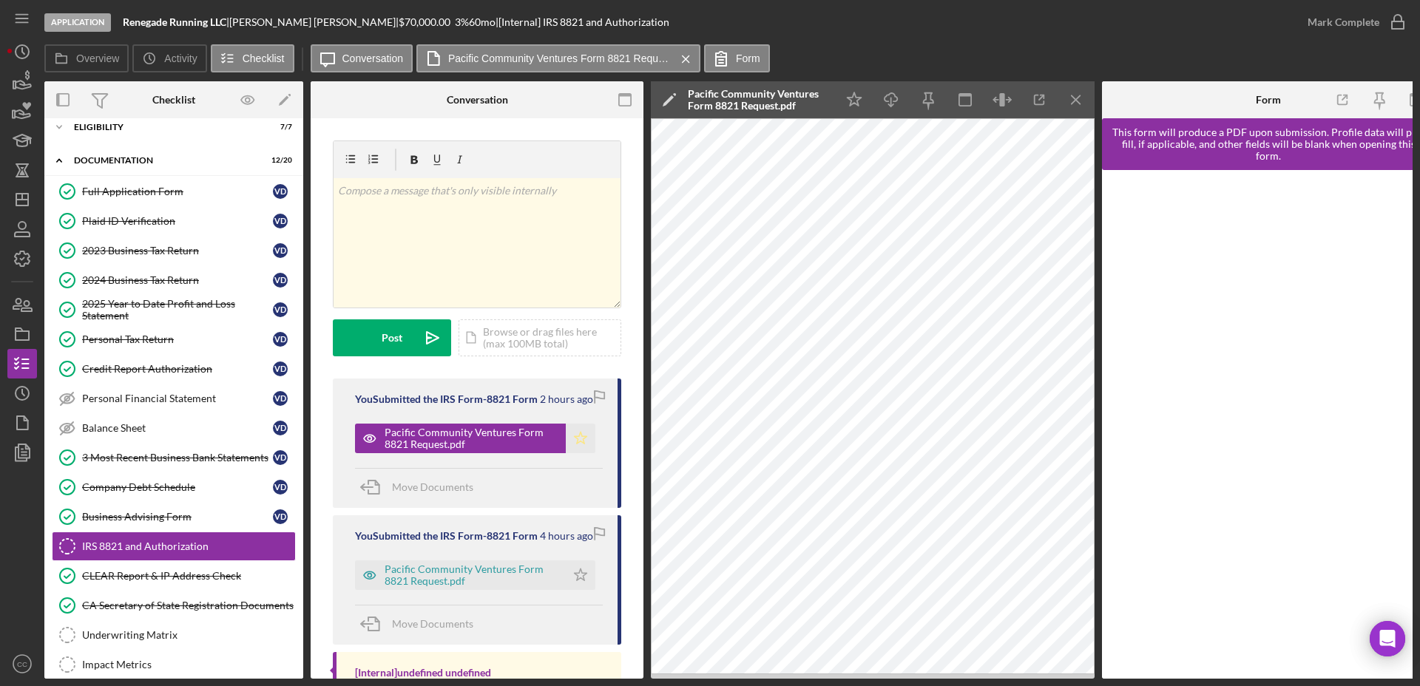
click at [572, 429] on icon "Icon/Star" at bounding box center [581, 439] width 30 height 30
click at [131, 192] on div "Full Application Form" at bounding box center [177, 192] width 191 height 12
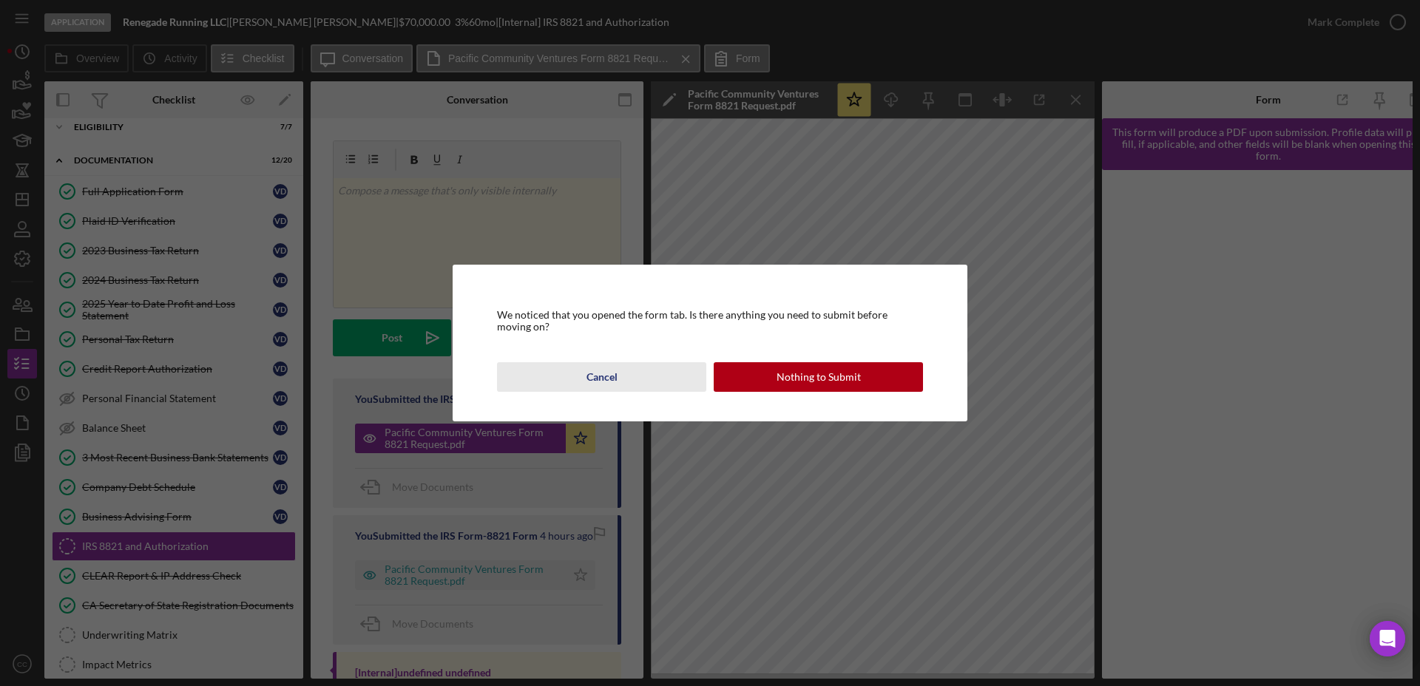
click at [608, 376] on div "Cancel" at bounding box center [601, 377] width 31 height 30
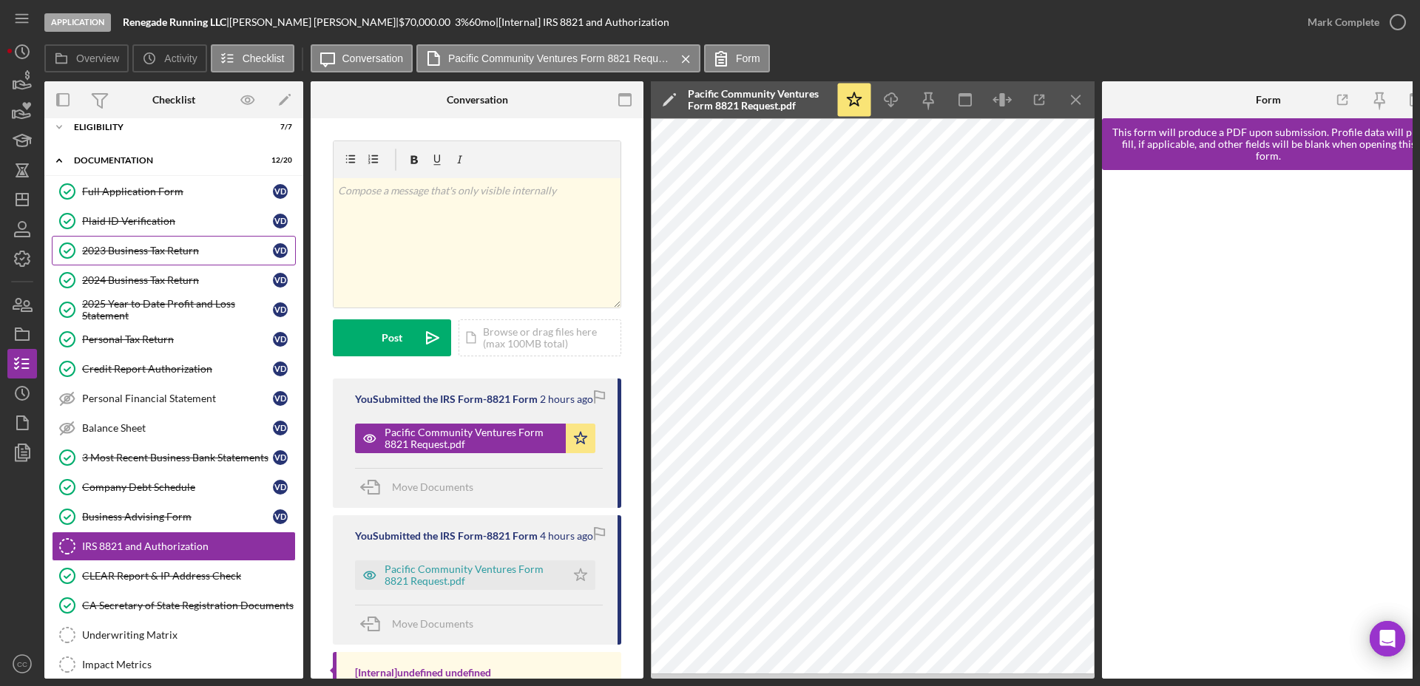
click at [132, 248] on div "2023 Business Tax Return" at bounding box center [177, 251] width 191 height 12
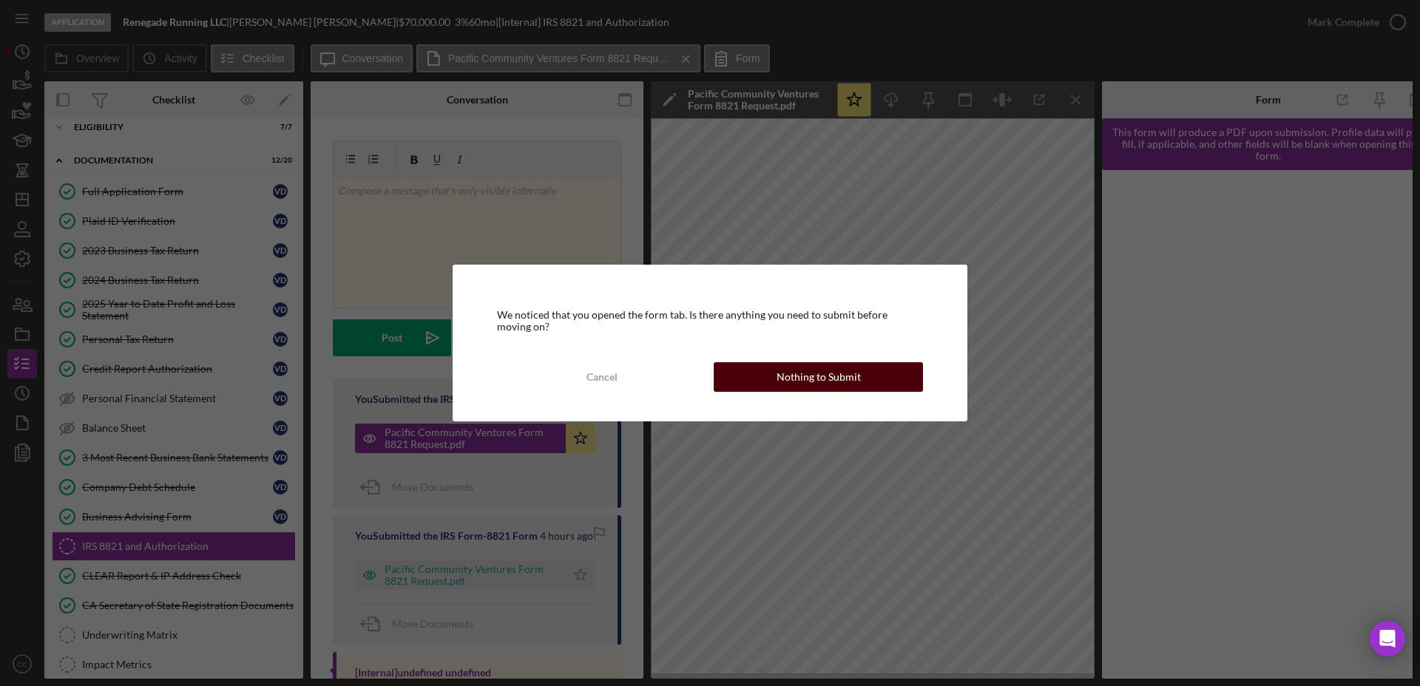
click at [845, 385] on div "Nothing to Submit" at bounding box center [818, 377] width 84 height 30
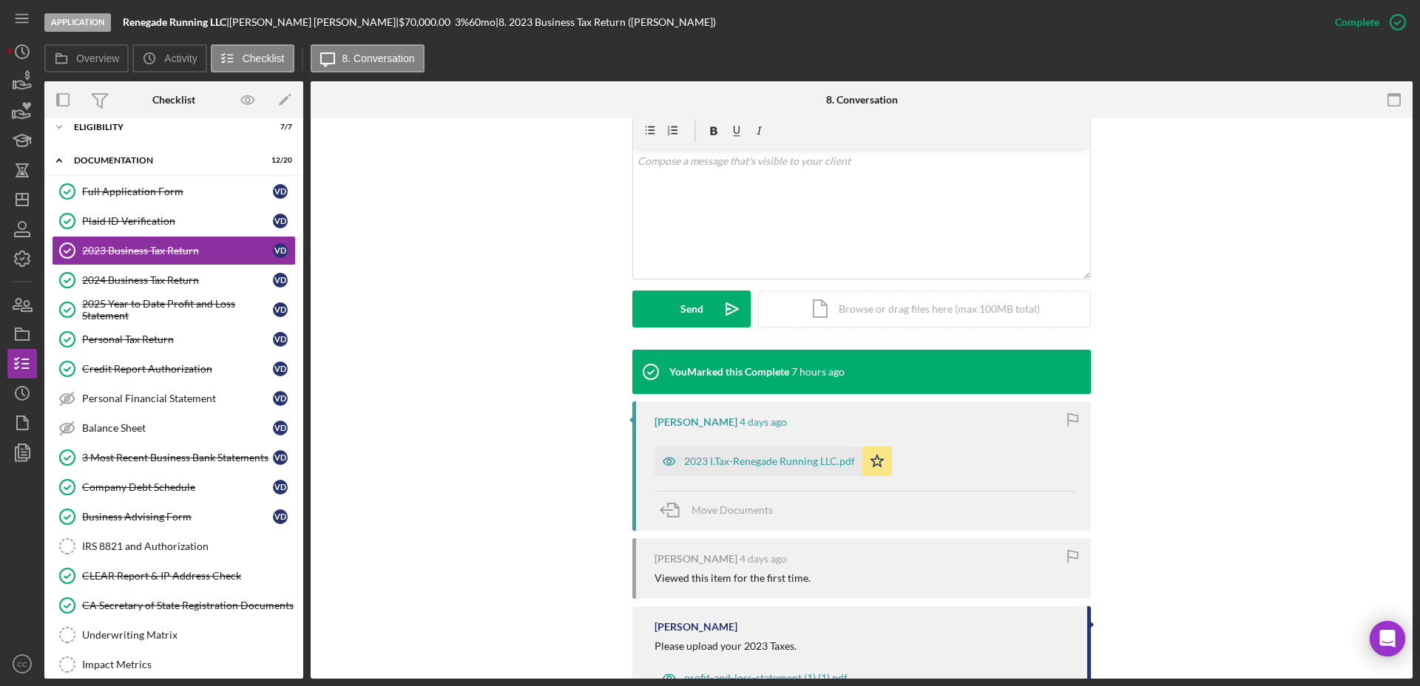
scroll to position [277, 0]
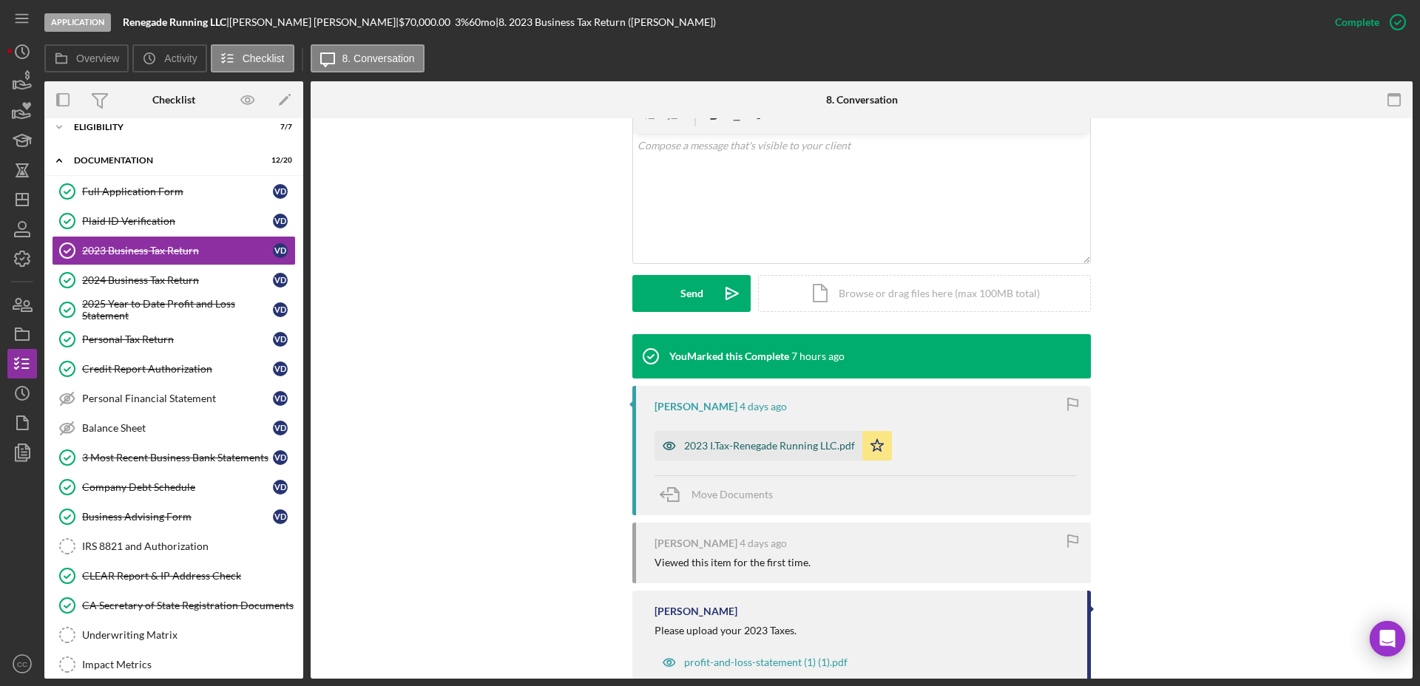
click at [742, 449] on div "2023 I.Tax-Renegade Running LLC.pdf" at bounding box center [769, 446] width 171 height 12
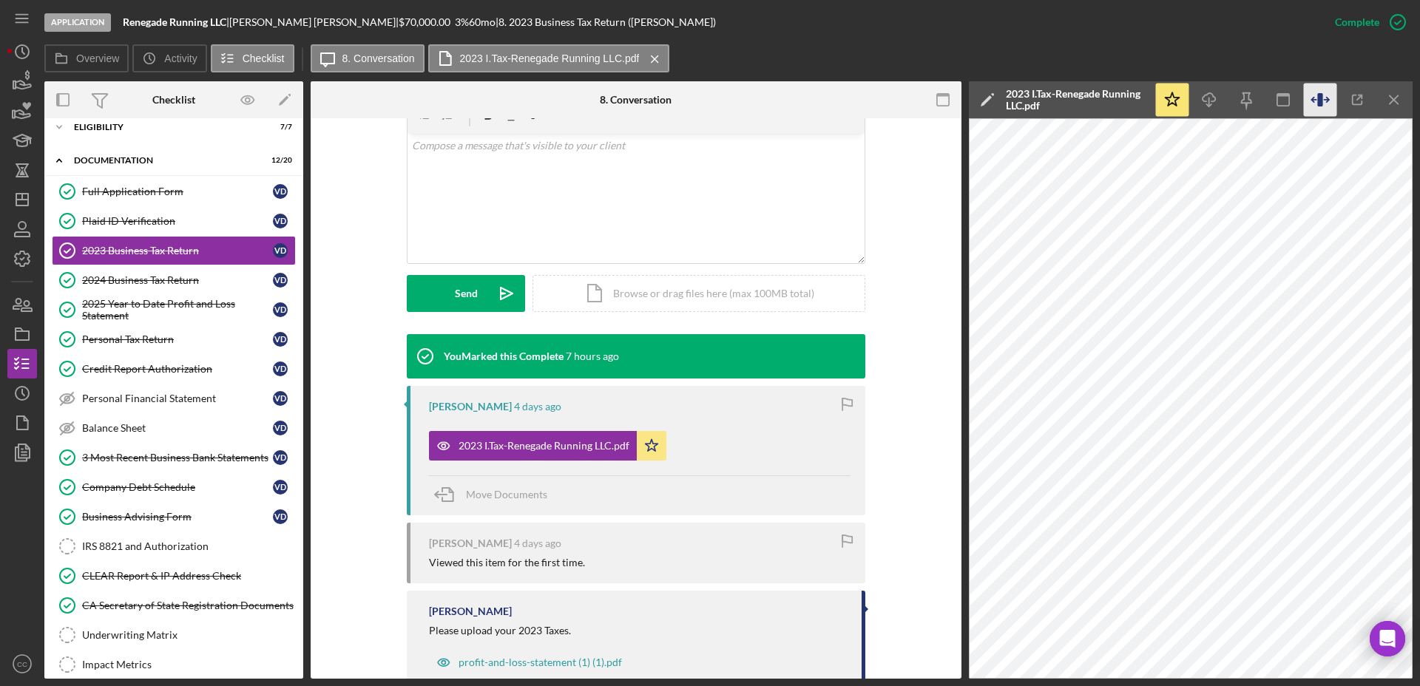
click at [1317, 90] on icon "button" at bounding box center [1319, 100] width 33 height 33
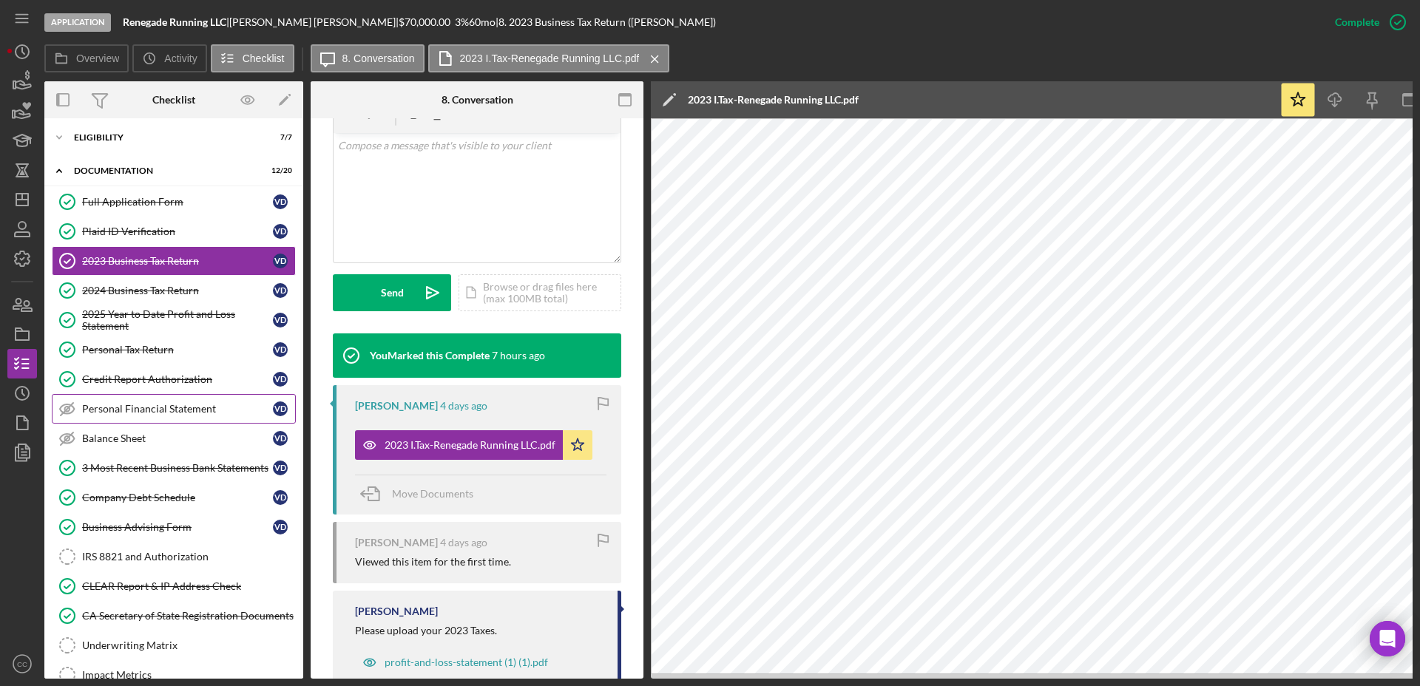
scroll to position [0, 0]
click at [130, 137] on div "Eligibility" at bounding box center [179, 139] width 211 height 9
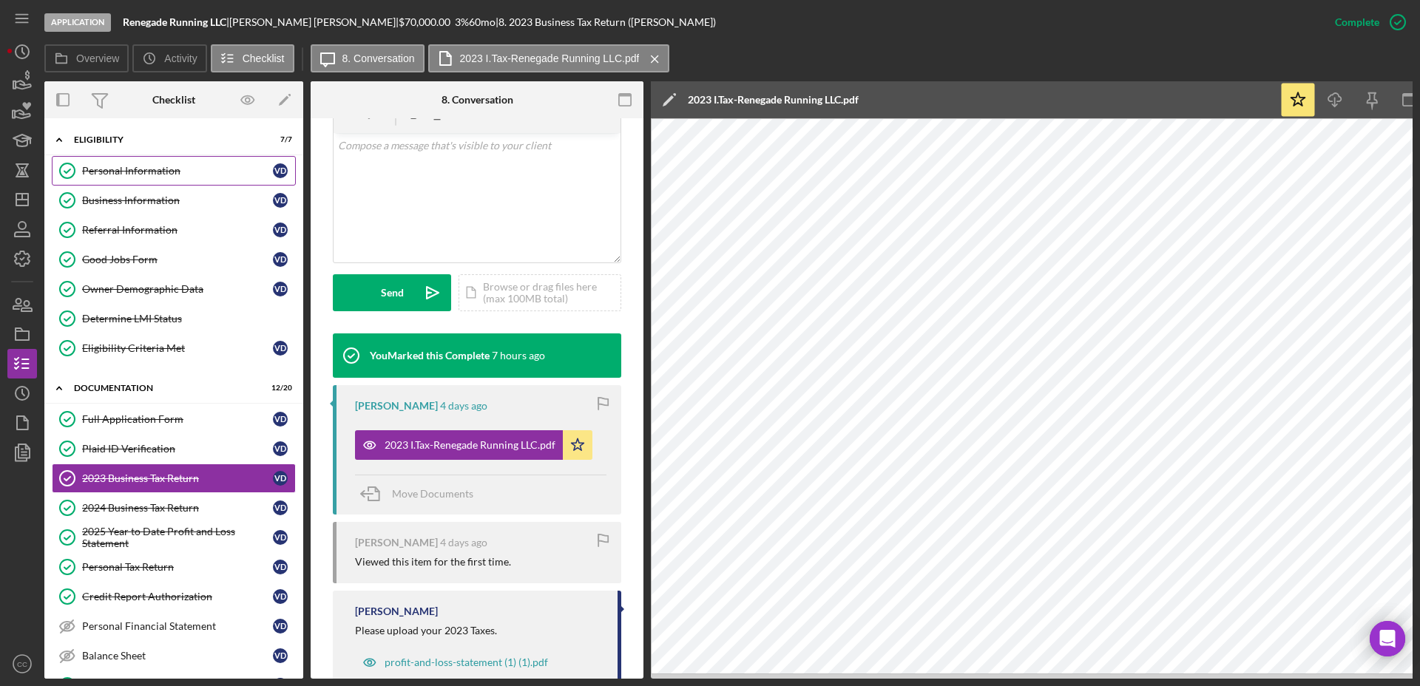
click at [128, 166] on div "Personal Information" at bounding box center [177, 171] width 191 height 12
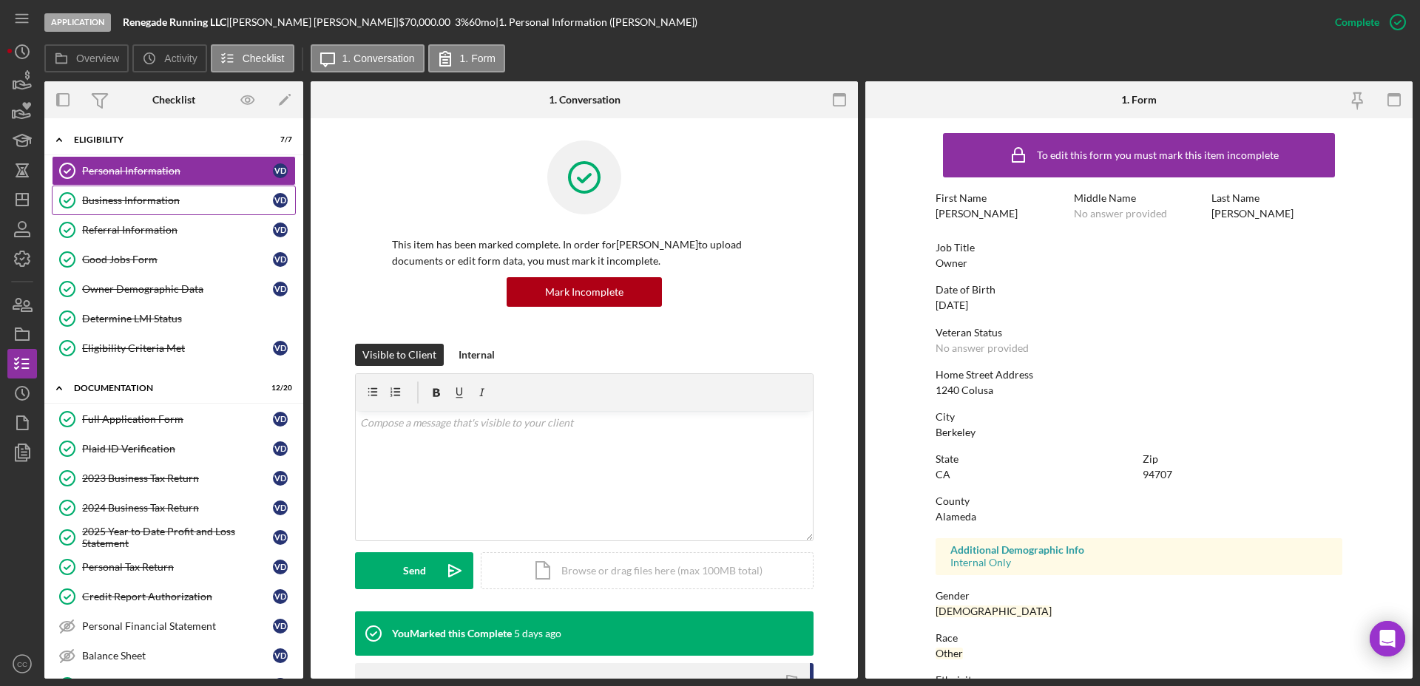
click at [127, 194] on div "Business Information" at bounding box center [177, 200] width 191 height 12
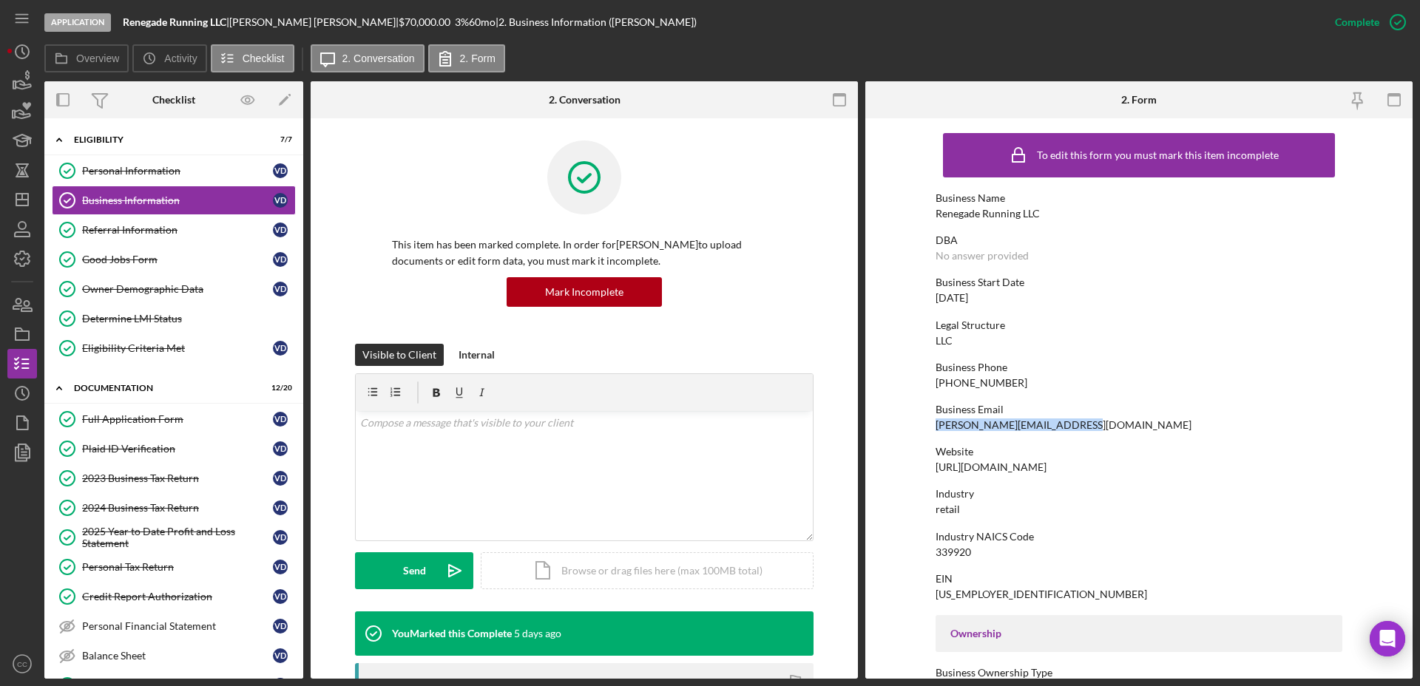
drag, startPoint x: 1090, startPoint y: 424, endPoint x: 930, endPoint y: 427, distance: 159.7
click at [930, 427] on form "To edit this form you must mark this item incomplete Business Name Renegade Run…" at bounding box center [1138, 398] width 547 height 560
click at [98, 159] on link "Personal Information Personal Information V D" at bounding box center [174, 171] width 244 height 30
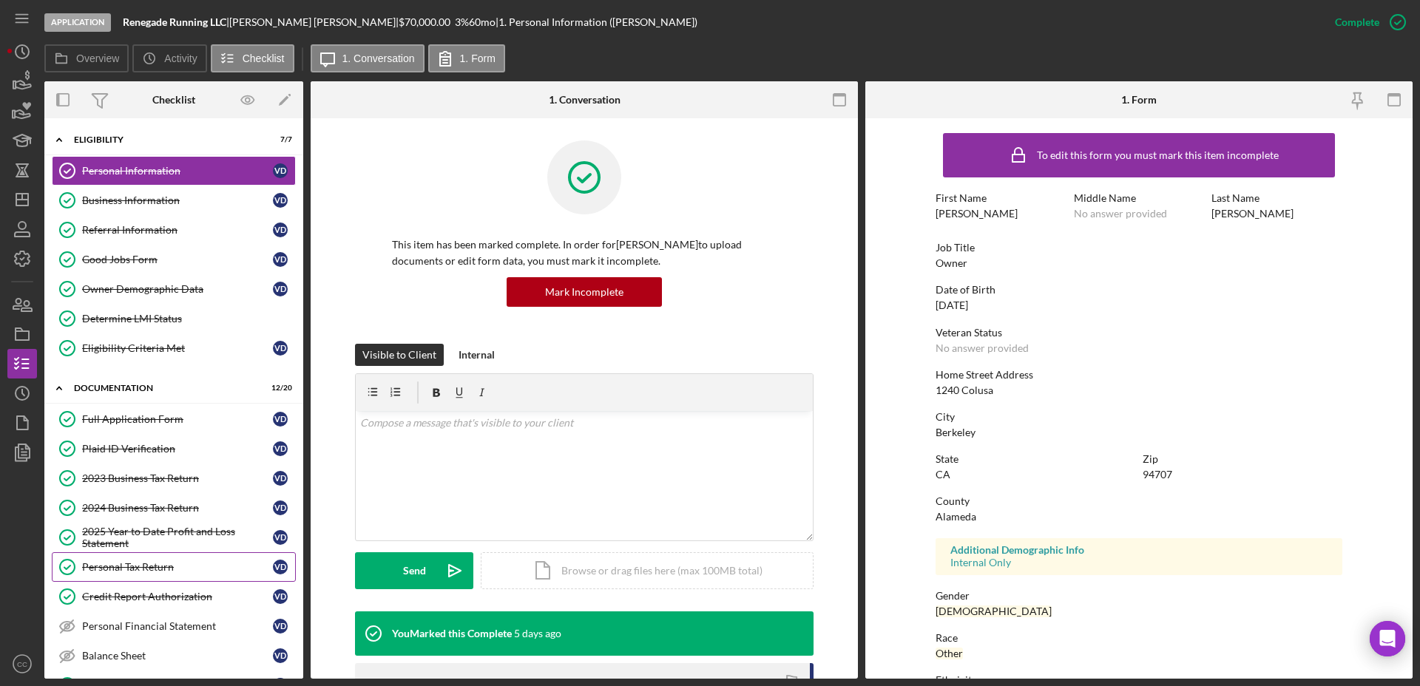
click at [149, 575] on link "Personal Tax Return Personal Tax Return V D" at bounding box center [174, 567] width 244 height 30
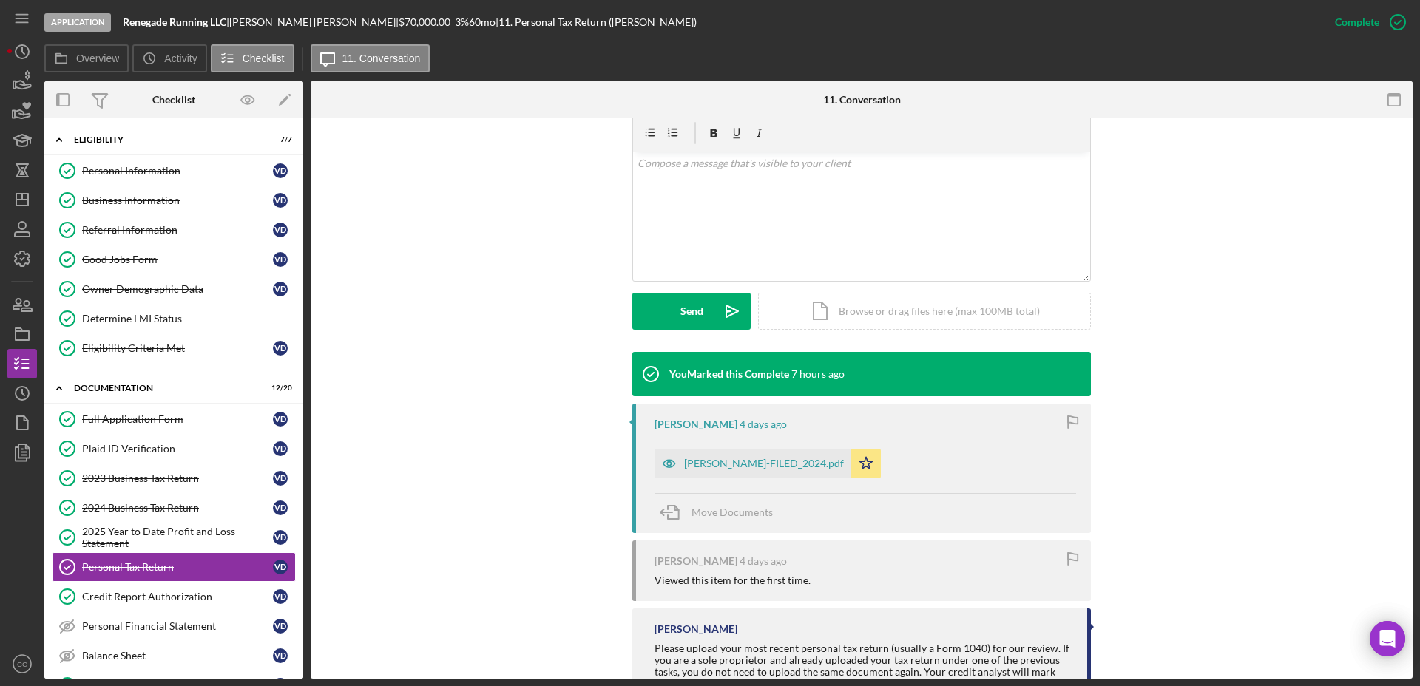
scroll to position [277, 0]
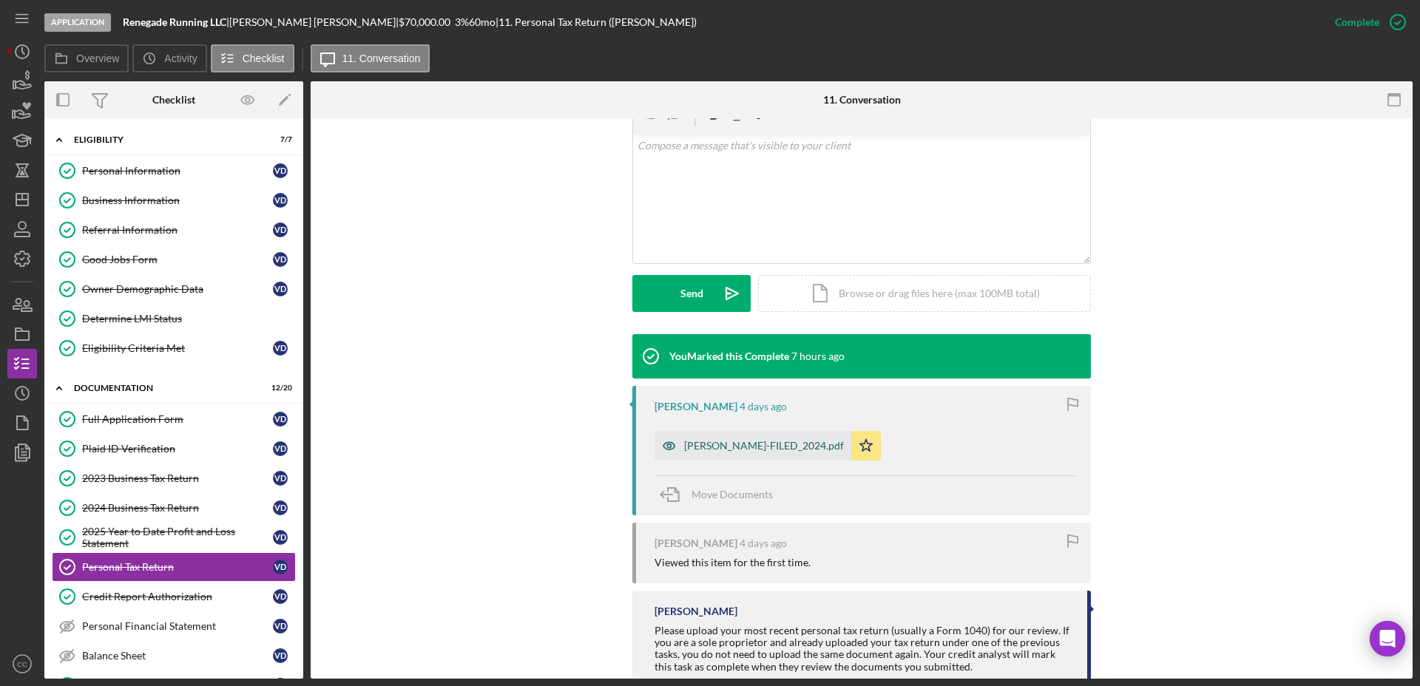
click at [741, 454] on div "VICTOR-FILED_2024.pdf" at bounding box center [752, 446] width 197 height 30
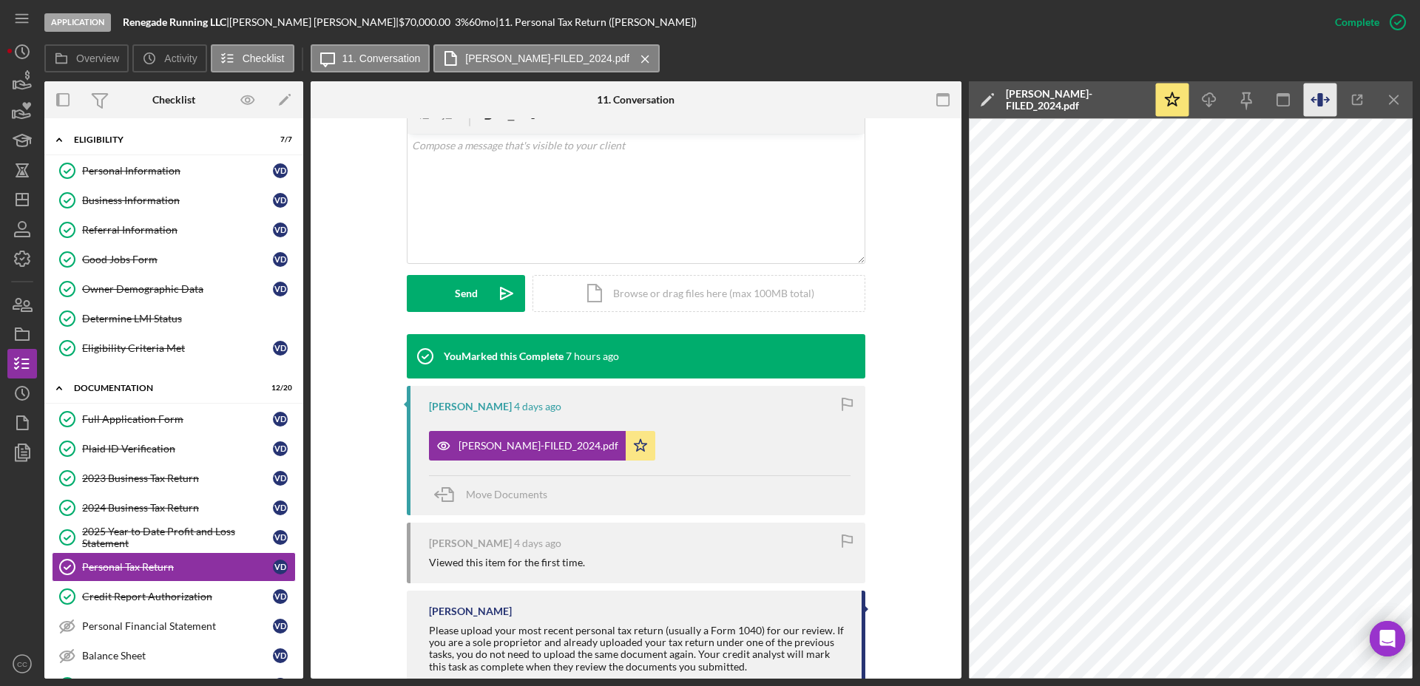
click at [1332, 89] on icon "button" at bounding box center [1319, 100] width 33 height 33
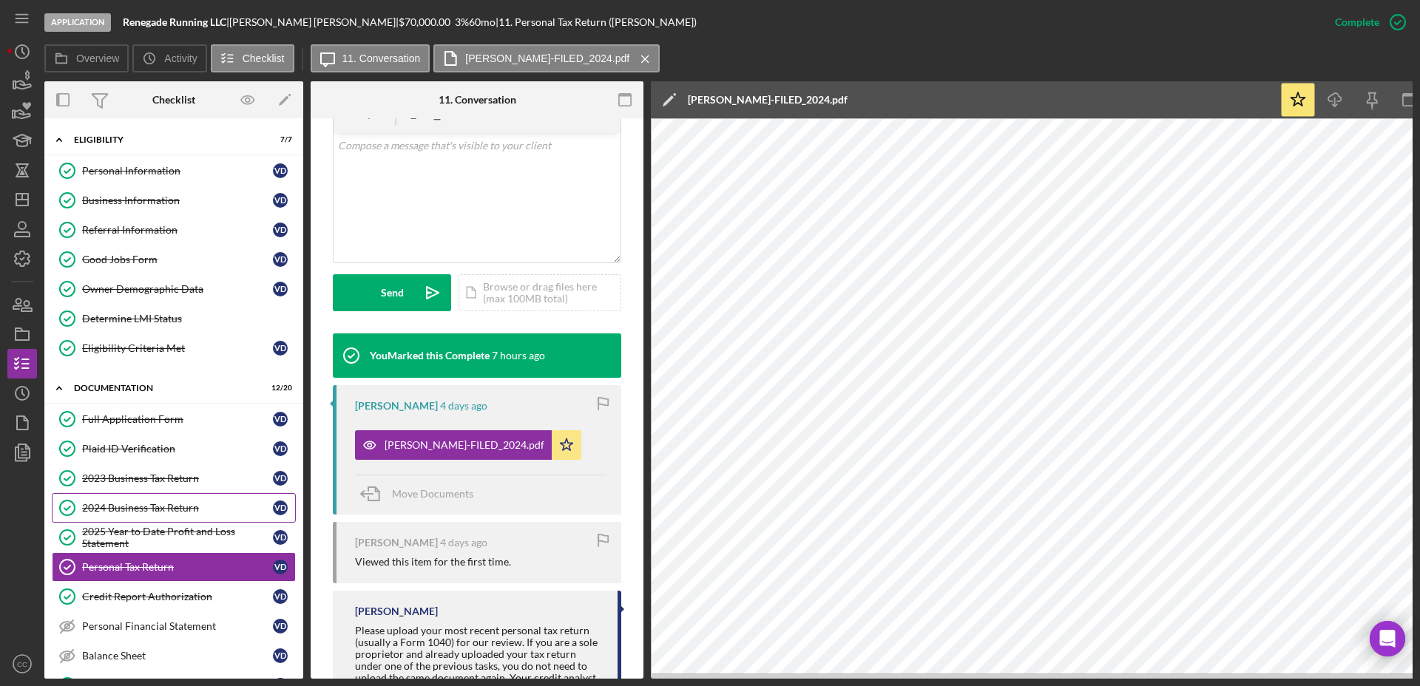
click at [137, 509] on div "2024 Business Tax Return" at bounding box center [177, 508] width 191 height 12
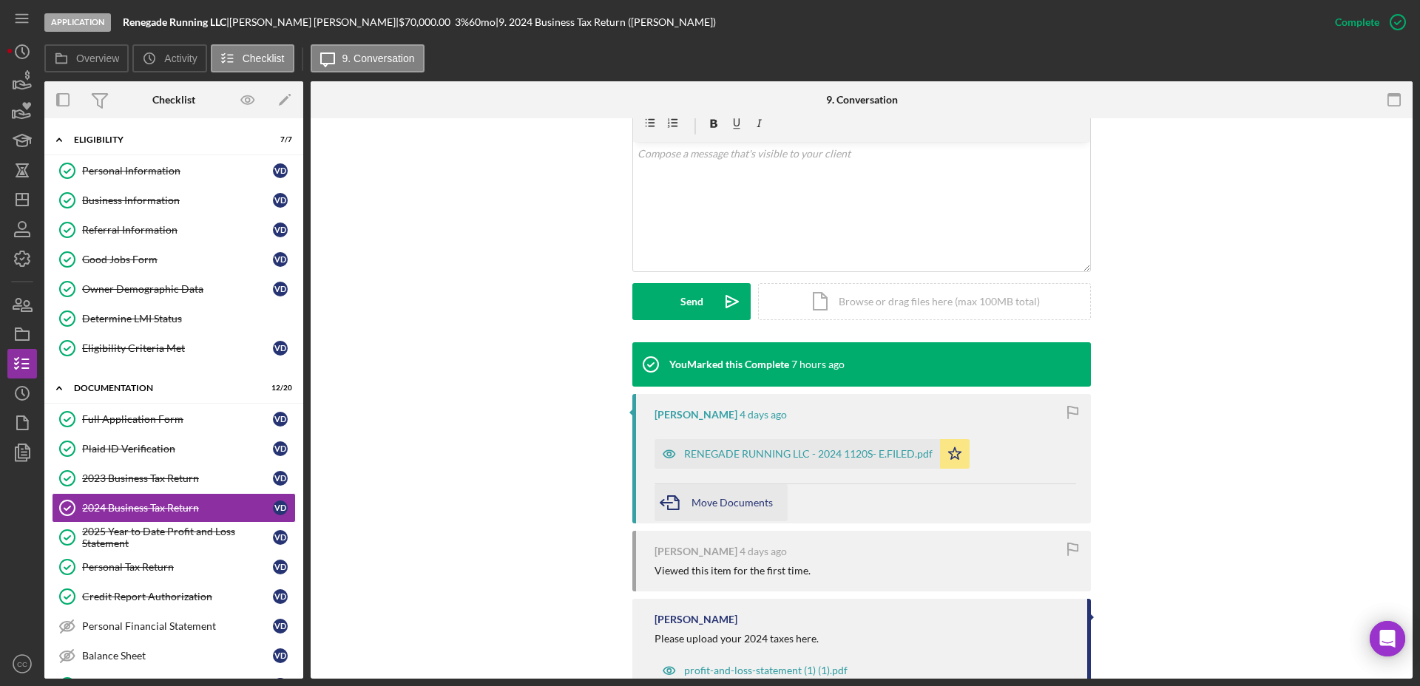
scroll to position [277, 0]
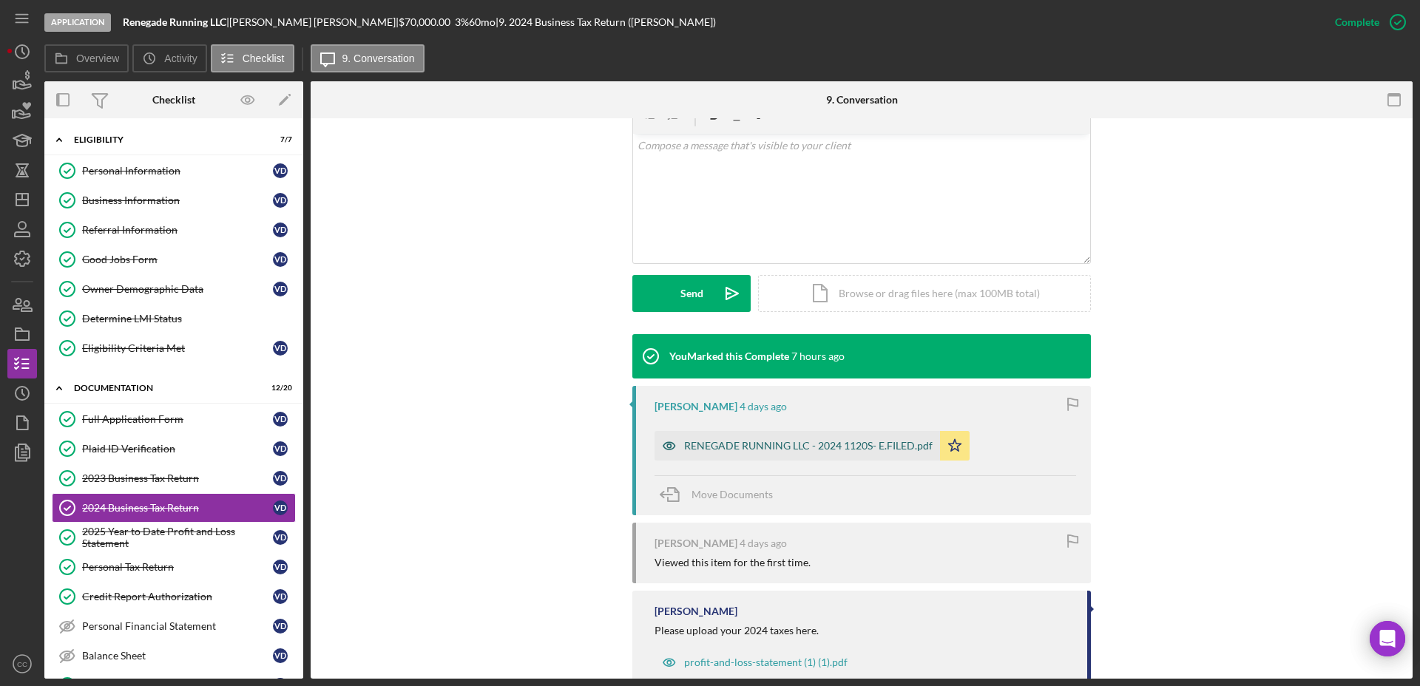
click at [790, 437] on div "RENEGADE RUNNING LLC - 2024 1120S- E.FILED.pdf" at bounding box center [796, 446] width 285 height 30
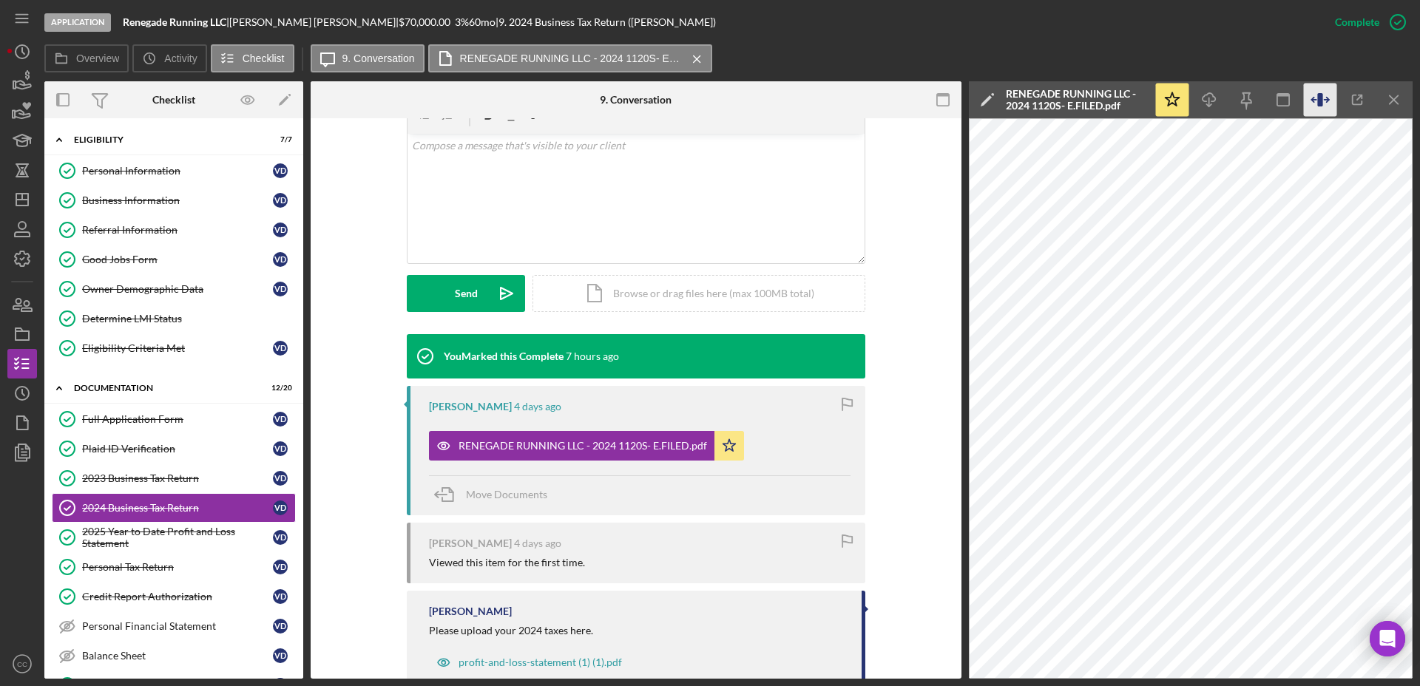
click at [1318, 98] on icon "button" at bounding box center [1319, 99] width 5 height 13
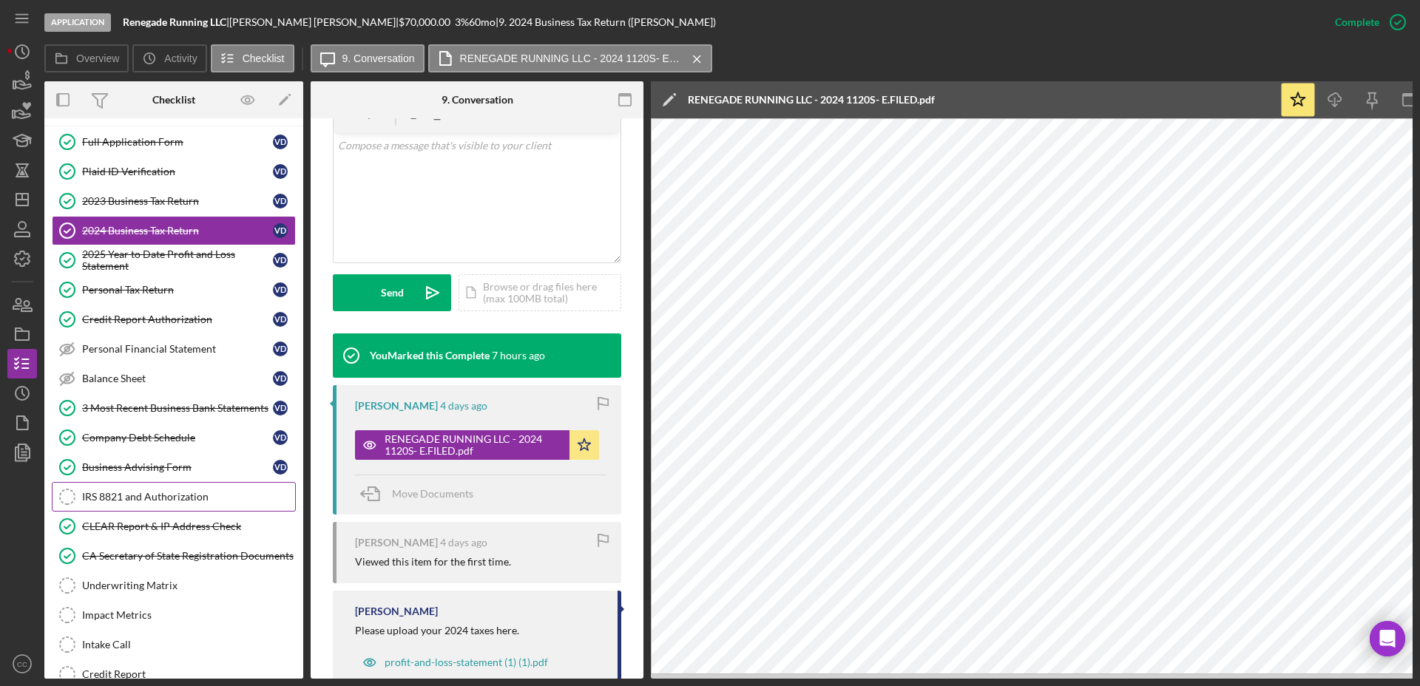
click at [152, 501] on div "IRS 8821 and Authorization" at bounding box center [188, 497] width 213 height 12
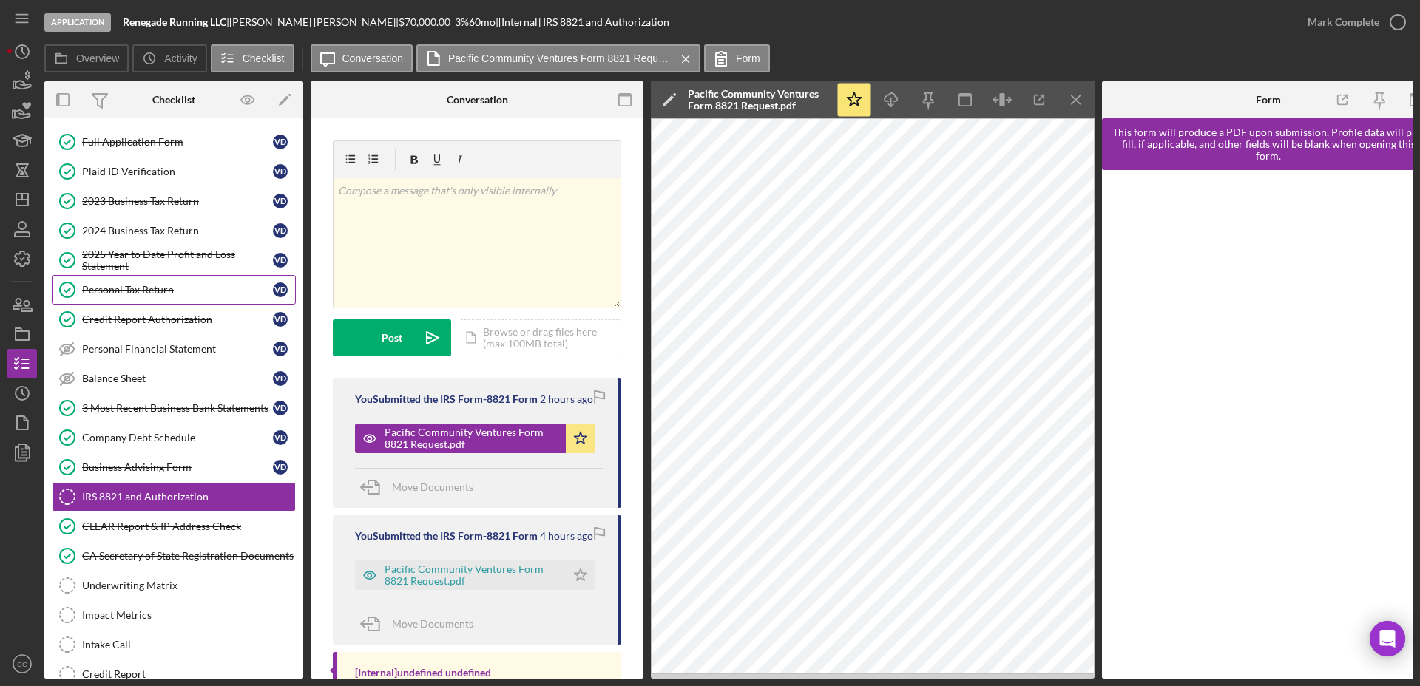
click at [118, 293] on div "Personal Tax Return" at bounding box center [177, 290] width 191 height 12
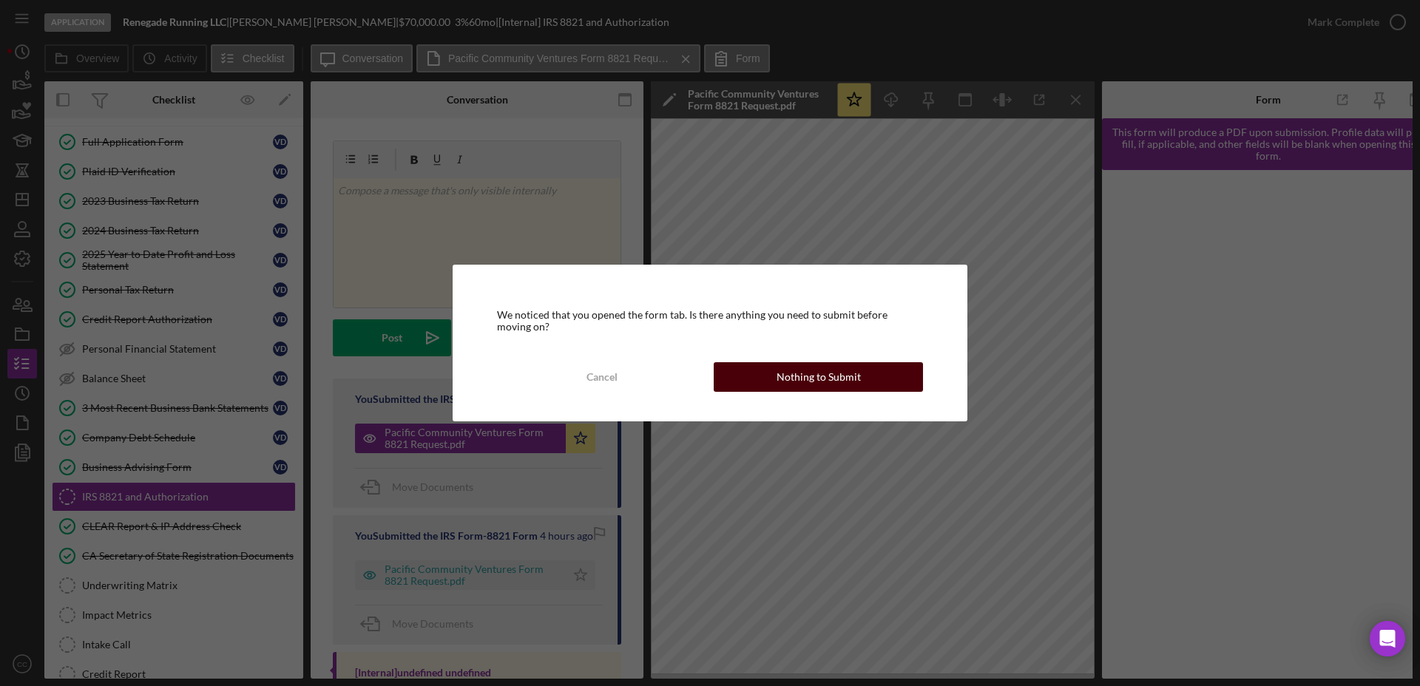
click at [830, 378] on div "Nothing to Submit" at bounding box center [818, 377] width 84 height 30
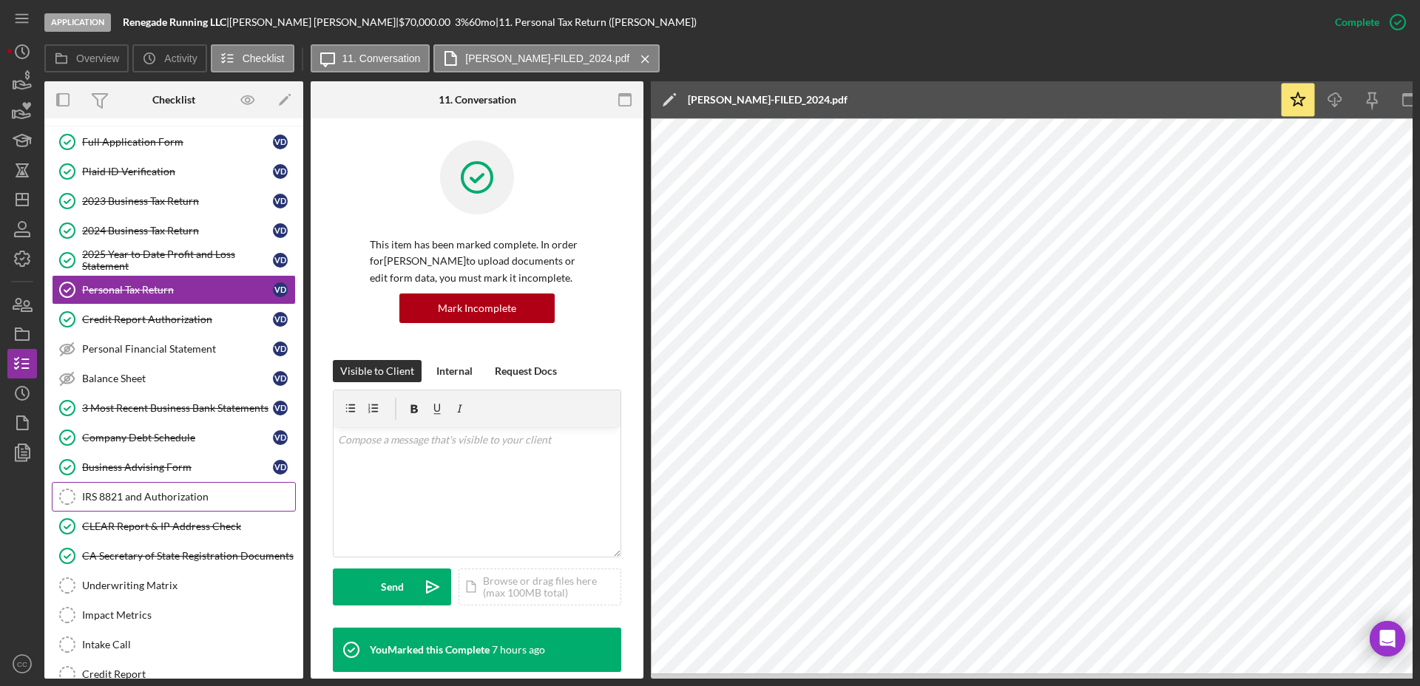
click at [129, 499] on div "IRS 8821 and Authorization" at bounding box center [188, 497] width 213 height 12
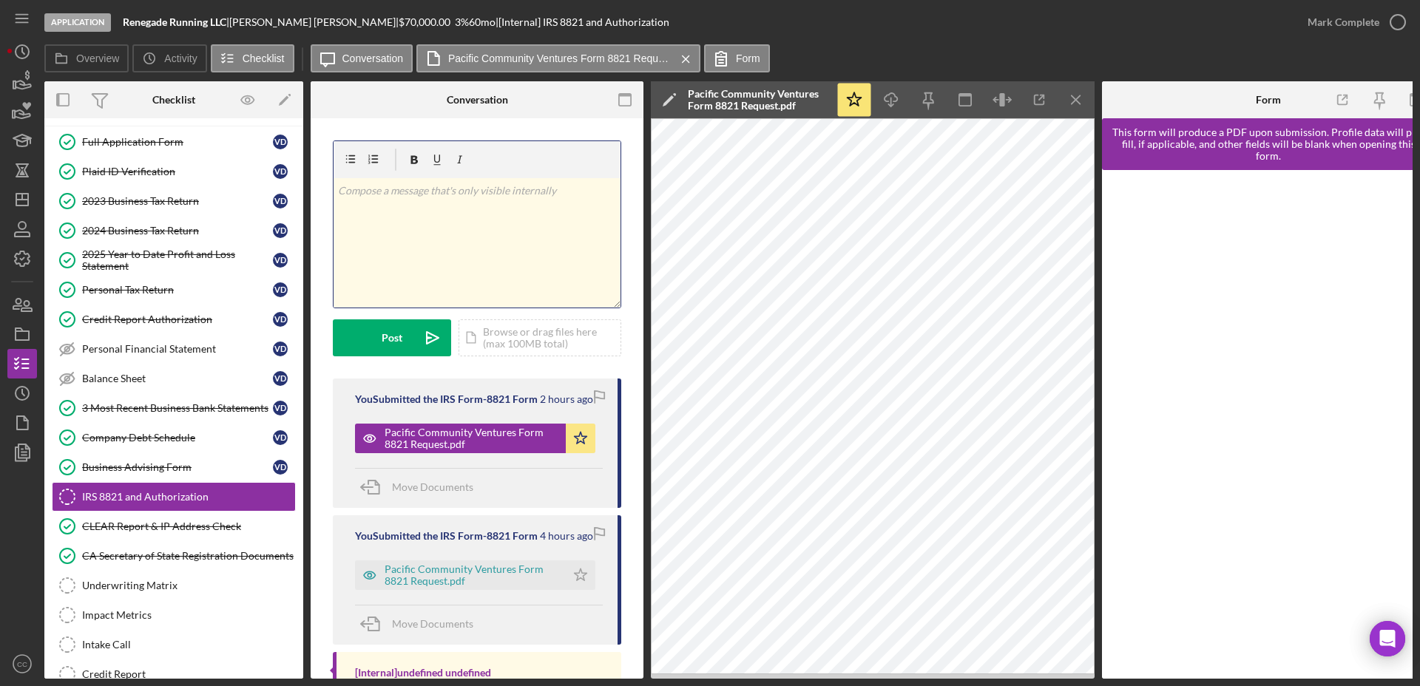
click at [470, 236] on div "v Color teal Color pink Remove color Add row above Add row below Add column bef…" at bounding box center [476, 242] width 287 height 129
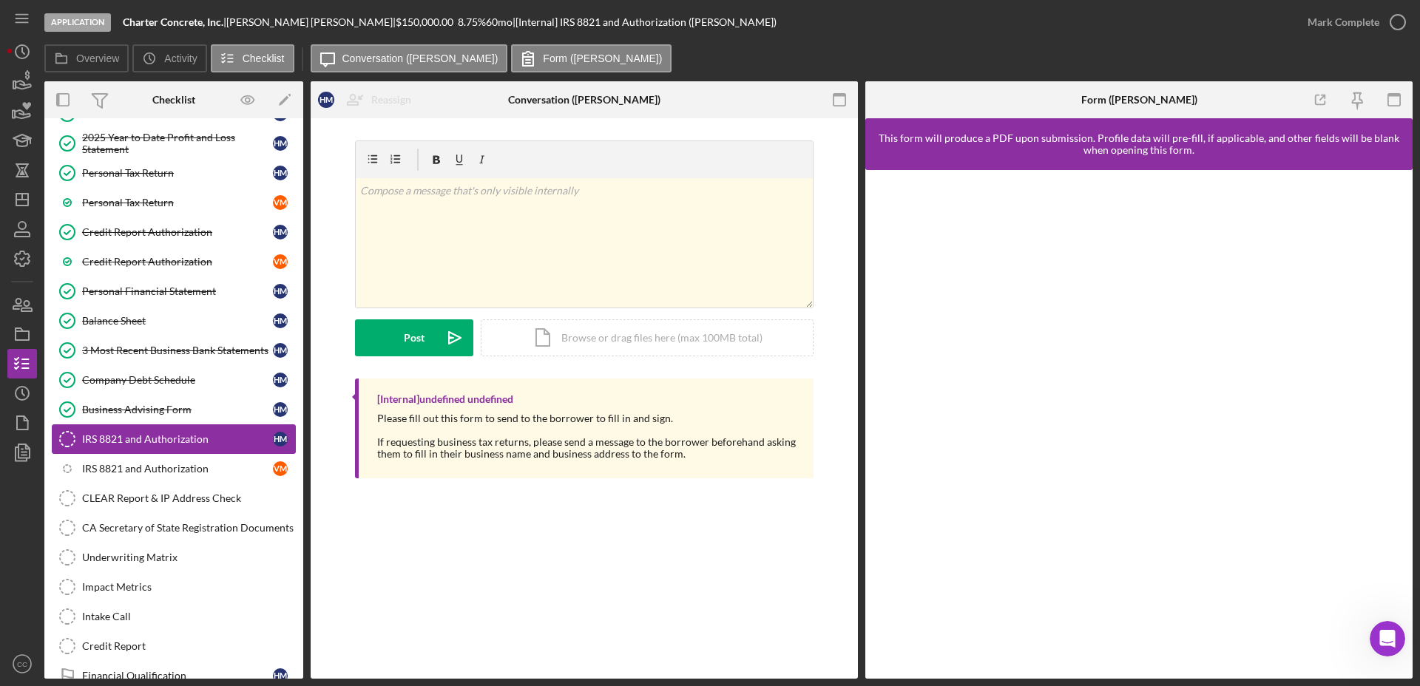
scroll to position [212, 0]
click at [24, 205] on polygon "button" at bounding box center [22, 200] width 12 height 12
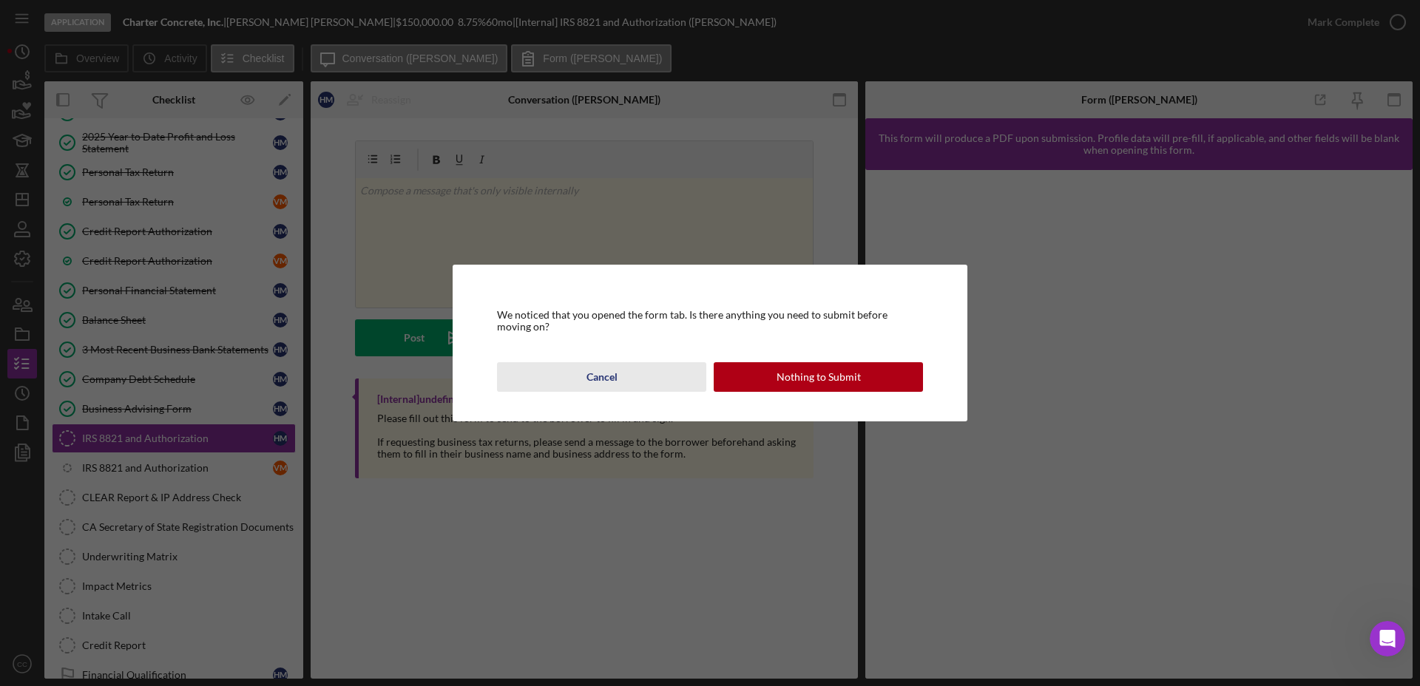
click at [594, 366] on div "Cancel" at bounding box center [601, 377] width 31 height 30
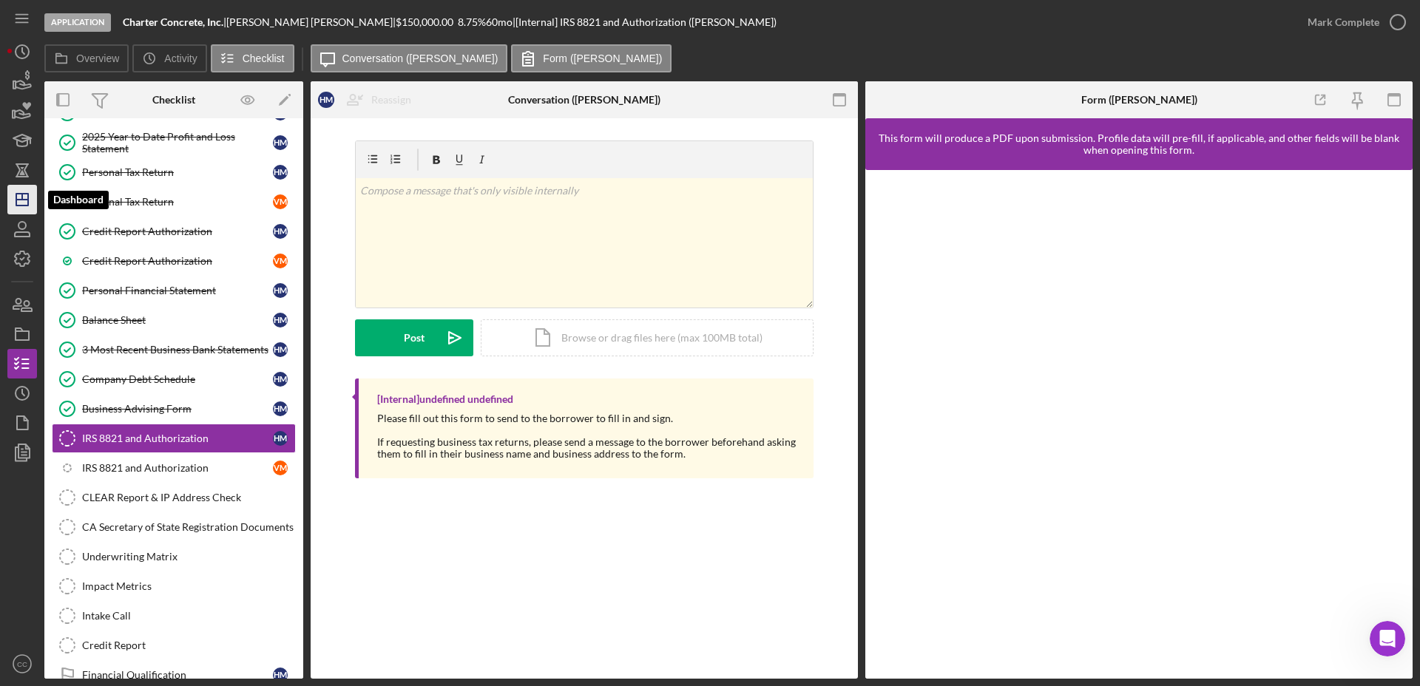
click at [22, 194] on line "button" at bounding box center [22, 197] width 0 height 6
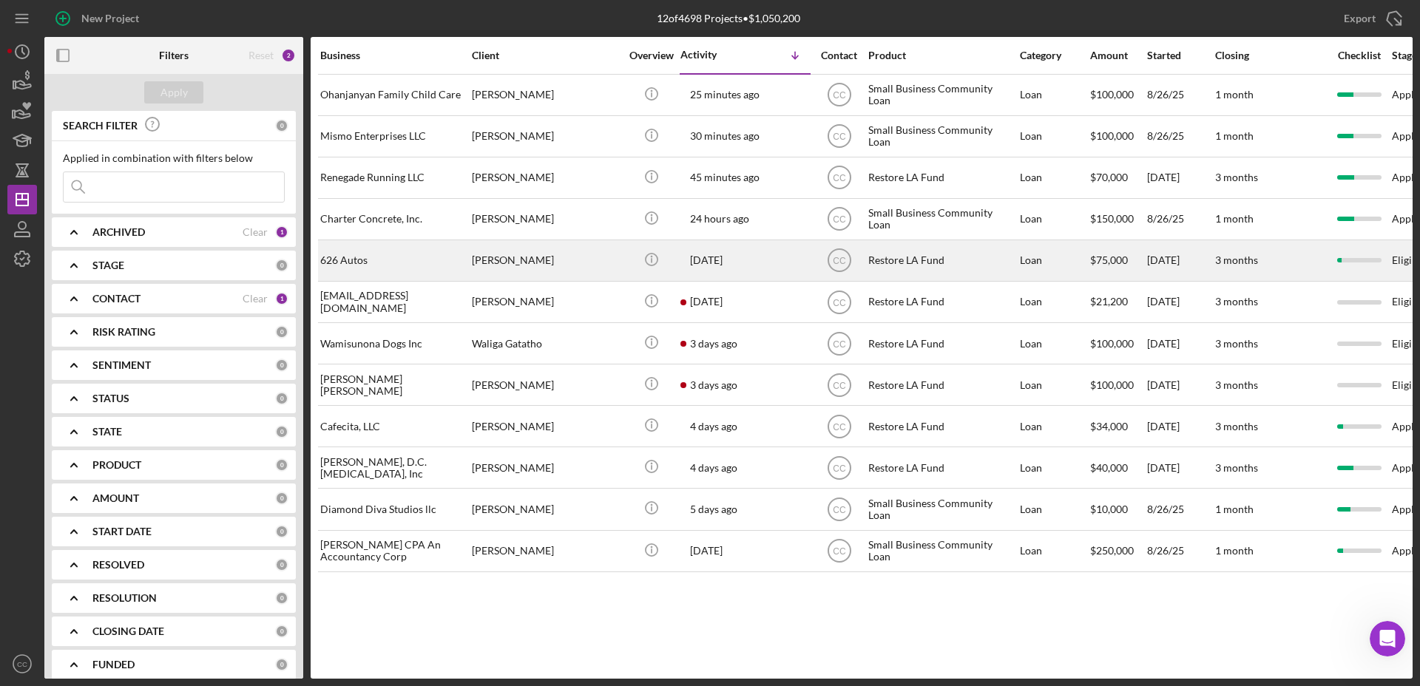
click at [386, 261] on div "626 Autos" at bounding box center [394, 260] width 148 height 39
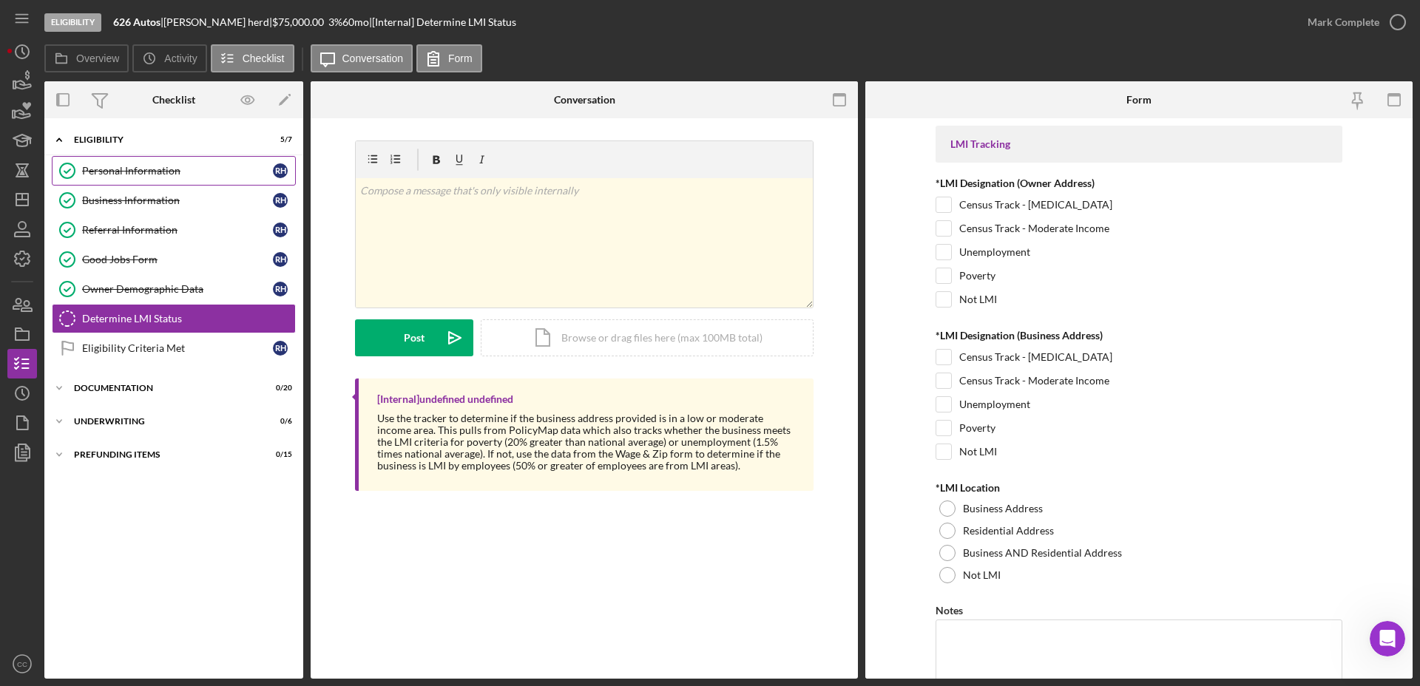
click at [136, 178] on link "Personal Information Personal Information r h" at bounding box center [174, 171] width 244 height 30
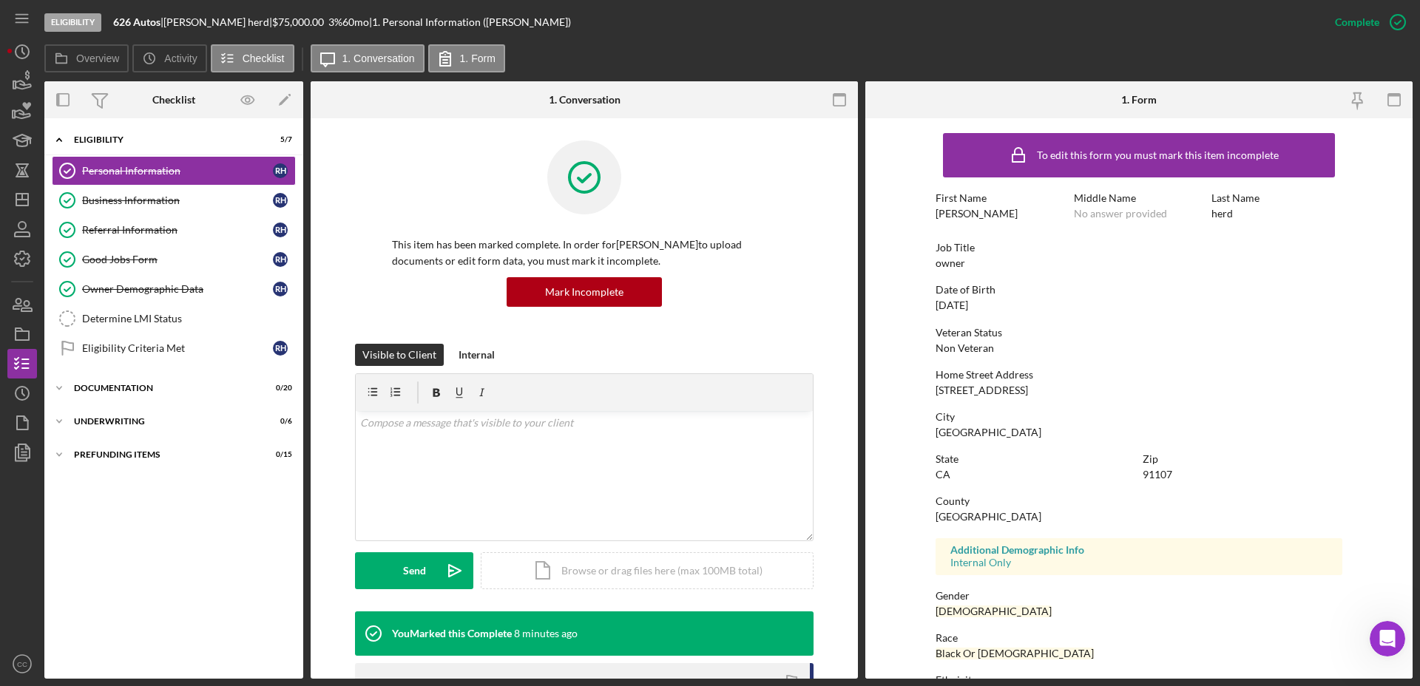
drag, startPoint x: 1049, startPoint y: 388, endPoint x: 926, endPoint y: 388, distance: 123.5
click at [926, 388] on form "To edit this form you must mark this item incomplete First Name rasheedah Middl…" at bounding box center [1138, 398] width 547 height 560
copy div "[STREET_ADDRESS]"
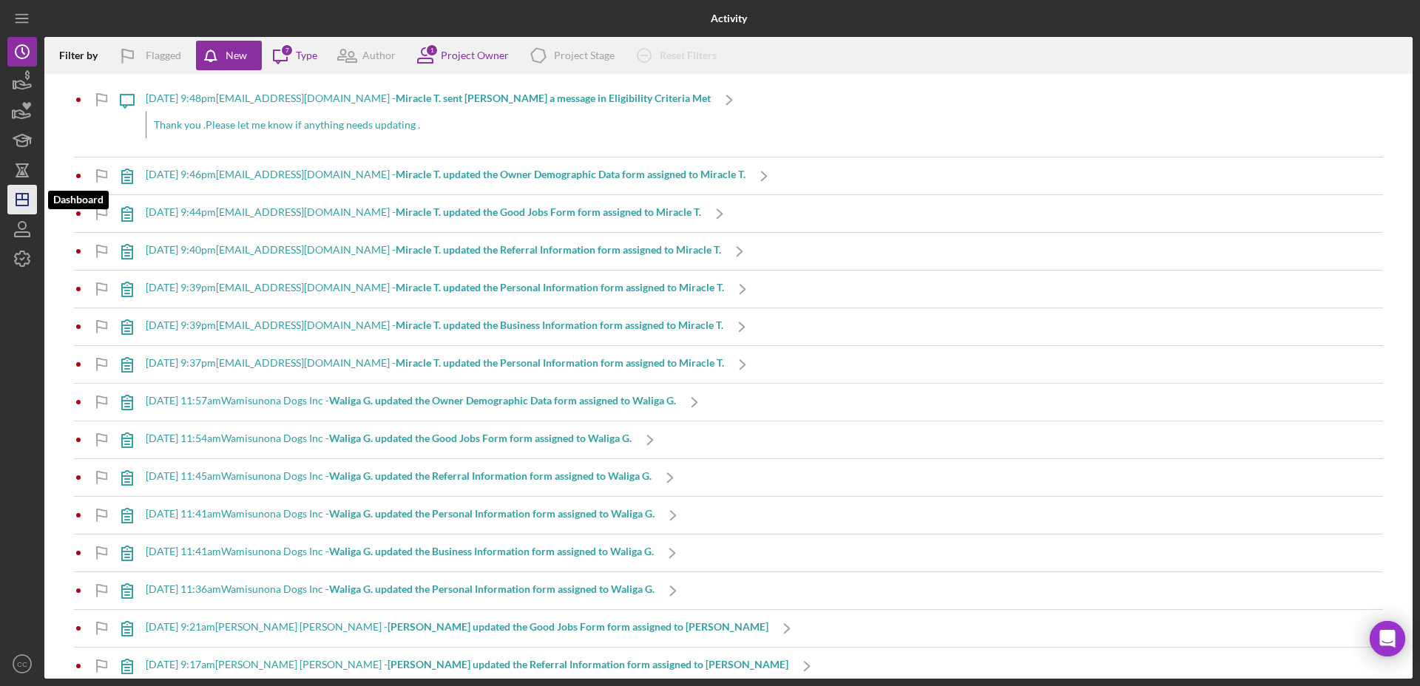
click at [24, 191] on icon "Icon/Dashboard" at bounding box center [22, 199] width 37 height 37
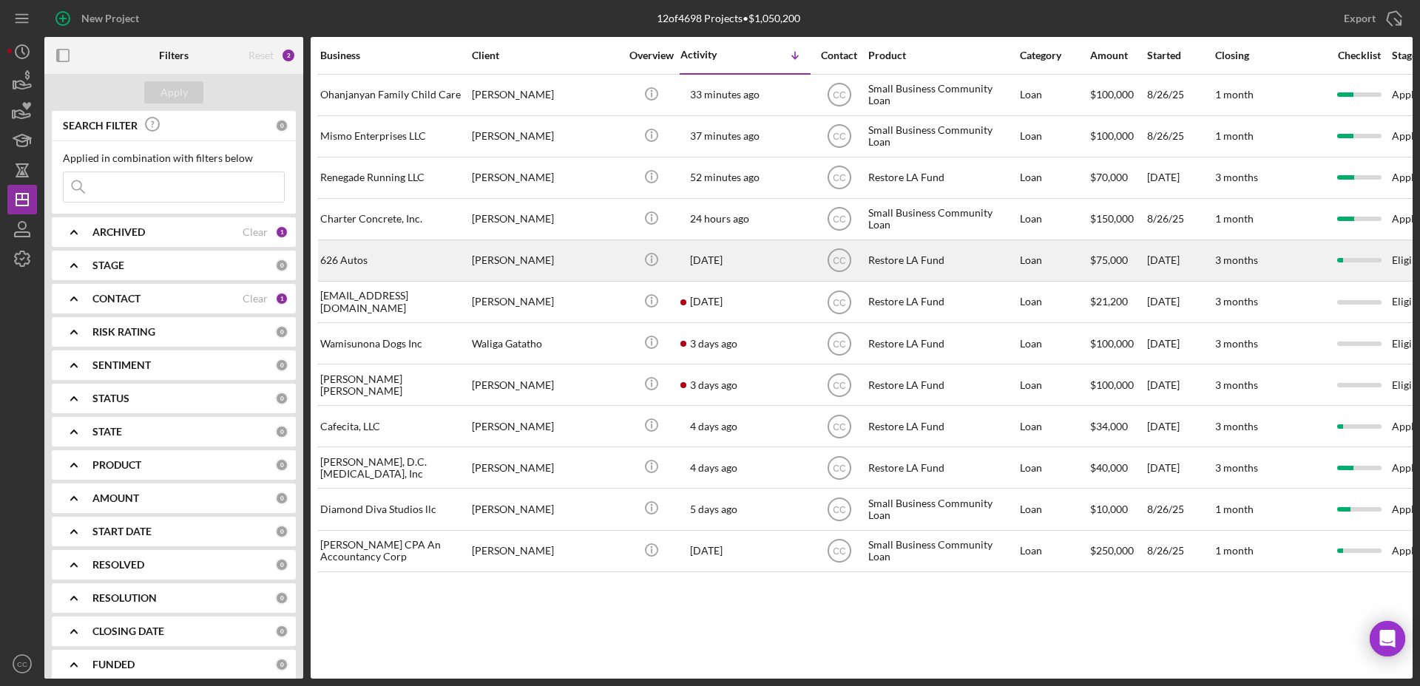
click at [571, 262] on div "[PERSON_NAME]" at bounding box center [546, 260] width 148 height 39
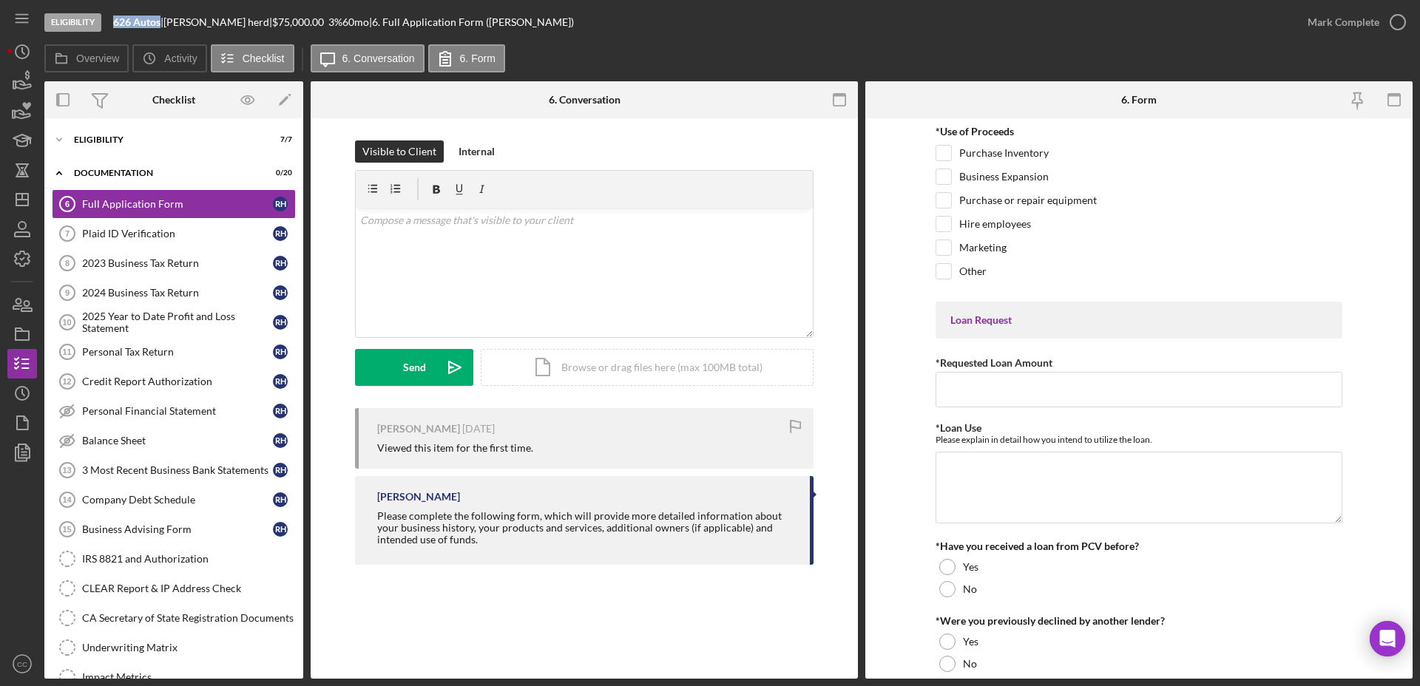
drag, startPoint x: 162, startPoint y: 23, endPoint x: 109, endPoint y: 20, distance: 53.3
click at [109, 20] on div "Eligibility 626 Autos | rasheedah herd | $75,000.00 3 % 60 mo | 6. Full Applica…" at bounding box center [668, 22] width 1248 height 44
copy b "626 Autos"
drag, startPoint x: 241, startPoint y: 20, endPoint x: 172, endPoint y: 20, distance: 68.8
click at [172, 20] on div "rasheedah herd |" at bounding box center [217, 22] width 109 height 12
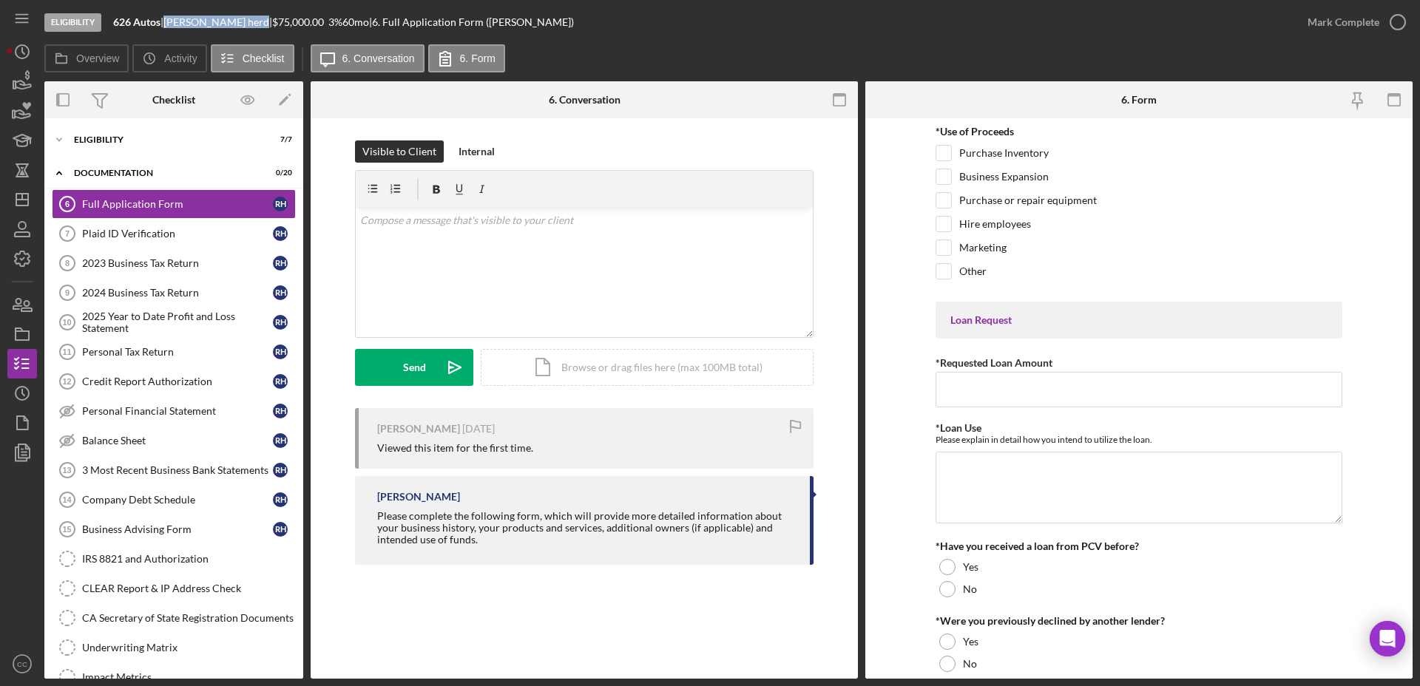
copy div "rasheedah herd"
click at [526, 596] on div "Full Application Form 6 Full Application Form Visible to Client Internal v Colo…" at bounding box center [584, 398] width 547 height 560
click at [99, 137] on div "Eligibility" at bounding box center [179, 139] width 211 height 9
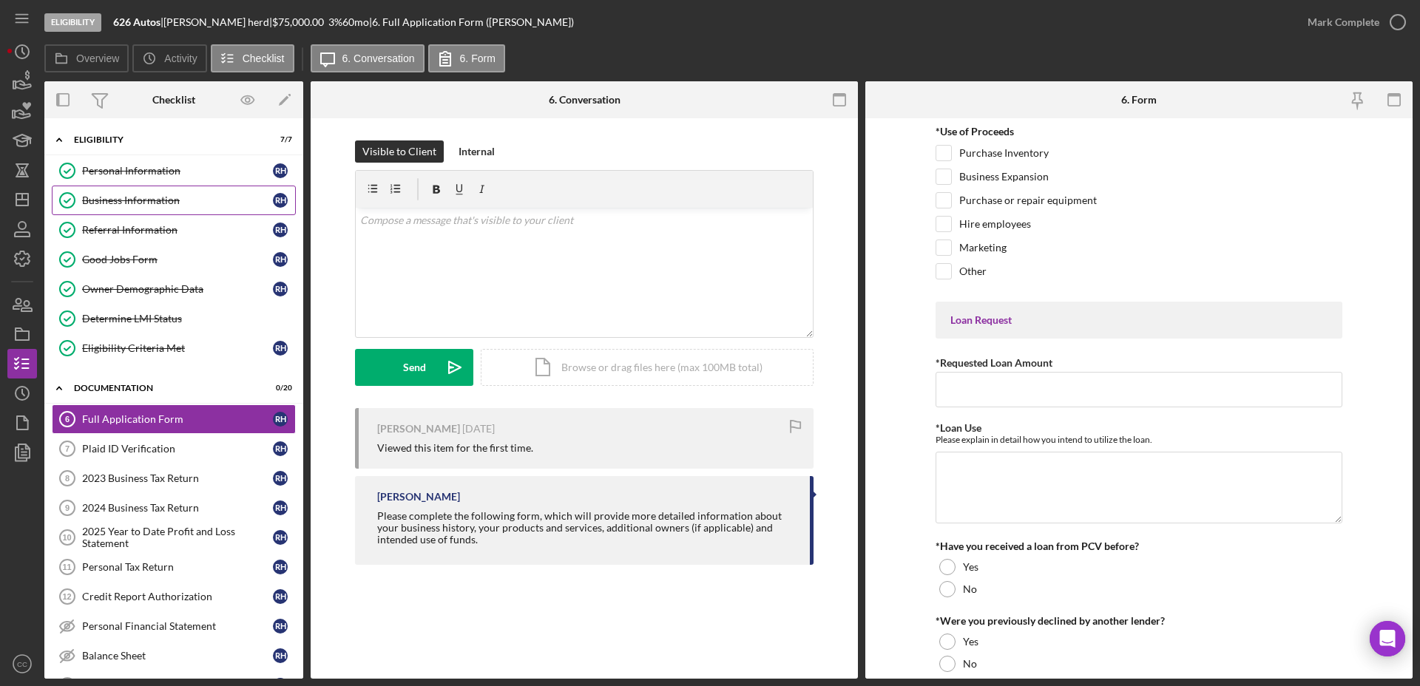
click at [141, 208] on link "Business Information Business Information r h" at bounding box center [174, 201] width 244 height 30
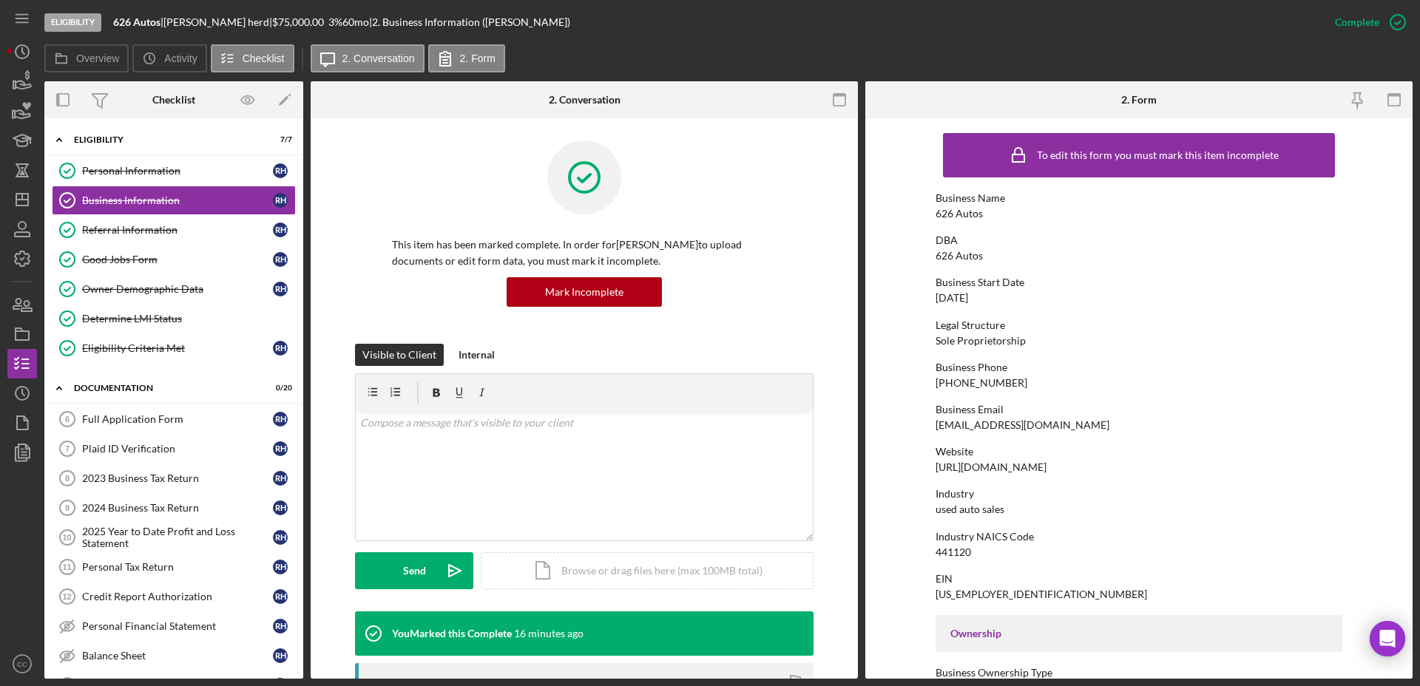
drag, startPoint x: 1074, startPoint y: 472, endPoint x: 966, endPoint y: 465, distance: 108.9
click at [966, 465] on div "Website https://www.626autos.com" at bounding box center [1138, 459] width 407 height 27
copy div "[DOMAIN_NAME]"
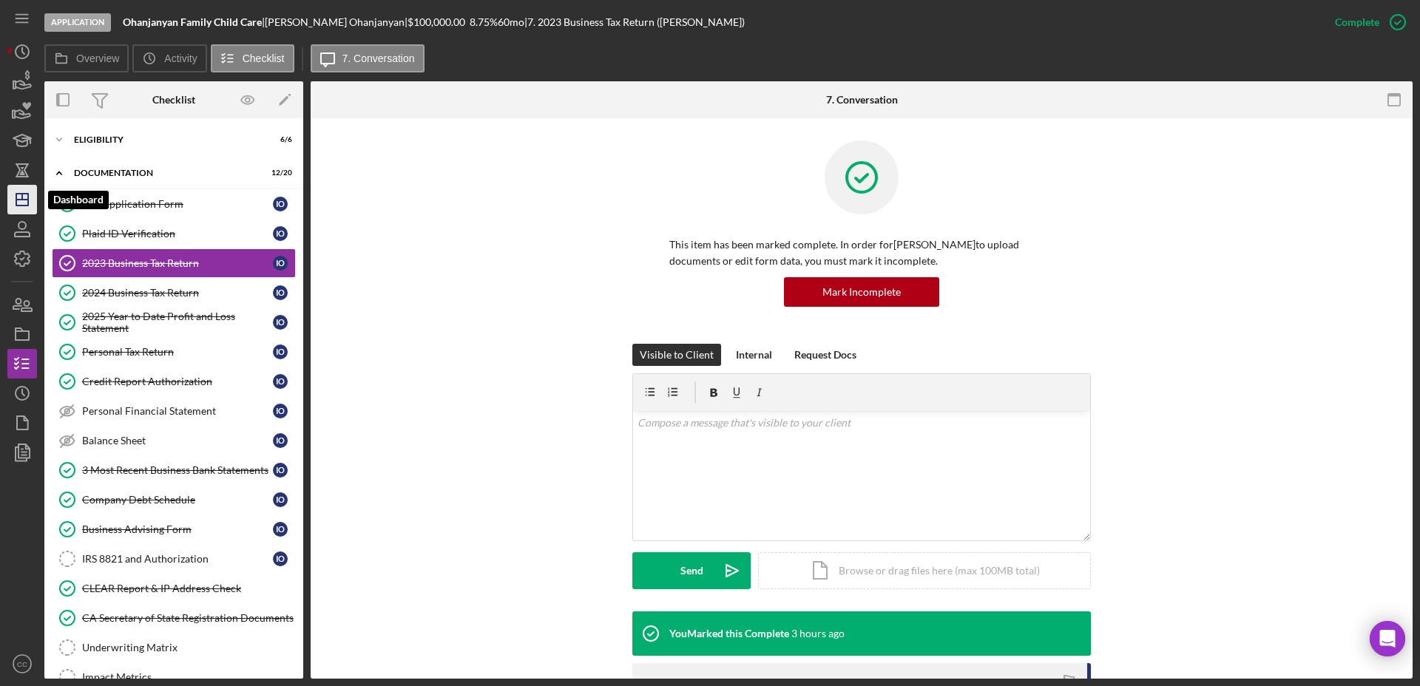
click at [15, 203] on icon "Icon/Dashboard" at bounding box center [22, 199] width 37 height 37
